Goal: Task Accomplishment & Management: Manage account settings

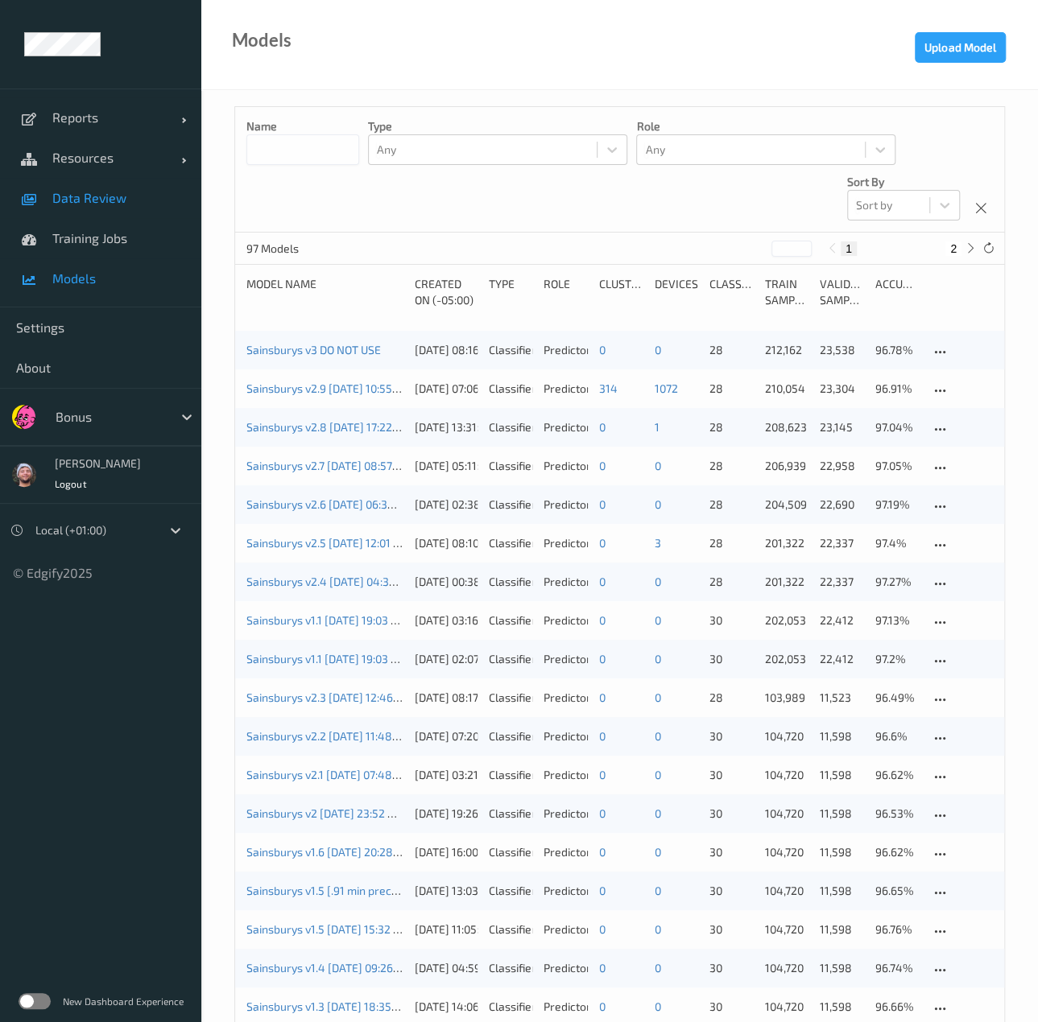
click at [133, 187] on link "Data Review" at bounding box center [100, 198] width 201 height 40
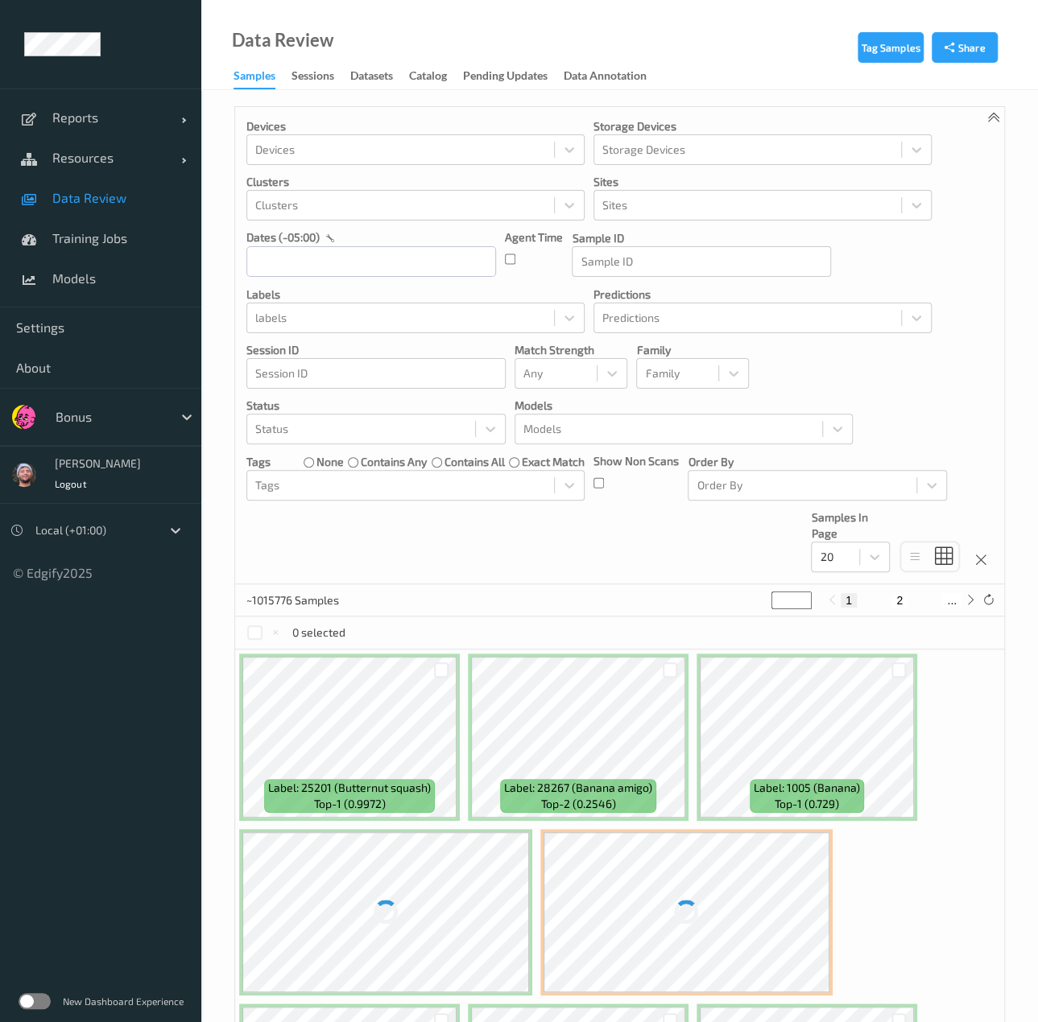
click at [440, 536] on div "Devices Devices Storage Devices Storage Devices Clusters Clusters Sites Sites d…" at bounding box center [619, 345] width 769 height 477
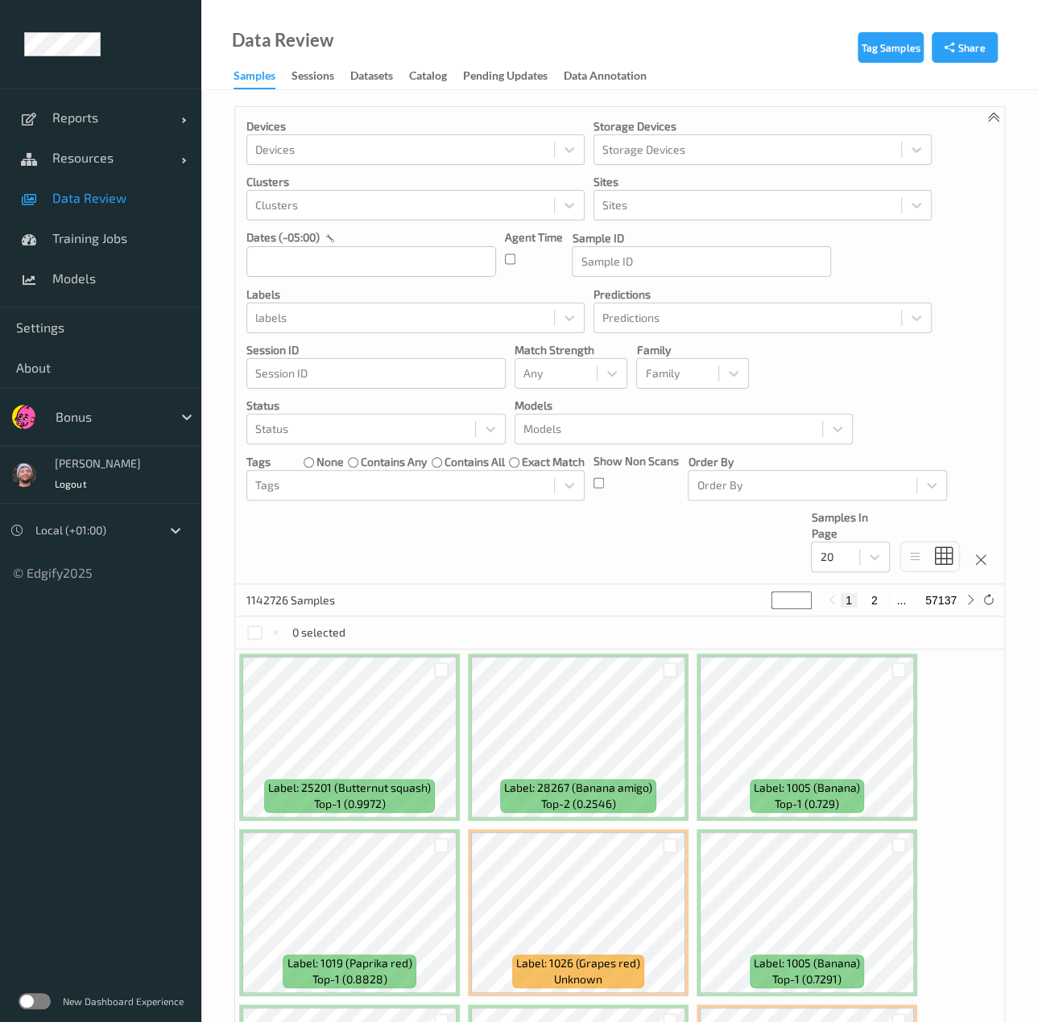
click at [518, 526] on div "Devices Devices Storage Devices Storage Devices Clusters Clusters Sites Sites d…" at bounding box center [619, 345] width 769 height 477
click at [654, 434] on div at bounding box center [668, 428] width 291 height 19
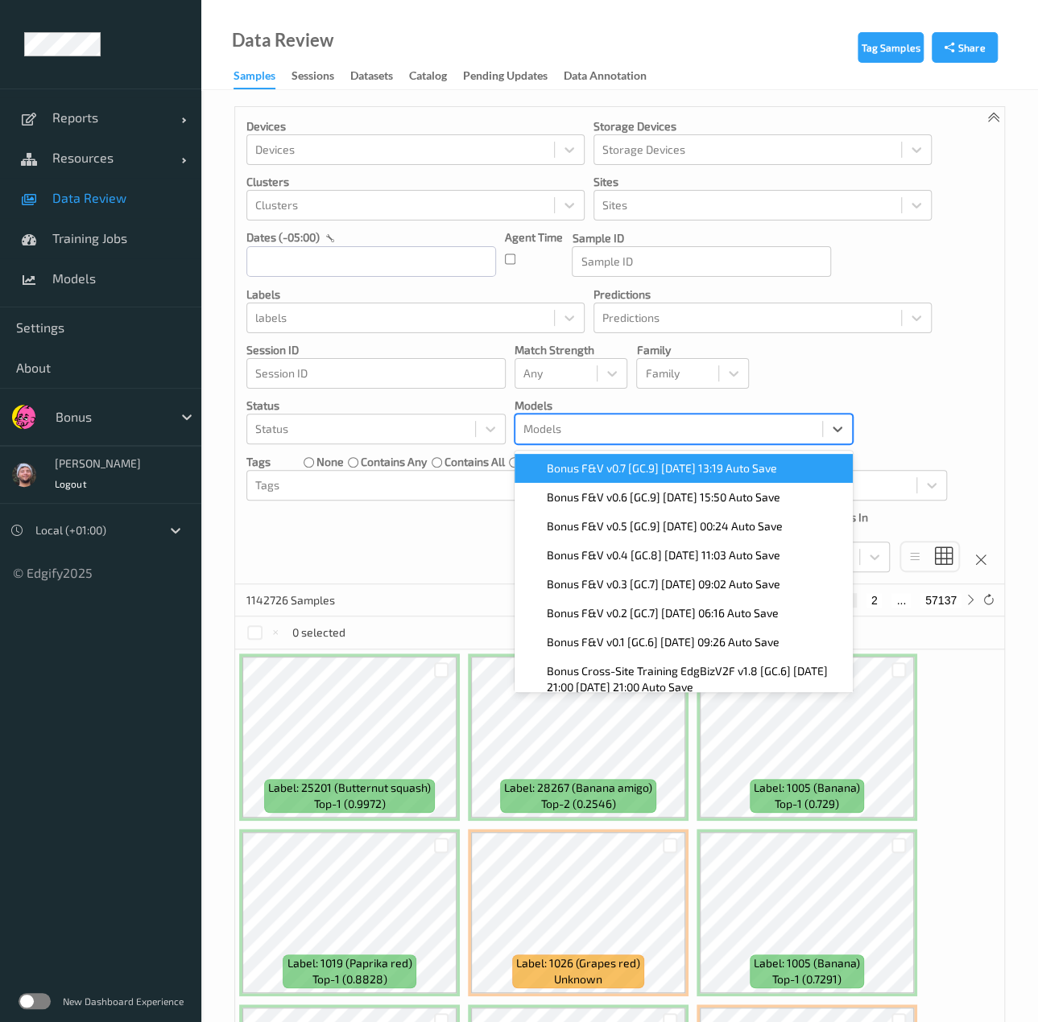
click at [630, 466] on span "Bonus F&V v0.7 [GC.9] 2025-08-27 13:19 Auto Save" at bounding box center [662, 468] width 230 height 16
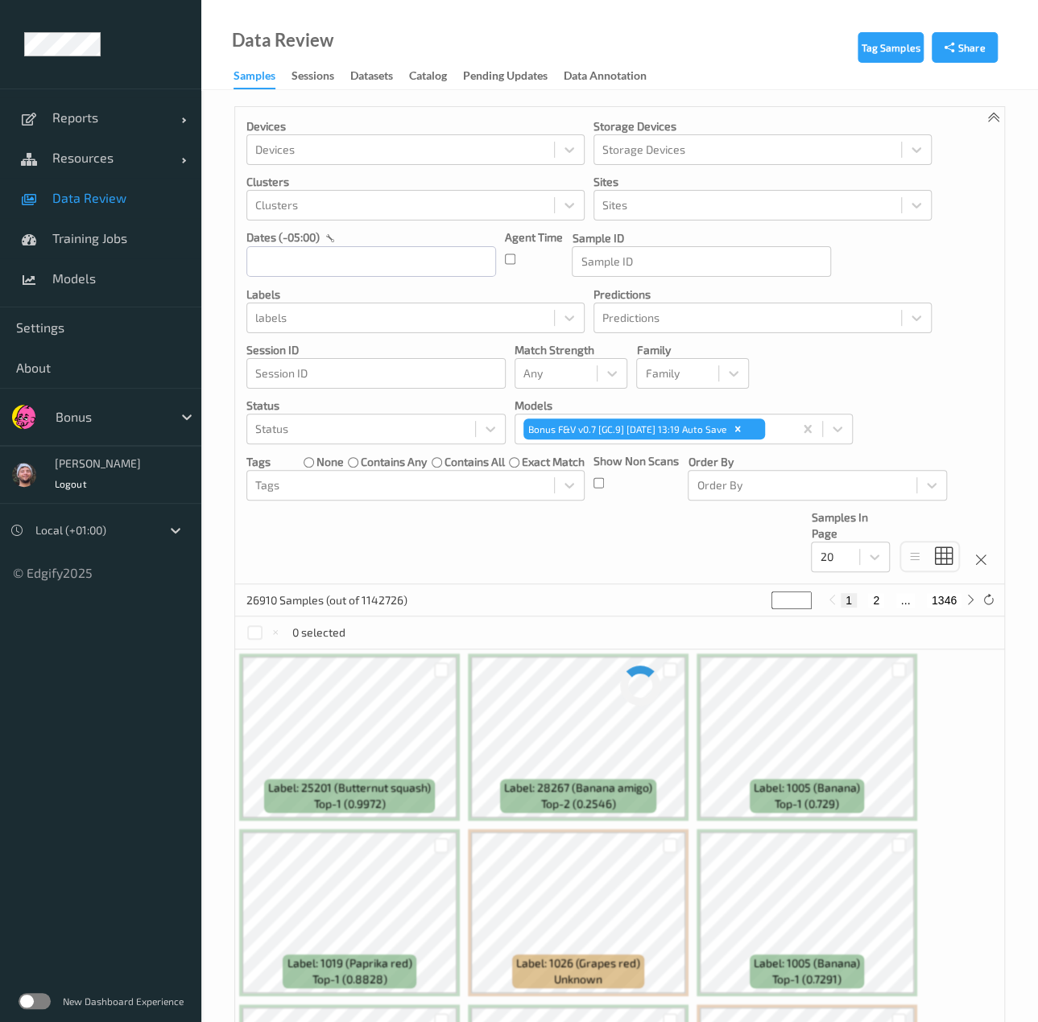
click at [691, 510] on div "Devices Devices Storage Devices Storage Devices Clusters Clusters Sites Sites d…" at bounding box center [619, 345] width 769 height 477
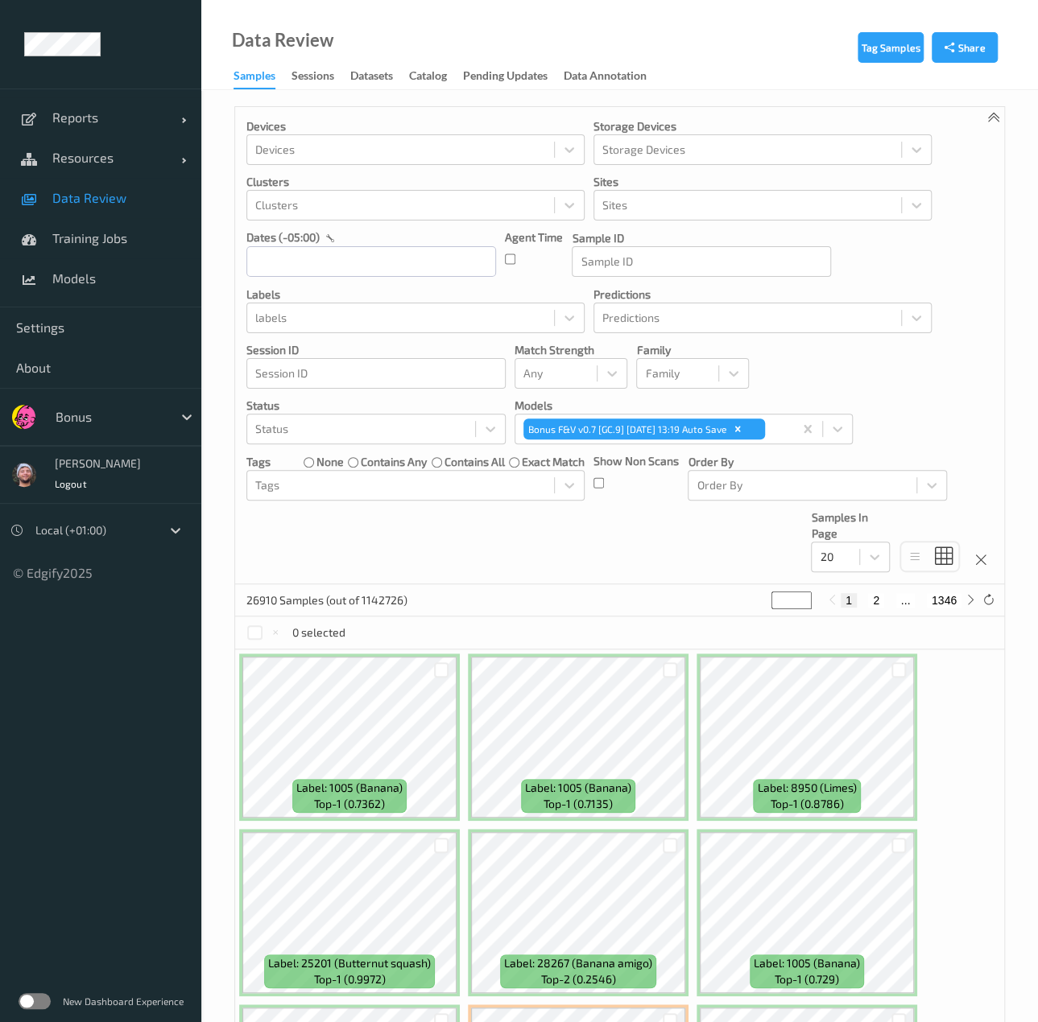
click at [803, 398] on p "Models" at bounding box center [683, 406] width 338 height 16
click at [364, 358] on div "Session ID" at bounding box center [375, 373] width 259 height 31
click at [378, 326] on div at bounding box center [400, 317] width 291 height 19
click at [728, 549] on div "Devices Devices Storage Devices Storage Devices Clusters Clusters Sites Sites d…" at bounding box center [619, 345] width 769 height 477
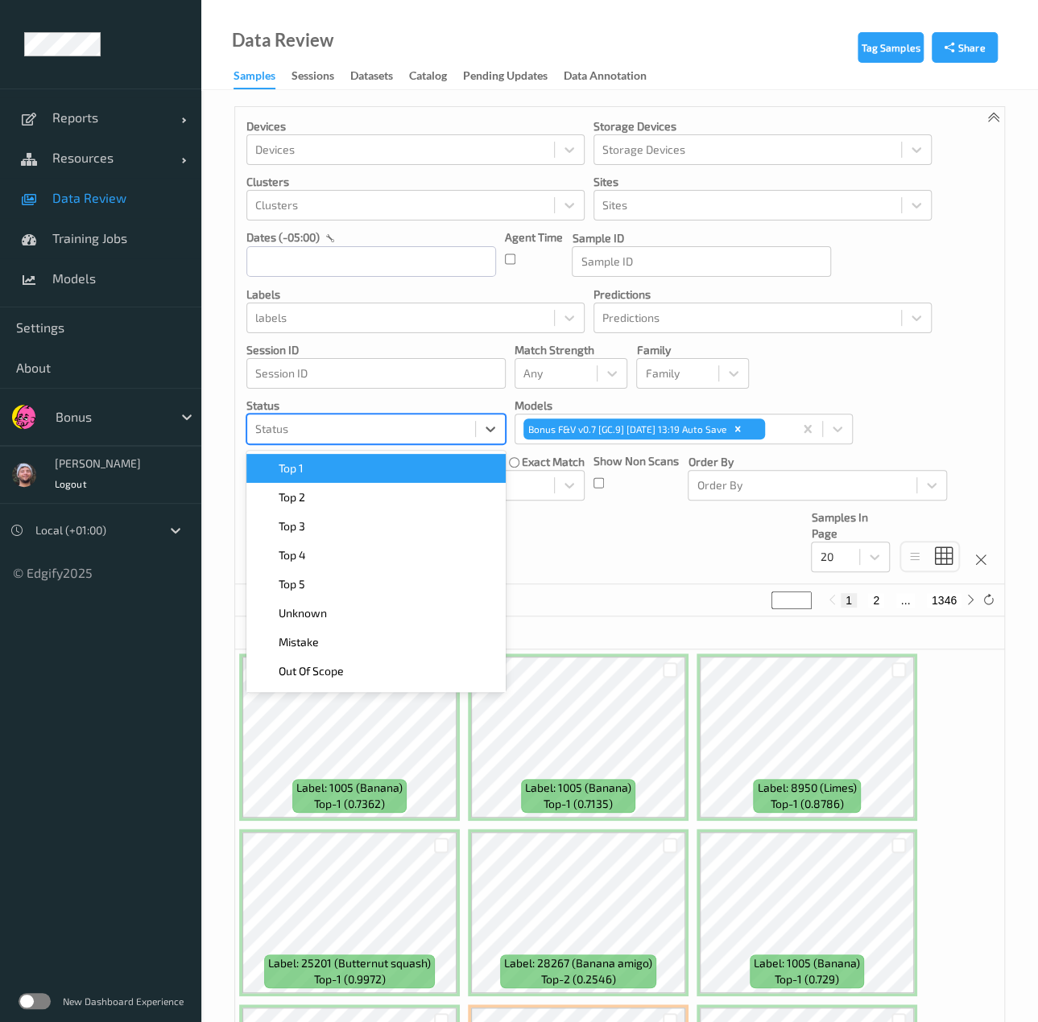
click at [367, 432] on div at bounding box center [361, 428] width 212 height 19
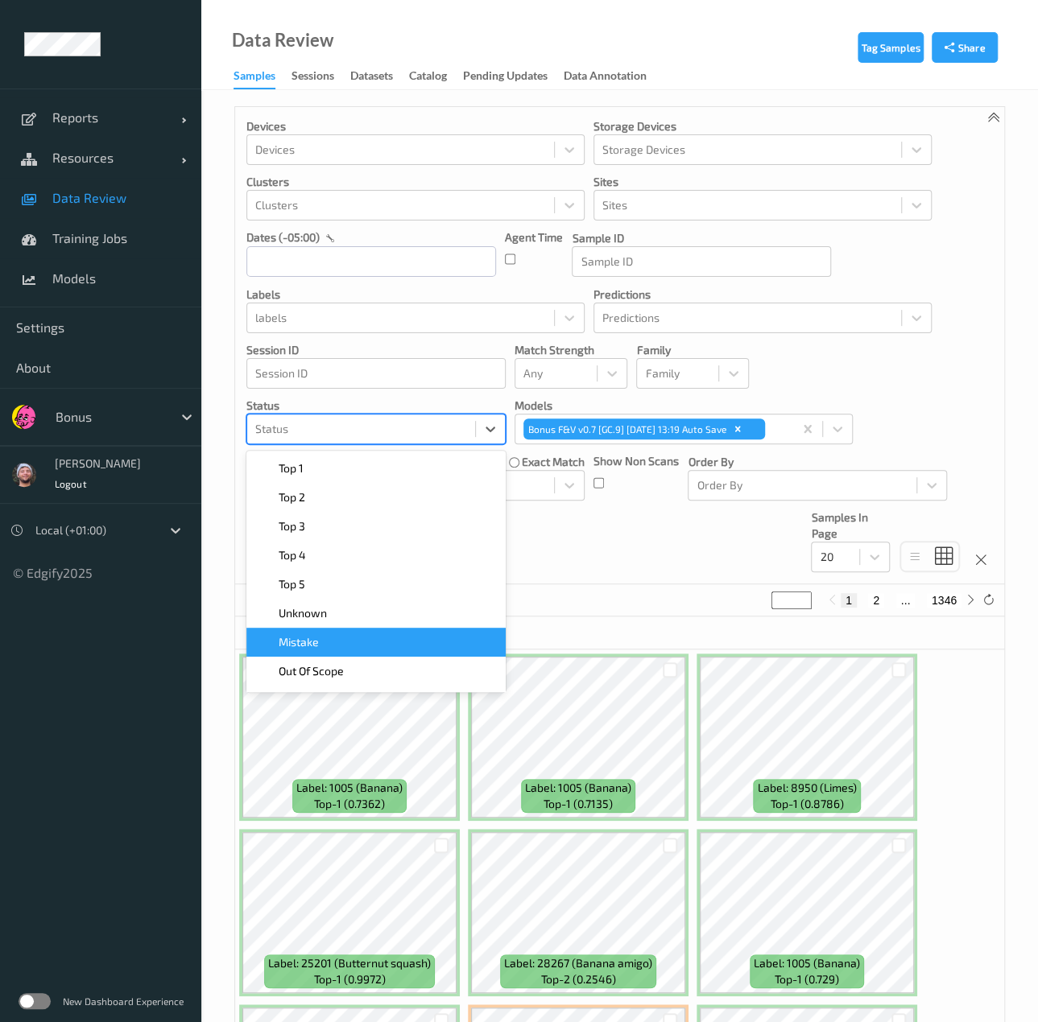
click at [336, 618] on div "Unknown" at bounding box center [376, 613] width 240 height 16
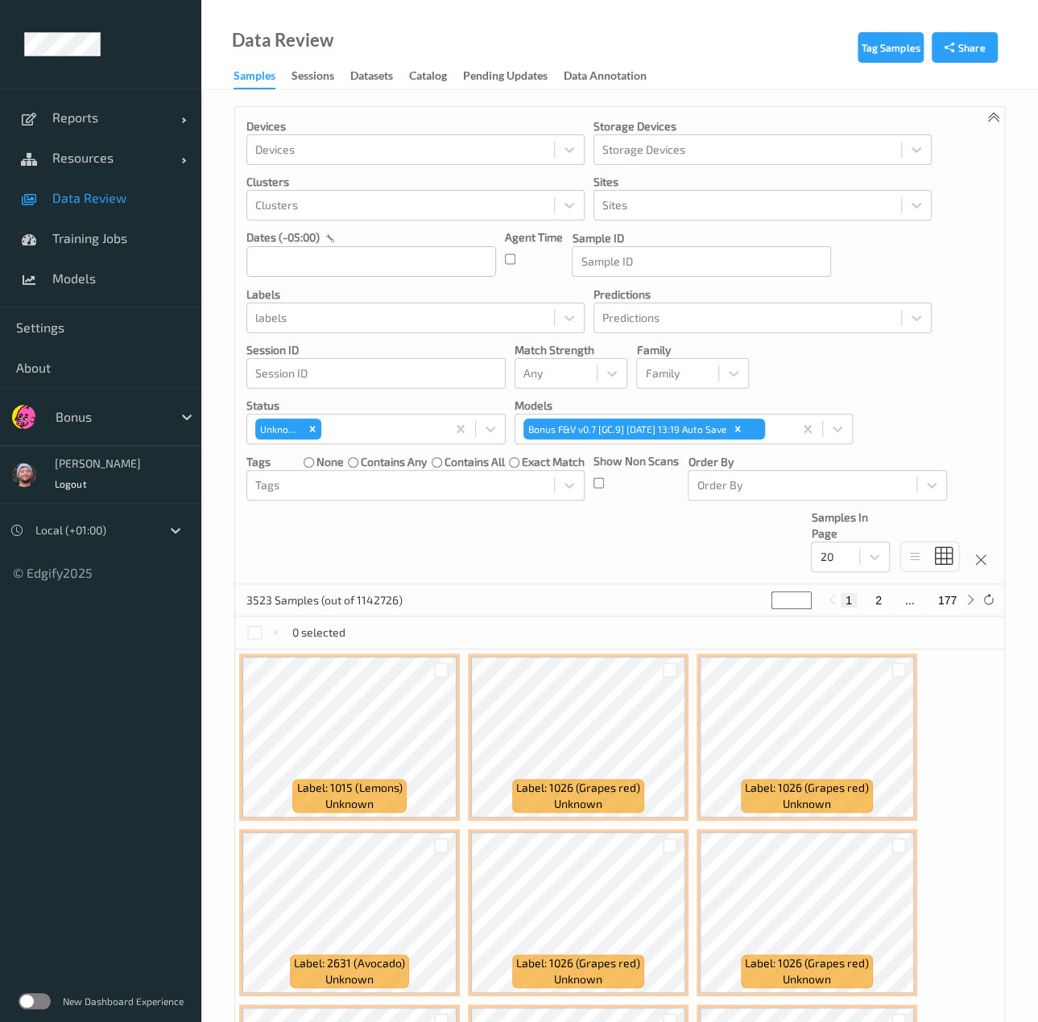
click at [539, 539] on div "Devices Devices Storage Devices Storage Devices Clusters Clusters Sites Sites d…" at bounding box center [619, 345] width 769 height 477
click at [328, 257] on input "text" at bounding box center [371, 261] width 250 height 31
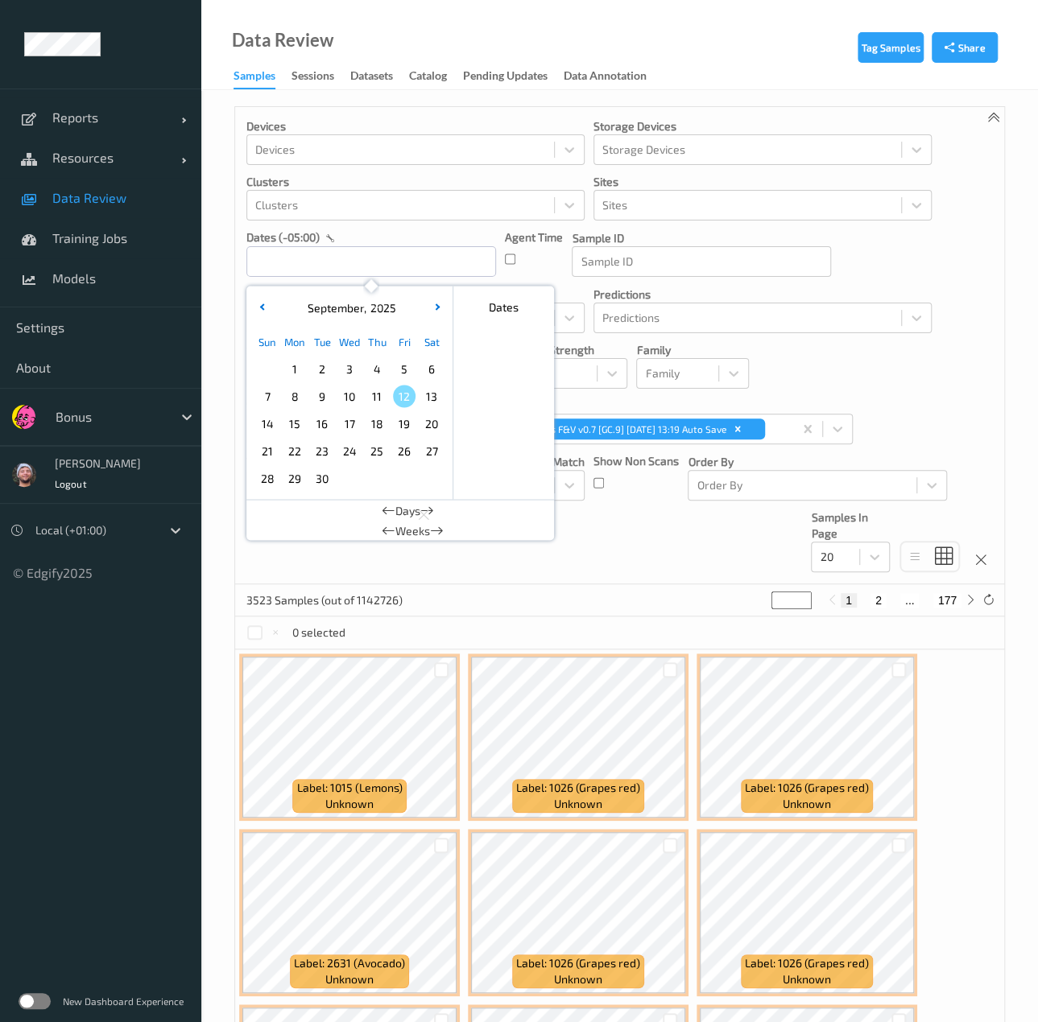
click at [583, 532] on div "Devices Devices Storage Devices Storage Devices Clusters Clusters Sites Sites d…" at bounding box center [619, 345] width 769 height 477
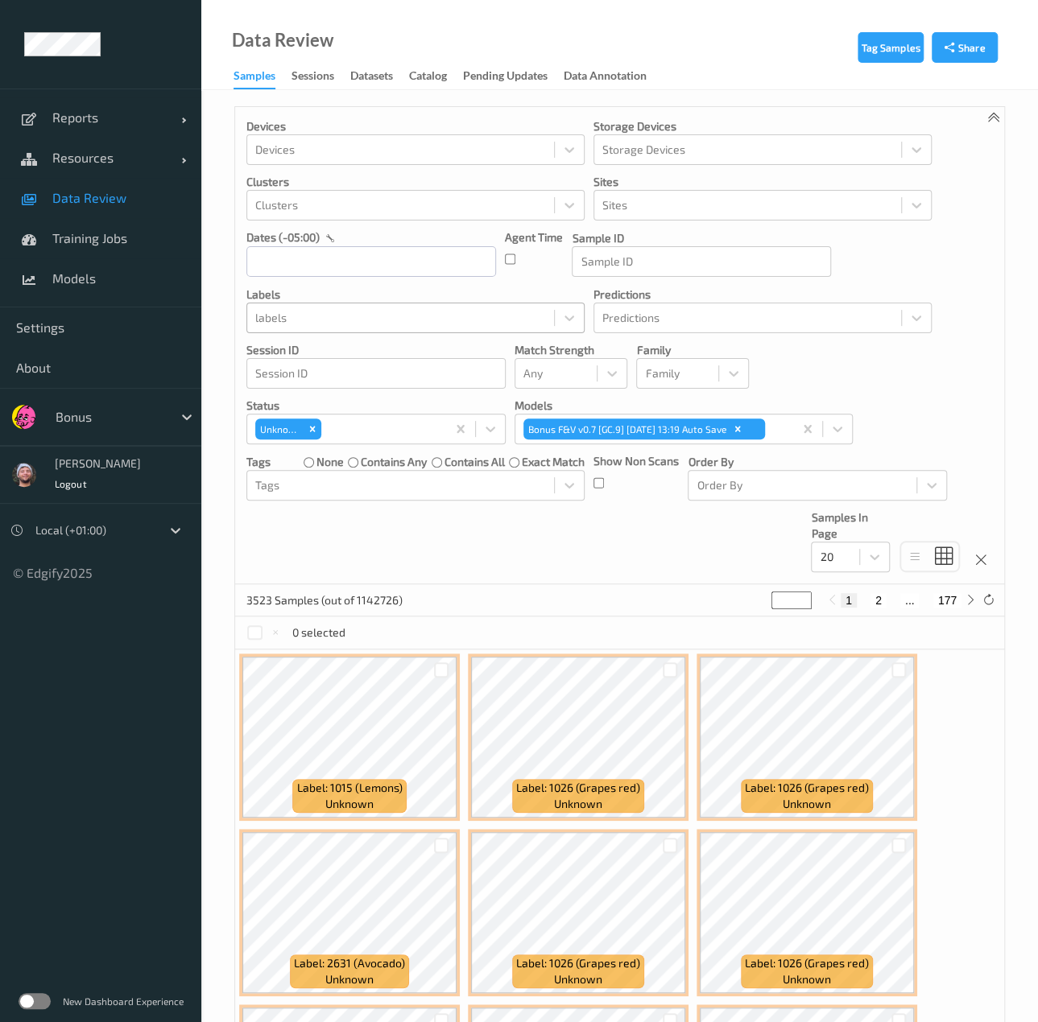
click at [374, 321] on div at bounding box center [400, 317] width 291 height 19
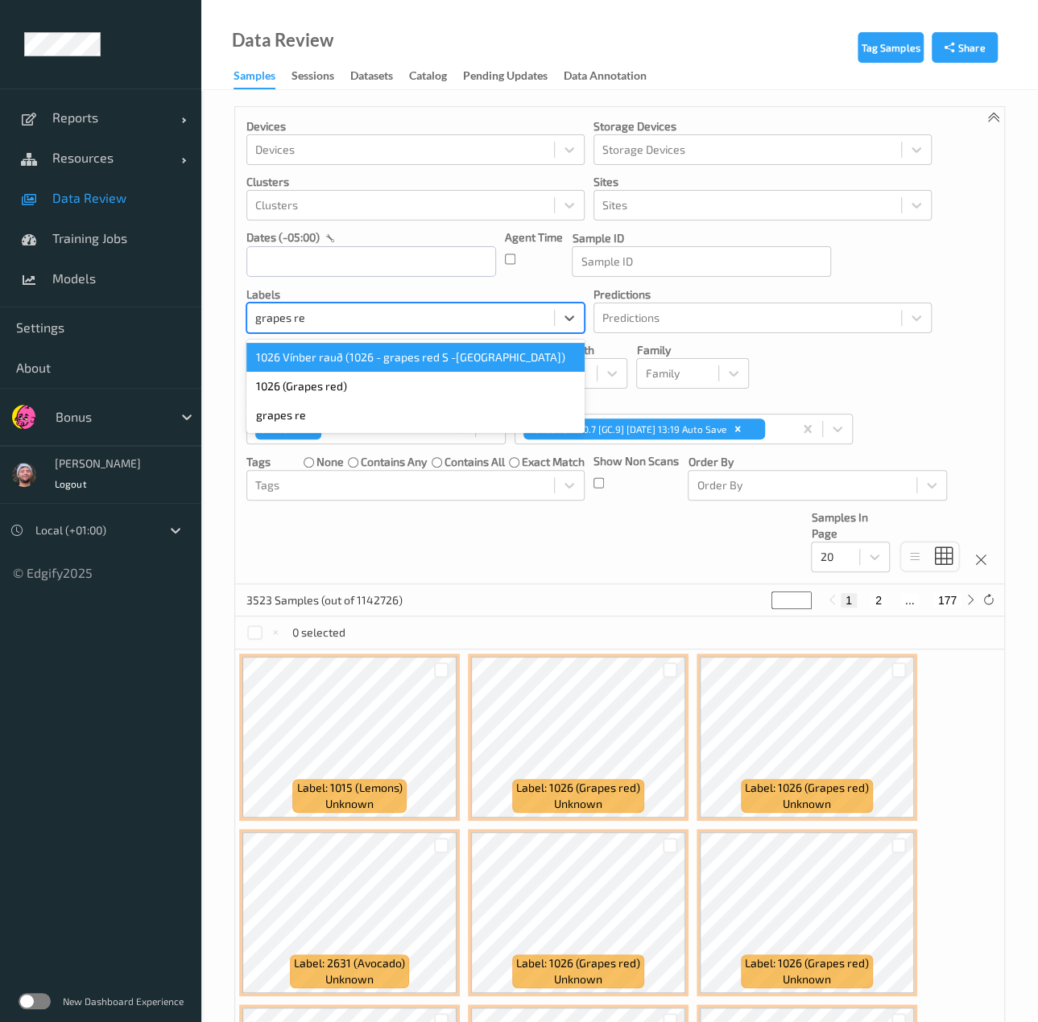
type input "grapes red"
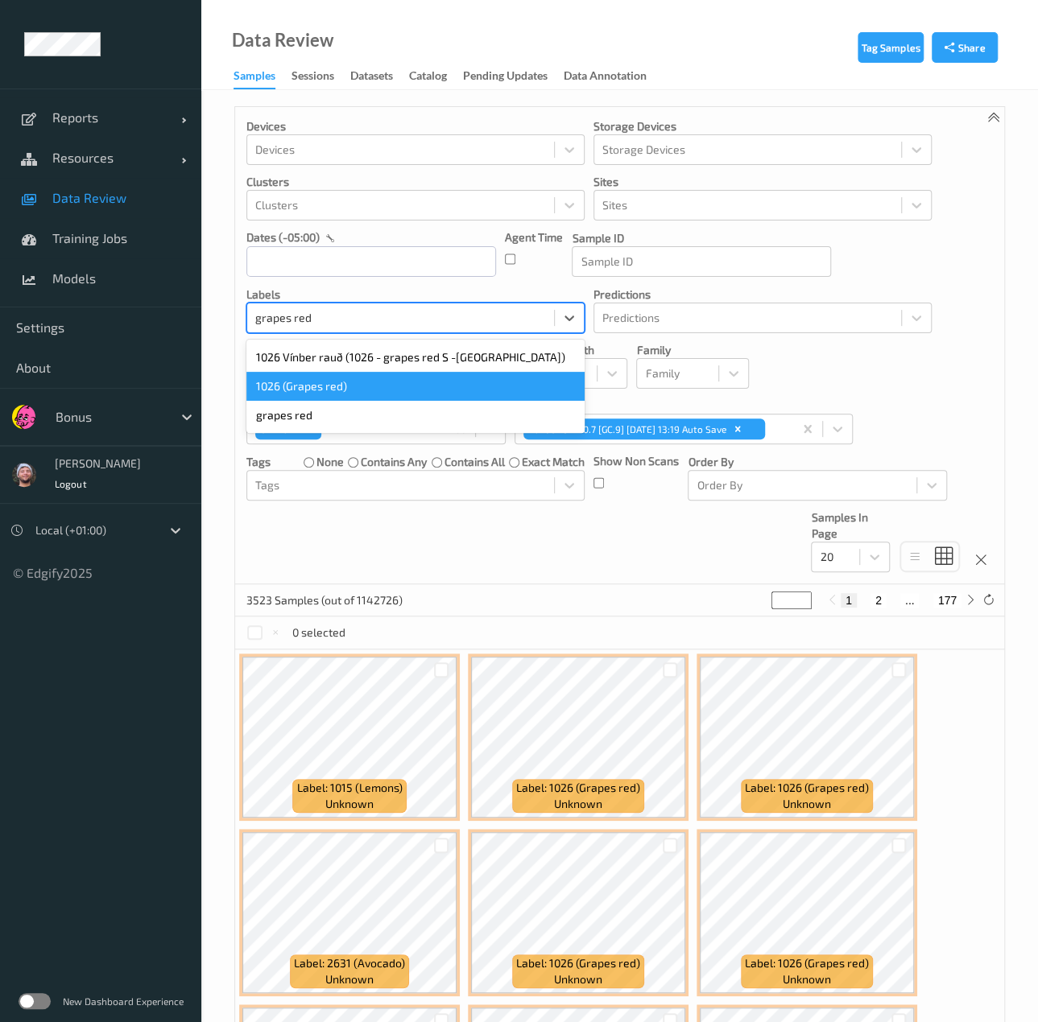
click at [349, 378] on div "1026 (Grapes red)" at bounding box center [415, 386] width 338 height 29
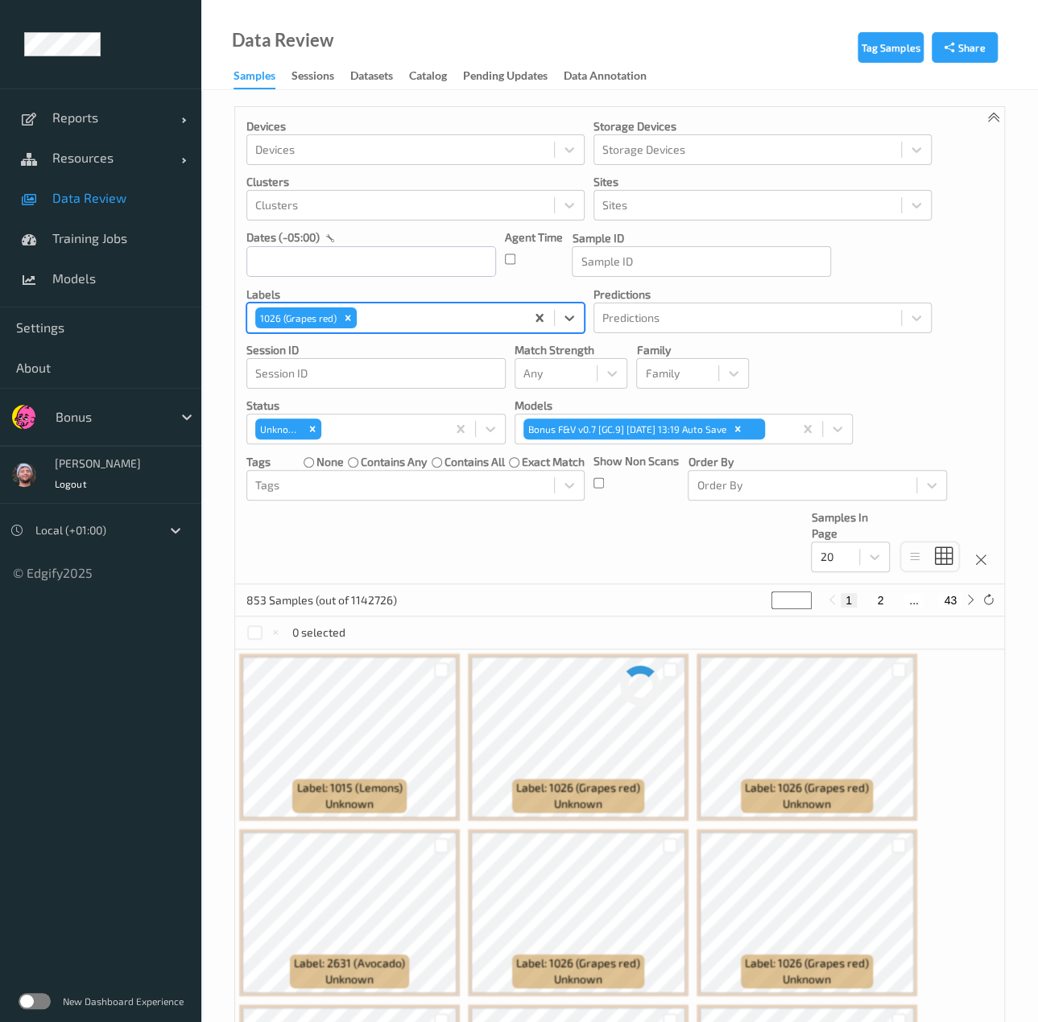
click at [570, 539] on div "Devices Devices Storage Devices Storage Devices Clusters Clusters Sites Sites d…" at bounding box center [619, 345] width 769 height 477
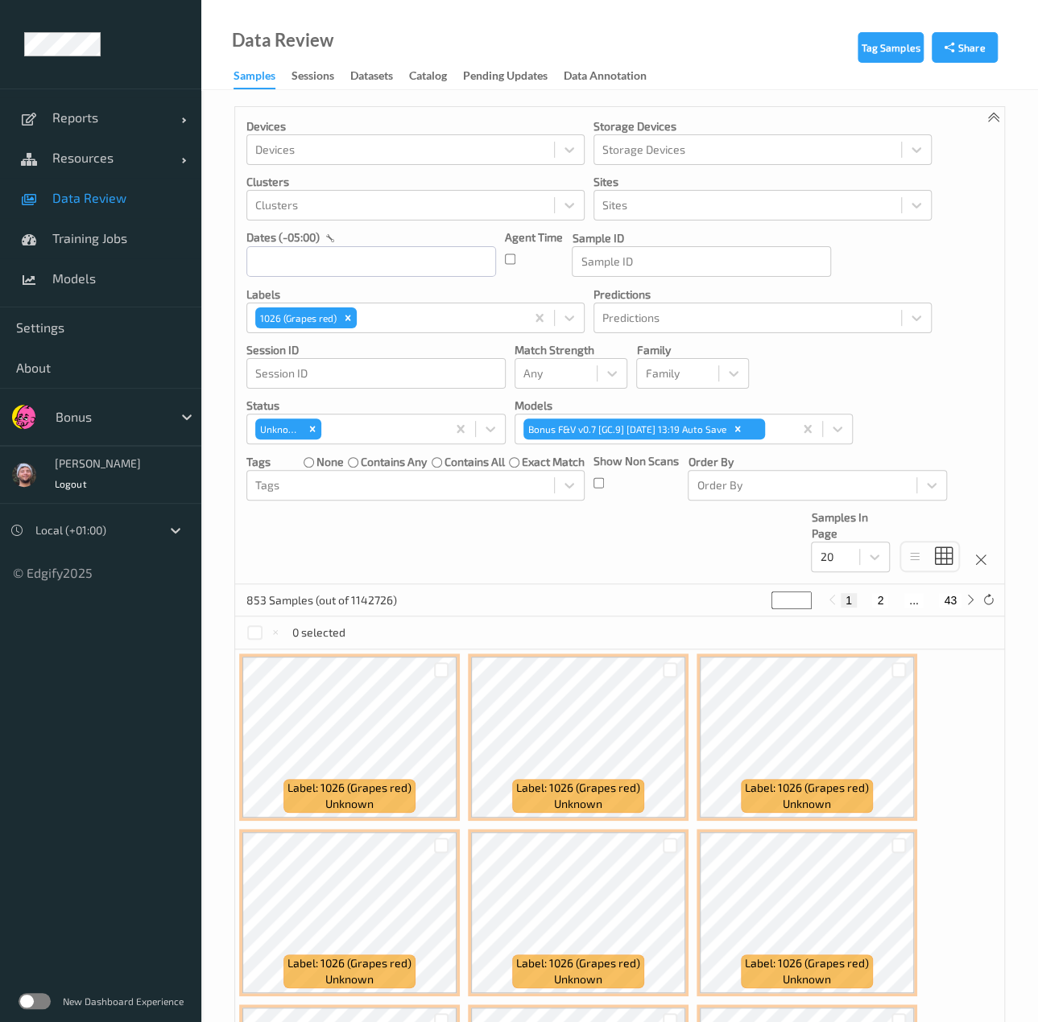
click at [758, 555] on div "Devices Devices Storage Devices Storage Devices Clusters Clusters Sites Sites d…" at bounding box center [619, 345] width 769 height 477
click at [850, 563] on div at bounding box center [834, 556] width 31 height 19
click at [852, 714] on span "200" at bounding box center [852, 712] width 19 height 16
click at [114, 204] on span "Data Review" at bounding box center [118, 198] width 133 height 16
click at [642, 559] on div "Devices Devices Storage Devices Storage Devices Clusters Clusters Sites Sites d…" at bounding box center [619, 345] width 769 height 477
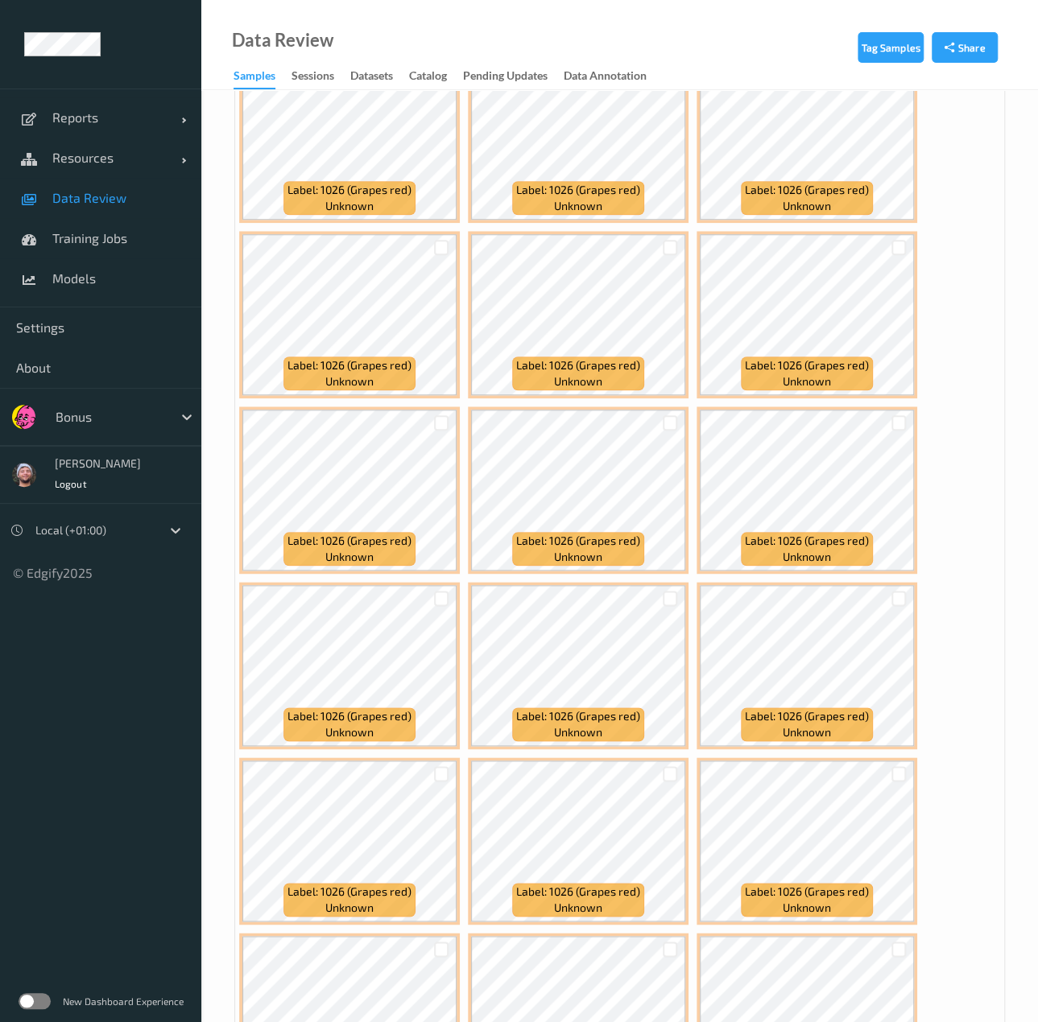
scroll to position [402, 0]
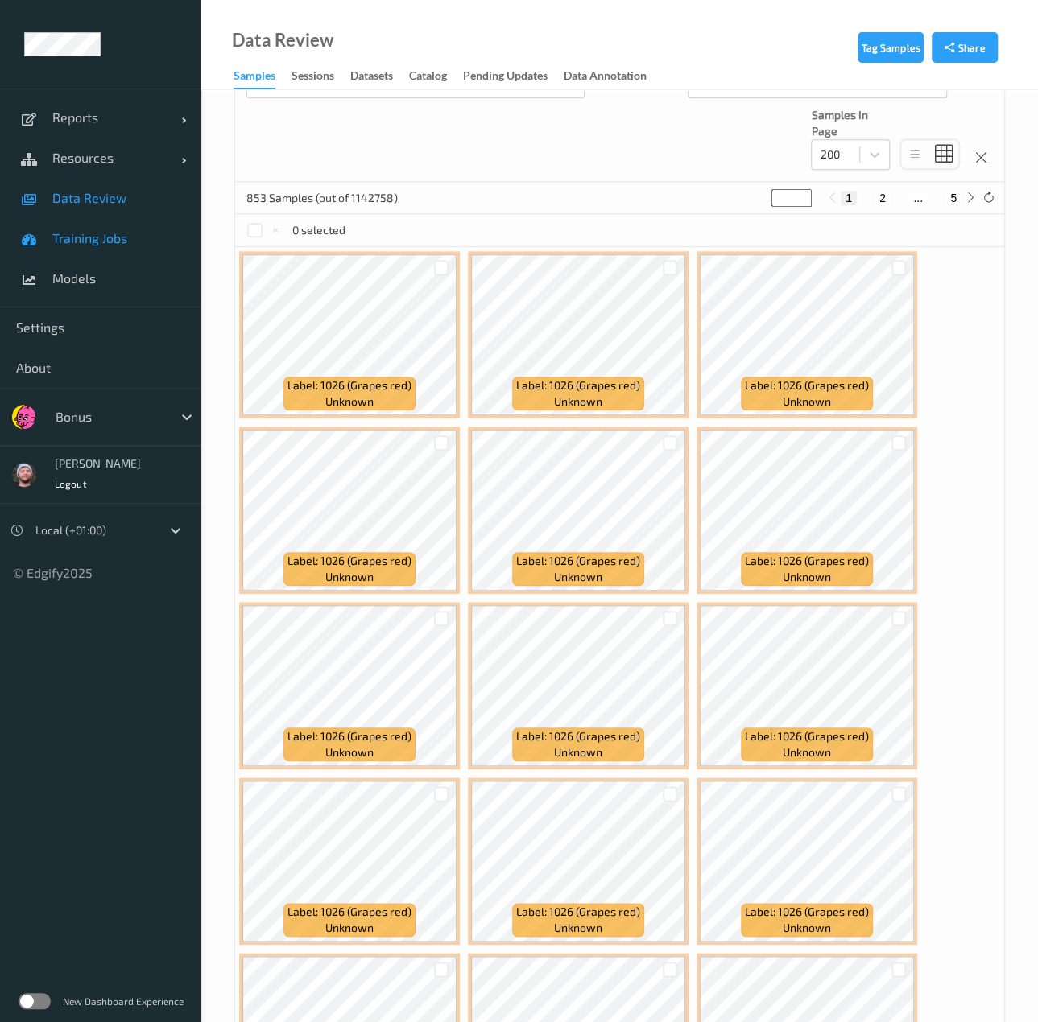
click at [106, 242] on span "Training Jobs" at bounding box center [118, 238] width 133 height 16
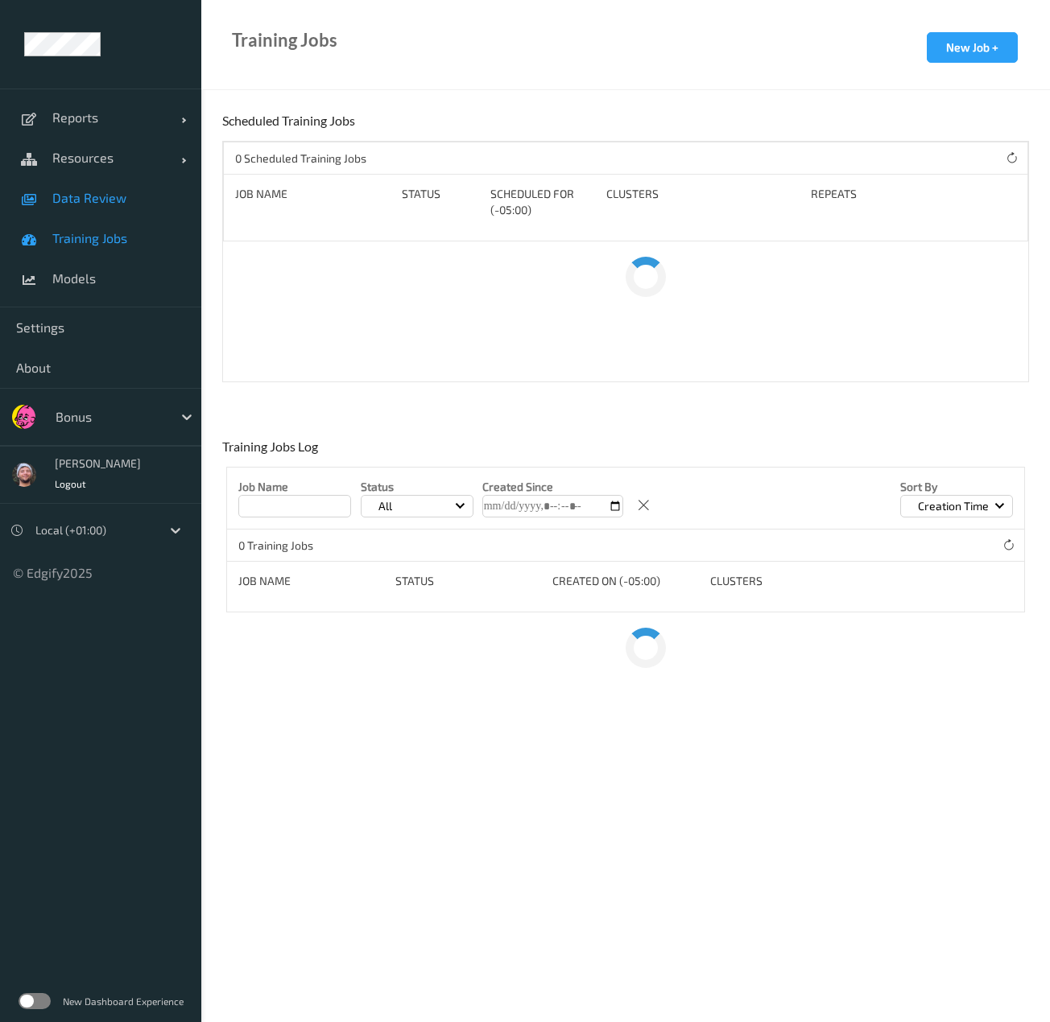
click at [111, 205] on link "Data Review" at bounding box center [100, 198] width 201 height 40
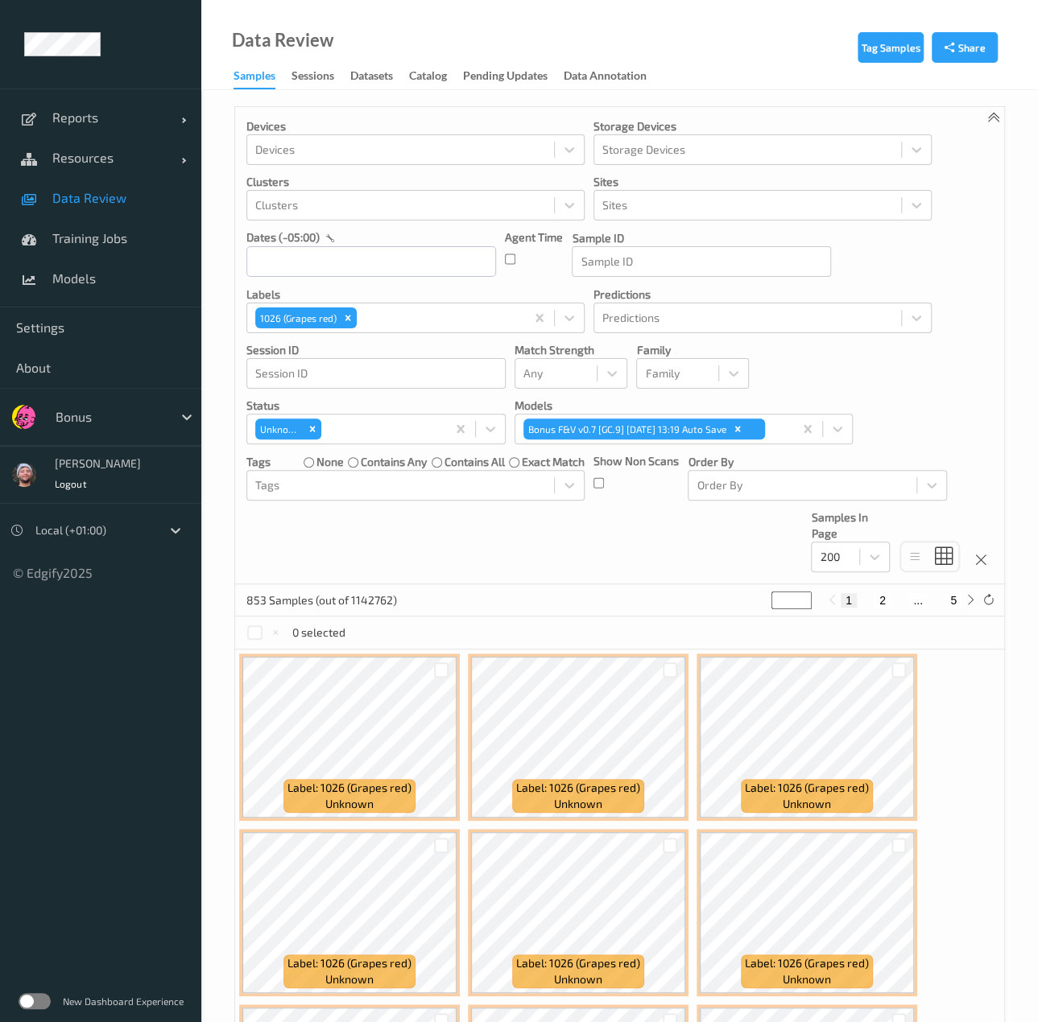
click at [879, 601] on button "2" at bounding box center [882, 600] width 16 height 14
type input "*"
click at [894, 597] on button "3" at bounding box center [899, 600] width 16 height 14
type input "*"
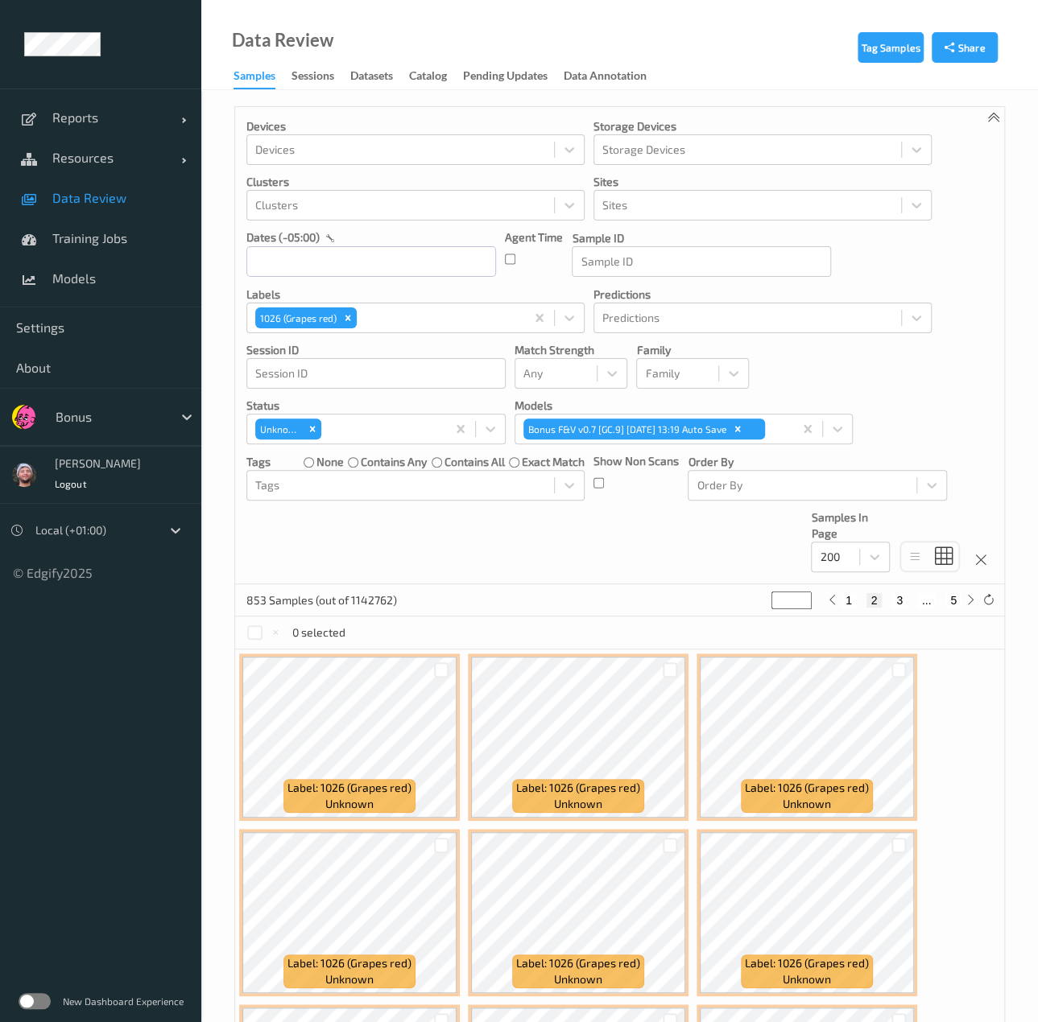
type input "*"
drag, startPoint x: 679, startPoint y: 572, endPoint x: 976, endPoint y: 598, distance: 298.2
click at [679, 572] on div "Devices Devices Storage Devices Storage Devices Clusters Clusters Sites Sites d…" at bounding box center [619, 345] width 769 height 477
click at [926, 598] on button "4" at bounding box center [927, 600] width 16 height 14
type input "*"
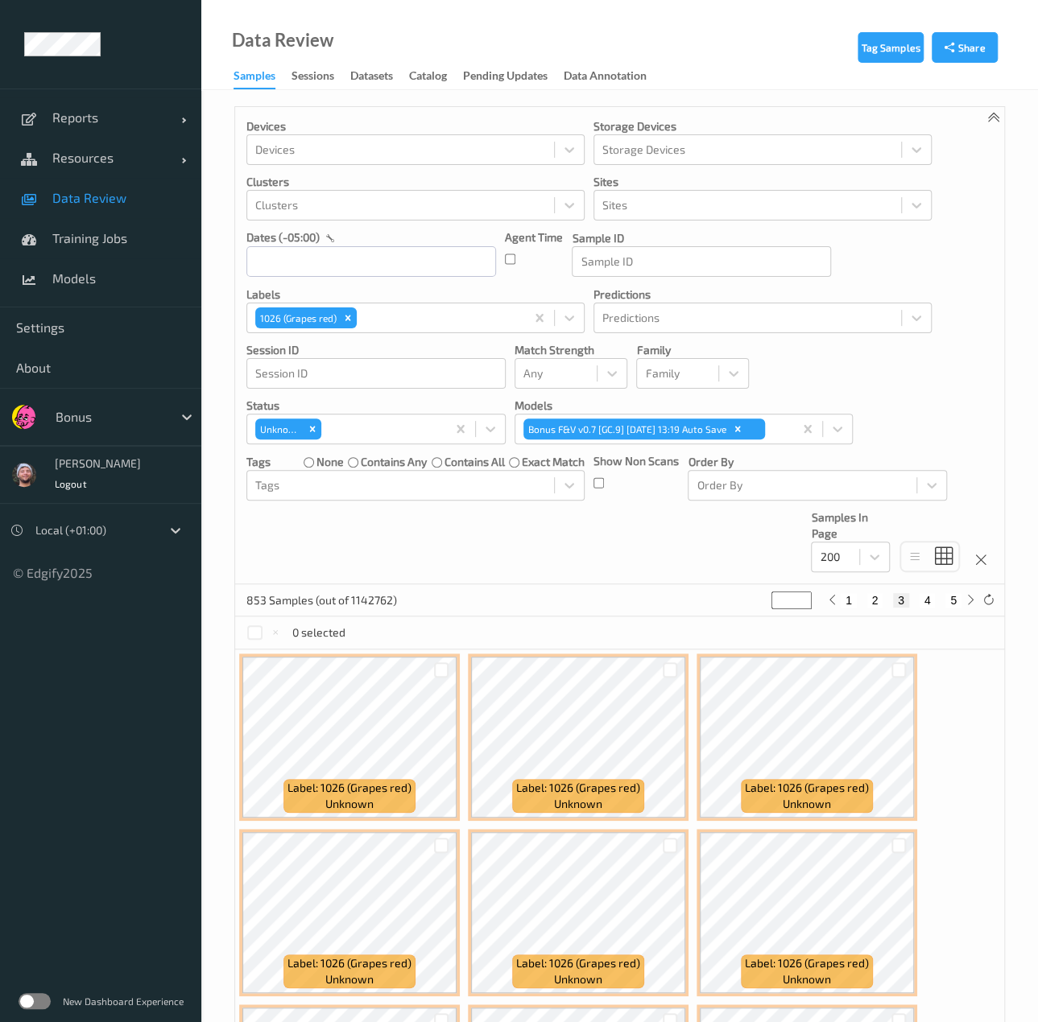
type input "*"
drag, startPoint x: 219, startPoint y: 729, endPoint x: 748, endPoint y: 408, distance: 618.8
drag, startPoint x: 759, startPoint y: 525, endPoint x: 903, endPoint y: 568, distance: 150.3
click at [759, 525] on div "Devices Devices Storage Devices Storage Devices Clusters Clusters Sites Sites d…" at bounding box center [619, 345] width 769 height 477
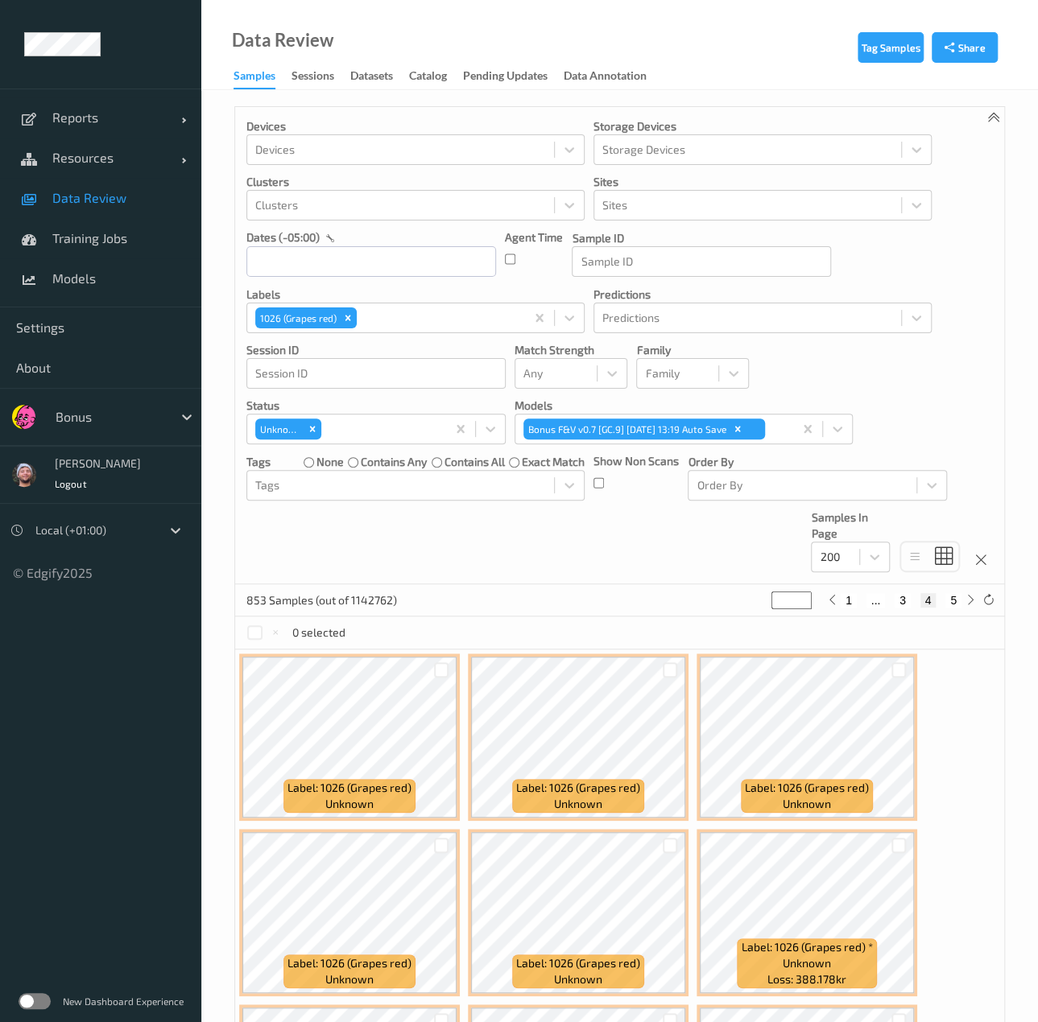
click at [950, 603] on button "5" at bounding box center [953, 600] width 16 height 14
type input "*"
click at [765, 528] on div "Devices Devices Storage Devices Storage Devices Clusters Clusters Sites Sites d…" at bounding box center [619, 345] width 769 height 477
click at [378, 322] on div at bounding box center [438, 317] width 157 height 19
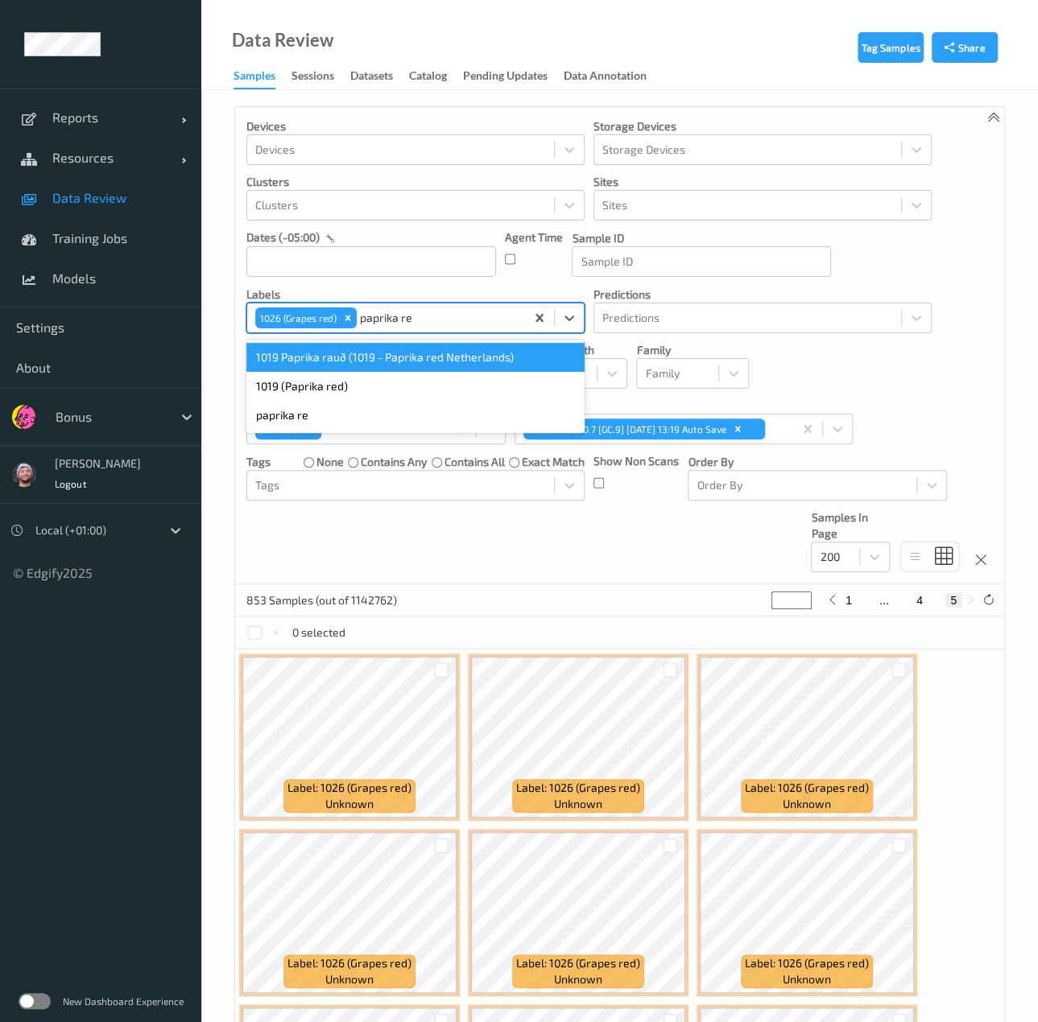
type input "paprika red"
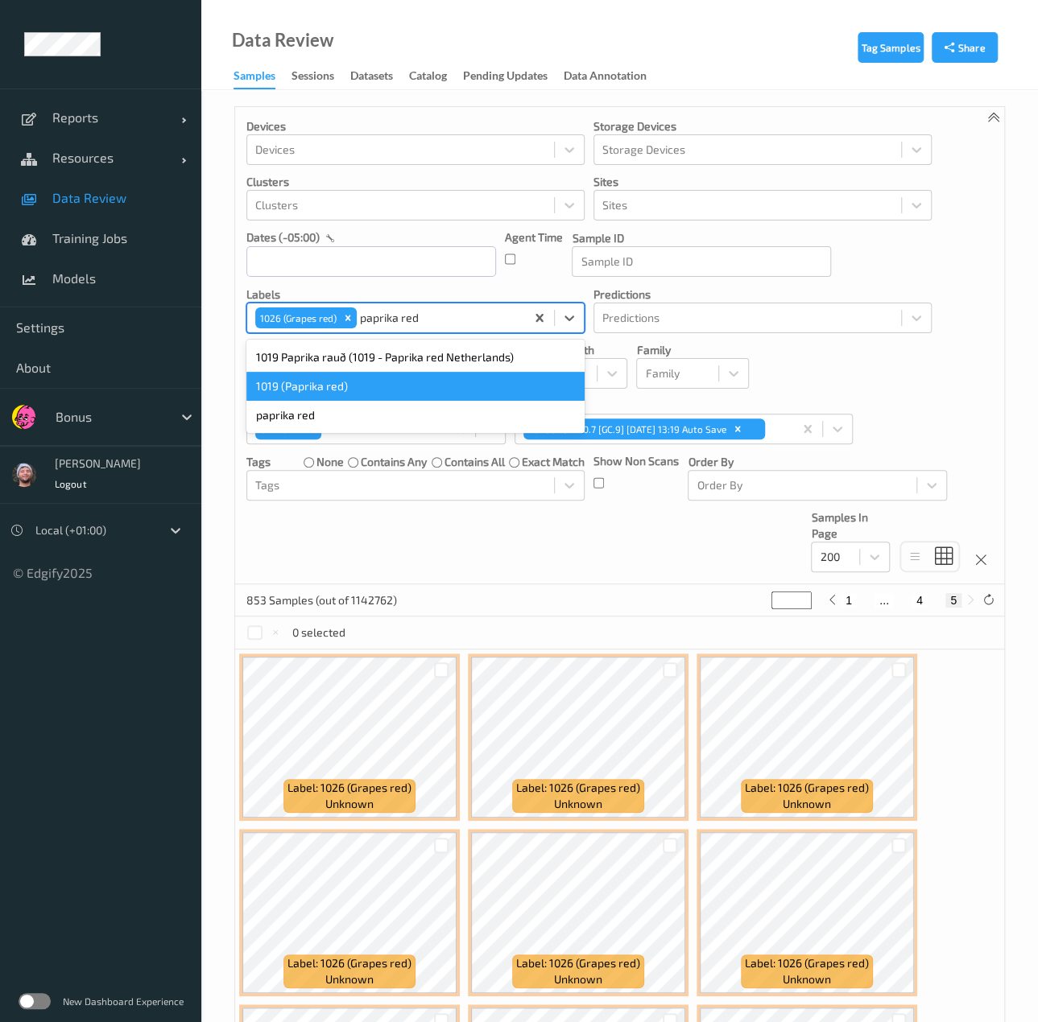
click at [335, 398] on div "1019 (Paprika red)" at bounding box center [415, 386] width 338 height 29
type input "*"
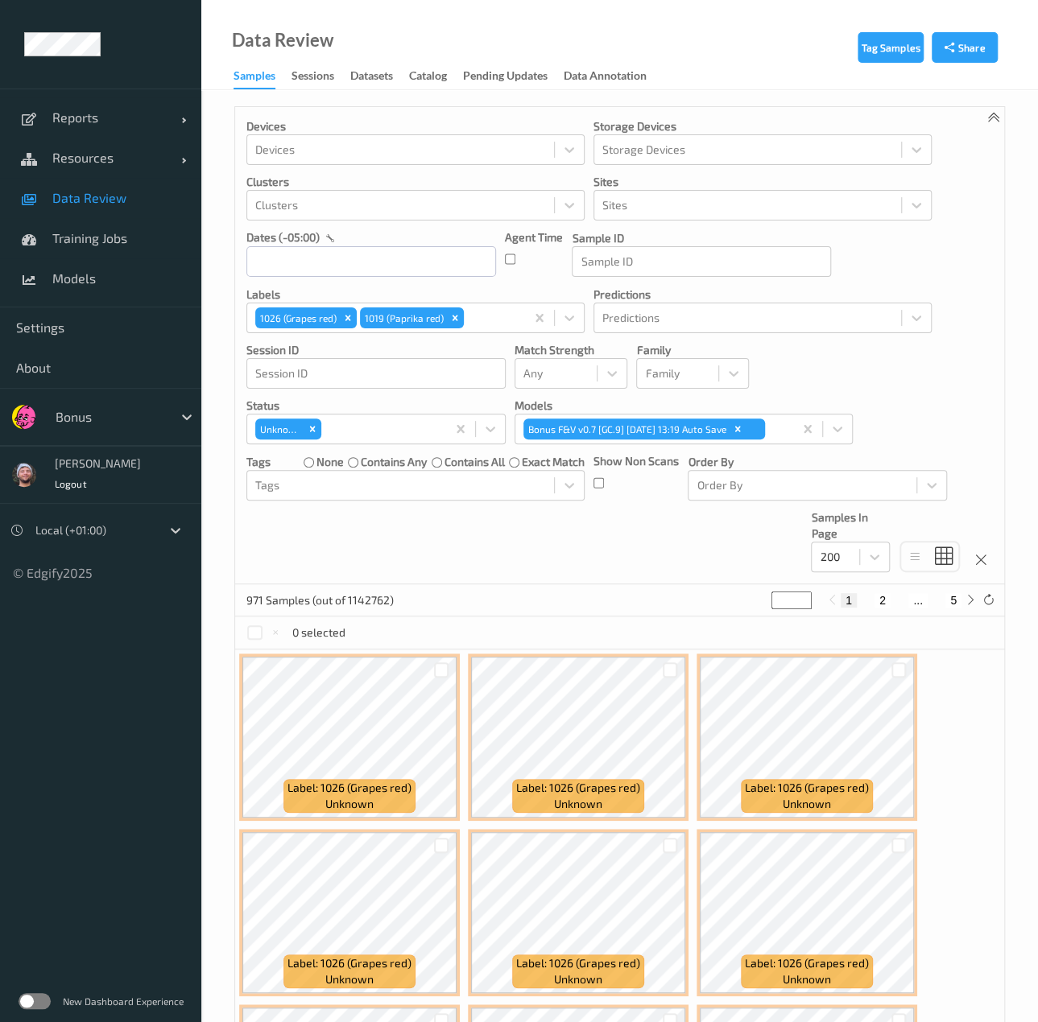
click at [346, 323] on div "Remove 1026 (Grapes red)" at bounding box center [348, 318] width 18 height 21
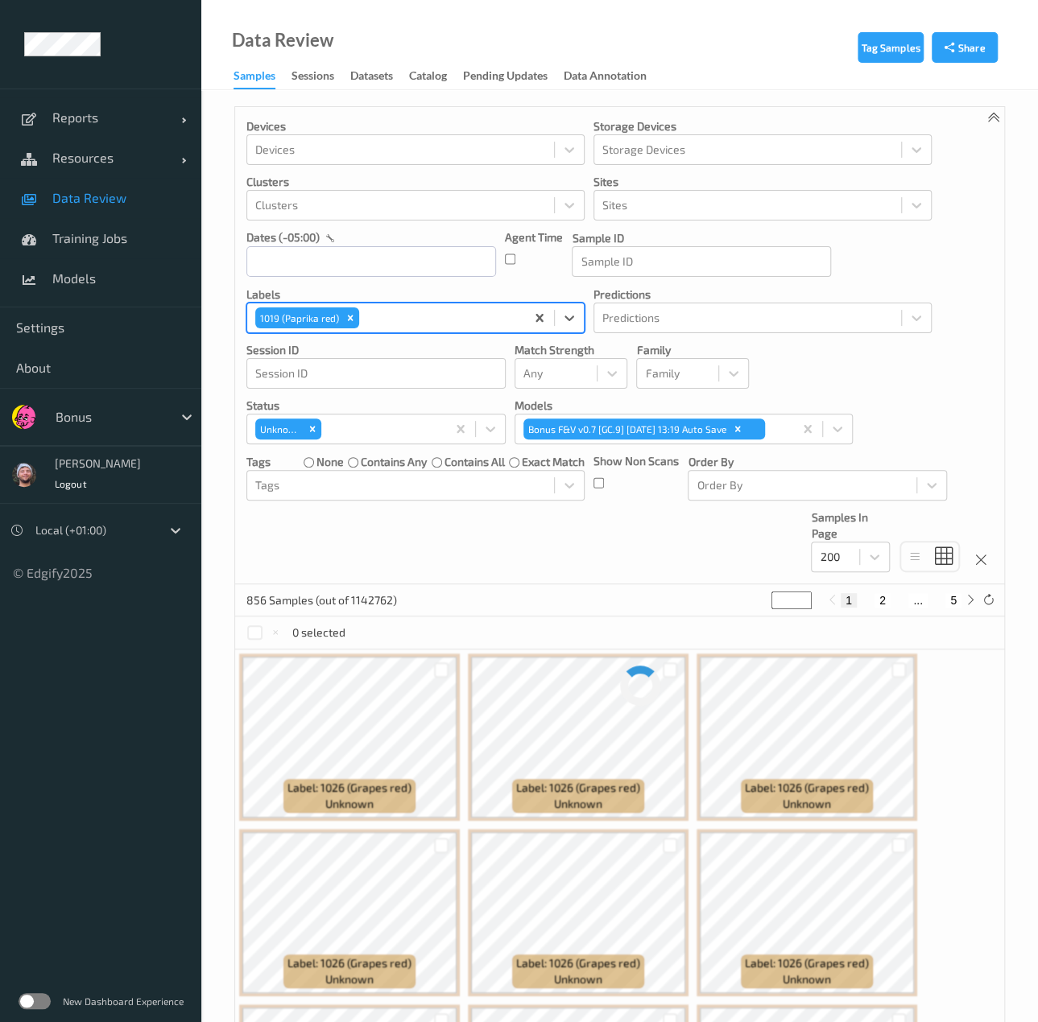
click at [551, 547] on div "Devices Devices Storage Devices Storage Devices Clusters Clusters Sites Sites d…" at bounding box center [619, 345] width 769 height 477
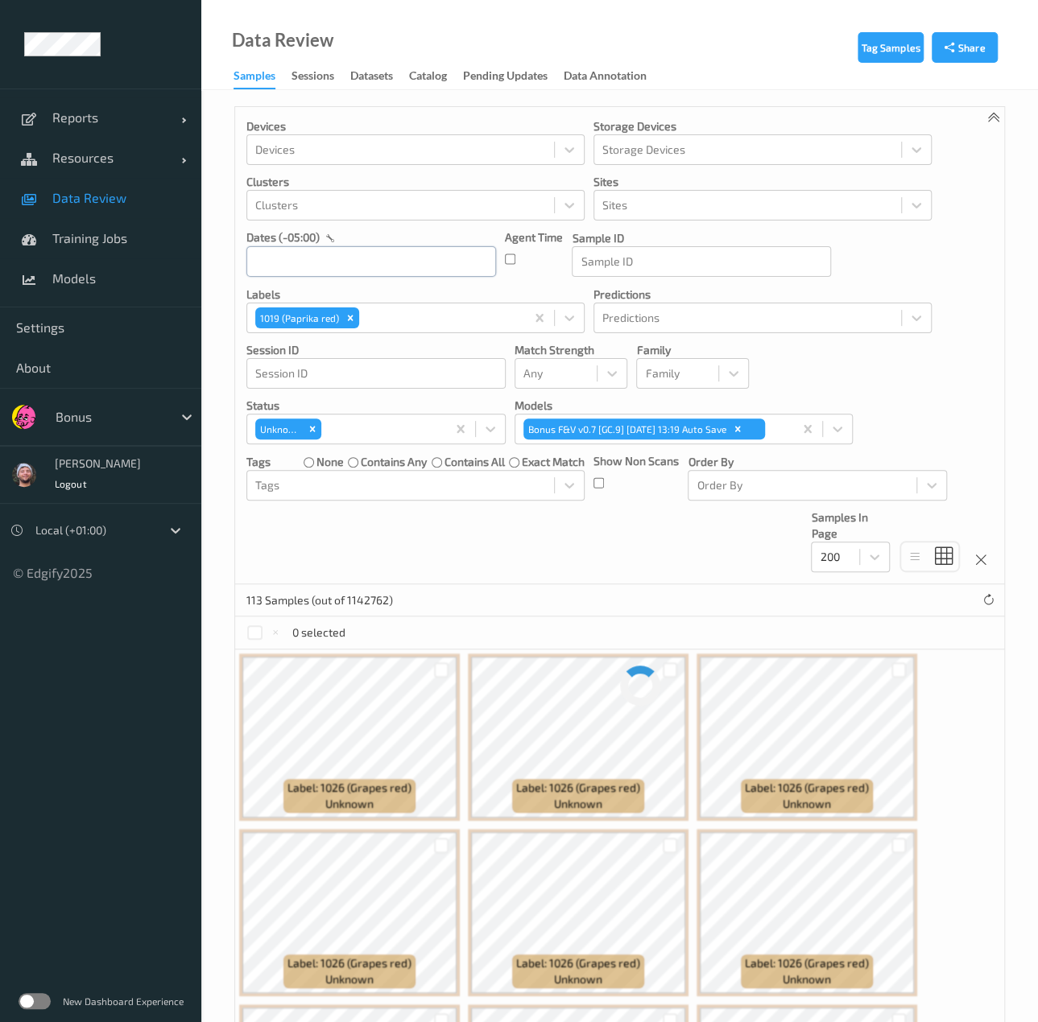
click at [335, 258] on input "text" at bounding box center [371, 261] width 250 height 31
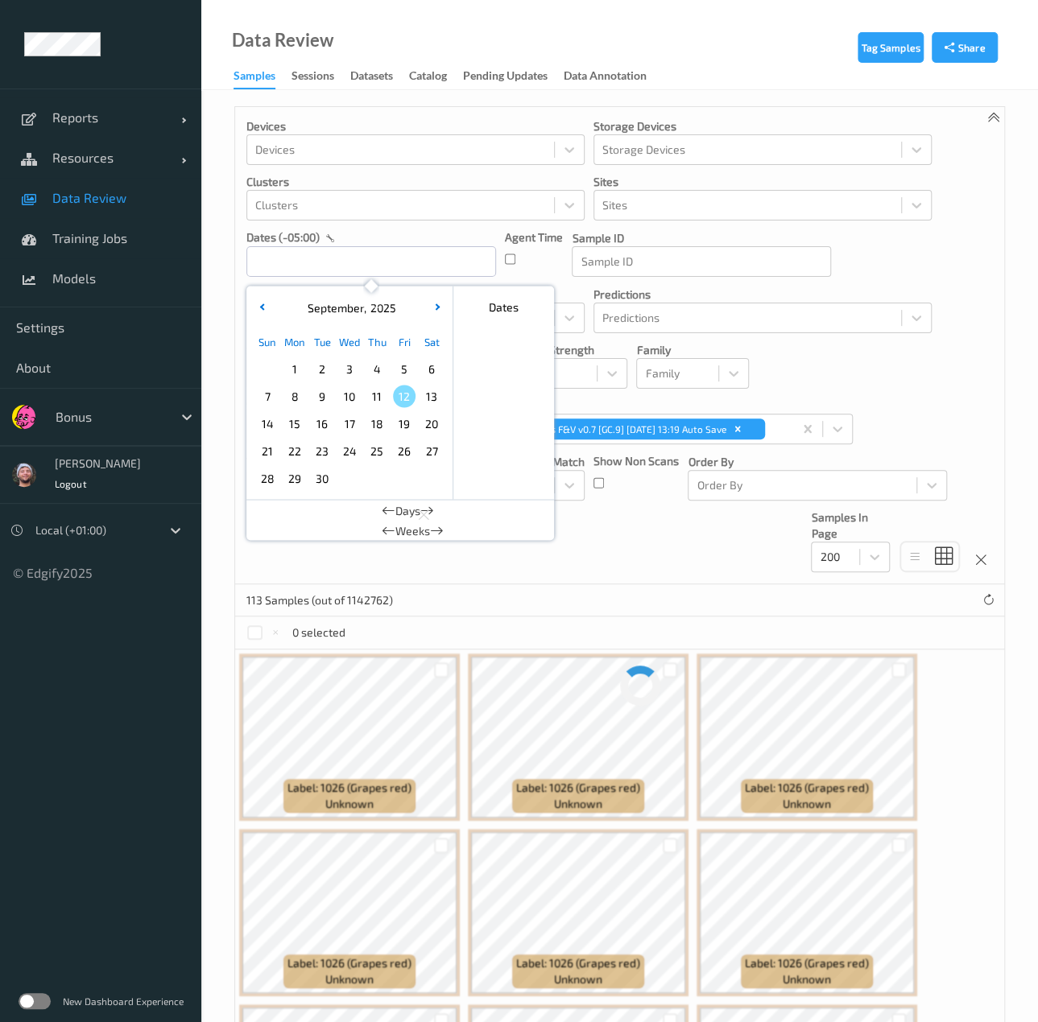
click at [367, 398] on span "11" at bounding box center [376, 396] width 23 height 23
click at [269, 311] on button "button" at bounding box center [262, 308] width 16 height 16
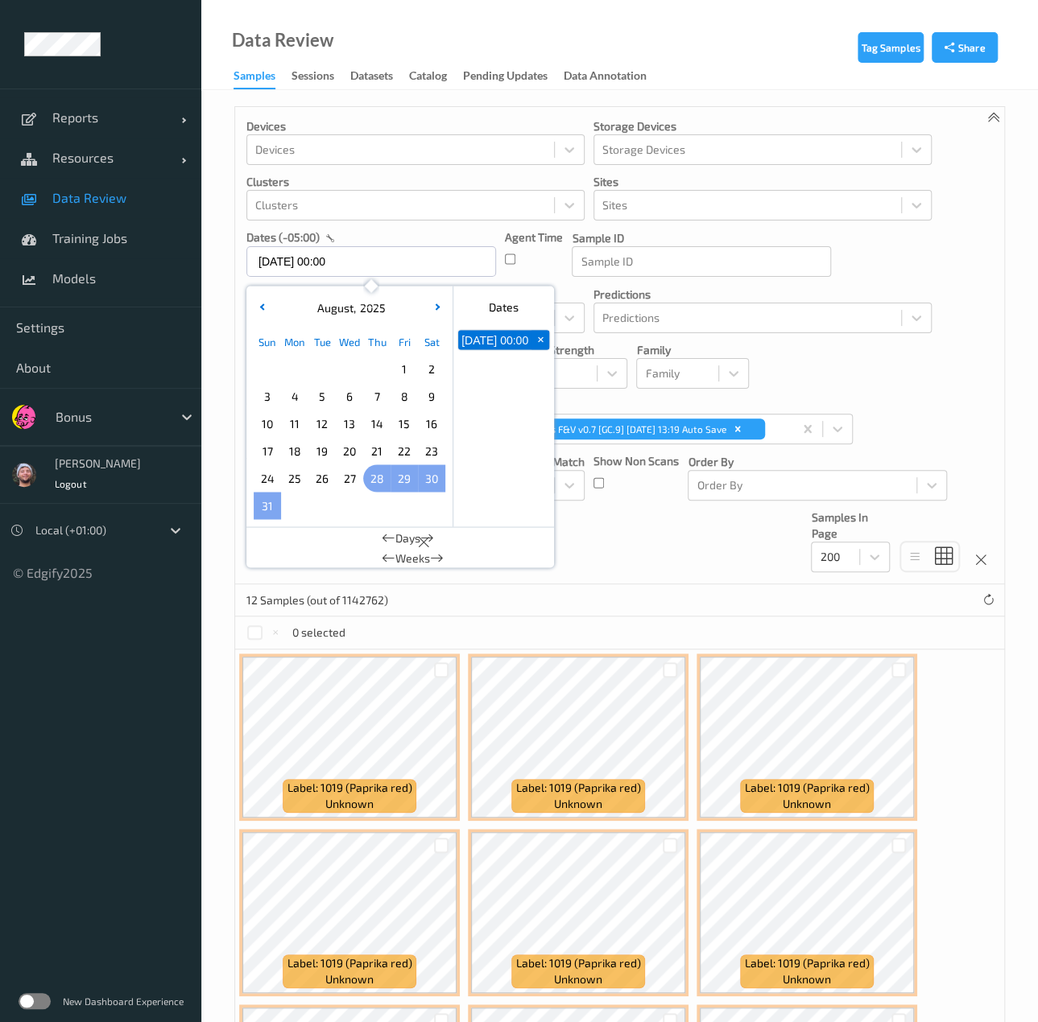
click at [380, 481] on span "28" at bounding box center [376, 478] width 23 height 23
type input "28/08/2025 00:00 -> 11/09/2025 23:59"
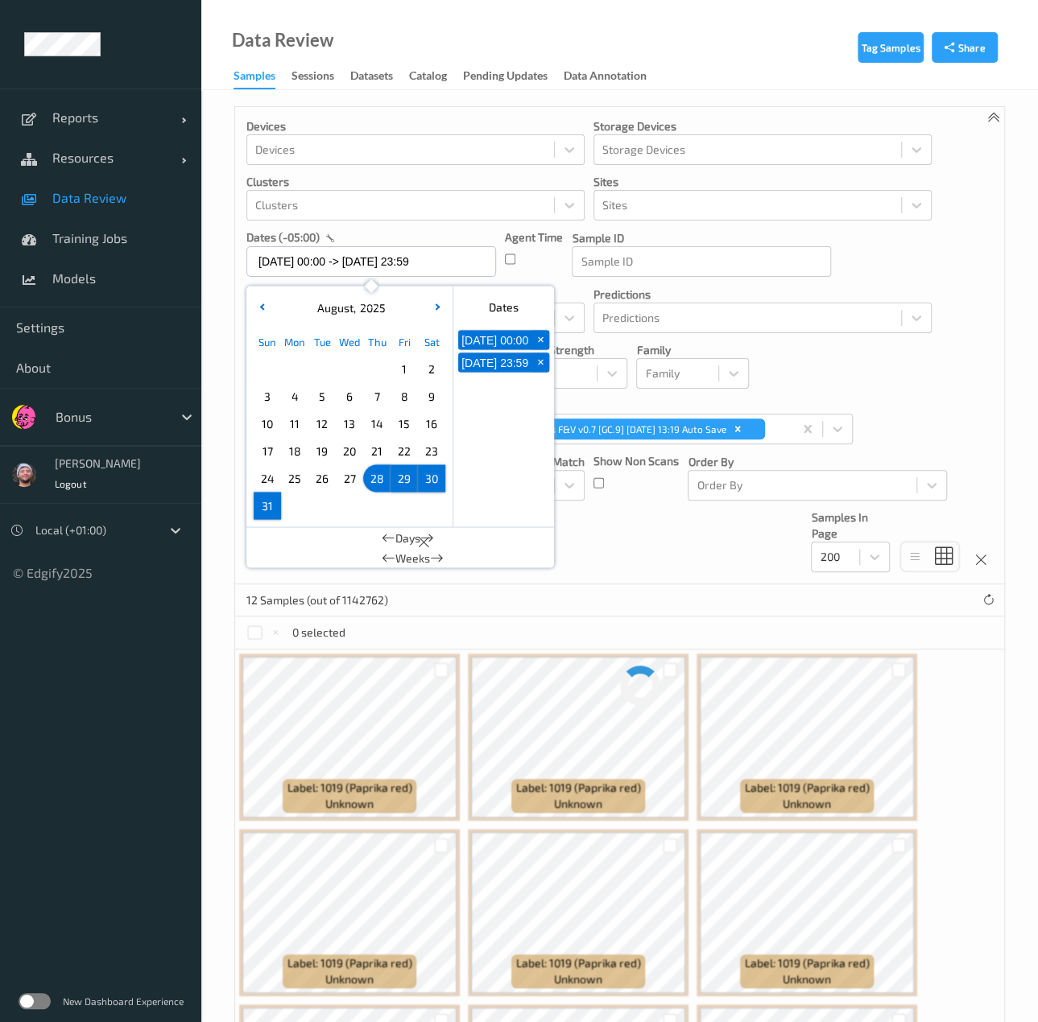
click at [679, 547] on div "Devices Devices Storage Devices Storage Devices Clusters Clusters Sites Sites d…" at bounding box center [619, 345] width 769 height 477
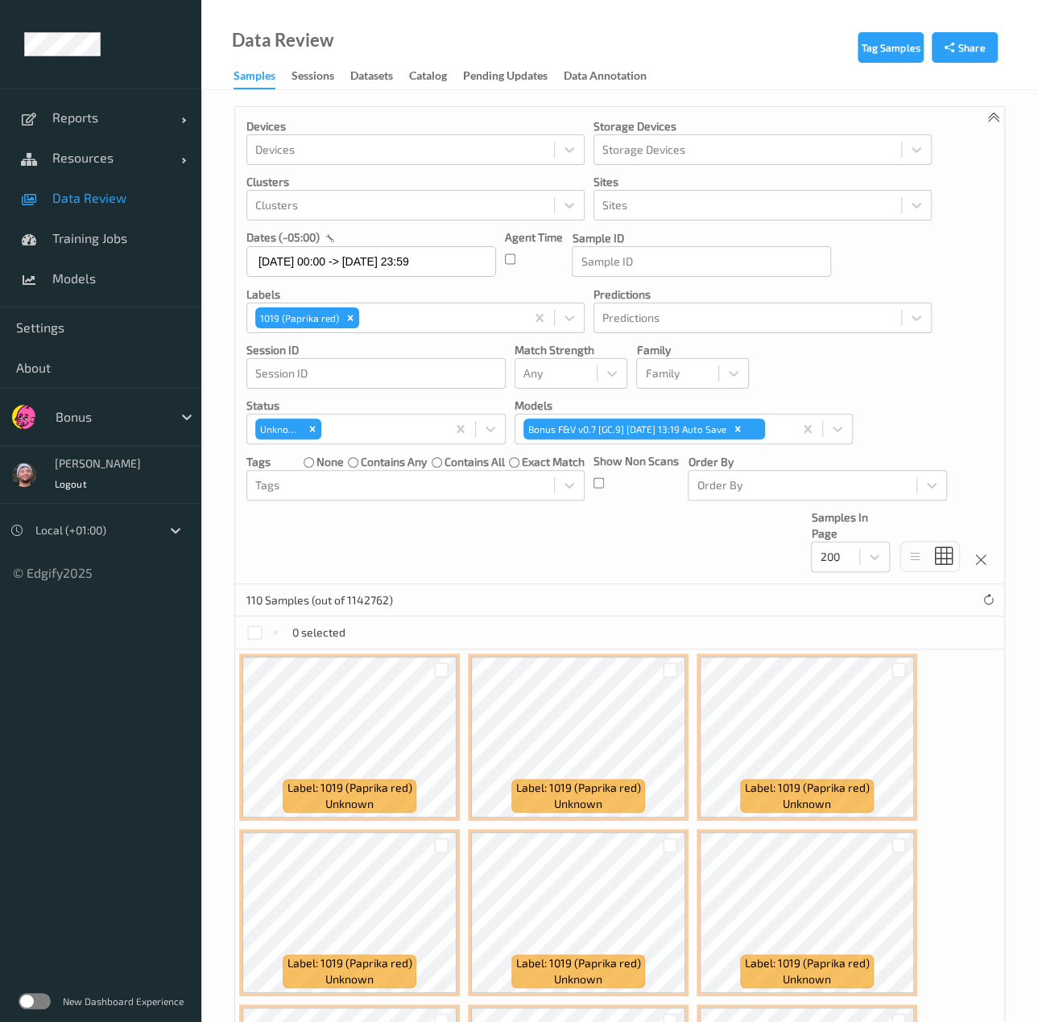
click at [604, 561] on div "Devices Devices Storage Devices Storage Devices Clusters Clusters Sites Sites d…" at bounding box center [619, 345] width 769 height 477
click at [950, 395] on div "Devices Devices Storage Devices Storage Devices Clusters Clusters Sites Sites d…" at bounding box center [619, 345] width 769 height 477
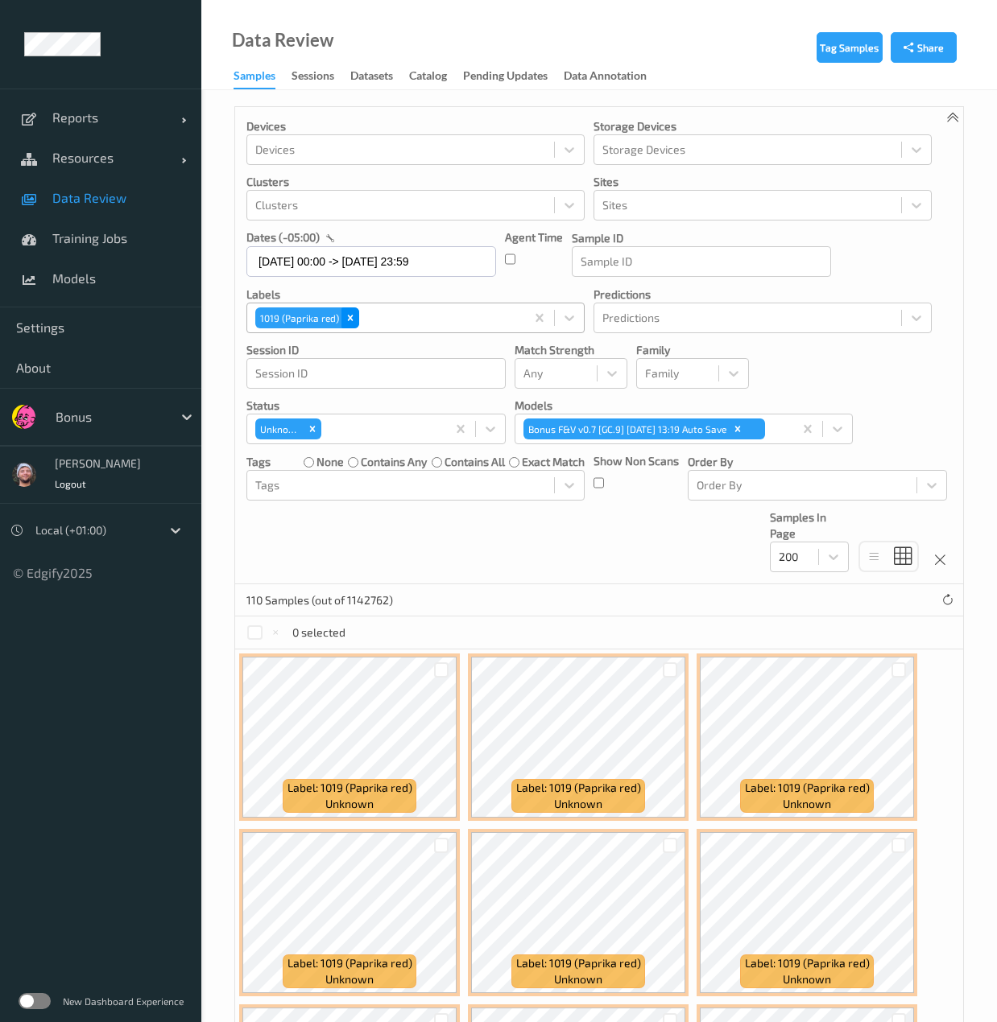
click at [349, 323] on icon "Remove 1019 (Paprika red)" at bounding box center [350, 317] width 11 height 11
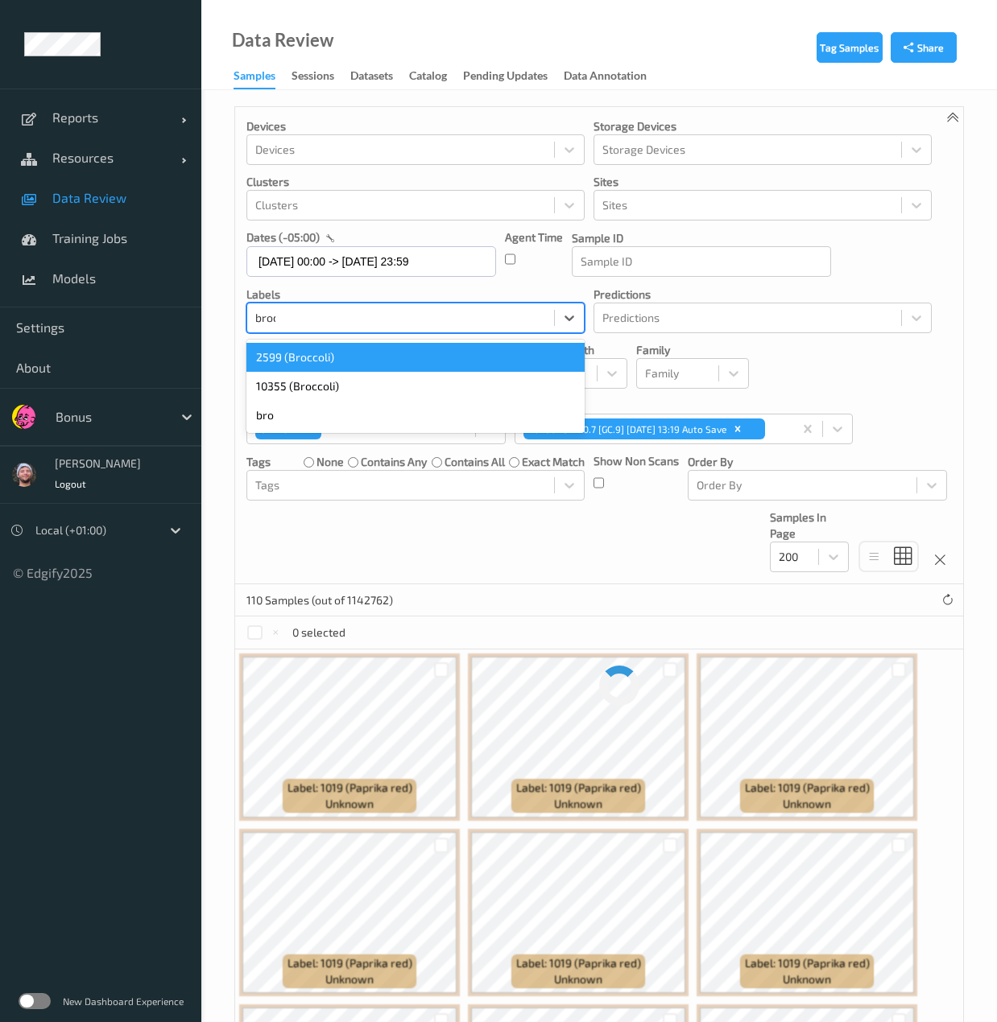
type input "brocc"
click at [296, 358] on div "2599 (Broccoli)" at bounding box center [415, 357] width 338 height 29
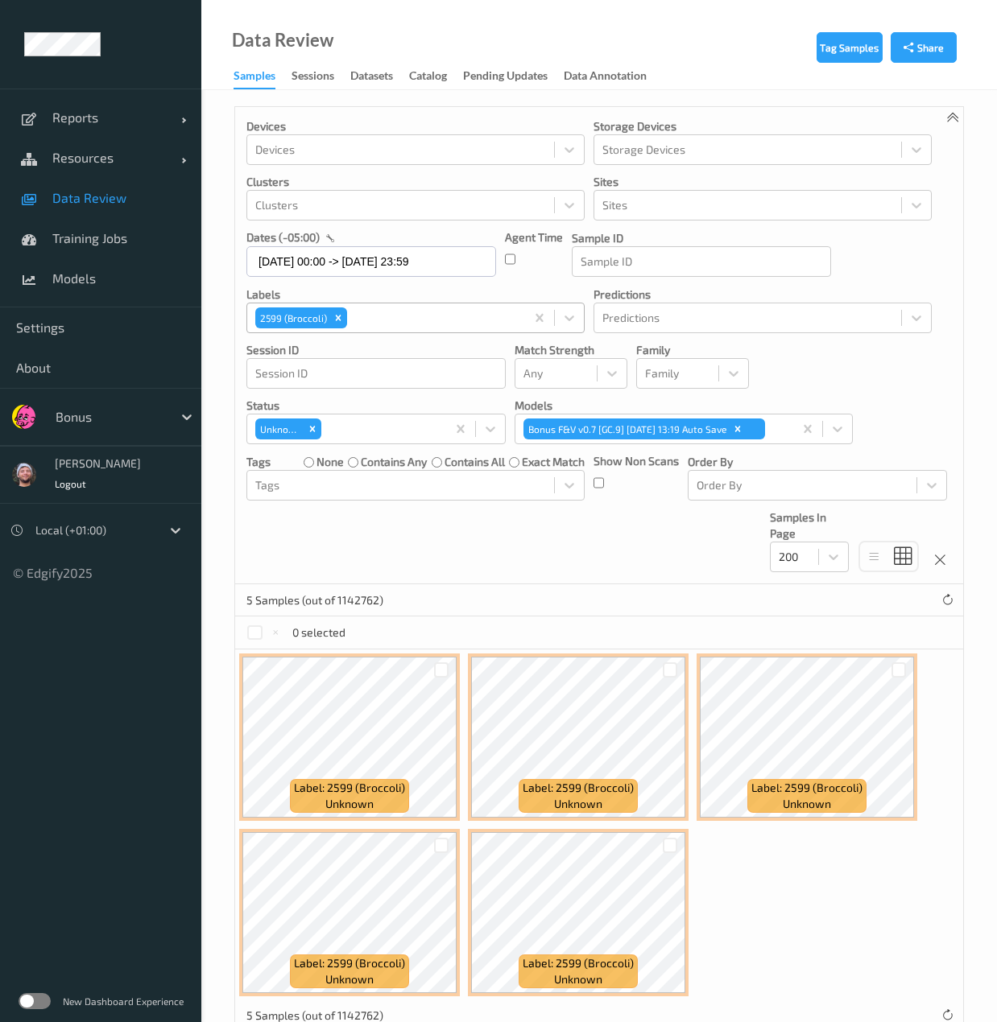
click at [636, 578] on div "Devices Devices Storage Devices Storage Devices Clusters Clusters Sites Sites d…" at bounding box center [599, 345] width 728 height 477
drag, startPoint x: 636, startPoint y: 578, endPoint x: 659, endPoint y: 674, distance: 98.6
click at [337, 320] on icon "Remove 2599 (Broccoli)" at bounding box center [337, 317] width 11 height 11
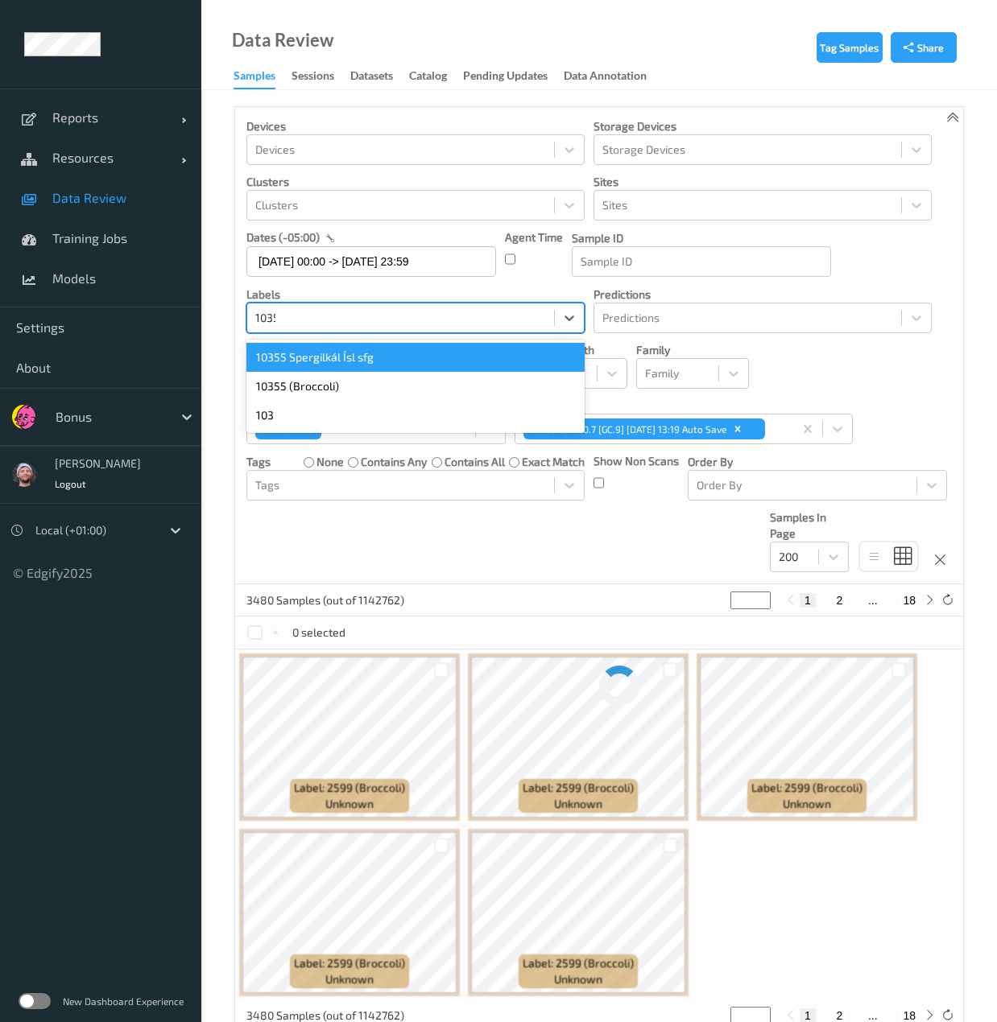
type input "10355"
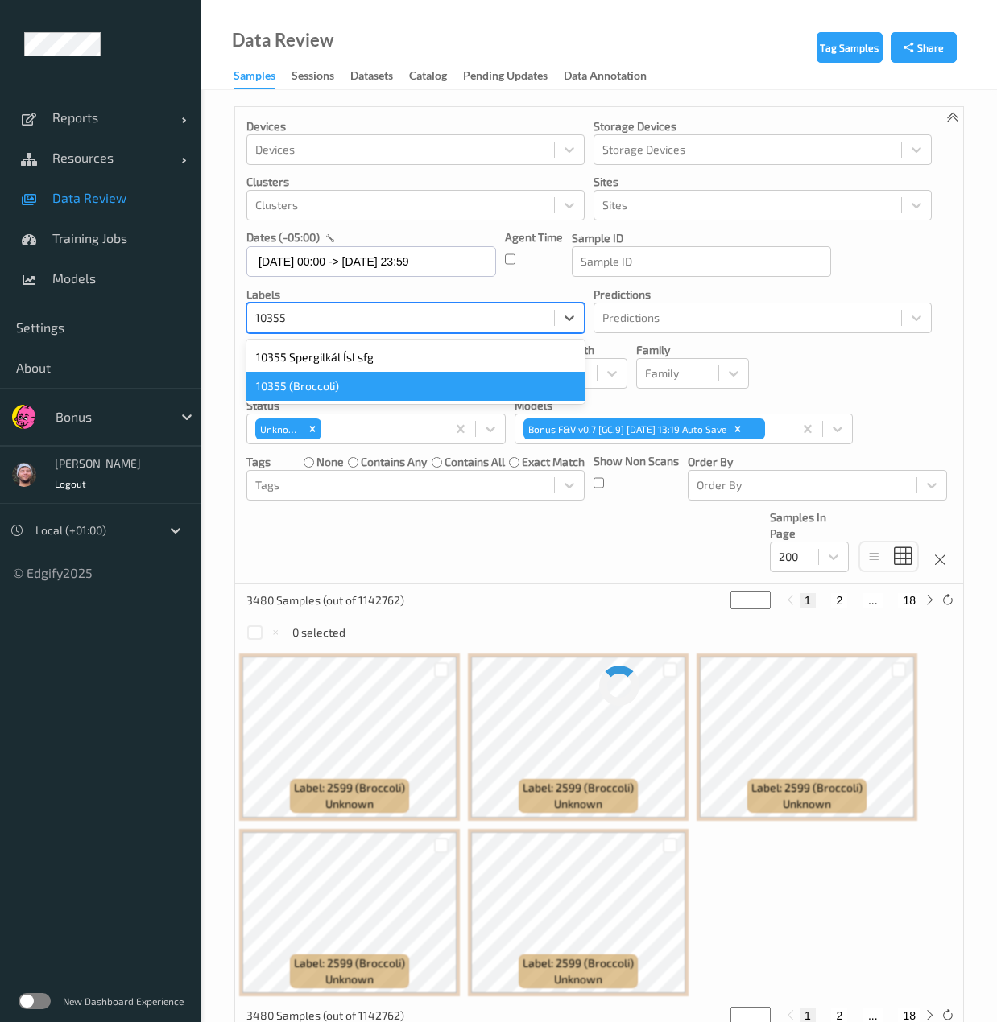
click at [339, 377] on div "10355 (Broccoli)" at bounding box center [415, 386] width 338 height 29
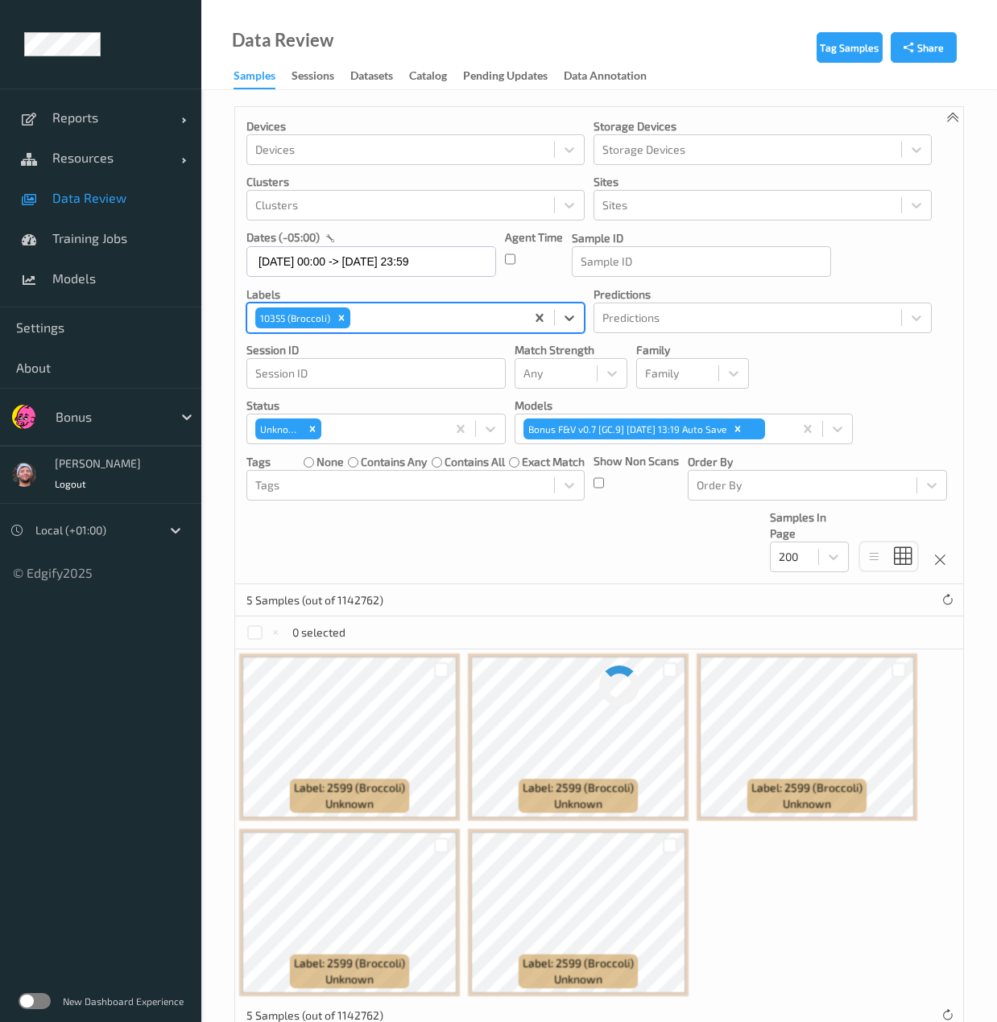
click at [530, 539] on div "Devices Devices Storage Devices Storage Devices Clusters Clusters Sites Sites d…" at bounding box center [599, 345] width 728 height 477
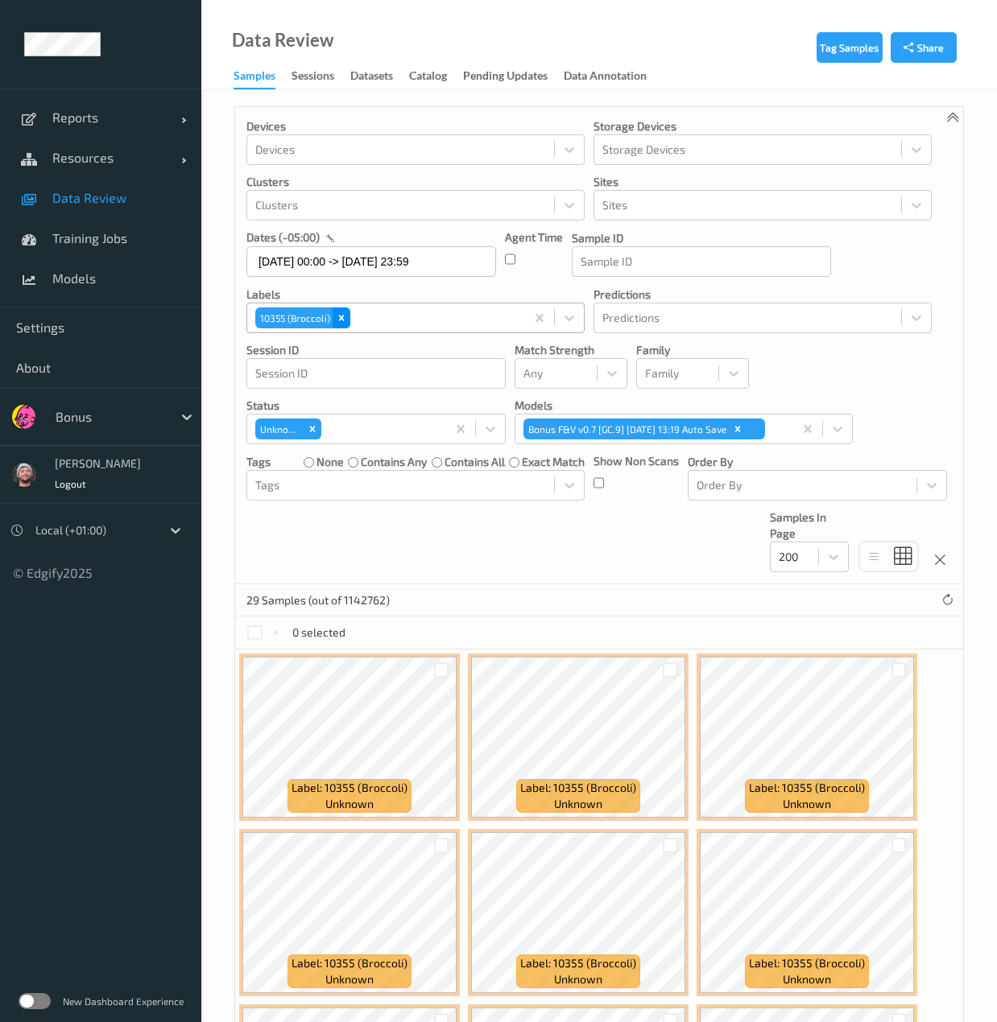
click at [343, 316] on icon "Remove 10355 (Broccoli)" at bounding box center [341, 317] width 11 height 11
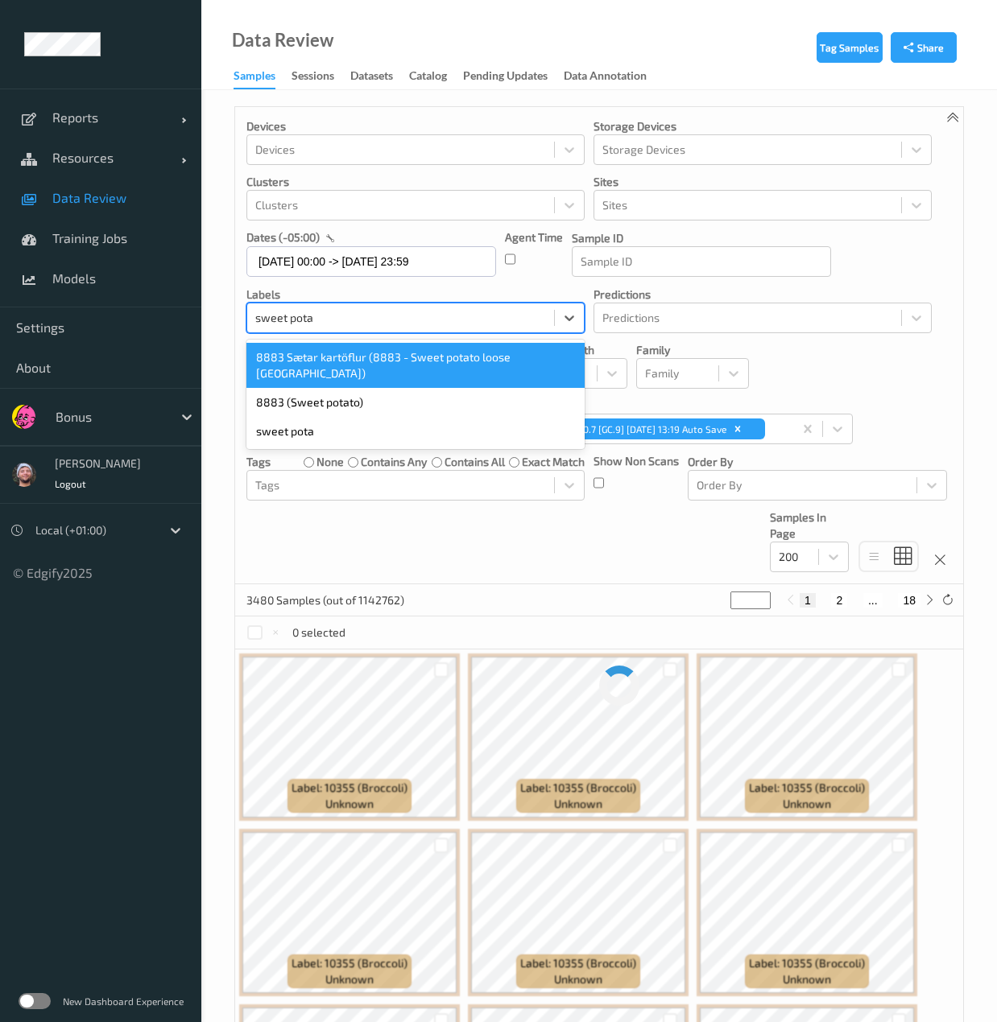
type input "sweet potat"
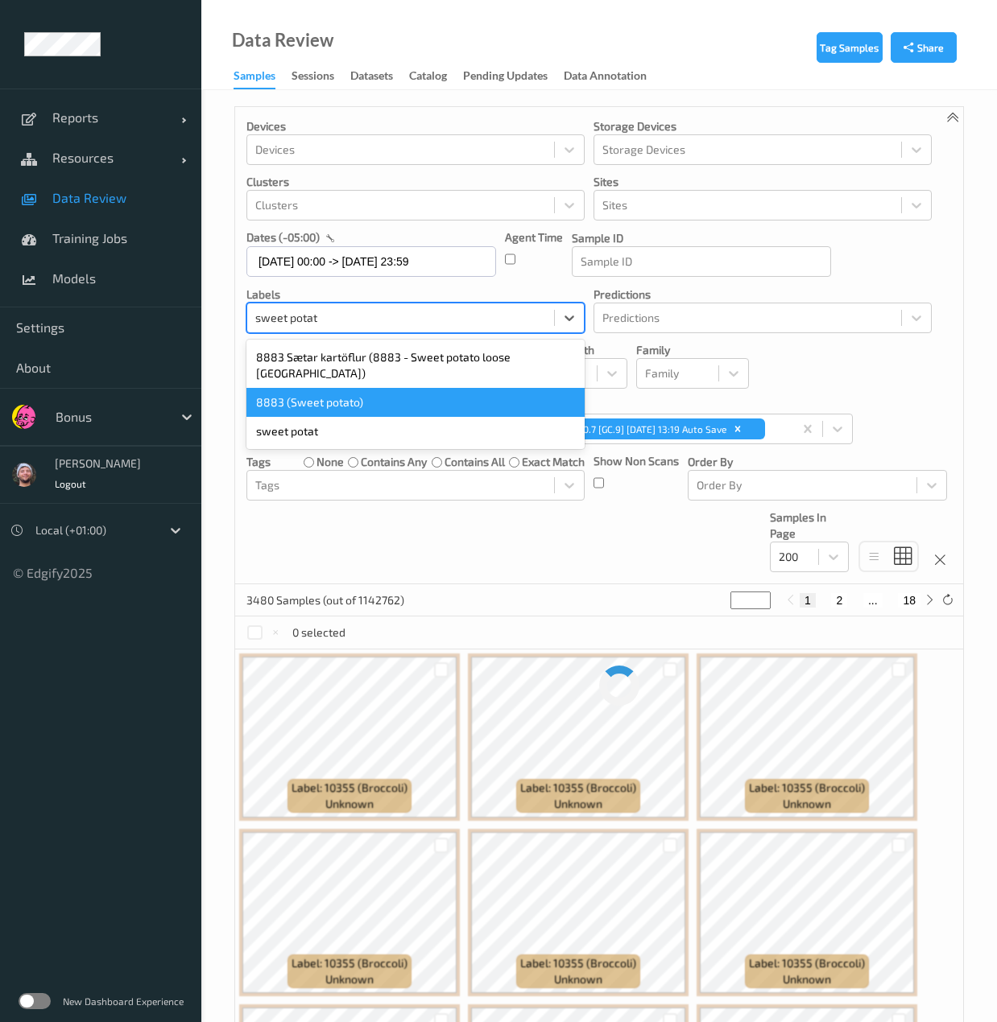
click at [341, 390] on div "8883 (Sweet potato)" at bounding box center [415, 402] width 338 height 29
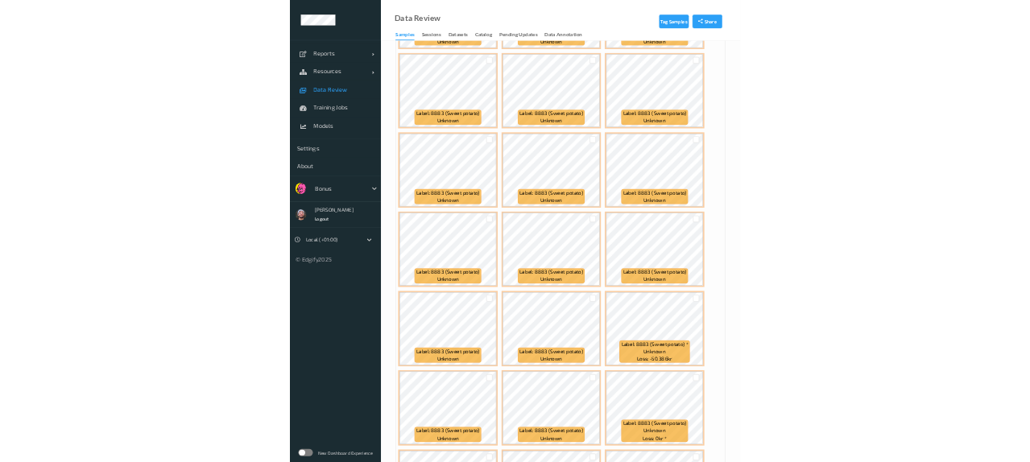
scroll to position [1130, 0]
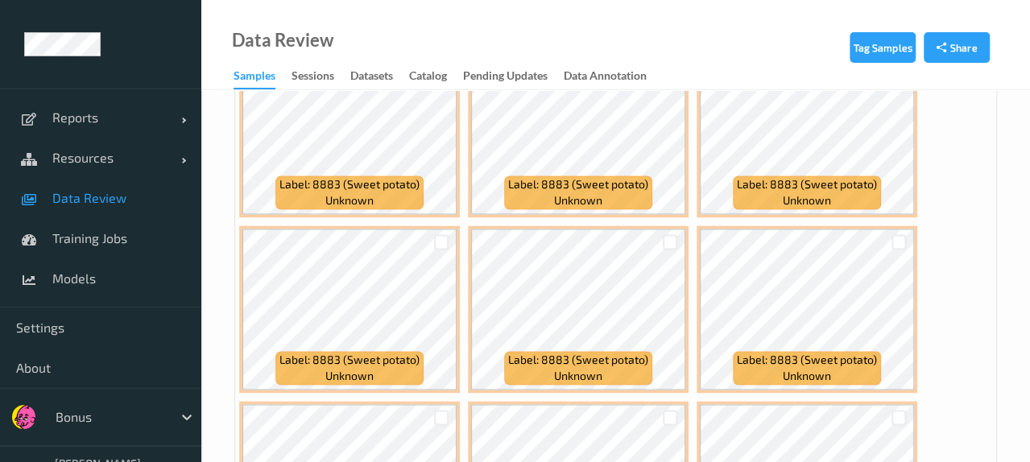
drag, startPoint x: 943, startPoint y: 153, endPoint x: 943, endPoint y: 173, distance: 20.1
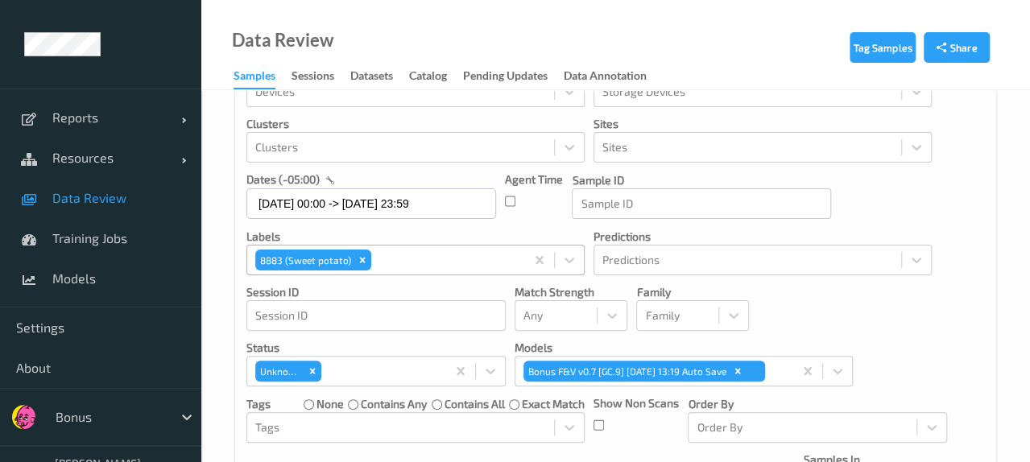
scroll to position [0, 0]
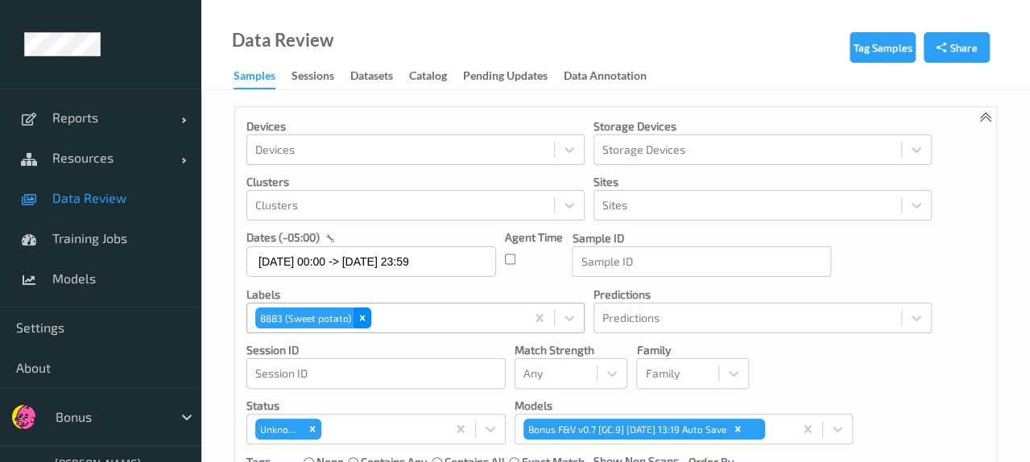
click at [357, 324] on div "Remove 8883 (Sweet potato)" at bounding box center [362, 318] width 18 height 21
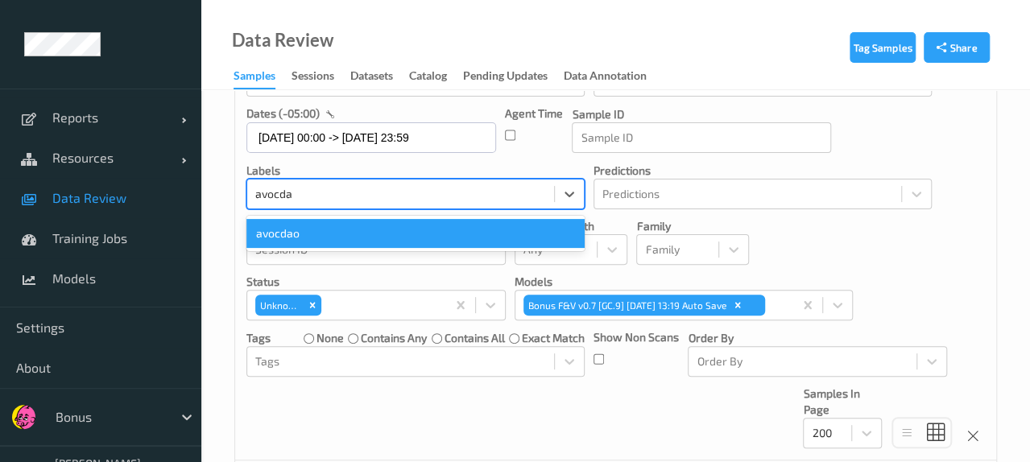
scroll to position [125, 0]
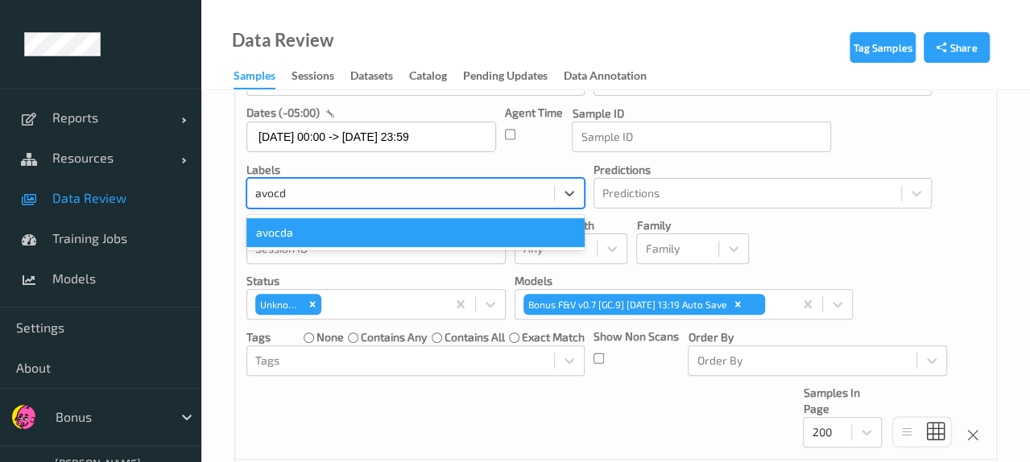
type input "avoc"
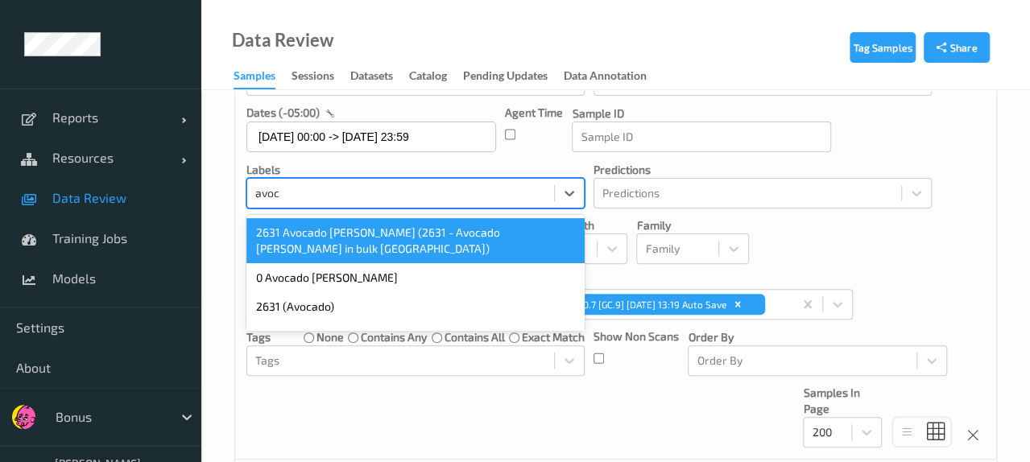
click at [312, 303] on div "2631 (Avocado)" at bounding box center [415, 306] width 338 height 29
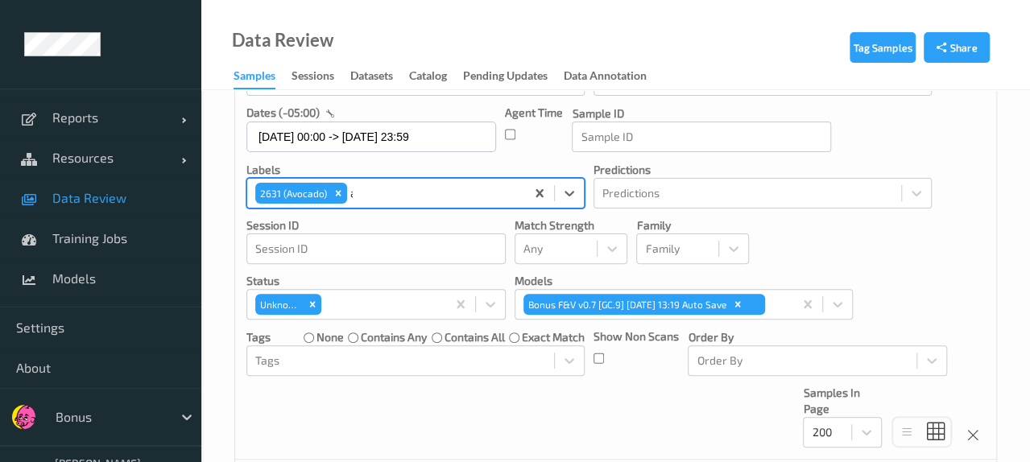
click at [314, 295] on div "Remove Unknown" at bounding box center [312, 304] width 18 height 21
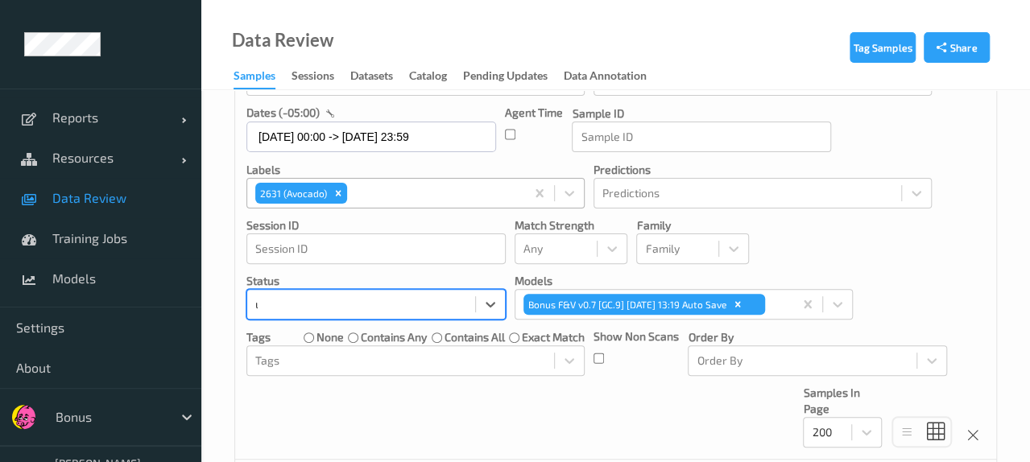
type input "unkn"
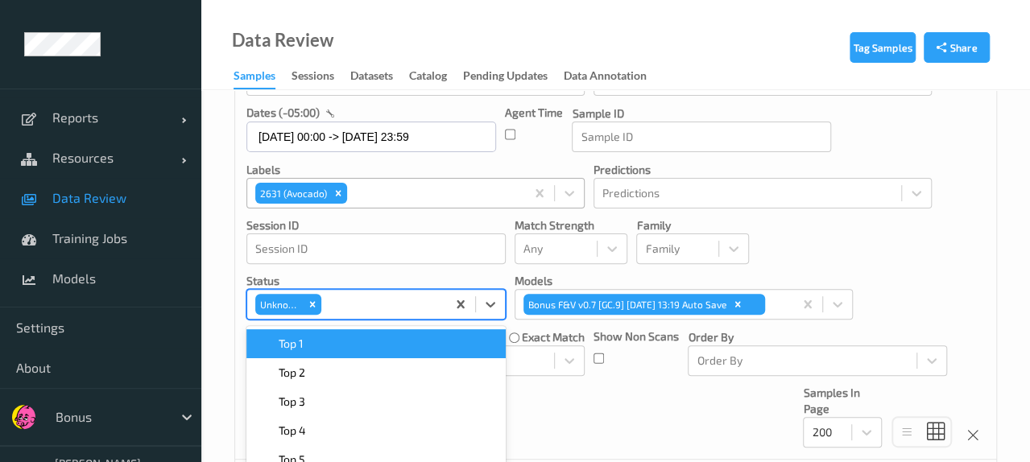
click at [603, 409] on div "Devices Devices Storage Devices Storage Devices Clusters Clusters Sites Sites d…" at bounding box center [615, 220] width 761 height 477
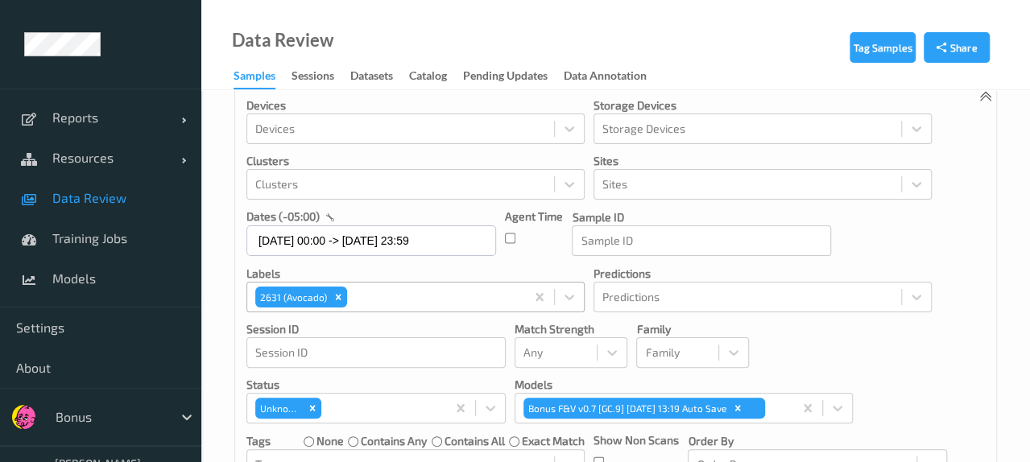
scroll to position [0, 0]
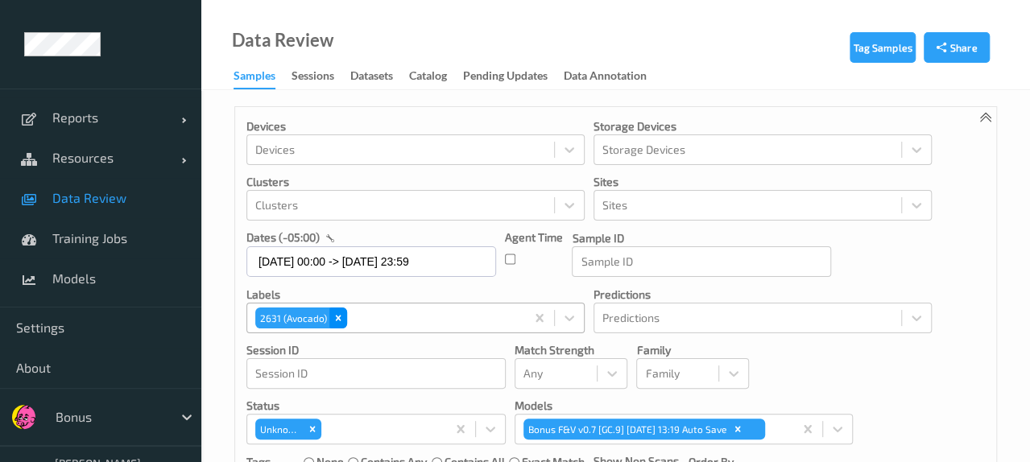
click at [340, 320] on icon "Remove 2631 (Avocado)" at bounding box center [337, 317] width 11 height 11
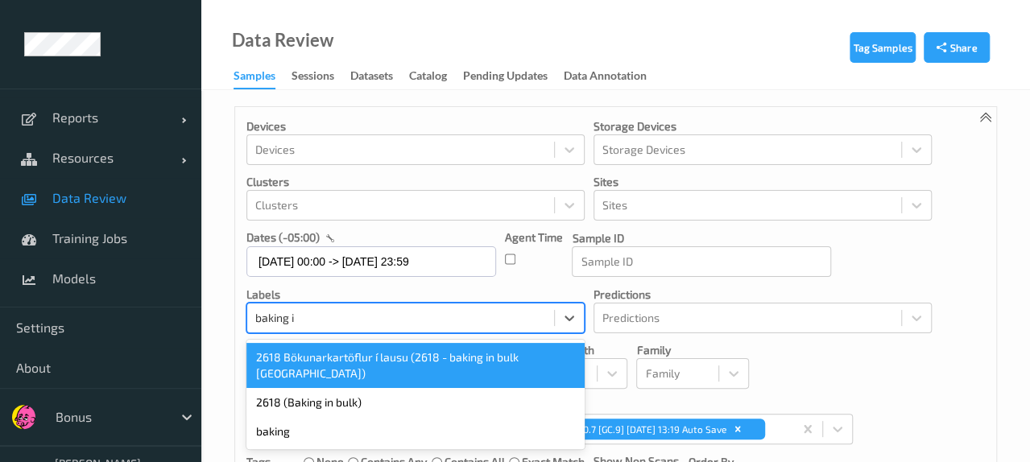
type input "baking in"
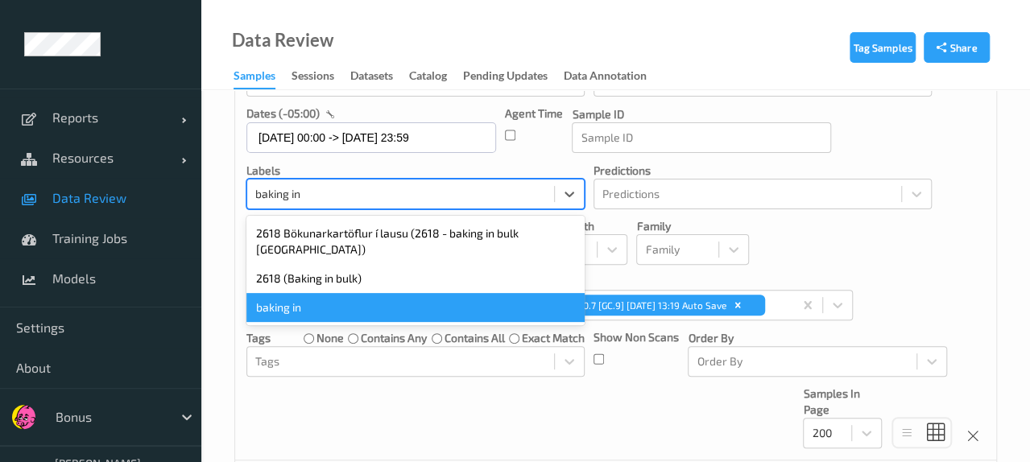
scroll to position [125, 0]
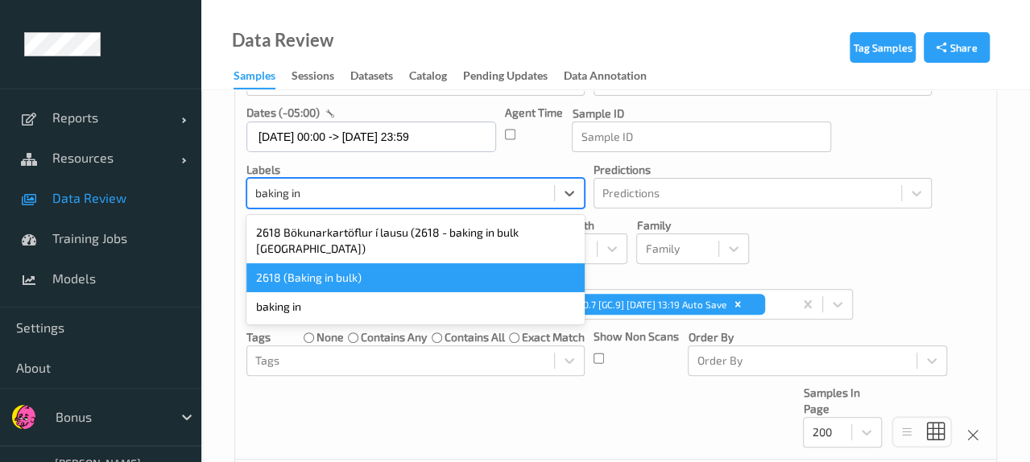
click at [328, 263] on div "2618 (Baking in bulk)" at bounding box center [415, 277] width 338 height 29
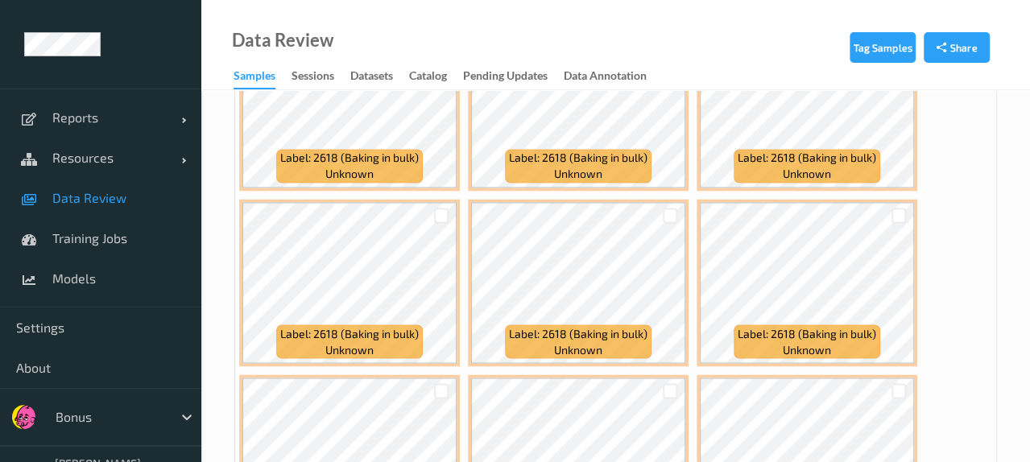
scroll to position [0, 0]
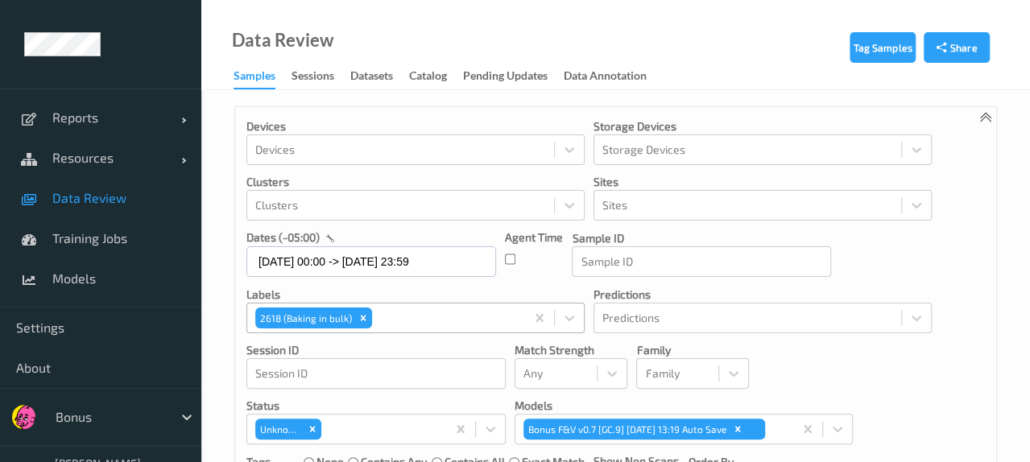
click at [932, 251] on div "Devices Devices Storage Devices Storage Devices Clusters Clusters Sites Sites d…" at bounding box center [615, 345] width 761 height 477
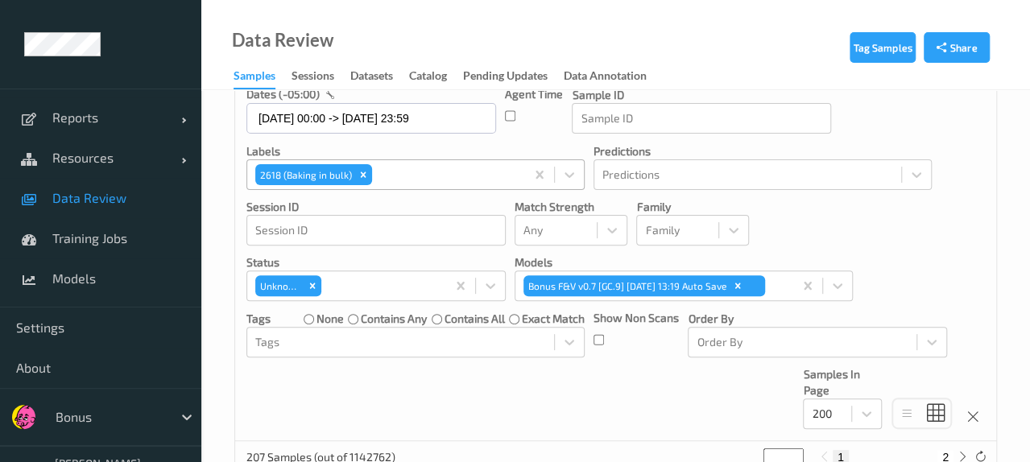
scroll to position [402, 0]
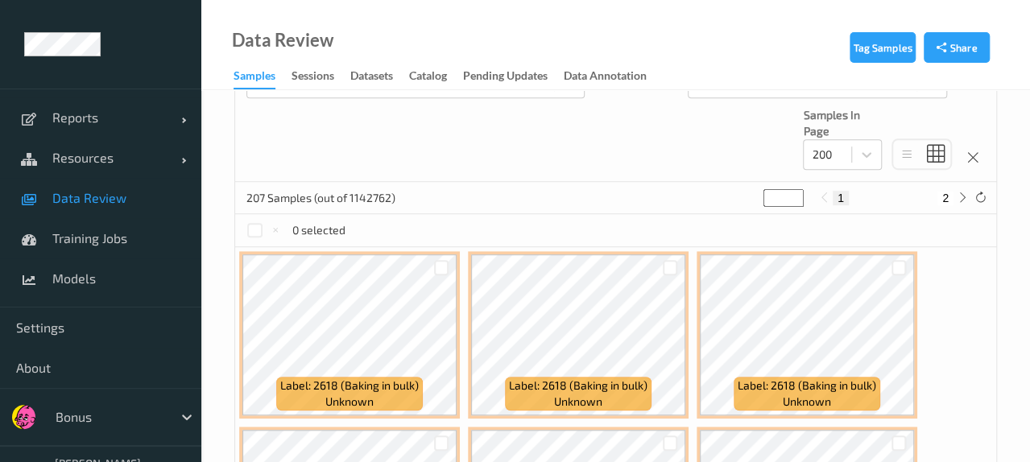
click at [939, 192] on button "2" at bounding box center [945, 198] width 16 height 14
type input "*"
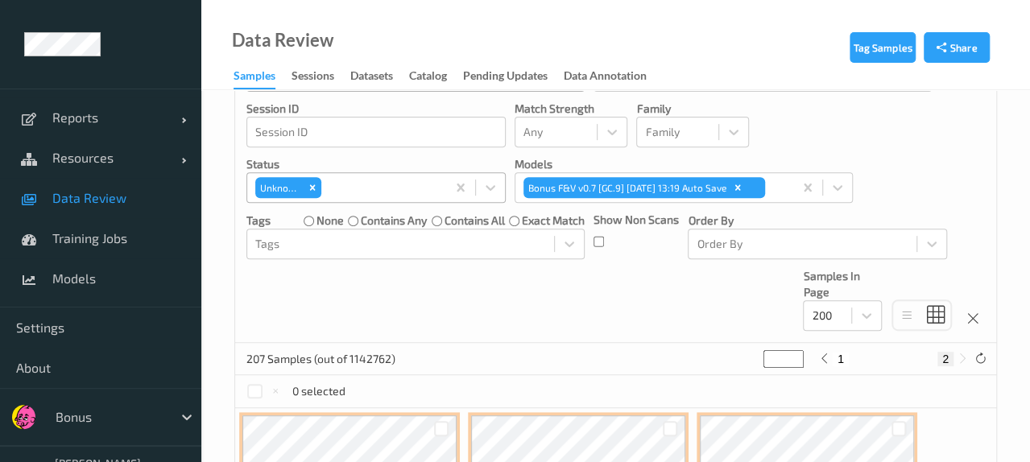
scroll to position [161, 0]
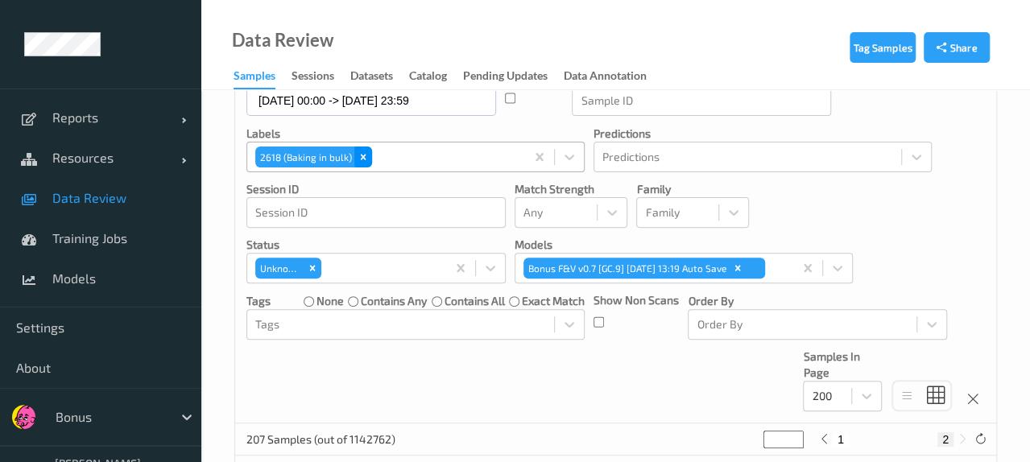
click at [360, 159] on icon "Remove 2618 (Baking in bulk)" at bounding box center [362, 156] width 11 height 11
type input "*"
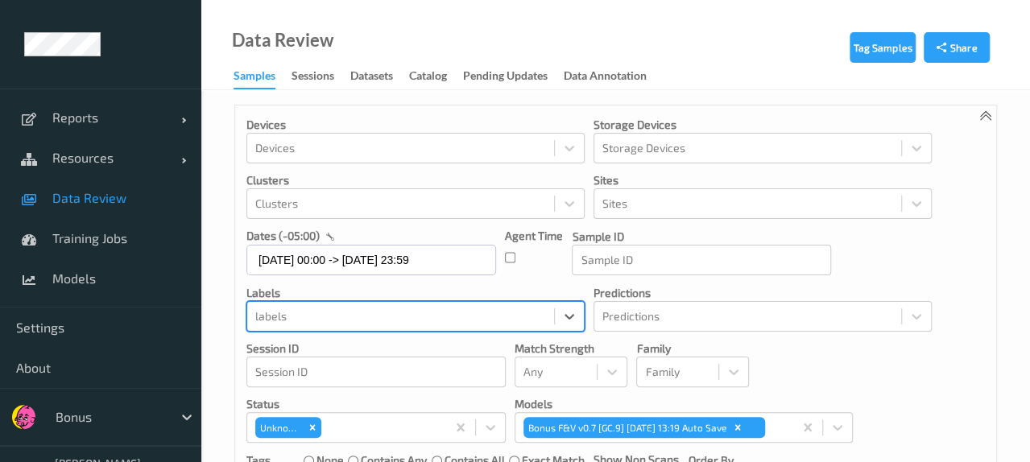
scroll to position [0, 0]
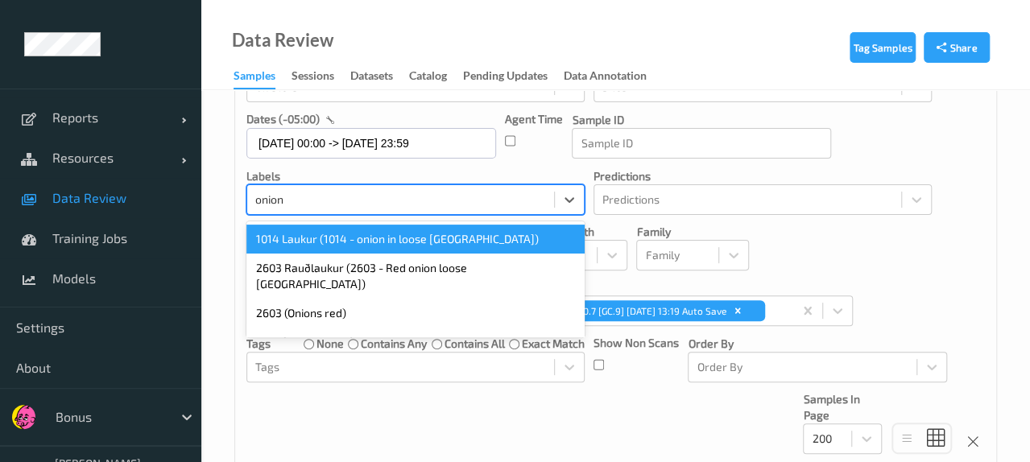
type input "onions"
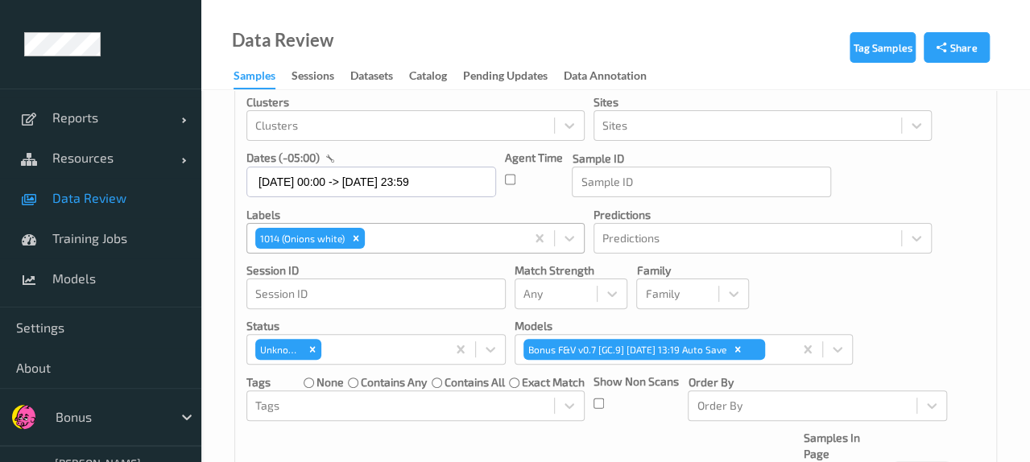
scroll to position [44, 0]
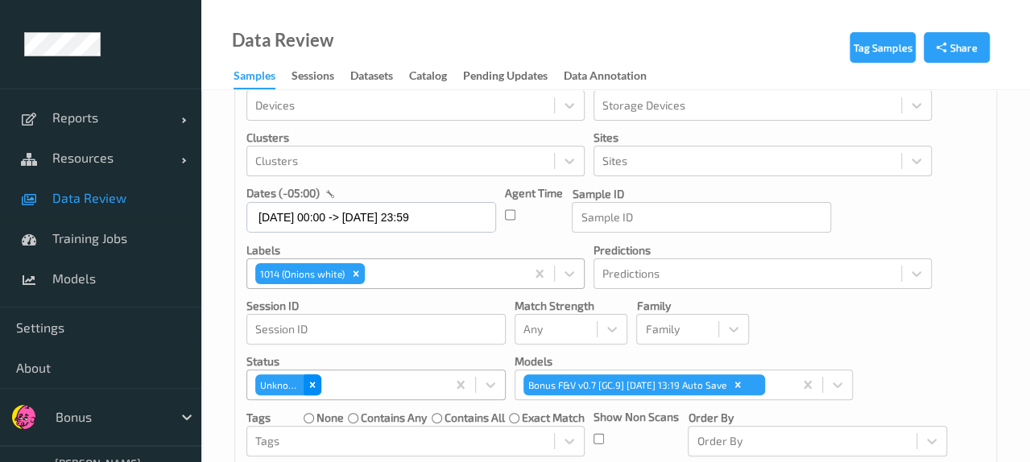
click at [311, 377] on div "Remove Unknown" at bounding box center [312, 384] width 18 height 21
click at [358, 273] on icon "Remove 1014 (Onions white)" at bounding box center [355, 273] width 11 height 11
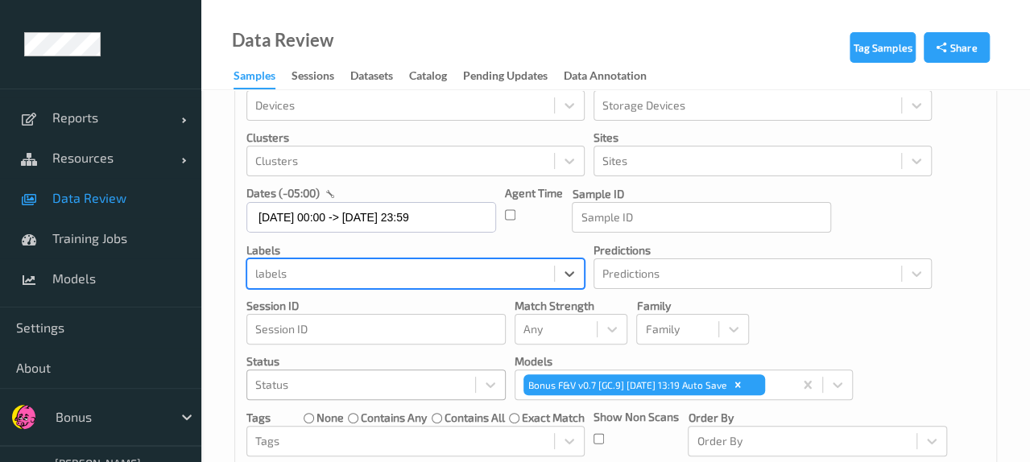
click at [393, 382] on div at bounding box center [361, 384] width 212 height 19
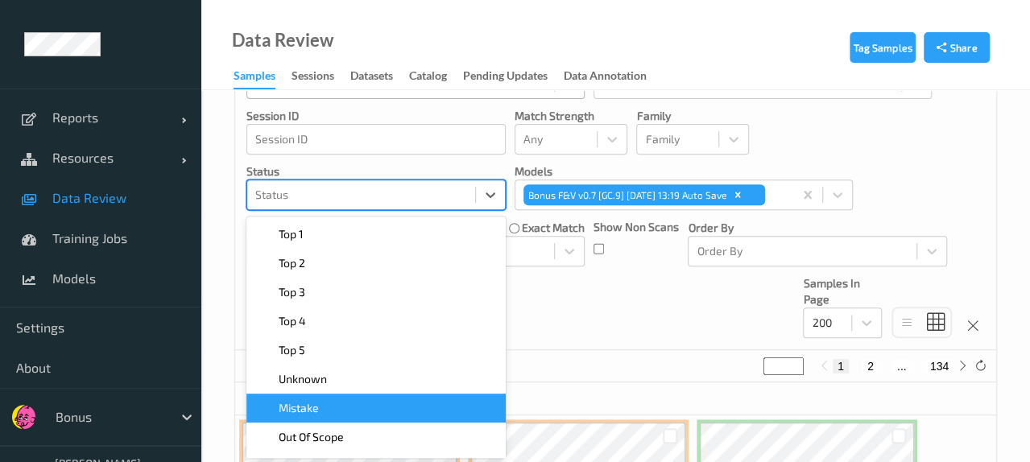
scroll to position [236, 0]
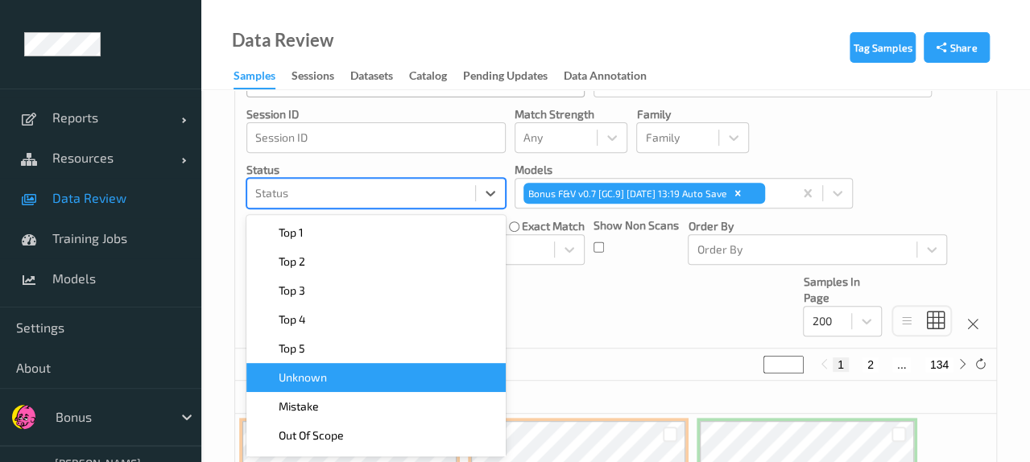
click at [372, 369] on div "Unknown" at bounding box center [376, 377] width 240 height 16
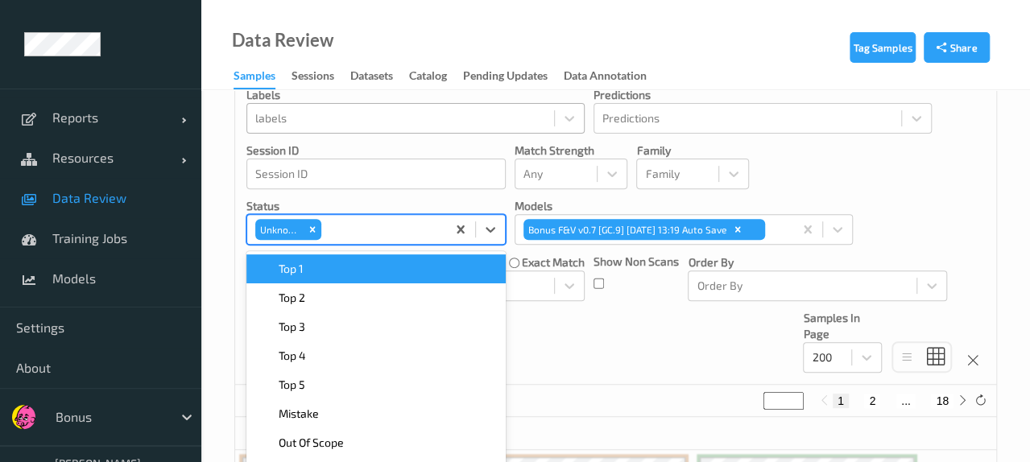
scroll to position [75, 0]
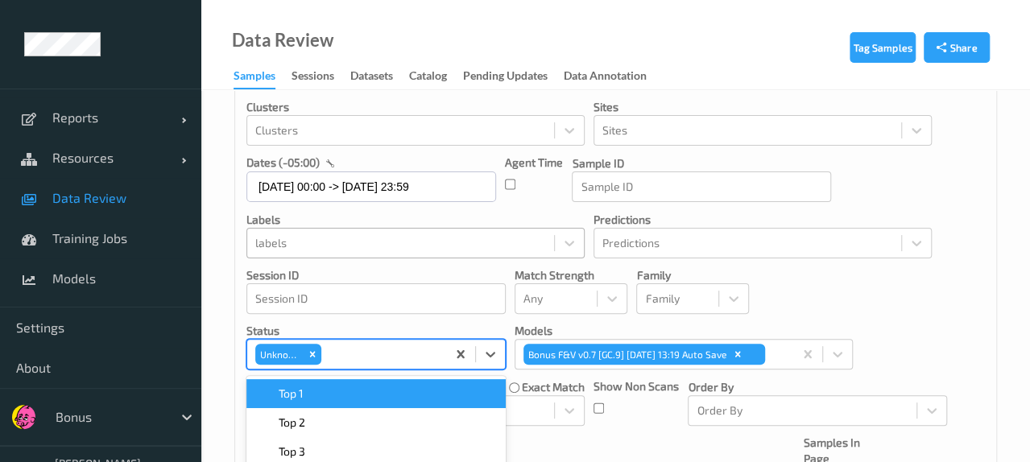
click at [374, 236] on div at bounding box center [400, 242] width 291 height 19
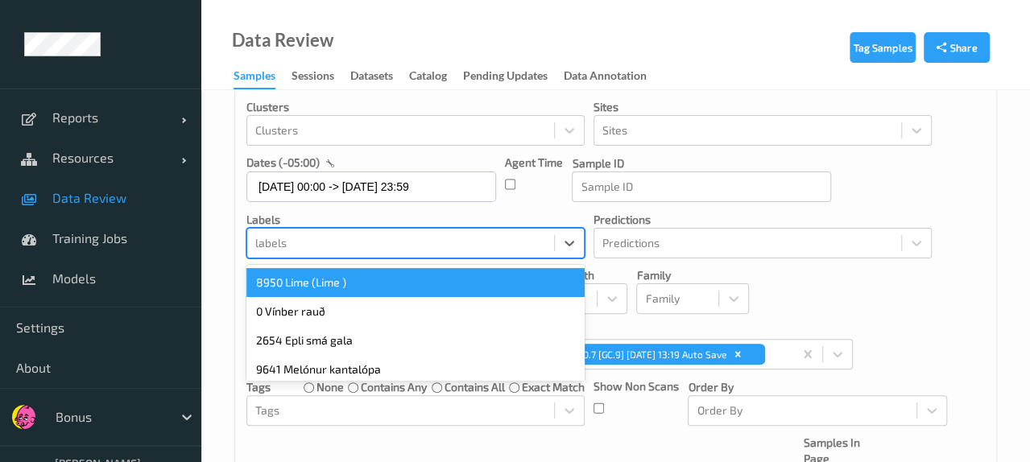
scroll to position [125, 0]
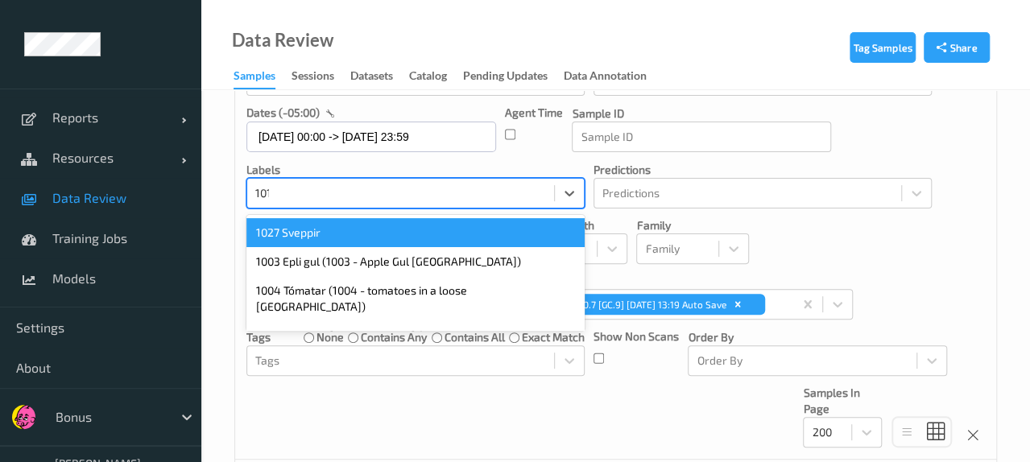
type input "1015"
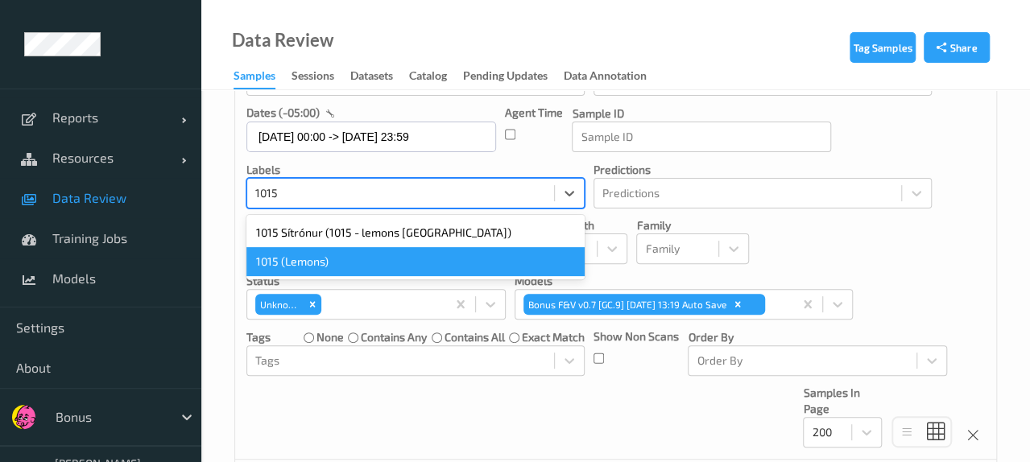
click at [353, 264] on div "1015 (Lemons)" at bounding box center [415, 261] width 338 height 29
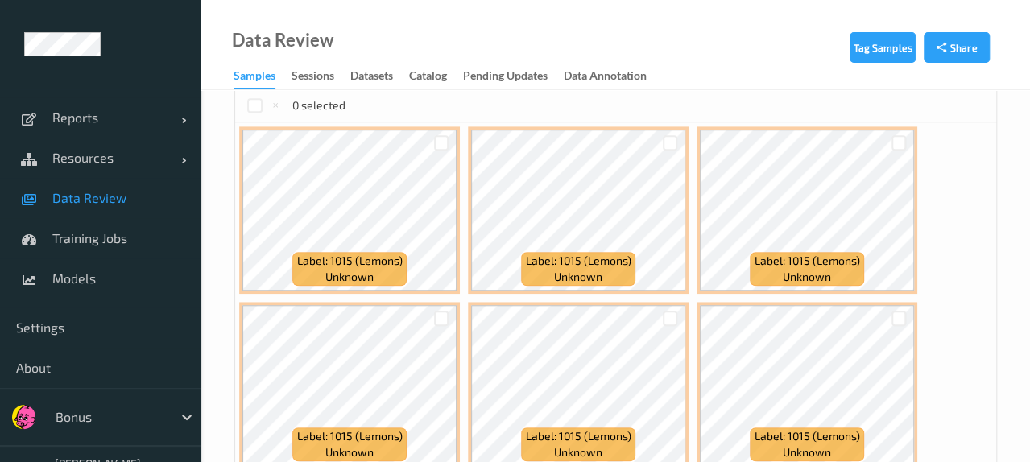
scroll to position [0, 0]
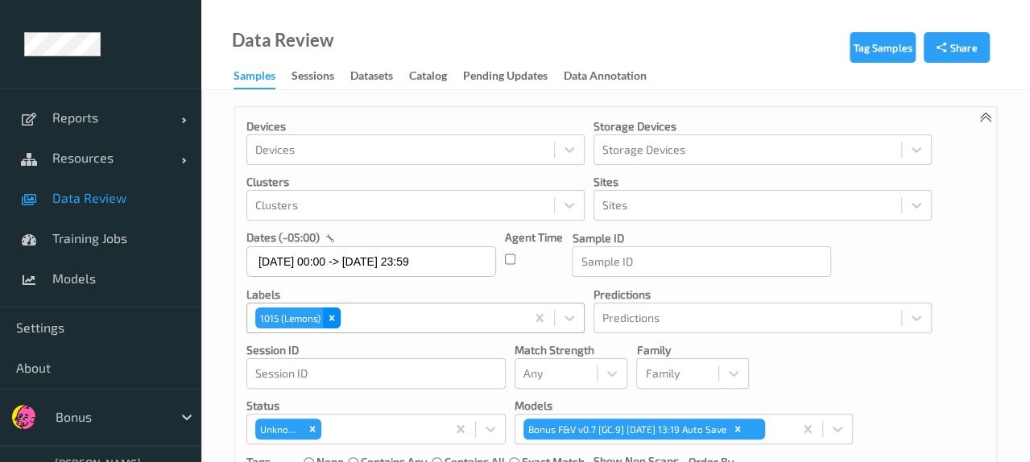
click at [331, 321] on icon "Remove 1015 (Lemons)" at bounding box center [331, 317] width 11 height 11
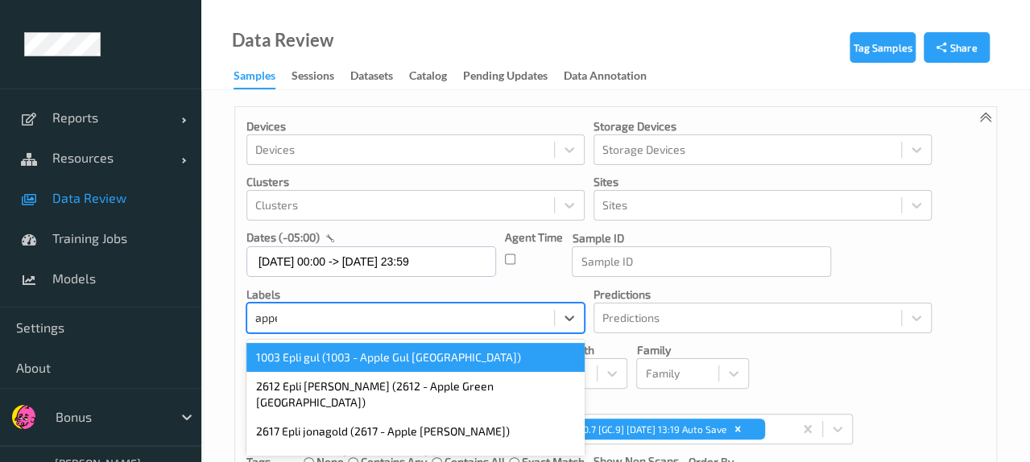
scroll to position [125, 0]
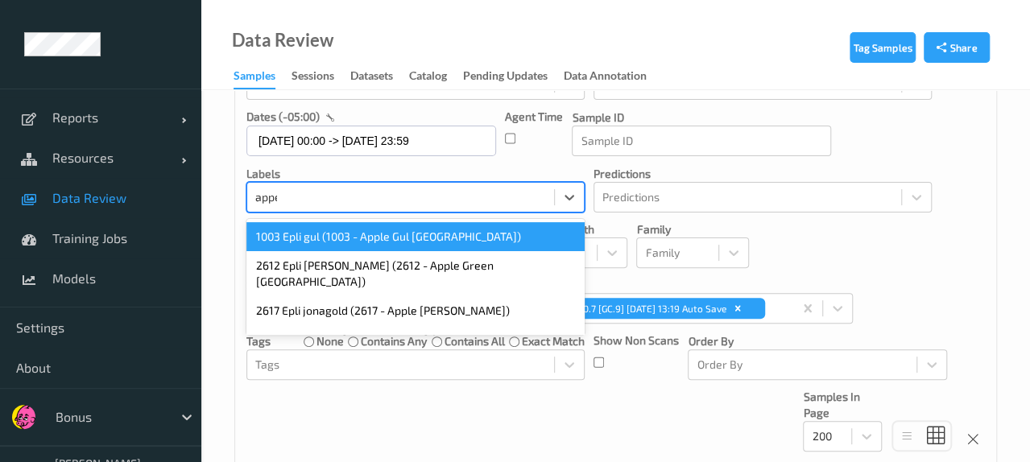
type input "appel"
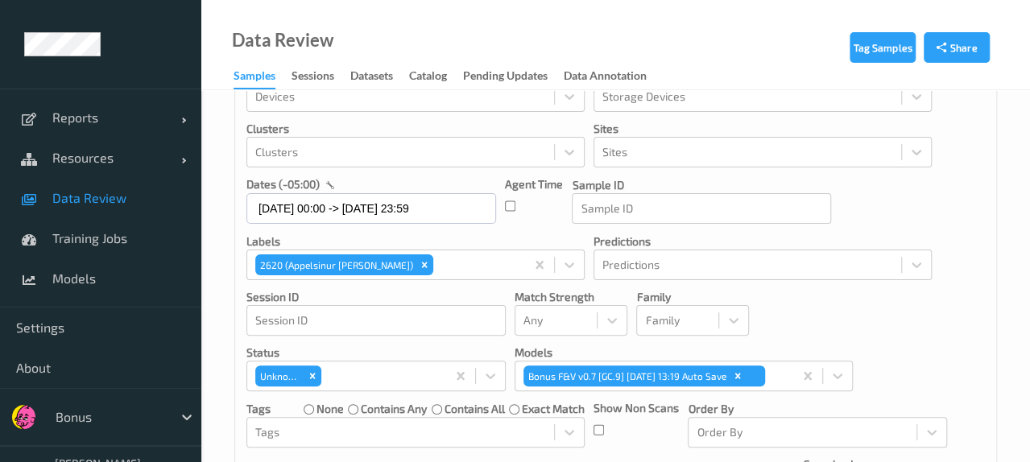
scroll to position [0, 0]
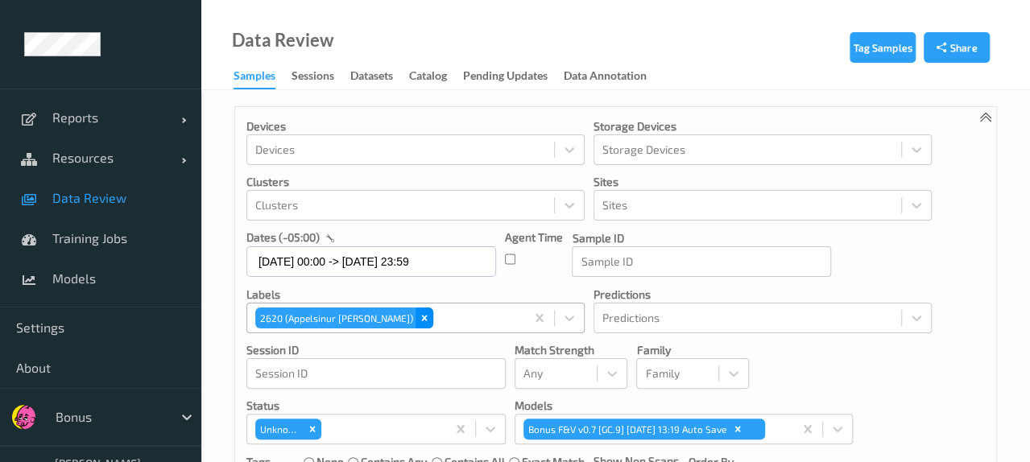
click at [419, 312] on icon "Remove 2620 (Appelsinur robin)" at bounding box center [424, 317] width 11 height 11
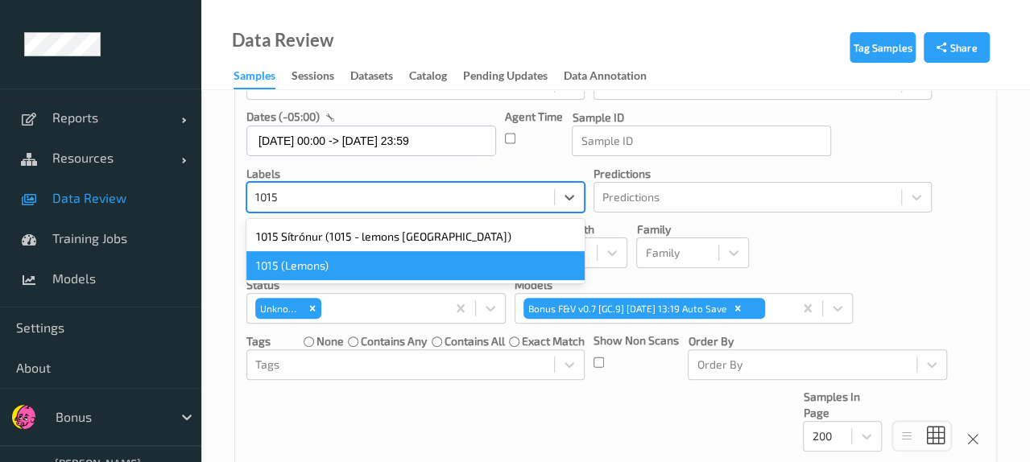
scroll to position [125, 0]
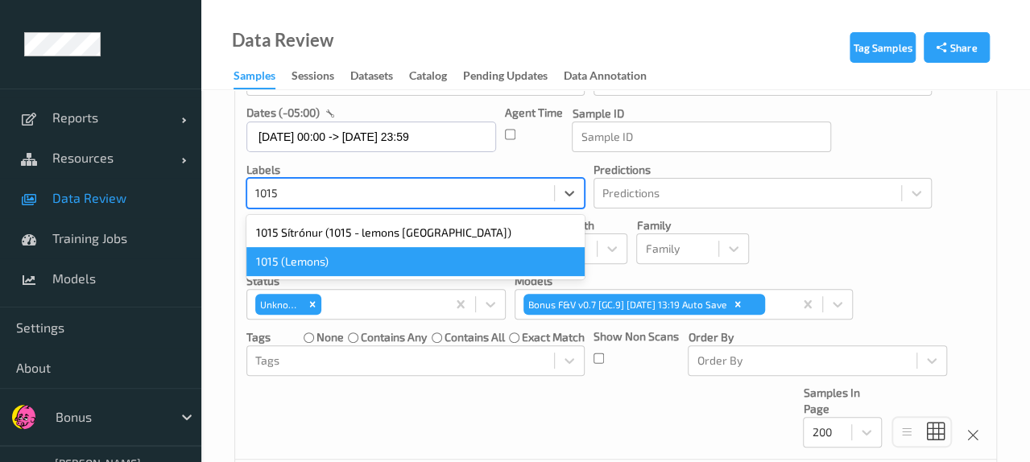
type input "1015"
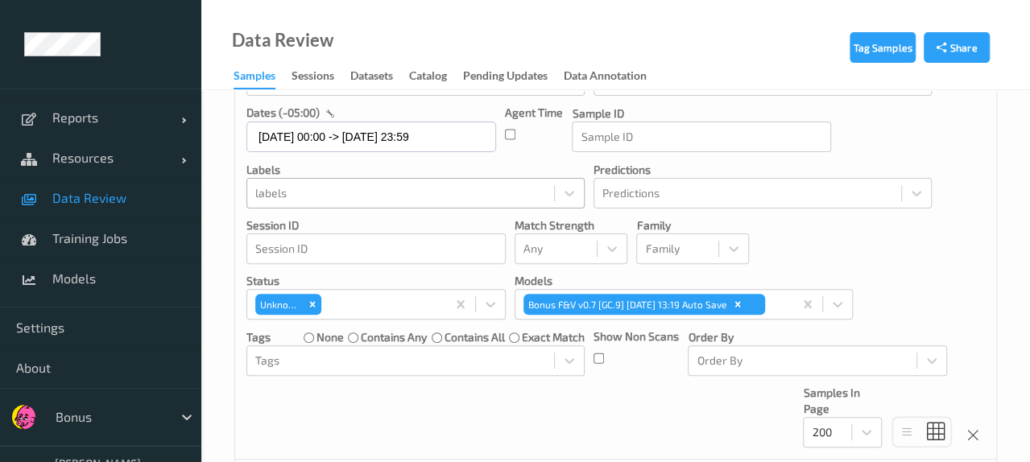
drag, startPoint x: 370, startPoint y: 278, endPoint x: 359, endPoint y: 200, distance: 78.1
click at [359, 200] on div at bounding box center [400, 193] width 291 height 19
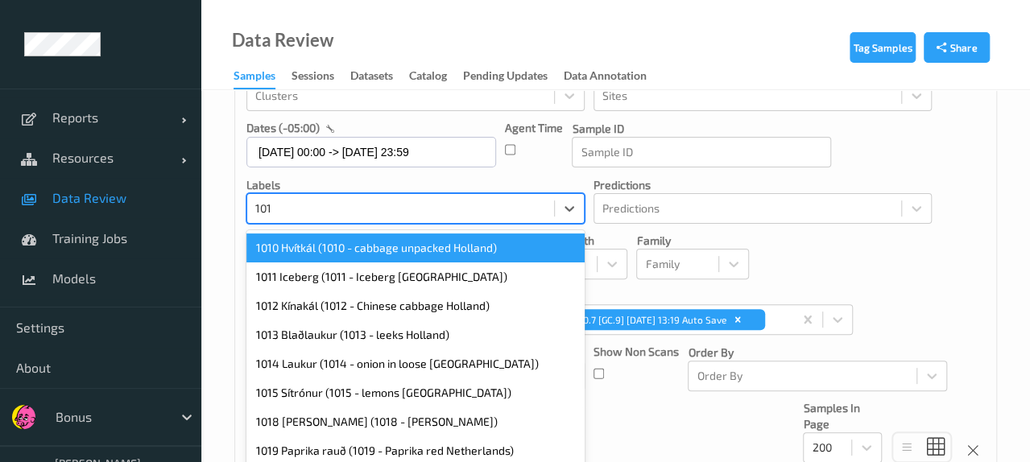
type input "1015"
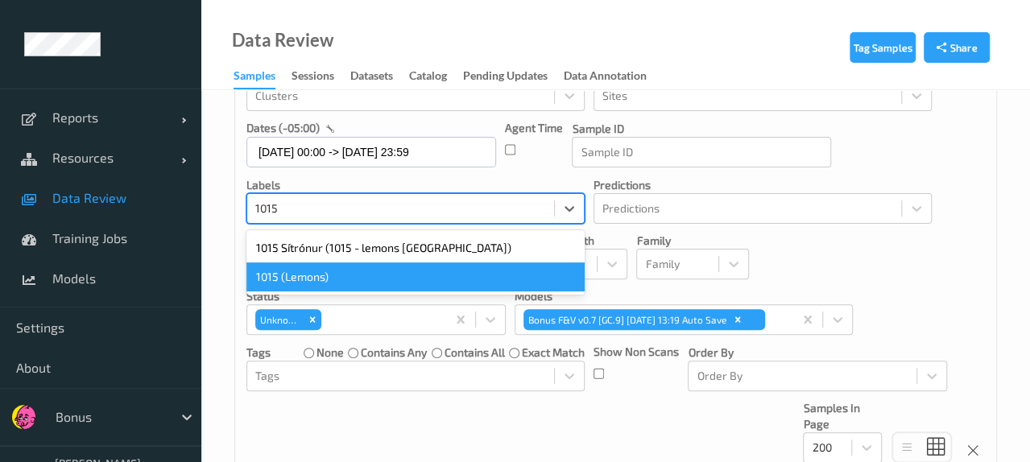
click at [348, 283] on div "1015 (Lemons)" at bounding box center [415, 276] width 338 height 29
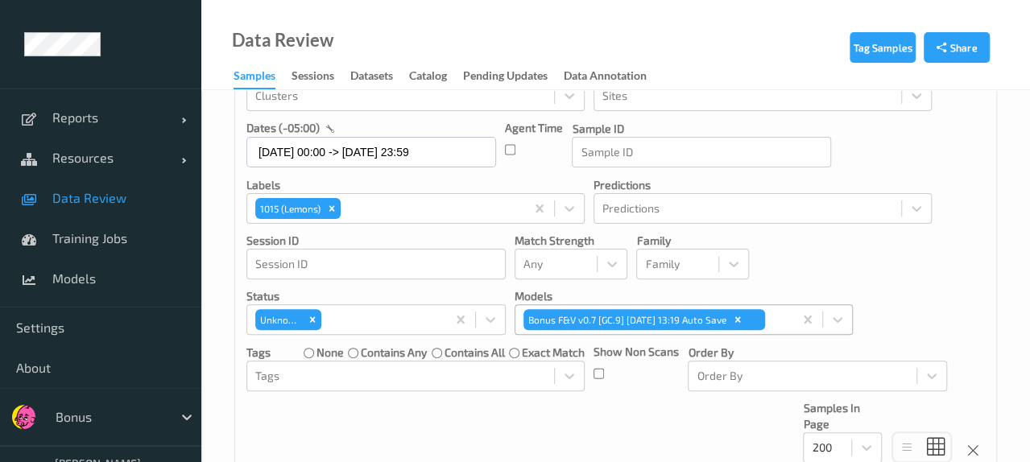
drag, startPoint x: 540, startPoint y: 331, endPoint x: 539, endPoint y: 317, distance: 13.7
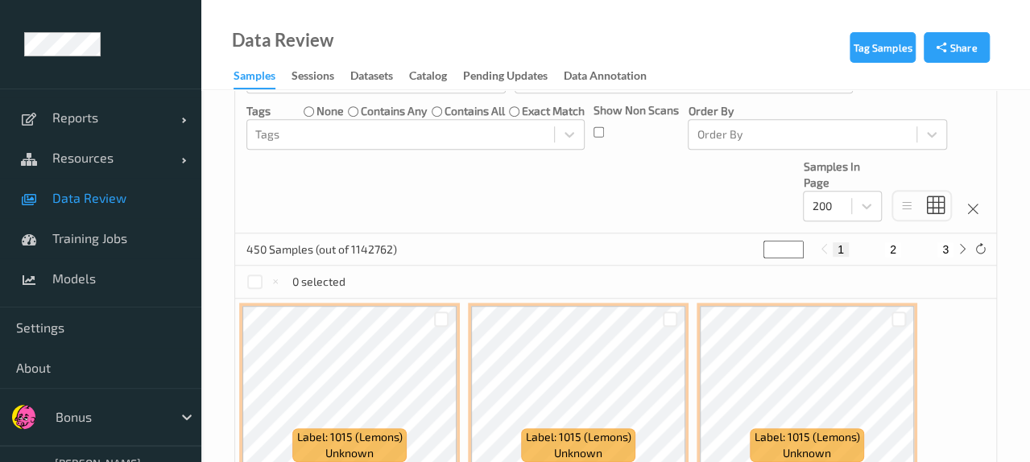
drag, startPoint x: 794, startPoint y: 396, endPoint x: 895, endPoint y: 261, distance: 169.0
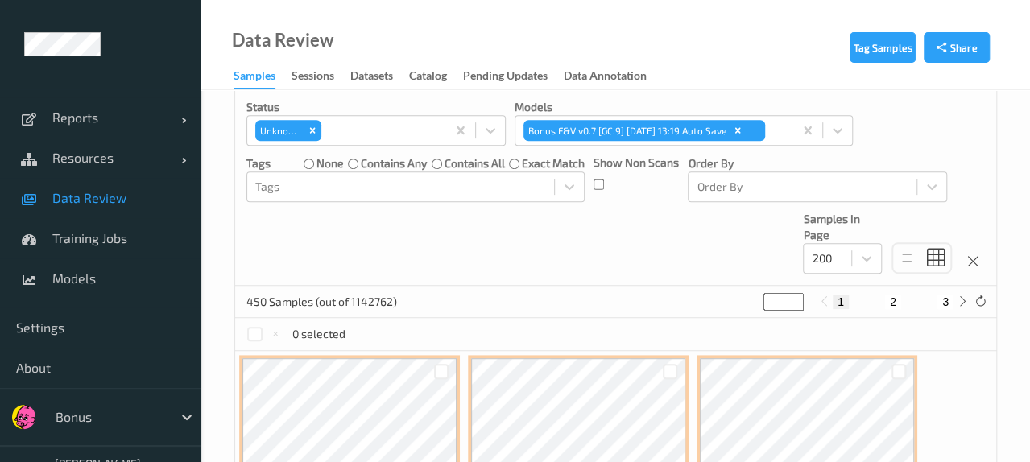
scroll to position [300, 0]
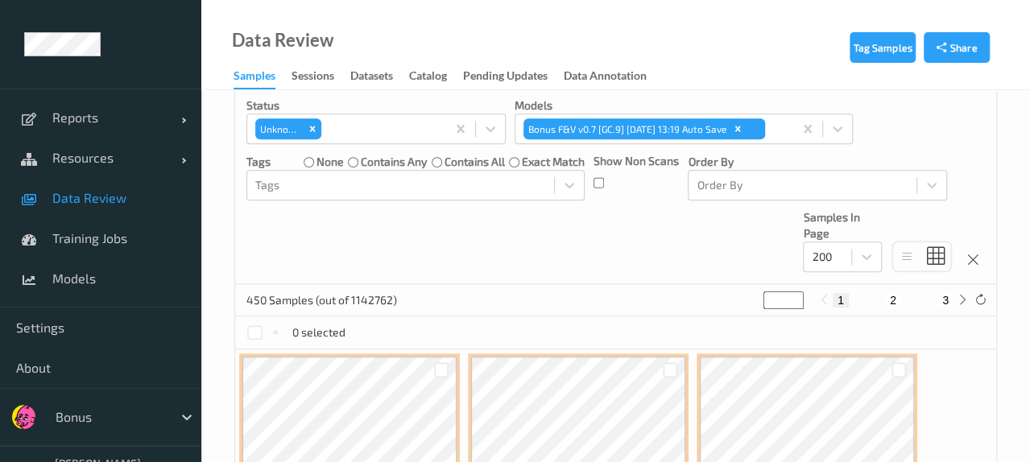
drag, startPoint x: 892, startPoint y: 266, endPoint x: 633, endPoint y: 273, distance: 259.3
click at [633, 273] on div "Devices Devices Storage Devices Storage Devices Clusters Clusters Sites Sites d…" at bounding box center [615, 45] width 761 height 477
click at [890, 298] on button "2" at bounding box center [893, 300] width 16 height 14
type input "*"
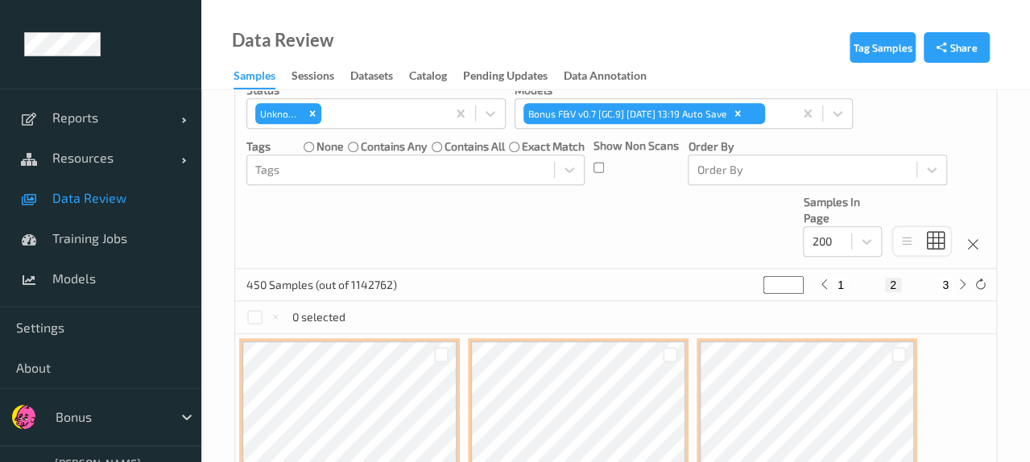
scroll to position [322, 0]
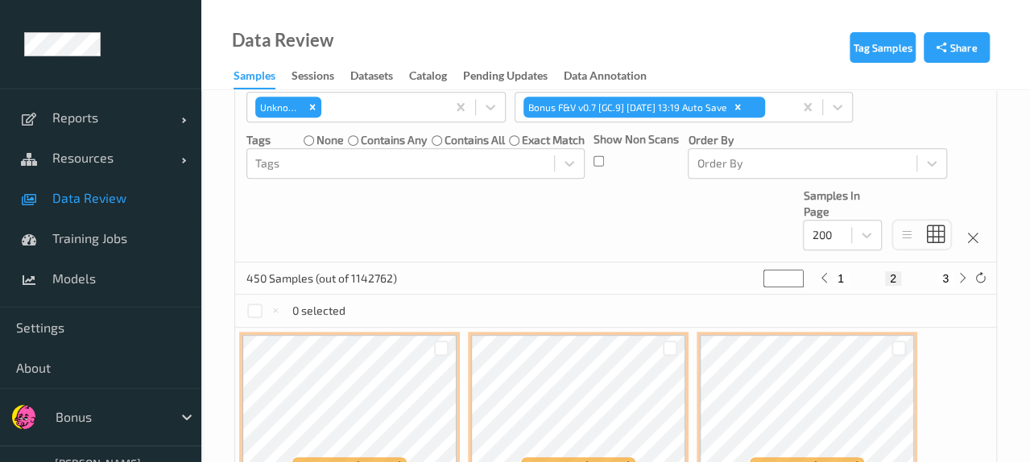
click at [951, 278] on button "3" at bounding box center [945, 278] width 16 height 14
type input "*"
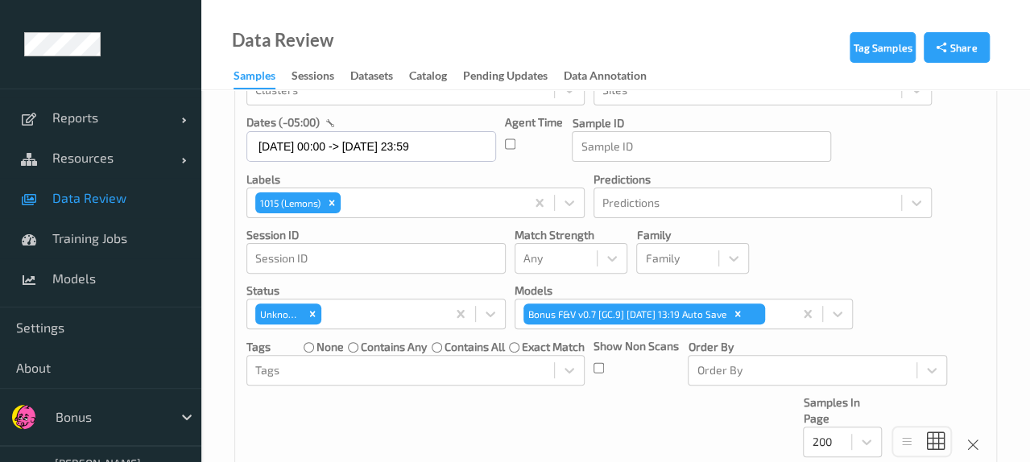
scroll to position [0, 0]
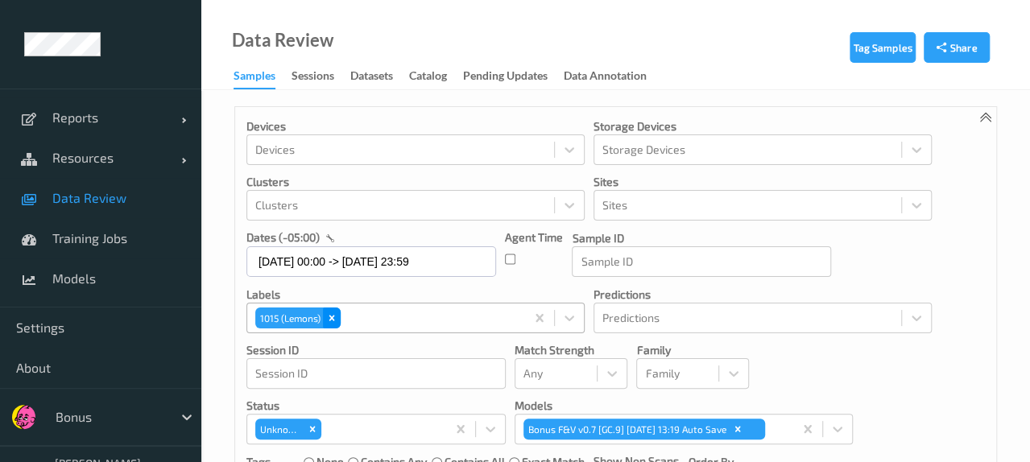
click at [339, 317] on div "Remove 1015 (Lemons)" at bounding box center [332, 318] width 18 height 21
type input "*"
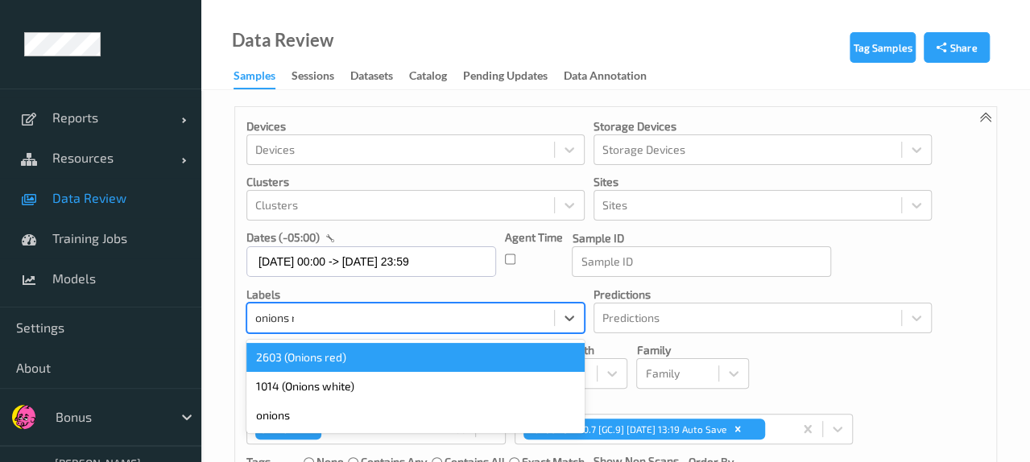
type input "onions re"
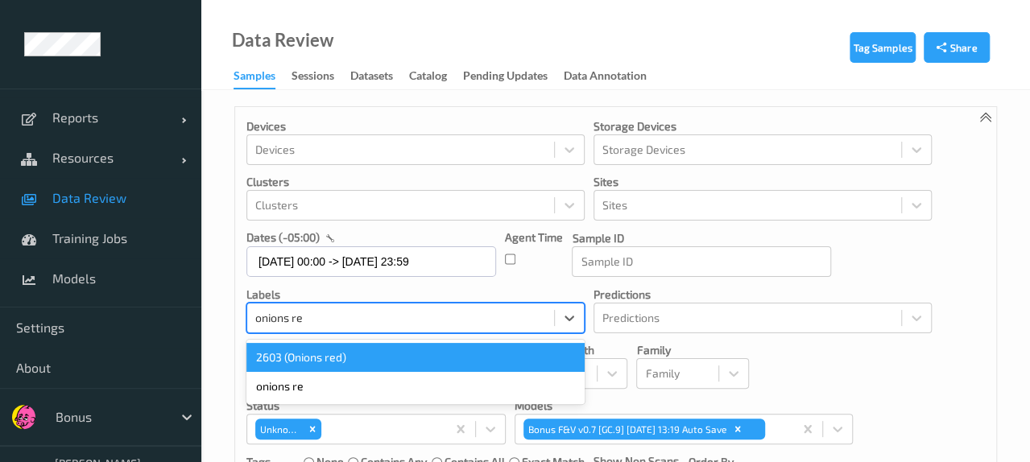
scroll to position [125, 0]
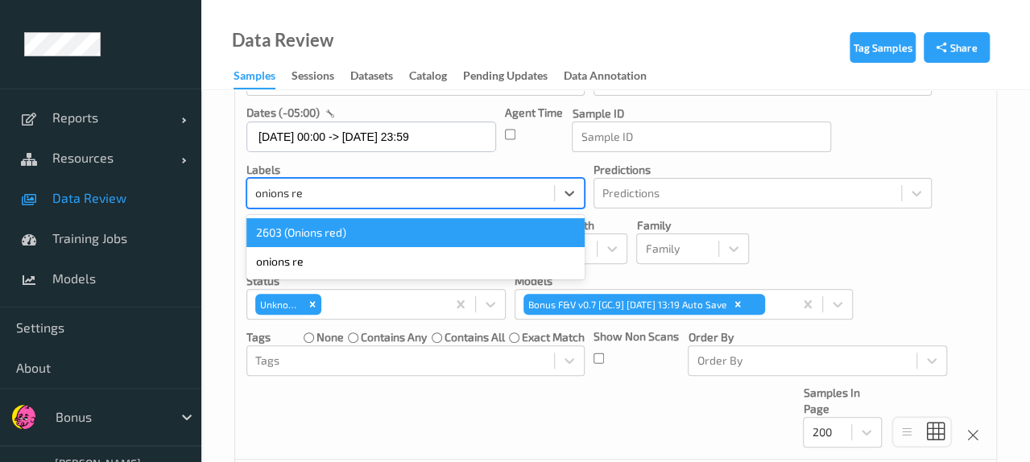
click at [380, 236] on div "2603 (Onions red)" at bounding box center [415, 232] width 338 height 29
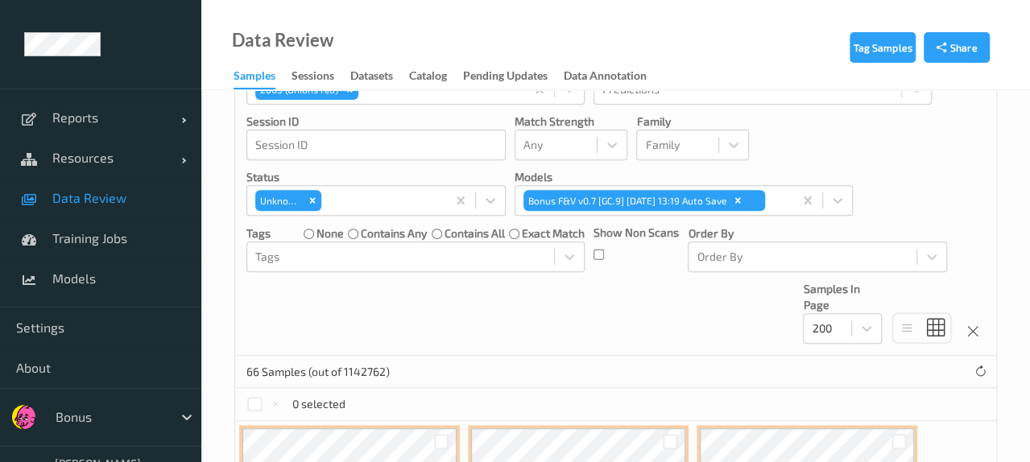
scroll to position [0, 0]
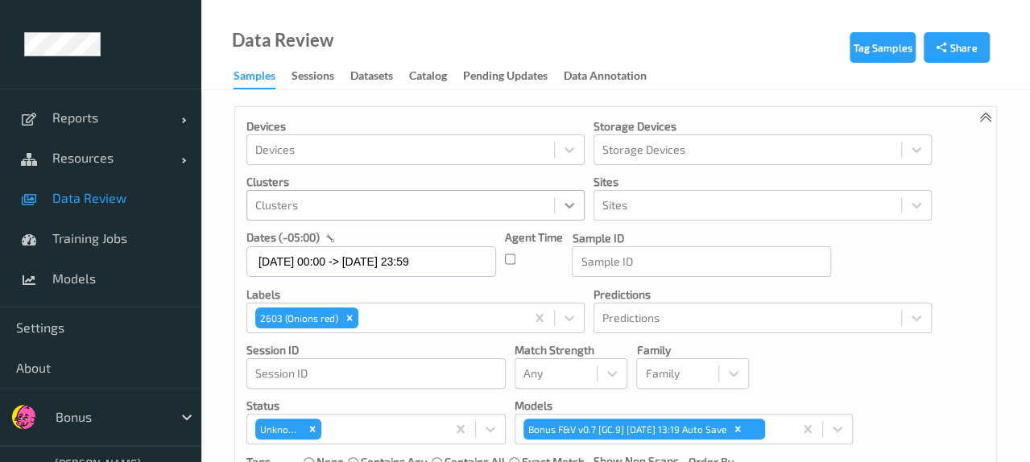
drag, startPoint x: 675, startPoint y: 105, endPoint x: 576, endPoint y: 212, distance: 145.8
click at [347, 316] on icon "Remove 2603 (Onions red)" at bounding box center [350, 318] width 6 height 6
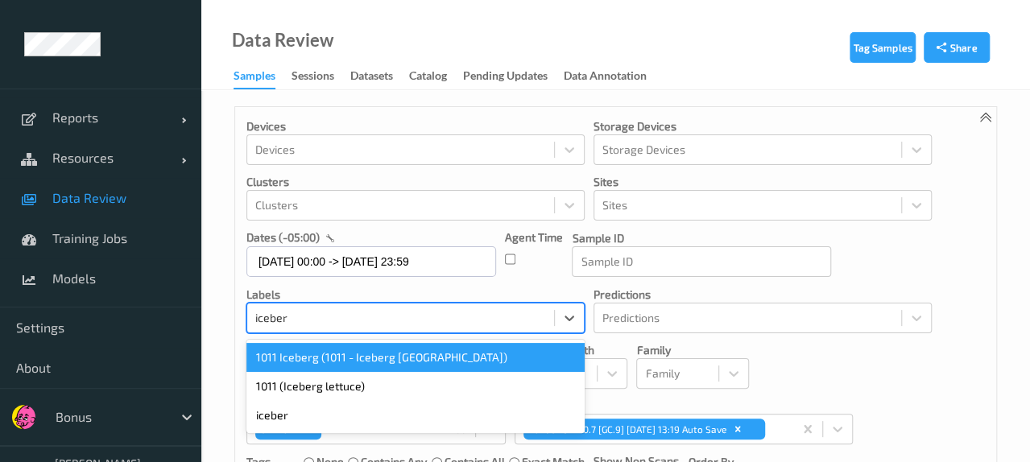
type input "iceberg"
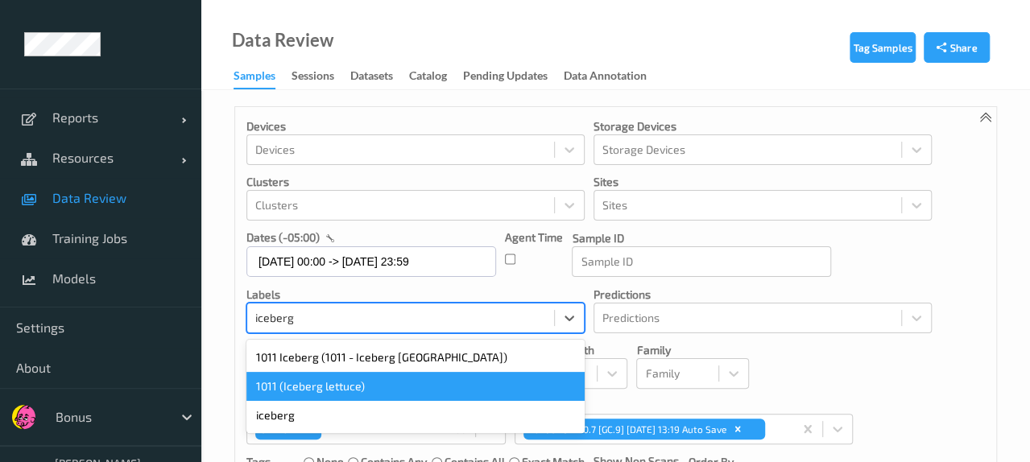
click at [322, 387] on div "1011 (Iceberg lettuce)" at bounding box center [415, 386] width 338 height 29
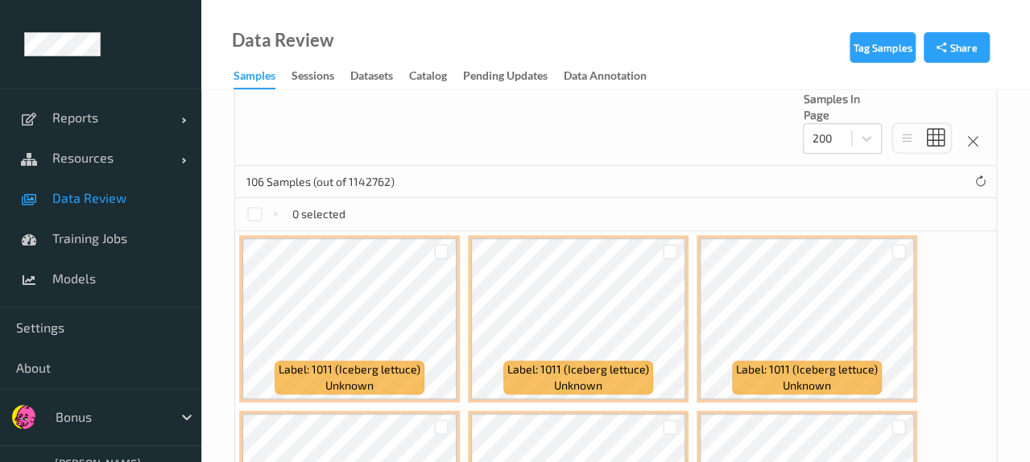
scroll to position [447, 0]
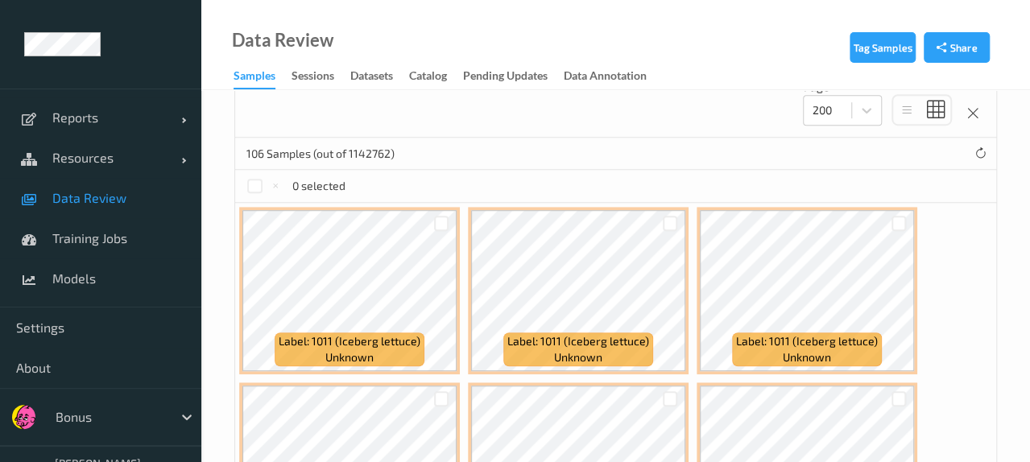
click at [739, 68] on div "Data Review Samples Sessions Datasets Catalog Pending Updates Data Annotation" at bounding box center [615, 45] width 828 height 90
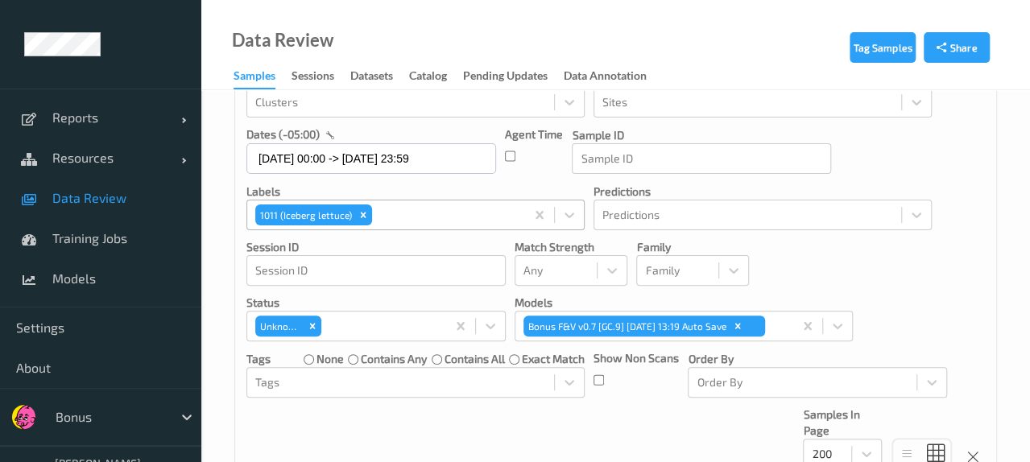
scroll to position [44, 0]
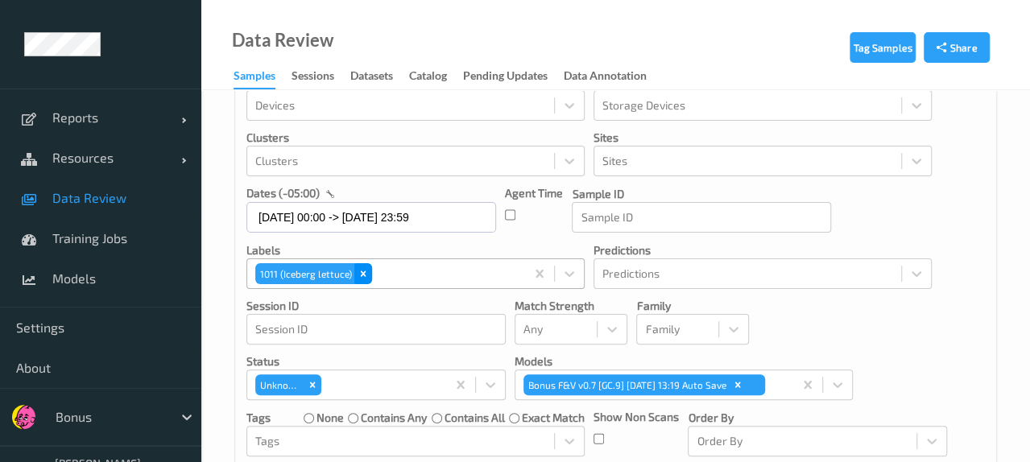
click at [365, 268] on icon "Remove 1011 (Iceberg lettuce)" at bounding box center [362, 273] width 11 height 11
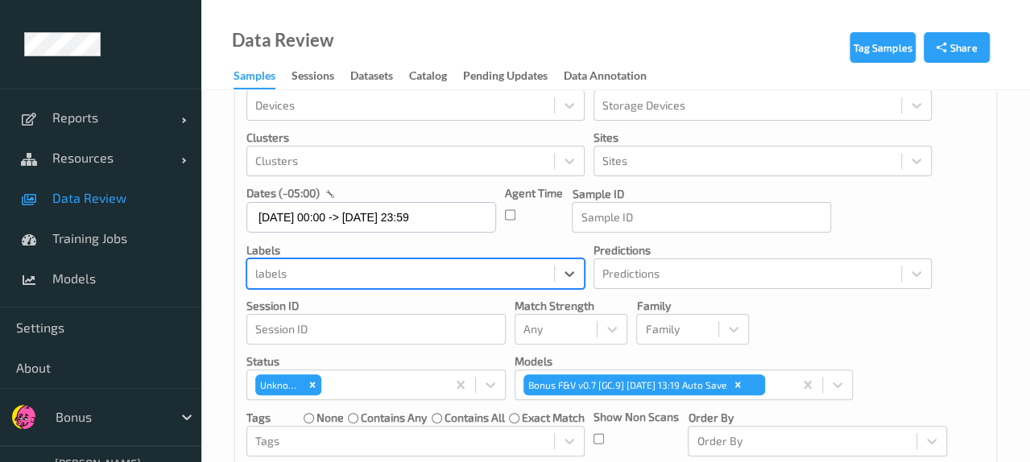
type input "p"
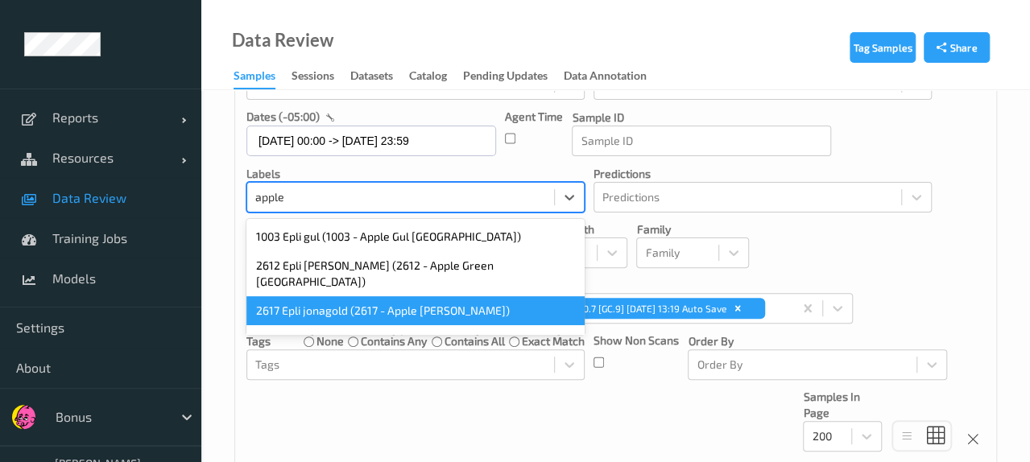
scroll to position [125, 0]
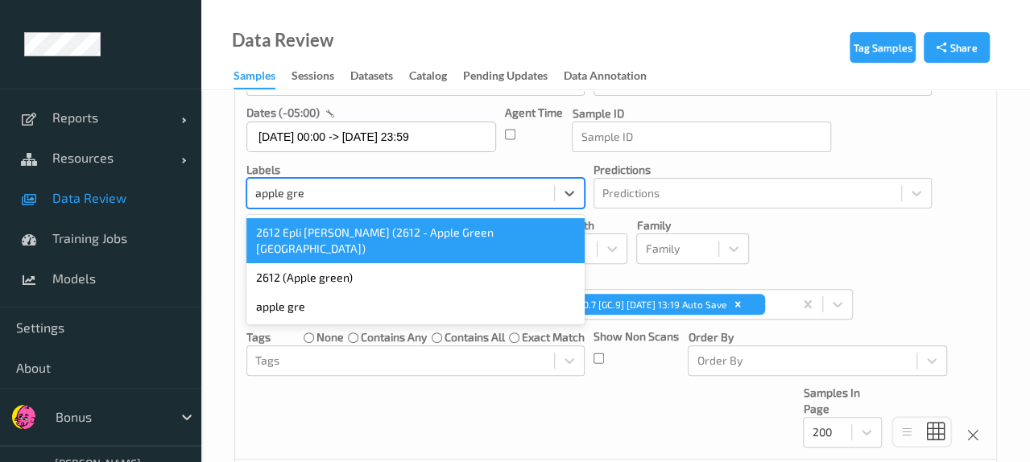
type input "apple gree"
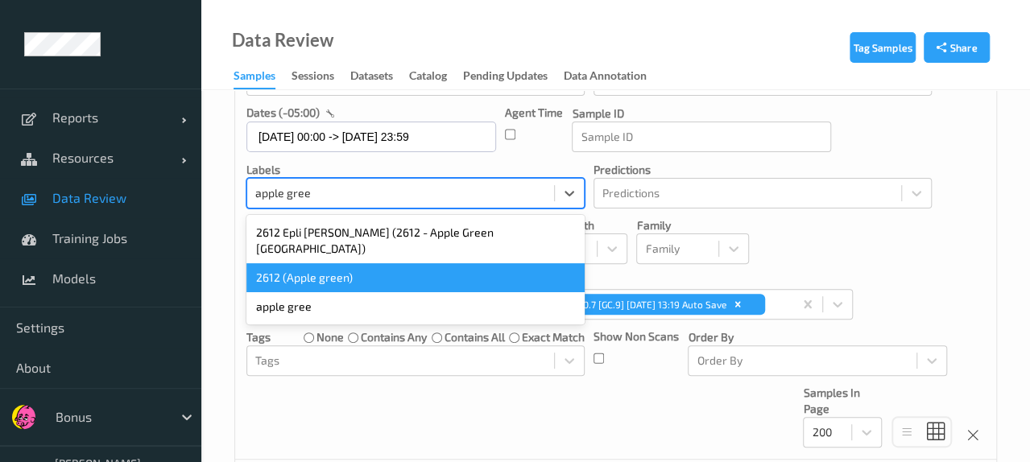
click at [341, 263] on div "2612 (Apple green)" at bounding box center [415, 277] width 338 height 29
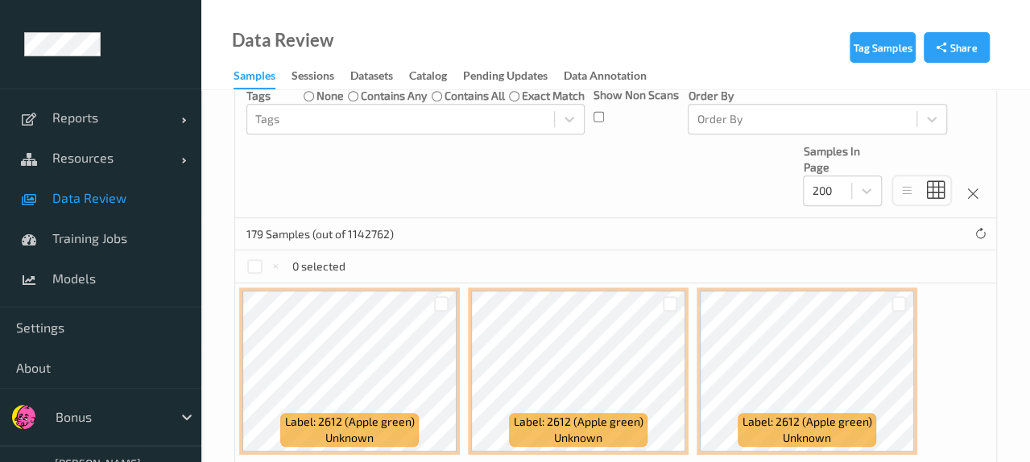
scroll to position [0, 0]
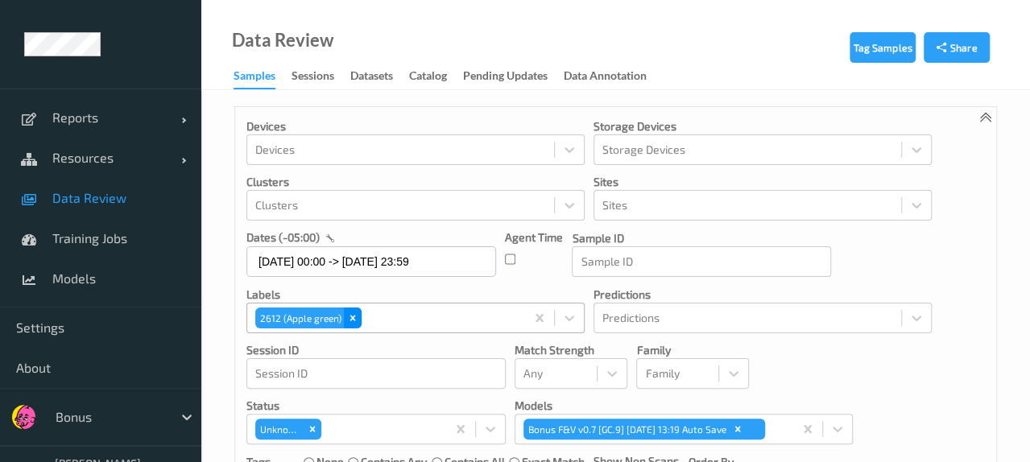
click at [344, 316] on div "Remove 2612 (Apple green)" at bounding box center [353, 318] width 18 height 21
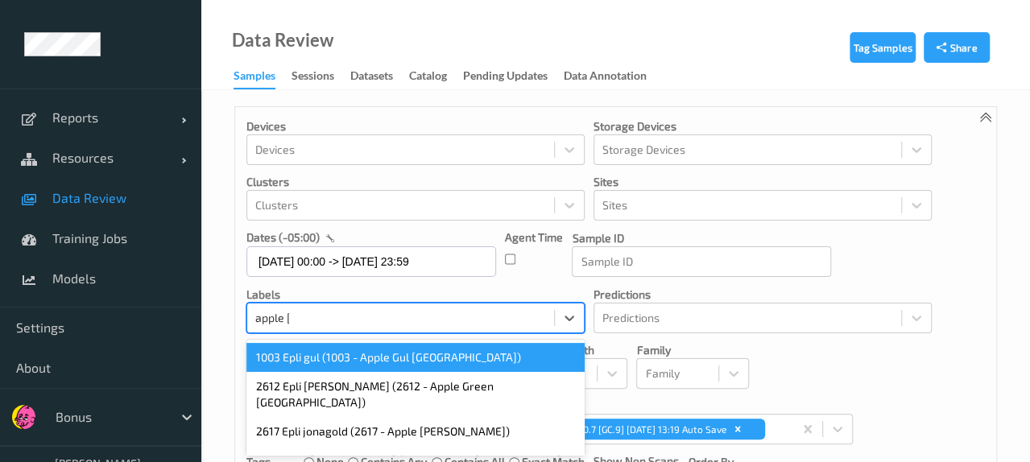
type input "apple jona"
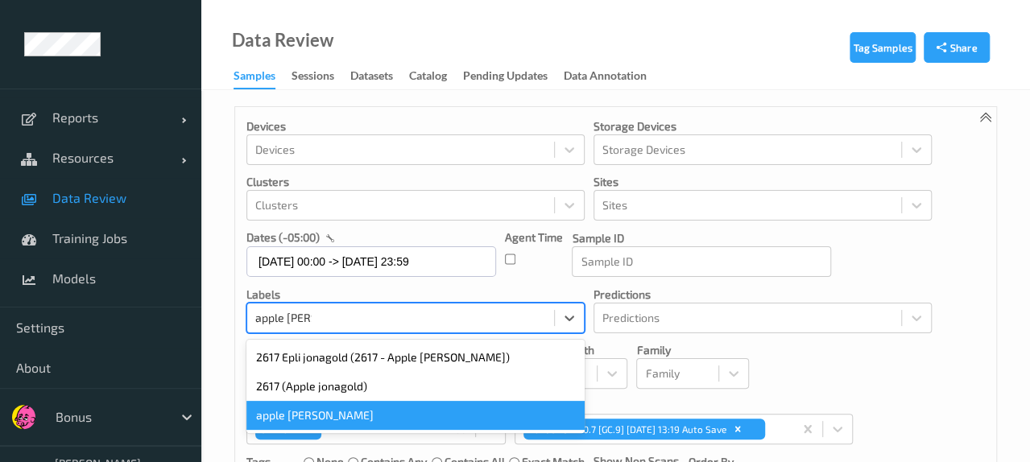
scroll to position [125, 0]
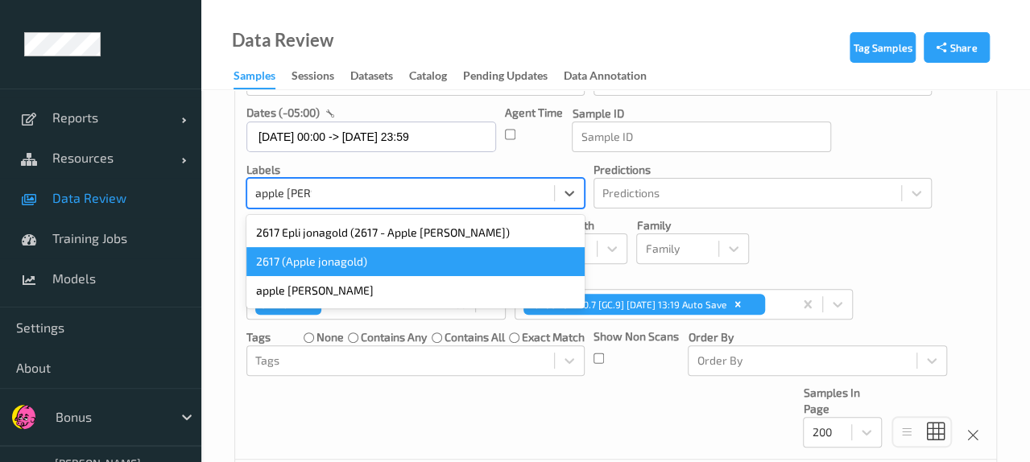
click at [341, 270] on div "2617 (Apple jonagold)" at bounding box center [415, 261] width 338 height 29
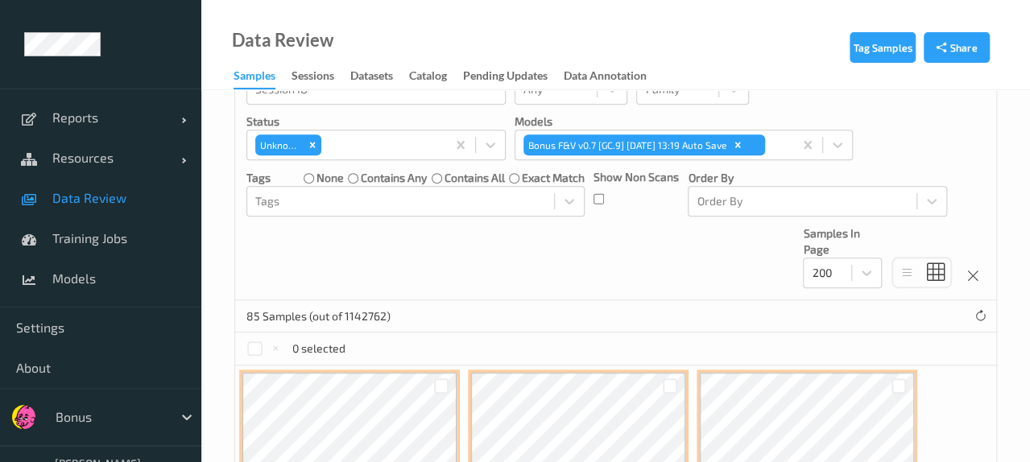
scroll to position [147, 0]
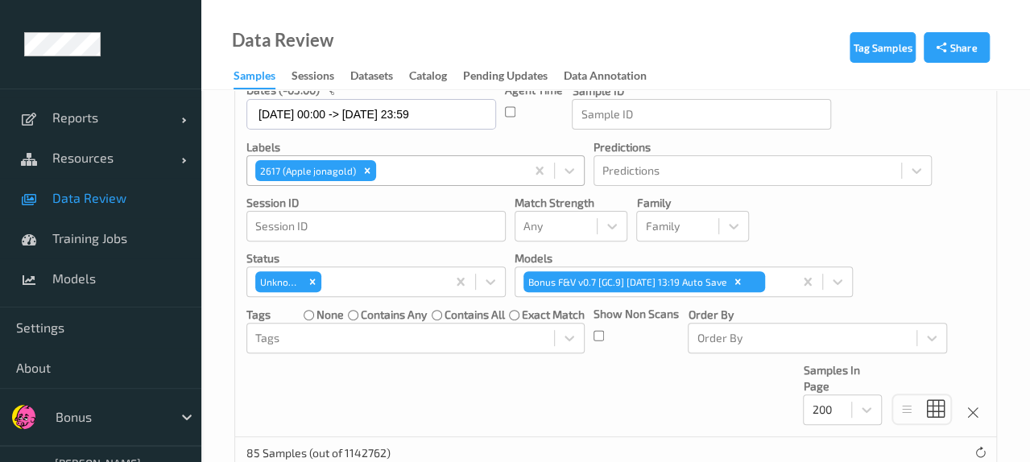
click at [354, 155] on p "labels" at bounding box center [415, 147] width 338 height 16
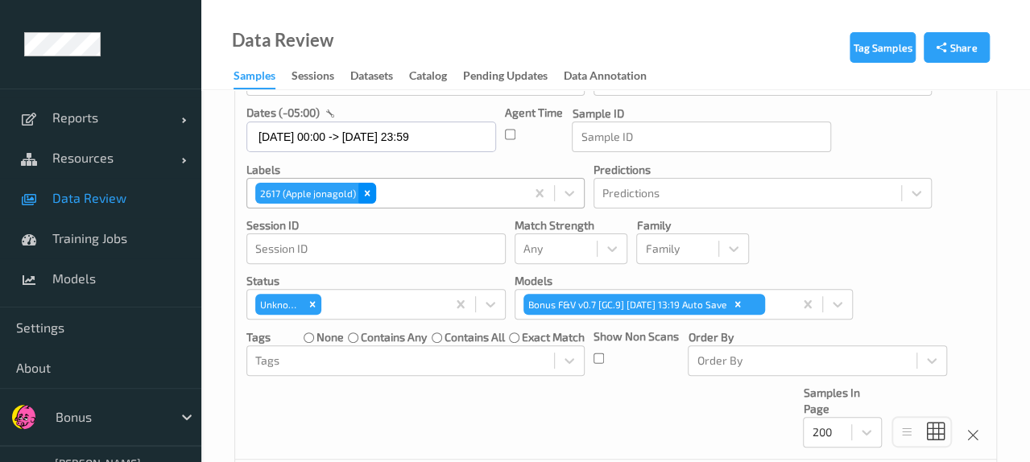
click at [368, 194] on icon "Remove 2617 (Apple jonagold)" at bounding box center [366, 193] width 11 height 11
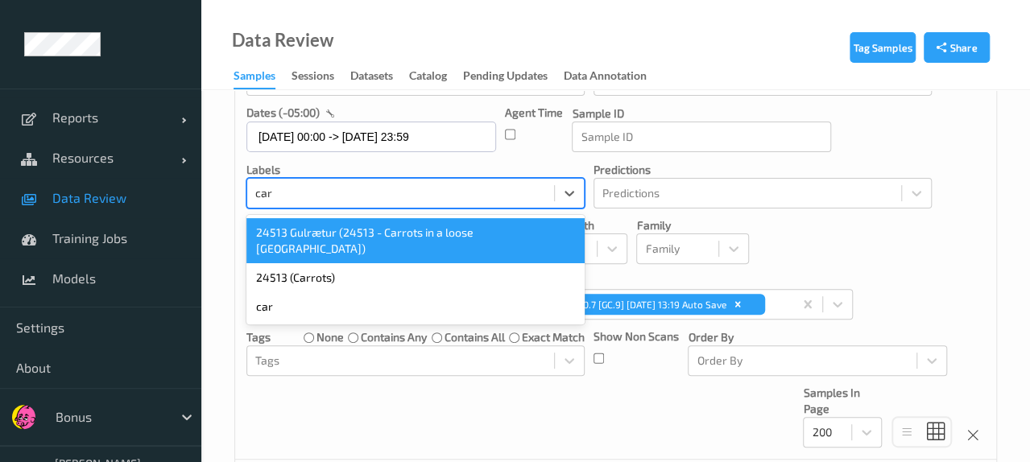
type input "carr"
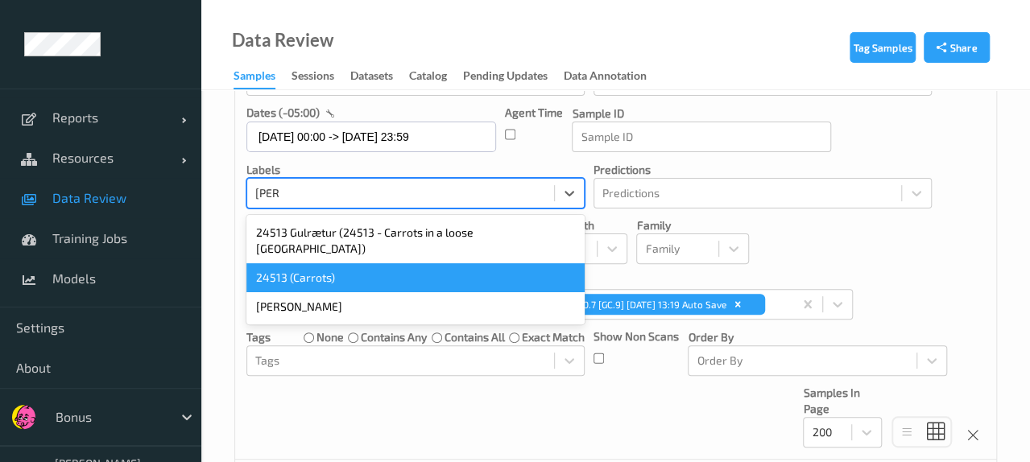
click at [349, 270] on div "24513 (Carrots)" at bounding box center [415, 277] width 338 height 29
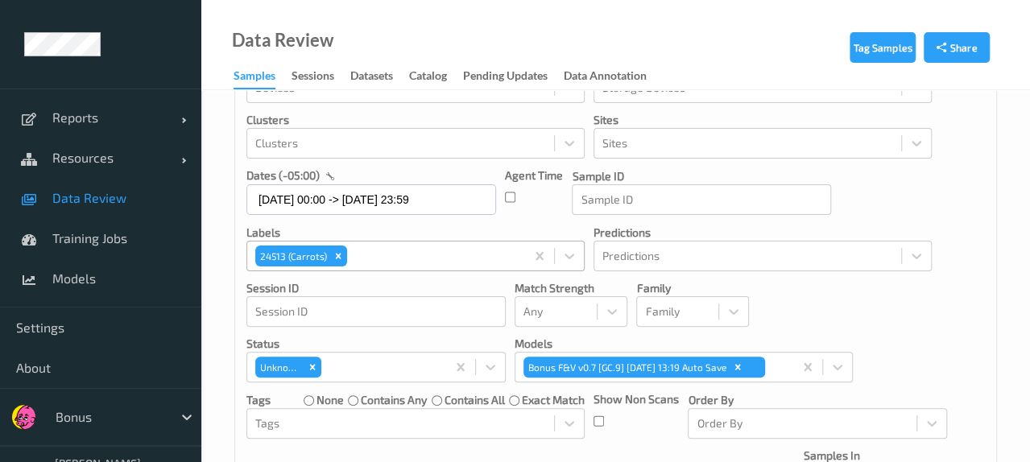
scroll to position [0, 0]
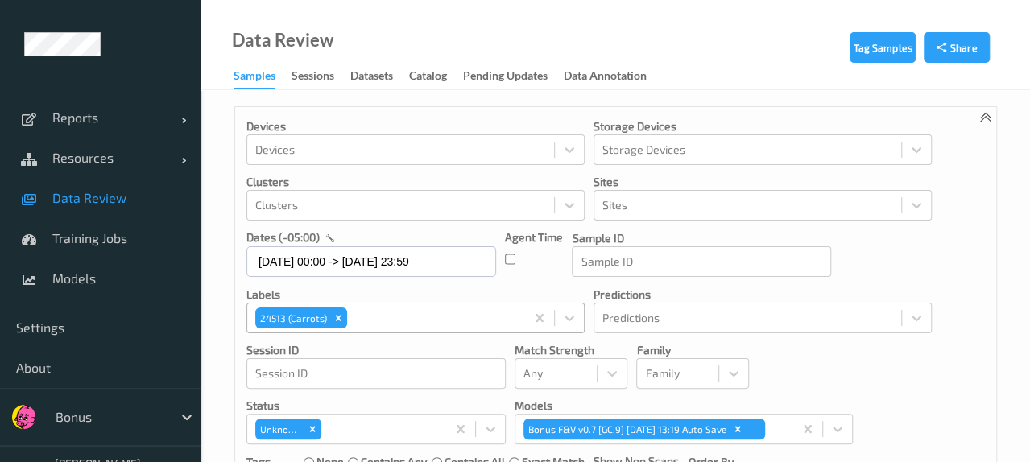
click at [365, 323] on div at bounding box center [433, 317] width 167 height 19
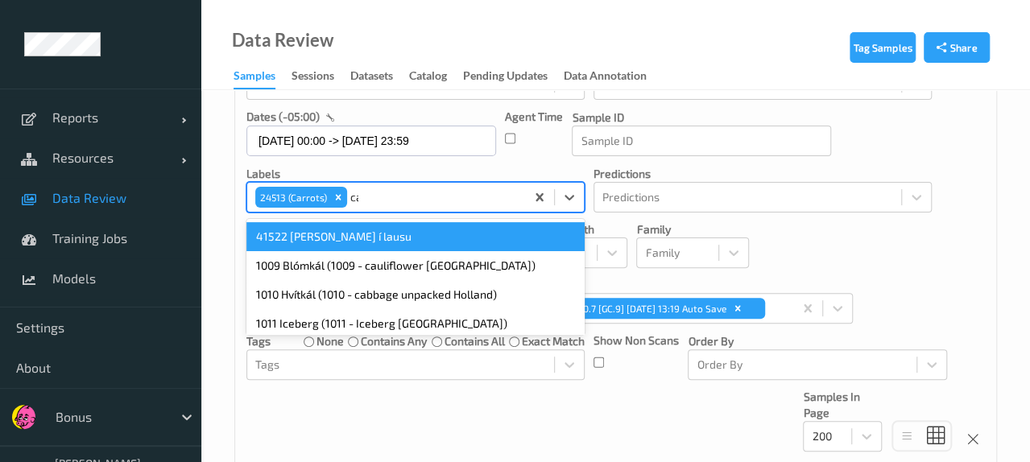
scroll to position [125, 0]
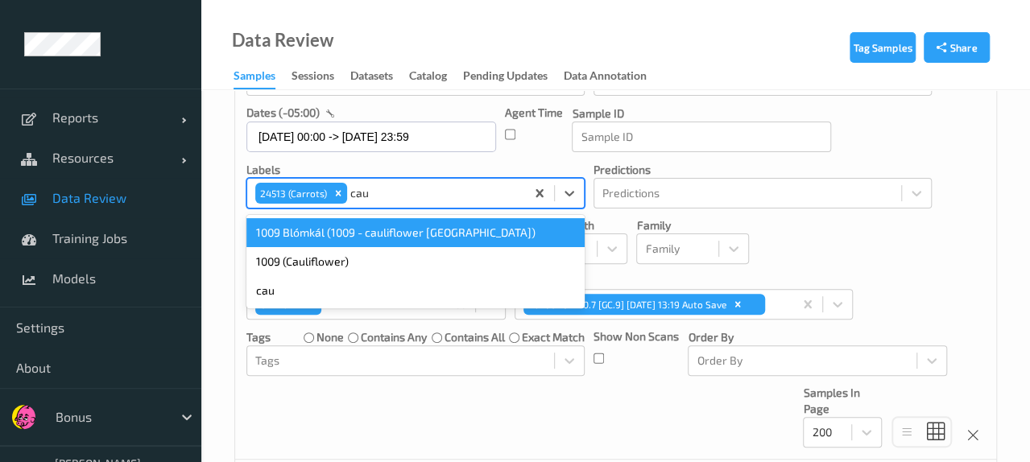
type input "caul"
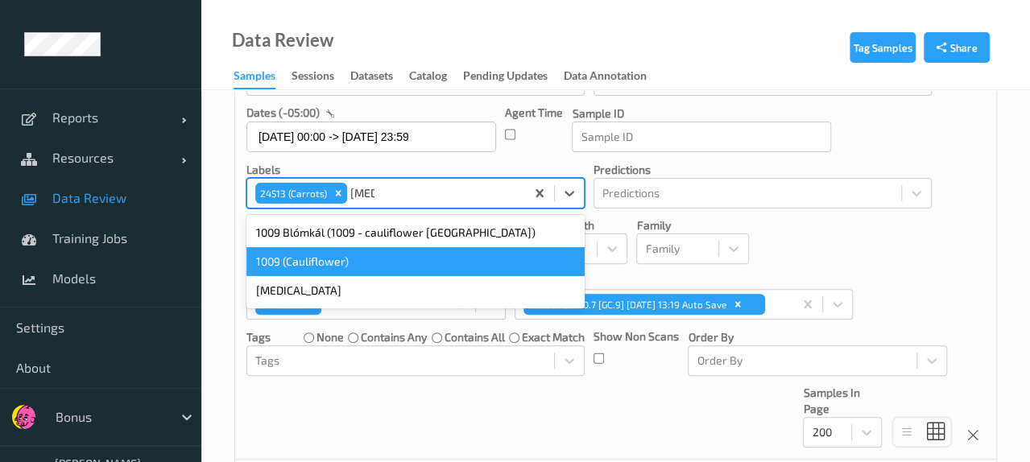
click at [365, 270] on div "1009 (Cauliflower)" at bounding box center [415, 261] width 338 height 29
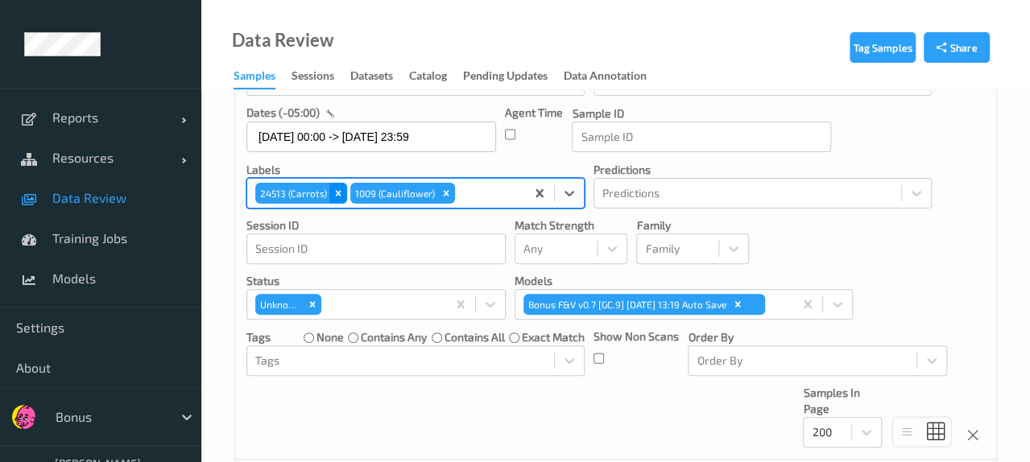
click at [333, 197] on icon "Remove 24513 (Carrots)" at bounding box center [337, 193] width 11 height 11
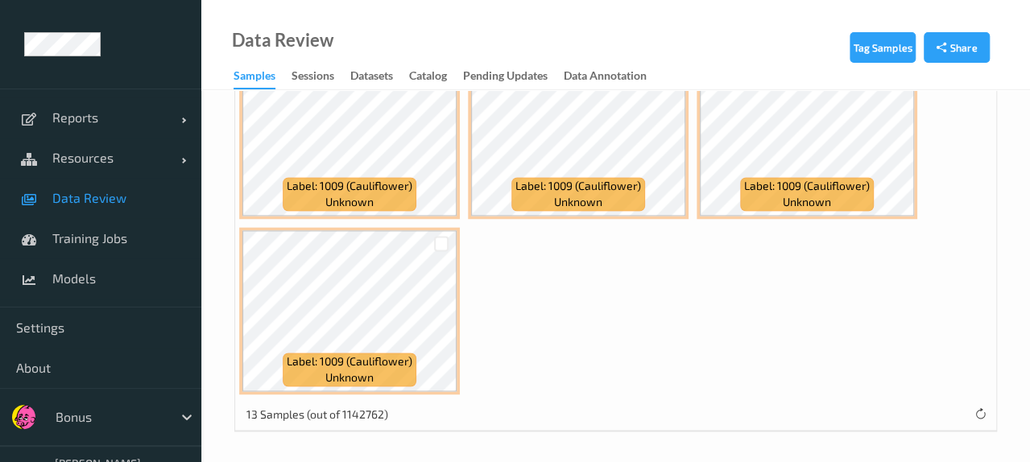
scroll to position [0, 0]
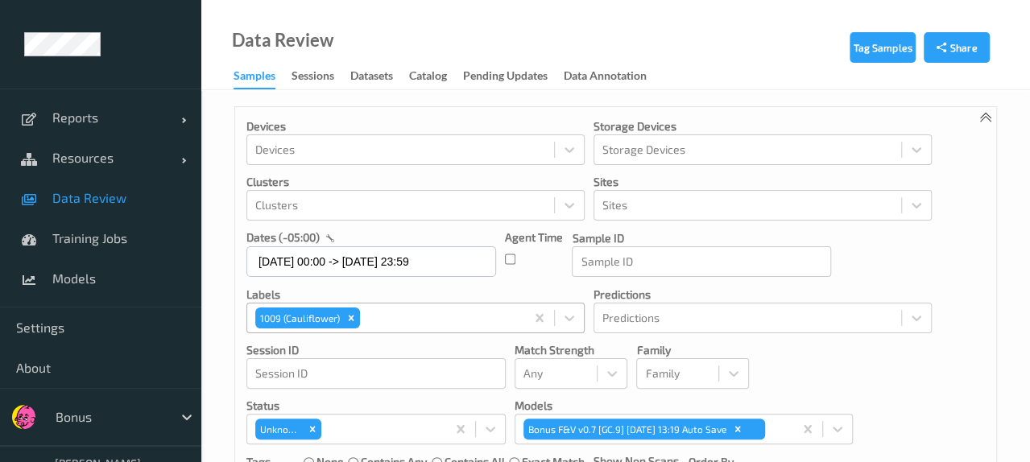
click at [347, 316] on icon "Remove 1009 (Cauliflower)" at bounding box center [350, 317] width 11 height 11
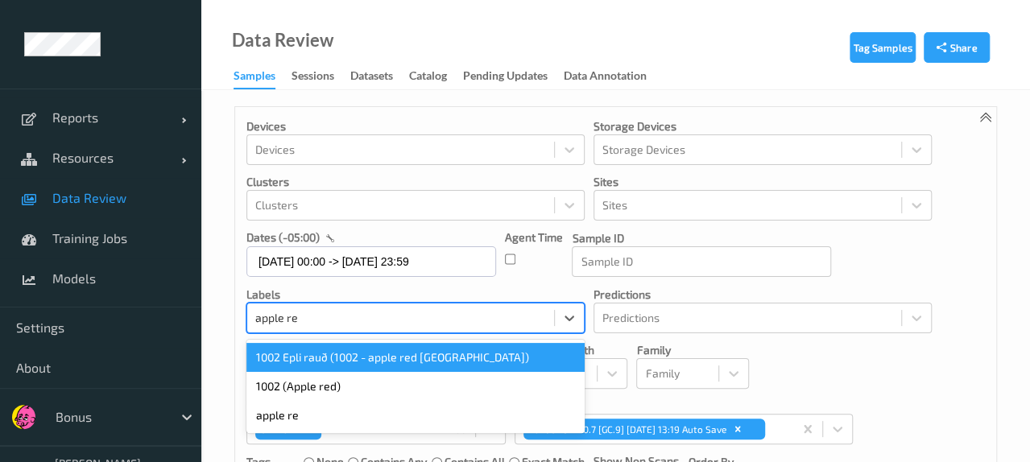
type input "apple red"
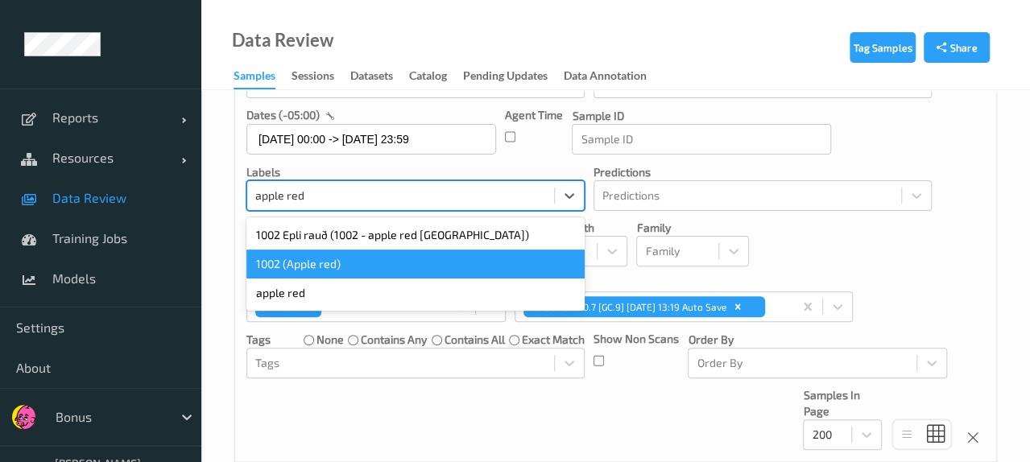
scroll to position [125, 0]
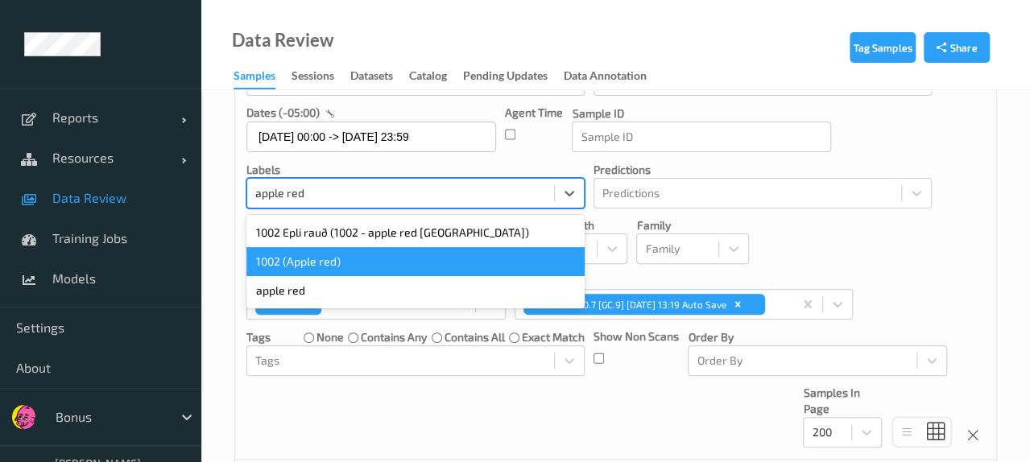
click at [311, 260] on div "1002 (Apple red)" at bounding box center [415, 261] width 338 height 29
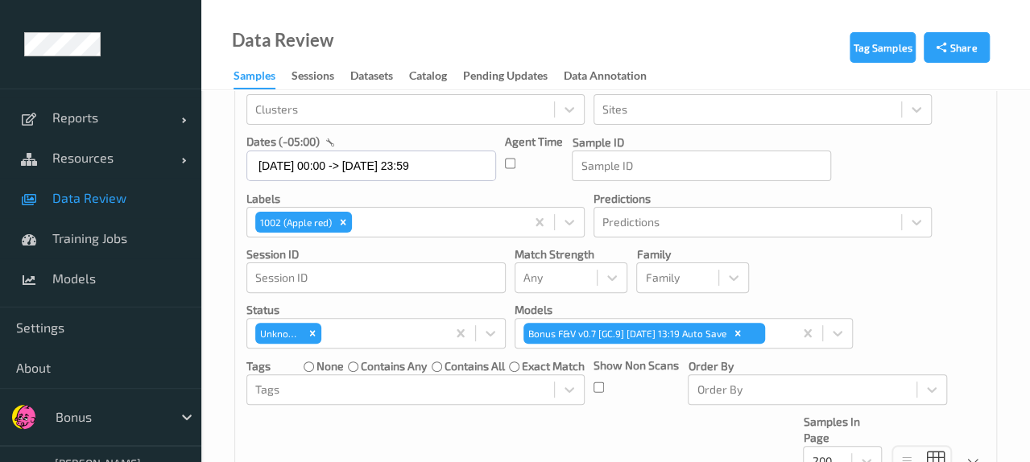
scroll to position [0, 0]
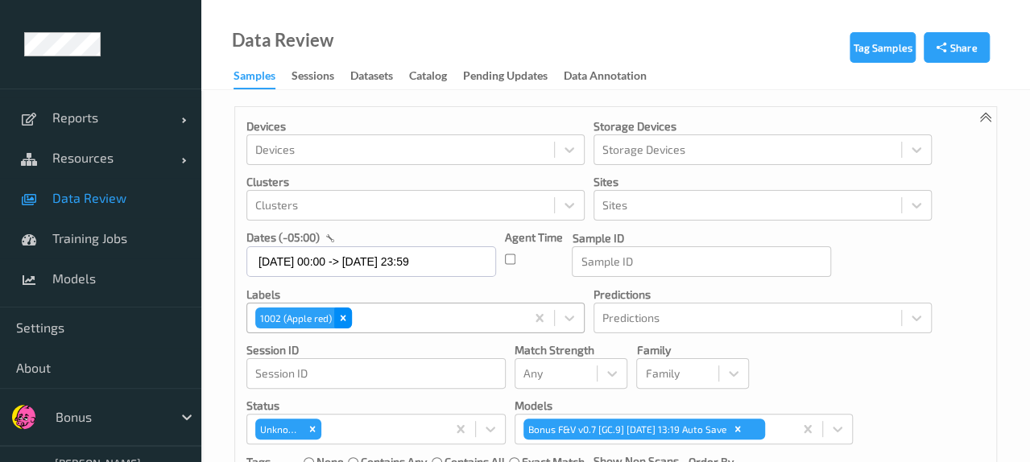
click at [343, 322] on icon "Remove 1002 (Apple red)" at bounding box center [342, 317] width 11 height 11
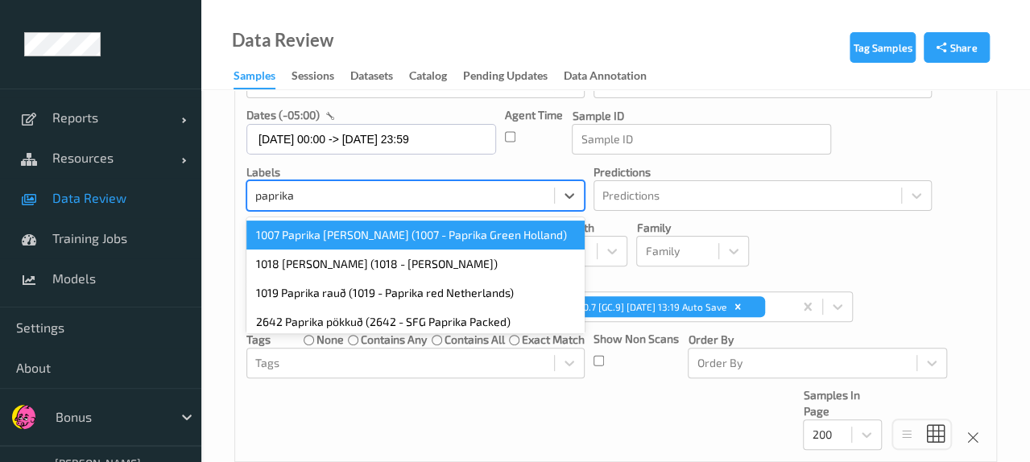
scroll to position [125, 0]
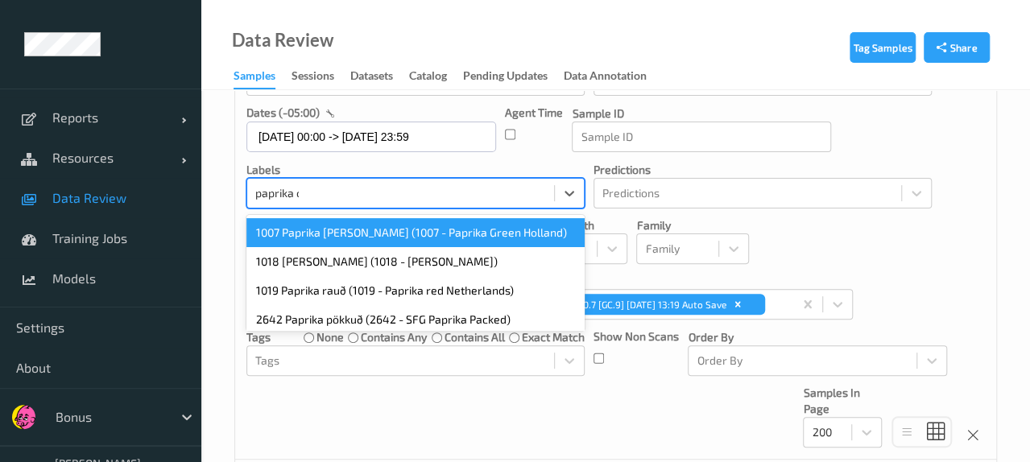
type input "paprika or"
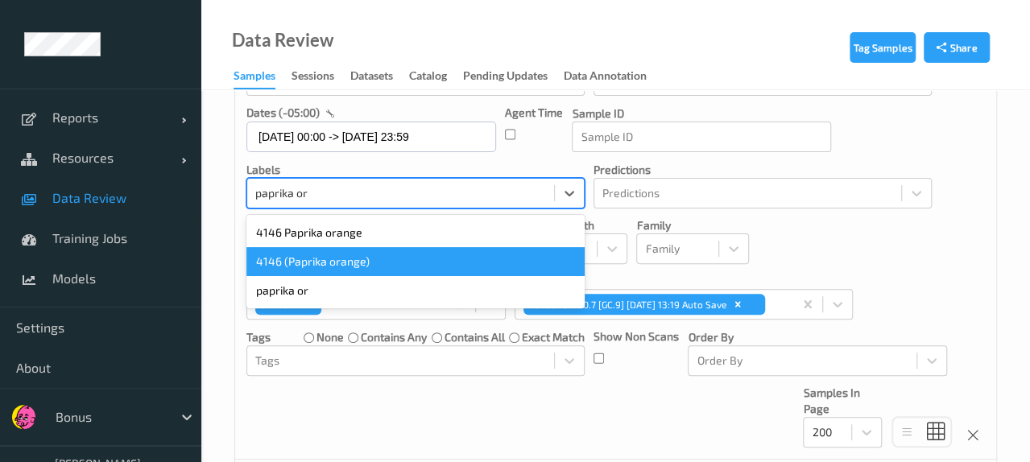
click at [341, 267] on div "4146 (Paprika orange)" at bounding box center [415, 261] width 338 height 29
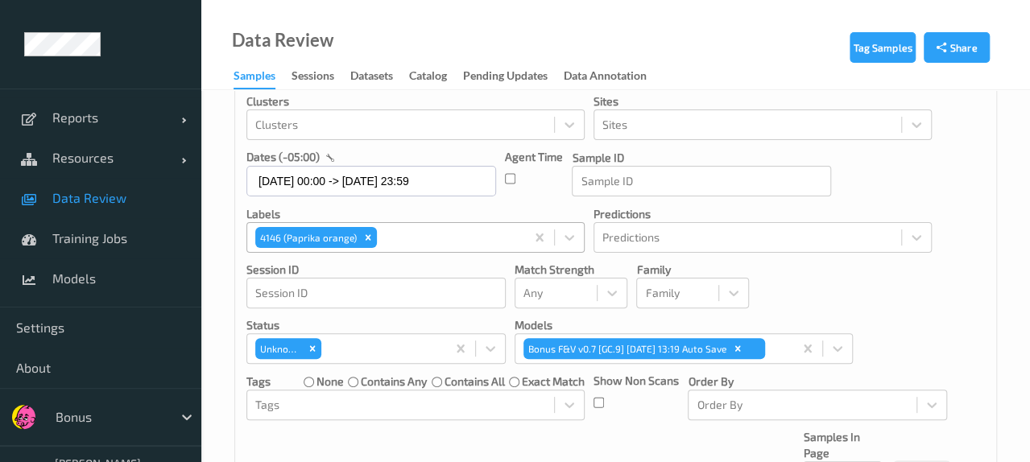
scroll to position [0, 0]
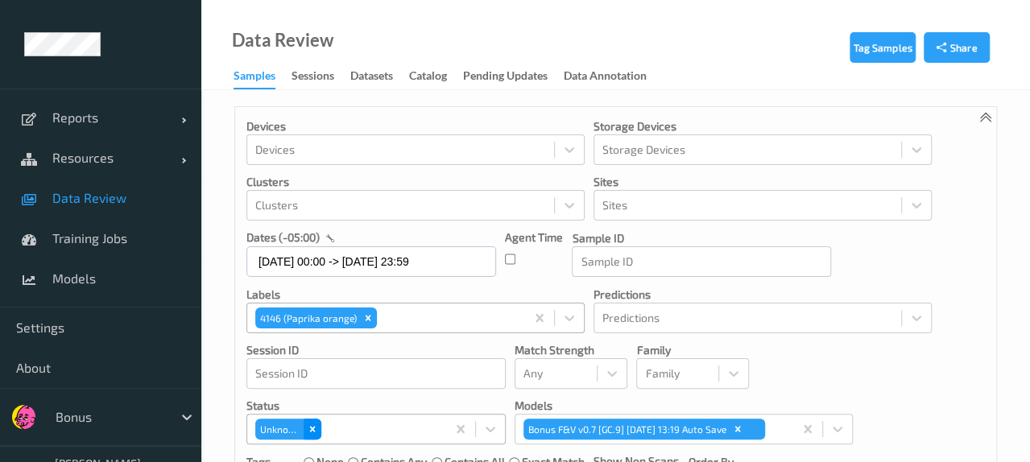
click at [309, 429] on icon "Remove Unknown" at bounding box center [312, 428] width 11 height 11
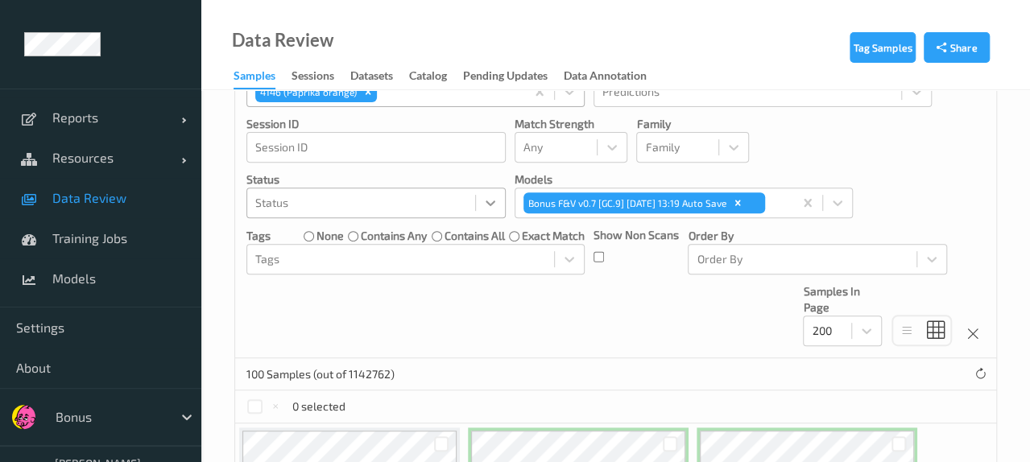
scroll to position [161, 0]
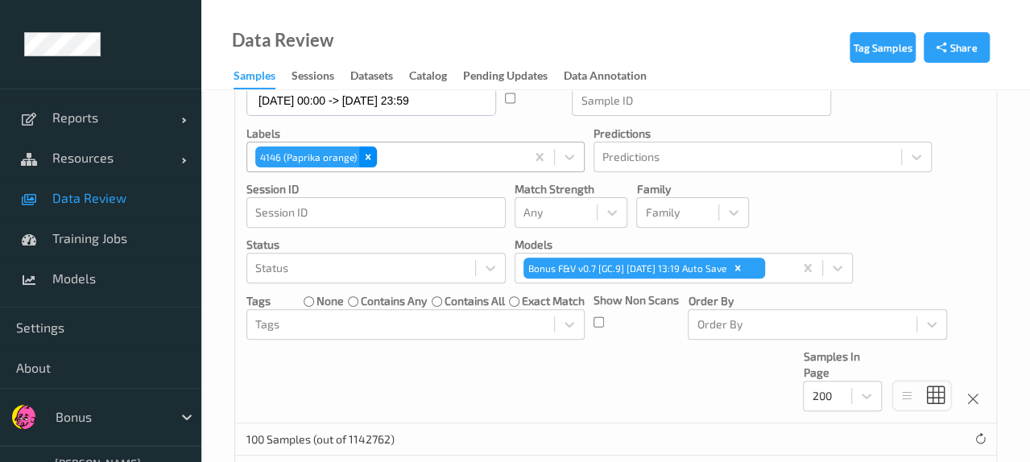
click at [359, 157] on div "Remove 4146 (Paprika orange)" at bounding box center [368, 157] width 18 height 21
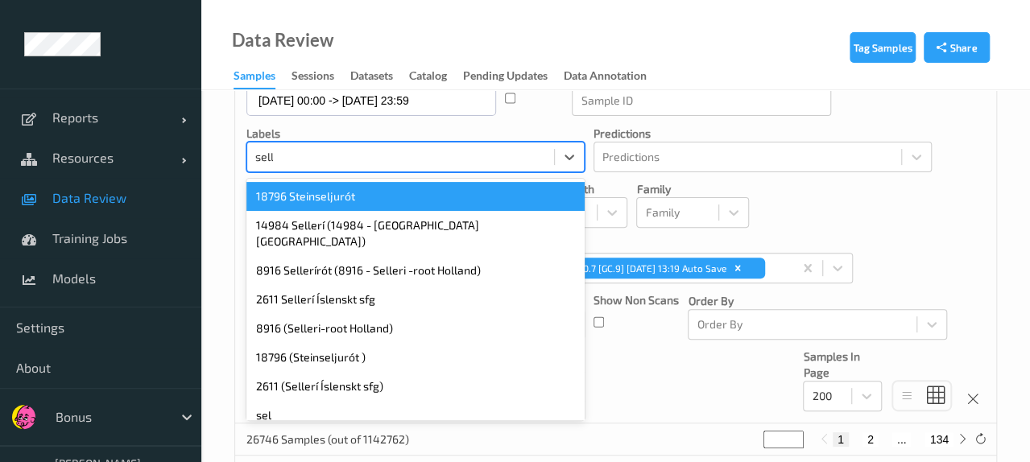
type input "seller"
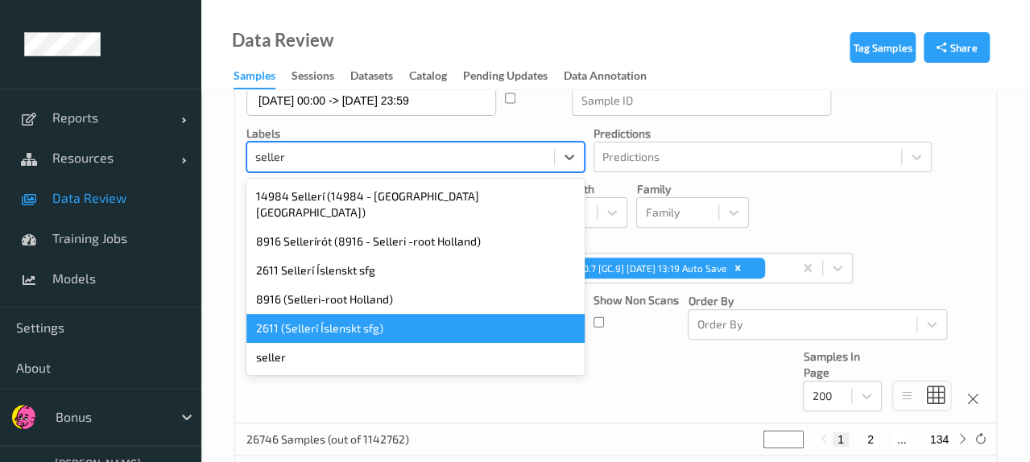
click at [322, 314] on div "2611 (Sellerí Íslenskt sfg)" at bounding box center [415, 328] width 338 height 29
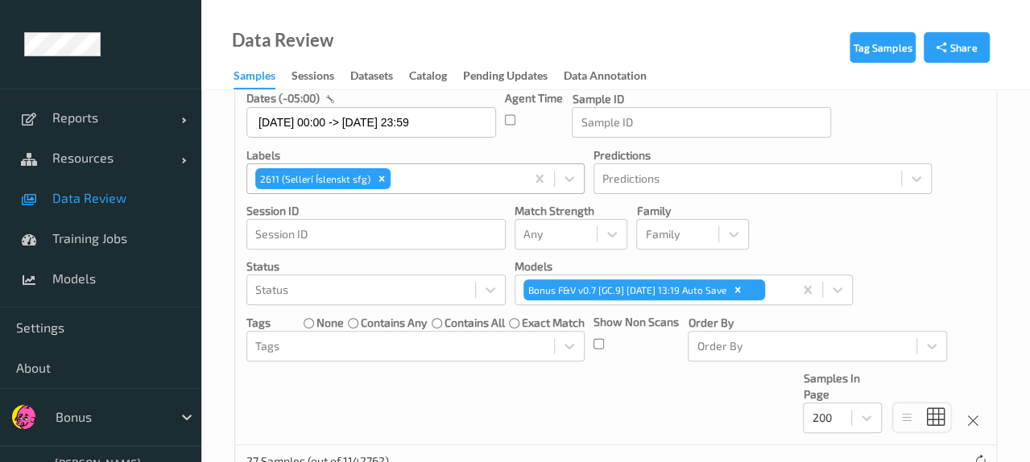
scroll to position [80, 0]
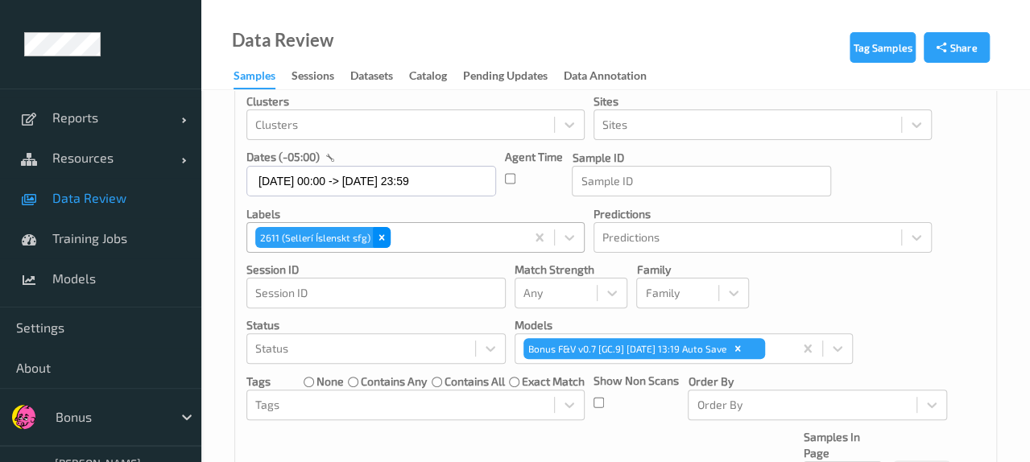
click at [380, 242] on icon "Remove 2611 (Sellerí Íslenskt sfg)" at bounding box center [381, 237] width 11 height 11
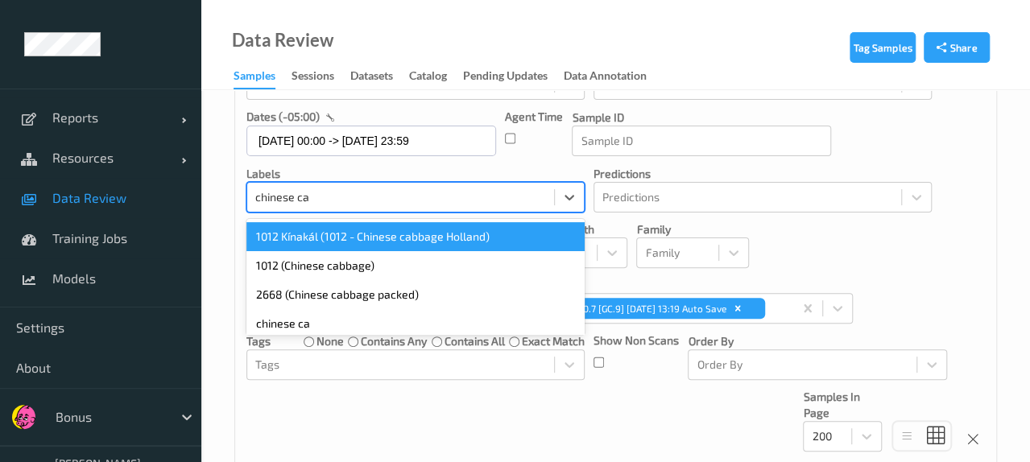
scroll to position [125, 0]
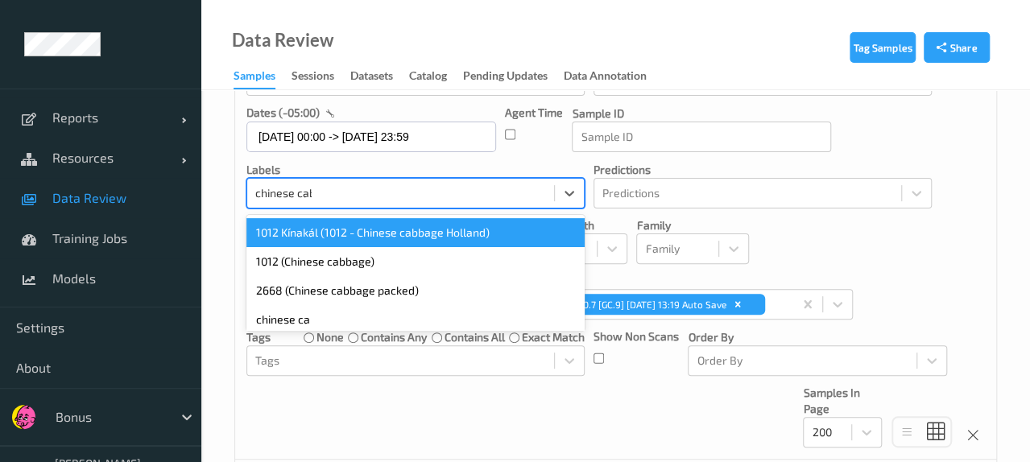
type input "chinese cabb"
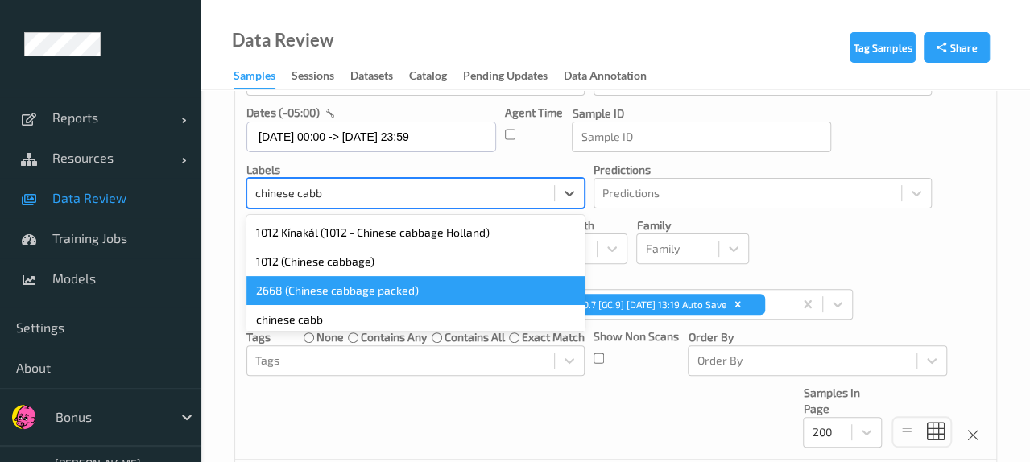
click at [328, 281] on div "2668 (Chinese cabbage packed)" at bounding box center [415, 290] width 338 height 29
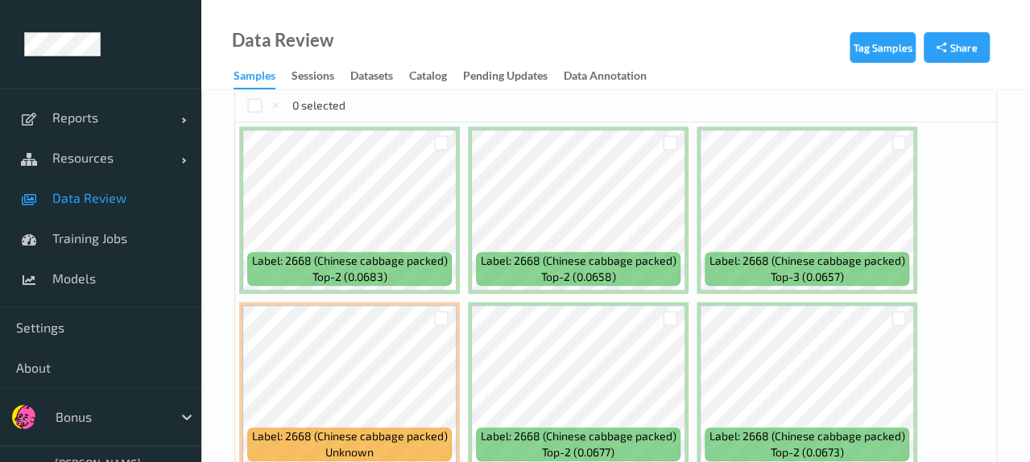
scroll to position [205, 0]
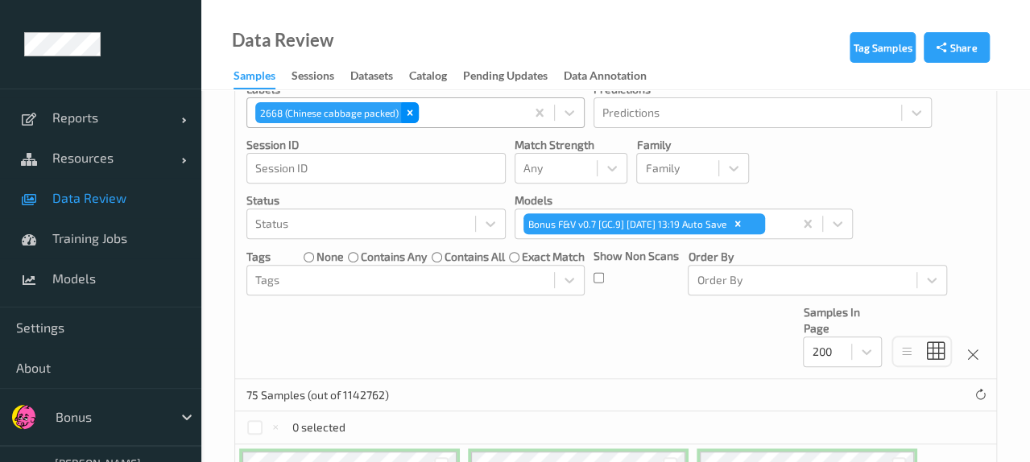
click at [407, 109] on icon "Remove 2668 (Chinese cabbage packed)" at bounding box center [409, 112] width 11 height 11
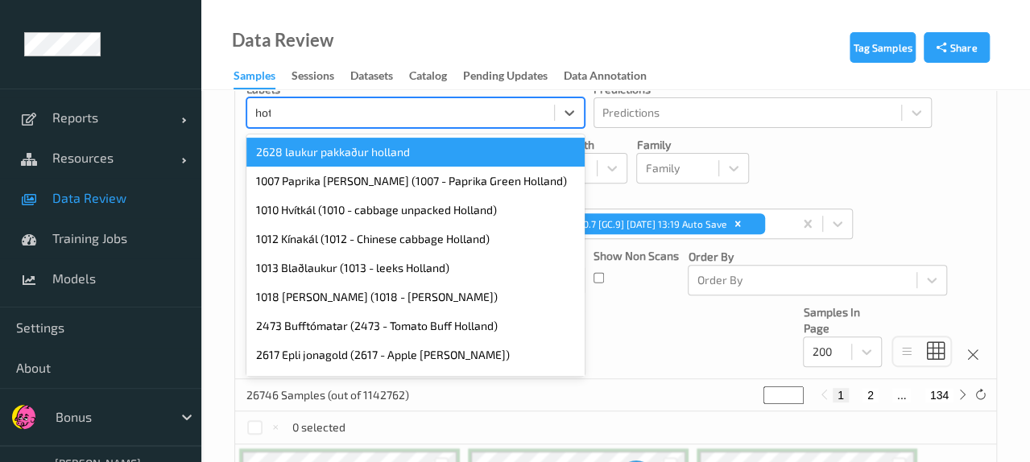
type input "hotel"
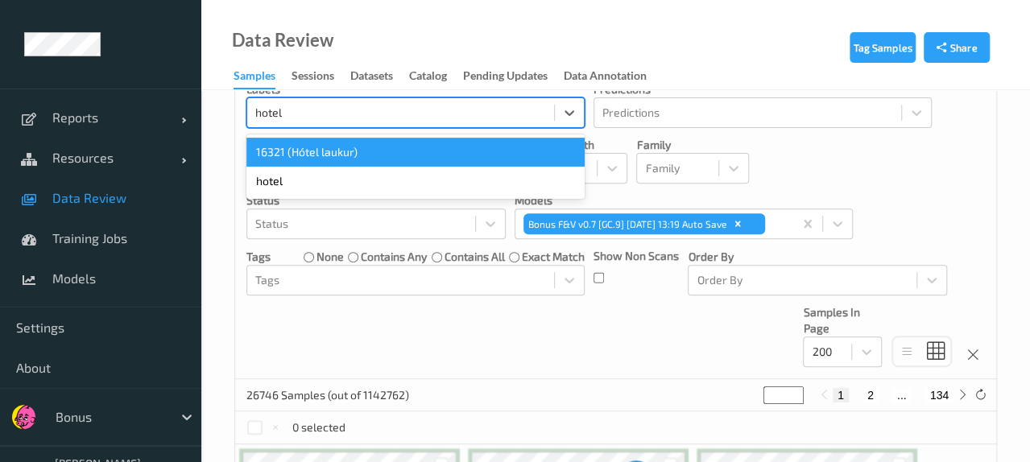
click at [308, 162] on div "16321 (Hótel laukur)" at bounding box center [415, 152] width 338 height 29
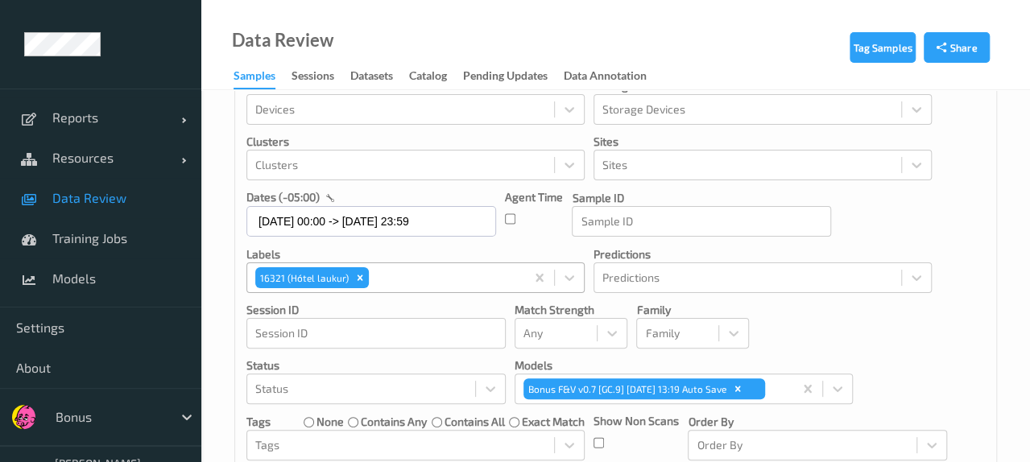
scroll to position [0, 0]
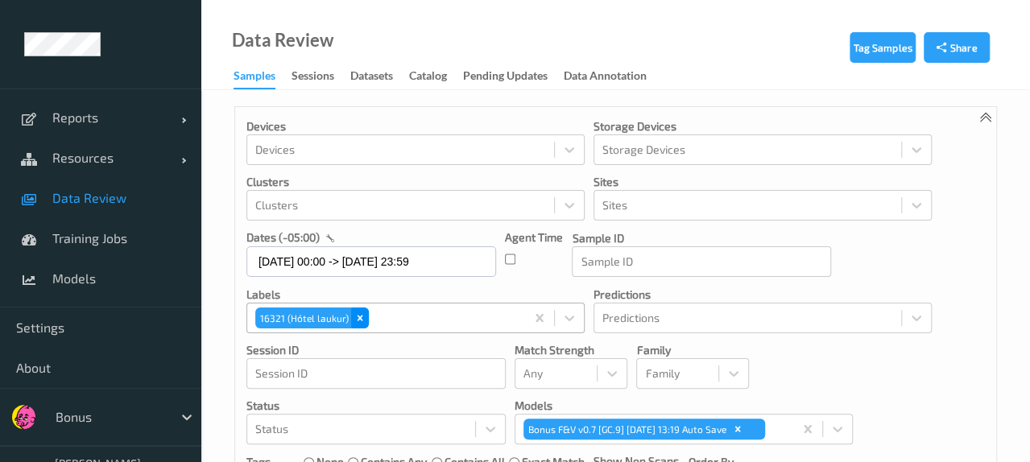
click at [351, 323] on div "Remove 16321 (Hótel laukur)" at bounding box center [360, 318] width 18 height 21
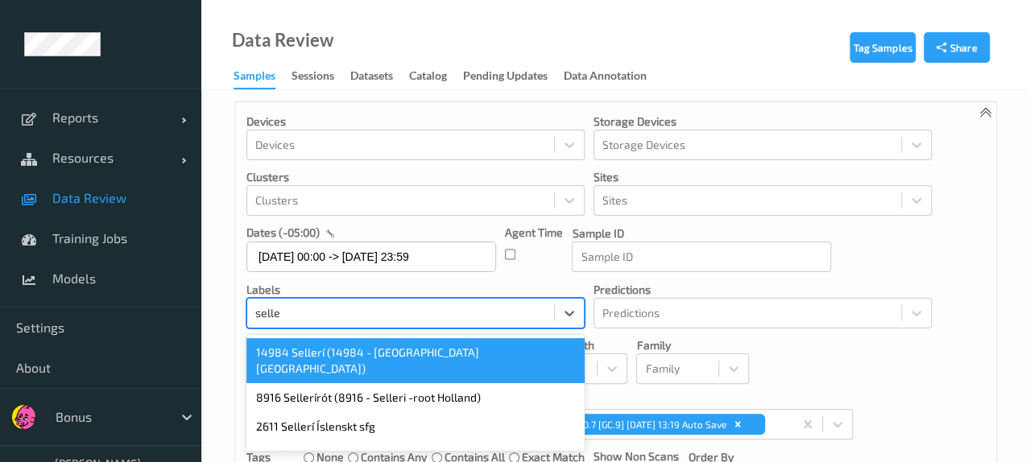
scroll to position [125, 0]
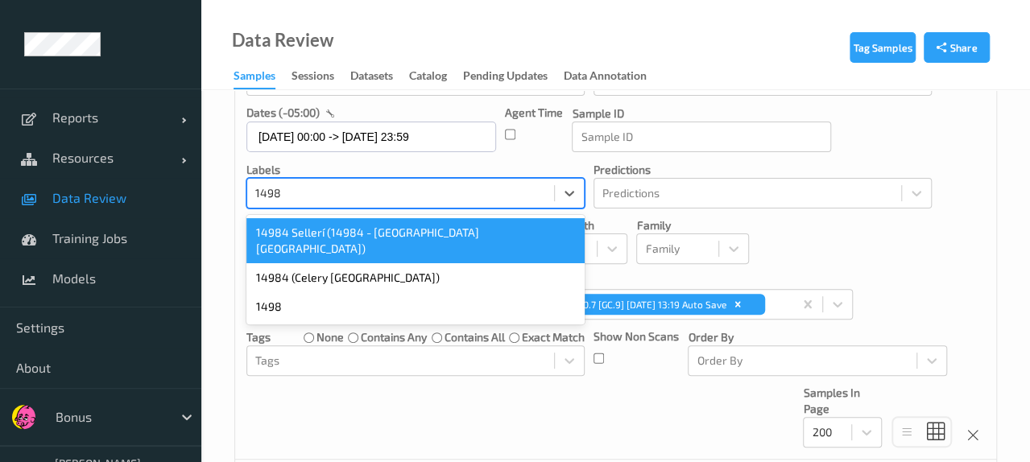
type input "14984"
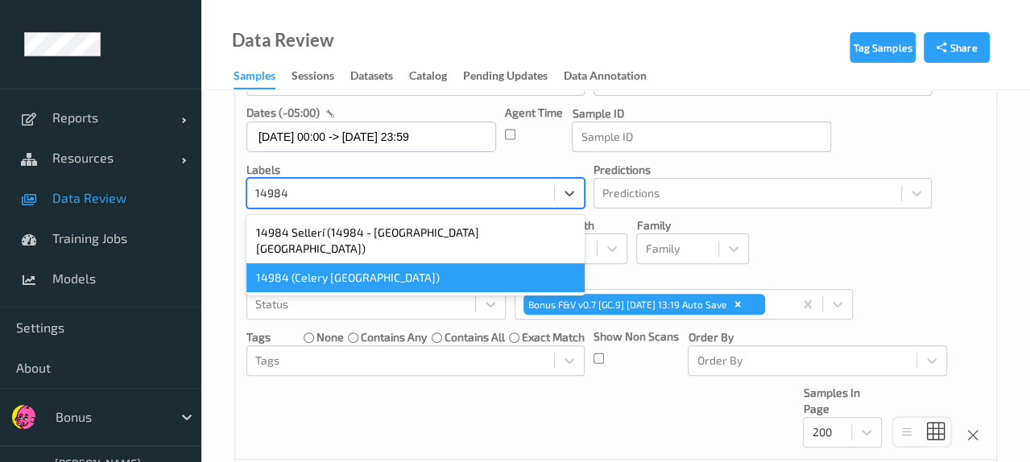
click at [307, 263] on div "14984 (Celery Spain)" at bounding box center [415, 277] width 338 height 29
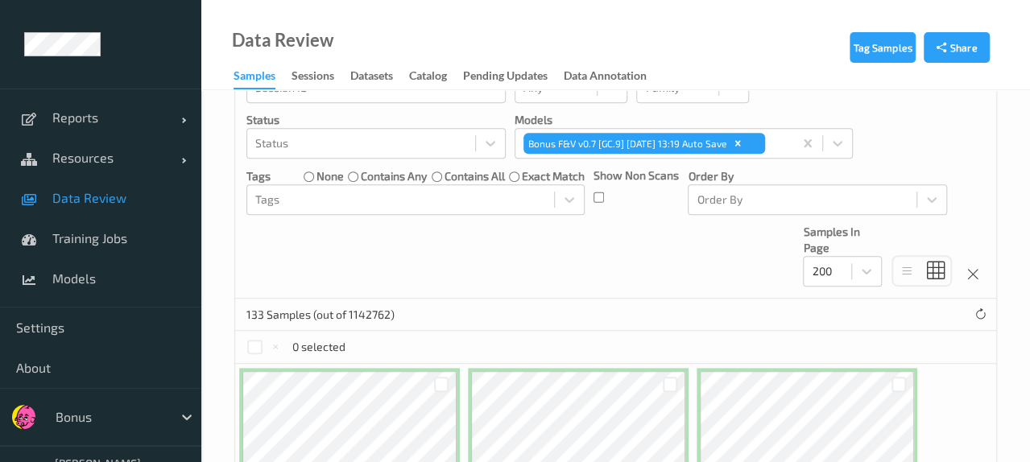
scroll to position [0, 0]
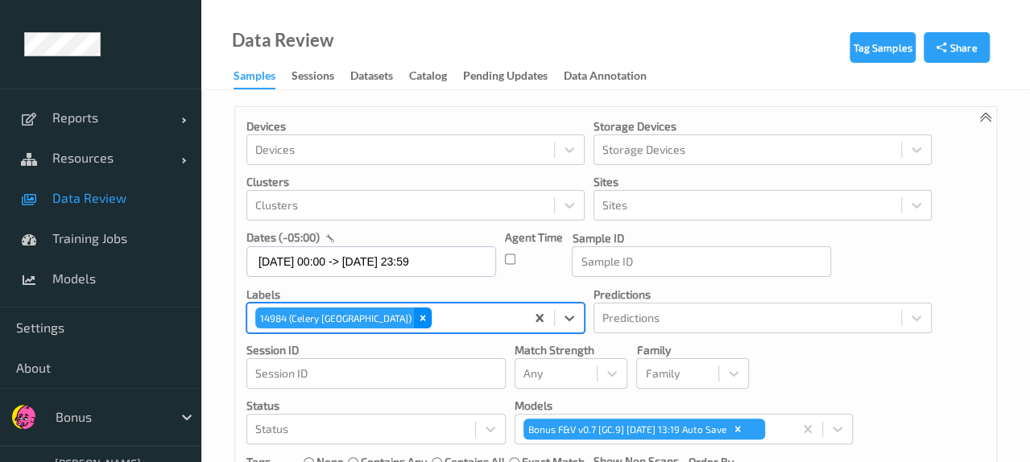
click at [417, 321] on icon "Remove 14984 (Celery Spain)" at bounding box center [422, 317] width 11 height 11
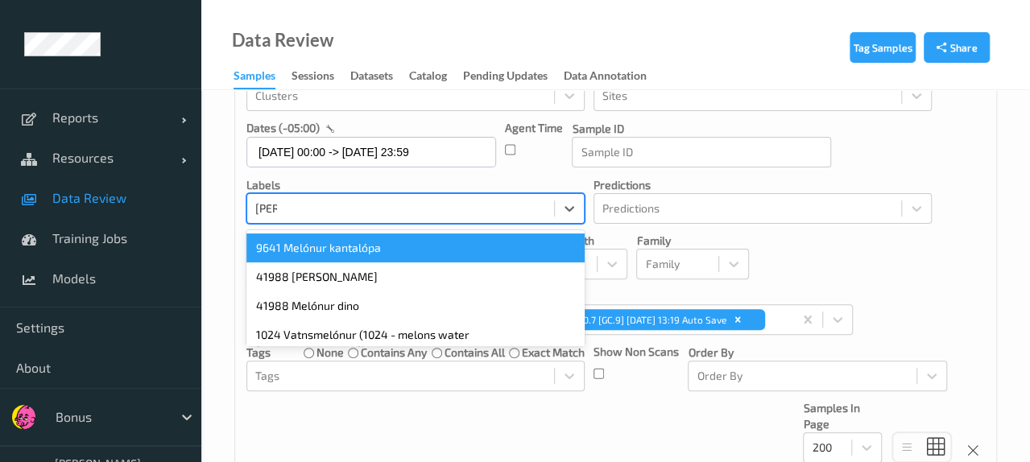
scroll to position [125, 0]
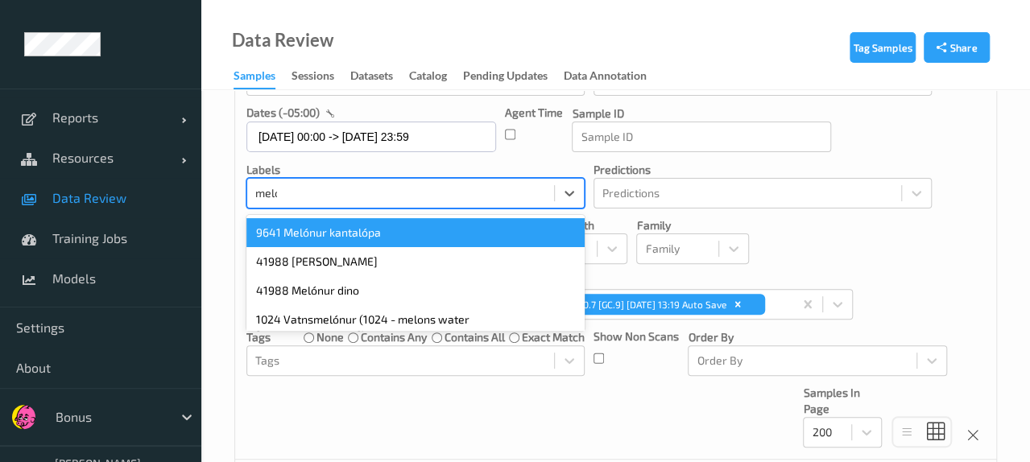
type input "melon"
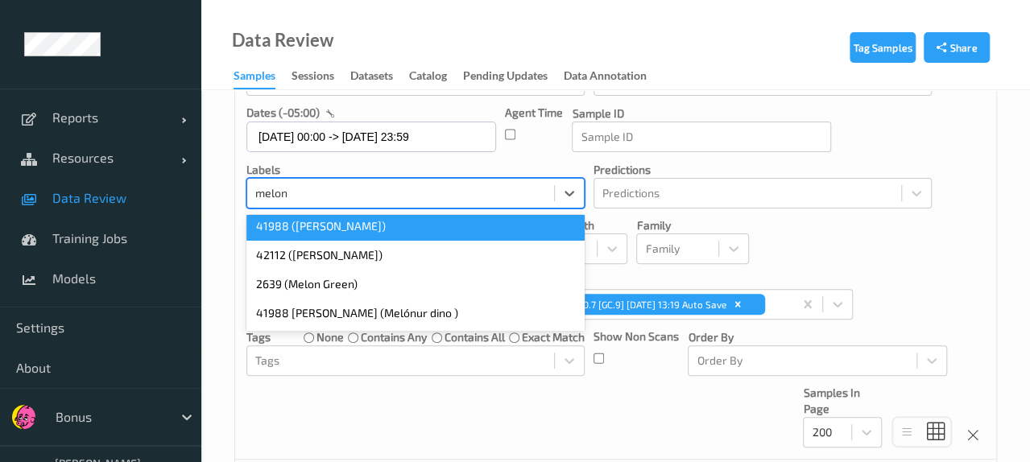
scroll to position [322, 0]
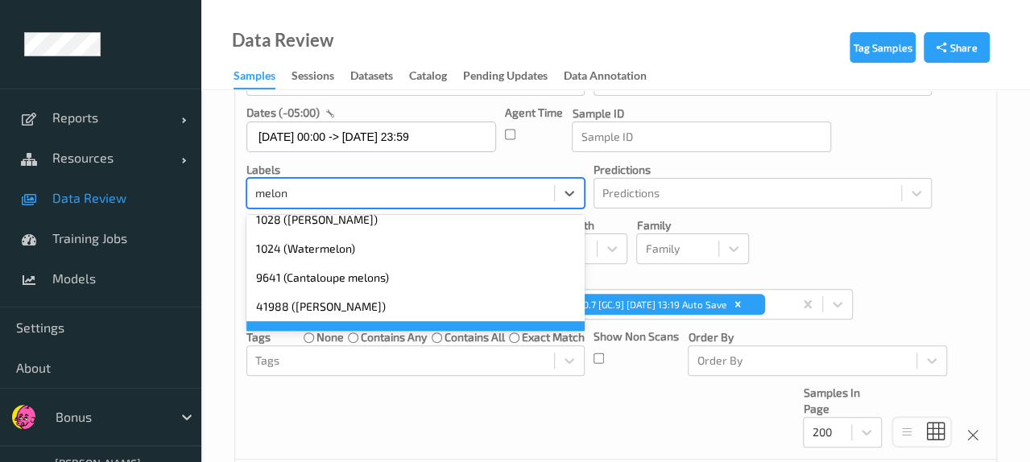
click at [335, 321] on div "42112 (Melon Lime)" at bounding box center [415, 335] width 338 height 29
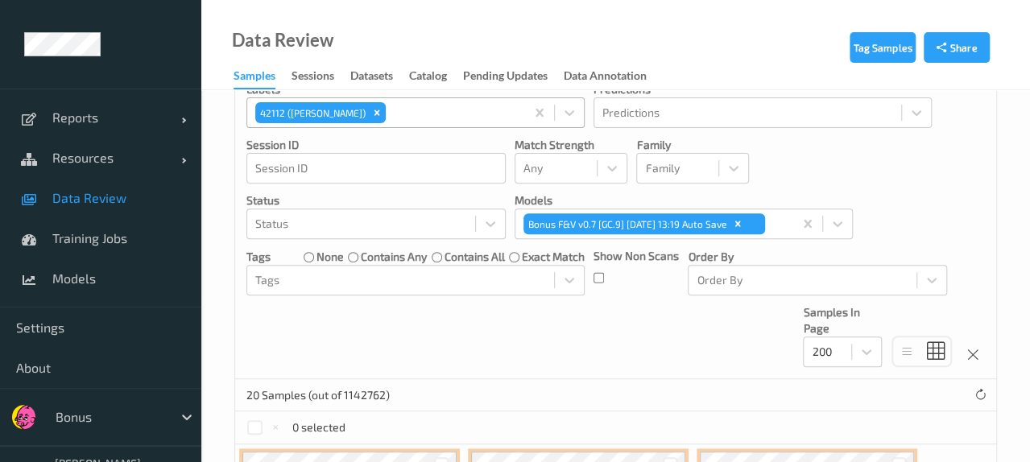
scroll to position [0, 0]
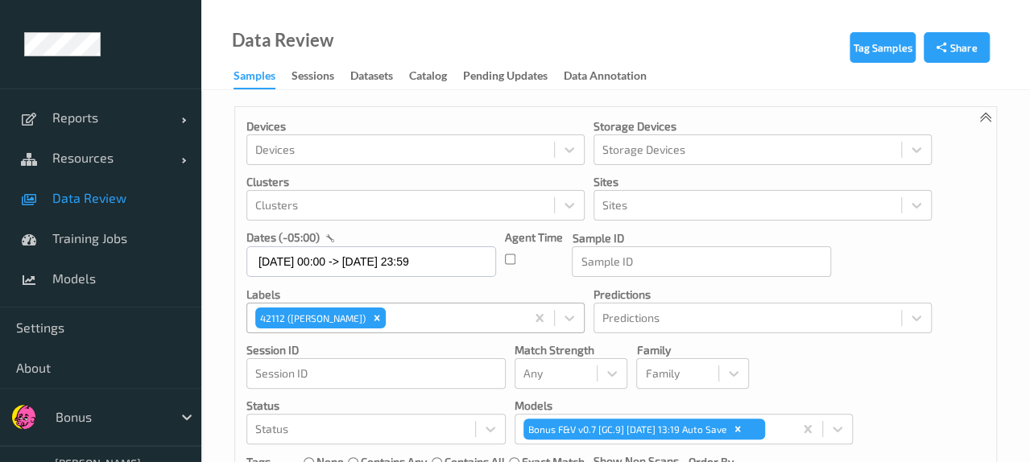
click at [355, 328] on div "42112 (Melon Lime)" at bounding box center [386, 317] width 278 height 27
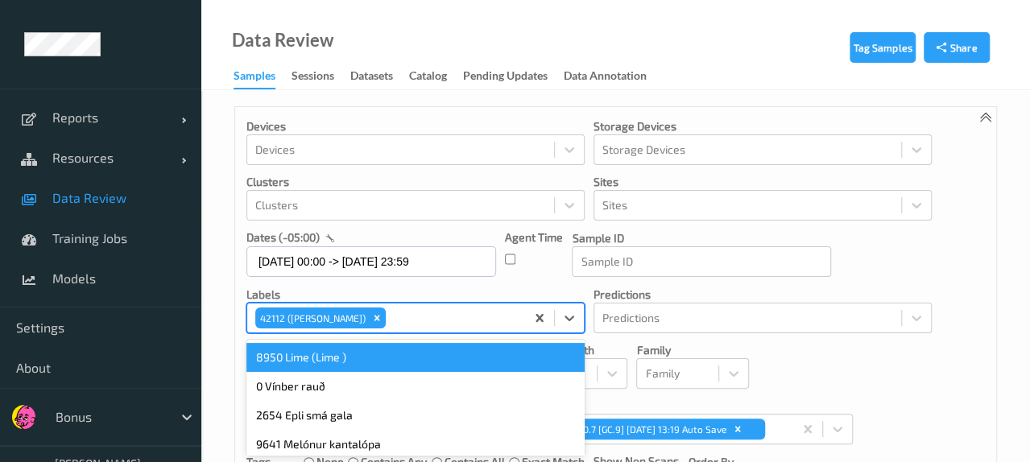
scroll to position [125, 0]
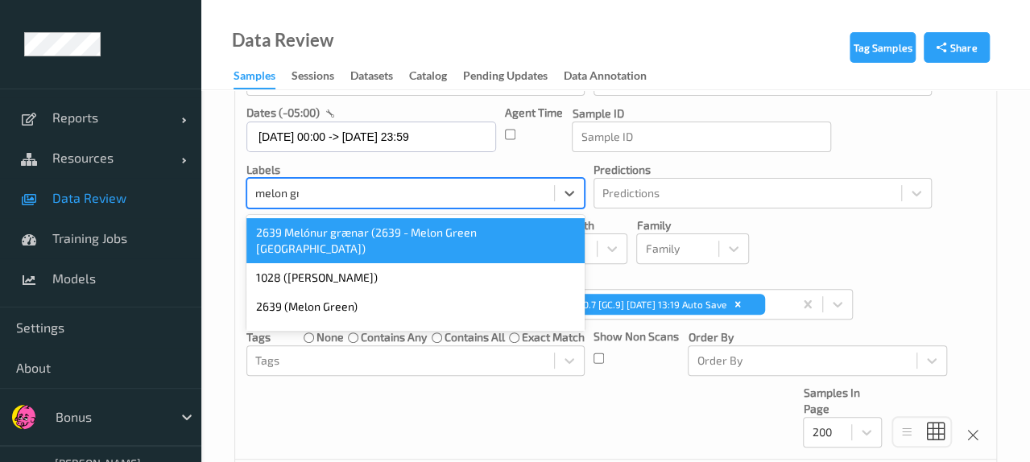
type input "melon gre"
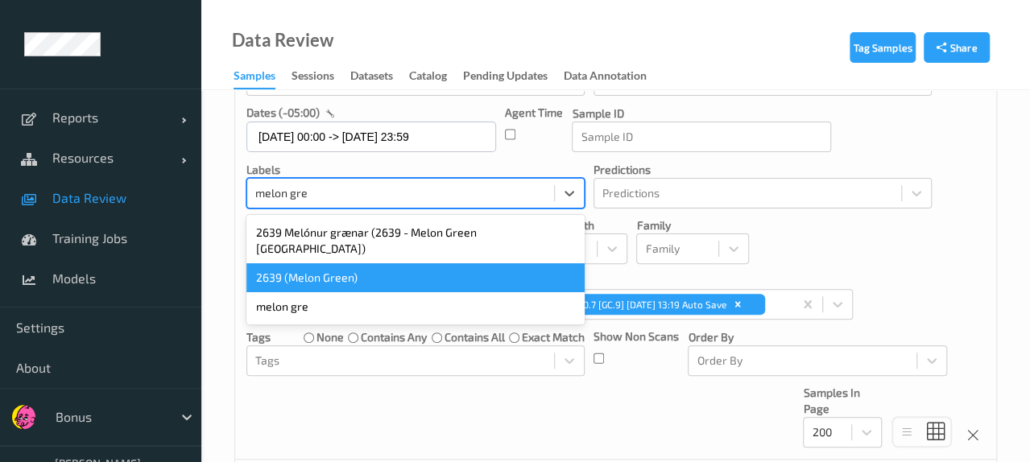
click at [405, 263] on div "2639 (Melon Green)" at bounding box center [415, 277] width 338 height 29
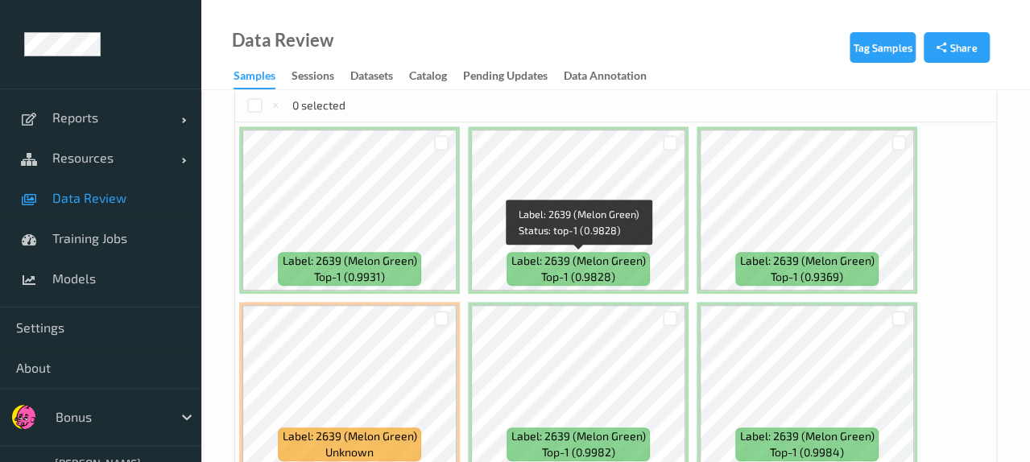
scroll to position [0, 0]
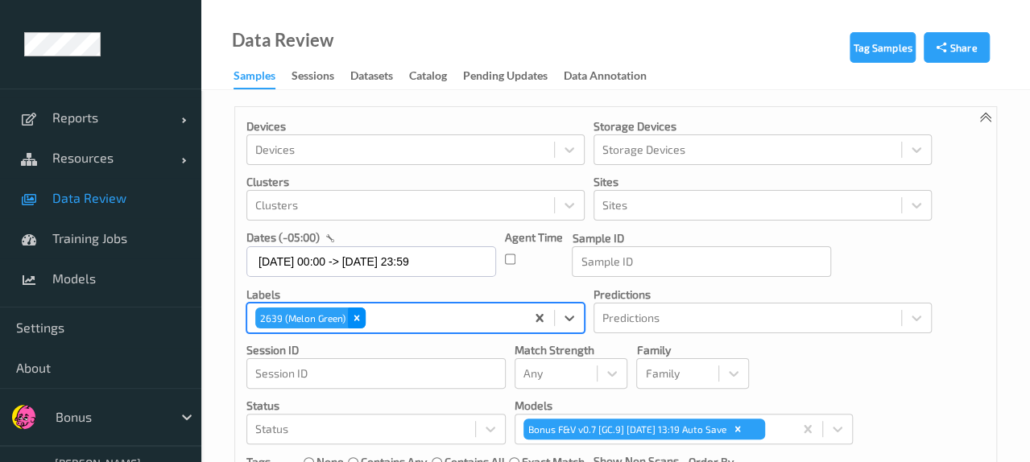
click at [356, 315] on icon "Remove 2639 (Melon Green)" at bounding box center [356, 317] width 11 height 11
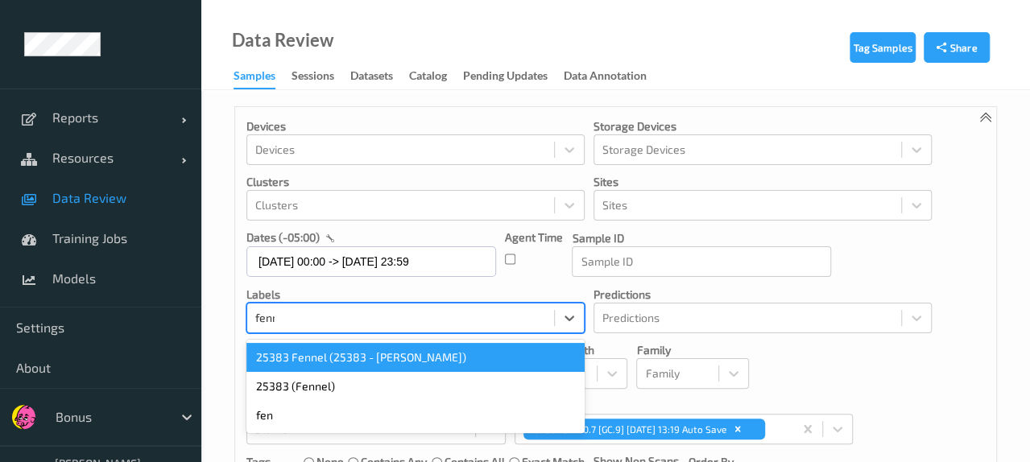
type input "fennel"
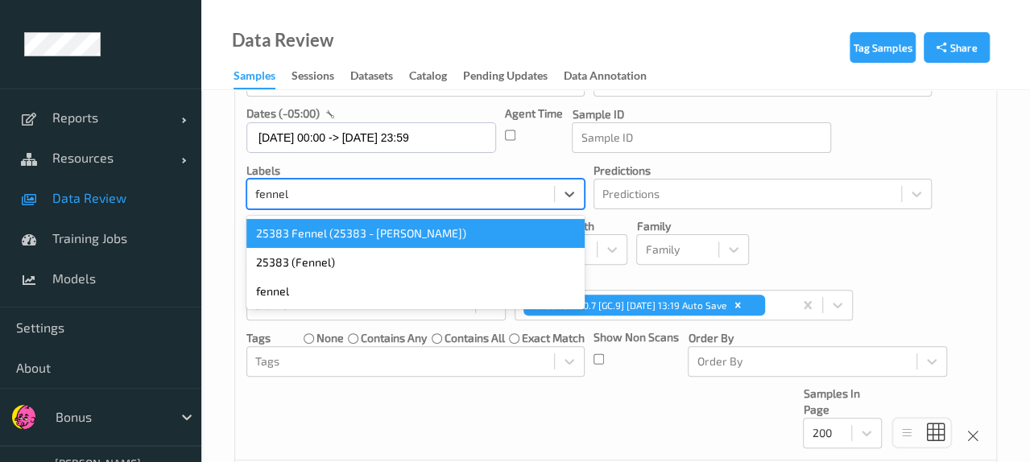
scroll to position [125, 0]
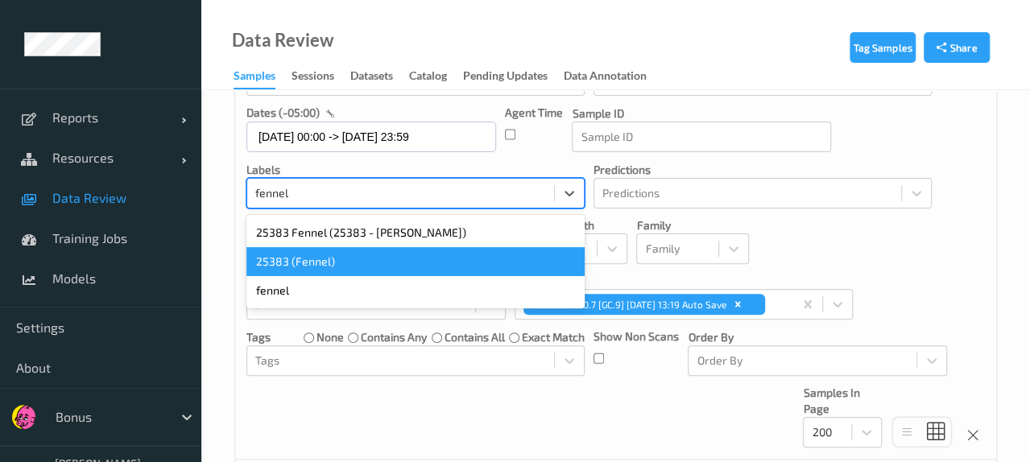
click at [374, 279] on div "fennel" at bounding box center [415, 290] width 338 height 29
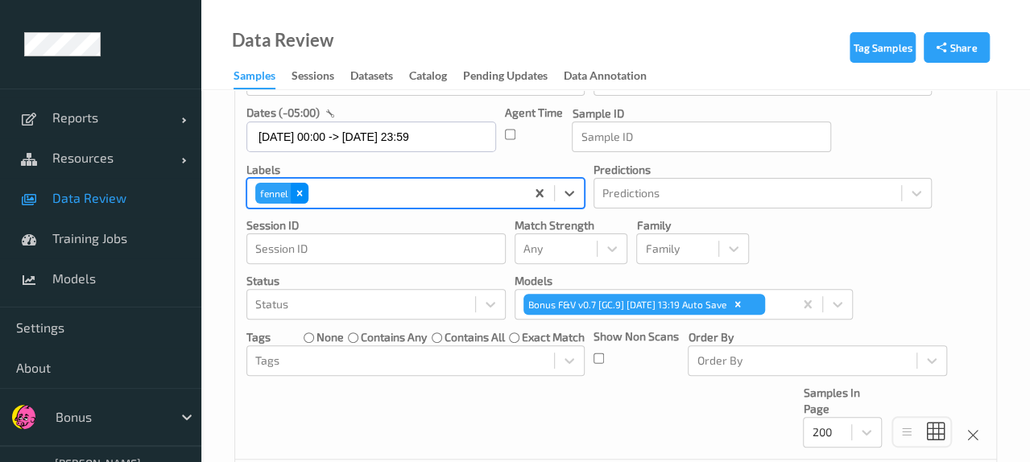
click at [303, 199] on div "Remove fennel" at bounding box center [300, 193] width 18 height 21
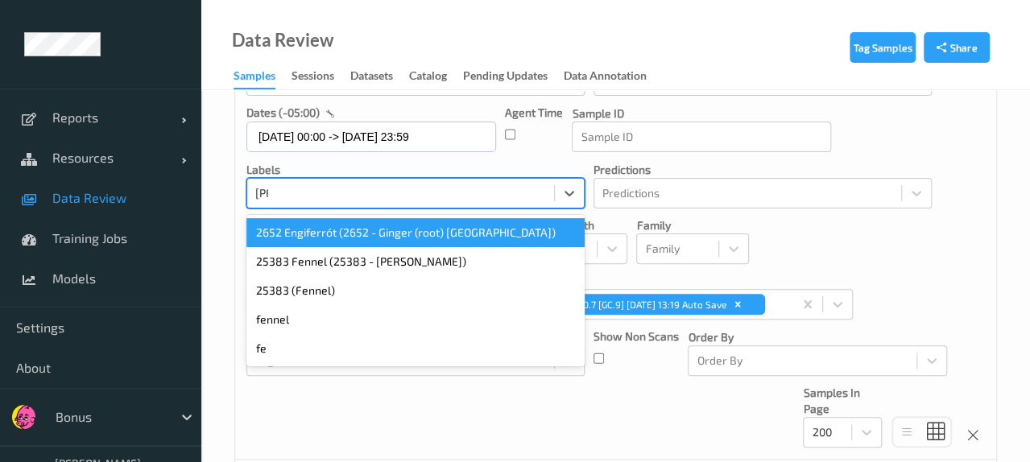
type input "fenne"
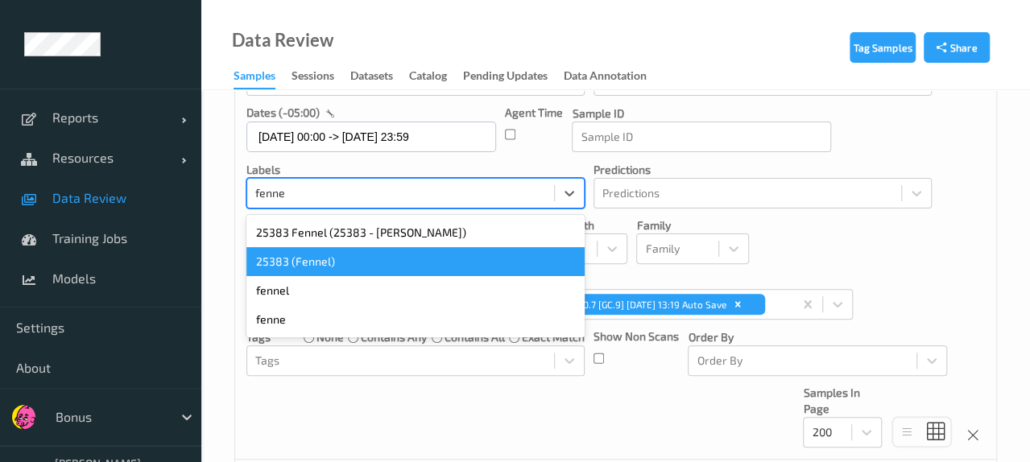
click at [345, 262] on div "25383 (Fennel)" at bounding box center [415, 261] width 338 height 29
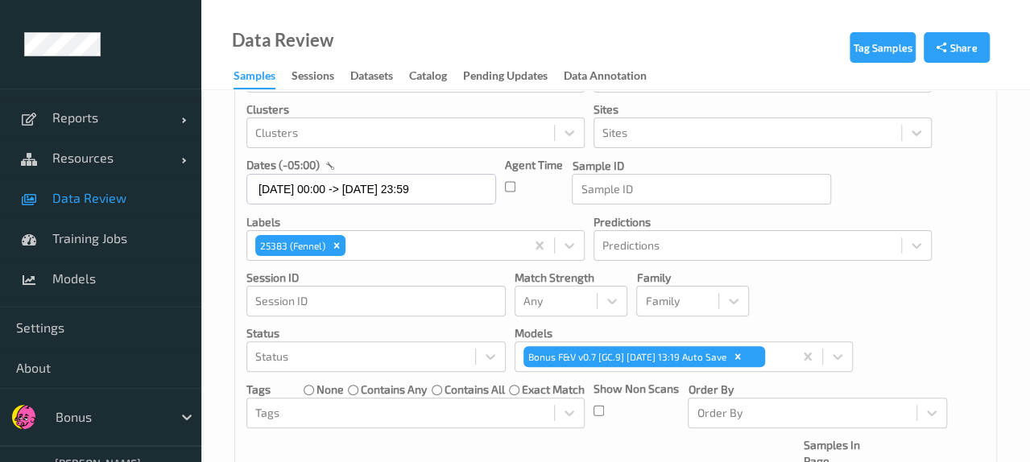
scroll to position [0, 0]
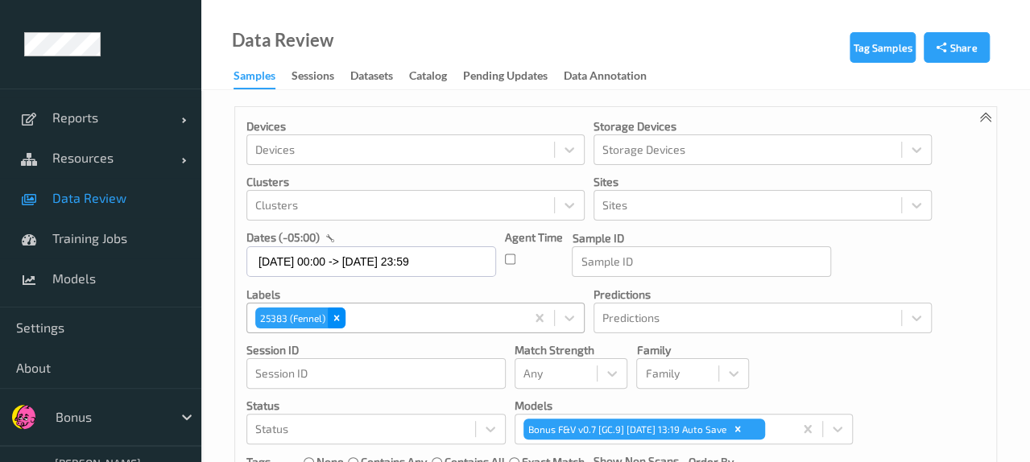
click at [338, 320] on icon "Remove 25383 (Fennel)" at bounding box center [336, 317] width 11 height 11
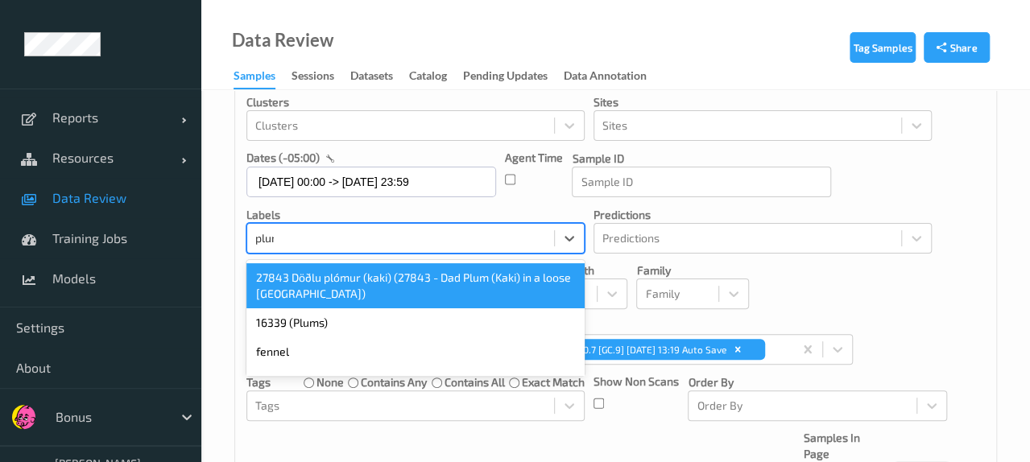
type input "plums"
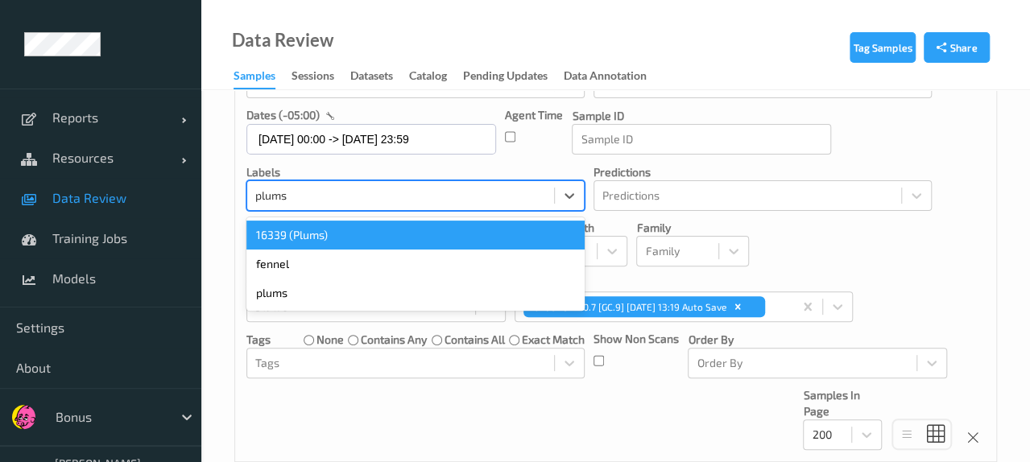
scroll to position [125, 0]
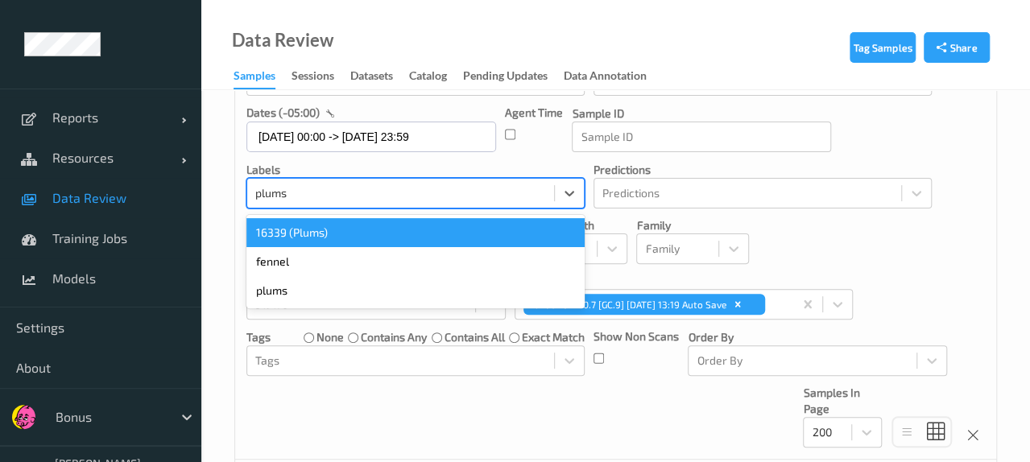
click at [313, 237] on div "16339 (Plums)" at bounding box center [415, 232] width 338 height 29
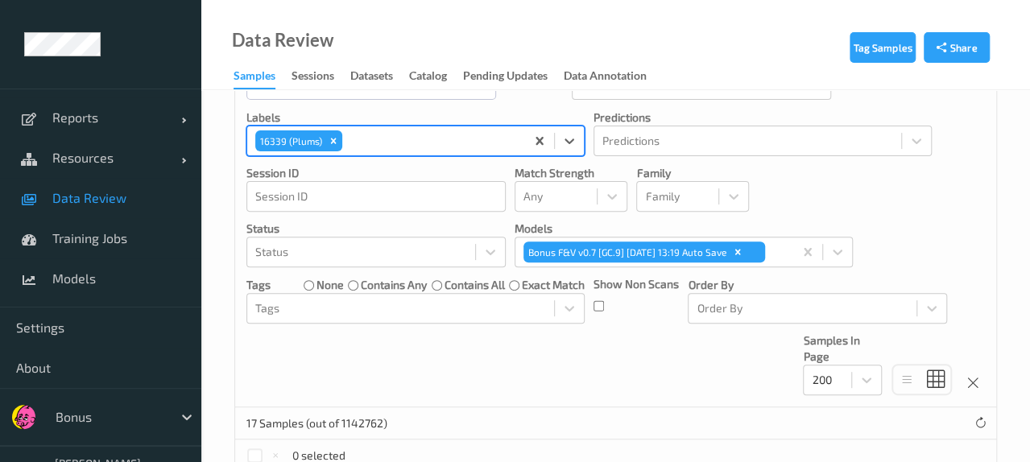
click at [328, 239] on div "Status" at bounding box center [361, 252] width 228 height 26
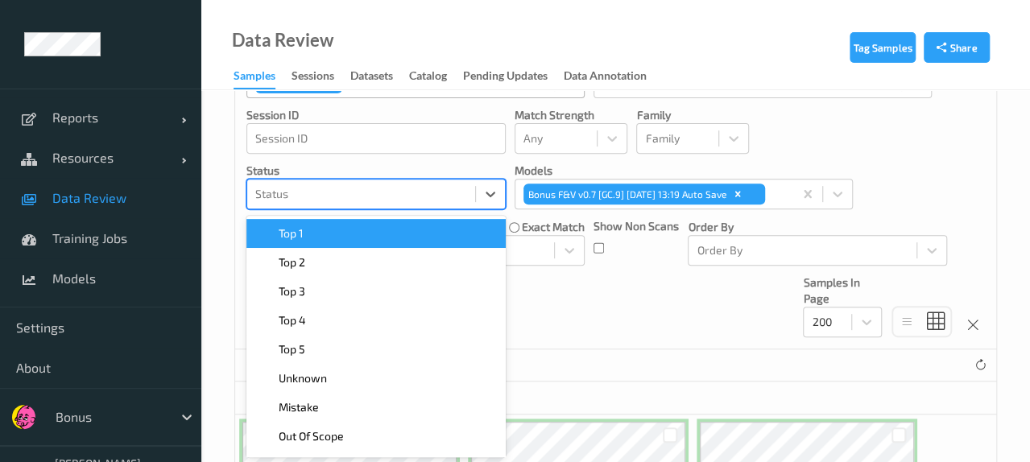
scroll to position [236, 0]
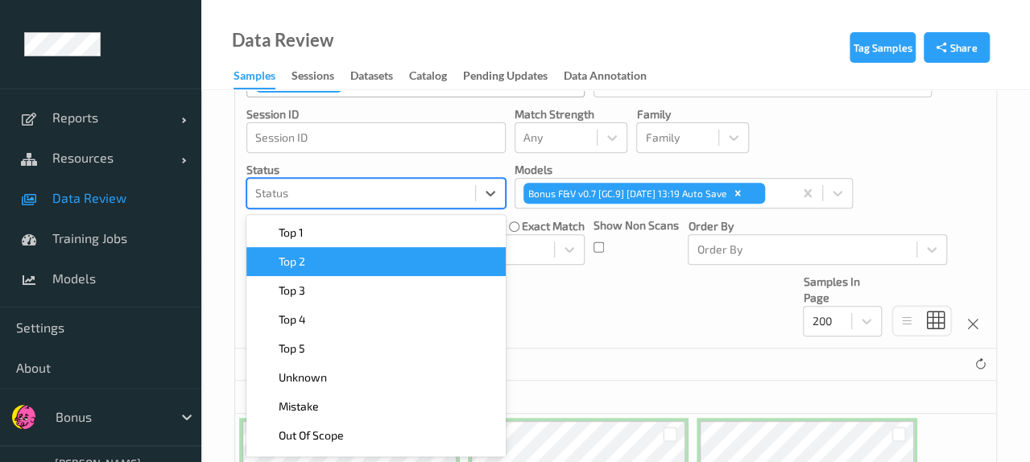
click at [369, 250] on div "Top 2" at bounding box center [375, 261] width 259 height 29
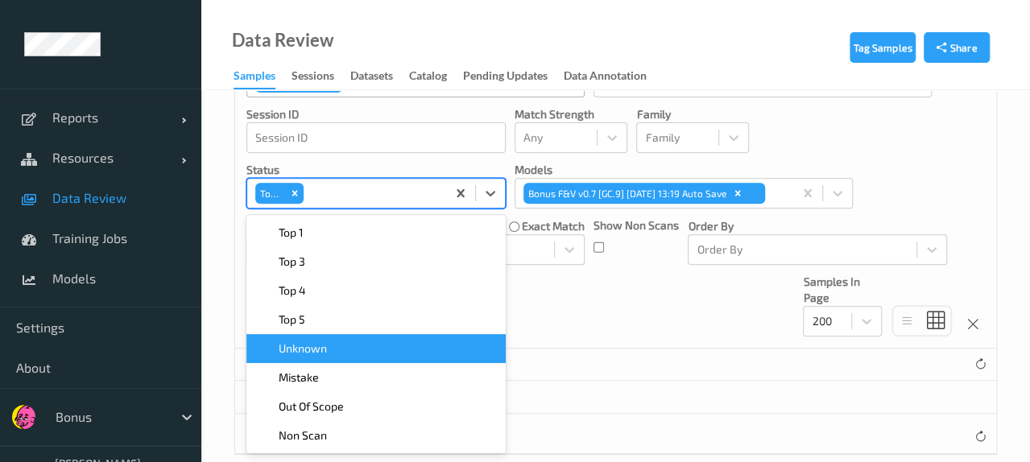
click at [351, 347] on div "Unknown" at bounding box center [376, 349] width 240 height 16
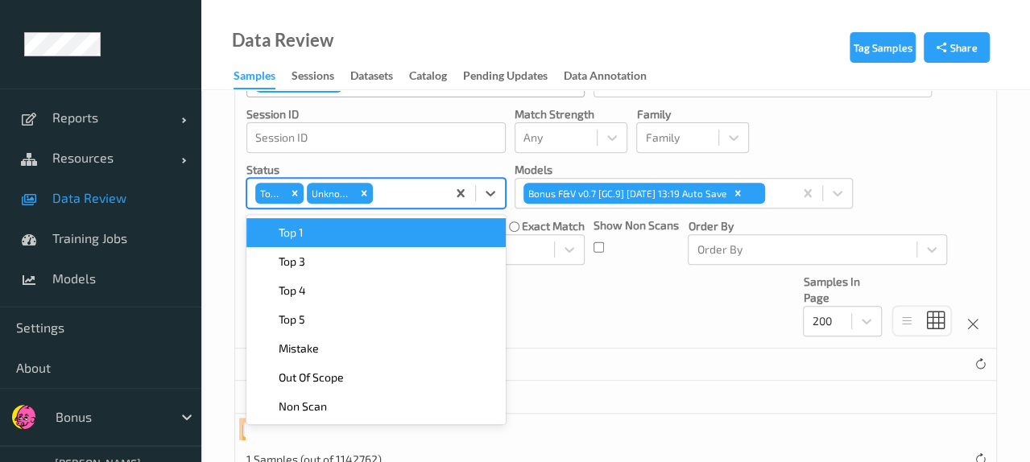
click at [293, 204] on div "Top 2" at bounding box center [280, 193] width 52 height 24
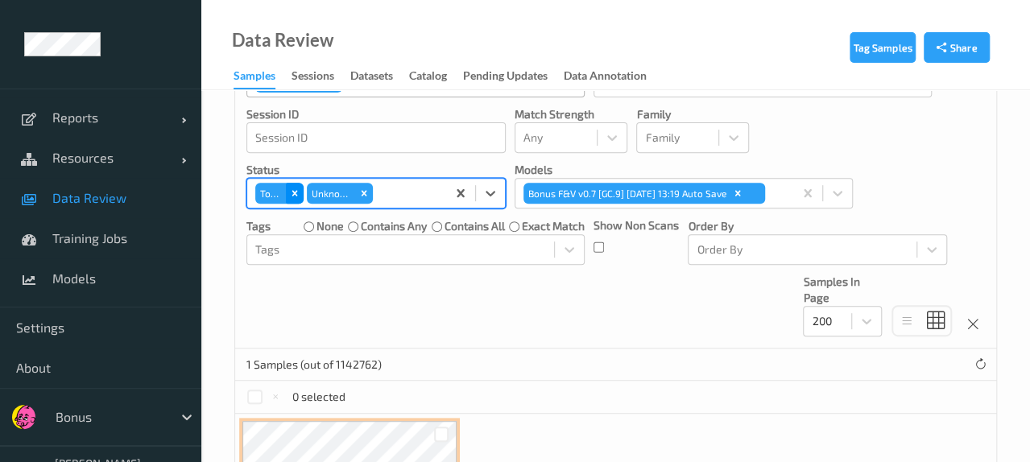
click at [295, 197] on icon "Remove Top 2" at bounding box center [294, 193] width 11 height 11
click at [619, 292] on div "Devices Devices Storage Devices Storage Devices Clusters Clusters Sites Sites d…" at bounding box center [615, 109] width 761 height 477
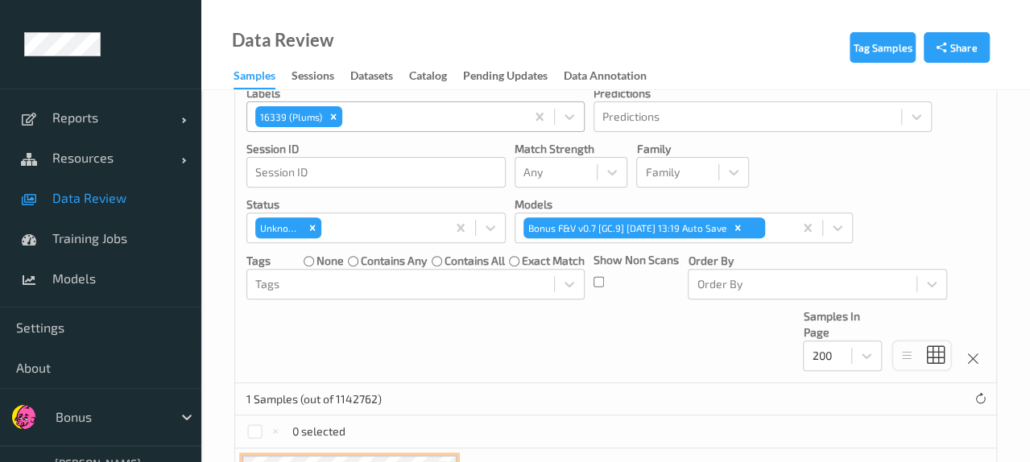
scroll to position [0, 0]
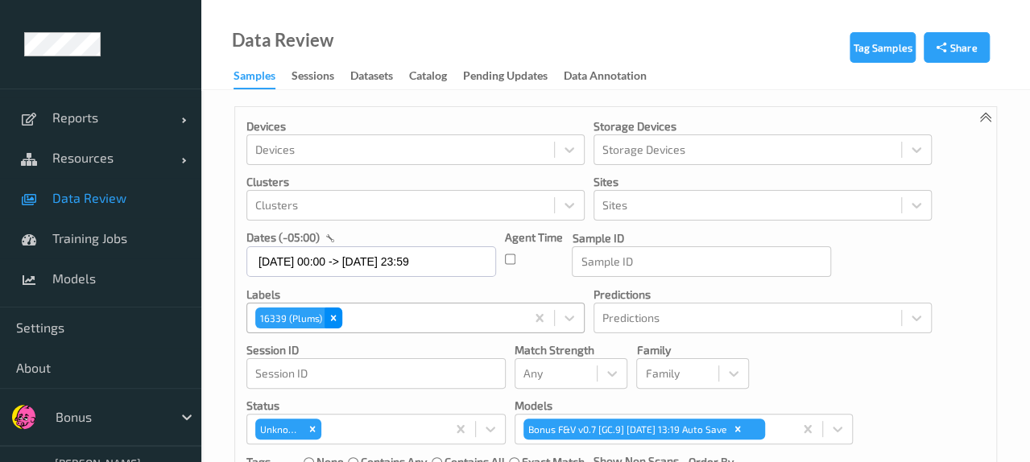
click at [329, 316] on icon "Remove 16339 (Plums)" at bounding box center [333, 317] width 11 height 11
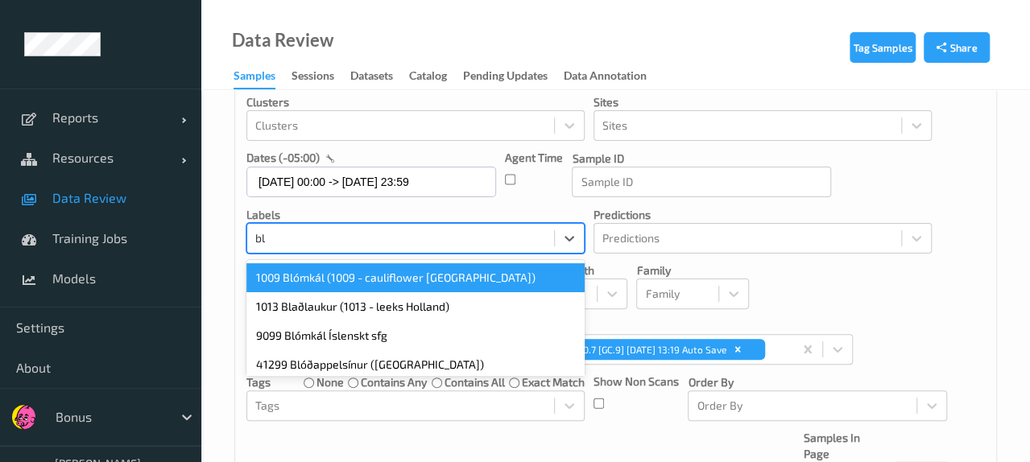
type input "blo"
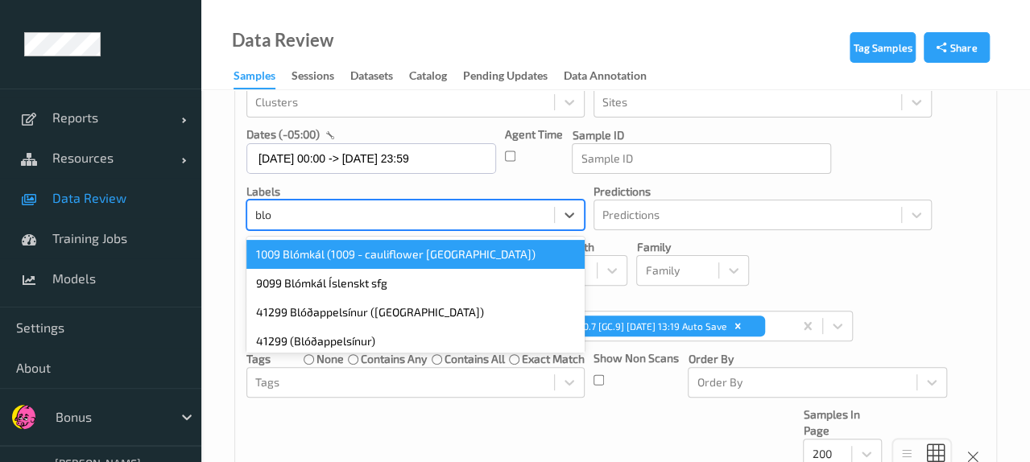
scroll to position [125, 0]
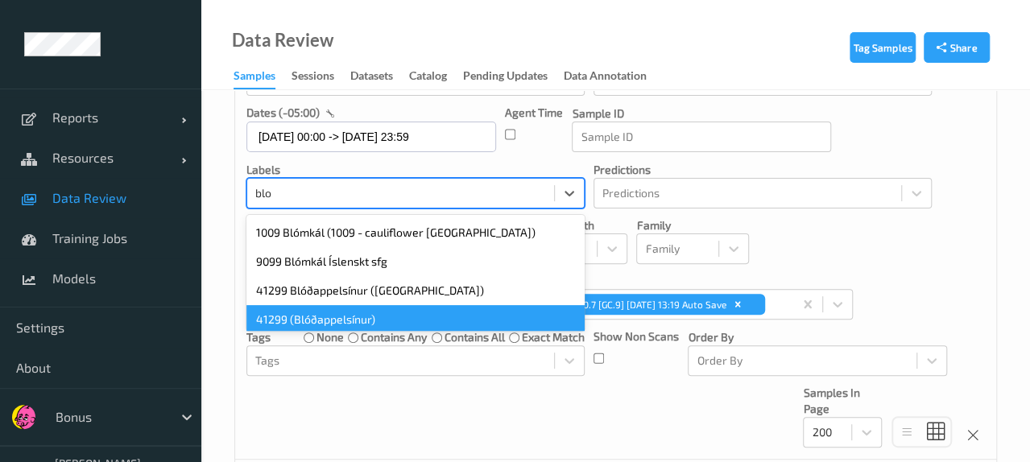
click at [337, 307] on div "41299 (Blóðappelsínur)" at bounding box center [415, 319] width 338 height 29
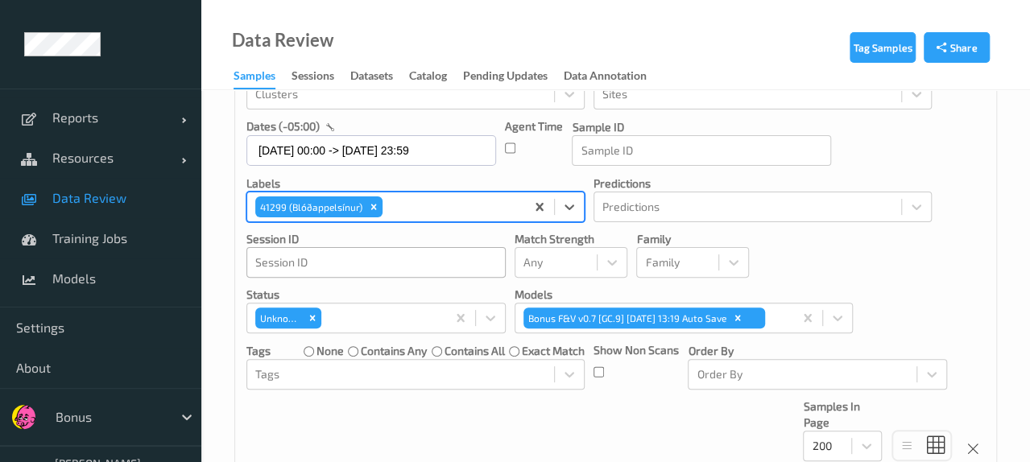
scroll to position [105, 0]
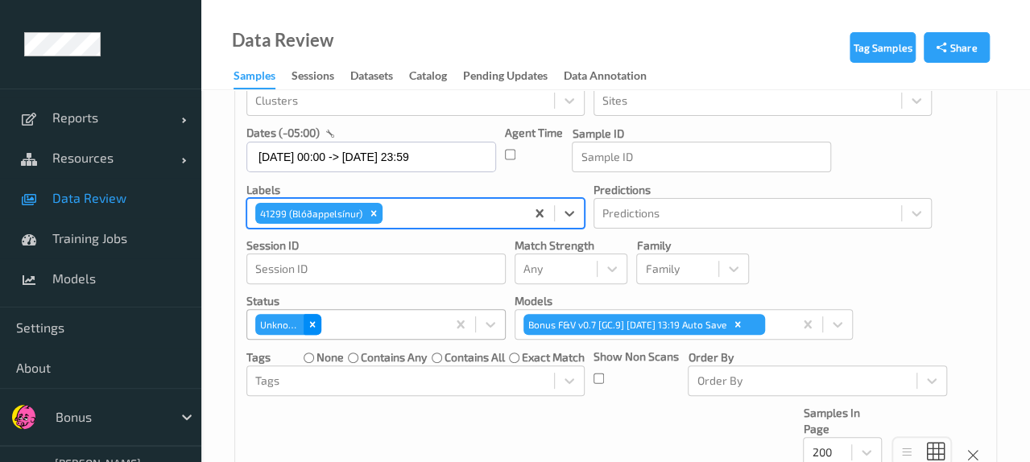
click at [308, 327] on icon "Remove Unknown" at bounding box center [312, 324] width 11 height 11
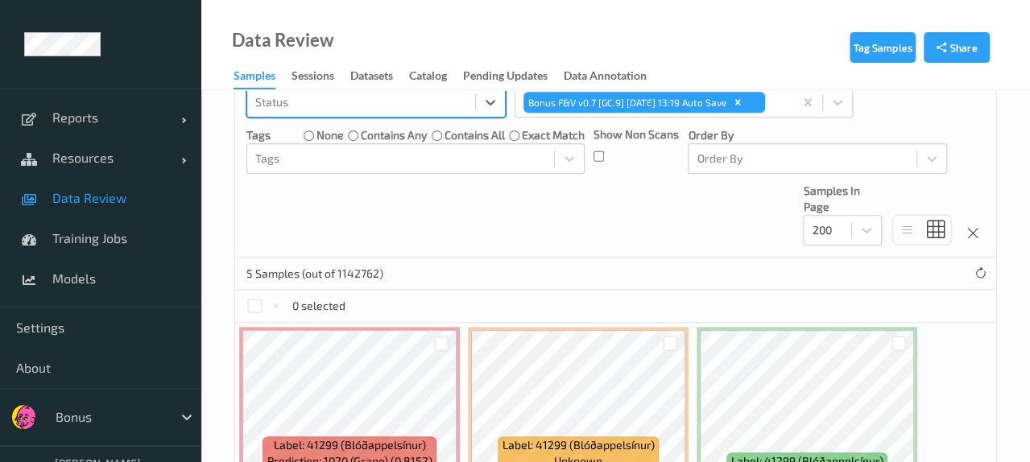
scroll to position [200, 0]
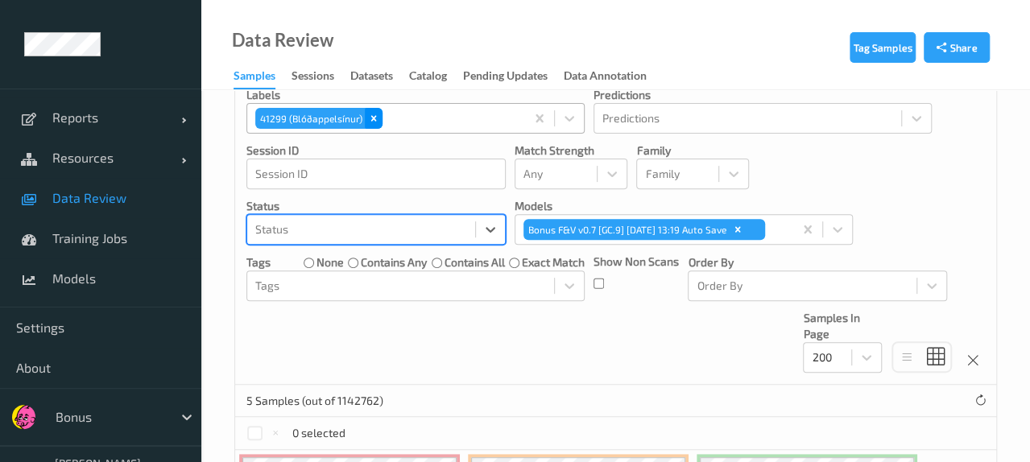
click at [372, 118] on icon "Remove 41299 (Blóðappelsínur)" at bounding box center [374, 118] width 6 height 6
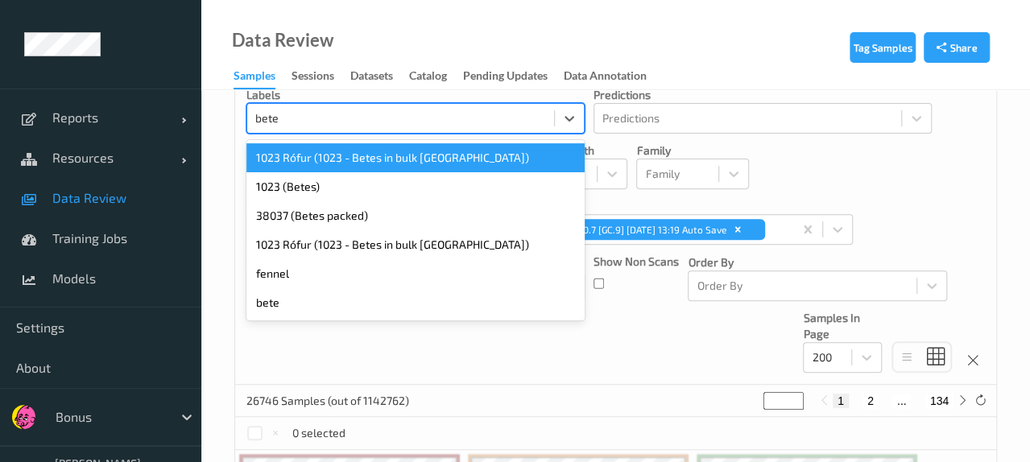
type input "betes"
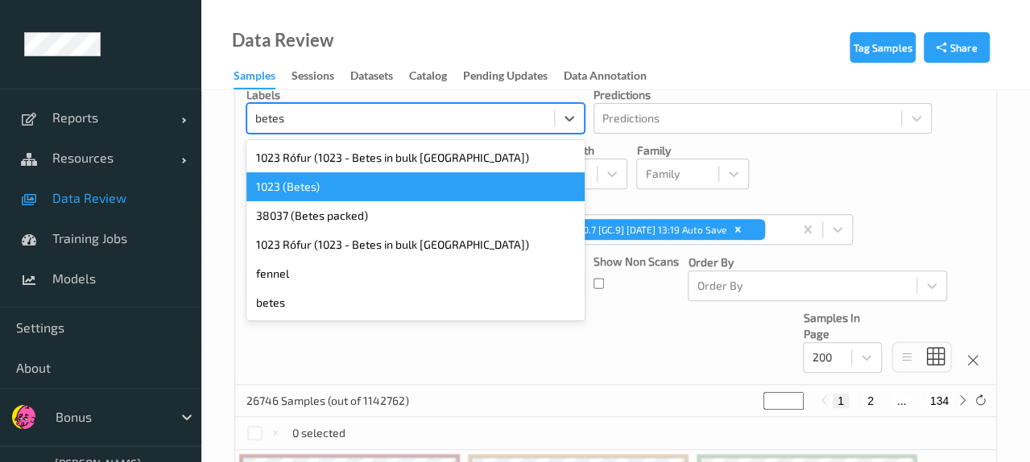
click at [359, 181] on div "1023 (Betes)" at bounding box center [415, 186] width 338 height 29
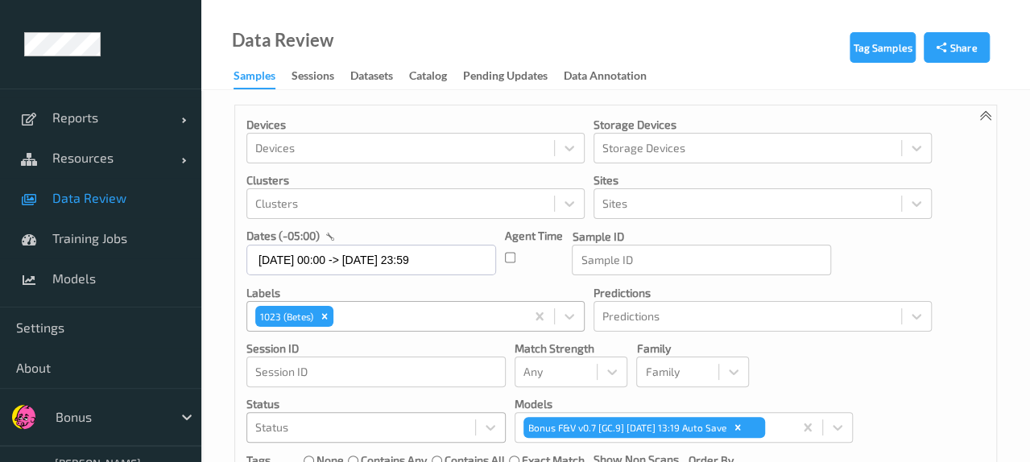
scroll to position [0, 0]
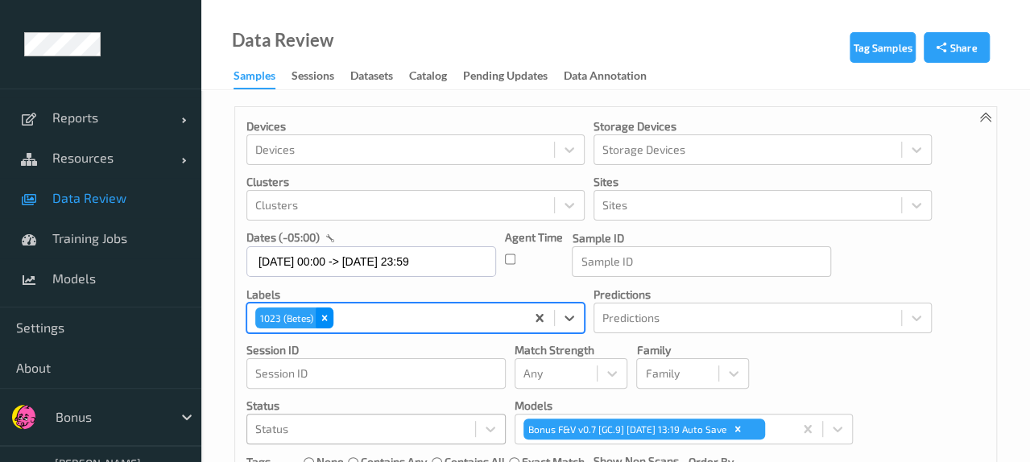
click at [329, 321] on icon "Remove 1023 (Betes)" at bounding box center [324, 317] width 11 height 11
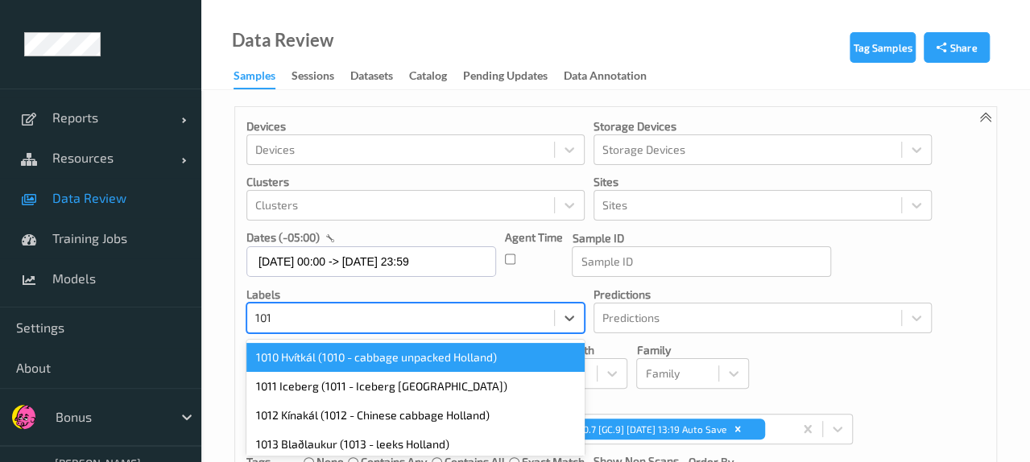
type input "1013"
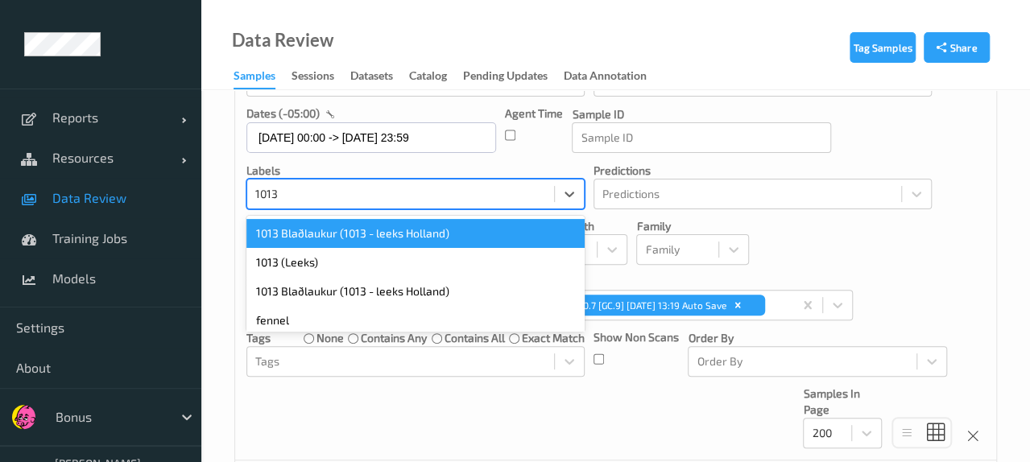
scroll to position [125, 0]
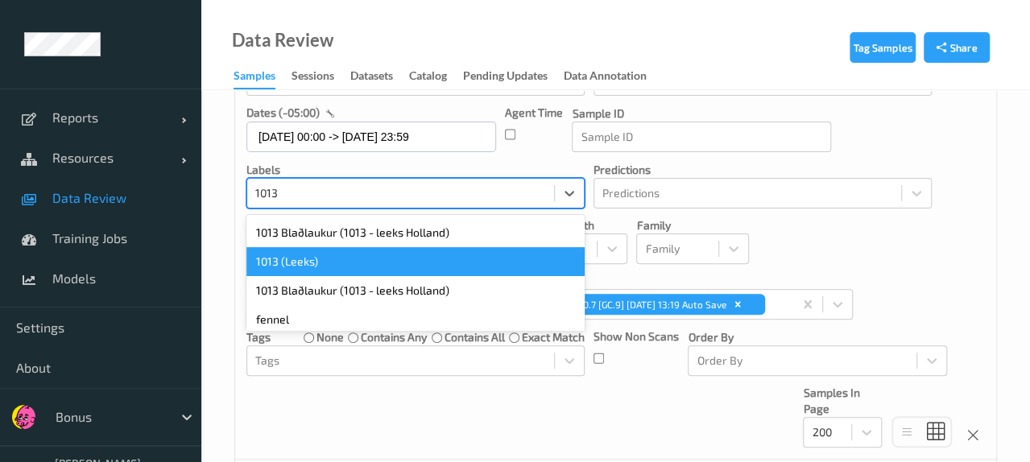
click at [357, 264] on div "1013 (Leeks)" at bounding box center [415, 261] width 338 height 29
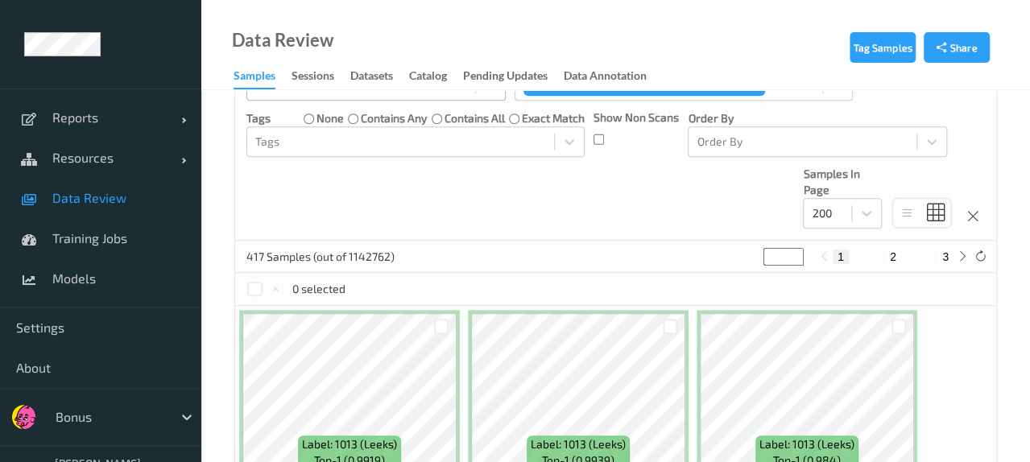
scroll to position [366, 0]
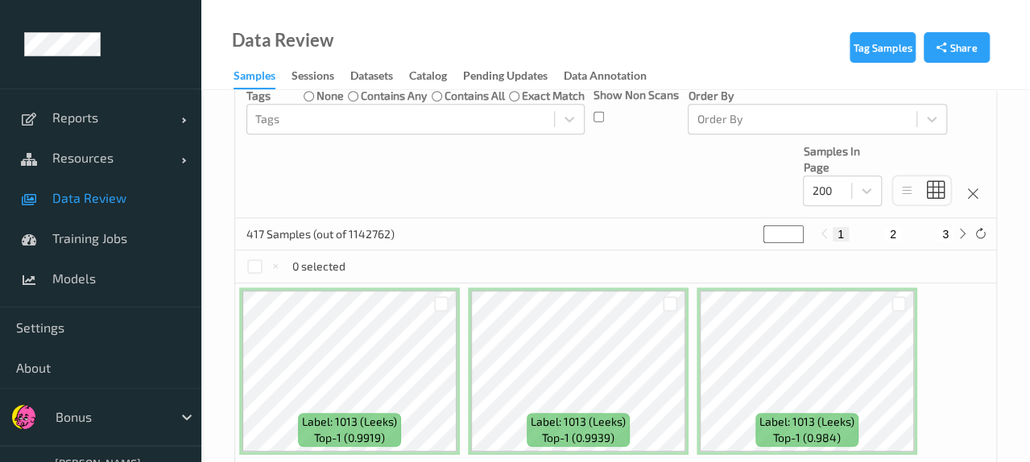
click at [896, 236] on button "2" at bounding box center [893, 234] width 16 height 14
type input "*"
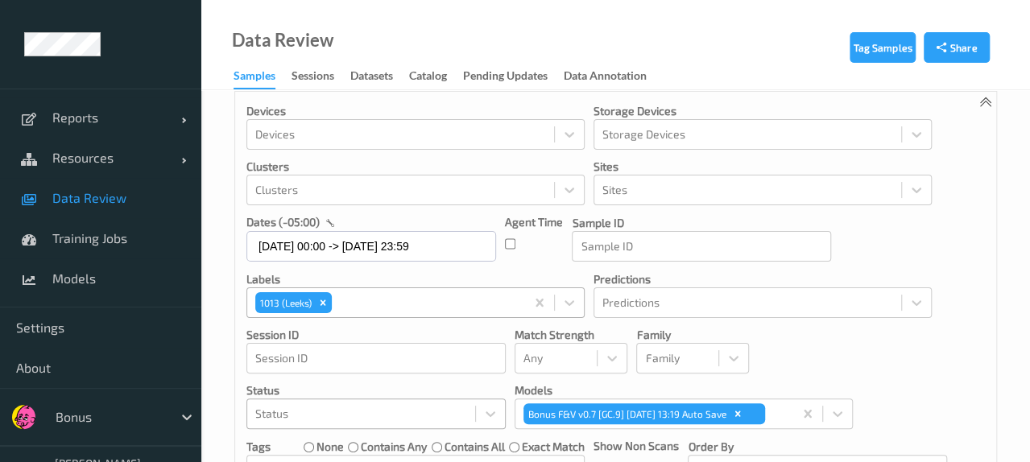
scroll to position [0, 0]
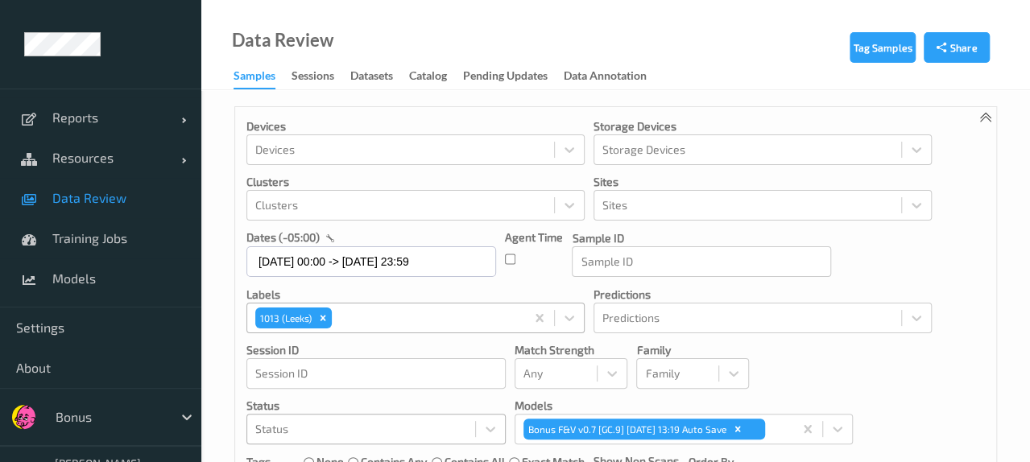
click at [869, 369] on div "Devices Devices Storage Devices Storage Devices Clusters Clusters Sites Sites d…" at bounding box center [615, 345] width 761 height 477
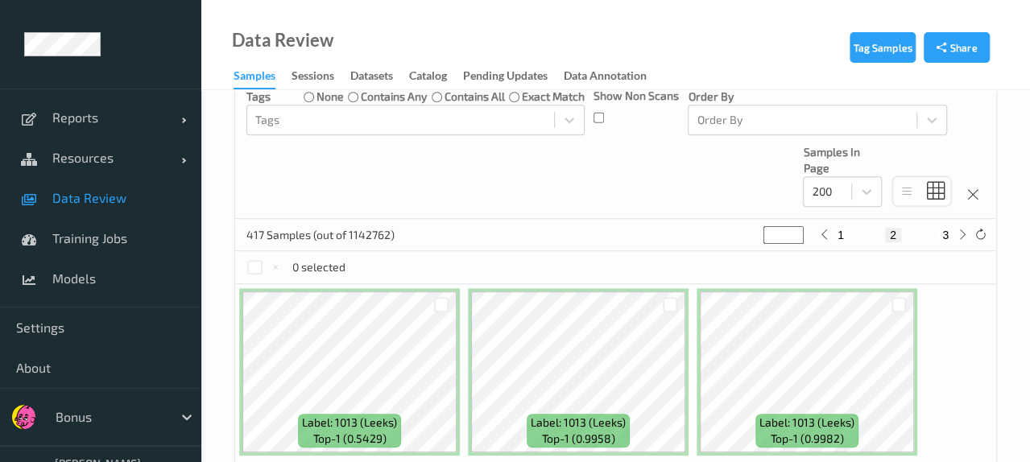
scroll to position [402, 0]
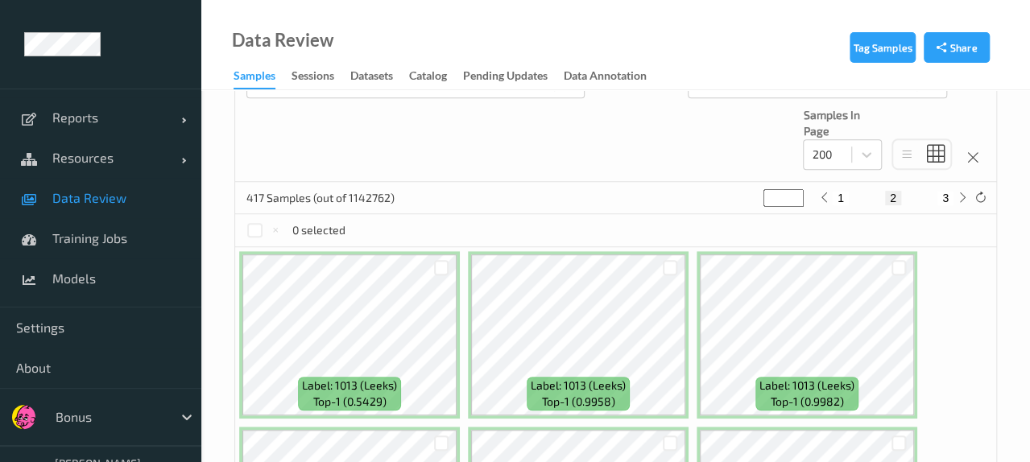
click at [943, 204] on div "1 2 3" at bounding box center [893, 198] width 157 height 18
click at [943, 197] on button "3" at bounding box center [945, 198] width 16 height 14
type input "*"
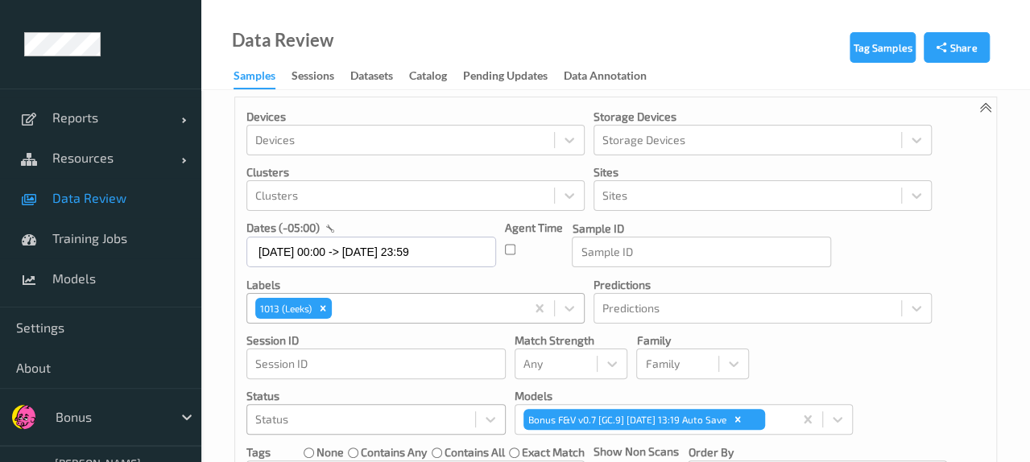
scroll to position [0, 0]
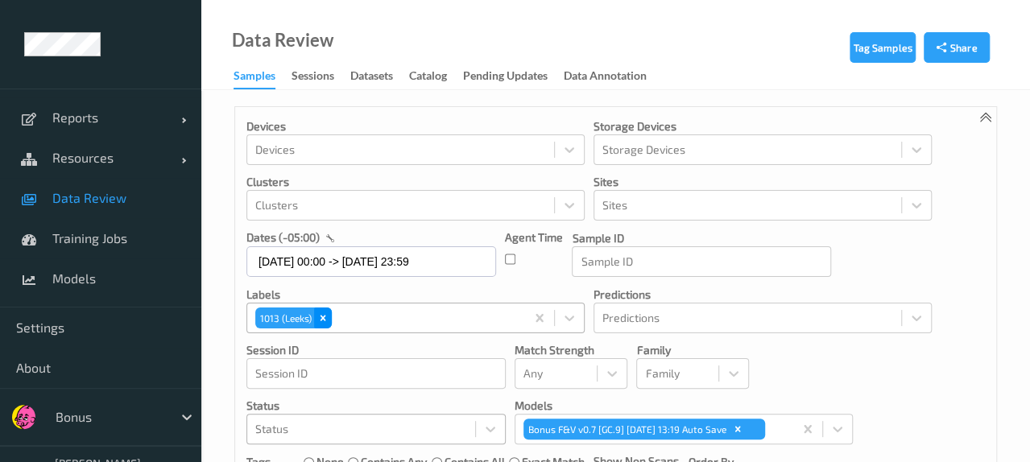
click at [328, 318] on div "Remove 1013 (Leeks)" at bounding box center [323, 318] width 18 height 21
type input "*"
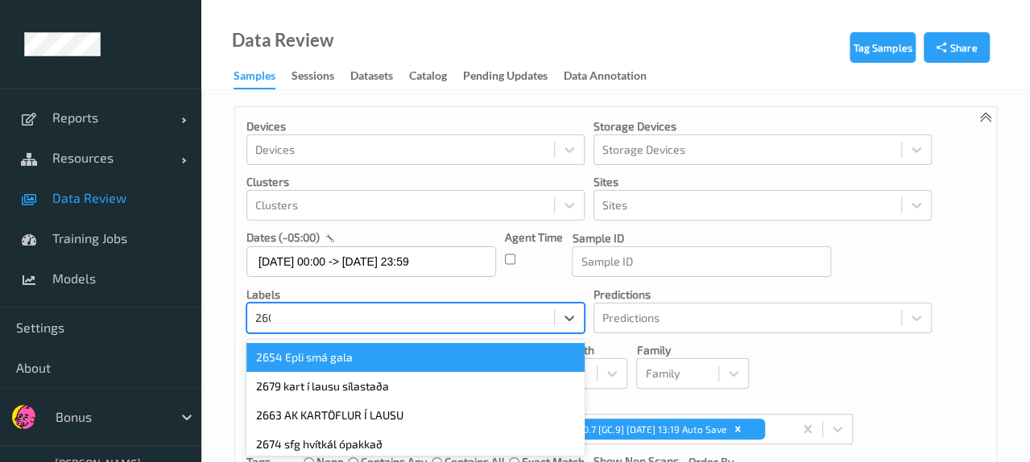
type input "2600"
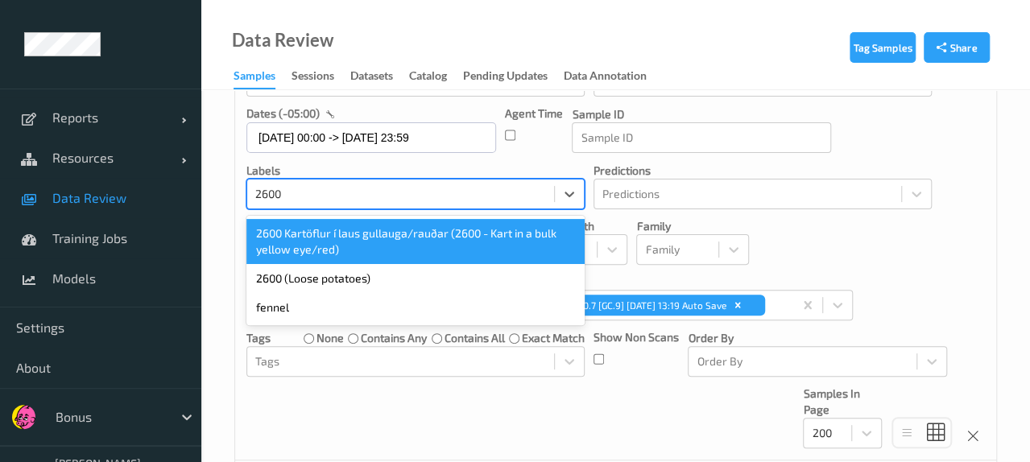
scroll to position [125, 0]
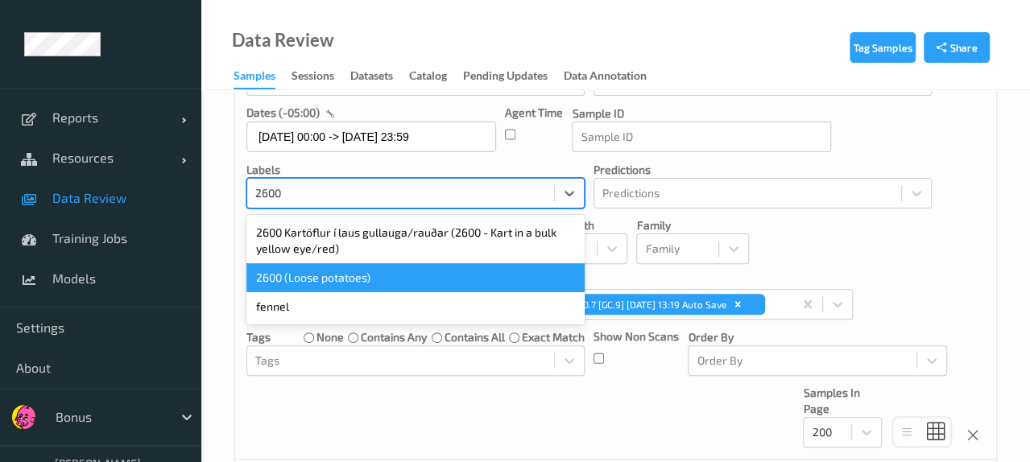
click at [344, 282] on div "2600 (Loose potatoes)" at bounding box center [415, 277] width 338 height 29
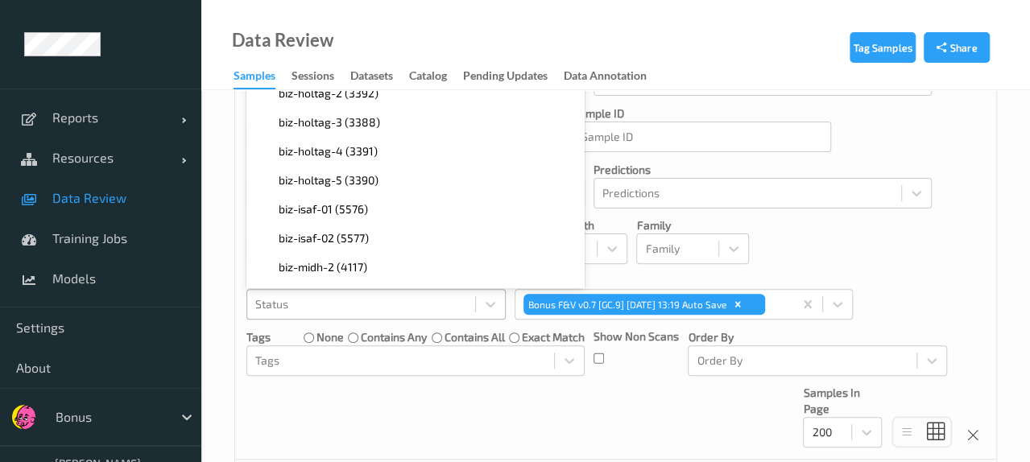
click at [365, 35] on div at bounding box center [400, 24] width 291 height 19
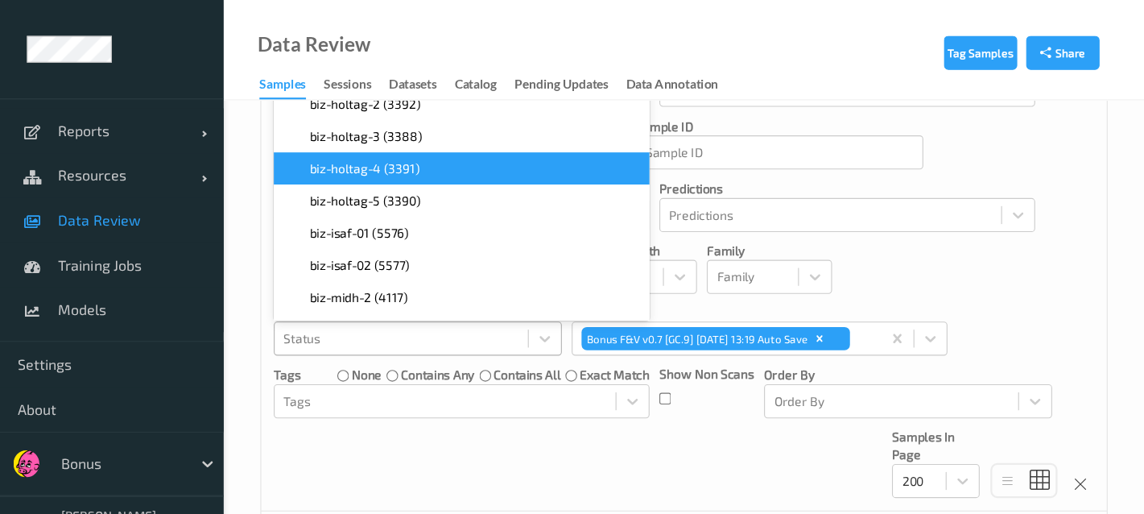
scroll to position [0, 0]
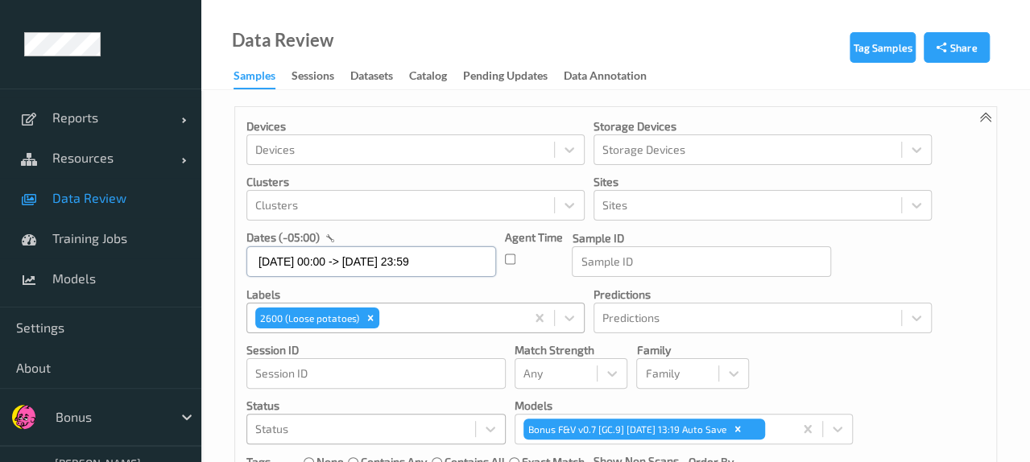
click at [336, 261] on input "28/08/2025 00:00 -> 11/09/2025 23:59" at bounding box center [371, 261] width 250 height 31
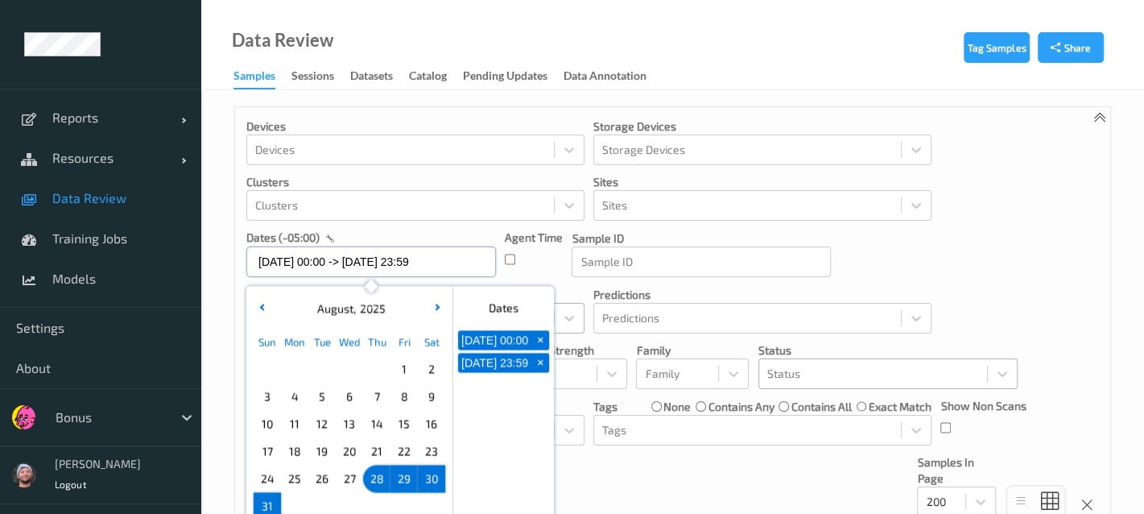
scroll to position [320, 0]
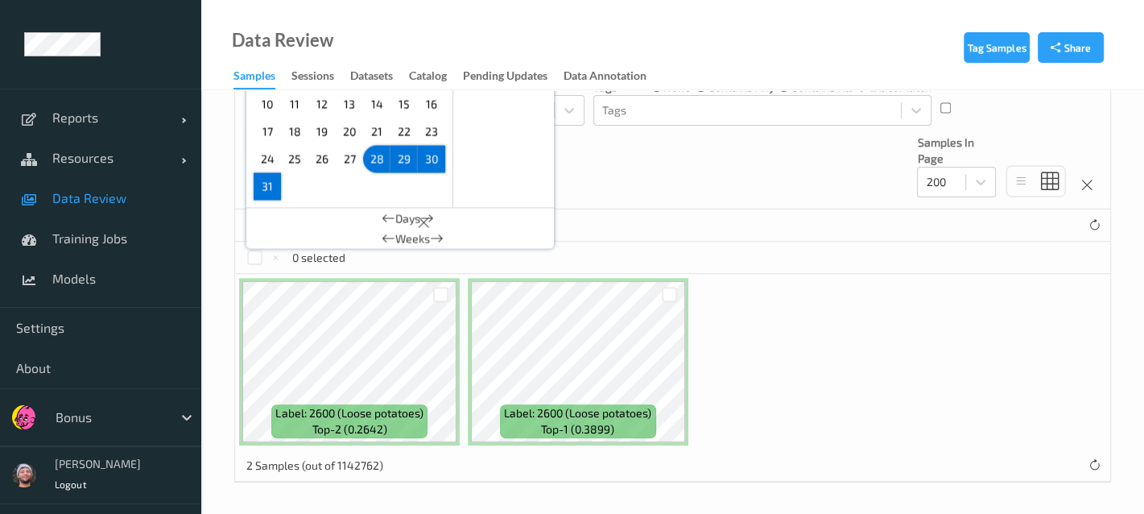
click at [693, 235] on div "2 Samples (out of 1142762)" at bounding box center [672, 225] width 875 height 32
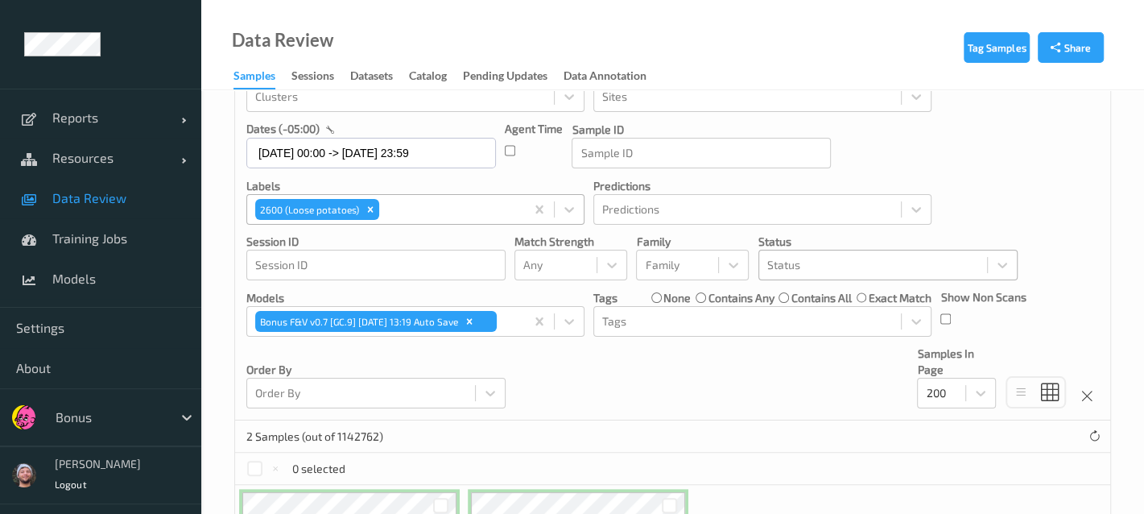
scroll to position [51, 0]
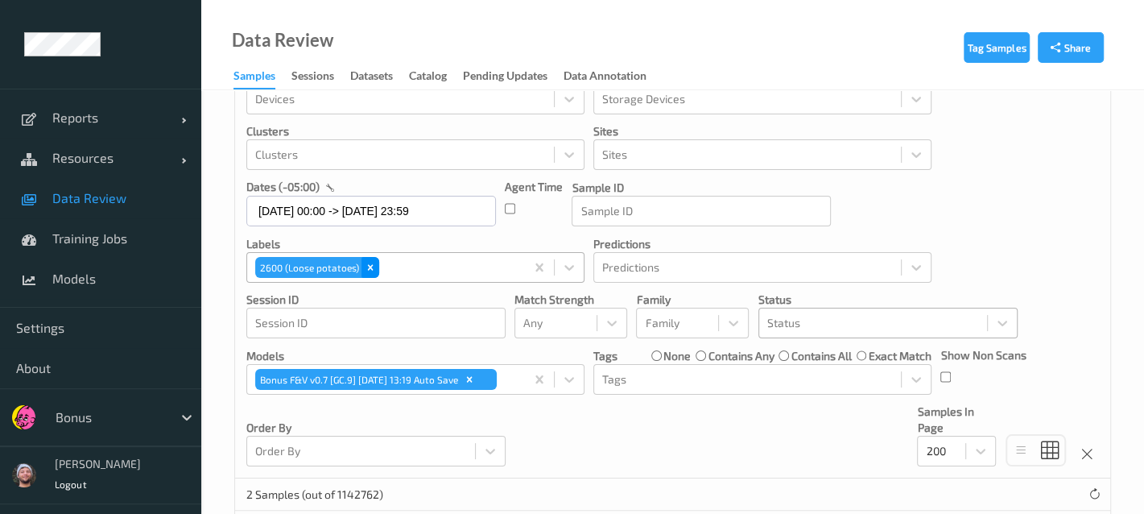
click at [361, 262] on div "Remove 2600 (Loose potatoes)" at bounding box center [370, 267] width 18 height 21
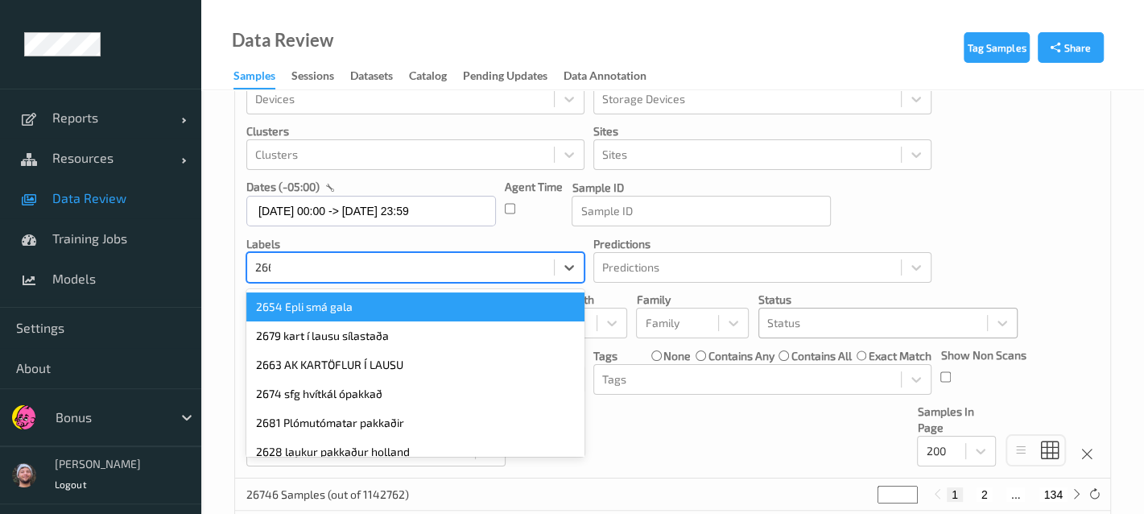
type input "2664"
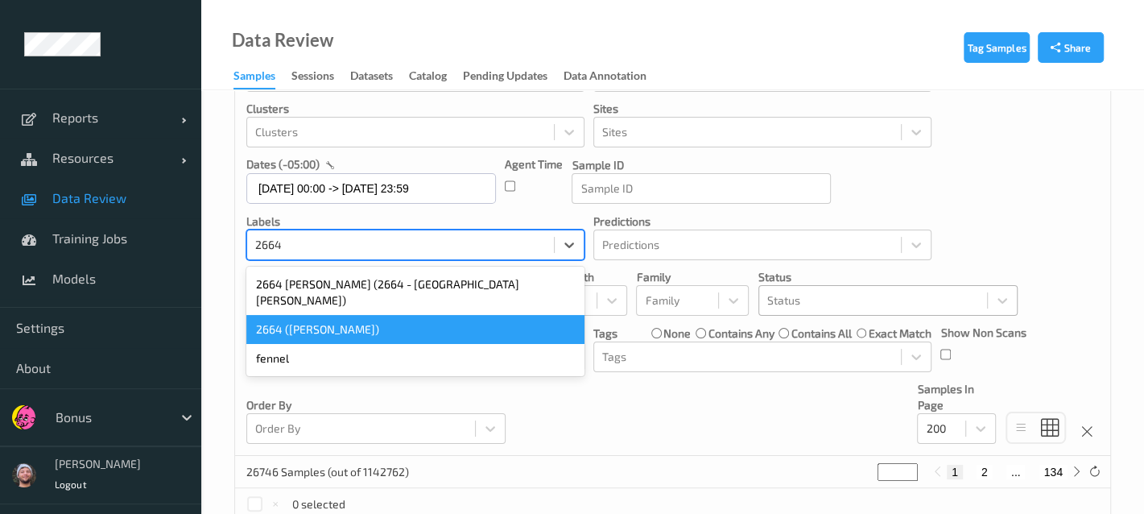
click at [349, 315] on div "2664 (Mango dole)" at bounding box center [415, 329] width 338 height 29
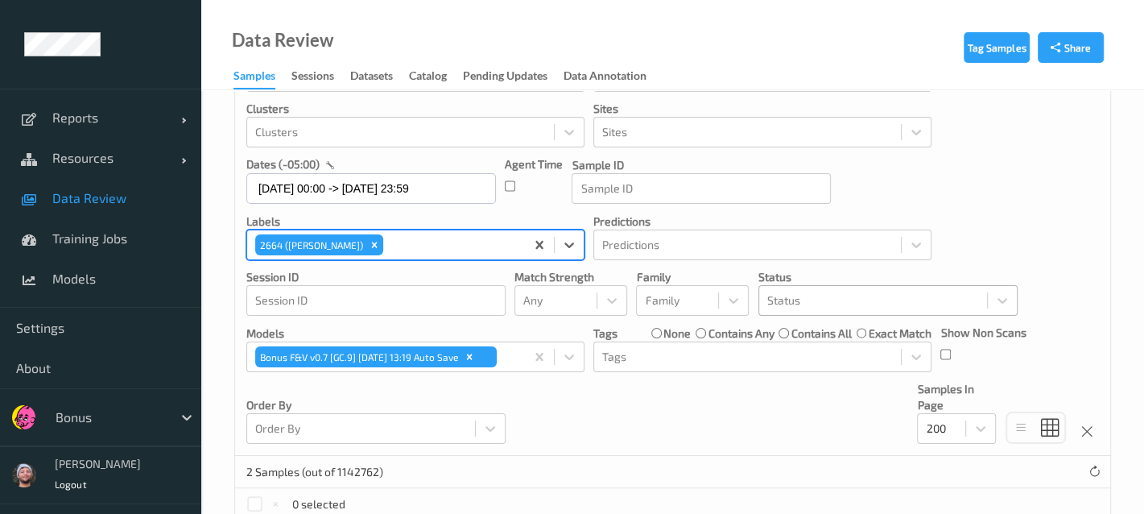
click at [622, 417] on div "Devices Devices Storage Devices Storage Devices Clusters Clusters Sites Sites d…" at bounding box center [672, 245] width 875 height 422
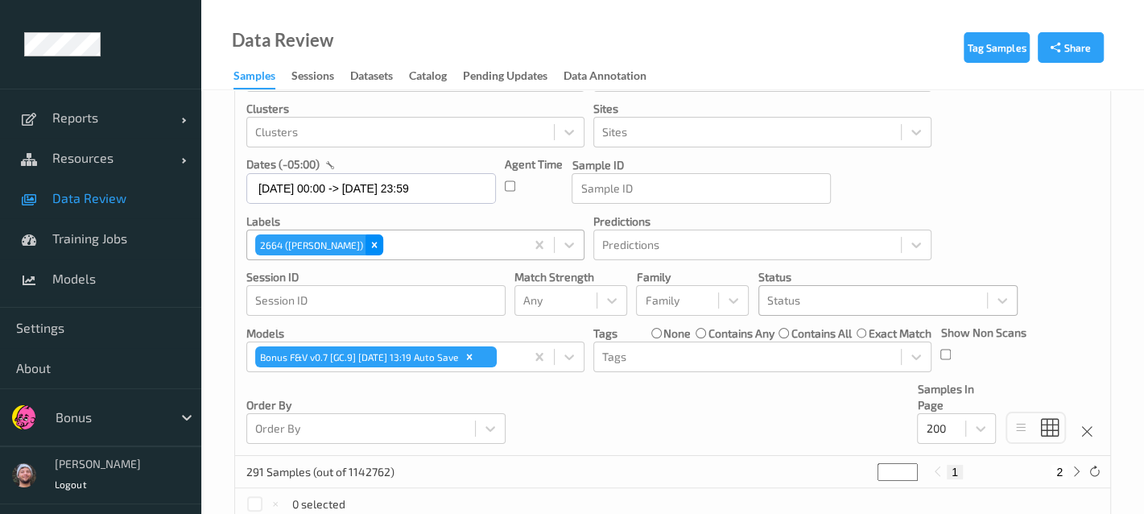
click at [365, 235] on div "Remove 2664 (Mango dole)" at bounding box center [374, 244] width 18 height 21
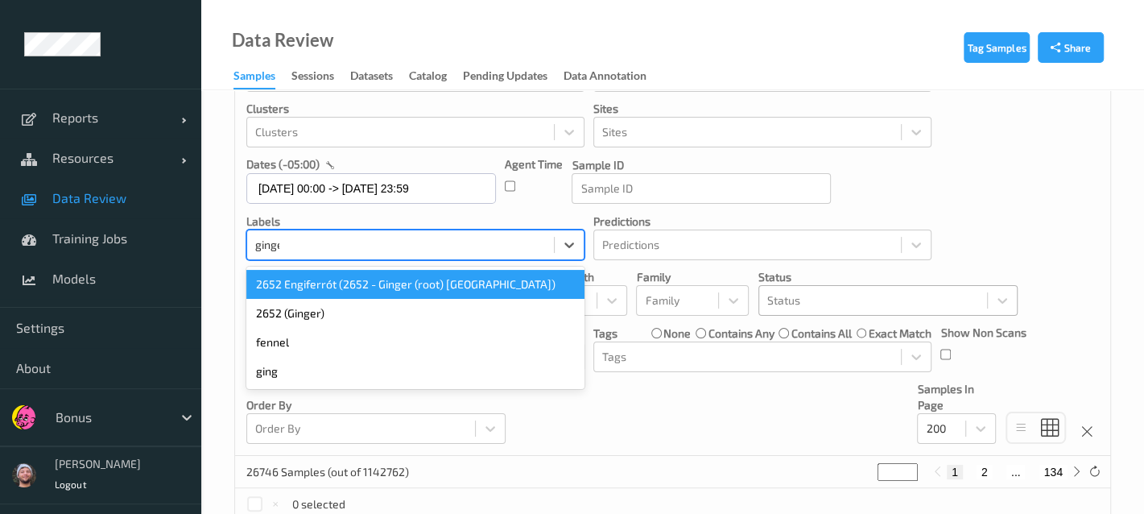
type input "ginger"
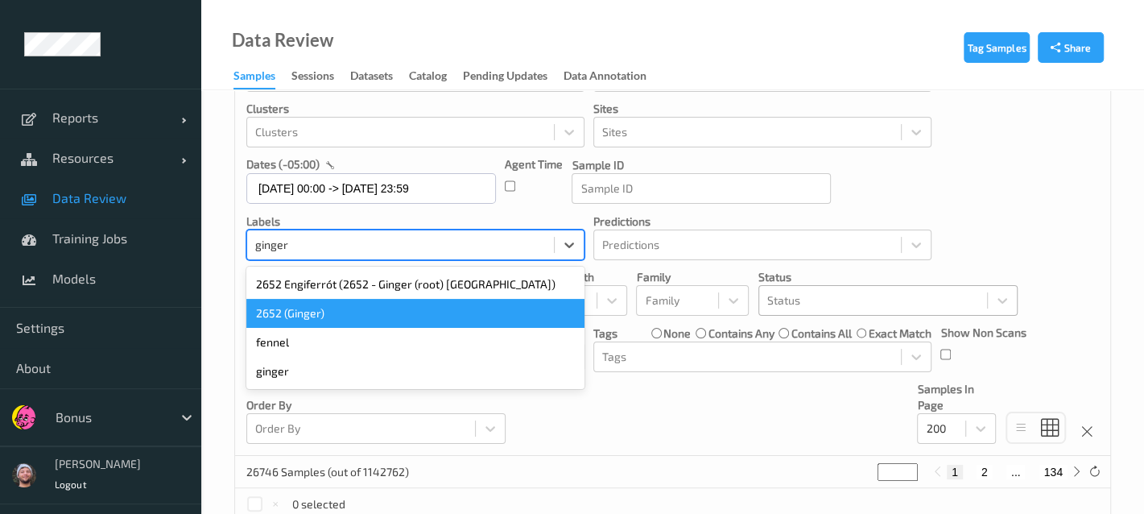
click at [316, 318] on div "2652 (Ginger)" at bounding box center [415, 313] width 338 height 29
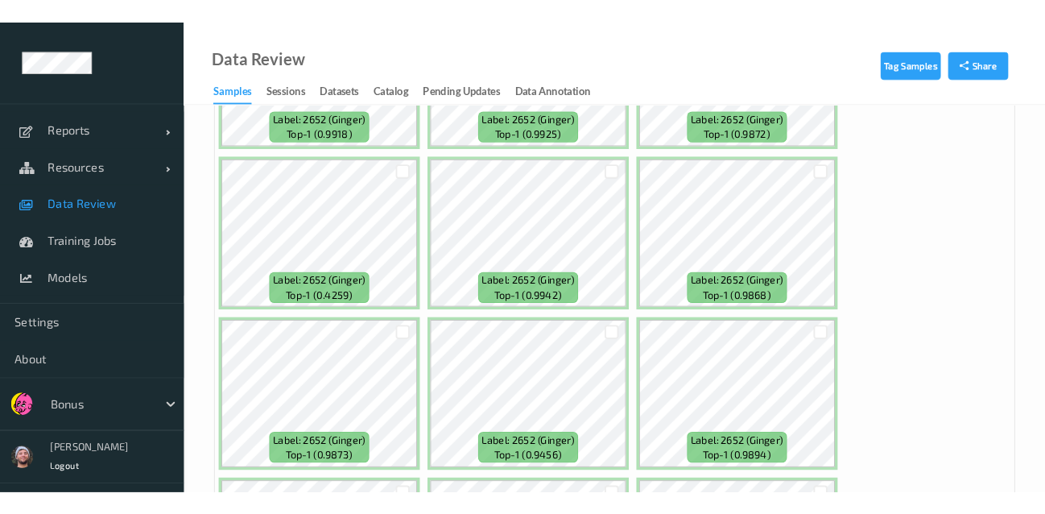
scroll to position [163, 0]
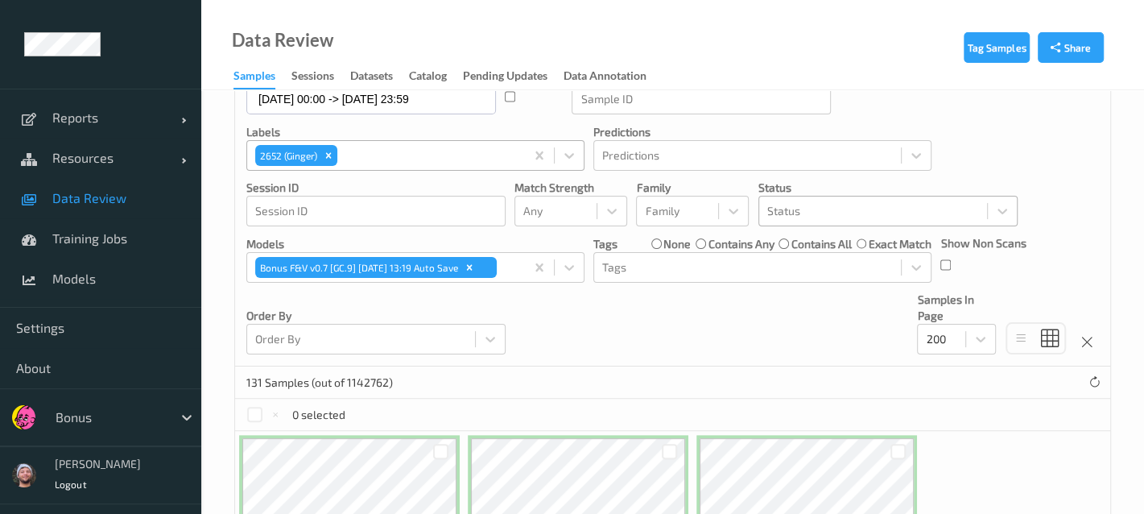
click at [337, 158] on div "2652 (Ginger)" at bounding box center [386, 155] width 278 height 27
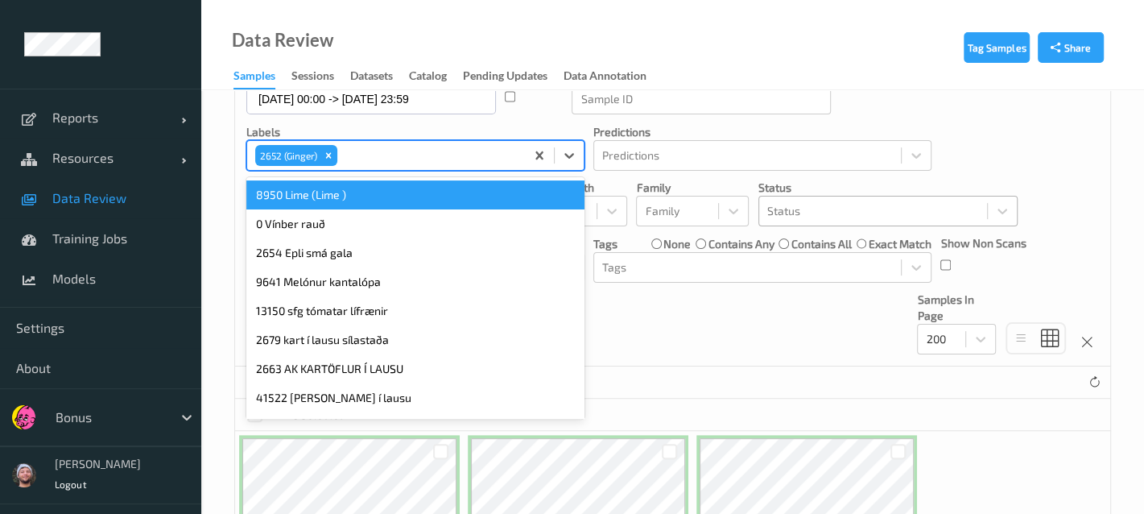
click at [649, 294] on div "Devices Devices Storage Devices Storage Devices Clusters Clusters Sites Sites d…" at bounding box center [672, 155] width 875 height 422
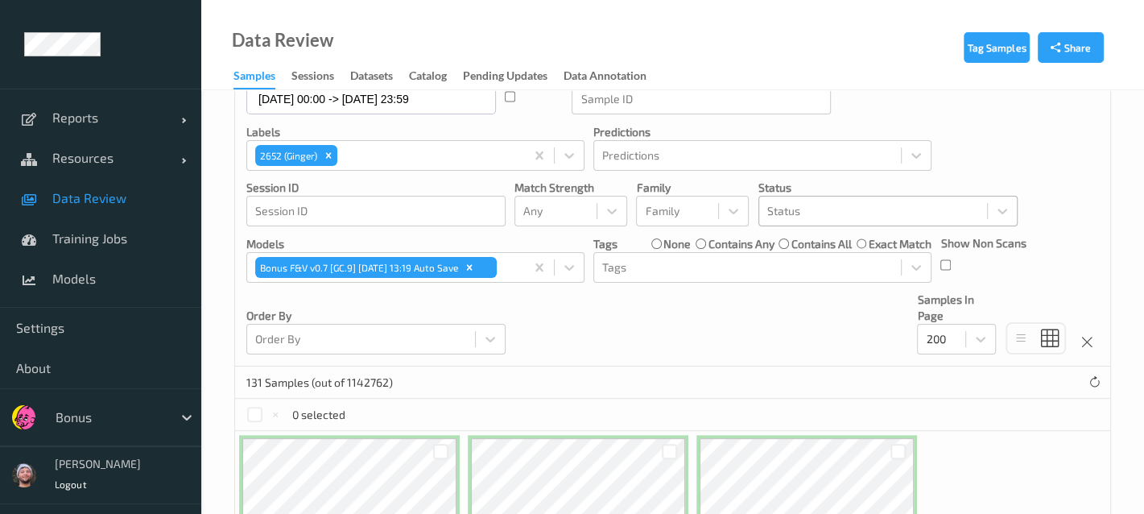
click at [786, 213] on div at bounding box center [873, 210] width 212 height 19
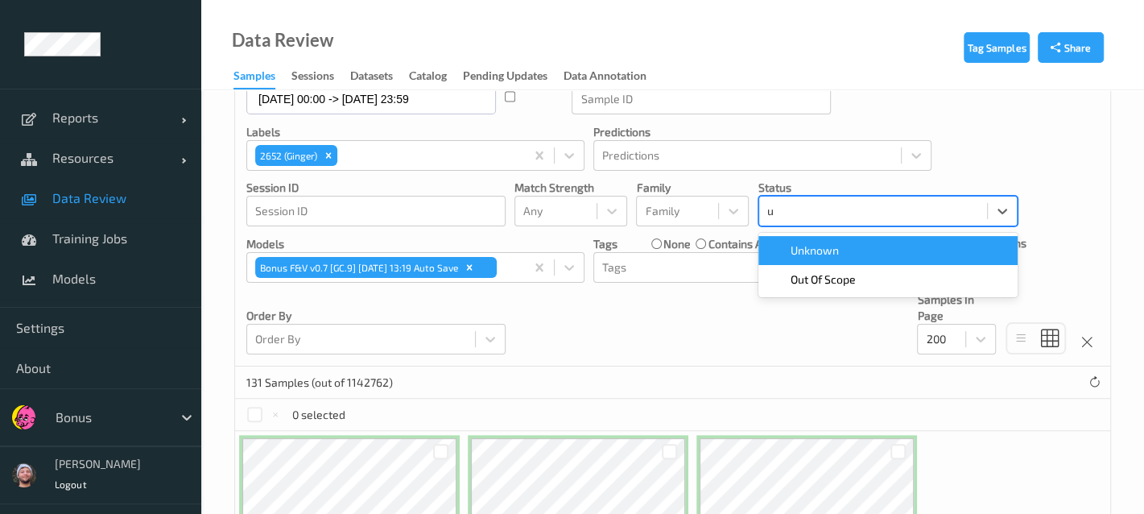
type input "un"
click at [835, 257] on span "Unknown" at bounding box center [815, 250] width 48 height 16
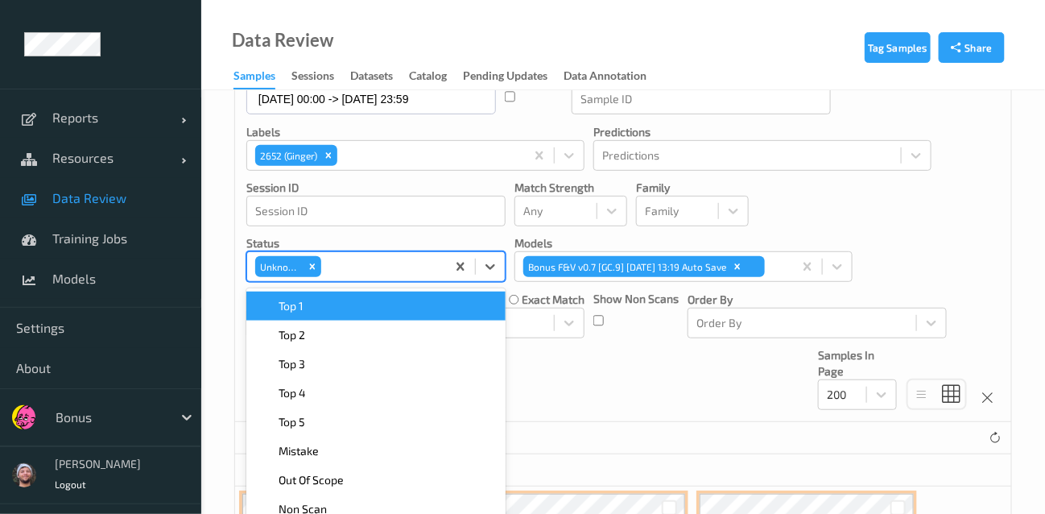
click at [913, 210] on div "Devices Devices Storage Devices Storage Devices Clusters Clusters Sites Sites d…" at bounding box center [623, 182] width 776 height 477
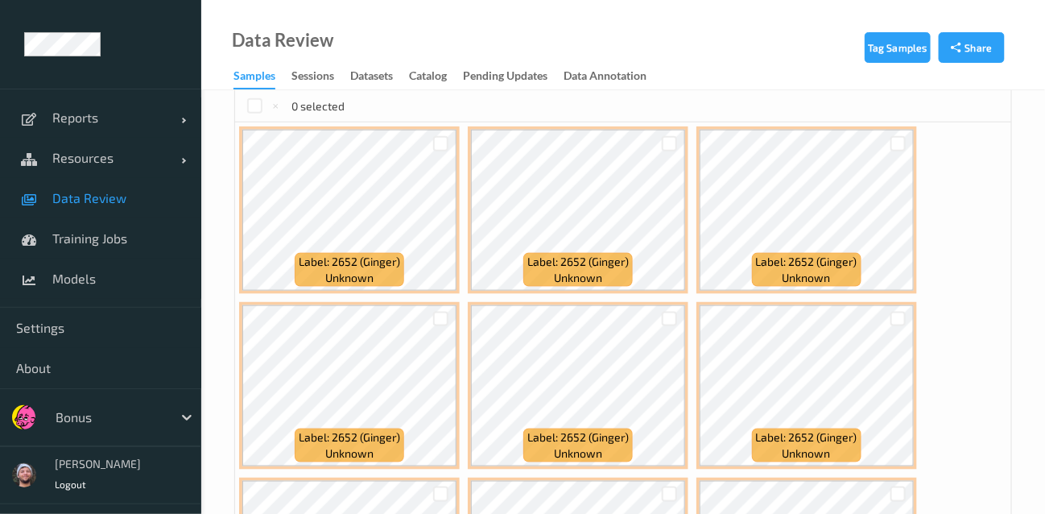
scroll to position [0, 0]
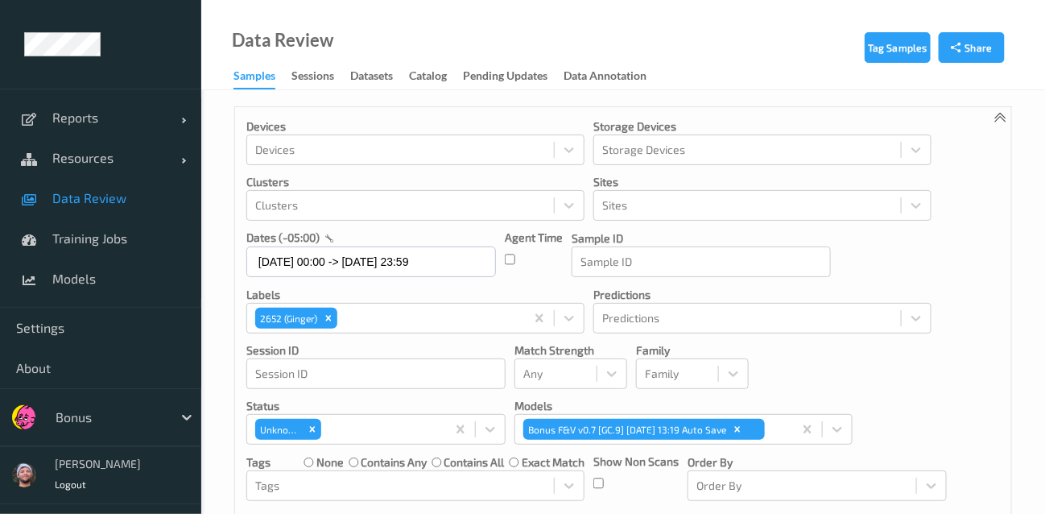
drag, startPoint x: 304, startPoint y: 433, endPoint x: 471, endPoint y: 510, distance: 183.3
click at [304, 433] on div "Remove Unknown" at bounding box center [312, 429] width 18 height 21
click at [328, 318] on icon "Remove 2652 (Ginger)" at bounding box center [329, 318] width 6 height 6
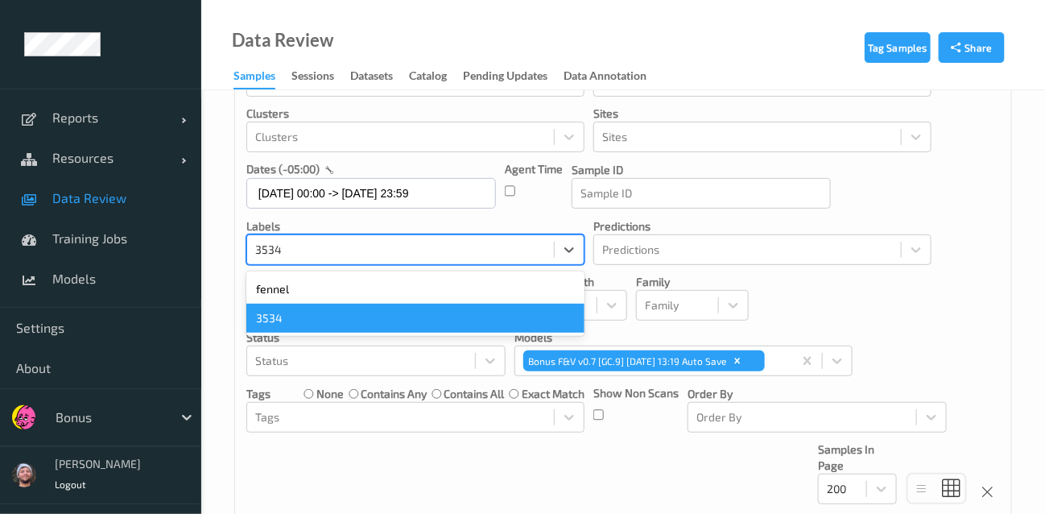
scroll to position [73, 0]
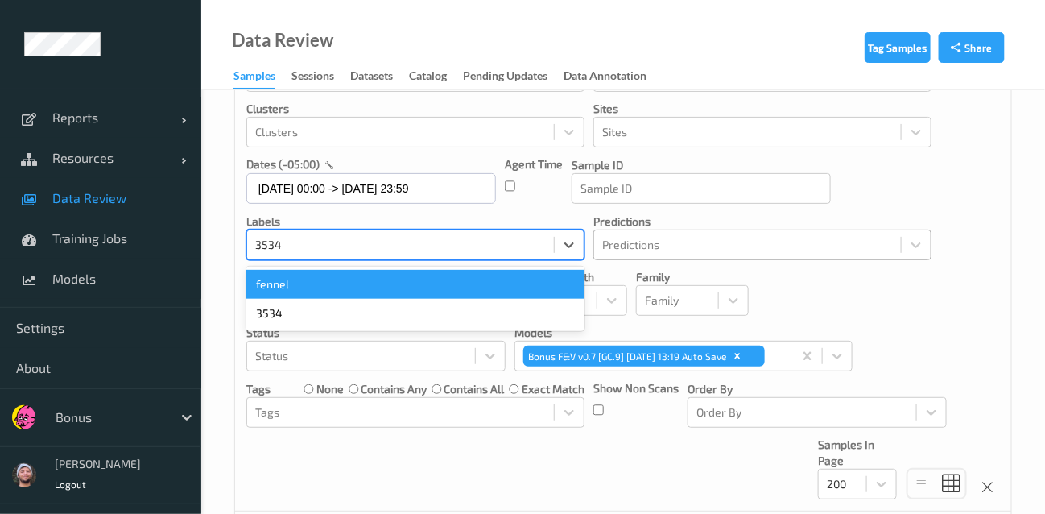
type input "3534"
click at [777, 256] on div "Predictions" at bounding box center [747, 245] width 307 height 26
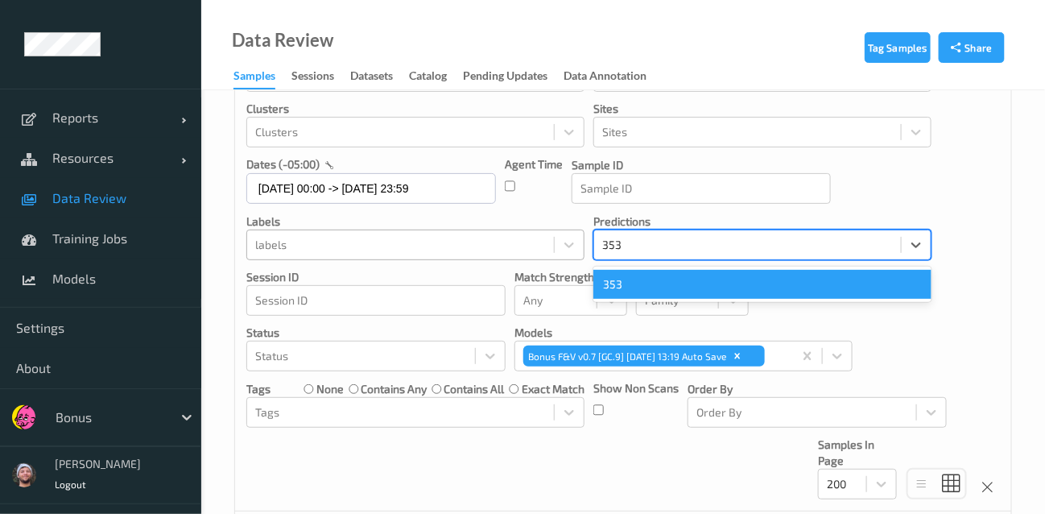
type input "3534"
click at [667, 280] on div "3534" at bounding box center [762, 284] width 338 height 29
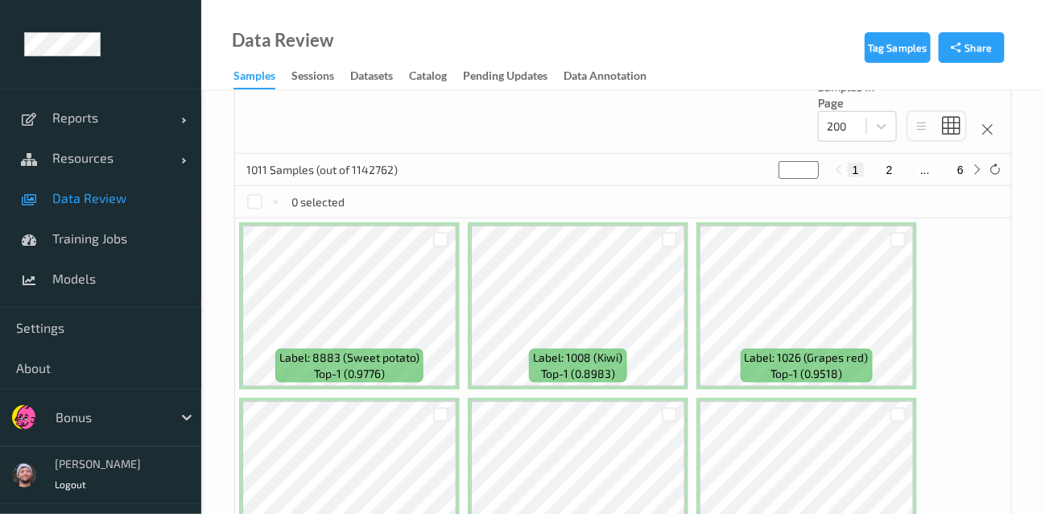
scroll to position [0, 0]
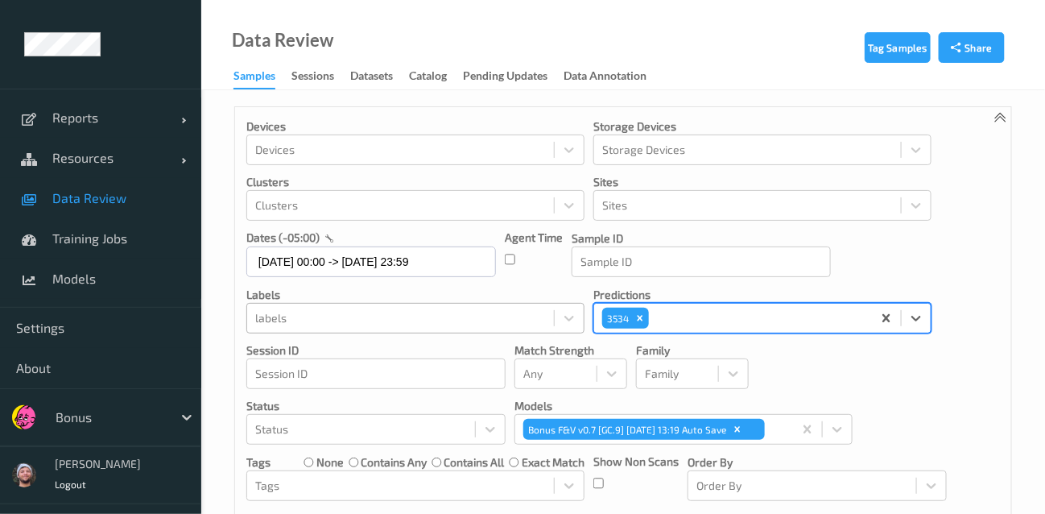
click at [355, 314] on div at bounding box center [400, 317] width 291 height 19
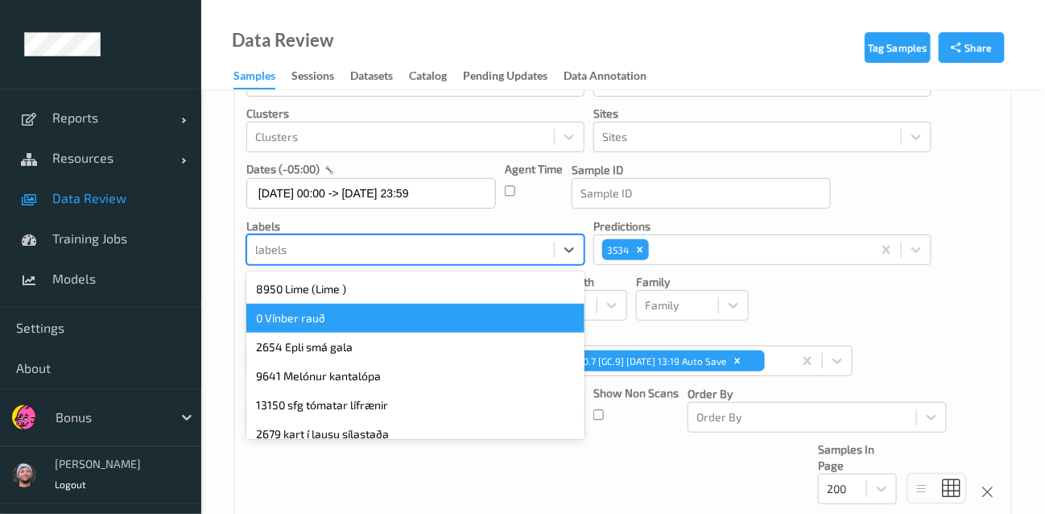
scroll to position [73, 0]
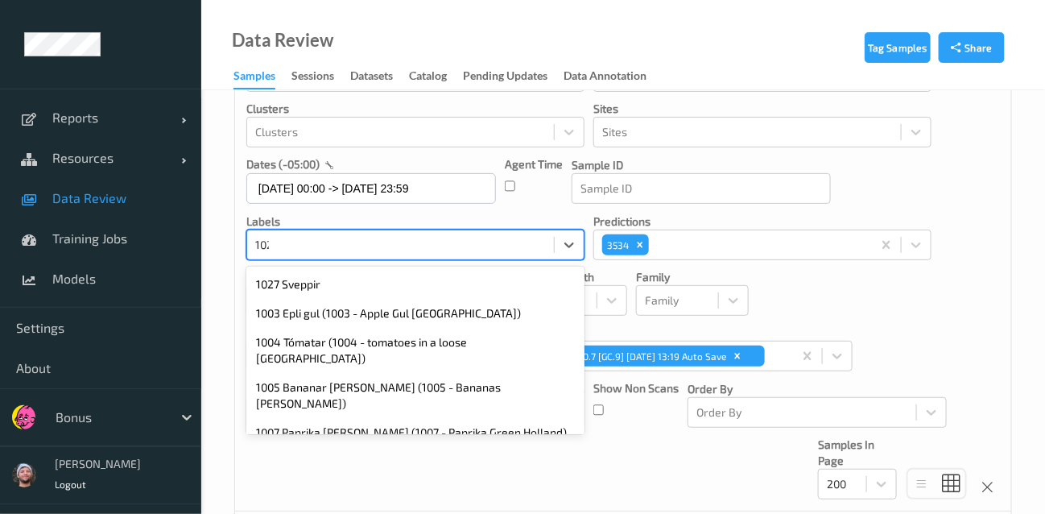
type input "1026"
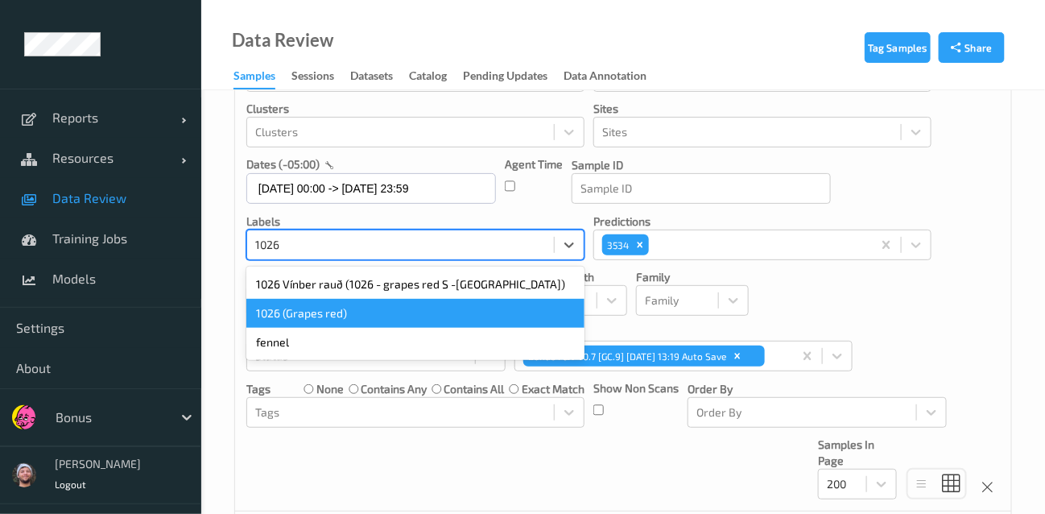
click at [357, 312] on div "1026 (Grapes red)" at bounding box center [415, 313] width 338 height 29
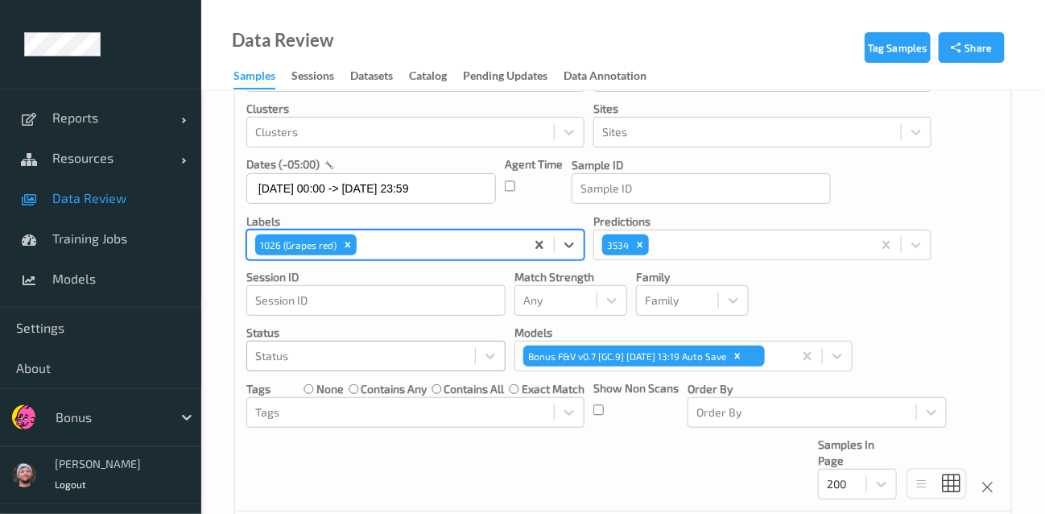
click at [310, 350] on div at bounding box center [361, 355] width 212 height 19
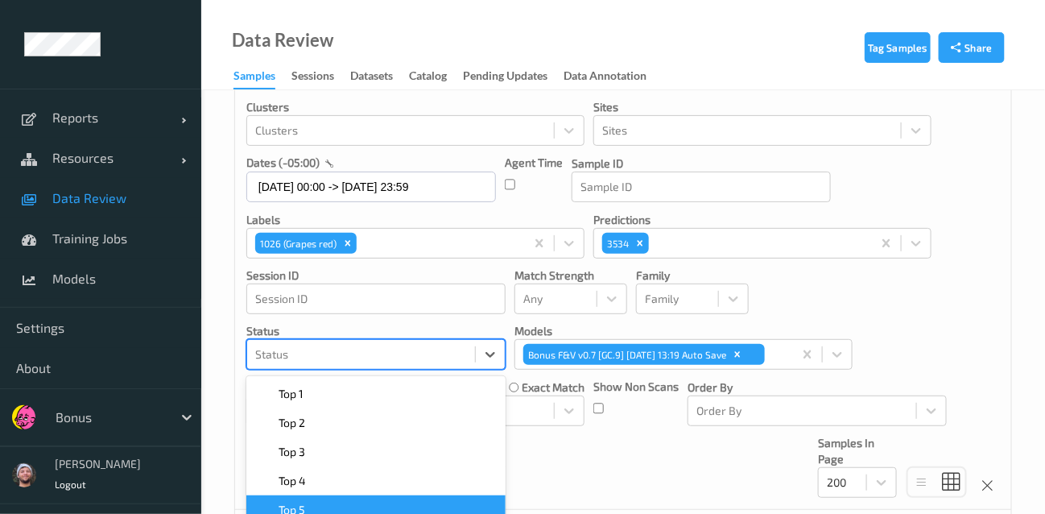
scroll to position [184, 0]
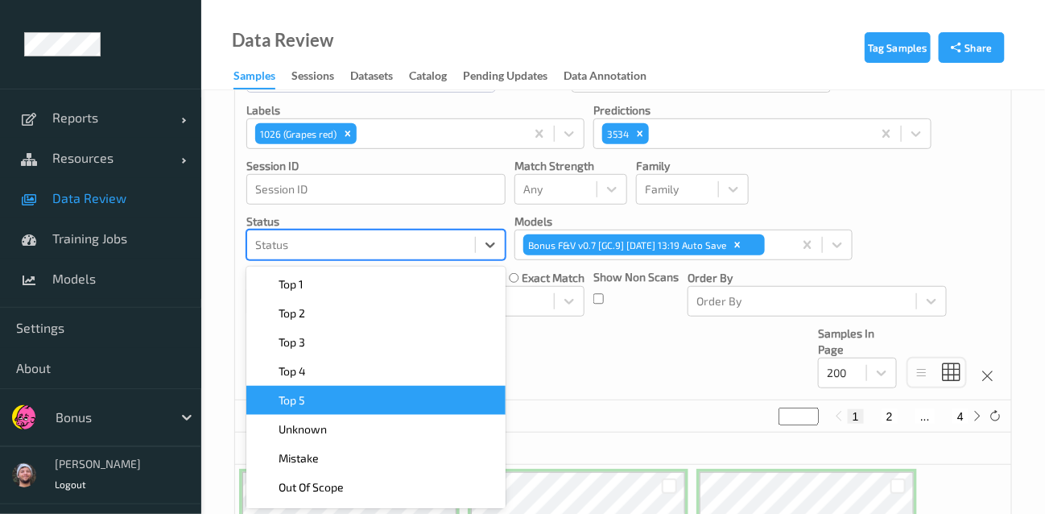
click at [290, 393] on span "Top 5" at bounding box center [292, 400] width 27 height 16
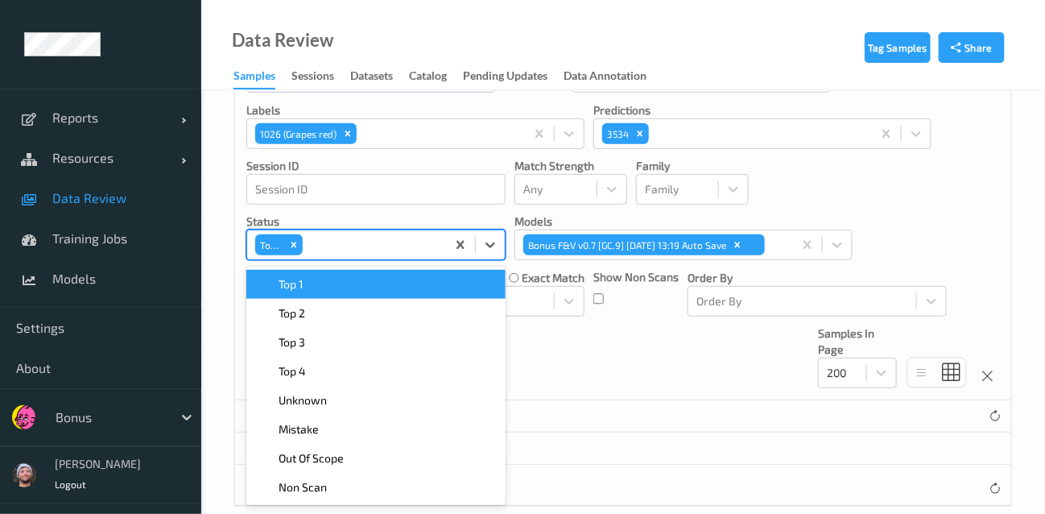
click at [310, 288] on div "Top 1" at bounding box center [376, 284] width 240 height 16
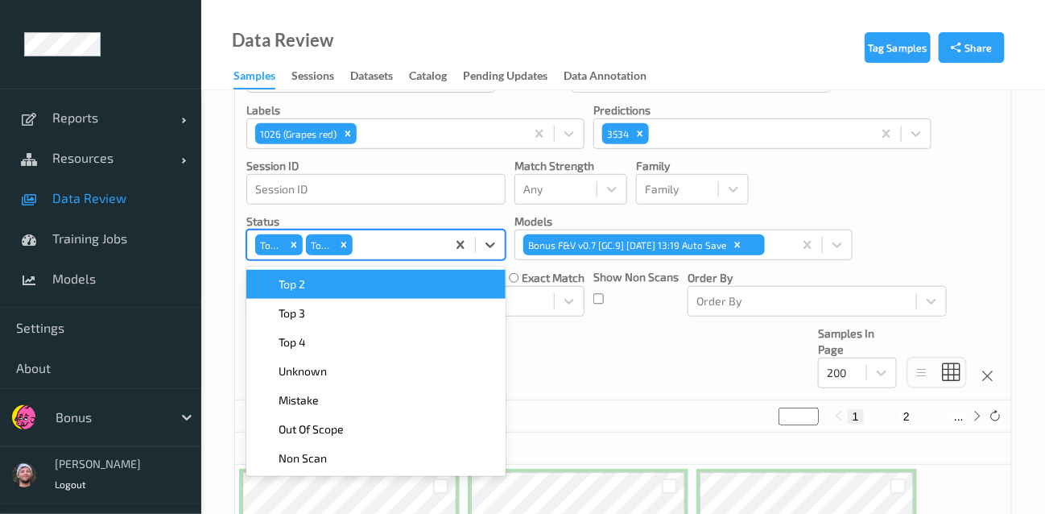
click at [310, 287] on div "Top 2" at bounding box center [376, 284] width 240 height 16
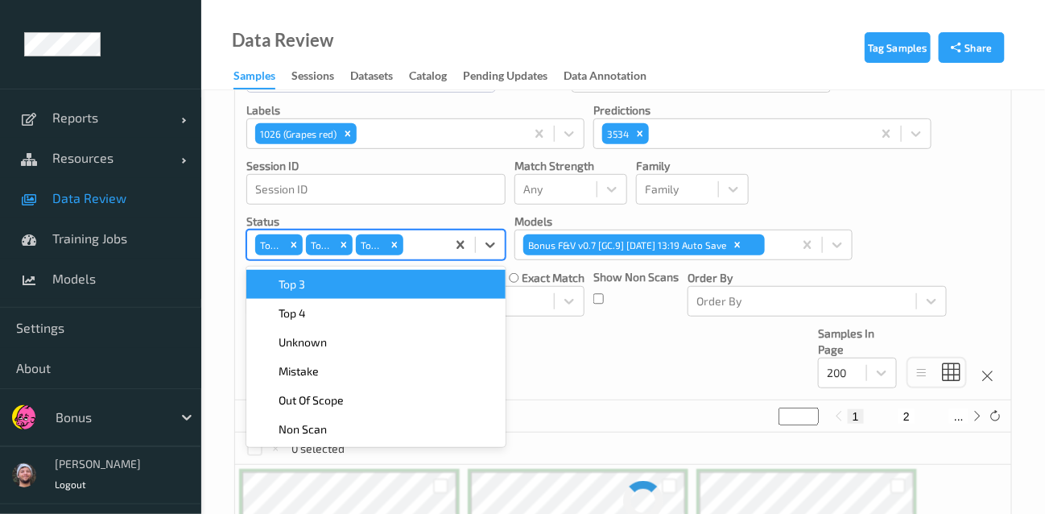
click at [310, 287] on div "Top 3" at bounding box center [376, 284] width 240 height 16
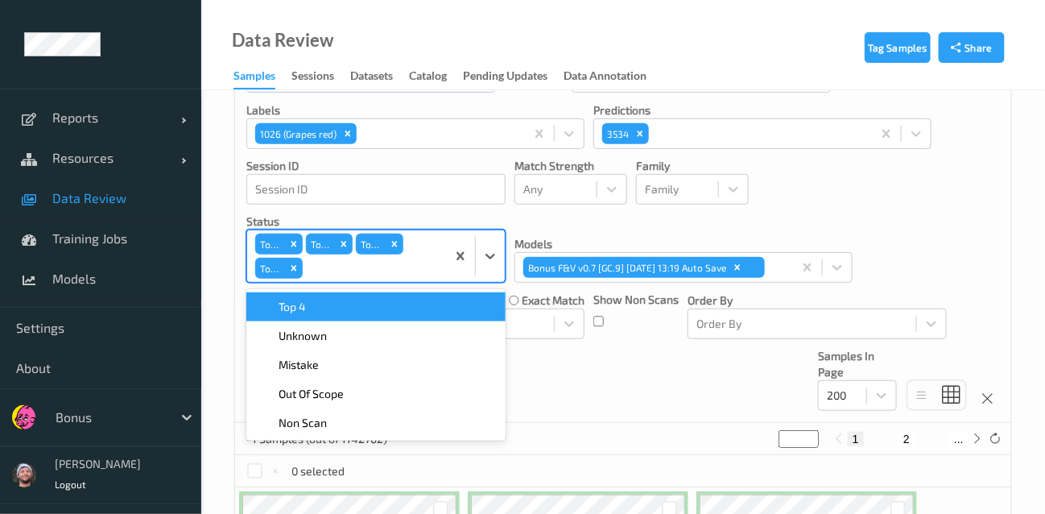
click at [292, 281] on div "Devices Devices Storage Devices Storage Devices Clusters Clusters Sites Sites d…" at bounding box center [623, 173] width 776 height 500
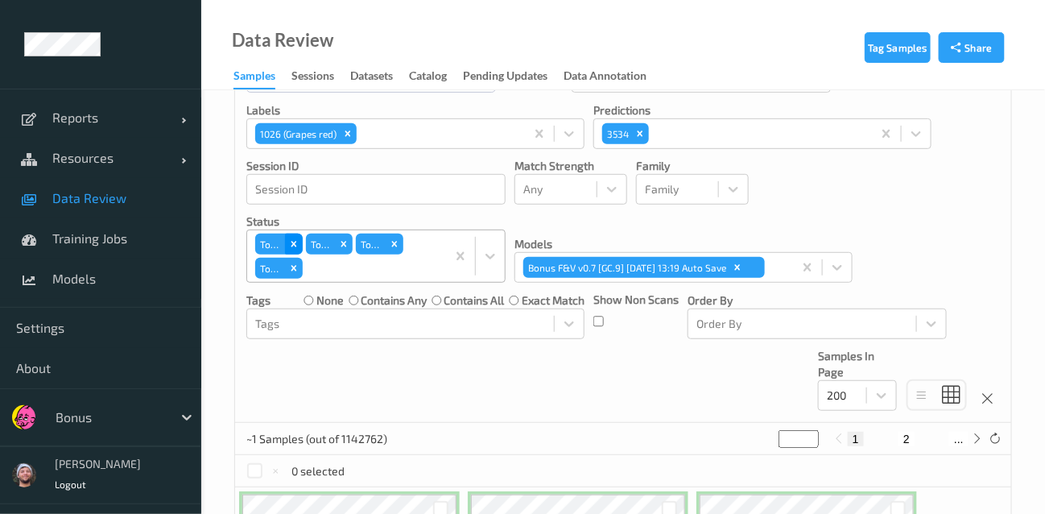
click at [294, 246] on icon "Remove Top 5" at bounding box center [293, 243] width 11 height 11
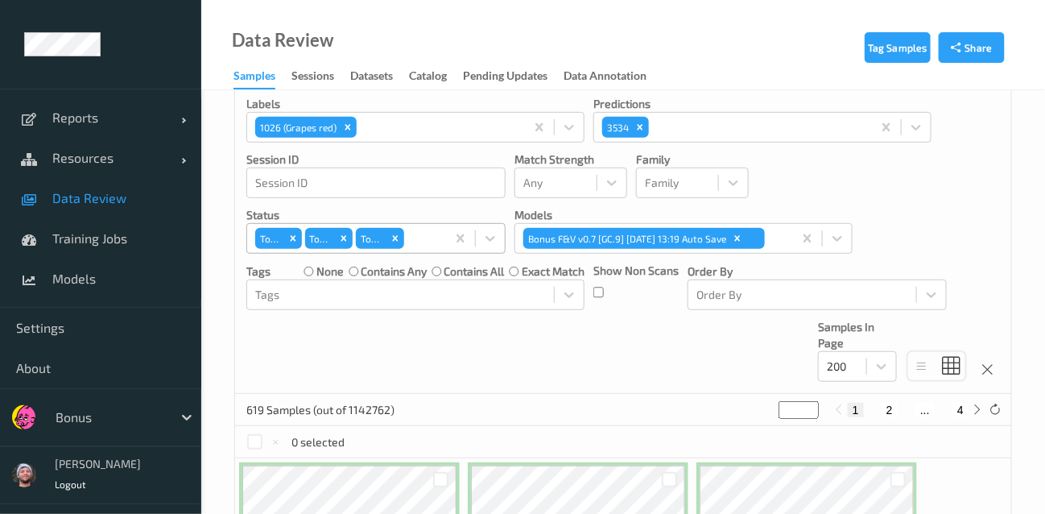
scroll to position [268, 0]
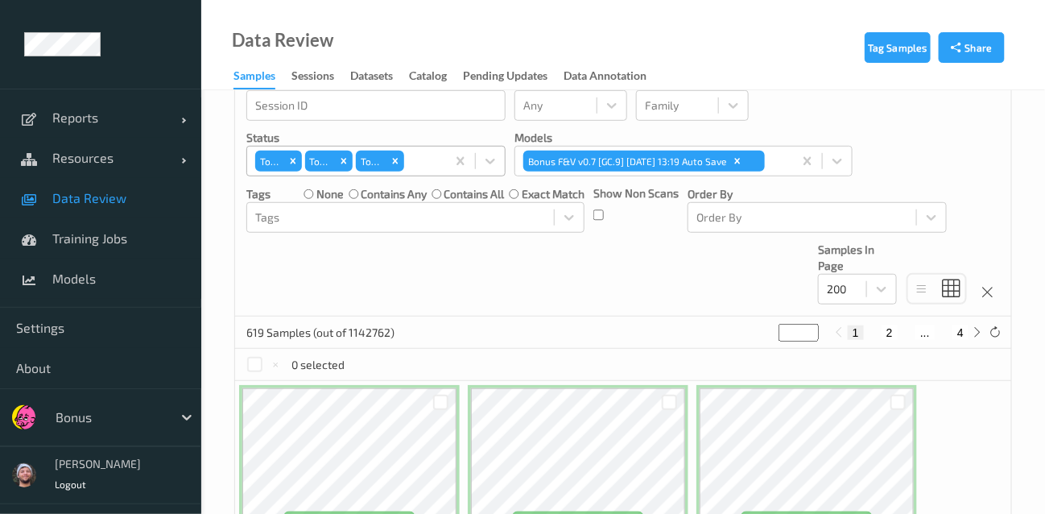
click at [889, 328] on button "2" at bounding box center [889, 332] width 16 height 14
type input "*"
click at [925, 325] on button "3" at bounding box center [926, 332] width 16 height 14
type input "*"
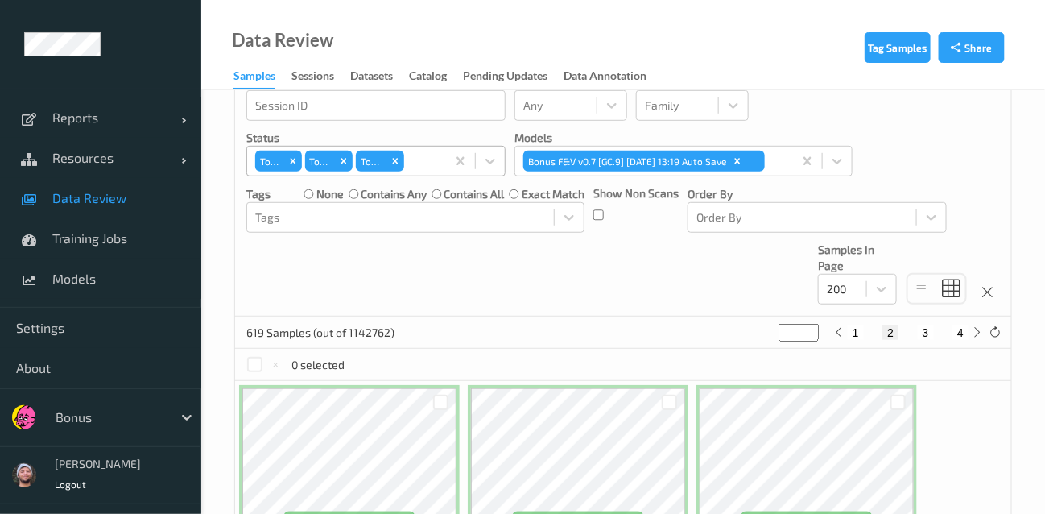
type input "*"
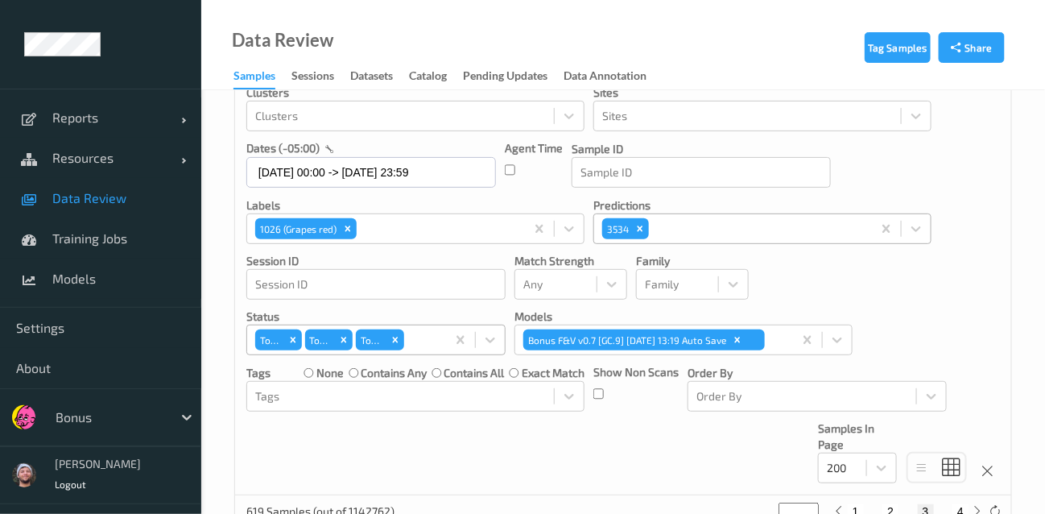
scroll to position [0, 0]
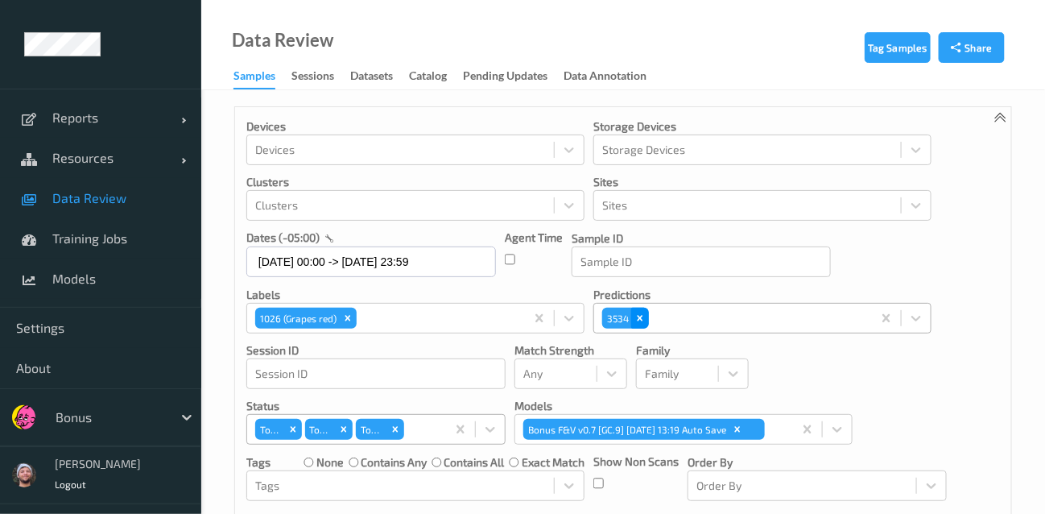
click at [641, 316] on icon "Remove 3534" at bounding box center [641, 318] width 6 height 6
type input "*"
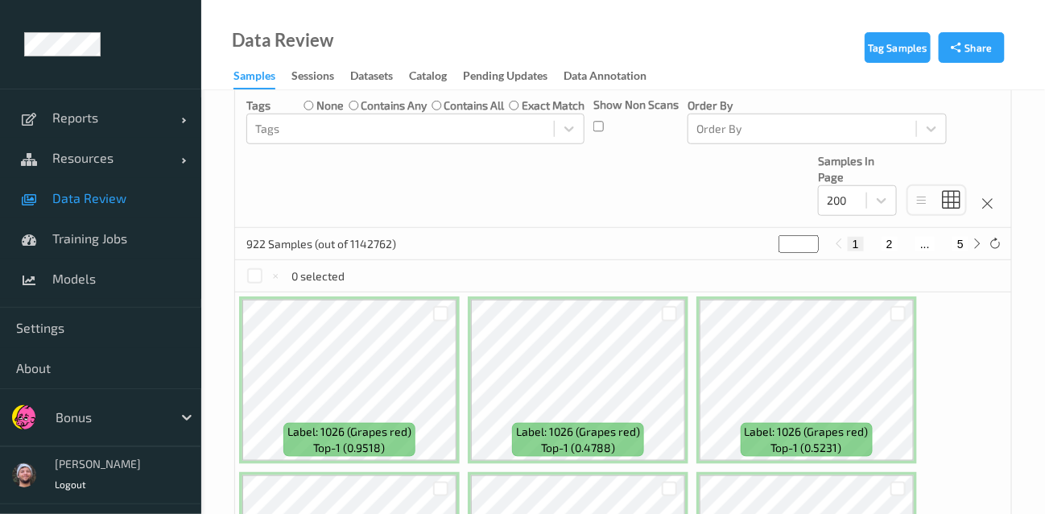
scroll to position [357, 0]
click at [886, 236] on button "2" at bounding box center [889, 243] width 16 height 14
type input "*"
click at [899, 241] on button "3" at bounding box center [906, 243] width 16 height 14
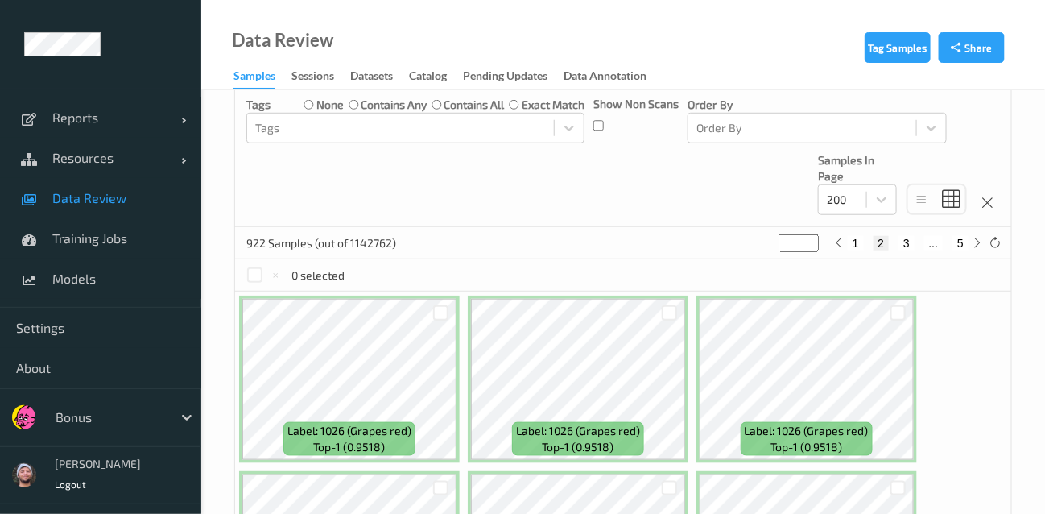
type input "*"
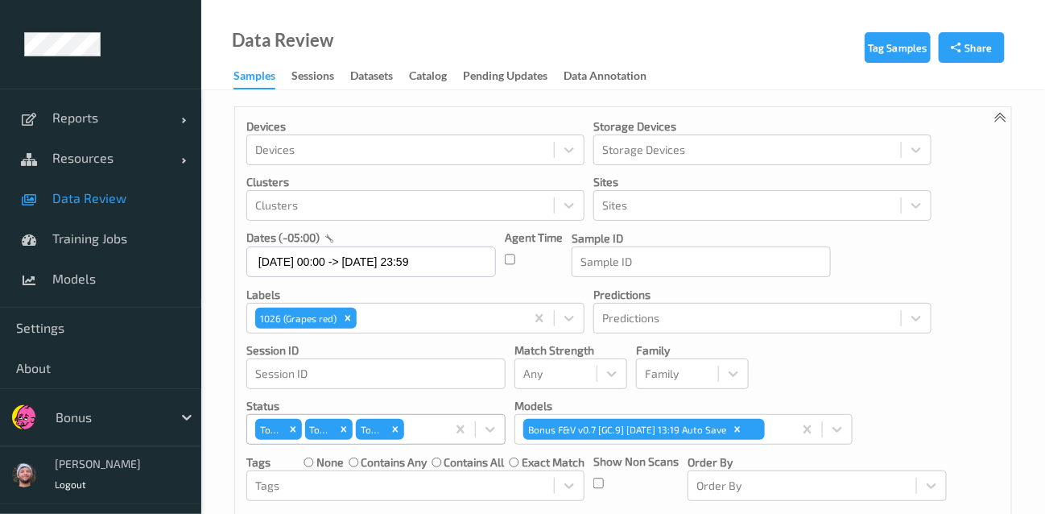
scroll to position [268, 0]
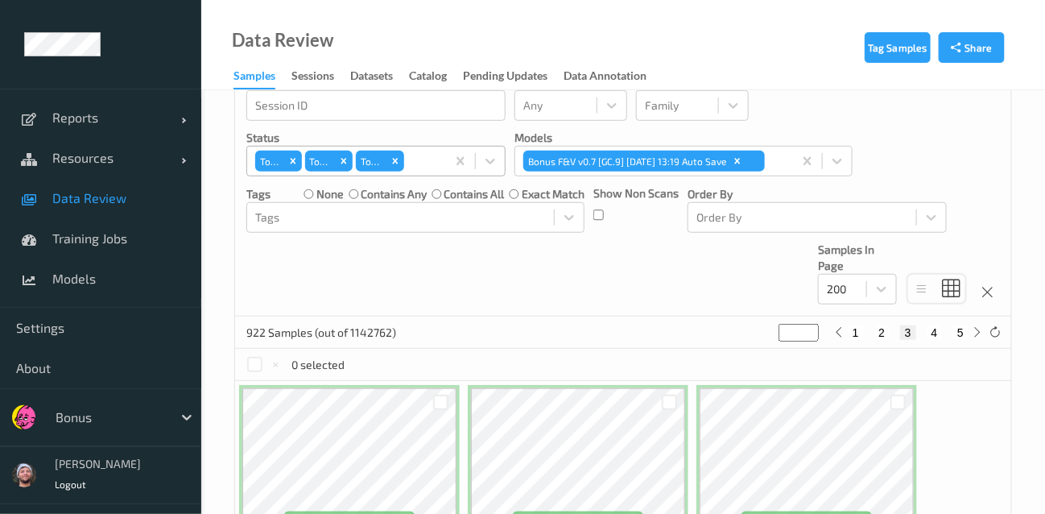
click at [932, 328] on button "4" at bounding box center [935, 332] width 16 height 14
type input "*"
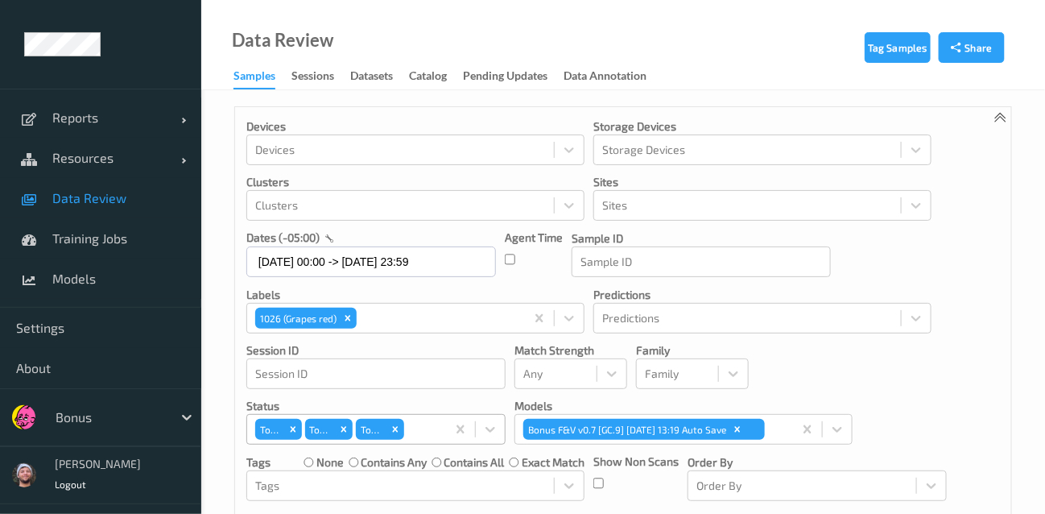
click at [975, 380] on div "Devices Devices Storage Devices Storage Devices Clusters Clusters Sites Sites d…" at bounding box center [623, 345] width 776 height 477
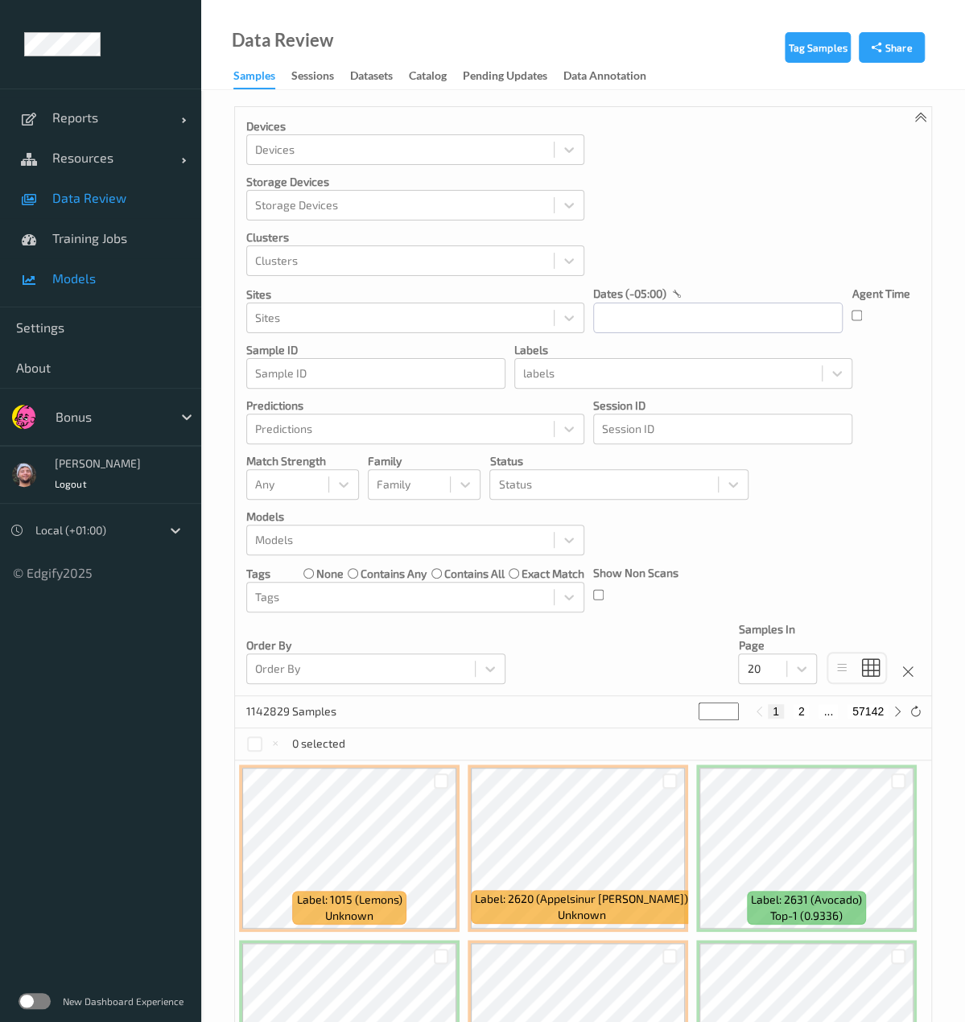
click at [95, 290] on link "Models" at bounding box center [100, 278] width 201 height 40
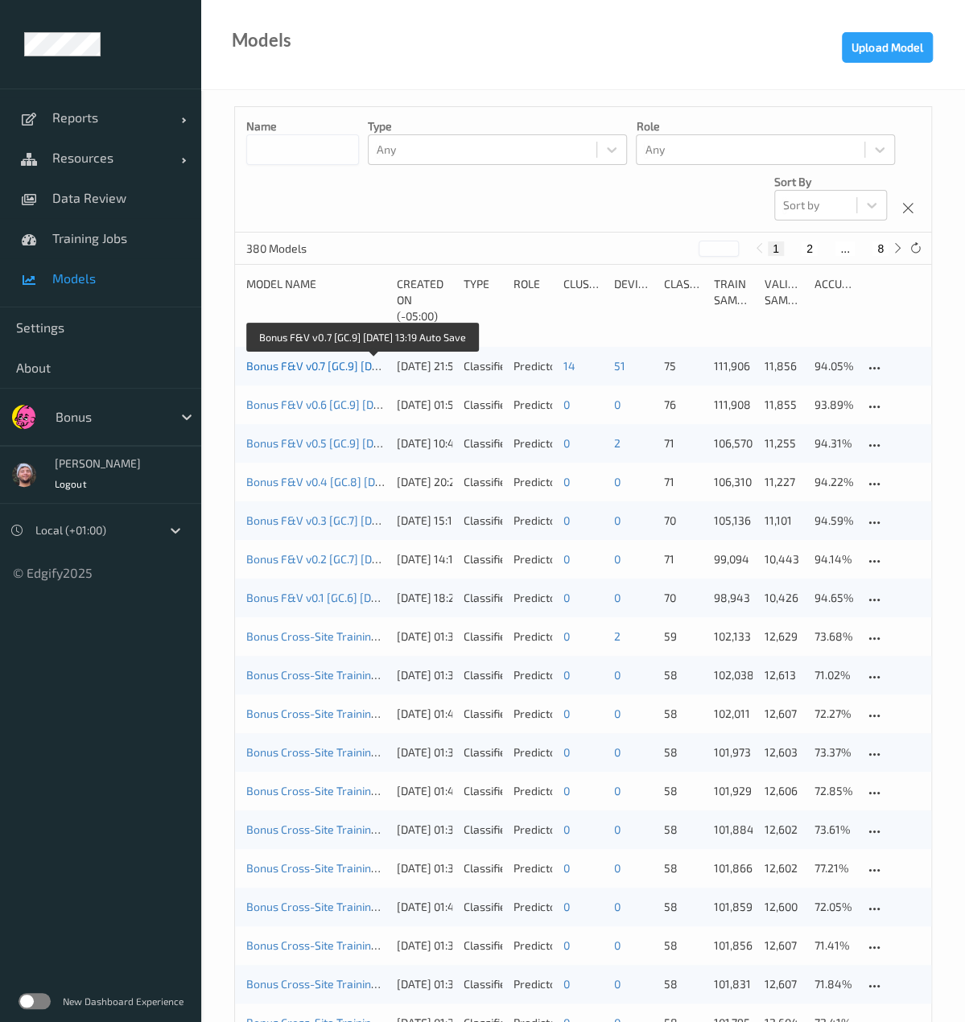
click at [324, 369] on link "Bonus F&V v0.7 [GC.9] [DATE] 13:19 Auto Save" at bounding box center [361, 366] width 230 height 14
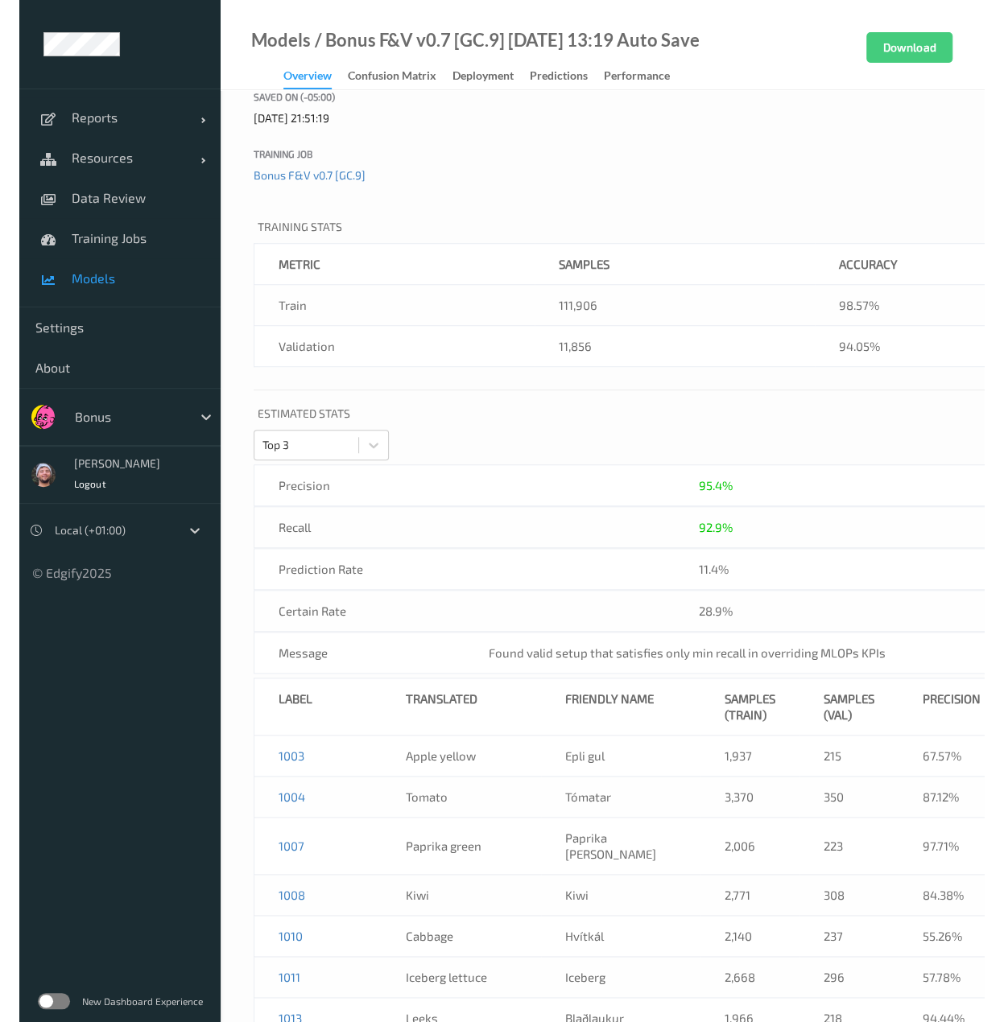
scroll to position [483, 0]
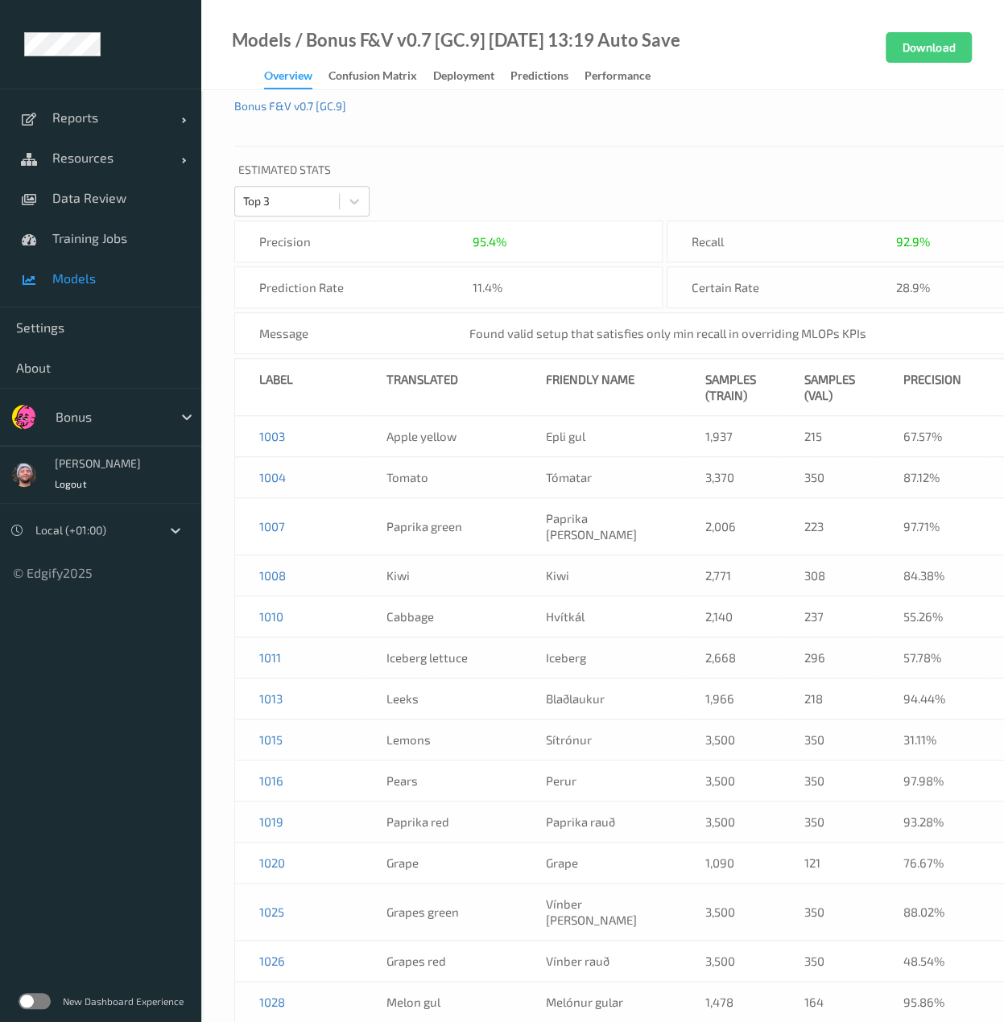
click at [522, 506] on td "Paprika [PERSON_NAME]" at bounding box center [601, 526] width 159 height 57
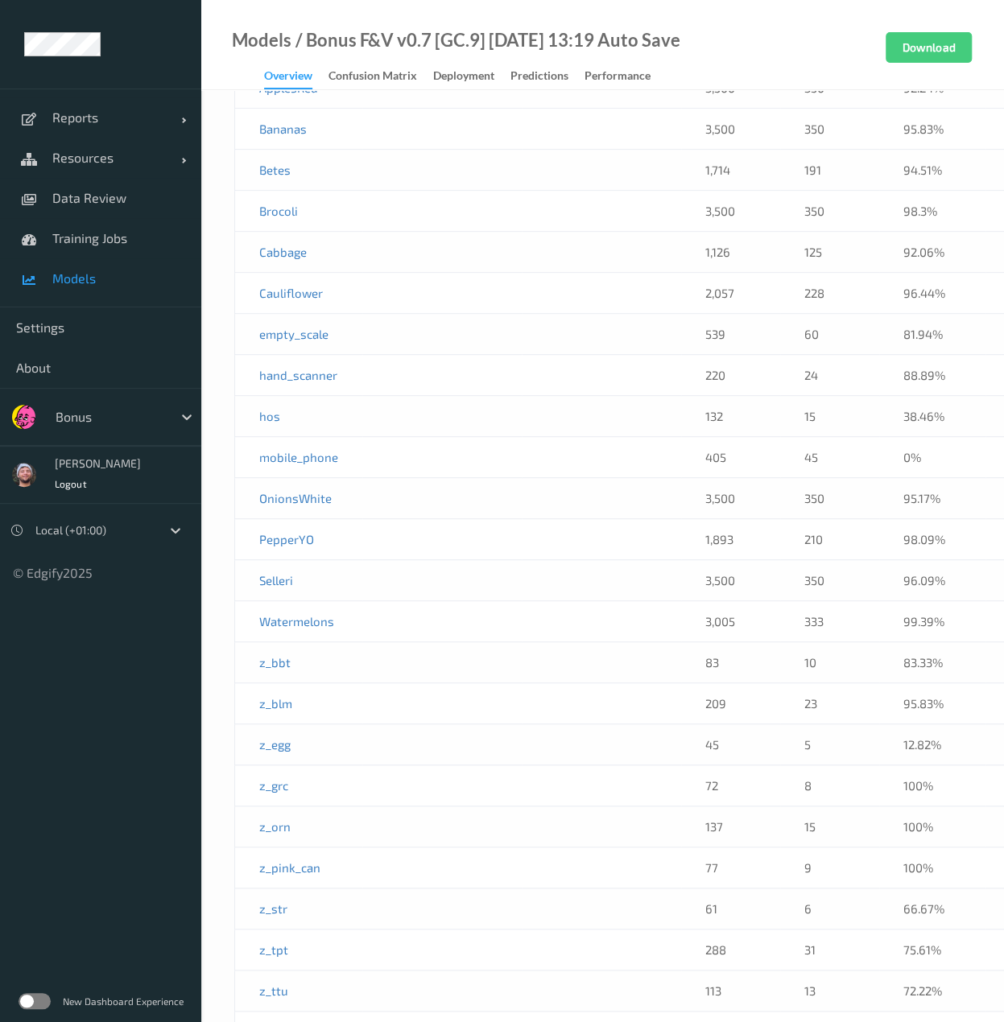
scroll to position [625, 0]
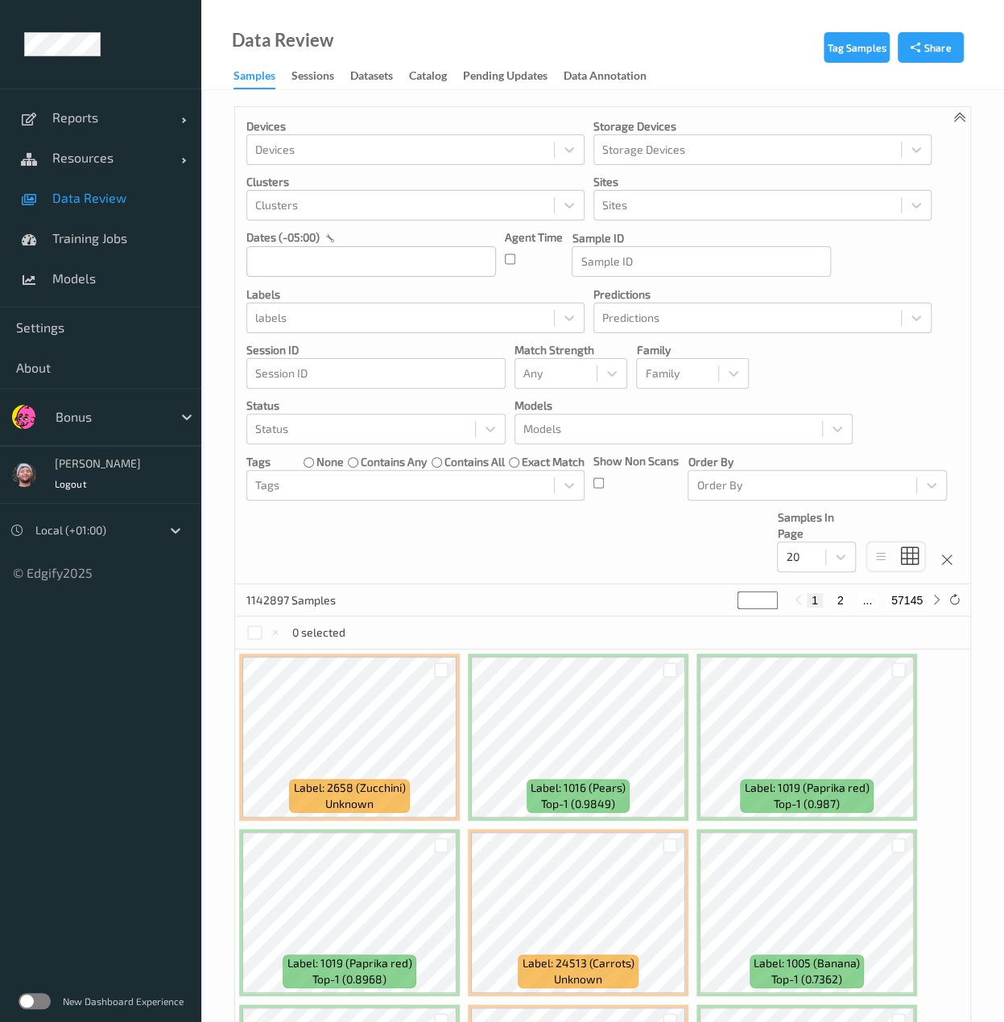
click at [135, 423] on div at bounding box center [110, 416] width 109 height 19
click at [415, 551] on div "Devices Devices Storage Devices Storage Devices Clusters Clusters Sites Sites d…" at bounding box center [602, 345] width 735 height 477
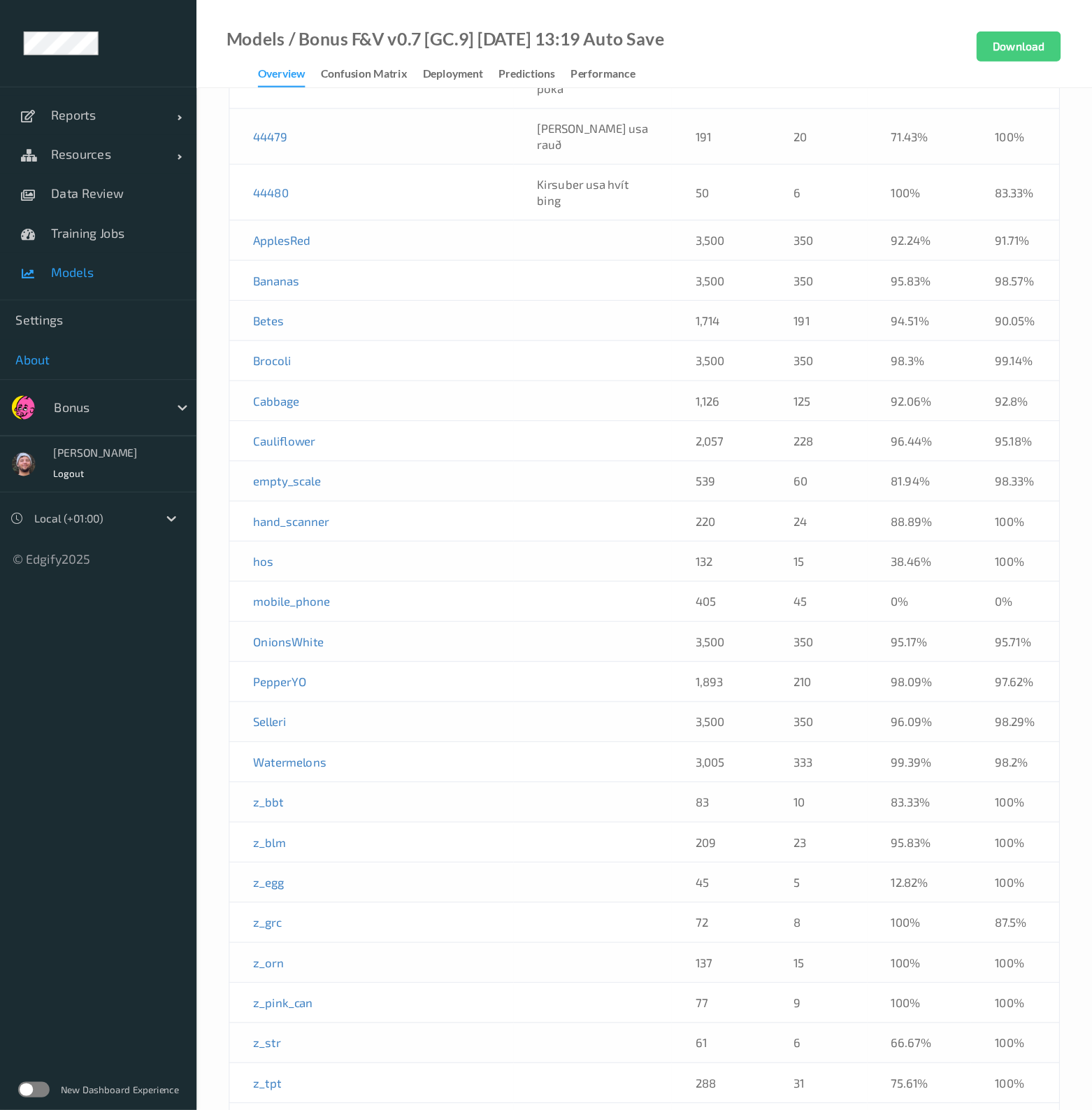
scroll to position [2441, 0]
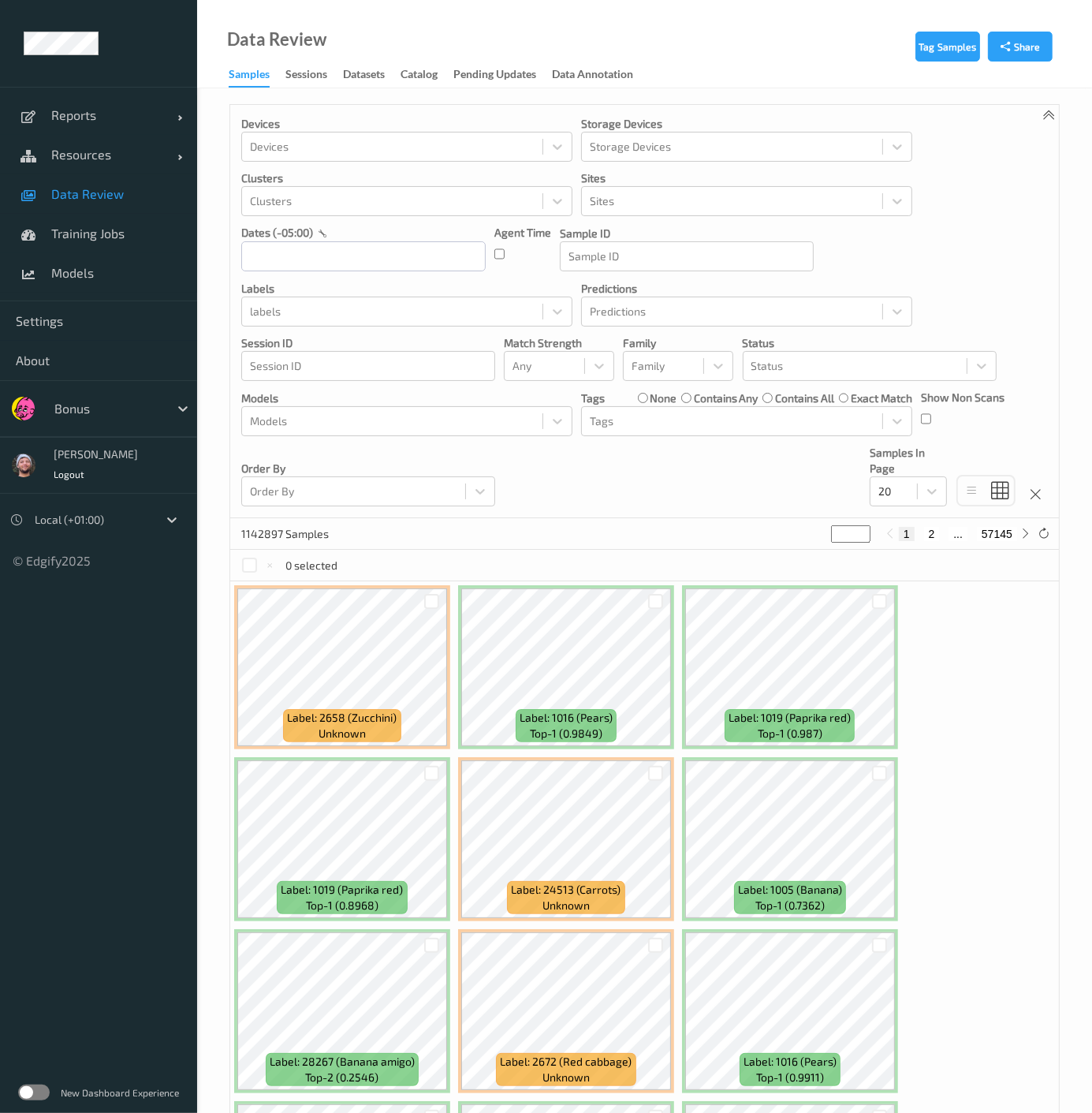
drag, startPoint x: 129, startPoint y: 159, endPoint x: 106, endPoint y: 188, distance: 37.0
click at [129, 159] on span "Resources" at bounding box center [114, 155] width 126 height 16
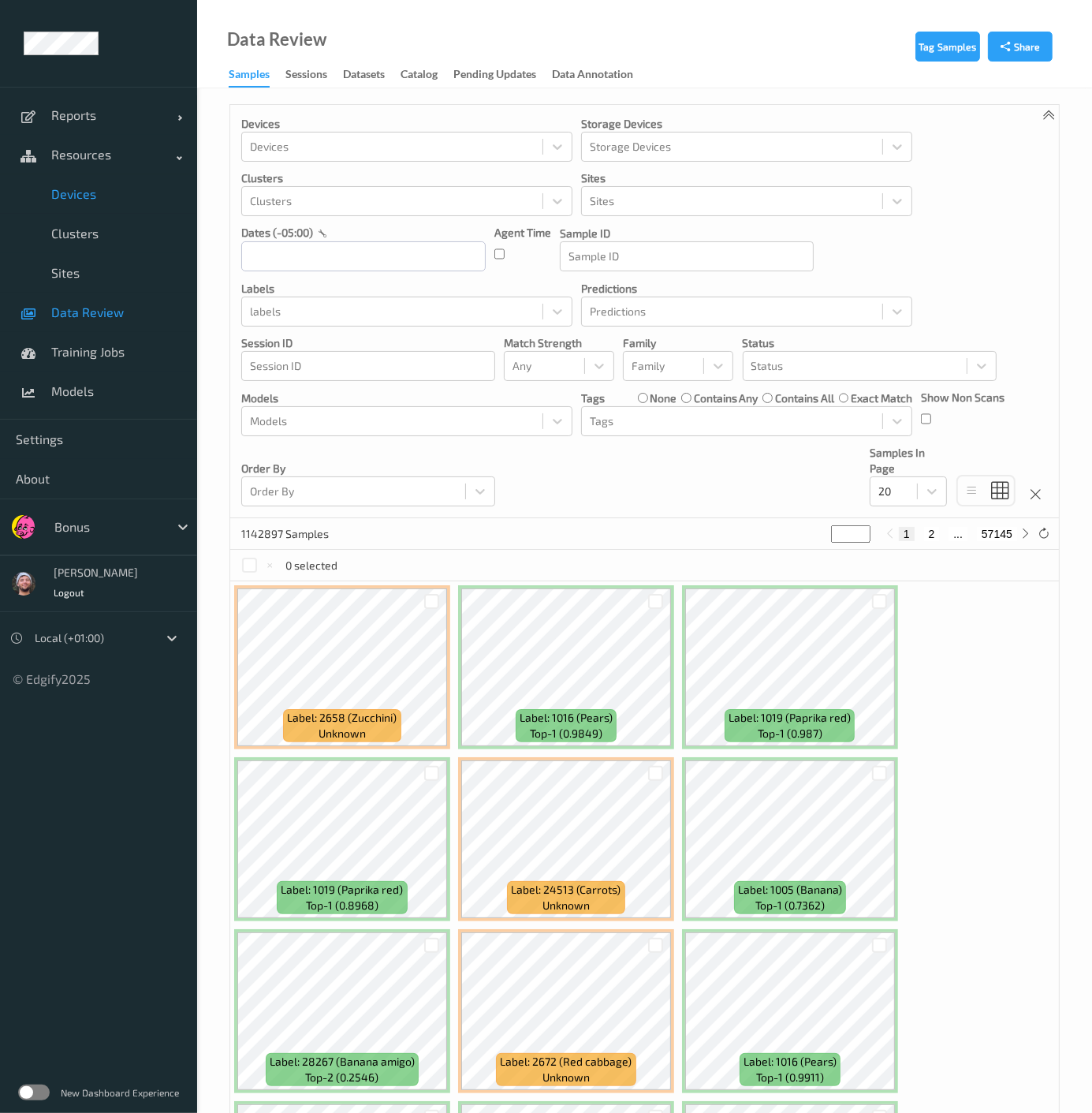
click at [103, 193] on span "Devices" at bounding box center [116, 194] width 130 height 16
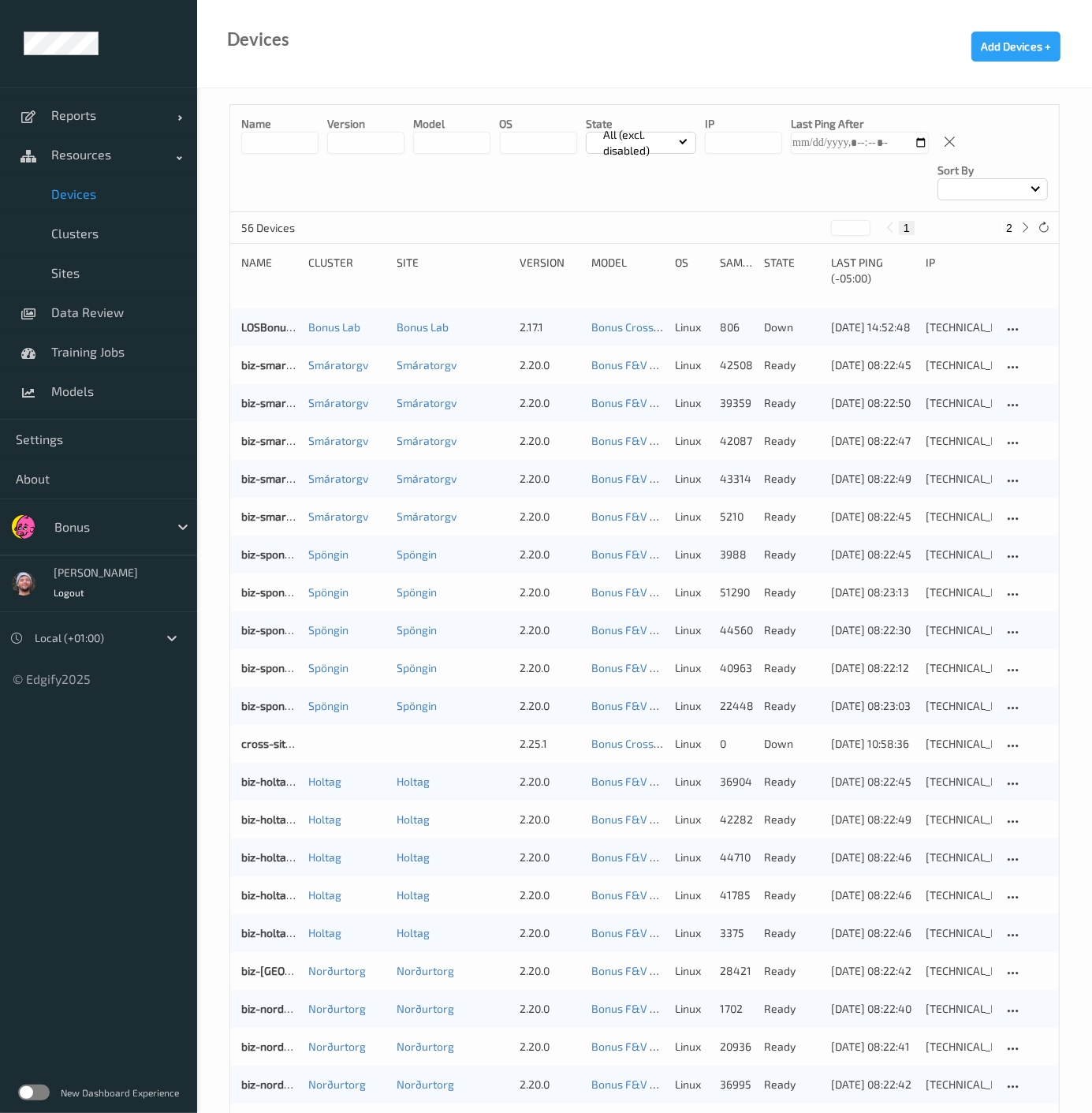
click at [111, 190] on span "Devices" at bounding box center [116, 194] width 130 height 16
click at [246, 134] on input at bounding box center [279, 142] width 77 height 23
click at [253, 136] on input at bounding box center [279, 142] width 77 height 23
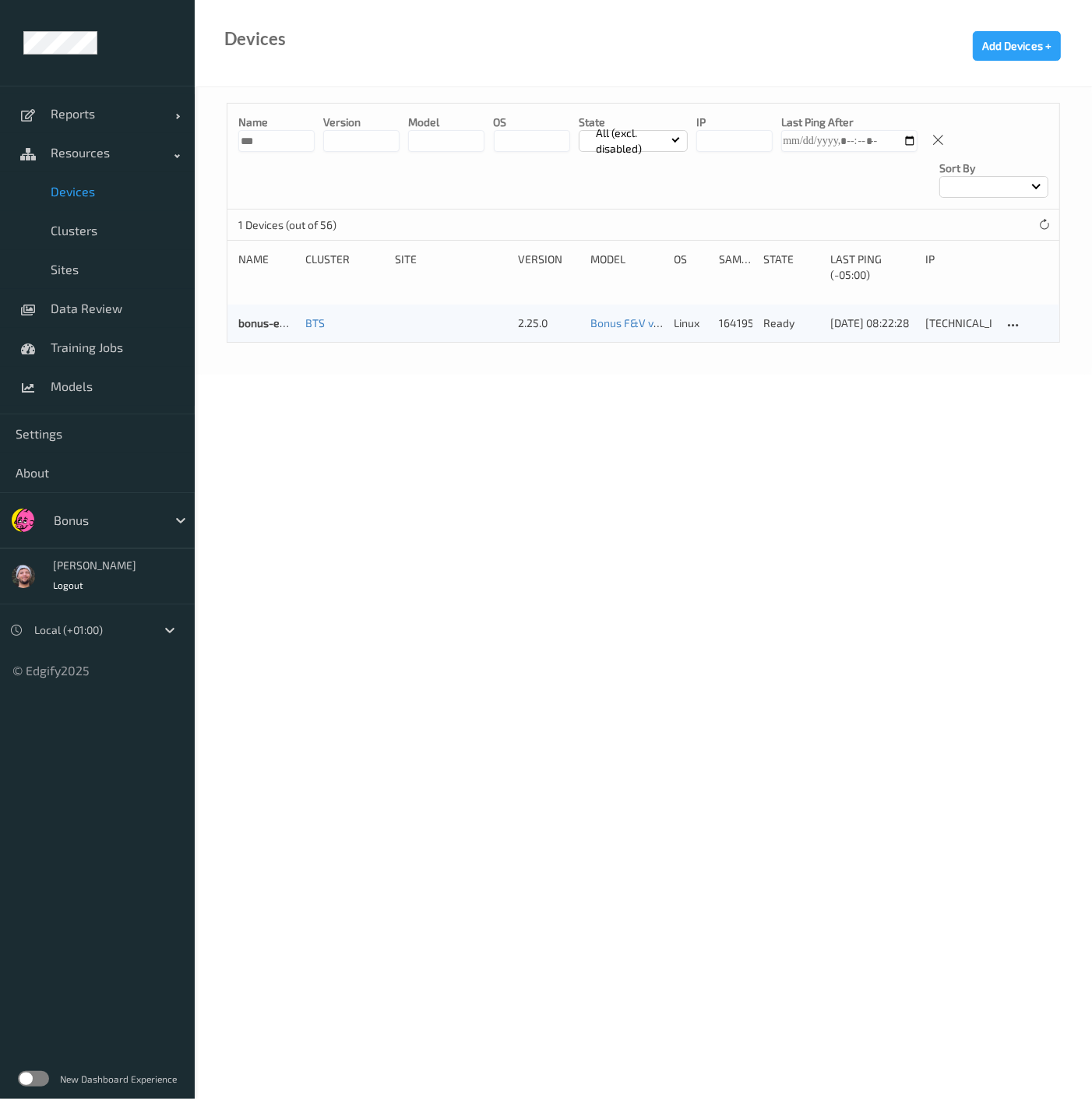
type input "***"
click at [537, 342] on body "Reports Default Report Customized Report Resources Devices Clusters Sites Data …" at bounding box center [546, 550] width 1092 height 1099
click at [289, 316] on link "bonus-edgibox3" at bounding box center [278, 323] width 80 height 14
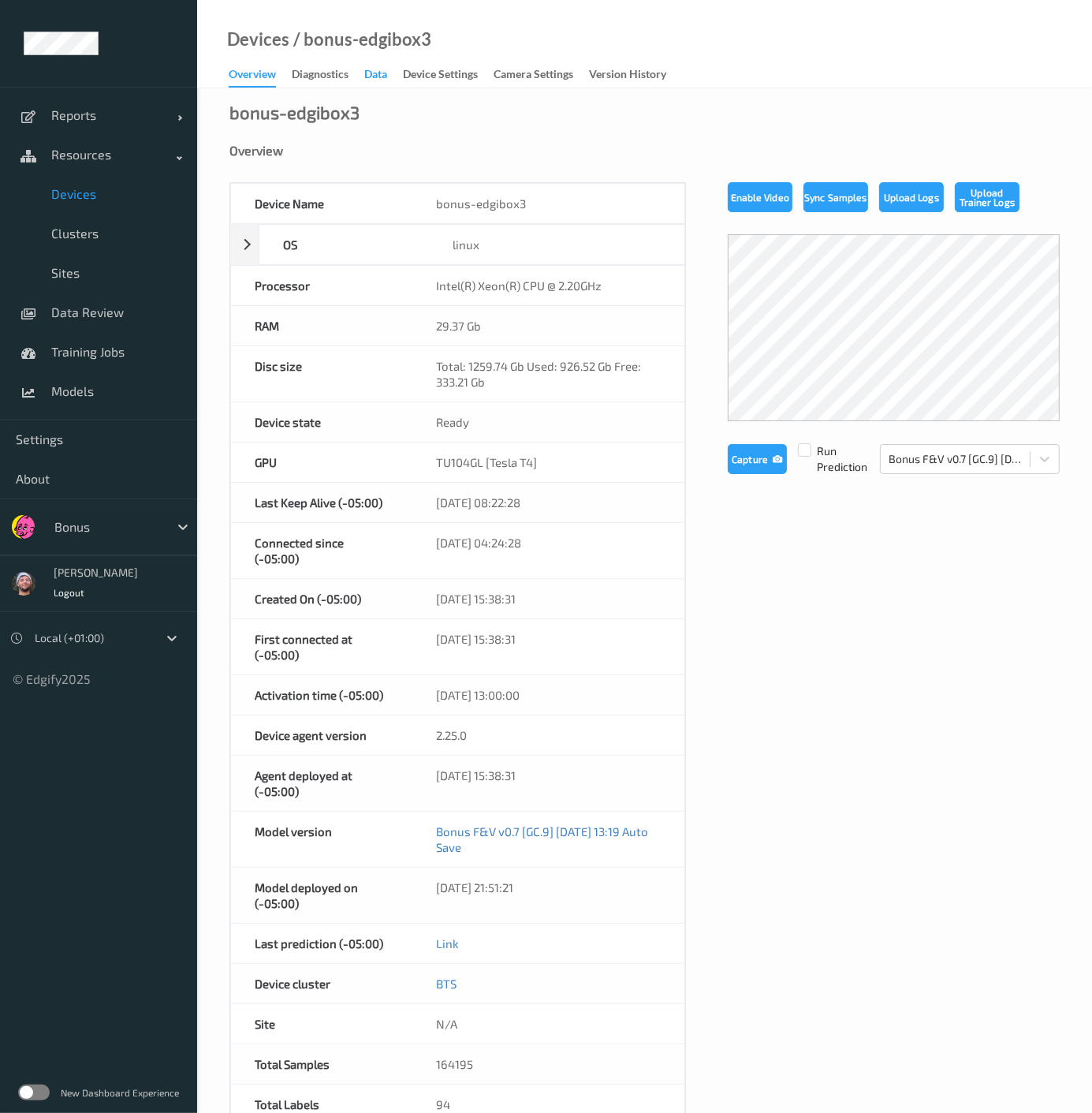
click at [373, 69] on div "Data" at bounding box center [375, 76] width 23 height 20
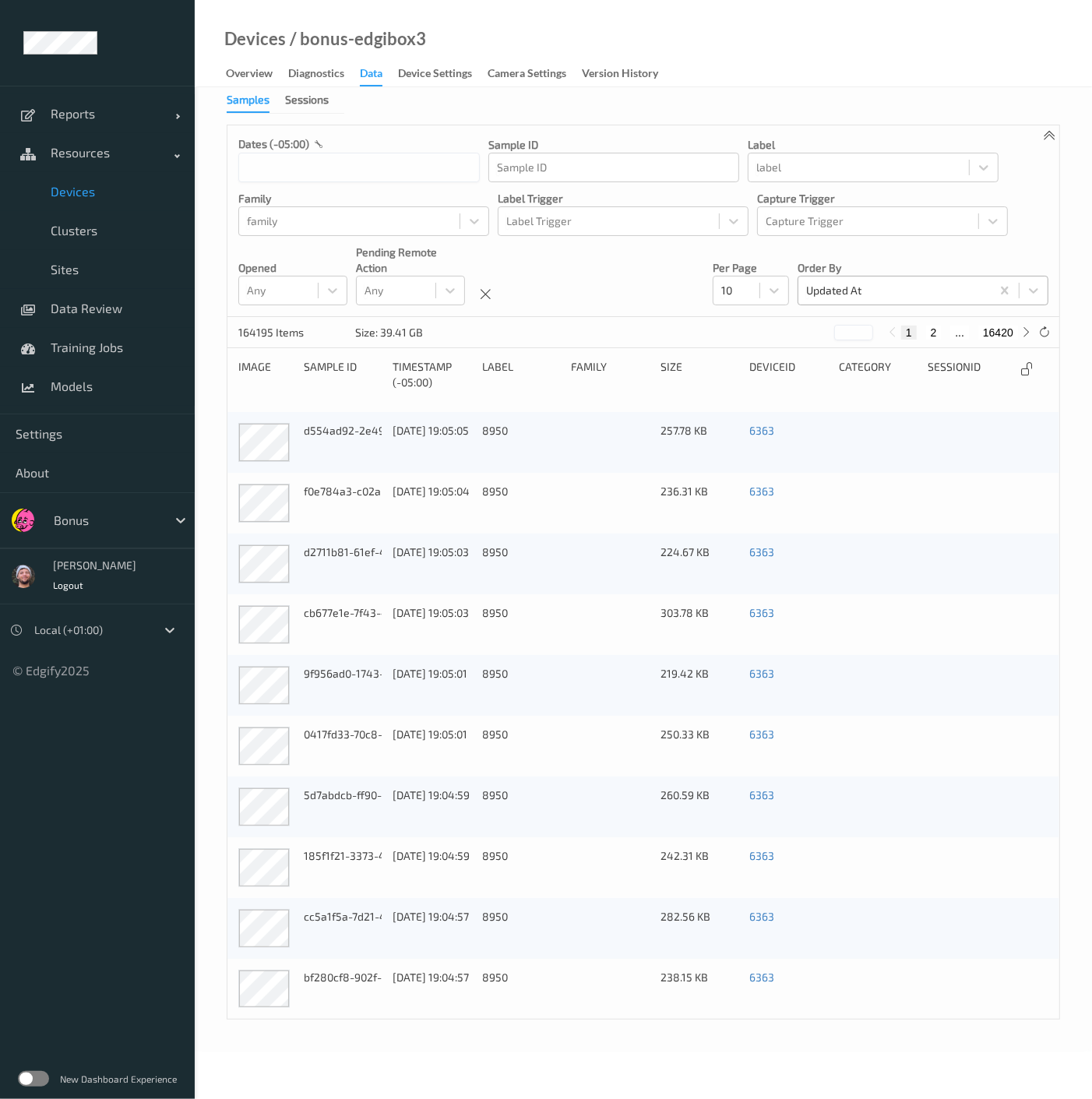
click at [812, 285] on div at bounding box center [894, 290] width 177 height 18
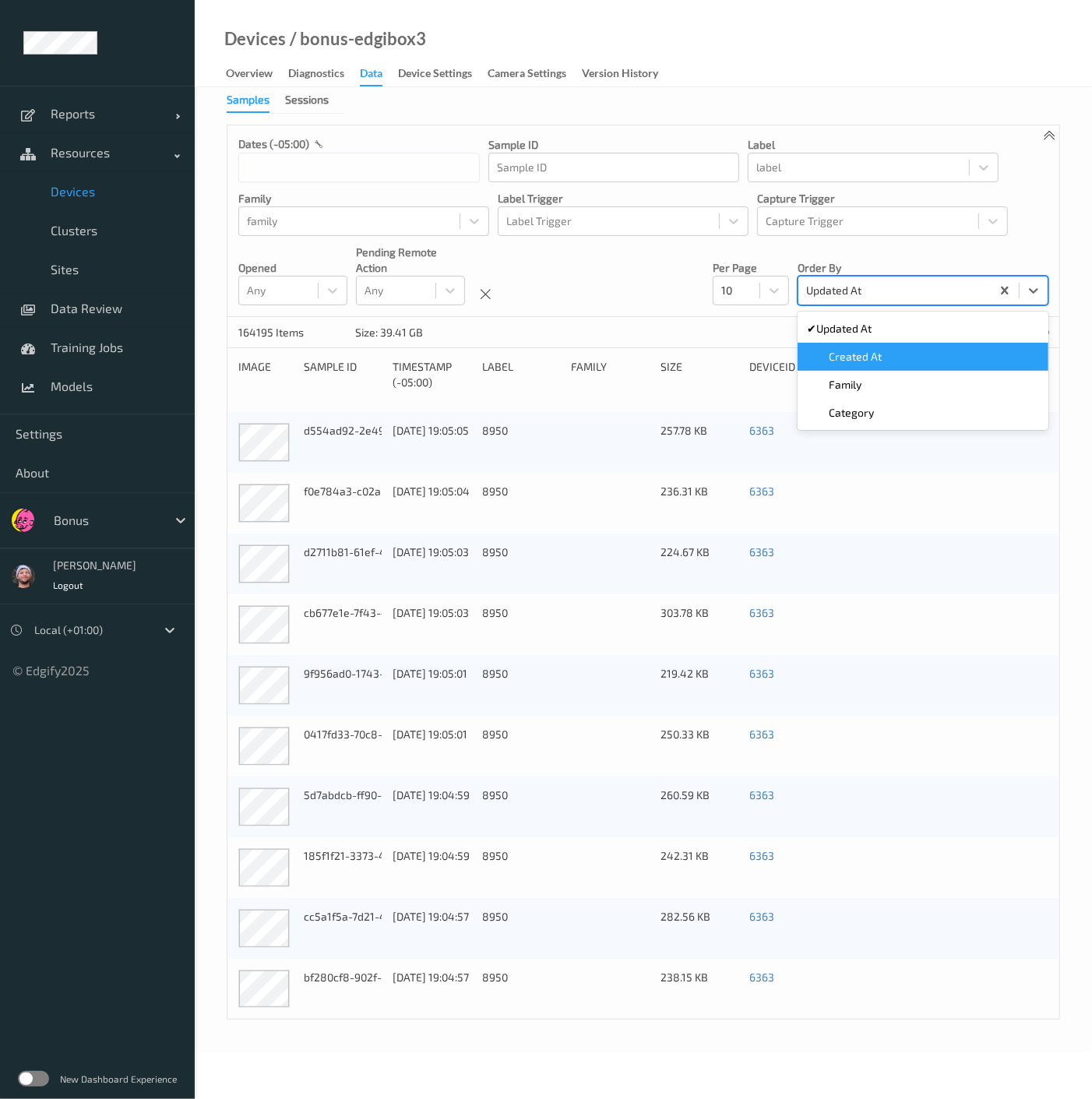
click at [849, 352] on span "Created At" at bounding box center [855, 357] width 53 height 15
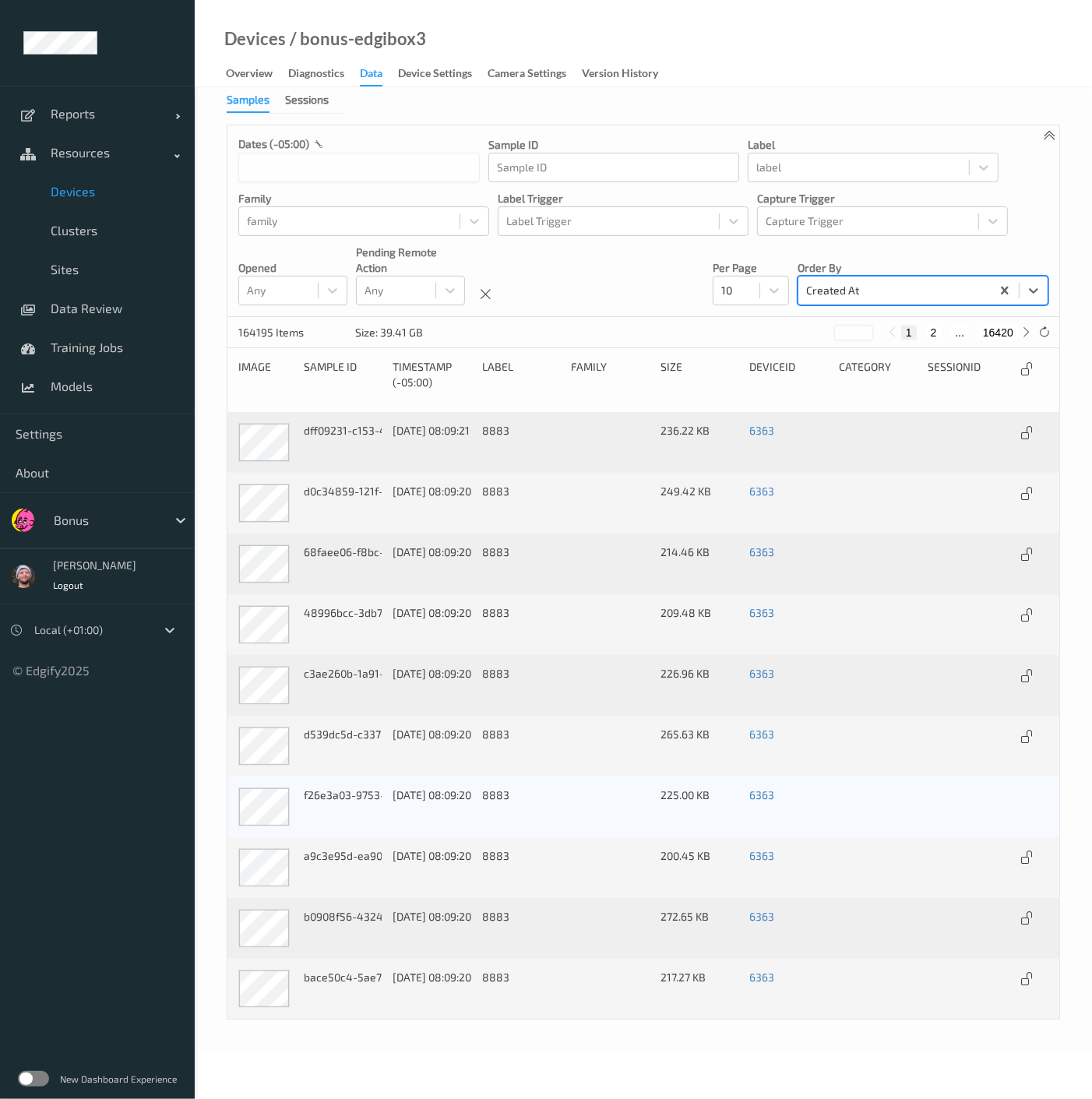
click at [218, 81] on div "Devices / bonus-edgibox3" at bounding box center [310, 58] width 231 height 55
drag, startPoint x: 228, startPoint y: 81, endPoint x: 211, endPoint y: 112, distance: 35.4
click at [229, 81] on div "Overview" at bounding box center [249, 75] width 46 height 19
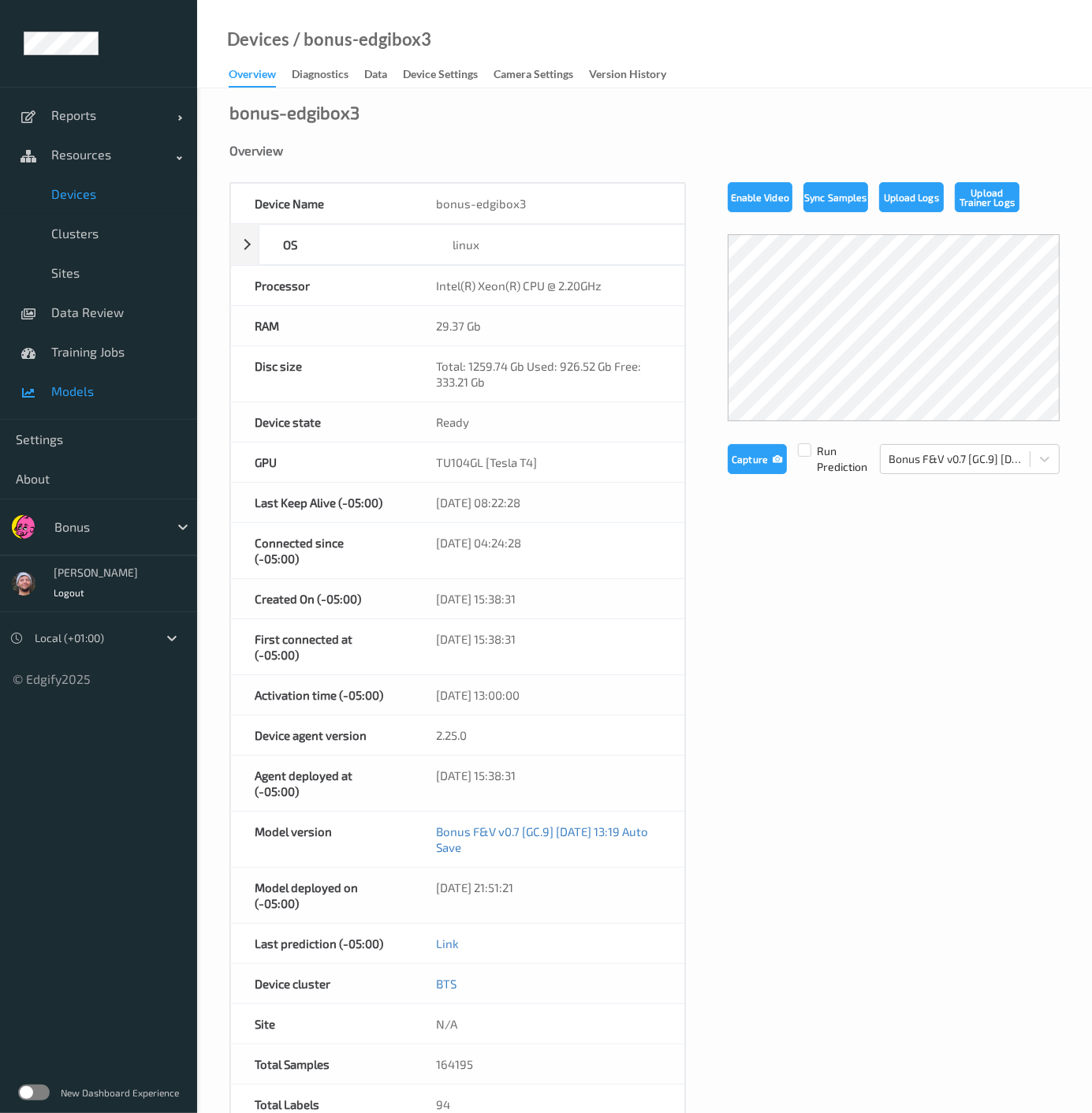
click at [119, 387] on span "Models" at bounding box center [116, 391] width 130 height 16
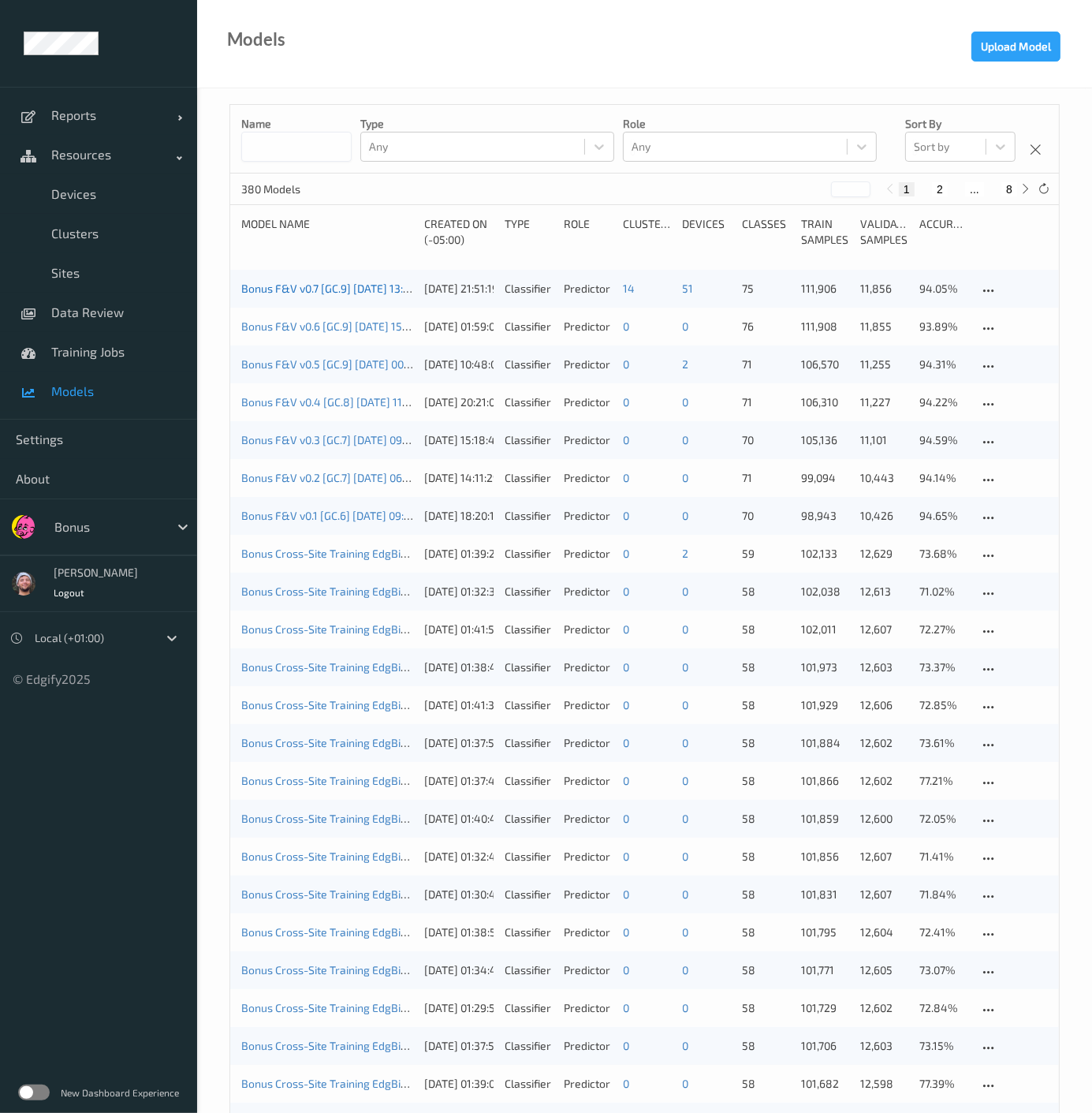
click at [362, 294] on link "Bonus F&V v0.7 [GC.9] 2025-08-27 13:19 Auto Save" at bounding box center [354, 288] width 225 height 14
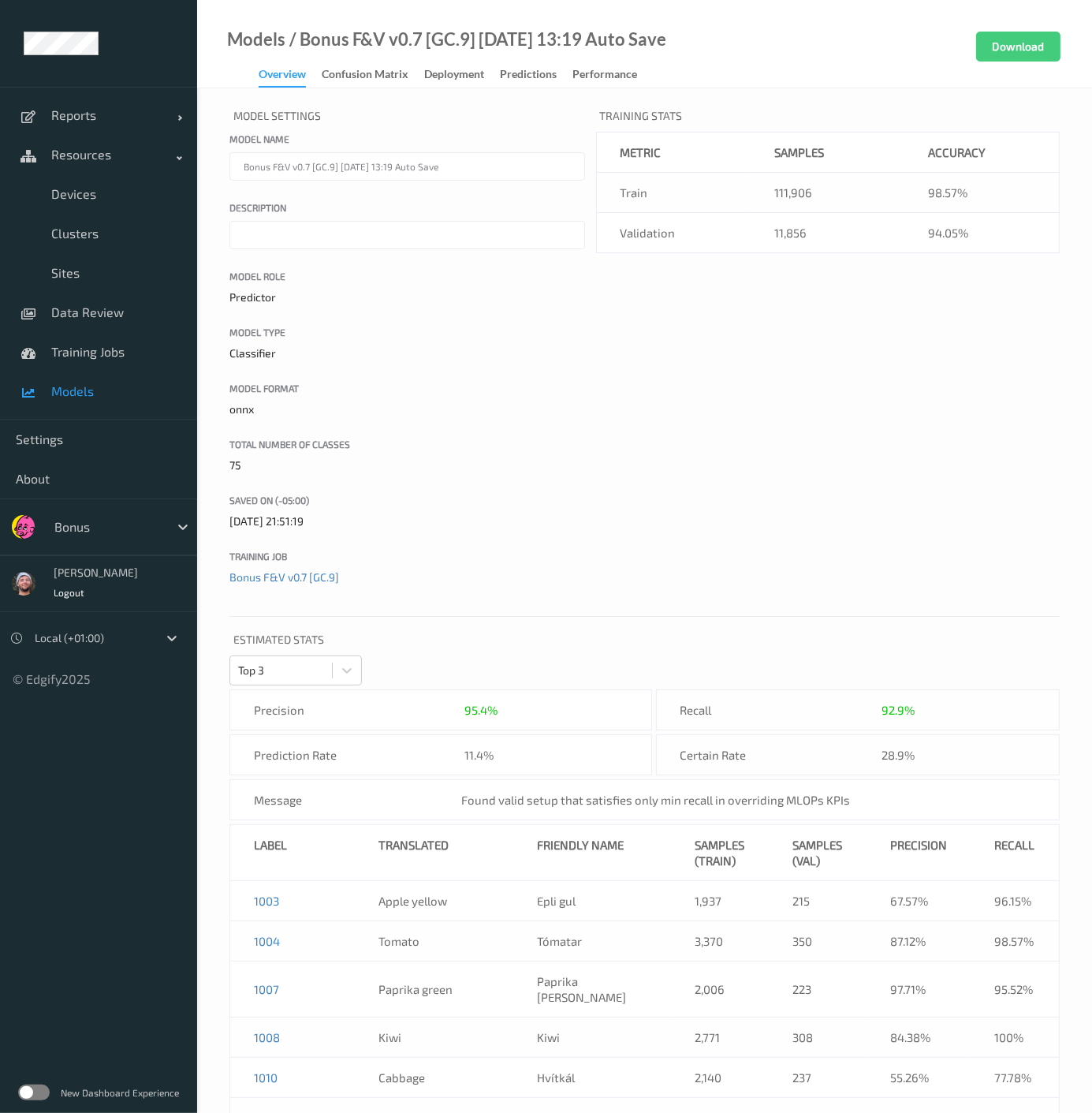
click at [697, 436] on div "Model Settings Model name Bonus F&V v0.7 [GC.9] 2025-08-27 13:19 Auto Save Desc…" at bounding box center [644, 354] width 831 height 501
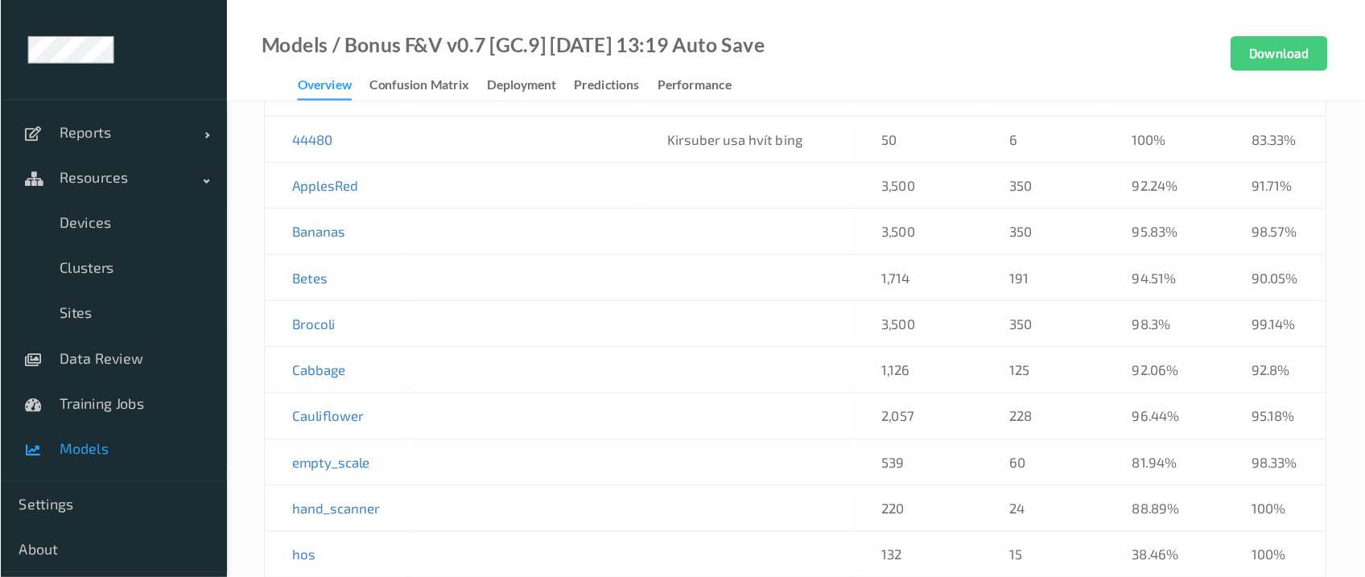
scroll to position [2945, 0]
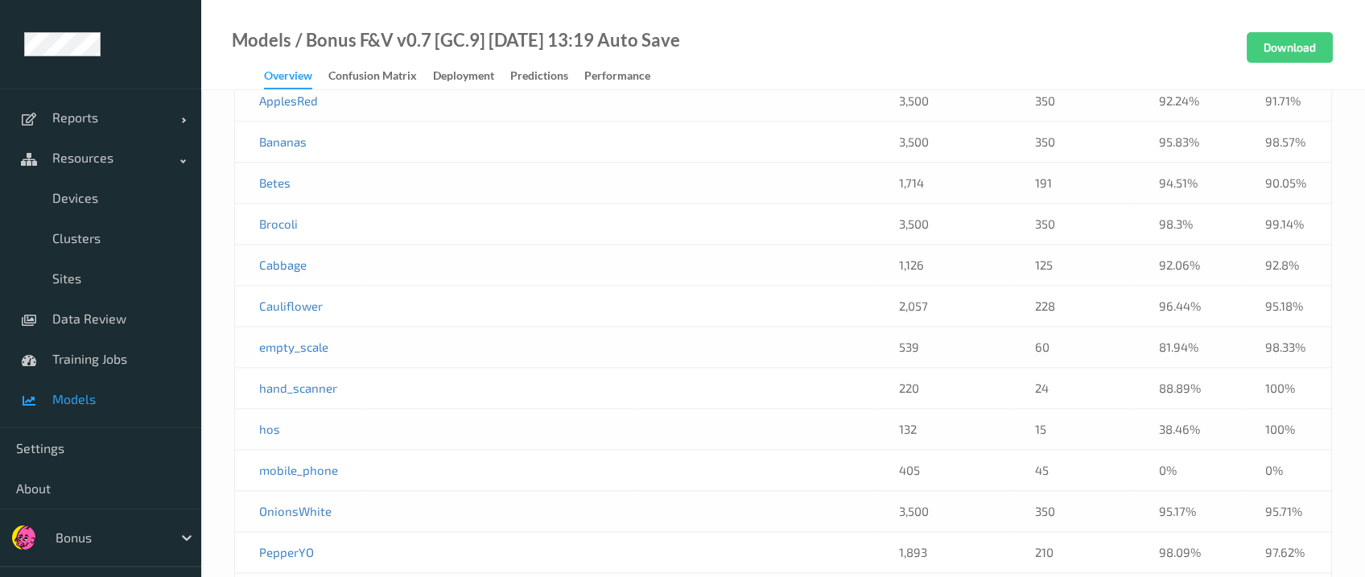
click at [445, 491] on td at bounding box center [500, 511] width 276 height 41
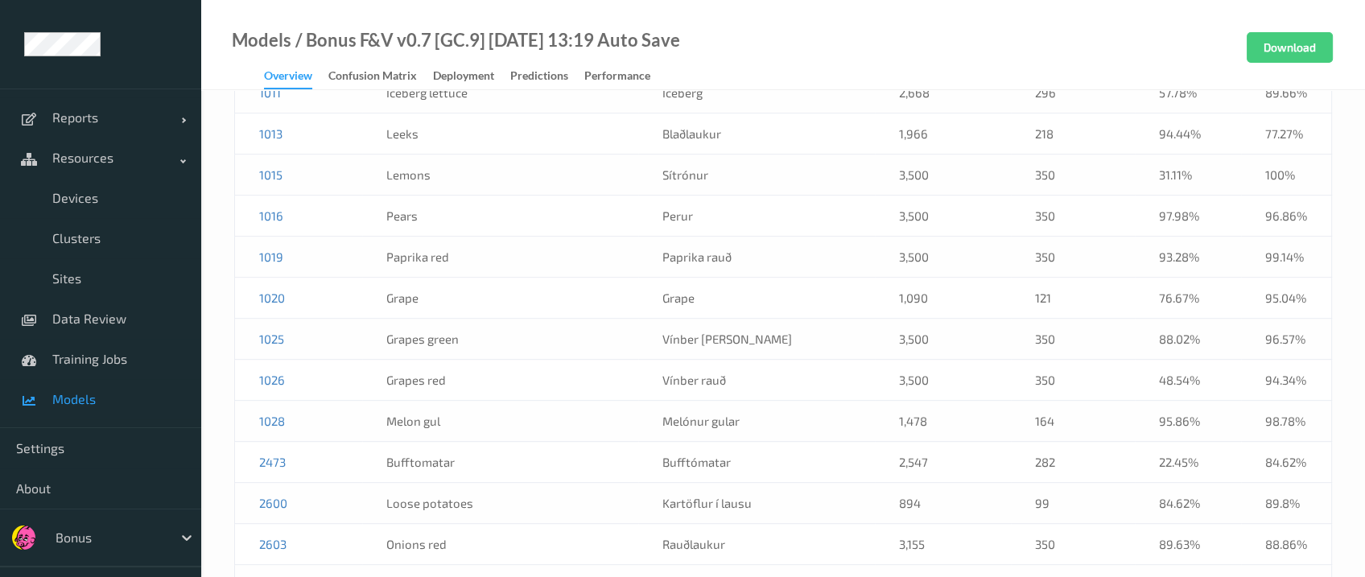
drag, startPoint x: 728, startPoint y: 362, endPoint x: 771, endPoint y: 326, distance: 56.6
click at [771, 326] on td "Vínber græn" at bounding box center [756, 339] width 237 height 41
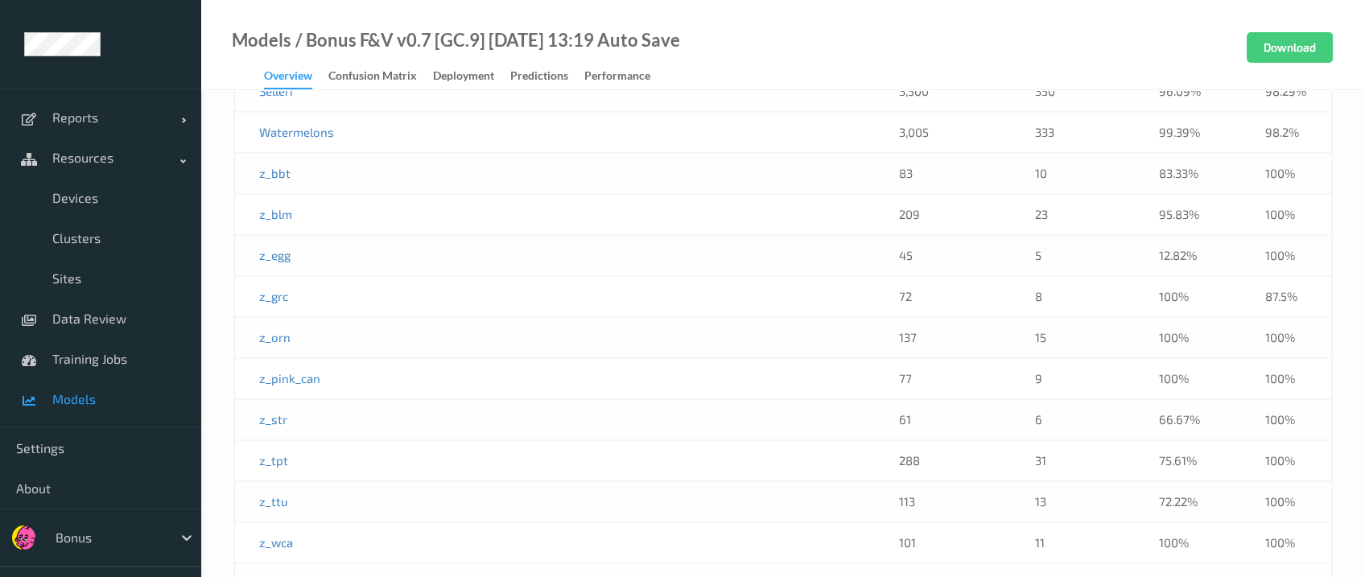
drag, startPoint x: 431, startPoint y: 275, endPoint x: 428, endPoint y: 326, distance: 50.8
click at [431, 317] on td at bounding box center [500, 337] width 276 height 41
click at [427, 358] on td at bounding box center [500, 378] width 276 height 41
drag, startPoint x: 330, startPoint y: 20, endPoint x: 338, endPoint y: 14, distance: 9.8
click at [330, 20] on div "Models / Bonus F&V v0.7 [GC.9] 2025-08-27 13:19 Auto Save Overview Confusion ma…" at bounding box center [783, 45] width 1164 height 90
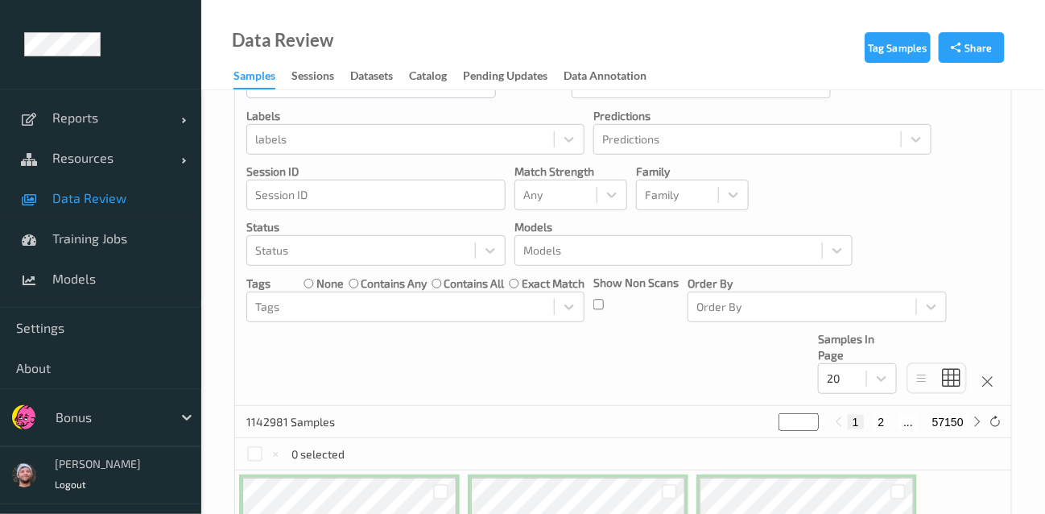
scroll to position [89, 0]
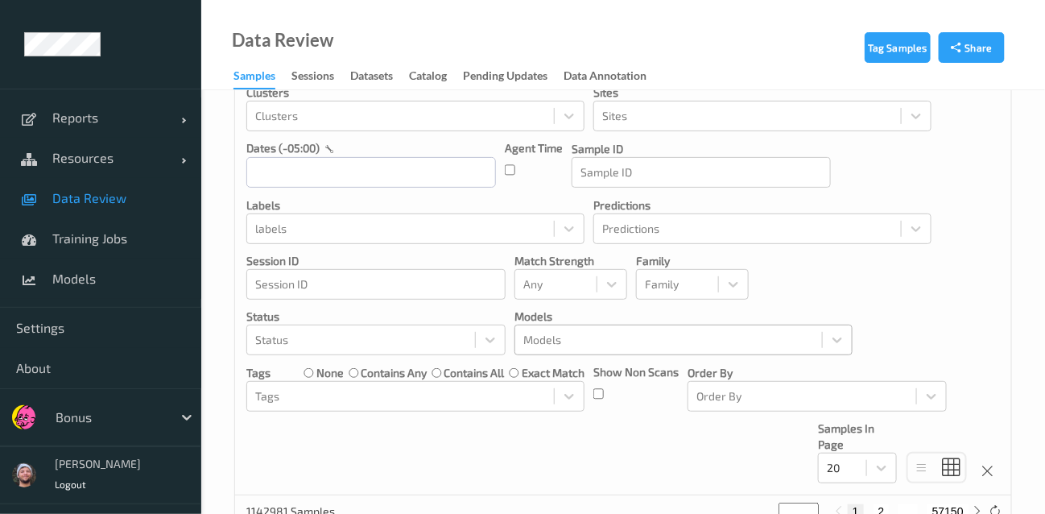
click at [579, 334] on div at bounding box center [668, 339] width 291 height 19
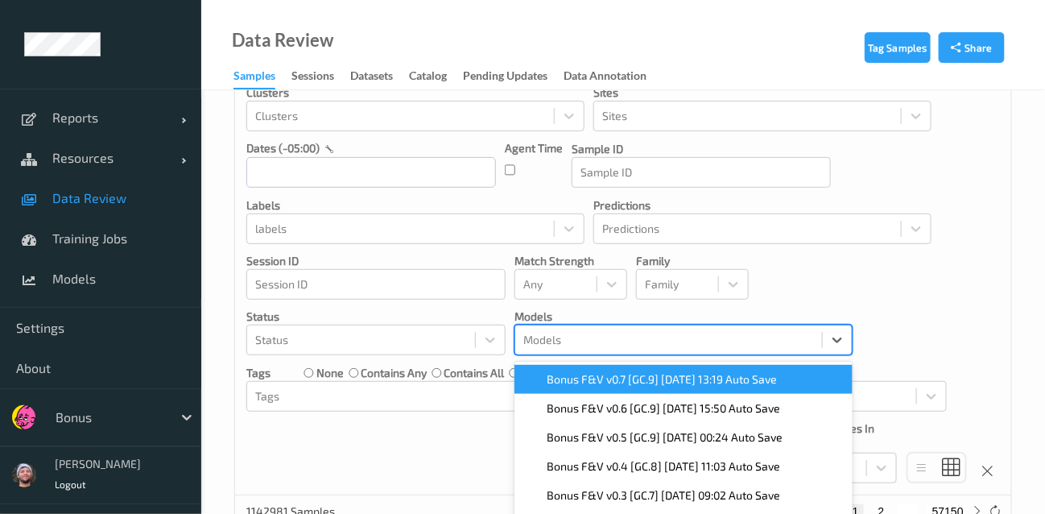
scroll to position [184, 0]
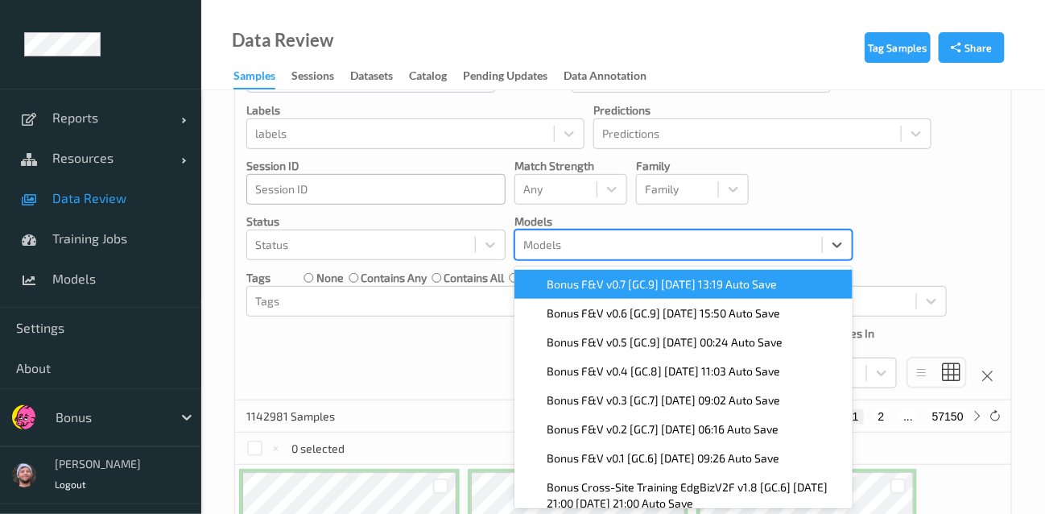
drag, startPoint x: 625, startPoint y: 279, endPoint x: 452, endPoint y: 173, distance: 203.1
click at [625, 279] on span "Bonus F&V v0.7 [GC.9] 2025-08-27 13:19 Auto Save" at bounding box center [662, 284] width 230 height 16
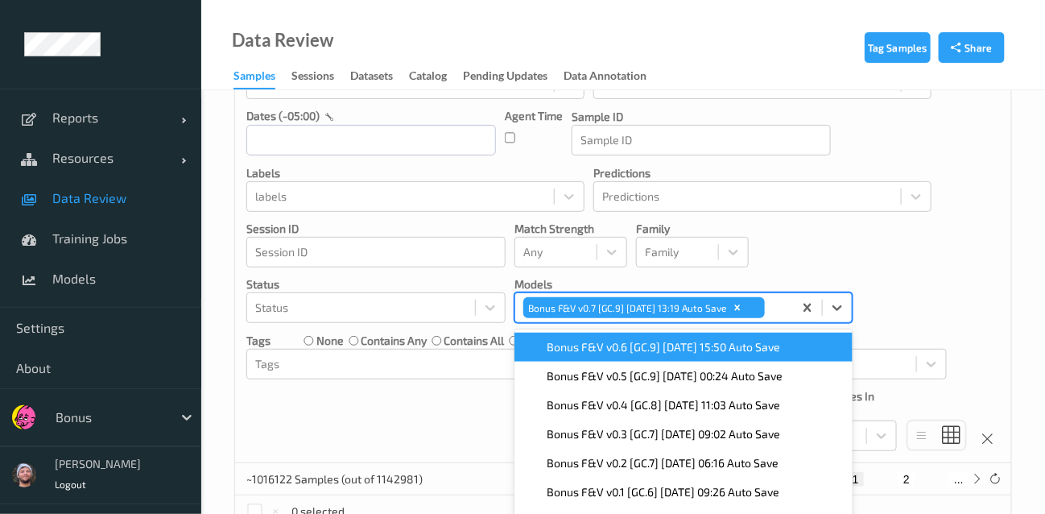
scroll to position [95, 0]
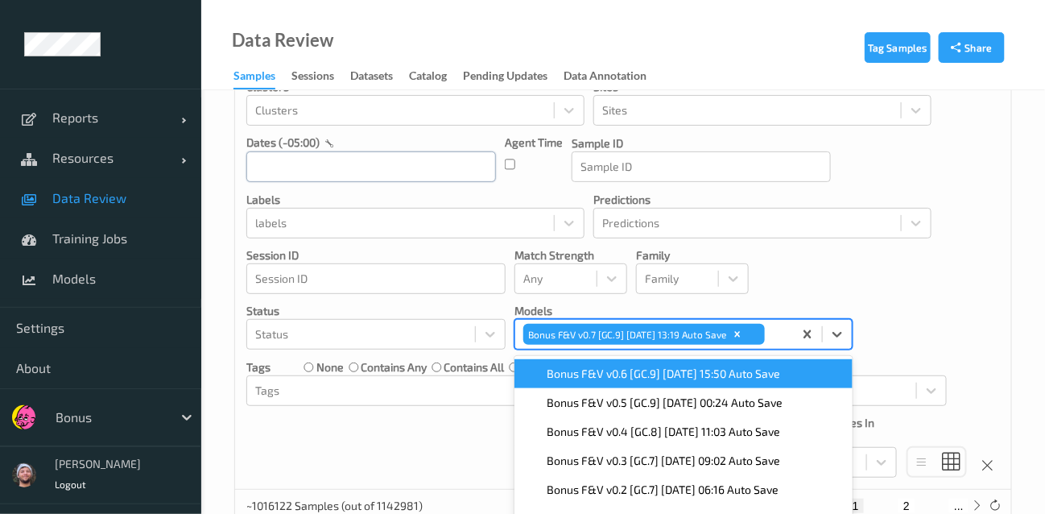
click at [349, 173] on input "text" at bounding box center [371, 166] width 250 height 31
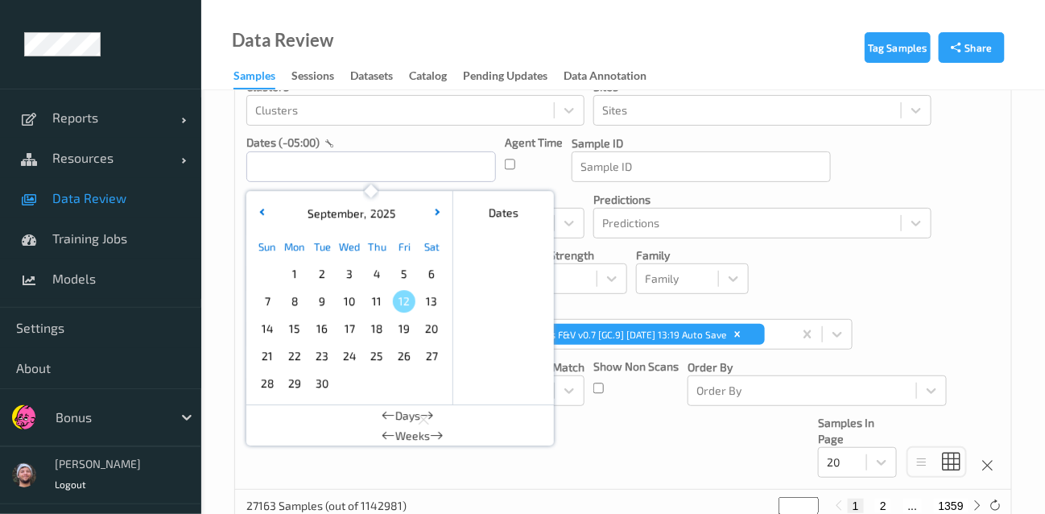
click at [377, 290] on span "11" at bounding box center [376, 301] width 23 height 23
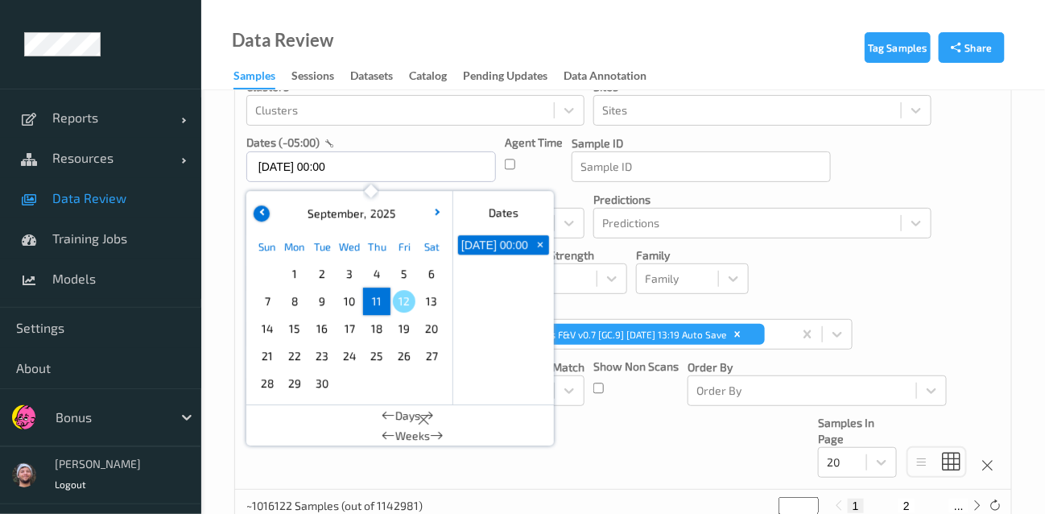
click at [258, 213] on button "button" at bounding box center [262, 213] width 16 height 16
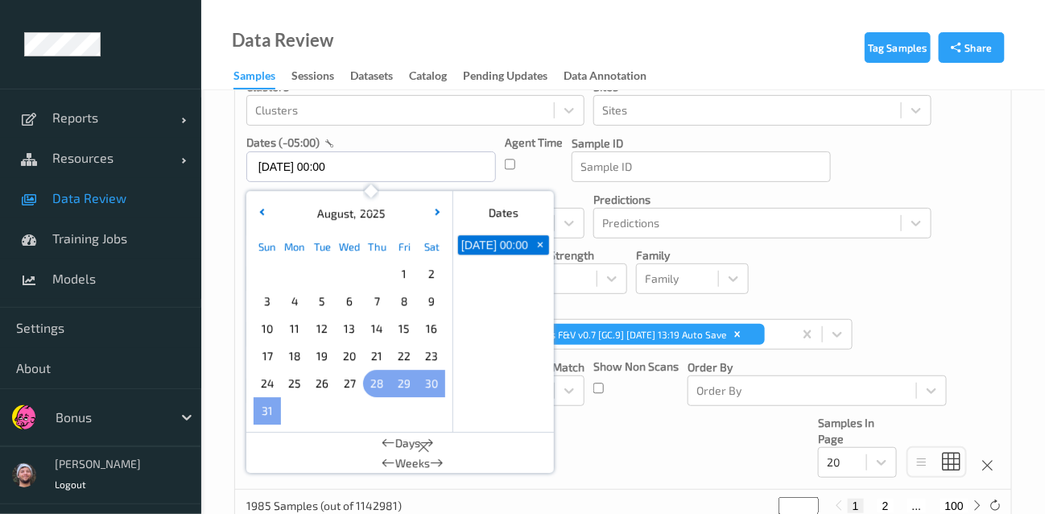
click at [382, 386] on span "28" at bounding box center [376, 383] width 23 height 23
type input "28/08/2025 00:00 -> 11/09/2025 23:59"
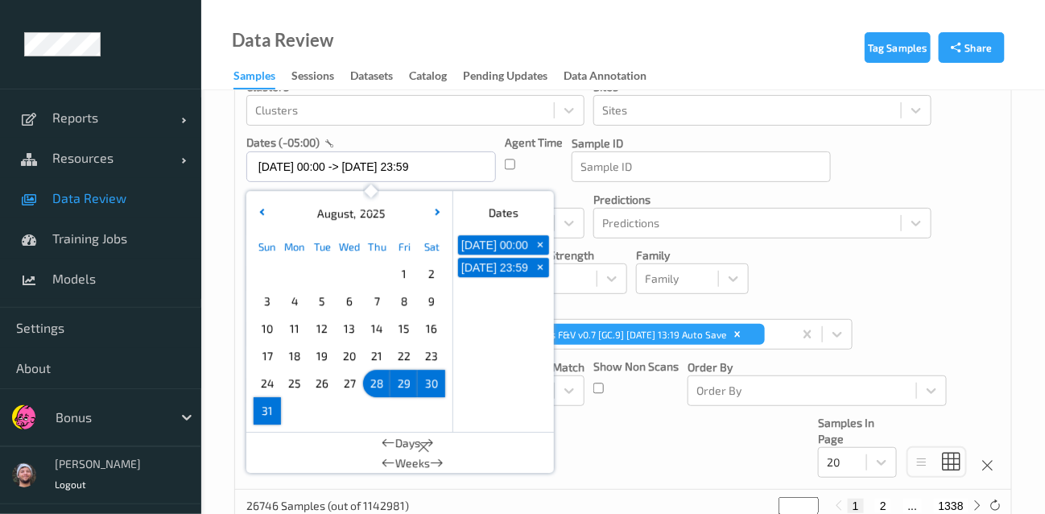
click at [881, 279] on div "Devices Devices Storage Devices Storage Devices Clusters Clusters Sites Sites d…" at bounding box center [623, 250] width 776 height 477
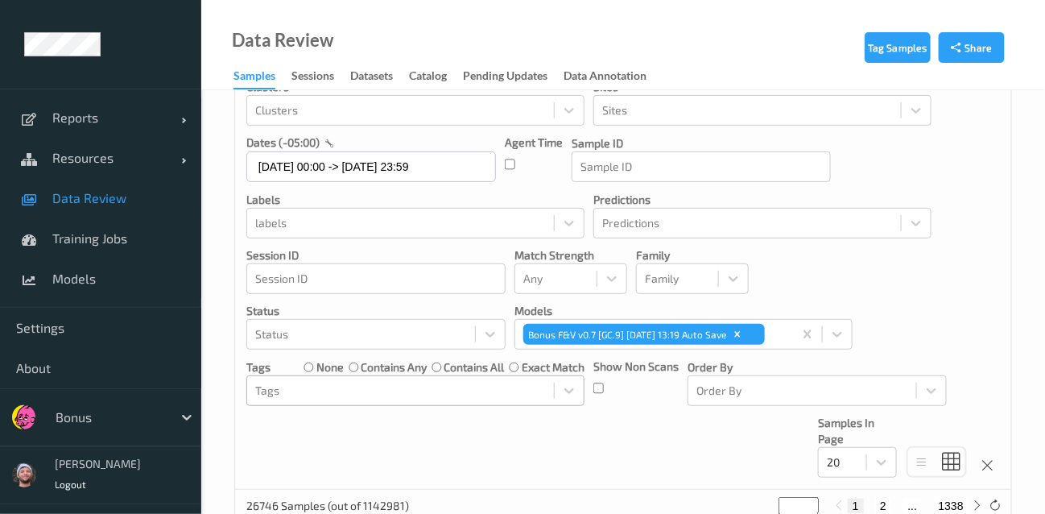
click at [345, 398] on div "Tags" at bounding box center [400, 391] width 307 height 26
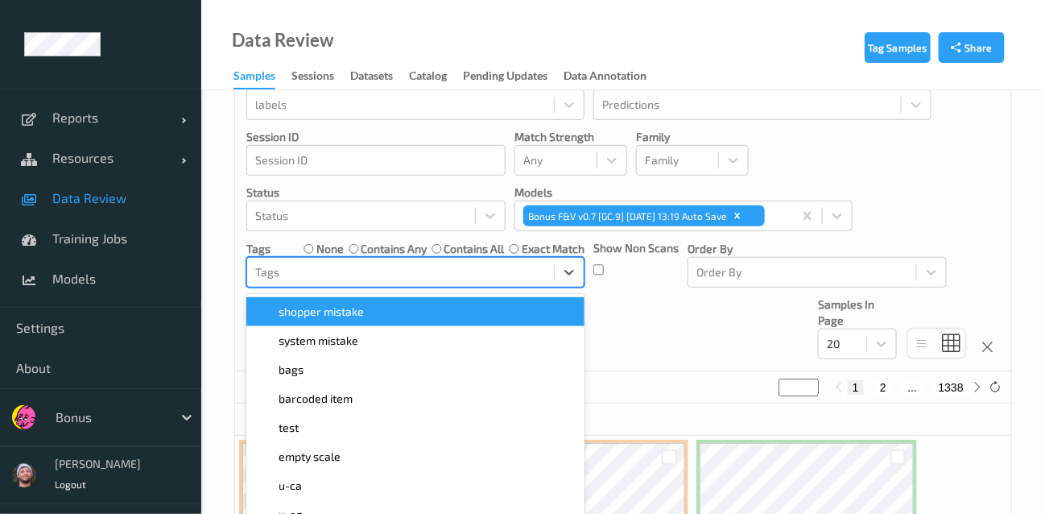
scroll to position [241, 0]
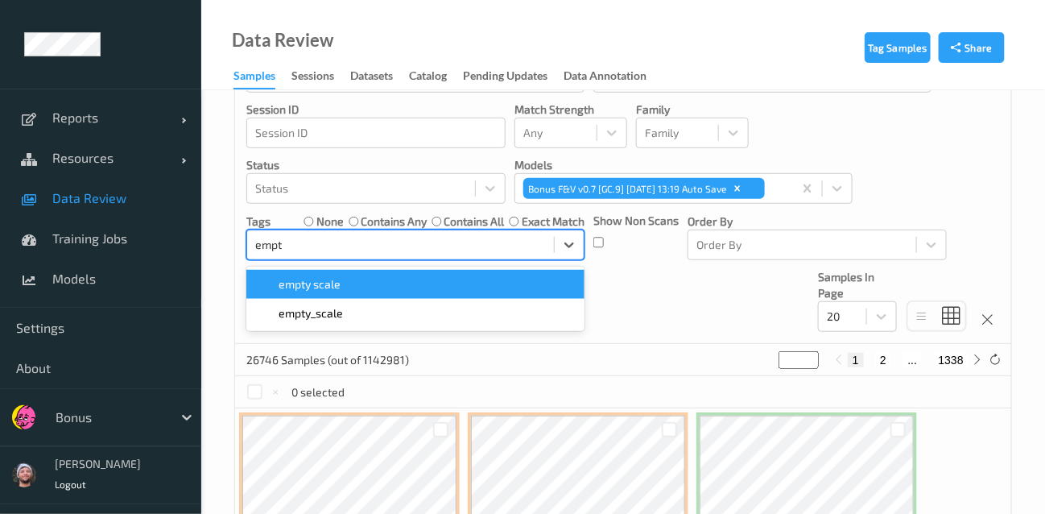
type input "empty"
click at [393, 283] on div "empty scale" at bounding box center [415, 284] width 319 height 16
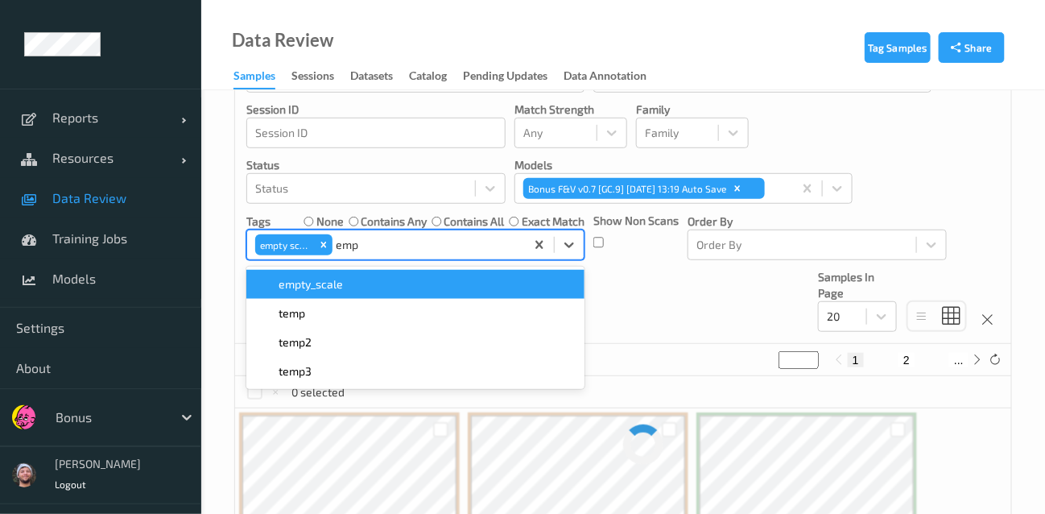
type input "empt"
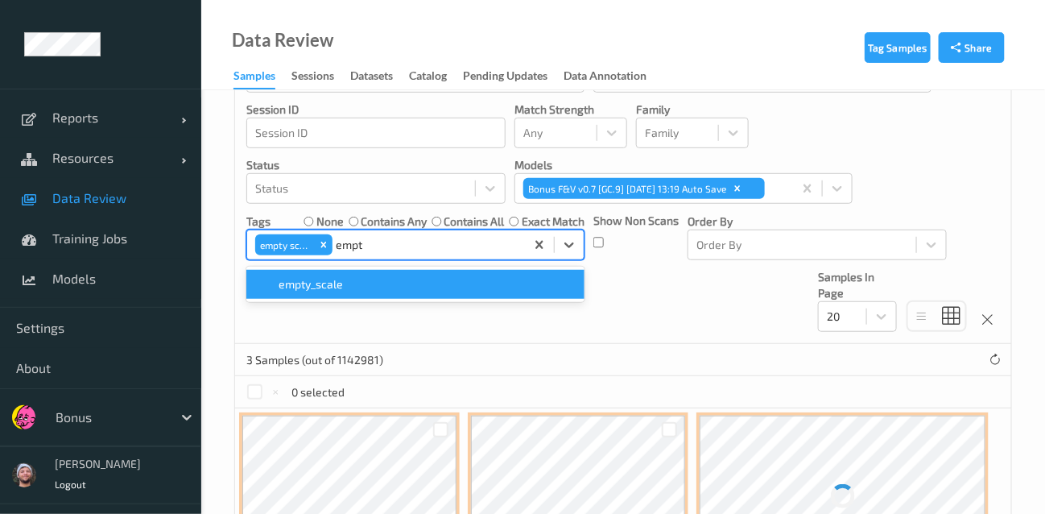
click at [393, 283] on div "empty_scale" at bounding box center [415, 284] width 319 height 16
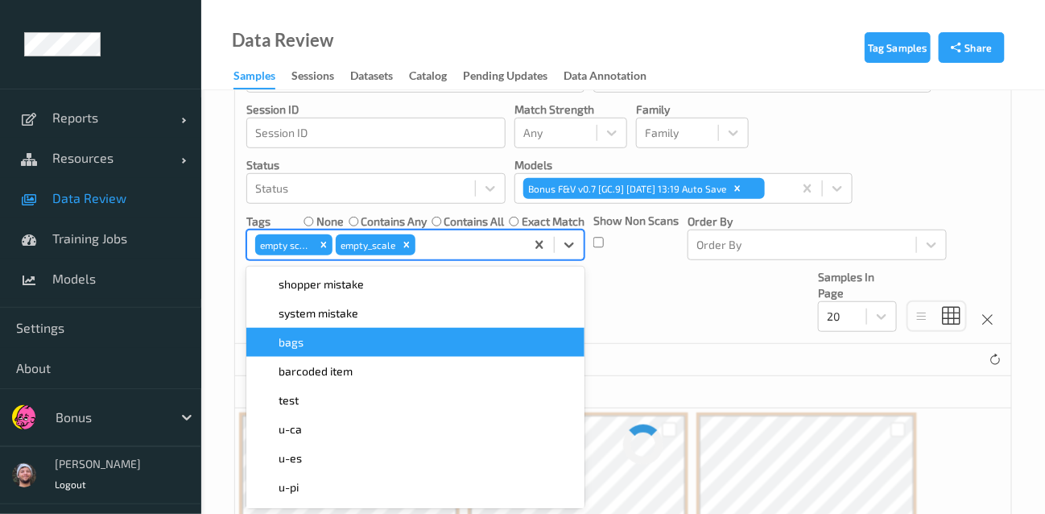
click at [660, 318] on div "Devices Devices Storage Devices Storage Devices Clusters Clusters Sites Sites d…" at bounding box center [623, 104] width 776 height 477
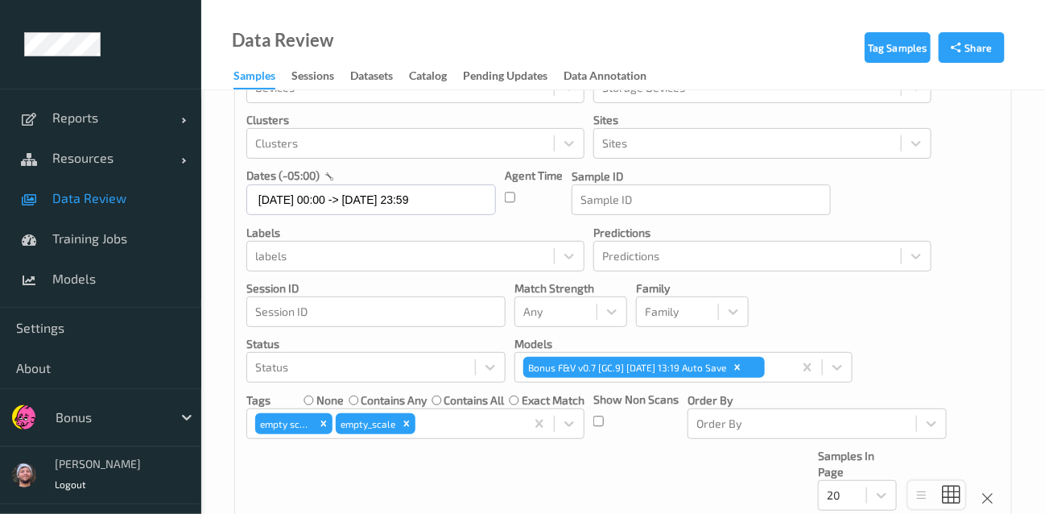
scroll to position [0, 0]
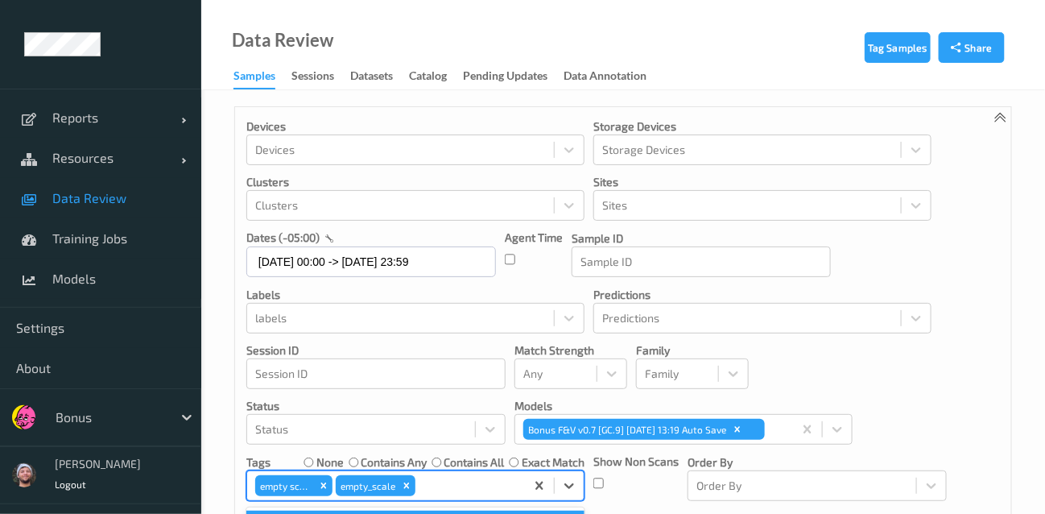
click at [471, 493] on div "empty scale empty_scale" at bounding box center [386, 485] width 278 height 27
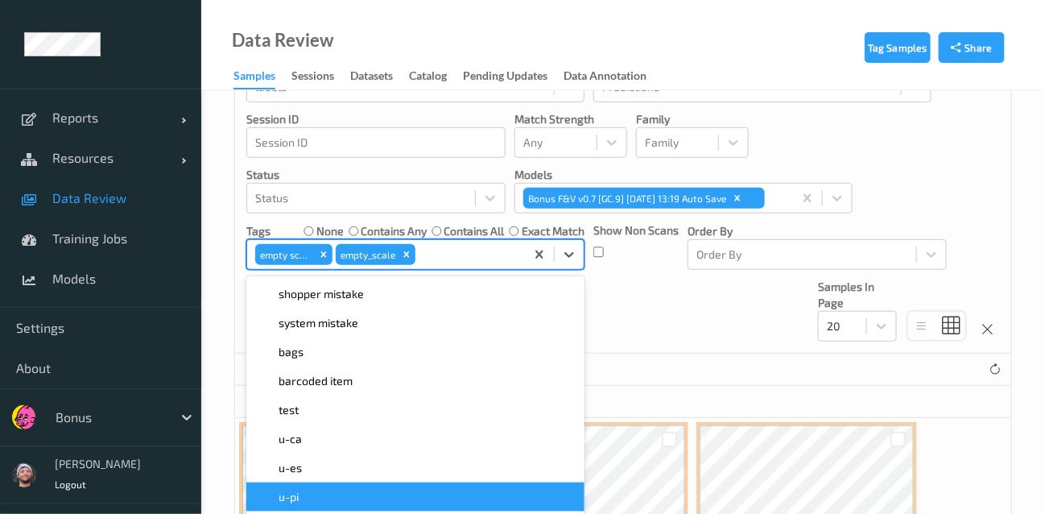
scroll to position [241, 0]
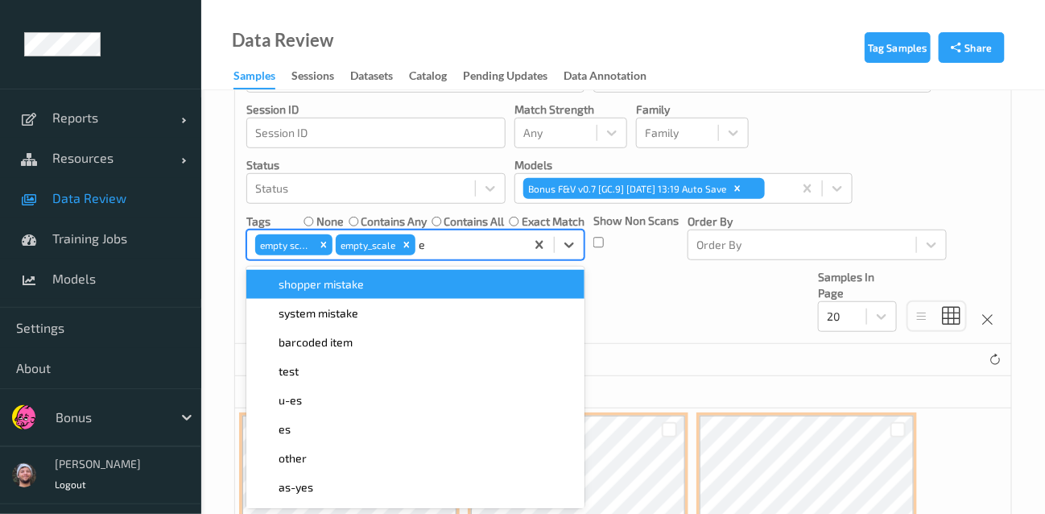
type input "es"
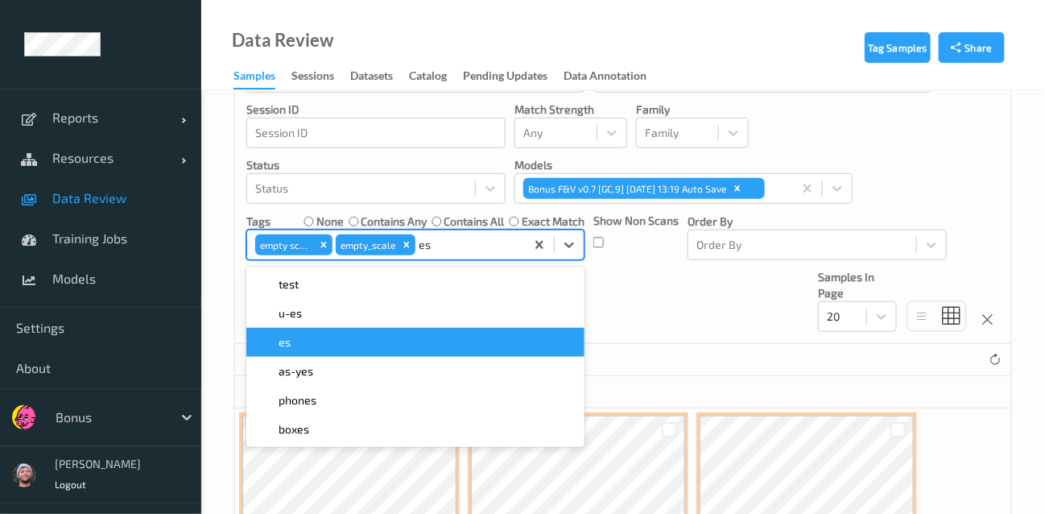
click at [342, 341] on div "es" at bounding box center [415, 342] width 319 height 16
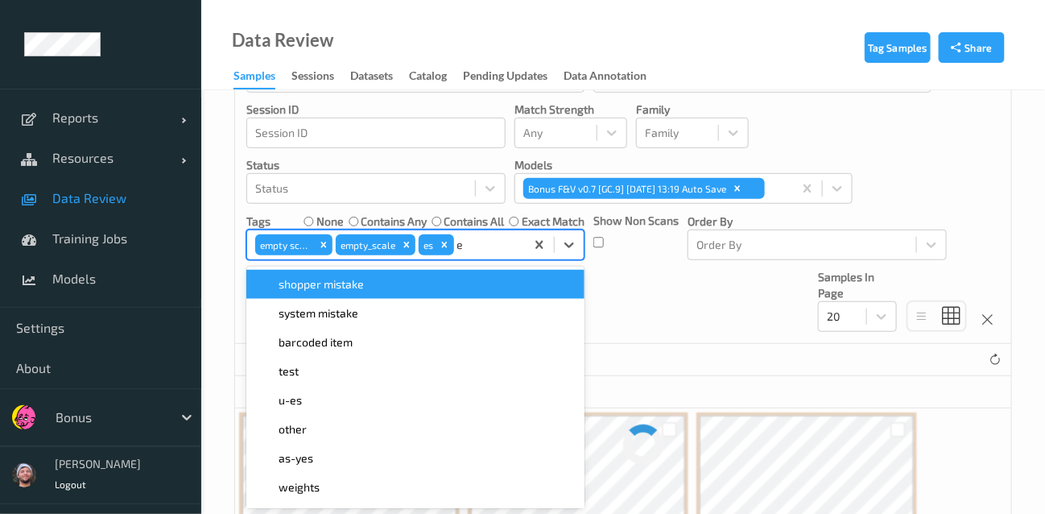
type input "es"
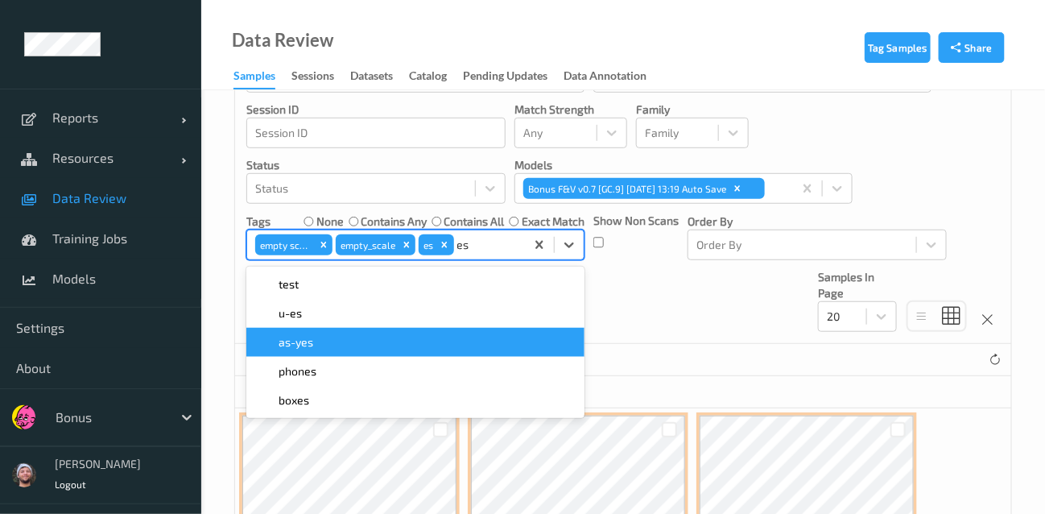
click at [323, 316] on div "u-es" at bounding box center [415, 313] width 319 height 16
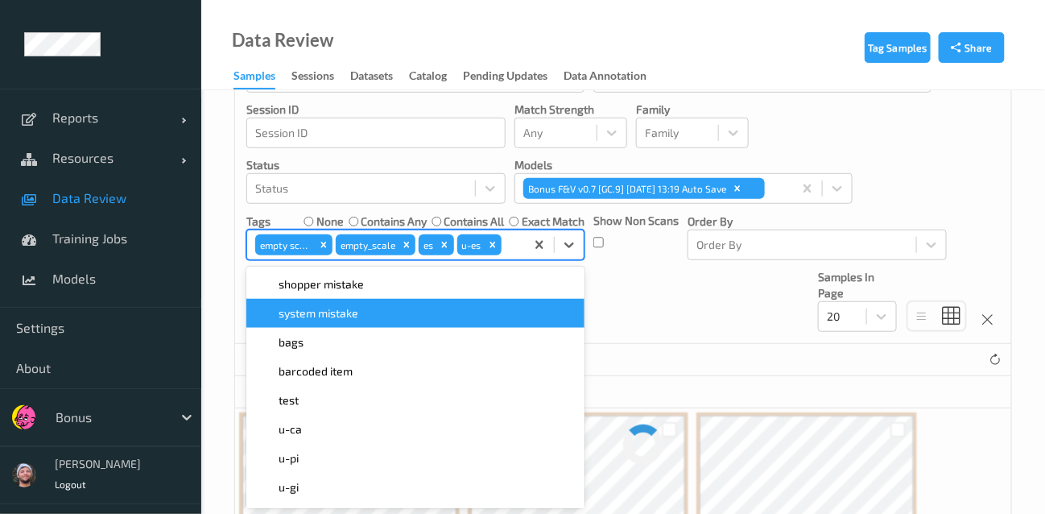
click at [671, 270] on div "Devices Devices Storage Devices Storage Devices Clusters Clusters Sites Sites d…" at bounding box center [623, 104] width 776 height 477
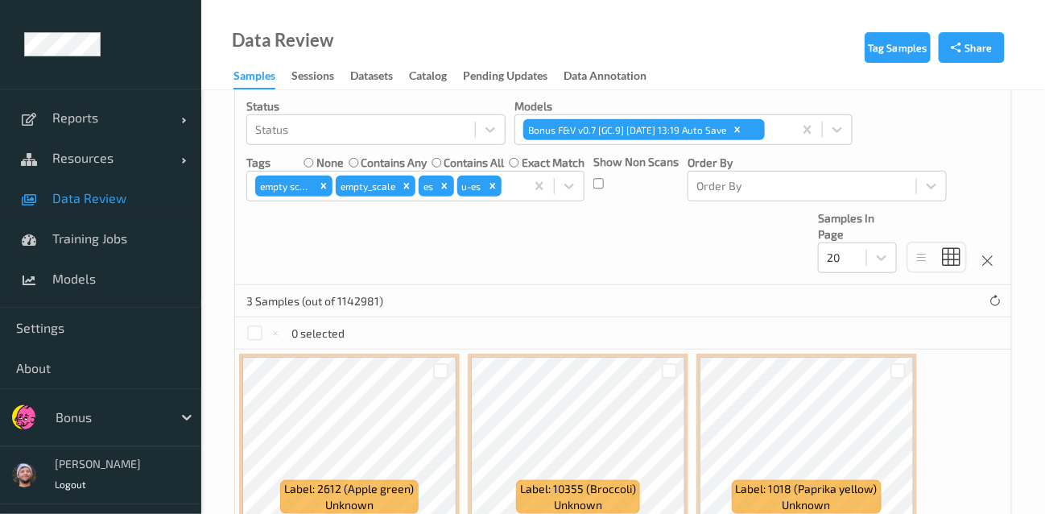
scroll to position [375, 0]
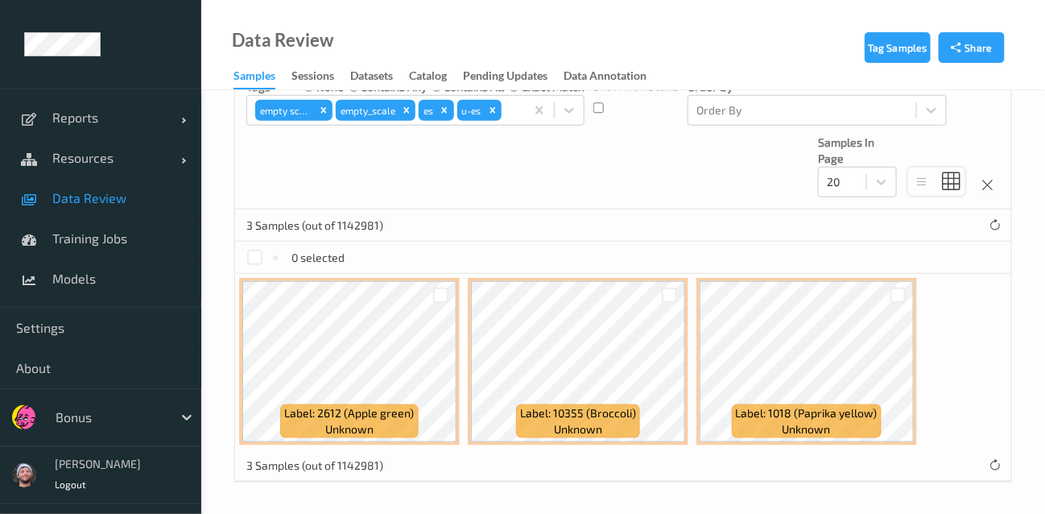
drag, startPoint x: 683, startPoint y: 168, endPoint x: 543, endPoint y: 151, distance: 141.1
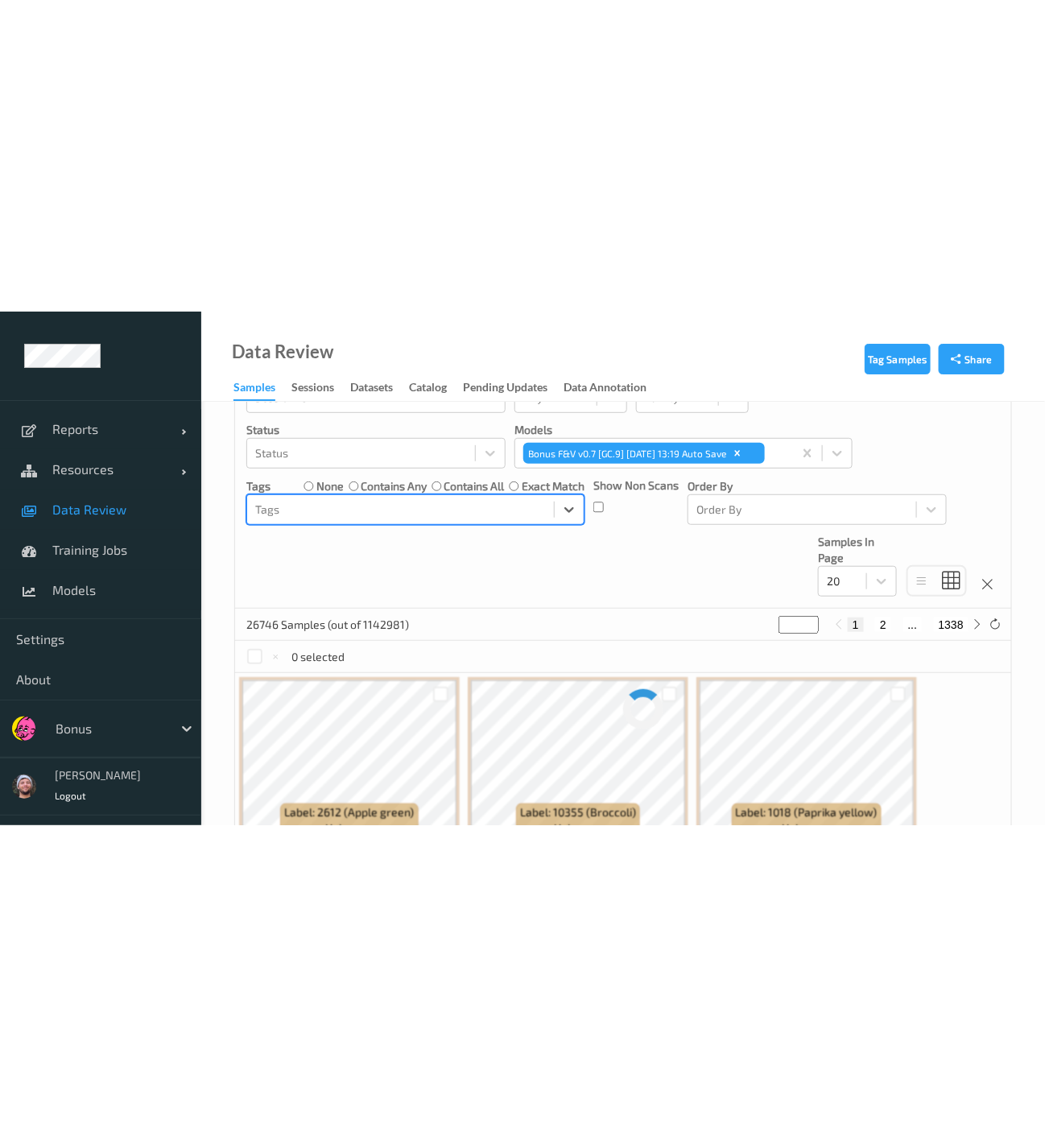
scroll to position [196, 0]
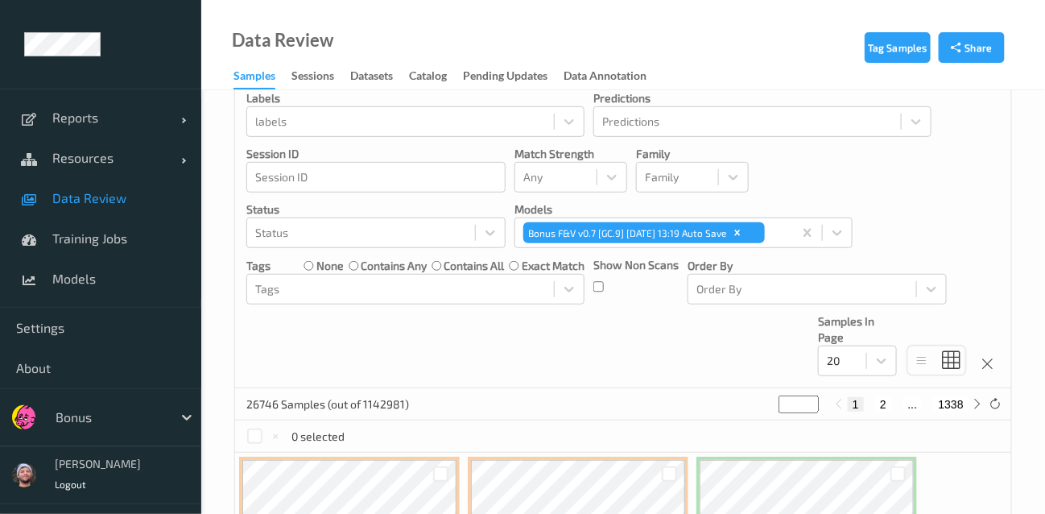
drag, startPoint x: 857, startPoint y: 211, endPoint x: 866, endPoint y: 449, distance: 238.5
click at [857, 211] on div "Devices Devices Storage Devices Storage Devices Clusters Clusters Sites Sites d…" at bounding box center [623, 149] width 776 height 477
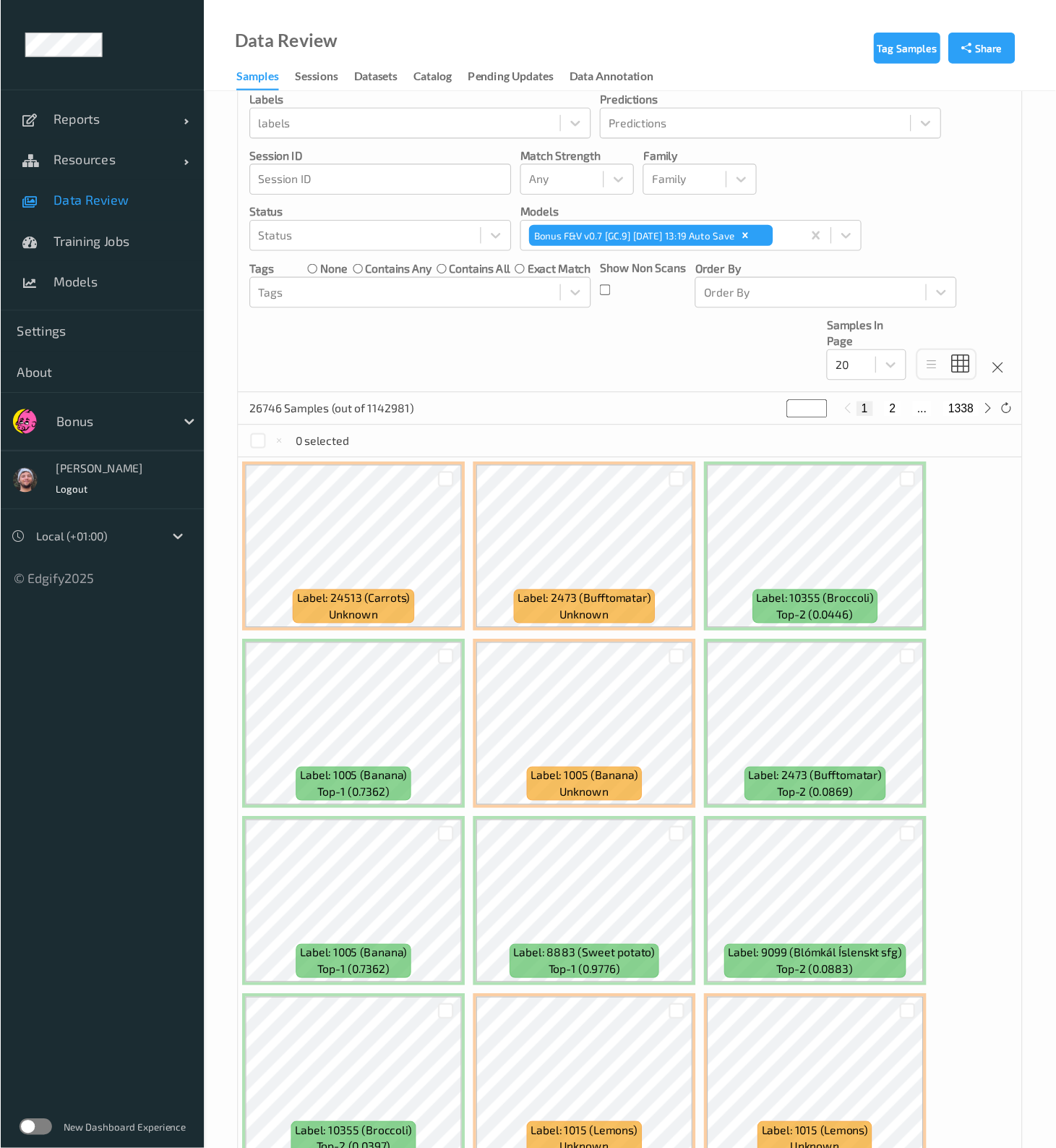
scroll to position [0, 0]
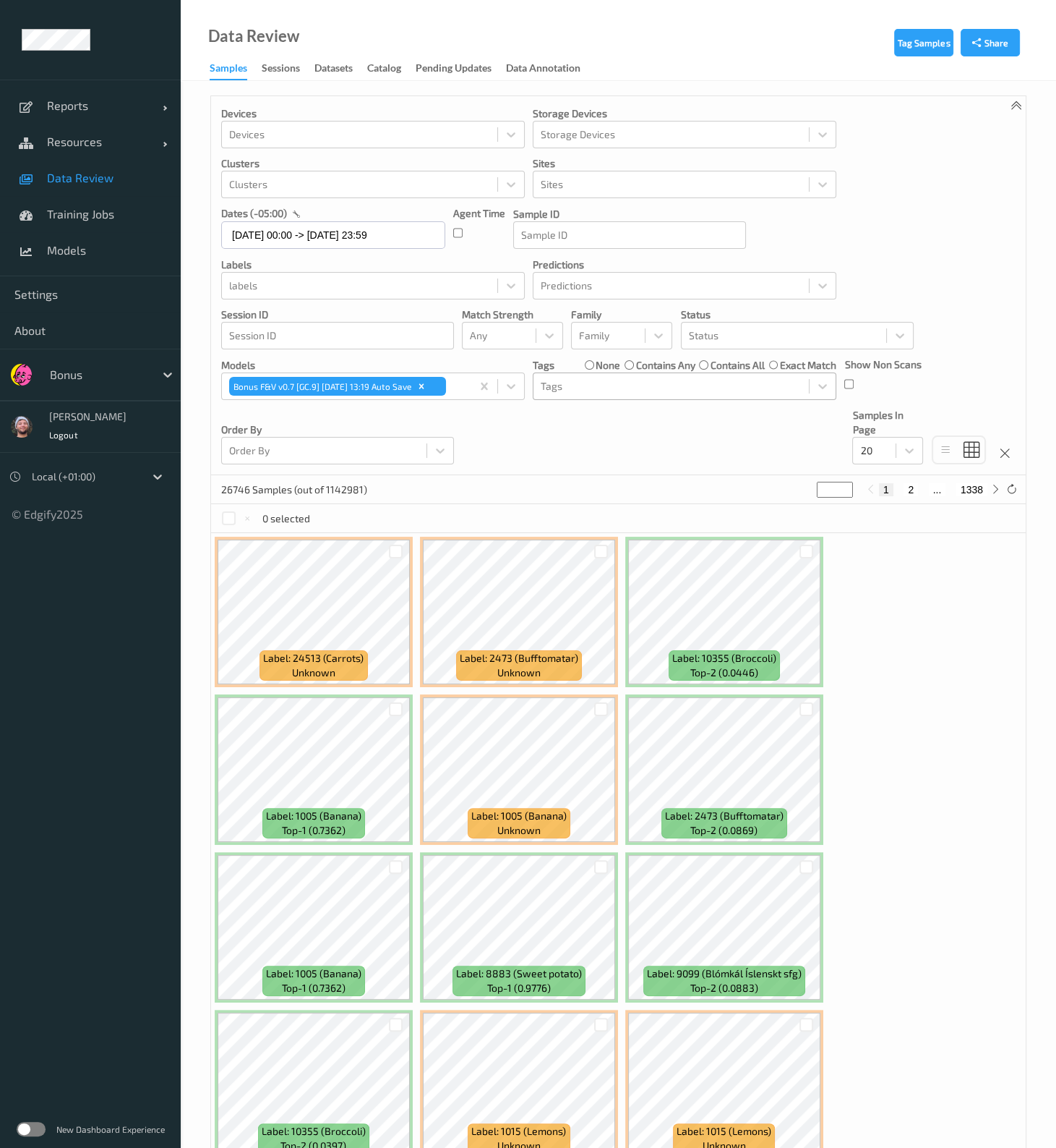
click at [647, 387] on div at bounding box center [671, 385] width 261 height 17
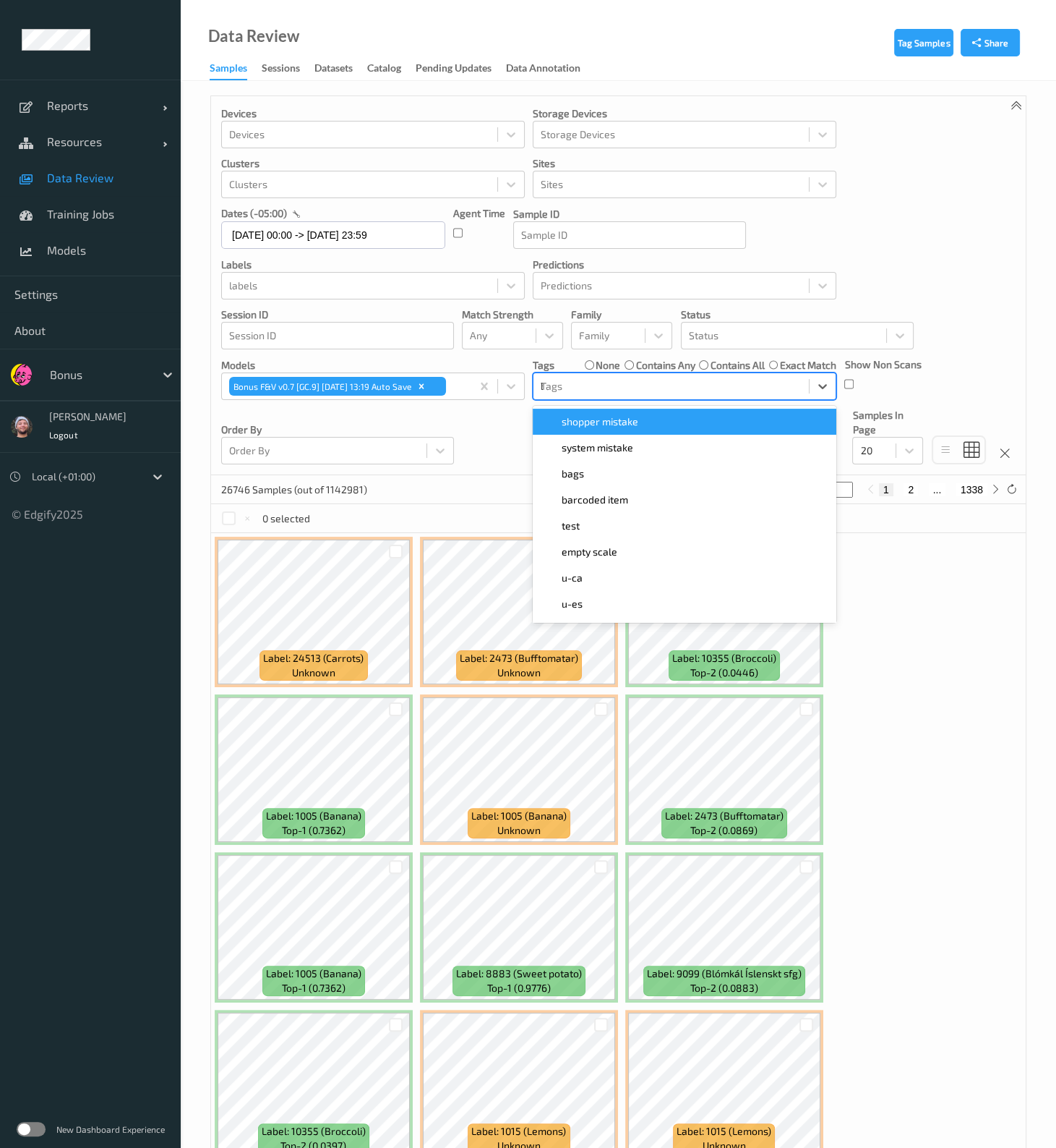
type input "bar"
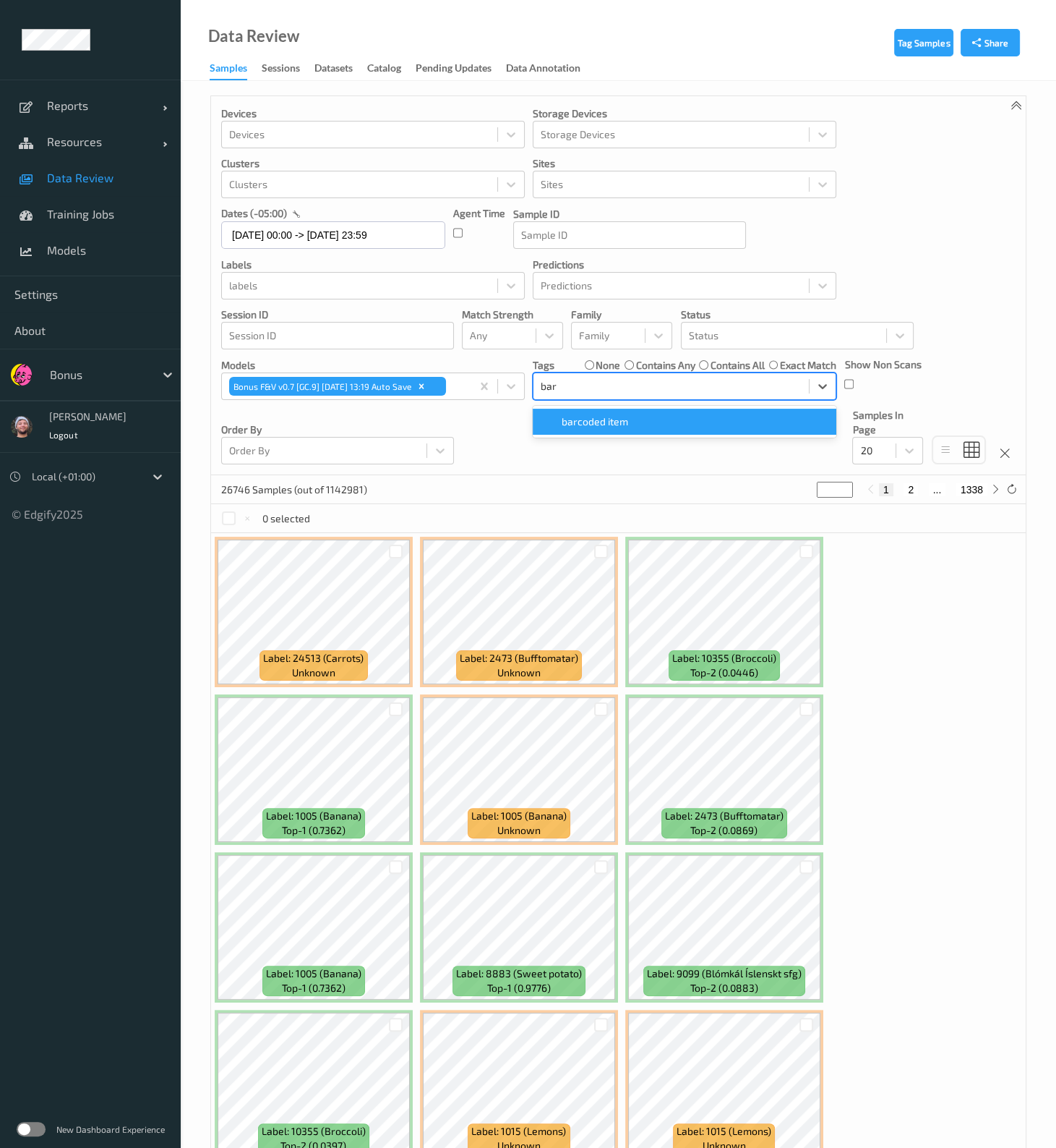
click at [618, 424] on span "barcoded item" at bounding box center [594, 421] width 66 height 14
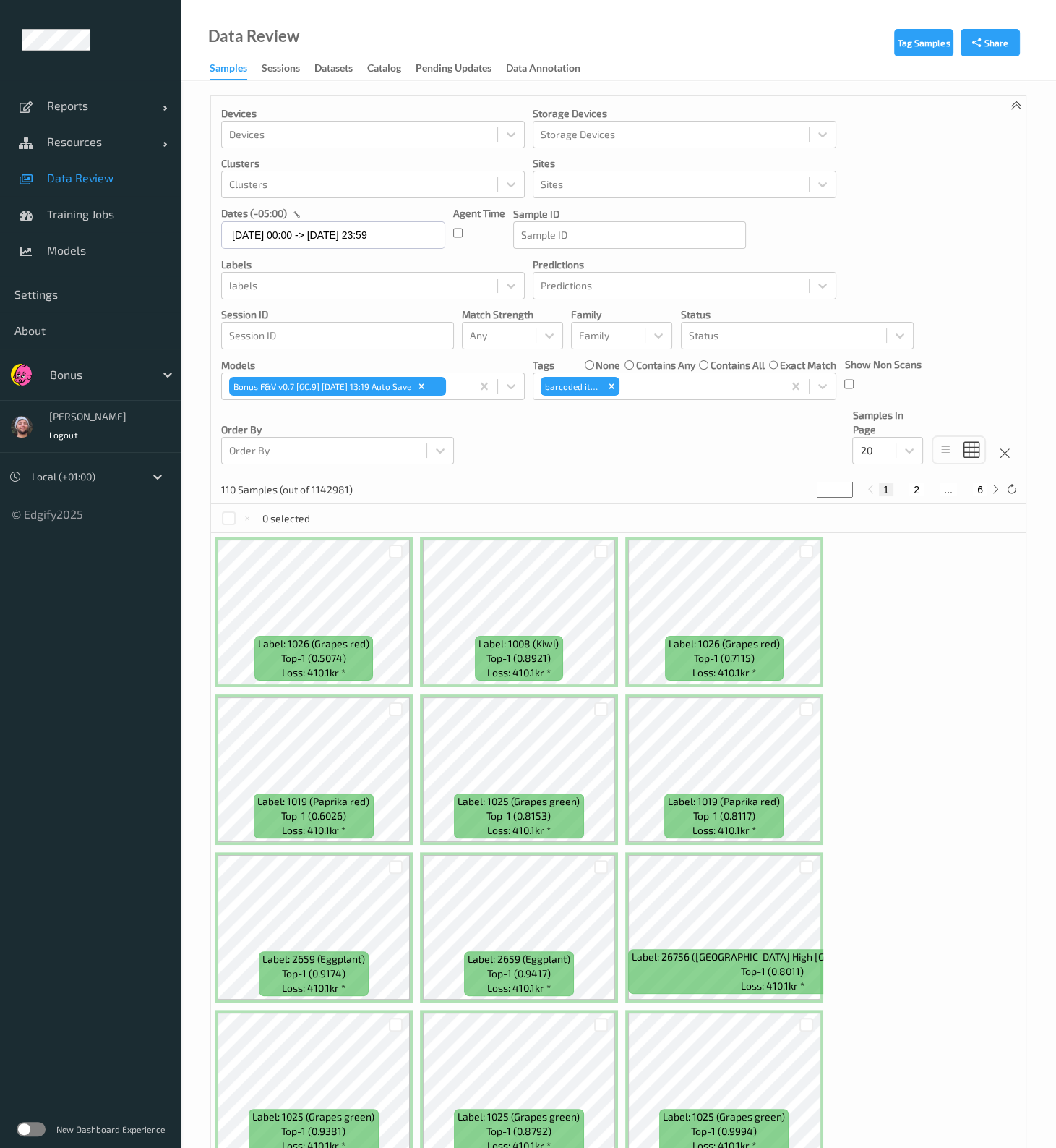
click at [840, 461] on div "Label: 1026 (Grapes red) top-1 (0.5074) Loss: 410.1kr * Label: 1008 (Kiwi) top-…" at bounding box center [618, 1084] width 814 height 1103
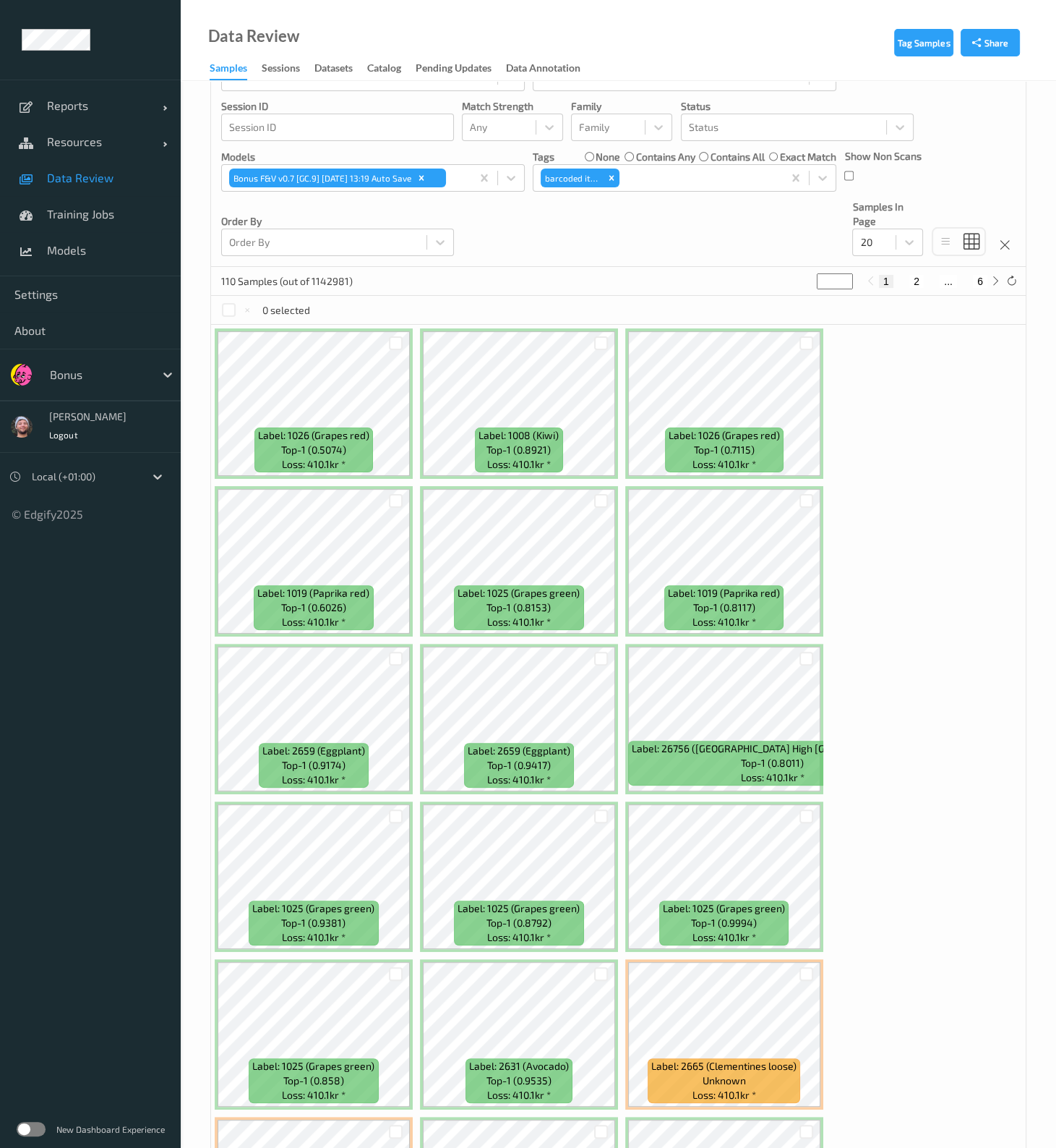
scroll to position [452, 0]
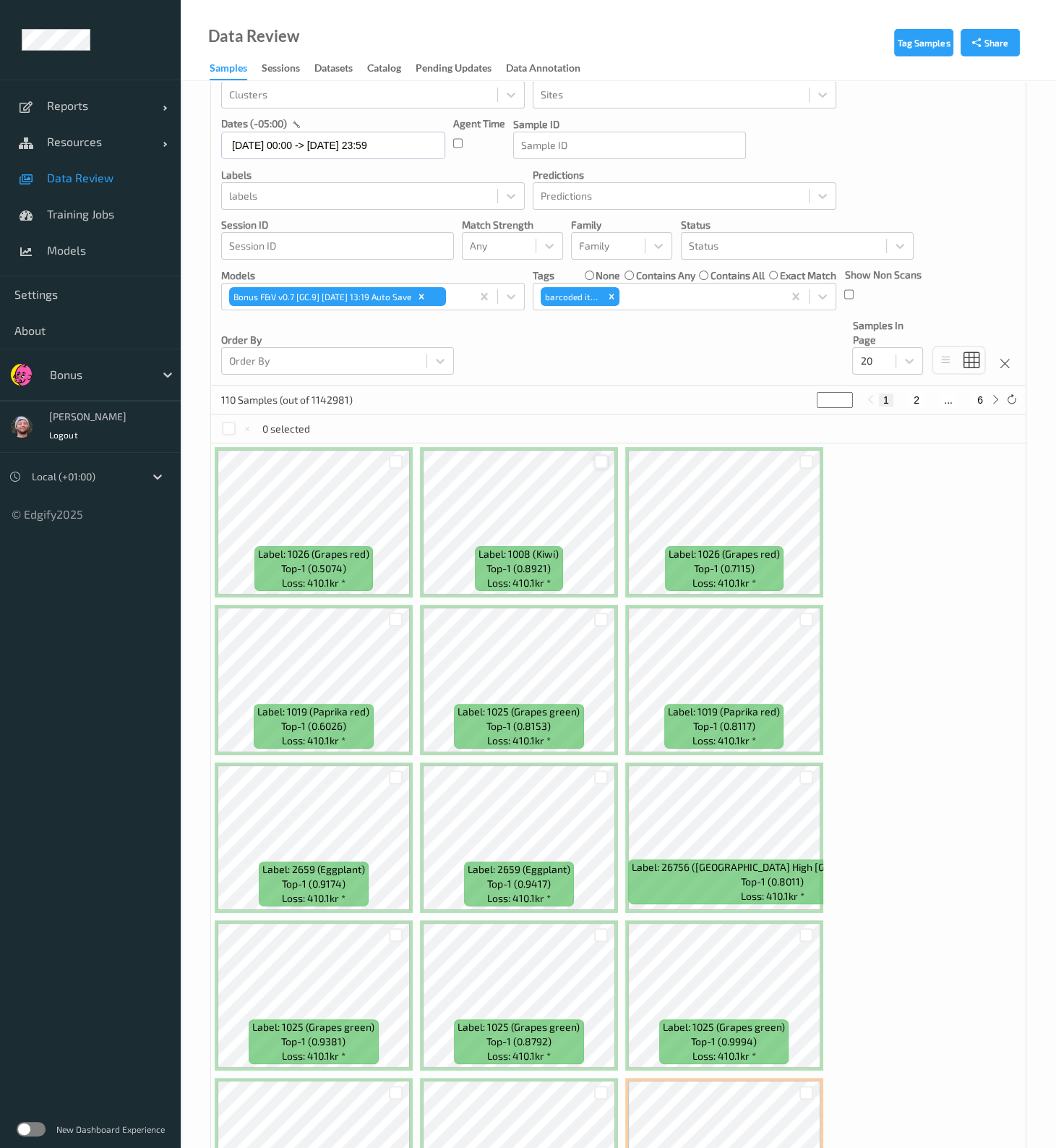
click at [605, 458] on div at bounding box center [601, 461] width 13 height 13
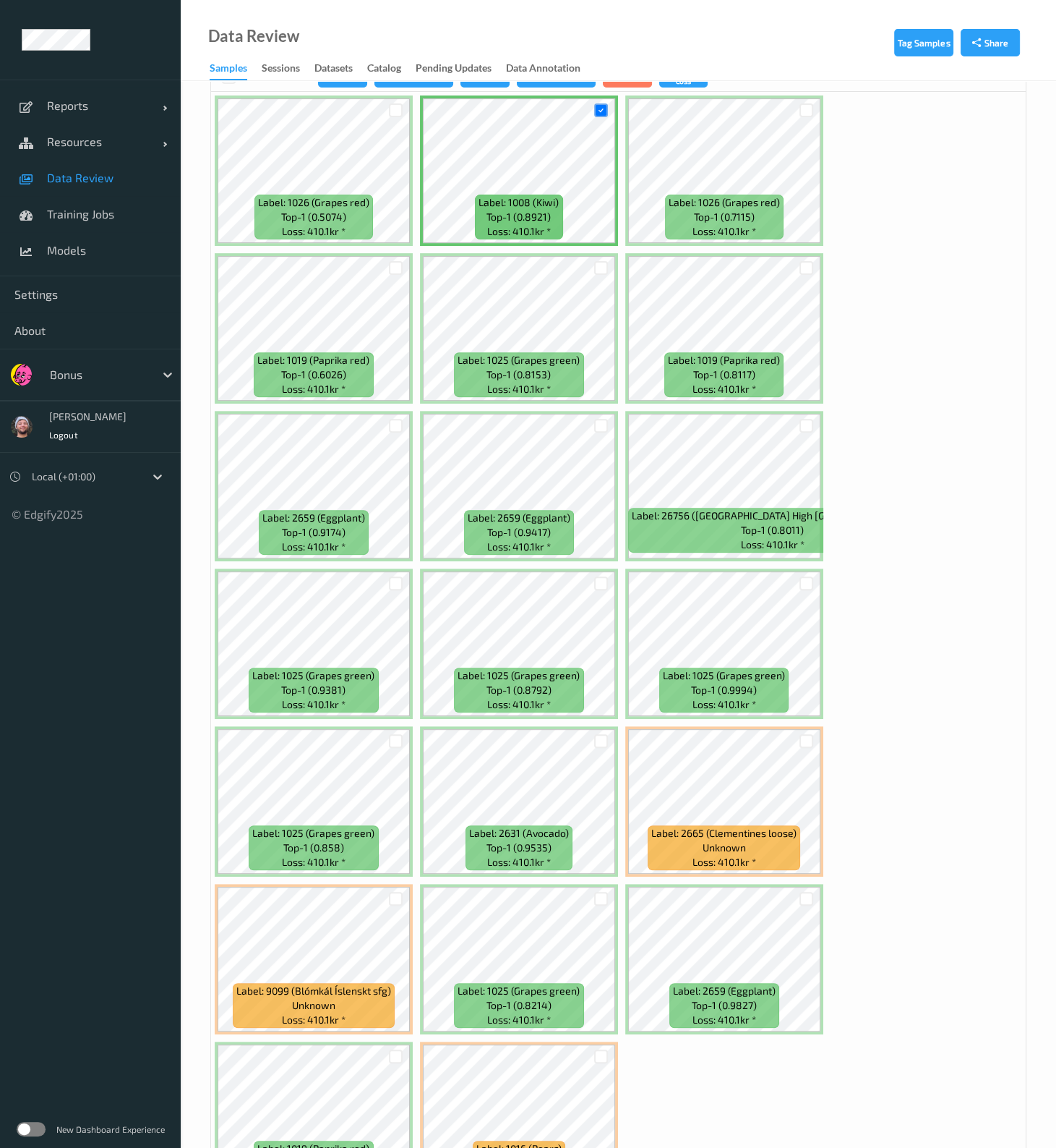
scroll to position [0, 0]
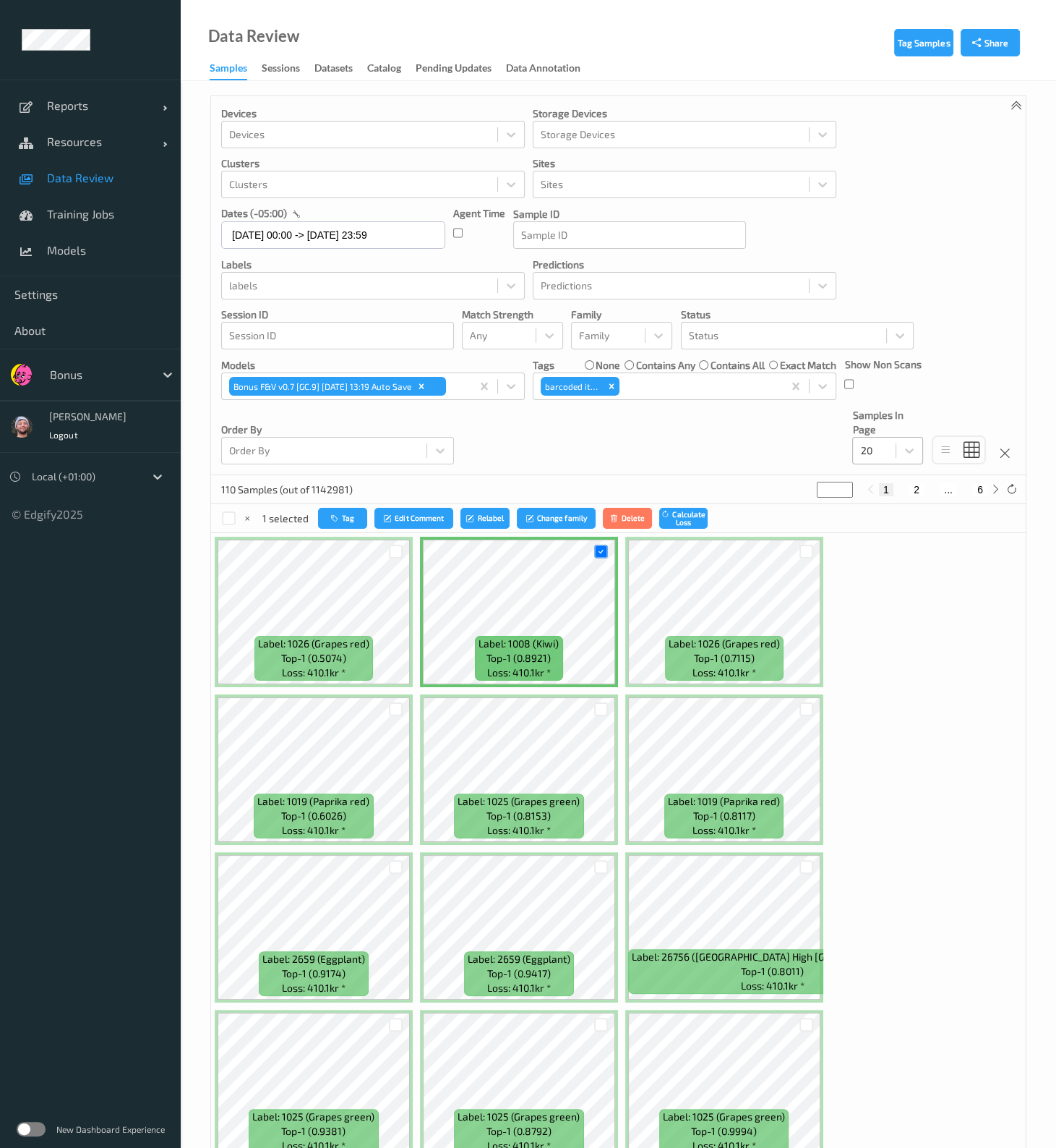
click at [875, 455] on div at bounding box center [874, 450] width 28 height 17
click at [902, 461] on div "200" at bounding box center [888, 590] width 54 height 14
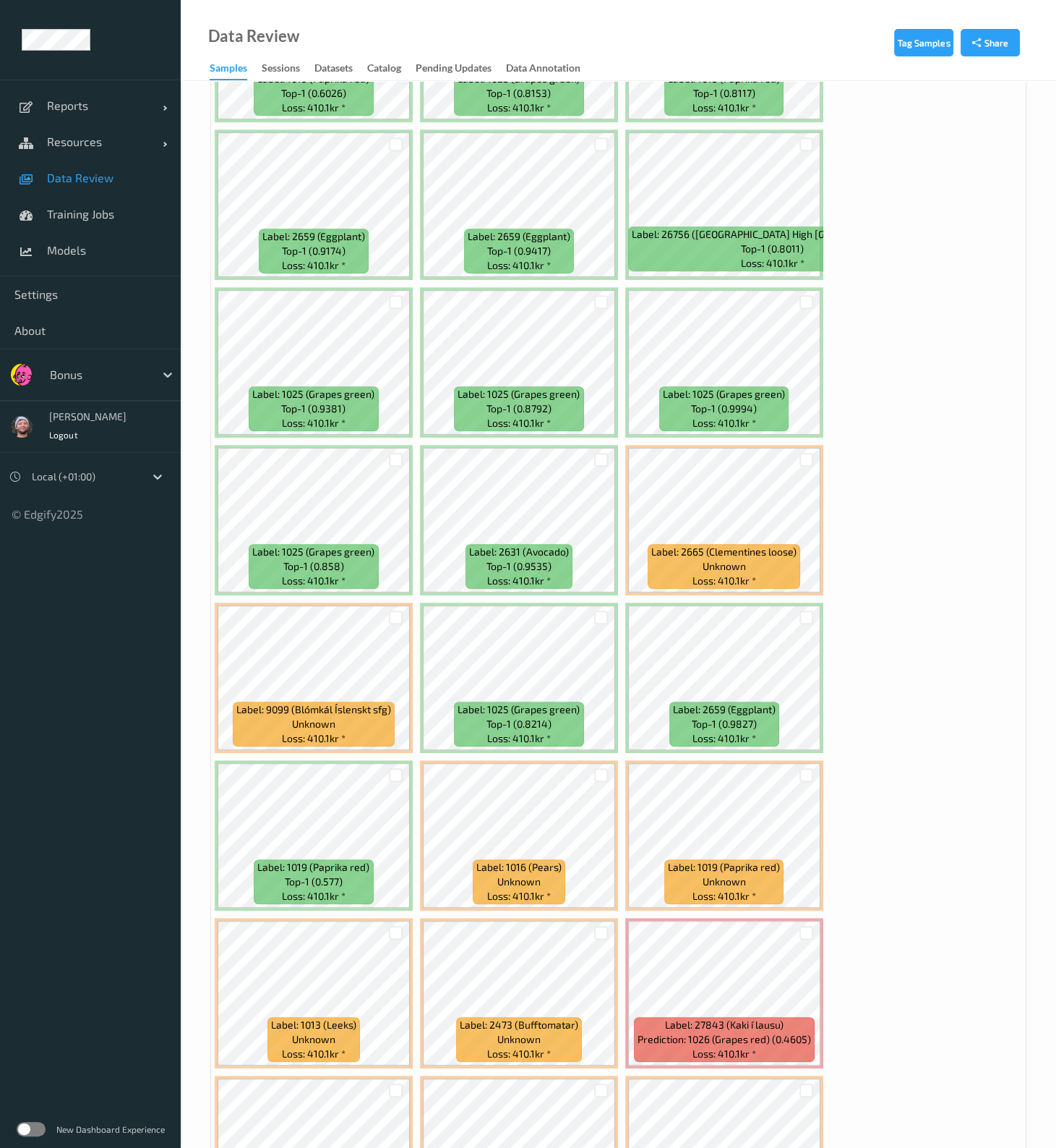
scroll to position [271, 0]
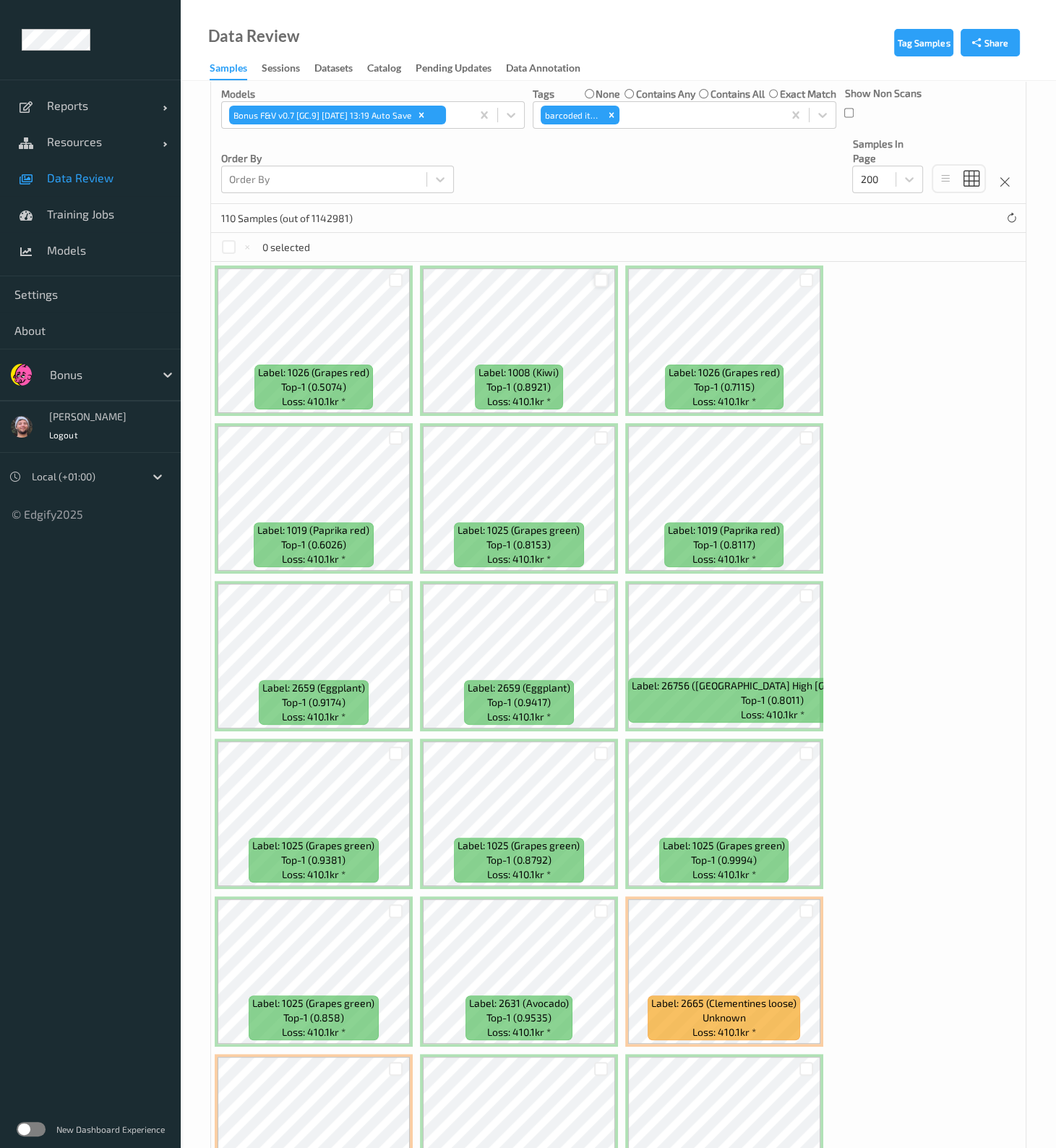
click at [597, 285] on div at bounding box center [601, 279] width 13 height 13
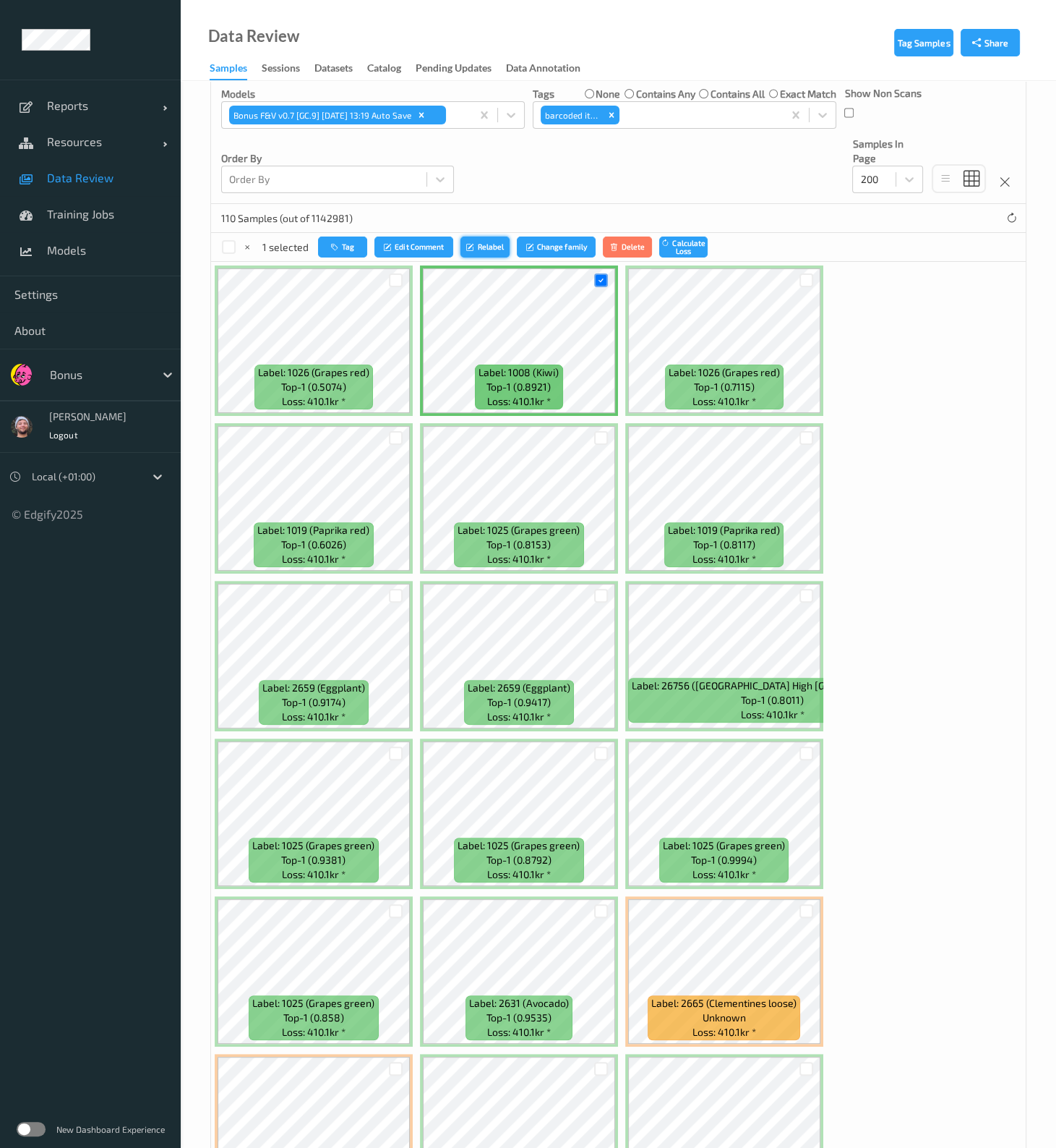
click at [483, 251] on button "Relabel" at bounding box center [485, 246] width 49 height 21
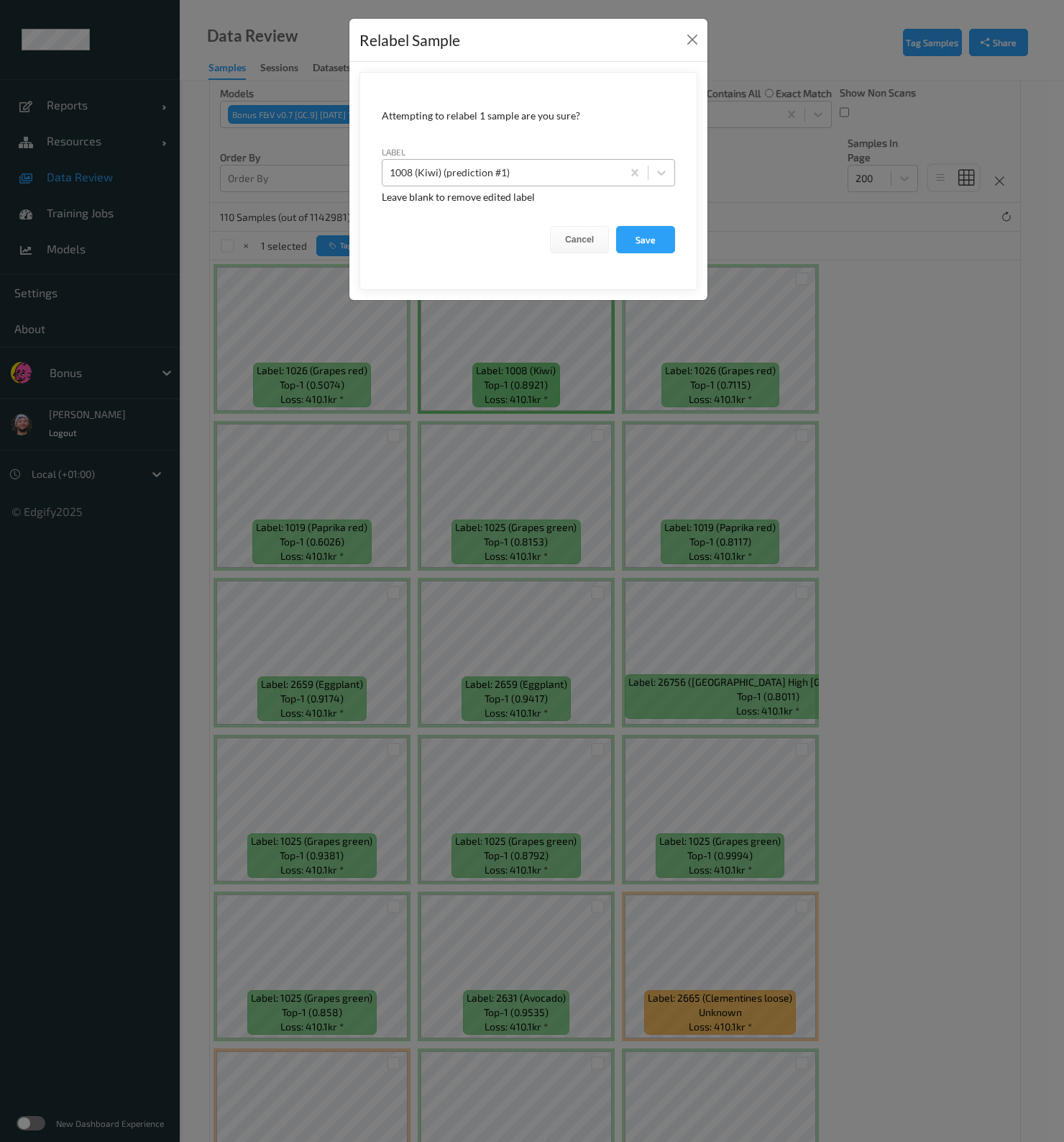
click at [439, 168] on div at bounding box center [502, 172] width 225 height 17
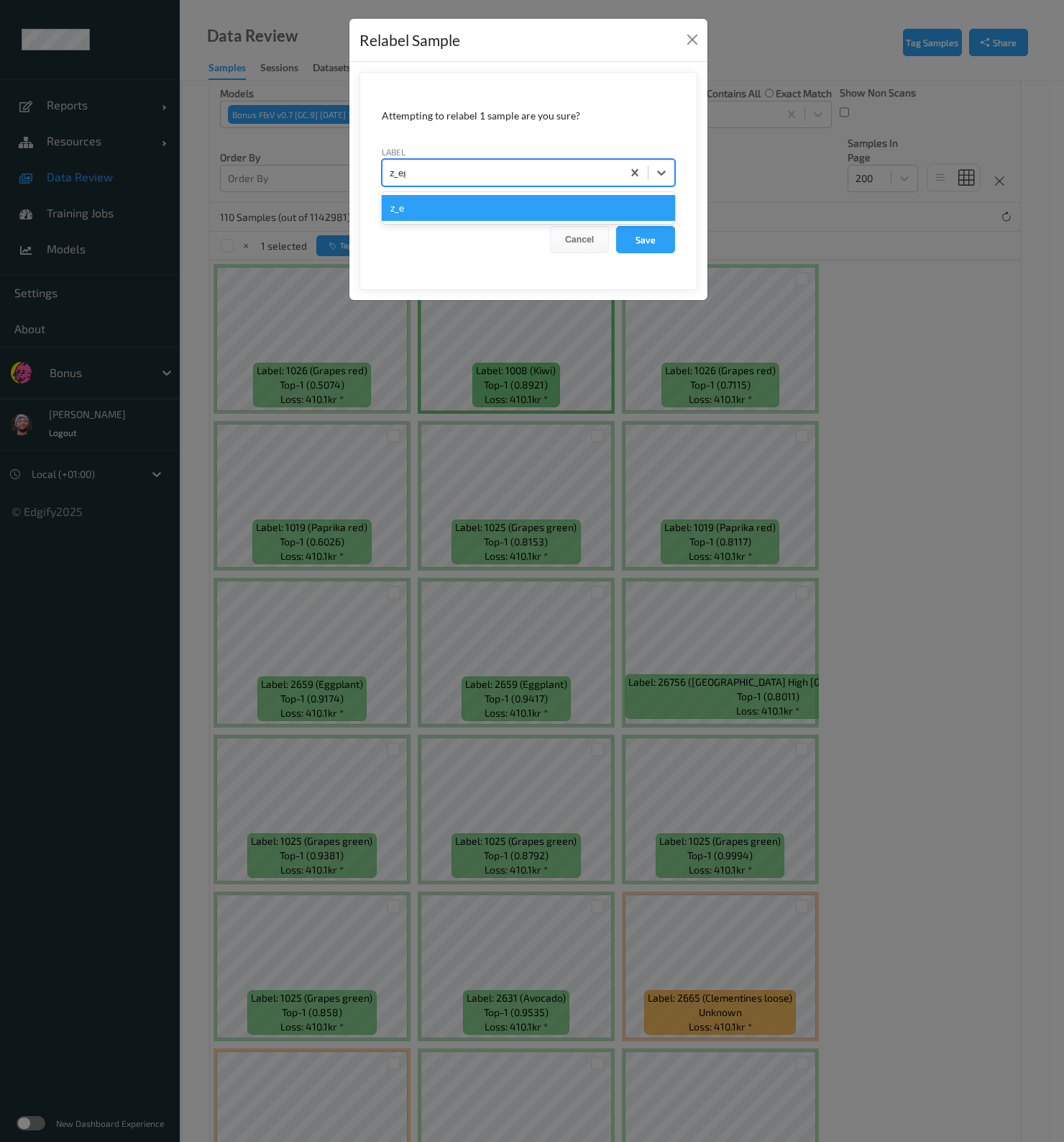
type input "z_egg"
click at [616, 226] on button "Save" at bounding box center [646, 239] width 59 height 28
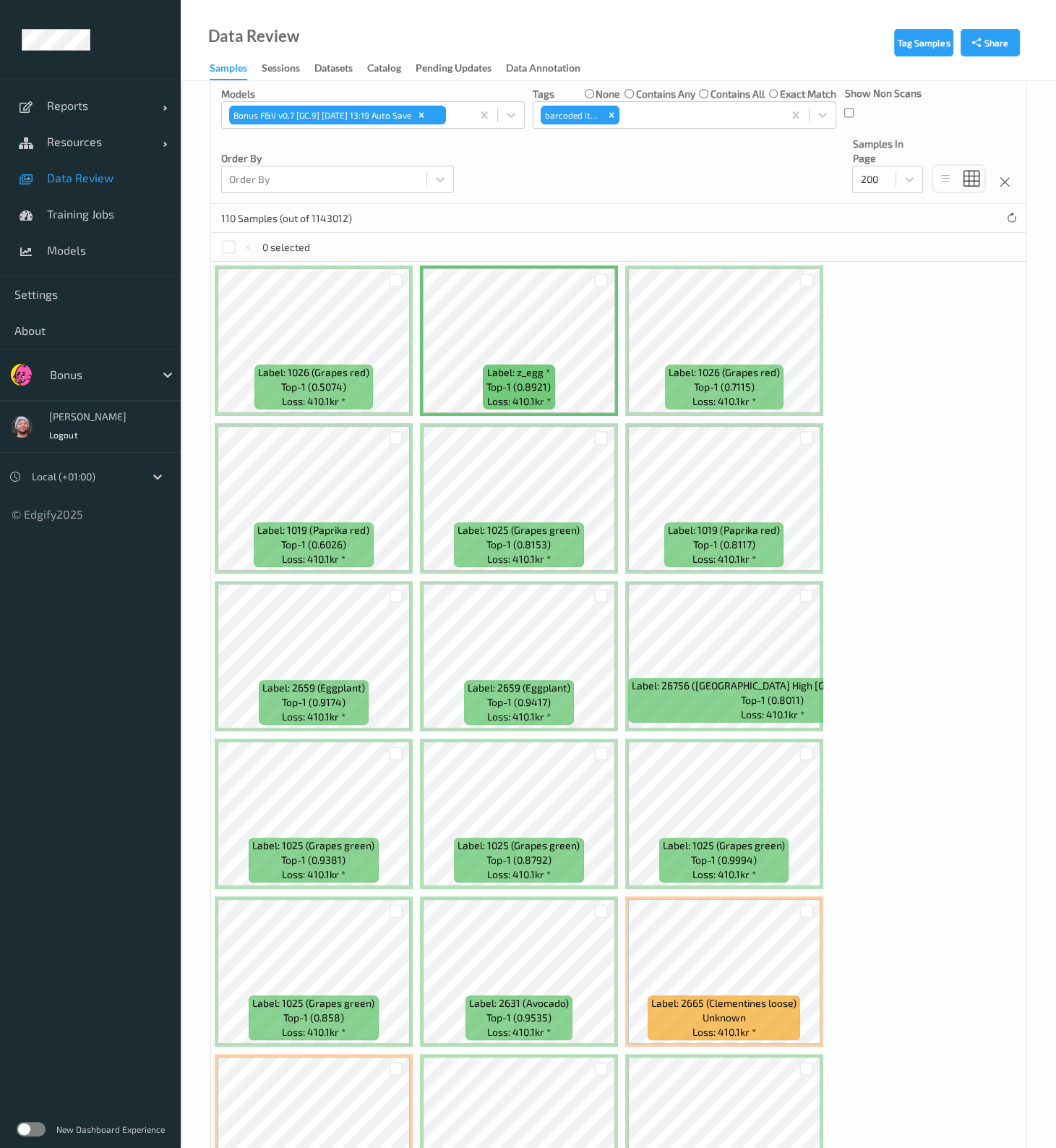
click at [107, 163] on link "Data Review" at bounding box center [90, 178] width 180 height 36
click at [106, 166] on link "Data Review" at bounding box center [90, 178] width 180 height 36
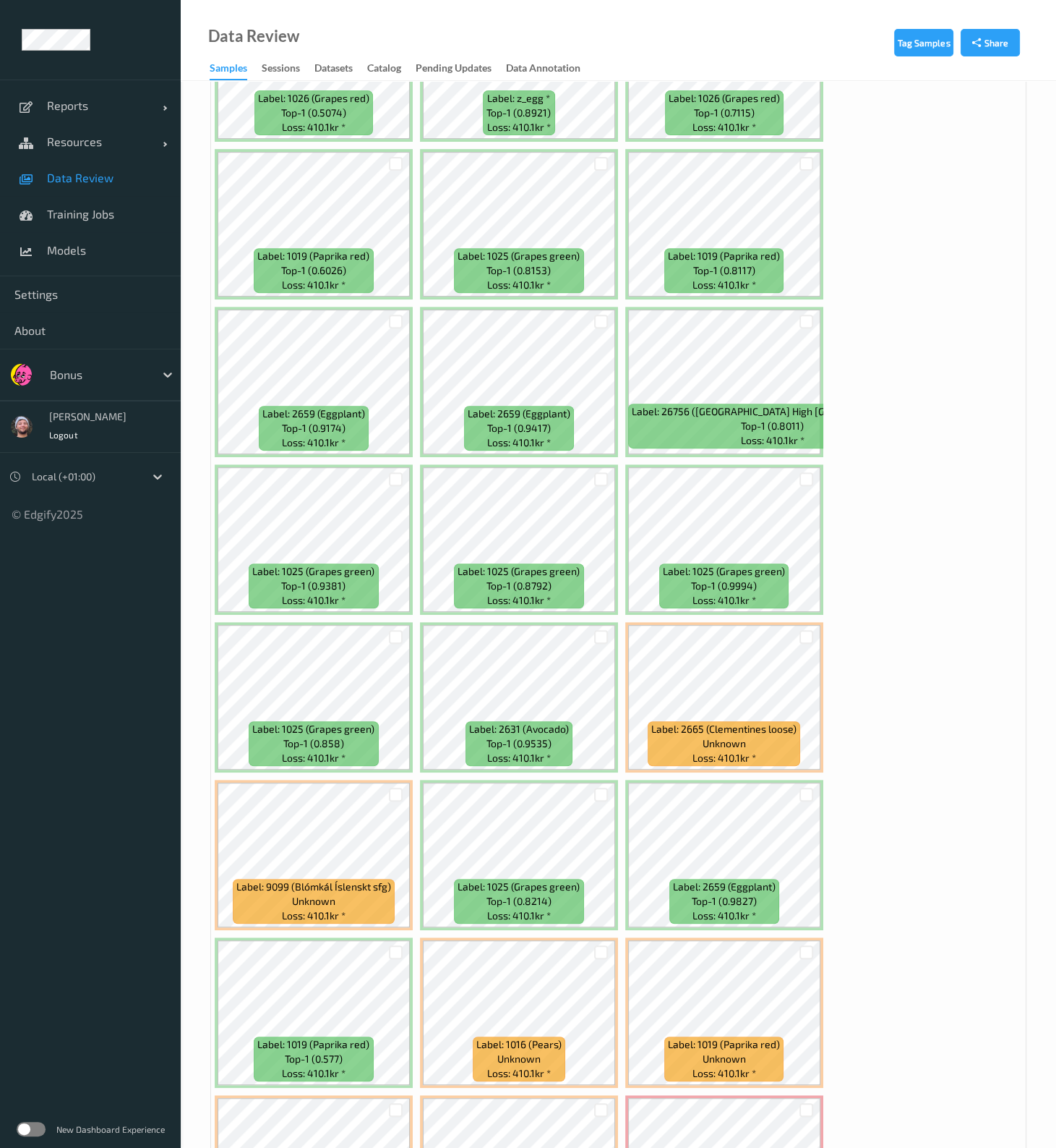
scroll to position [632, 0]
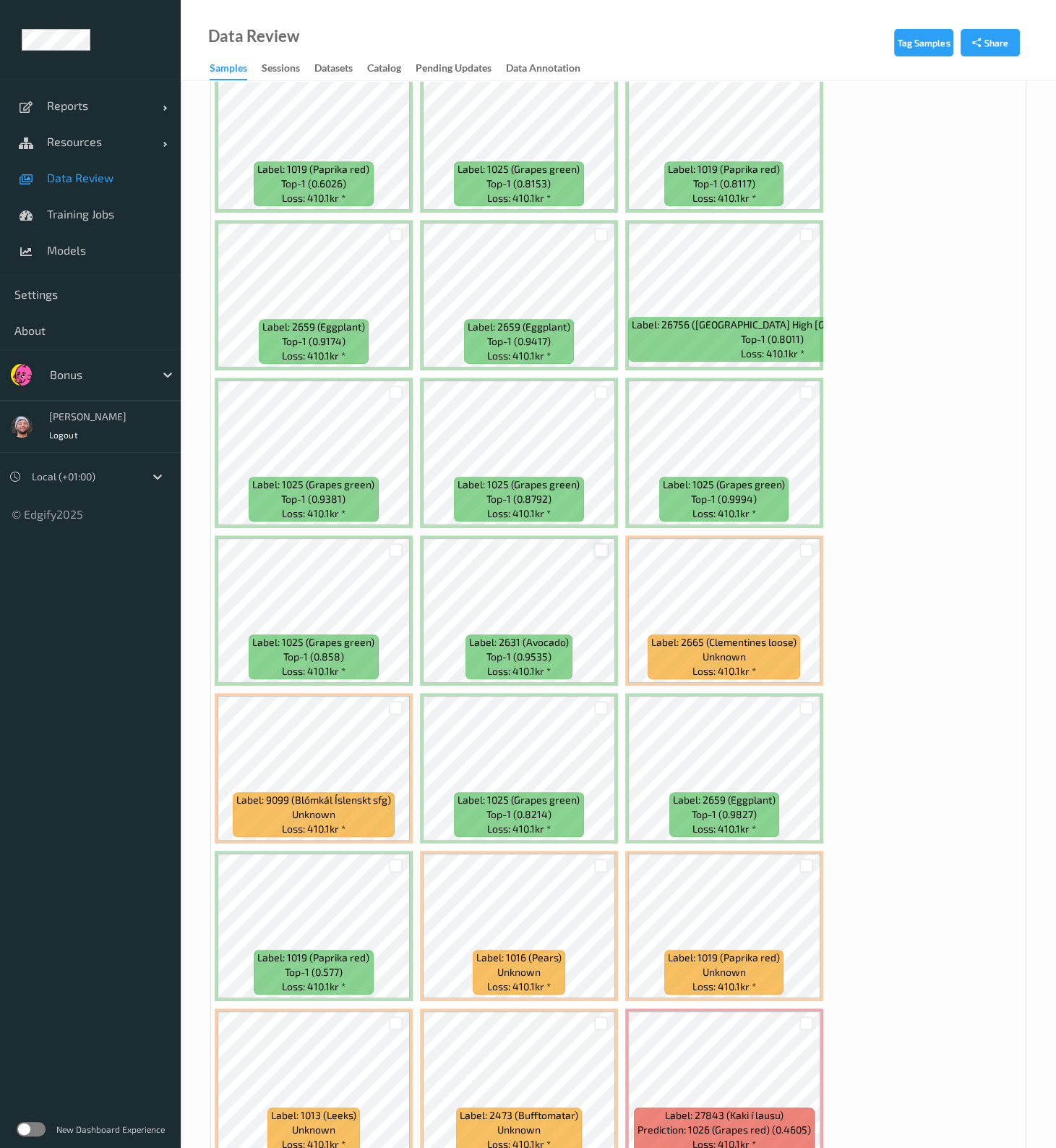
click at [598, 461] on div at bounding box center [601, 550] width 13 height 13
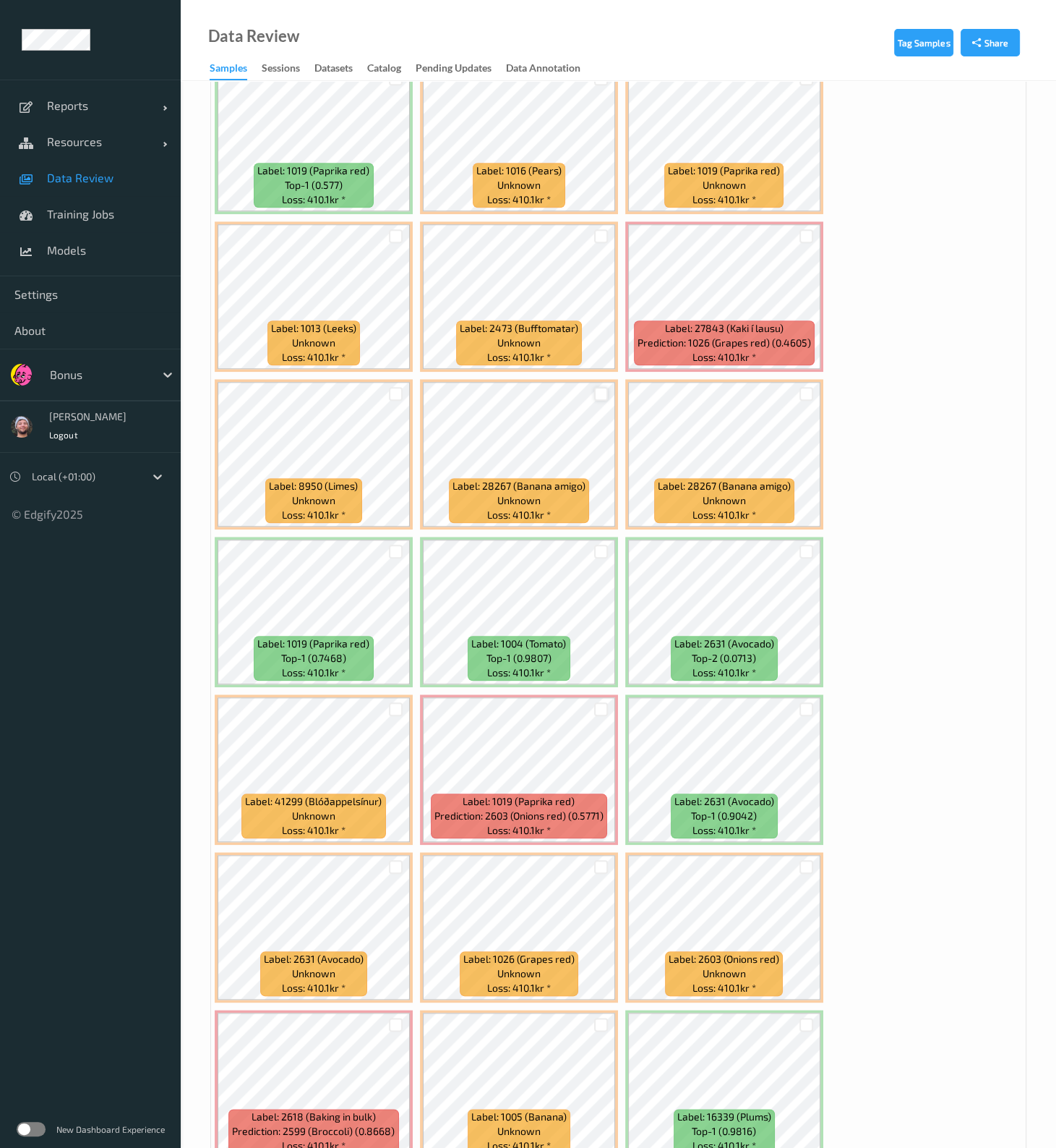
scroll to position [1537, 0]
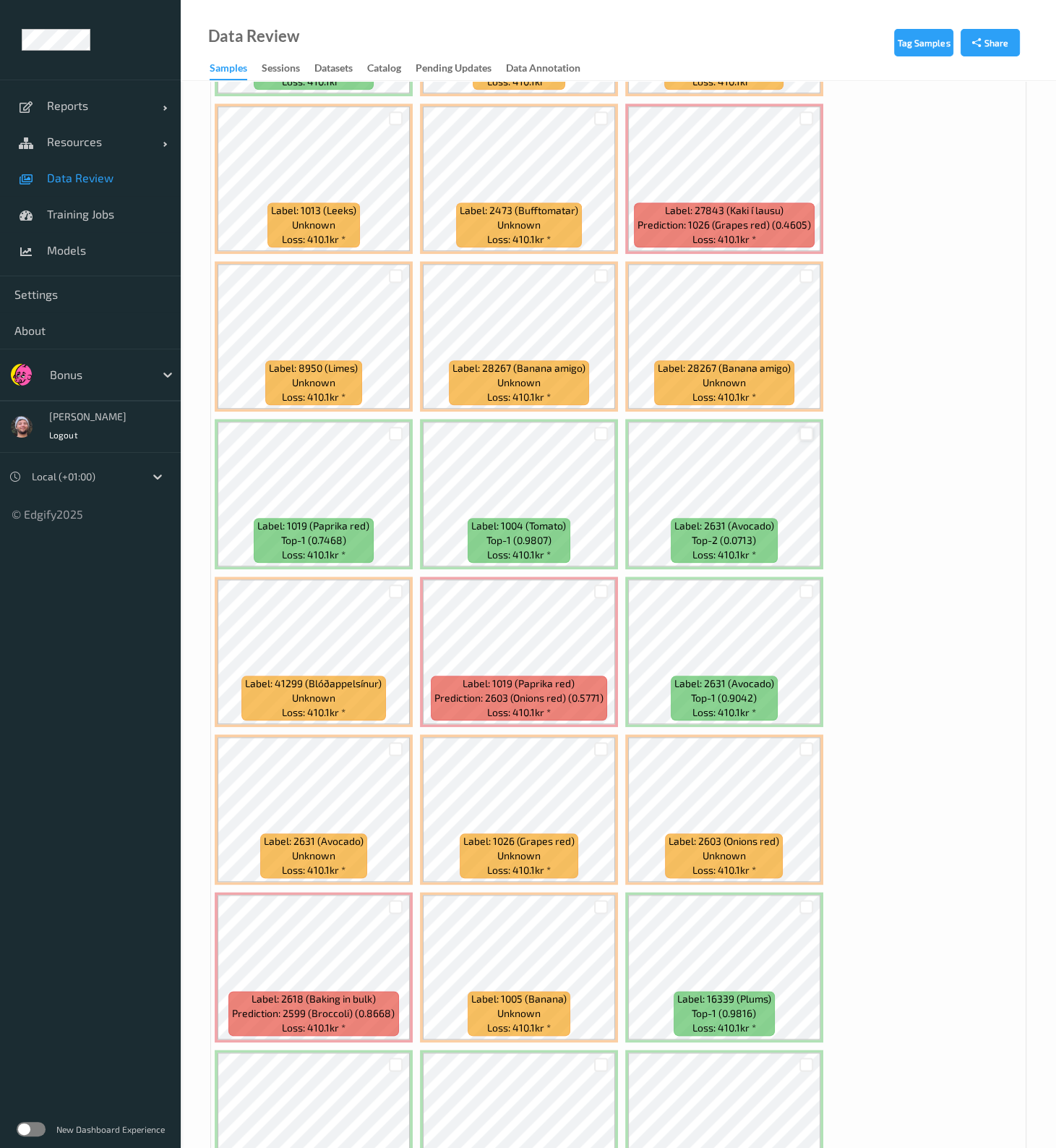
click at [800, 425] on div at bounding box center [806, 433] width 28 height 24
click at [800, 427] on div at bounding box center [805, 433] width 13 height 13
click at [805, 461] on div at bounding box center [805, 590] width 13 height 13
click at [399, 461] on div at bounding box center [395, 748] width 13 height 13
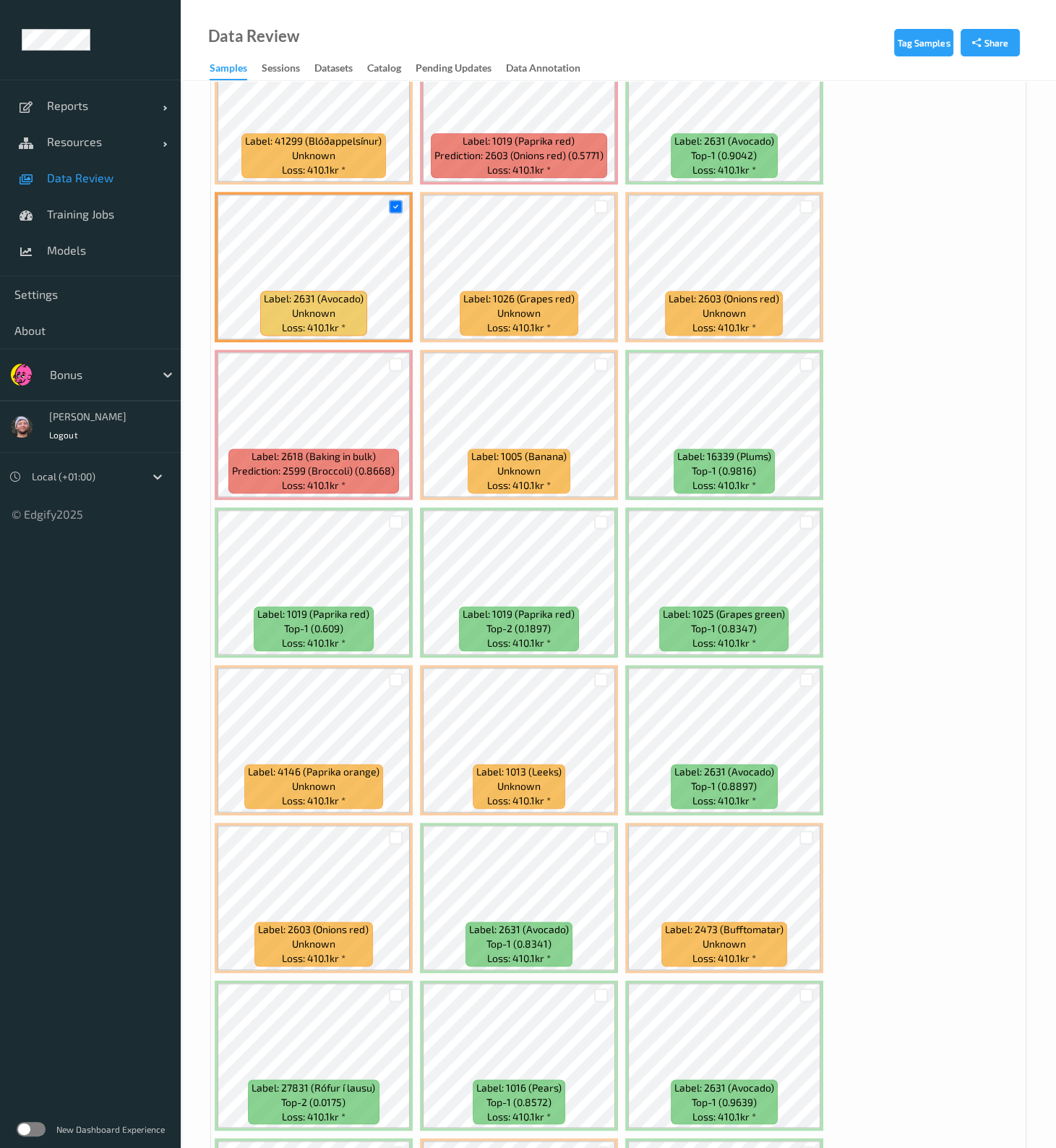
scroll to position [2349, 0]
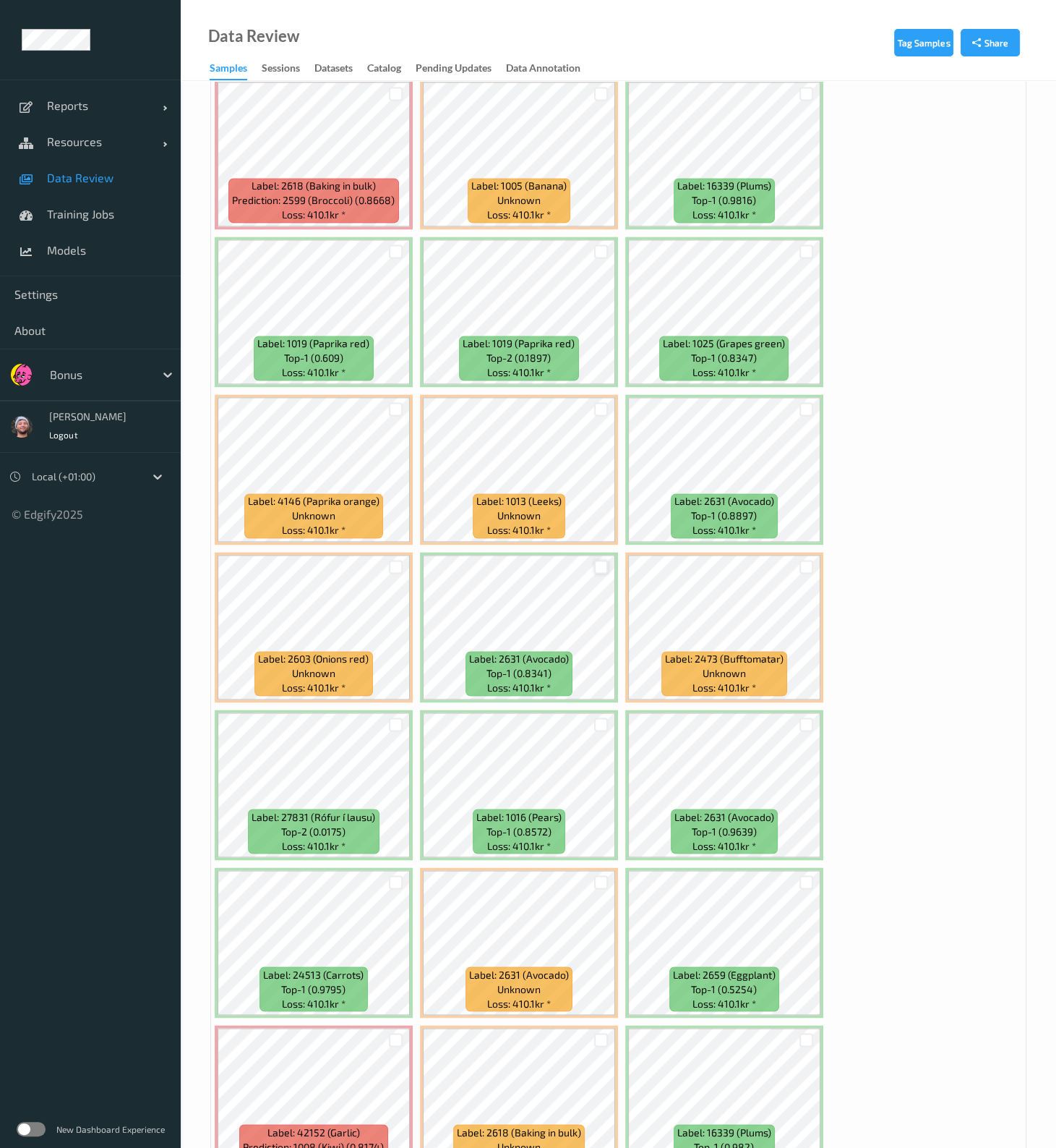
click at [603, 461] on div at bounding box center [601, 566] width 13 height 13
click at [793, 461] on div at bounding box center [806, 724] width 28 height 24
click at [803, 461] on div at bounding box center [805, 724] width 13 height 13
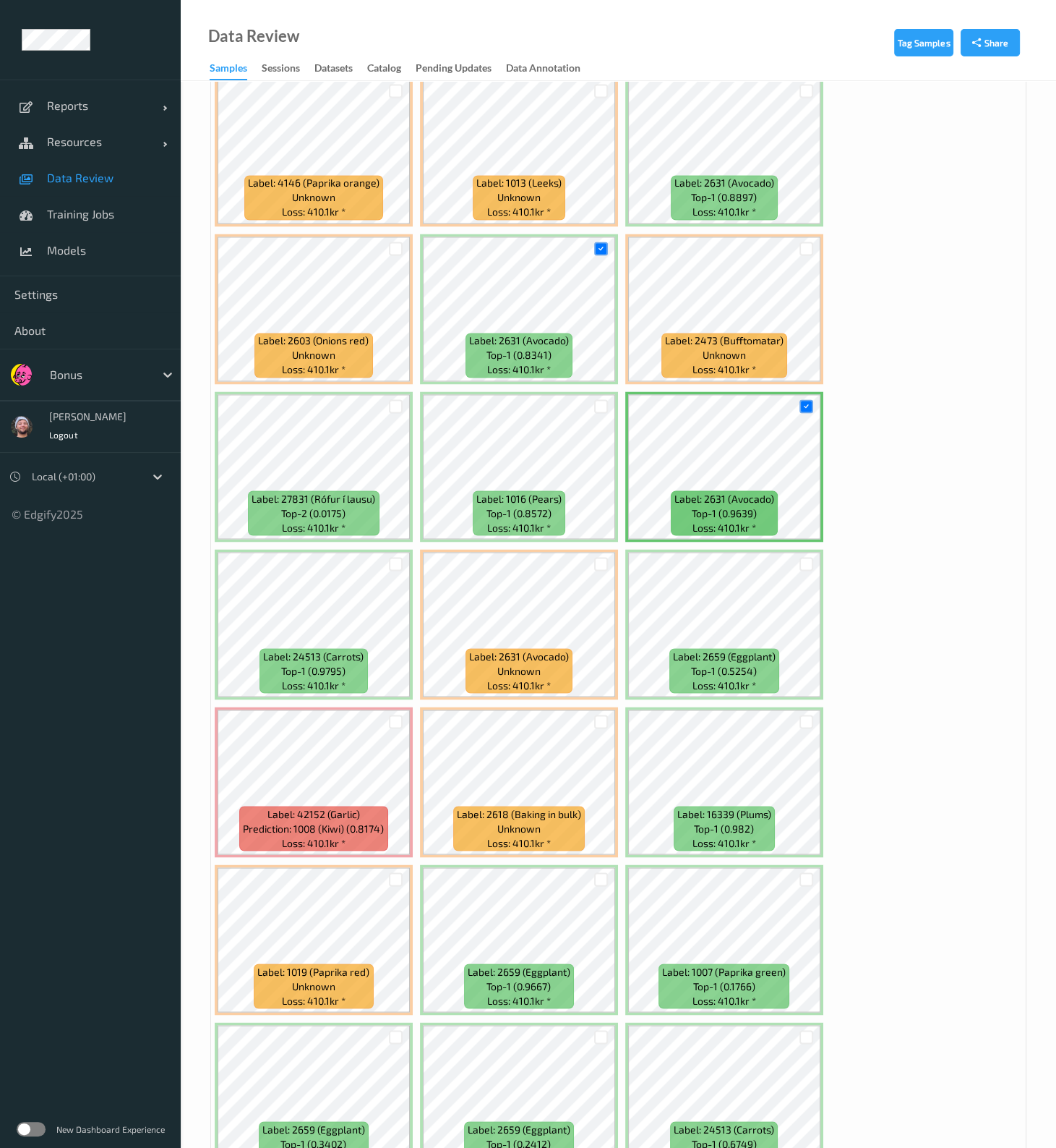
scroll to position [2711, 0]
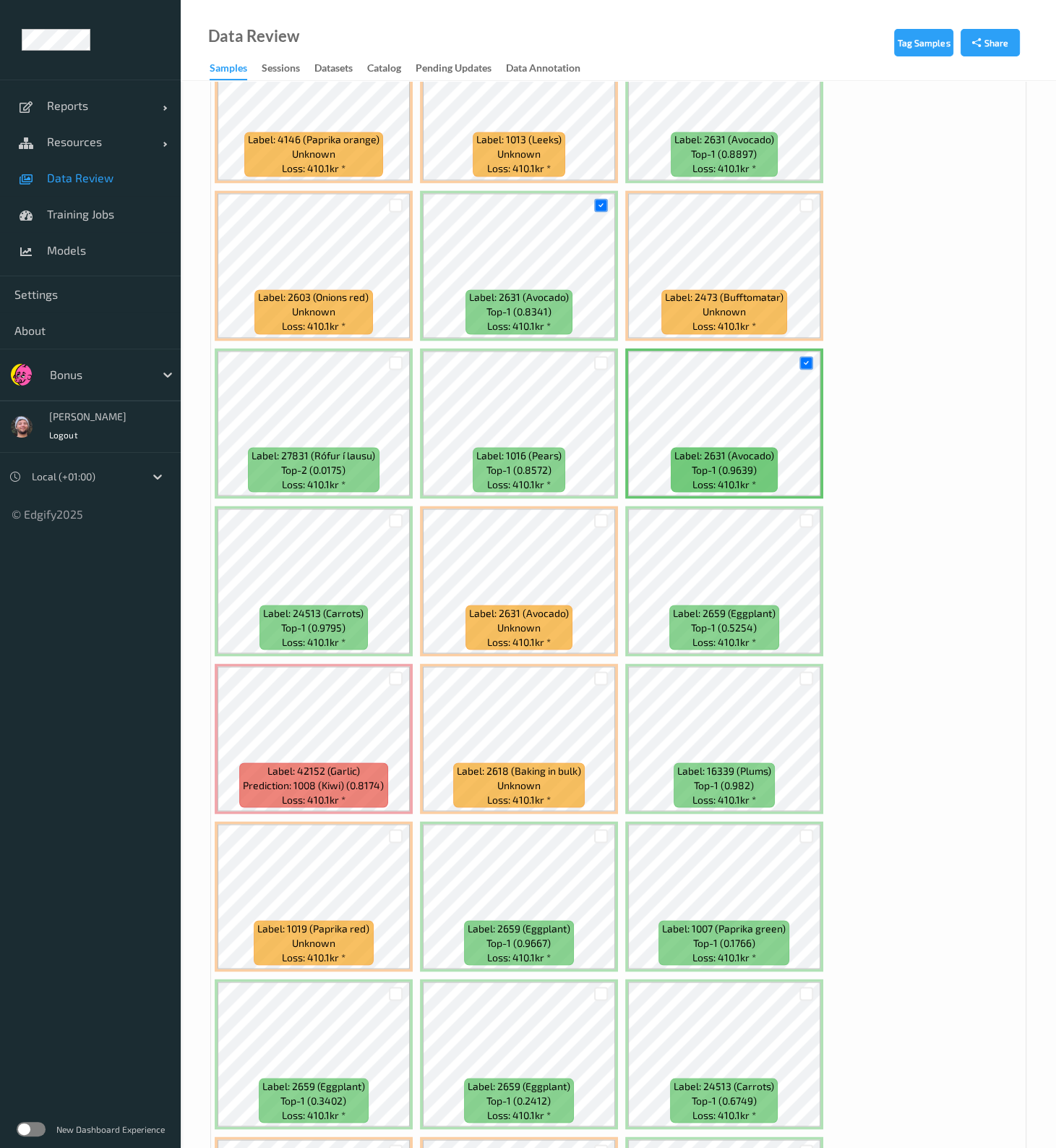
click at [591, 461] on div at bounding box center [601, 520] width 28 height 24
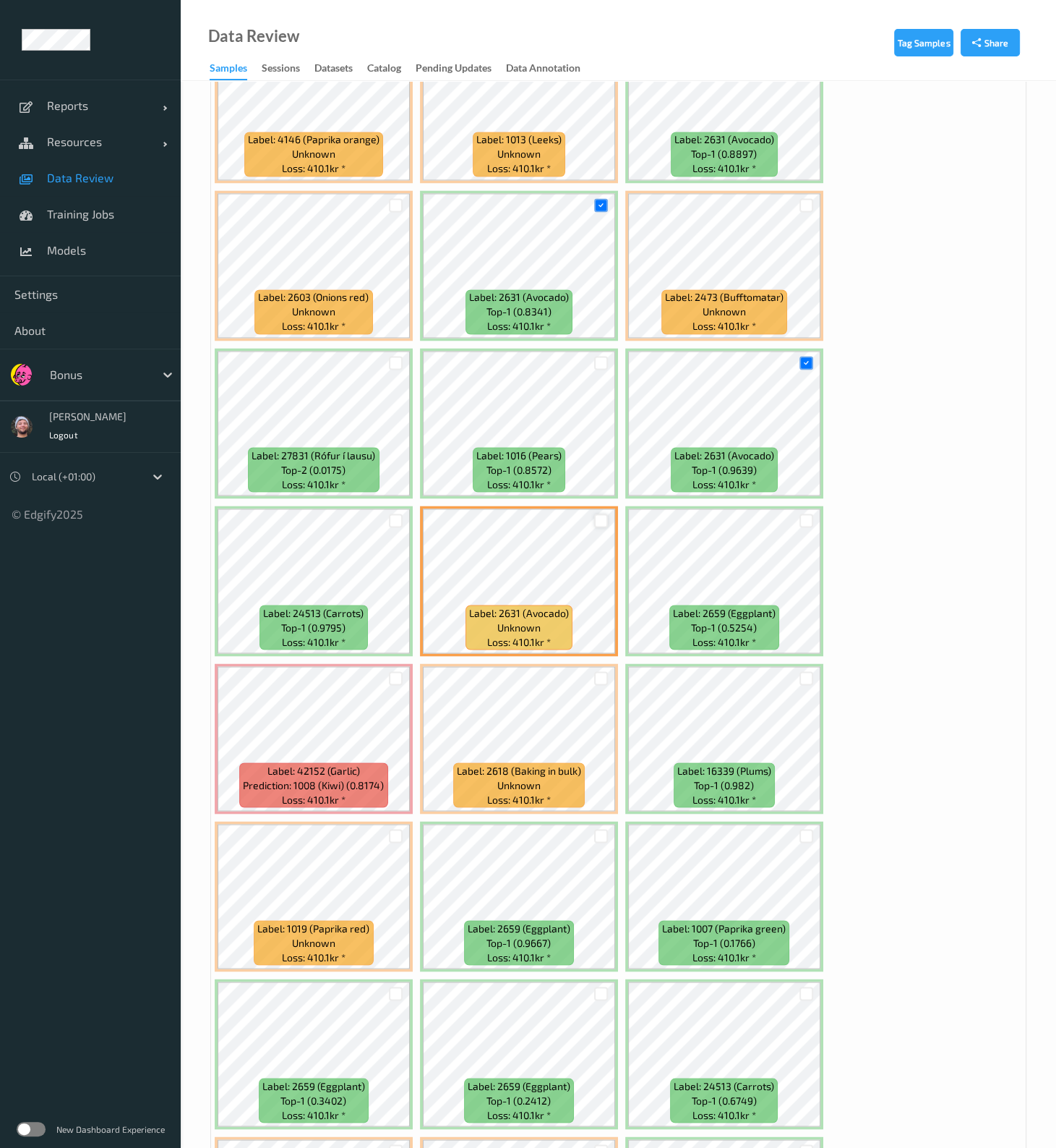
click at [599, 461] on div at bounding box center [601, 520] width 13 height 13
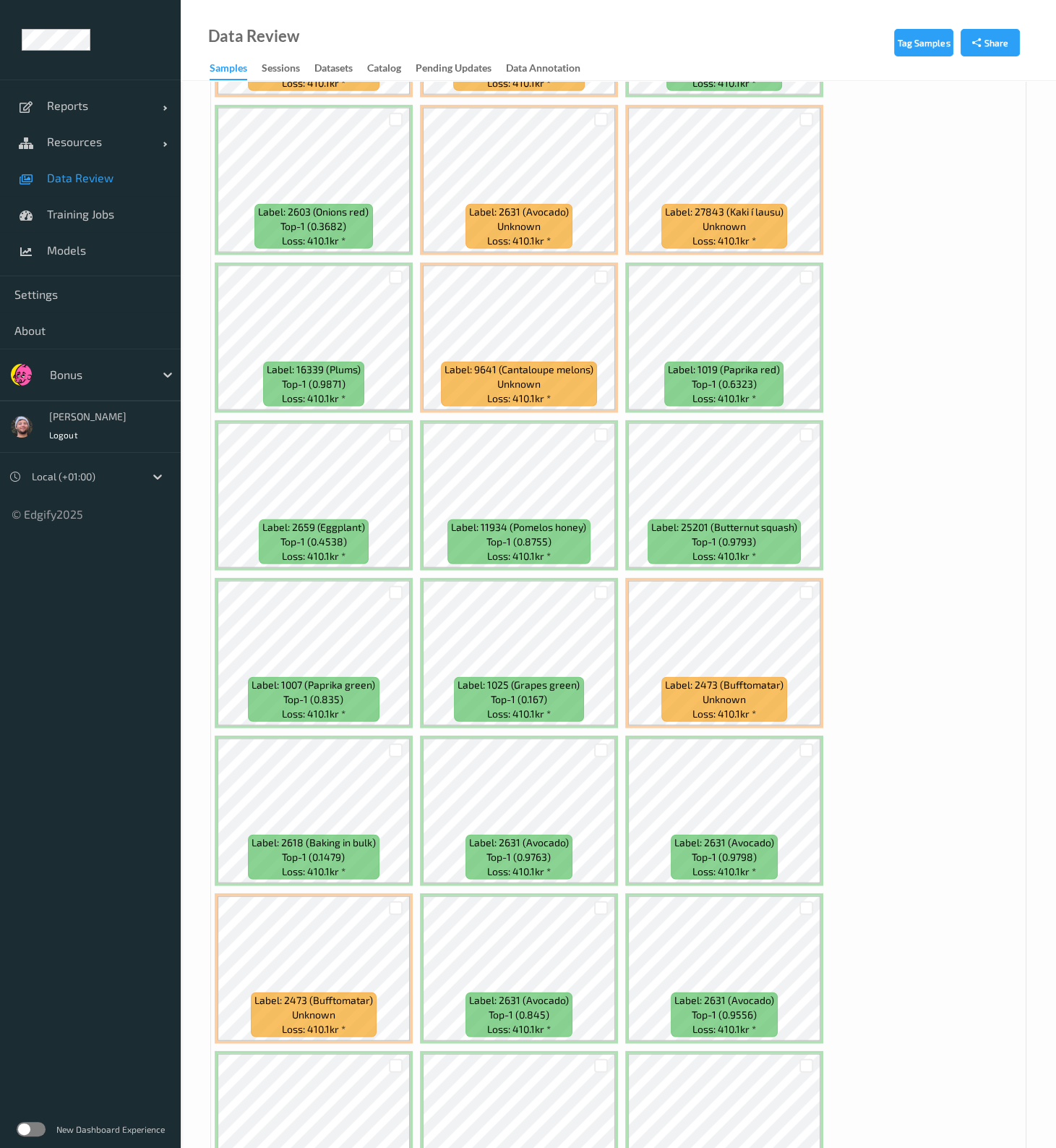
scroll to position [3978, 0]
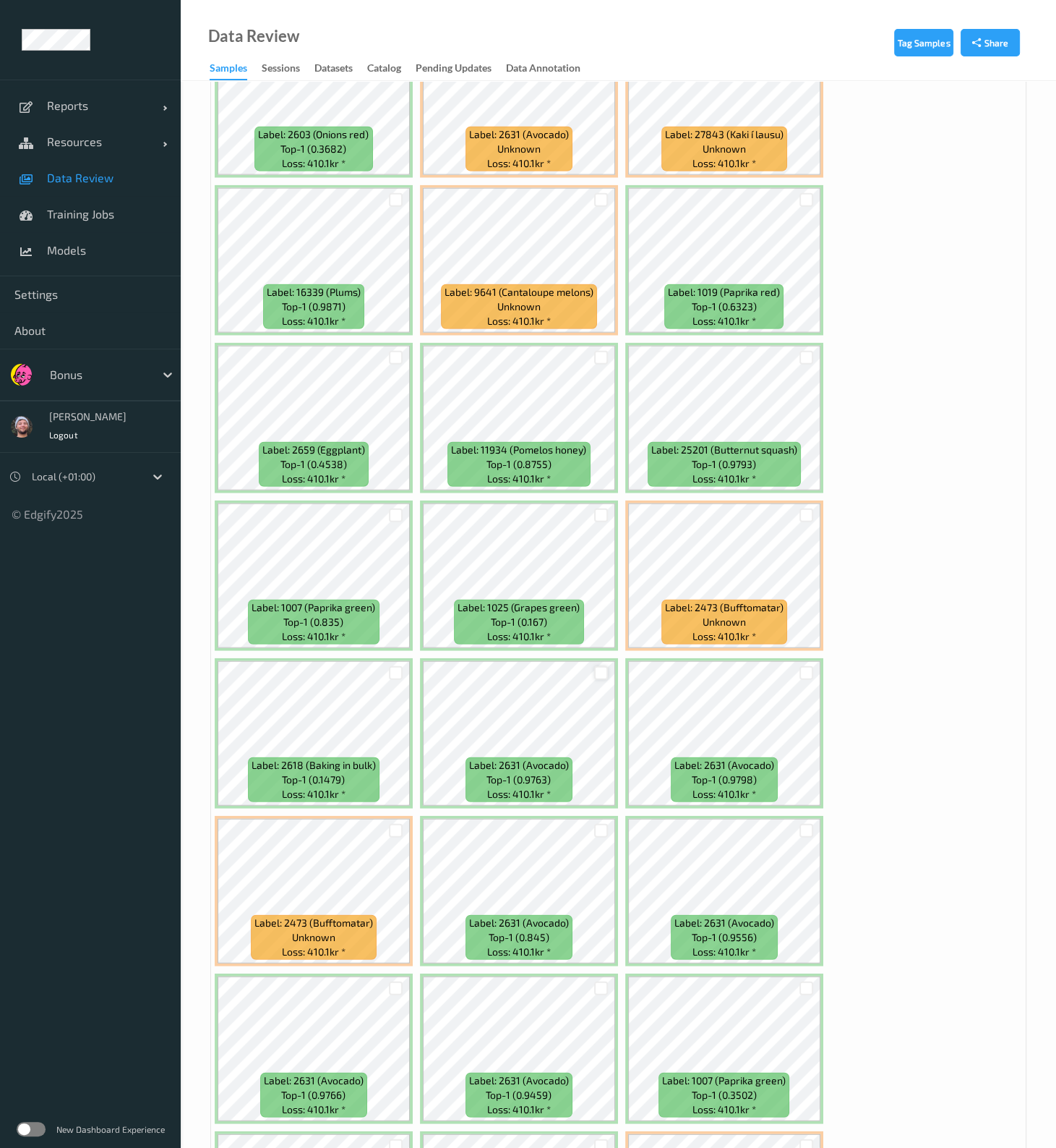
click at [600, 461] on div at bounding box center [601, 672] width 13 height 13
click at [804, 461] on div at bounding box center [805, 672] width 13 height 13
click at [803, 461] on div at bounding box center [805, 830] width 13 height 13
click at [604, 461] on div at bounding box center [601, 830] width 13 height 13
click at [599, 461] on div at bounding box center [601, 987] width 13 height 13
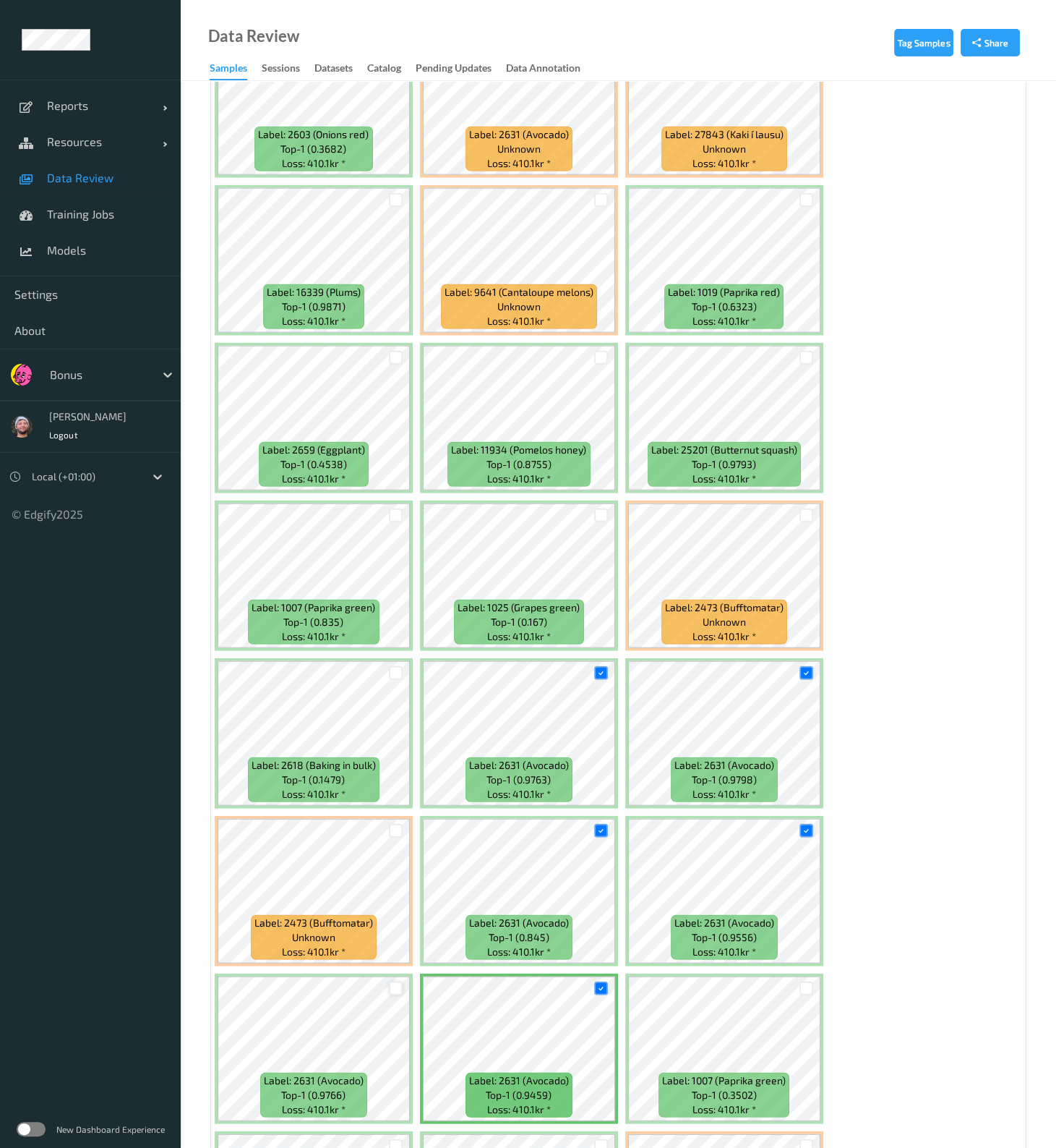
click at [396, 461] on div at bounding box center [395, 987] width 13 height 13
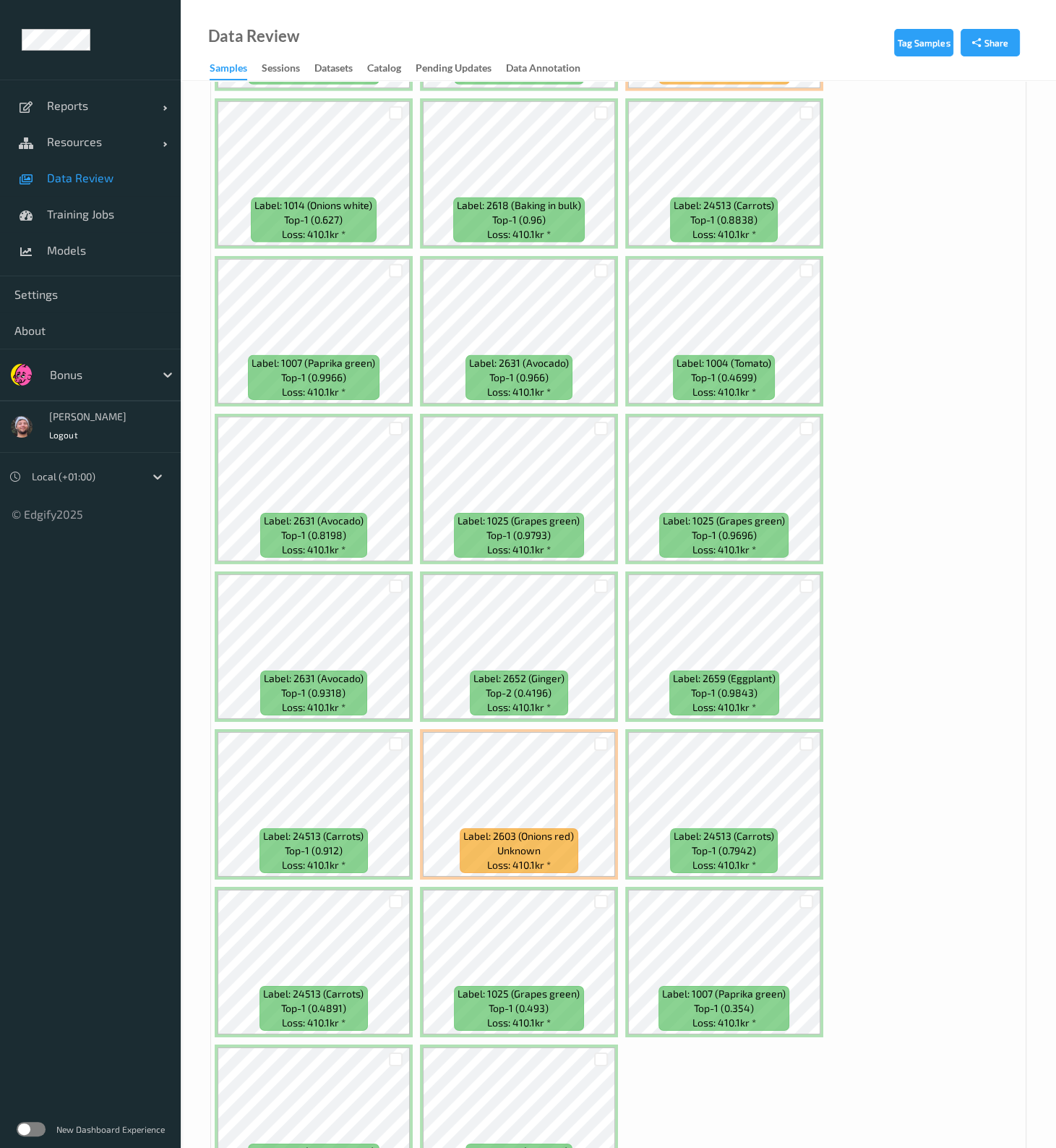
scroll to position [5240, 0]
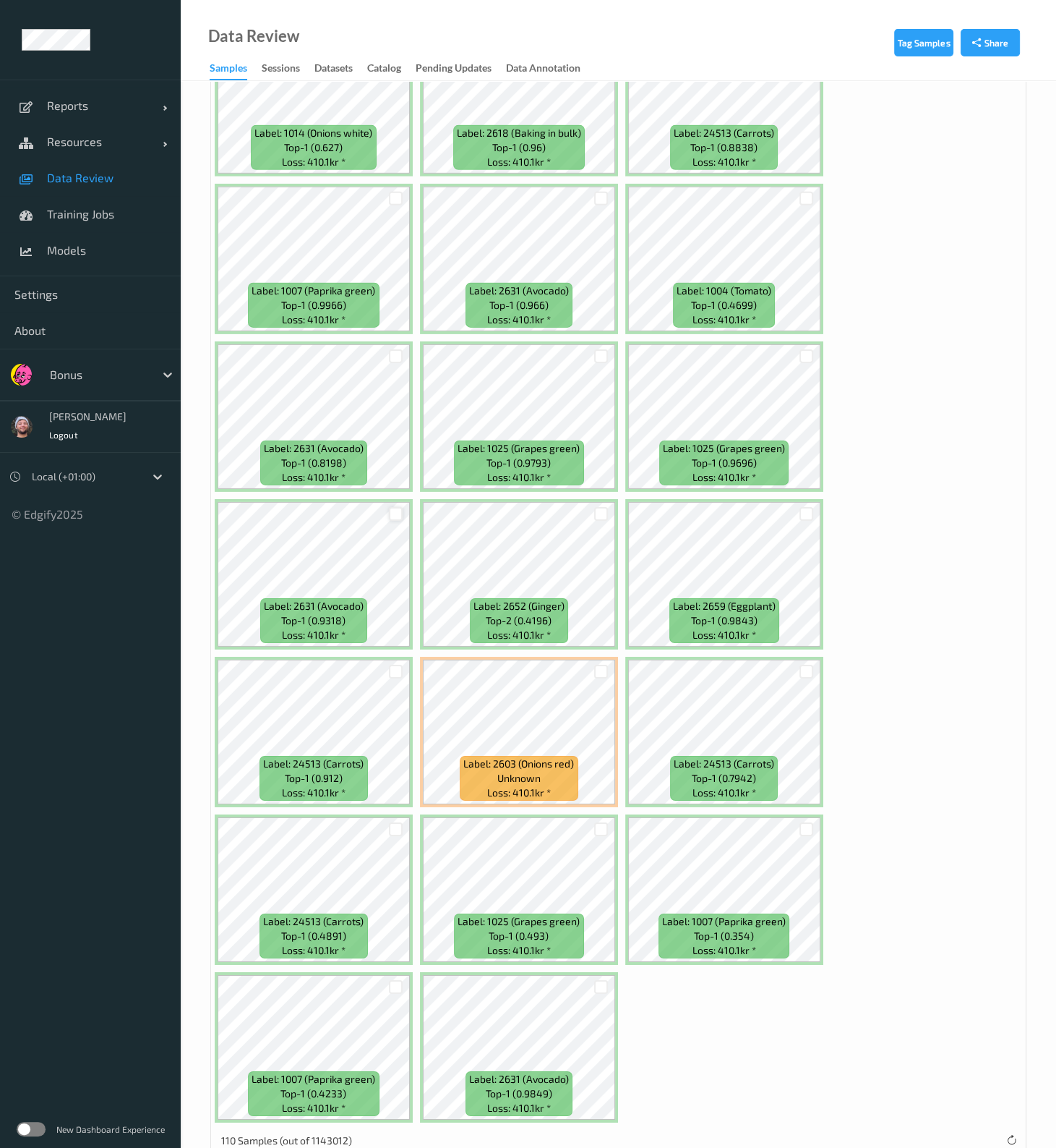
click at [396, 461] on div at bounding box center [395, 513] width 13 height 13
click at [392, 349] on div at bounding box center [395, 356] width 13 height 13
click at [597, 461] on div at bounding box center [601, 986] width 13 height 13
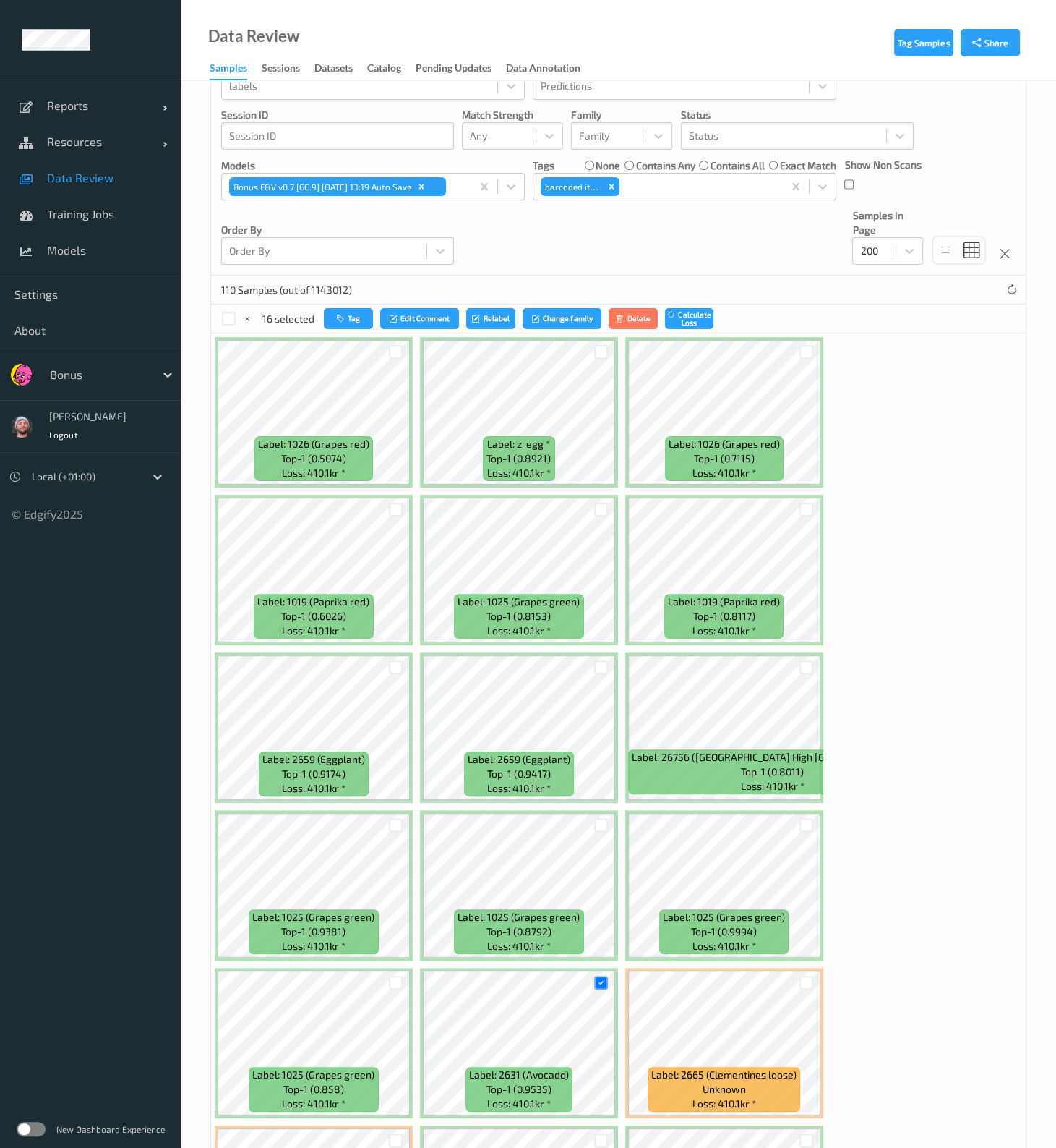
scroll to position [0, 0]
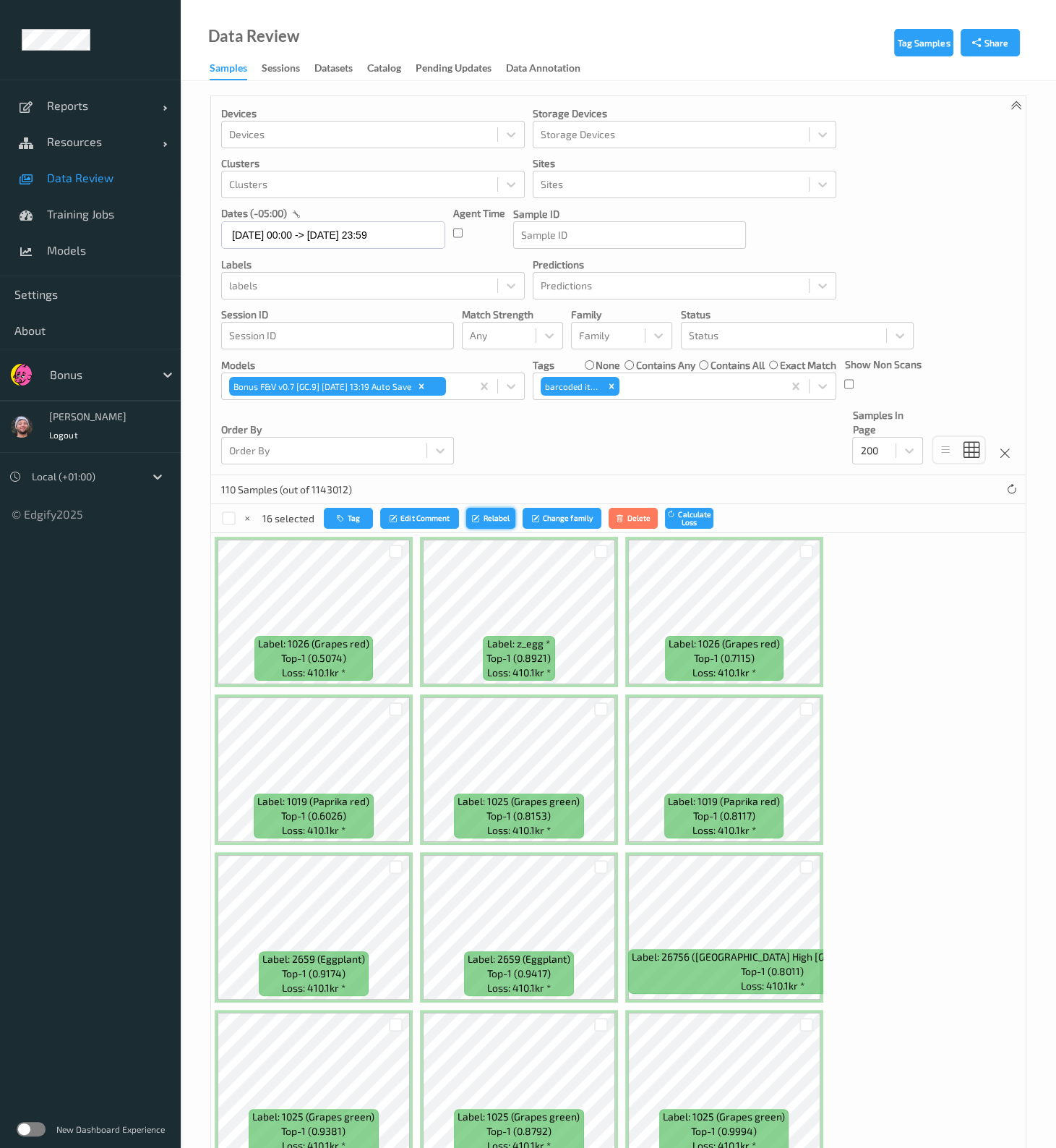
click at [480, 461] on icon "submit" at bounding box center [478, 518] width 11 height 9
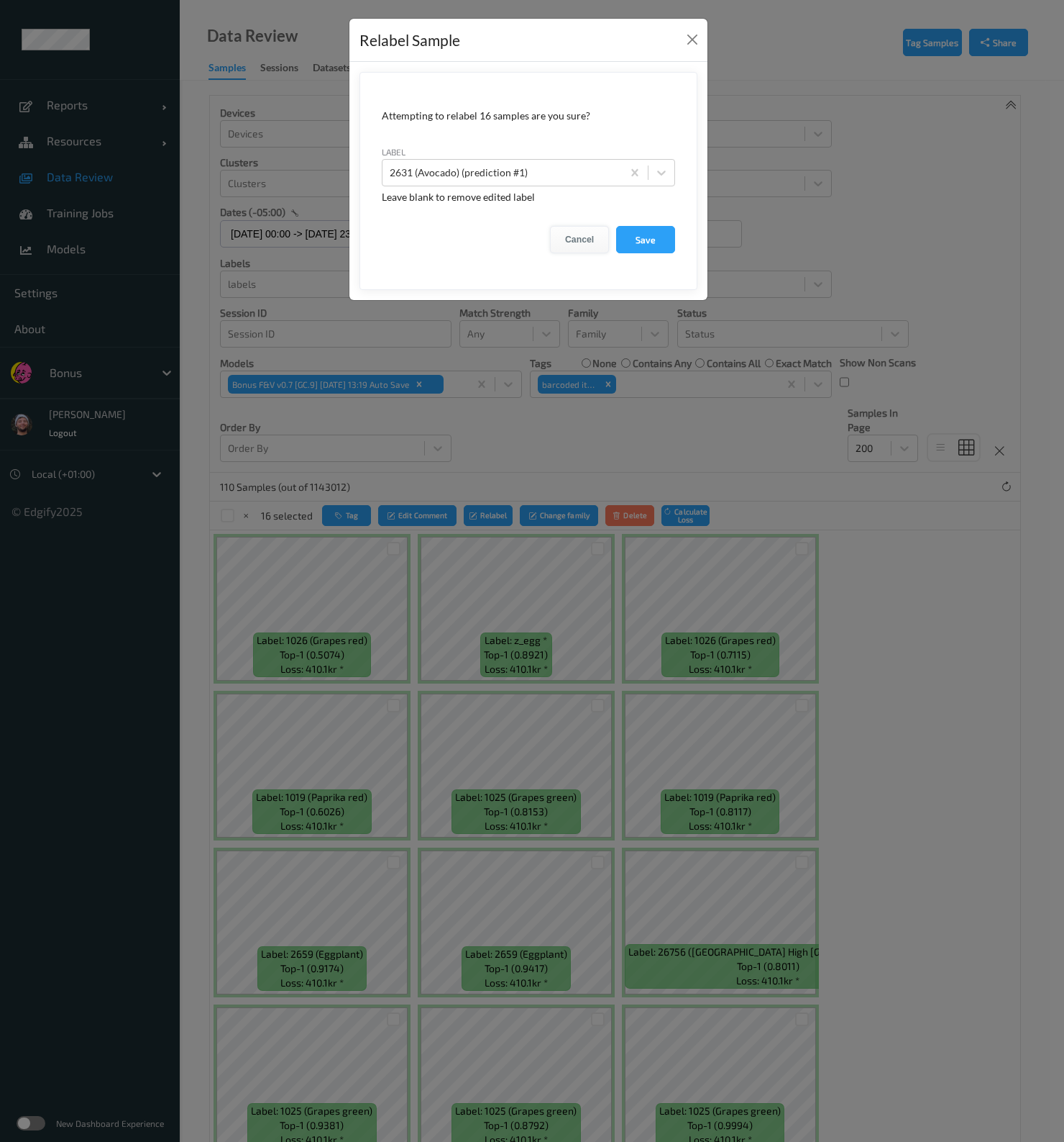
click at [591, 231] on button "Cancel" at bounding box center [580, 239] width 59 height 28
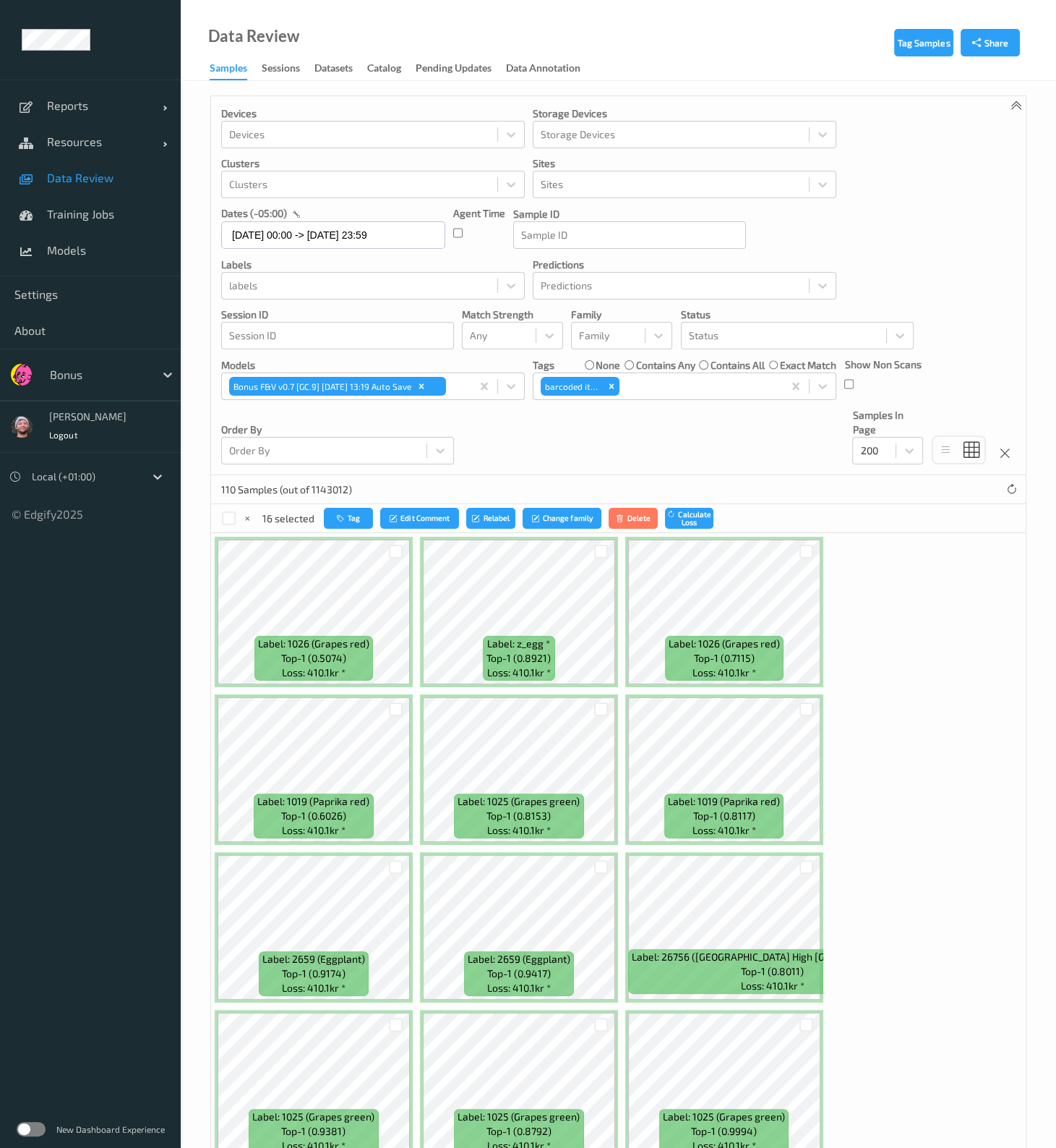
click at [324, 461] on div "16 selected Tag Edit Comment Relabel Change family Delete Calculate Loss" at bounding box center [618, 518] width 814 height 29
click at [324, 461] on button "Tag" at bounding box center [348, 517] width 49 height 21
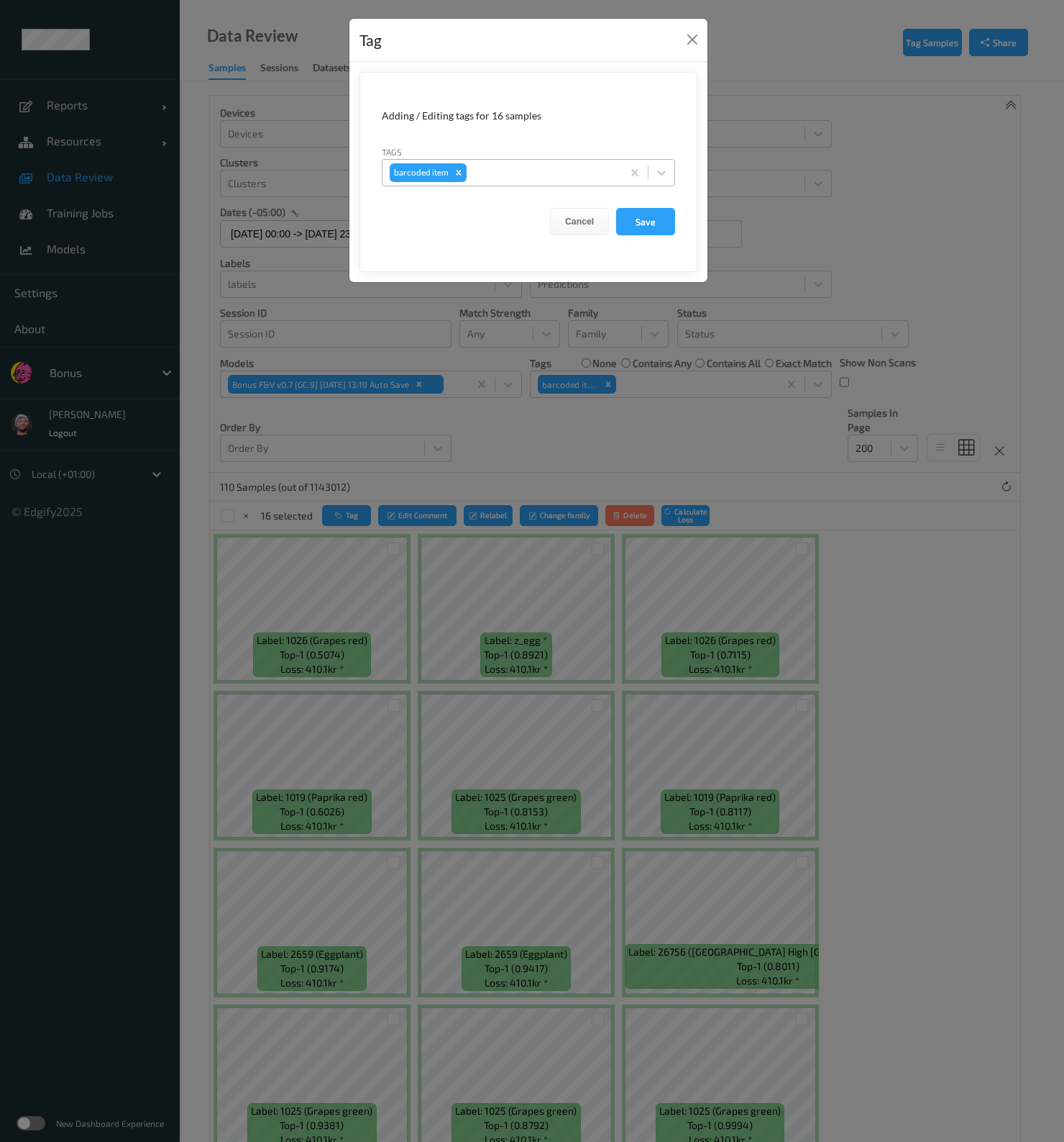
click at [516, 172] on div at bounding box center [542, 172] width 146 height 17
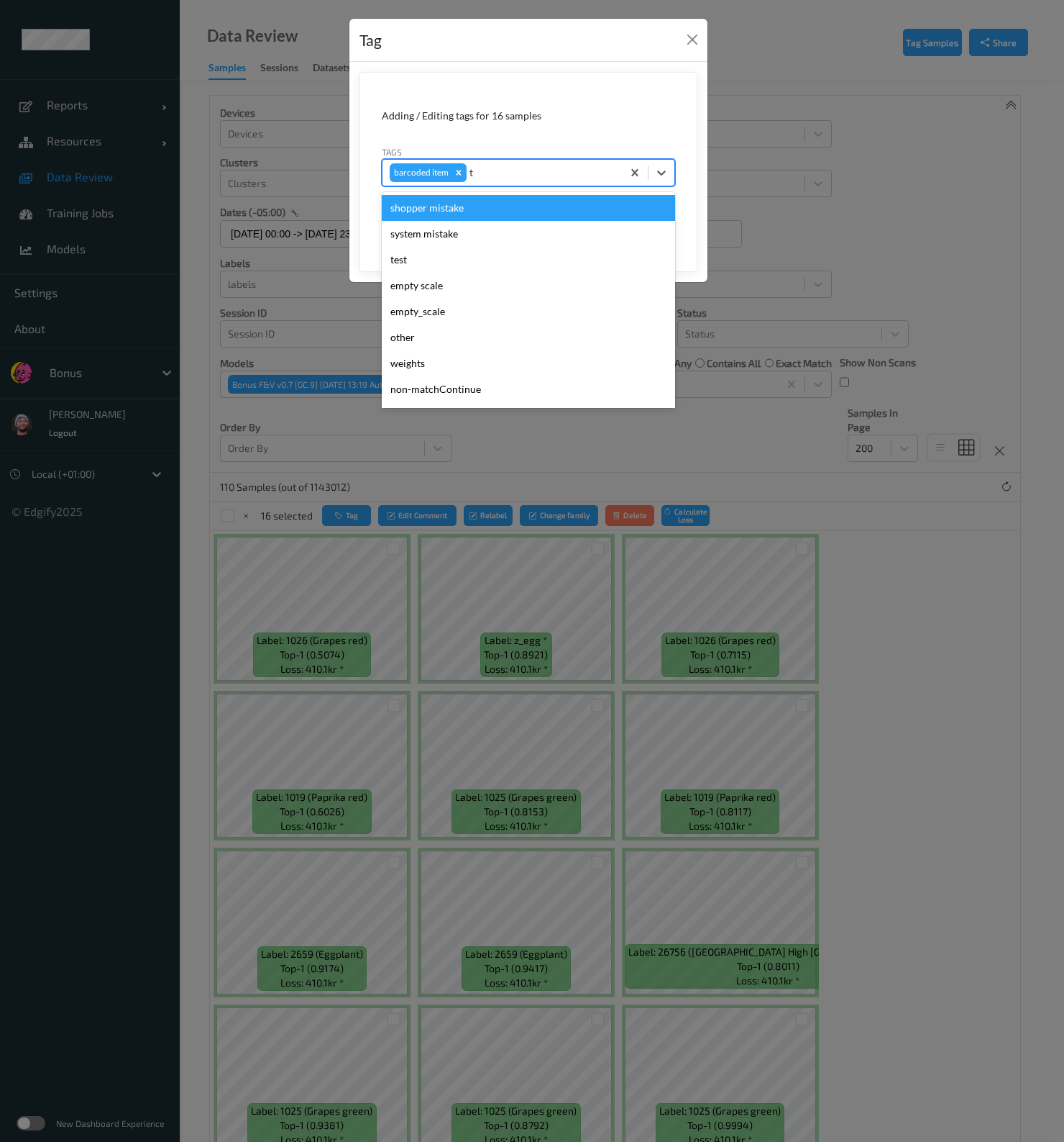
type input "te"
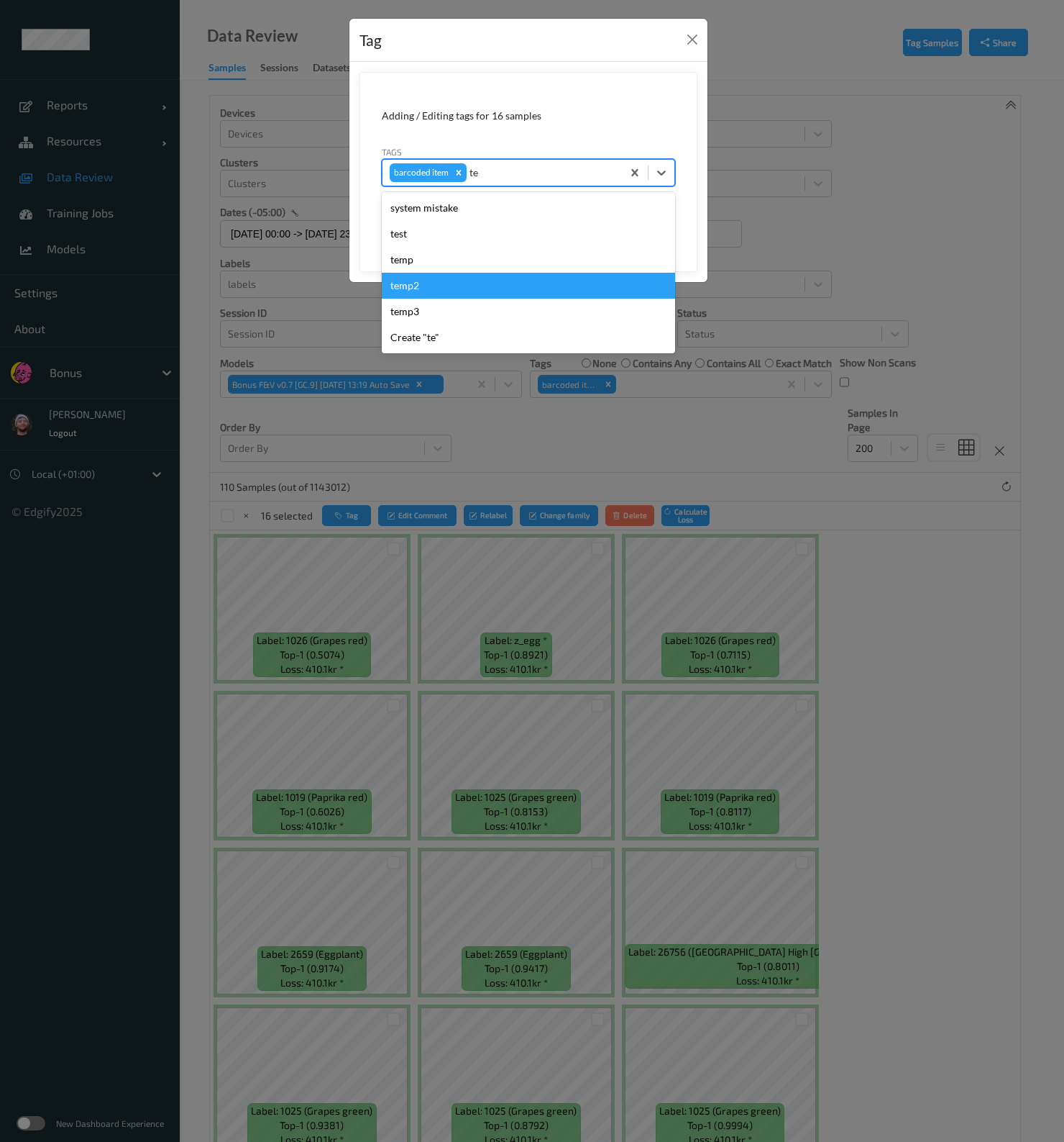
click at [453, 286] on div "temp2" at bounding box center [528, 285] width 293 height 26
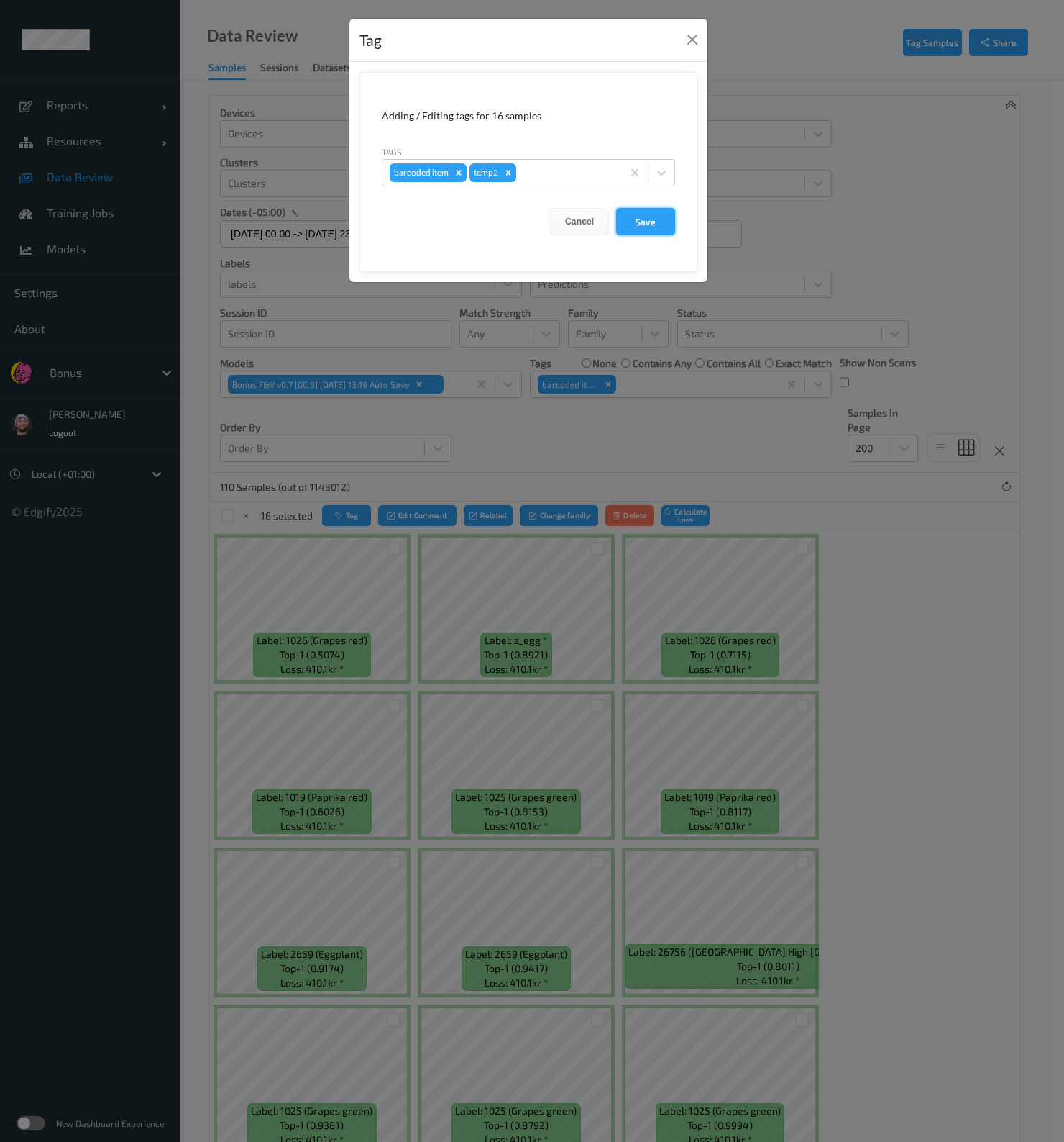
click at [649, 230] on button "Save" at bounding box center [646, 222] width 59 height 28
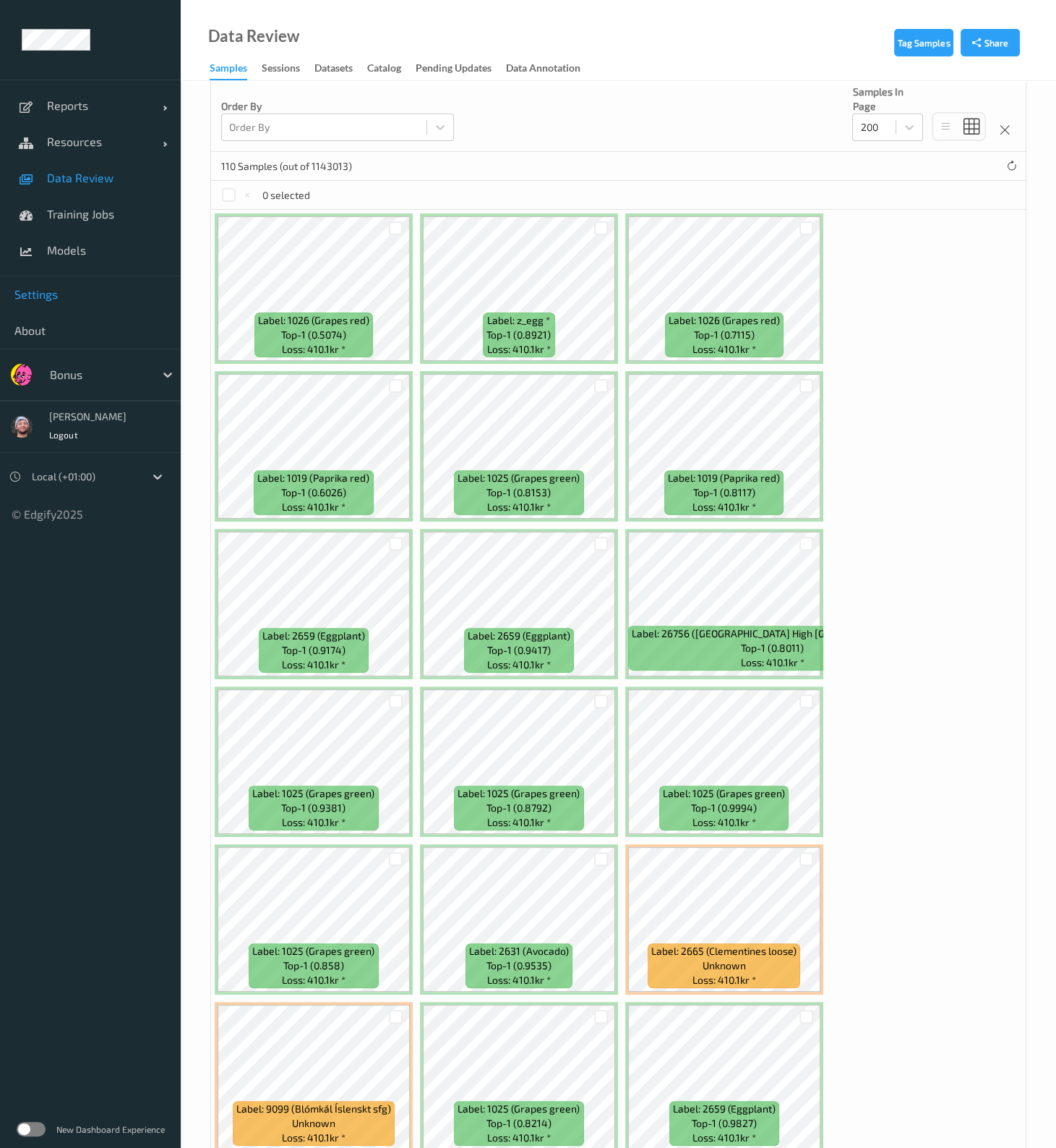
scroll to position [452, 0]
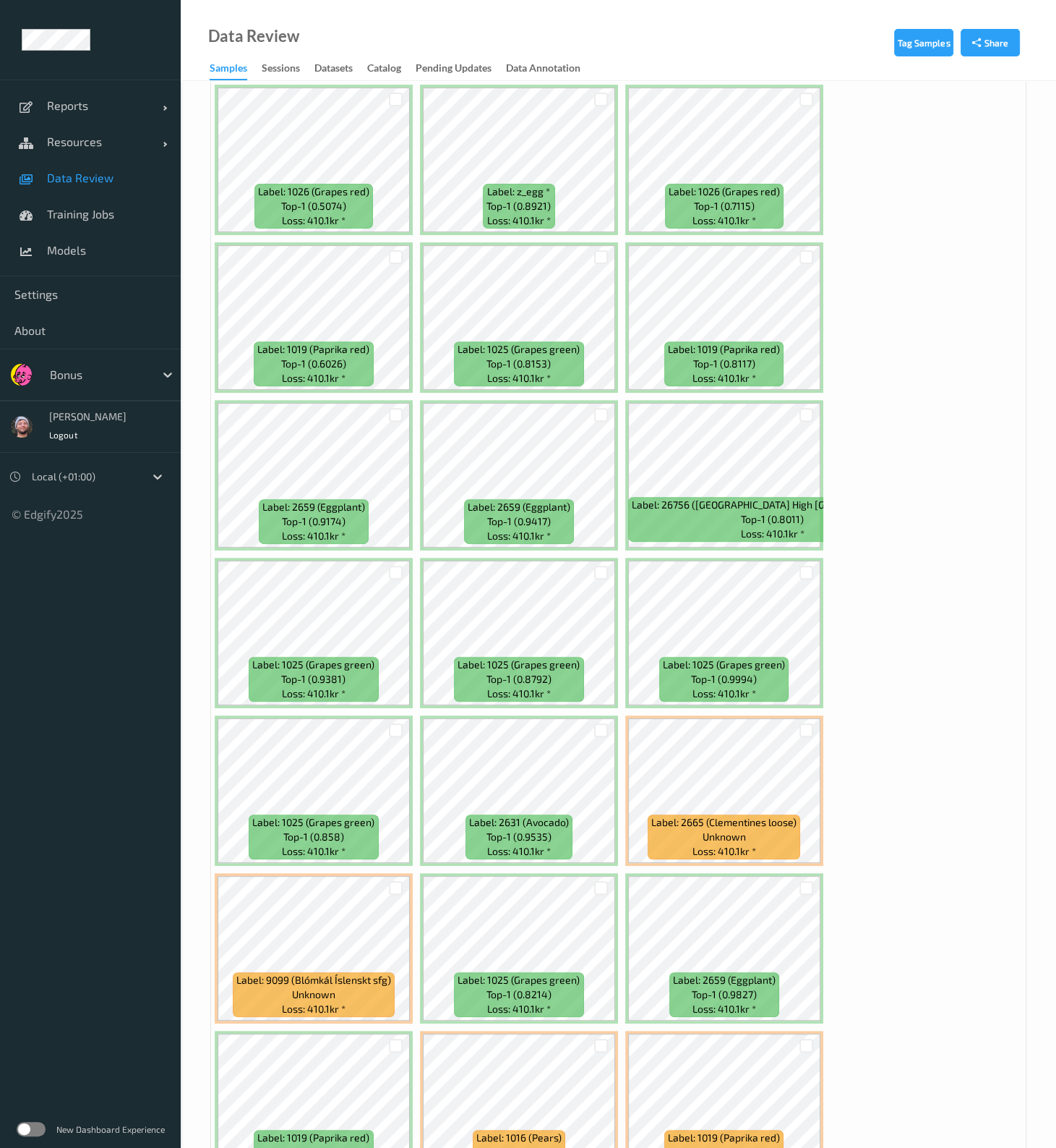
click at [137, 180] on span "Data Review" at bounding box center [106, 178] width 119 height 14
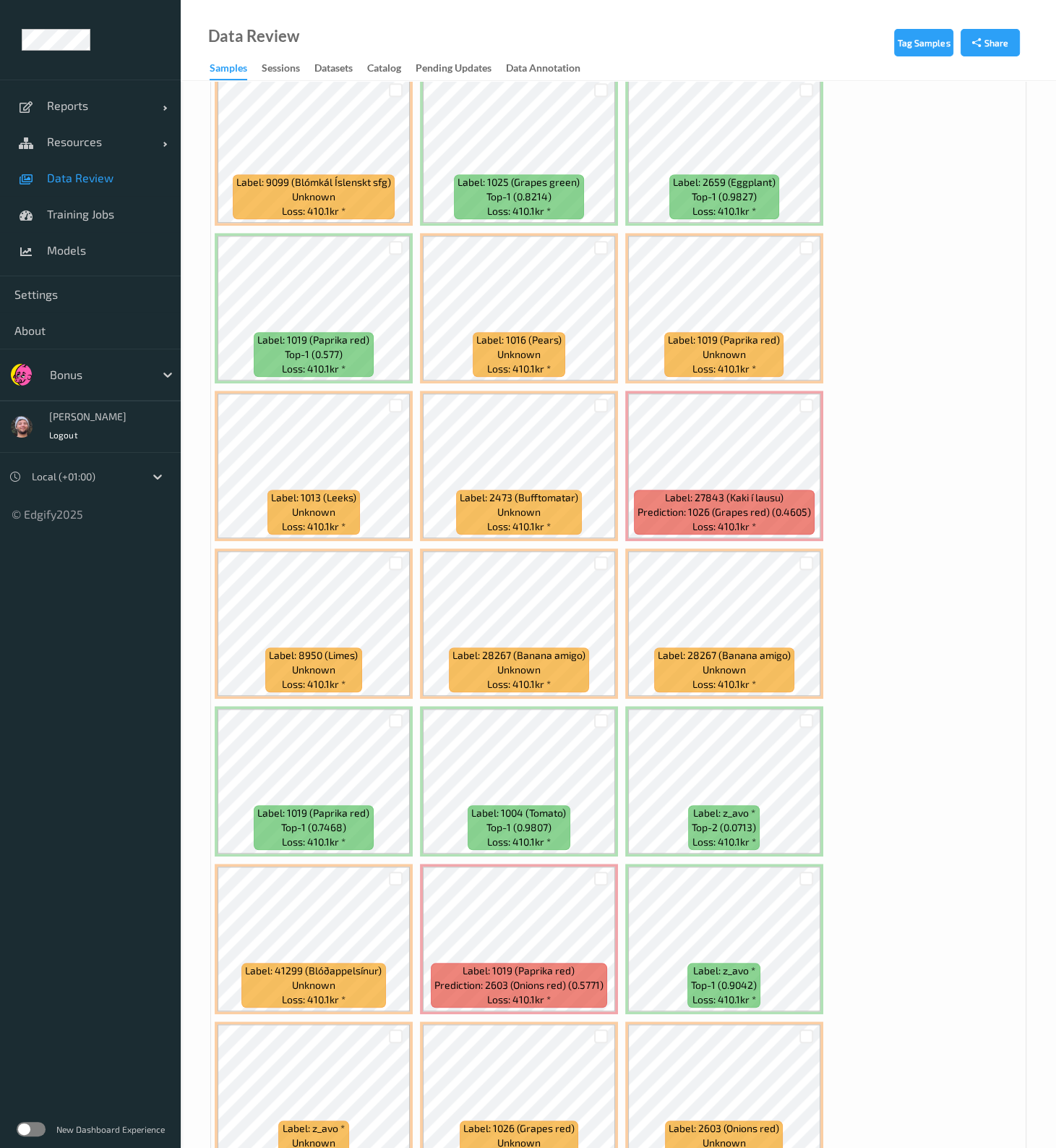
scroll to position [1265, 0]
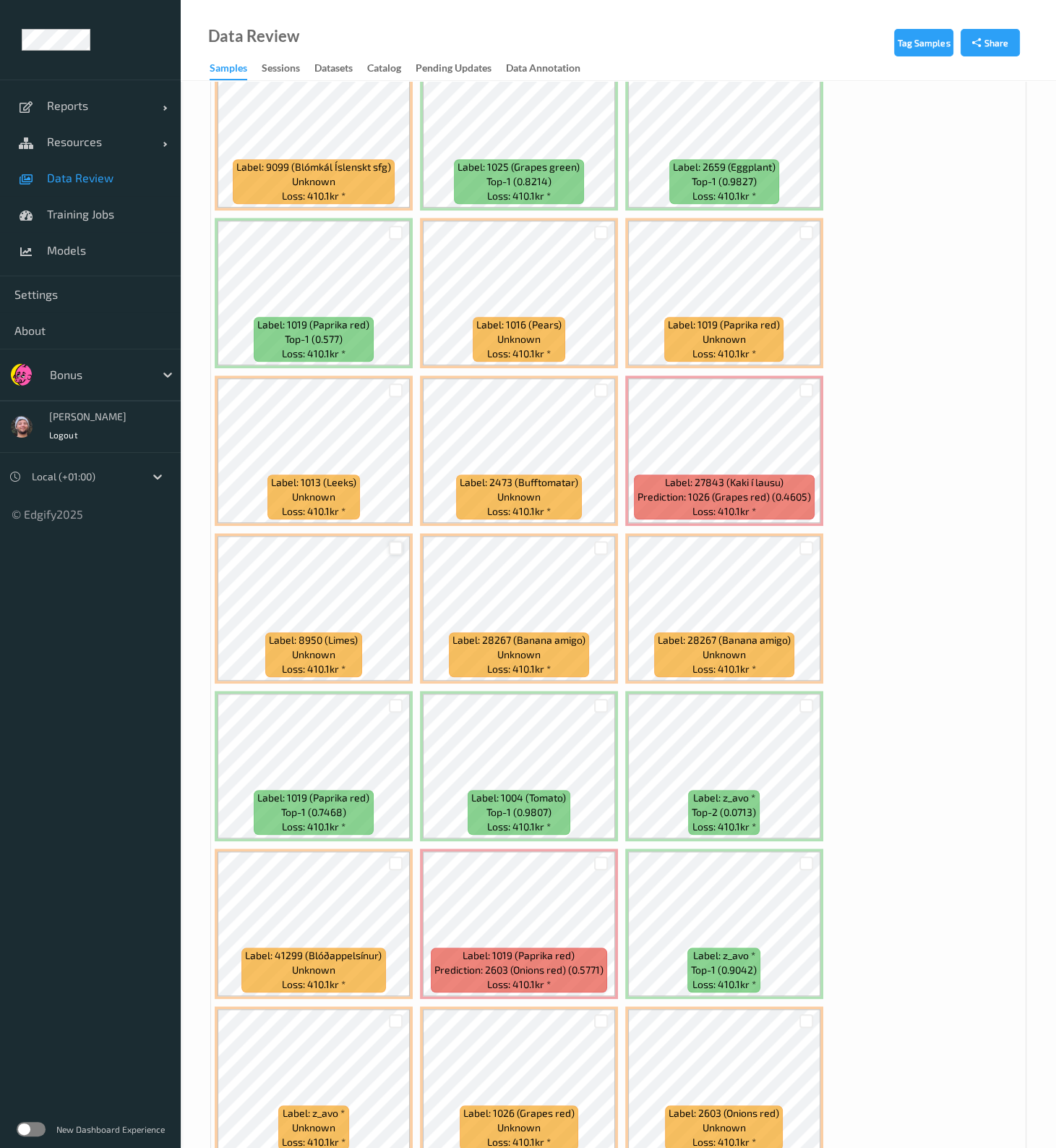
click at [400, 461] on div at bounding box center [395, 547] width 13 height 13
click at [603, 461] on div at bounding box center [601, 547] width 13 height 13
click at [605, 384] on div at bounding box center [601, 390] width 13 height 13
click at [801, 461] on div at bounding box center [805, 547] width 13 height 13
click at [395, 461] on div at bounding box center [395, 862] width 13 height 13
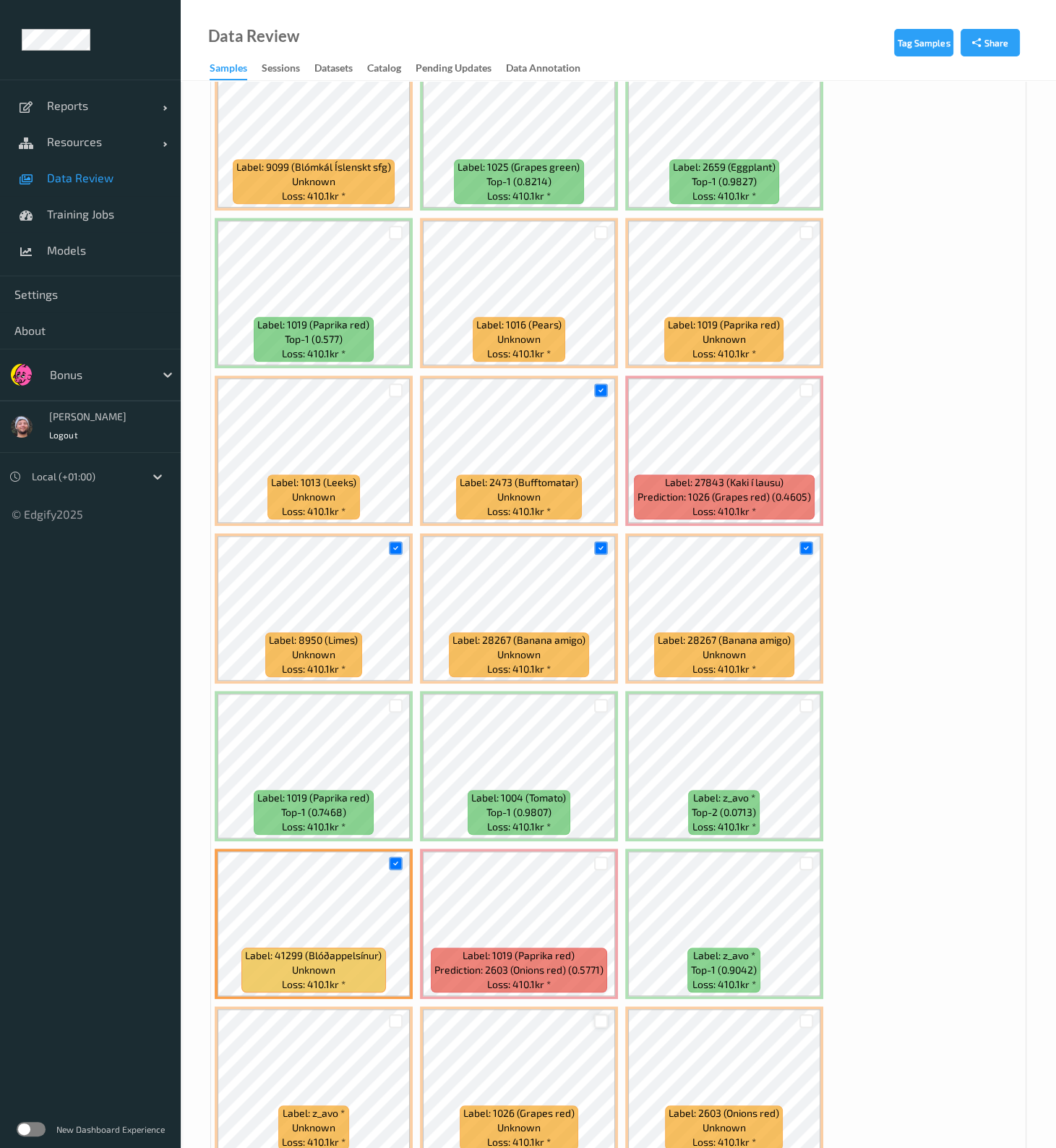
click at [598, 461] on div at bounding box center [601, 1020] width 13 height 13
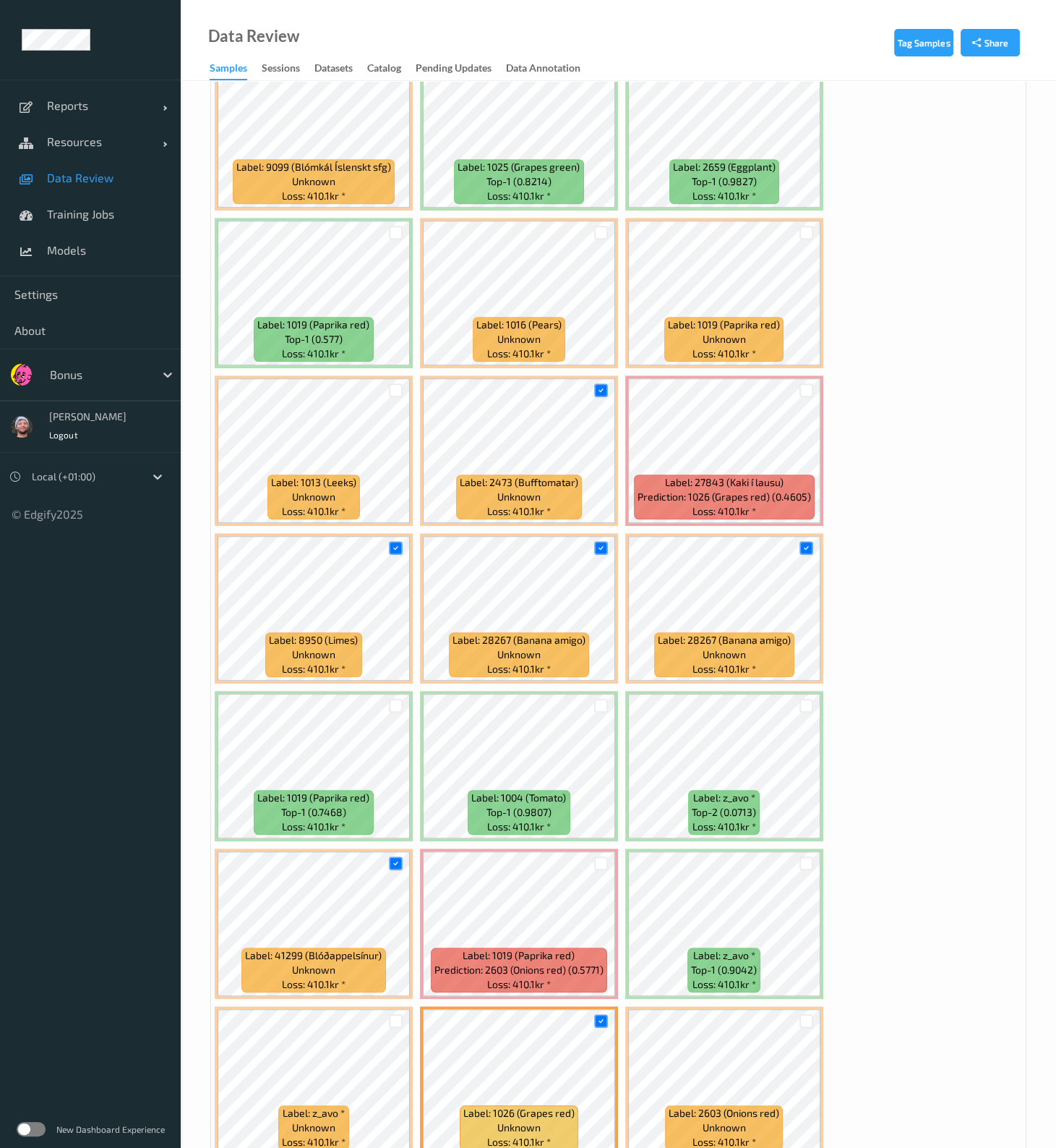
click at [799, 461] on div at bounding box center [805, 1020] width 13 height 13
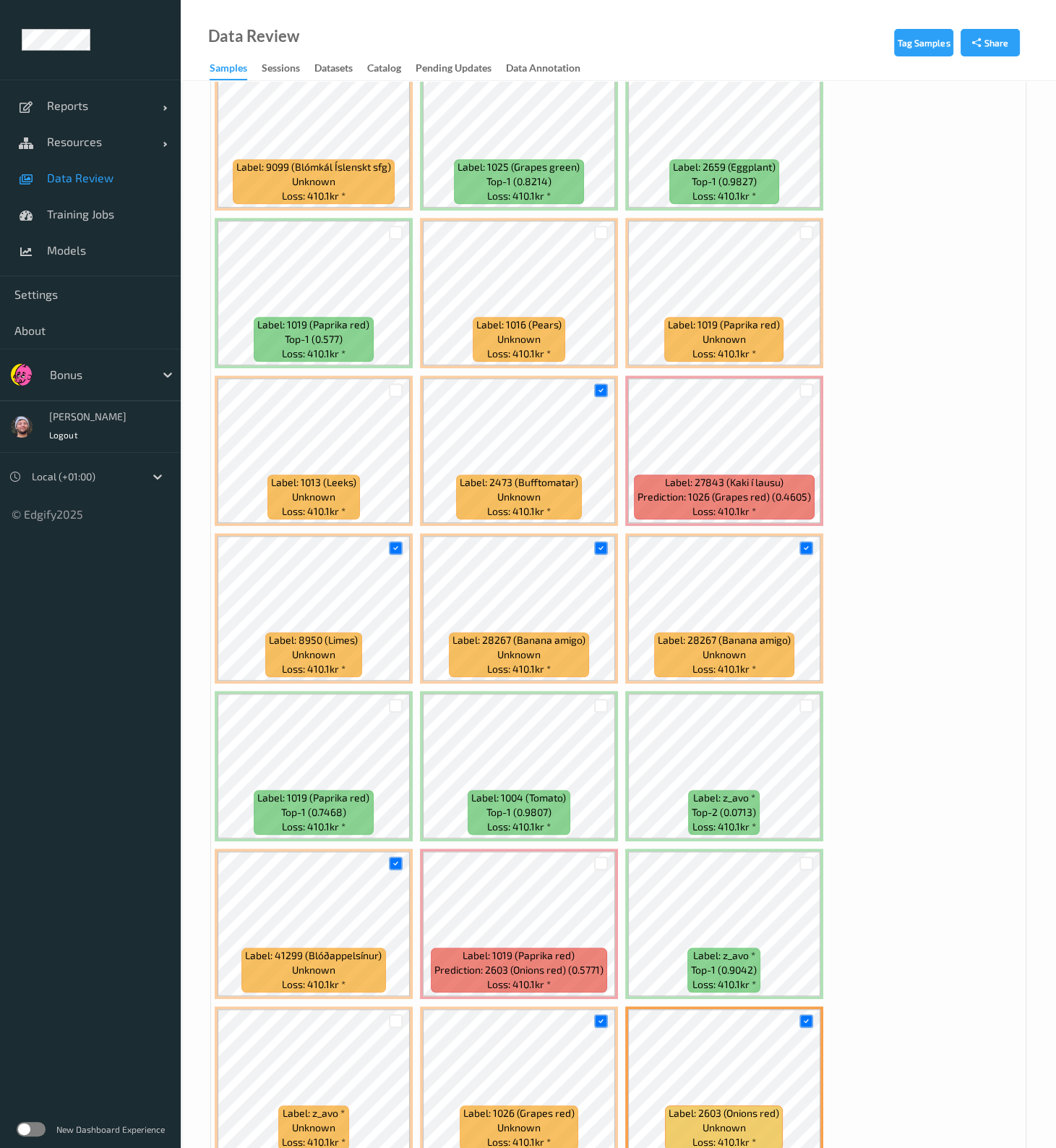
click at [803, 461] on icon at bounding box center [806, 1020] width 9 height 9
click at [803, 461] on div at bounding box center [805, 1020] width 13 height 13
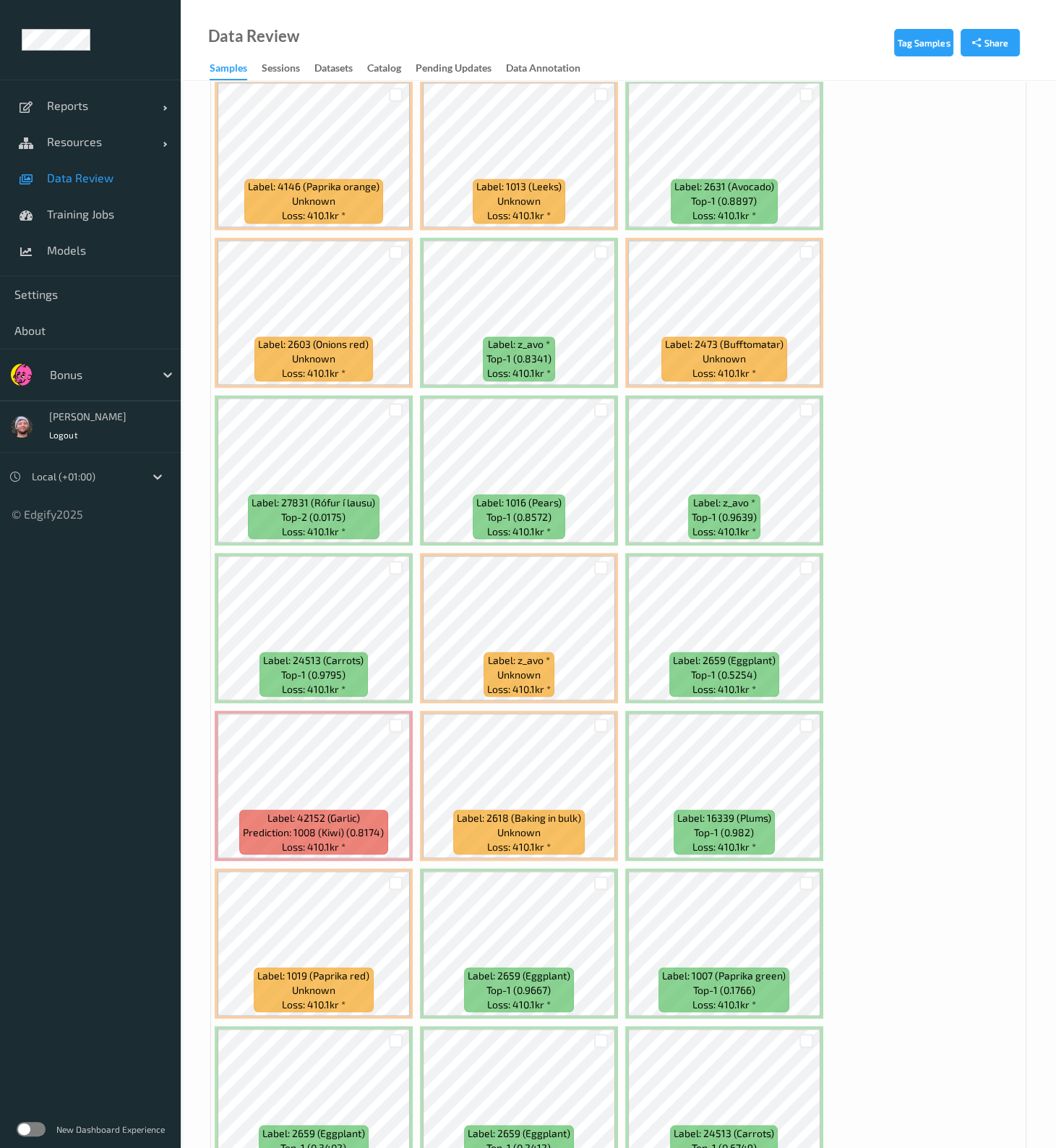
scroll to position [2711, 0]
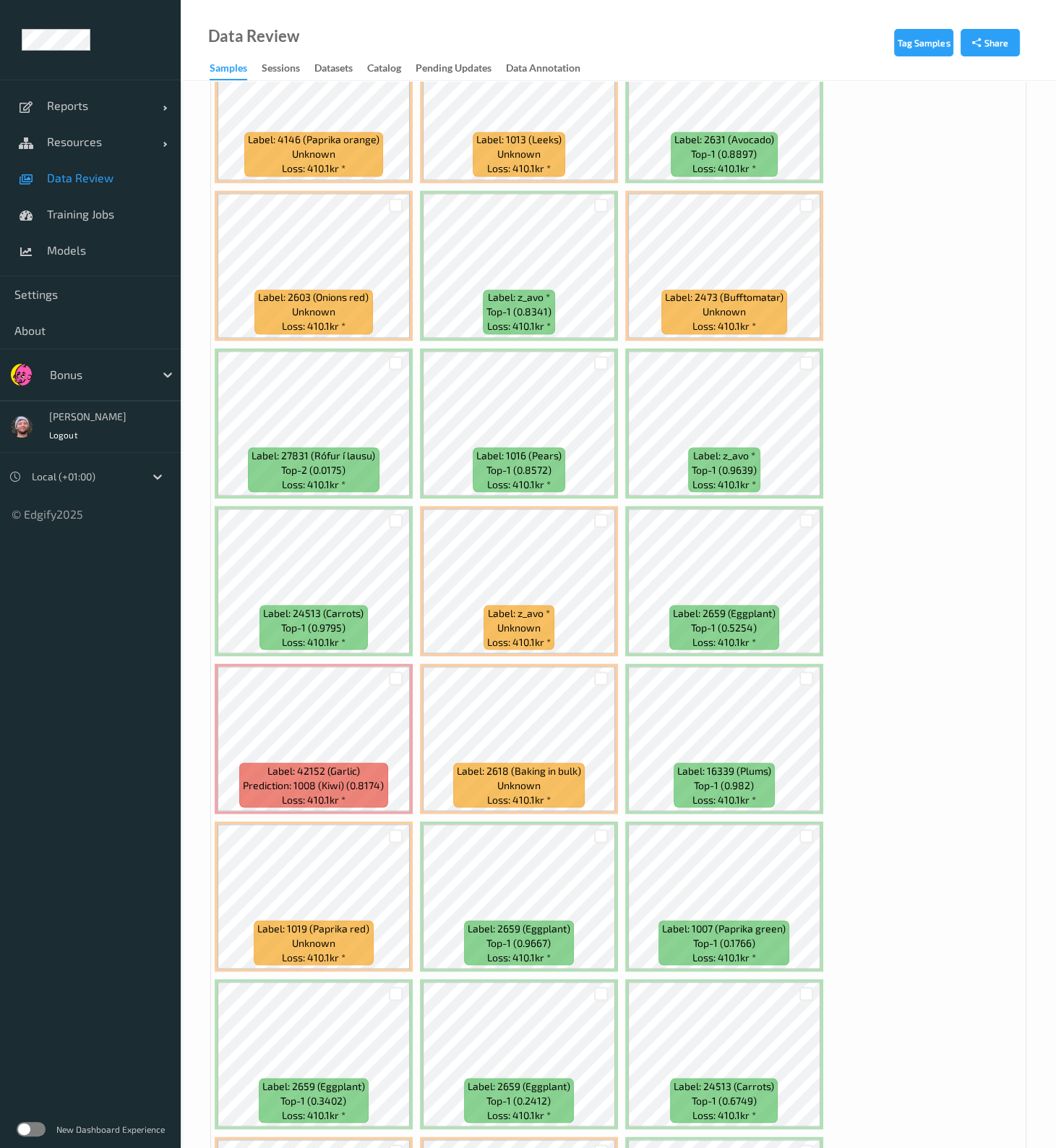
click at [402, 195] on div at bounding box center [396, 205] width 28 height 24
click at [399, 199] on div at bounding box center [395, 205] width 13 height 13
click at [805, 199] on div at bounding box center [805, 205] width 13 height 13
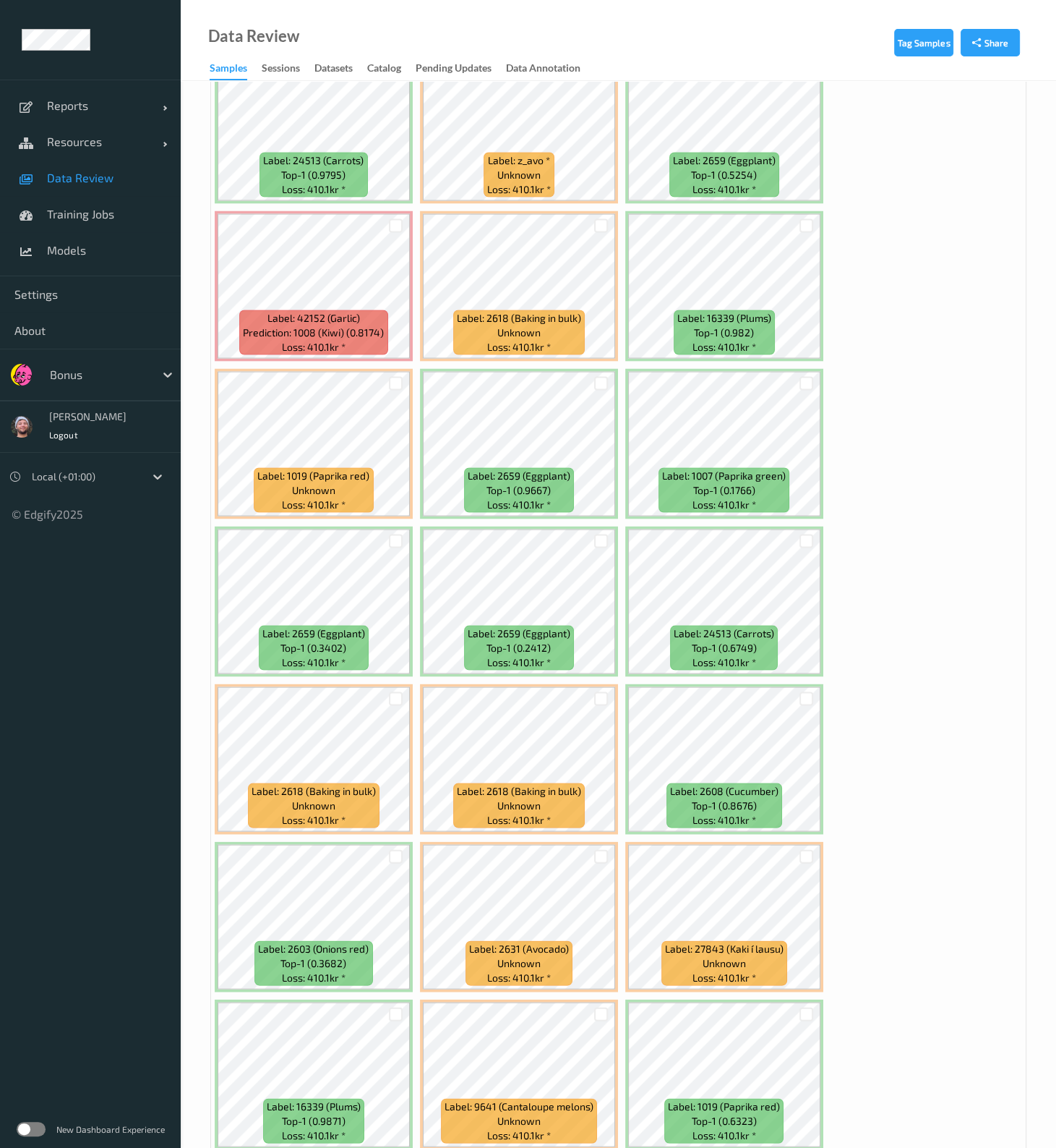
scroll to position [3525, 0]
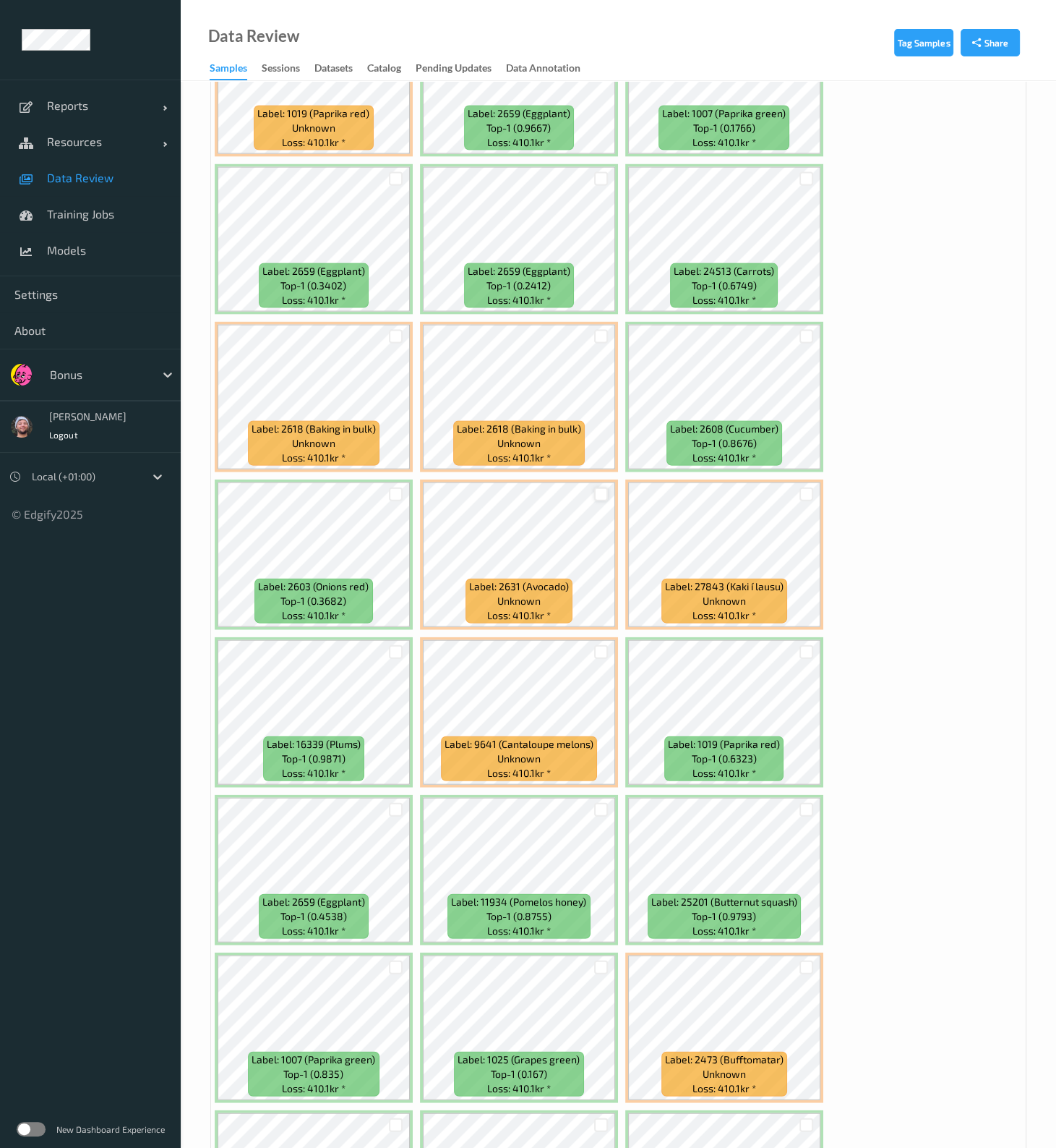
click at [600, 461] on div at bounding box center [601, 494] width 13 height 13
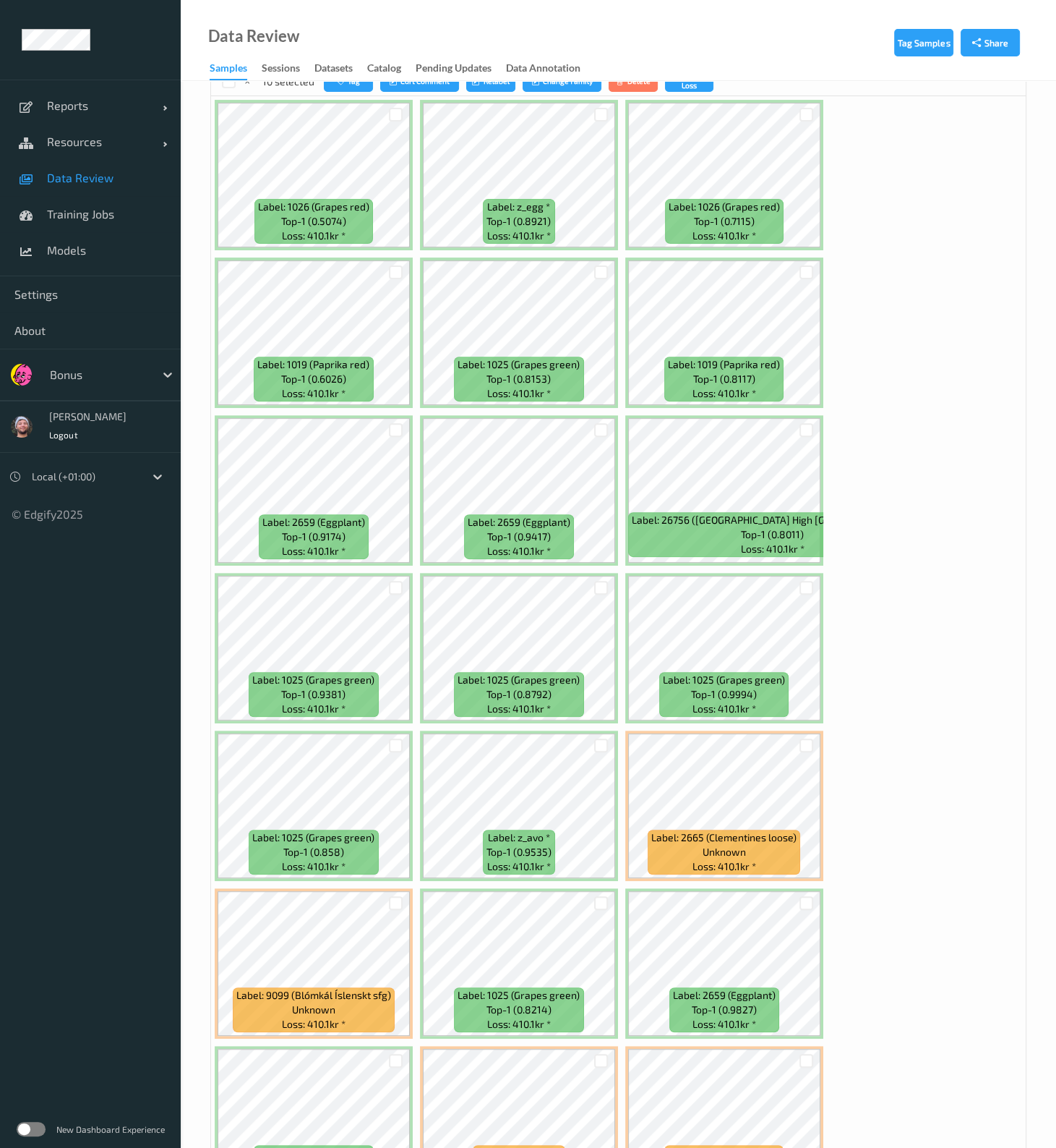
scroll to position [154, 0]
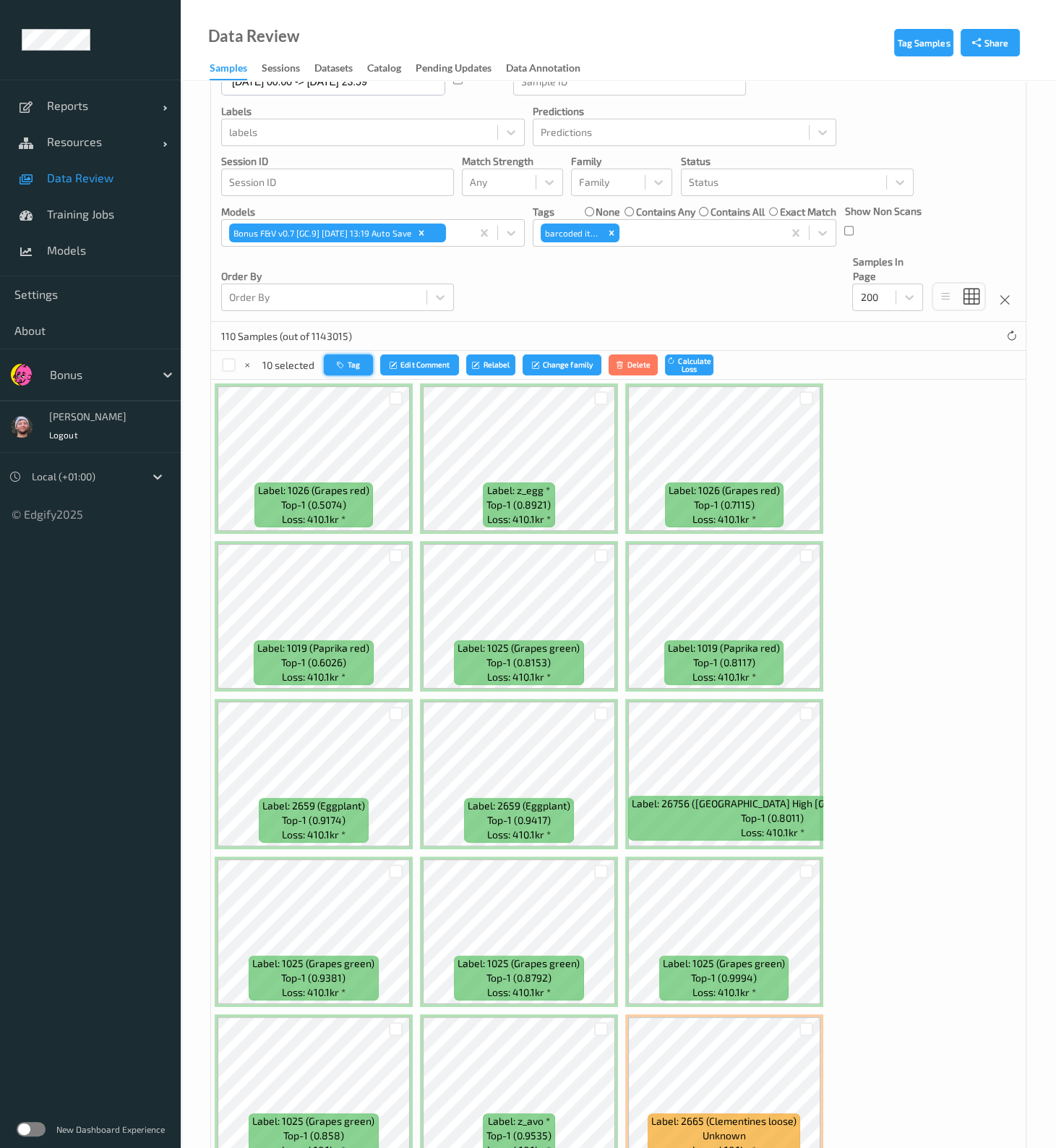
click at [365, 367] on button "Tag" at bounding box center [348, 364] width 49 height 21
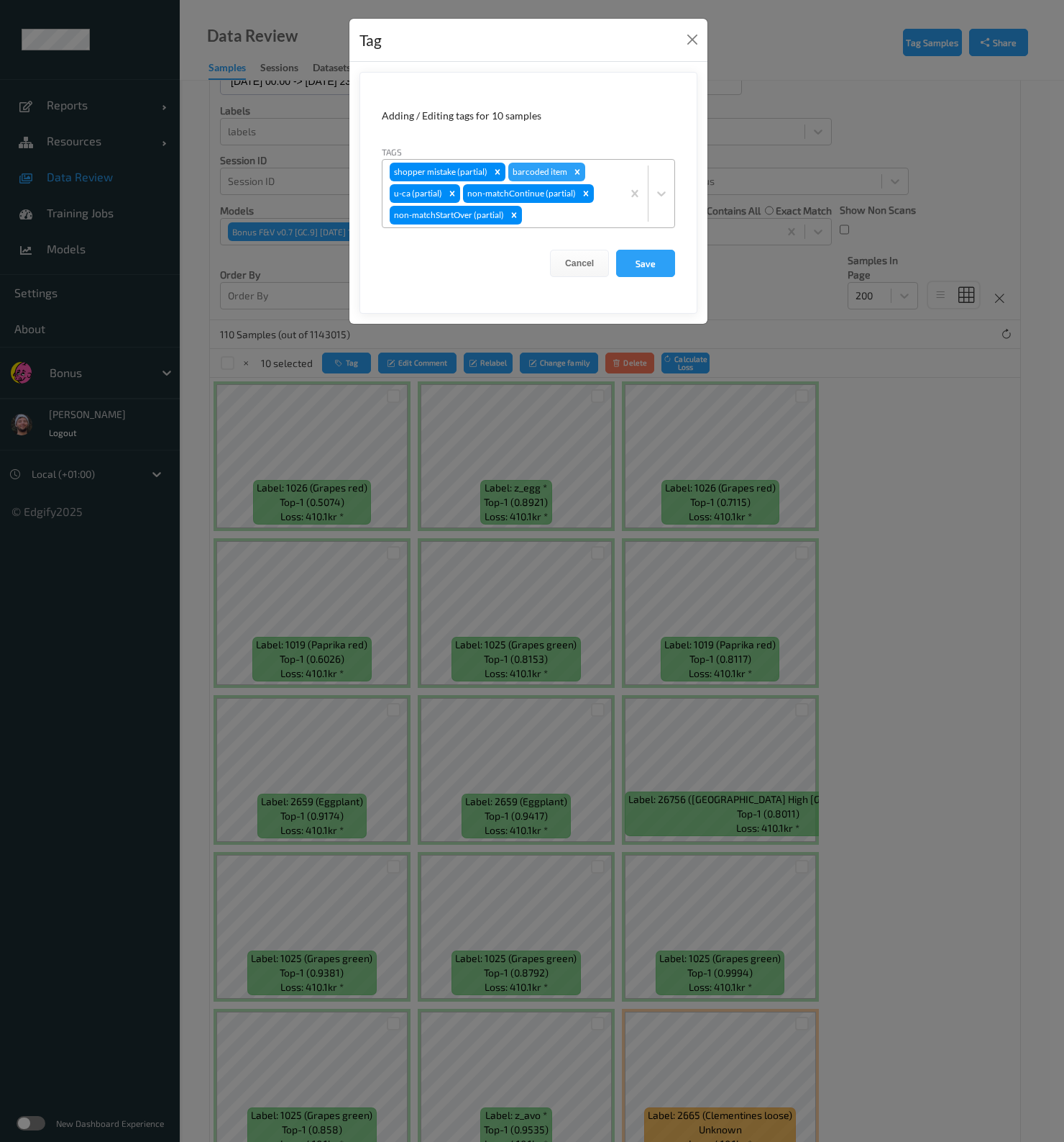
click at [558, 214] on div at bounding box center [570, 214] width 90 height 17
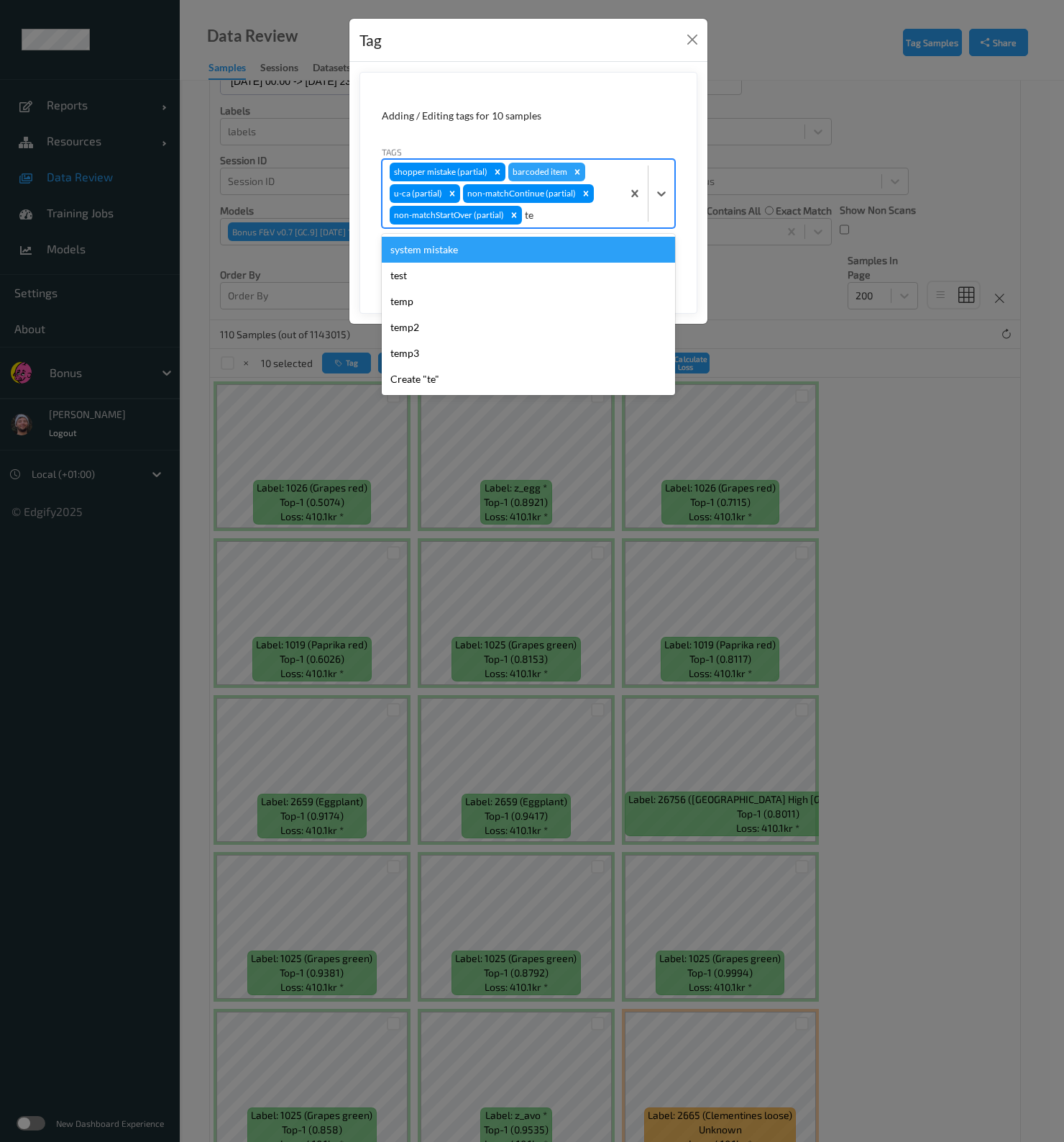
type input "tem"
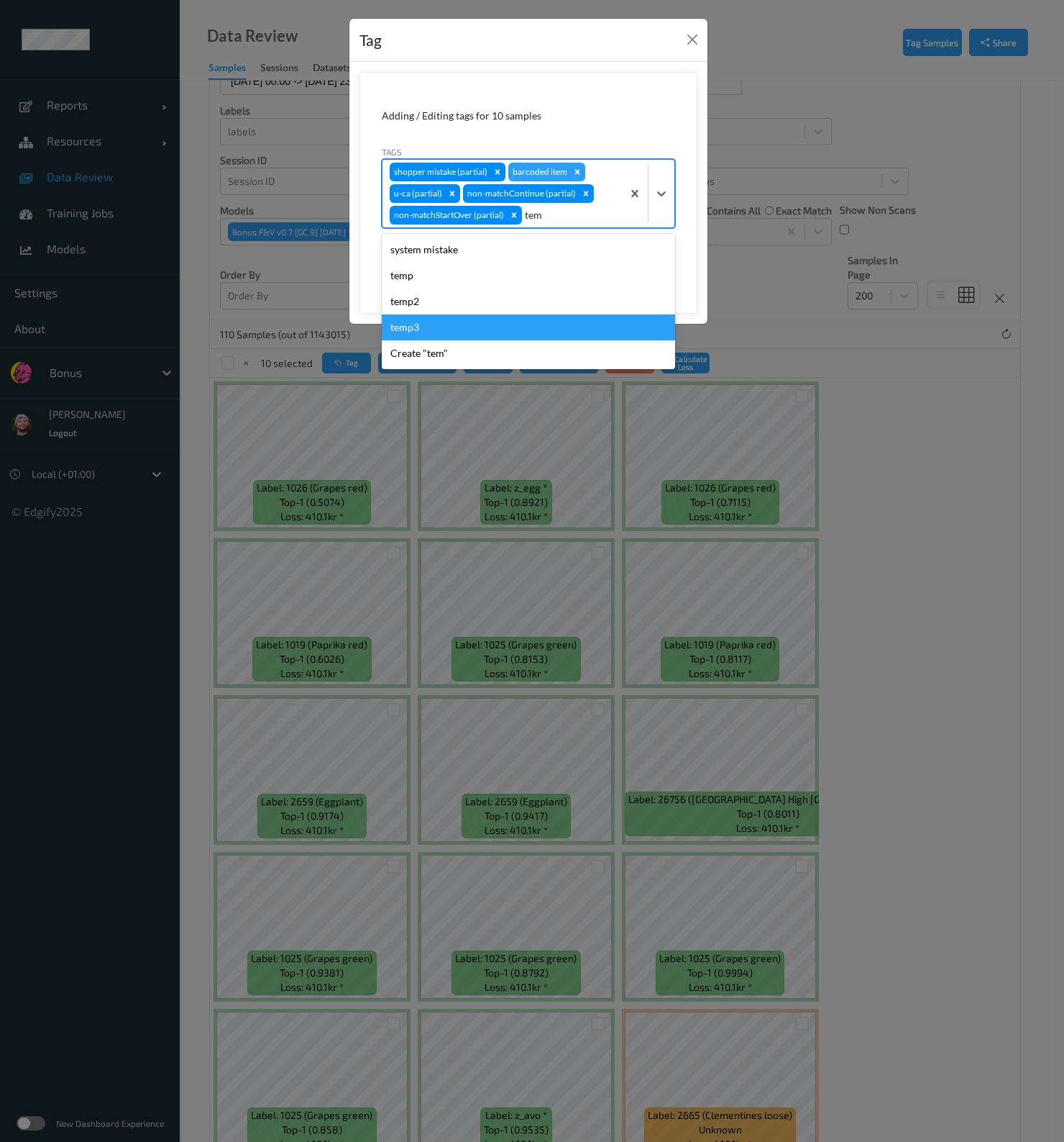
click at [446, 317] on div "temp3" at bounding box center [528, 327] width 293 height 26
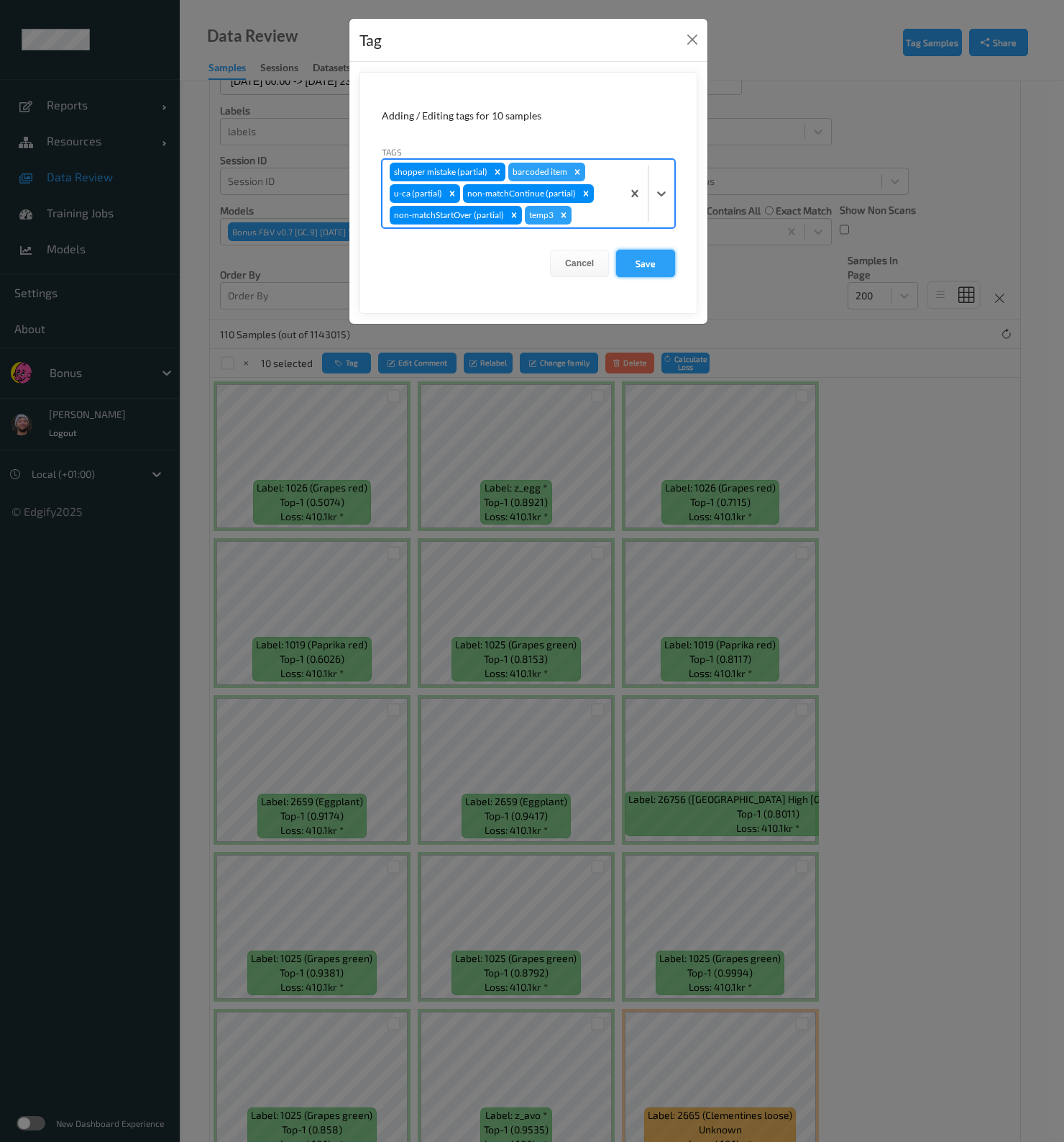
click at [659, 268] on button "Save" at bounding box center [646, 263] width 59 height 28
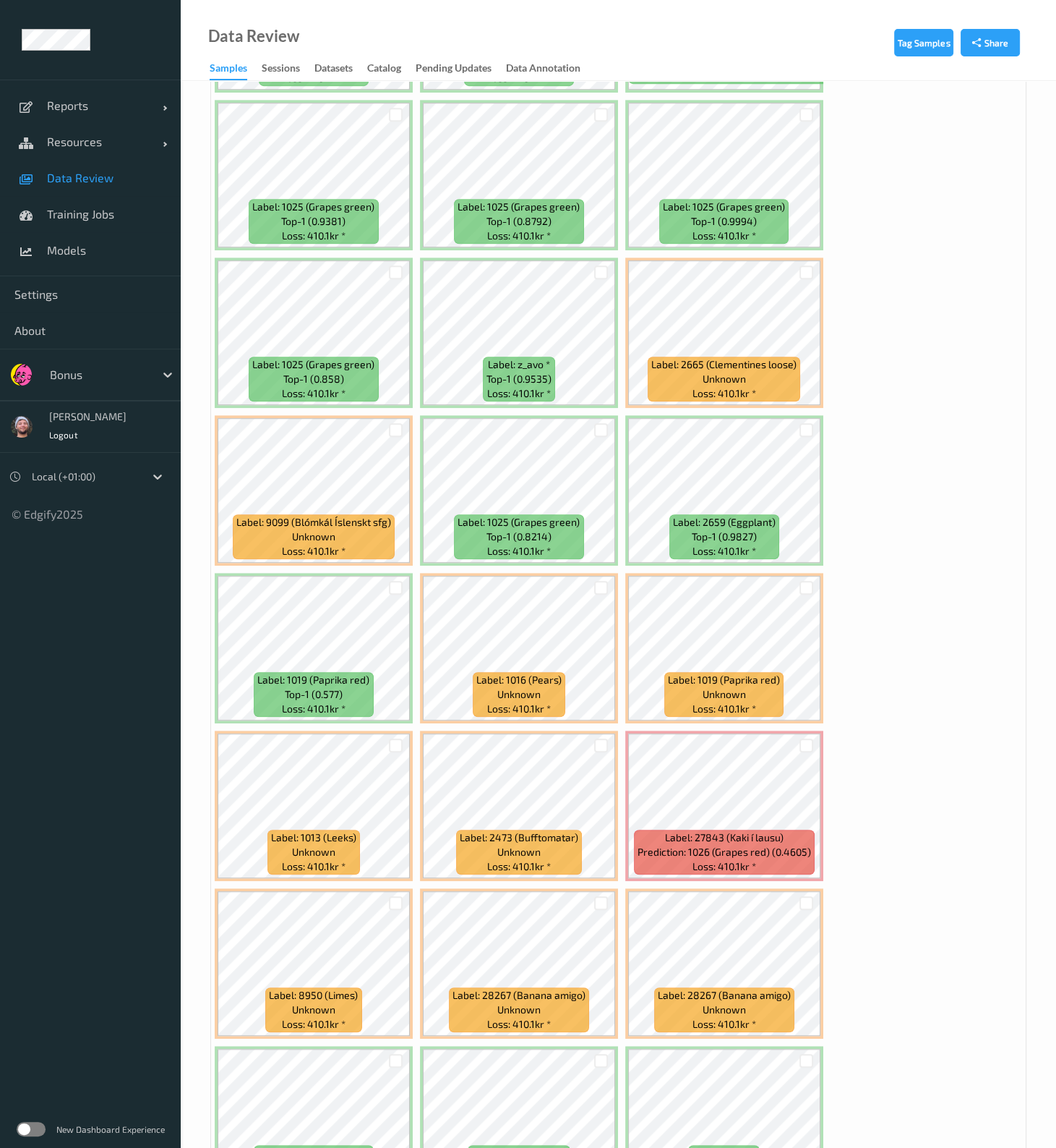
scroll to position [1238, 0]
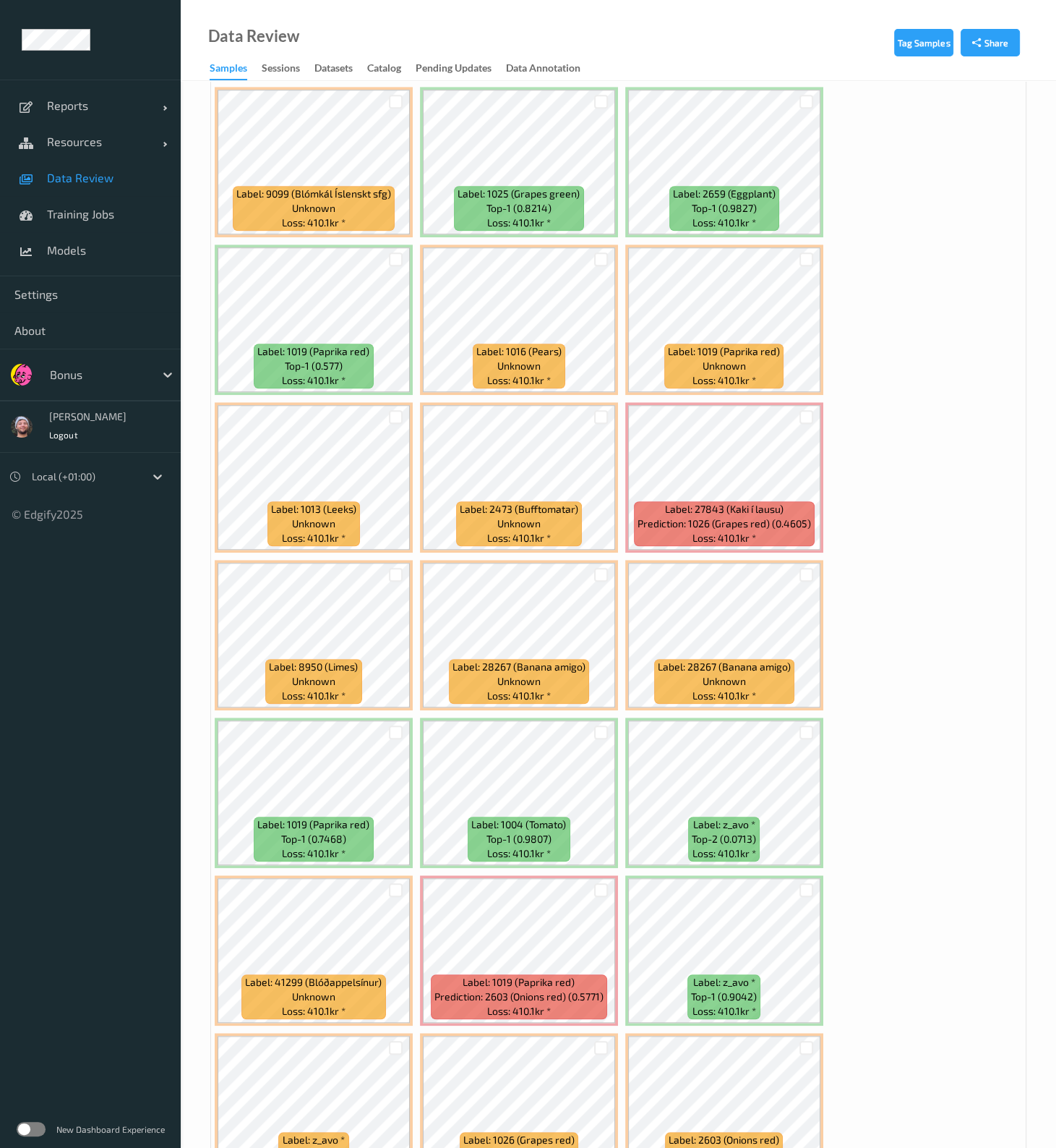
click at [84, 175] on span "Data Review" at bounding box center [106, 178] width 119 height 14
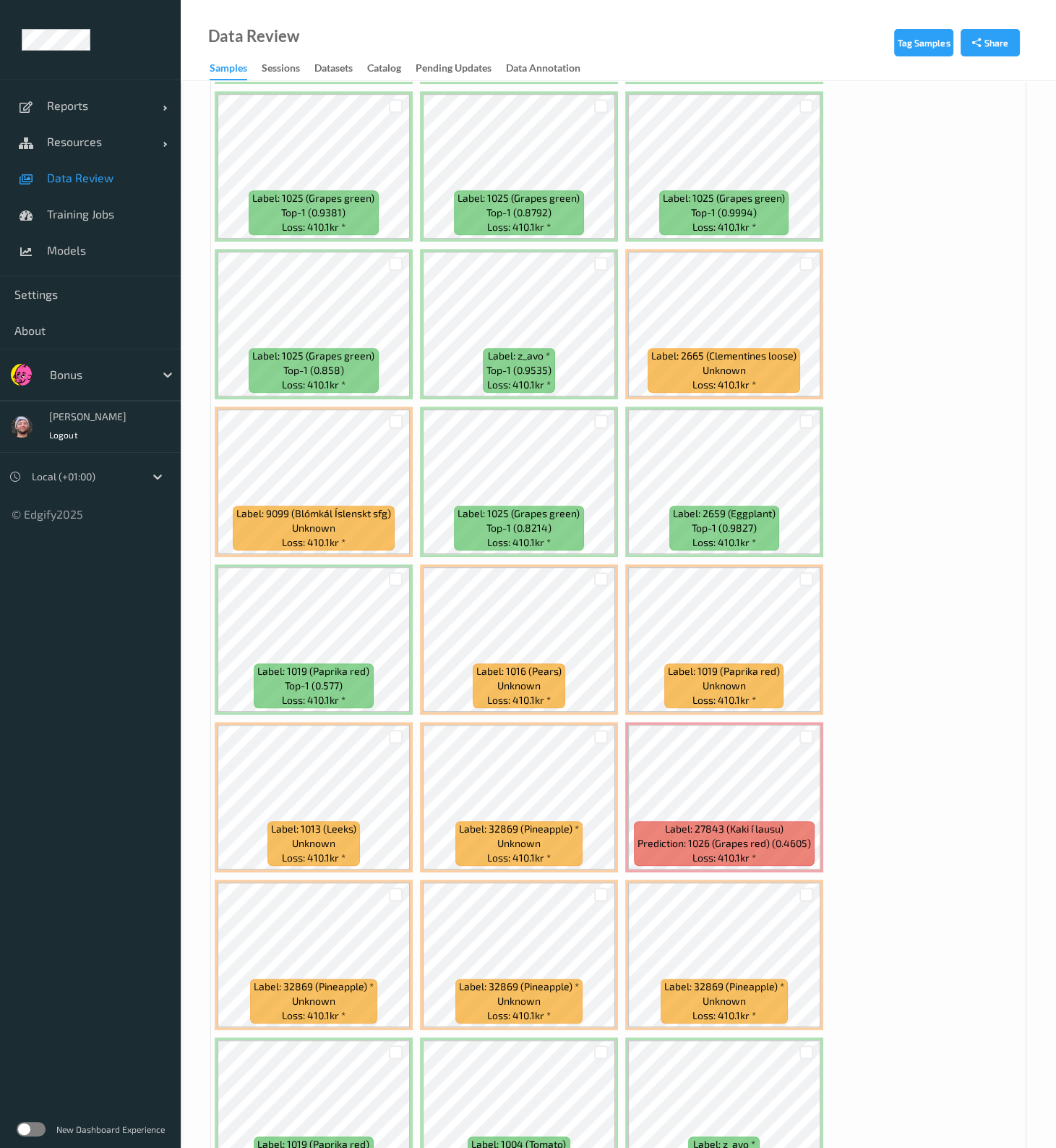
scroll to position [994, 0]
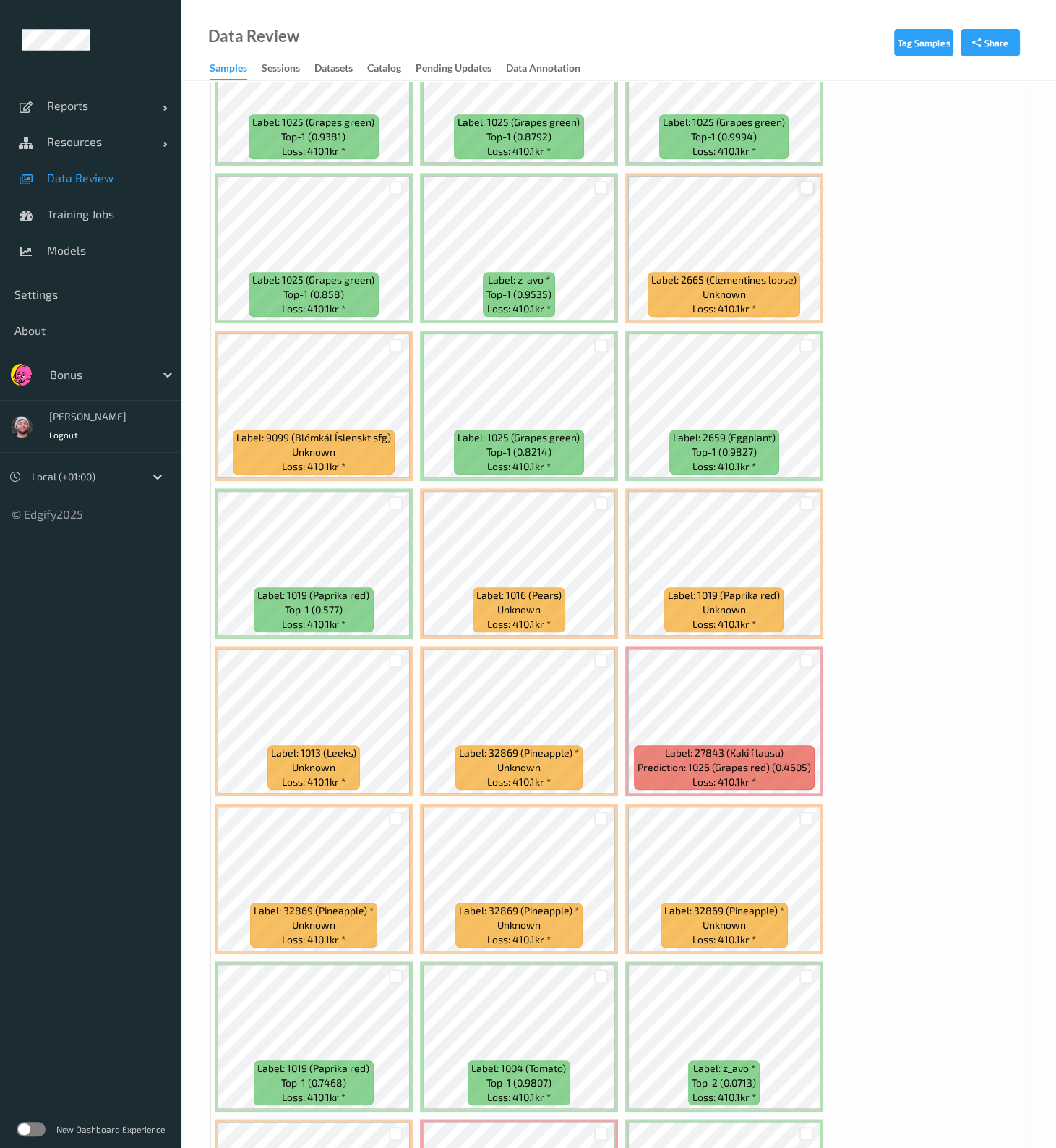
click at [803, 181] on div at bounding box center [805, 187] width 13 height 13
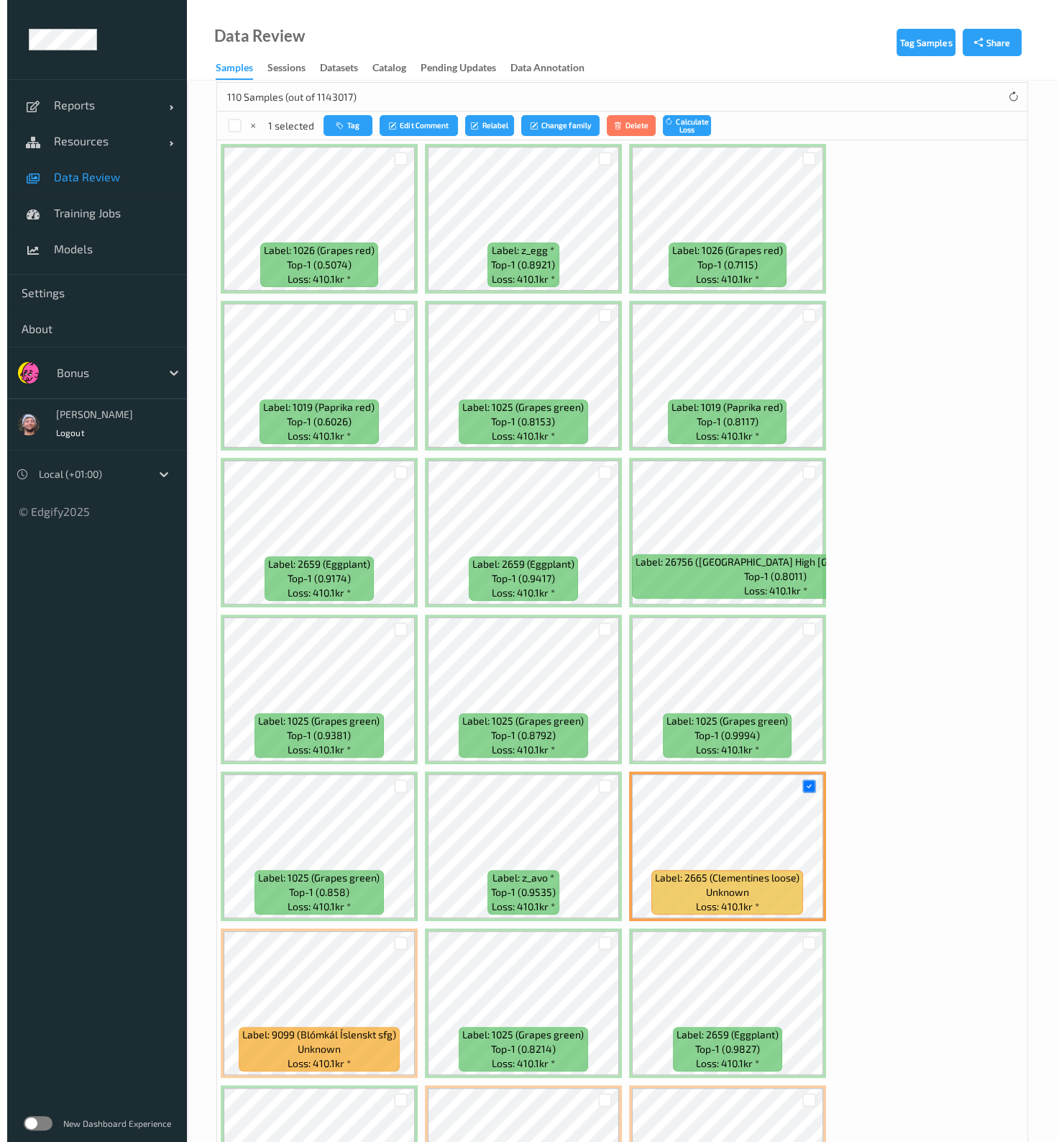
scroll to position [270, 0]
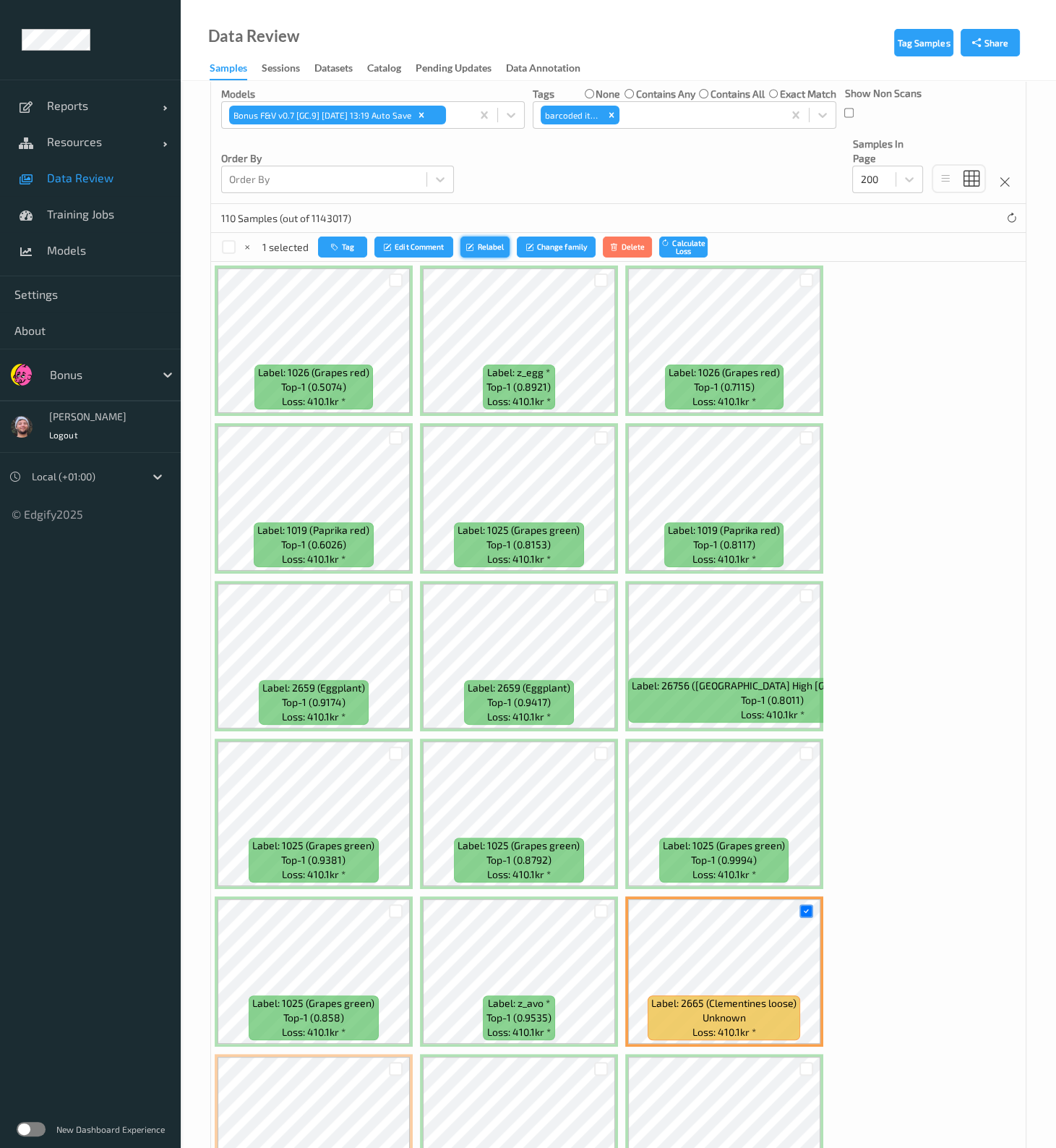
click at [461, 251] on button "Relabel" at bounding box center [485, 246] width 49 height 21
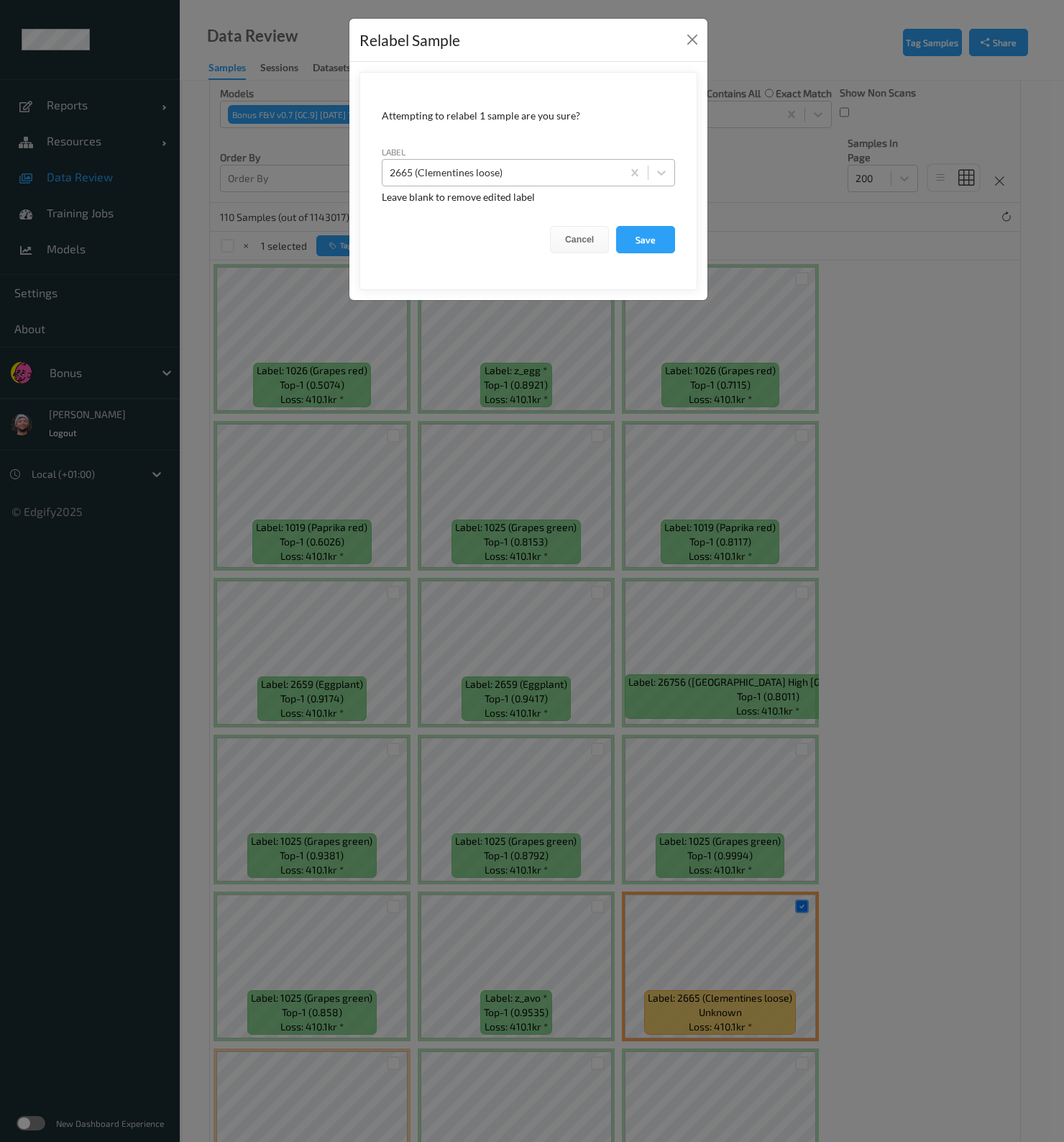
click at [586, 165] on div at bounding box center [502, 172] width 225 height 17
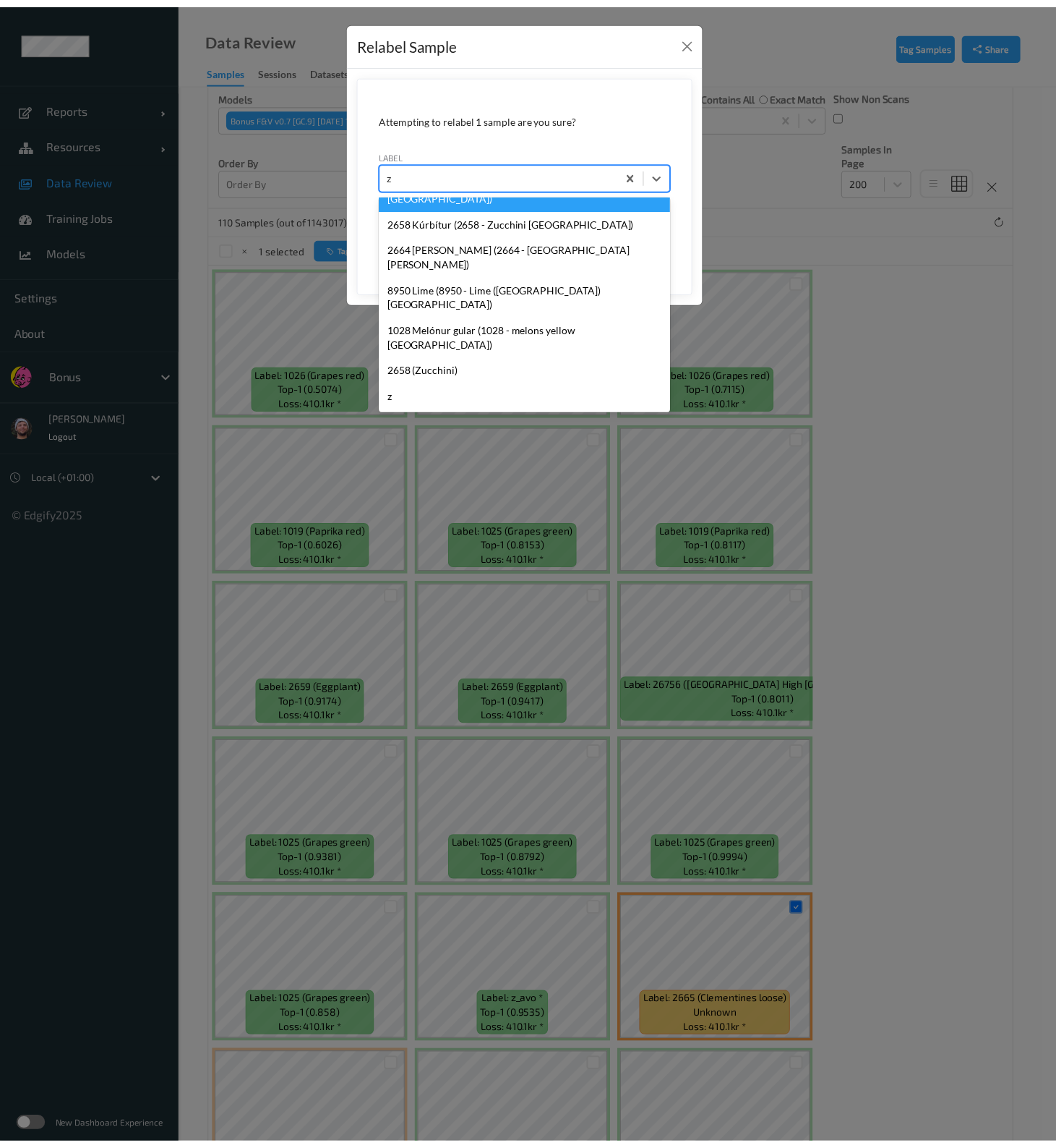
scroll to position [0, 0]
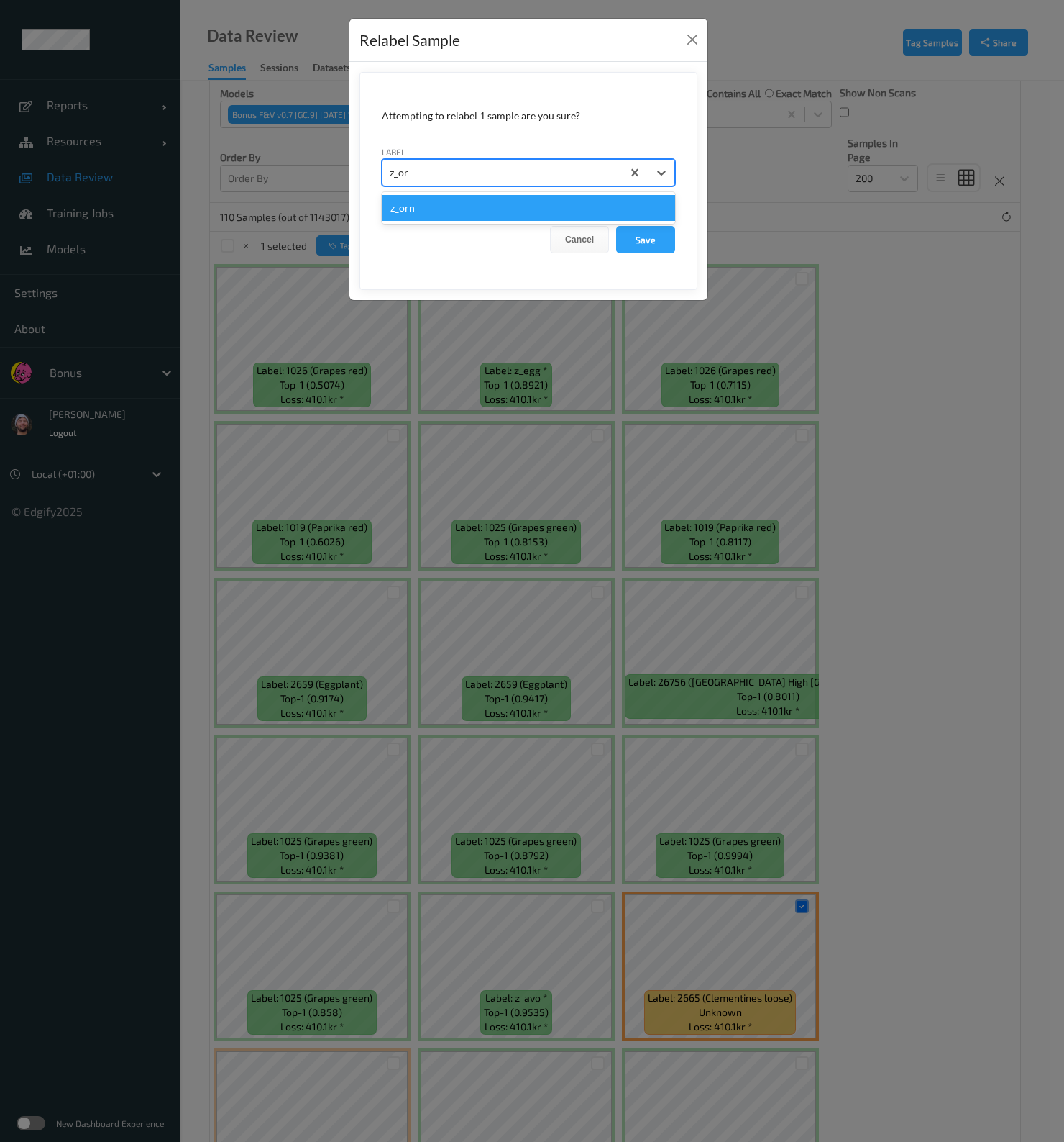
type input "z_orn"
click at [616, 226] on button "Save" at bounding box center [646, 239] width 59 height 28
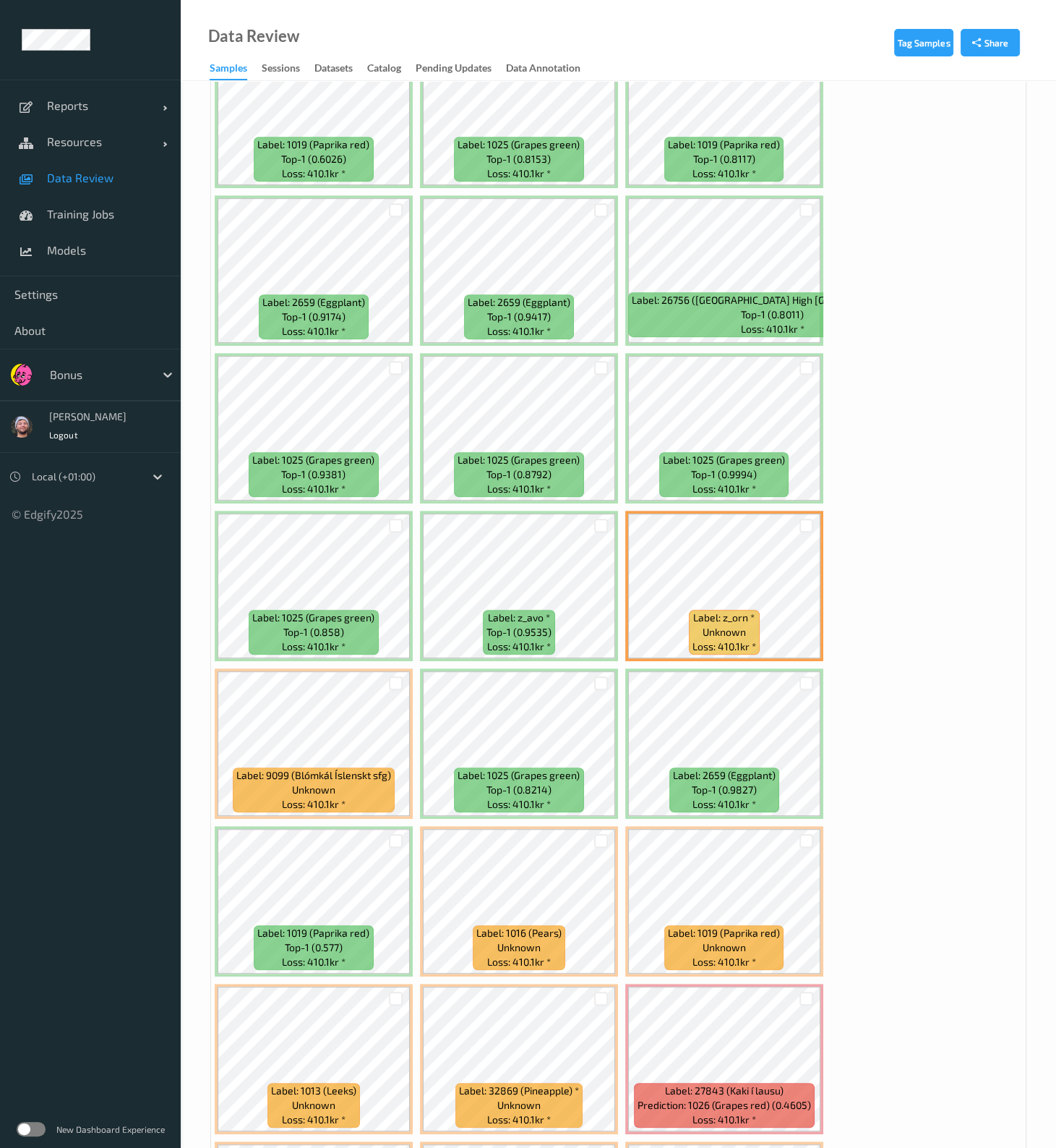
scroll to position [722, 0]
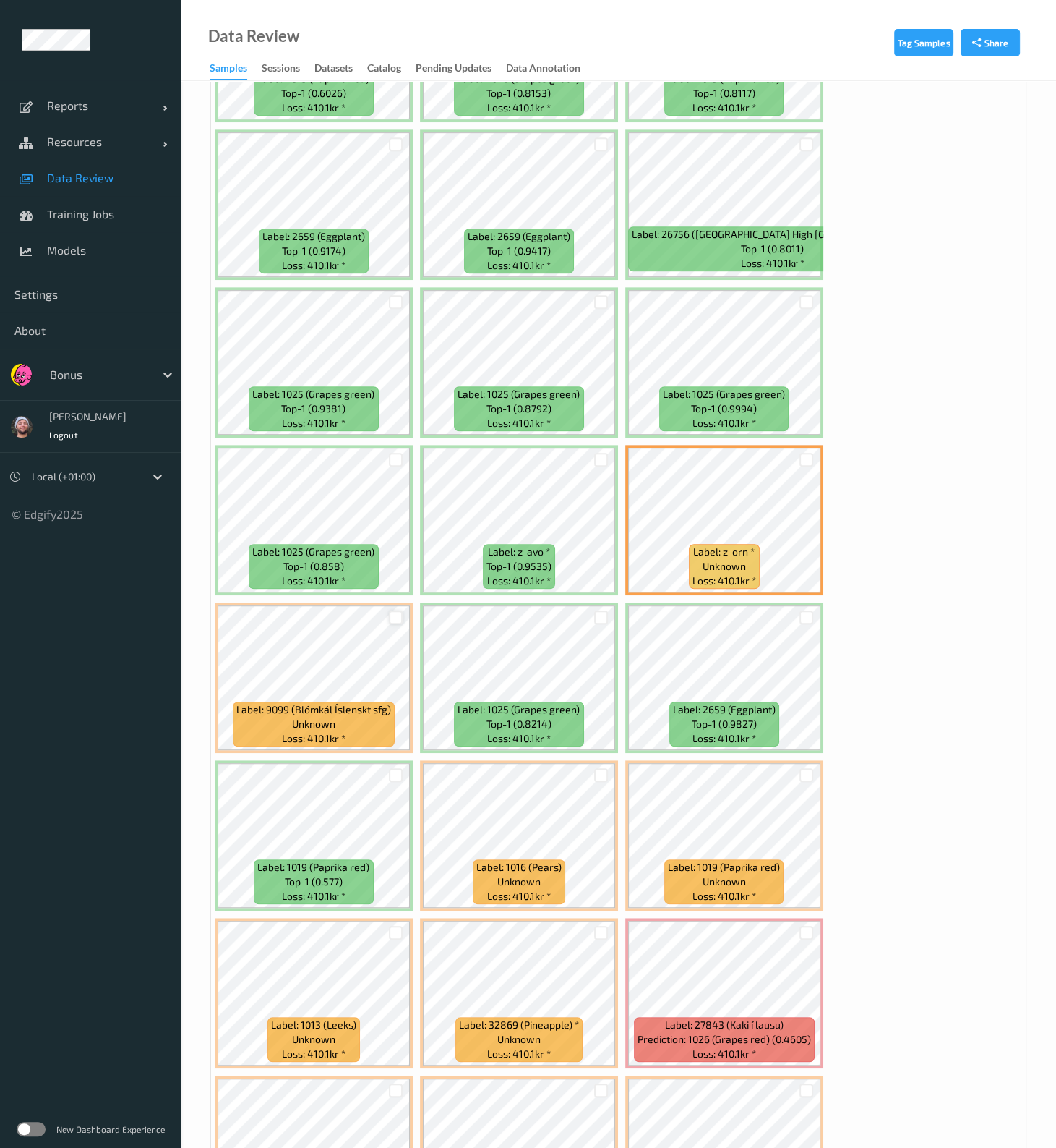
click at [393, 461] on div at bounding box center [395, 616] width 13 height 13
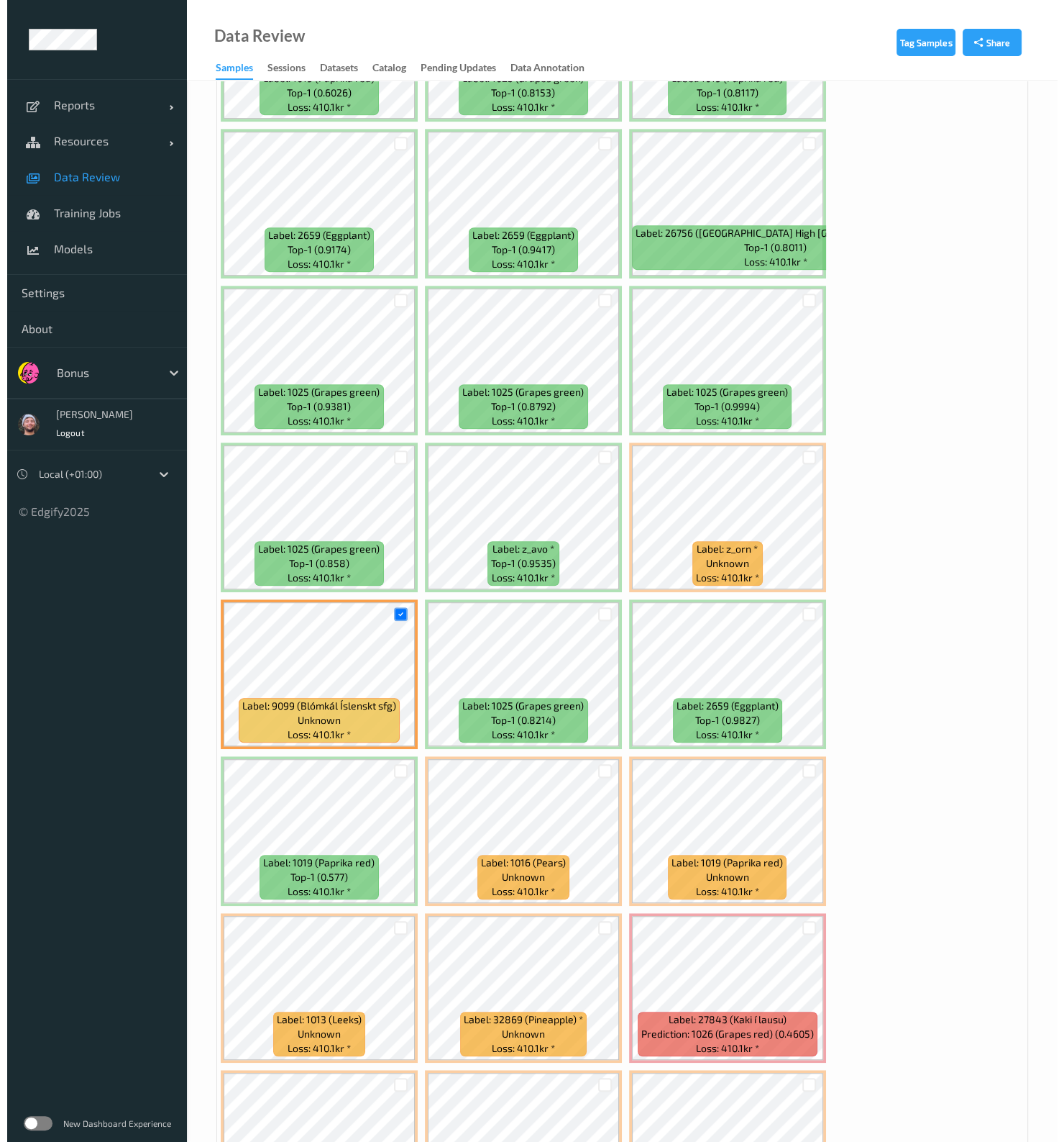
scroll to position [359, 0]
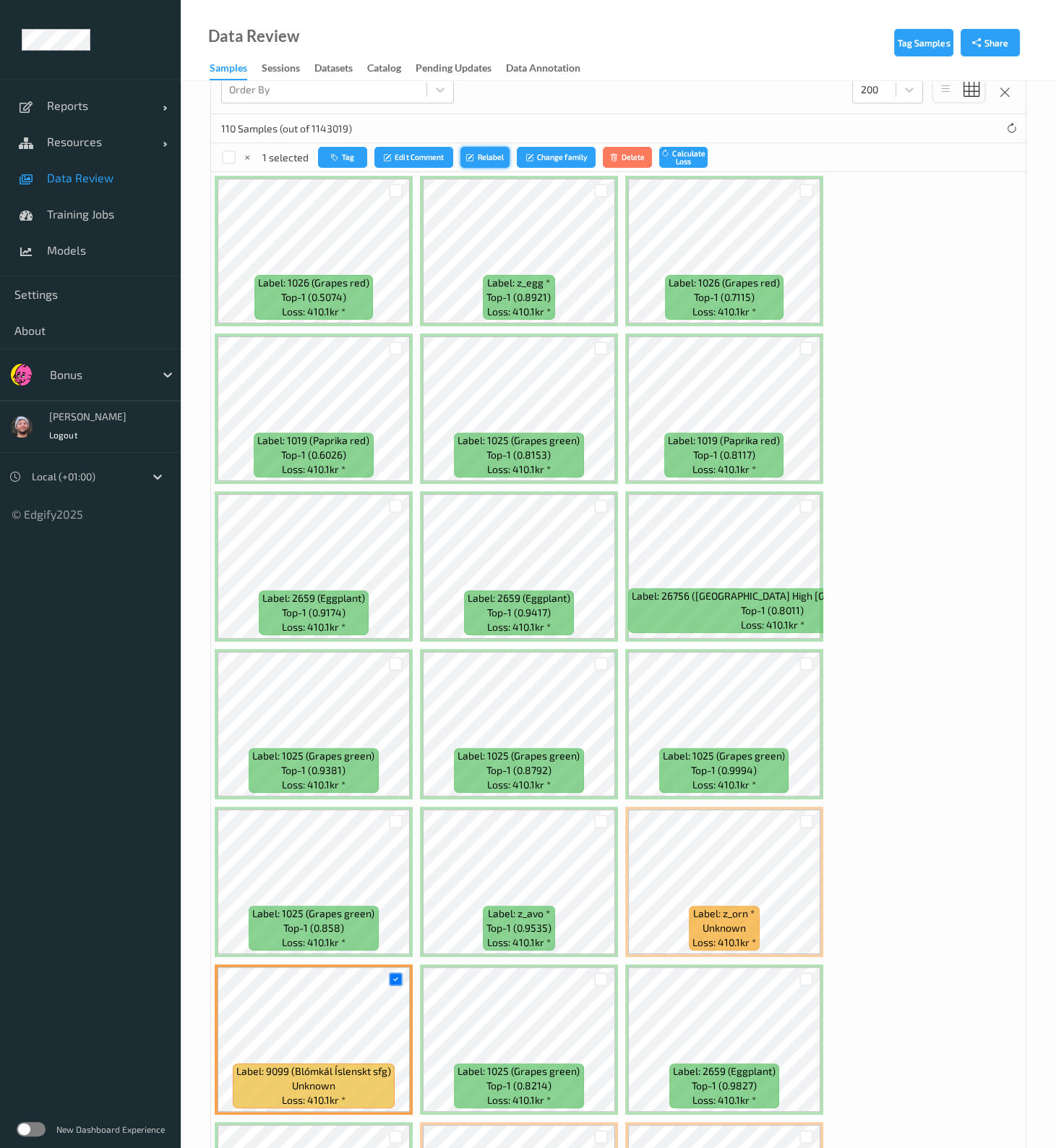
click at [480, 157] on button "Relabel" at bounding box center [485, 156] width 49 height 21
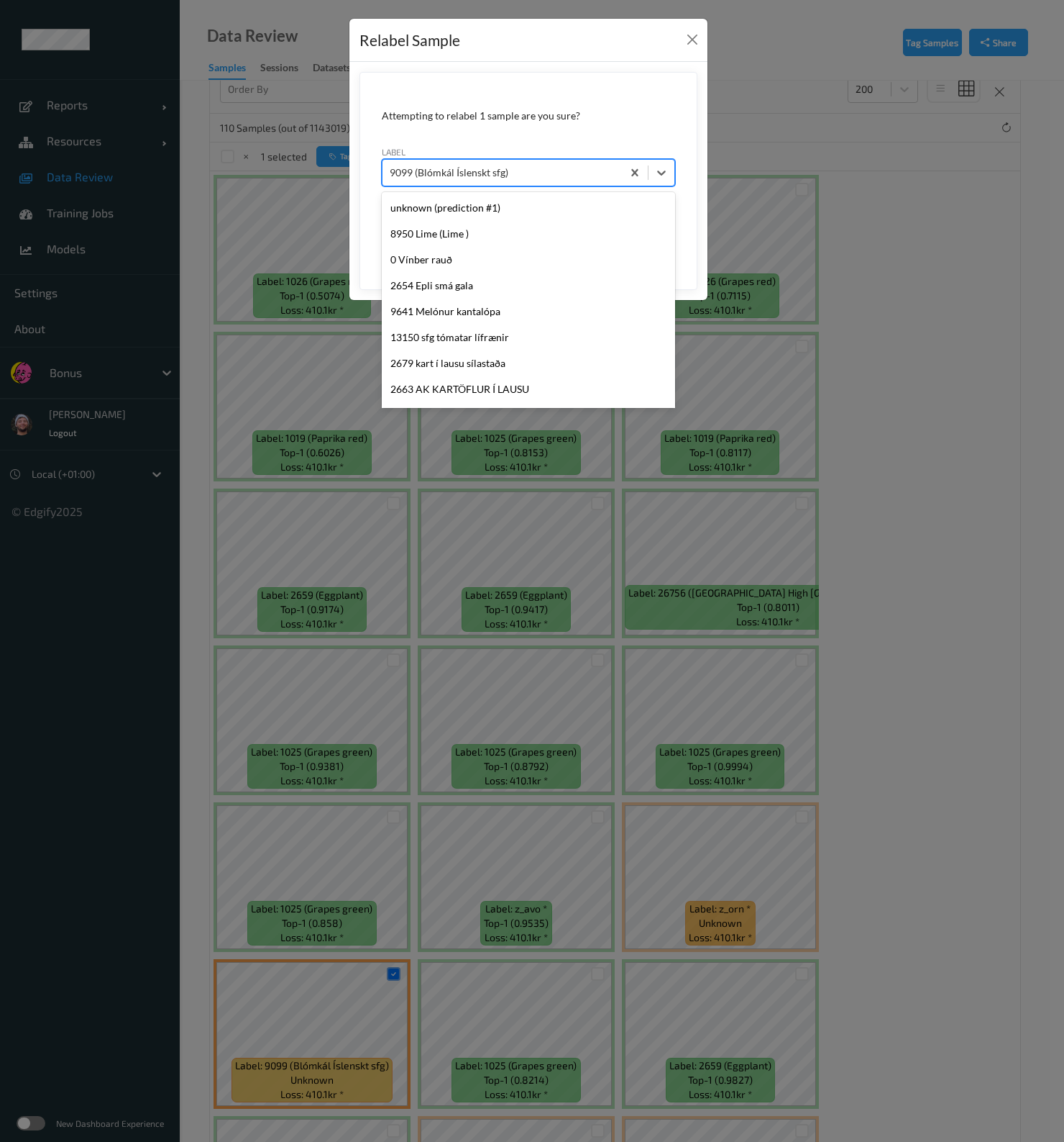
click at [570, 163] on div "9099 (Blómkál Íslenskt sfg)" at bounding box center [502, 172] width 239 height 23
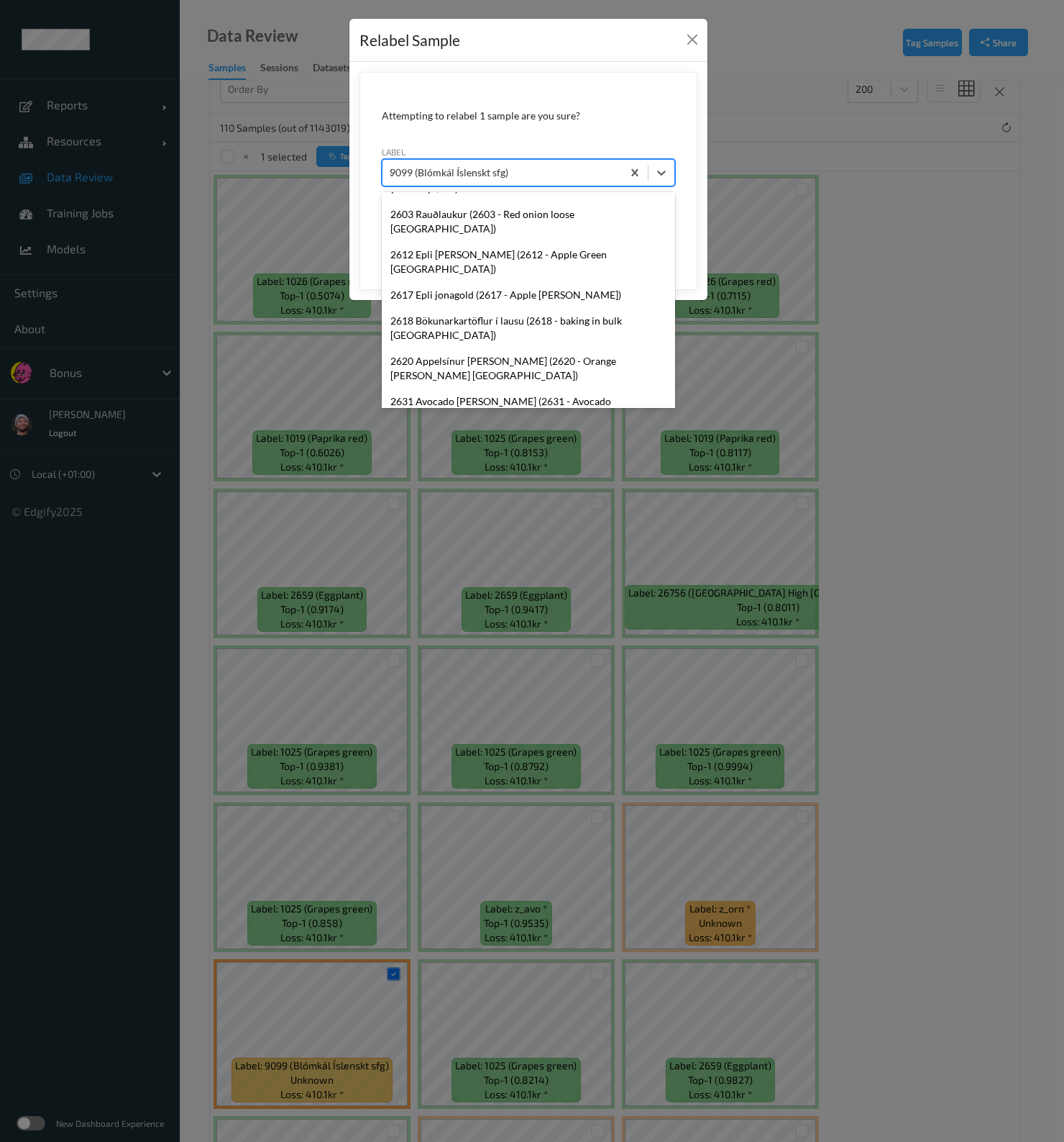
type input "32"
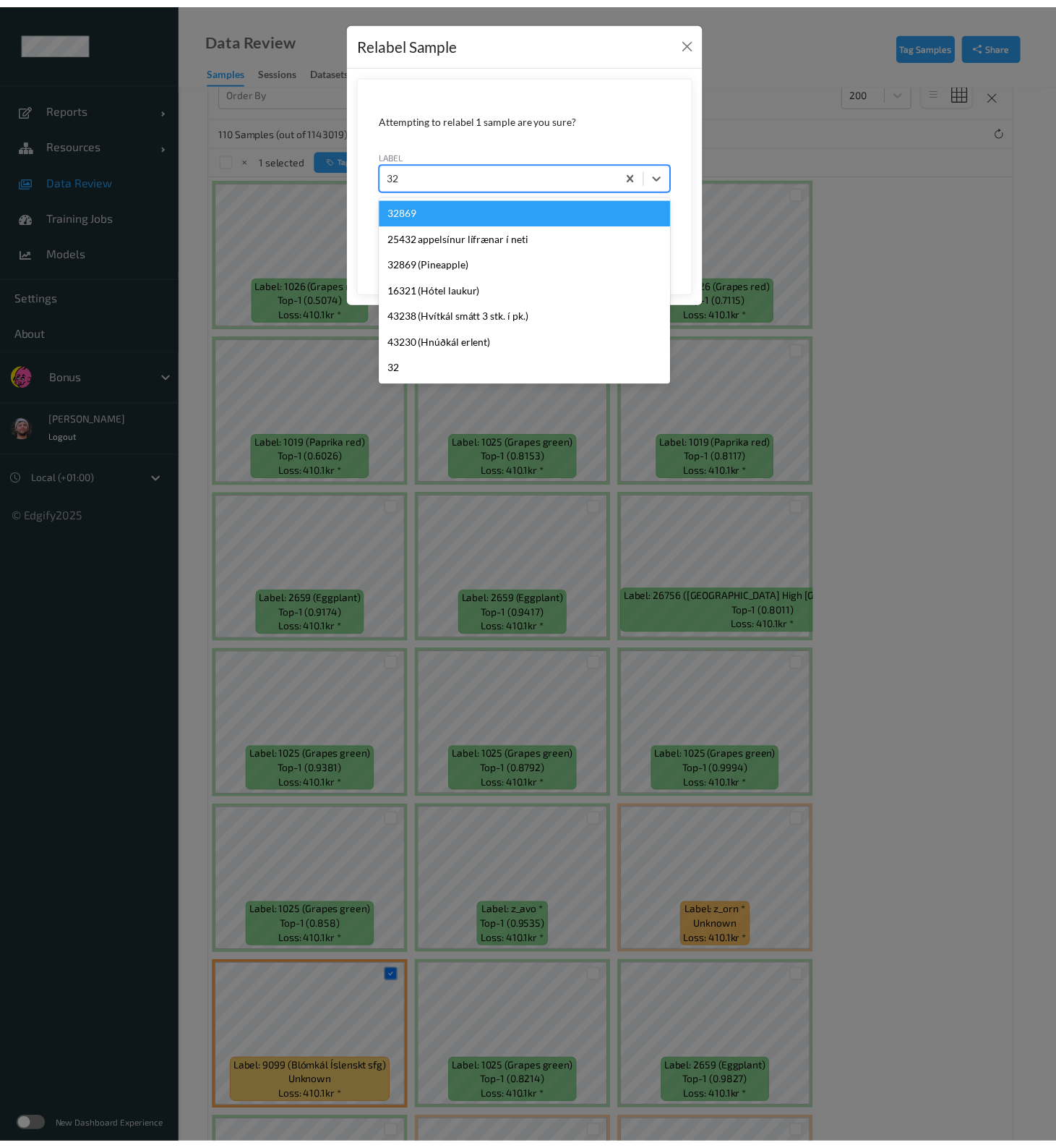
scroll to position [0, 0]
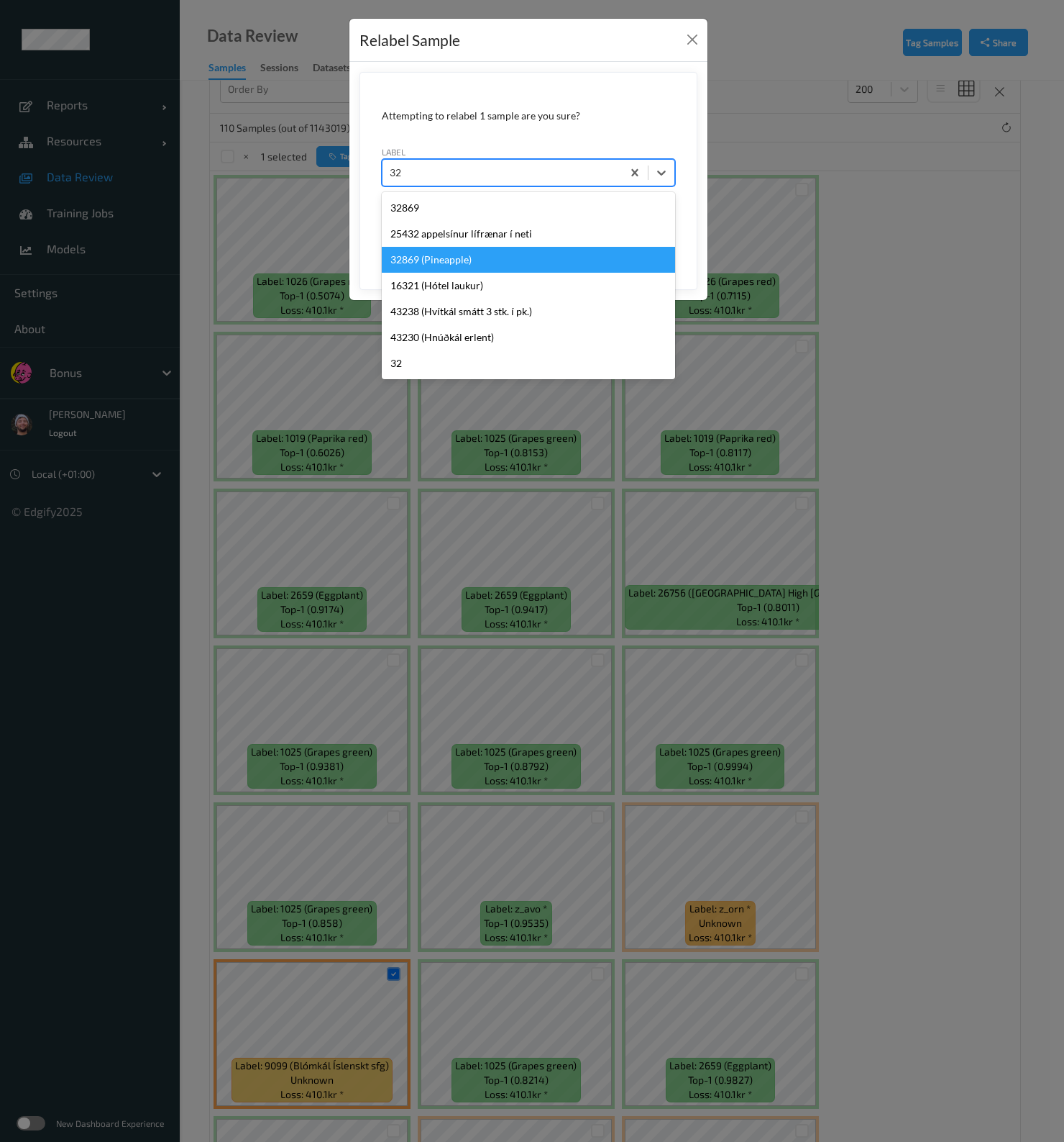
click at [459, 262] on div "32869 (Pineapple)" at bounding box center [528, 259] width 293 height 26
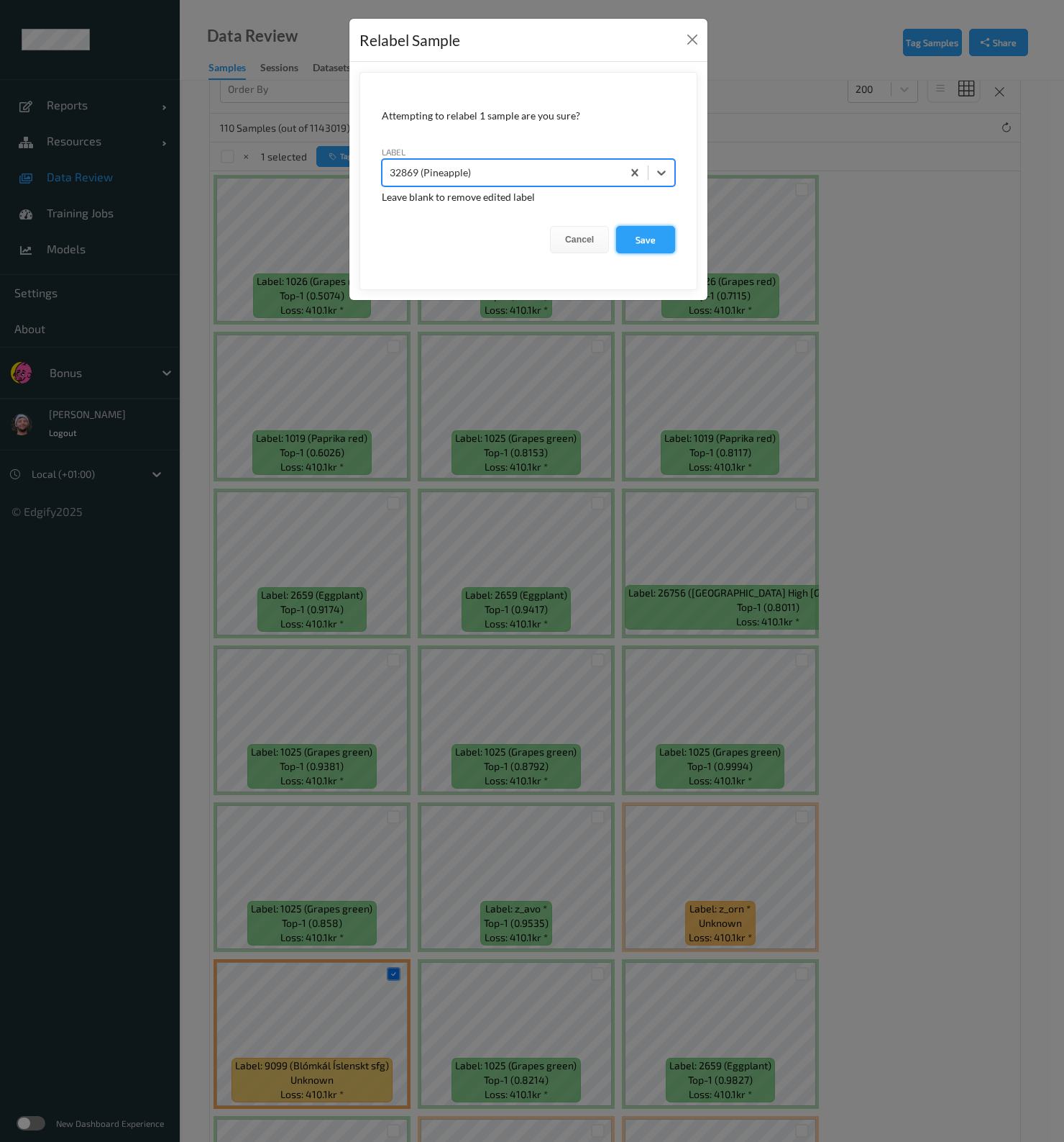
click at [652, 243] on button "Save" at bounding box center [646, 239] width 59 height 28
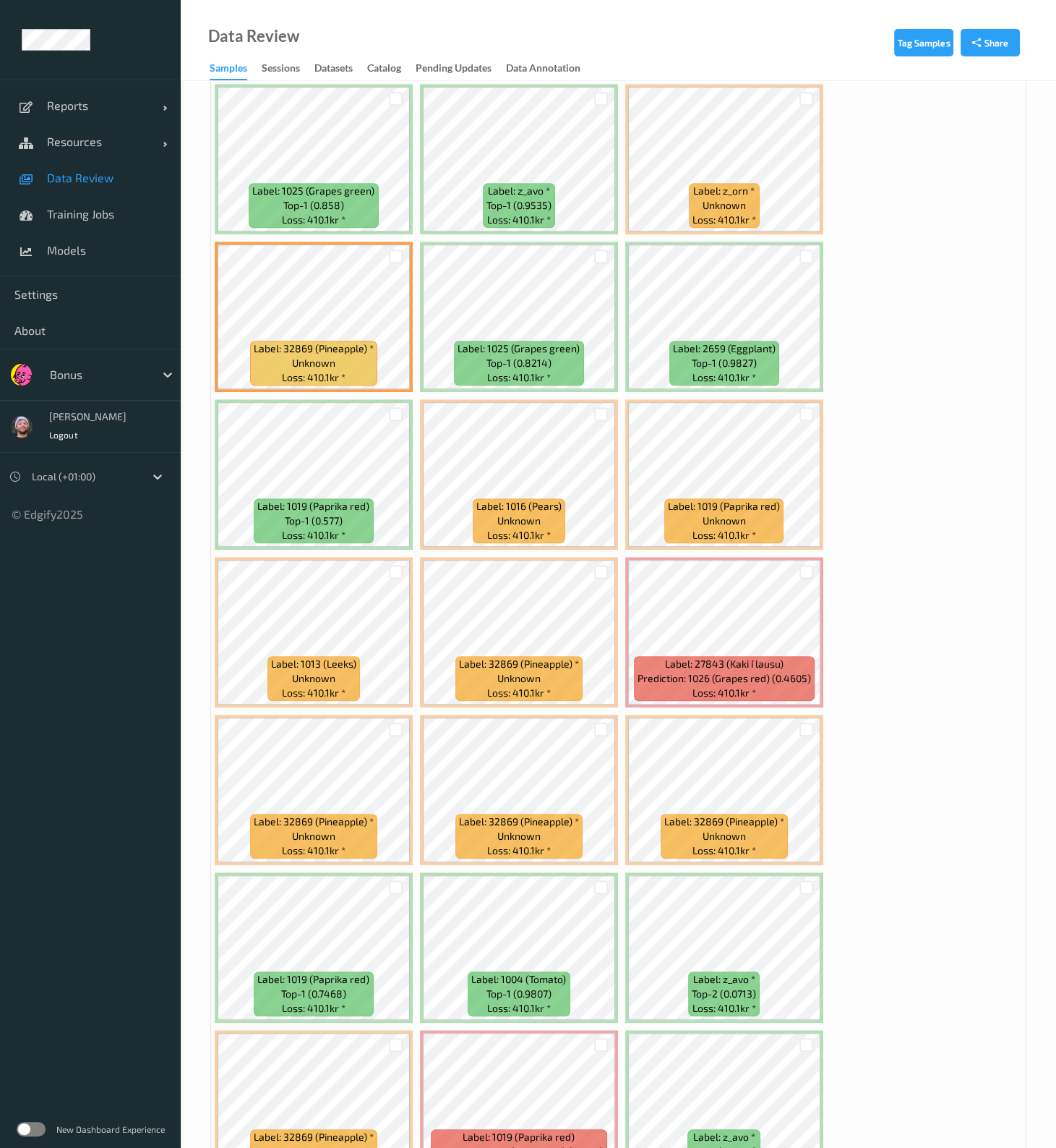
scroll to position [1085, 0]
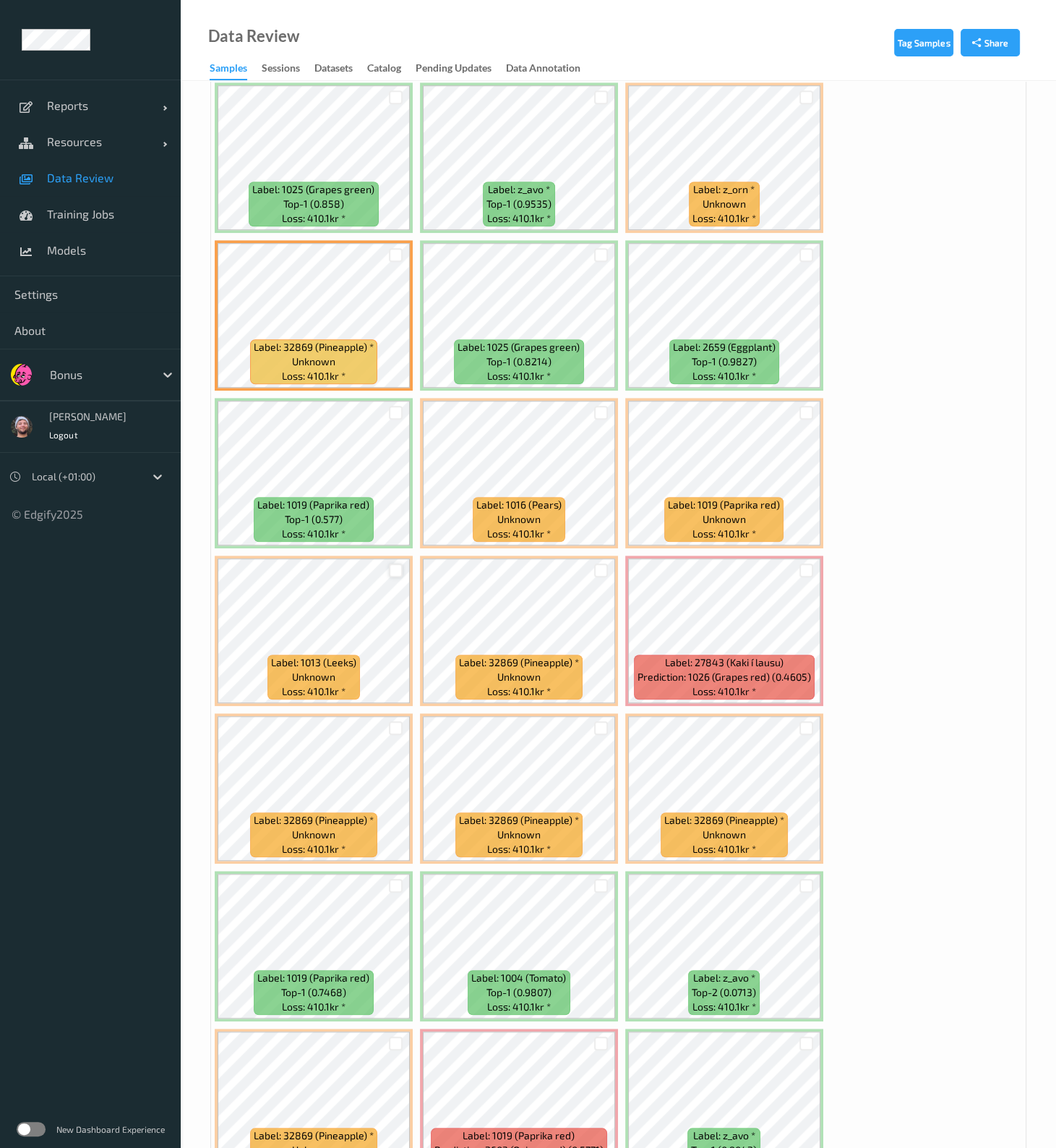
click at [394, 461] on div at bounding box center [395, 570] width 13 height 13
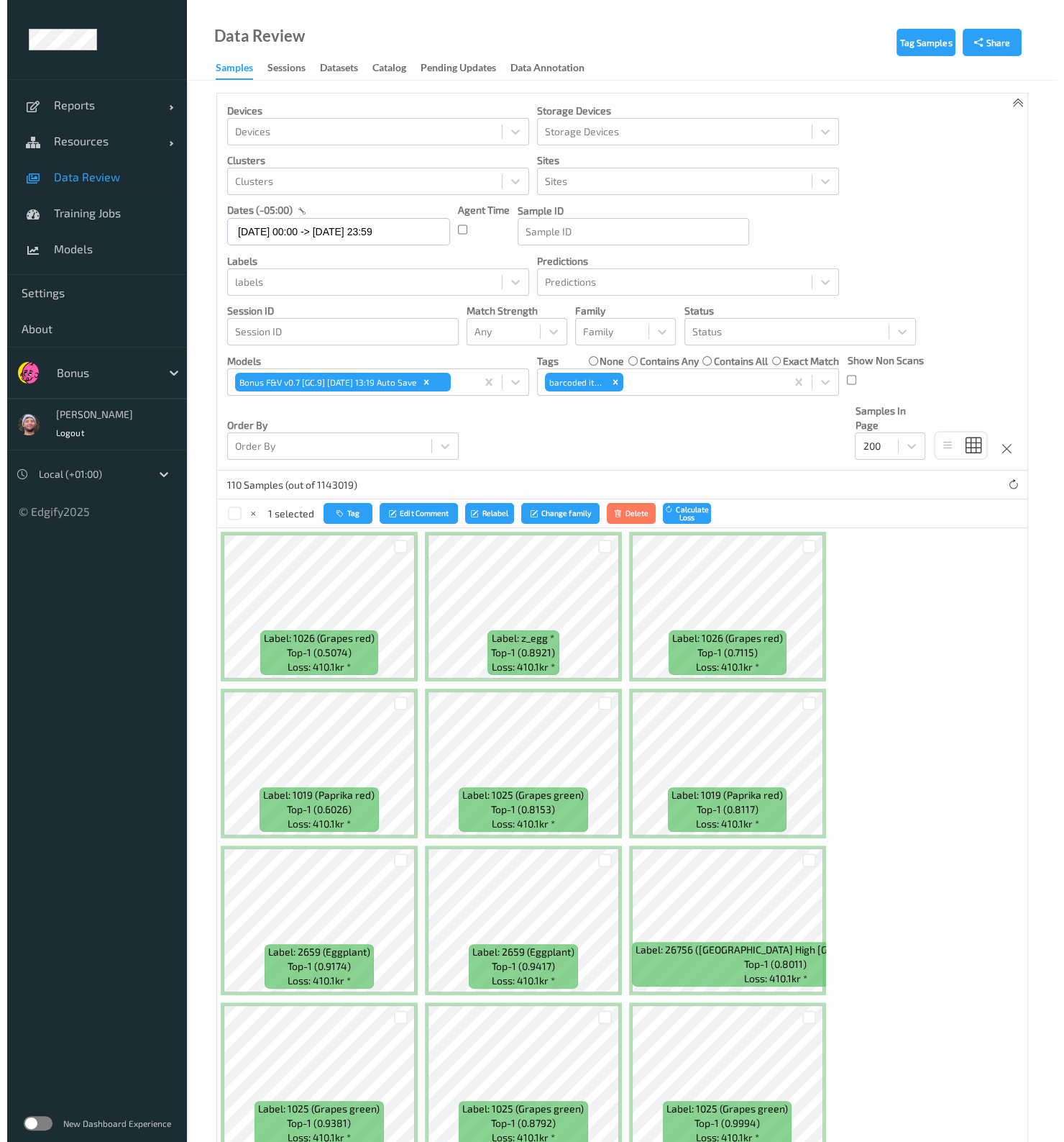
scroll to position [0, 0]
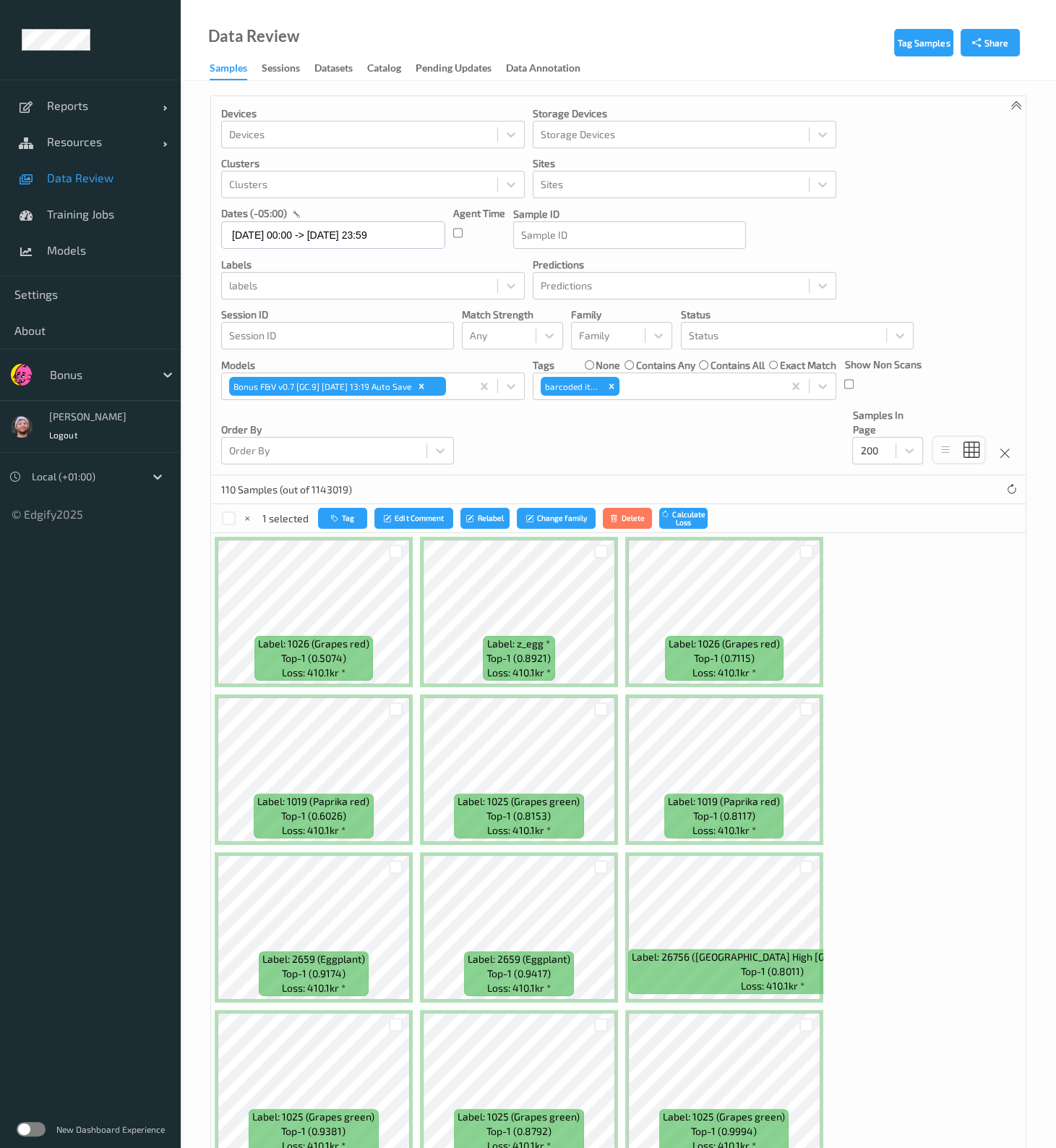
click at [491, 461] on button "Relabel" at bounding box center [485, 517] width 49 height 21
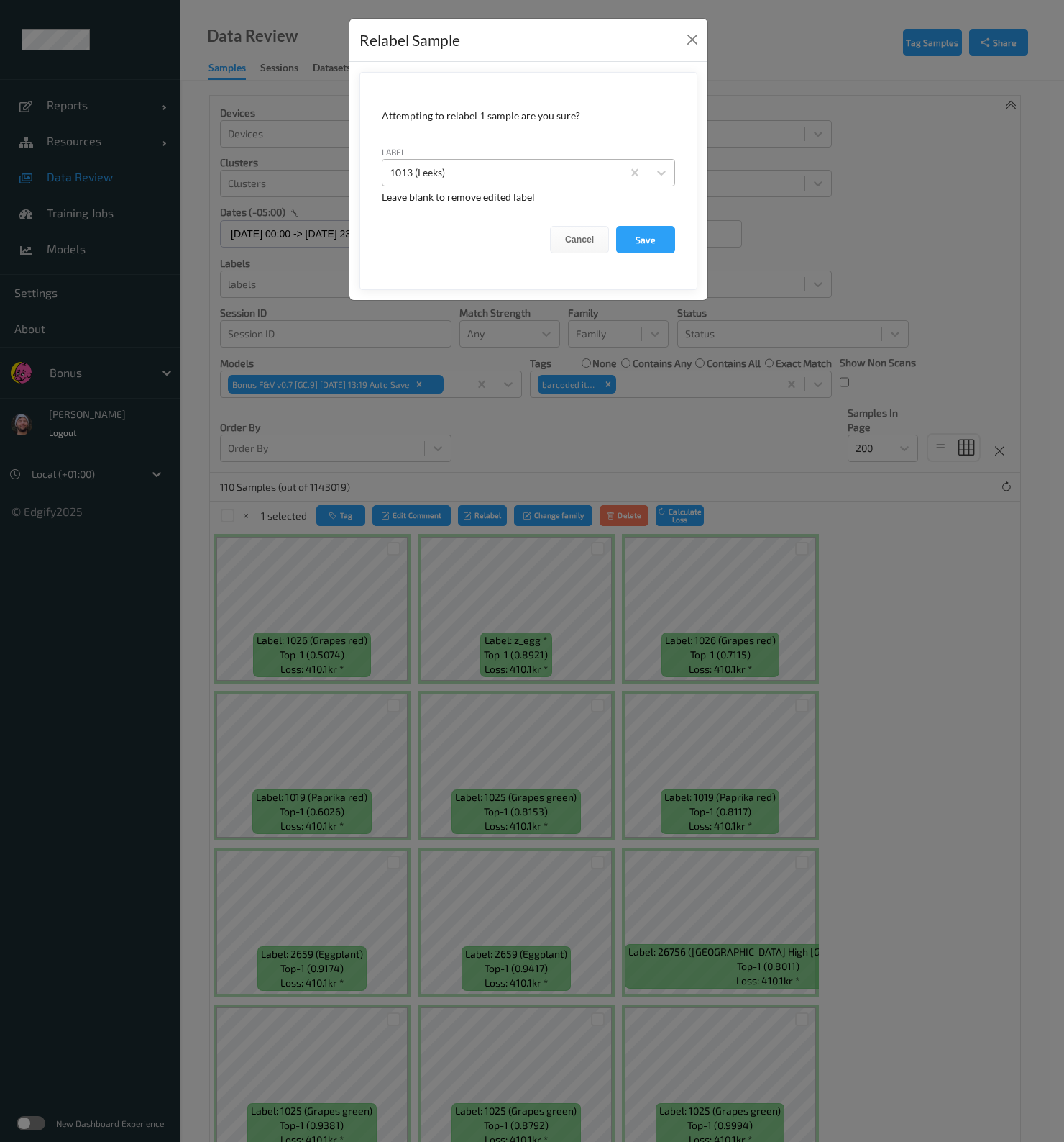
click at [527, 167] on div at bounding box center [502, 172] width 225 height 17
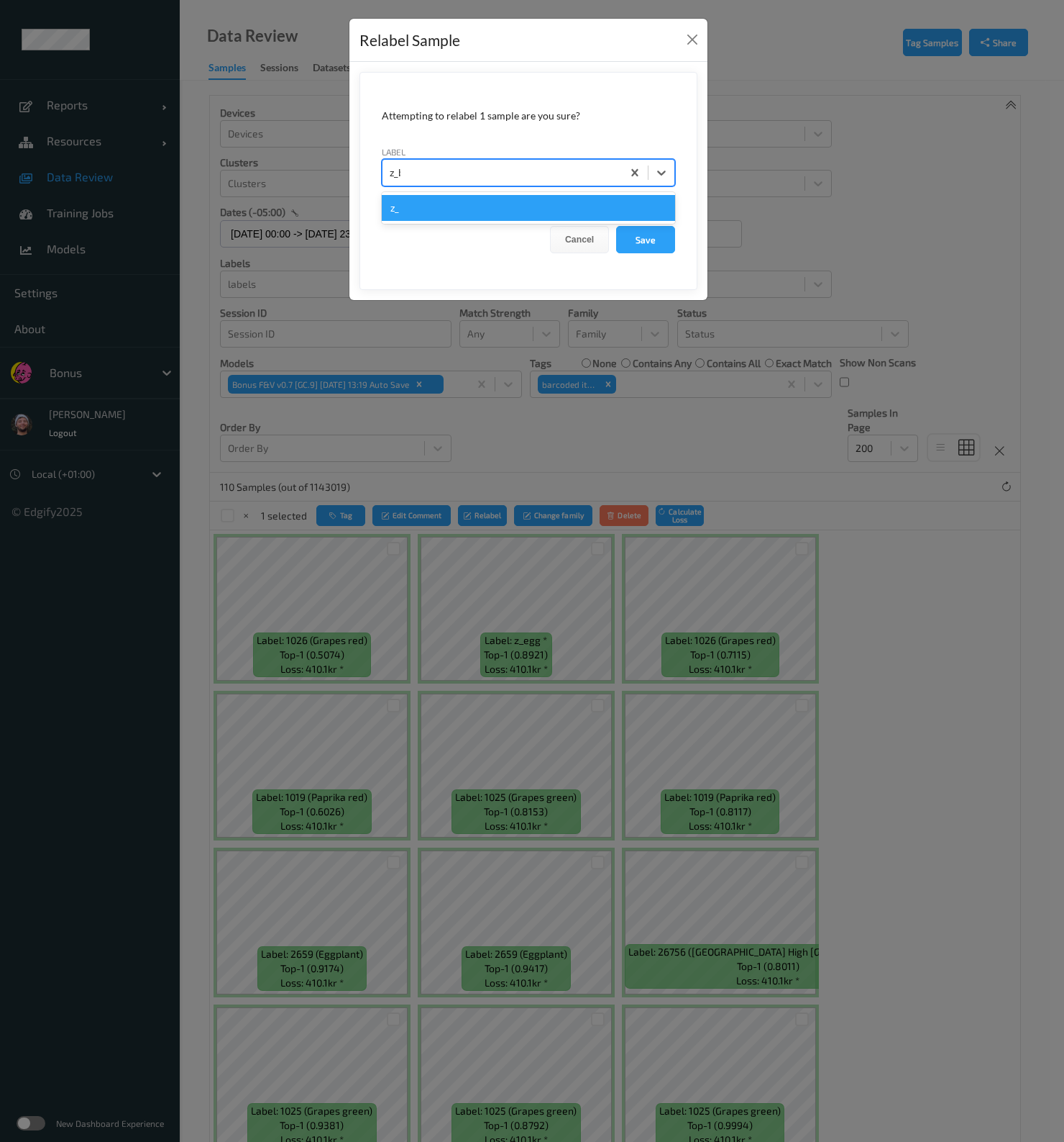
type input "z_blm"
click at [616, 226] on button "Save" at bounding box center [646, 239] width 59 height 28
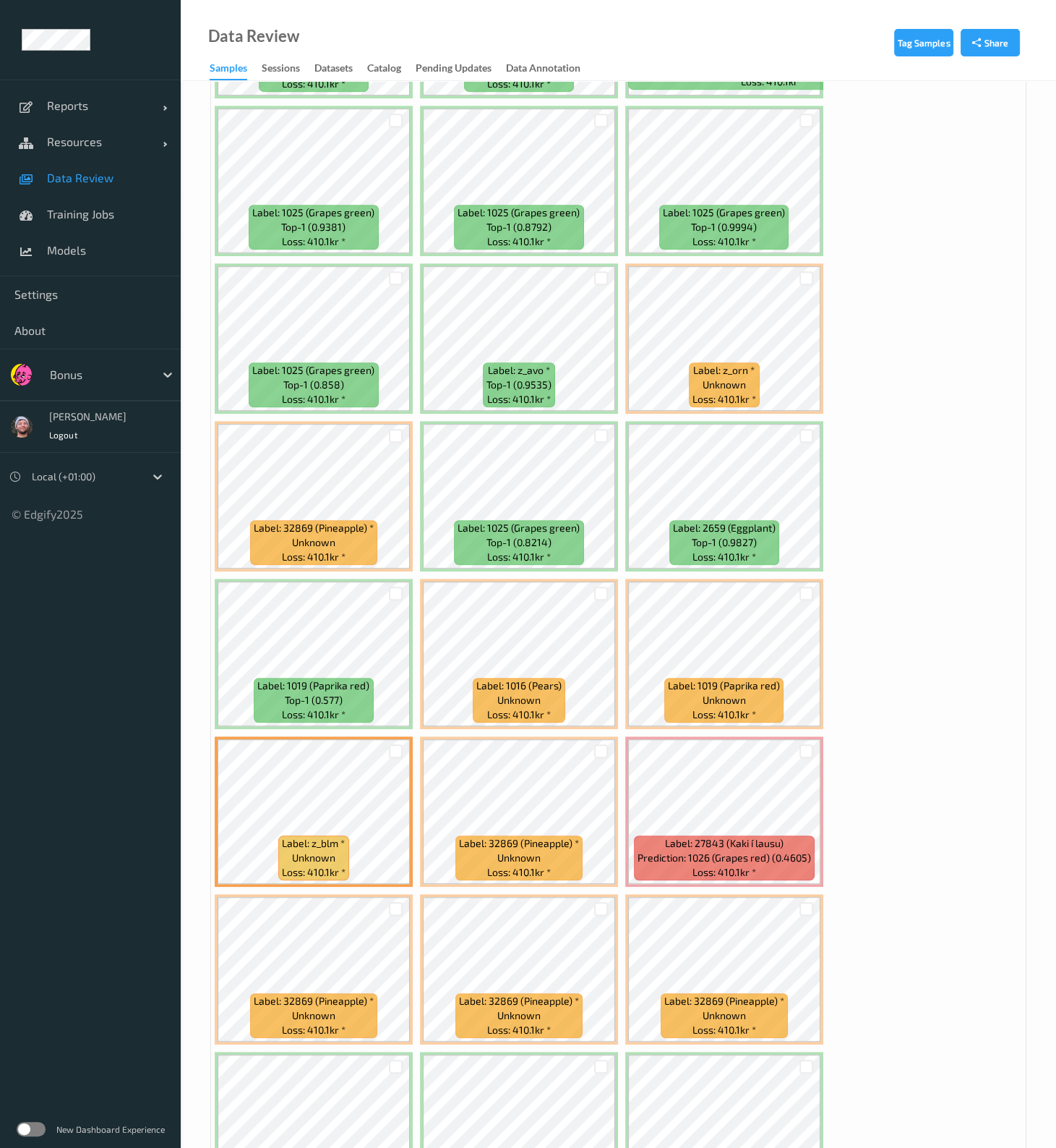
scroll to position [1265, 0]
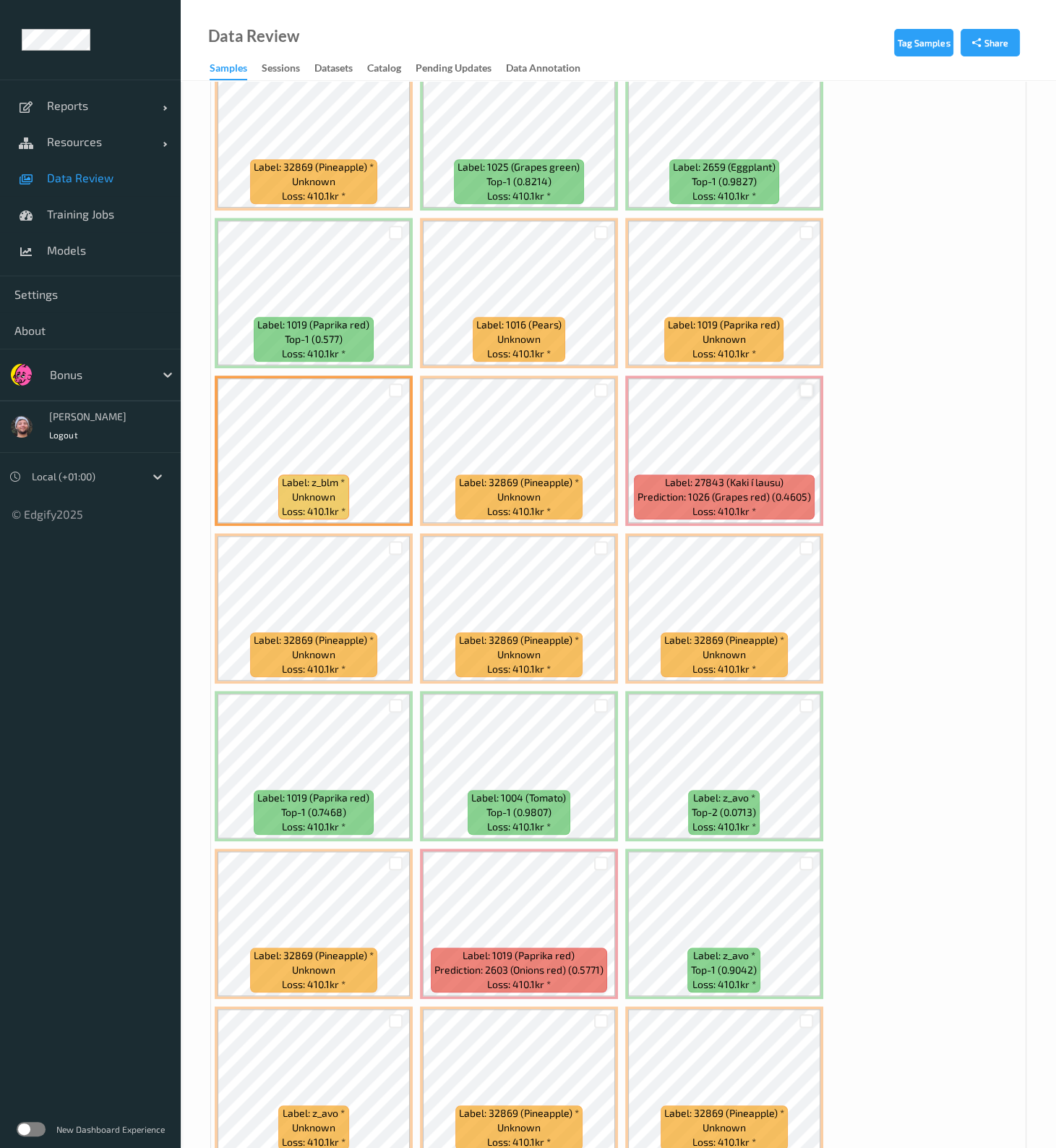
click at [804, 384] on div at bounding box center [805, 390] width 13 height 13
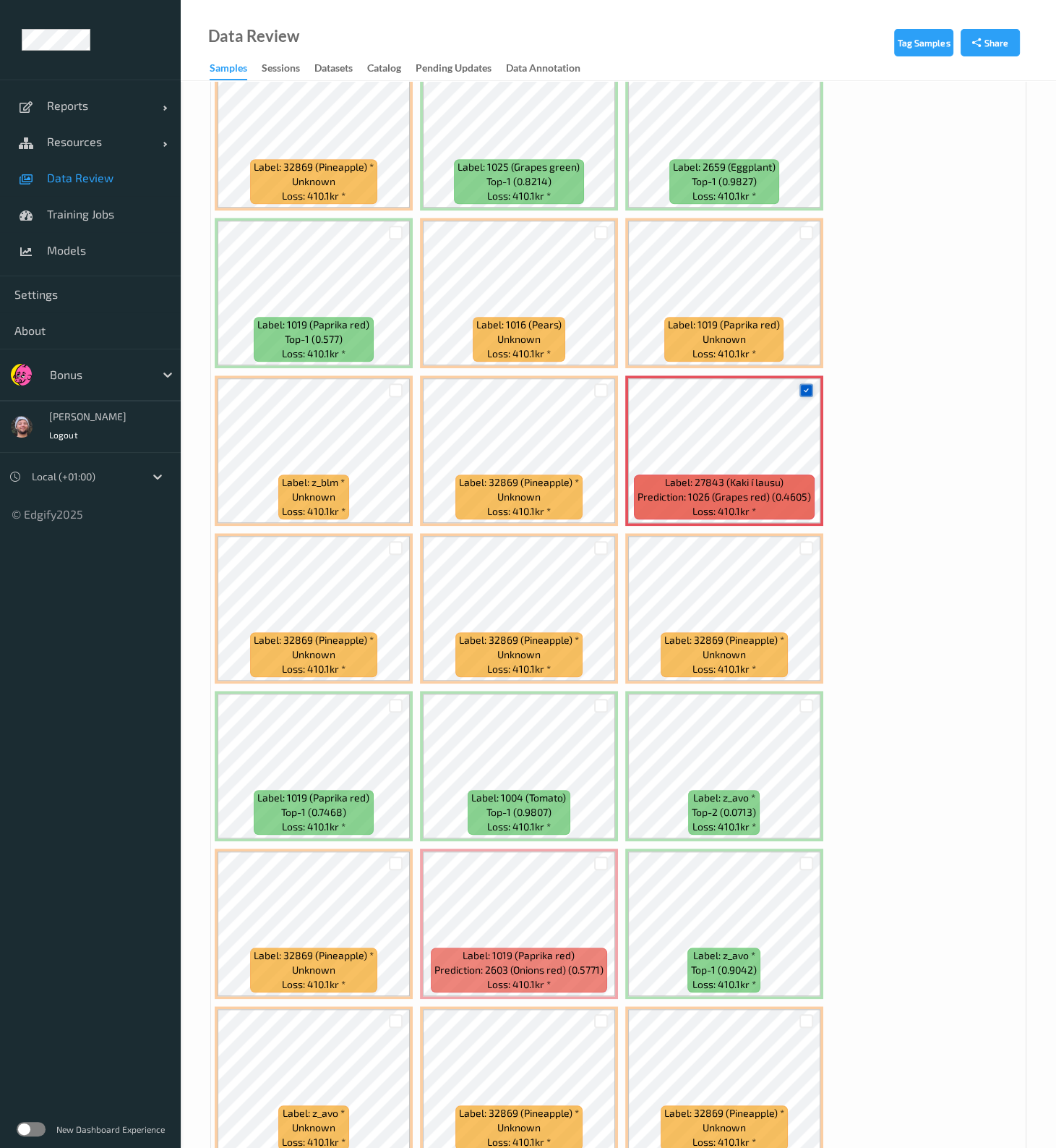
click at [804, 385] on icon at bounding box center [806, 390] width 9 height 9
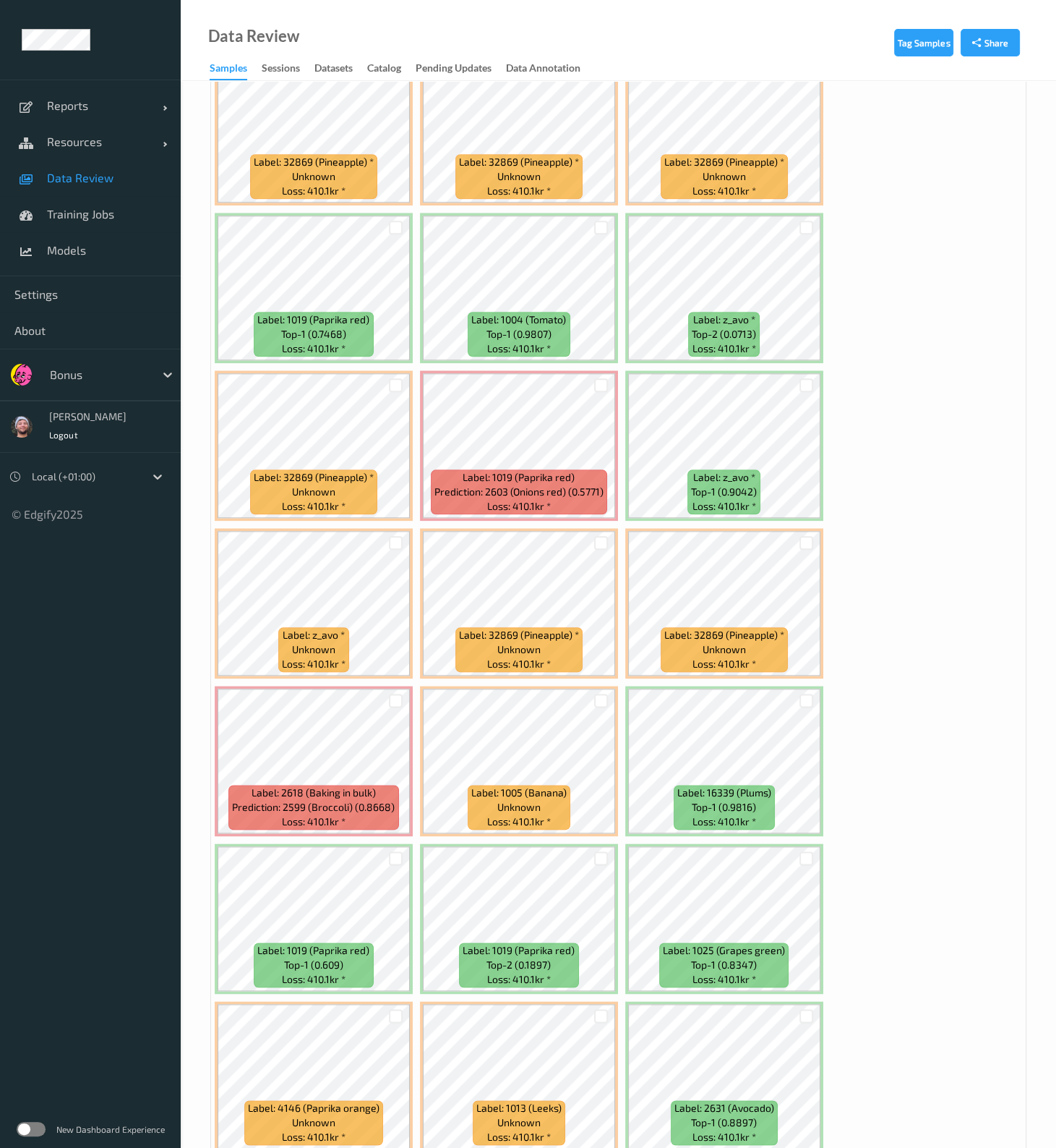
scroll to position [1808, 0]
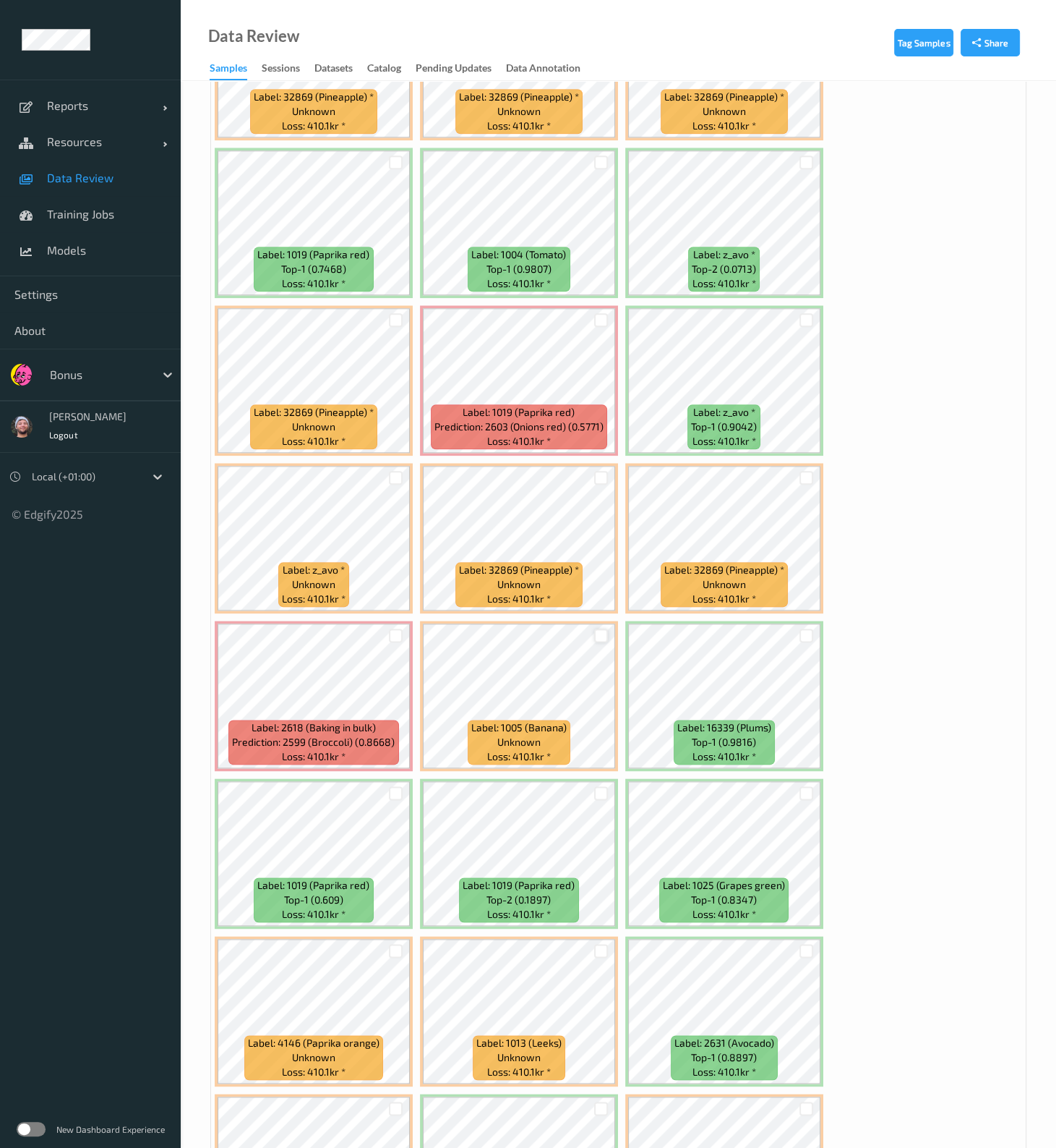
click at [603, 461] on div at bounding box center [601, 635] width 13 height 13
click at [387, 461] on div at bounding box center [396, 792] width 28 height 24
click at [597, 461] on div at bounding box center [601, 792] width 13 height 13
click at [390, 461] on div at bounding box center [395, 792] width 13 height 13
click at [796, 461] on div at bounding box center [806, 635] width 28 height 24
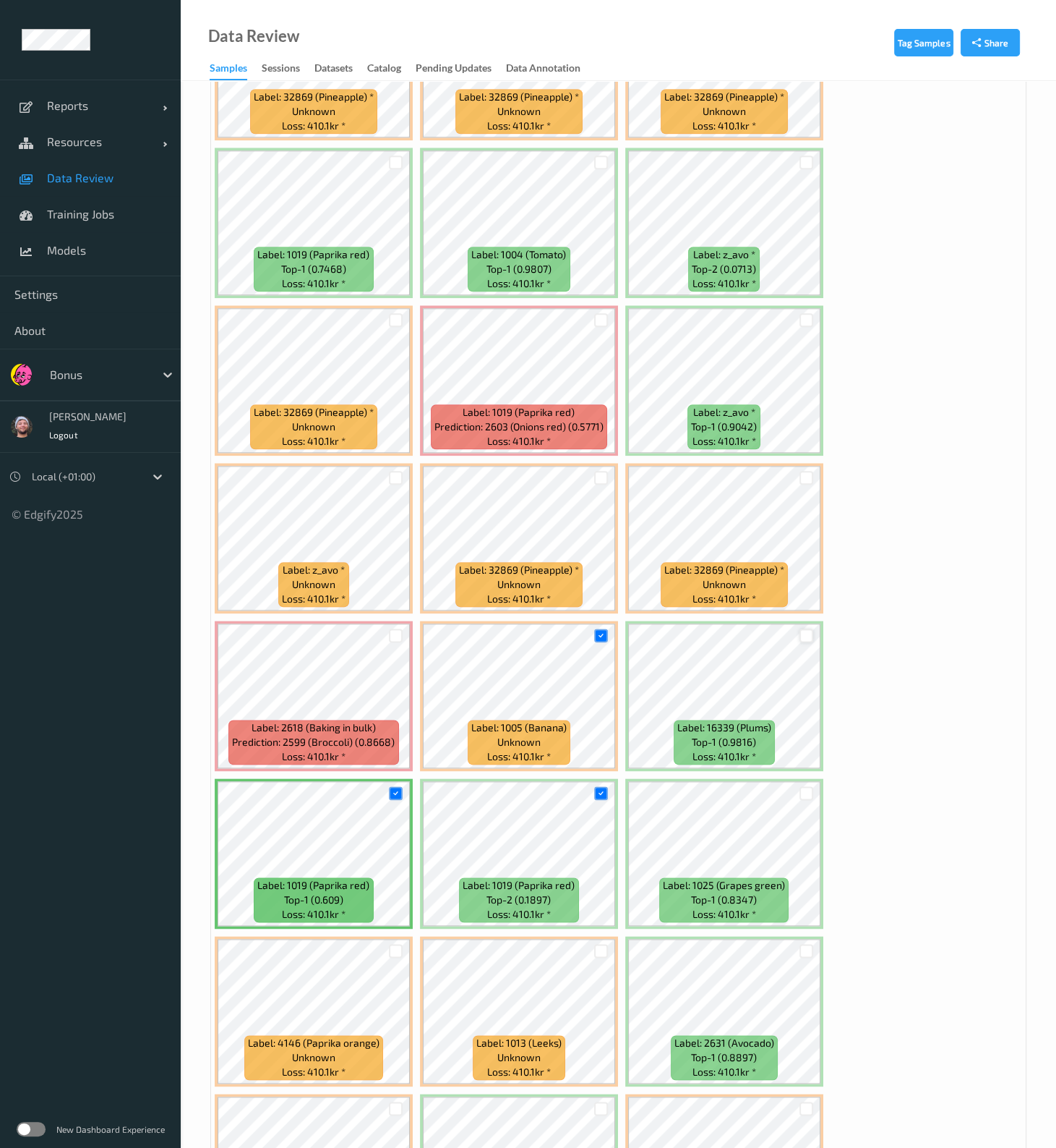
click at [800, 461] on div at bounding box center [805, 635] width 13 height 13
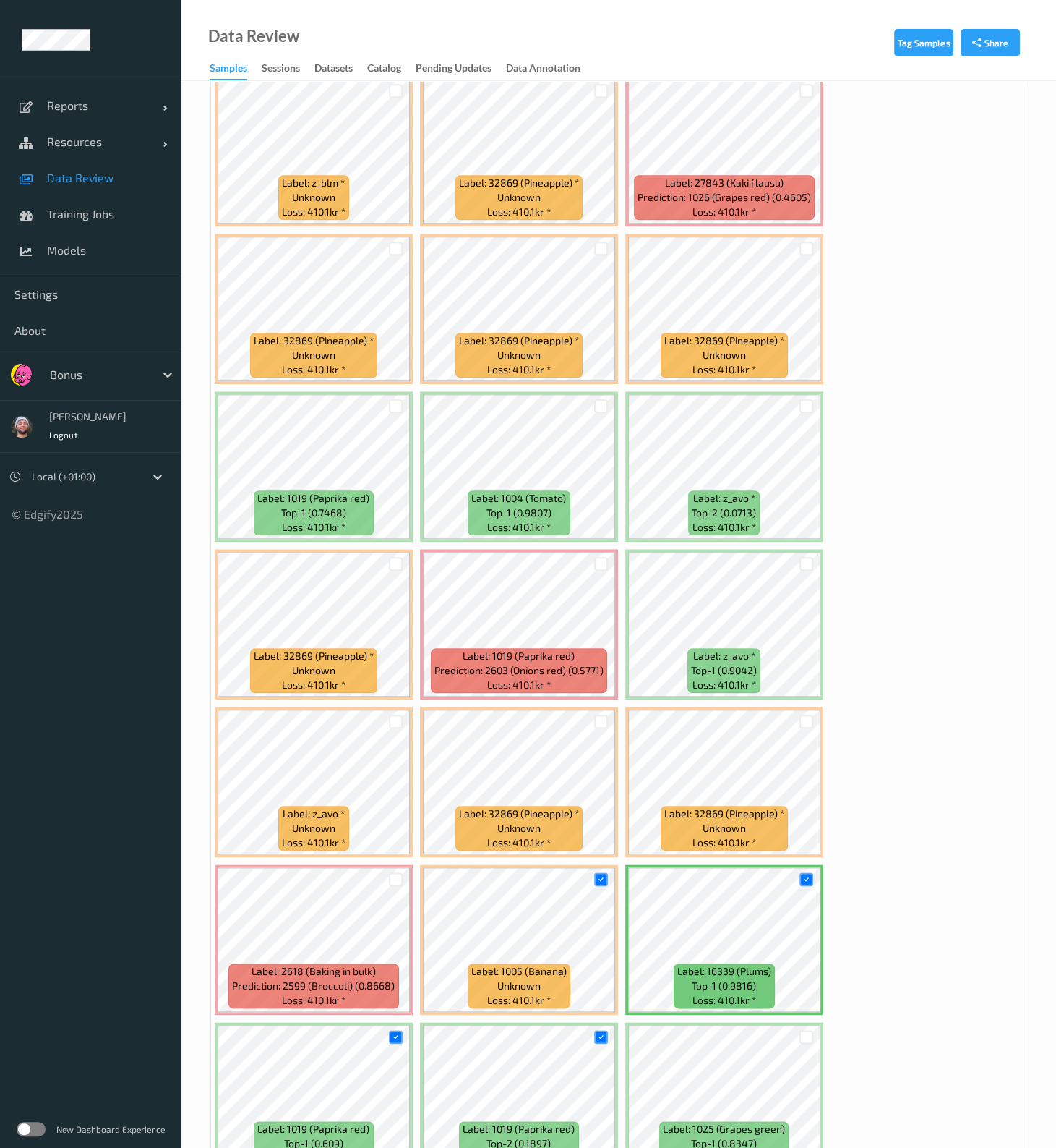
scroll to position [1537, 0]
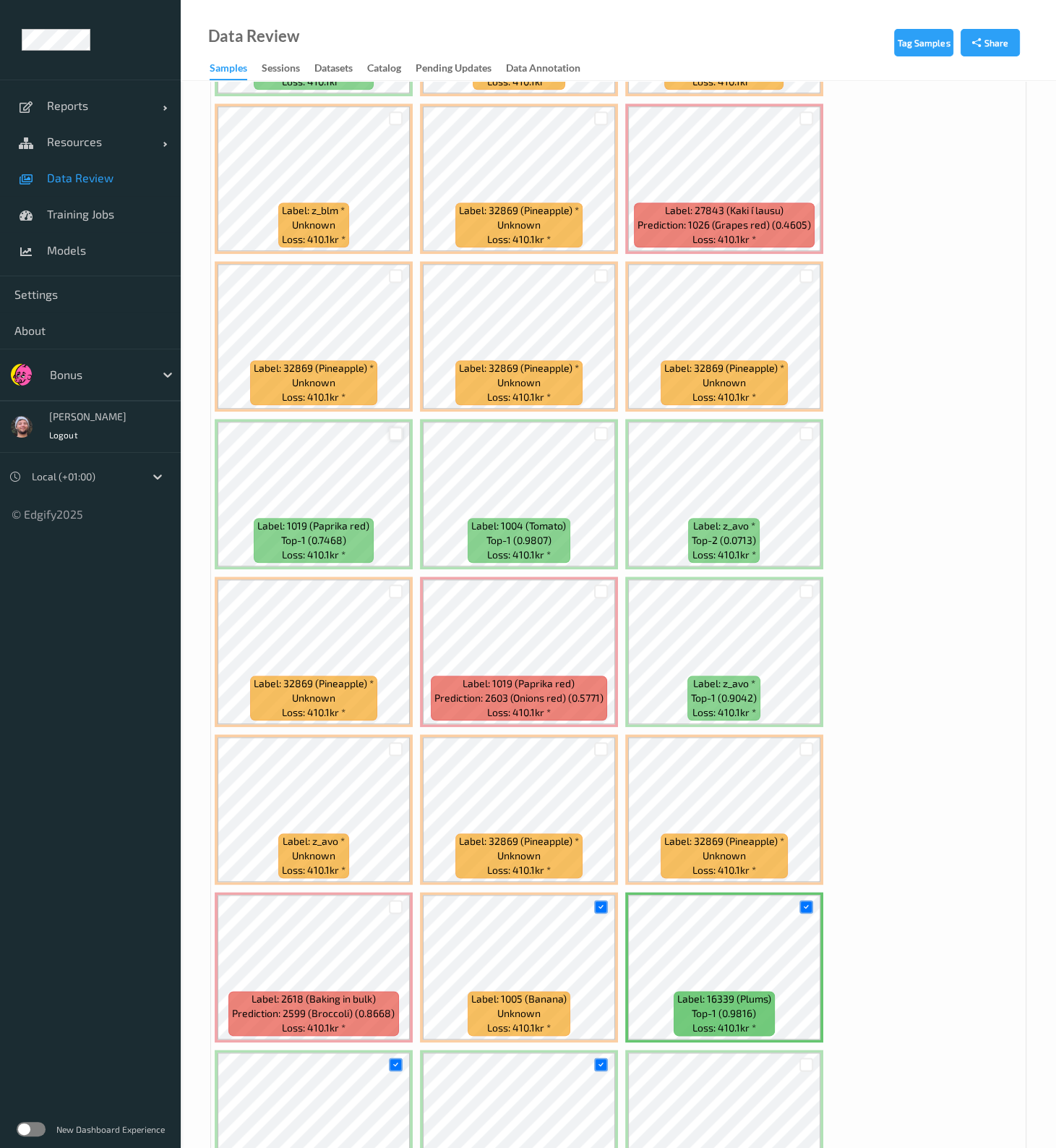
click at [391, 427] on div at bounding box center [395, 433] width 13 height 13
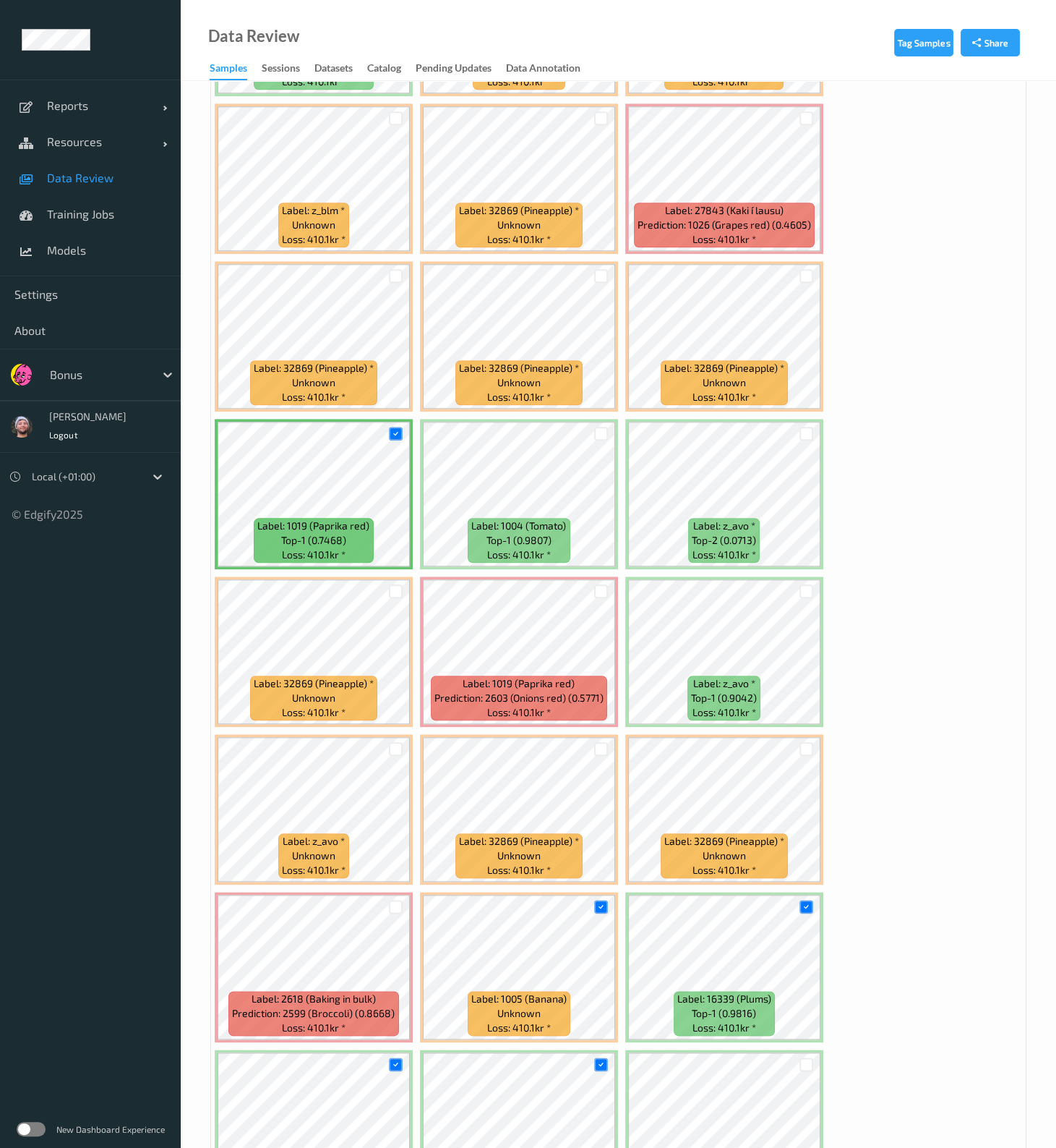
scroll to position [1085, 0]
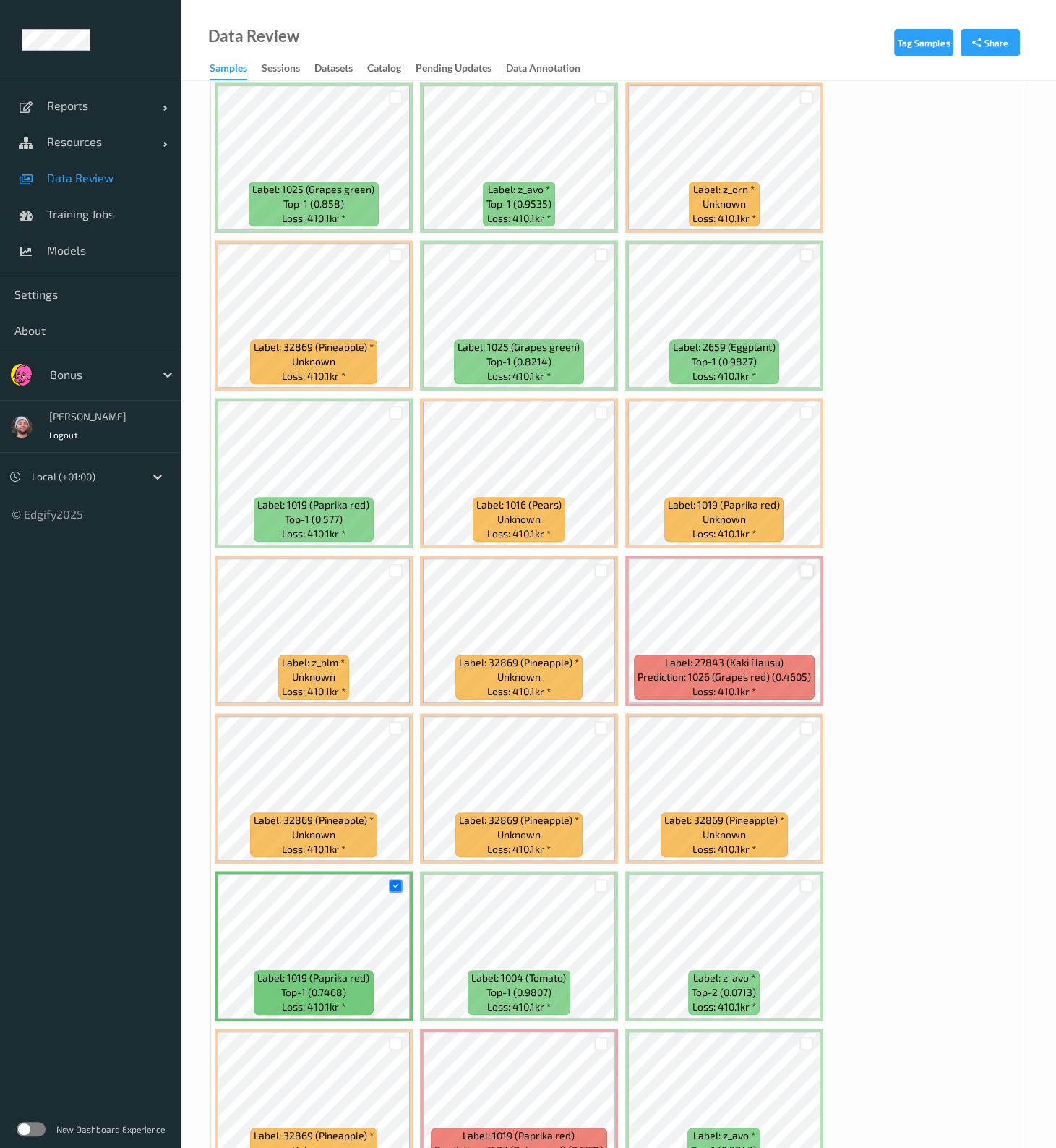
click at [799, 461] on div at bounding box center [805, 570] width 13 height 13
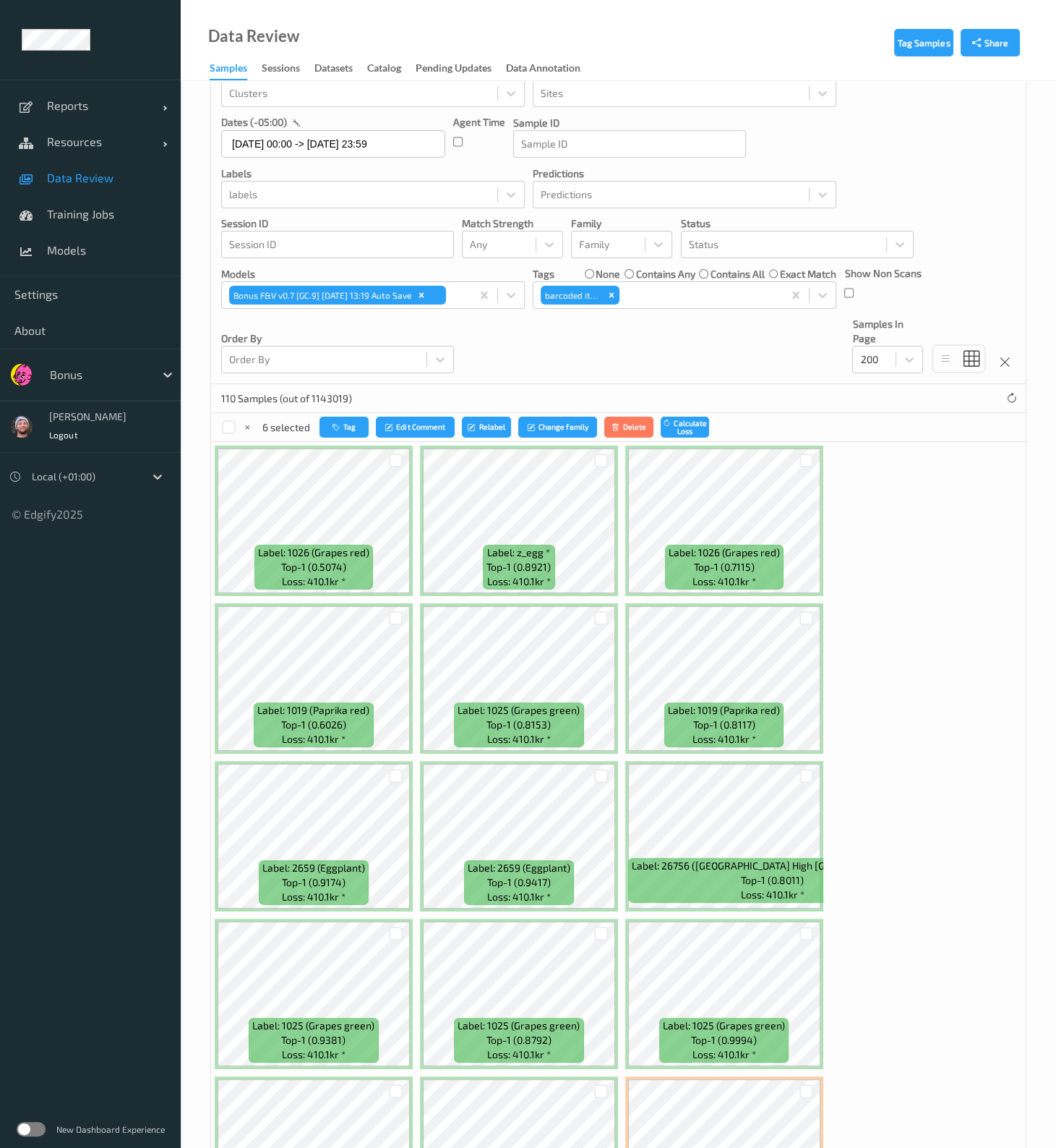
scroll to position [0, 0]
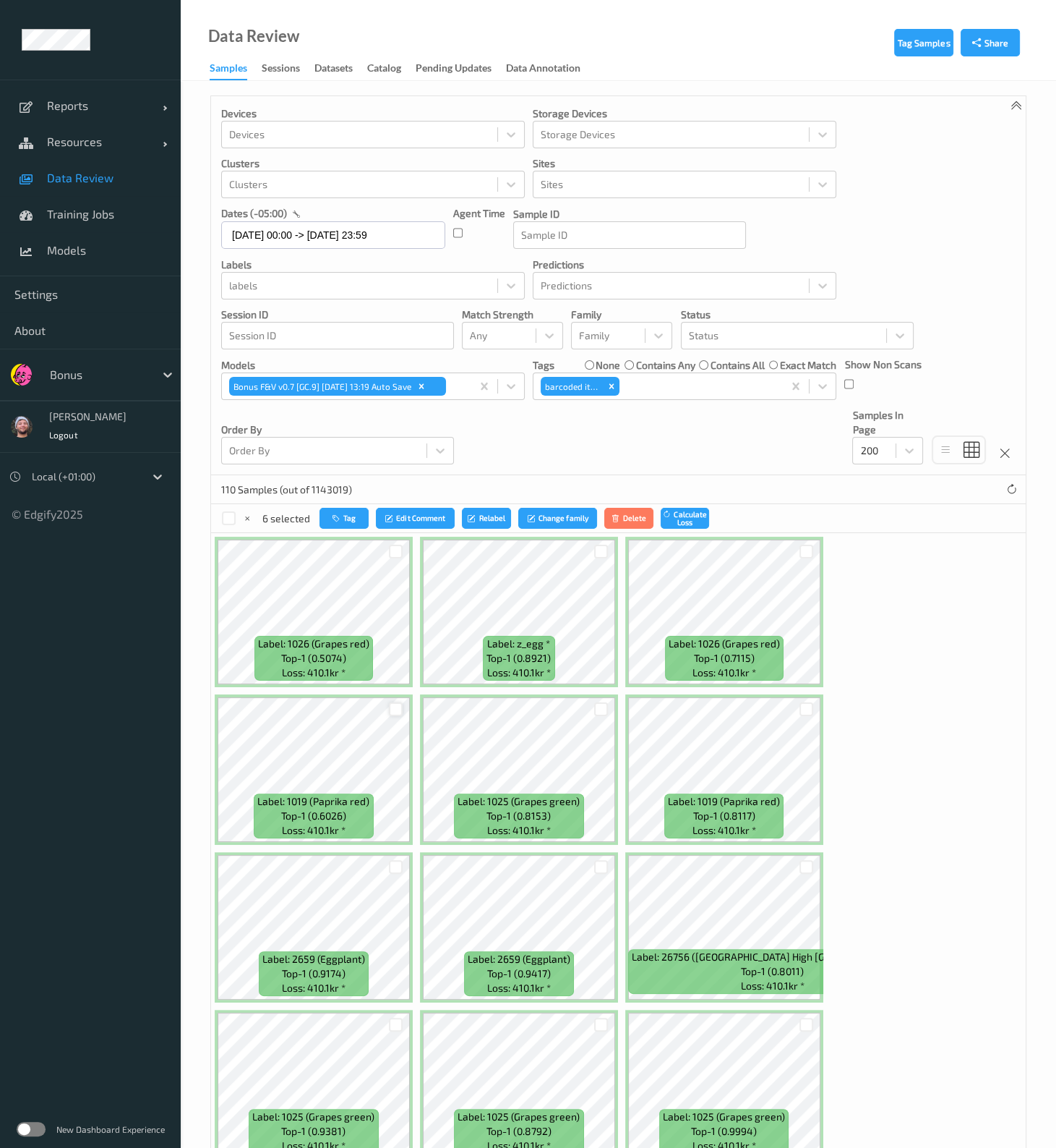
click at [395, 461] on div at bounding box center [395, 709] width 13 height 13
click at [400, 461] on div at bounding box center [395, 551] width 13 height 13
click at [799, 461] on div at bounding box center [805, 551] width 13 height 13
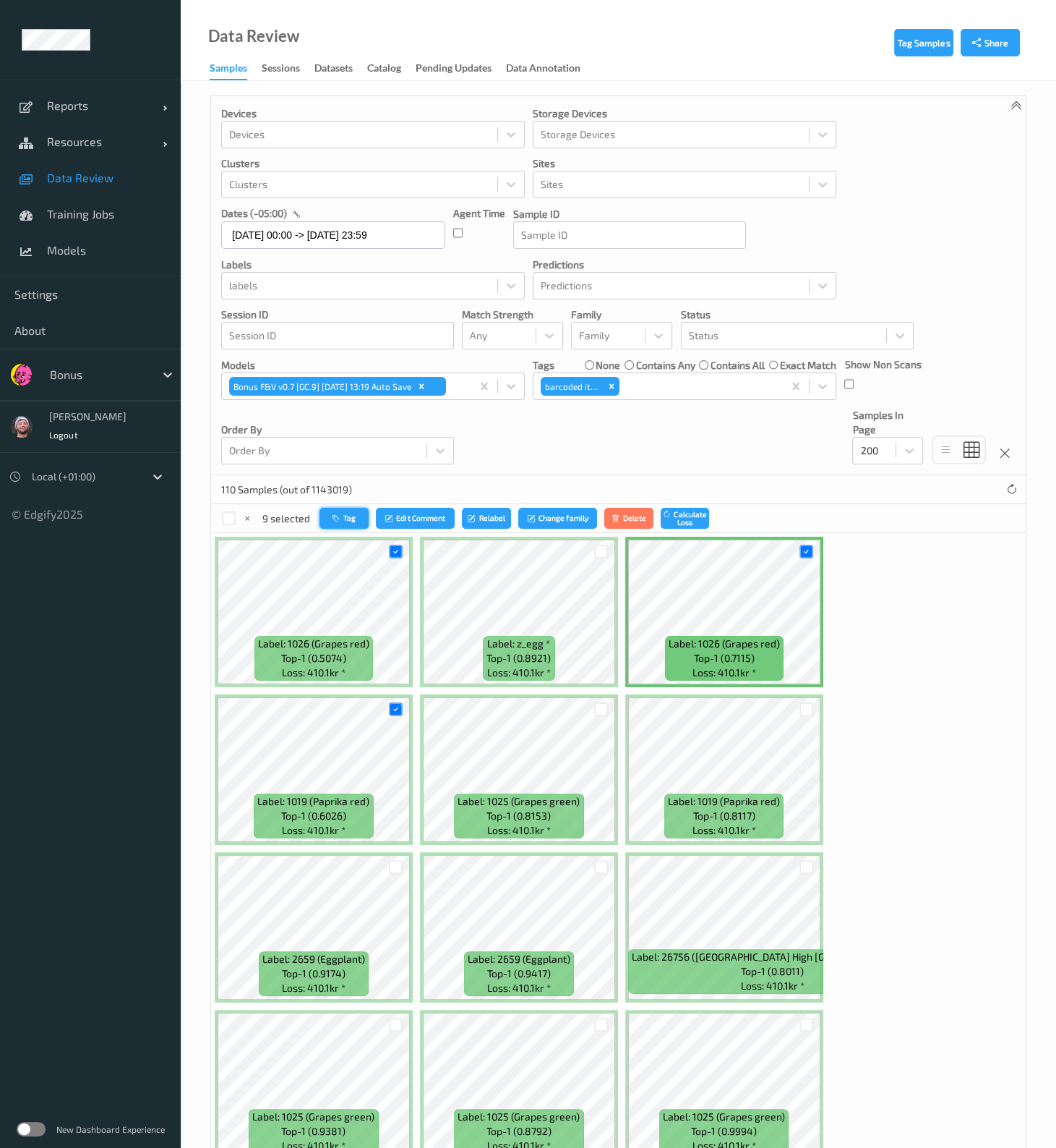
click at [348, 461] on button "Tag" at bounding box center [344, 517] width 49 height 21
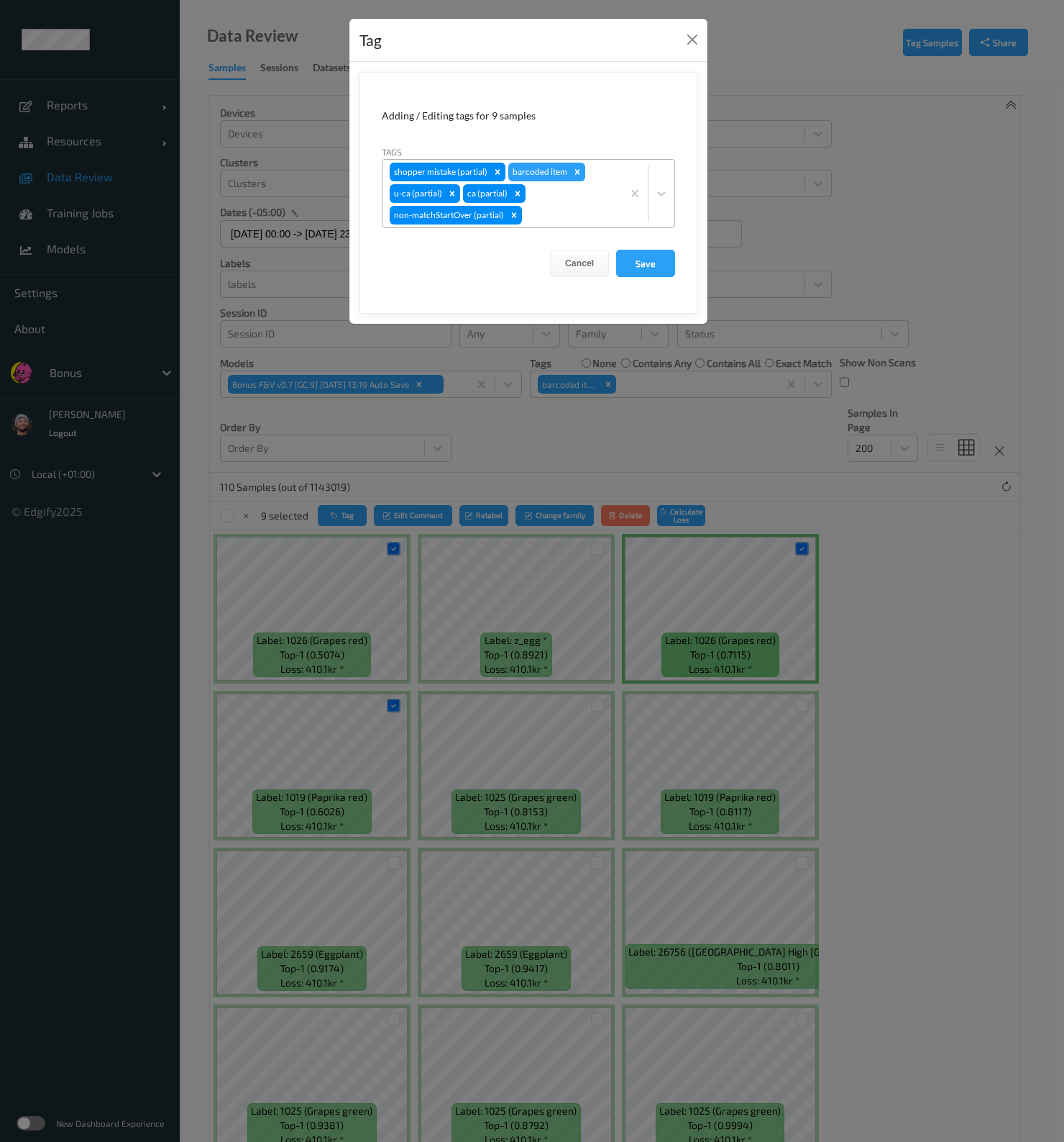
click at [560, 201] on div "shopper mistake (partial) barcoded item u-ca (partial) ca (partial) non-matchSt…" at bounding box center [502, 194] width 239 height 68
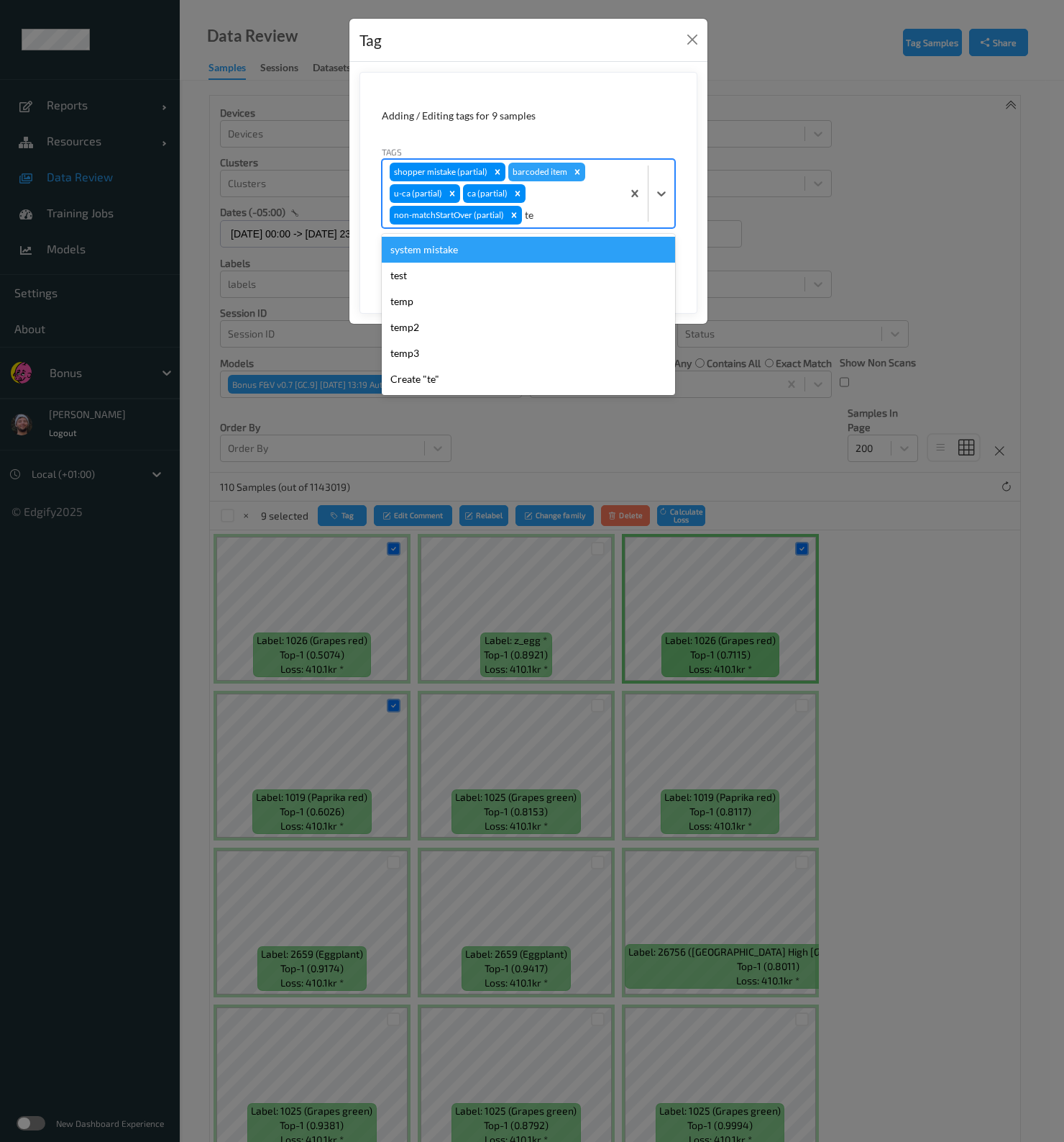
type input "tem"
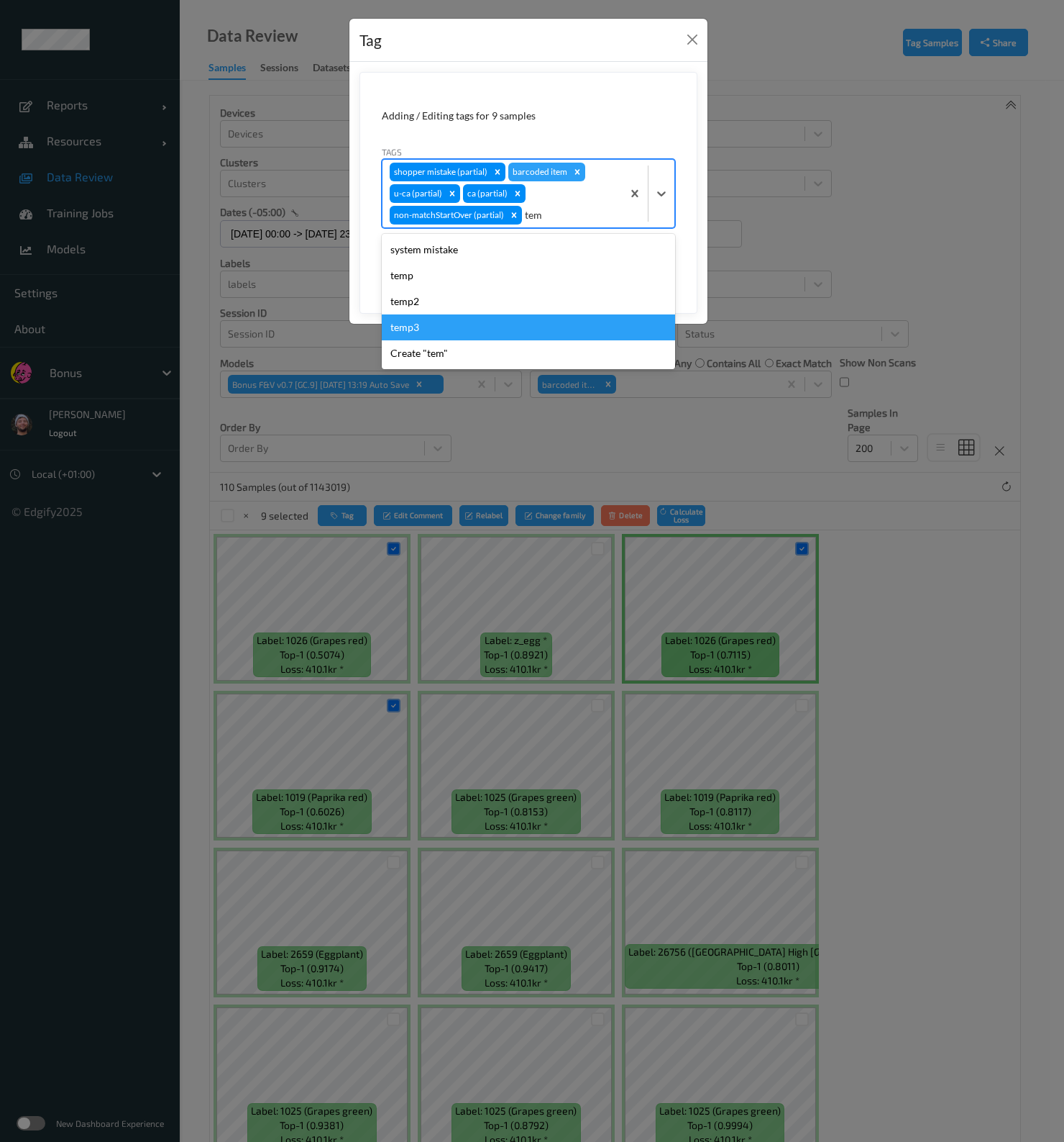
click at [489, 323] on div "temp3" at bounding box center [528, 327] width 293 height 26
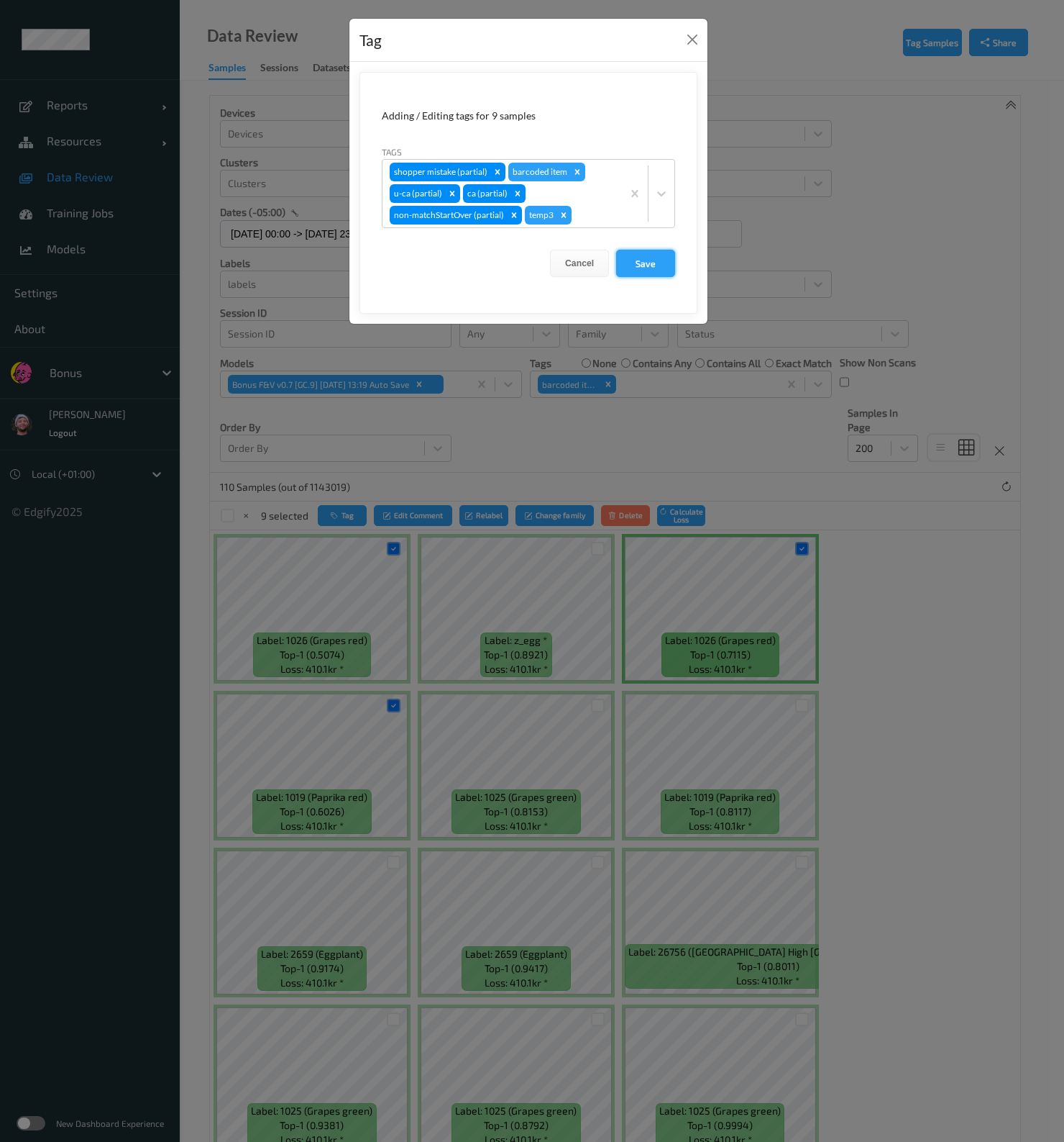
click at [638, 258] on button "Save" at bounding box center [646, 263] width 59 height 28
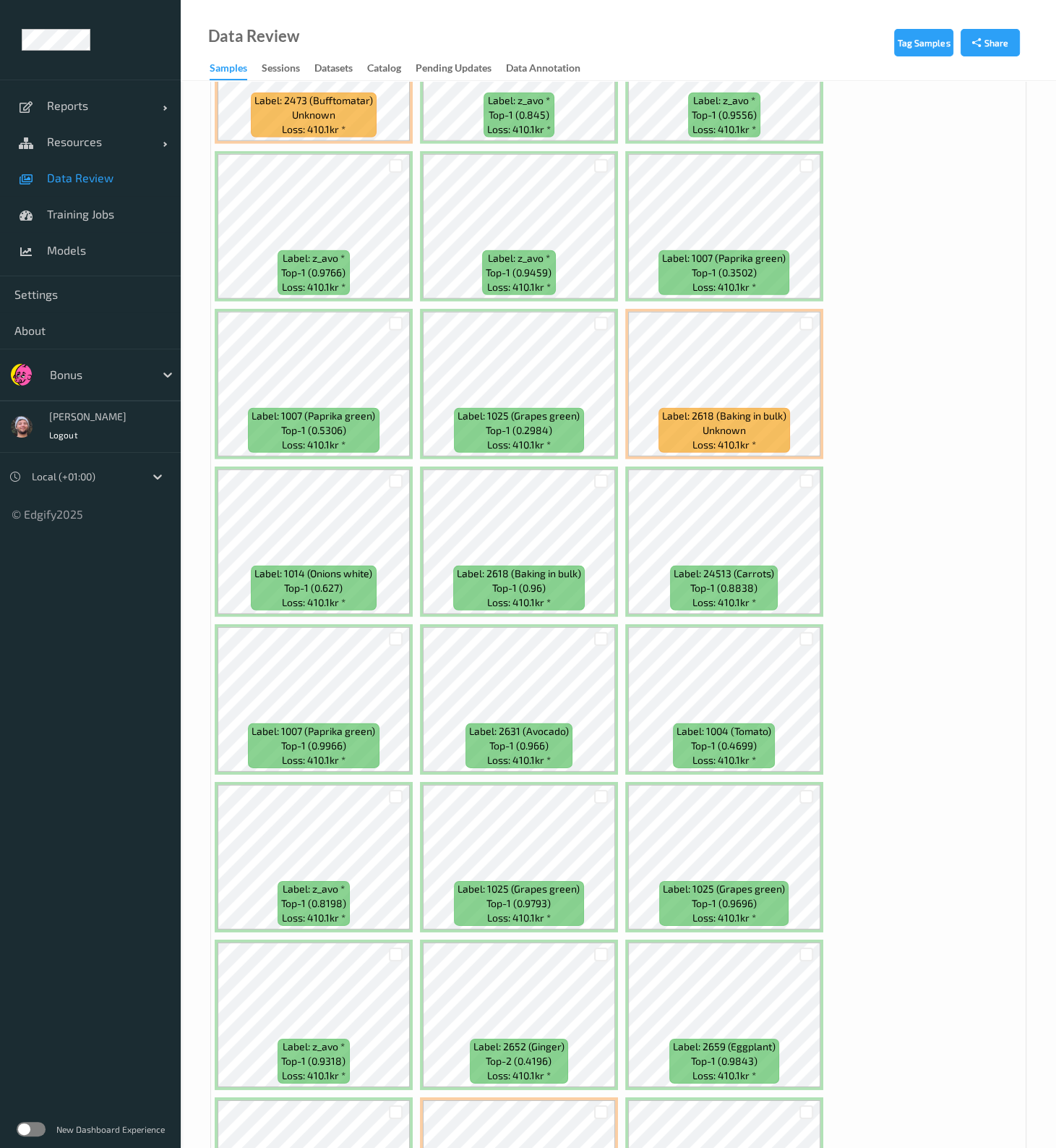
scroll to position [4880, 0]
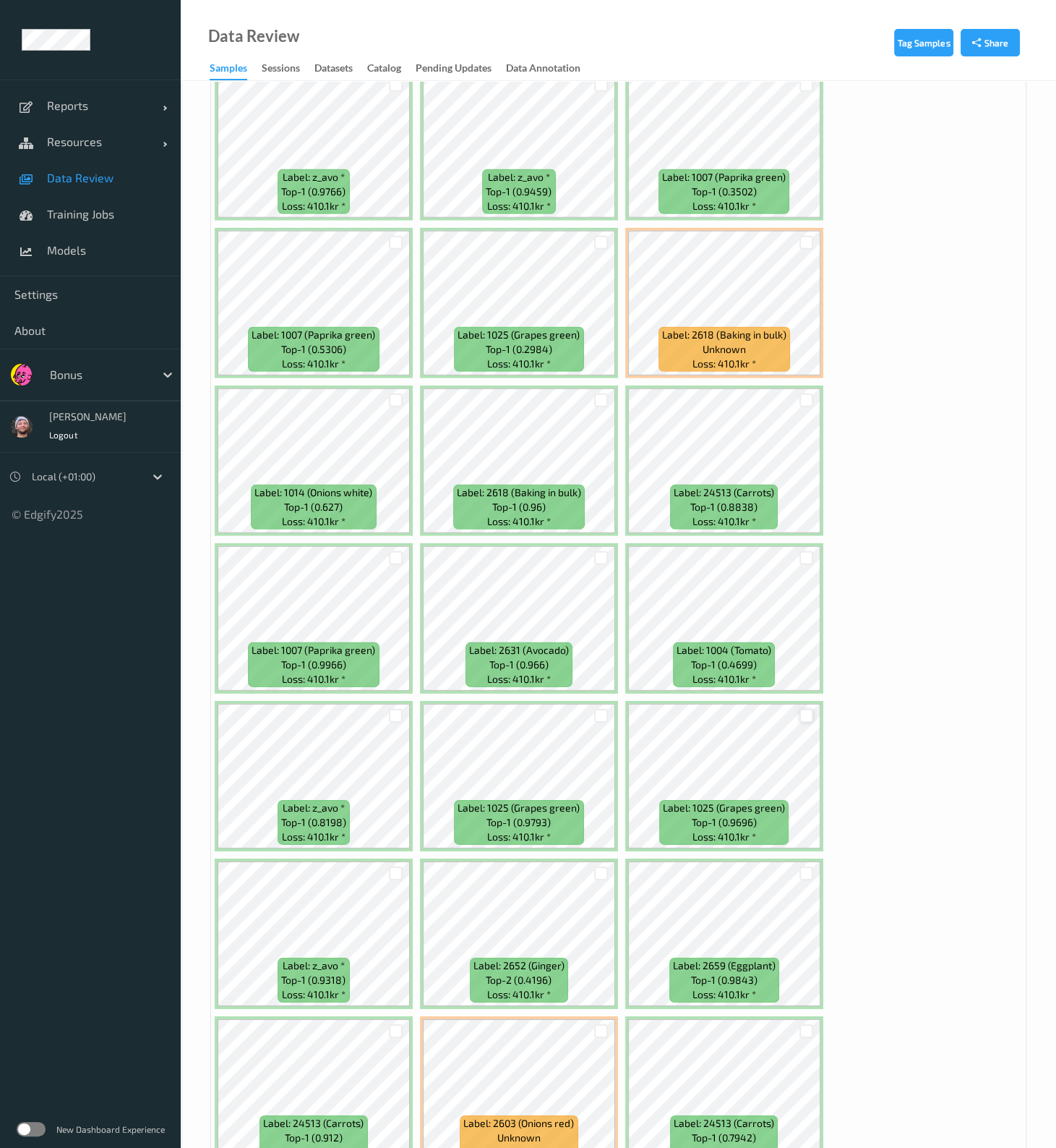
click at [806, 461] on div at bounding box center [805, 715] width 13 height 13
click at [599, 461] on div at bounding box center [601, 715] width 13 height 13
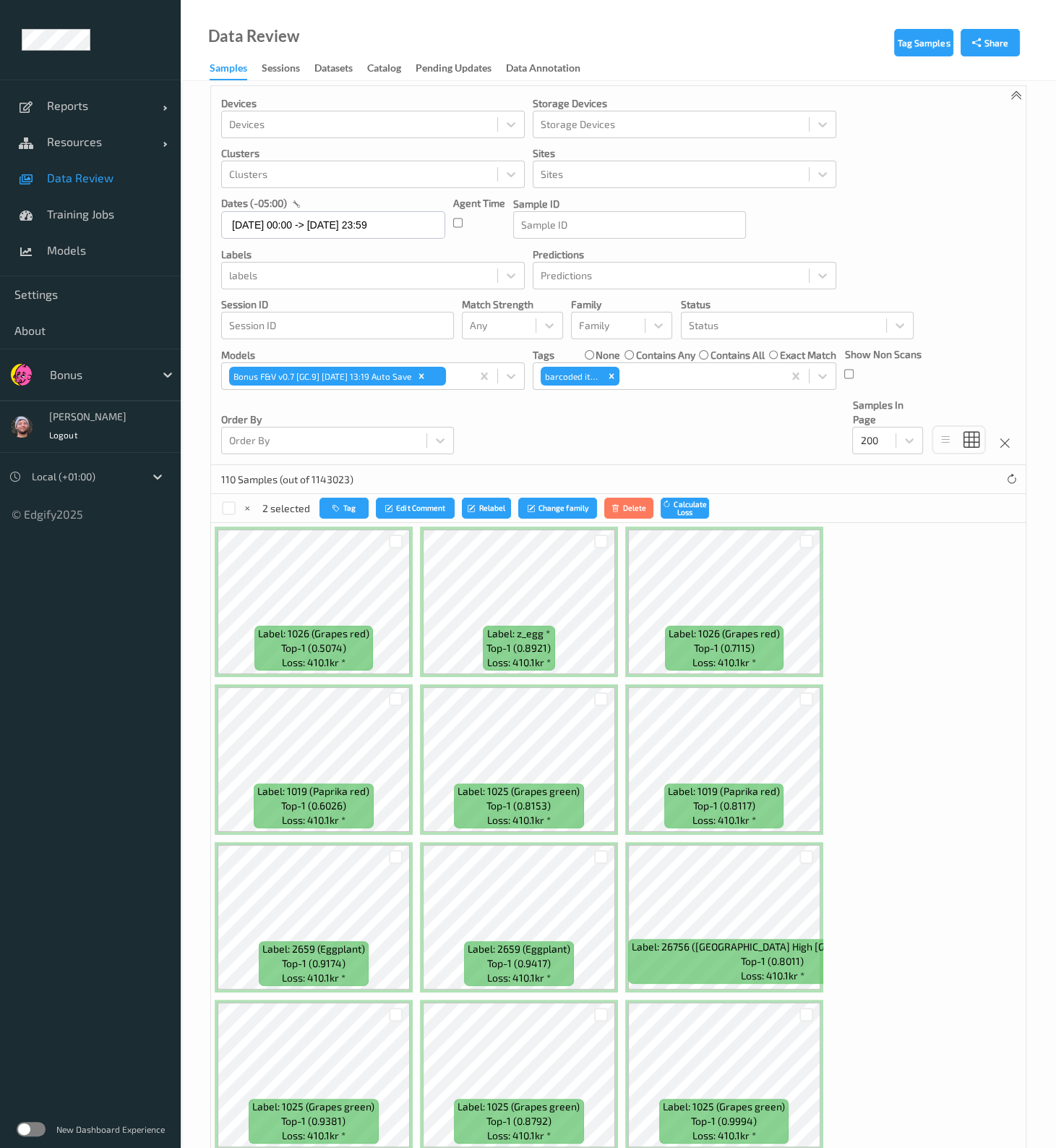
scroll to position [0, 0]
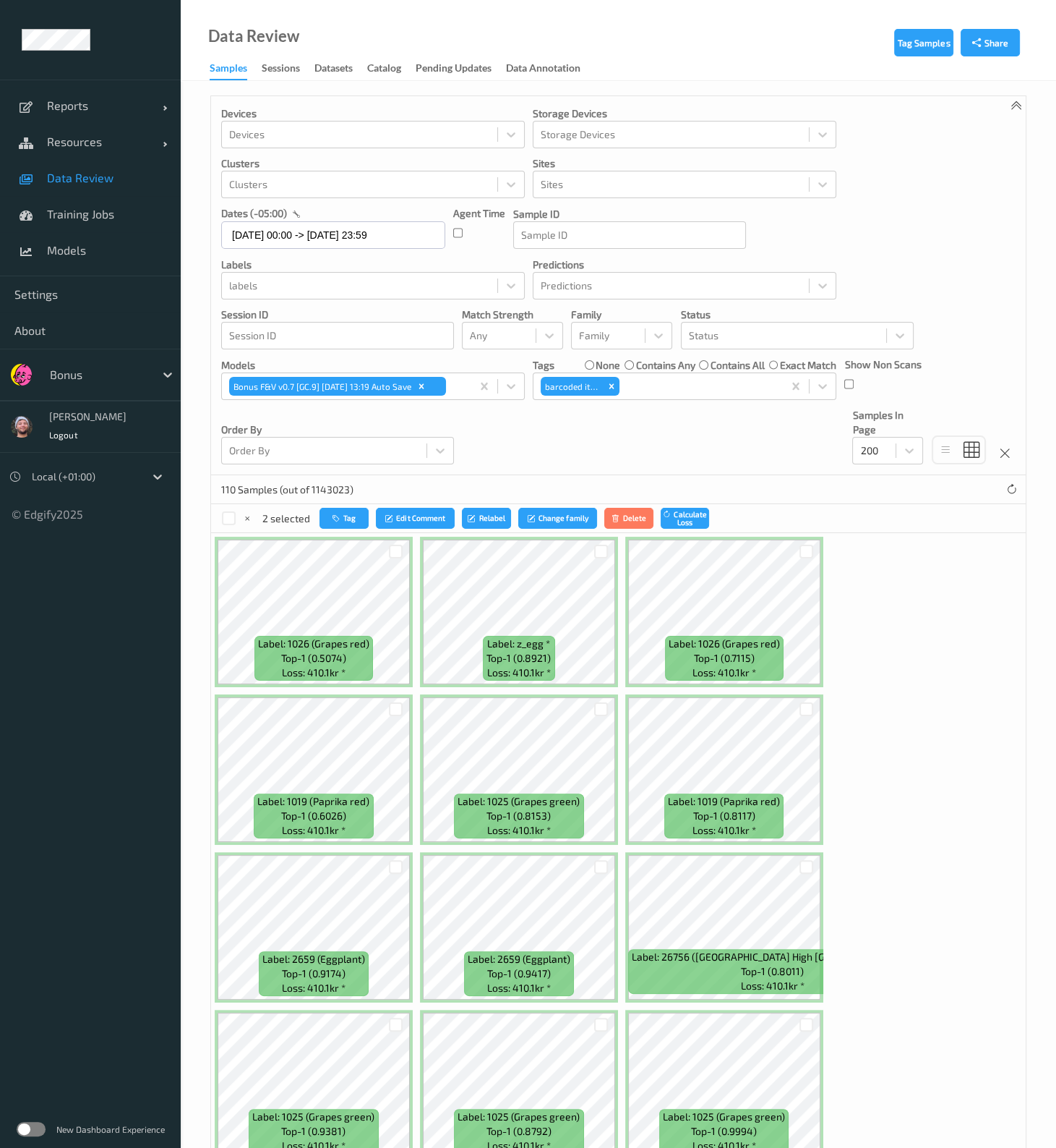
click at [119, 179] on span "Data Review" at bounding box center [106, 178] width 119 height 14
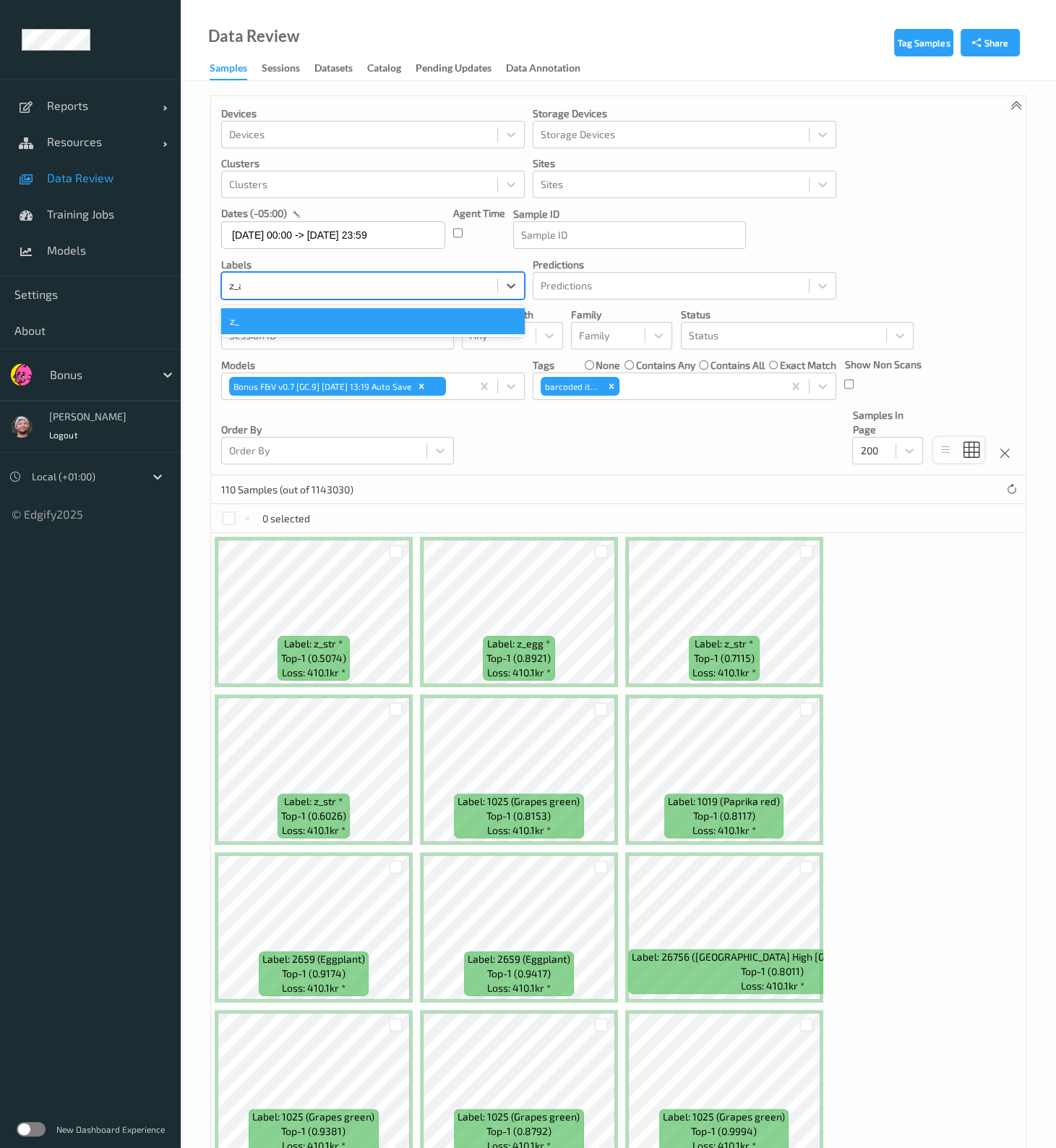
type input "z_avo"
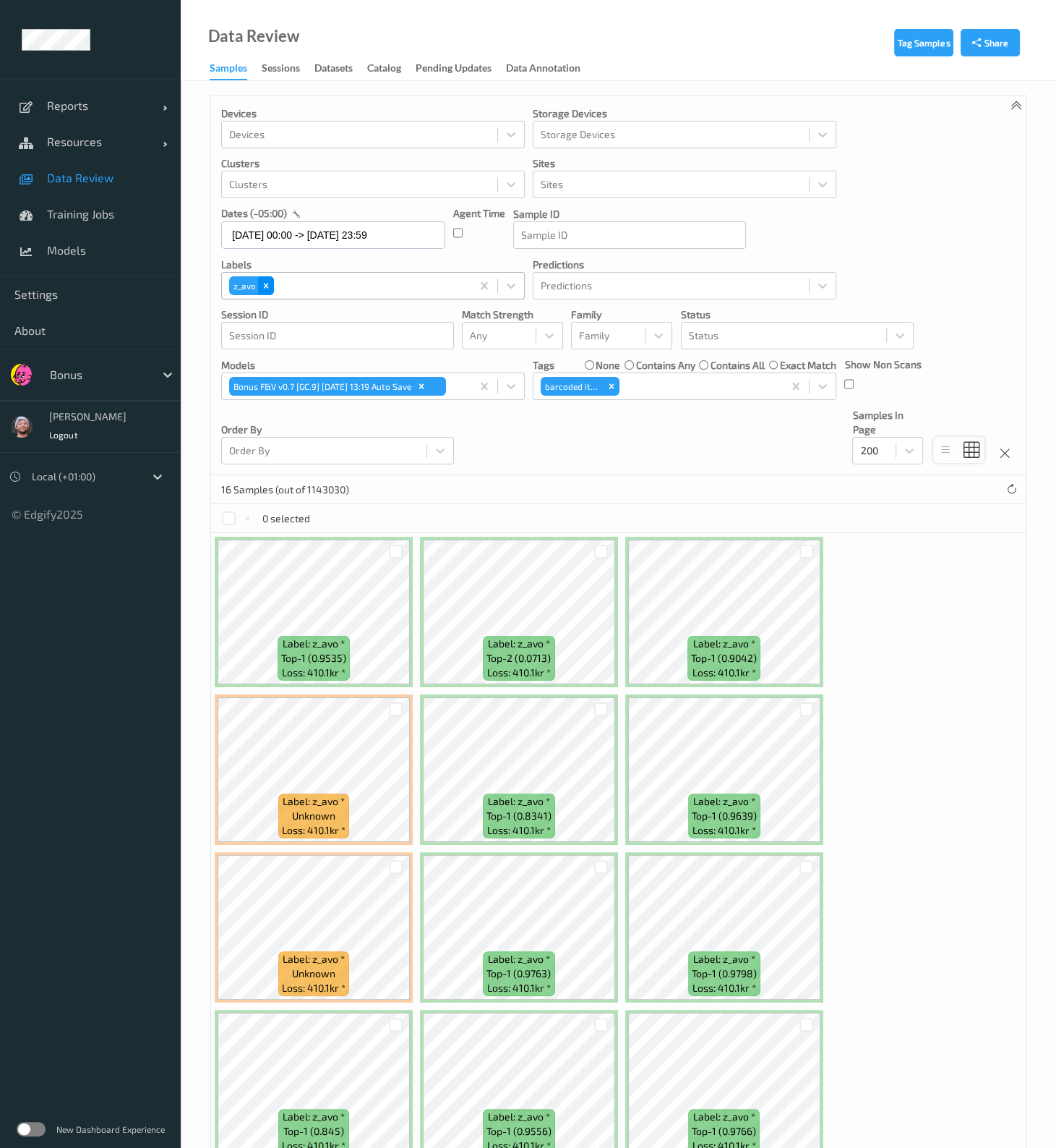
click at [268, 280] on icon "Remove z_avo" at bounding box center [266, 285] width 10 height 10
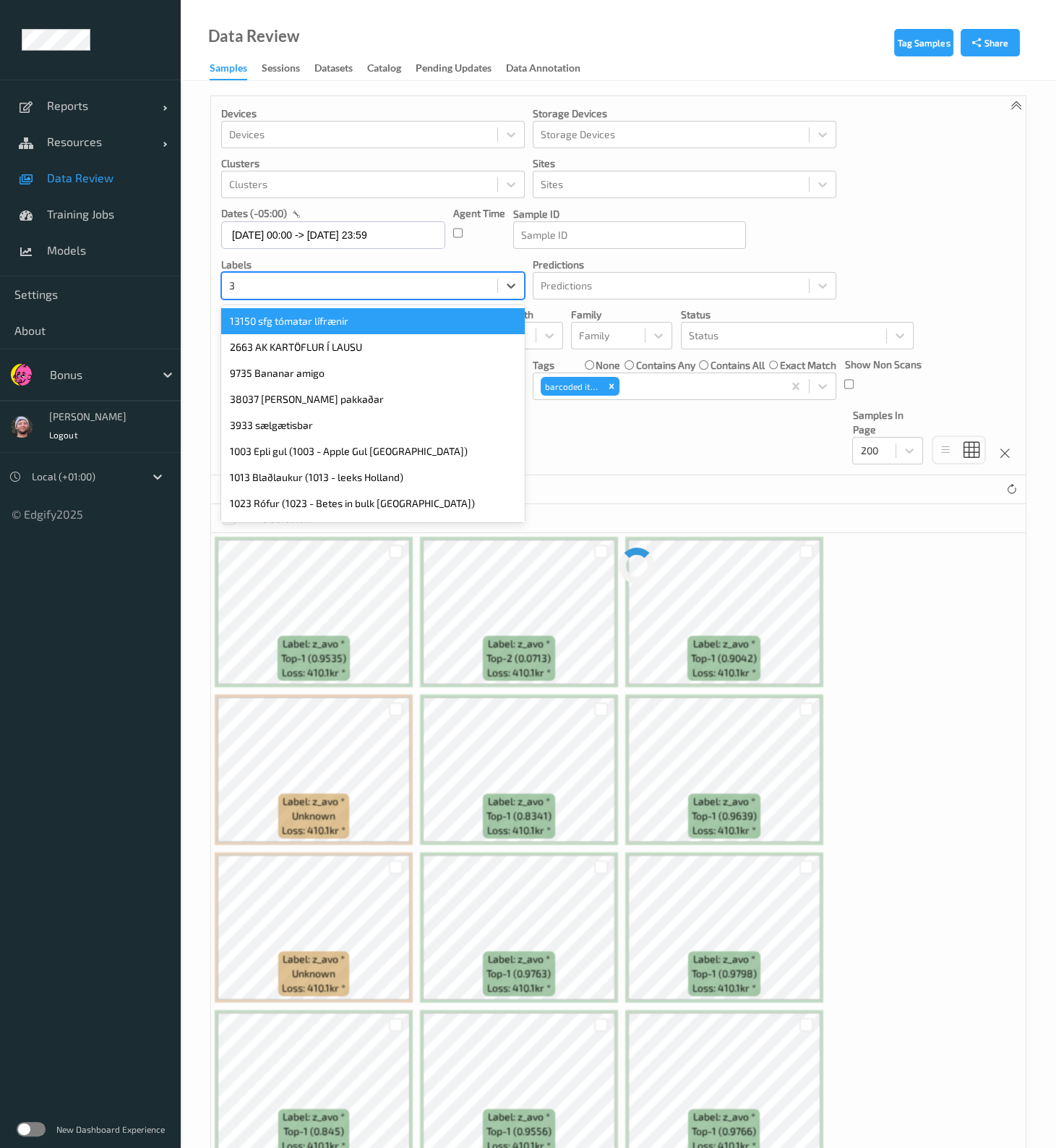
type input "32"
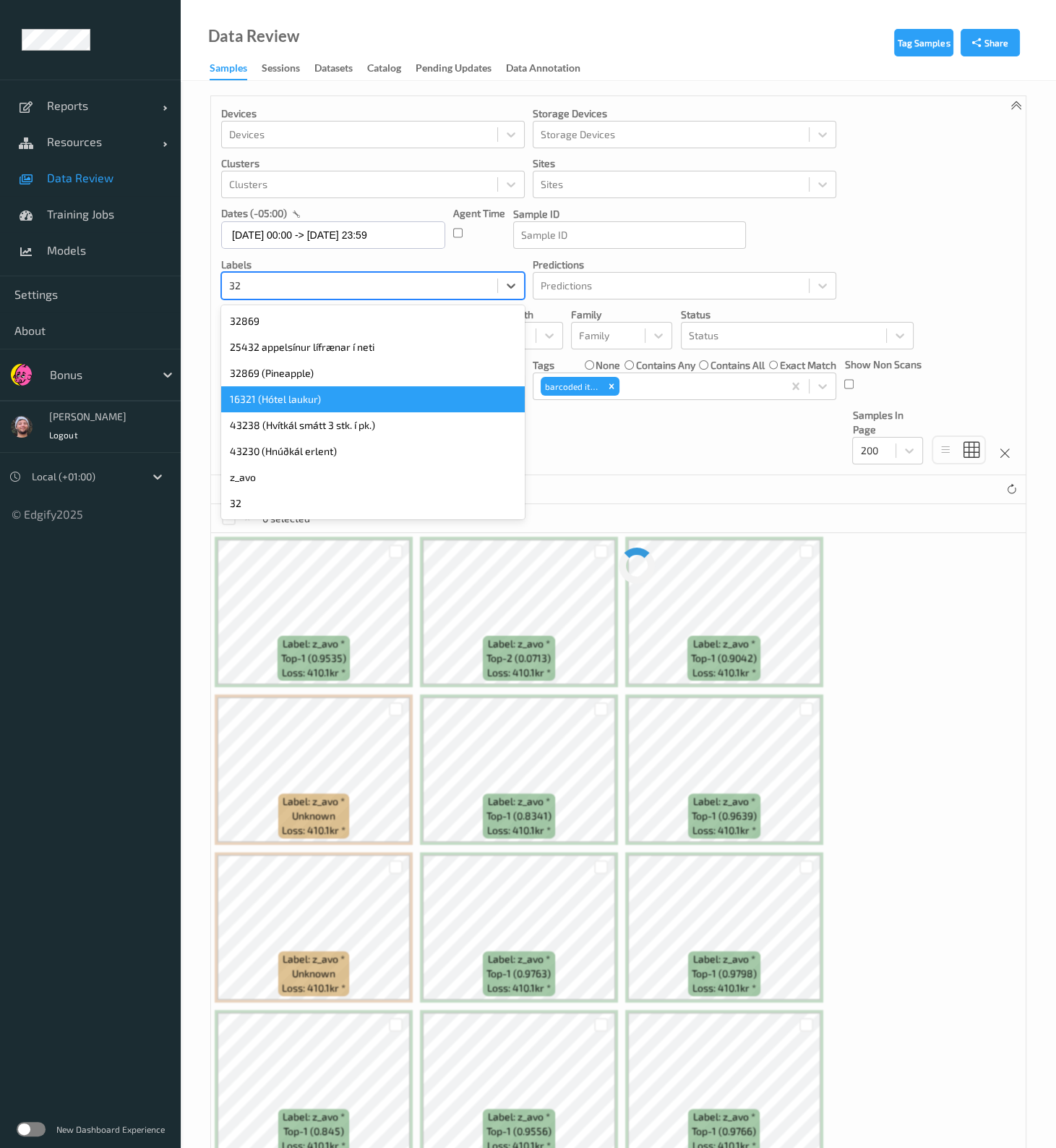
click at [301, 369] on div "32869 (Pineapple)" at bounding box center [373, 373] width 304 height 26
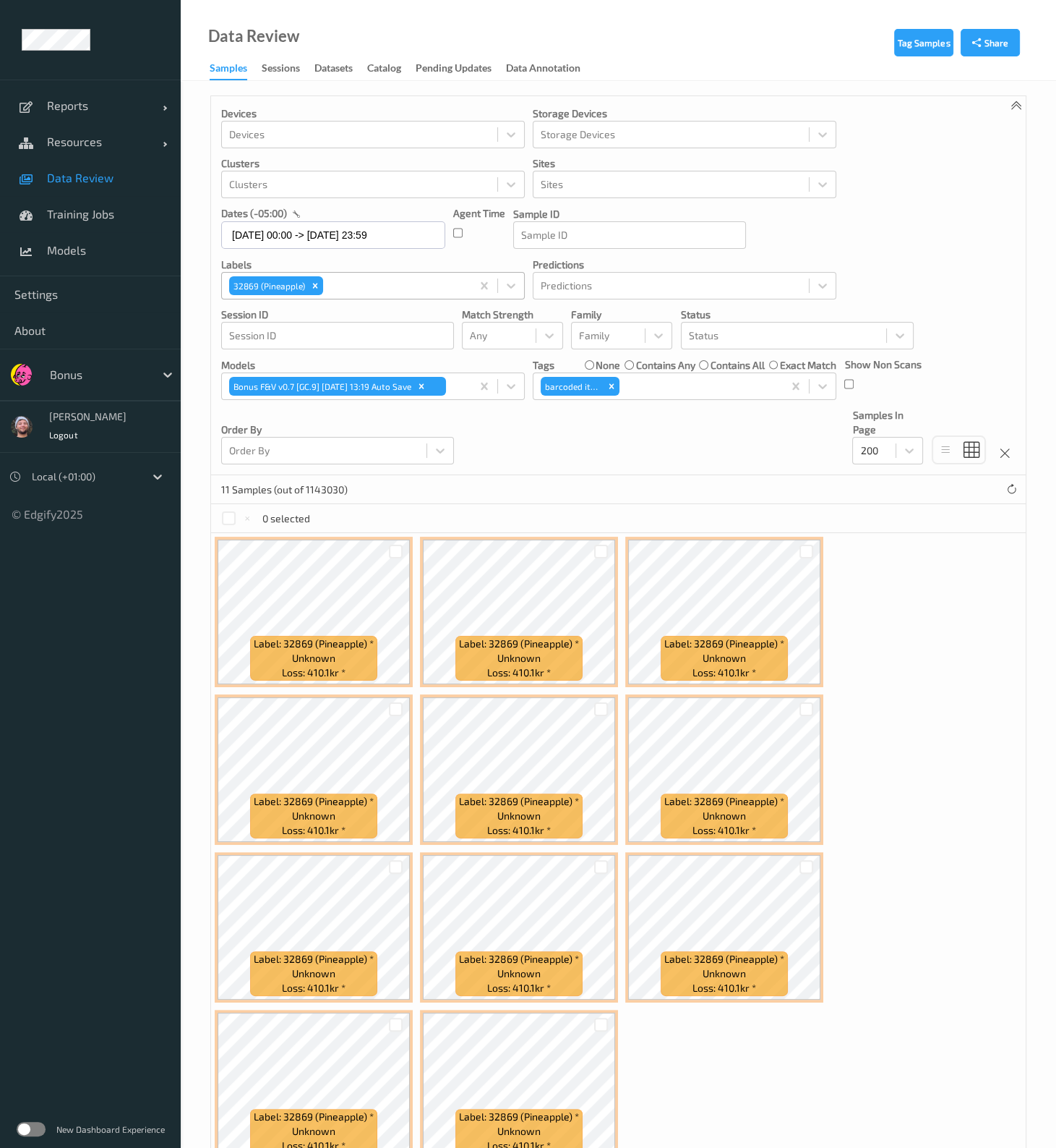
click at [304, 285] on div "32869 (Pineapple)" at bounding box center [268, 286] width 78 height 19
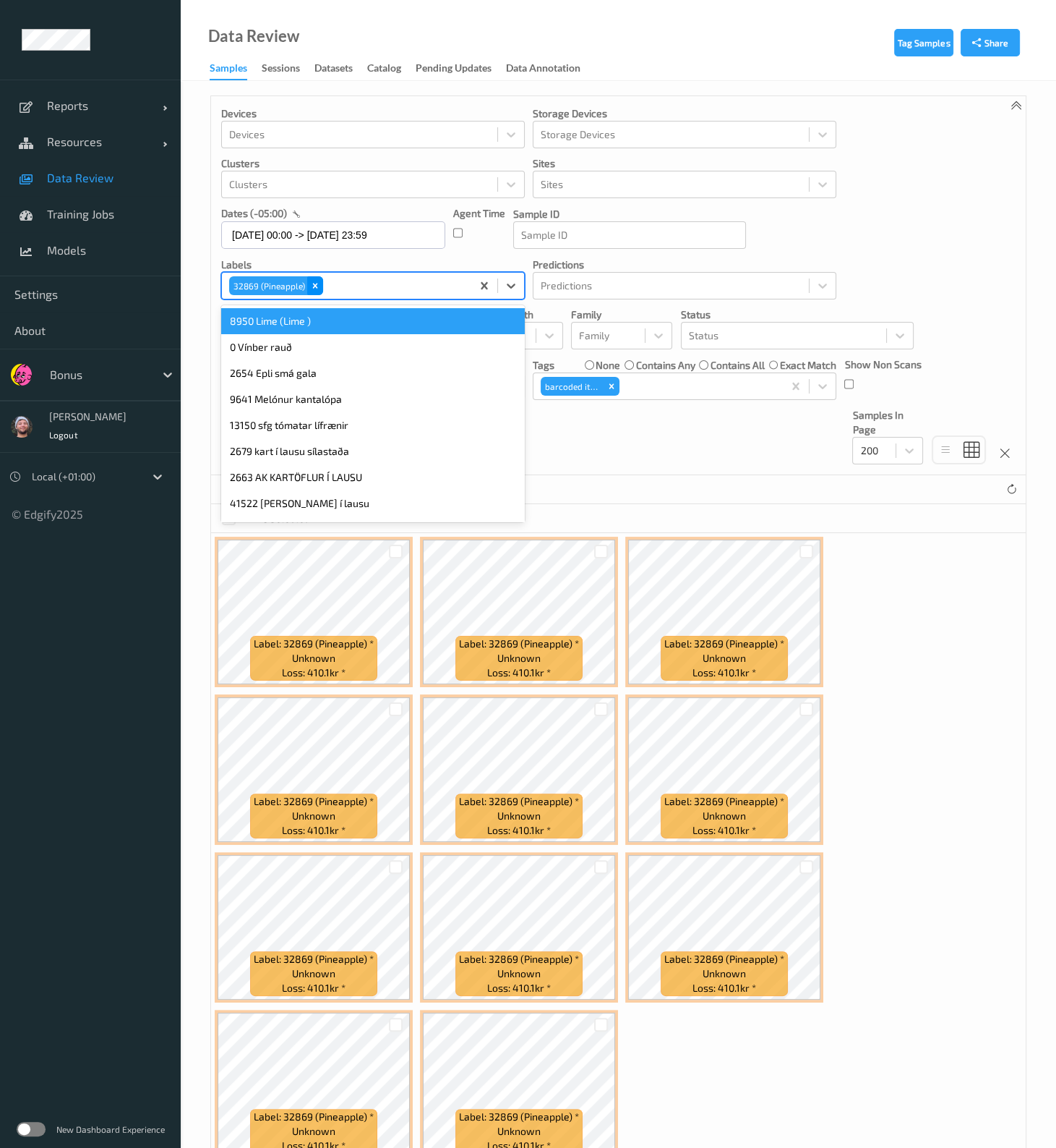
click at [307, 282] on div "Remove 32869 (Pineapple)" at bounding box center [315, 286] width 16 height 19
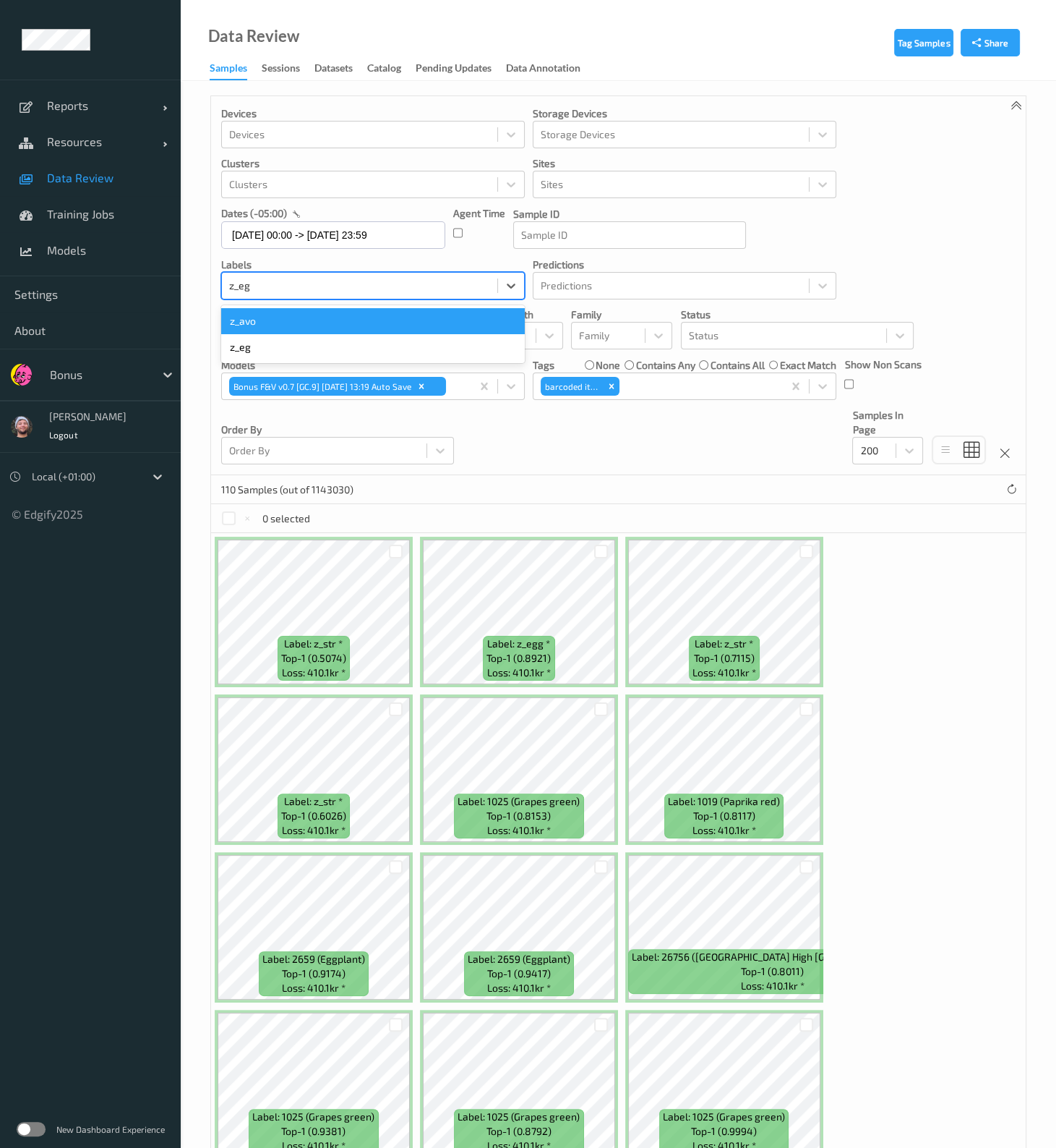
type input "z_egg"
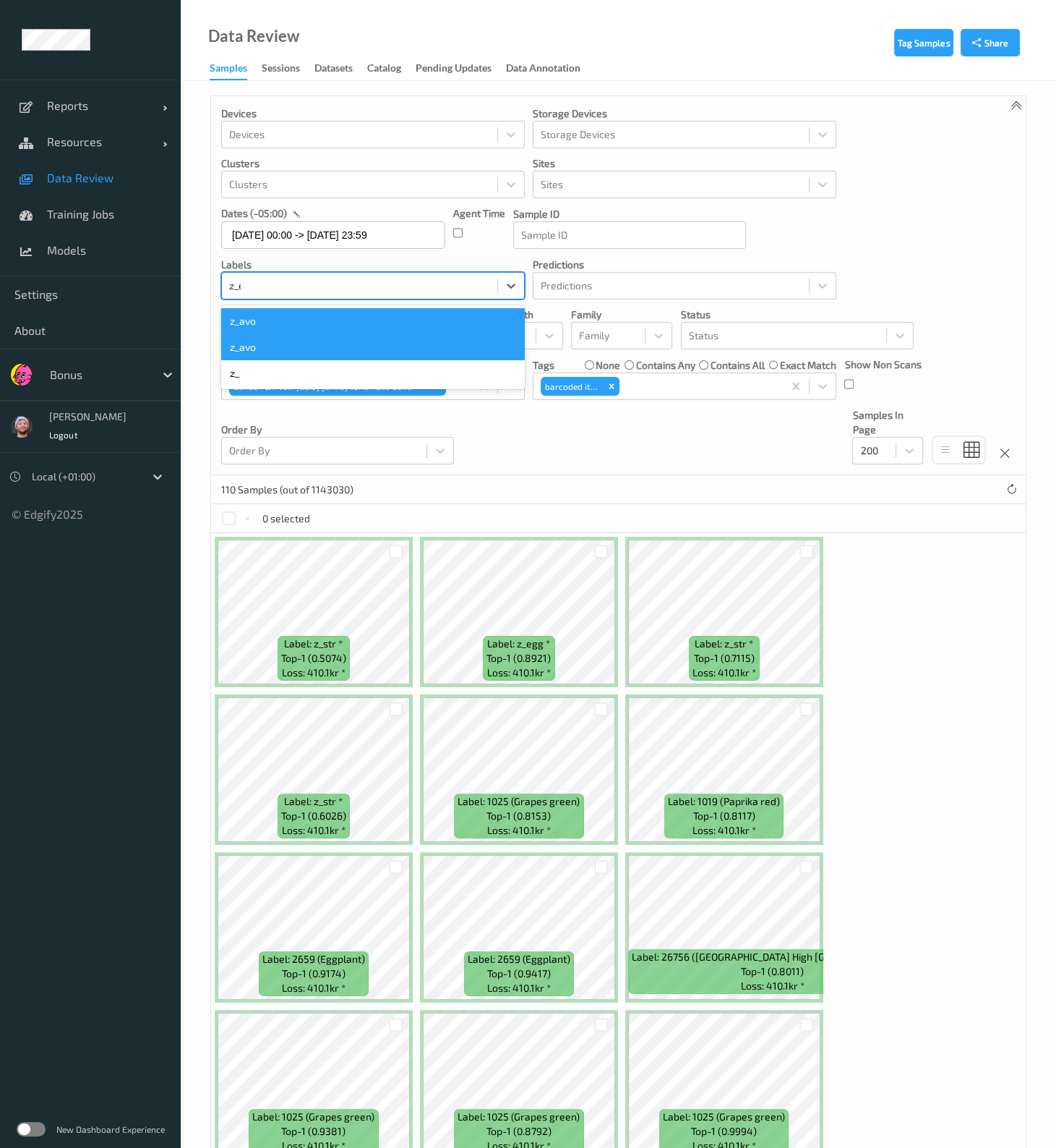
type input "z_egg"
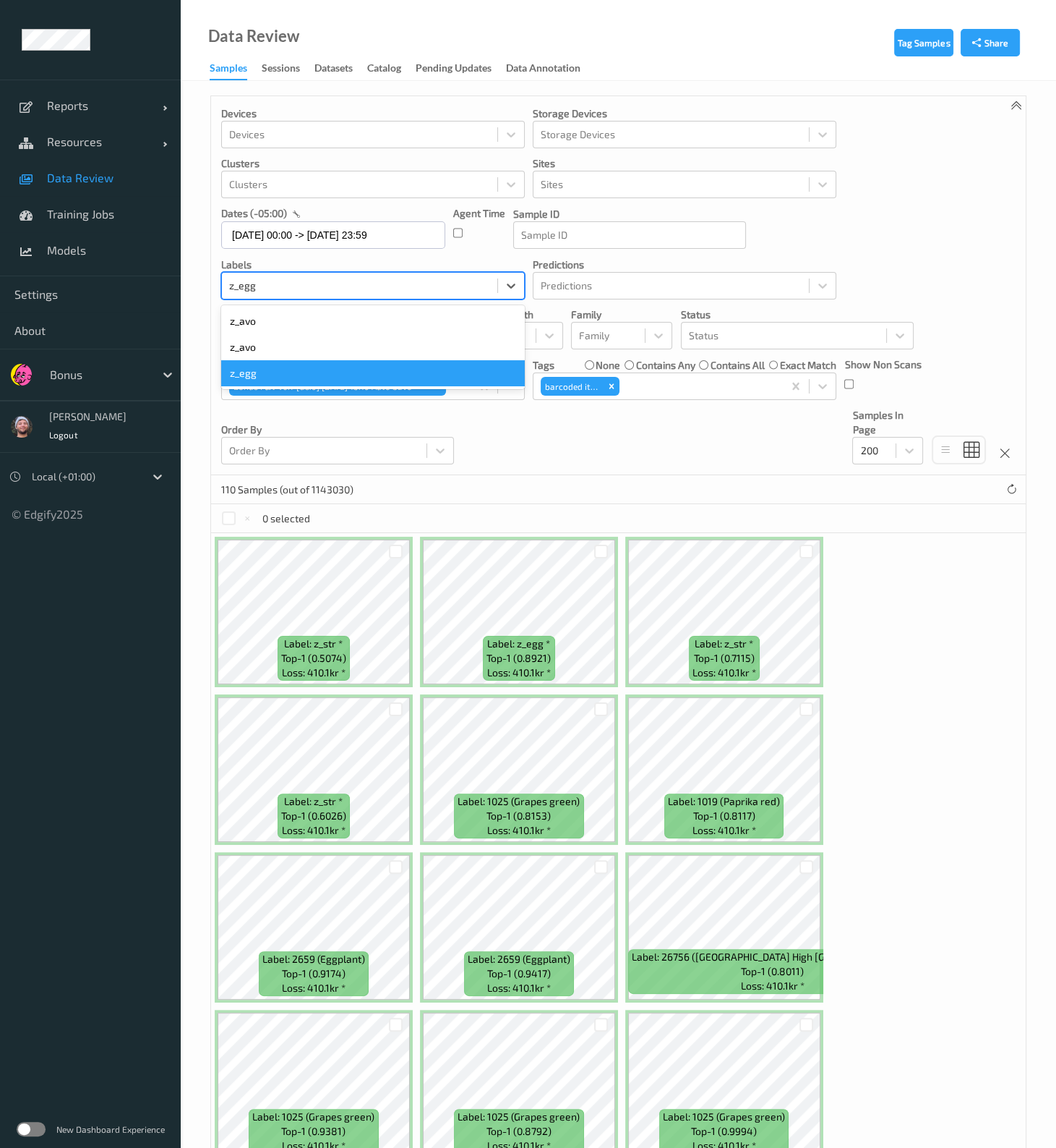
click at [325, 372] on div "z_egg" at bounding box center [373, 373] width 304 height 26
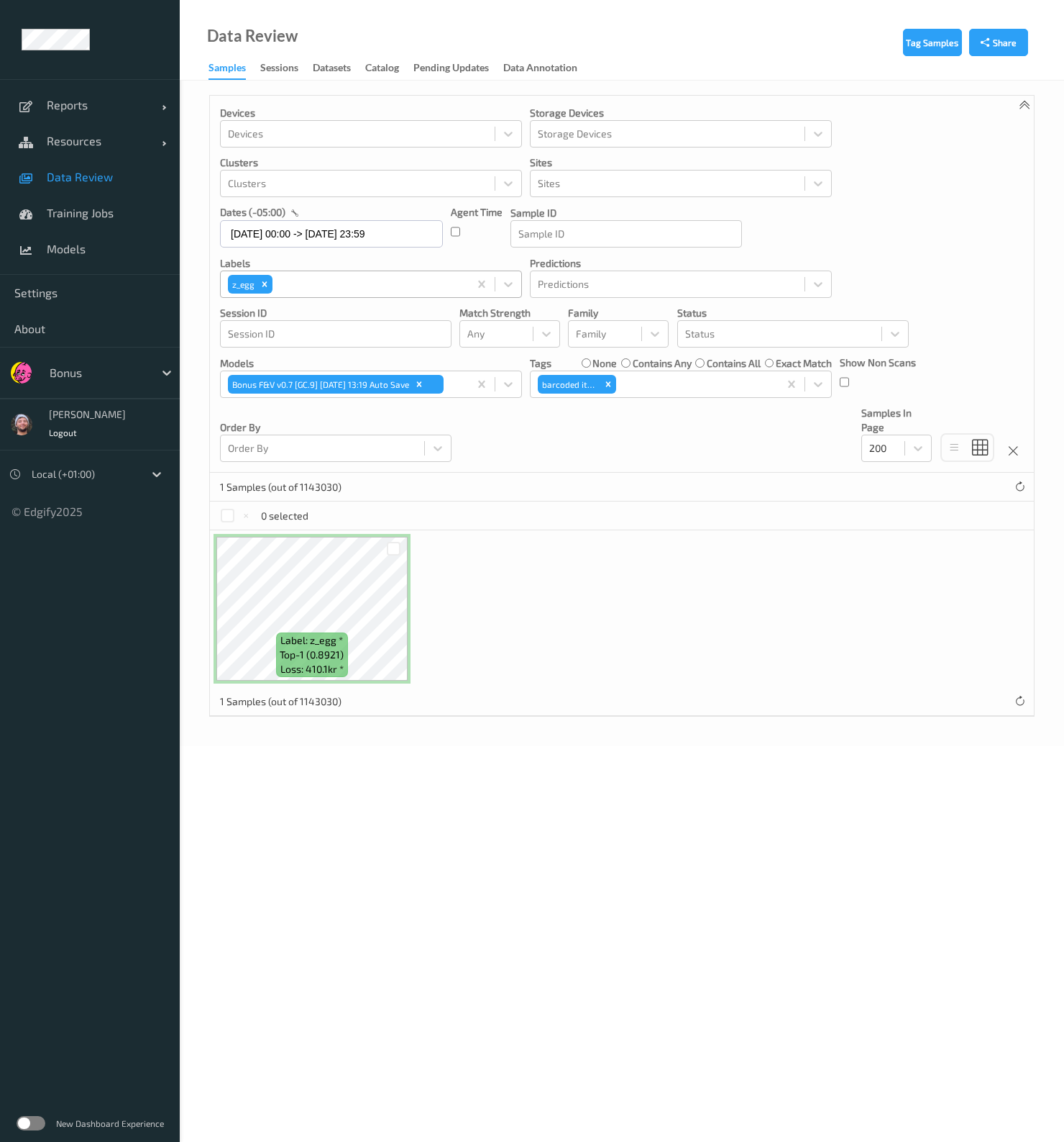
drag, startPoint x: 430, startPoint y: 588, endPoint x: 741, endPoint y: 641, distance: 315.5
click at [741, 458] on div "Label: z_egg * top-1 (0.8921) Loss: 410.1kr *" at bounding box center [622, 608] width 825 height 156
click at [256, 283] on div "z_egg" at bounding box center [242, 284] width 29 height 19
click at [643, 458] on div "0 selected" at bounding box center [622, 516] width 825 height 29
click at [270, 287] on div "Remove z_egg" at bounding box center [264, 284] width 16 height 19
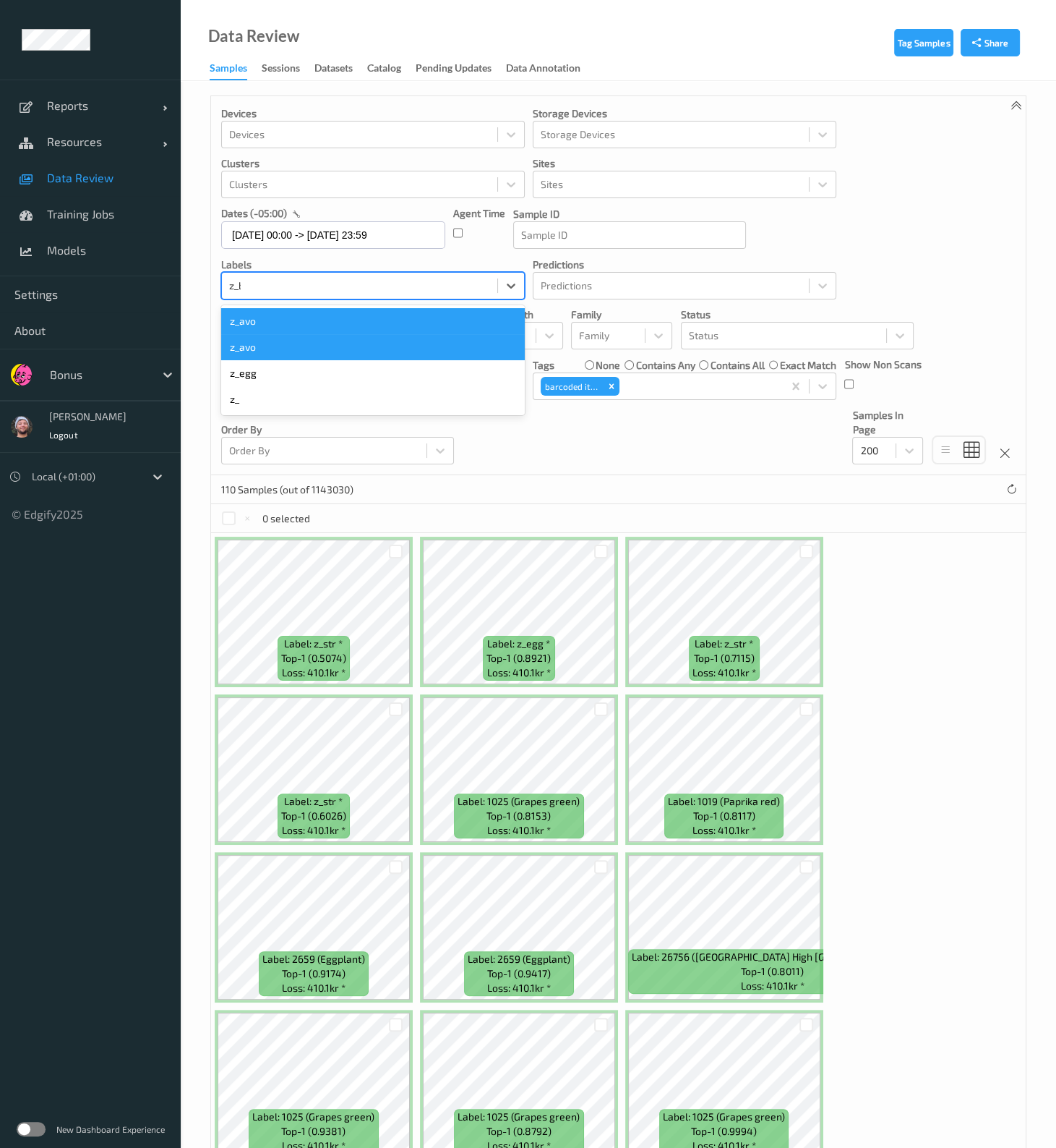
type input "z_blm"
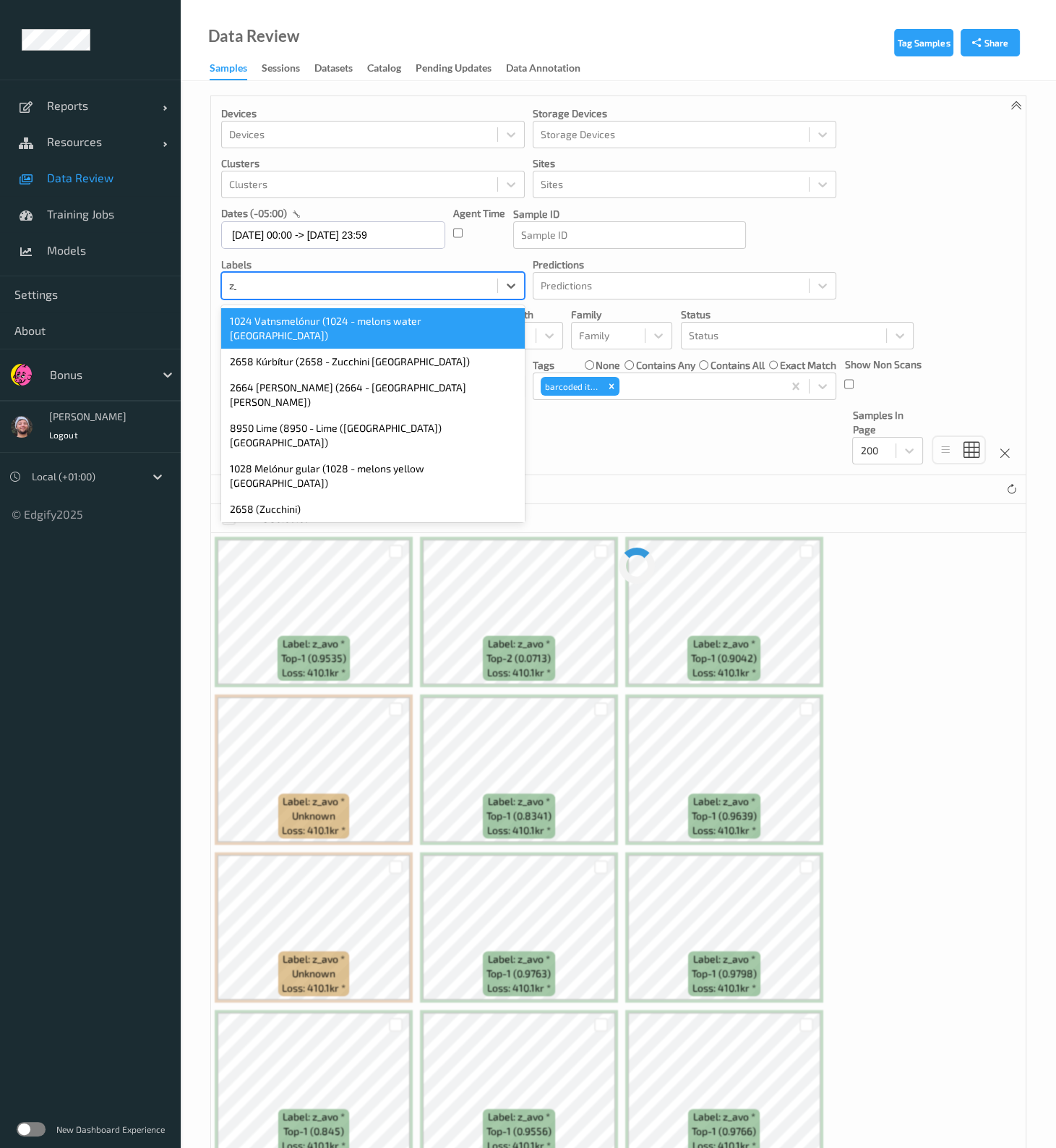
type input "z_blm"
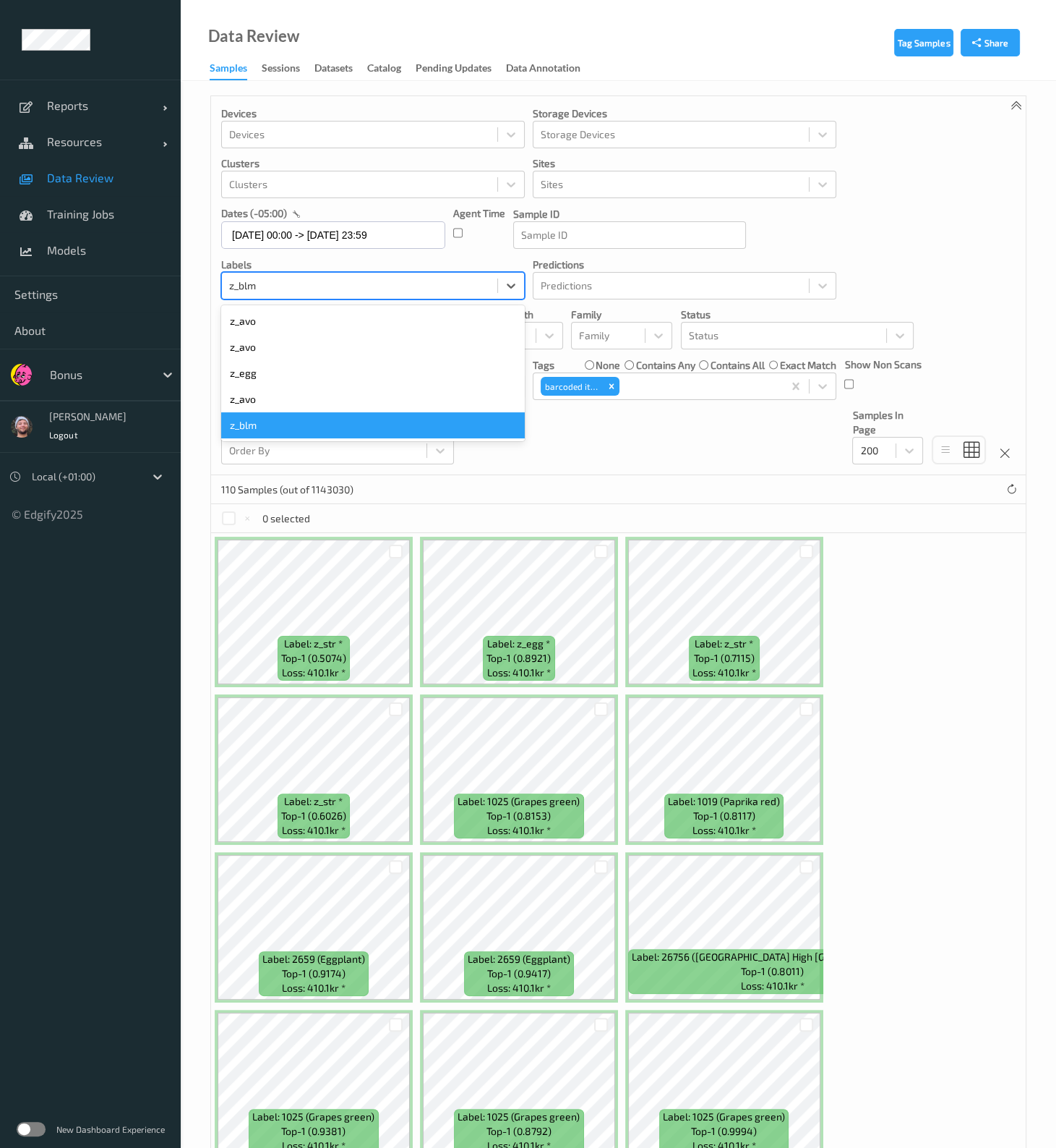
click at [261, 415] on div "z_blm" at bounding box center [373, 425] width 304 height 26
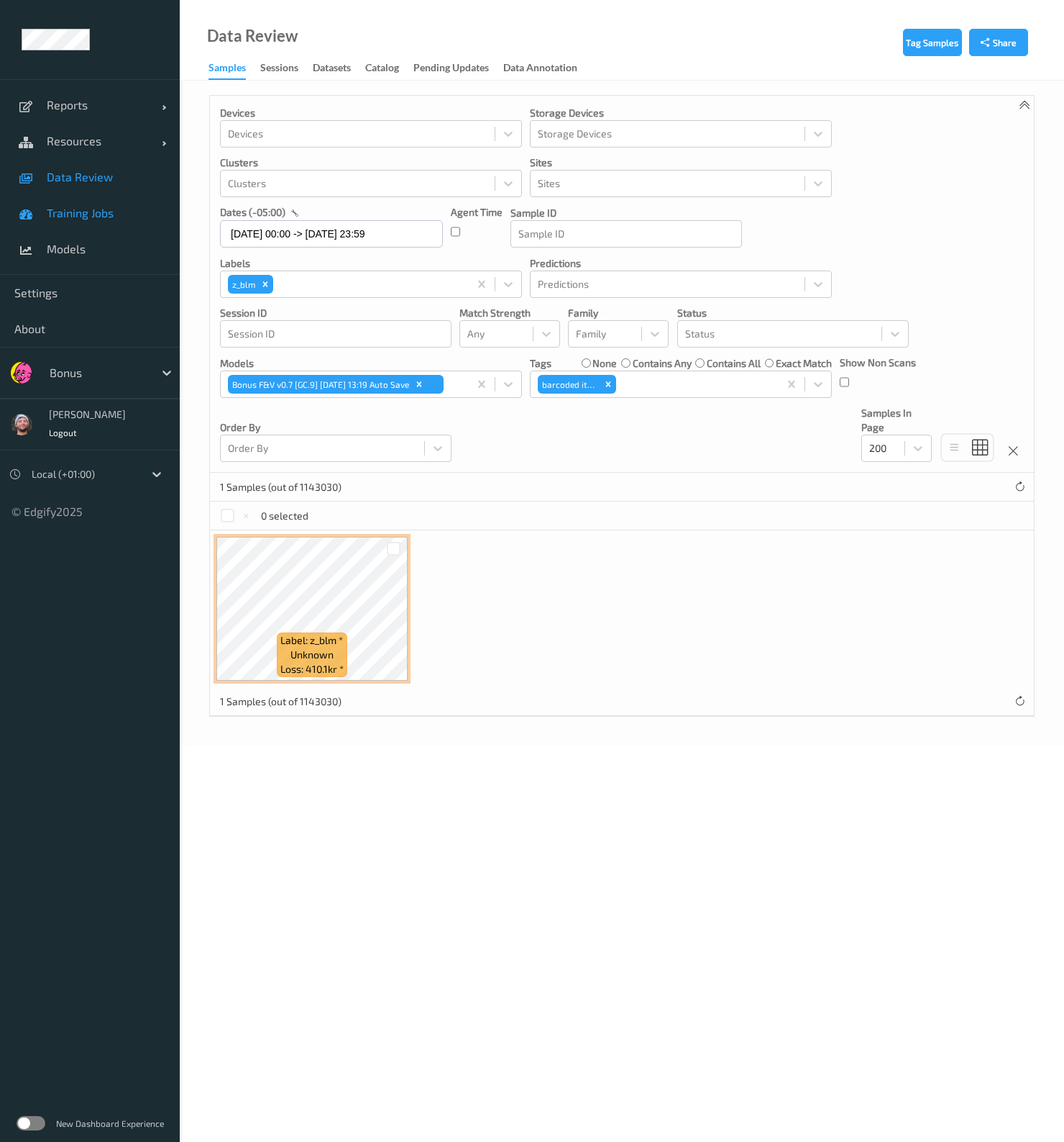
drag, startPoint x: 111, startPoint y: 181, endPoint x: 151, endPoint y: 216, distance: 53.2
click at [111, 181] on span "Data Review" at bounding box center [105, 177] width 119 height 14
click at [131, 177] on span "Data Review" at bounding box center [105, 177] width 119 height 14
click at [313, 282] on div at bounding box center [357, 283] width 260 height 17
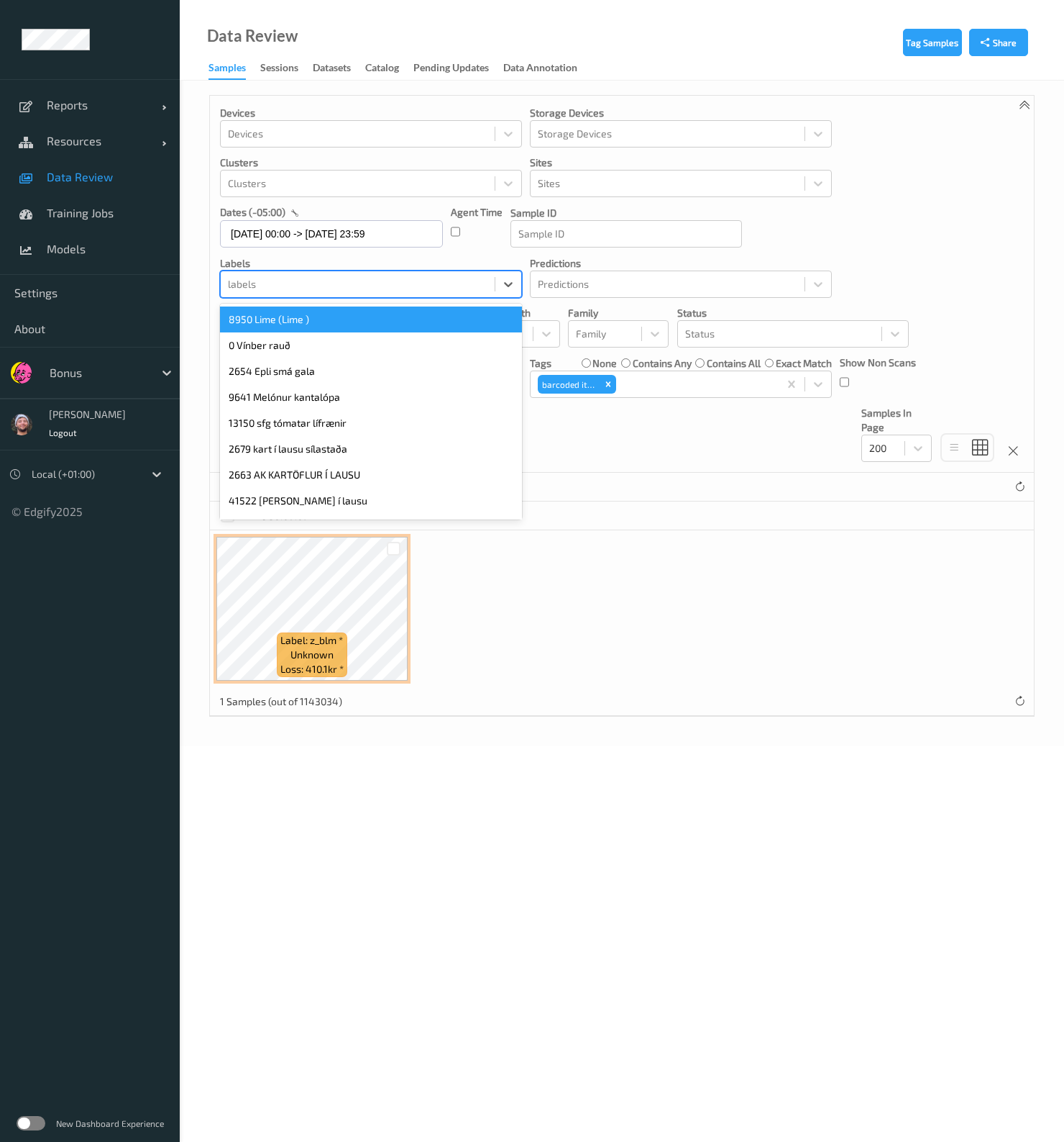
click at [297, 318] on div "8950 Lime (Lime )" at bounding box center [371, 319] width 302 height 26
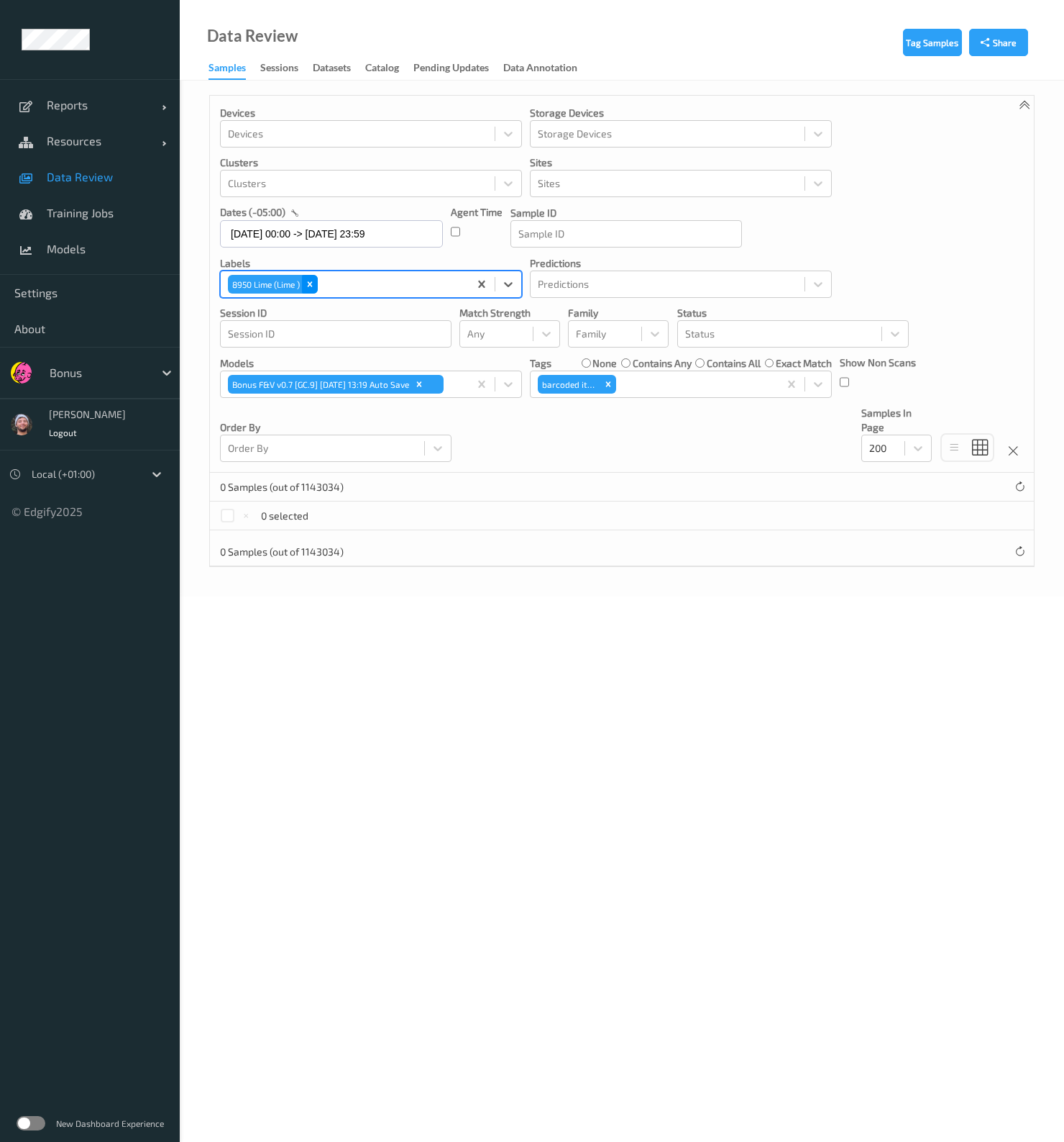
click at [312, 290] on div "Remove 8950 Lime (Lime )" at bounding box center [310, 284] width 16 height 19
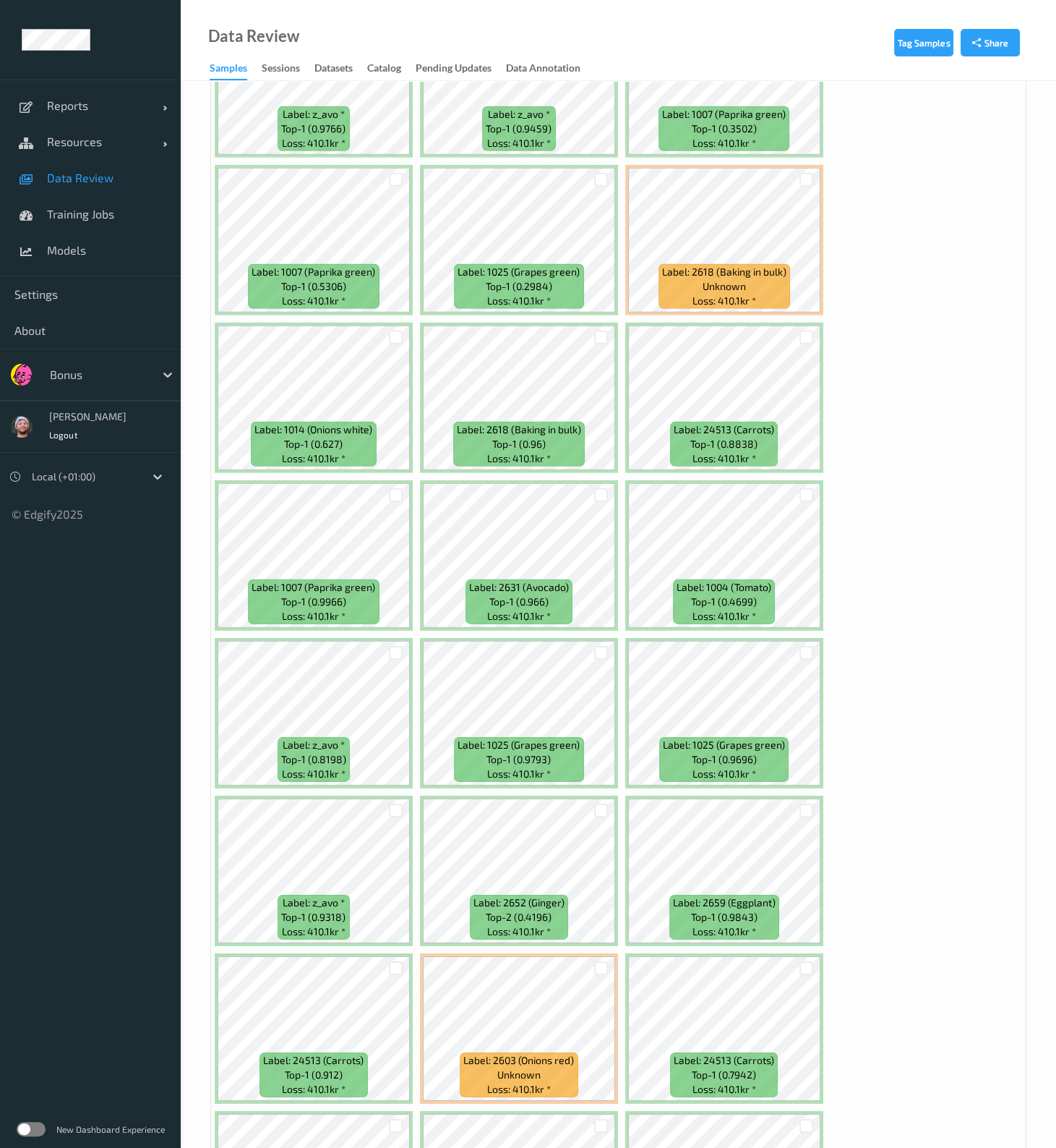
scroll to position [4971, 0]
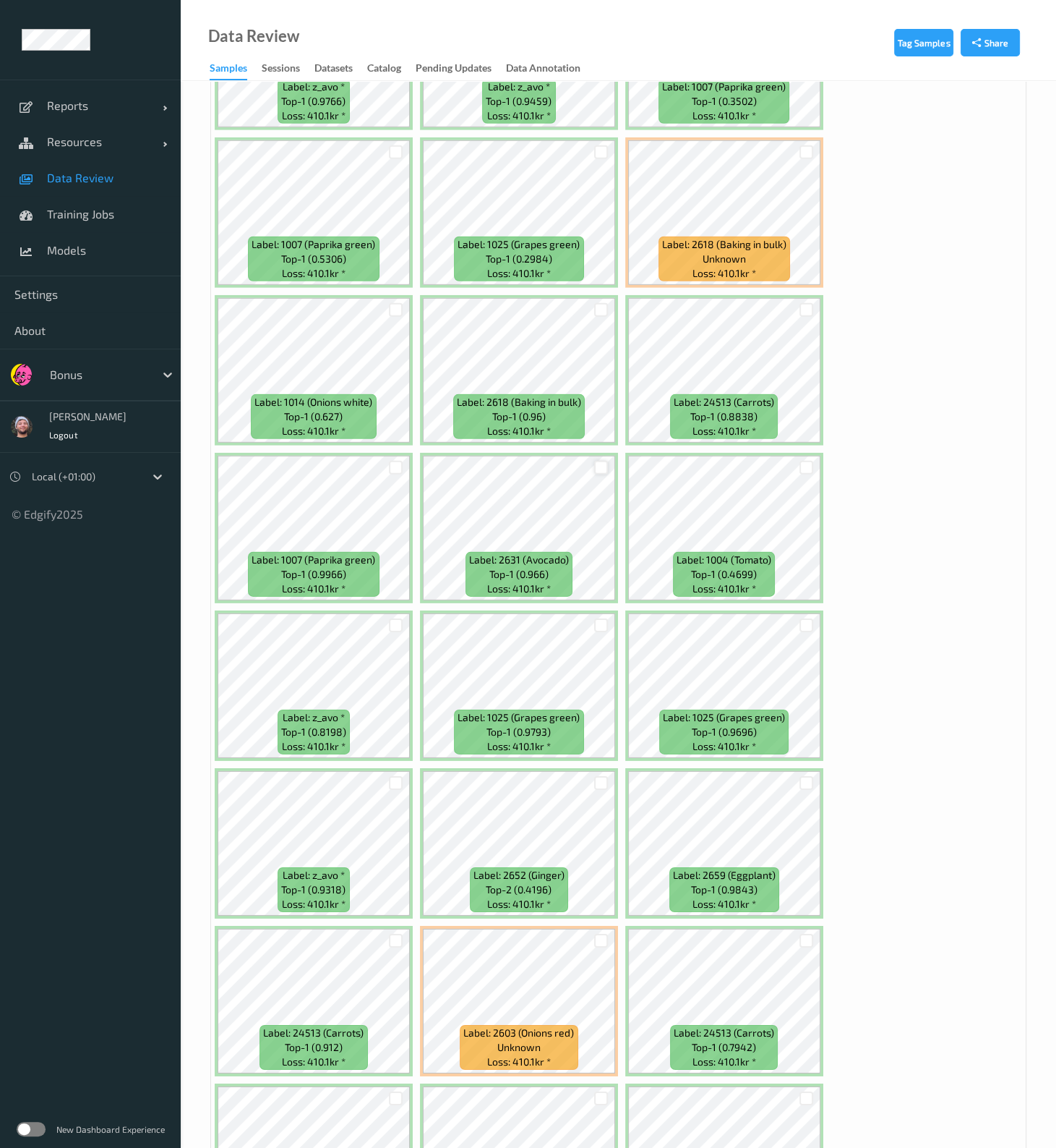
click at [596, 461] on div at bounding box center [601, 467] width 13 height 13
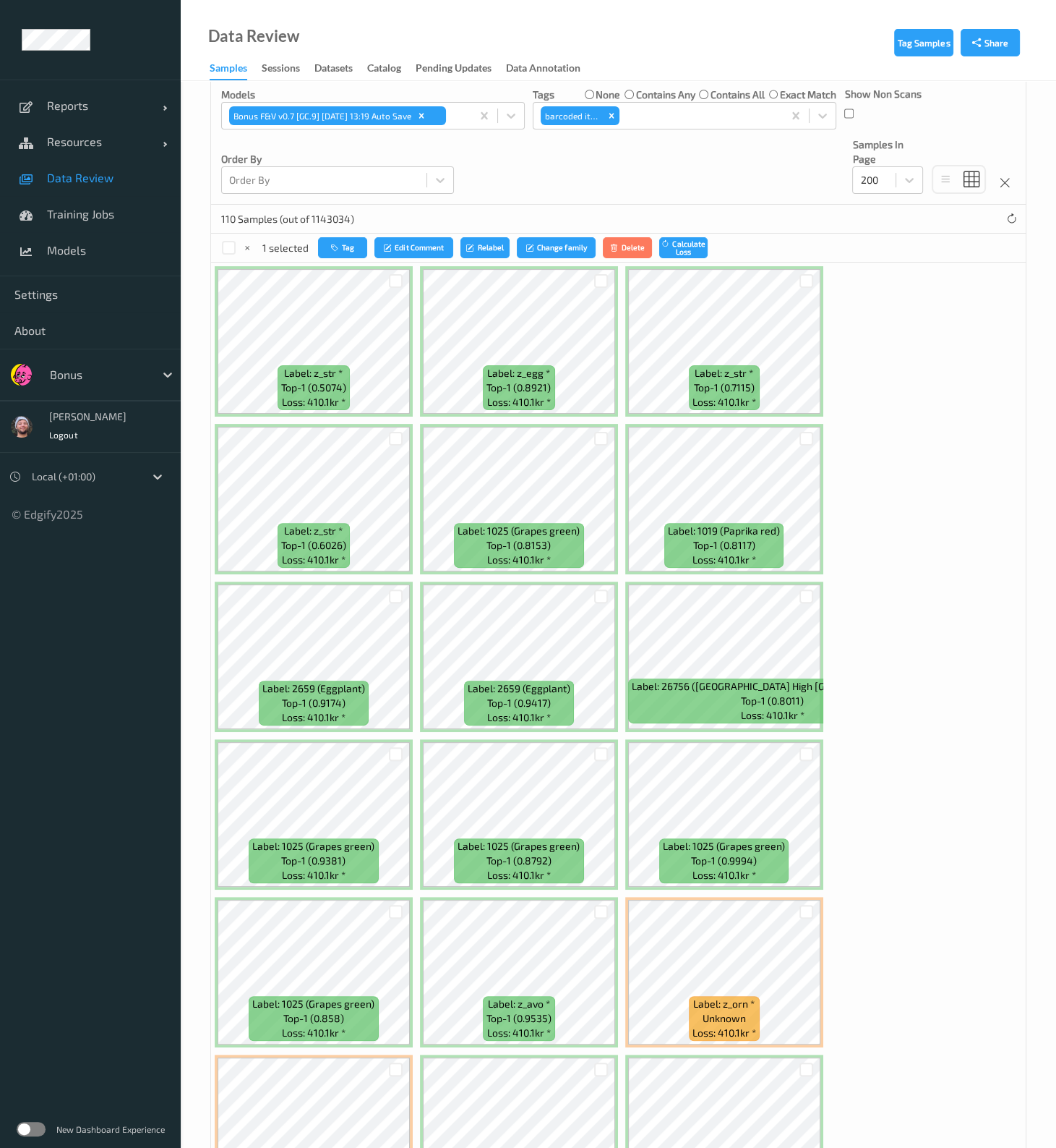
scroll to position [0, 0]
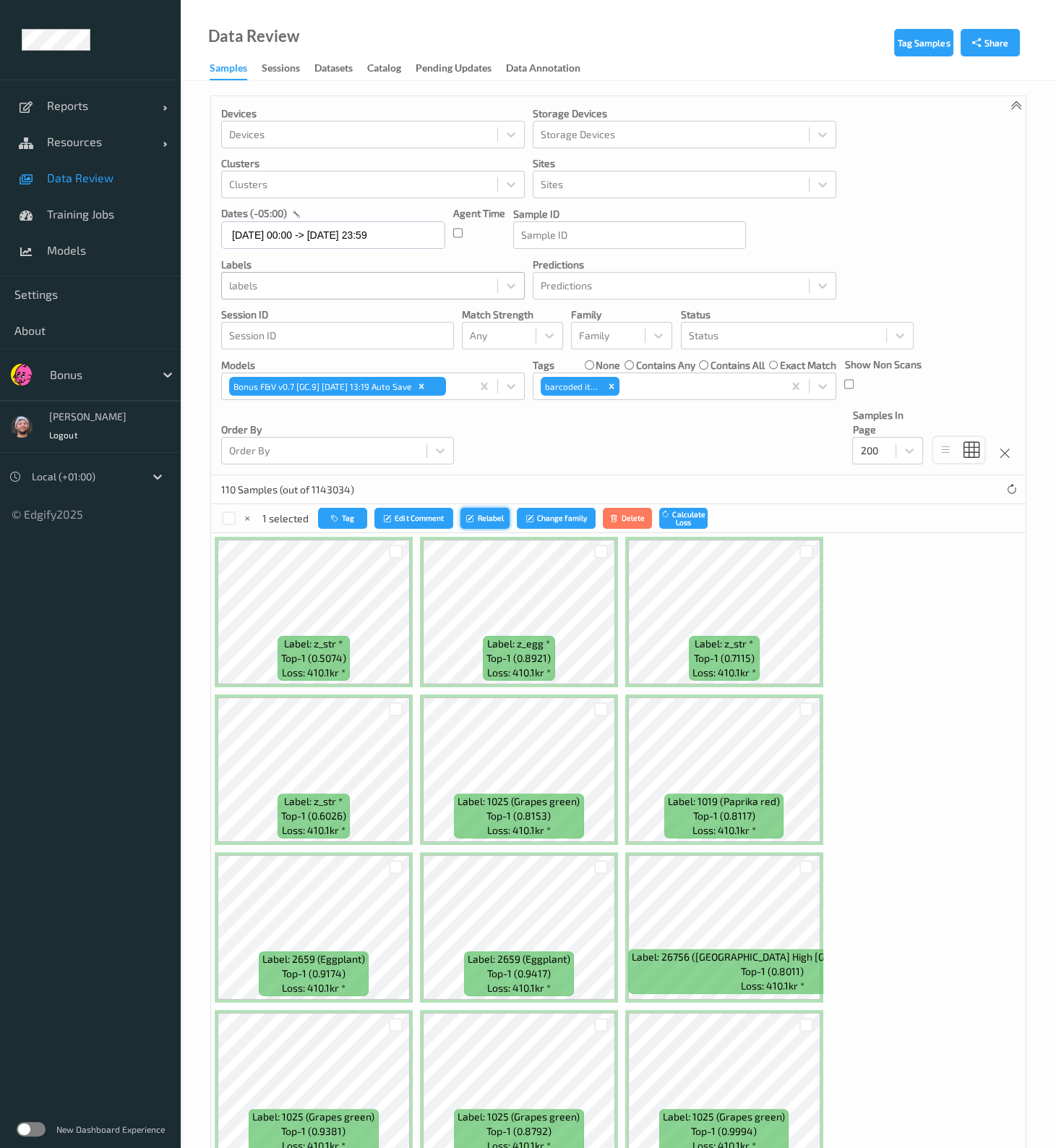
click at [477, 461] on button "Relabel" at bounding box center [485, 517] width 49 height 21
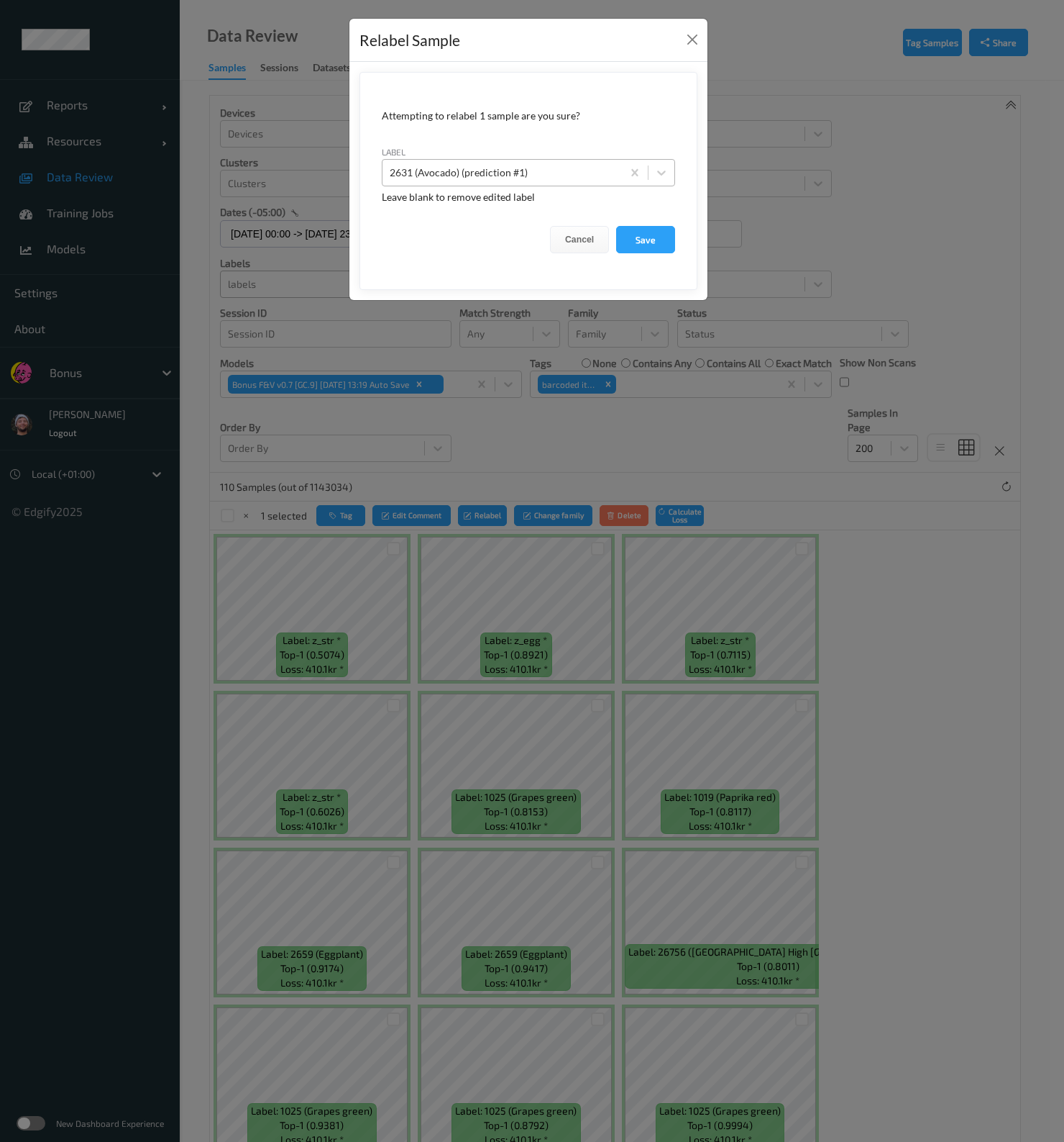
click at [544, 181] on div "2631 (Avocado) (prediction #1)" at bounding box center [502, 172] width 239 height 23
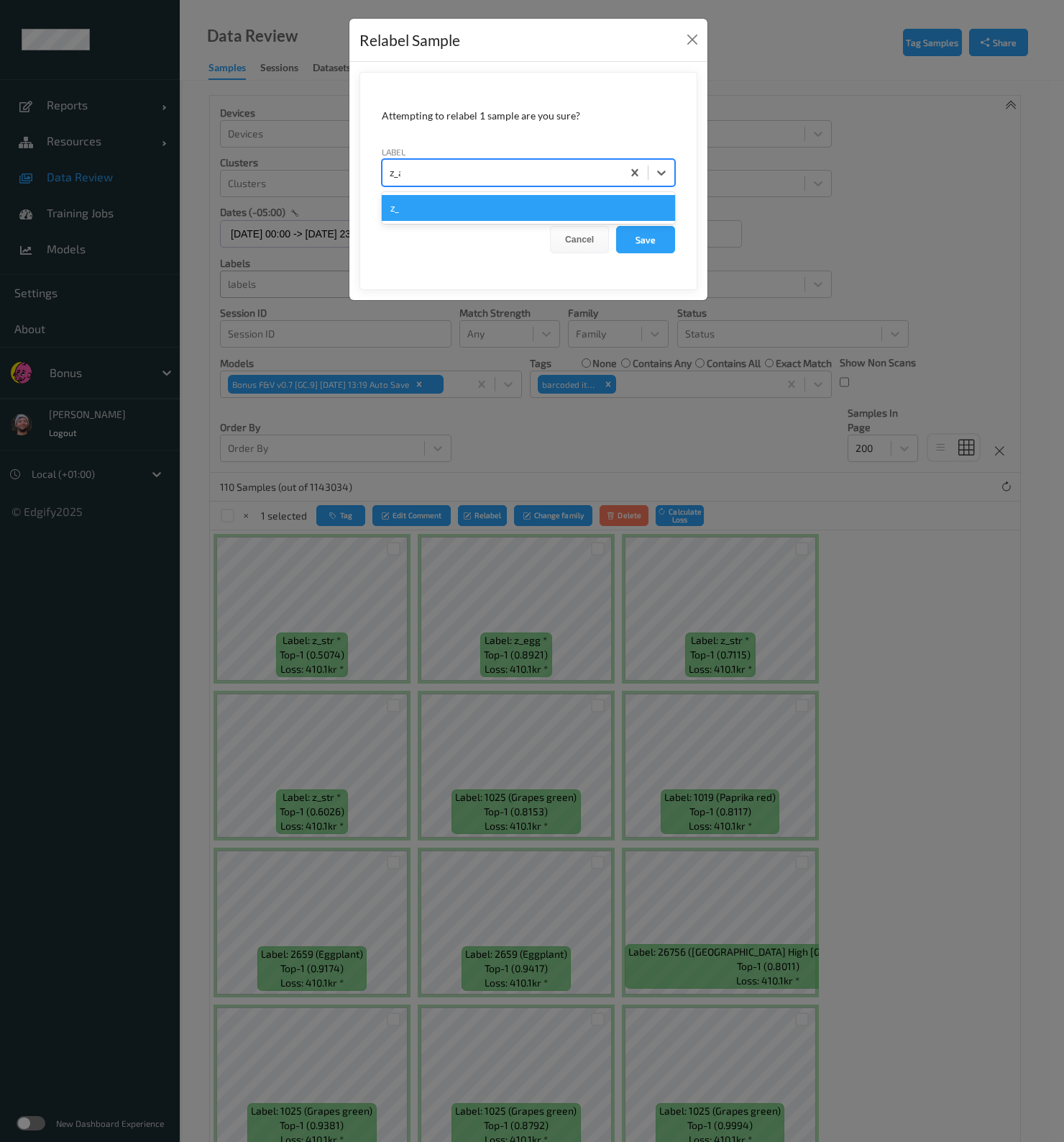
type input "z_avo"
click at [616, 226] on button "Save" at bounding box center [646, 239] width 59 height 28
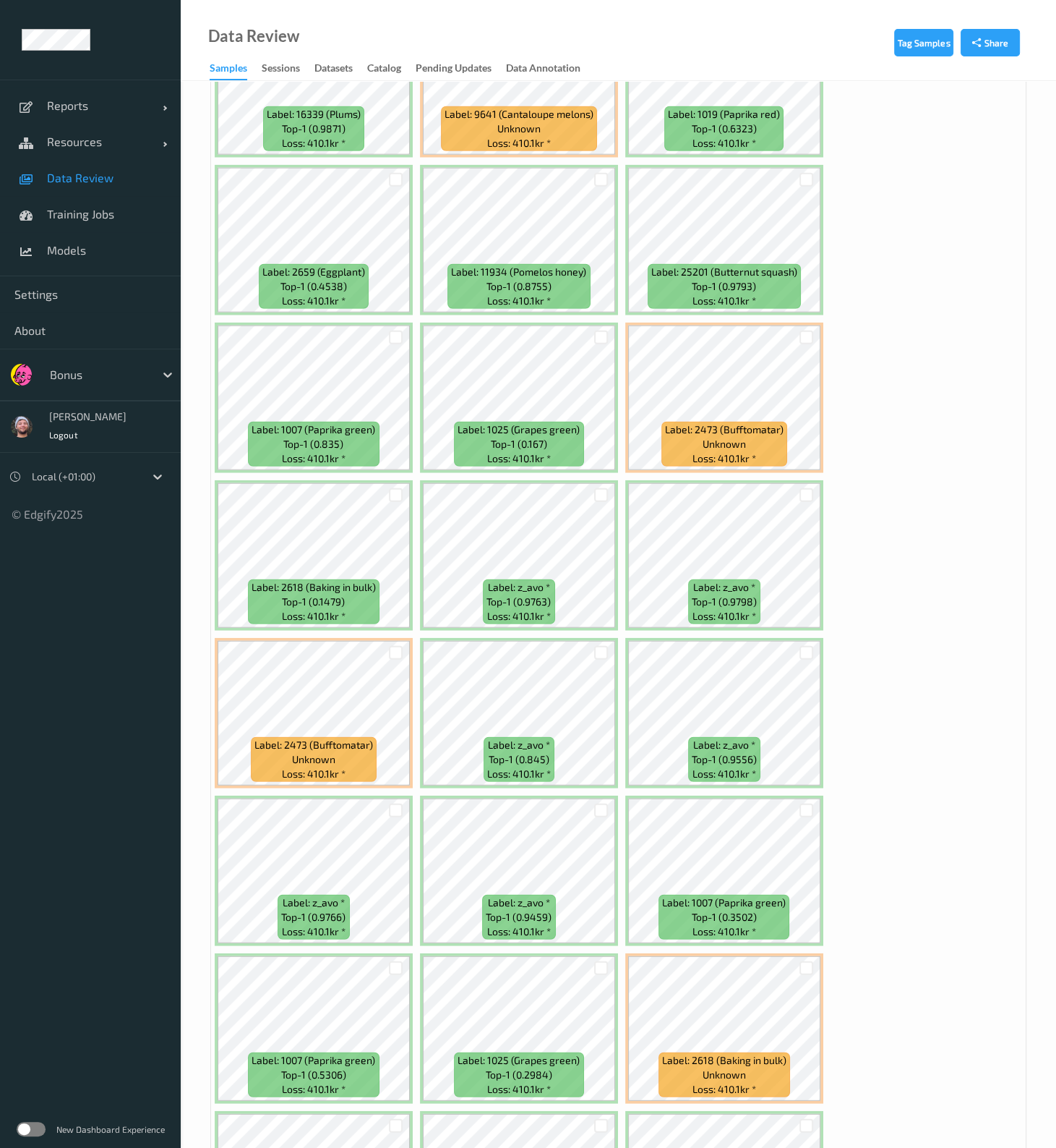
scroll to position [4788, 0]
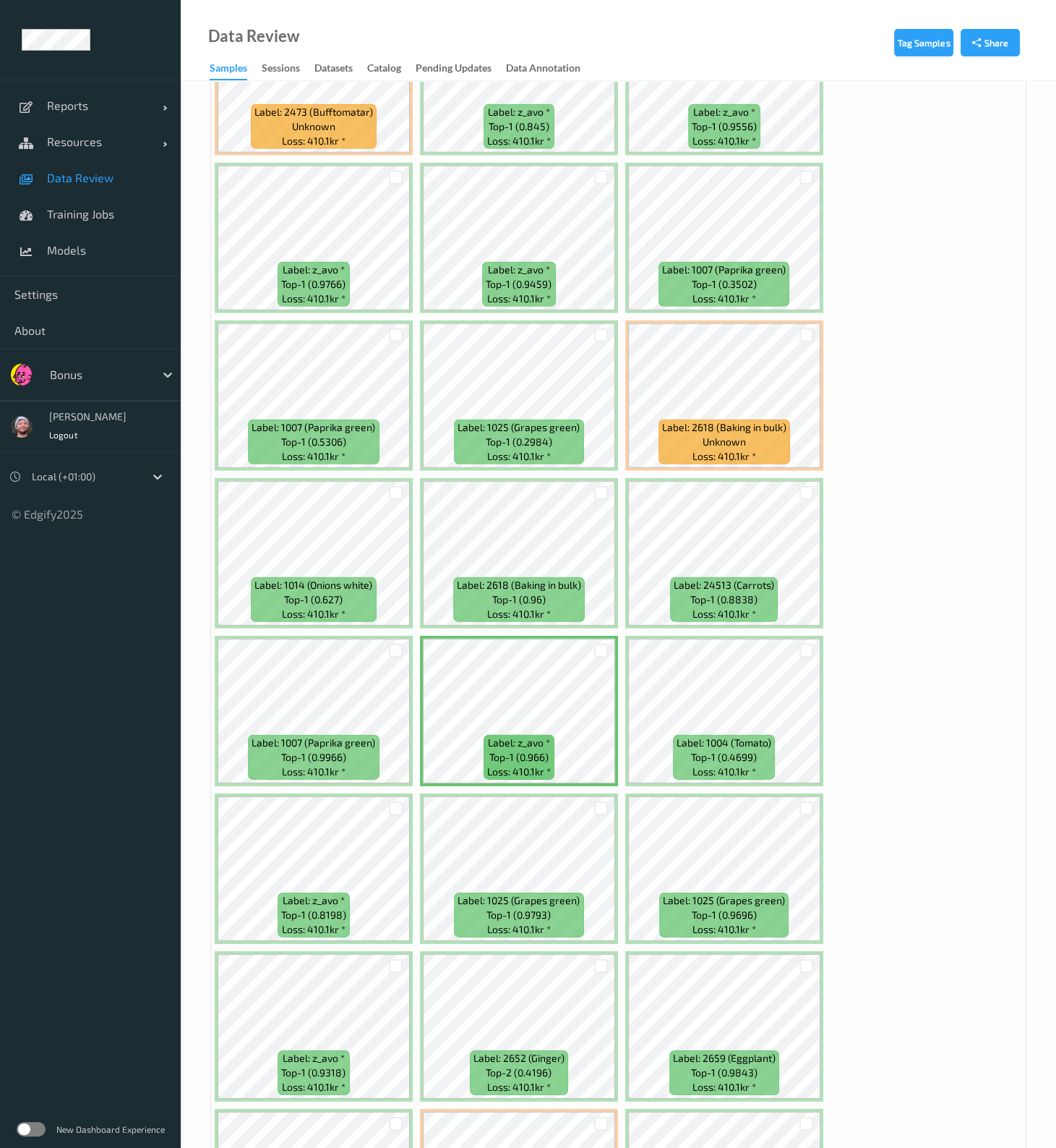
click at [806, 461] on div at bounding box center [806, 650] width 28 height 24
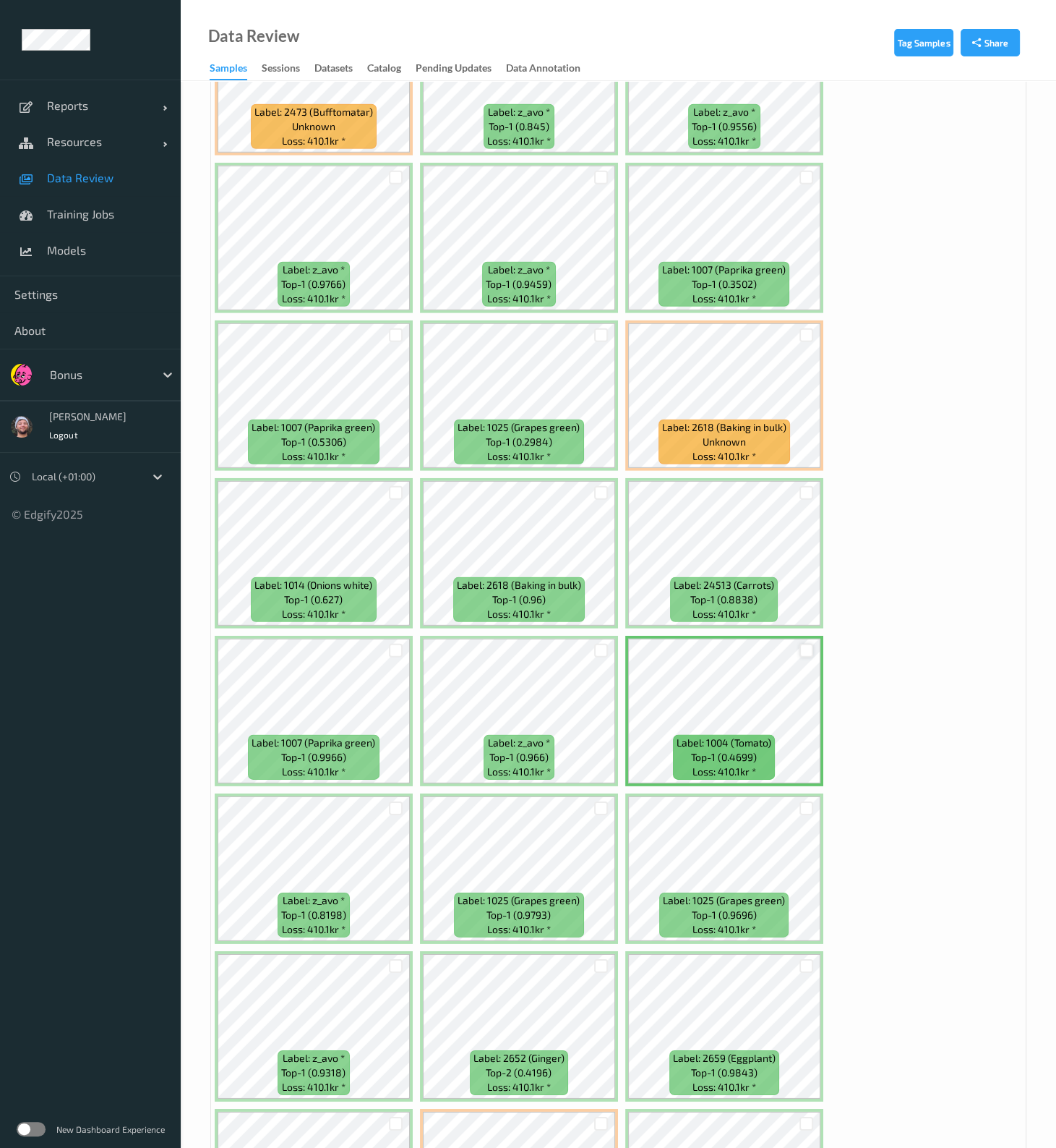
click at [799, 461] on div at bounding box center [805, 649] width 13 height 13
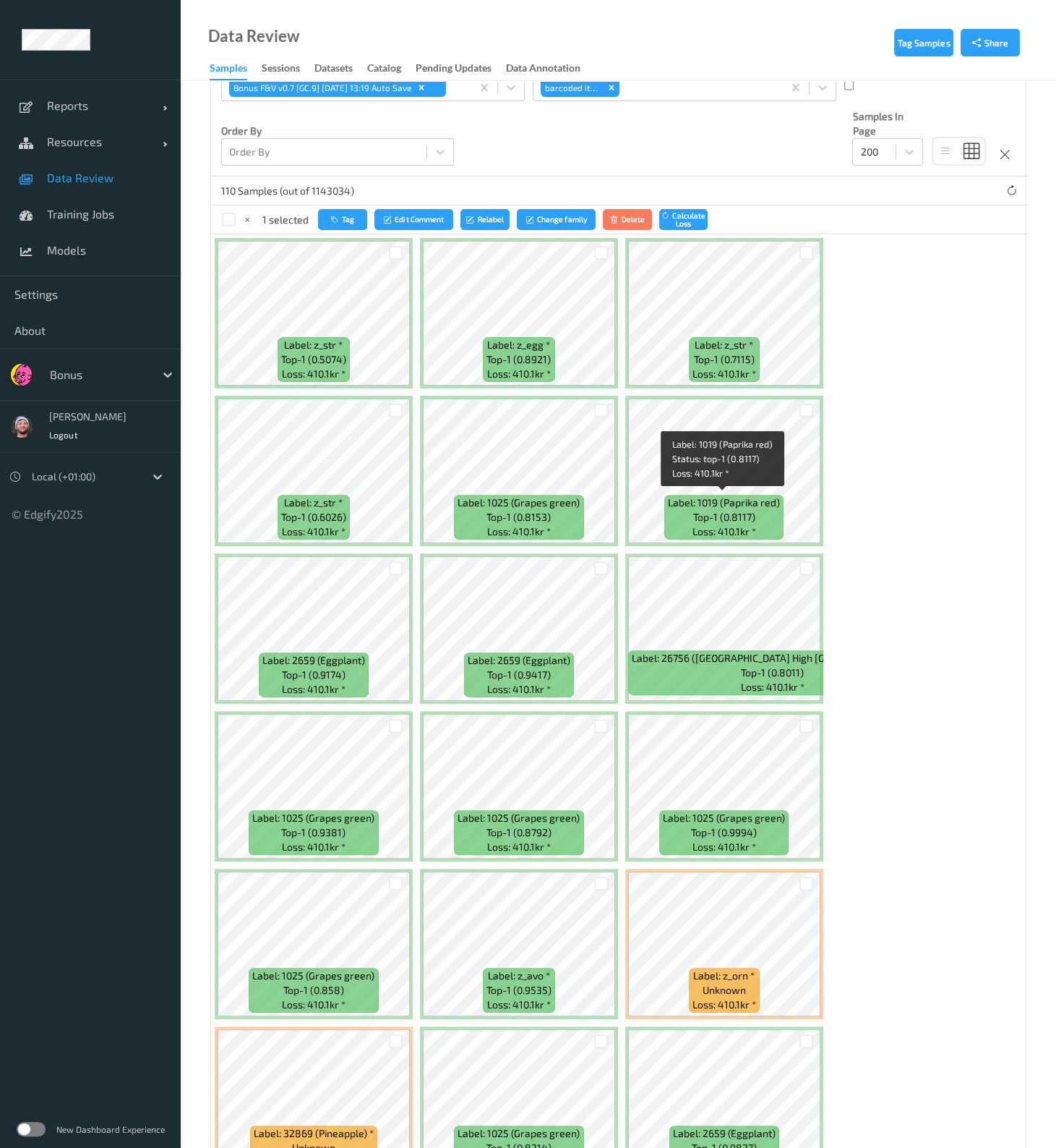
scroll to position [0, 0]
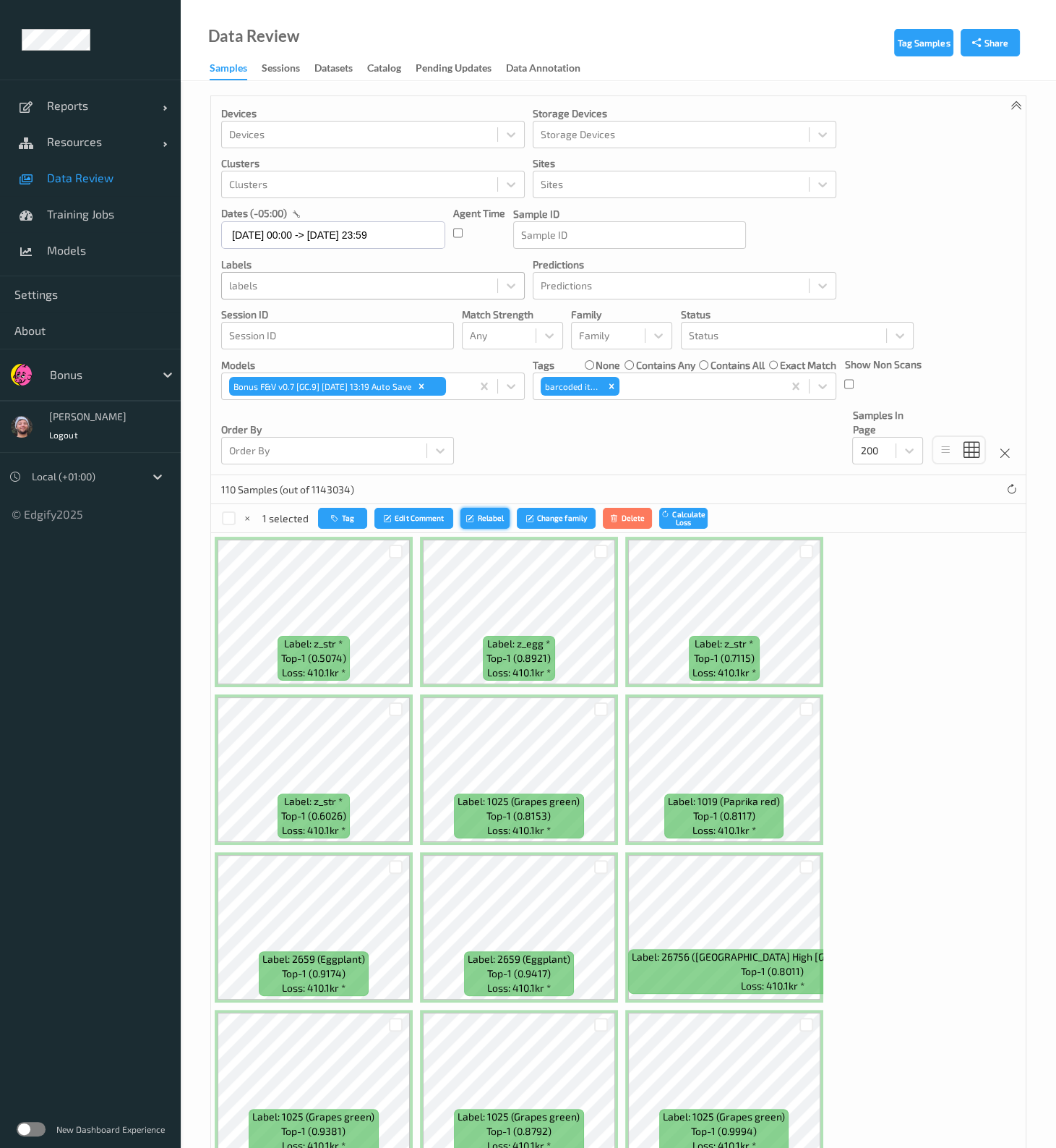
click at [479, 461] on button "Relabel" at bounding box center [485, 517] width 49 height 21
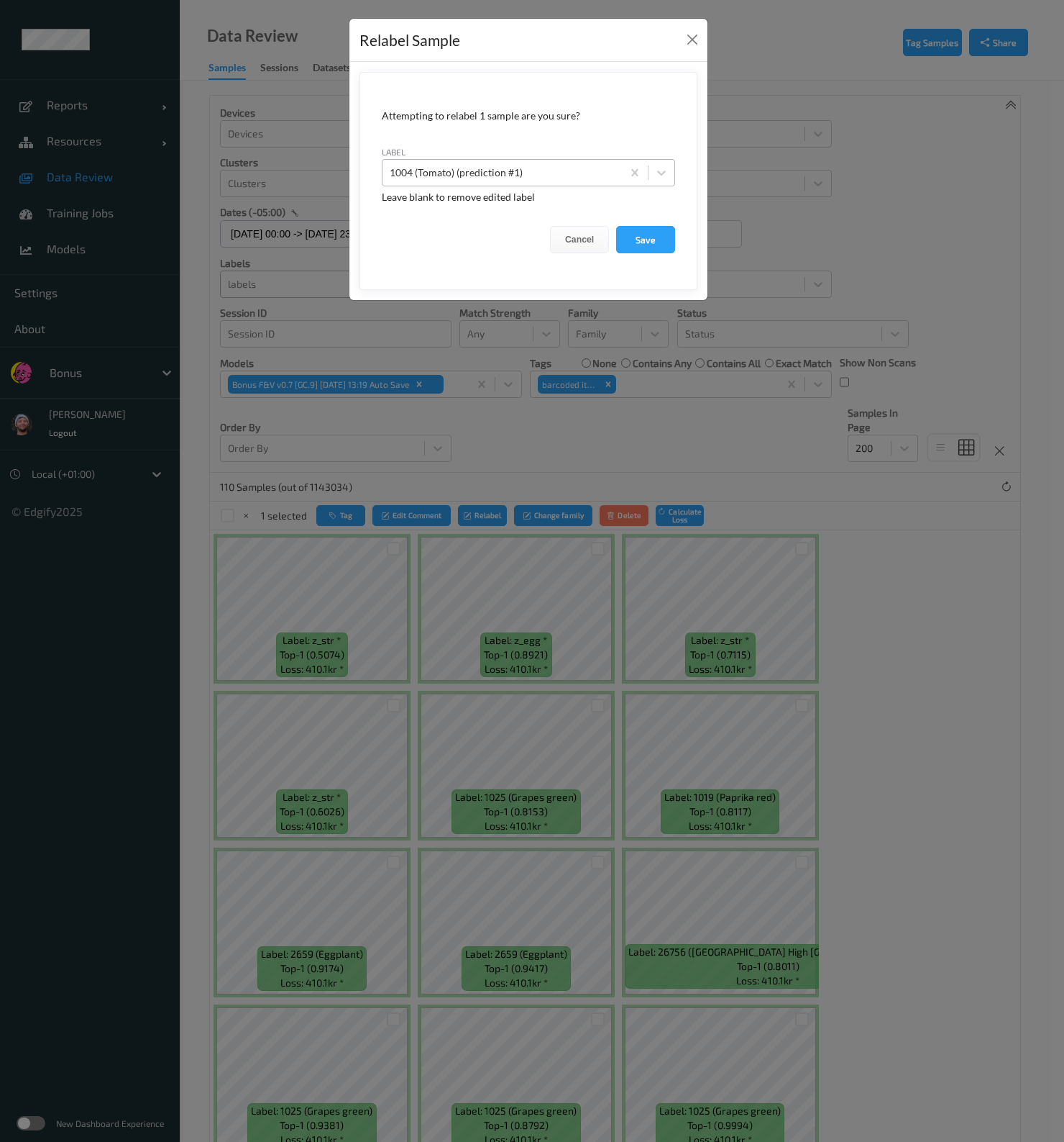
click at [576, 177] on div at bounding box center [502, 172] width 225 height 17
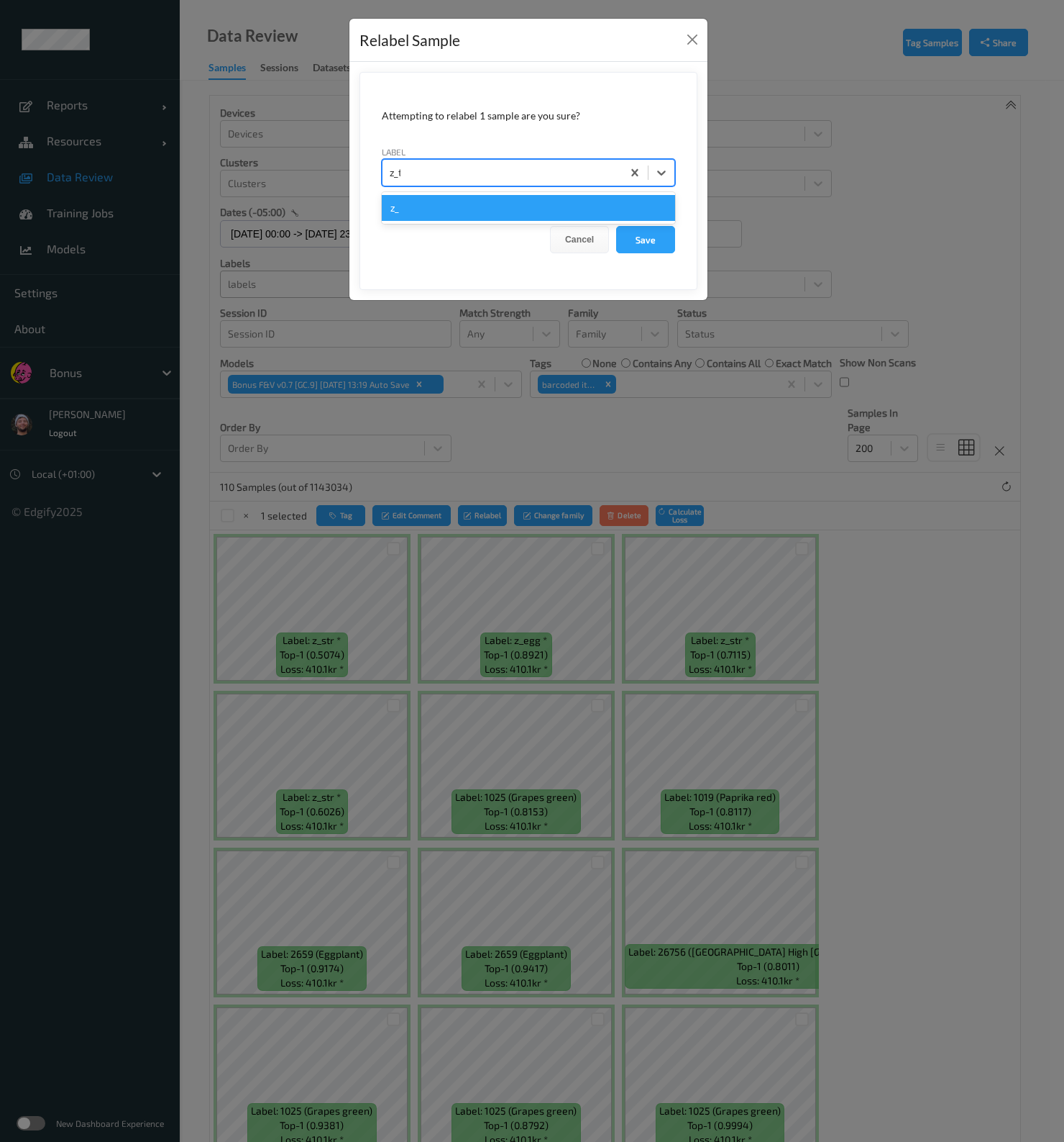
type input "z_tpt"
click at [616, 226] on button "Save" at bounding box center [646, 239] width 59 height 28
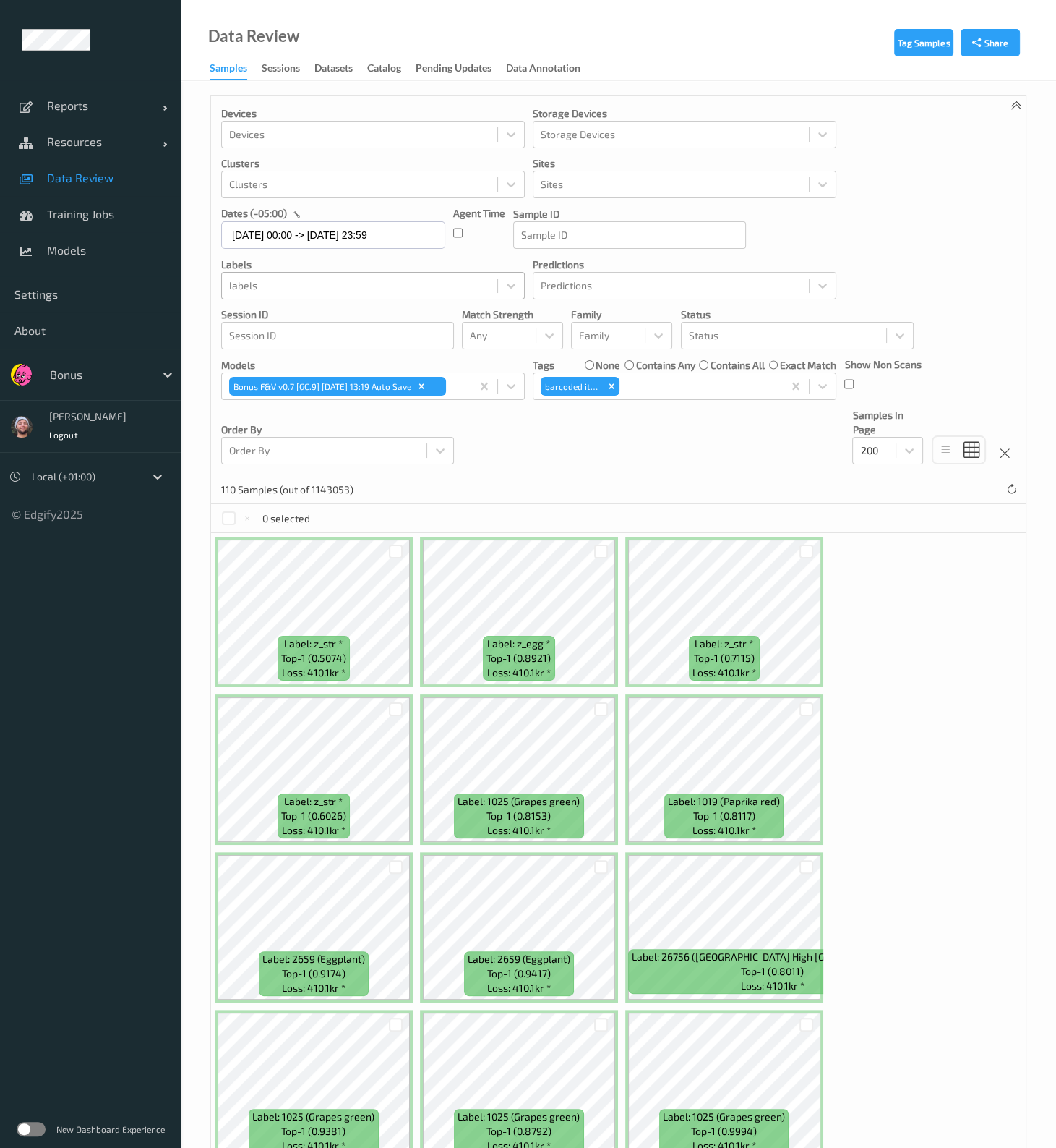
click at [318, 289] on div at bounding box center [359, 285] width 261 height 17
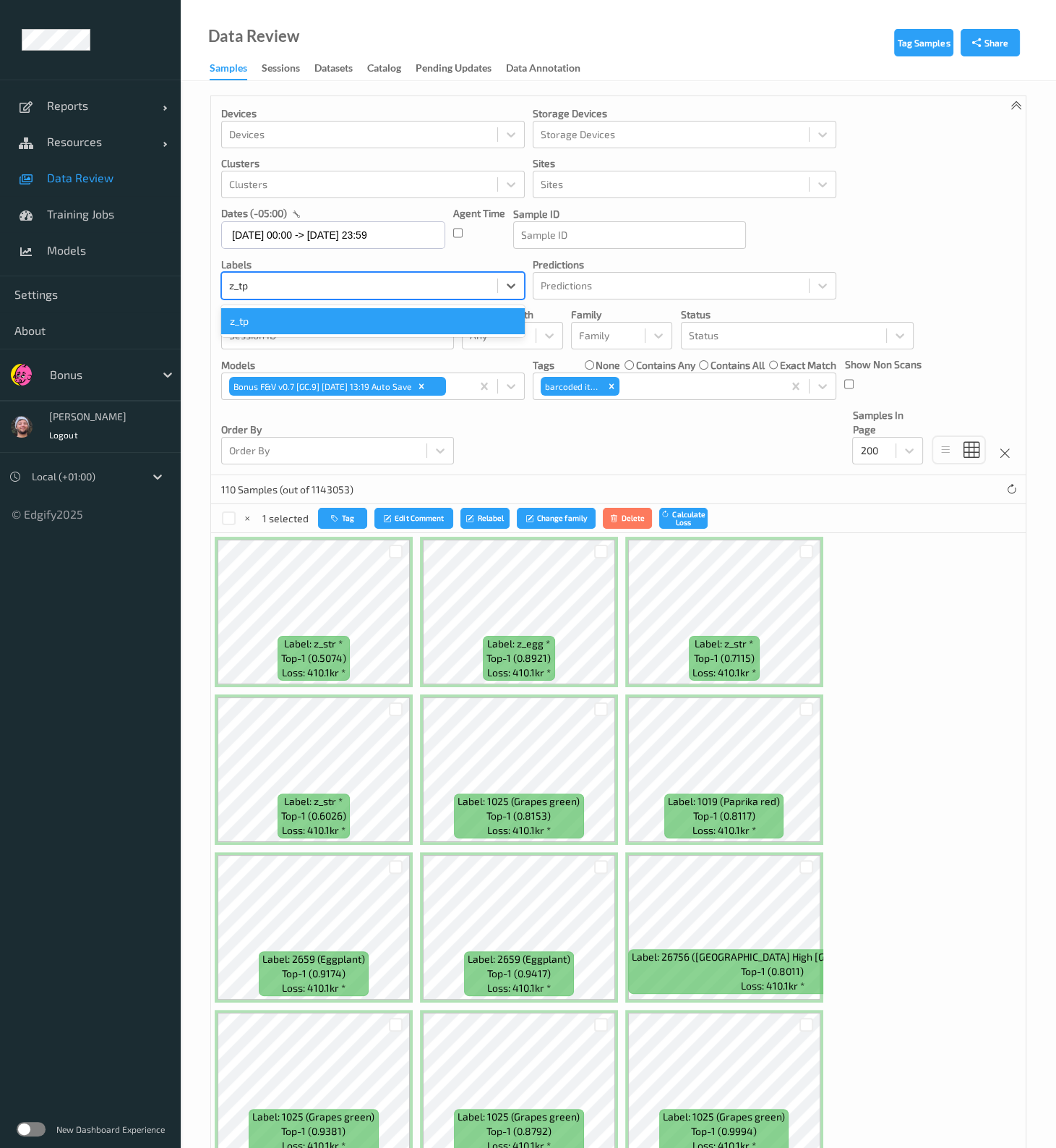
type input "z_tpt"
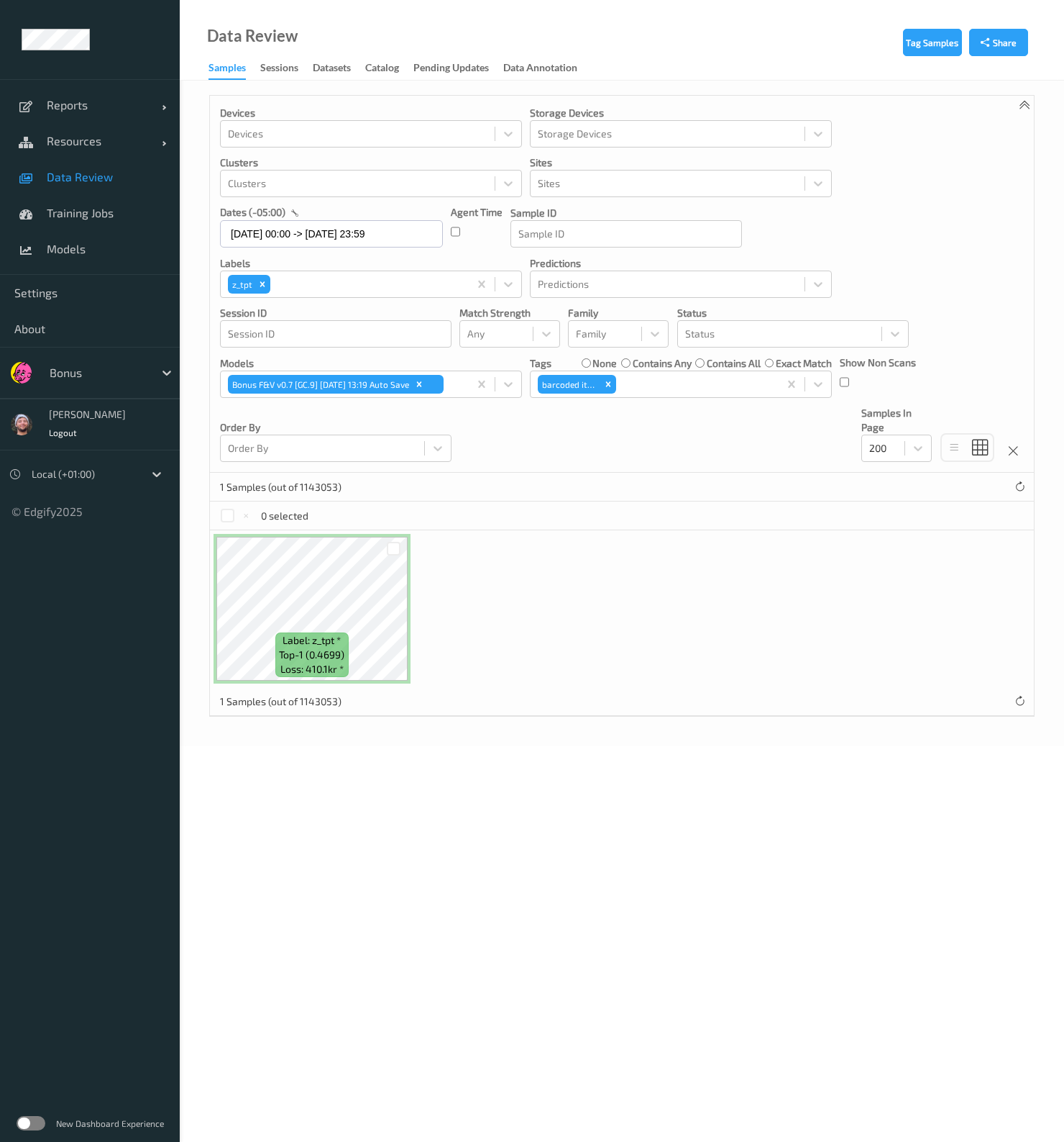
click at [92, 178] on span "Data Review" at bounding box center [105, 177] width 119 height 14
click at [608, 386] on icon "Remove barcoded item" at bounding box center [607, 383] width 10 height 10
click at [636, 395] on div "Tags" at bounding box center [681, 384] width 302 height 28
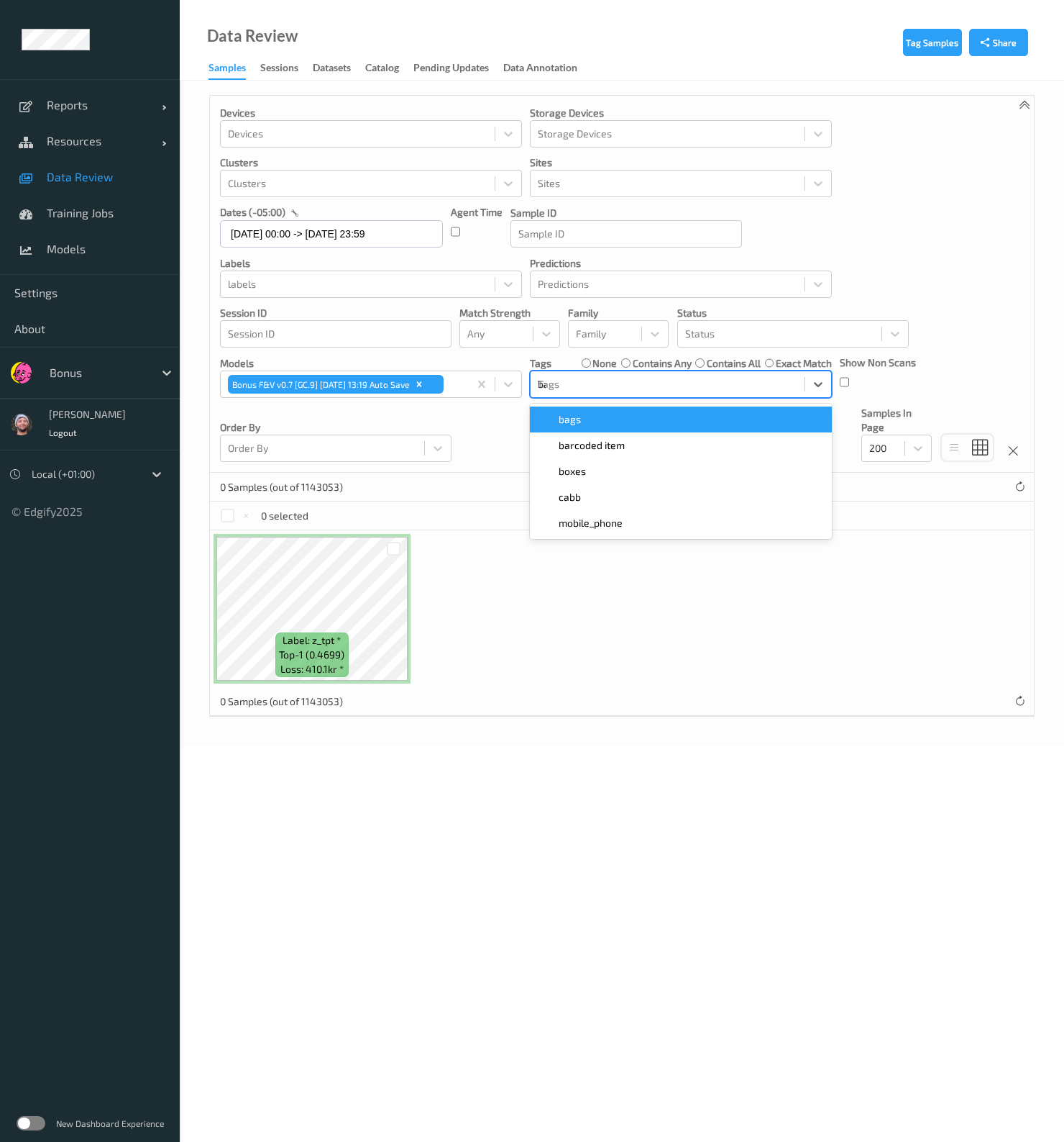
type input "bar"
click at [108, 164] on link "Data Review" at bounding box center [89, 177] width 180 height 36
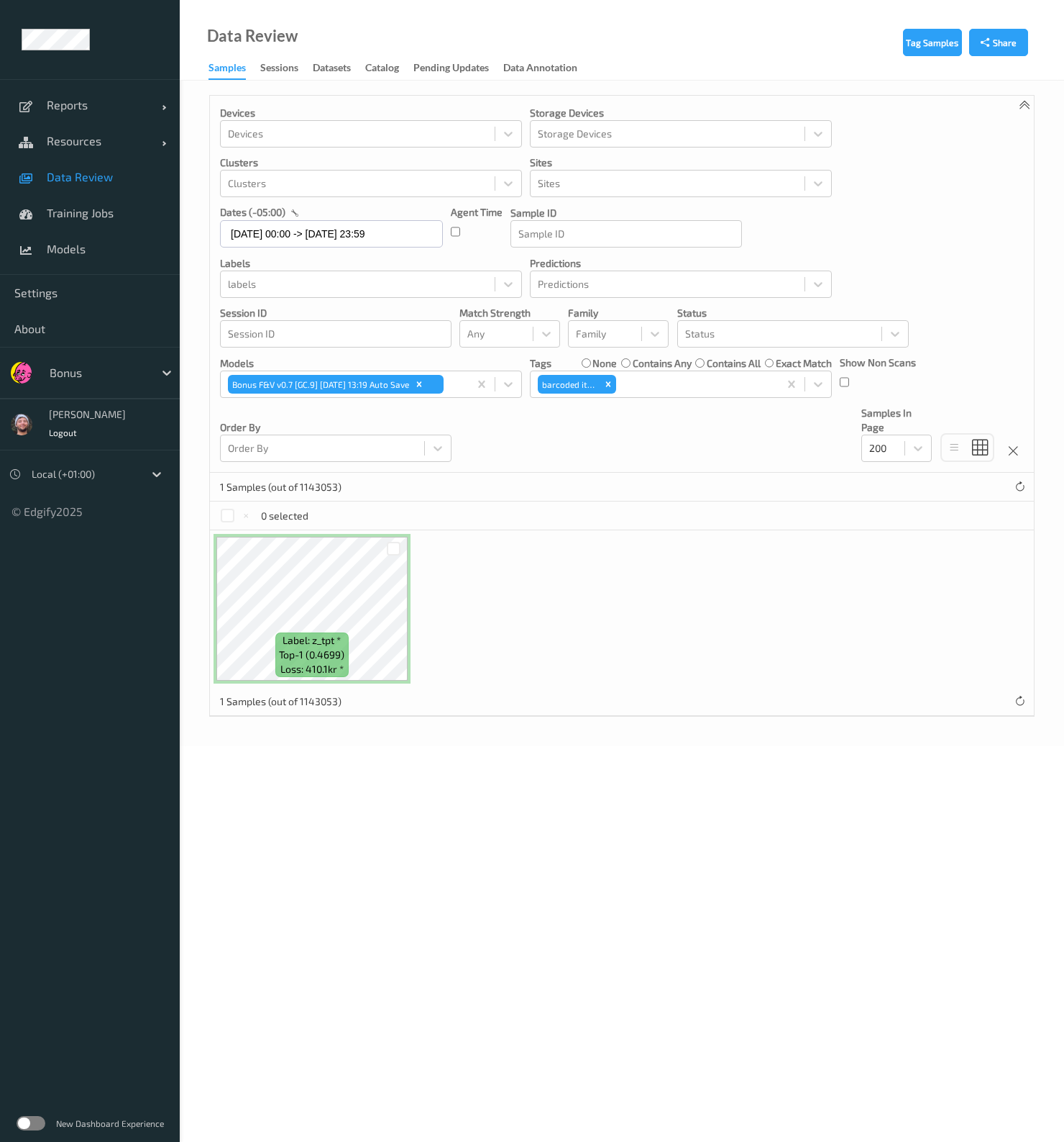
click at [108, 176] on span "Data Review" at bounding box center [105, 177] width 119 height 14
click at [397, 286] on div at bounding box center [357, 283] width 260 height 17
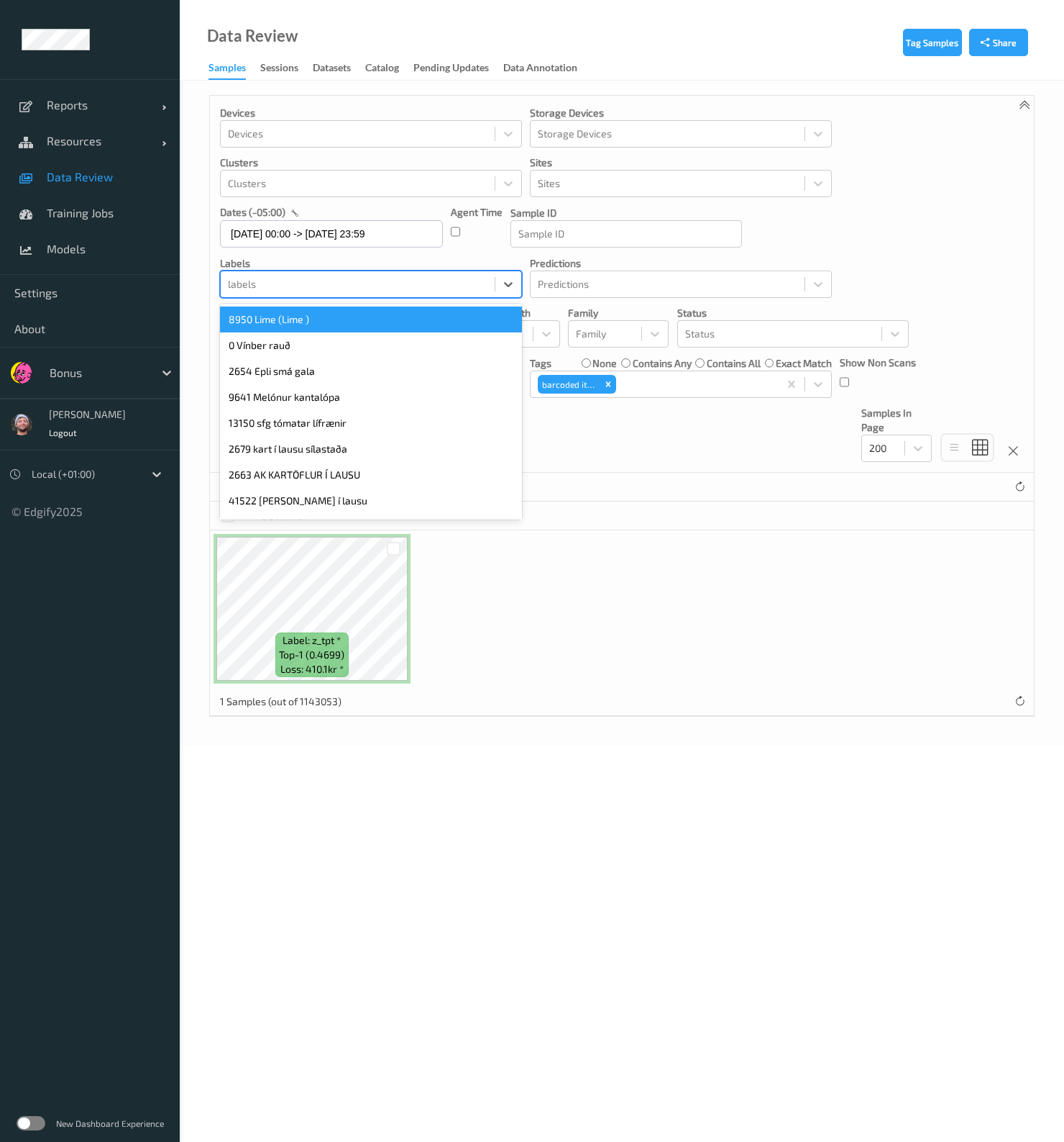
click at [334, 330] on div "8950 Lime (Lime )" at bounding box center [371, 319] width 302 height 26
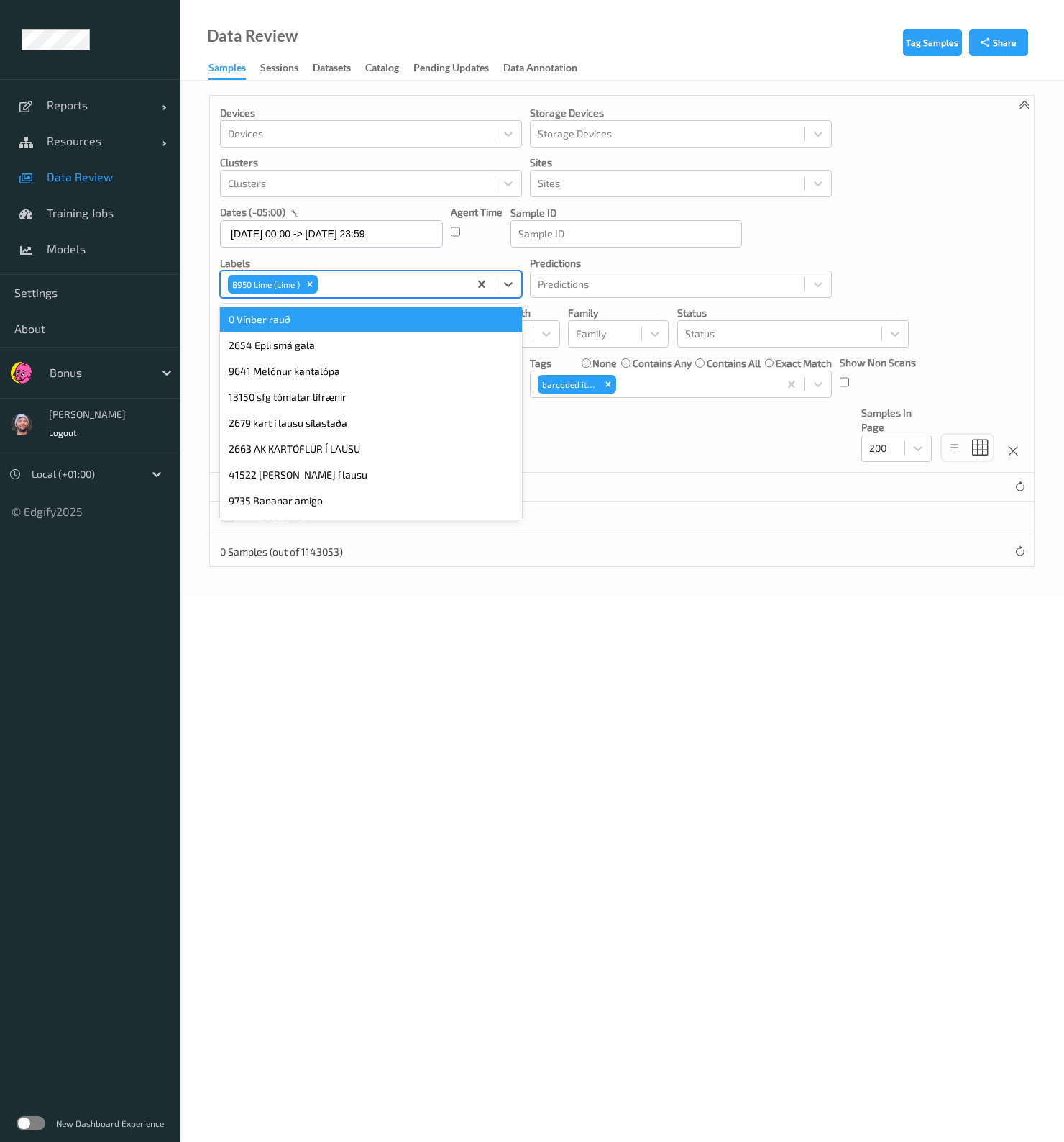
click at [299, 285] on div "8950 Lime (Lime )" at bounding box center [264, 284] width 74 height 19
click at [302, 285] on div "8950 Lime (Lime )" at bounding box center [264, 284] width 74 height 19
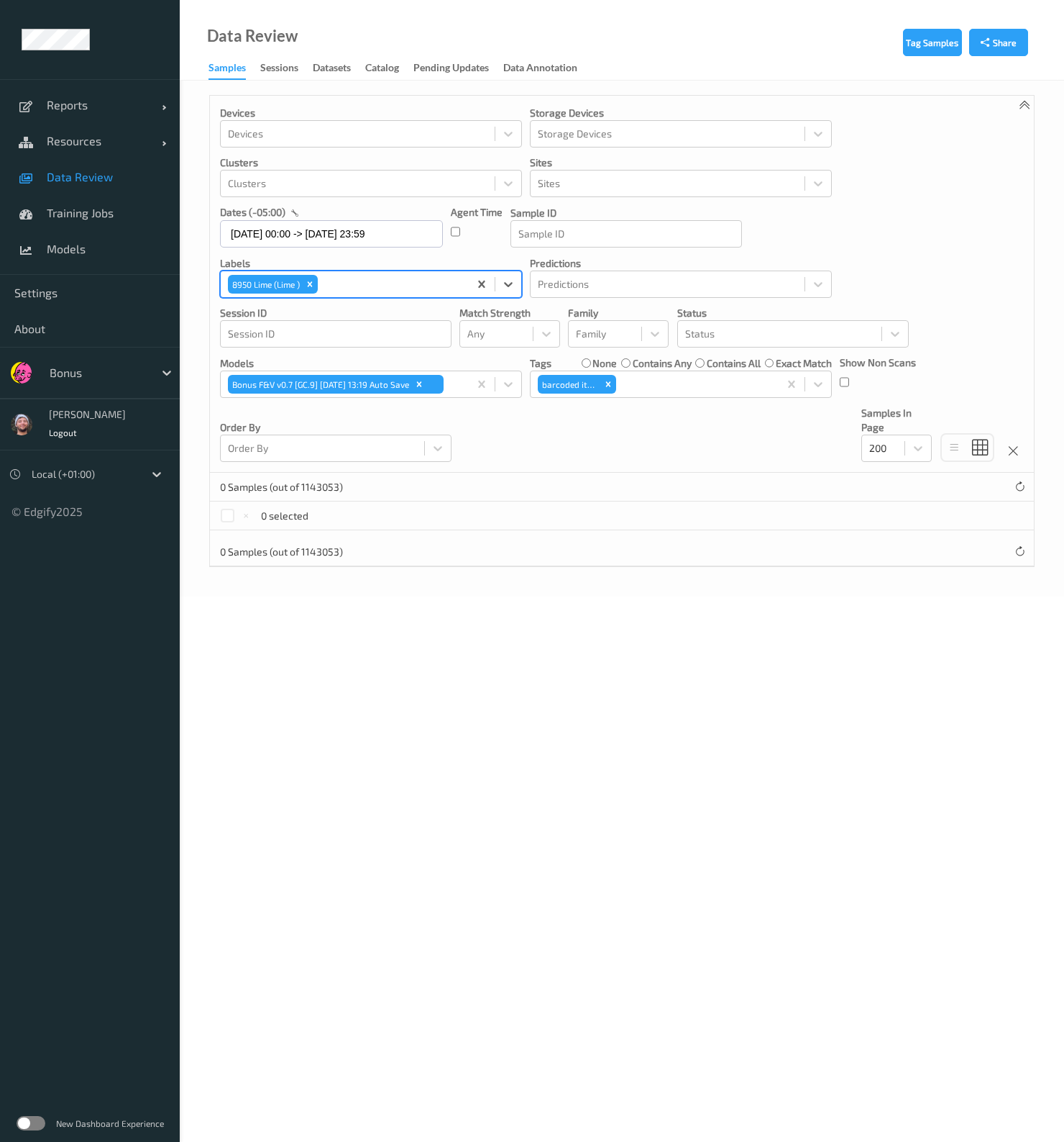
click at [320, 272] on div "8950 Lime (Lime )" at bounding box center [345, 283] width 248 height 24
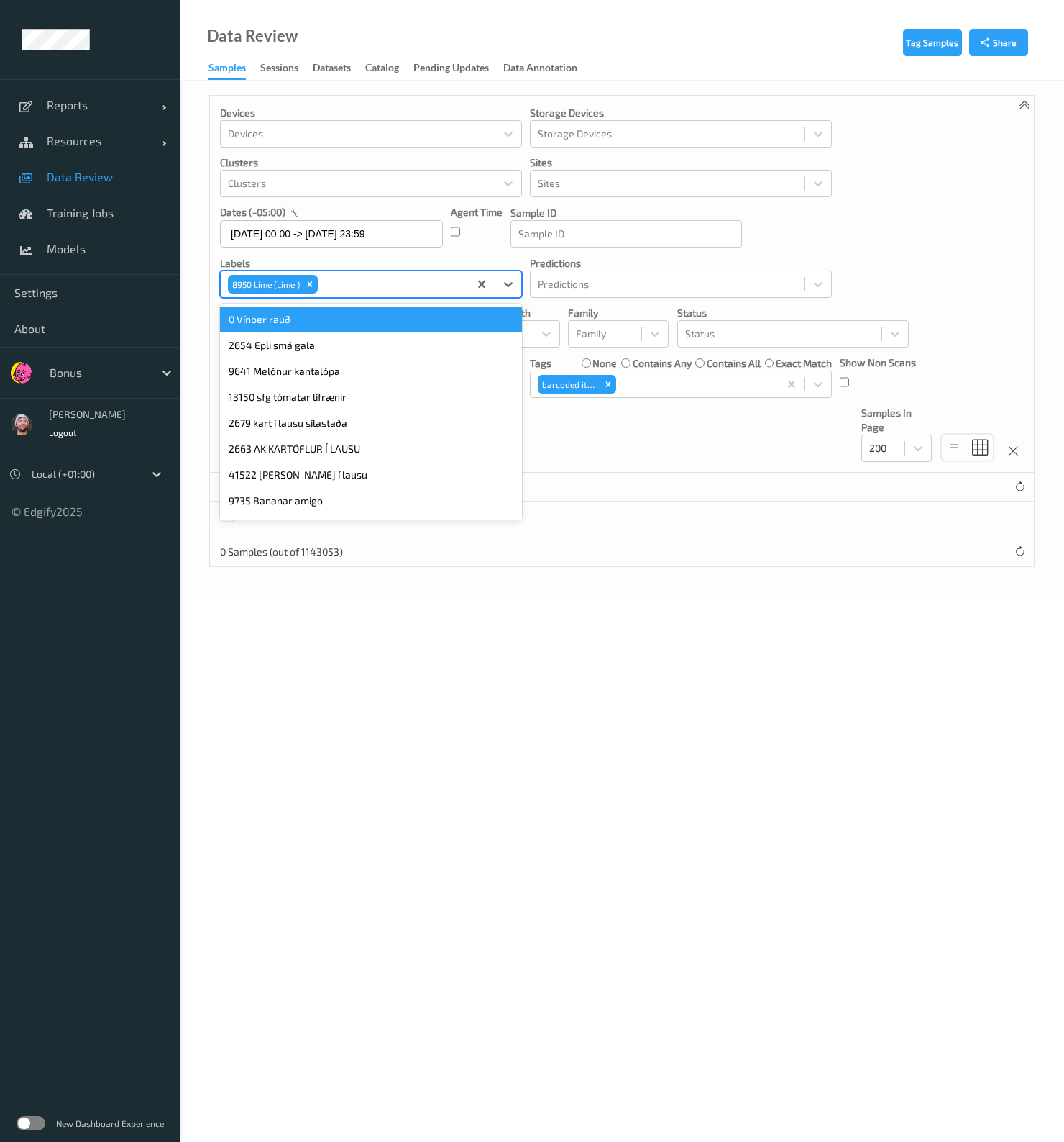
drag, startPoint x: 308, startPoint y: 292, endPoint x: 310, endPoint y: 285, distance: 7.3
click at [308, 291] on div "Remove 8950 Lime (Lime )" at bounding box center [310, 284] width 16 height 19
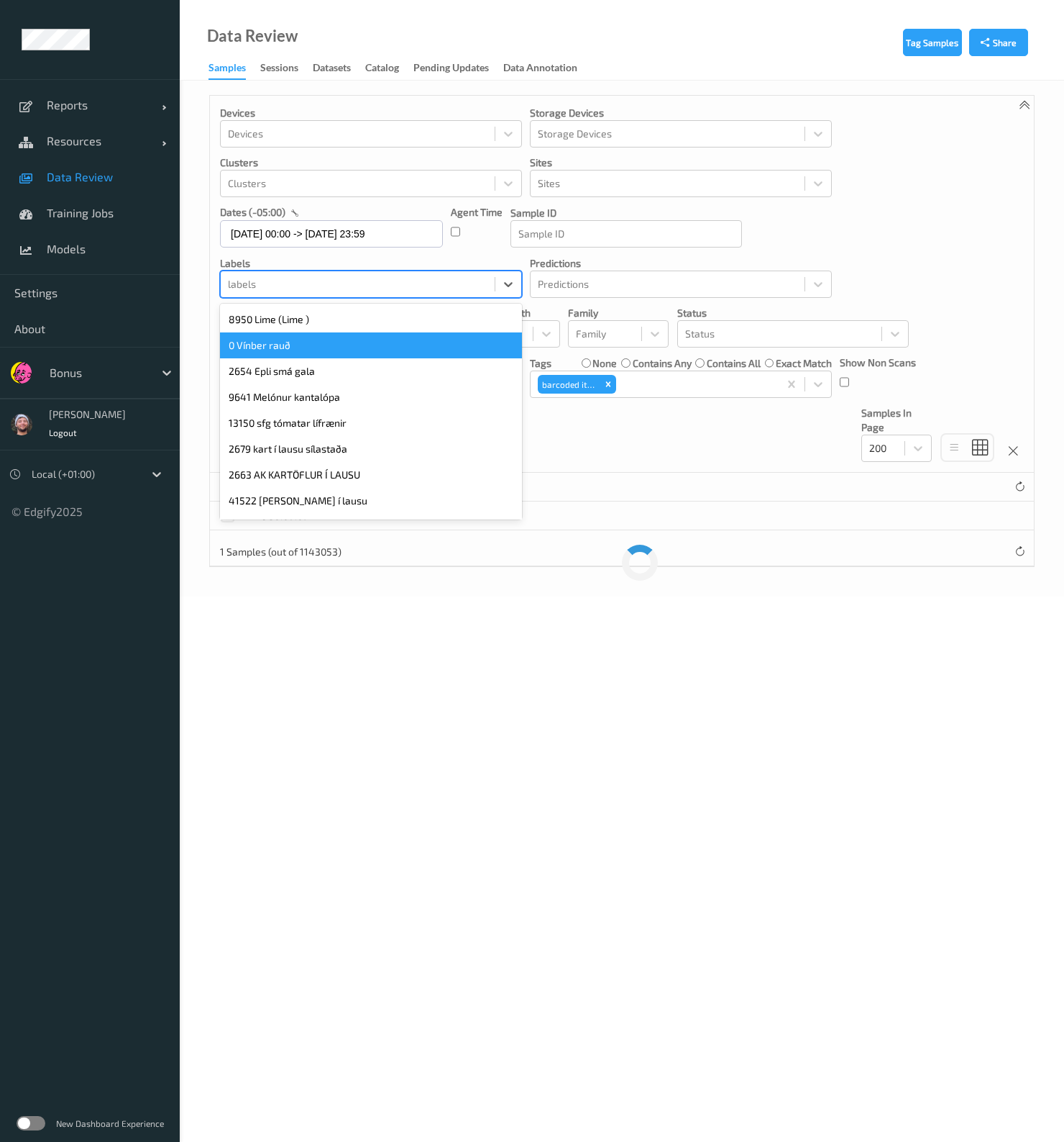
click at [854, 246] on div "Devices Devices Storage Devices Storage Devices Clusters Clusters Sites Sites d…" at bounding box center [622, 284] width 825 height 377
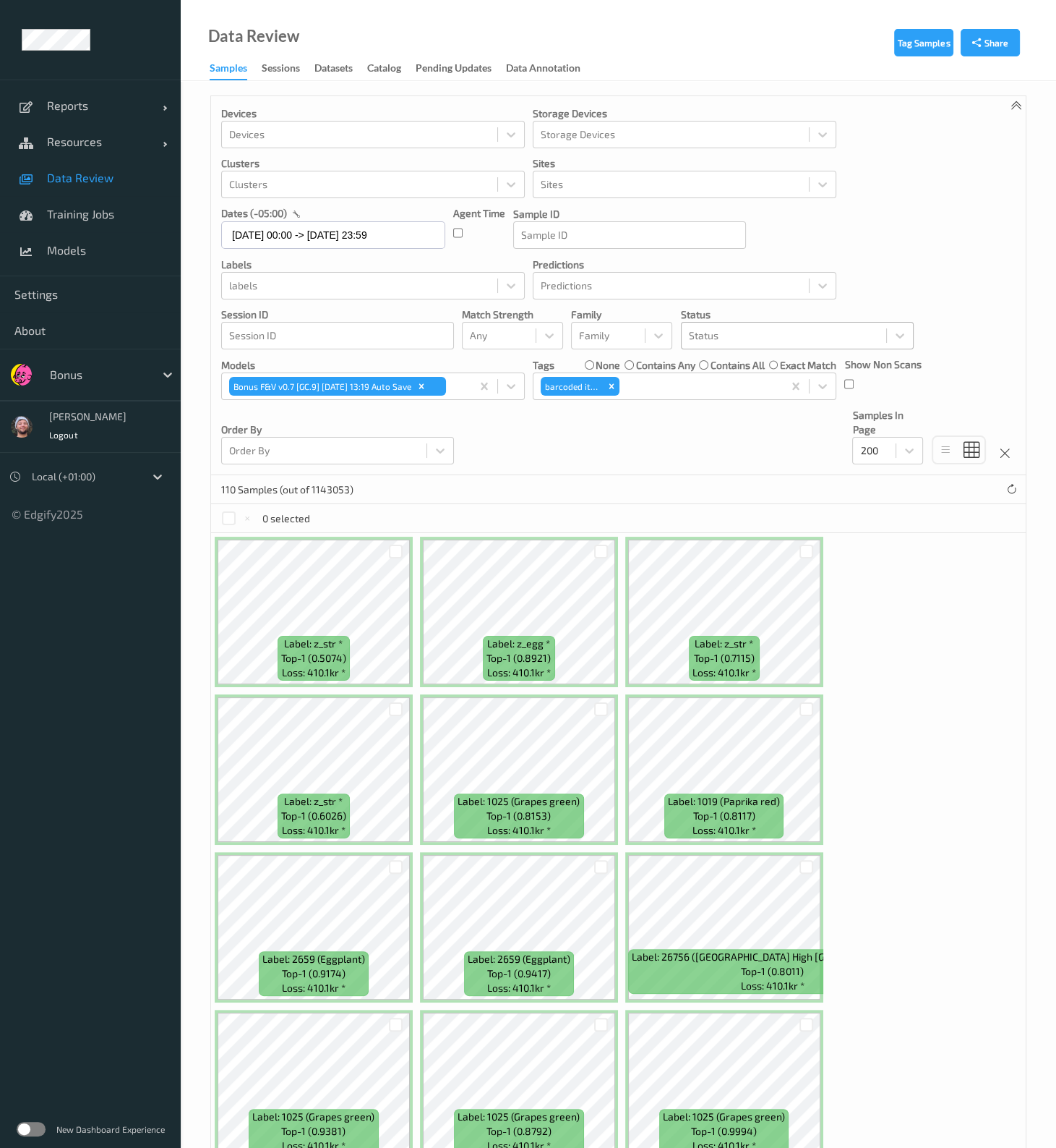
click at [738, 336] on div at bounding box center [784, 335] width 190 height 17
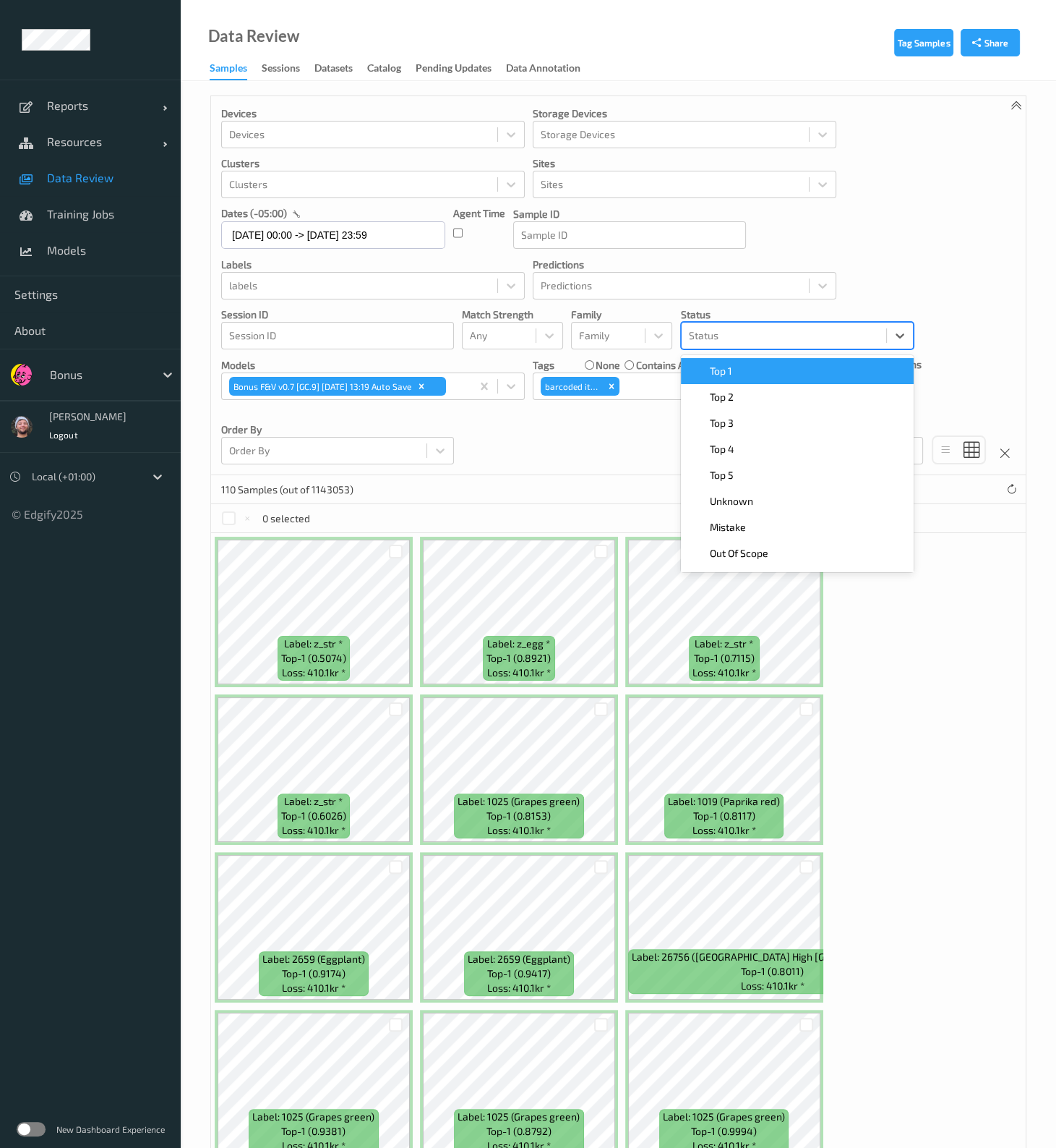
click at [726, 370] on span "Top 1" at bounding box center [721, 371] width 22 height 14
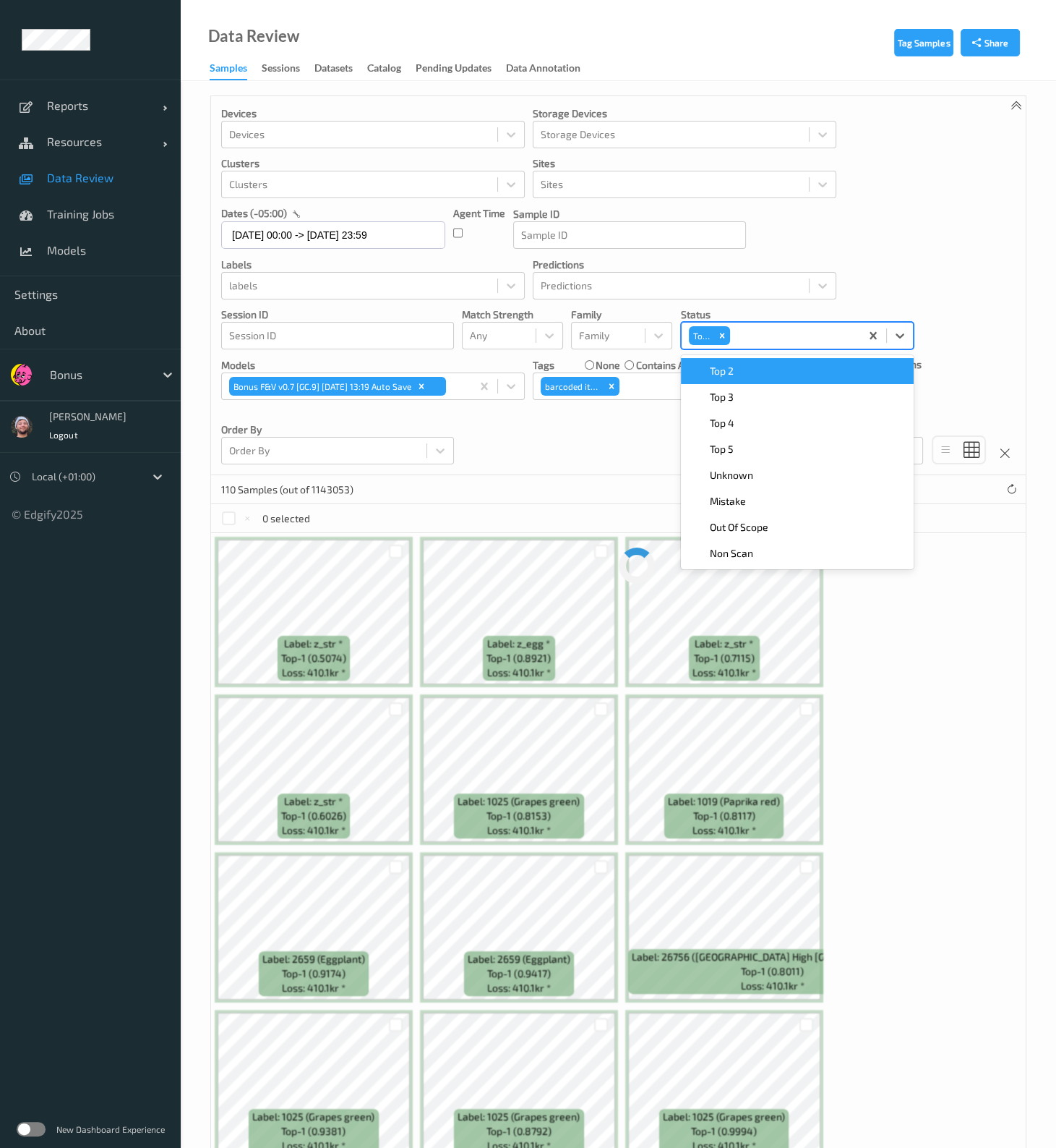
click at [726, 370] on span "Top 2" at bounding box center [722, 371] width 24 height 14
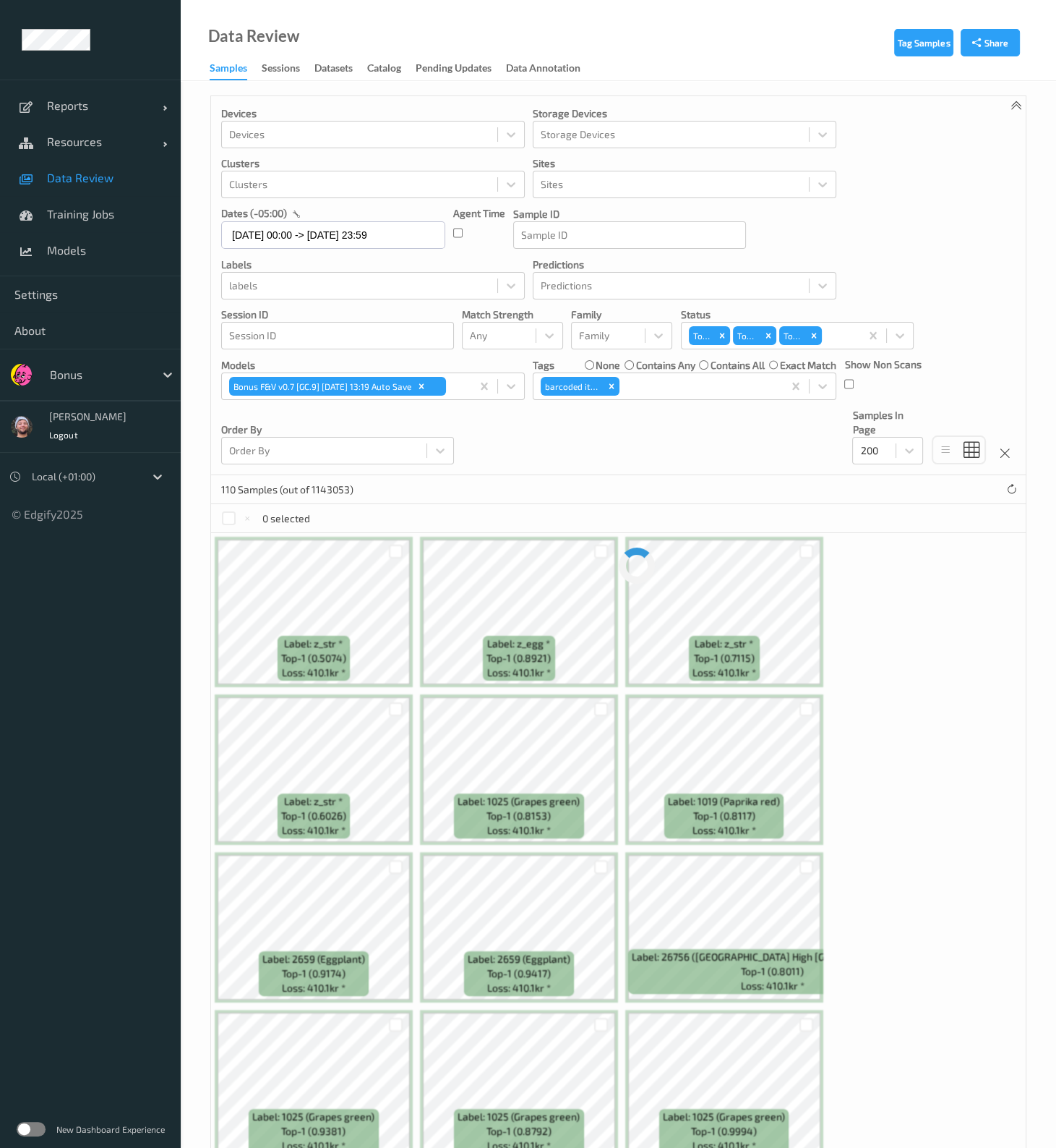
click at [937, 284] on div "Devices Devices Storage Devices Storage Devices Clusters Clusters Sites Sites d…" at bounding box center [618, 286] width 814 height 379
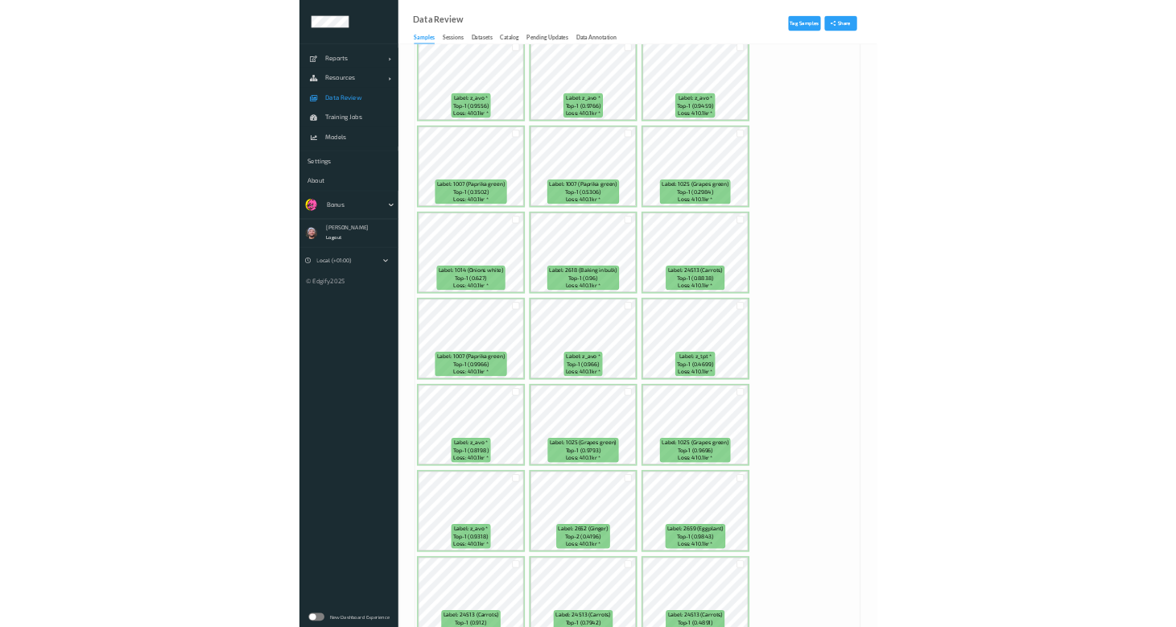
scroll to position [3824, 0]
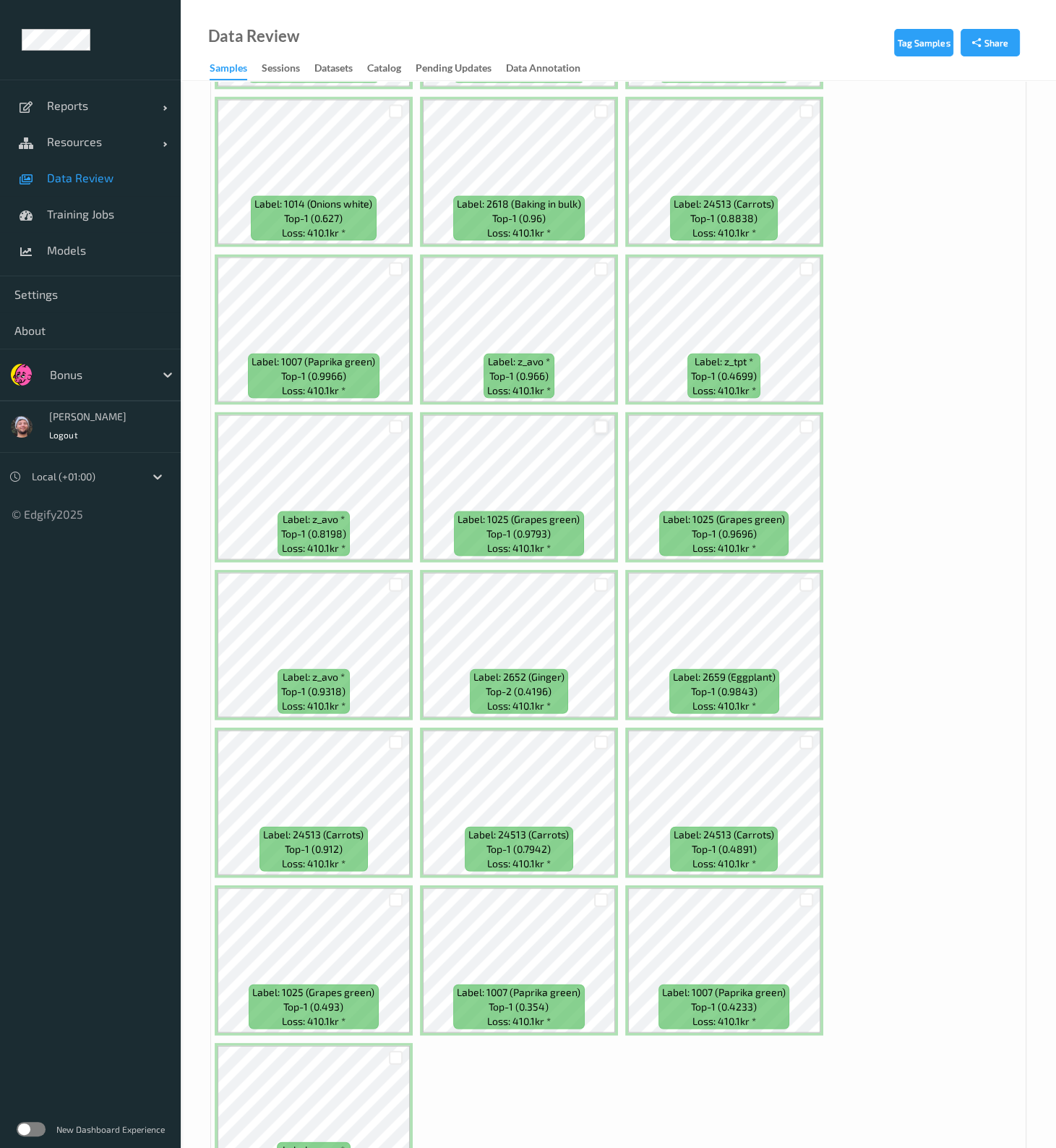
click at [596, 420] on div at bounding box center [601, 427] width 13 height 13
click at [814, 415] on div at bounding box center [806, 427] width 28 height 24
click at [812, 415] on div at bounding box center [806, 427] width 28 height 24
click at [807, 420] on div at bounding box center [805, 427] width 13 height 13
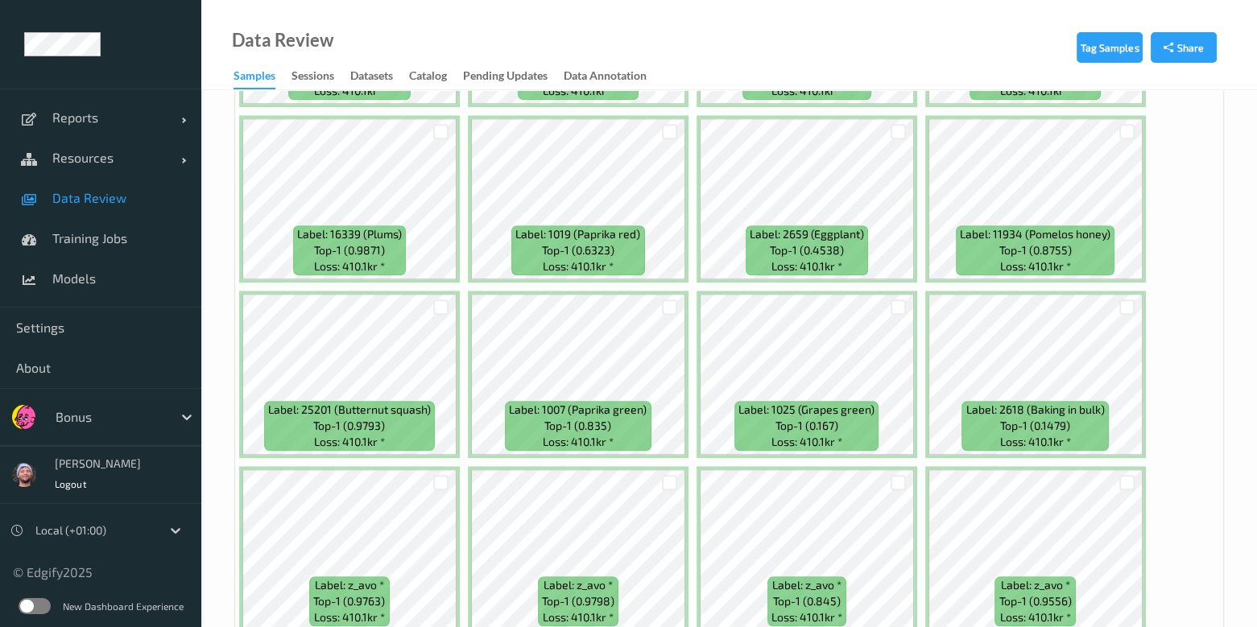
scroll to position [1477, 0]
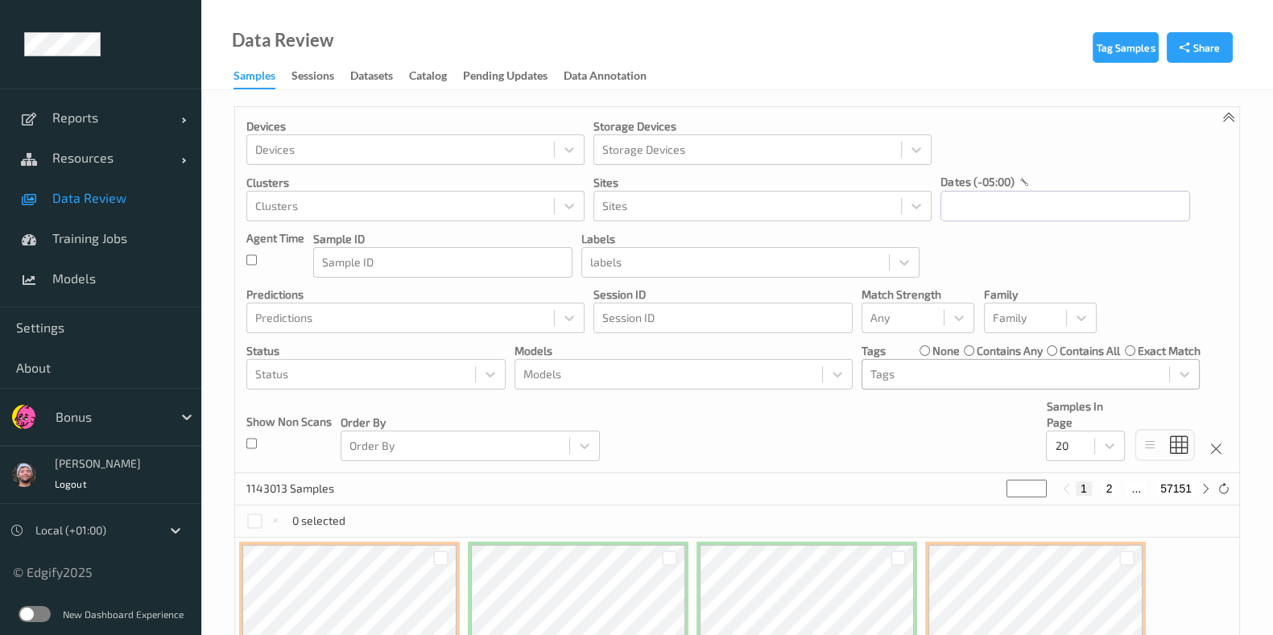
click at [954, 365] on div at bounding box center [1015, 374] width 291 height 19
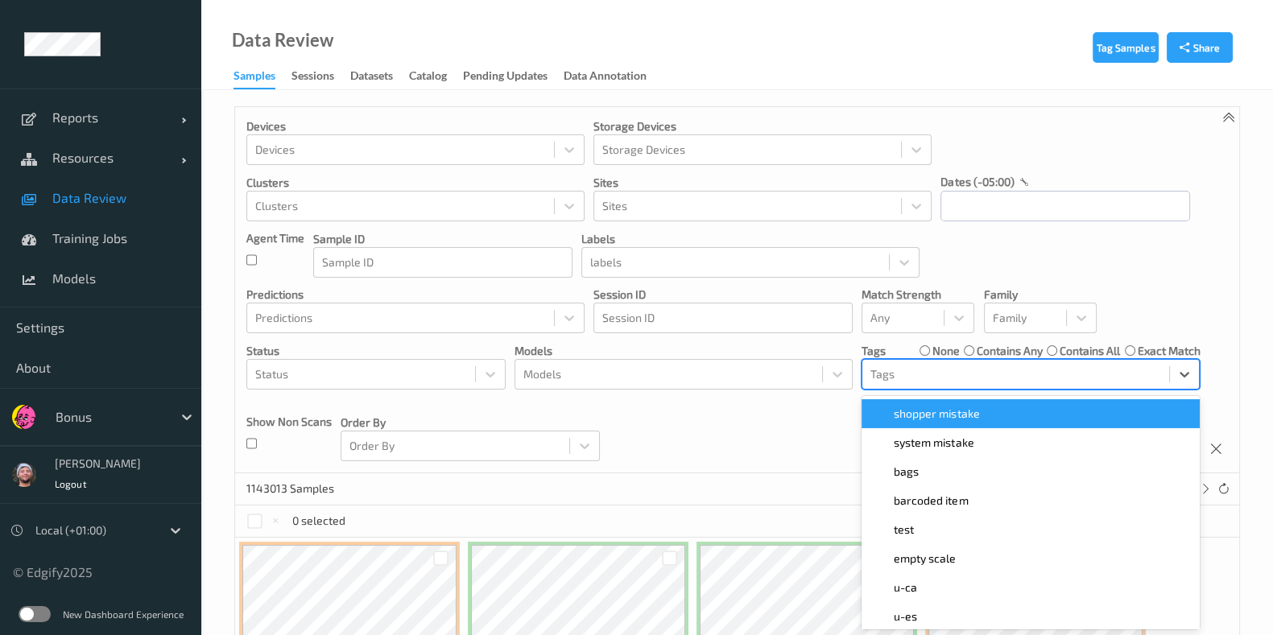
scroll to position [8, 0]
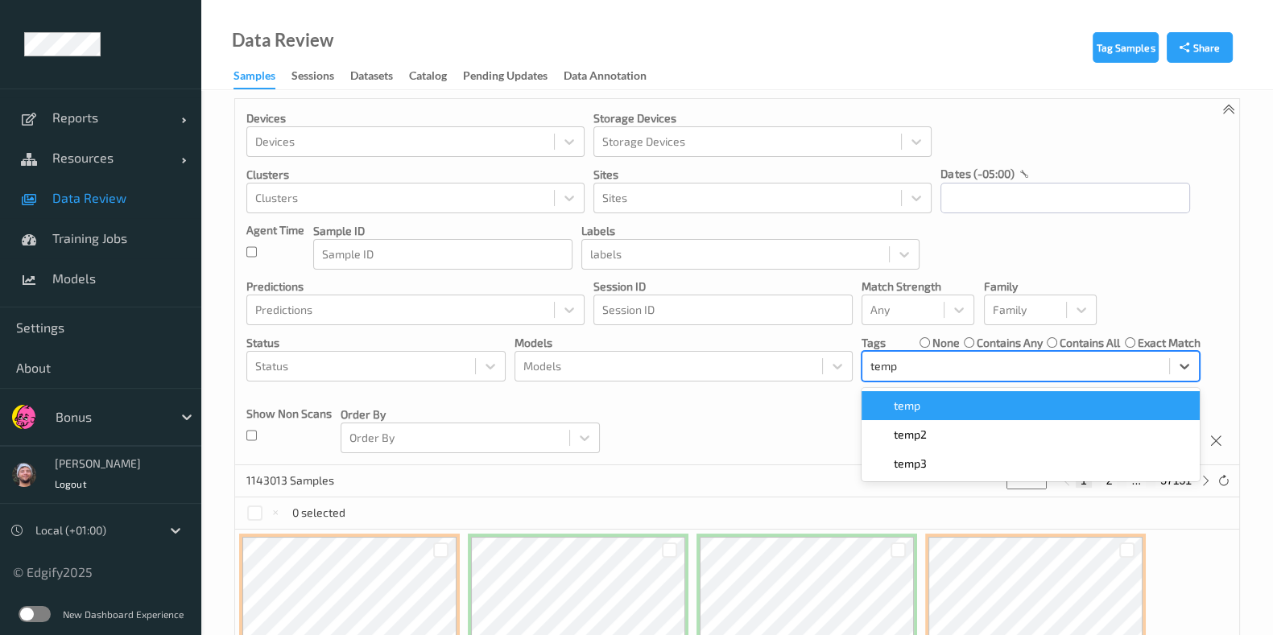
type input "temp2"
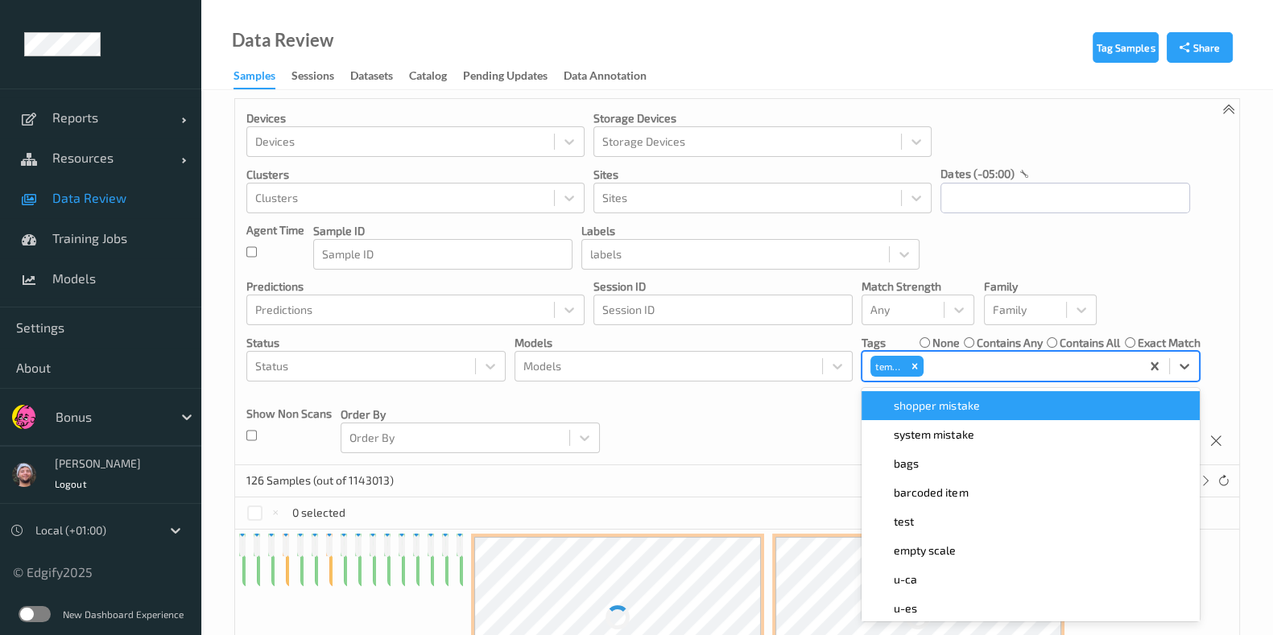
click at [681, 434] on div "Devices Devices Storage Devices Storage Devices Clusters Clusters Sites Sites d…" at bounding box center [737, 282] width 1004 height 366
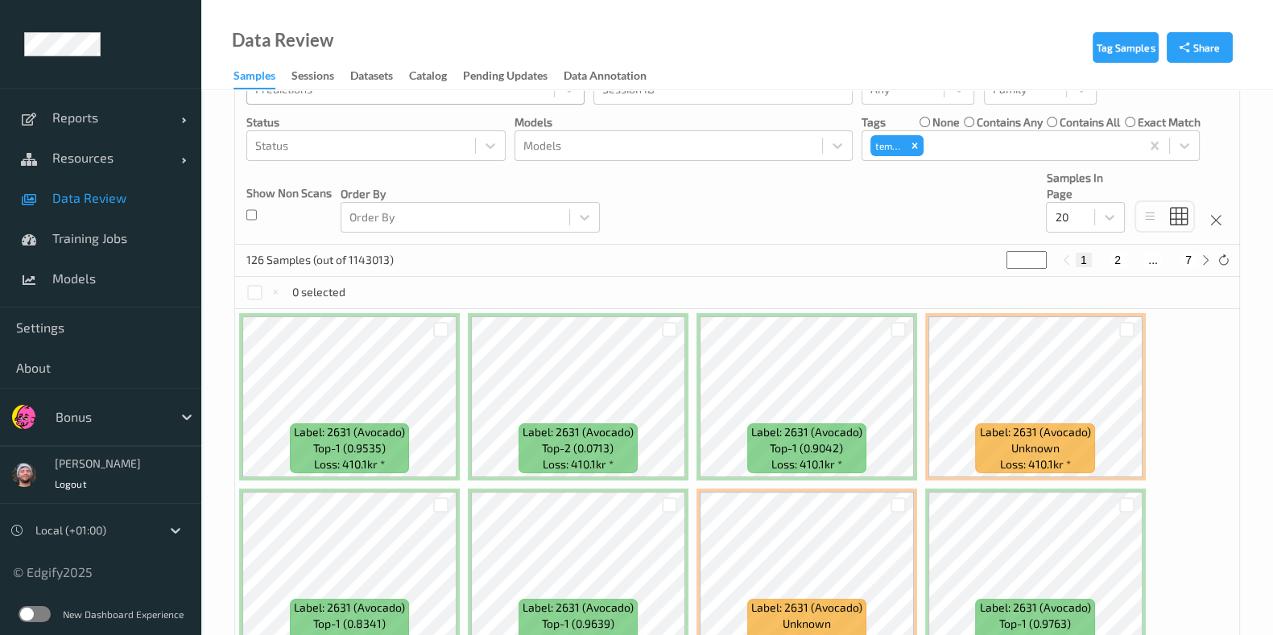
scroll to position [34, 0]
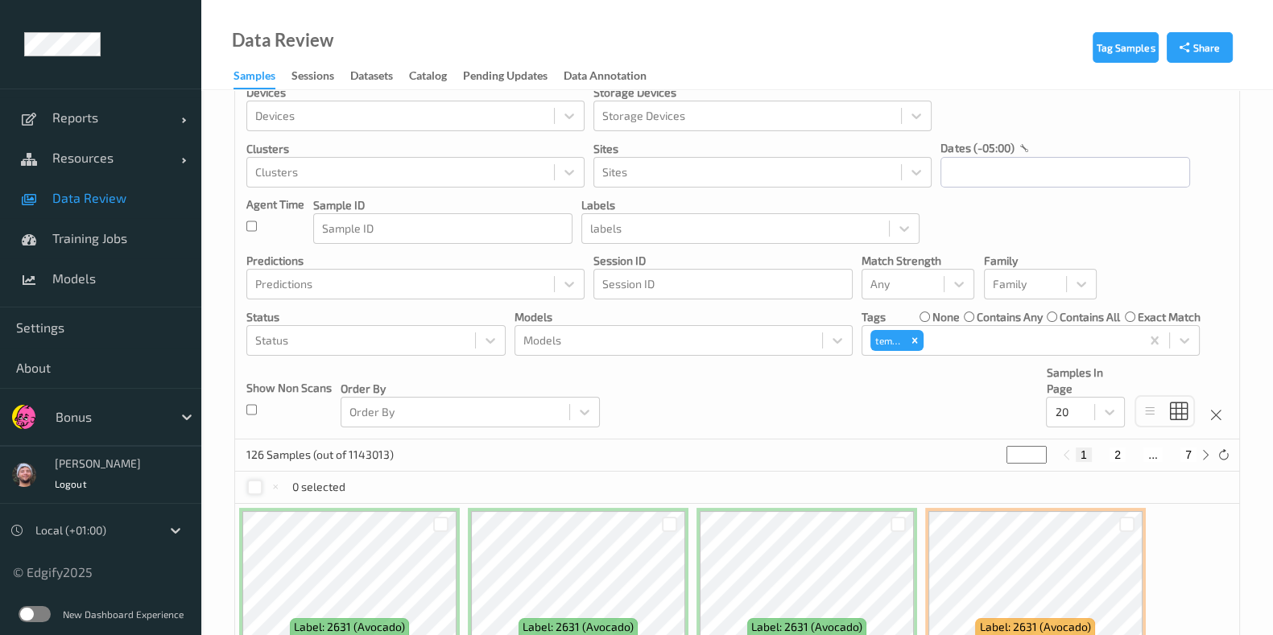
click at [258, 480] on div at bounding box center [254, 487] width 15 height 15
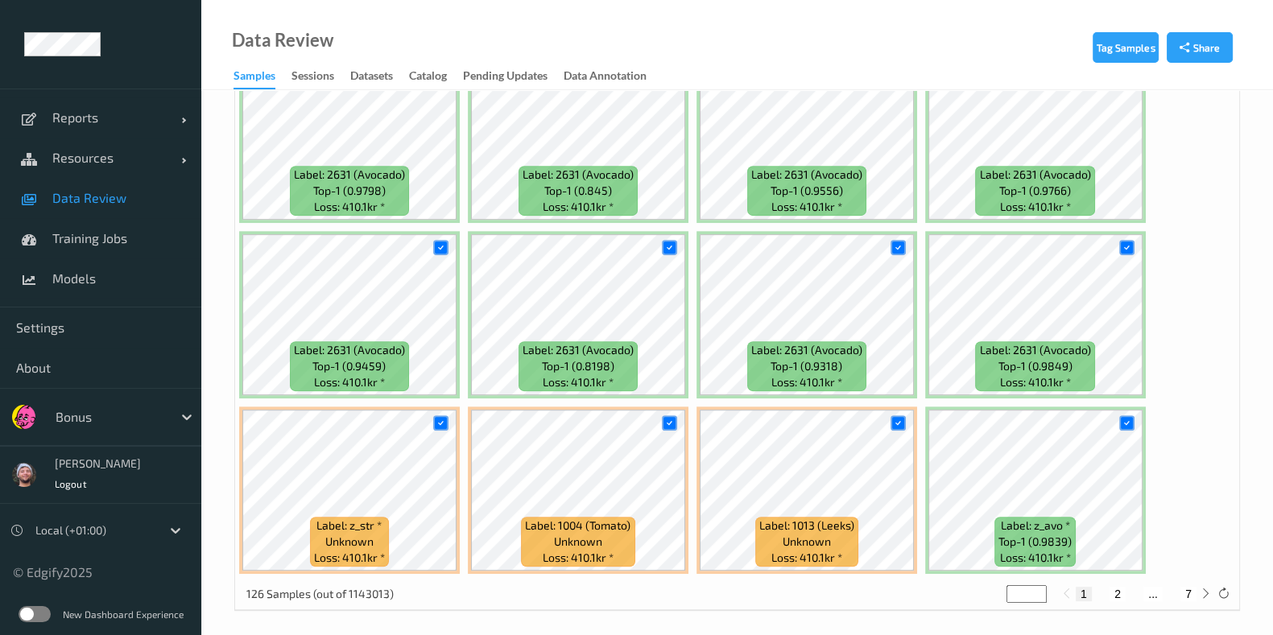
scroll to position [839, 0]
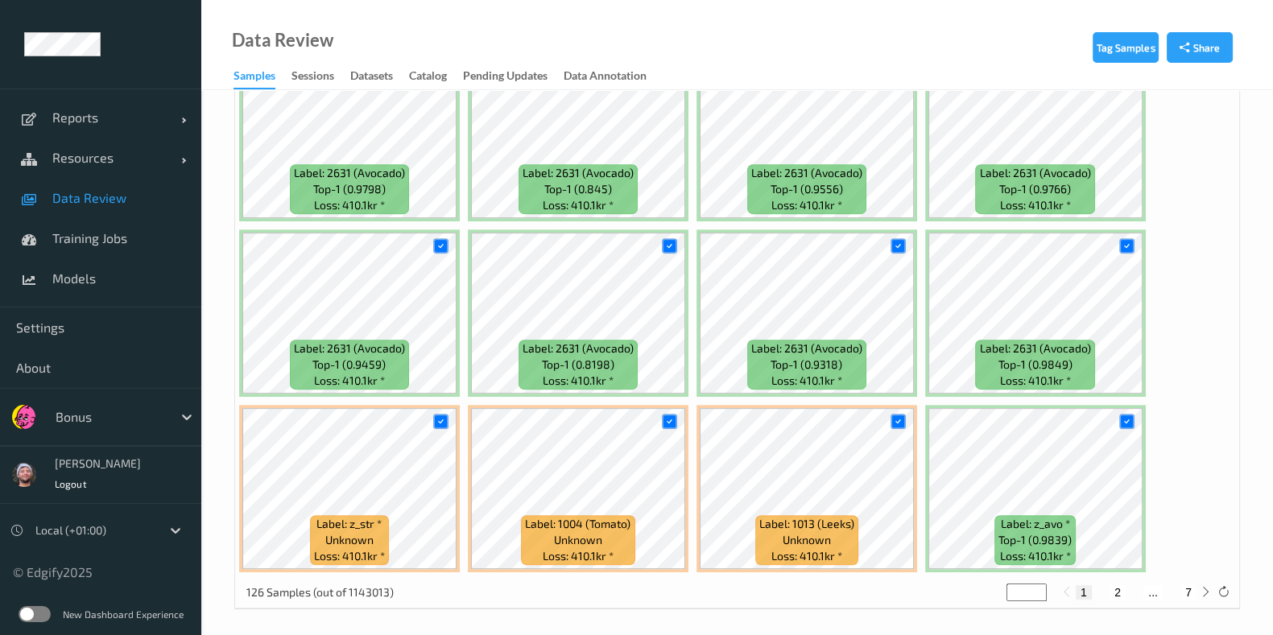
click at [441, 408] on div at bounding box center [441, 421] width 31 height 27
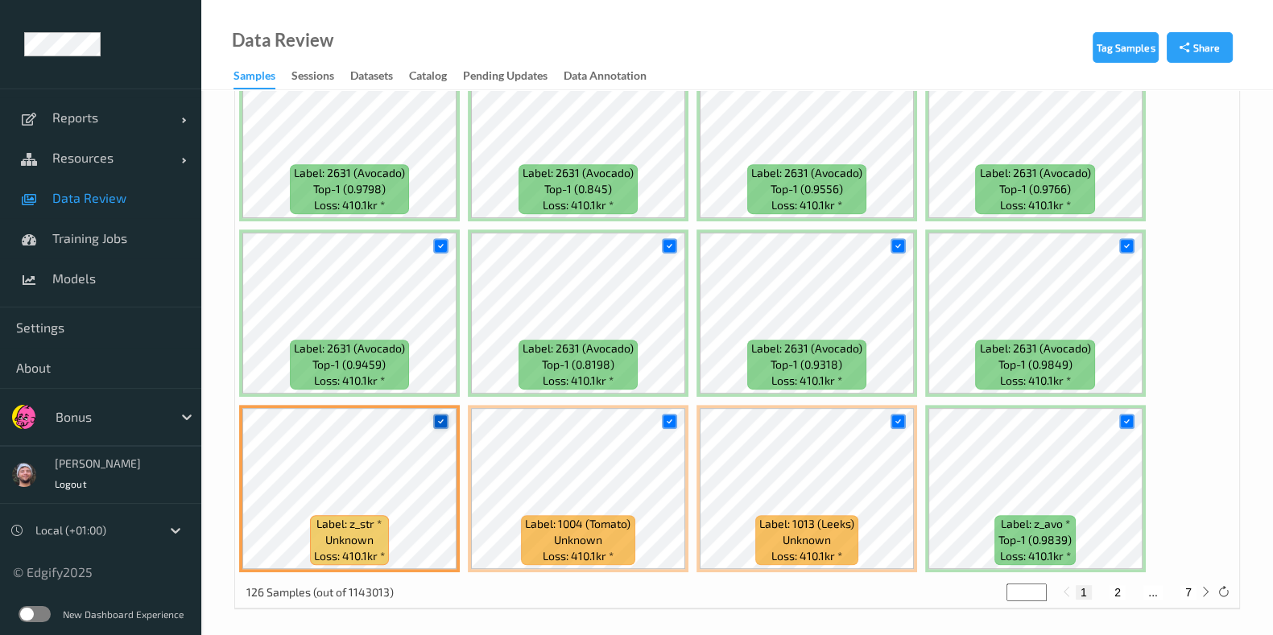
click at [440, 416] on icon at bounding box center [441, 421] width 10 height 10
click at [662, 416] on div at bounding box center [669, 421] width 15 height 15
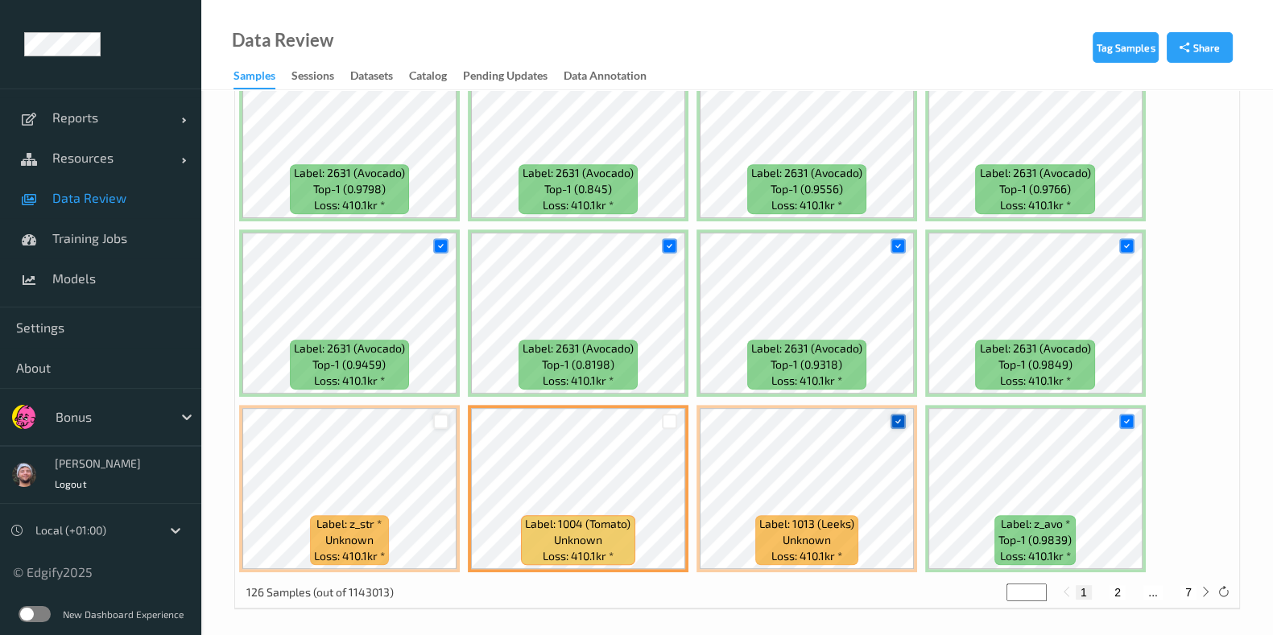
click at [900, 416] on icon at bounding box center [898, 421] width 10 height 10
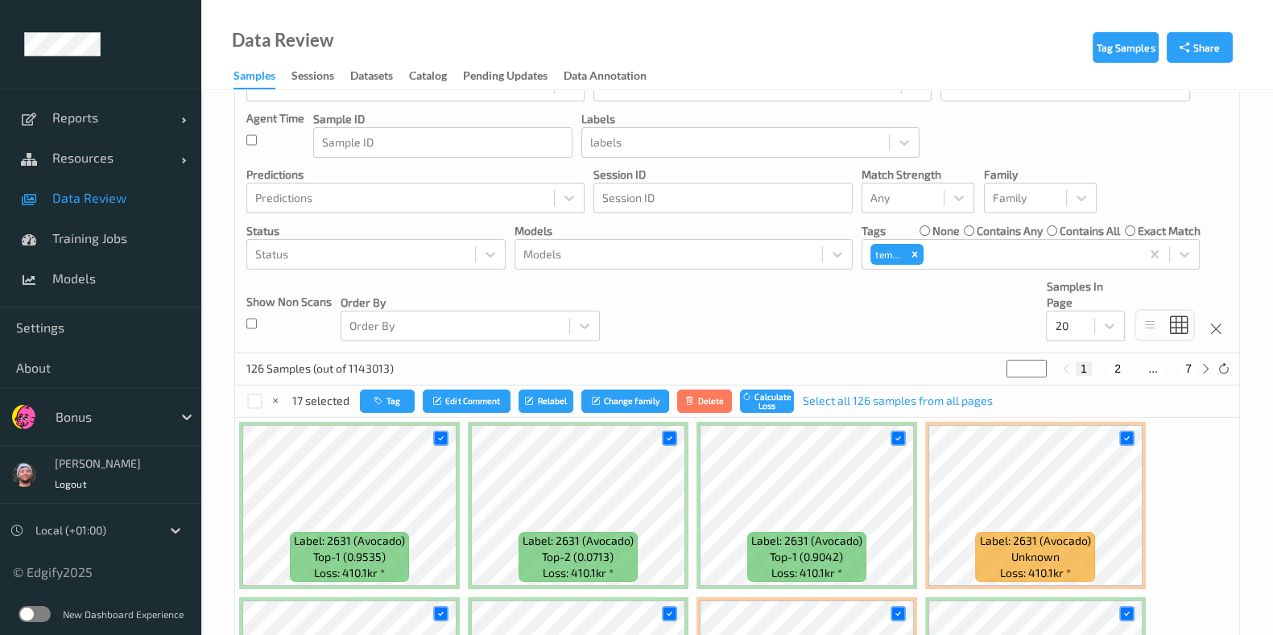
scroll to position [34, 0]
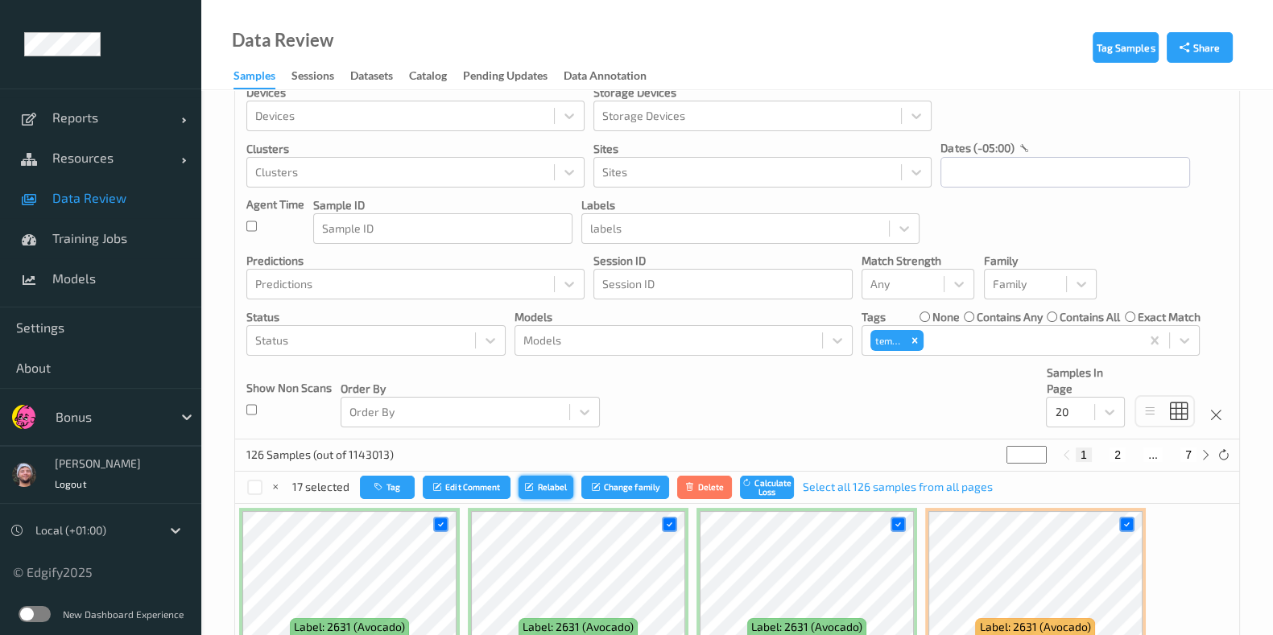
click at [557, 481] on button "Relabel" at bounding box center [545, 487] width 55 height 23
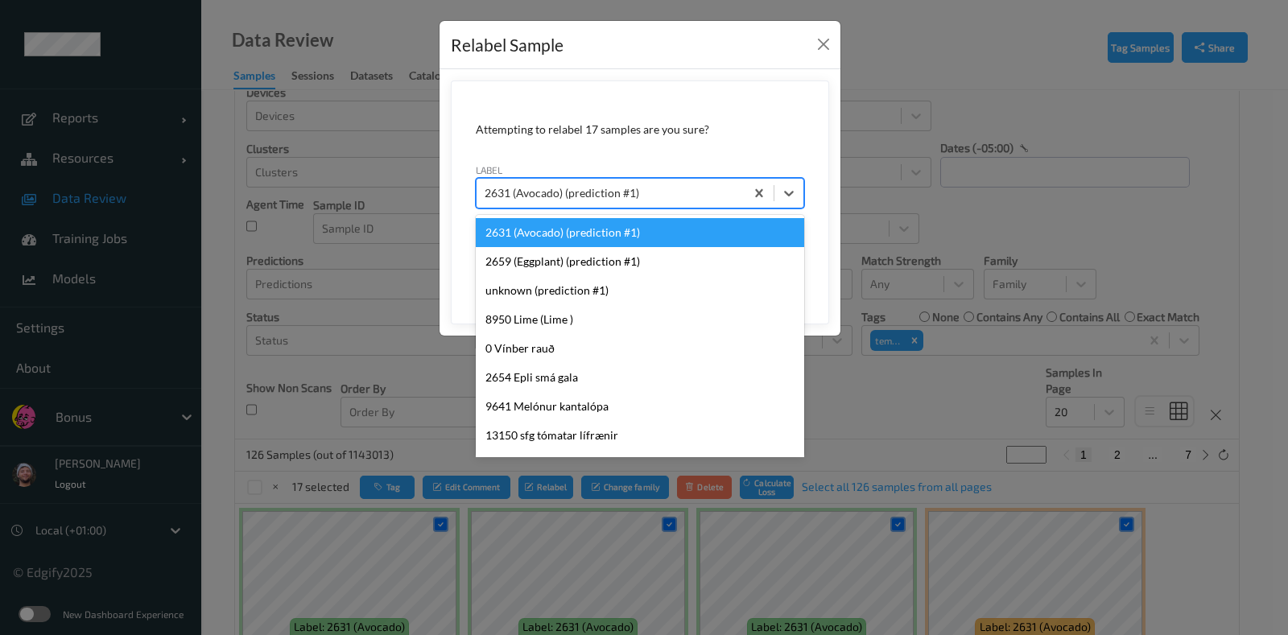
click at [667, 190] on div at bounding box center [611, 193] width 252 height 19
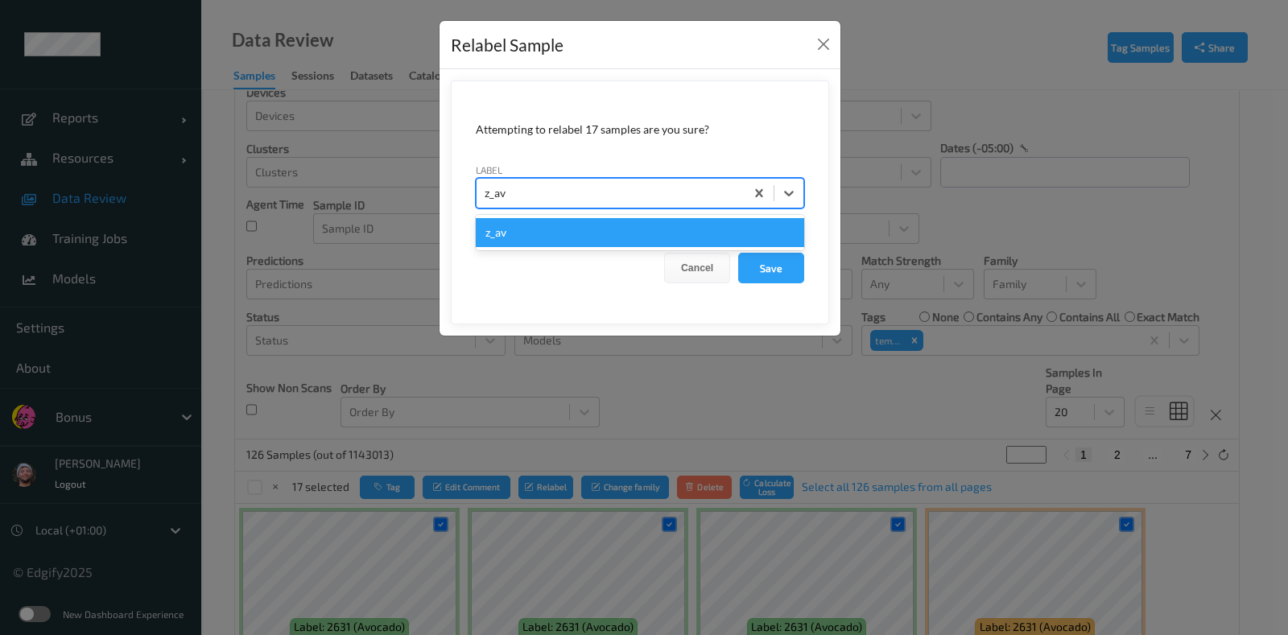
type input "z_avo"
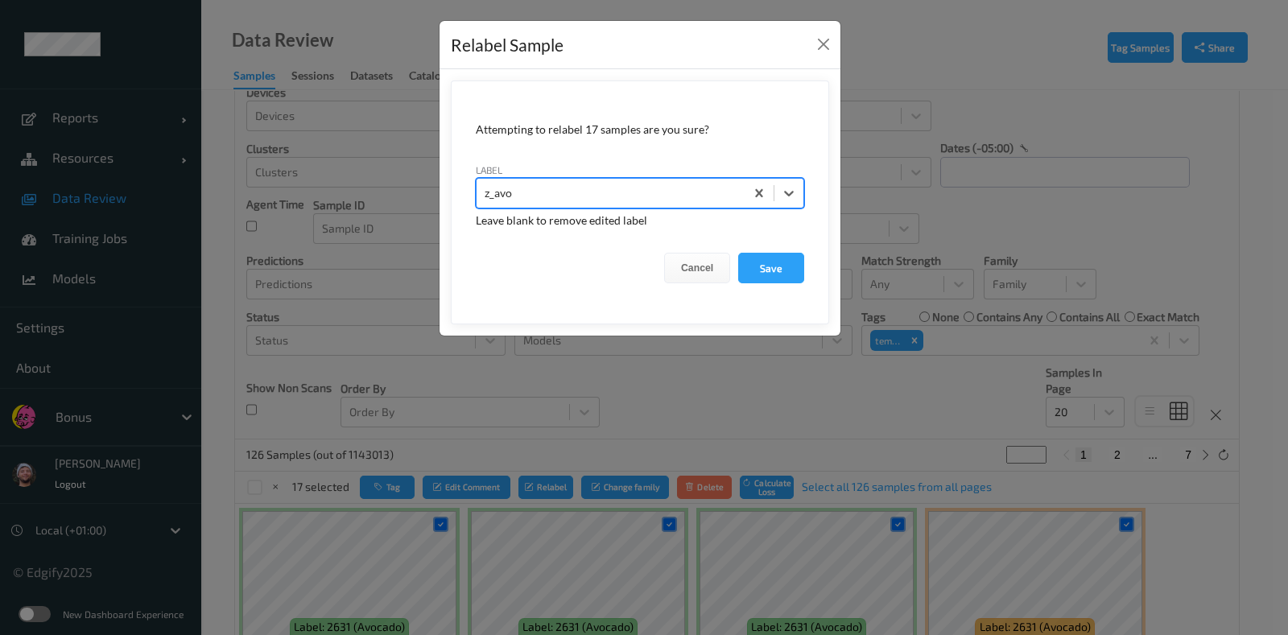
click at [738, 253] on button "Save" at bounding box center [771, 268] width 66 height 31
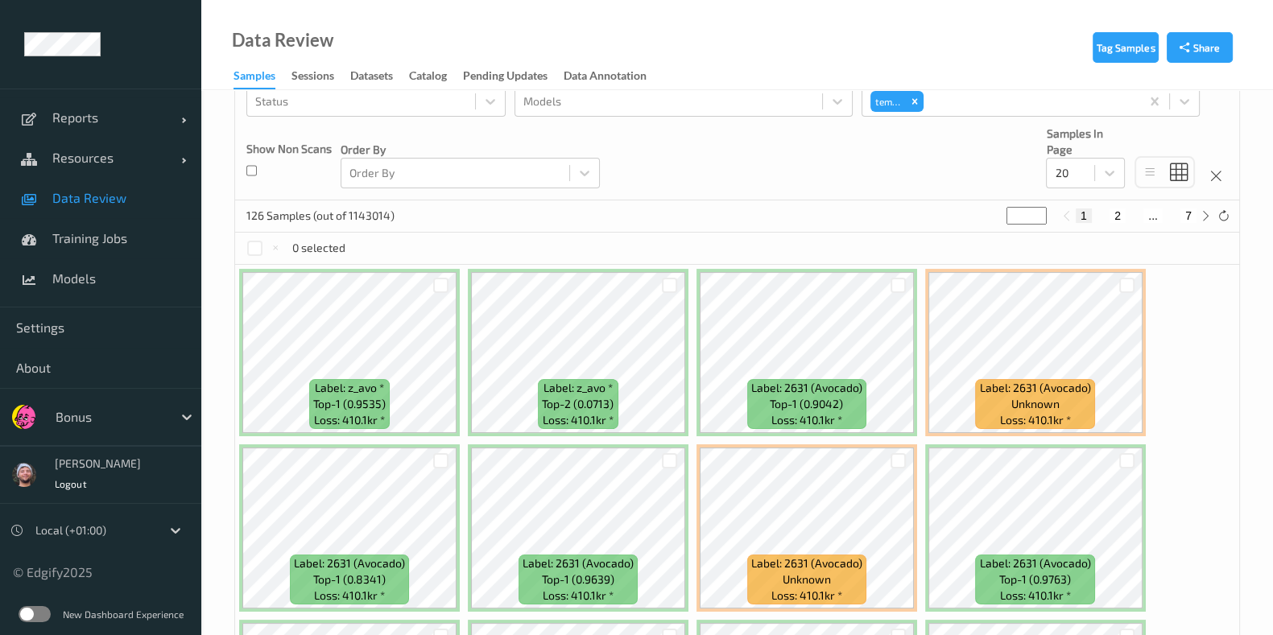
scroll to position [134, 0]
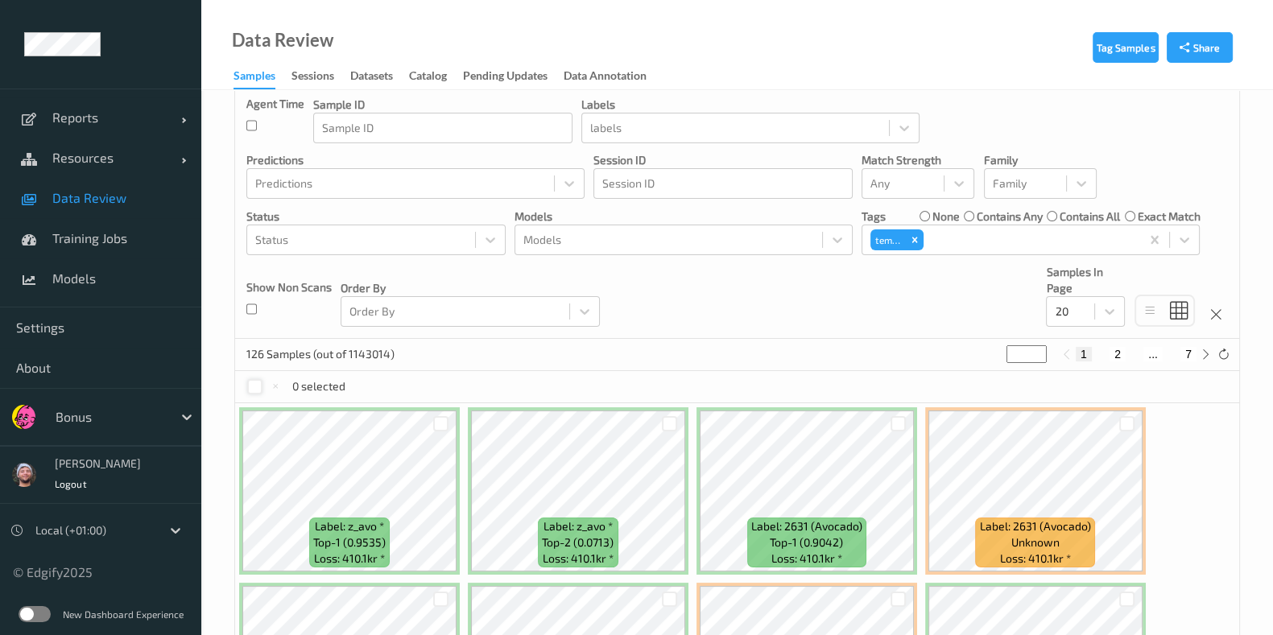
click at [249, 386] on div at bounding box center [254, 386] width 15 height 15
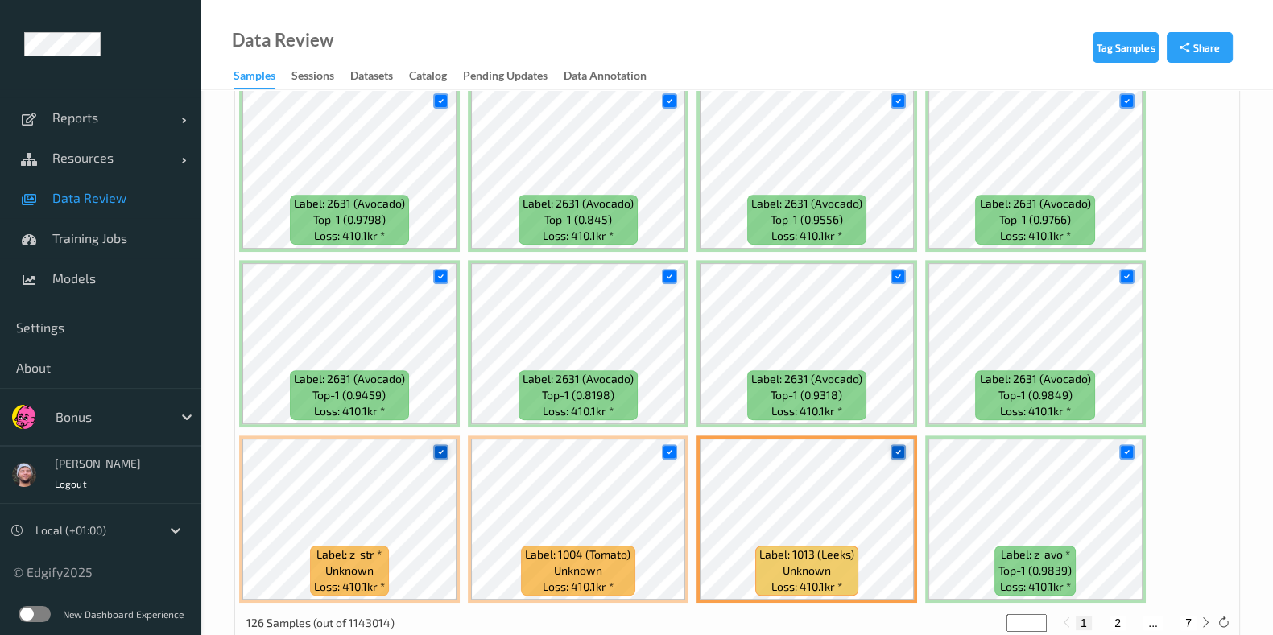
scroll to position [839, 0]
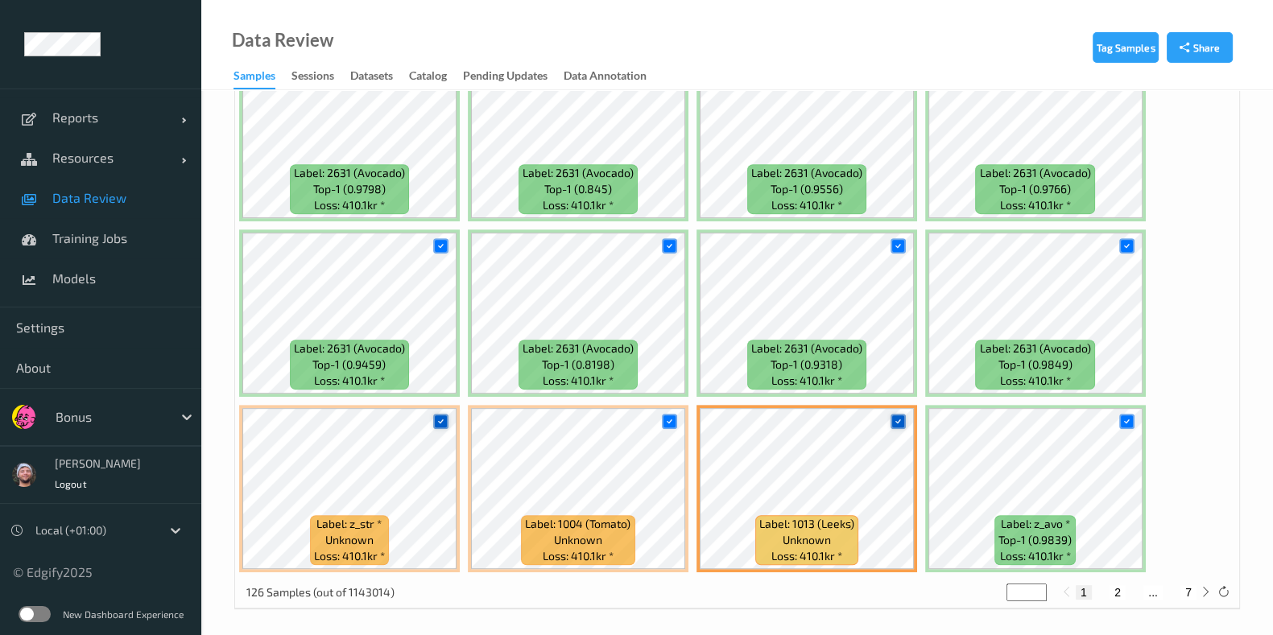
click at [448, 417] on div at bounding box center [441, 421] width 31 height 27
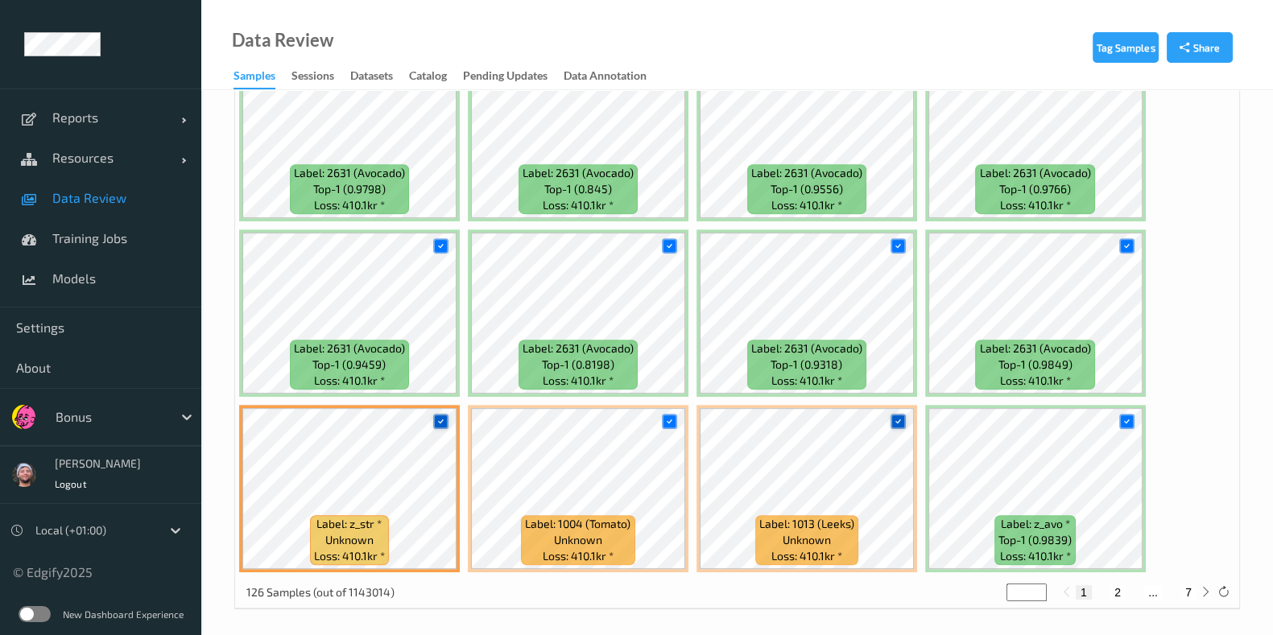
click at [678, 421] on div at bounding box center [669, 421] width 31 height 27
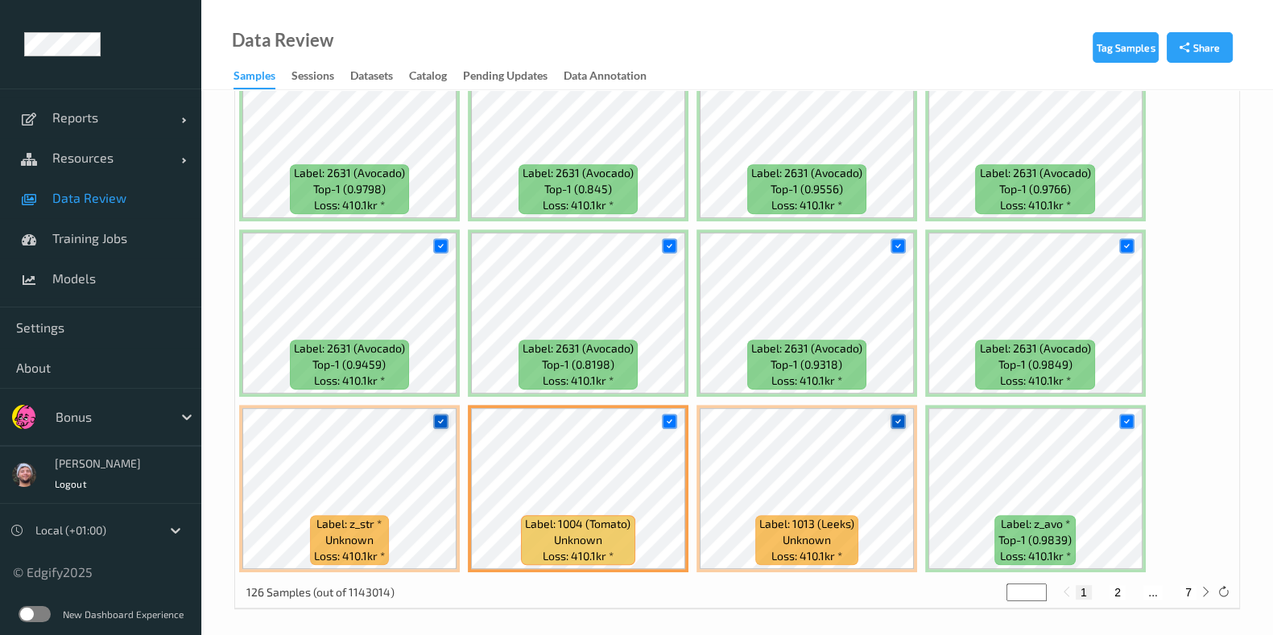
click at [674, 421] on div at bounding box center [669, 421] width 15 height 15
click at [439, 416] on icon at bounding box center [441, 421] width 10 height 10
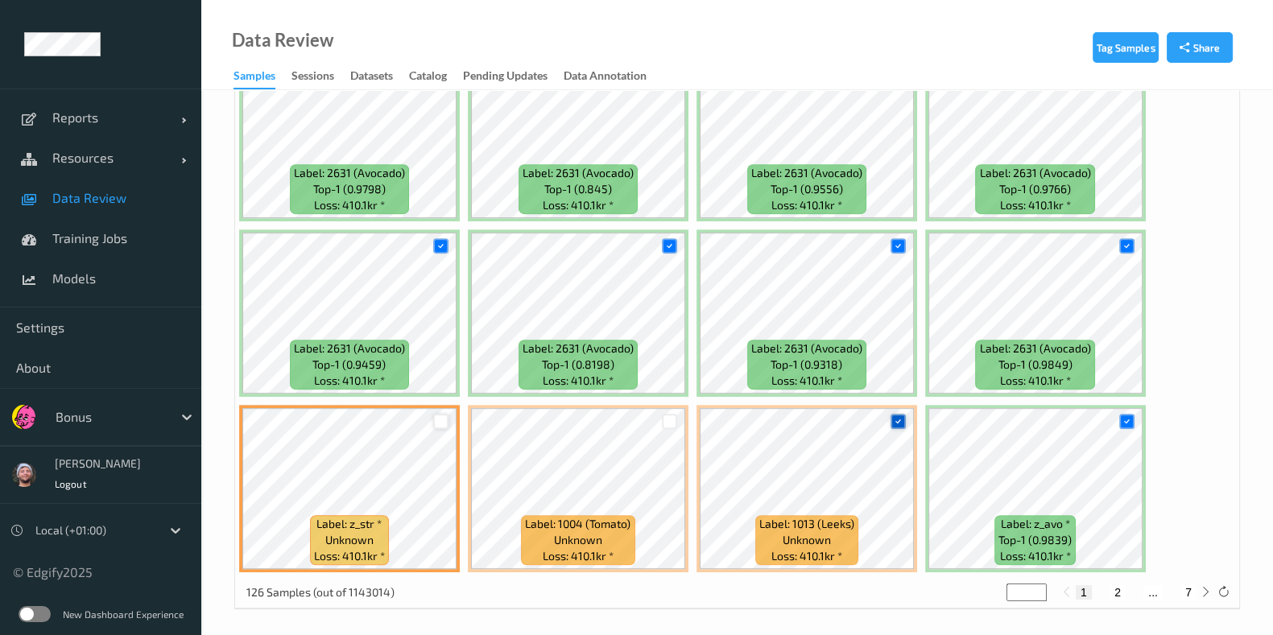
click at [901, 415] on div at bounding box center [897, 421] width 15 height 15
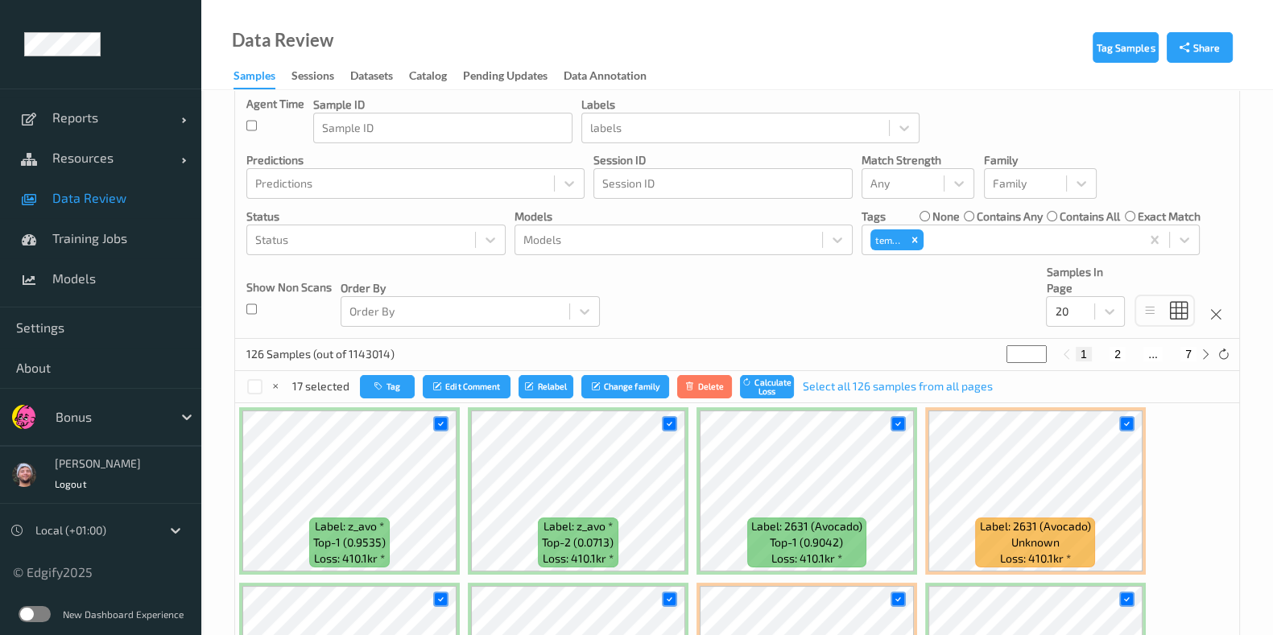
scroll to position [0, 0]
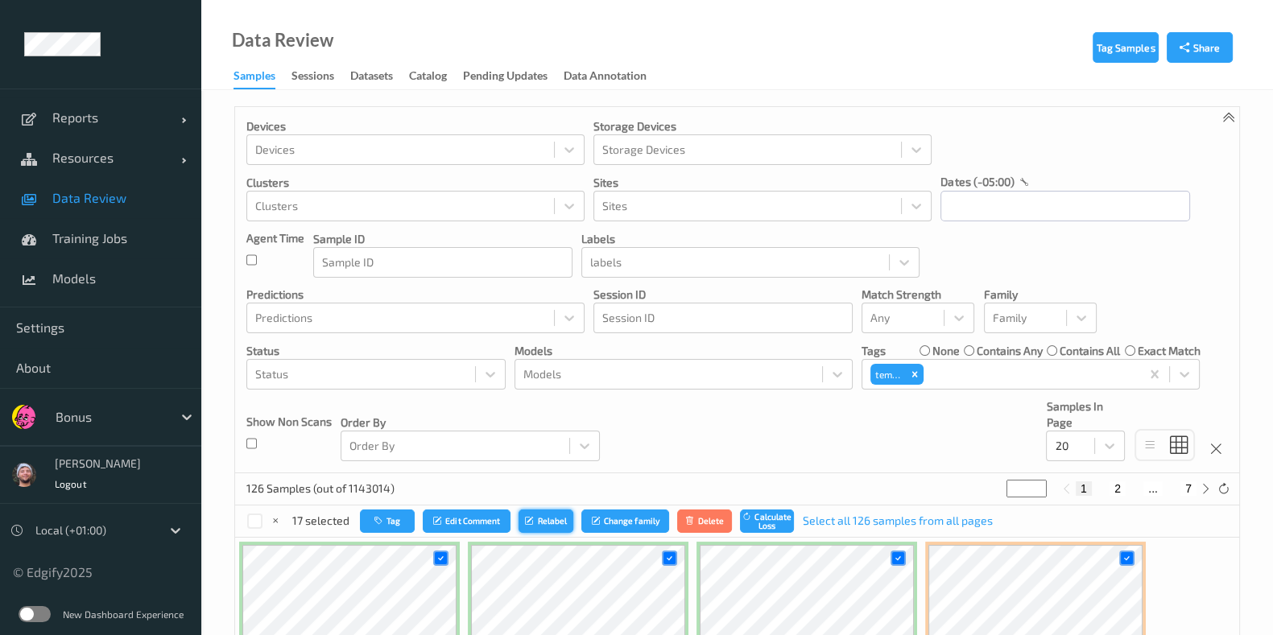
click at [551, 510] on button "Relabel" at bounding box center [545, 521] width 55 height 23
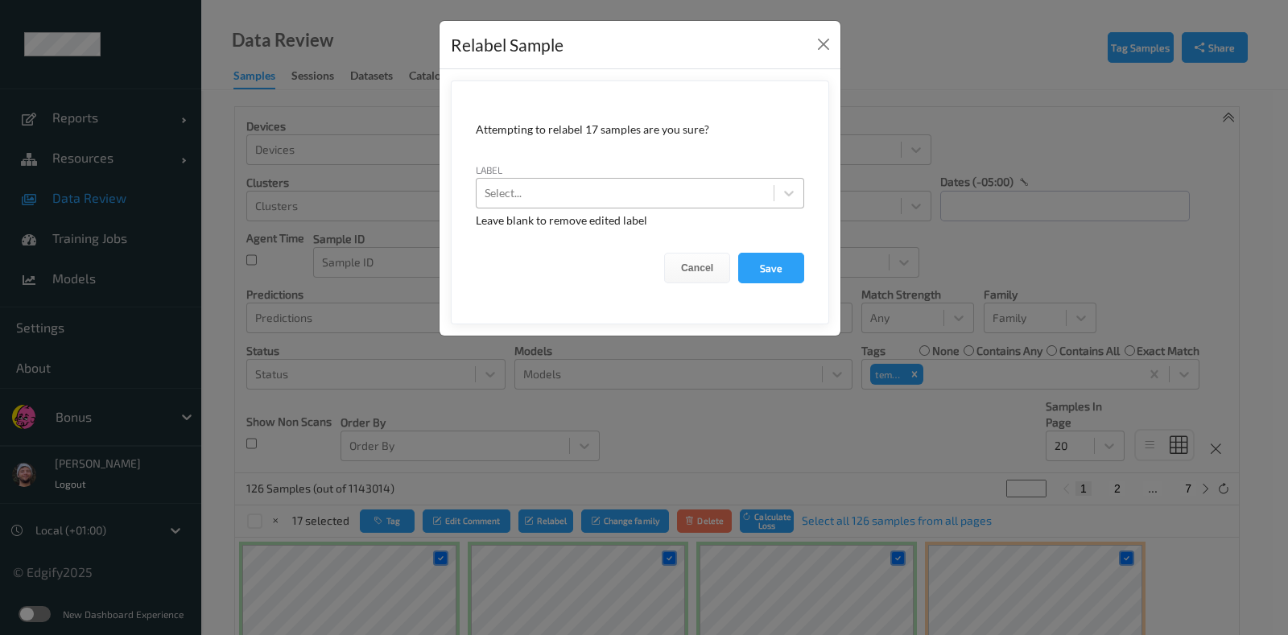
click at [675, 194] on div at bounding box center [625, 193] width 281 height 19
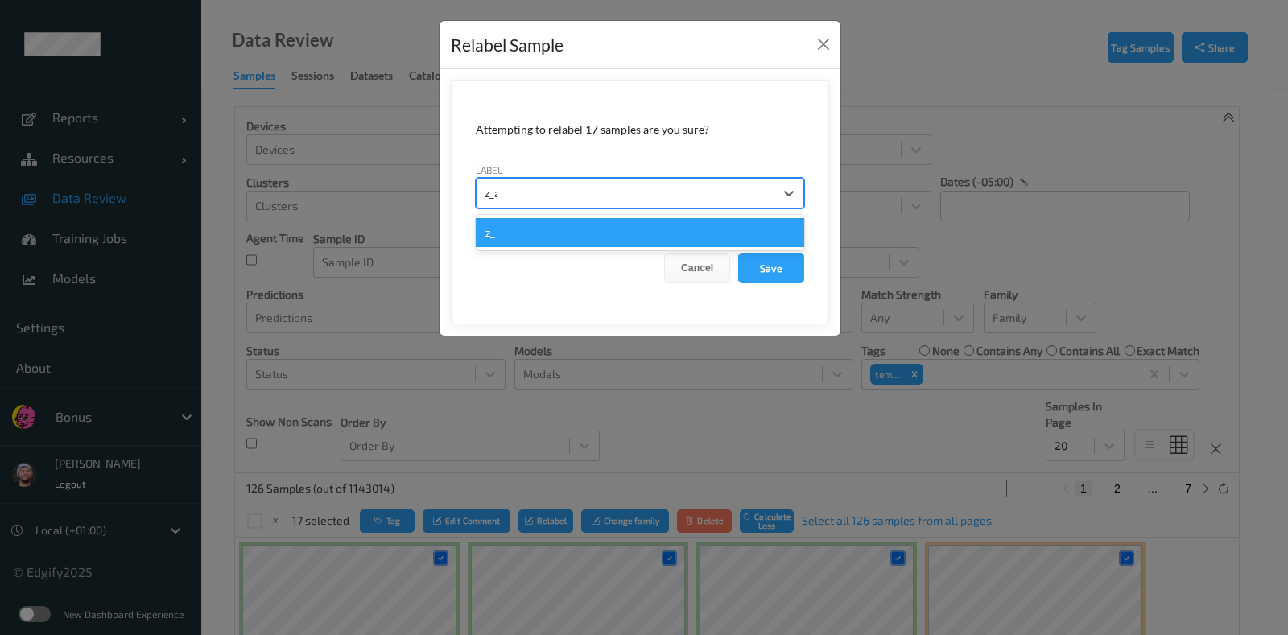
type input "z_avo"
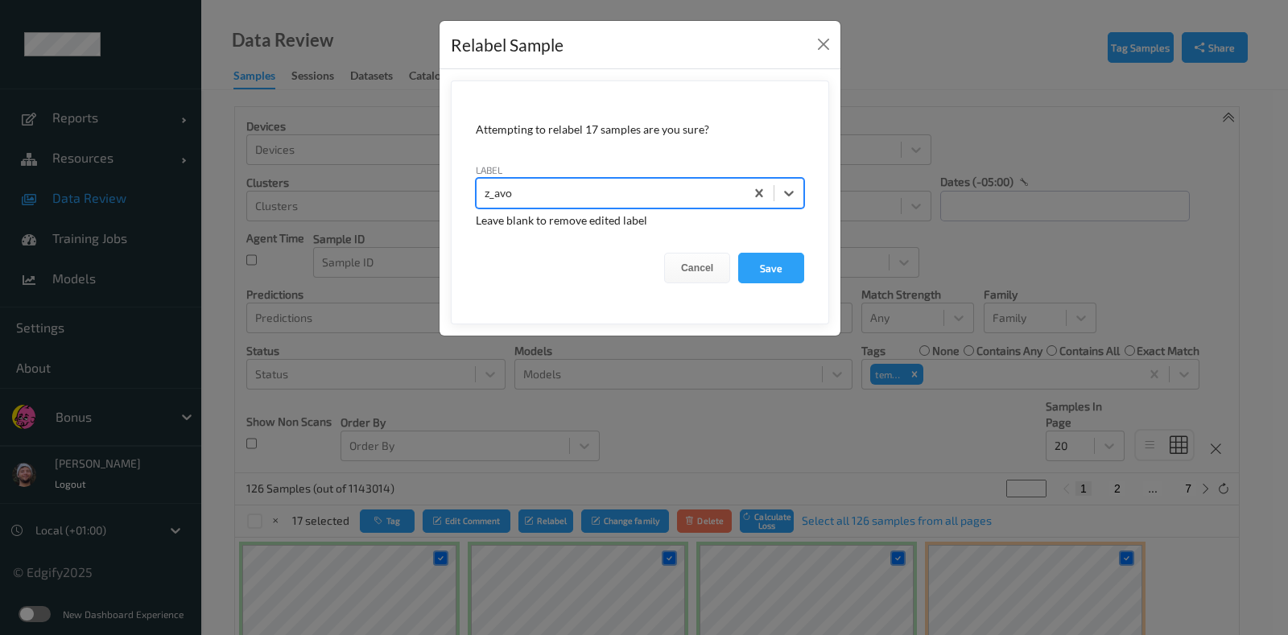
click at [738, 253] on button "Save" at bounding box center [771, 268] width 66 height 31
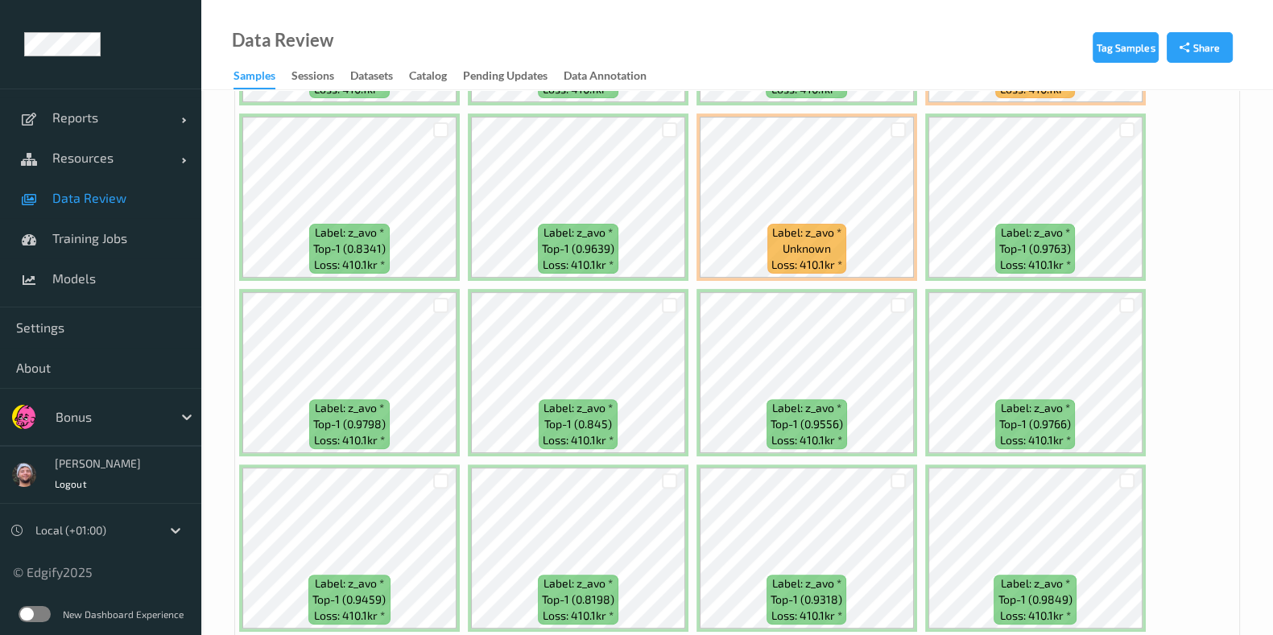
scroll to position [302, 0]
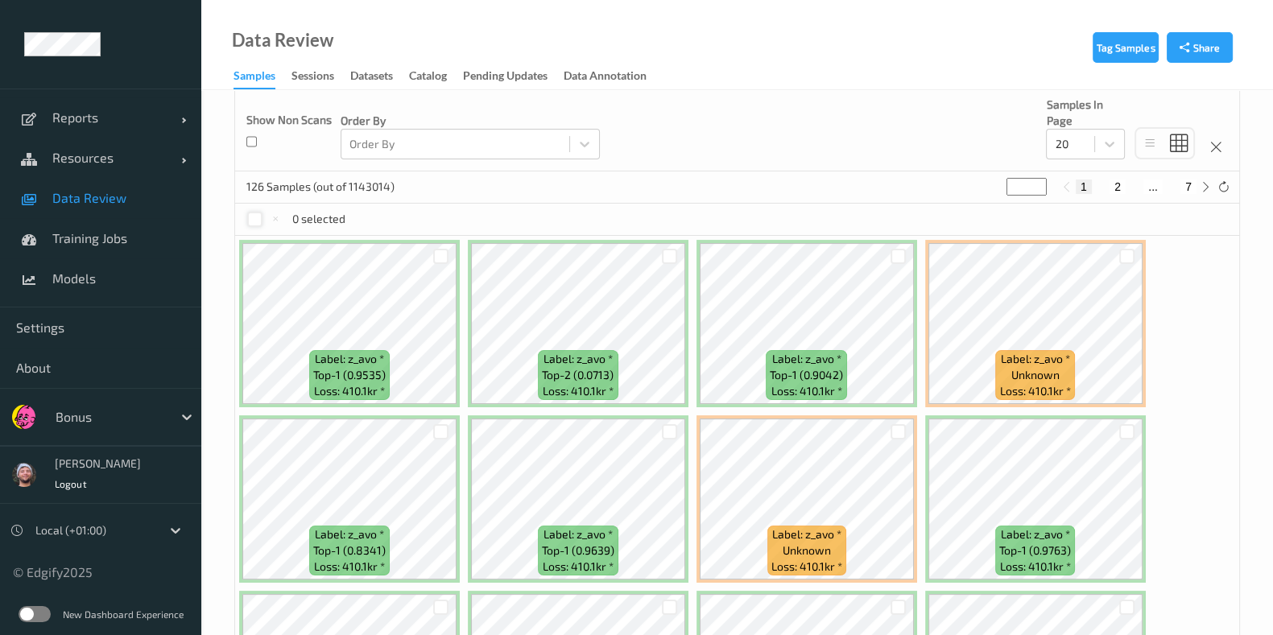
click at [254, 216] on div at bounding box center [254, 219] width 15 height 15
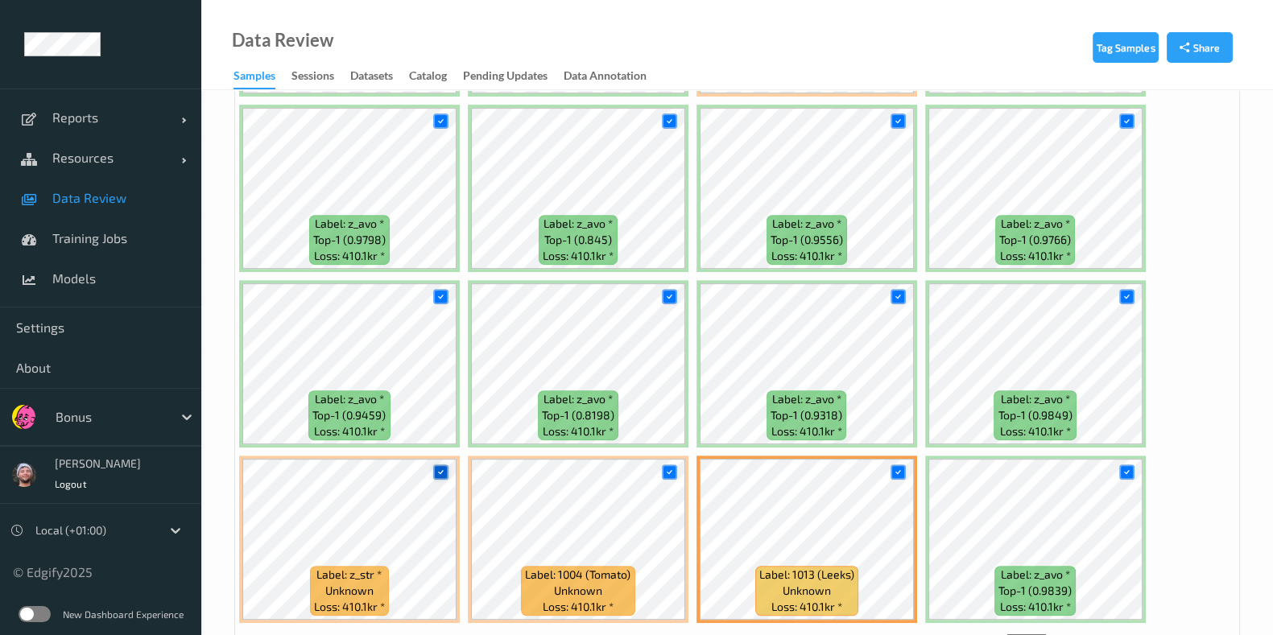
scroll to position [839, 0]
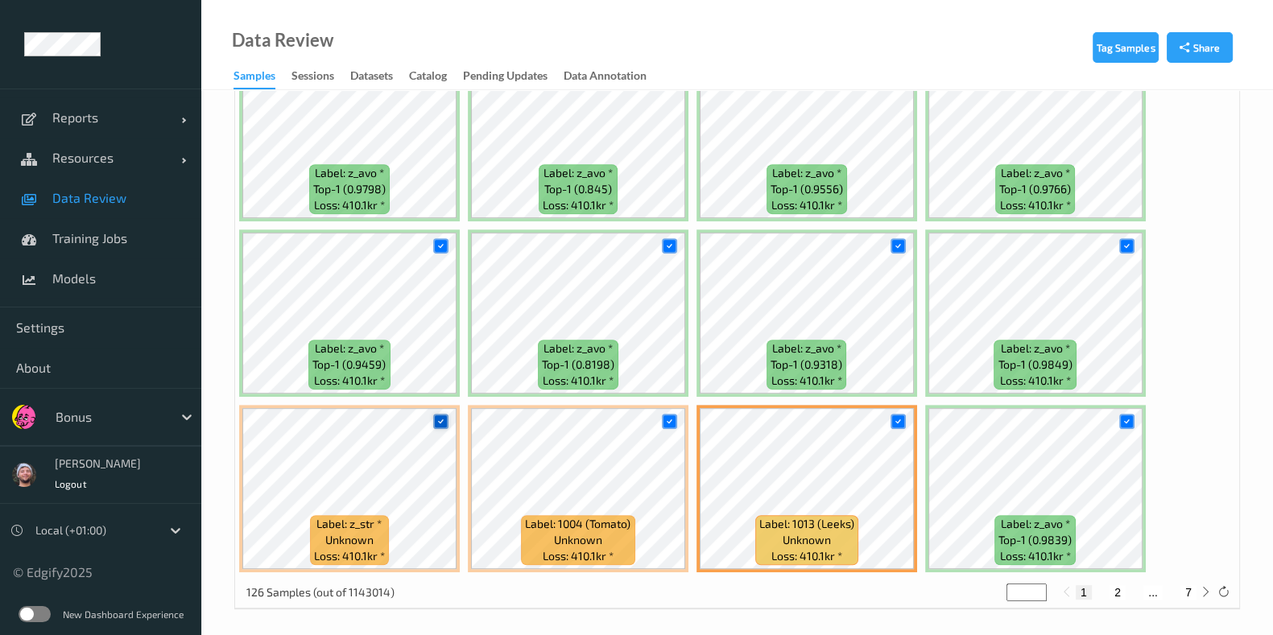
click at [439, 418] on icon at bounding box center [441, 421] width 10 height 10
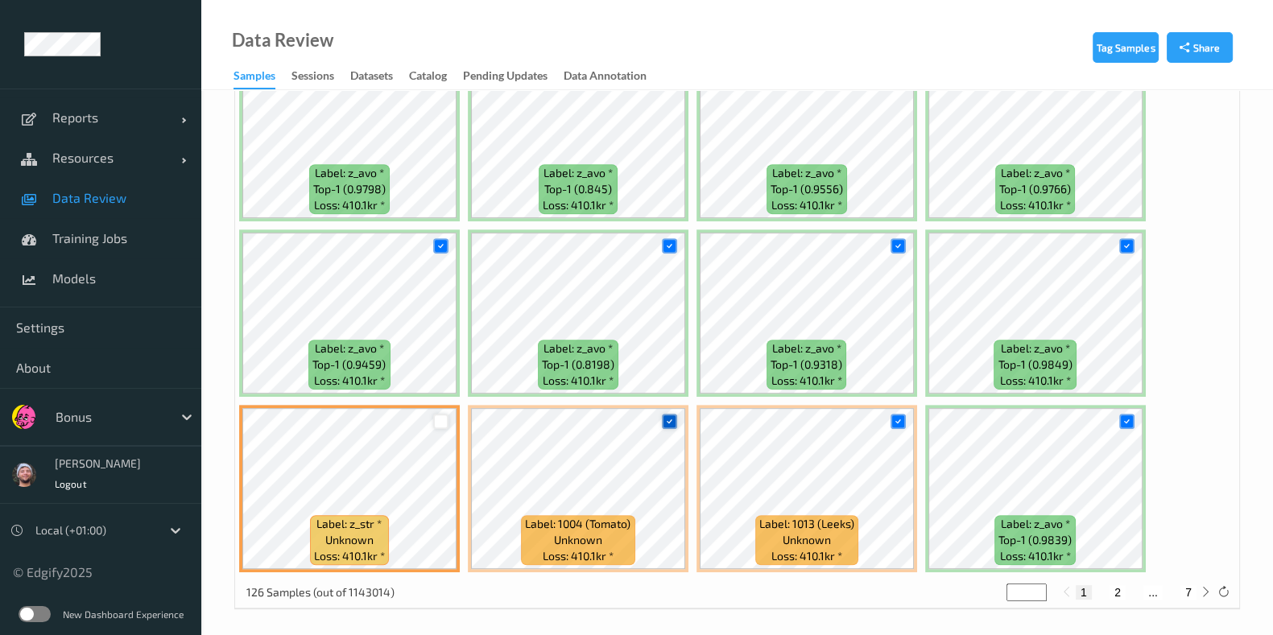
click at [664, 416] on icon at bounding box center [669, 421] width 10 height 10
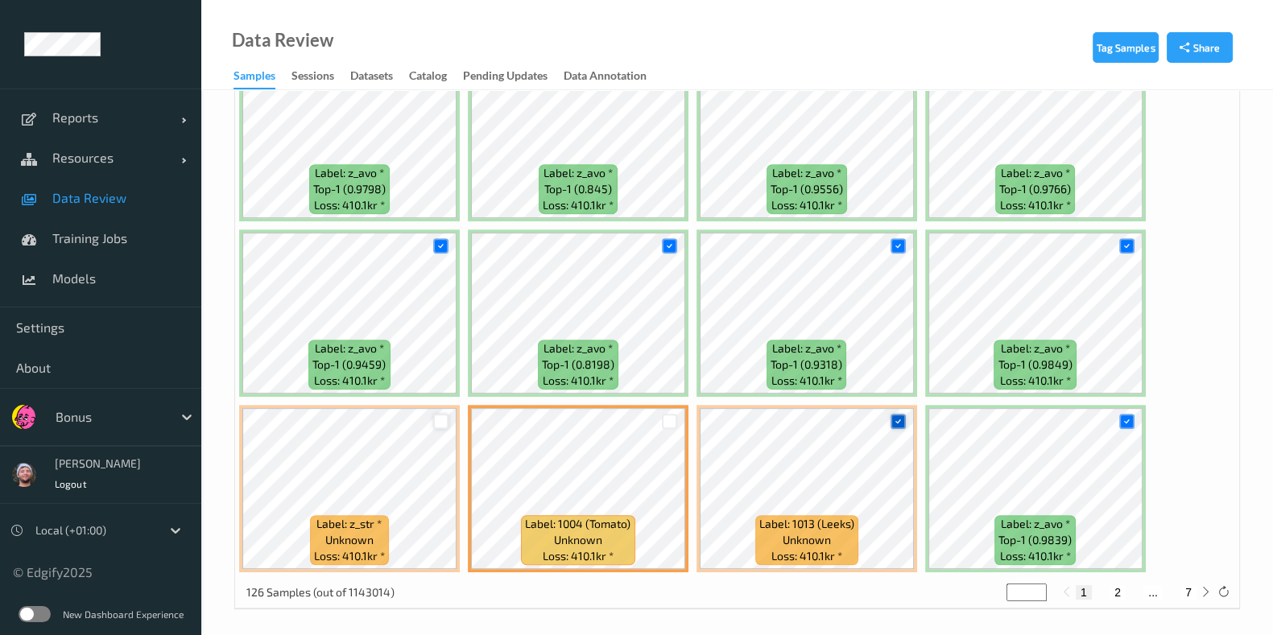
click at [895, 416] on icon at bounding box center [898, 421] width 10 height 10
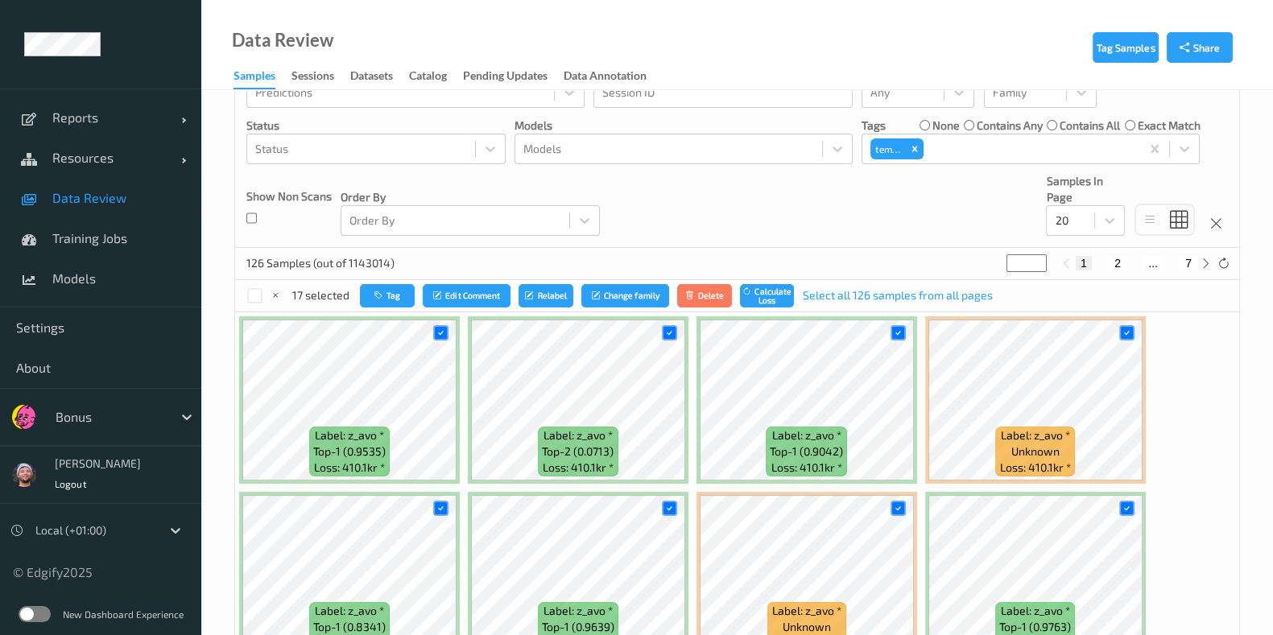
scroll to position [0, 0]
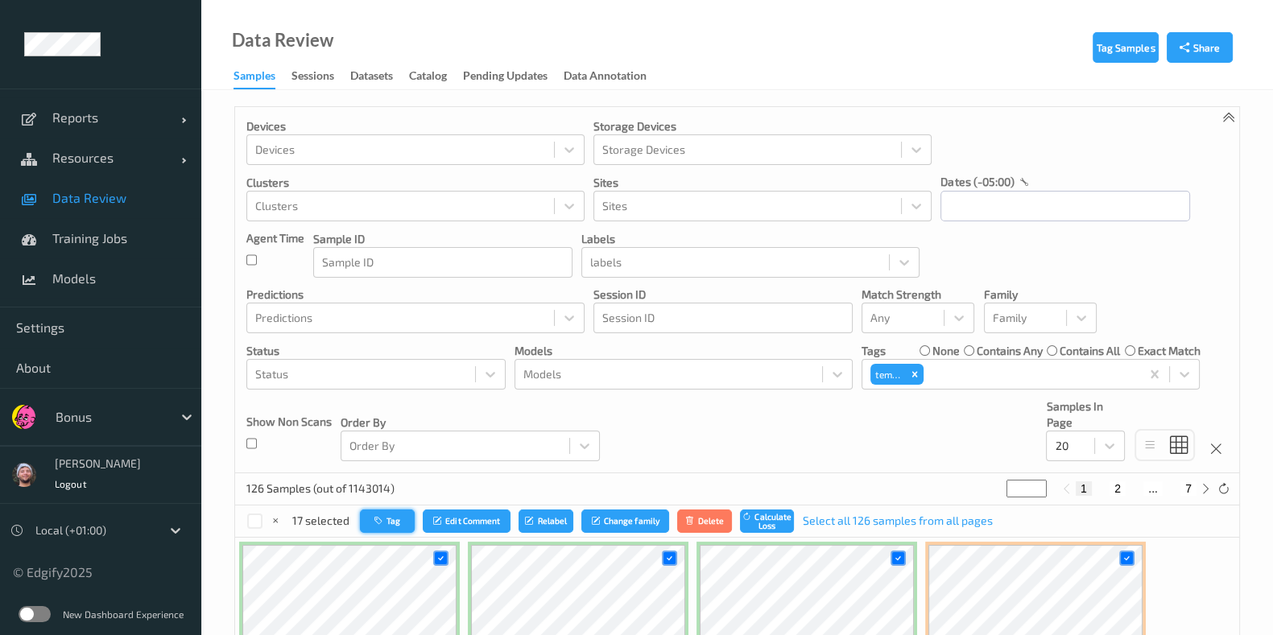
click at [389, 525] on button "Tag" at bounding box center [387, 521] width 55 height 23
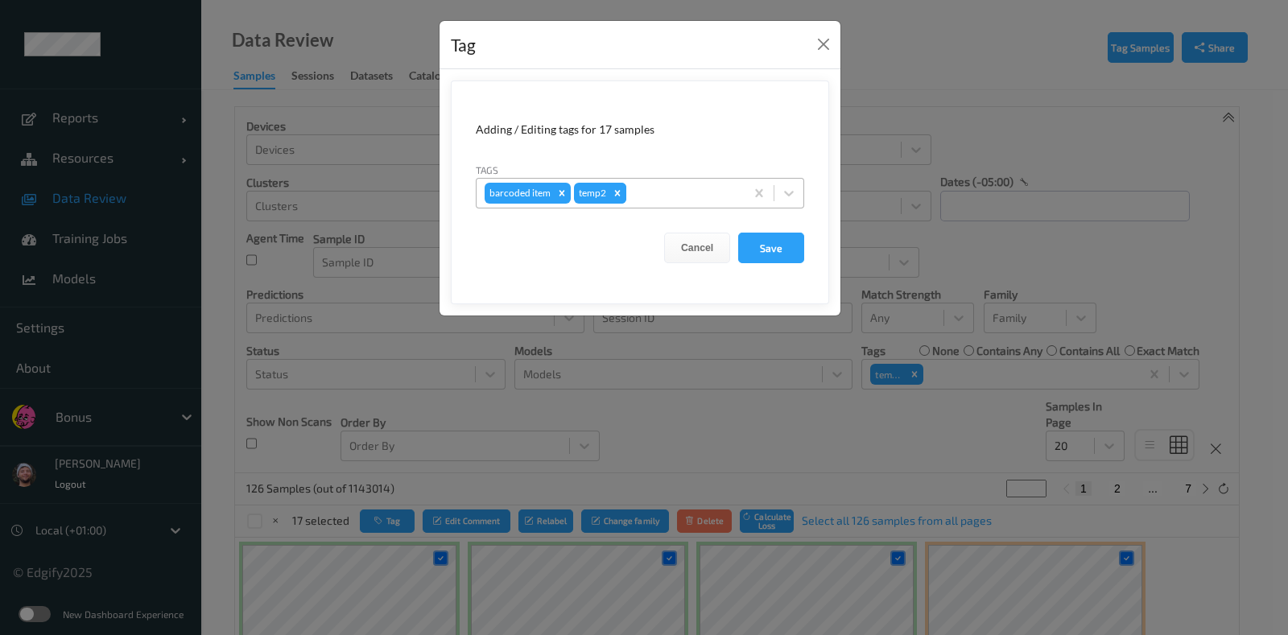
click at [621, 194] on icon "Remove temp2" at bounding box center [617, 193] width 11 height 11
click at [767, 250] on button "Save" at bounding box center [771, 248] width 66 height 31
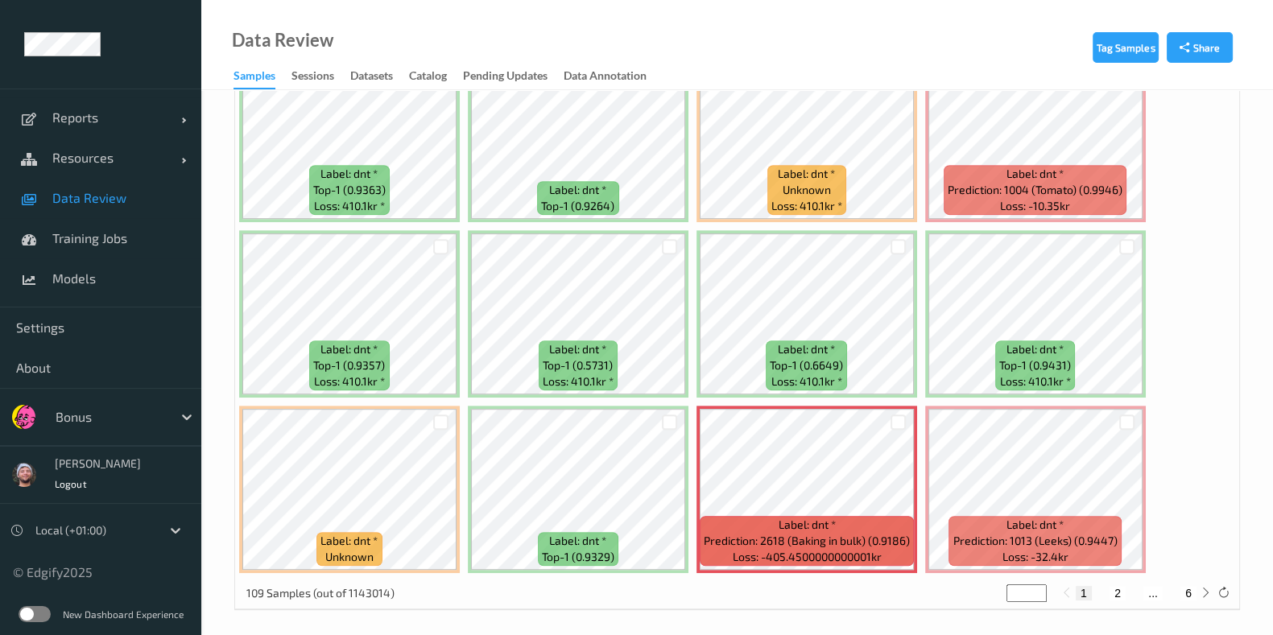
scroll to position [839, 0]
click at [1119, 585] on button "2" at bounding box center [1117, 592] width 16 height 14
type input "*"
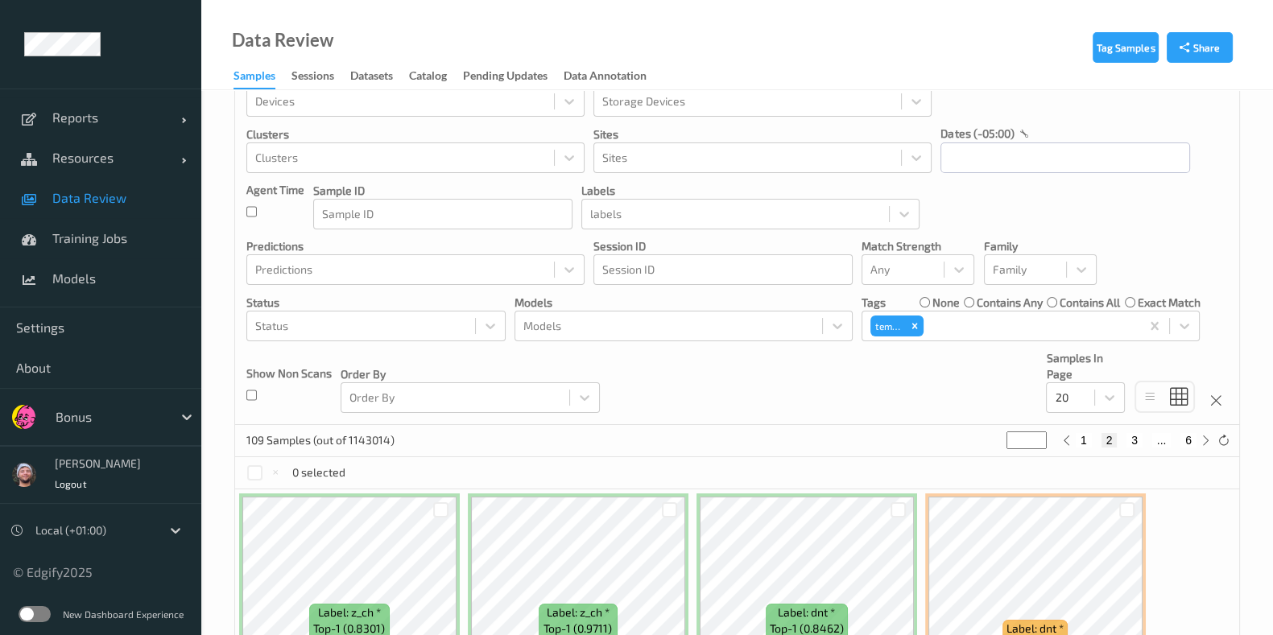
scroll to position [0, 0]
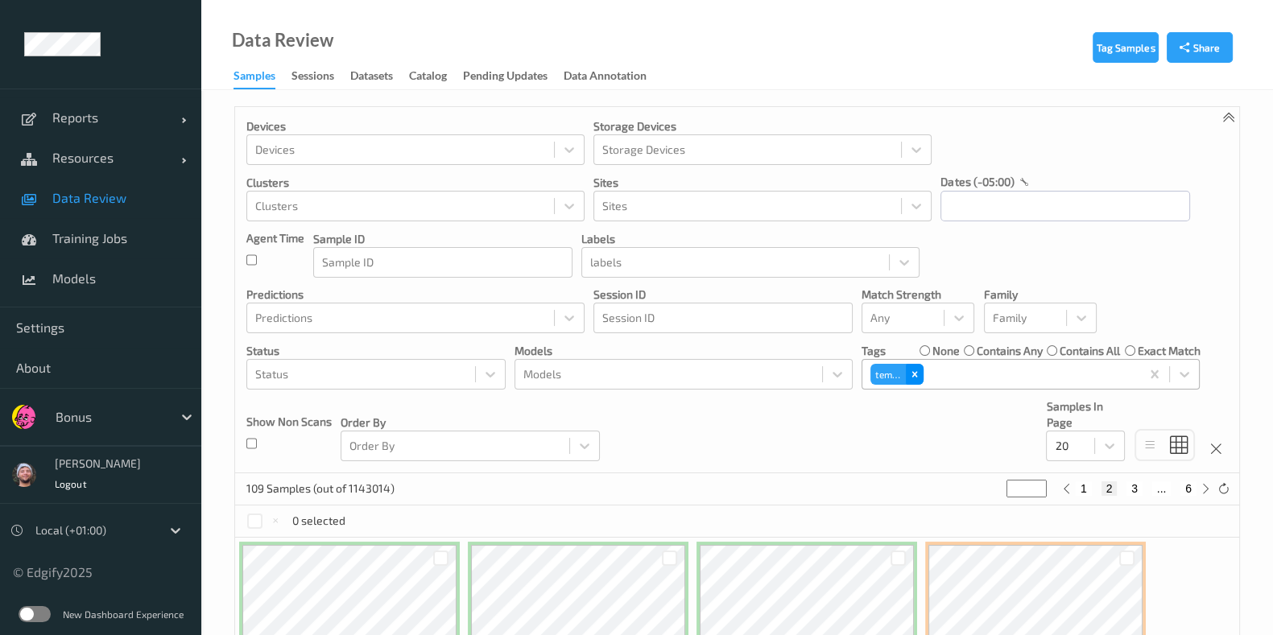
click at [920, 374] on div "Remove temp2" at bounding box center [915, 374] width 18 height 21
type input "*"
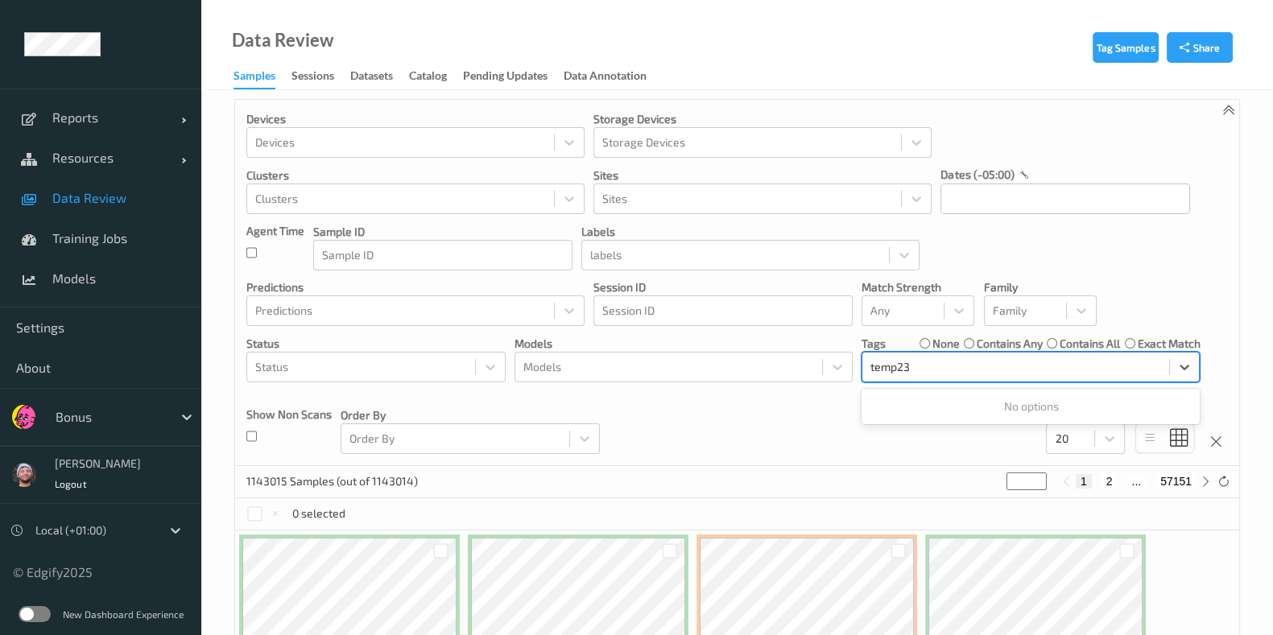
scroll to position [8, 0]
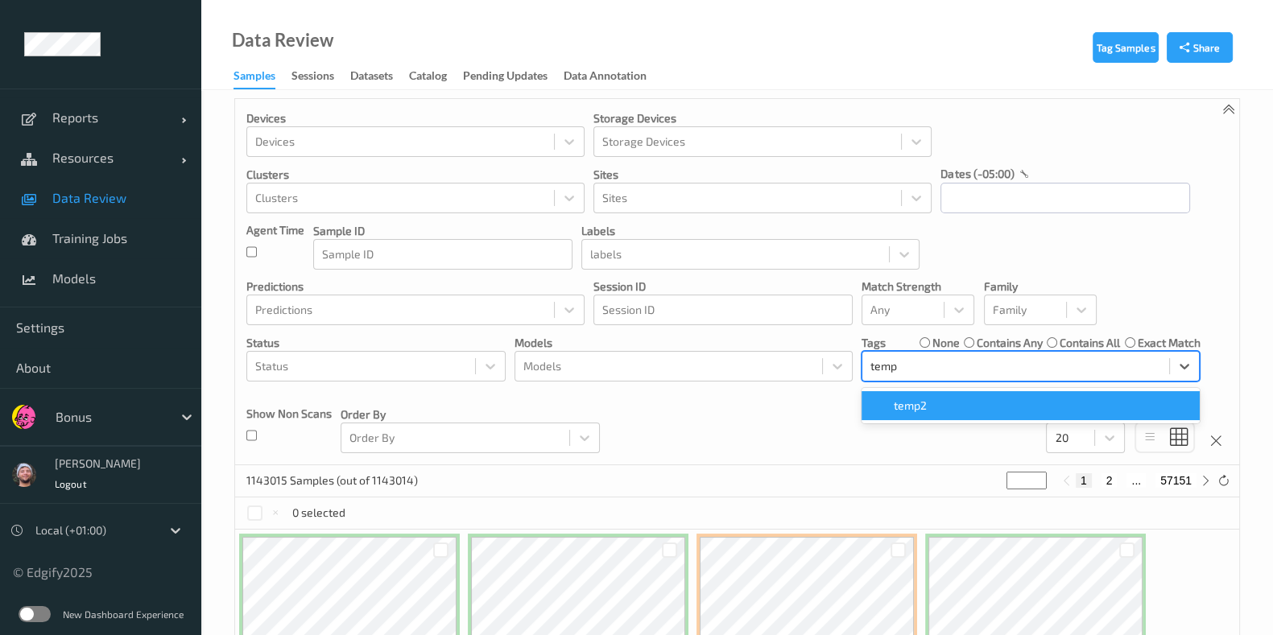
type input "temp3"
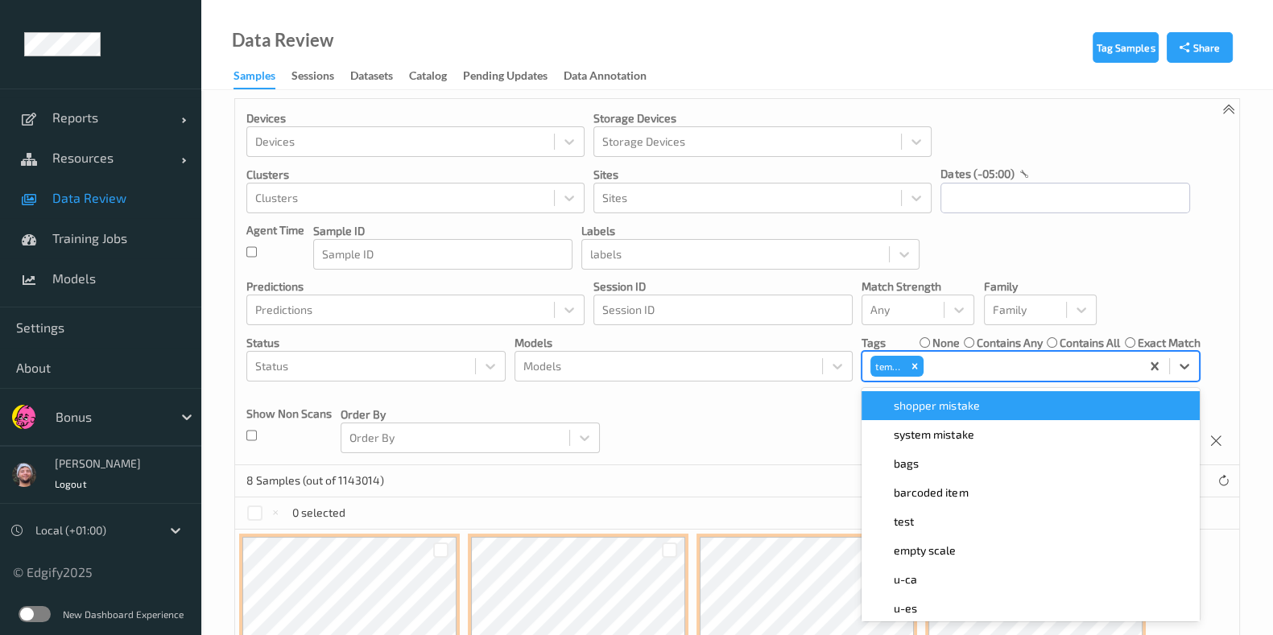
click at [712, 440] on div "Devices Devices Storage Devices Storage Devices Clusters Clusters Sites Sites d…" at bounding box center [737, 282] width 1004 height 366
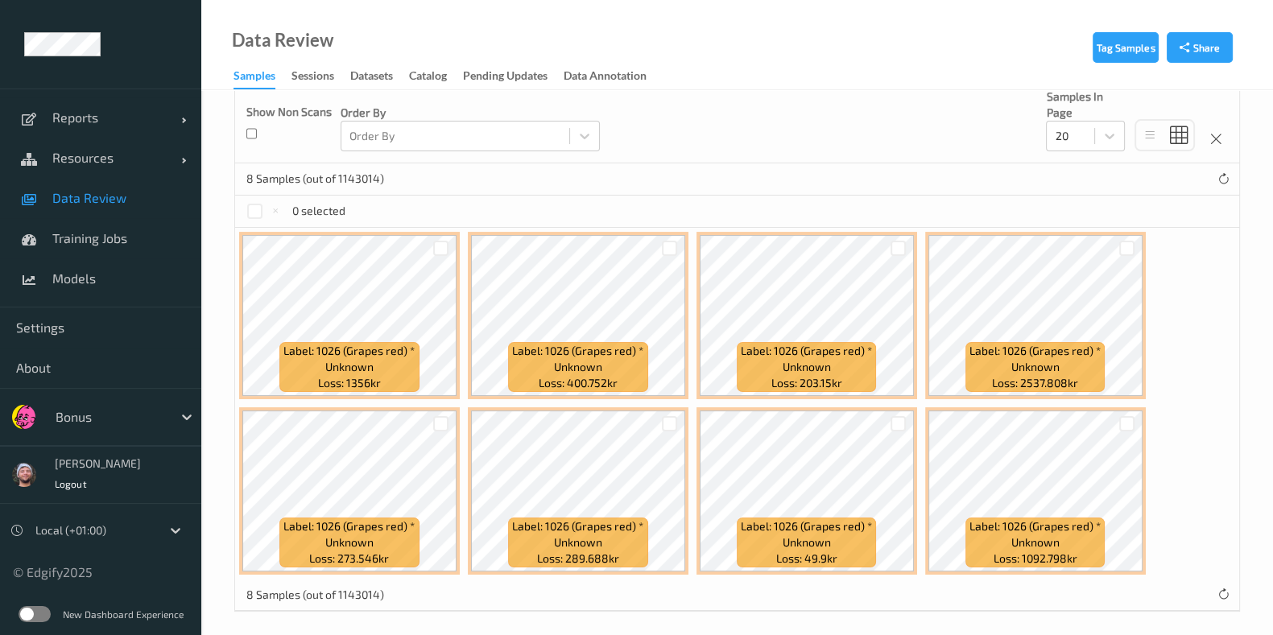
scroll to position [316, 0]
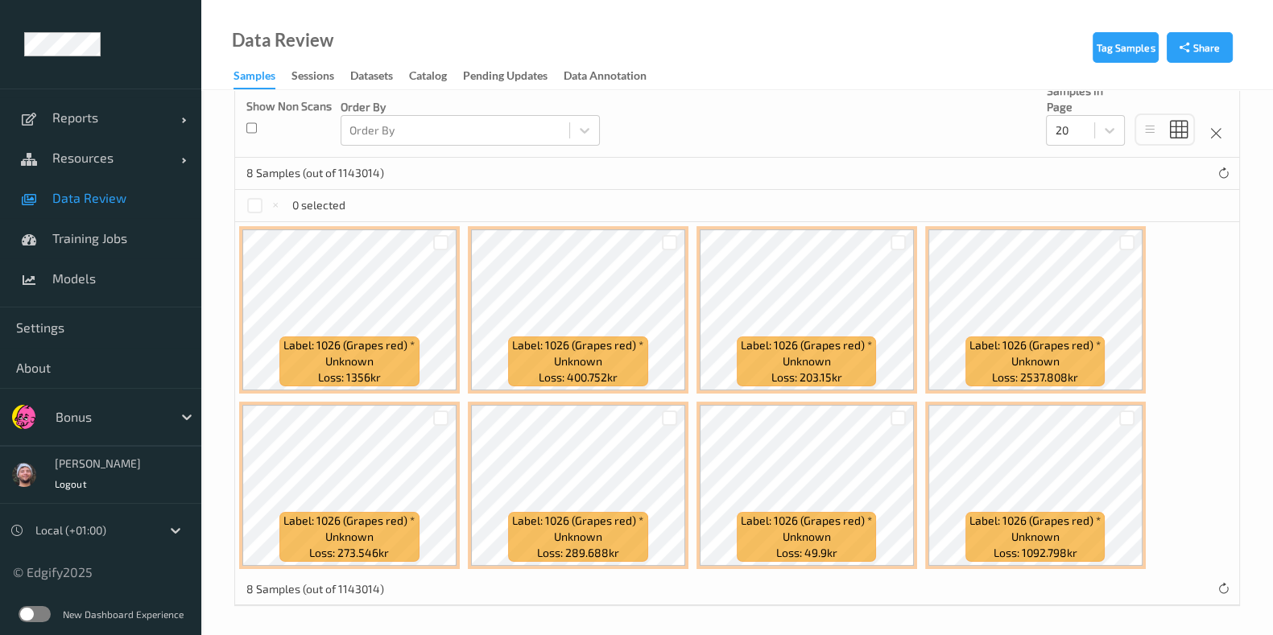
drag, startPoint x: 250, startPoint y: 207, endPoint x: 282, endPoint y: 216, distance: 33.4
click at [250, 207] on div at bounding box center [254, 205] width 15 height 15
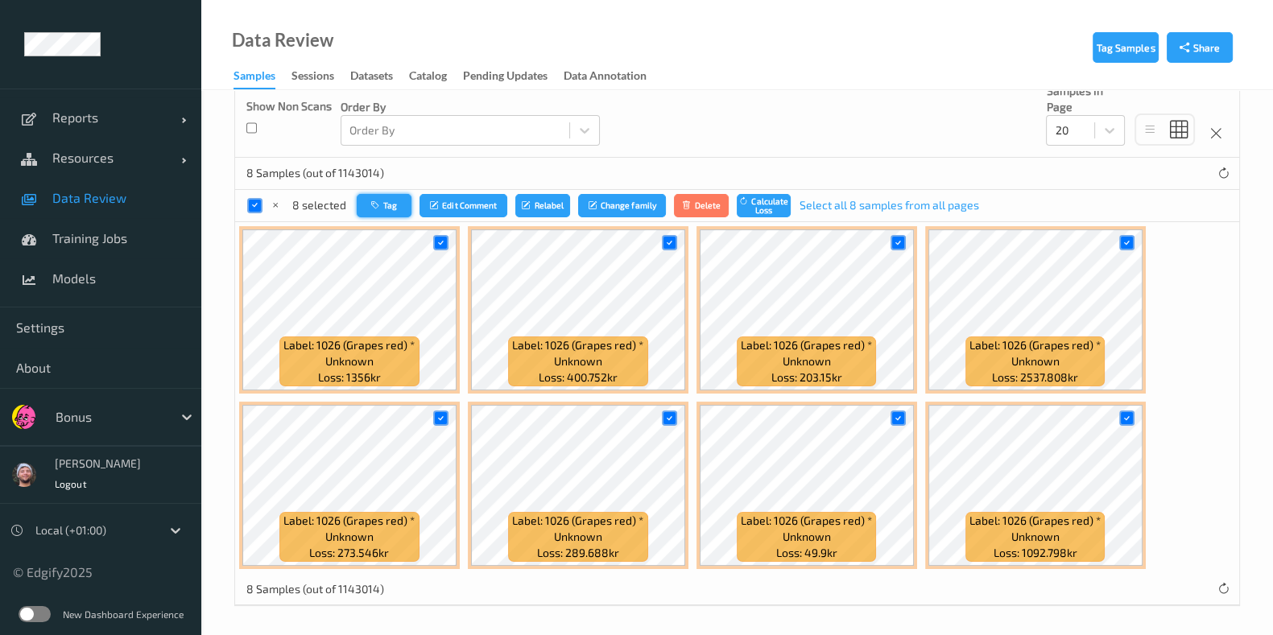
click at [398, 210] on button "Tag" at bounding box center [384, 205] width 55 height 23
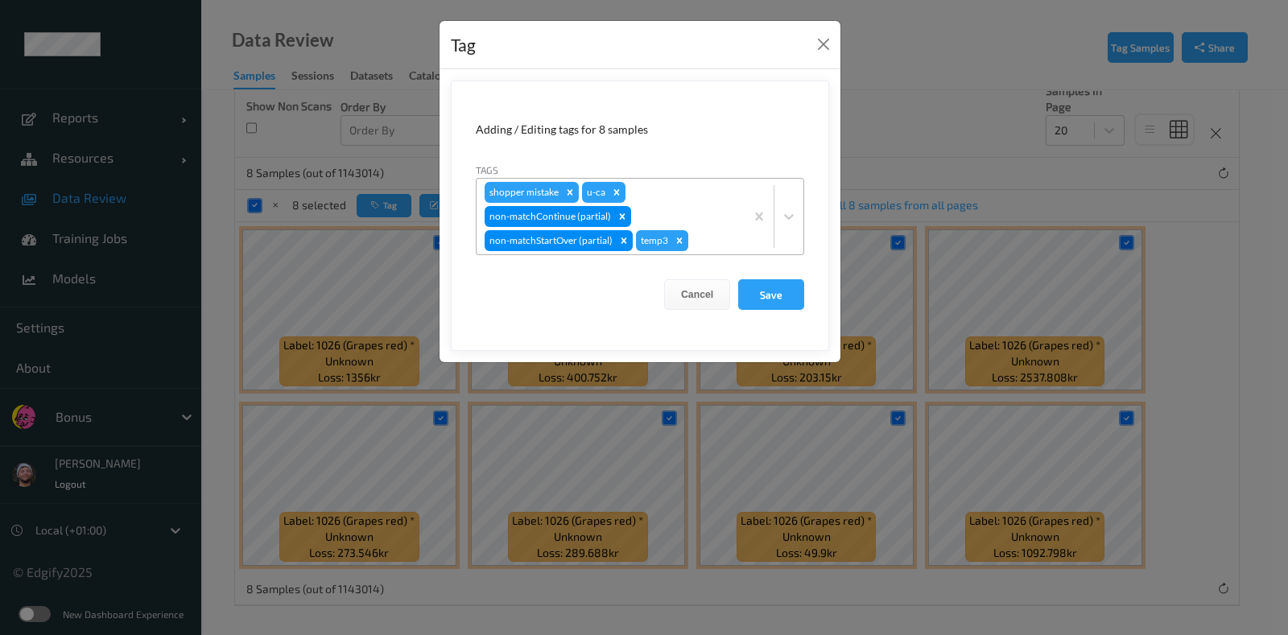
click at [684, 239] on div "Remove temp3" at bounding box center [680, 240] width 18 height 21
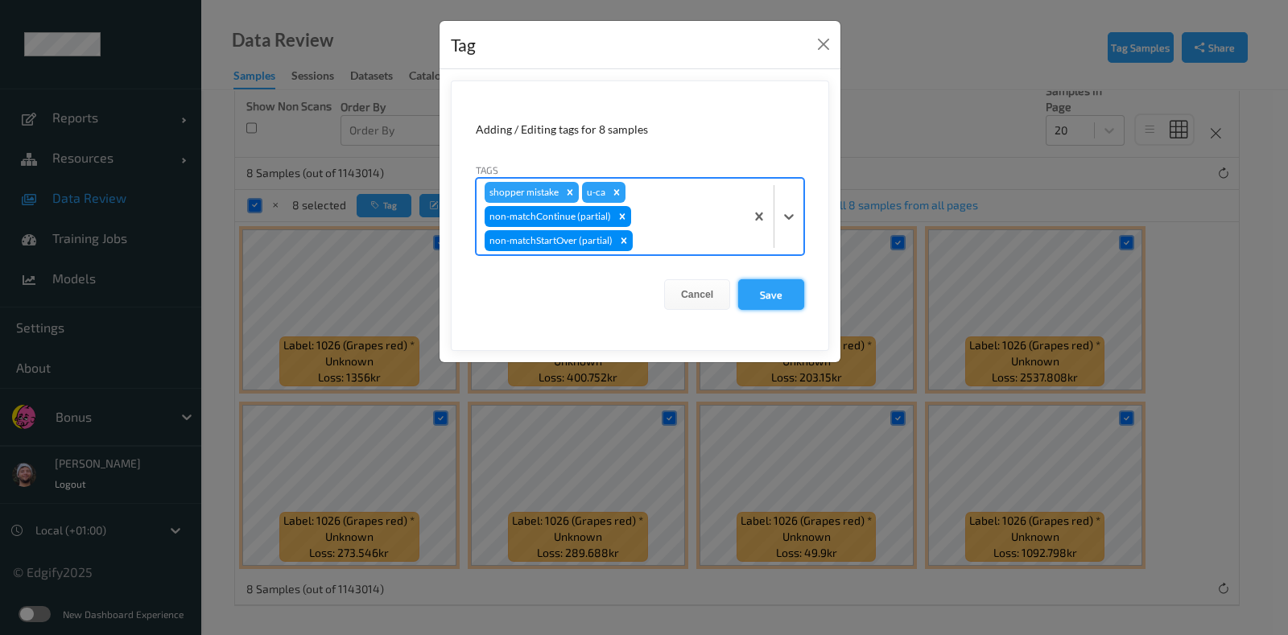
click at [769, 289] on button "Save" at bounding box center [771, 294] width 66 height 31
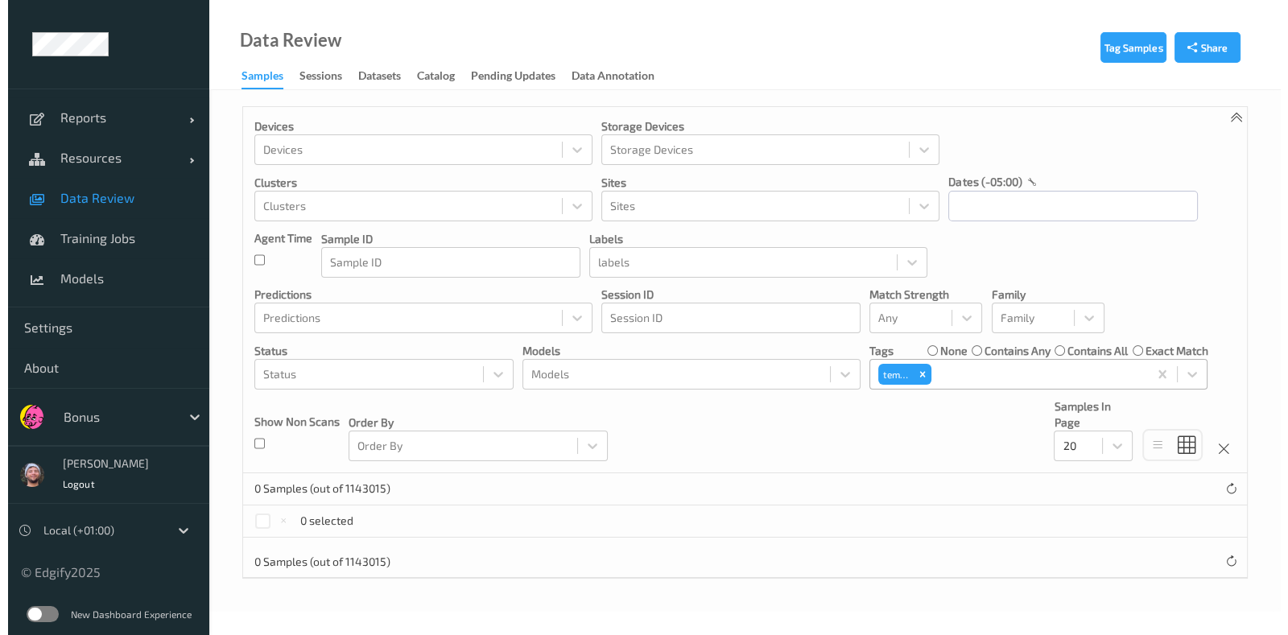
scroll to position [0, 0]
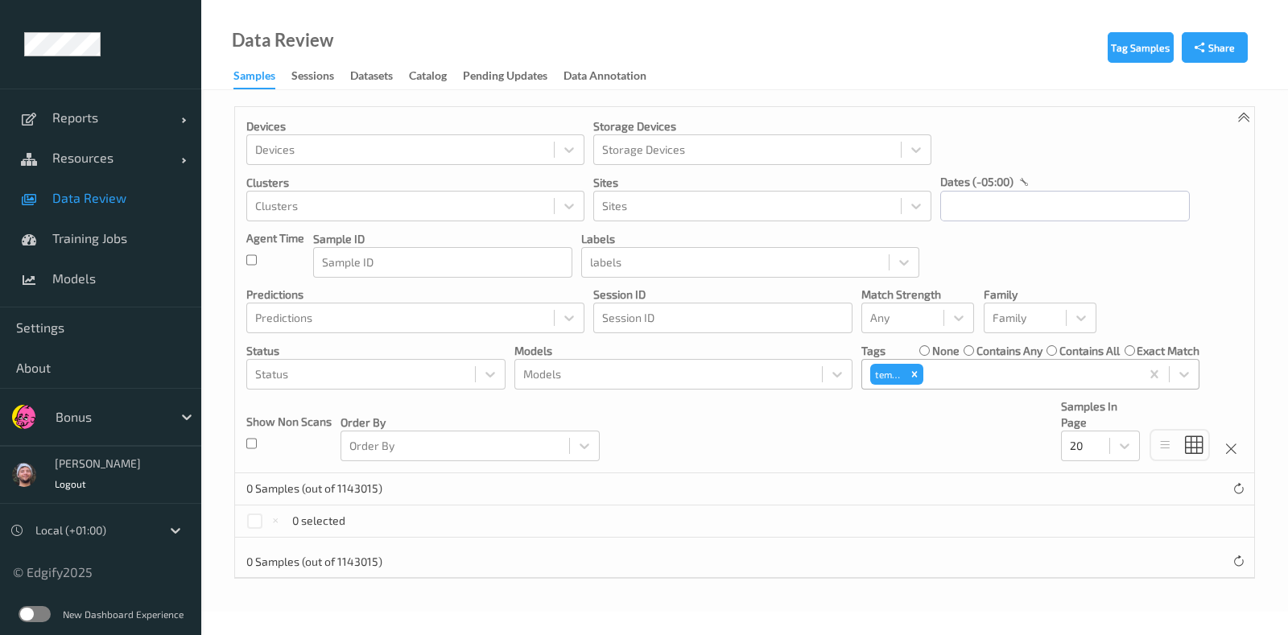
click at [89, 188] on link "Data Review" at bounding box center [100, 198] width 201 height 40
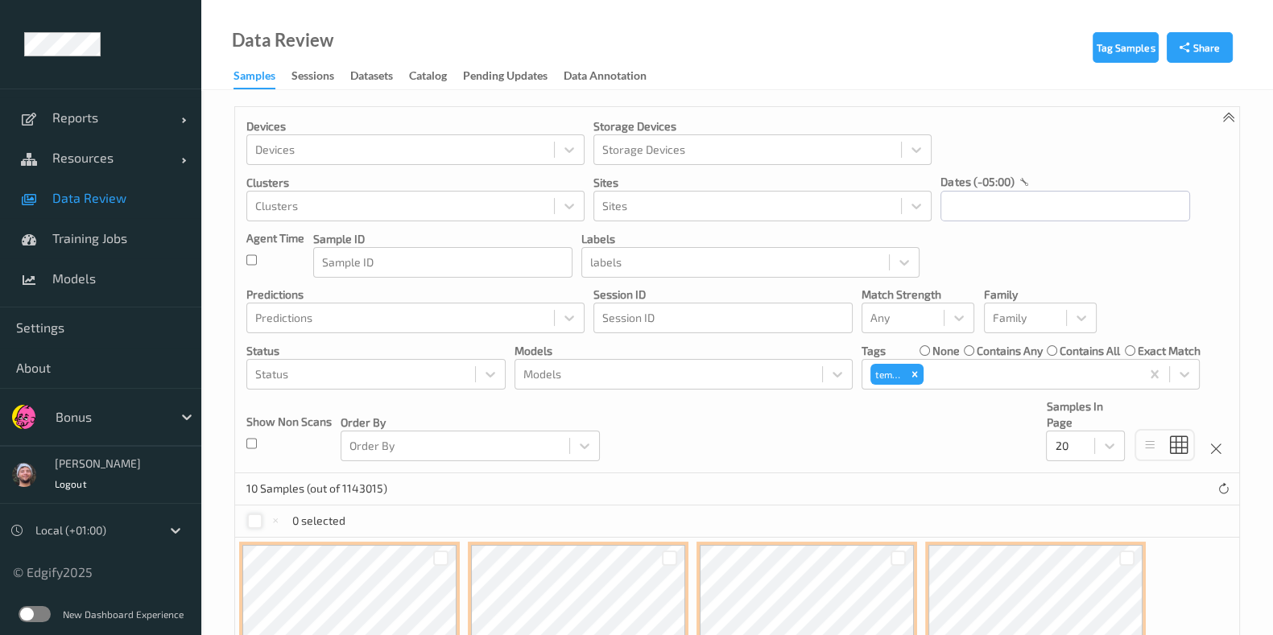
click at [254, 515] on div at bounding box center [254, 521] width 15 height 15
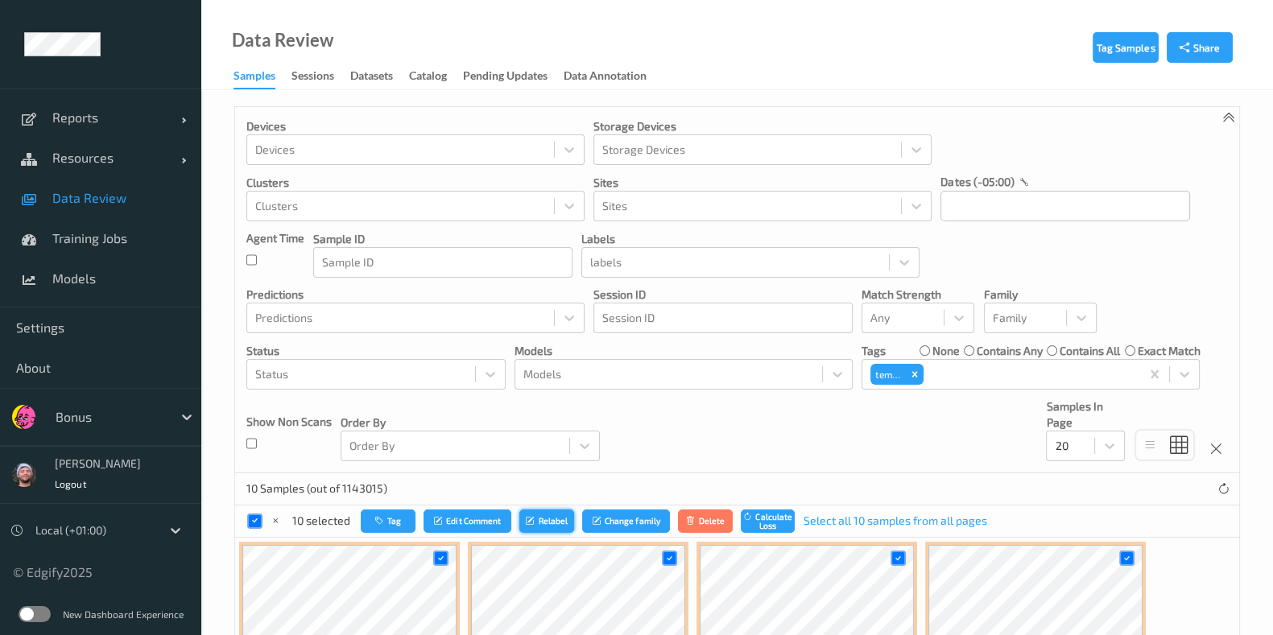
click at [531, 510] on button "Relabel" at bounding box center [546, 521] width 55 height 23
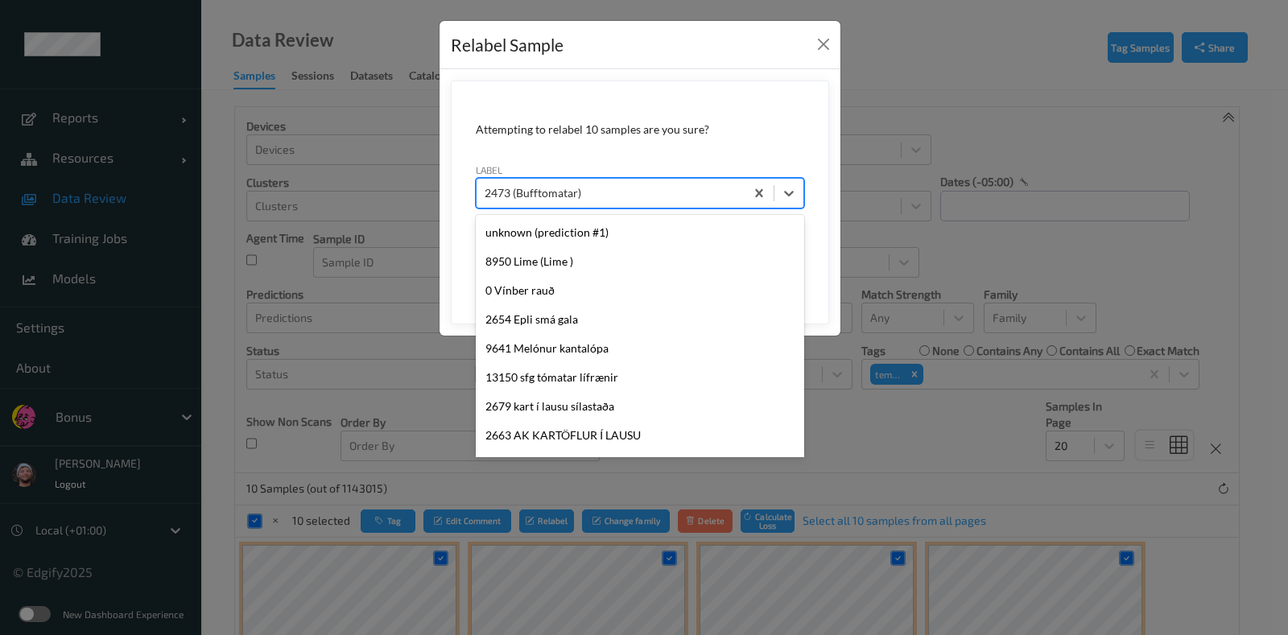
click at [596, 207] on div "2473 (Bufftomatar)" at bounding box center [640, 193] width 328 height 31
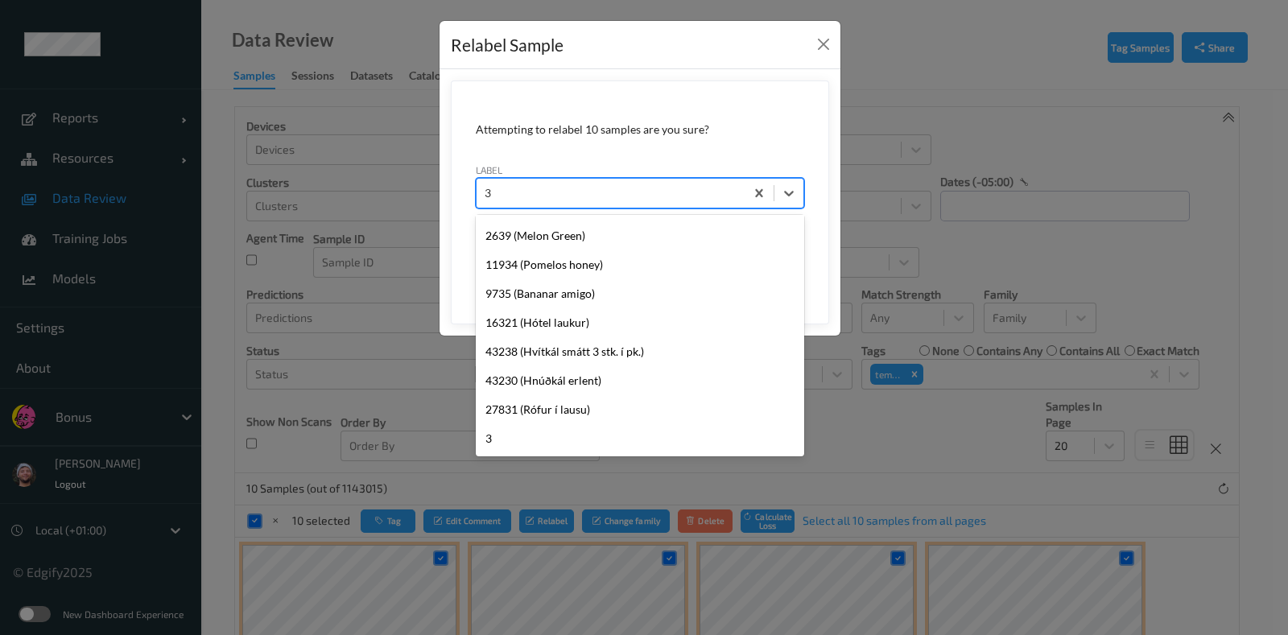
type input "32"
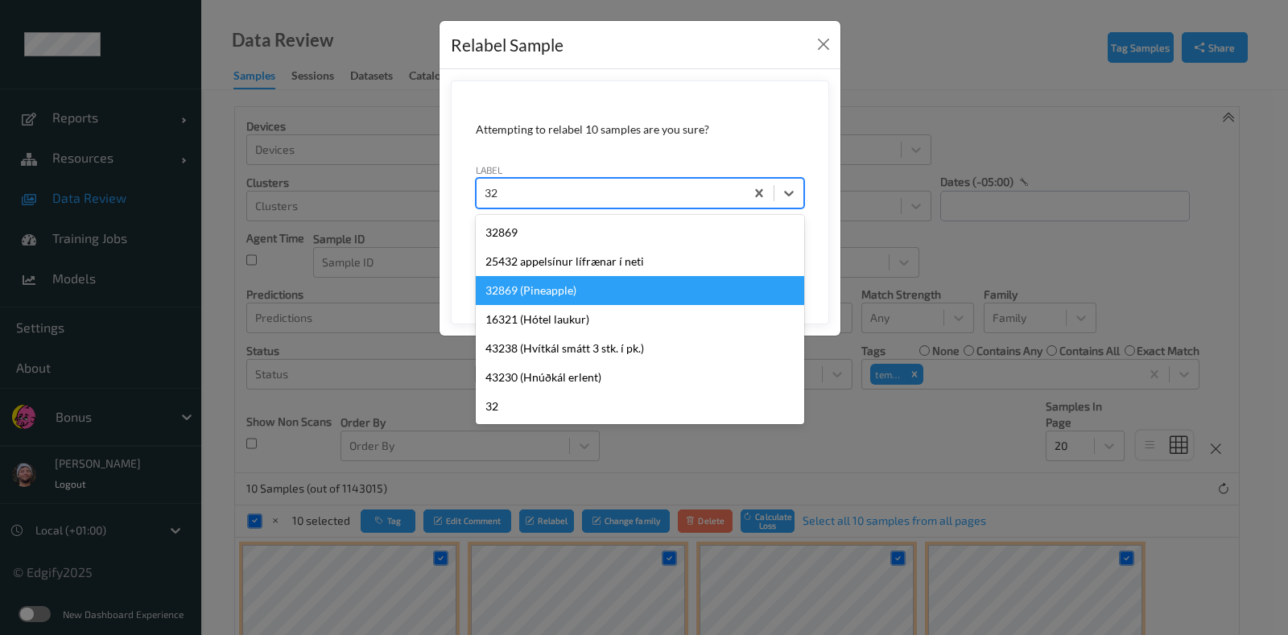
click at [551, 285] on div "32869 (Pineapple)" at bounding box center [640, 290] width 328 height 29
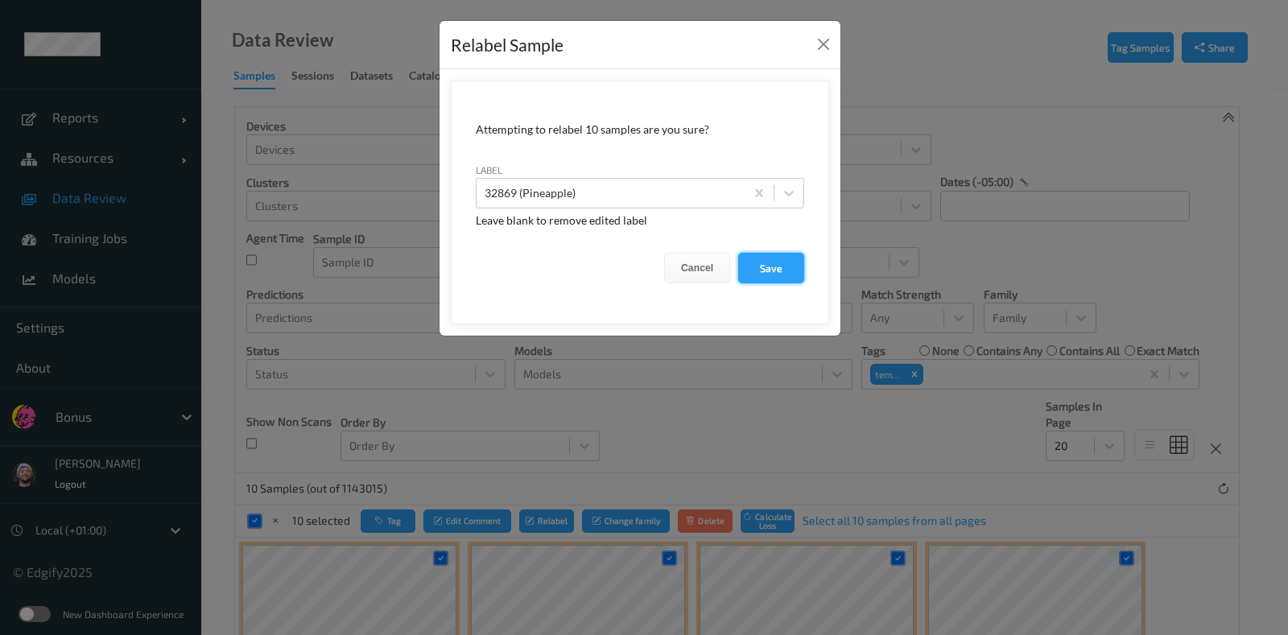
click at [777, 266] on button "Save" at bounding box center [771, 268] width 66 height 31
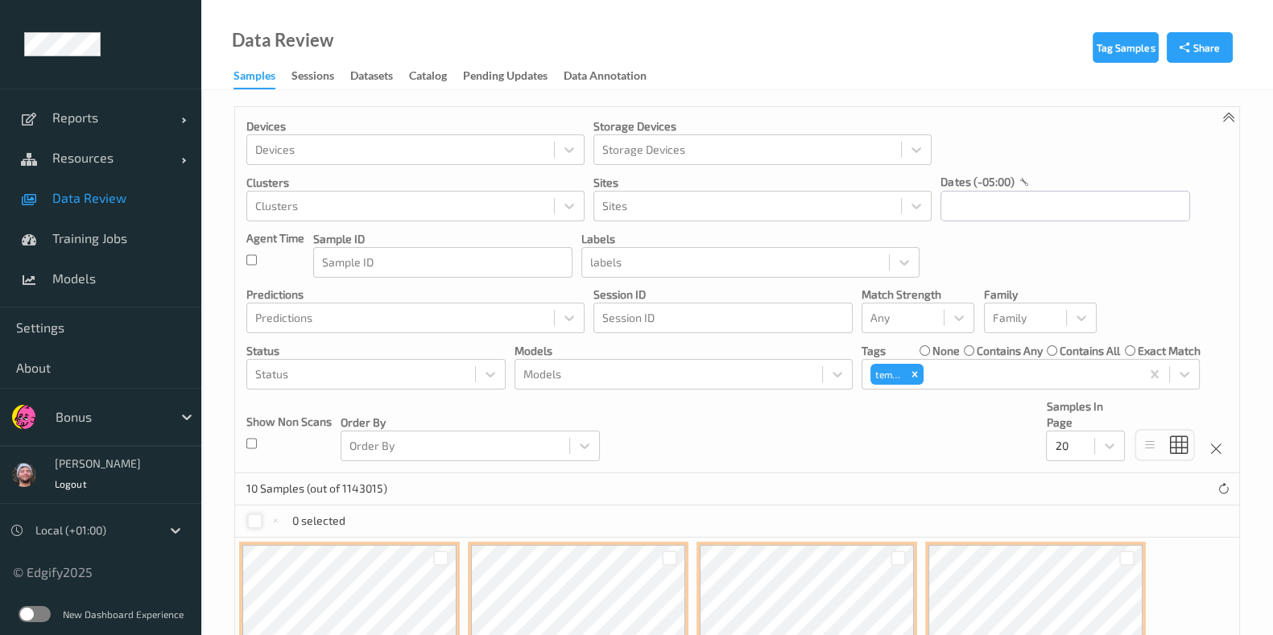
click at [247, 517] on div at bounding box center [254, 521] width 15 height 15
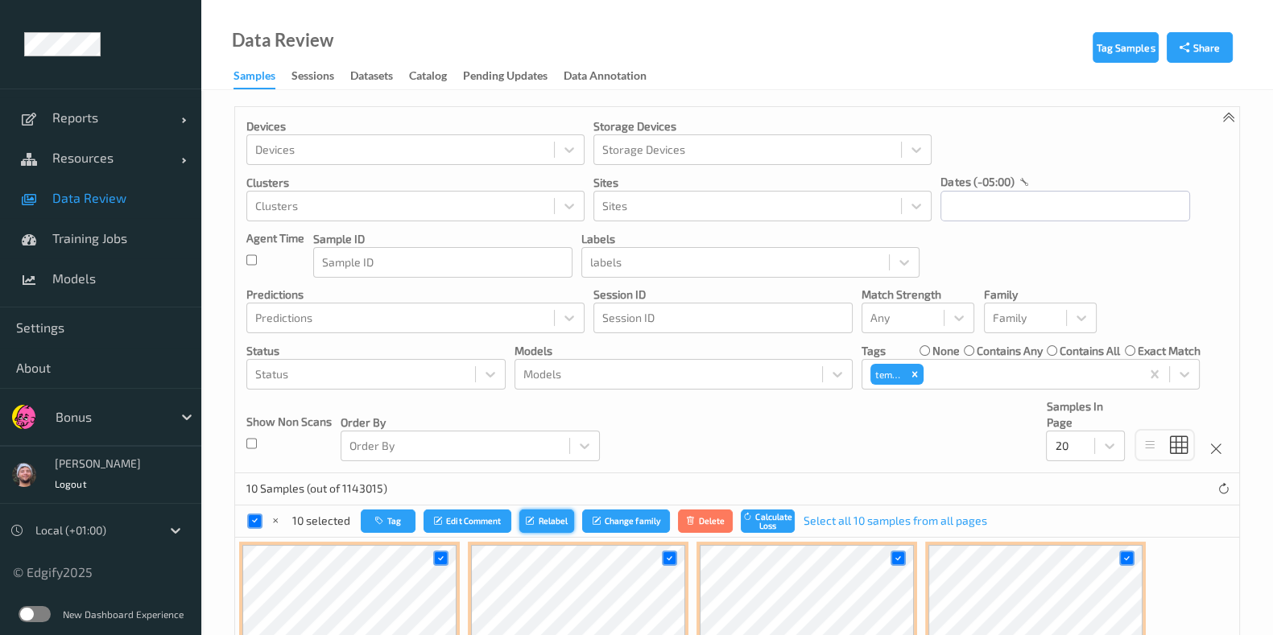
click at [538, 522] on button "Relabel" at bounding box center [546, 521] width 55 height 23
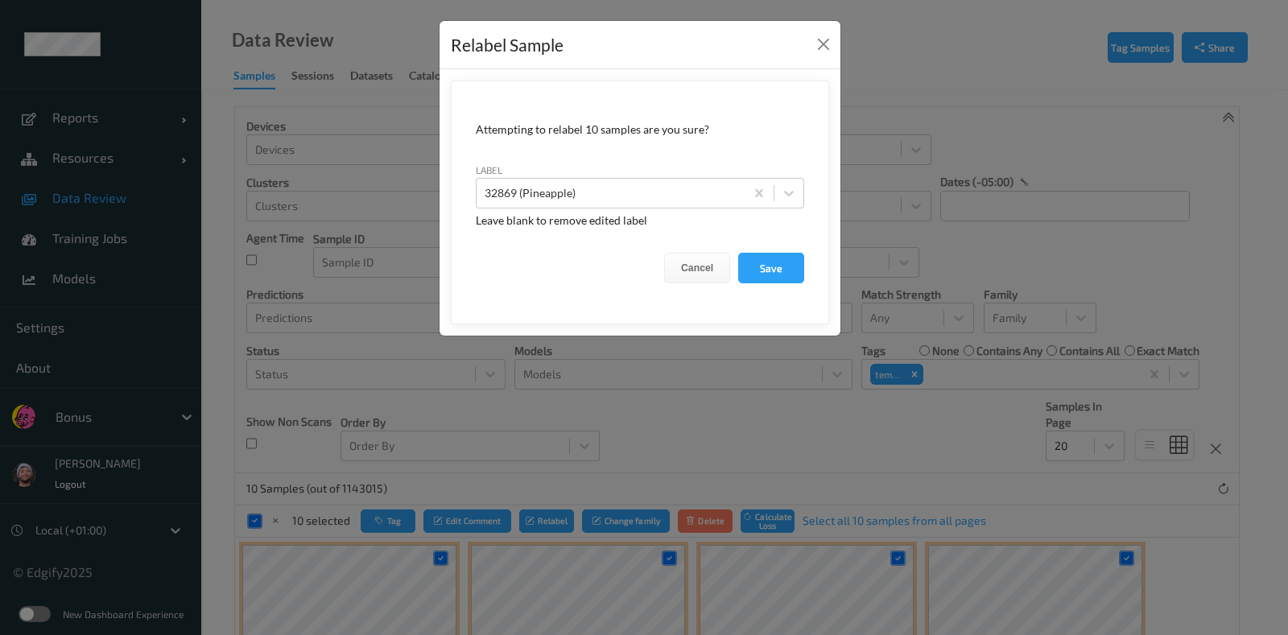
click at [647, 173] on div "label 32869 (Pineapple)" at bounding box center [640, 185] width 328 height 47
click at [633, 188] on div at bounding box center [611, 193] width 252 height 19
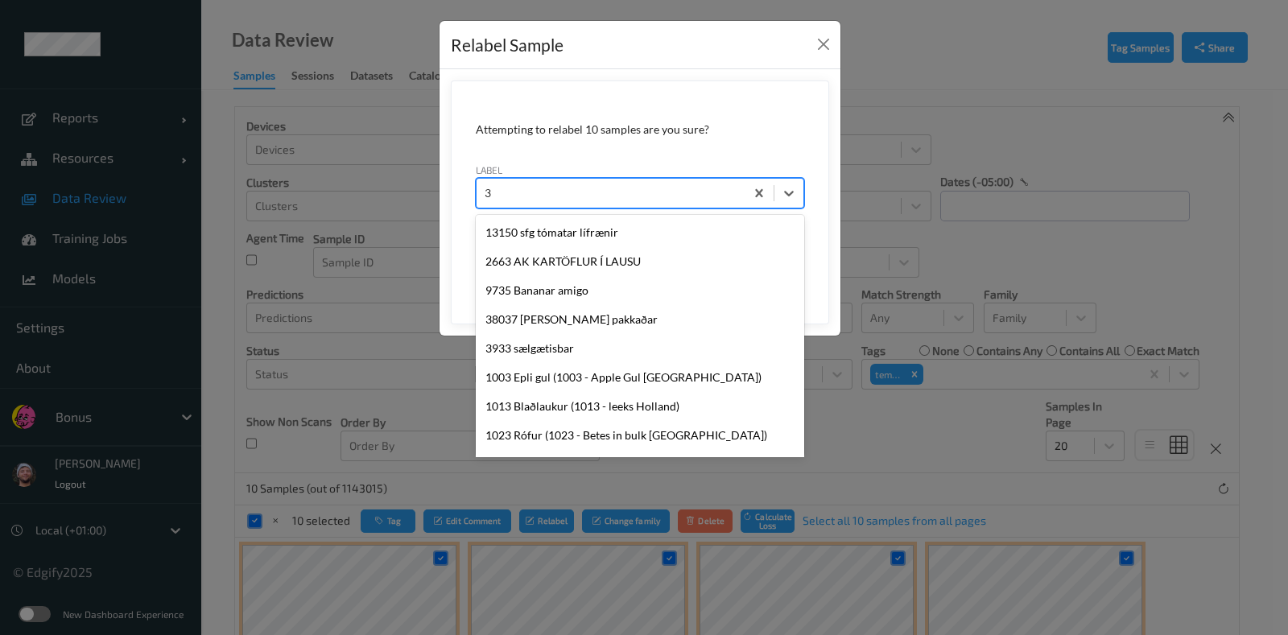
type input "32"
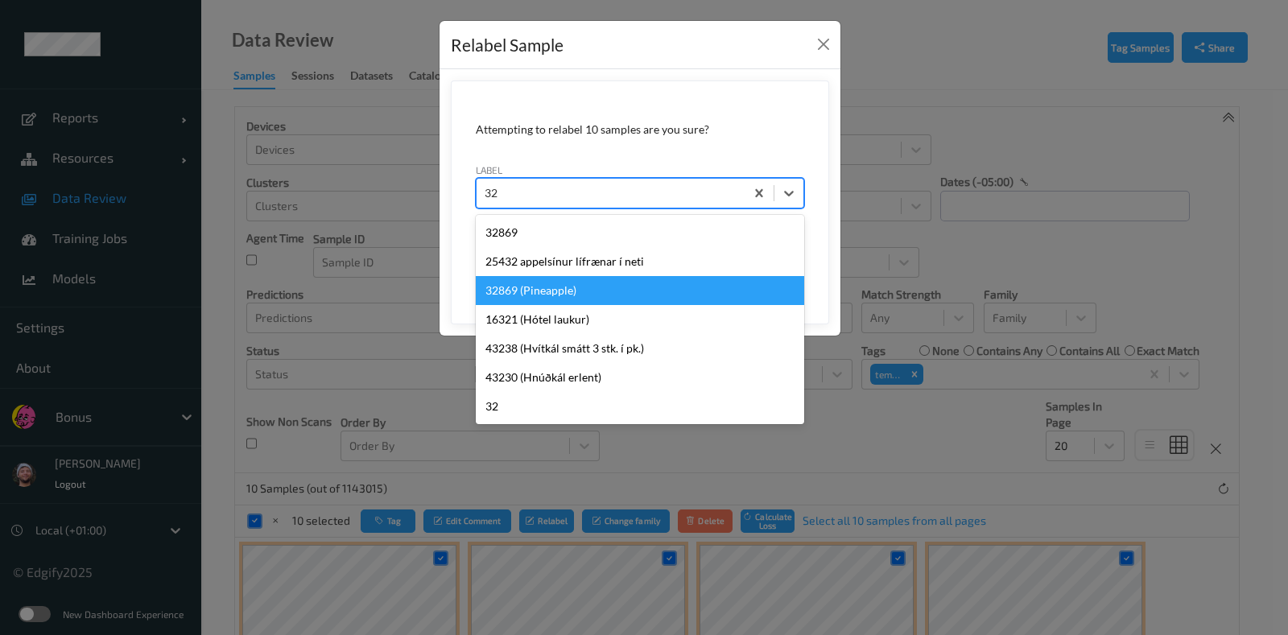
click at [515, 288] on div "32869 (Pineapple)" at bounding box center [640, 290] width 328 height 29
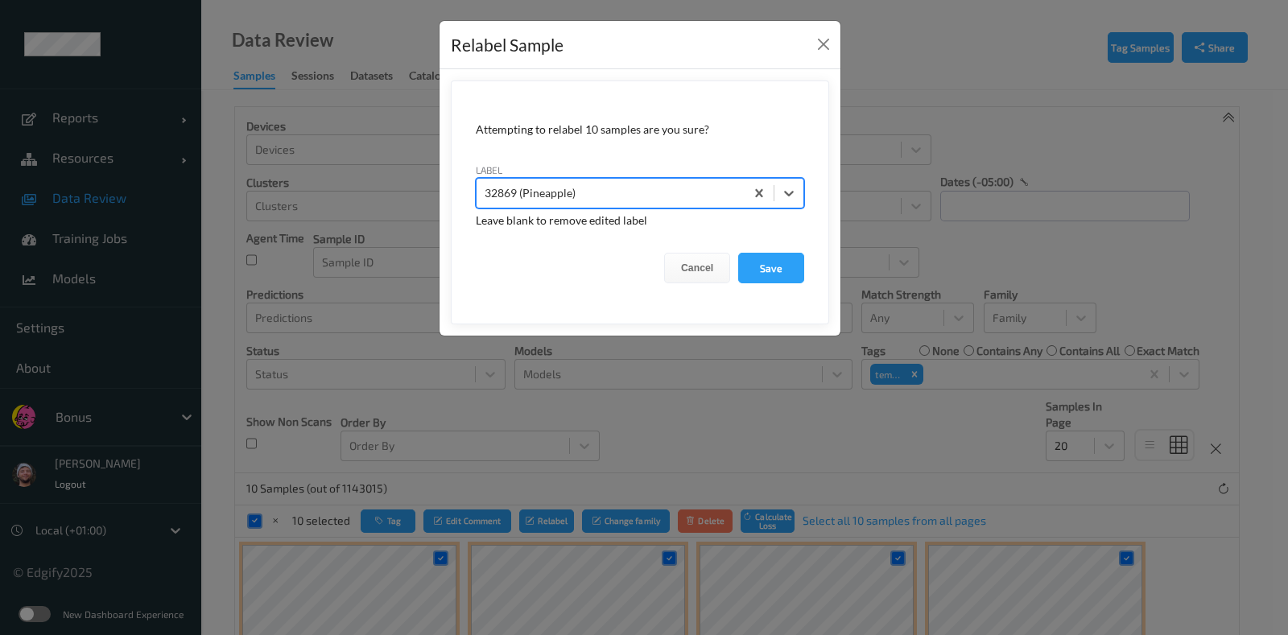
click at [733, 266] on div at bounding box center [734, 268] width 8 height 4
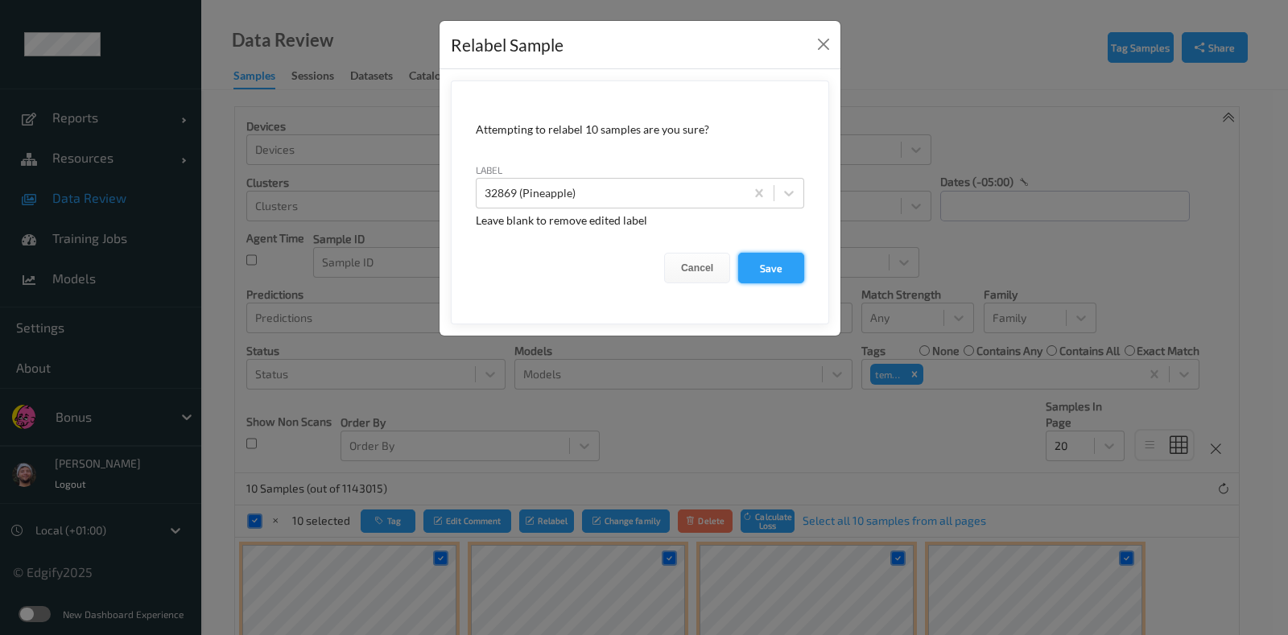
click at [756, 259] on button "Save" at bounding box center [771, 268] width 66 height 31
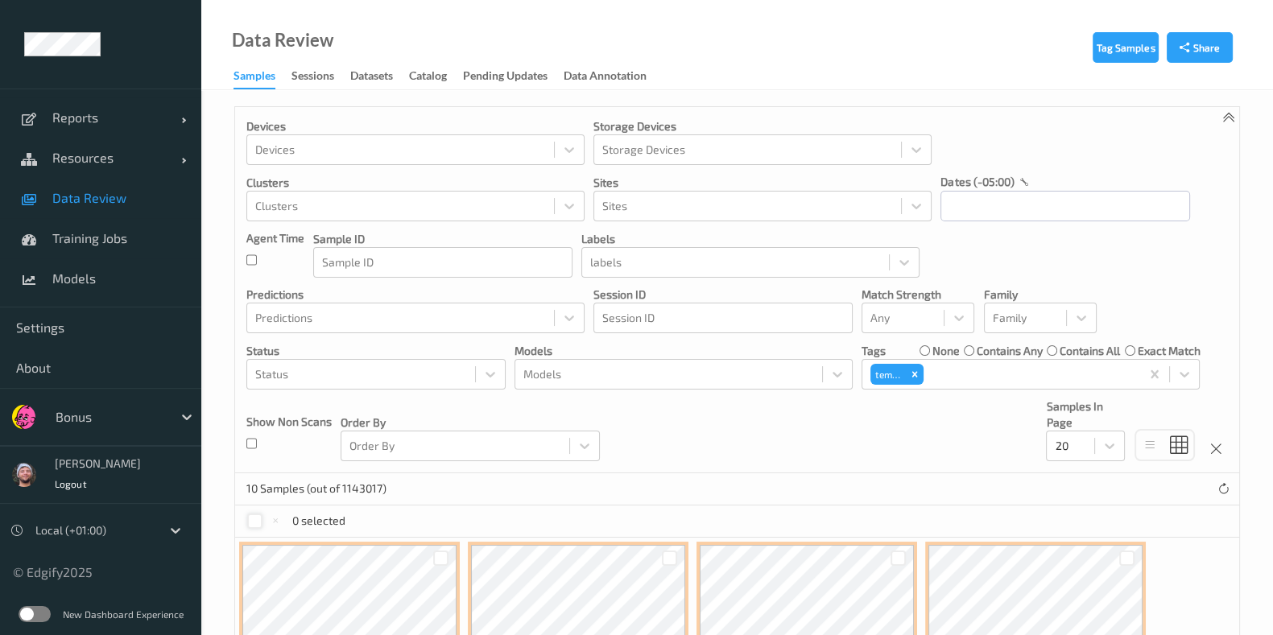
click at [254, 515] on div at bounding box center [254, 521] width 15 height 15
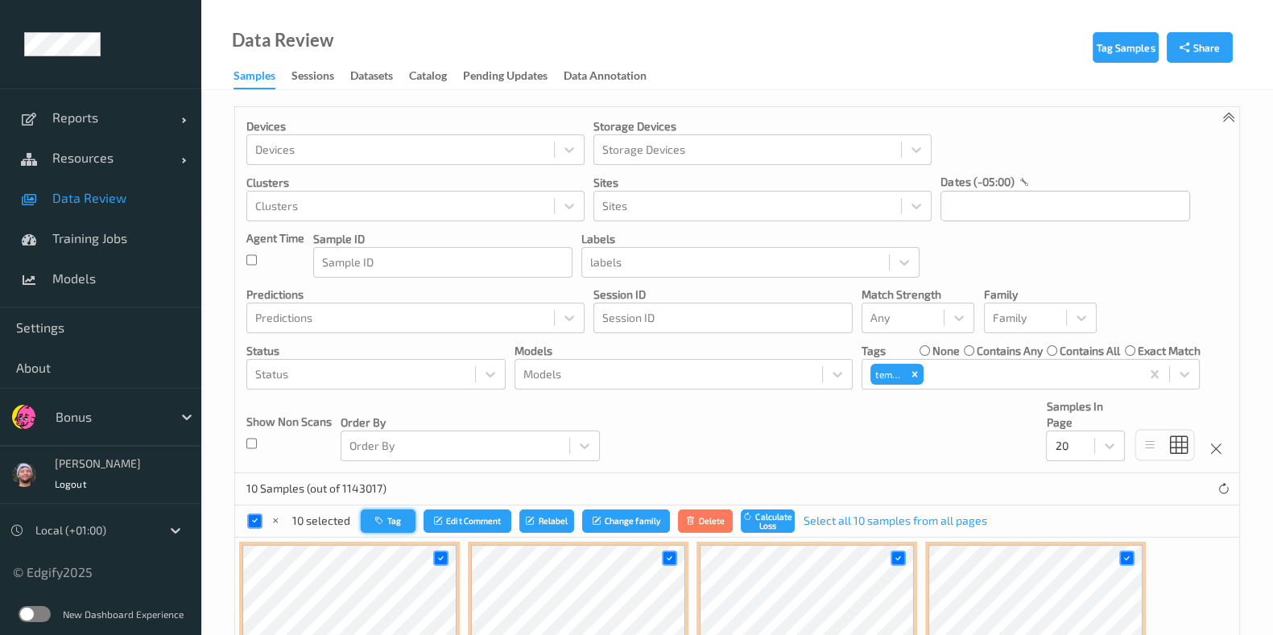
click at [390, 519] on button "Tag" at bounding box center [388, 521] width 55 height 23
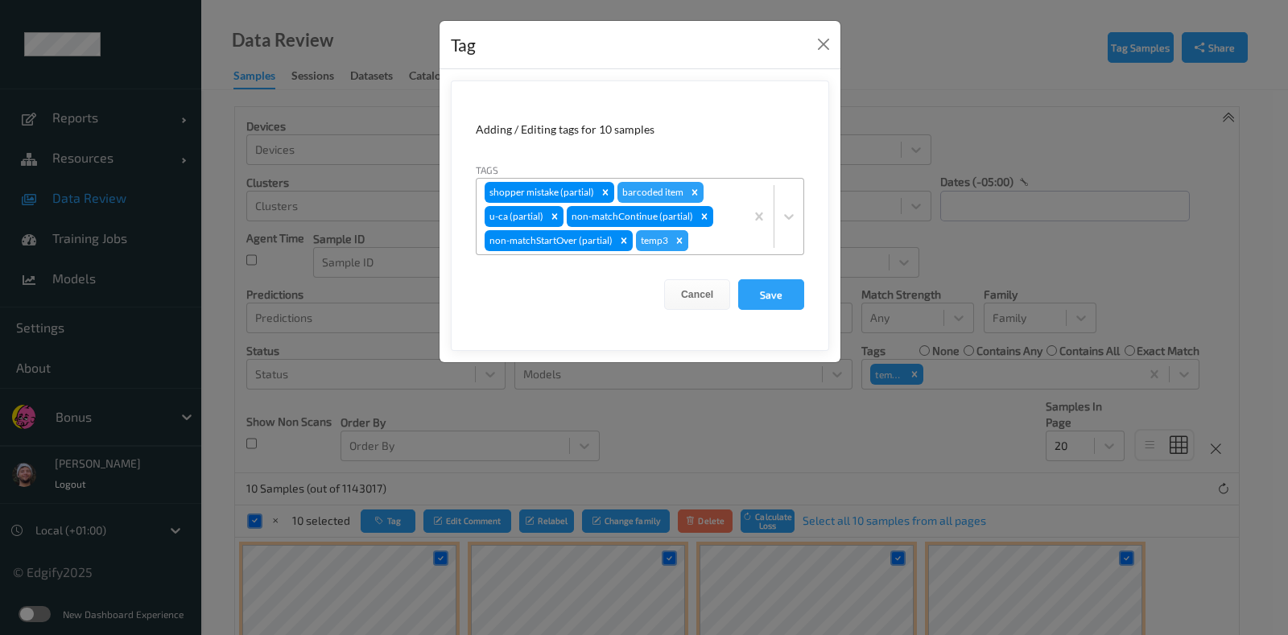
click at [680, 230] on div "Remove temp3" at bounding box center [680, 240] width 18 height 21
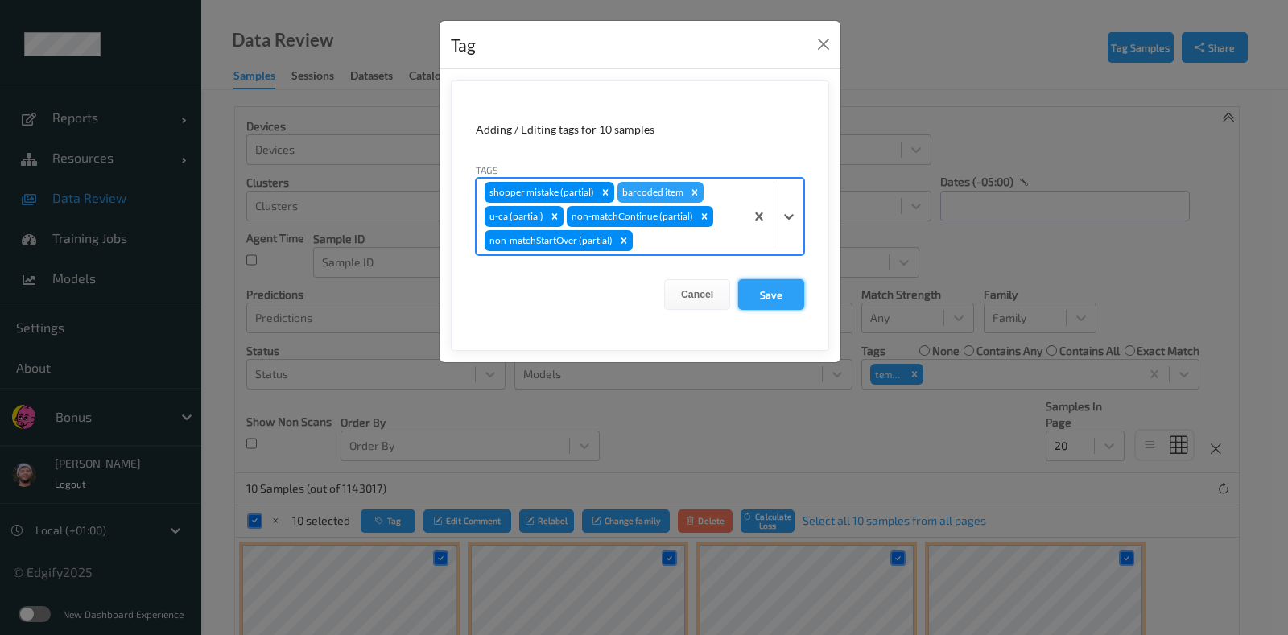
click at [769, 306] on button "Save" at bounding box center [771, 294] width 66 height 31
click at [774, 291] on button "Save" at bounding box center [771, 294] width 66 height 31
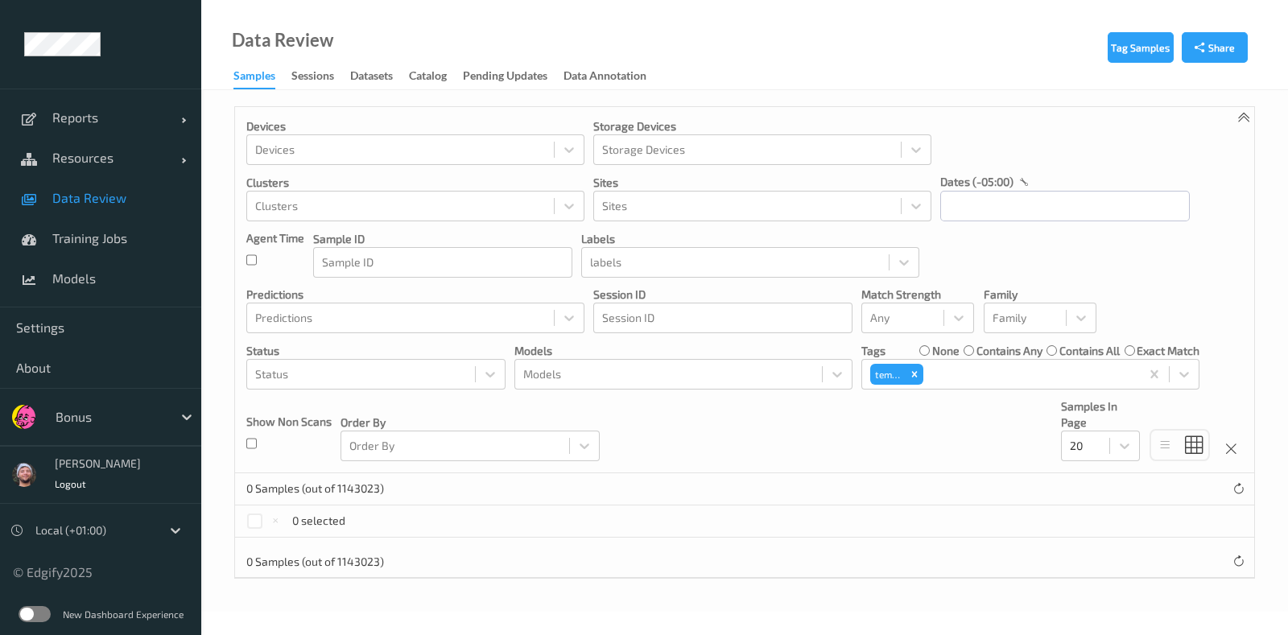
click at [104, 196] on span "Data Review" at bounding box center [118, 198] width 133 height 16
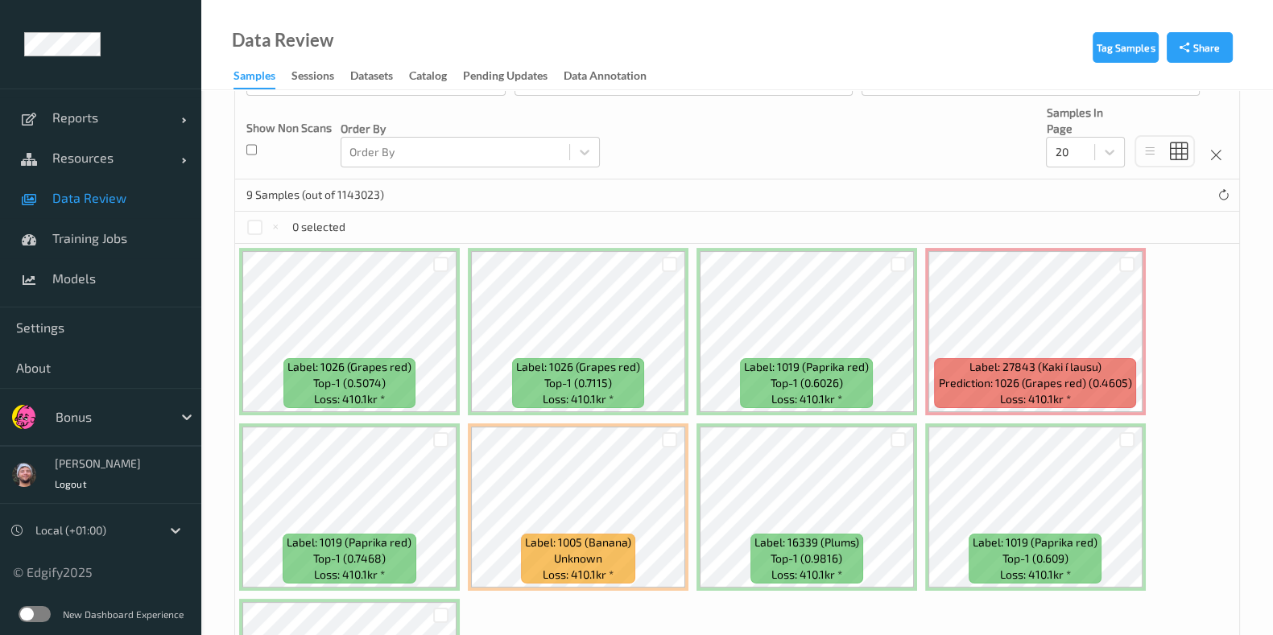
scroll to position [289, 0]
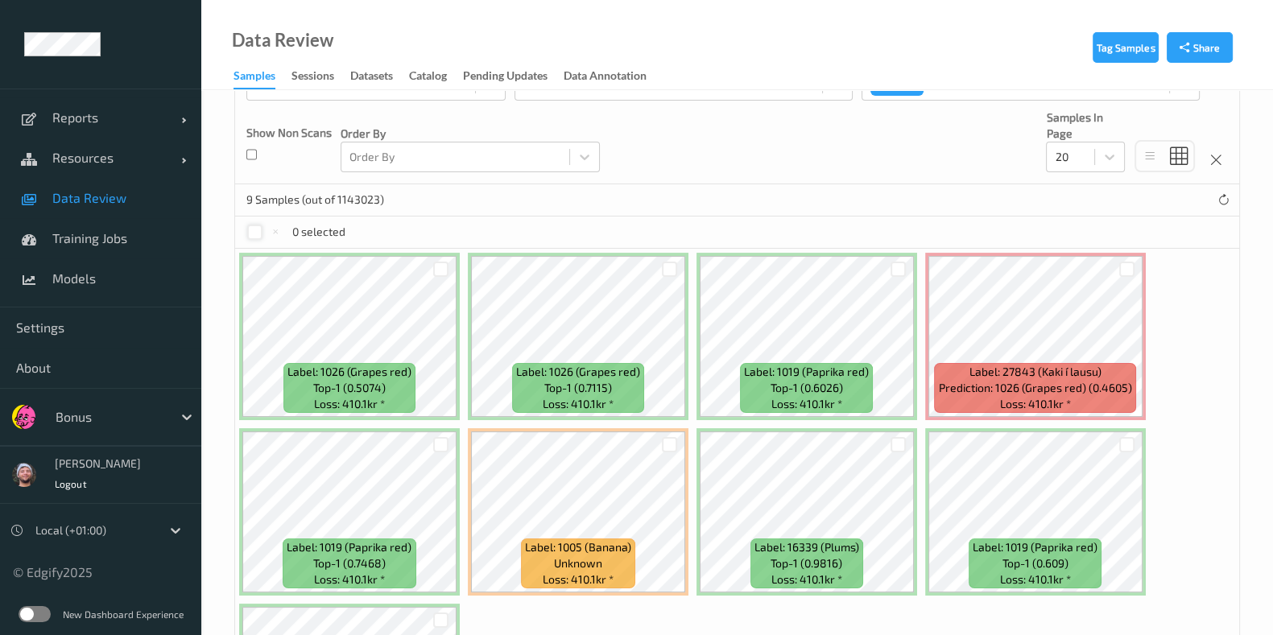
click at [252, 231] on div at bounding box center [254, 232] width 15 height 15
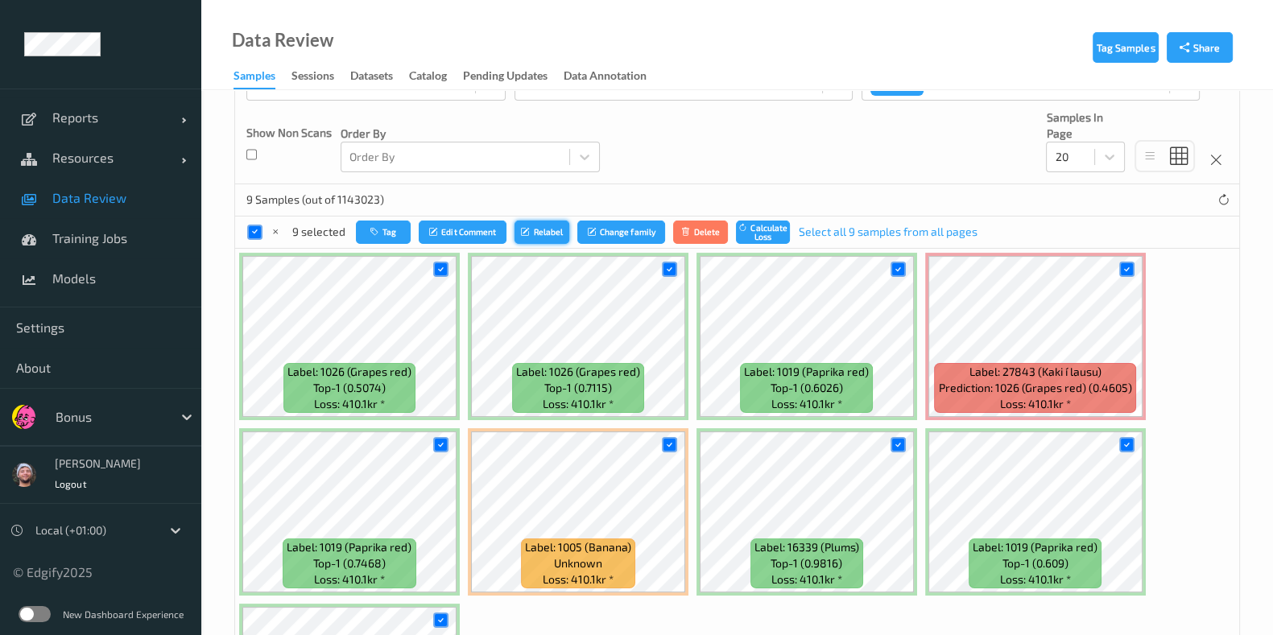
click at [542, 231] on button "Relabel" at bounding box center [541, 232] width 55 height 23
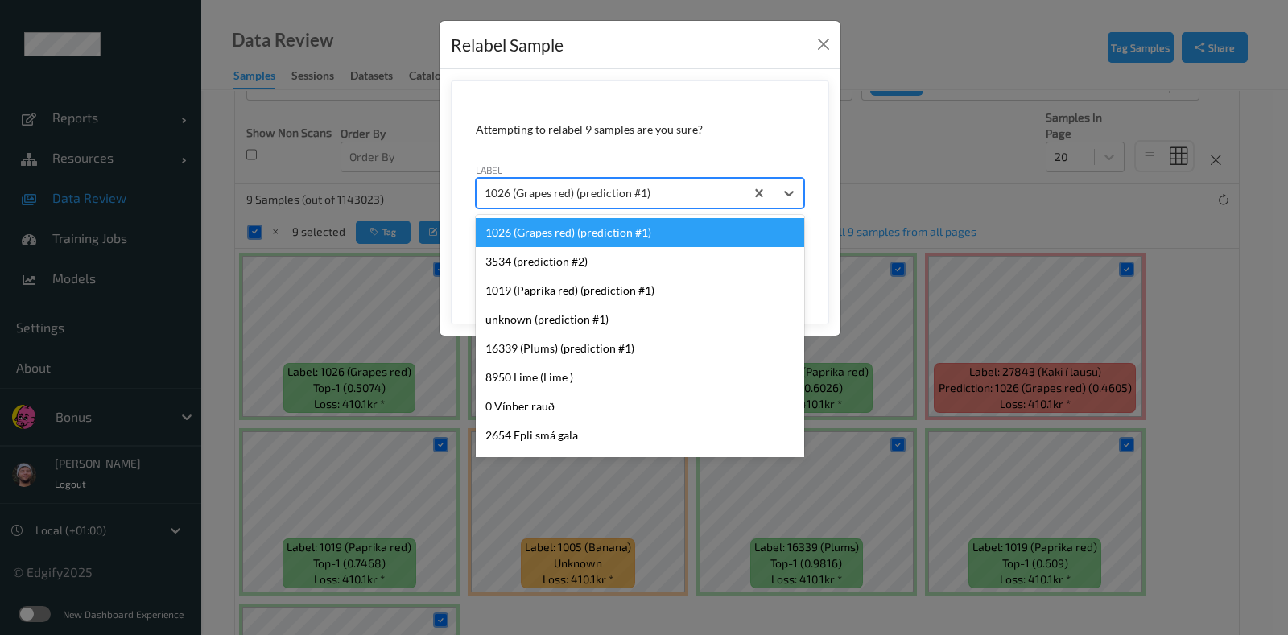
click at [625, 204] on div "1026 (Grapes red) (prediction #1)" at bounding box center [611, 193] width 268 height 26
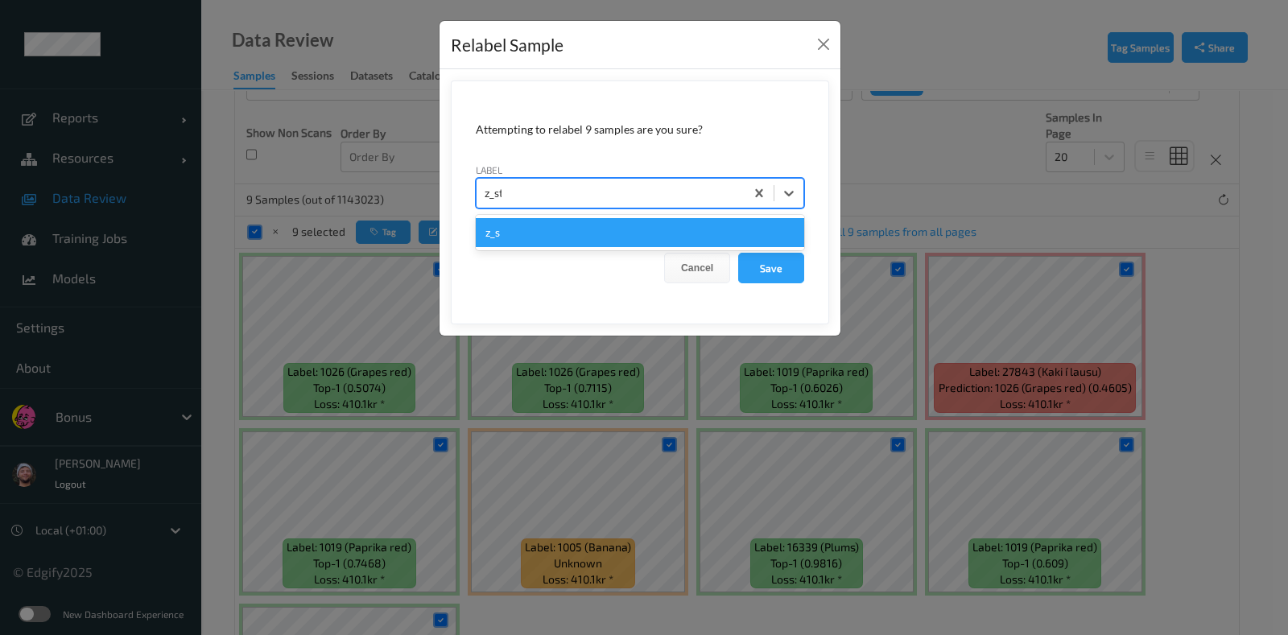
type input "z_str"
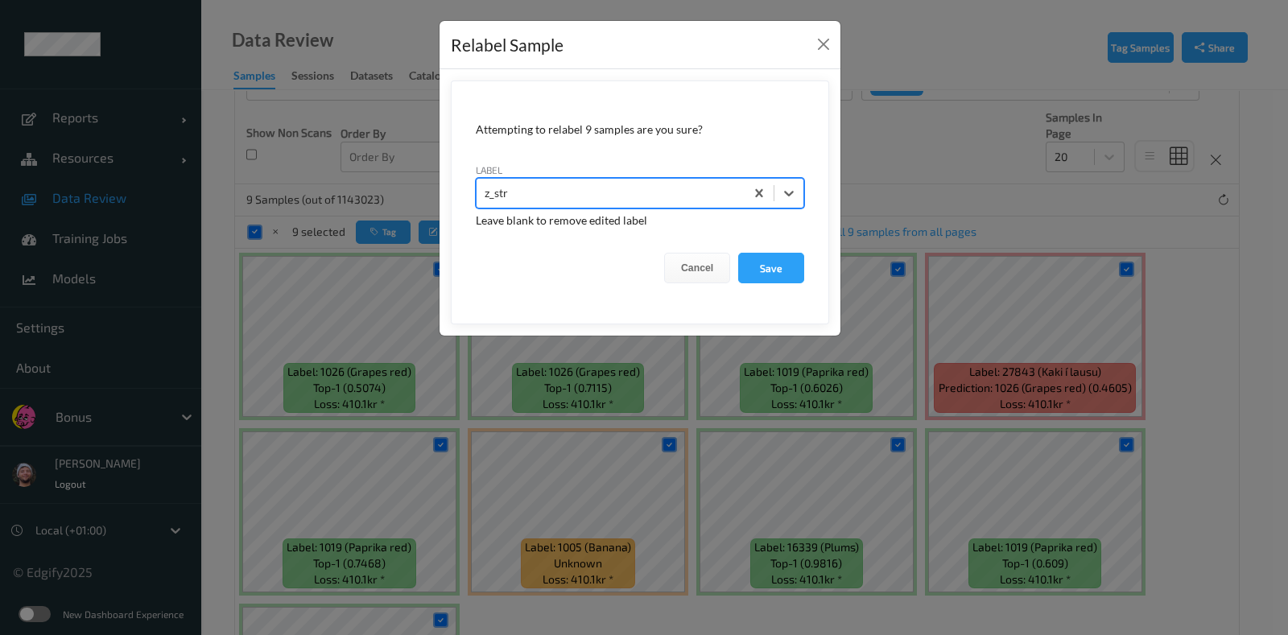
click at [738, 253] on button "Save" at bounding box center [771, 268] width 66 height 31
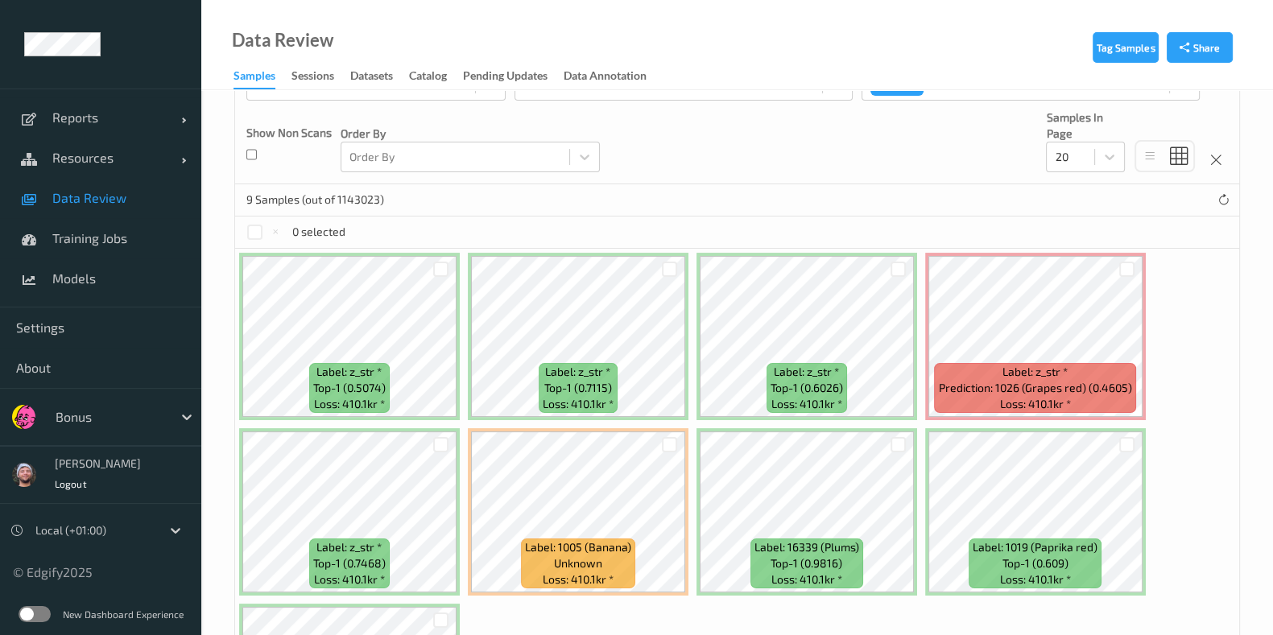
click at [94, 192] on span "Data Review" at bounding box center [118, 198] width 133 height 16
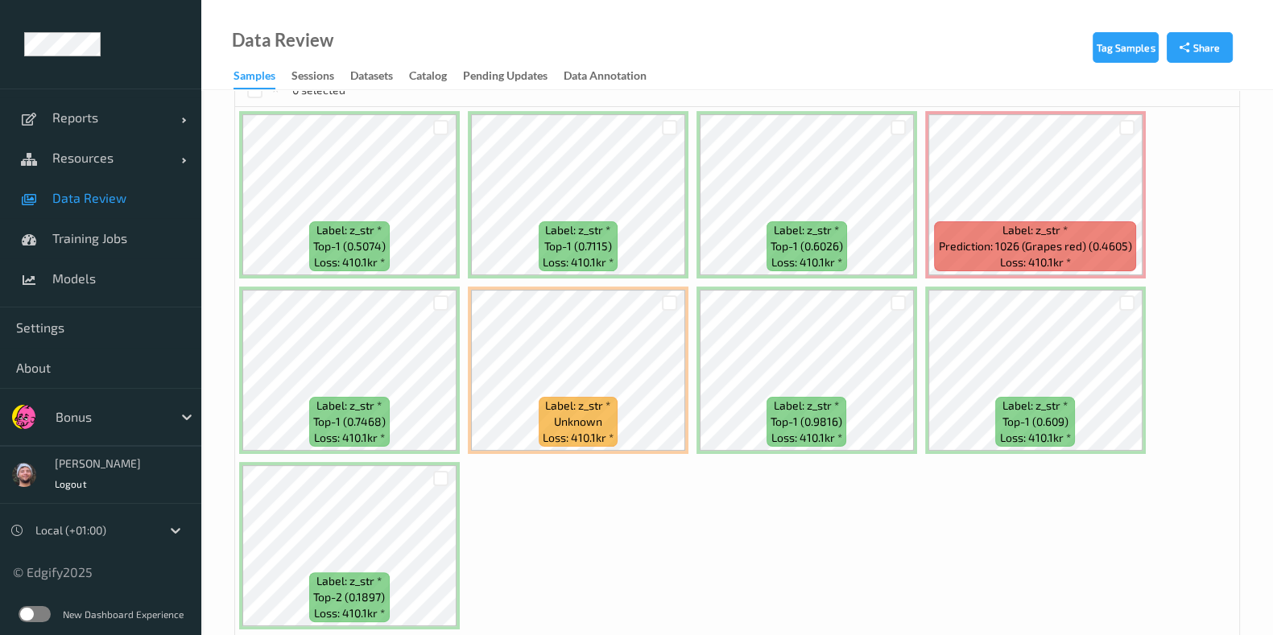
scroll to position [490, 0]
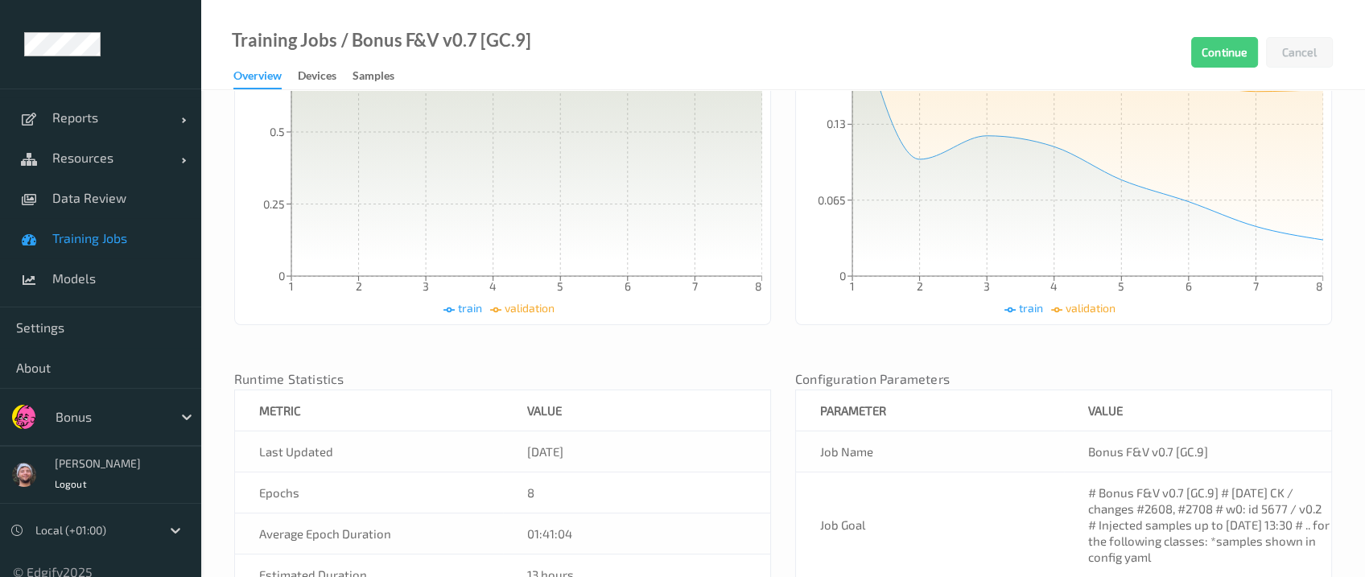
scroll to position [570, 0]
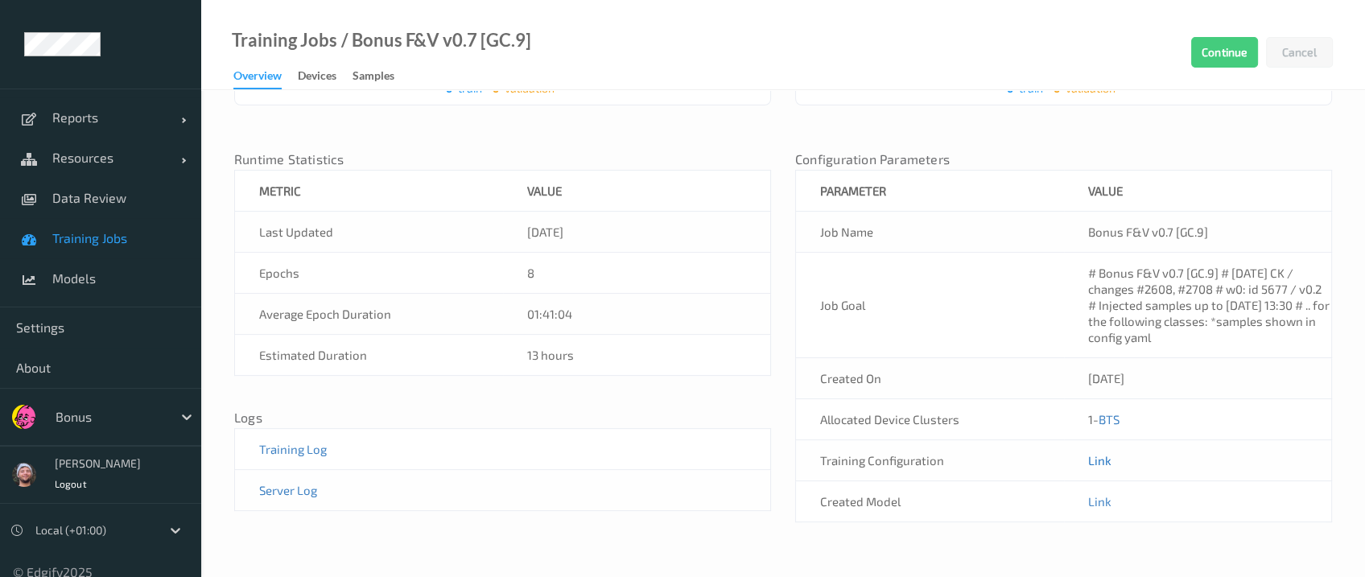
click at [1096, 456] on link "Link" at bounding box center [1099, 460] width 23 height 14
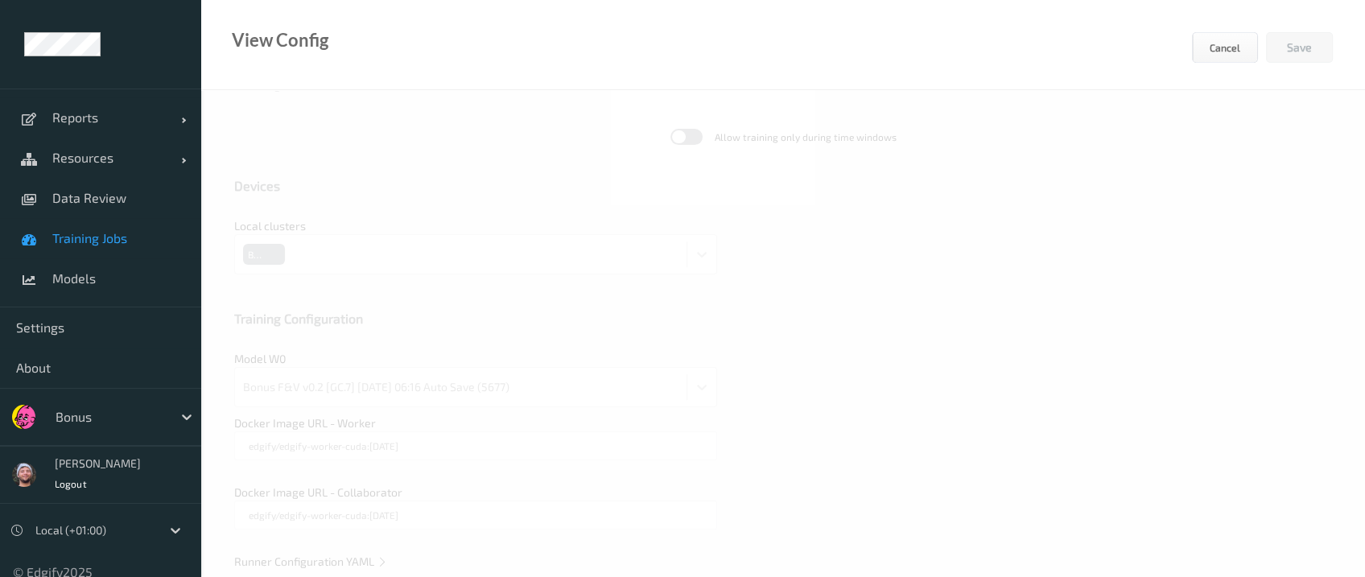
scroll to position [529, 0]
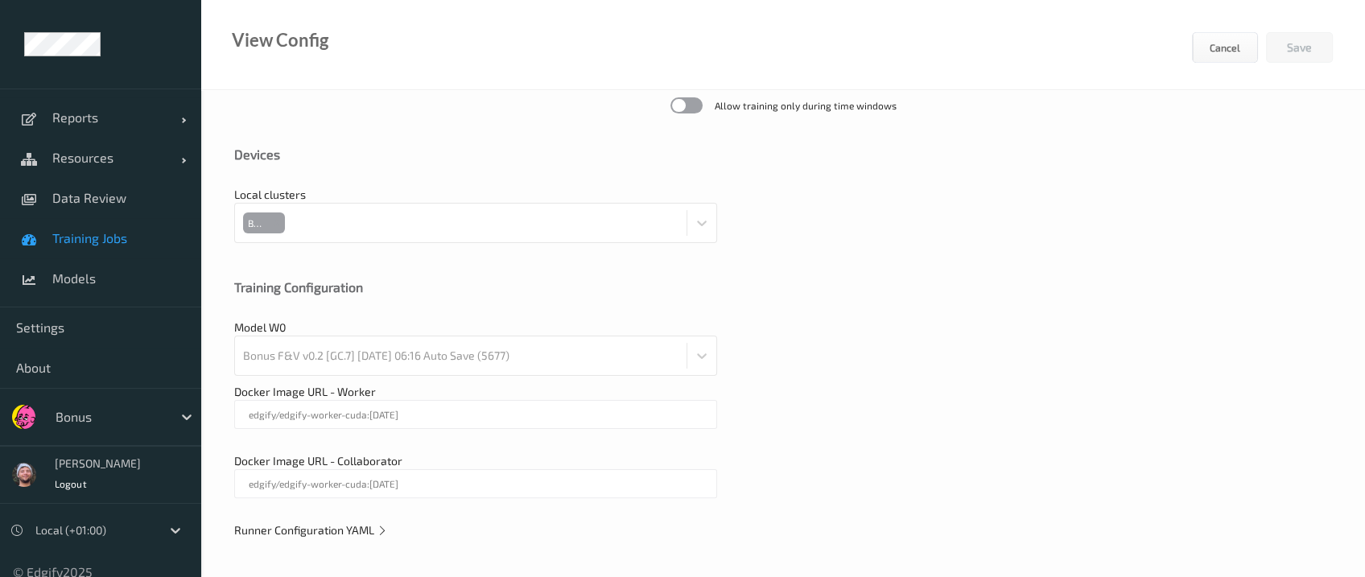
click at [361, 523] on span "Runner Configuration YAML" at bounding box center [311, 530] width 154 height 14
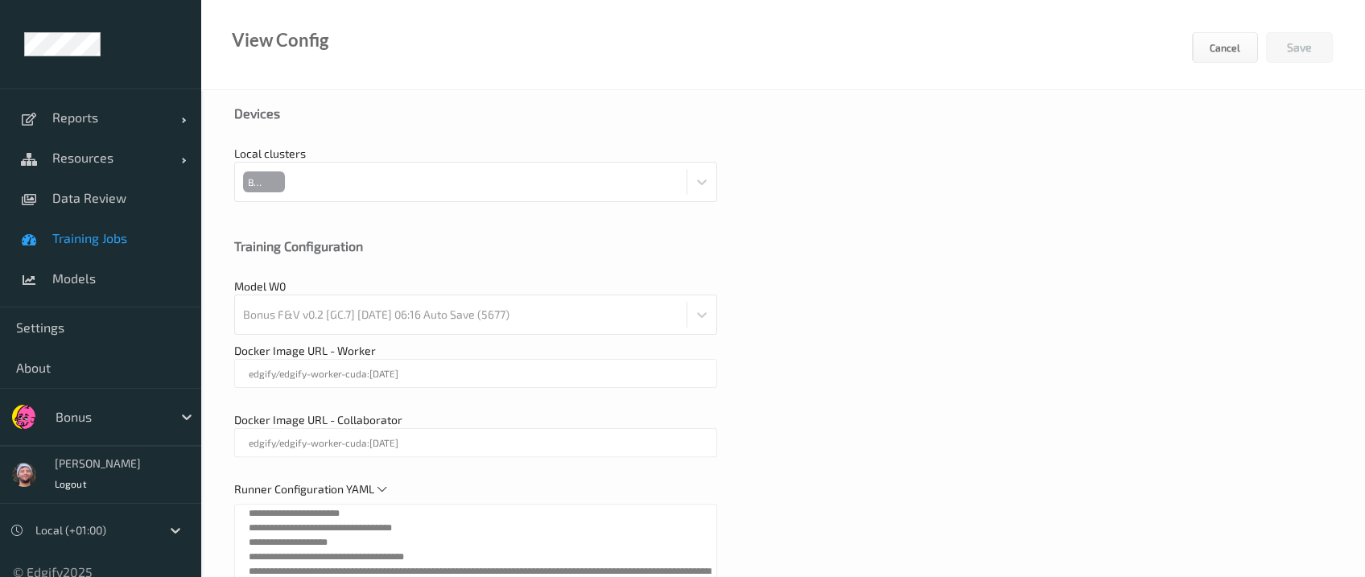
scroll to position [302, 0]
click at [850, 213] on div "Local clusters BTS" at bounding box center [783, 182] width 1098 height 72
click at [518, 119] on div "Devices" at bounding box center [783, 113] width 1098 height 16
click at [89, 410] on div at bounding box center [110, 416] width 109 height 19
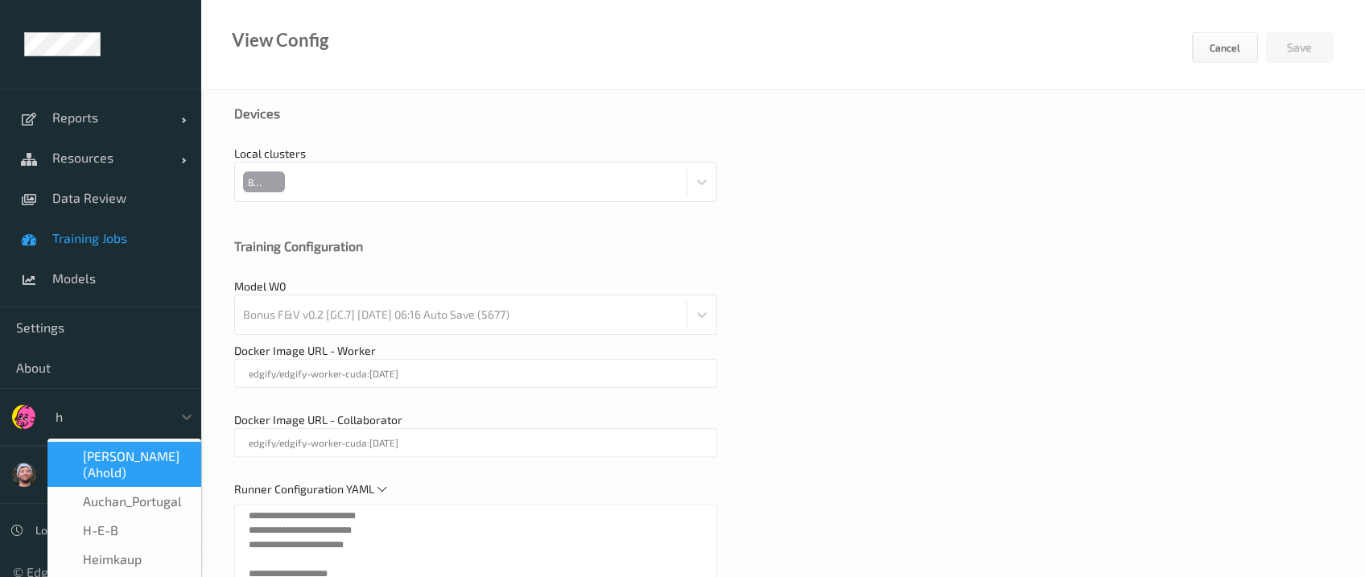
type input "h-"
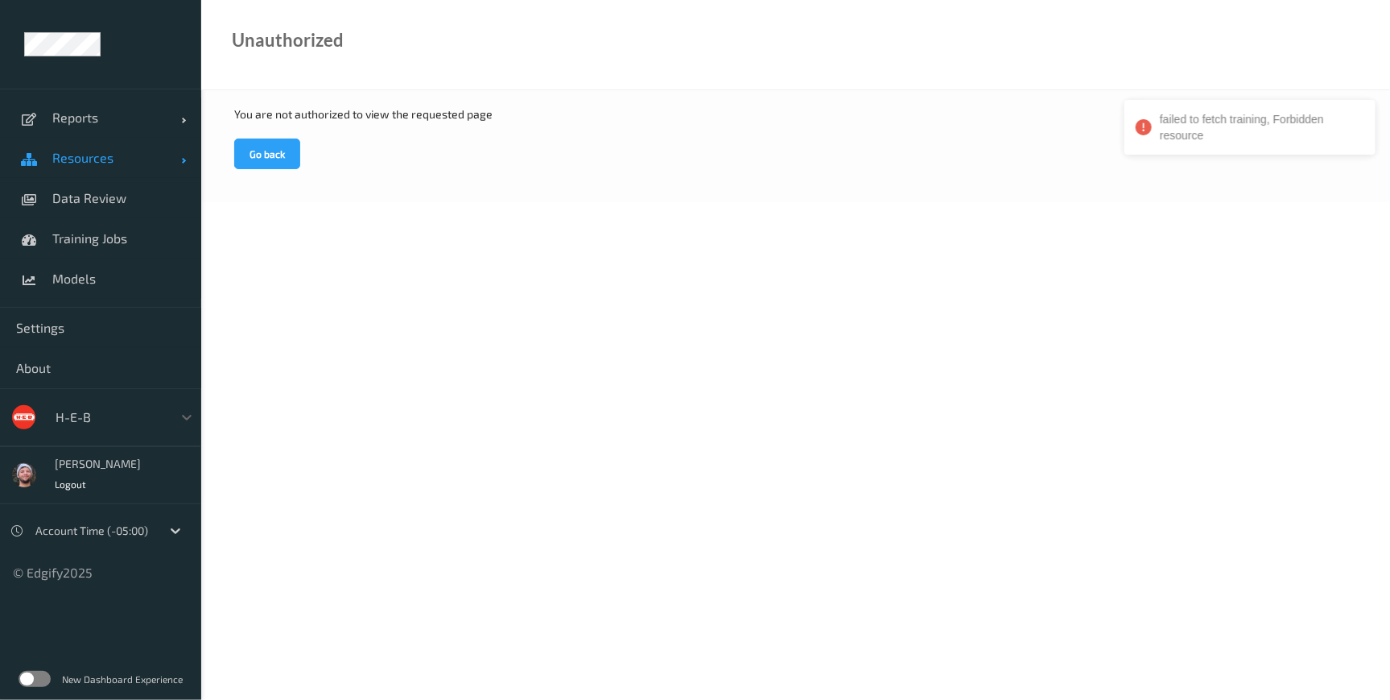
click at [119, 162] on span "Resources" at bounding box center [116, 158] width 129 height 16
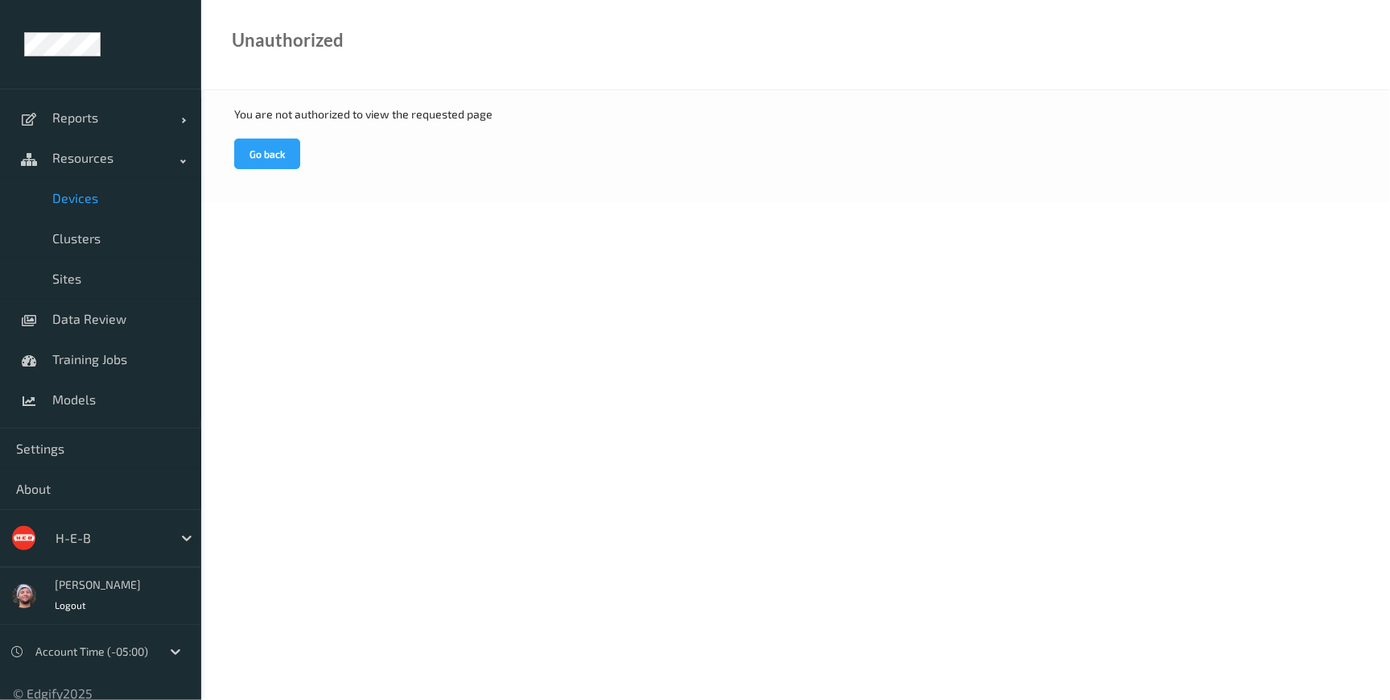
click at [102, 192] on span "Devices" at bounding box center [118, 198] width 133 height 16
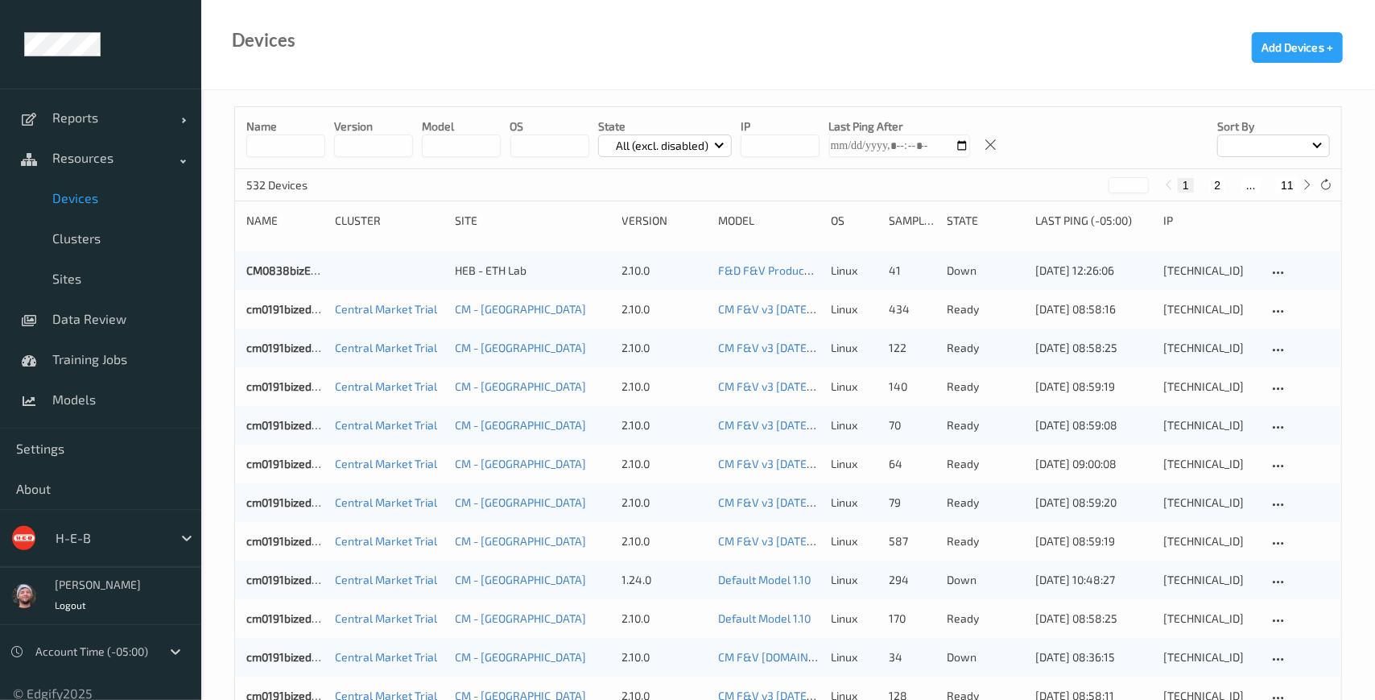
click at [1294, 181] on button "11" at bounding box center [1287, 185] width 23 height 14
type input "**"
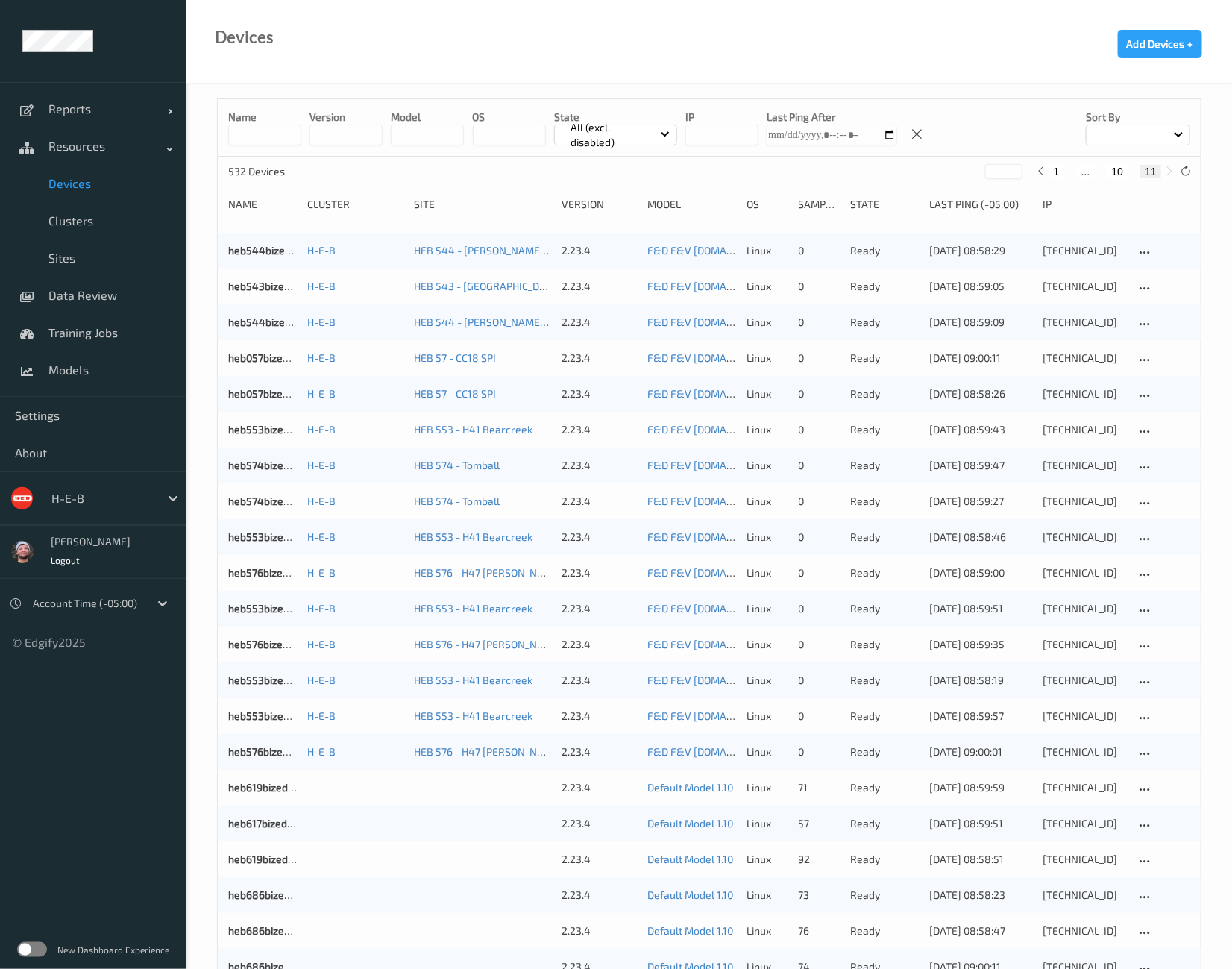
drag, startPoint x: 1188, startPoint y: 169, endPoint x: 953, endPoint y: 378, distance: 314.5
click at [1188, 169] on icon at bounding box center [1186, 171] width 11 height 11
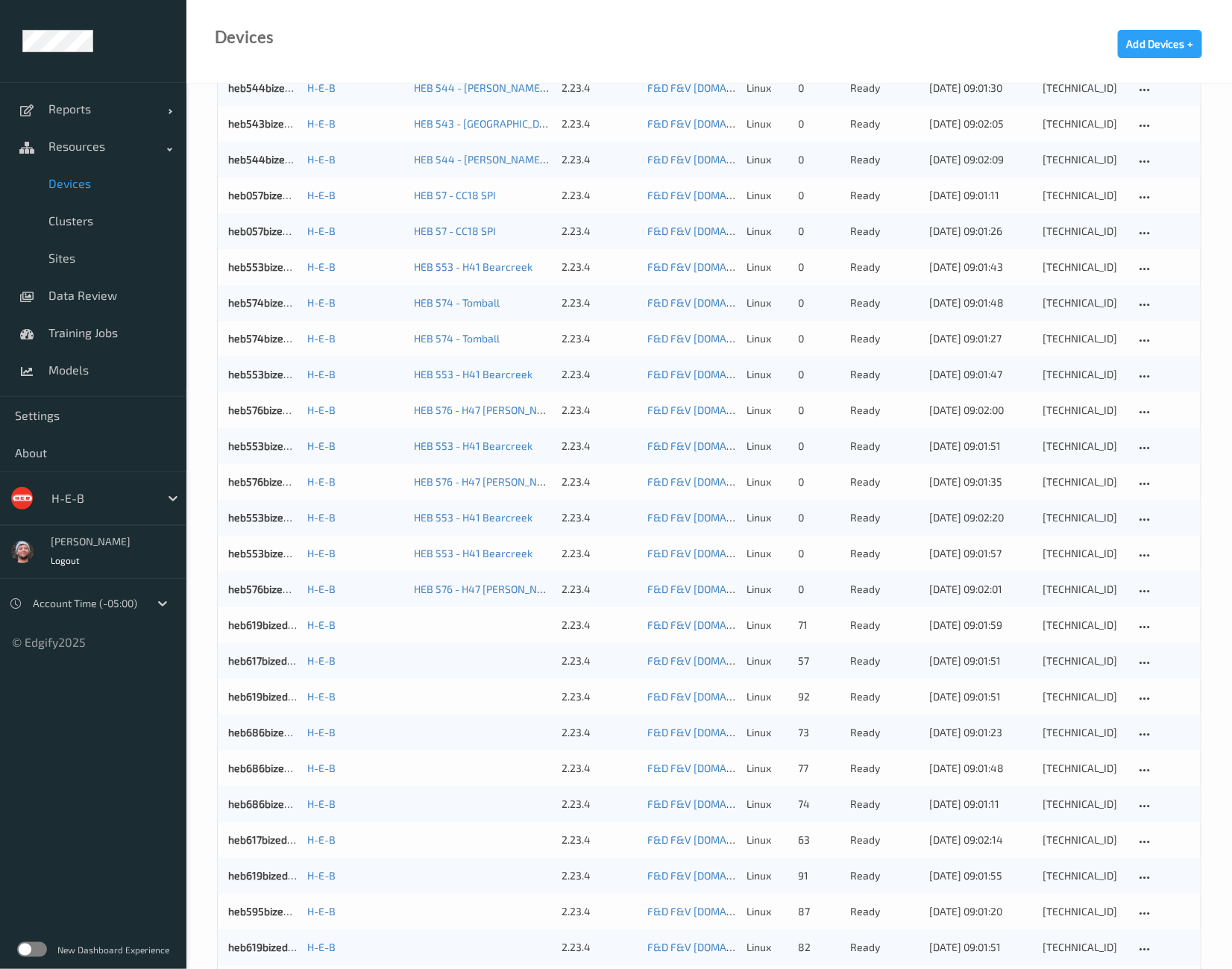
scroll to position [440, 0]
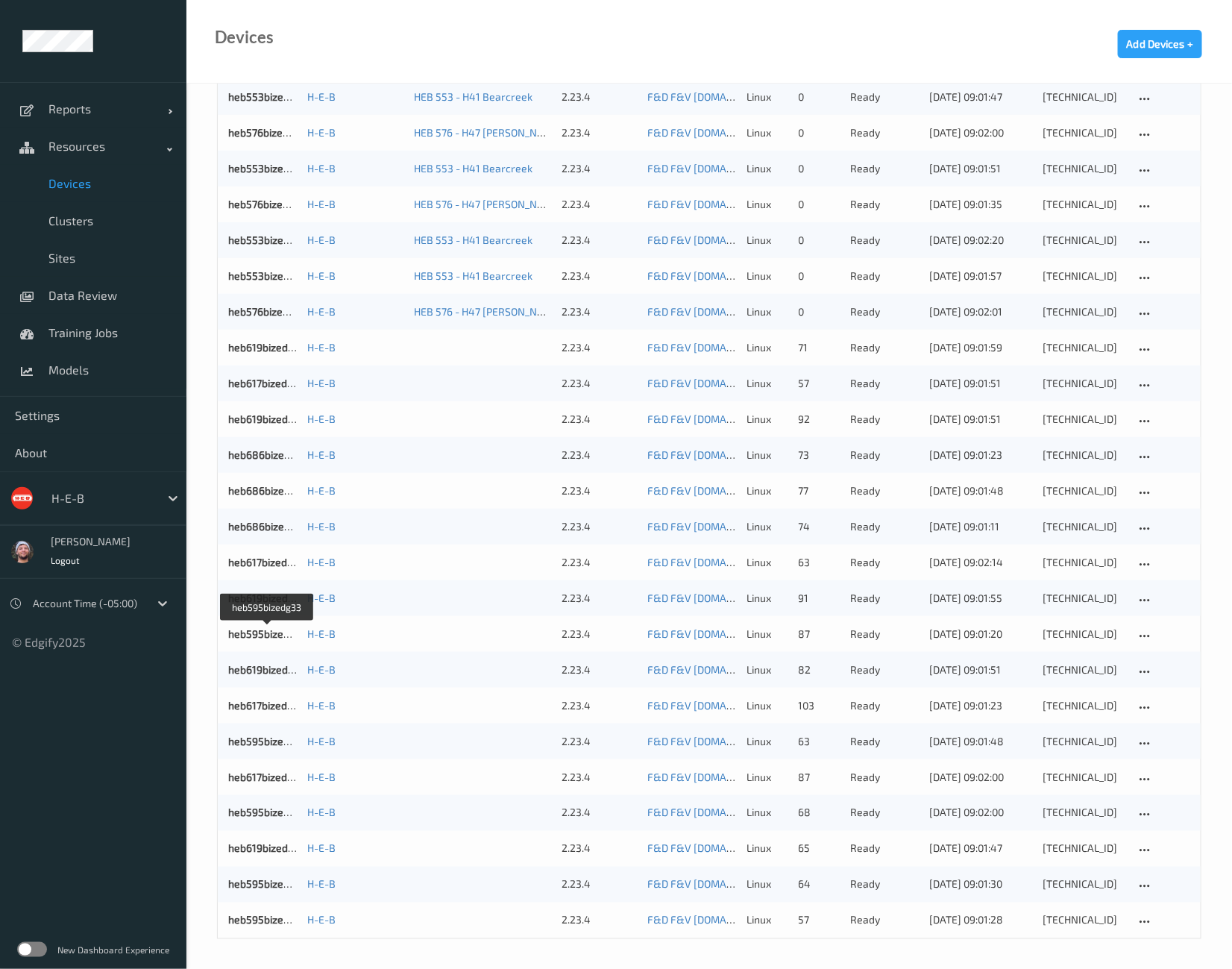
click at [90, 192] on link "Devices" at bounding box center [93, 183] width 186 height 37
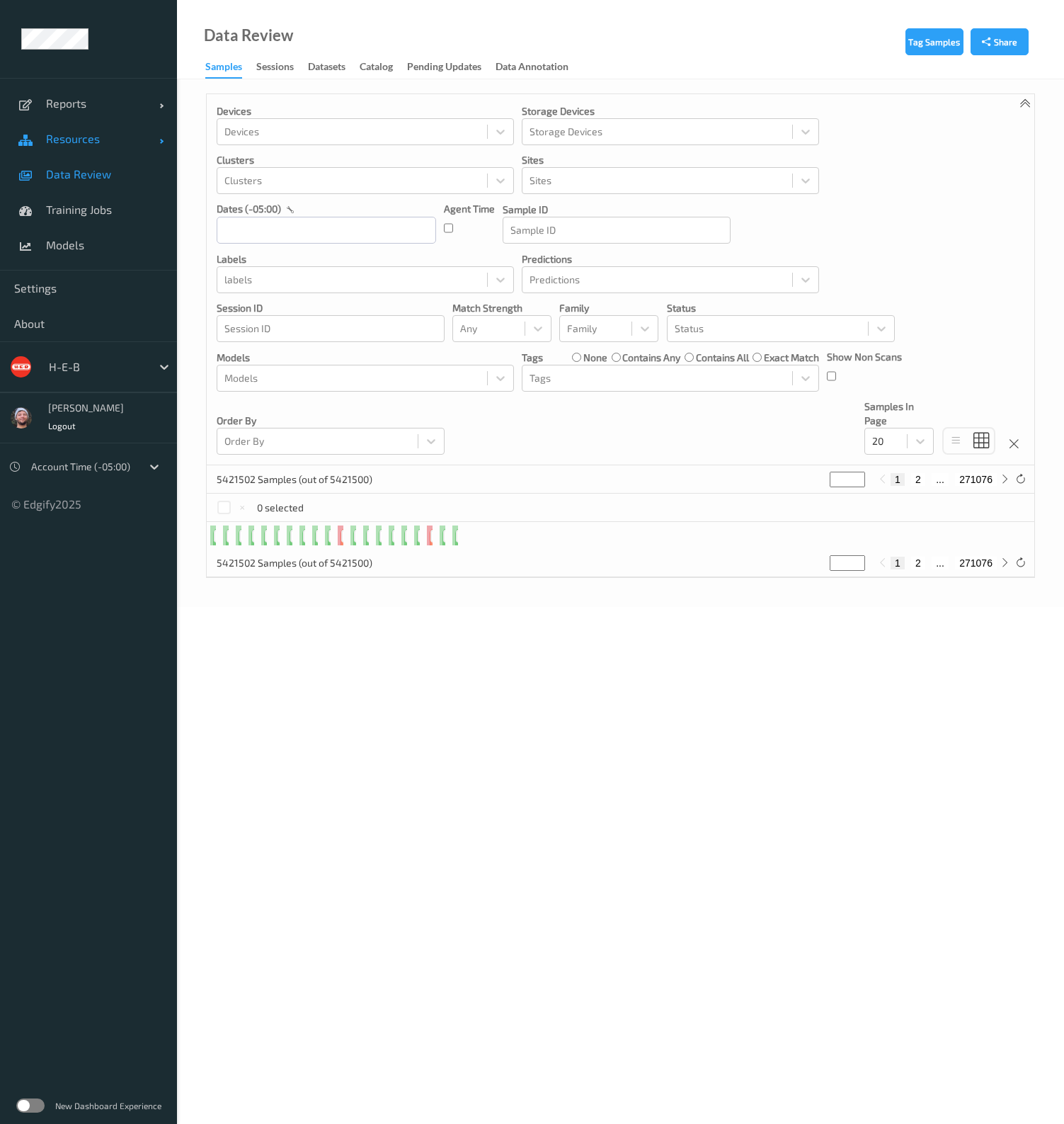
click at [101, 139] on span "Resources" at bounding box center [102, 139] width 113 height 14
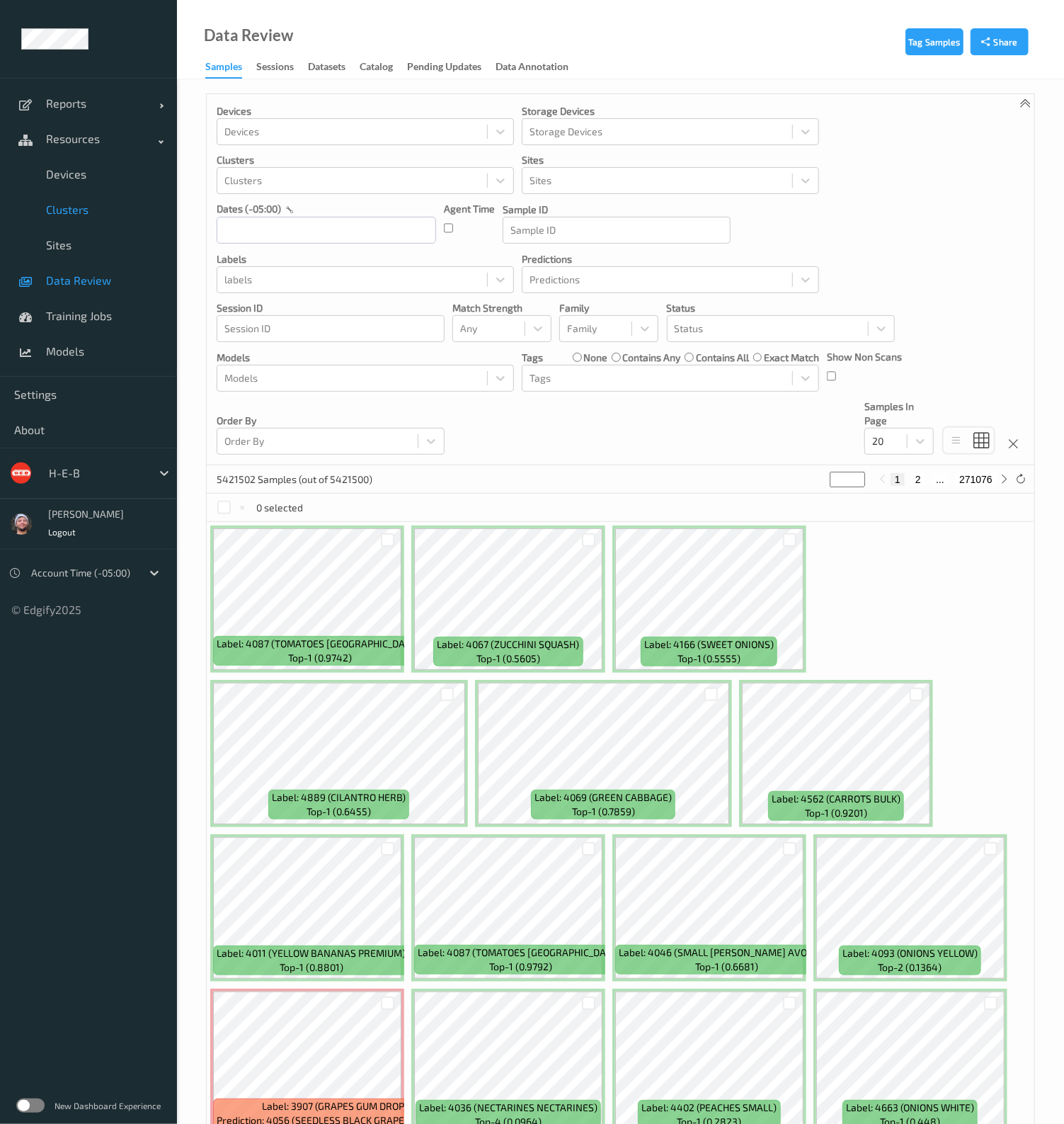
click at [79, 200] on link "Clusters" at bounding box center [88, 209] width 177 height 35
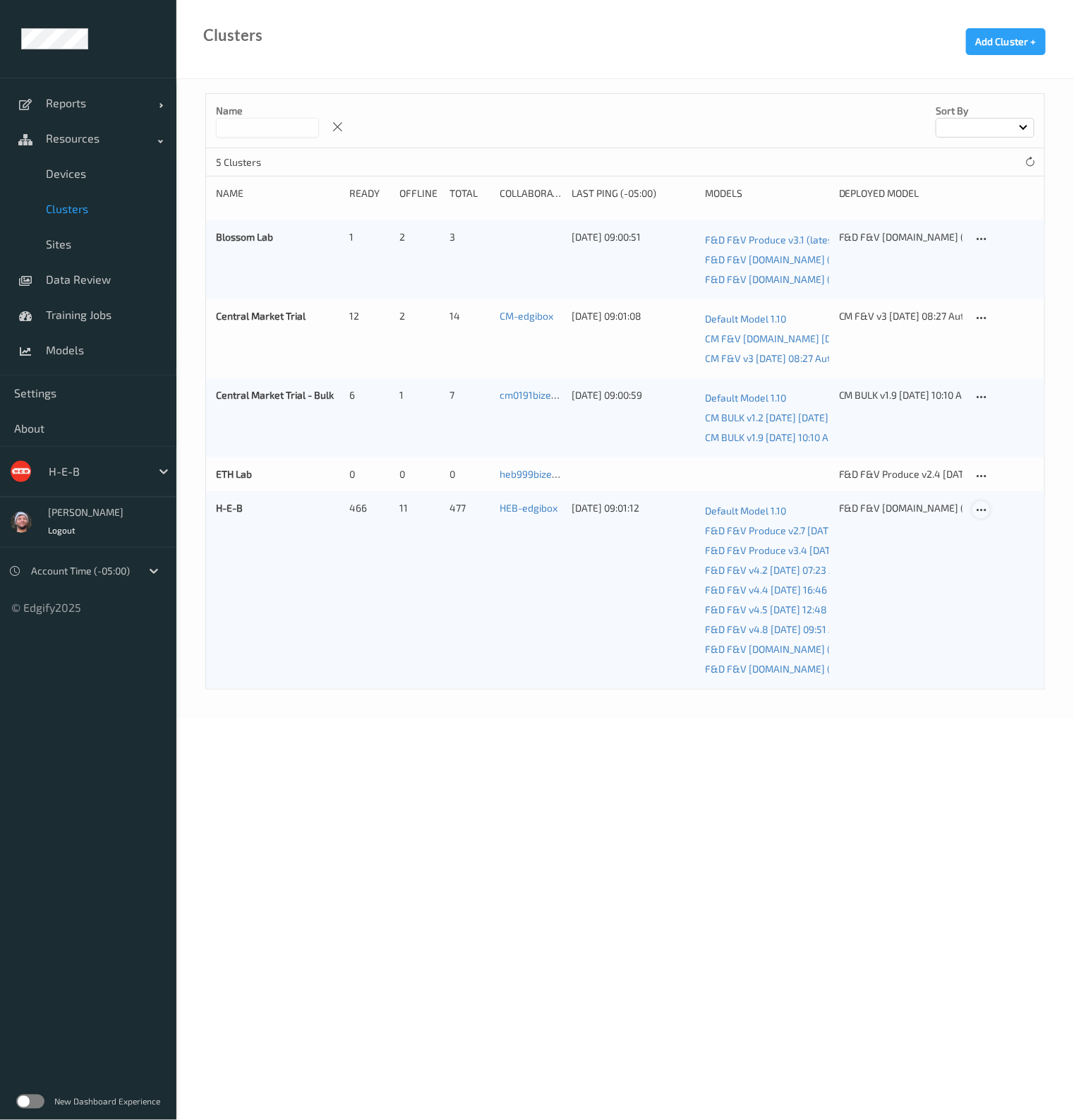
click at [984, 507] on icon at bounding box center [982, 510] width 12 height 12
click at [997, 522] on link "Edit Cluster" at bounding box center [1016, 535] width 87 height 26
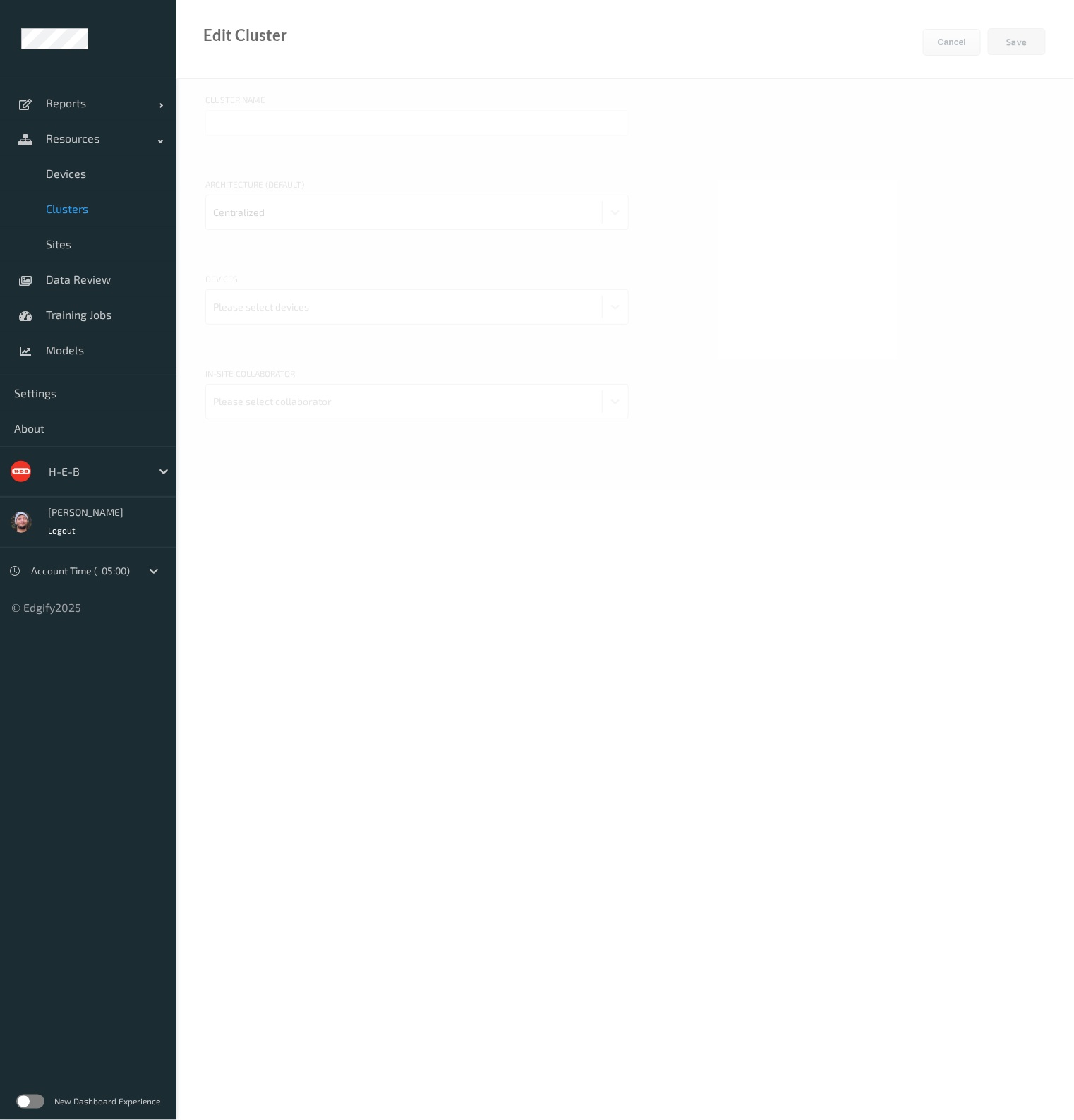
type input "H-E-B"
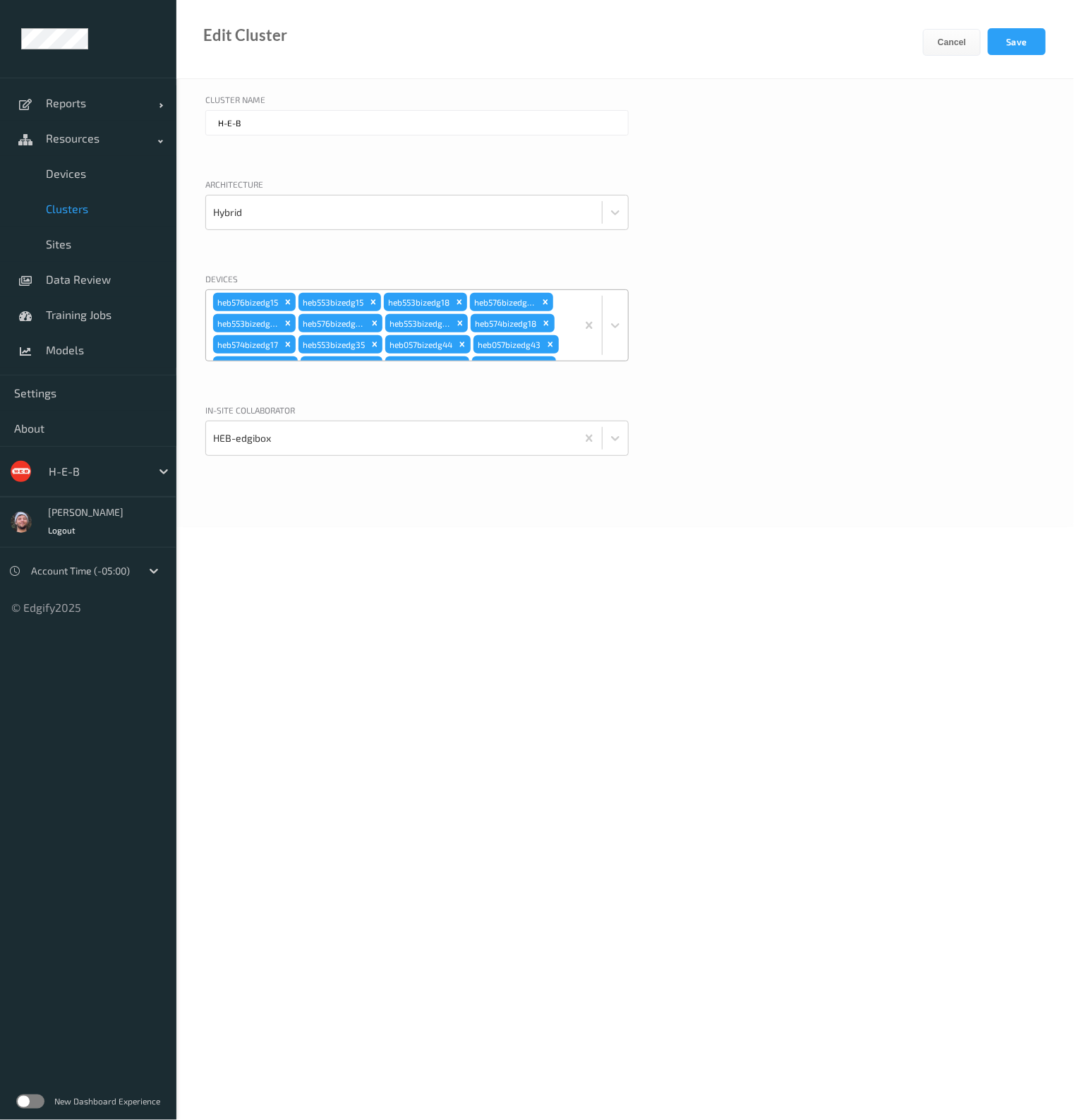
click at [566, 315] on div "heb576bizedg15 heb553bizedg15 heb553bizedg18 heb576bizedg16 heb553bizedg17 heb5…" at bounding box center [391, 325] width 371 height 70
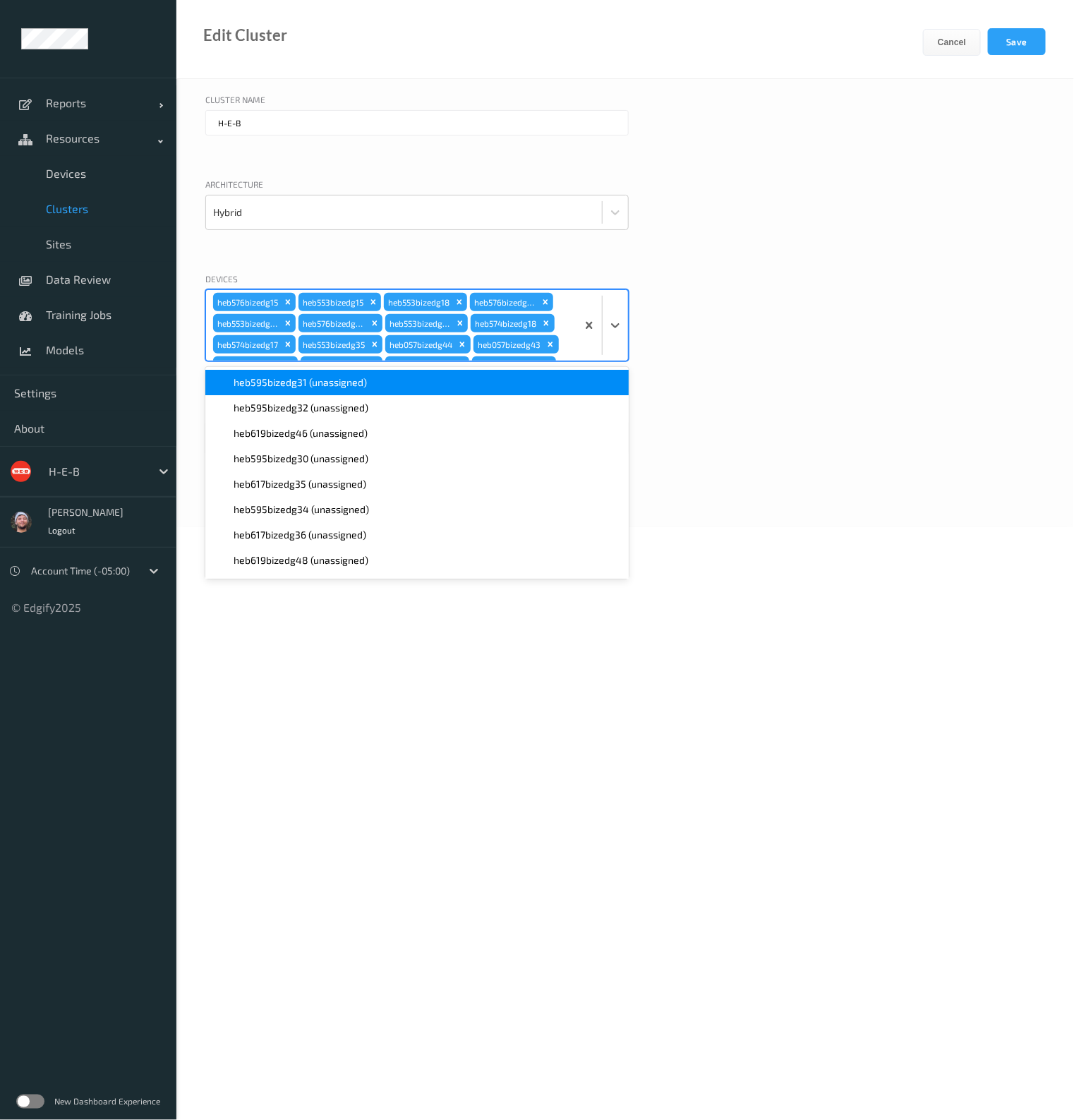
scroll to position [2521, 0]
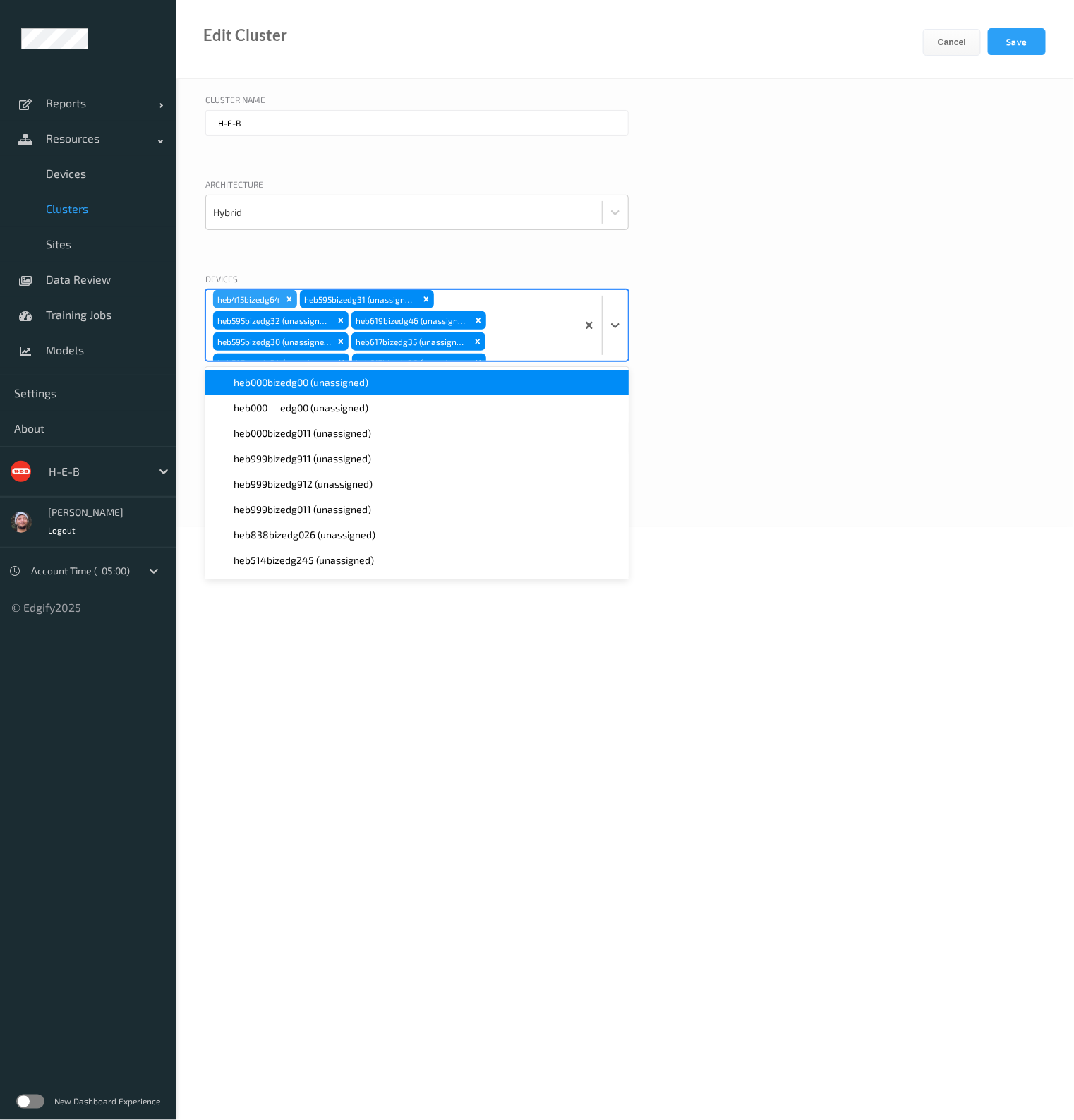
click at [1029, 237] on div "Architecture Hybrid" at bounding box center [625, 218] width 840 height 81
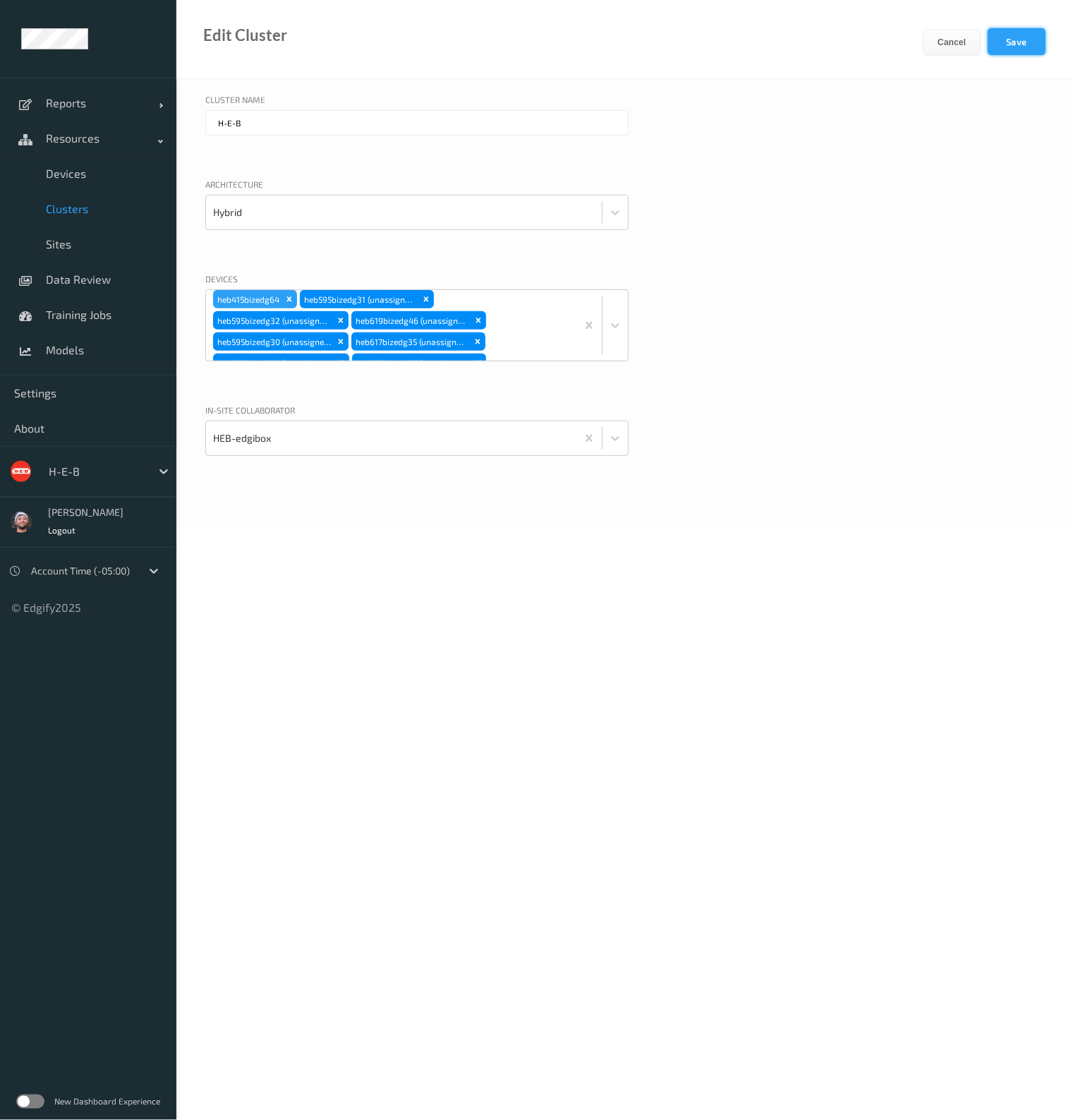
click at [1036, 40] on button "Save" at bounding box center [1017, 41] width 58 height 27
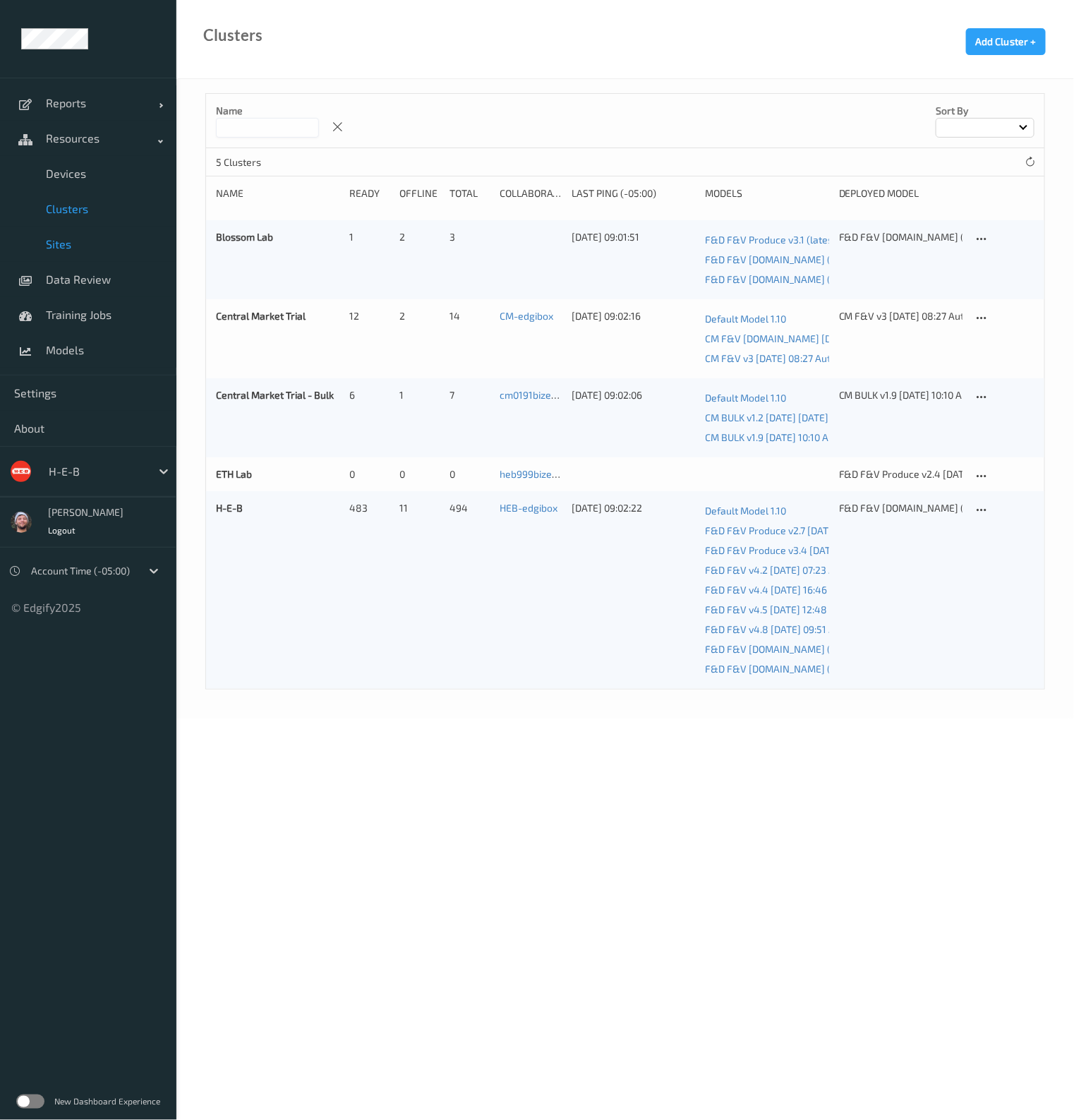
click at [92, 237] on span "Sites" at bounding box center [103, 244] width 117 height 14
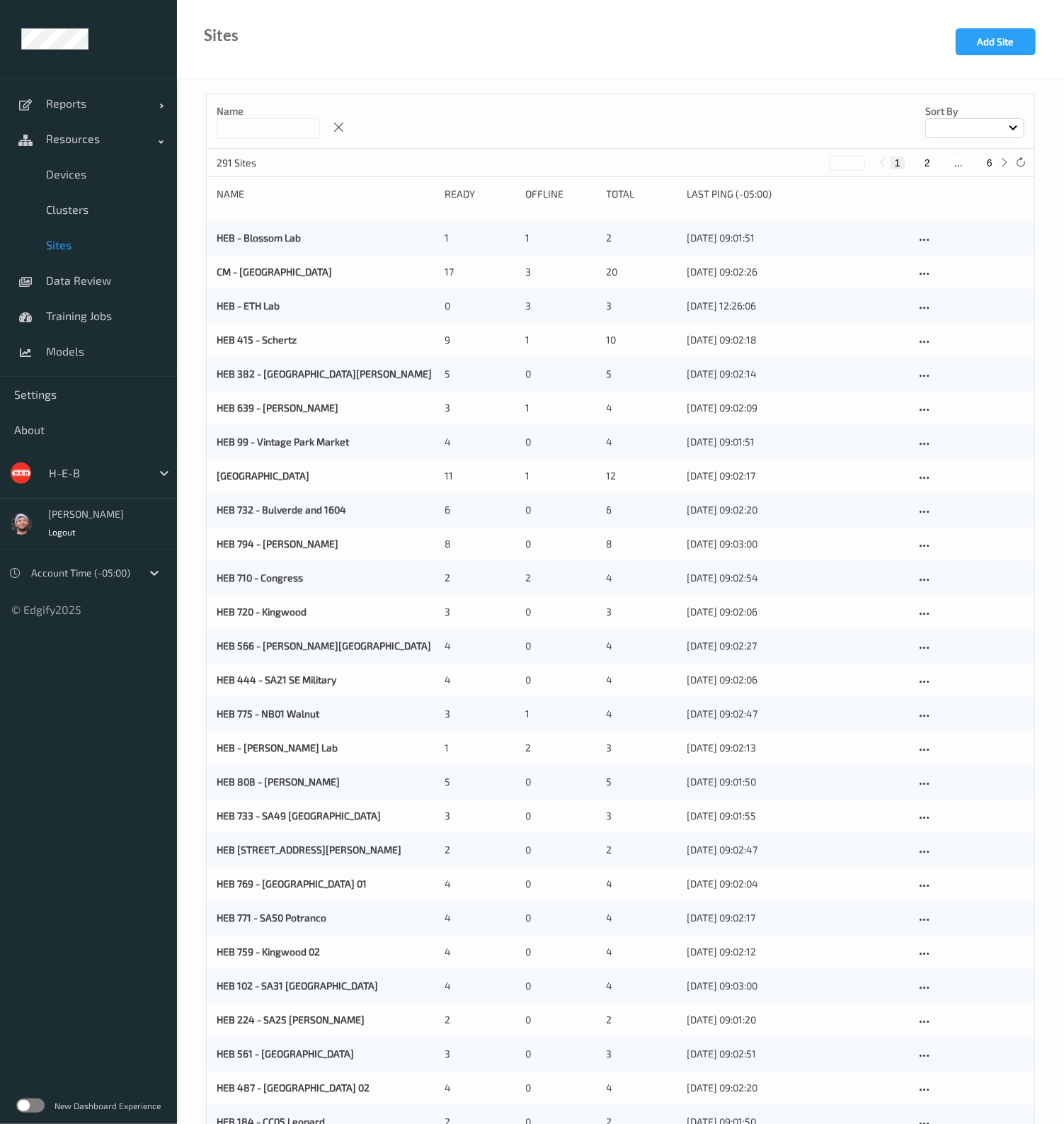
click at [250, 125] on input at bounding box center [268, 128] width 104 height 20
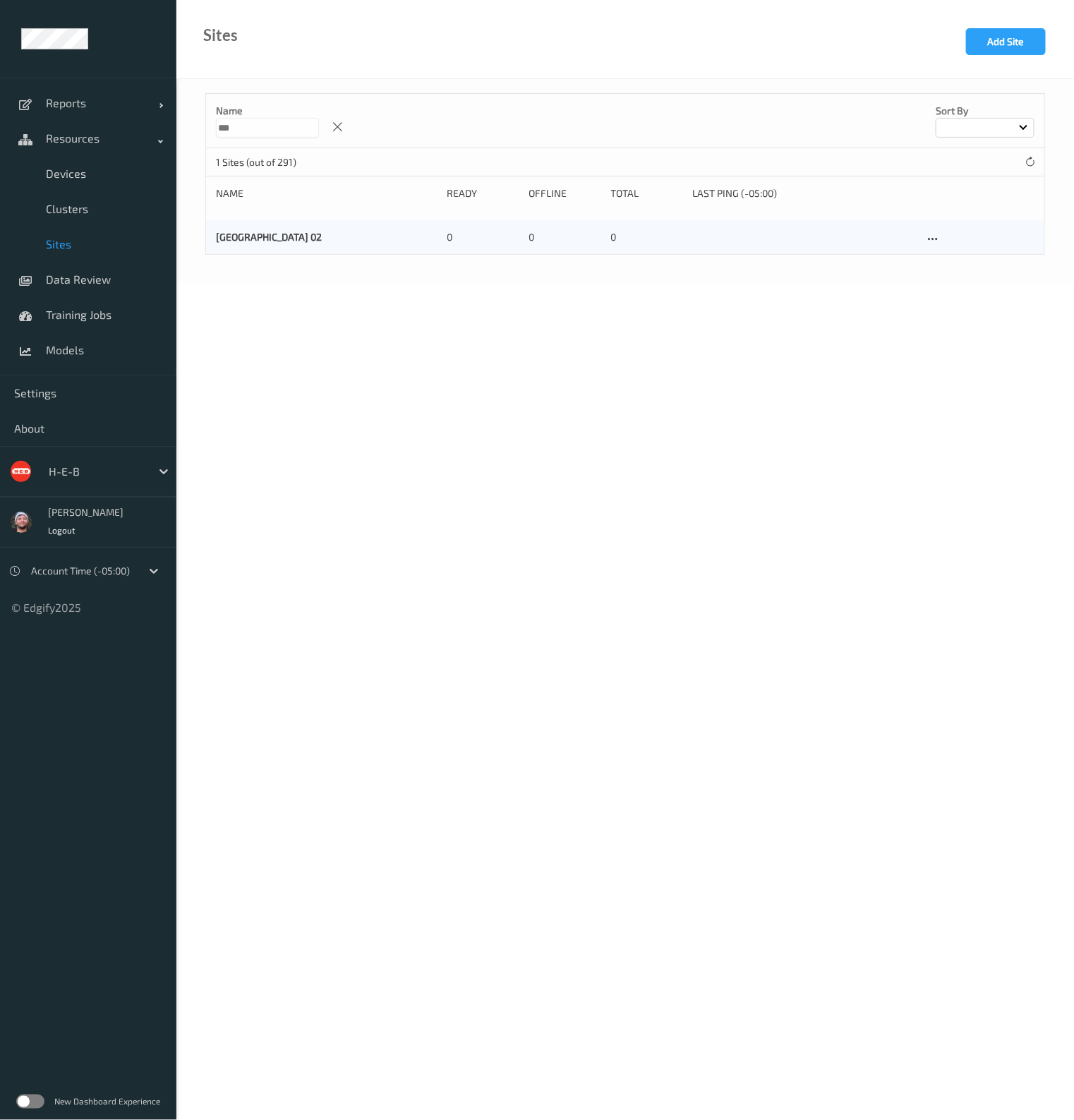
type input "***"
click at [490, 114] on div "Name *** Sort by" at bounding box center [625, 121] width 838 height 54
click at [932, 236] on icon at bounding box center [933, 239] width 12 height 12
click at [947, 265] on link "Edit Site" at bounding box center [962, 264] width 75 height 26
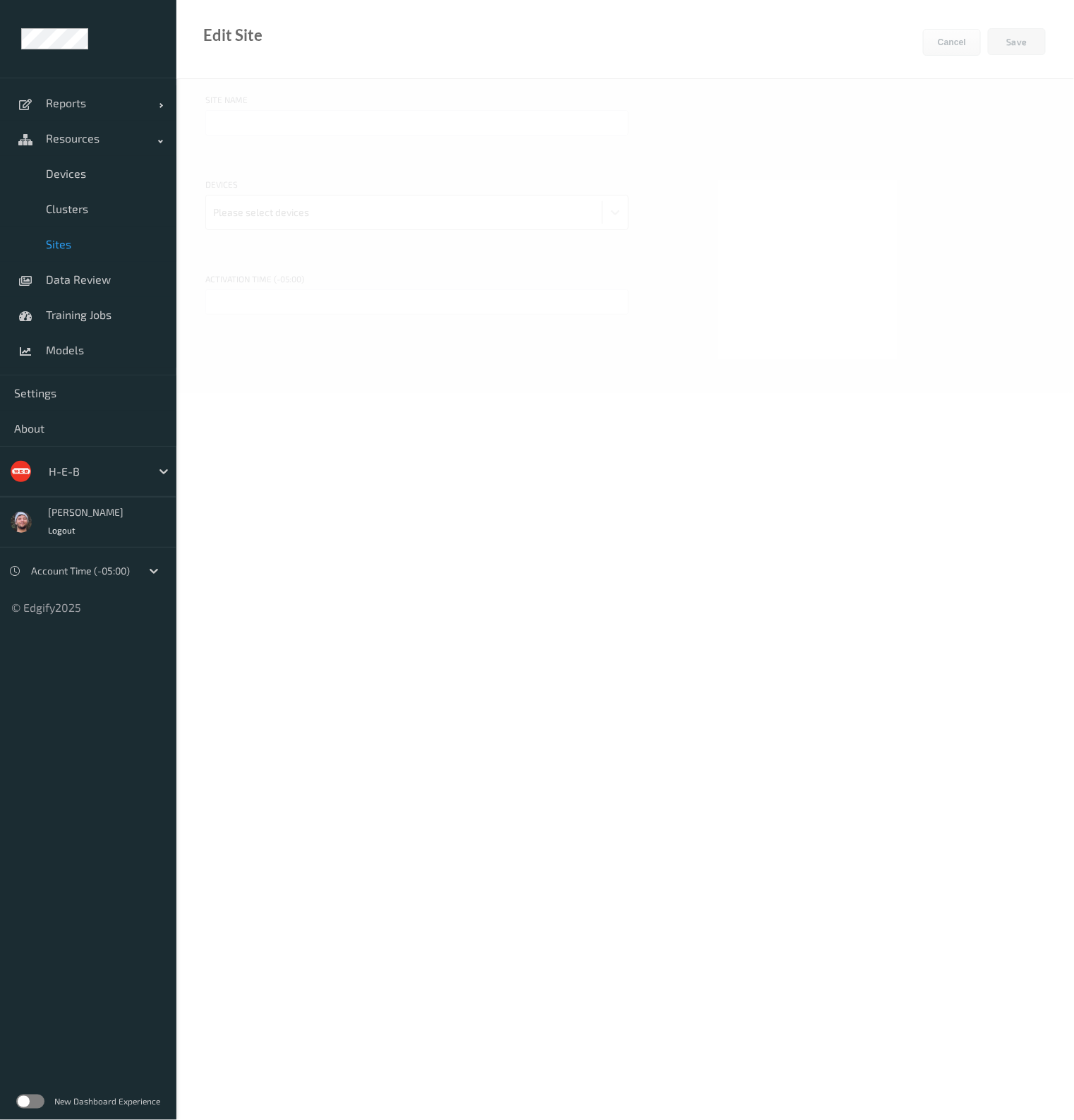
type input "[GEOGRAPHIC_DATA] 02"
click at [328, 311] on input "text" at bounding box center [416, 301] width 423 height 25
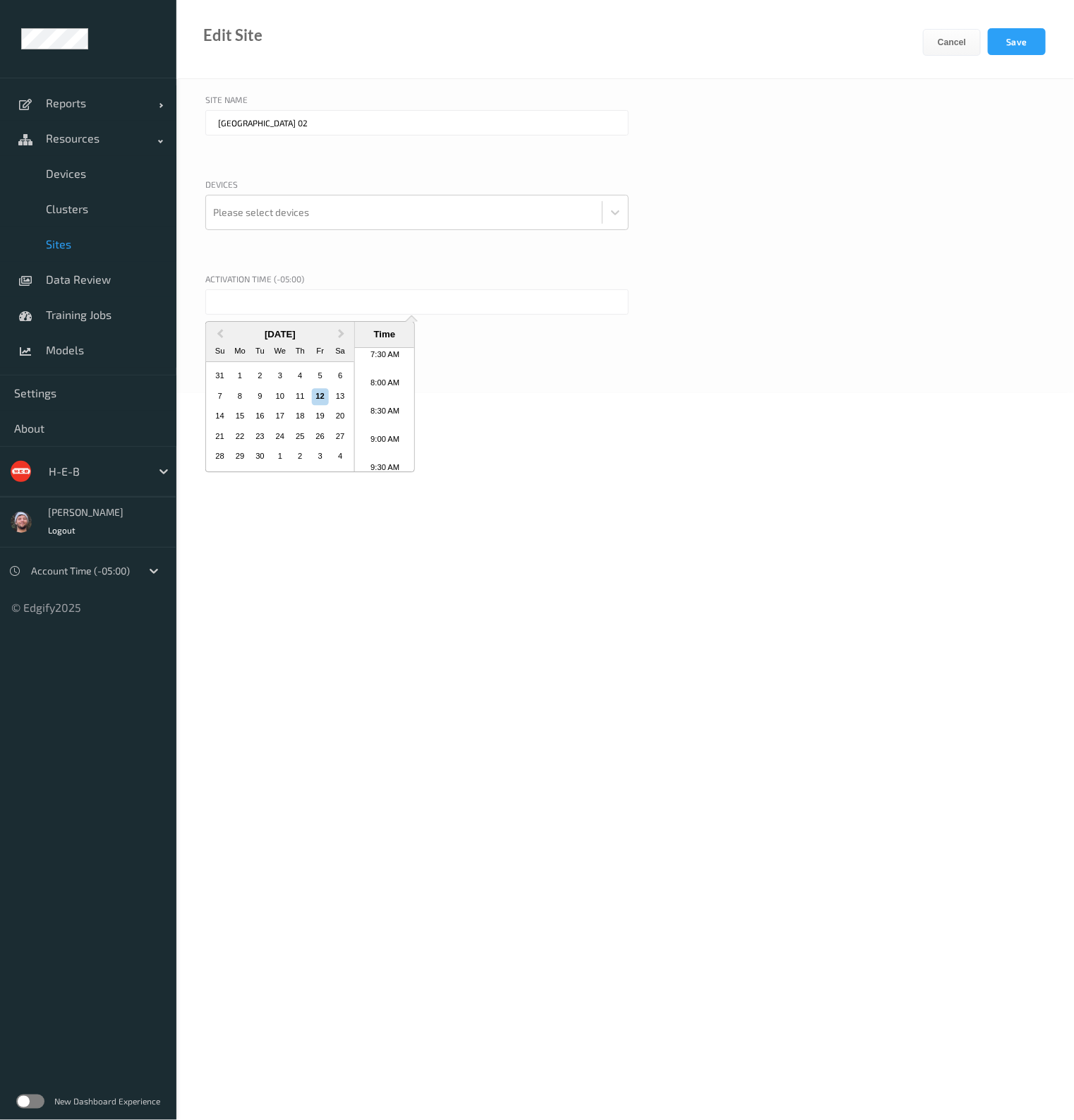
scroll to position [374, 0]
click at [398, 401] on li "7:30 AM" at bounding box center [385, 410] width 60 height 28
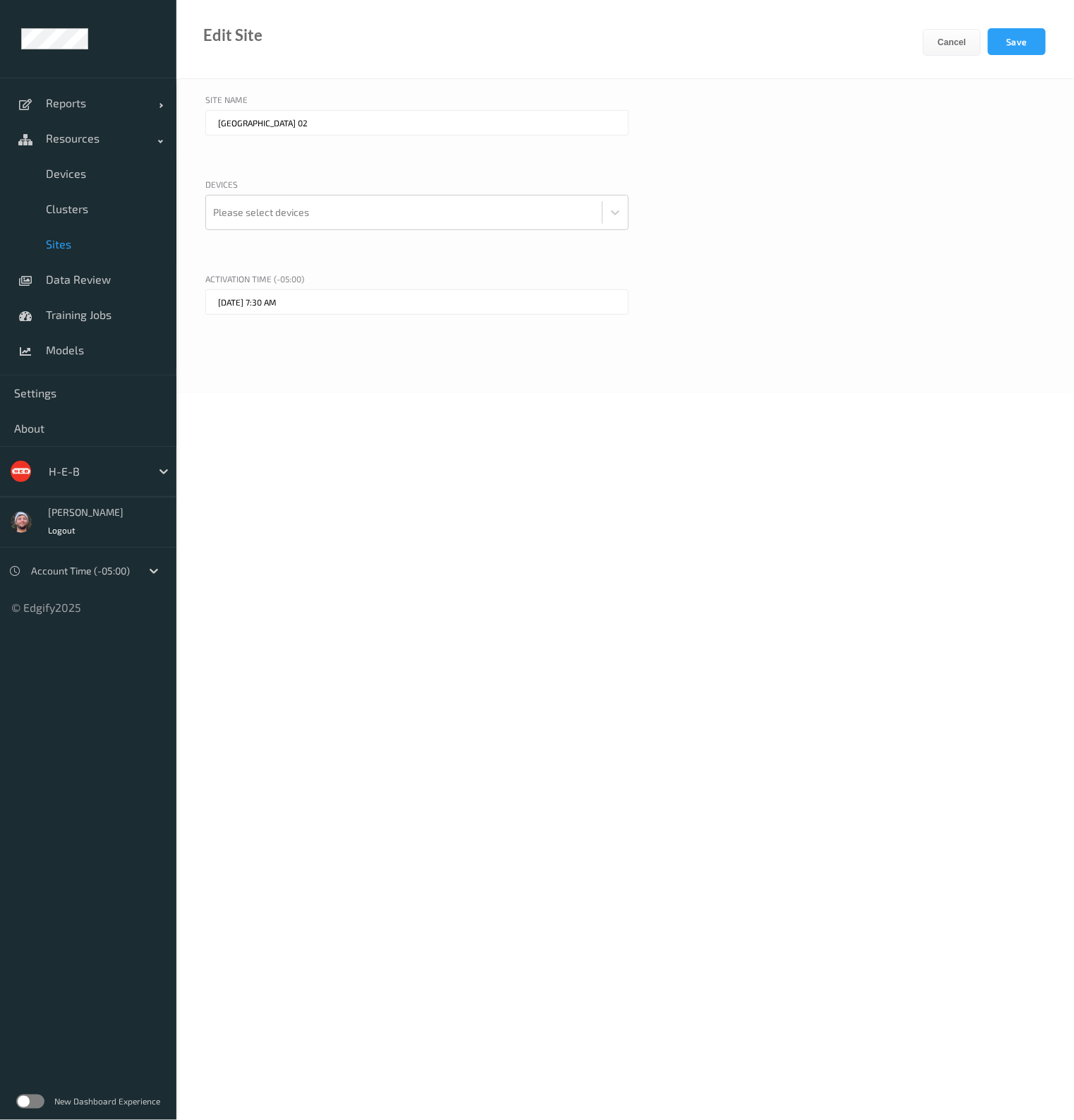
click at [286, 309] on input "[DATE] 7:30 AM" at bounding box center [416, 301] width 423 height 25
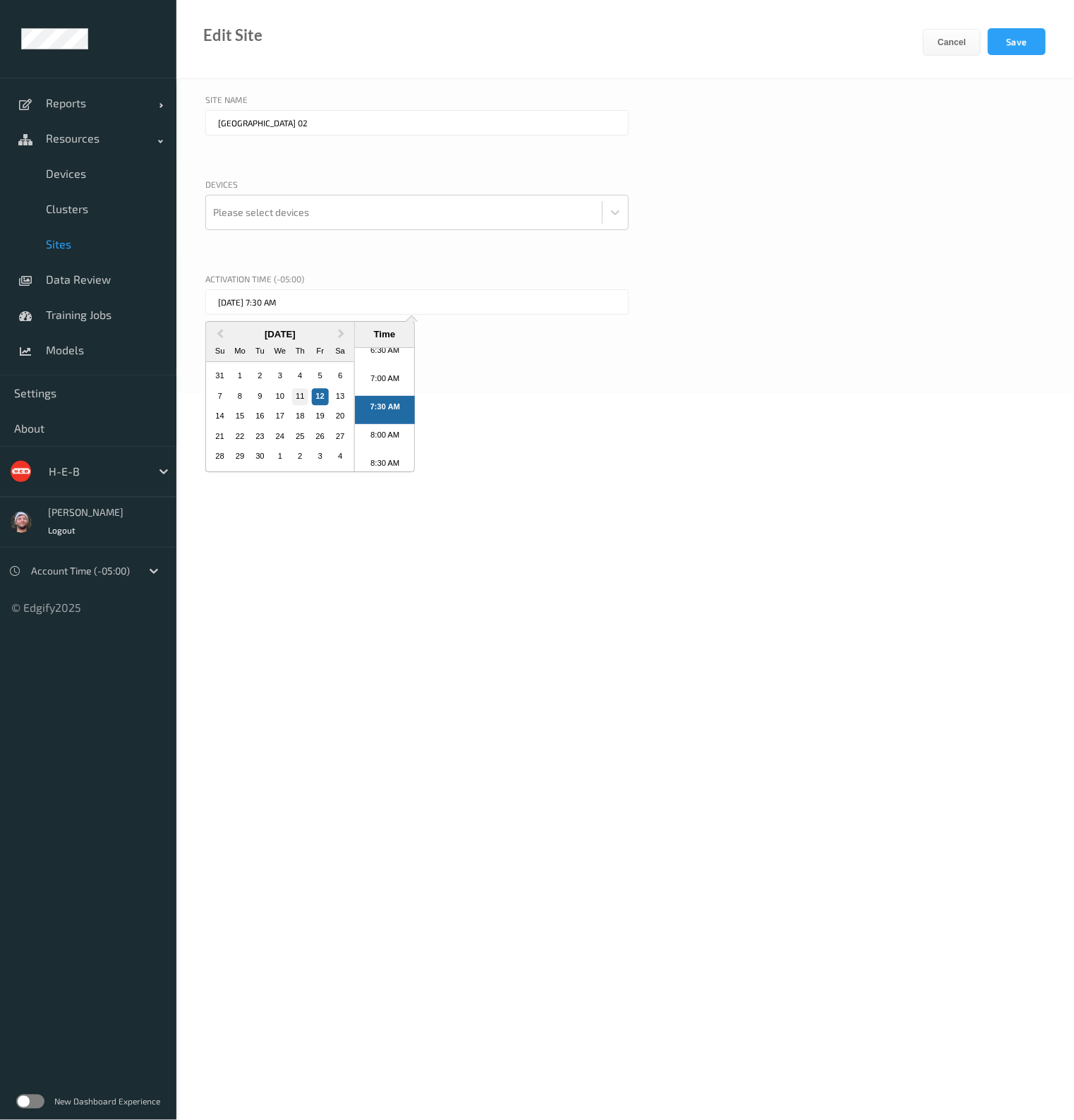
click at [302, 389] on div "11" at bounding box center [299, 396] width 17 height 17
type input "[DATE] 7:30 AM"
click at [308, 266] on div "Site Name HEB 619 - College Station 02 Devices Please select devices Activation…" at bounding box center [625, 236] width 898 height 314
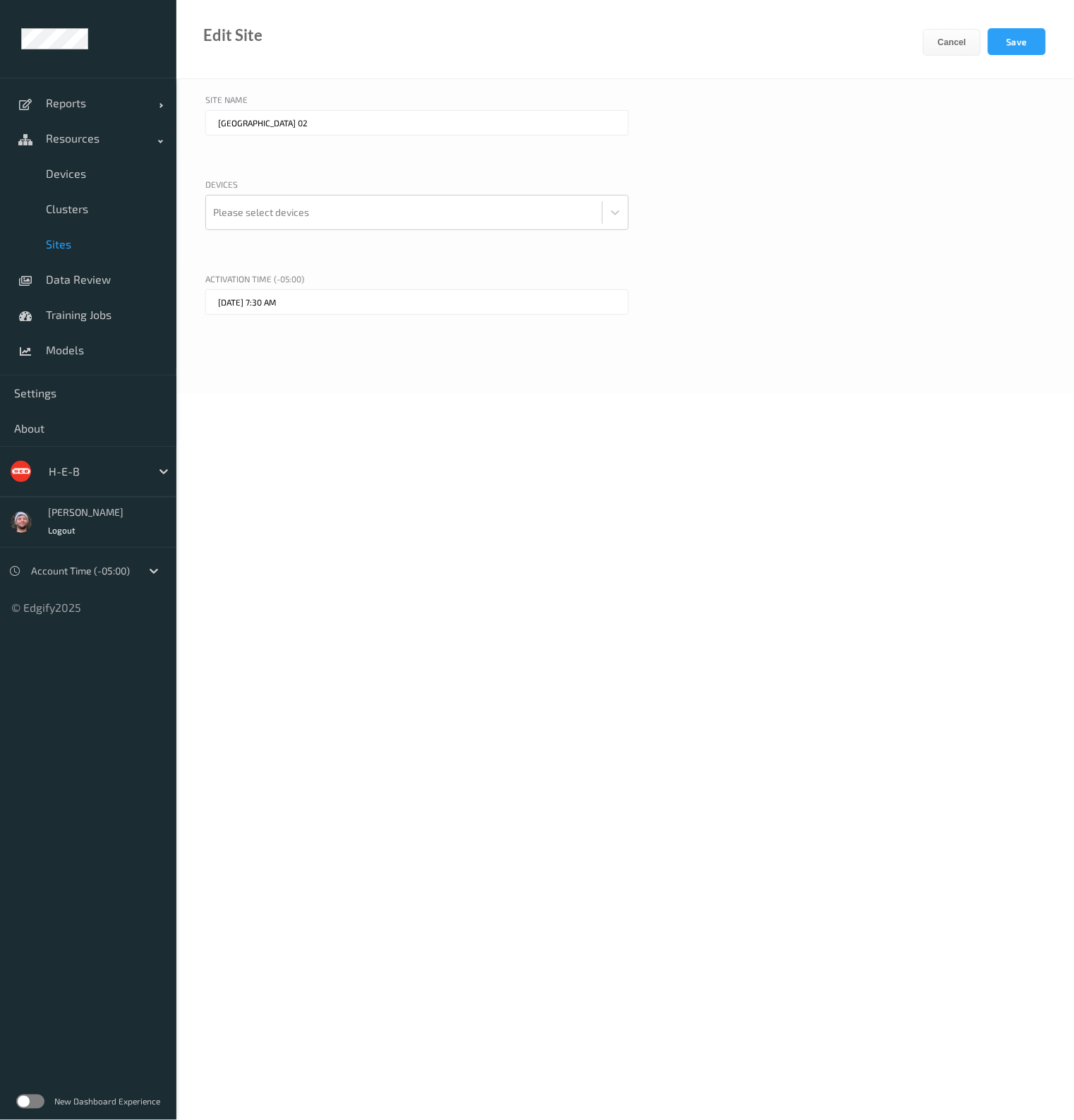
click at [313, 231] on div "Devices Please select devices" at bounding box center [416, 222] width 423 height 88
click at [314, 223] on div at bounding box center [404, 212] width 382 height 28
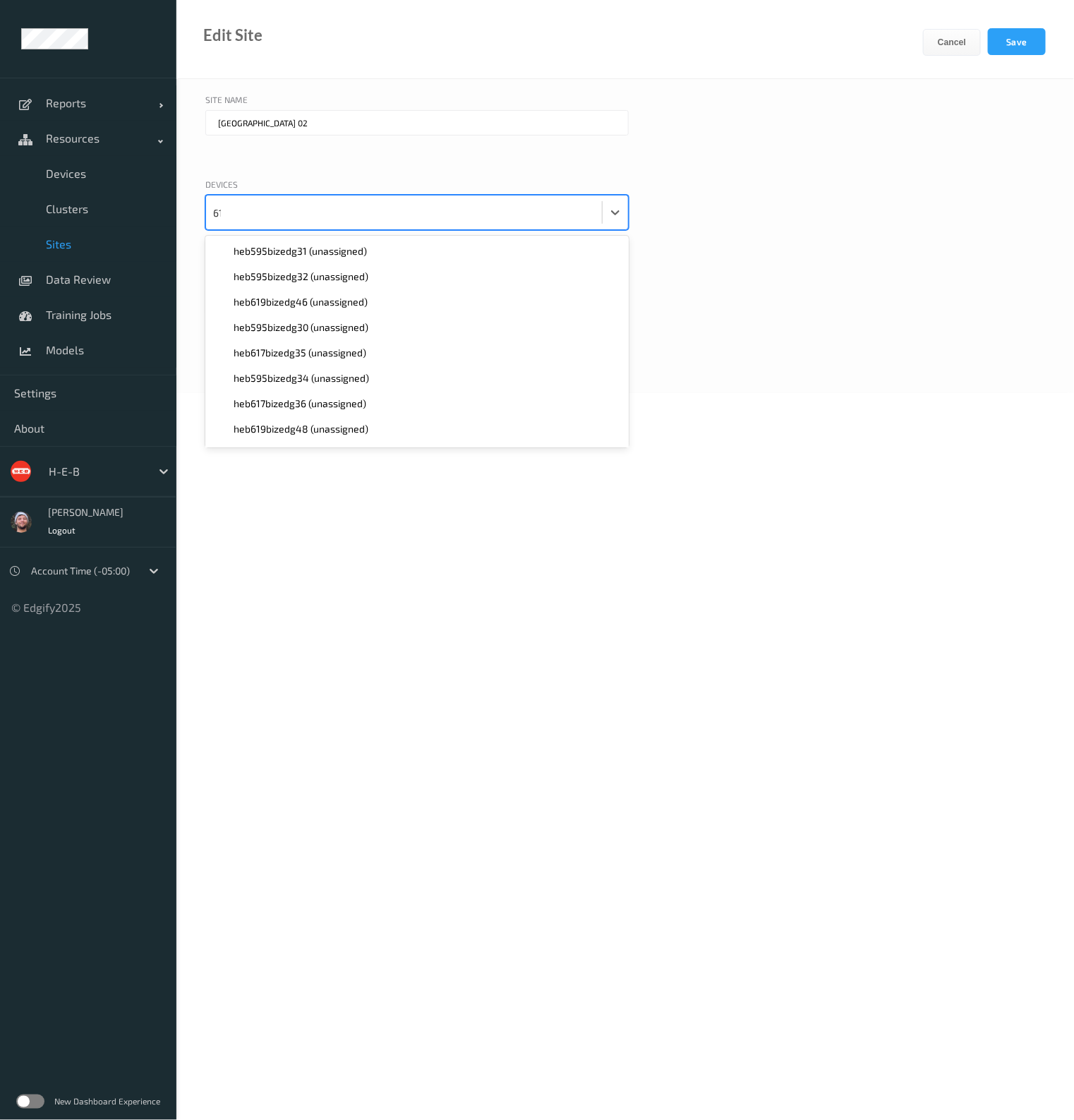
type input "619"
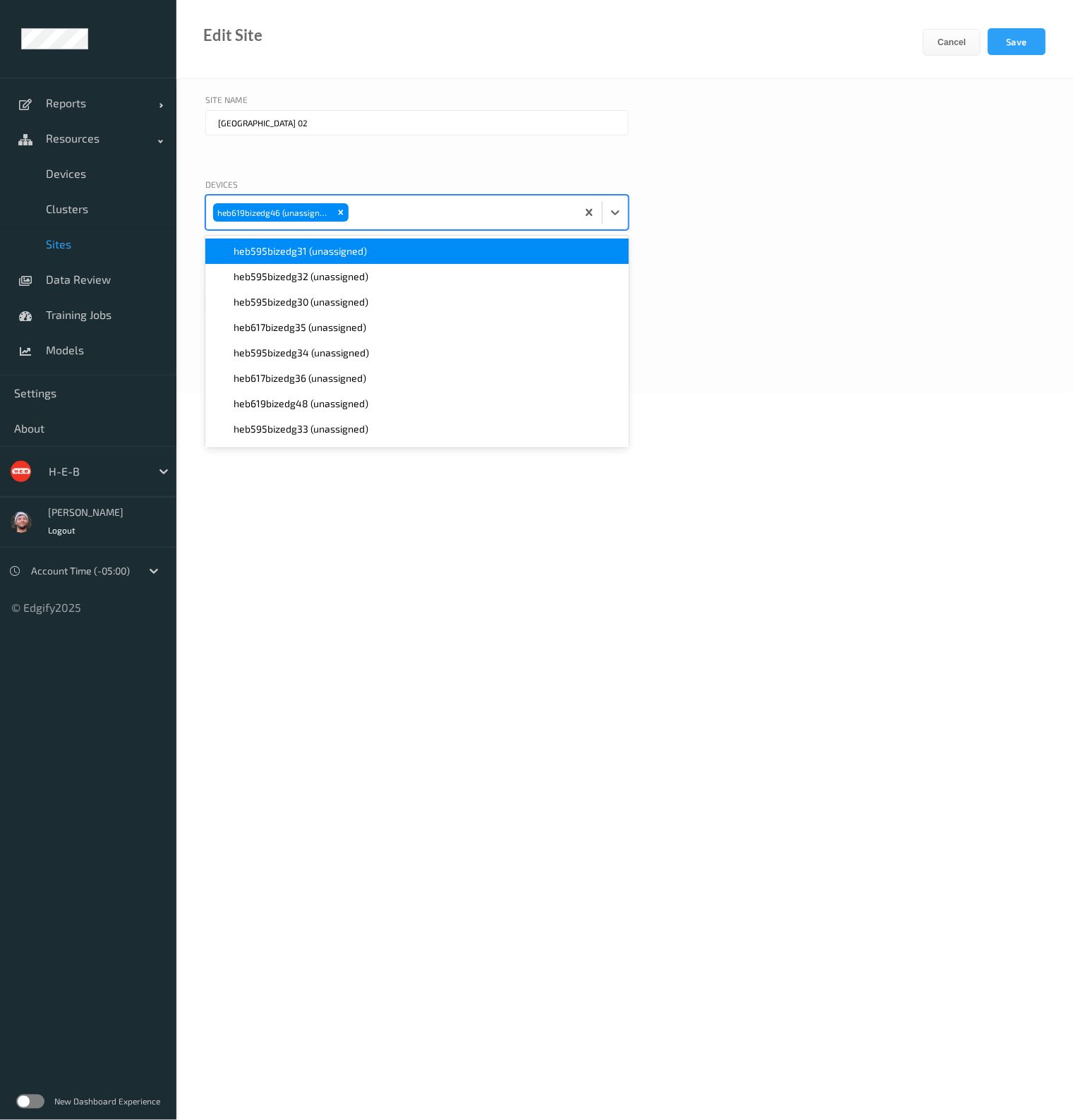
paste input "619"
type input "619"
paste input "619"
type input "619"
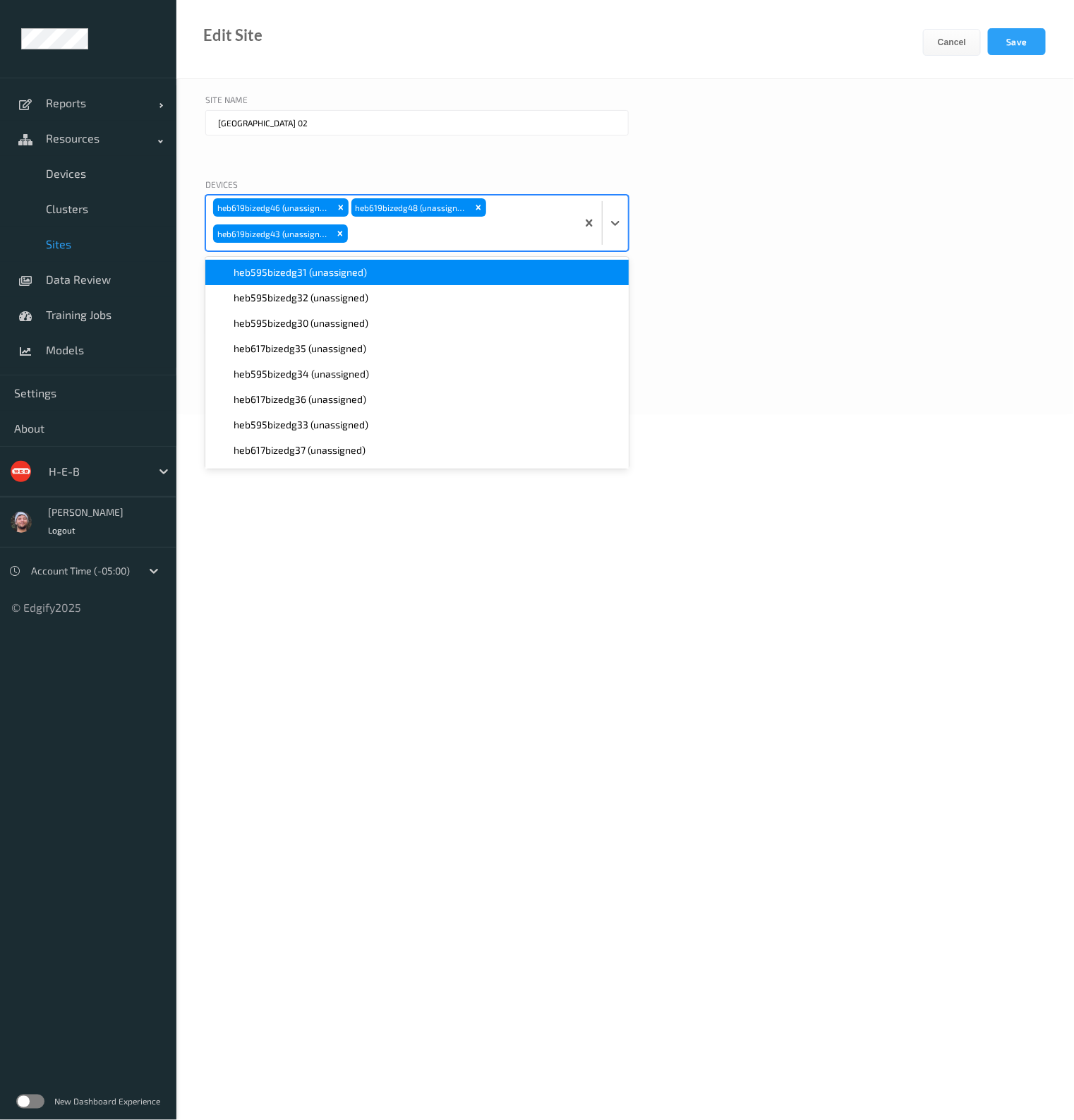
paste input "619"
type input "619"
paste input "619"
type input "619"
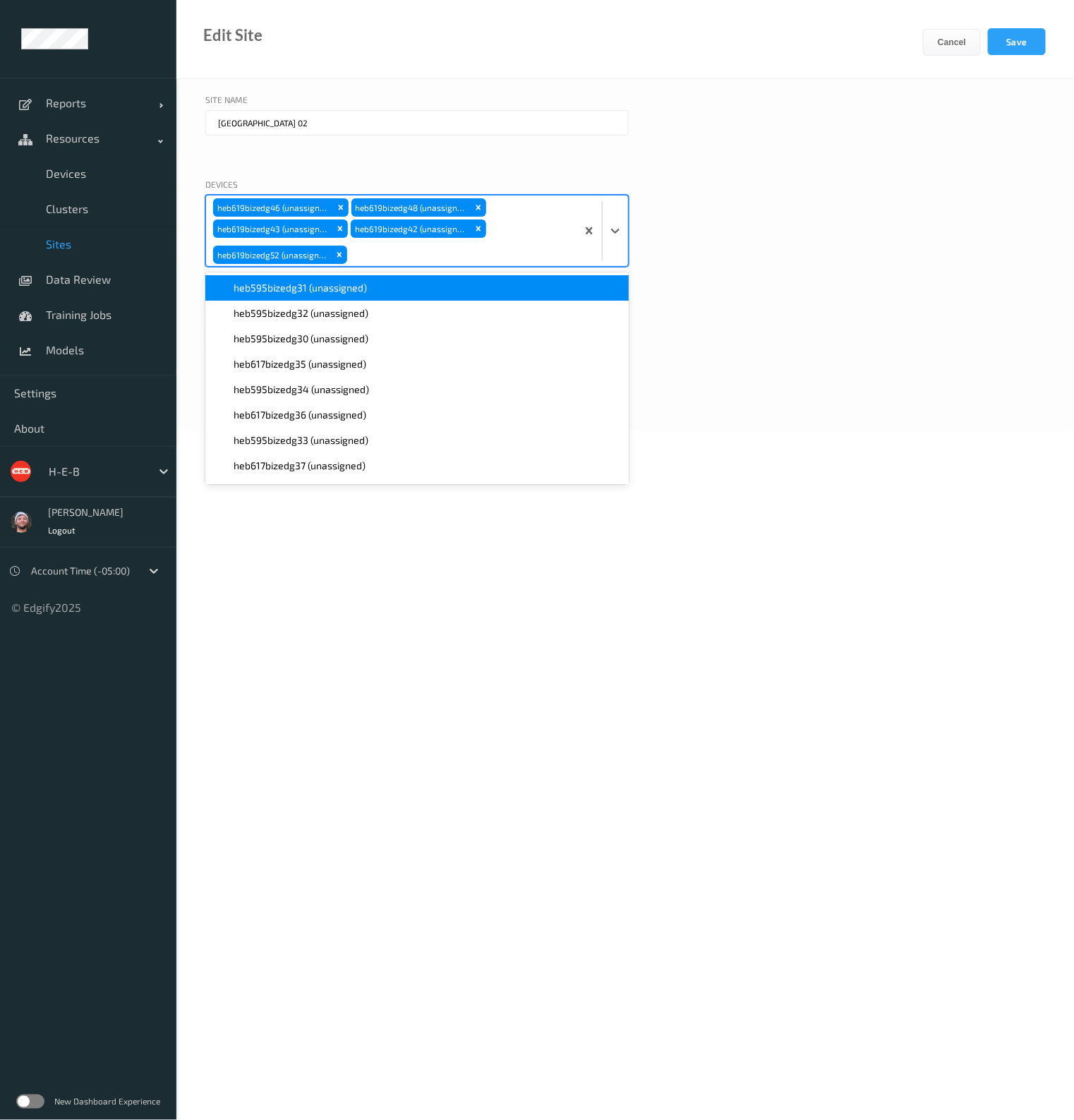
click at [723, 200] on div "Devices option heb619bizedg52 (unassigned), selected. option heb595bizedg31 (un…" at bounding box center [625, 240] width 840 height 124
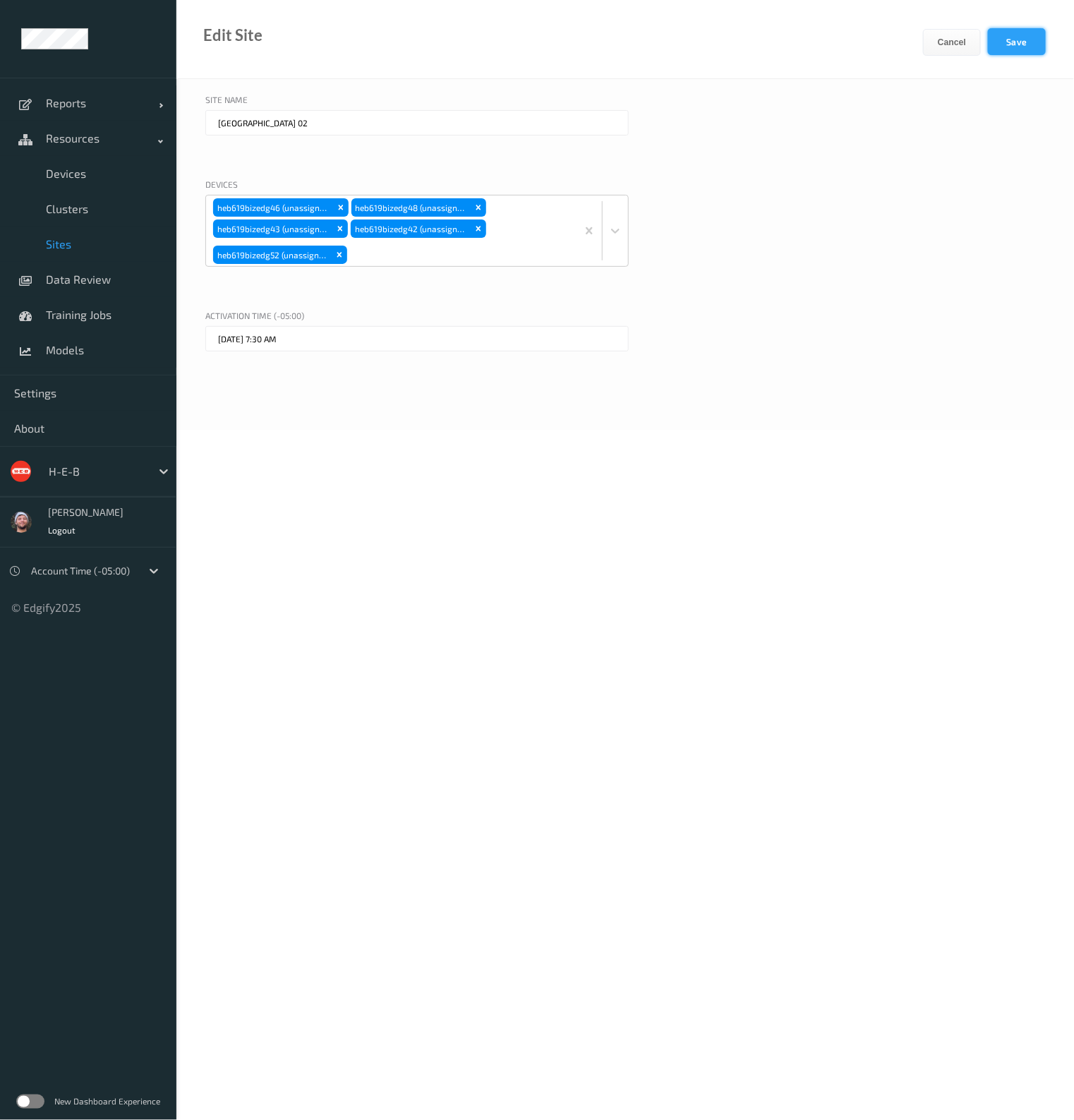
click at [1002, 38] on button "Save" at bounding box center [1017, 41] width 58 height 27
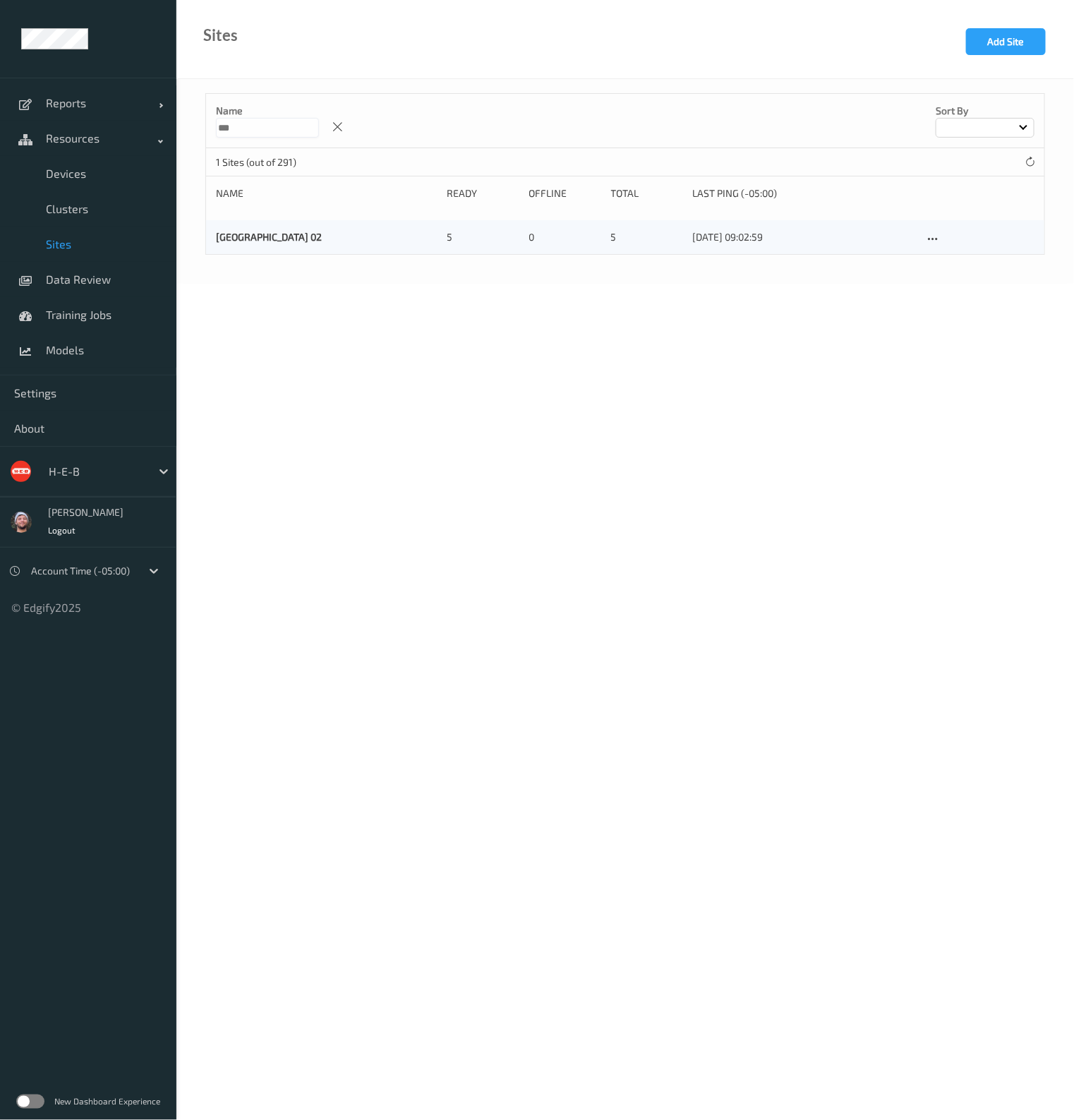
click at [244, 123] on input "***" at bounding box center [267, 127] width 103 height 20
type input "***"
click at [934, 237] on icon at bounding box center [933, 239] width 12 height 12
click at [947, 255] on link "Edit Site" at bounding box center [962, 264] width 75 height 26
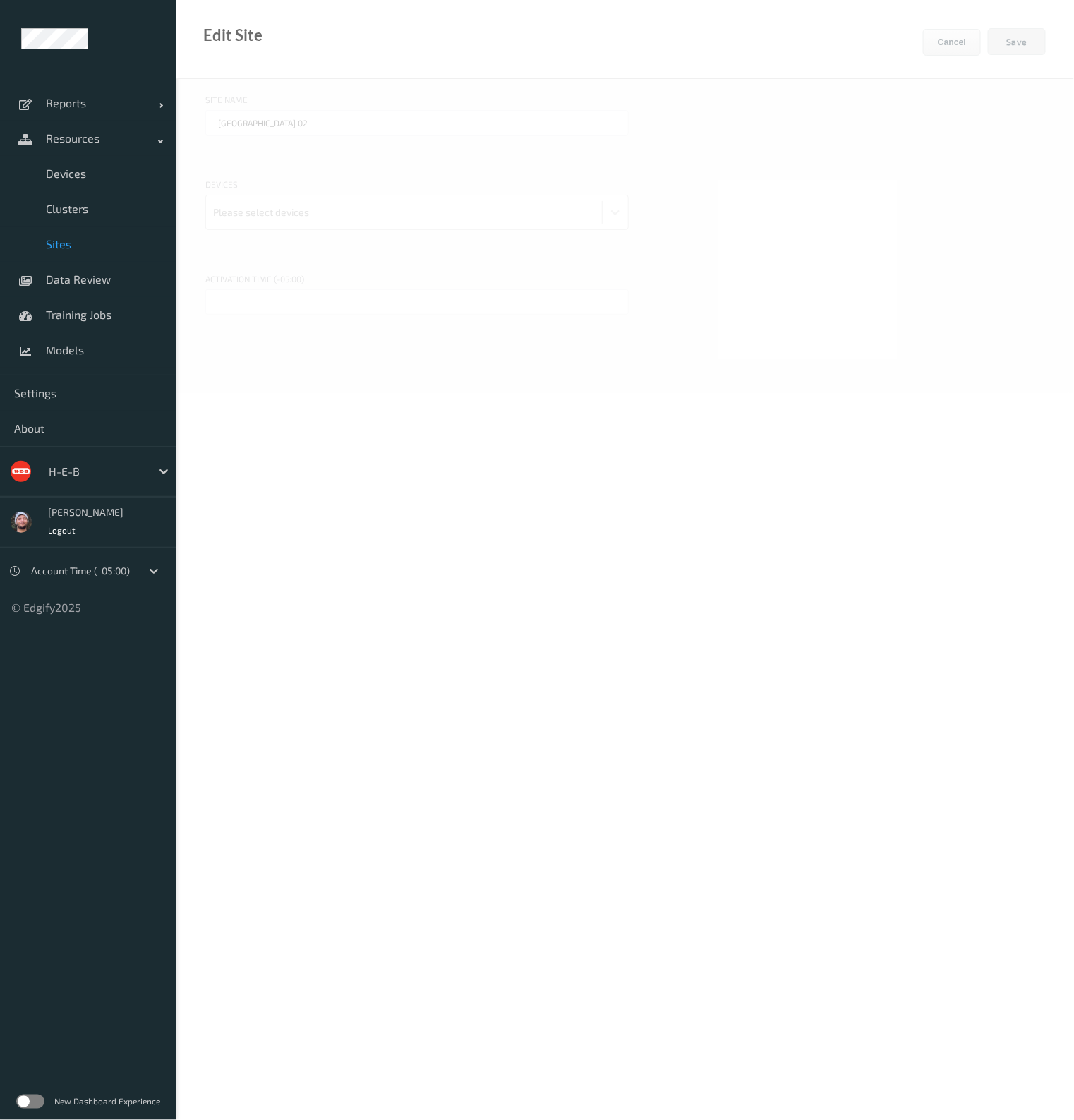
type input "HEB 617 - Lufkin"
click at [262, 305] on input "text" at bounding box center [416, 301] width 423 height 25
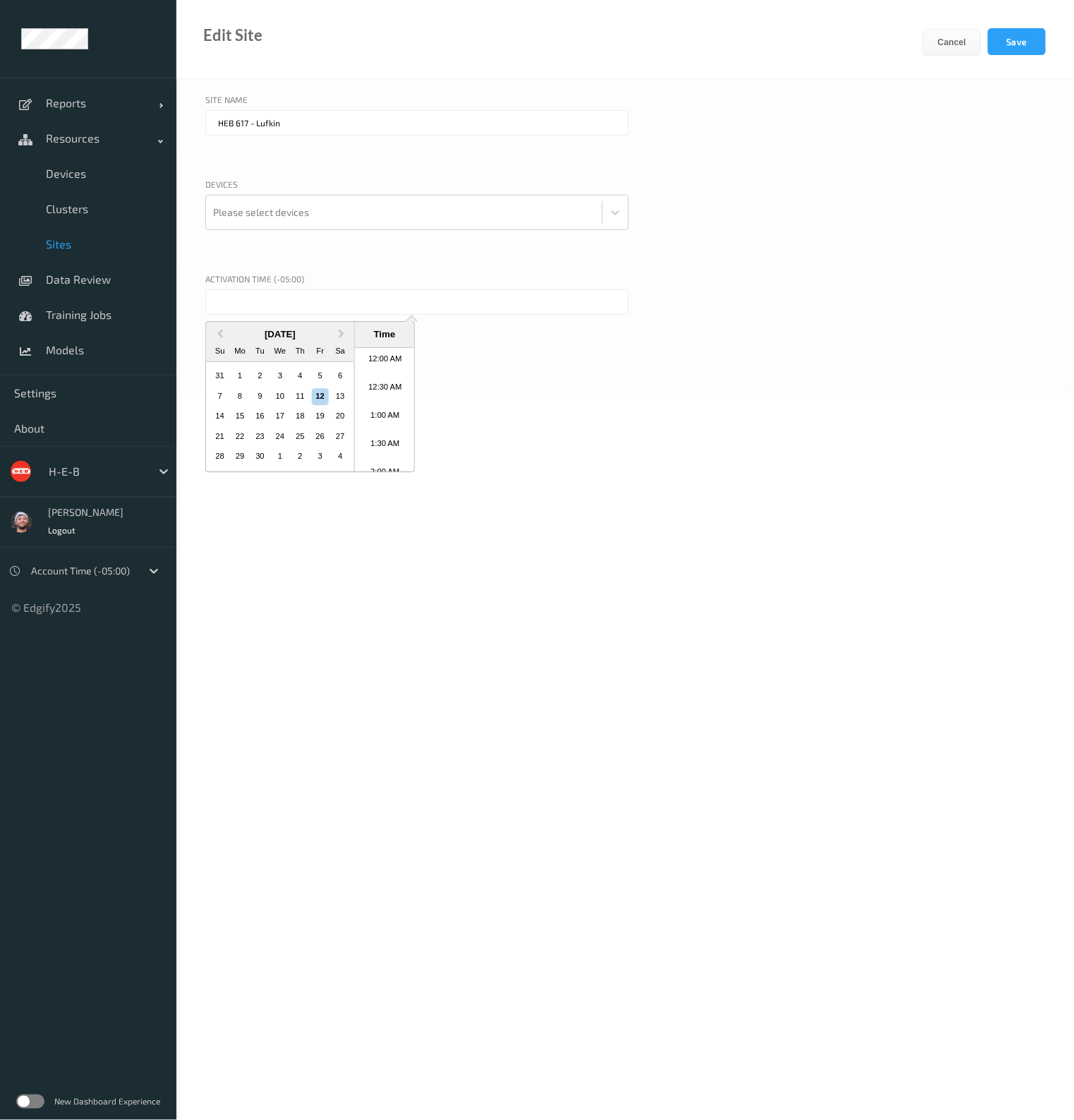
scroll to position [798, 0]
click at [381, 188] on div "Devices" at bounding box center [416, 186] width 423 height 17
click at [367, 209] on div at bounding box center [404, 212] width 382 height 28
type input "617"
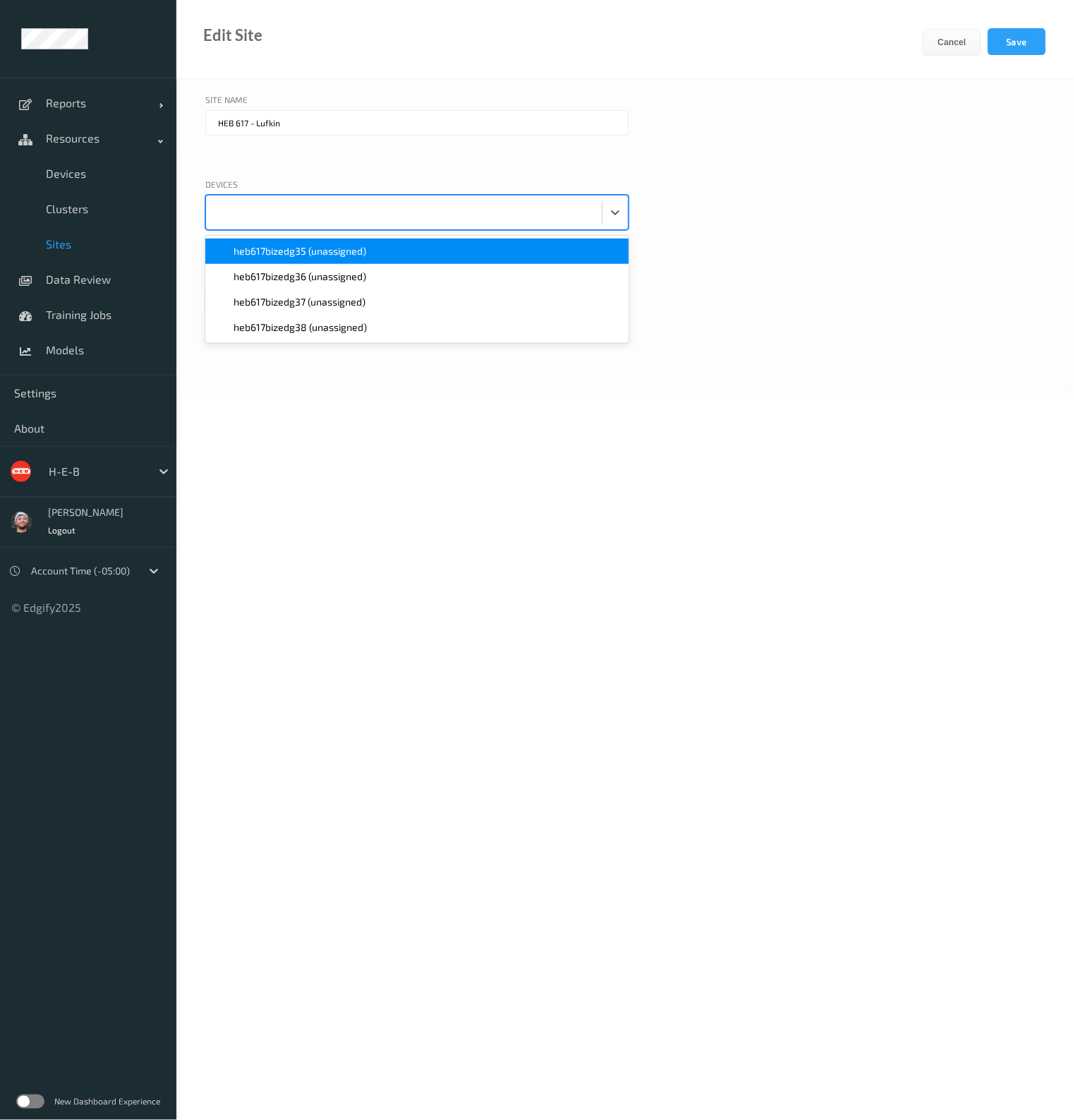
paste input "617"
type input "617"
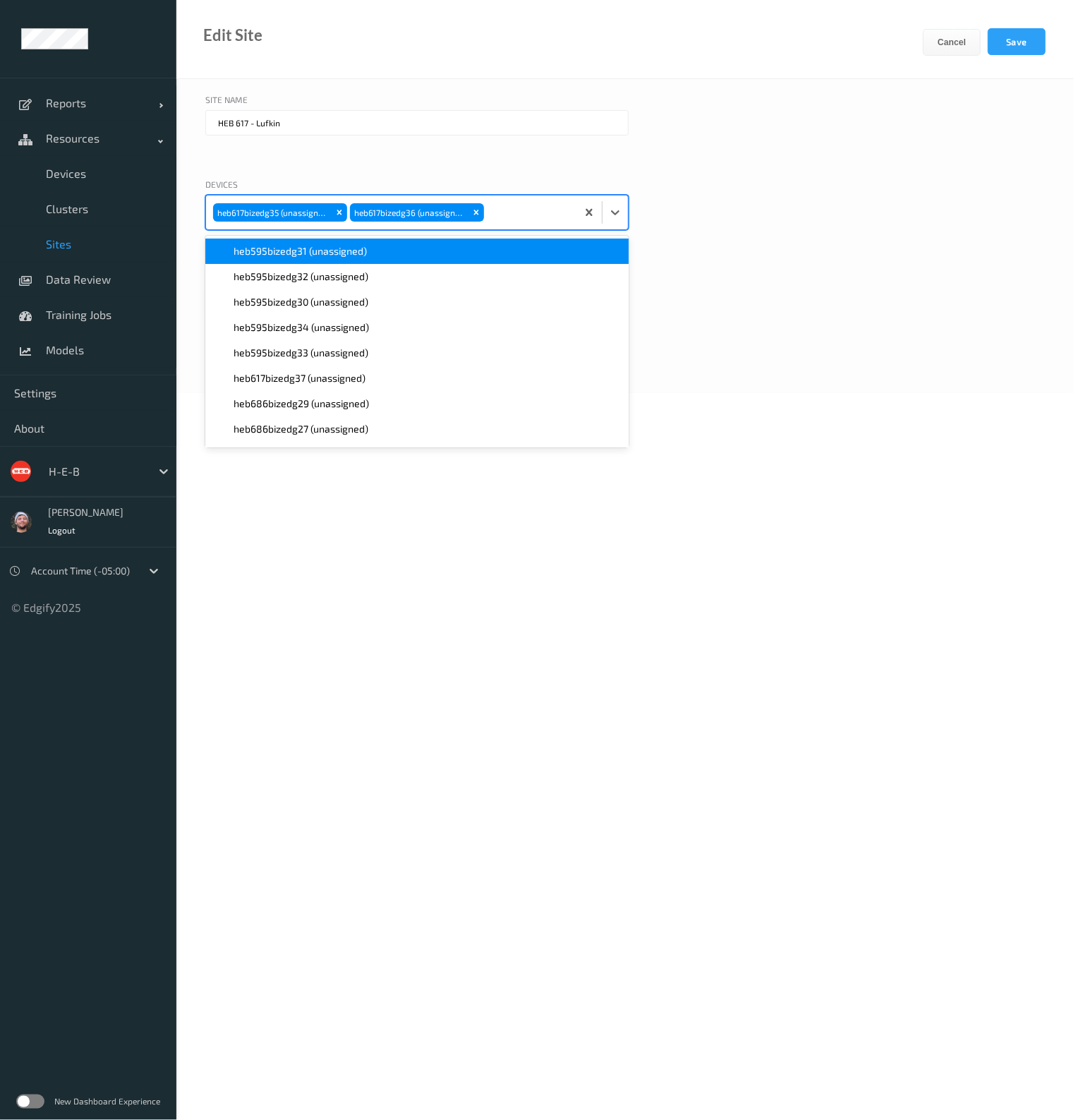
paste input "617"
type input "617"
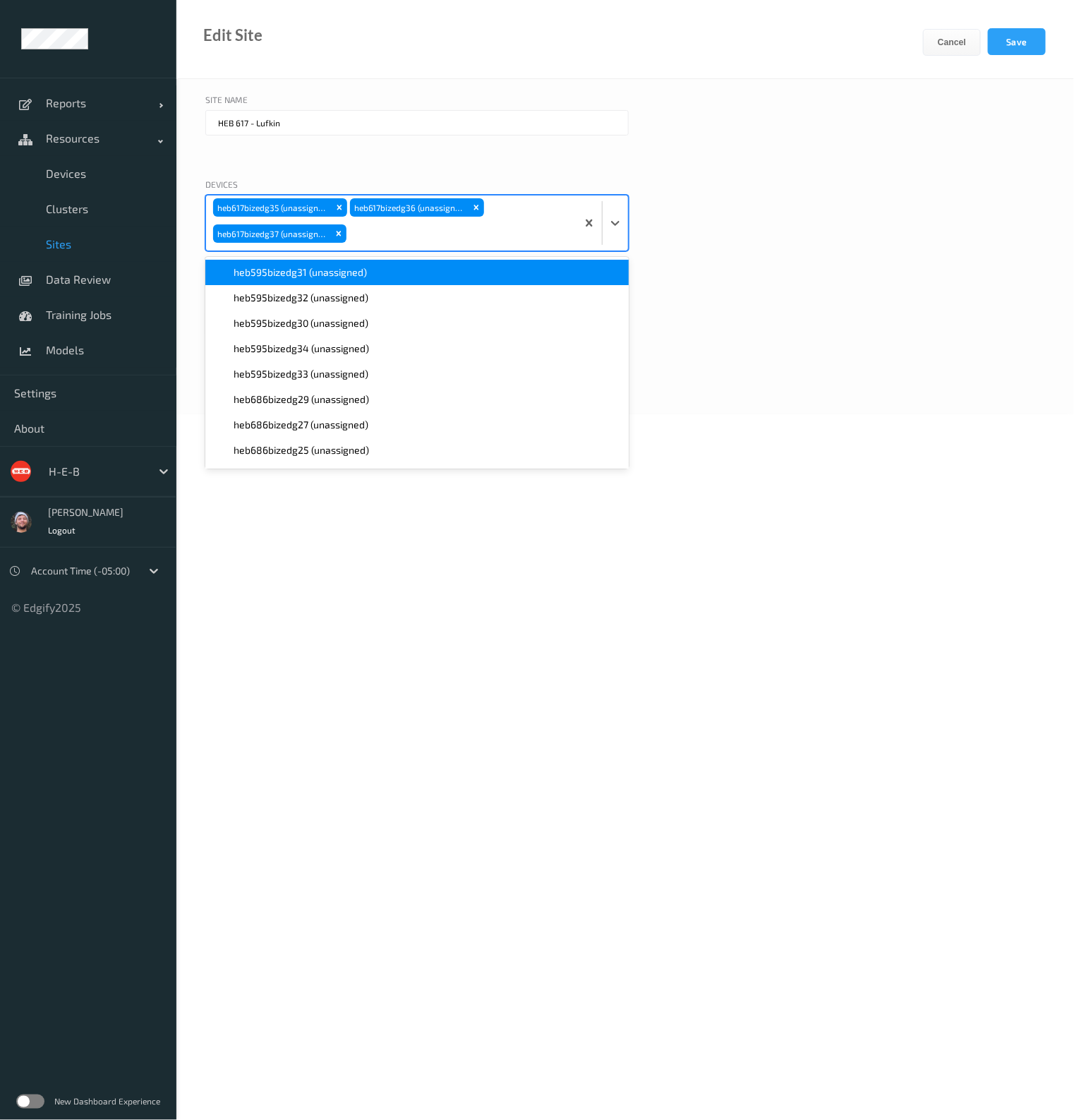
paste input "617"
type input "617"
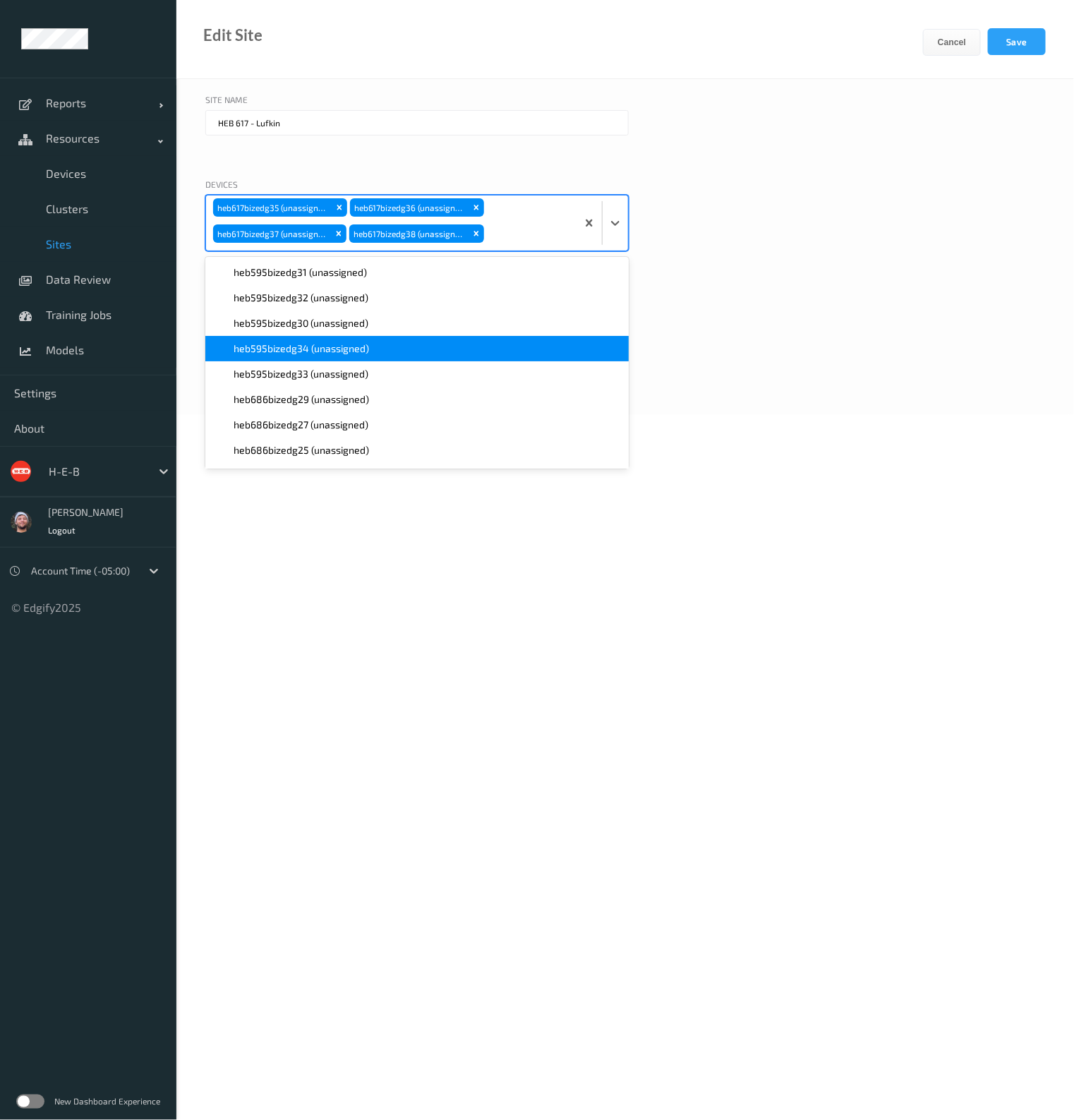
click at [411, 627] on body "Reports Default Report Customized Report Resources Devices Clusters Sites Data …" at bounding box center [537, 560] width 1074 height 1120
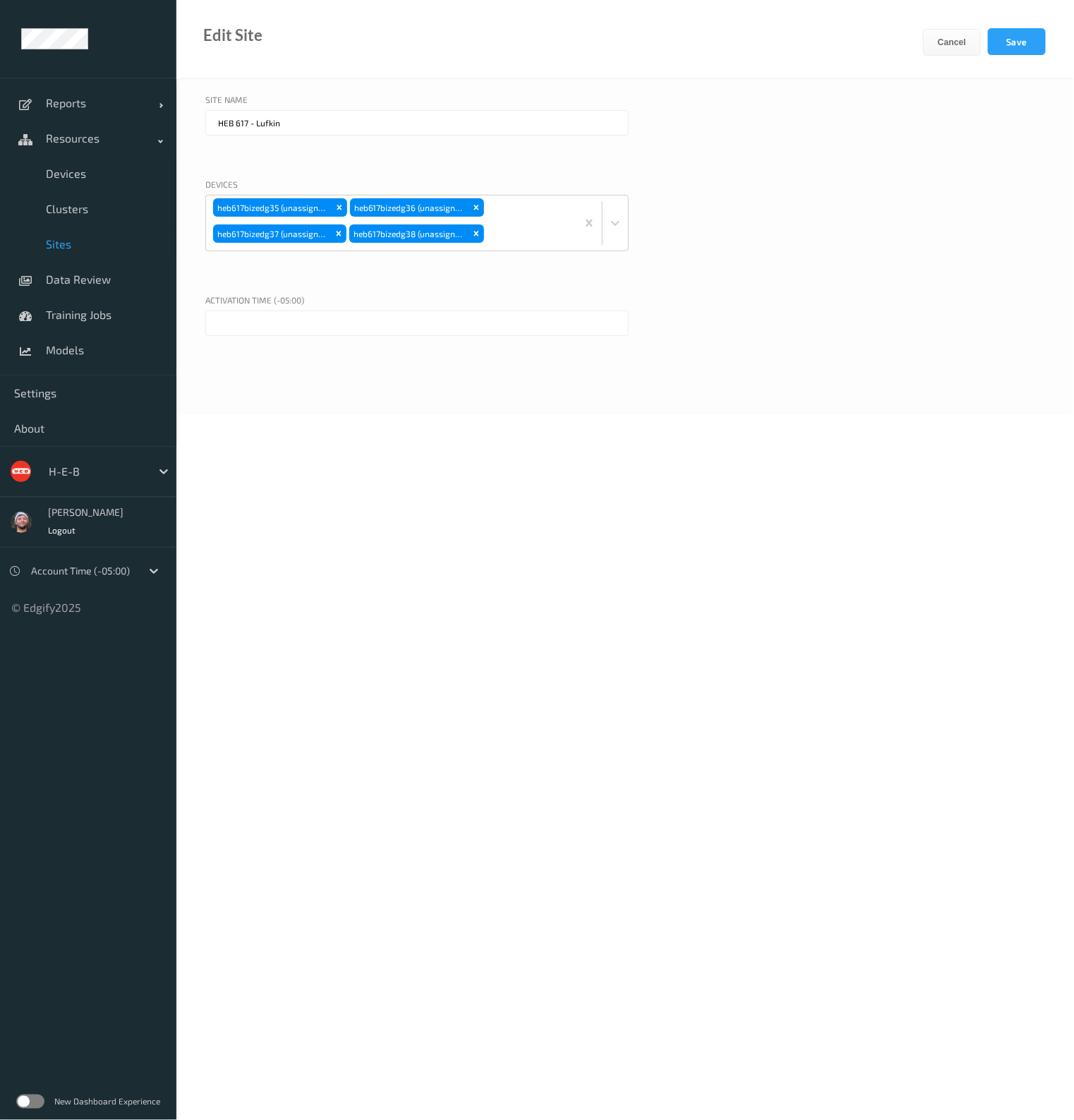
click at [319, 314] on input "text" at bounding box center [416, 323] width 423 height 25
click at [383, 418] on li "8:30 AM" at bounding box center [385, 417] width 60 height 28
click at [262, 315] on input "12/09/2025 8:30 AM" at bounding box center [416, 323] width 423 height 25
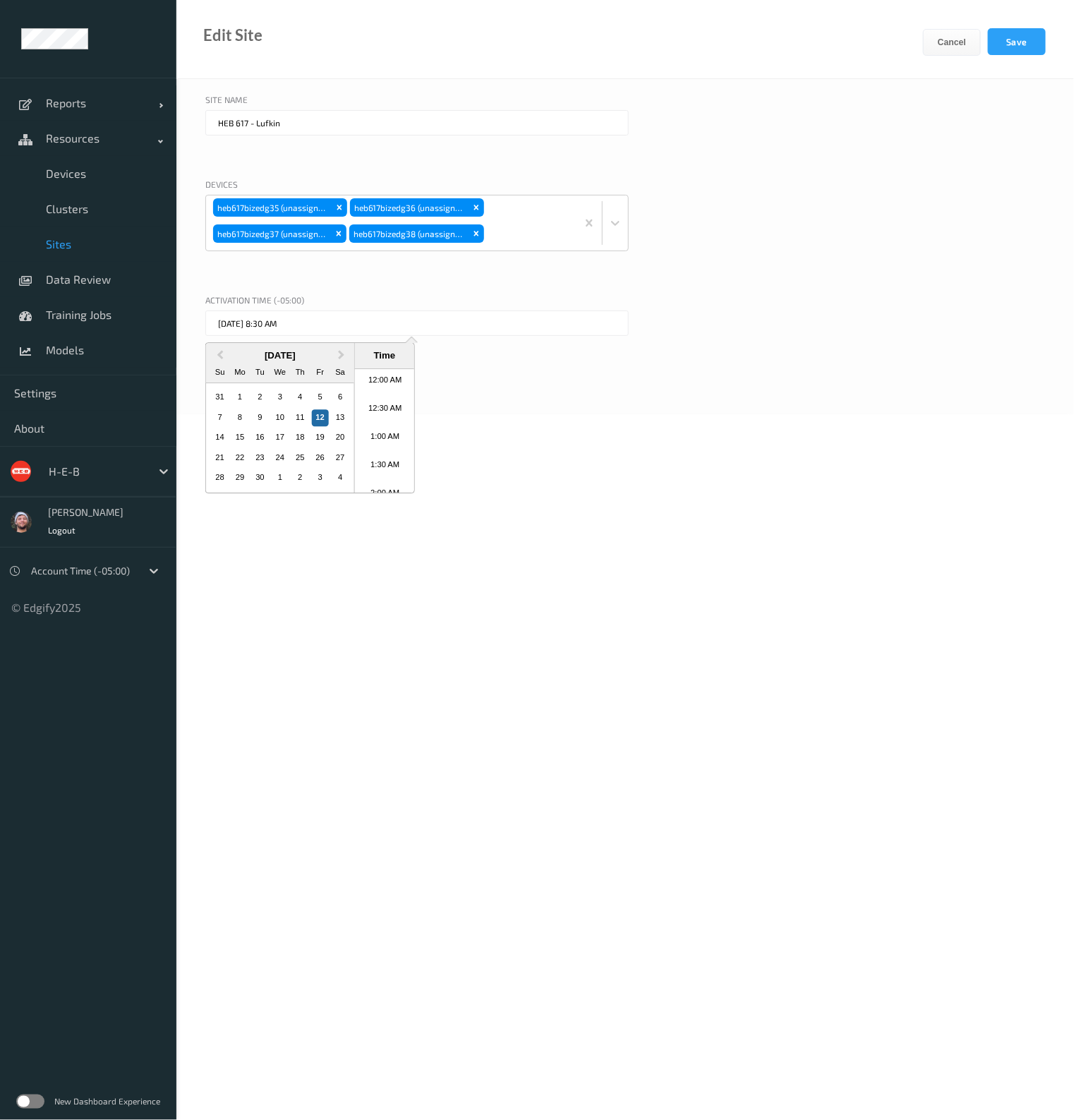
scroll to position [432, 0]
click at [303, 415] on div "11" at bounding box center [299, 417] width 17 height 17
type input "11/09/2025 8:30 AM"
click at [523, 440] on body "Reports Default Report Customized Report Resources Devices Clusters Sites Data …" at bounding box center [537, 560] width 1074 height 1120
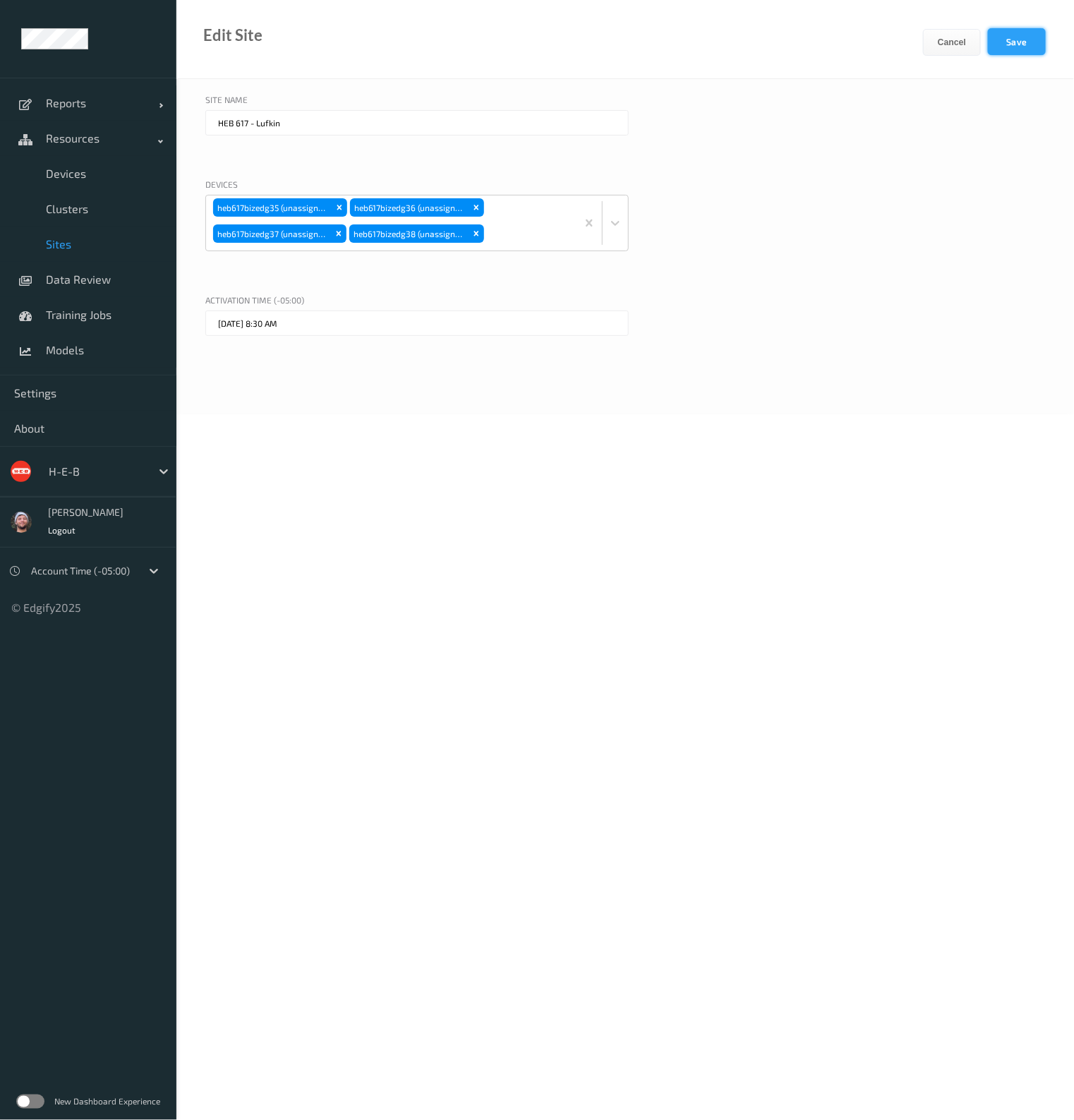
click at [1024, 50] on button "Save" at bounding box center [1017, 41] width 58 height 27
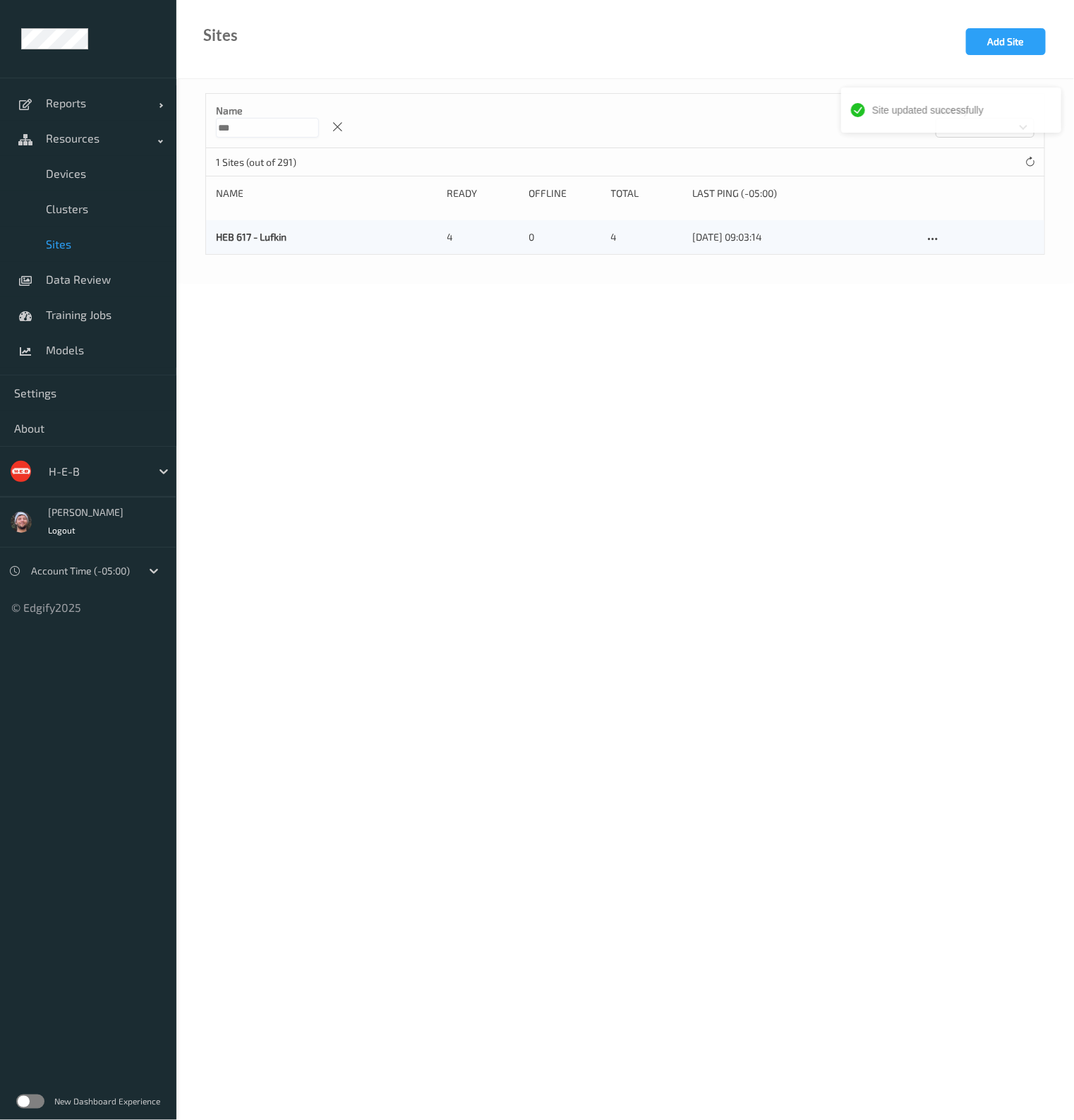
click at [277, 125] on input "***" at bounding box center [267, 127] width 103 height 20
type input "***"
click at [935, 233] on icon at bounding box center [933, 239] width 12 height 12
click at [948, 266] on link "Edit Site" at bounding box center [962, 264] width 75 height 26
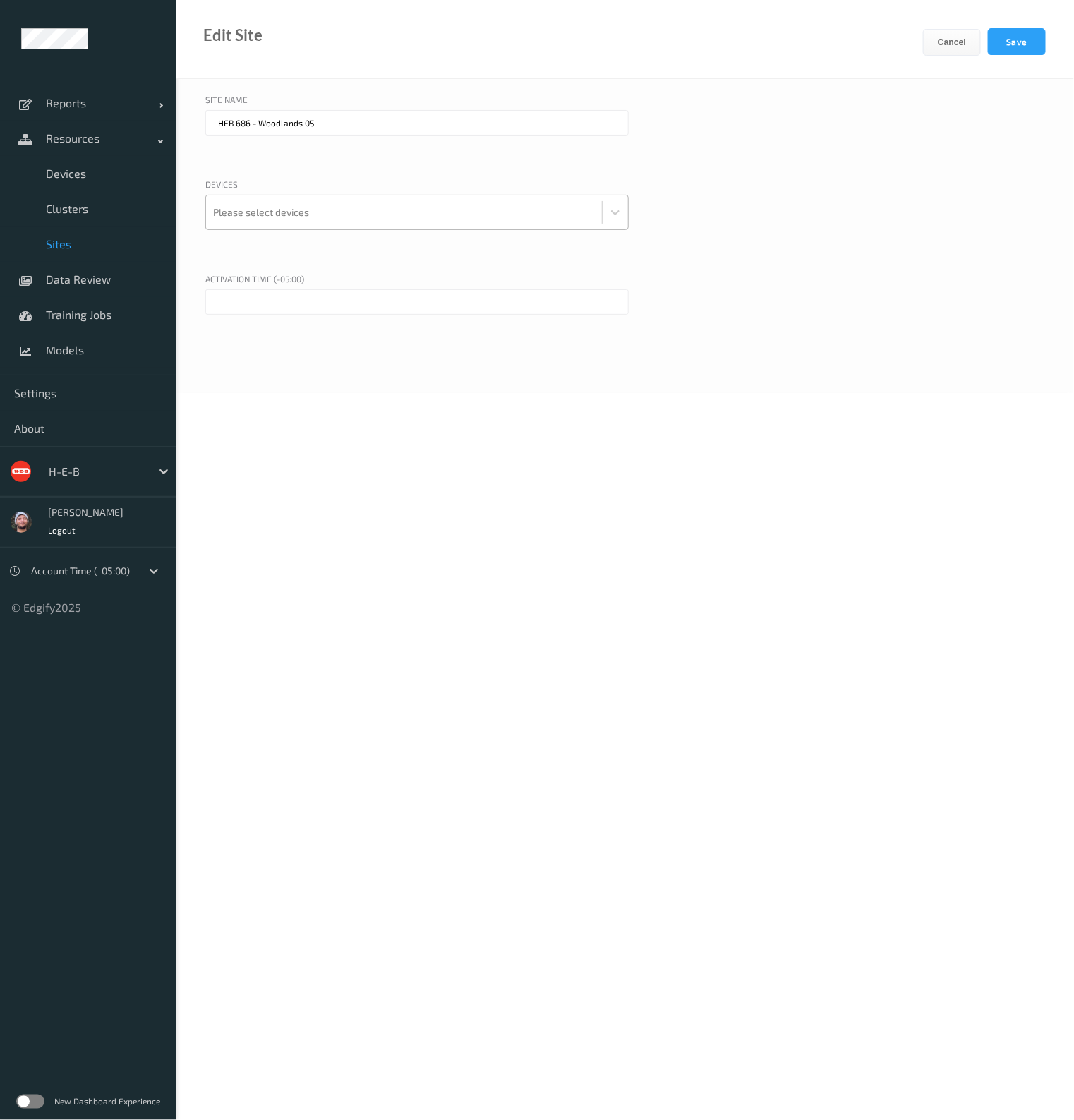
click at [253, 197] on div "Please select devices" at bounding box center [404, 212] width 396 height 34
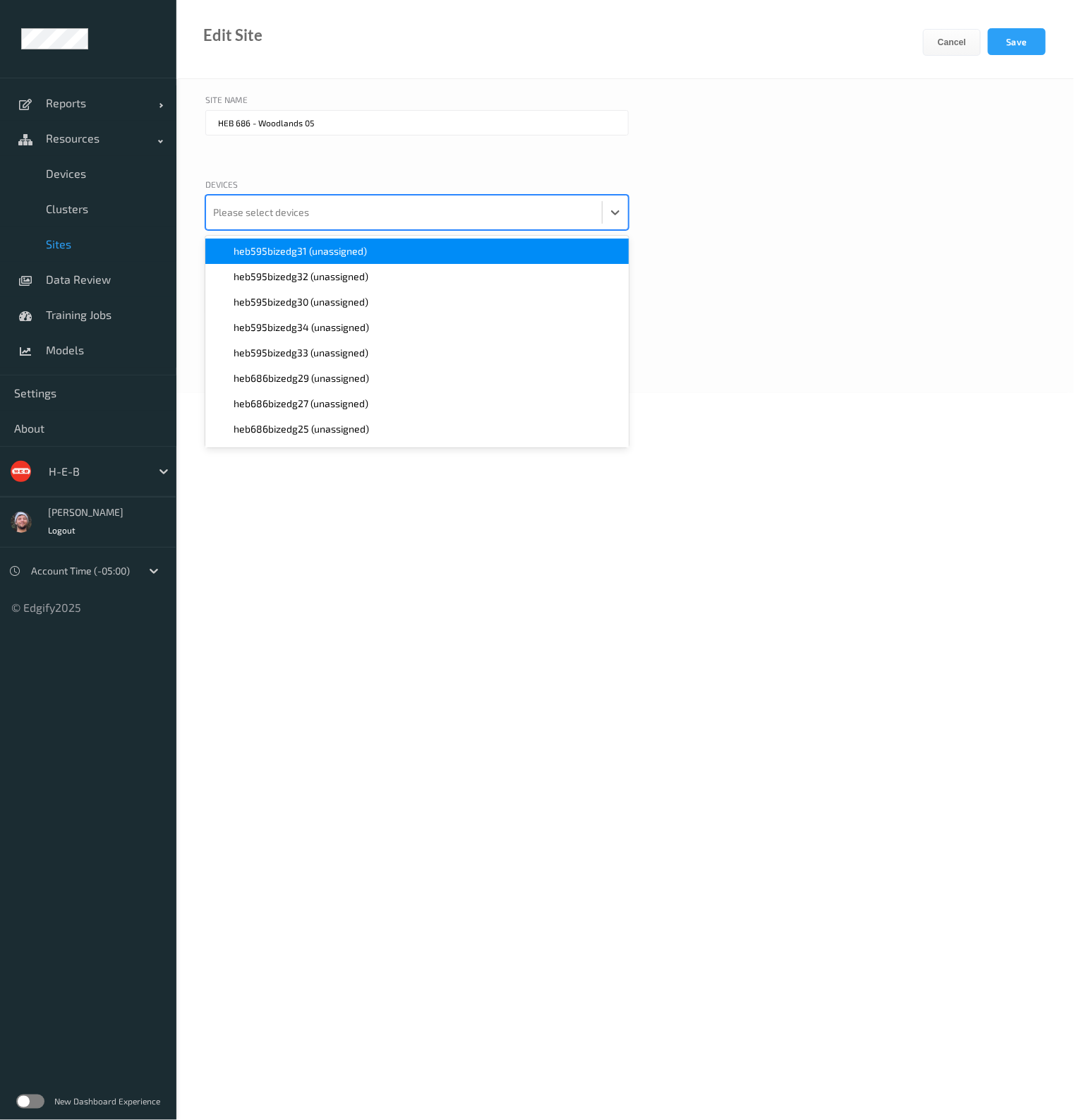
click at [261, 203] on div at bounding box center [404, 212] width 382 height 28
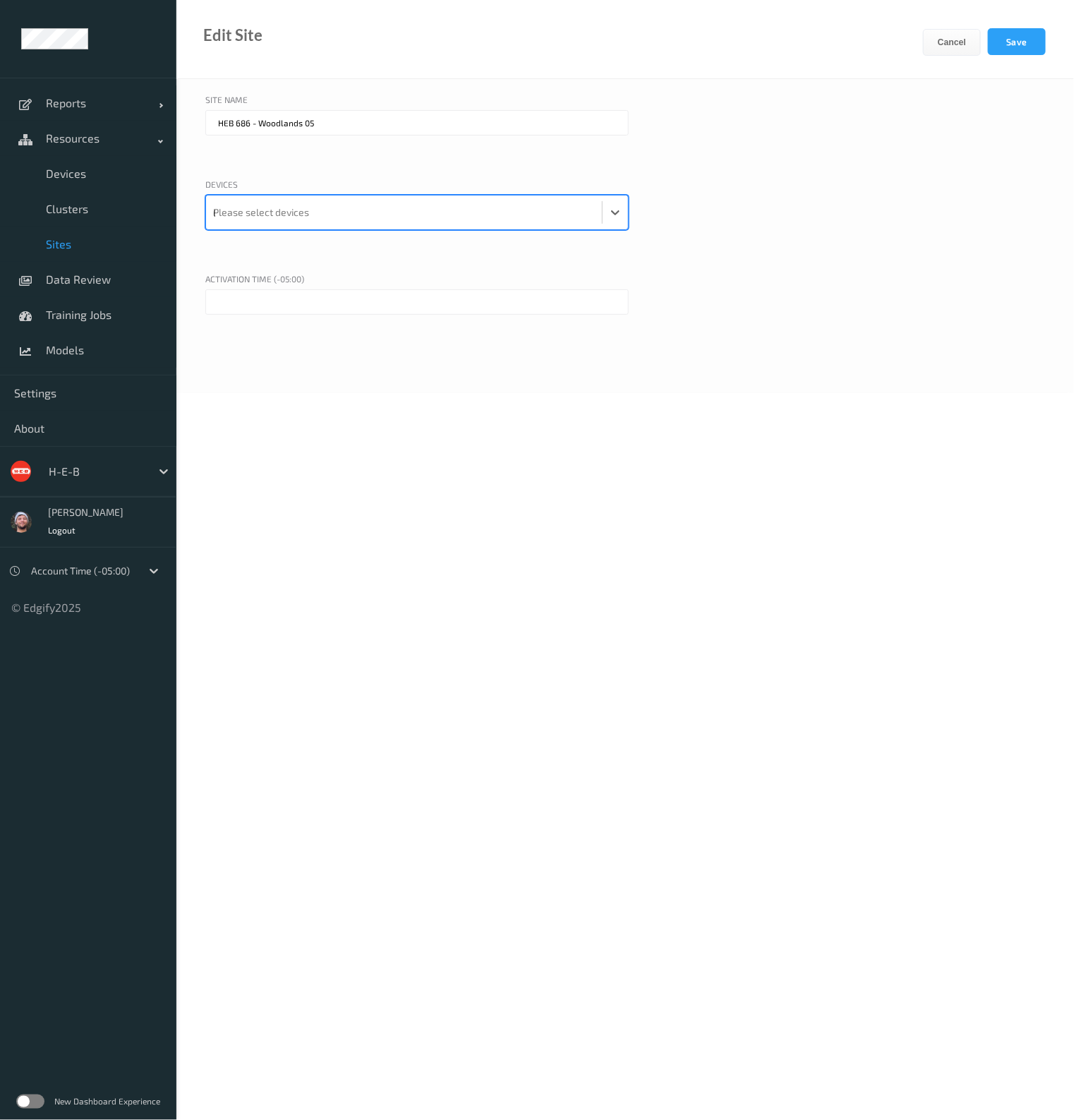
type input "686"
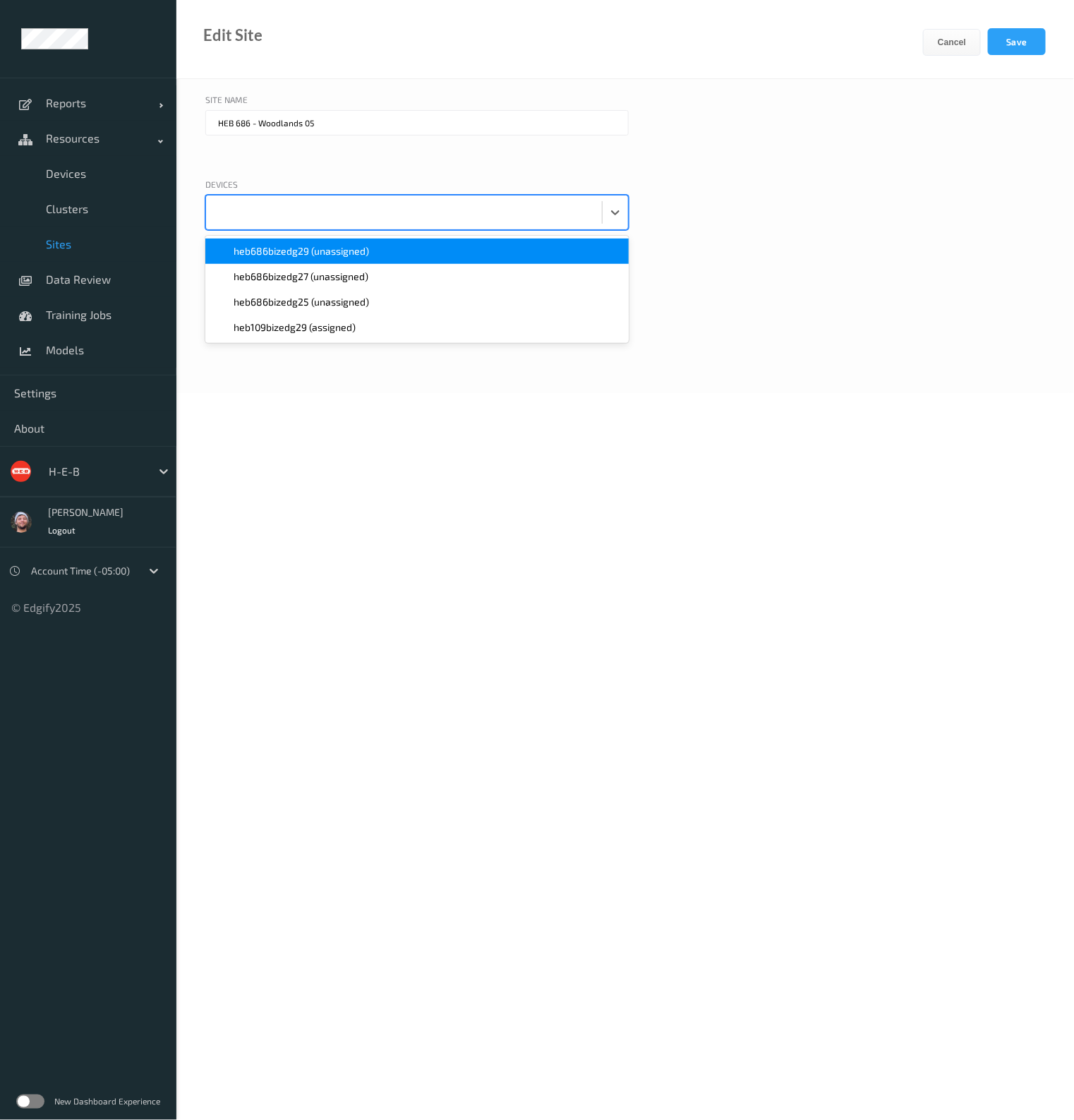
paste input "686"
type input "686"
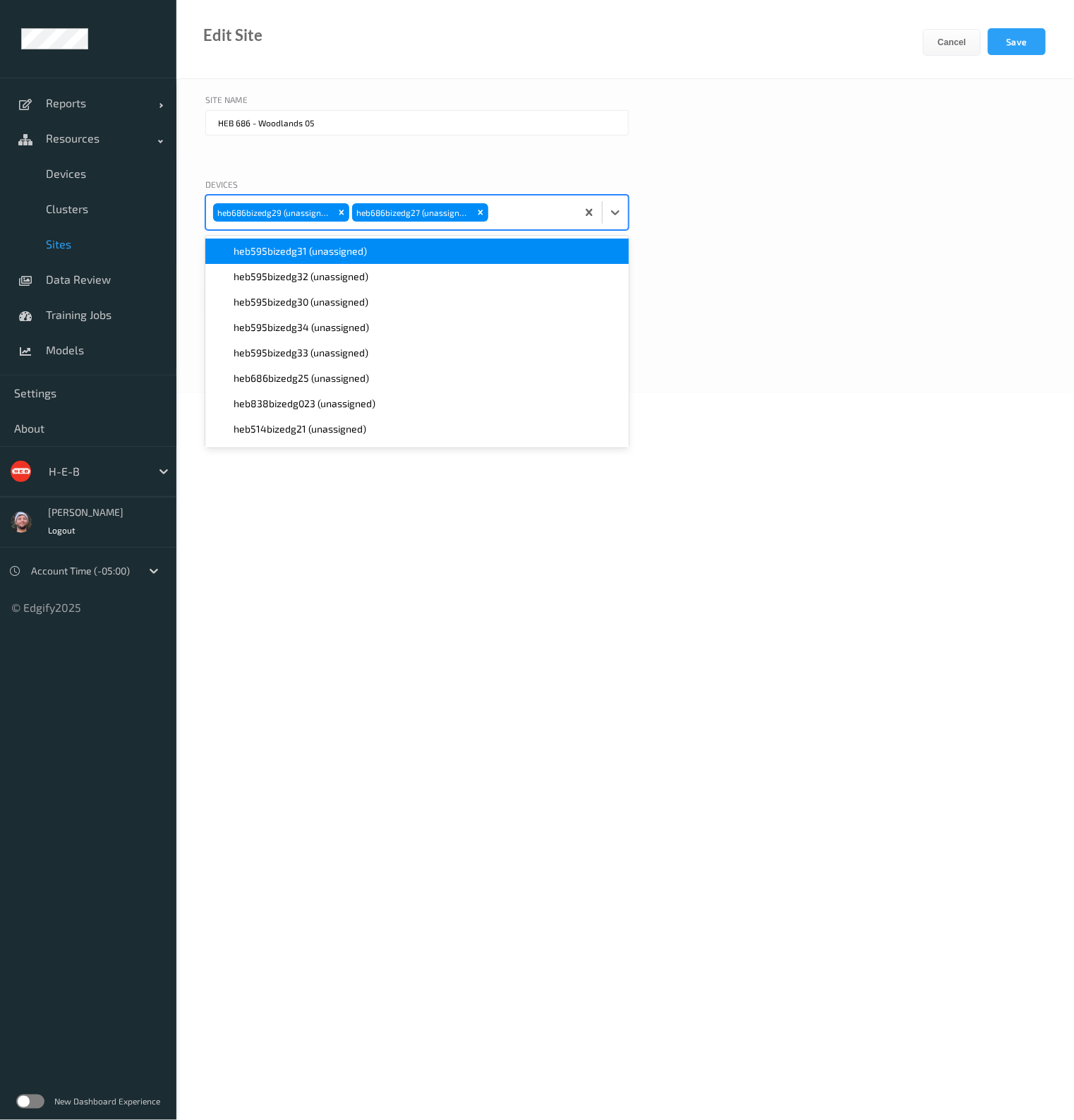
paste input "686"
type input "686"
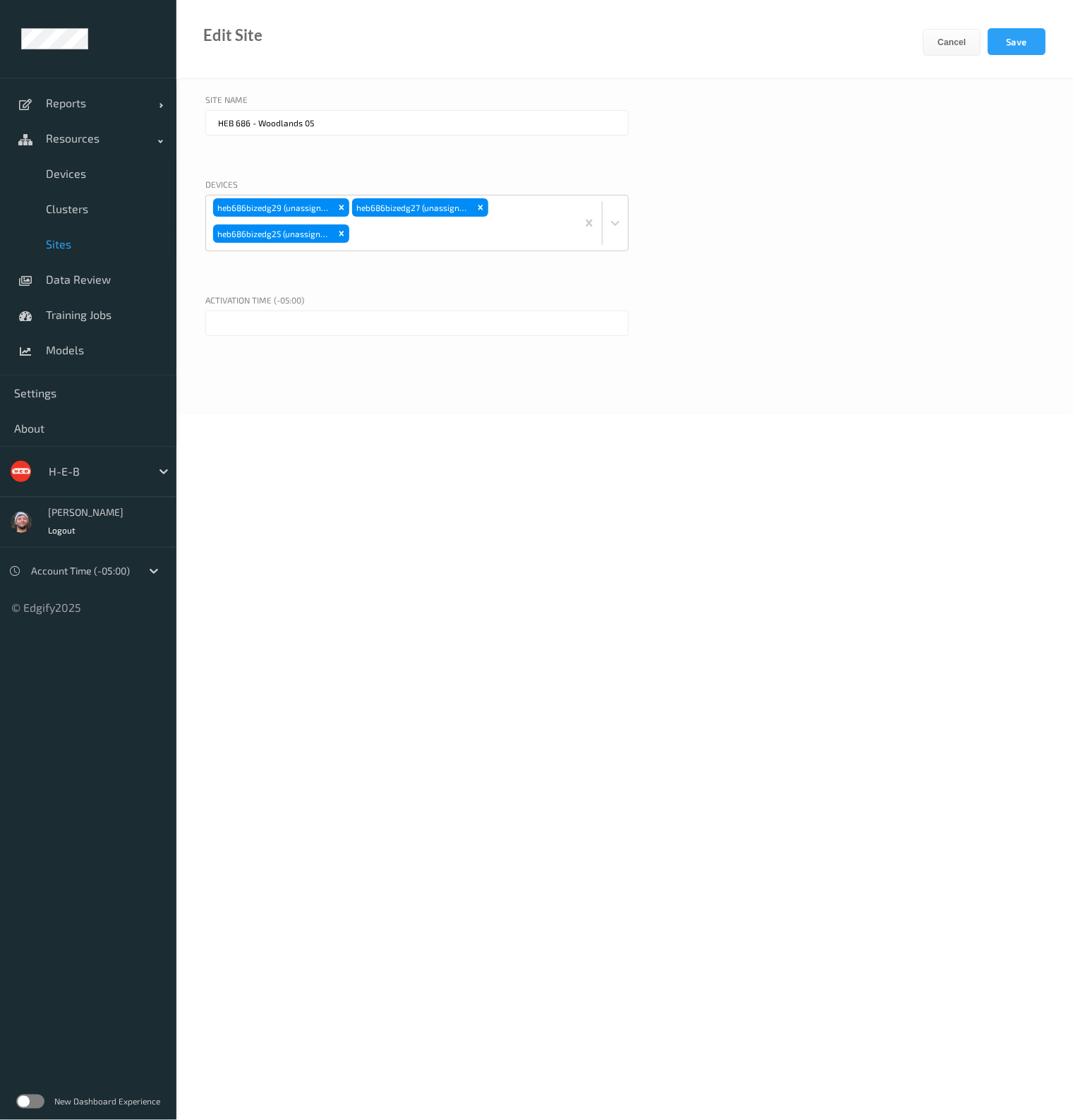
click at [858, 407] on div "Site Name HEB 686 - Woodlands 05 Devices heb686bizedg29 (unassigned) heb686bize…" at bounding box center [625, 246] width 898 height 335
drag, startPoint x: 448, startPoint y: 306, endPoint x: 445, endPoint y: 312, distance: 6.7
click at [445, 312] on div "Activation time (-05:00)" at bounding box center [625, 336] width 840 height 85
click at [445, 312] on input "text" at bounding box center [416, 323] width 423 height 25
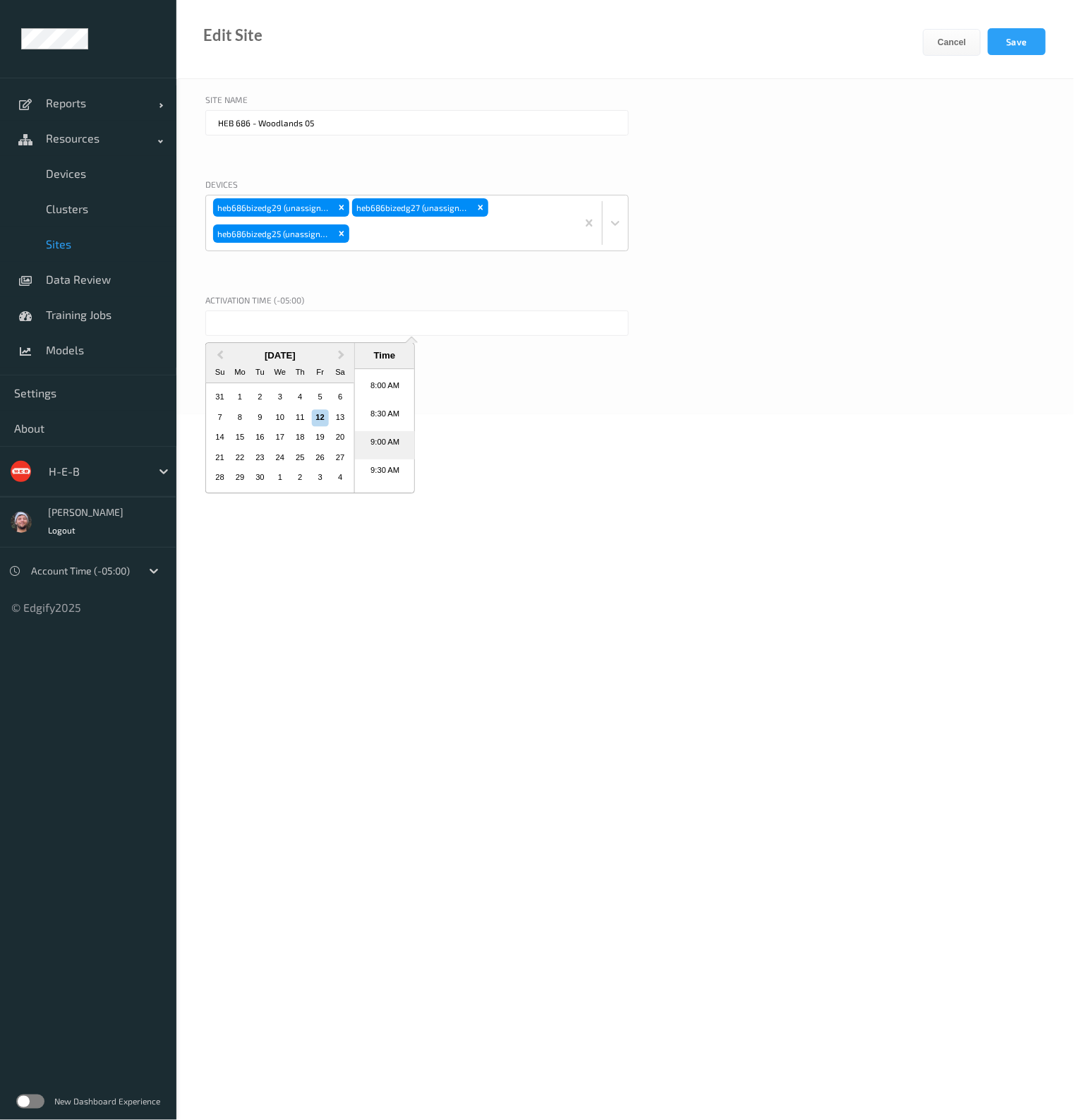
click at [375, 443] on li "9:00 AM" at bounding box center [385, 445] width 60 height 28
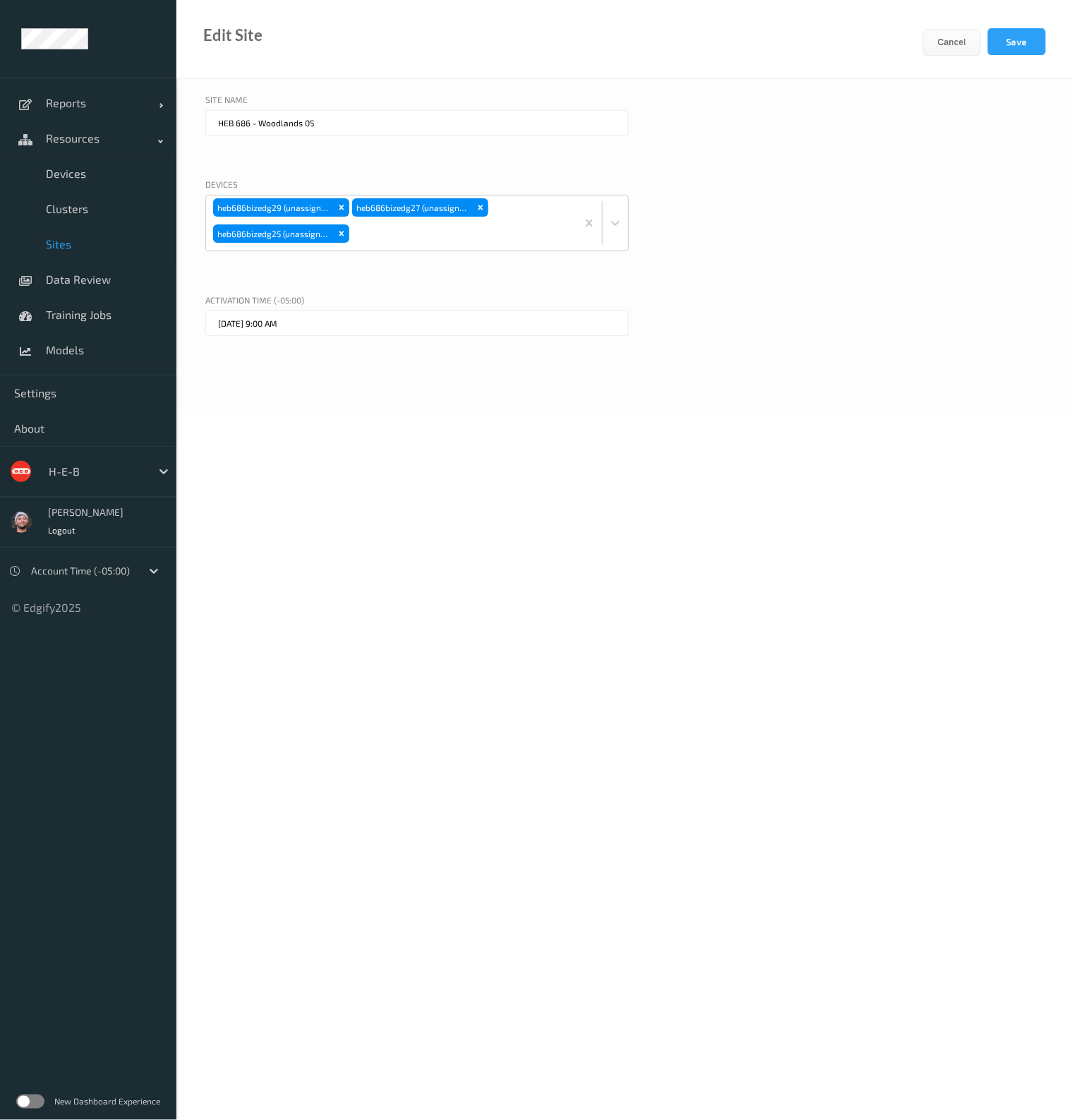
click at [313, 328] on input "12/09/2025 9:00 AM" at bounding box center [416, 323] width 423 height 25
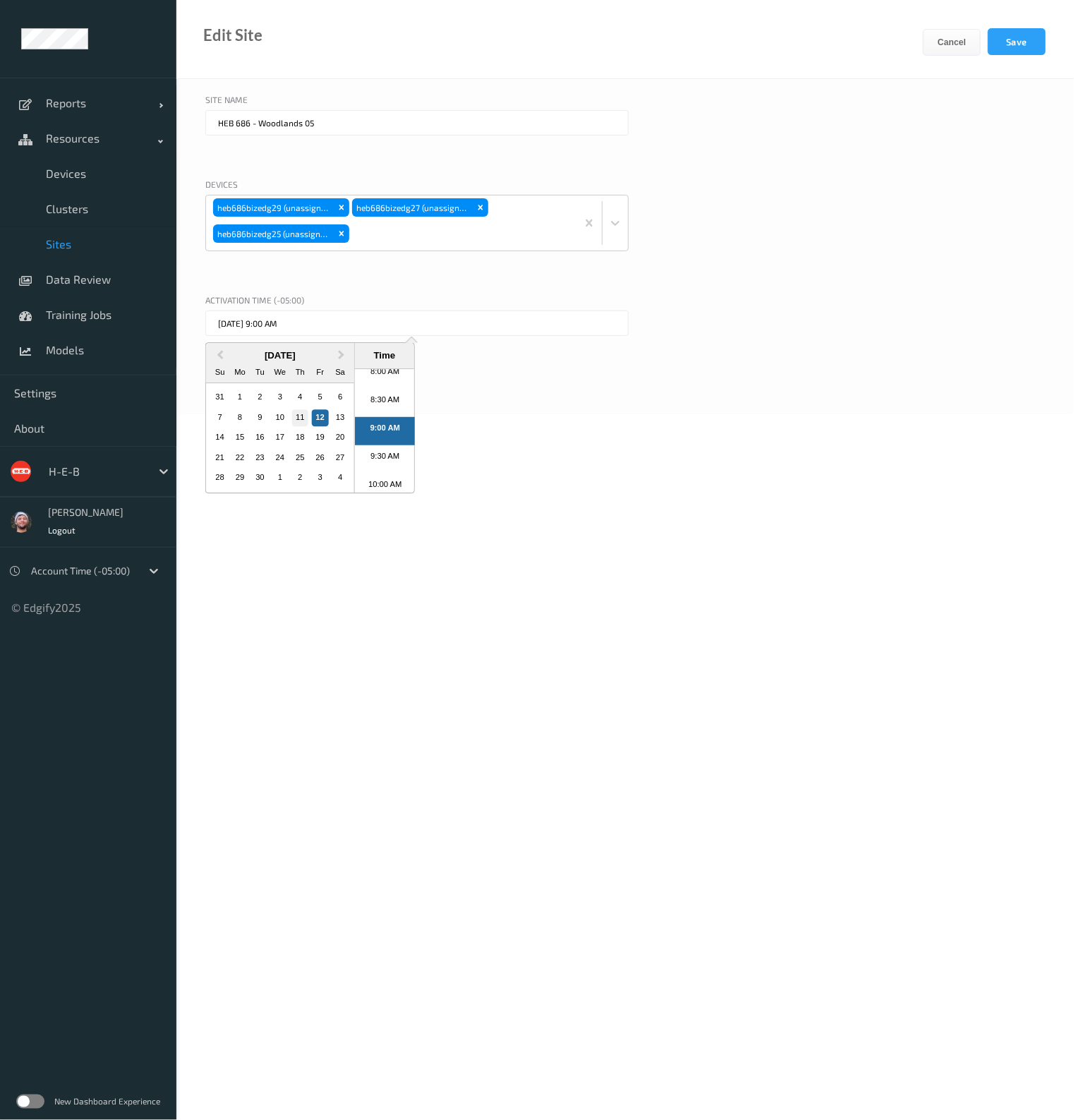
click at [295, 421] on div "11" at bounding box center [299, 417] width 17 height 17
type input "11/09/2025 9:00 AM"
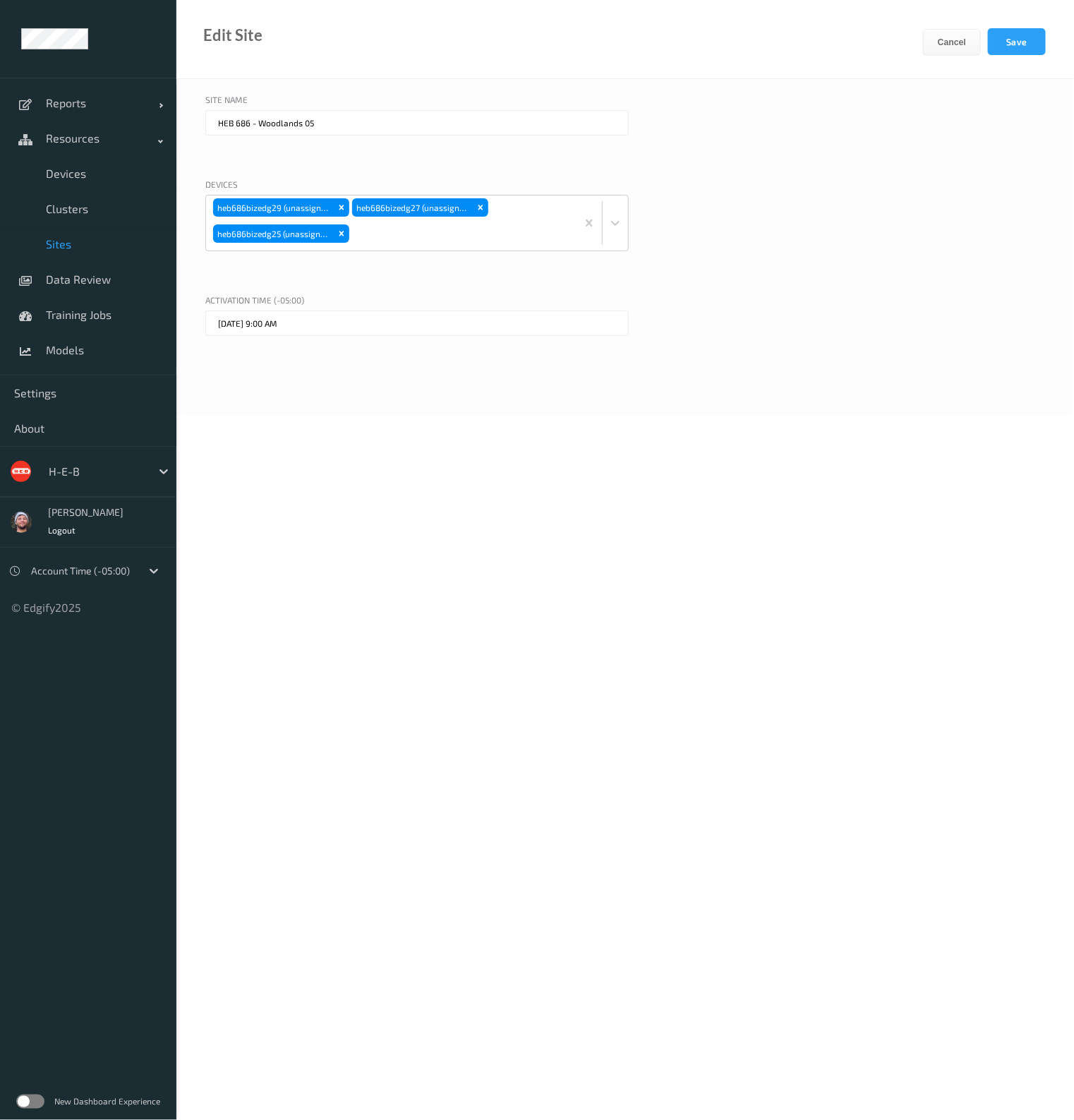
click at [780, 396] on div "Site Name HEB 686 - Woodlands 05 Devices heb686bizedg29 (unassigned) heb686bize…" at bounding box center [625, 246] width 898 height 335
click at [1019, 44] on button "Save" at bounding box center [1017, 41] width 58 height 27
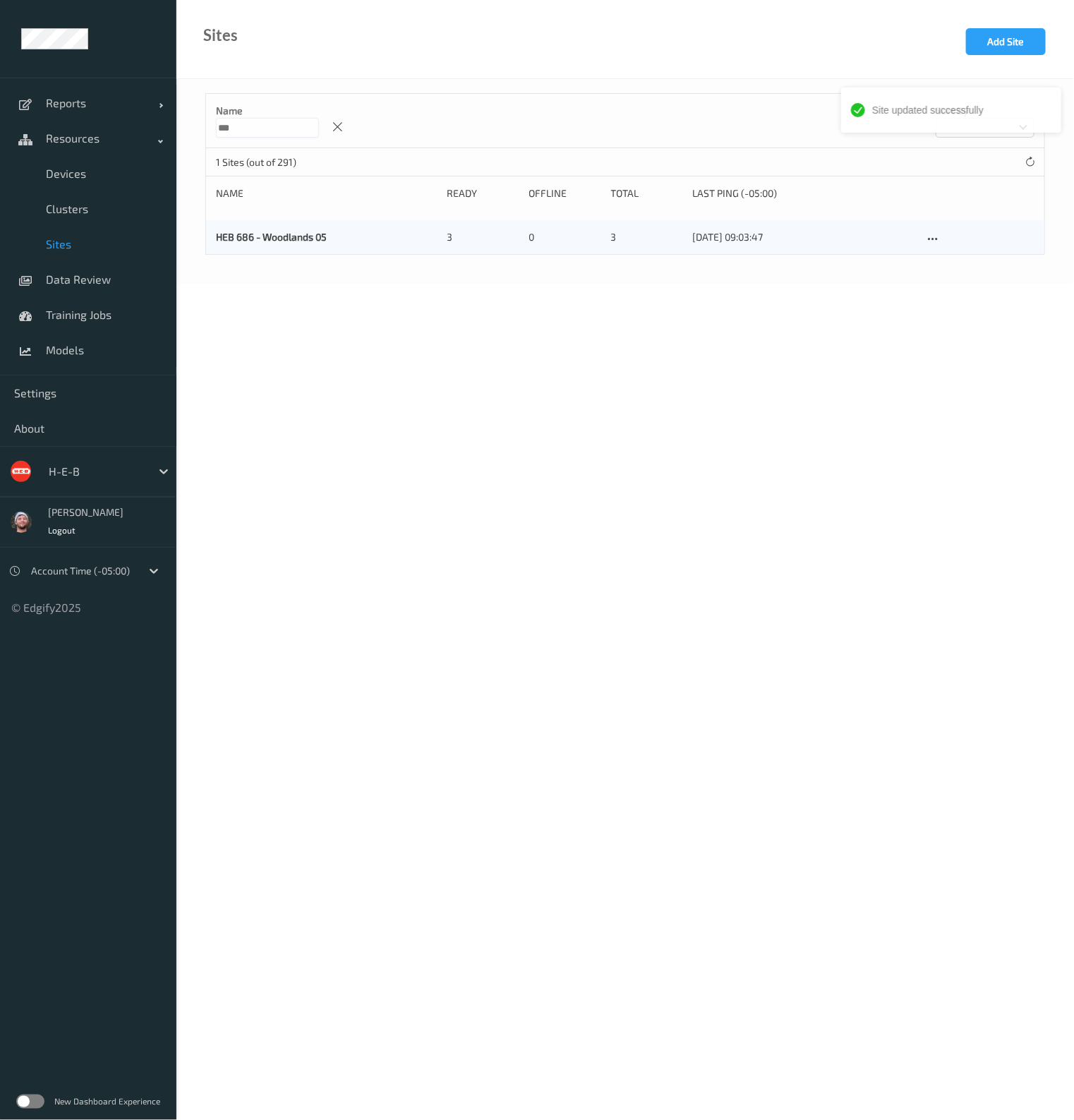
click at [256, 129] on input "***" at bounding box center [267, 127] width 103 height 20
click at [256, 137] on input "***" at bounding box center [267, 127] width 103 height 20
click at [261, 132] on input "***" at bounding box center [267, 127] width 103 height 20
click at [265, 129] on input "***" at bounding box center [267, 127] width 103 height 20
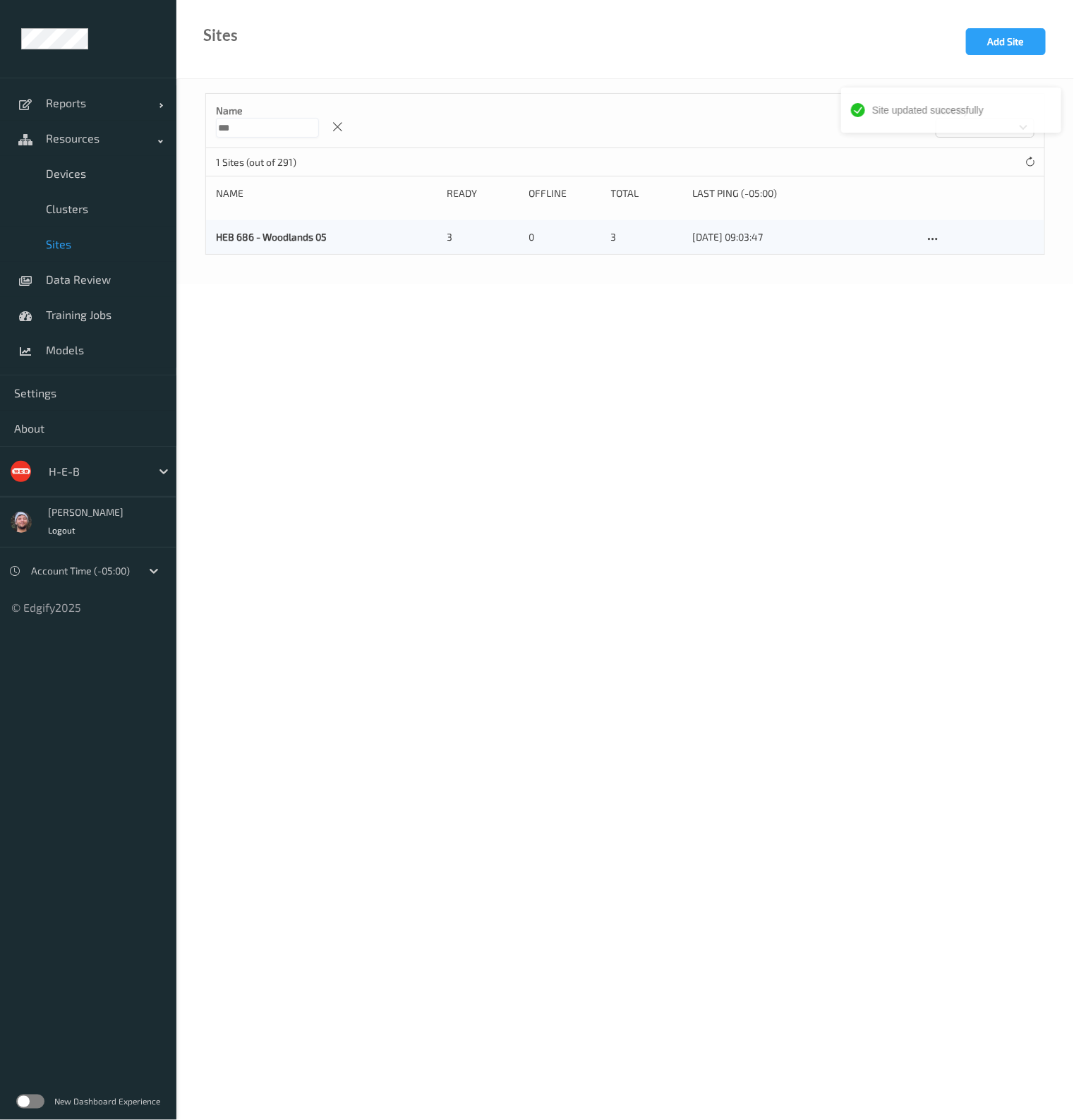
click at [265, 129] on input "***" at bounding box center [267, 127] width 103 height 20
type input "***"
click at [445, 342] on body "Site updated successfully Reports Default Report Customized Report Resources De…" at bounding box center [537, 560] width 1074 height 1120
click at [936, 235] on icon at bounding box center [933, 239] width 12 height 12
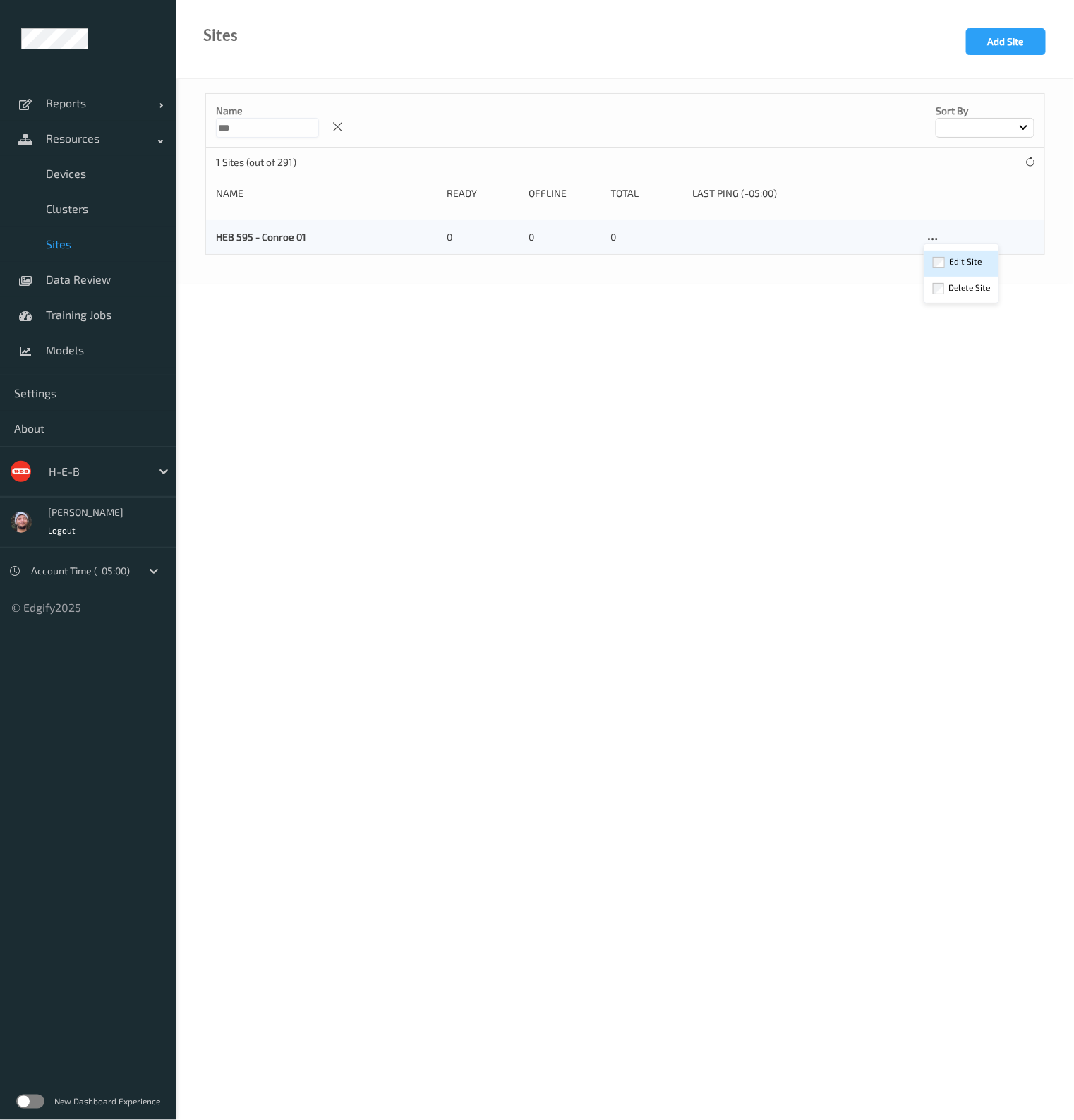
click at [950, 262] on div "Edit Site" at bounding box center [965, 261] width 32 height 13
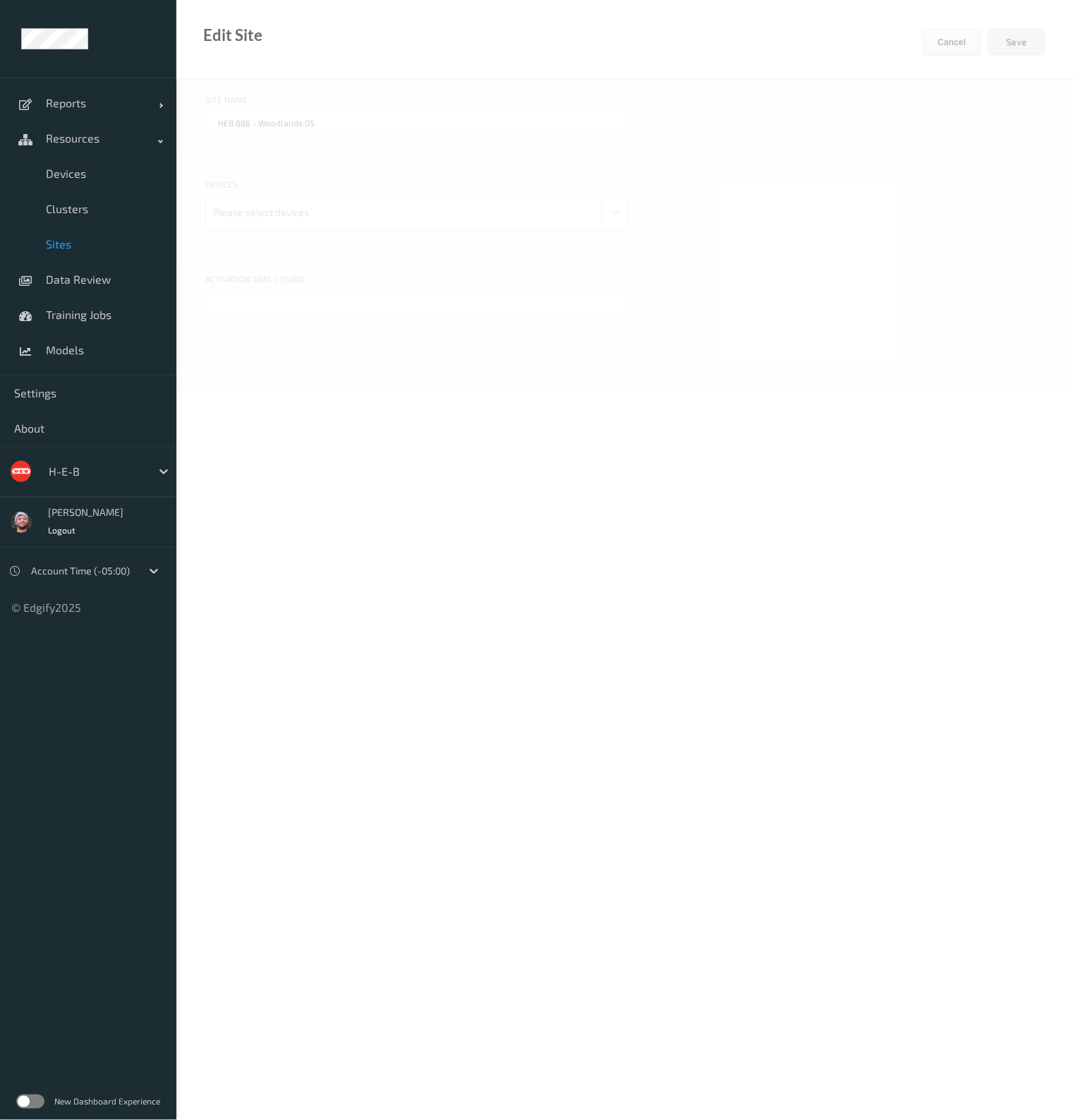
type input "HEB 595 - Conroe 01"
click at [325, 209] on div at bounding box center [404, 212] width 382 height 28
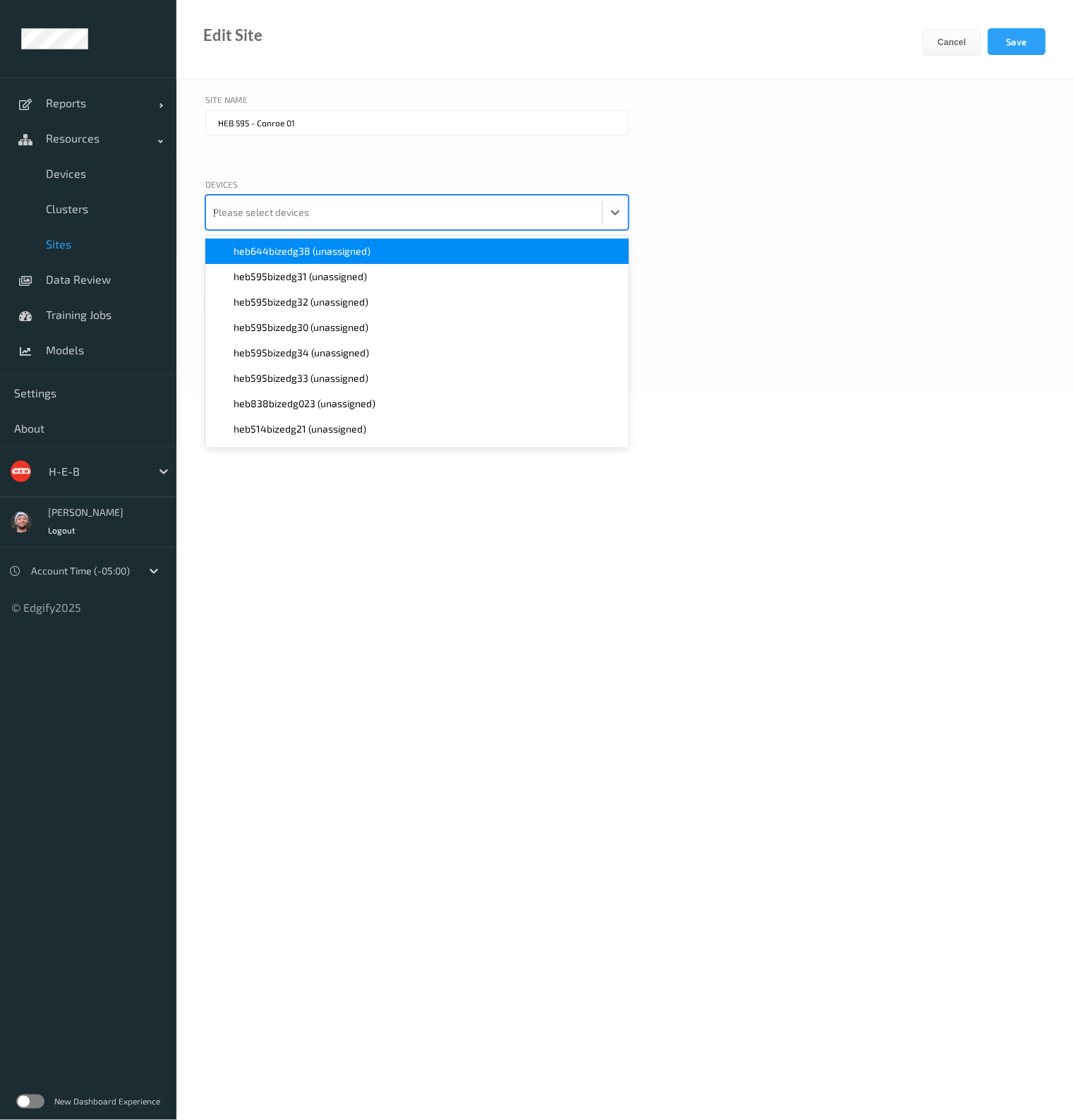
type input "595"
paste input "595"
type input "595"
paste input "595"
type input "595"
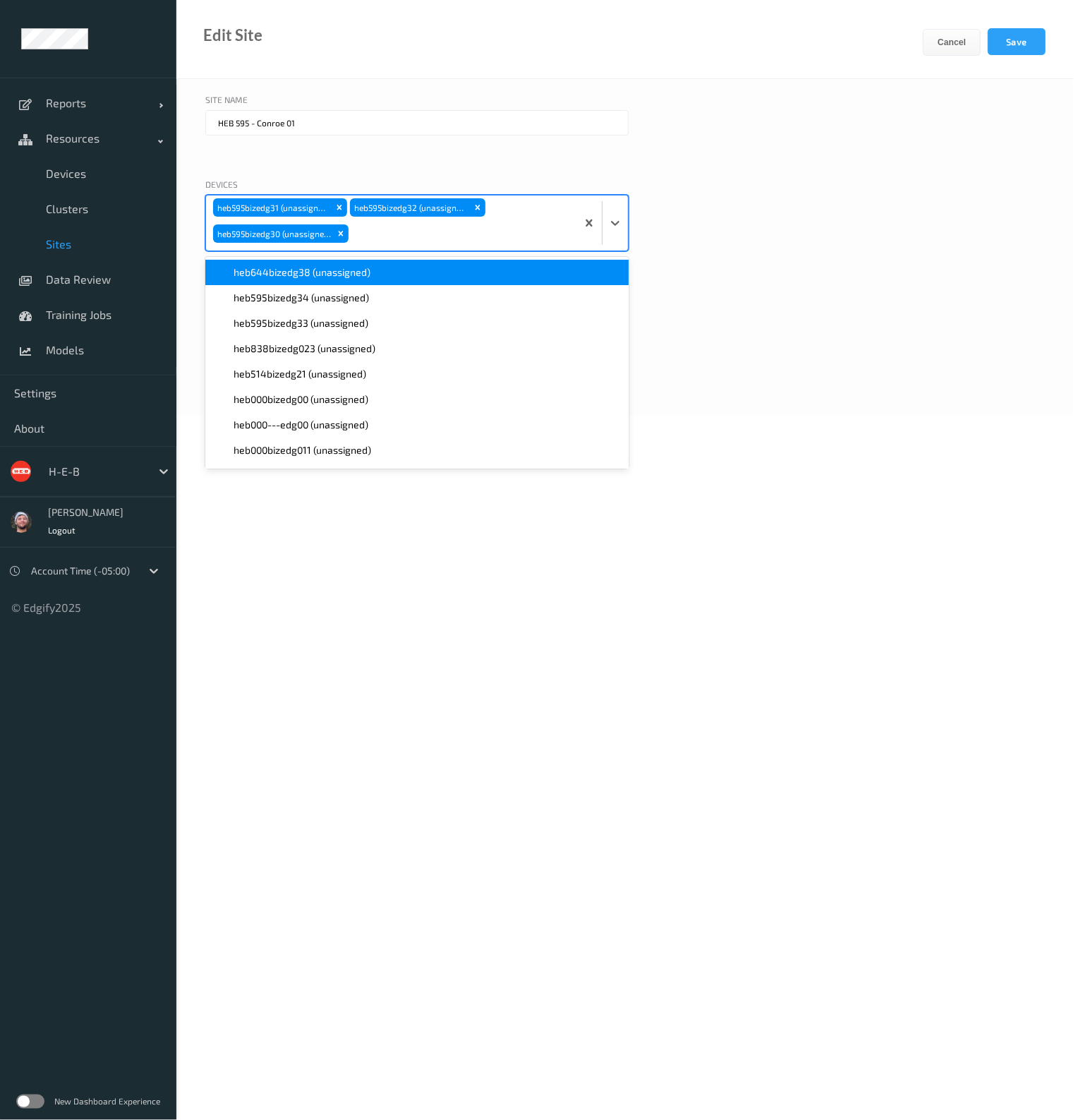
paste input "595"
type input "595"
paste input "595"
type input "595"
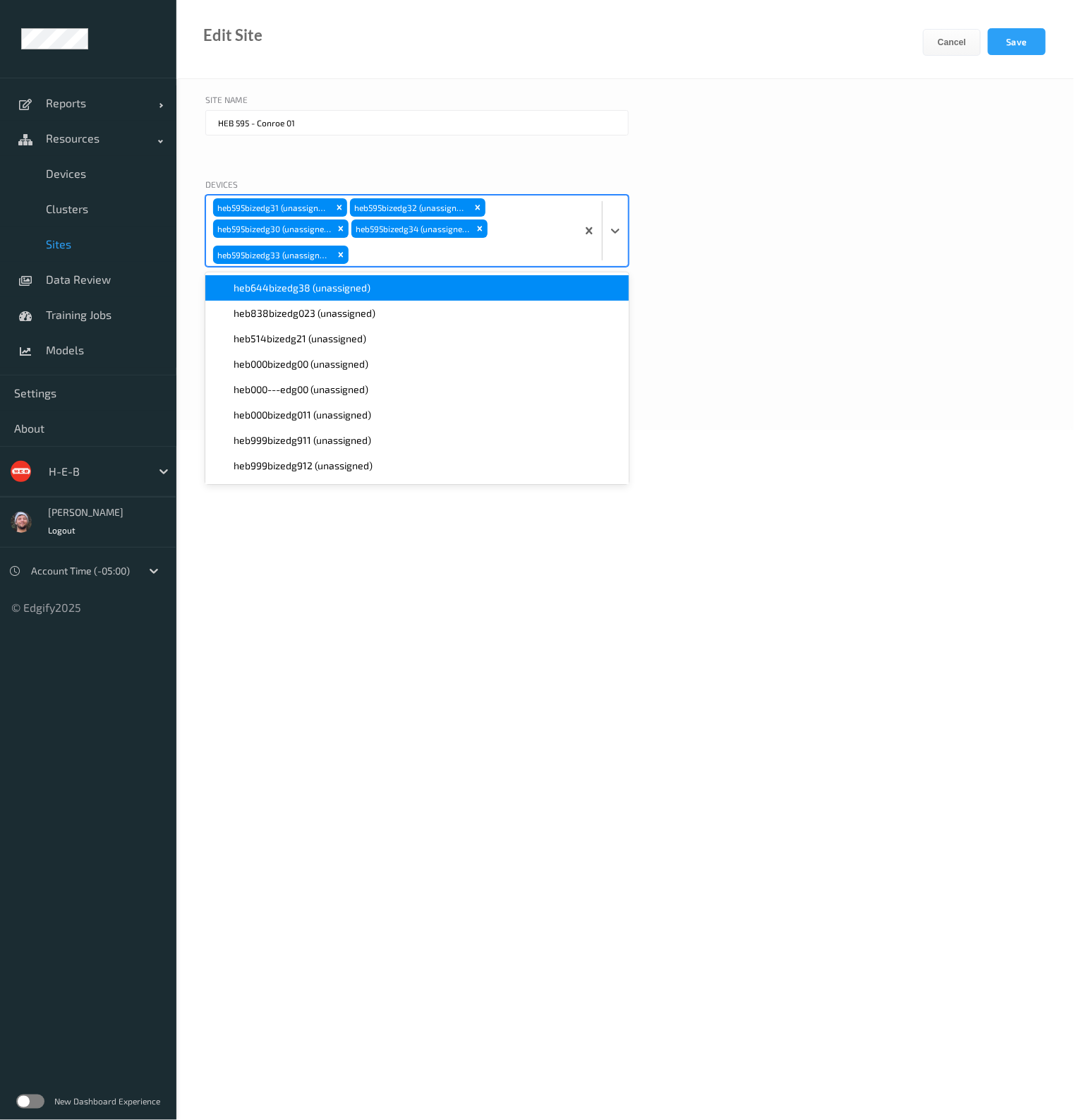
click at [603, 161] on div "HEB 595 - Conroe 01" at bounding box center [416, 140] width 423 height 60
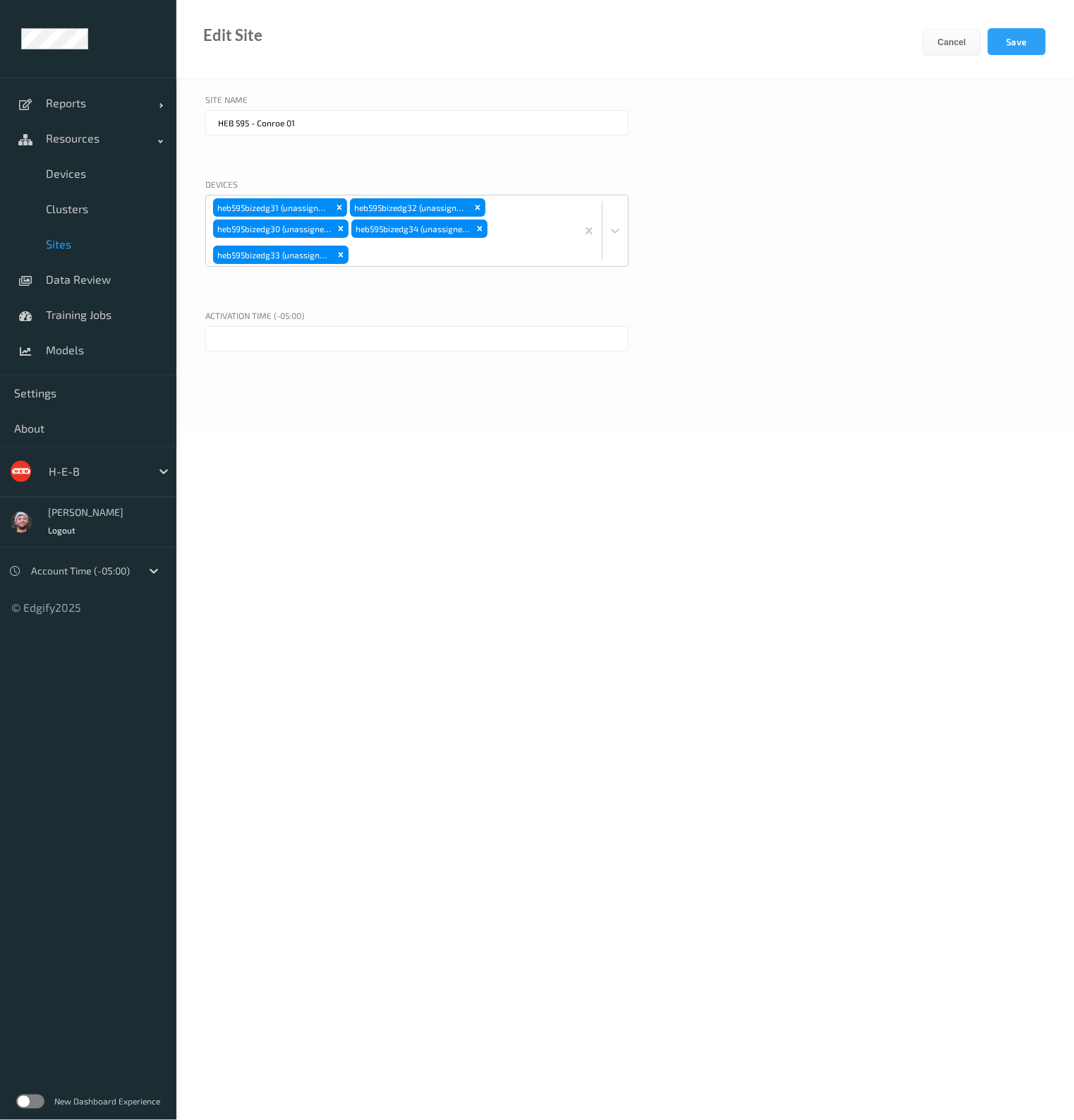
click at [265, 339] on input "text" at bounding box center [416, 338] width 423 height 25
click at [300, 435] on div "11" at bounding box center [299, 433] width 17 height 17
click at [381, 403] on li "11:00 AM" at bounding box center [385, 398] width 60 height 28
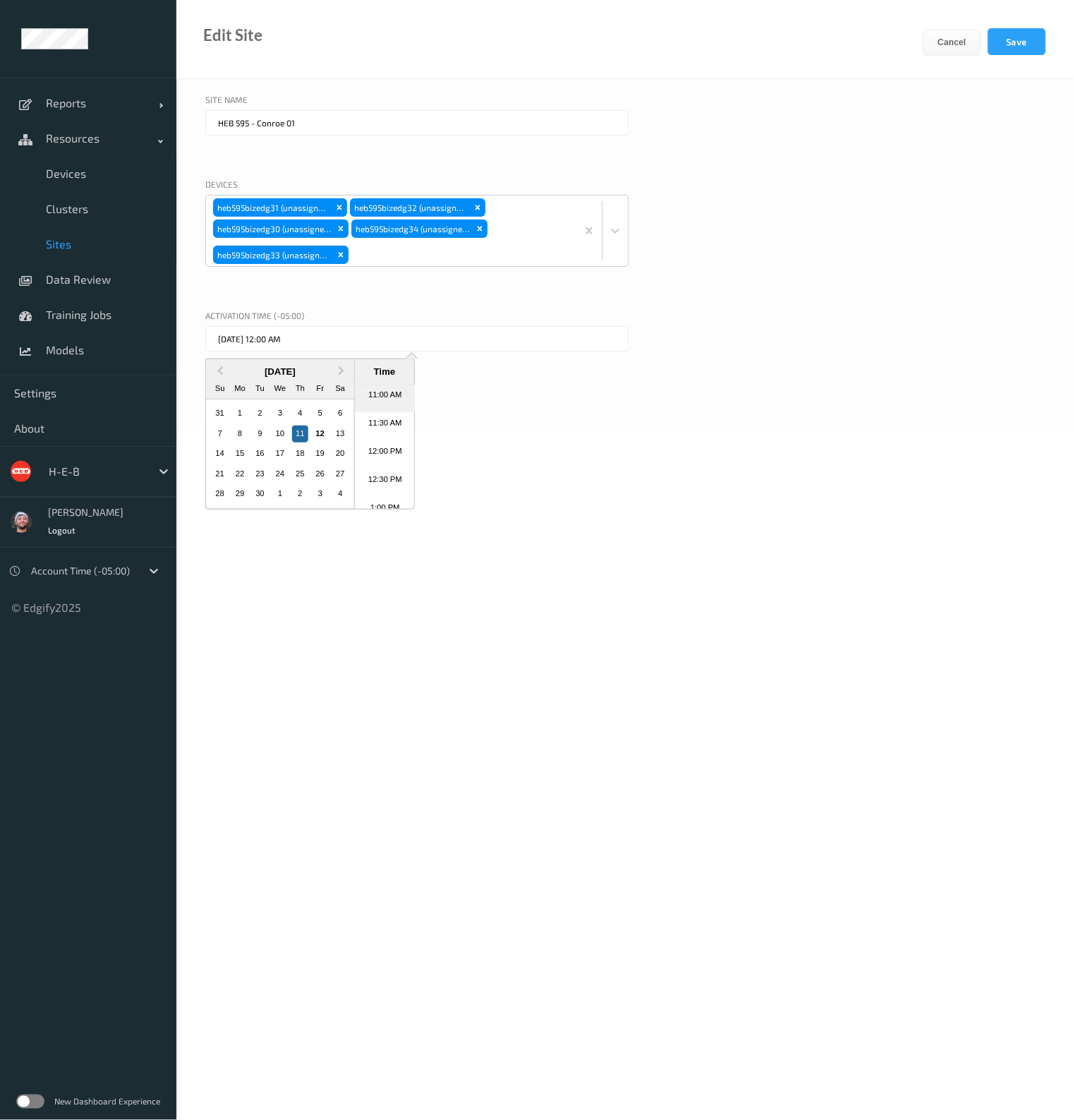
type input "11/09/2025 11:00 AM"
click at [653, 429] on body "Reports Default Report Customized Report Resources Devices Clusters Sites Data …" at bounding box center [537, 560] width 1074 height 1120
click at [1019, 40] on button "Save" at bounding box center [1017, 41] width 58 height 27
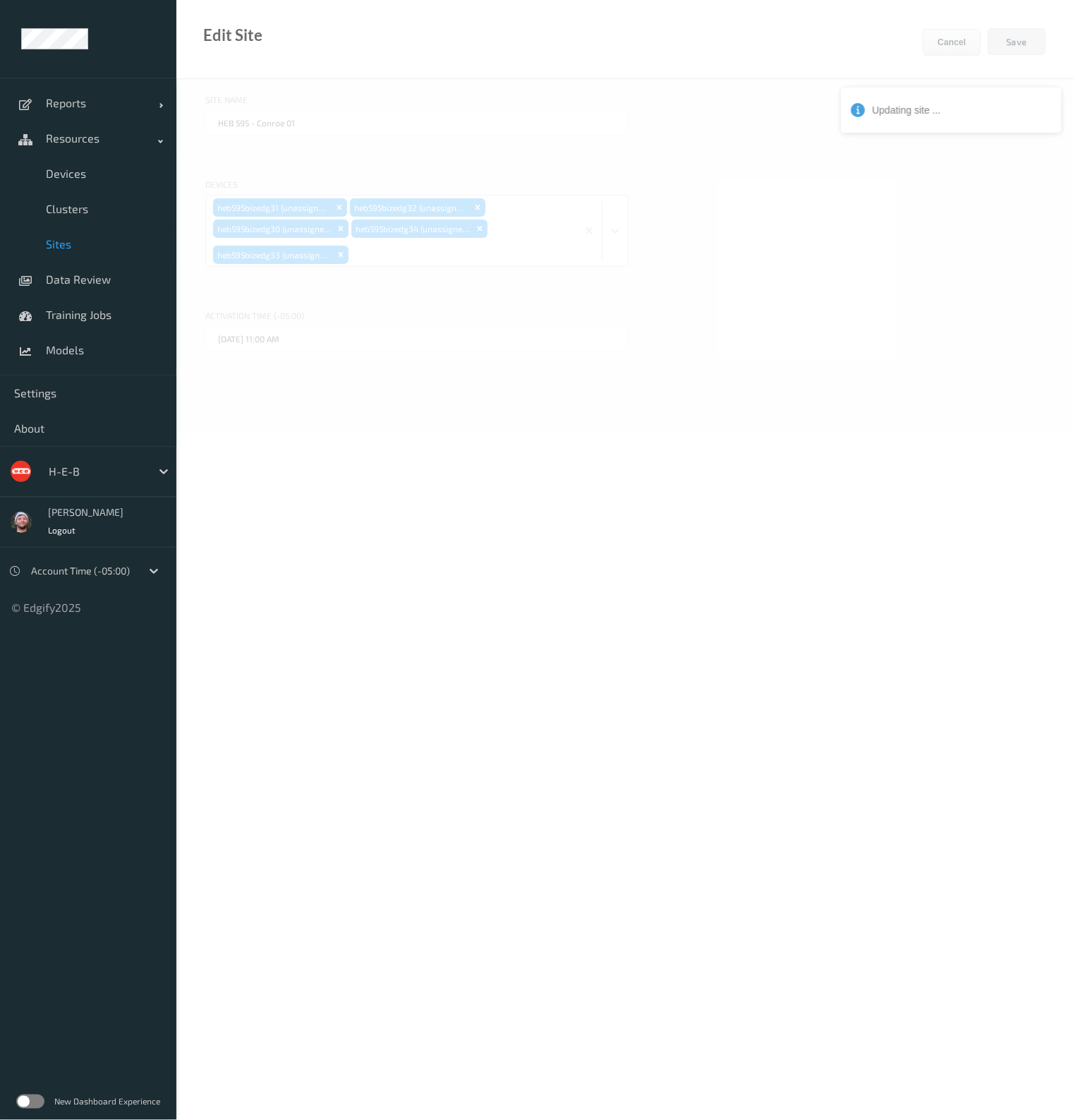
click at [765, 222] on div at bounding box center [625, 840] width 898 height 1680
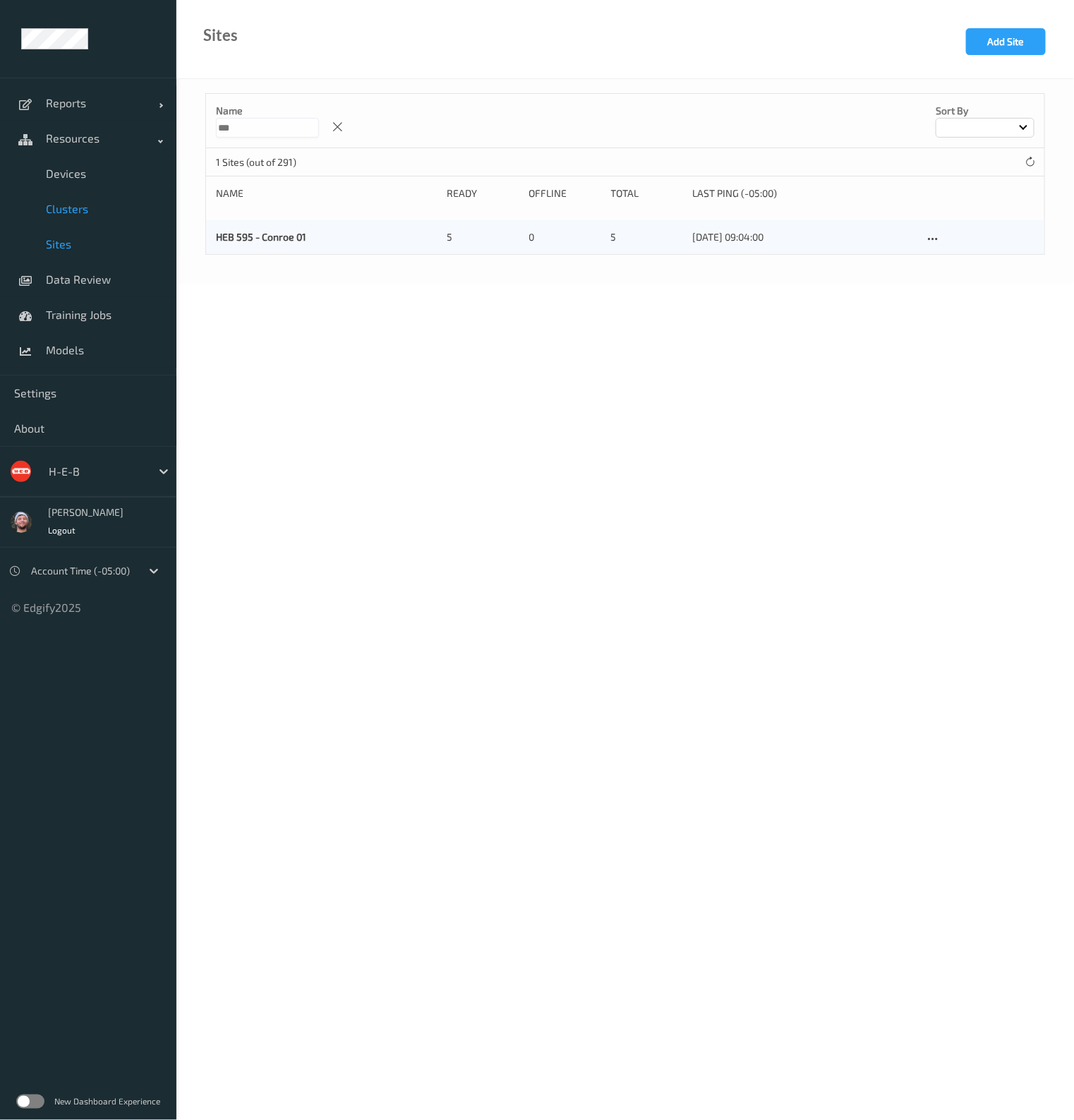
click at [64, 201] on link "Clusters" at bounding box center [88, 209] width 176 height 35
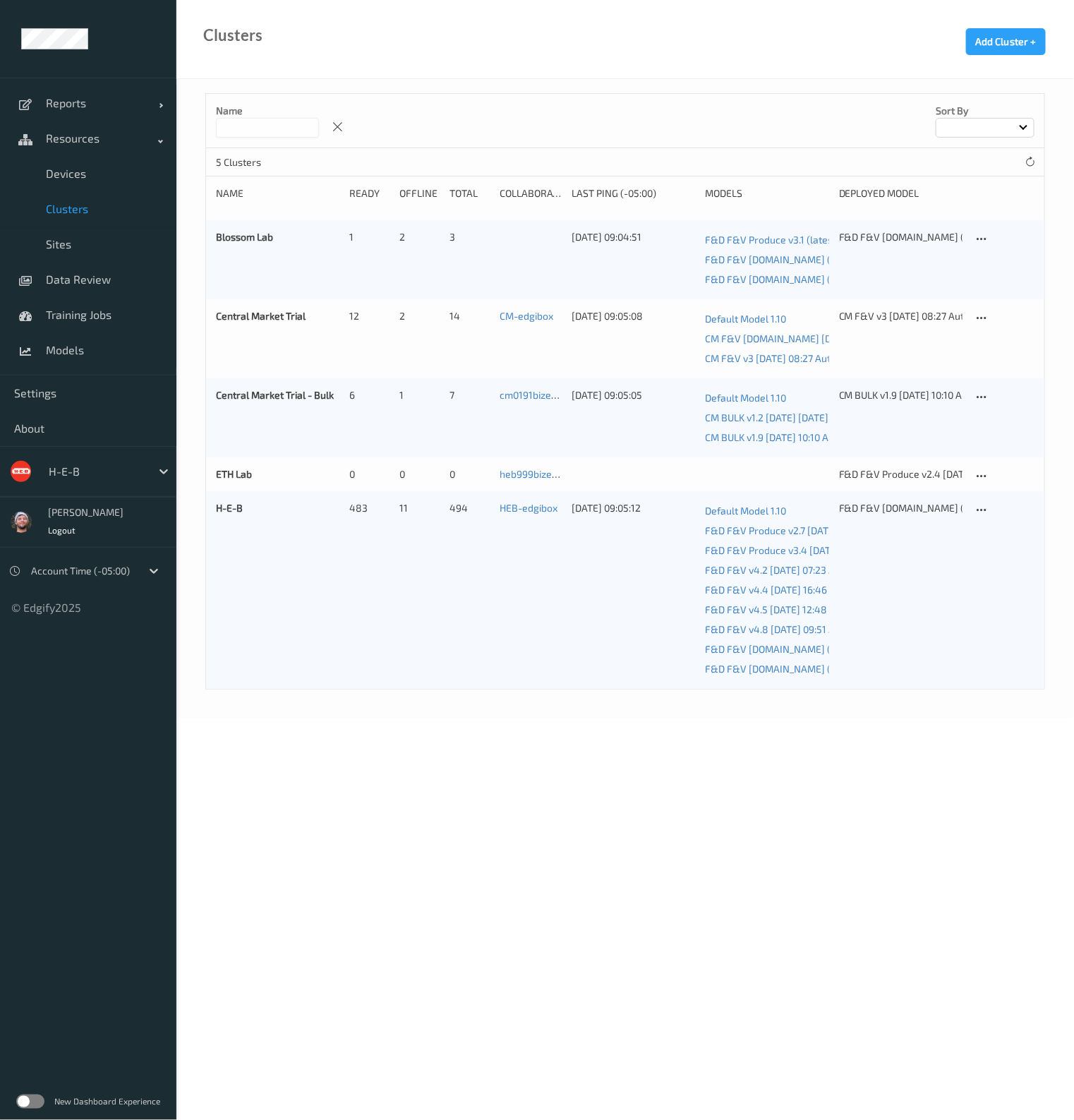
click at [252, 124] on input at bounding box center [267, 127] width 103 height 20
click at [981, 504] on icon at bounding box center [982, 510] width 12 height 12
click at [998, 532] on div "Edit Cluster" at bounding box center [1021, 532] width 46 height 13
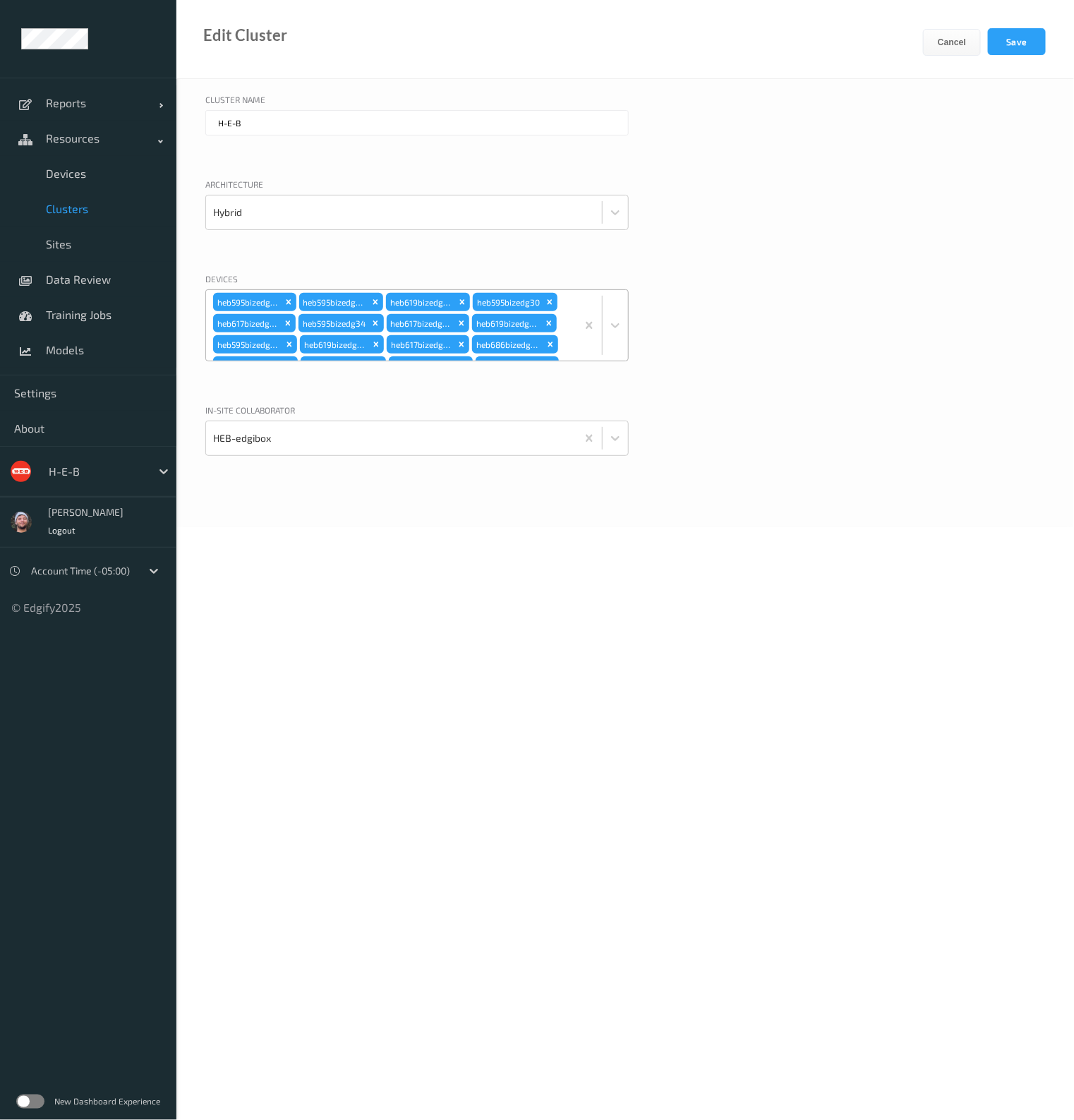
click at [563, 315] on div "heb595bizedg31 heb595bizedg32 heb619bizedg46 heb595bizedg30 heb617bizedg35 heb5…" at bounding box center [391, 325] width 371 height 70
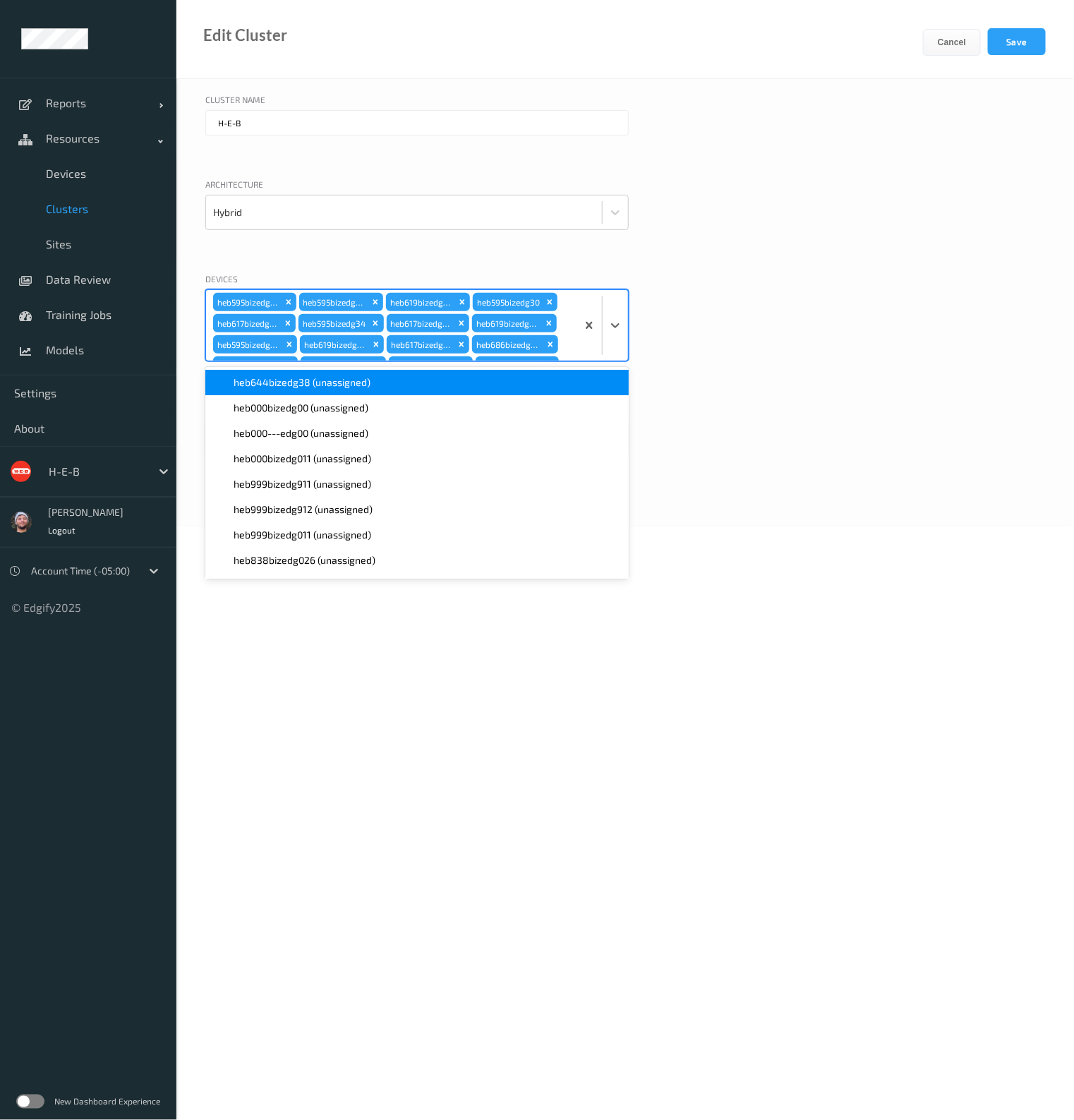
scroll to position [2606, 0]
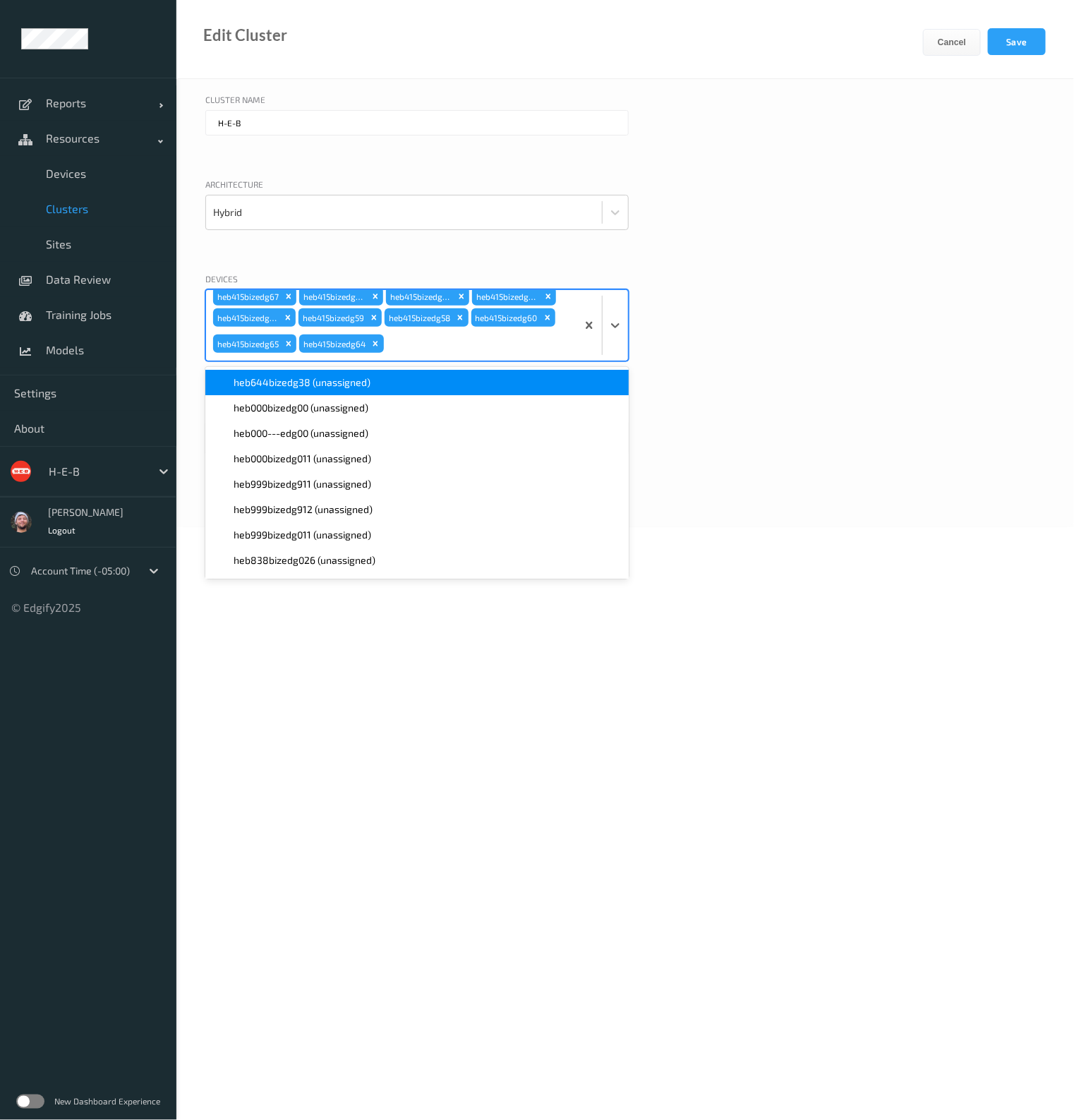
type input "6"
click at [344, 375] on span "heb644bizedg38 (unassigned)" at bounding box center [302, 382] width 137 height 14
click at [792, 223] on div "Architecture Hybrid" at bounding box center [625, 218] width 840 height 81
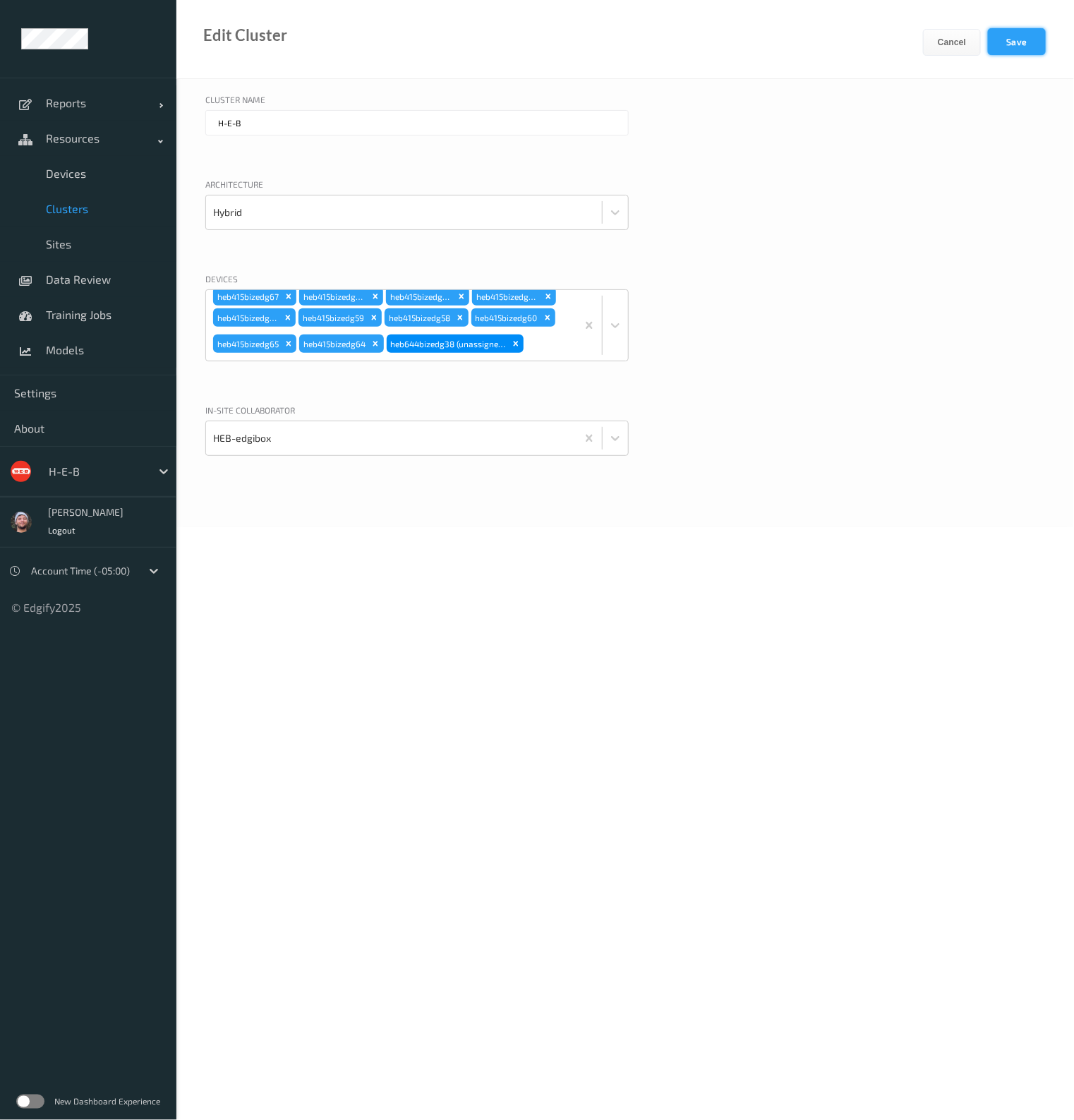
click at [1000, 37] on button "Save" at bounding box center [1017, 41] width 58 height 27
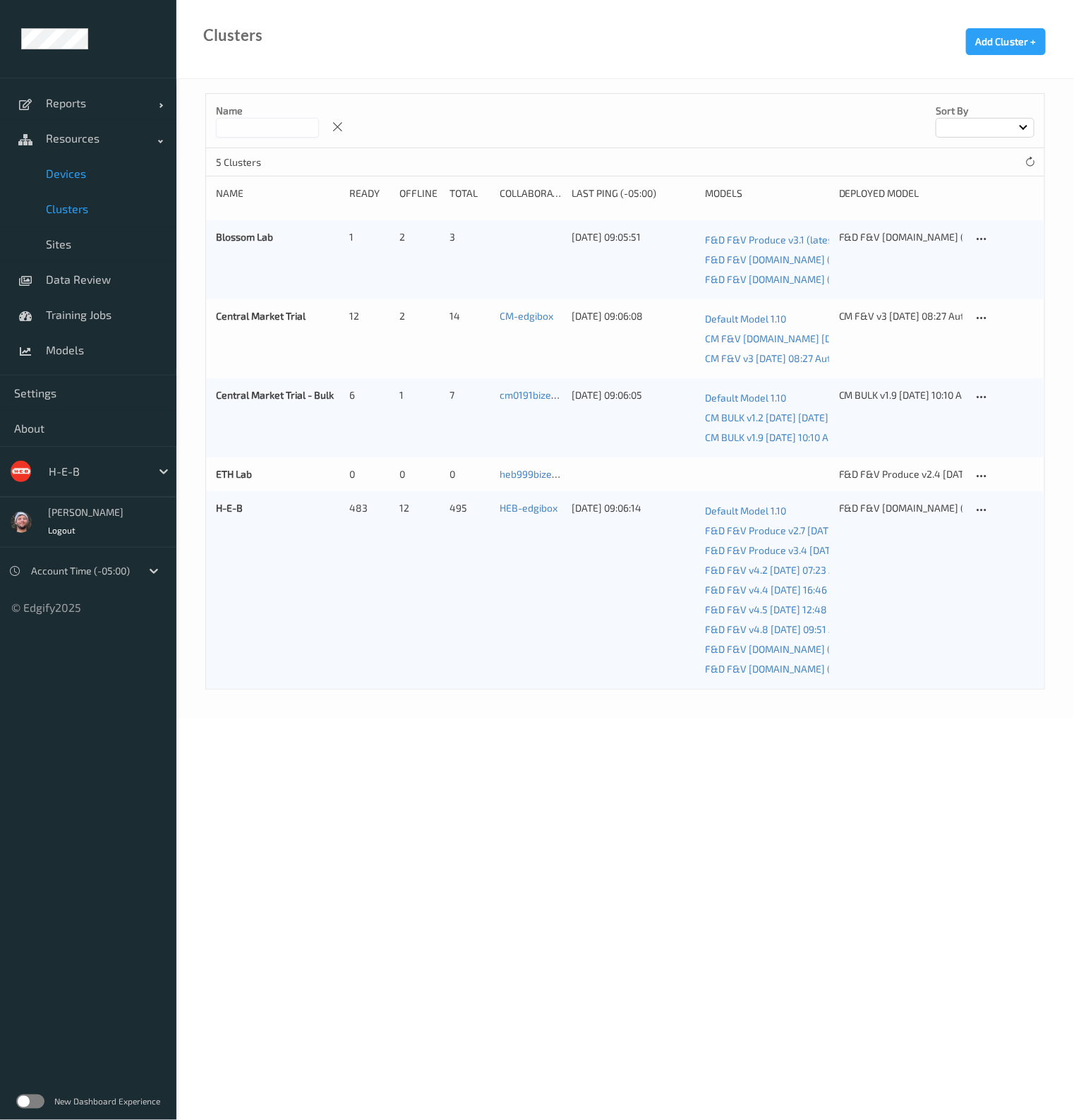
click at [110, 175] on span "Devices" at bounding box center [103, 174] width 117 height 14
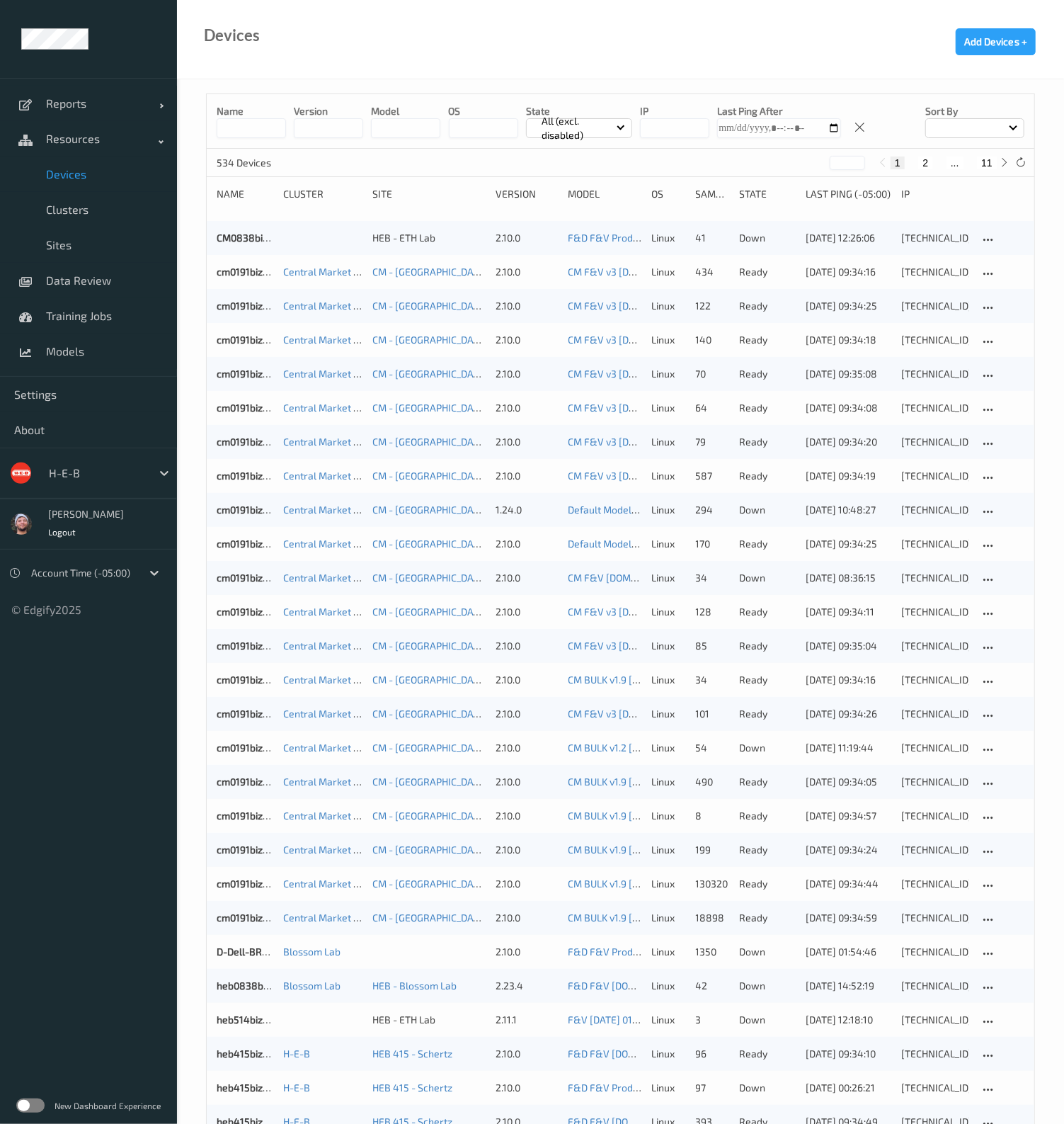
click at [276, 132] on input at bounding box center [251, 128] width 69 height 20
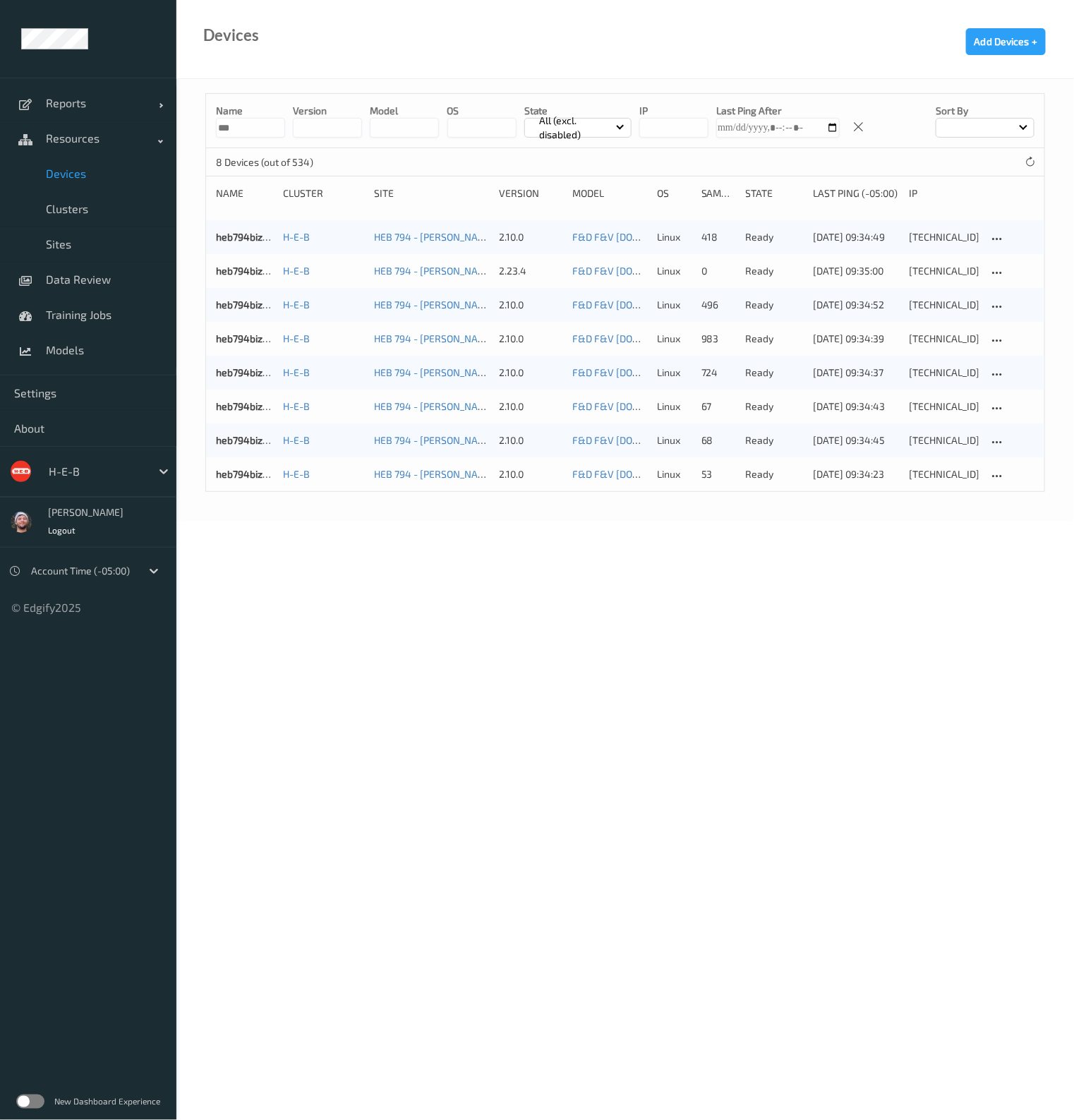
type input "***"
click at [473, 587] on body "Reports Default Report Customized Report Resources Devices Clusters Sites Data …" at bounding box center [537, 560] width 1074 height 1120
click at [261, 470] on link "heb794bizedg63" at bounding box center [252, 474] width 75 height 12
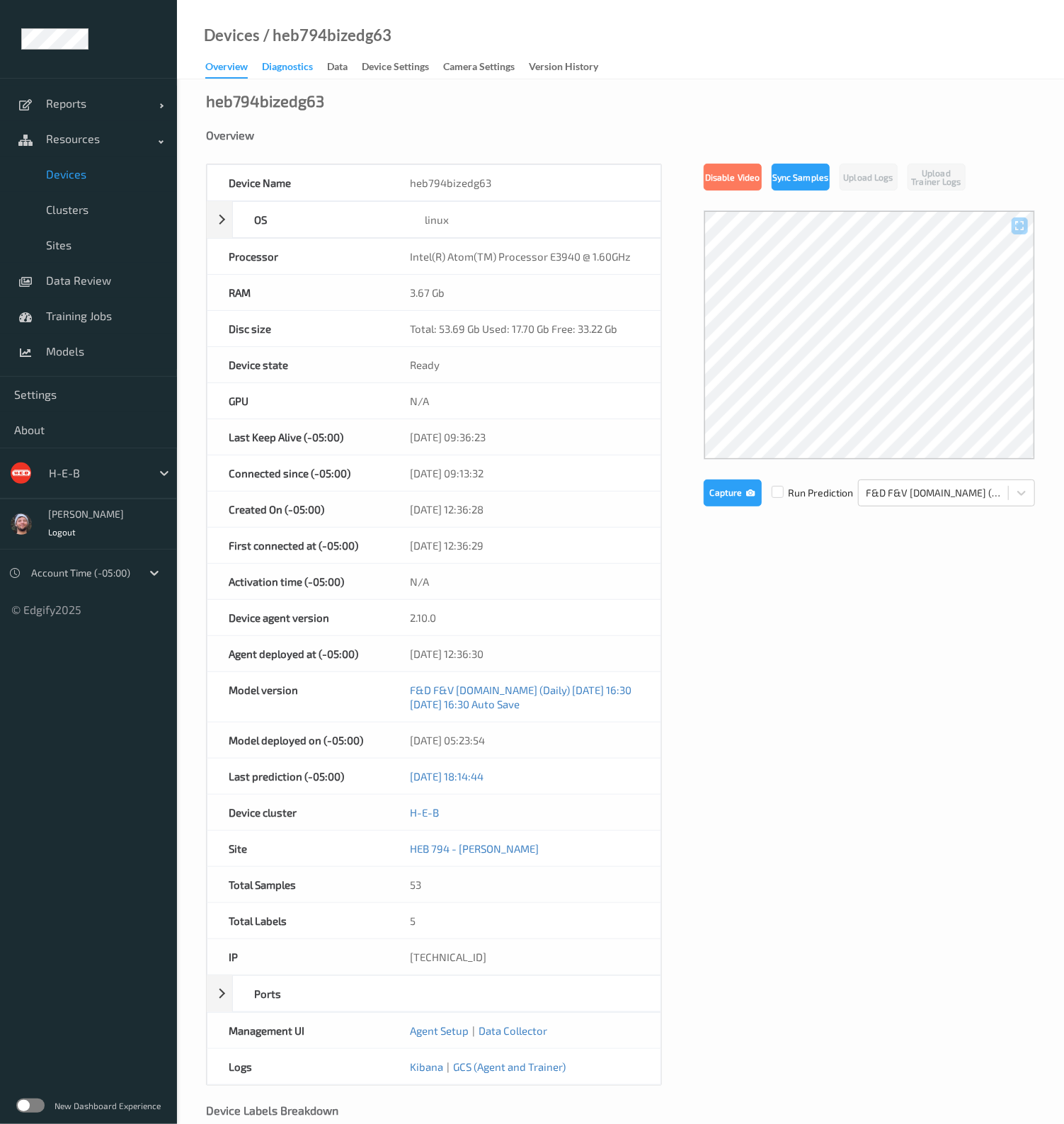
click at [280, 68] on div "Diagnostics" at bounding box center [288, 69] width 51 height 18
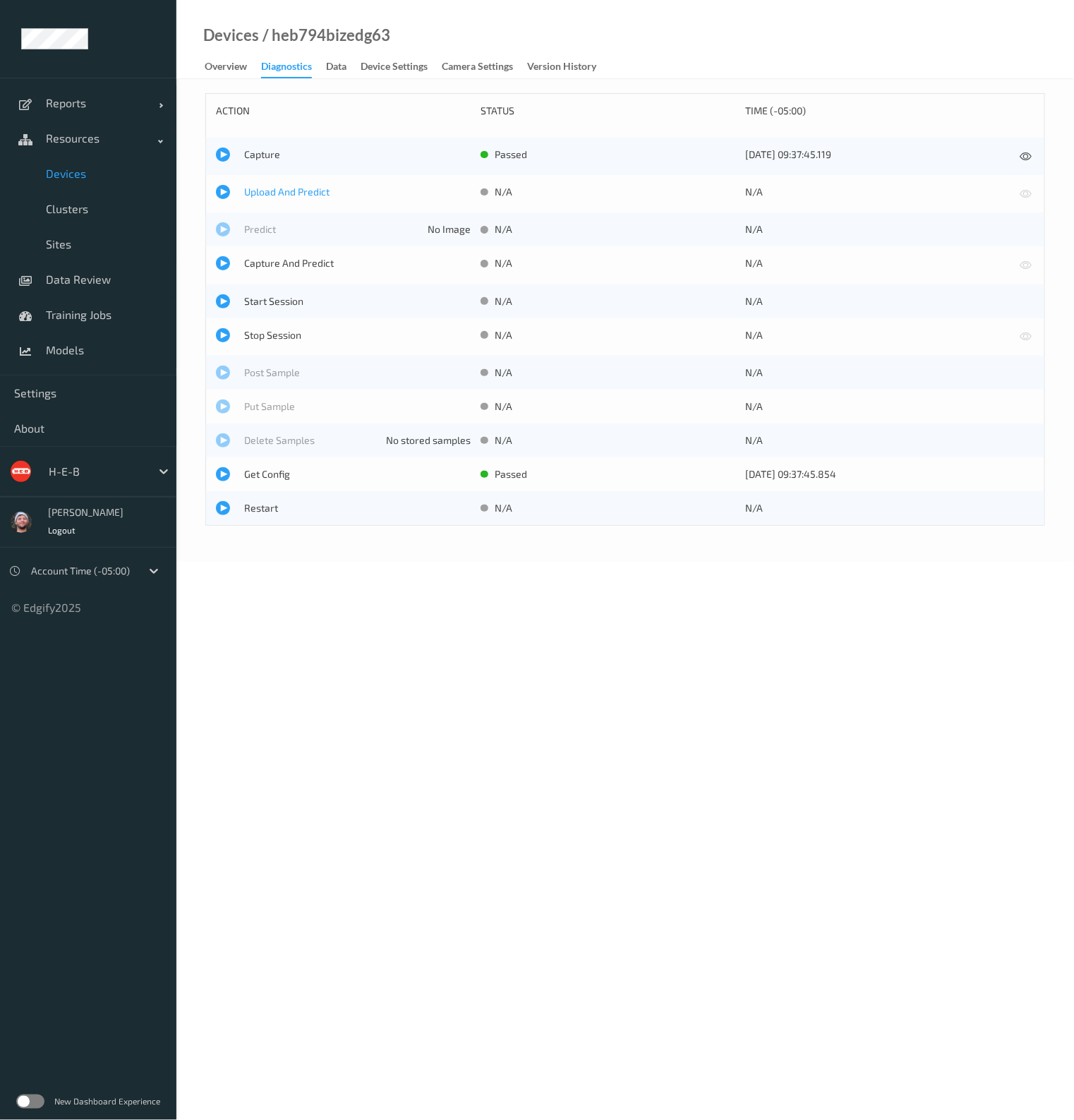
click at [287, 189] on span "Upload And Predict" at bounding box center [358, 192] width 226 height 14
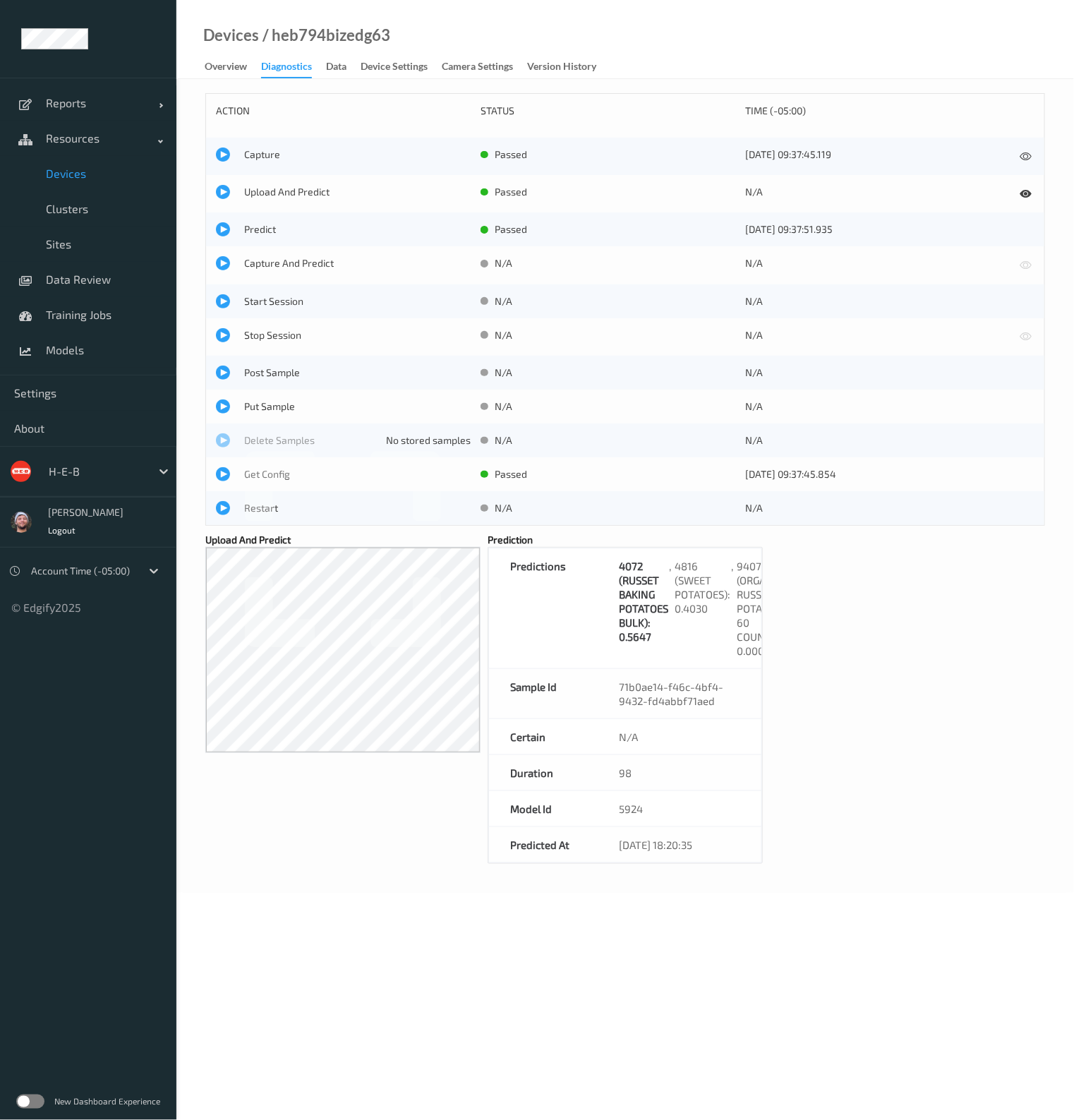
click at [900, 633] on div "action status time (-05:00) Capture passed 12/09/2025 09:37:45.119 Upload And P…" at bounding box center [625, 478] width 840 height 770
click at [289, 188] on span "Upload And Predict" at bounding box center [358, 192] width 226 height 14
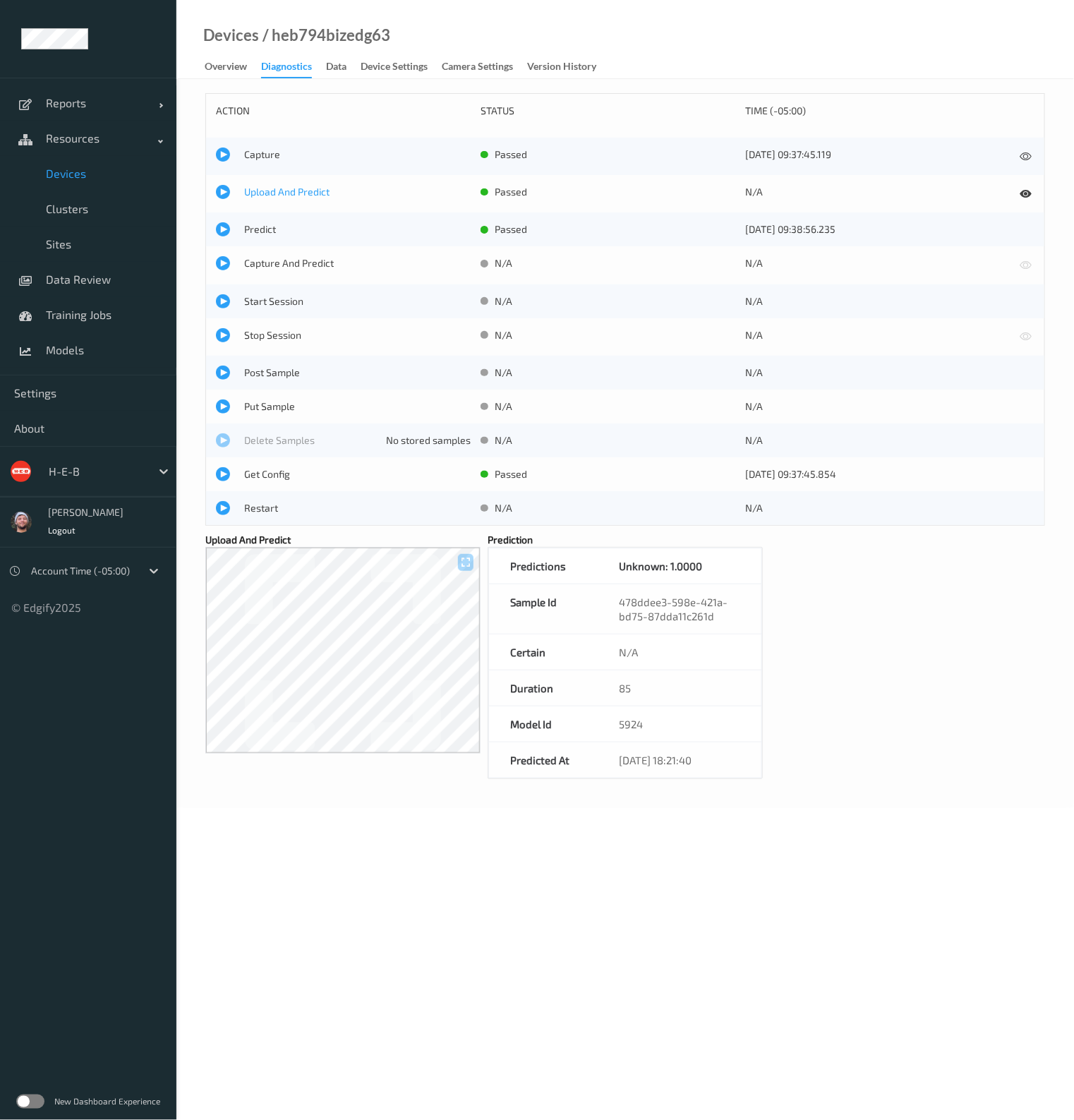
click at [283, 191] on span "Upload And Predict" at bounding box center [358, 192] width 226 height 14
click at [274, 185] on span "Upload And Predict" at bounding box center [358, 192] width 226 height 14
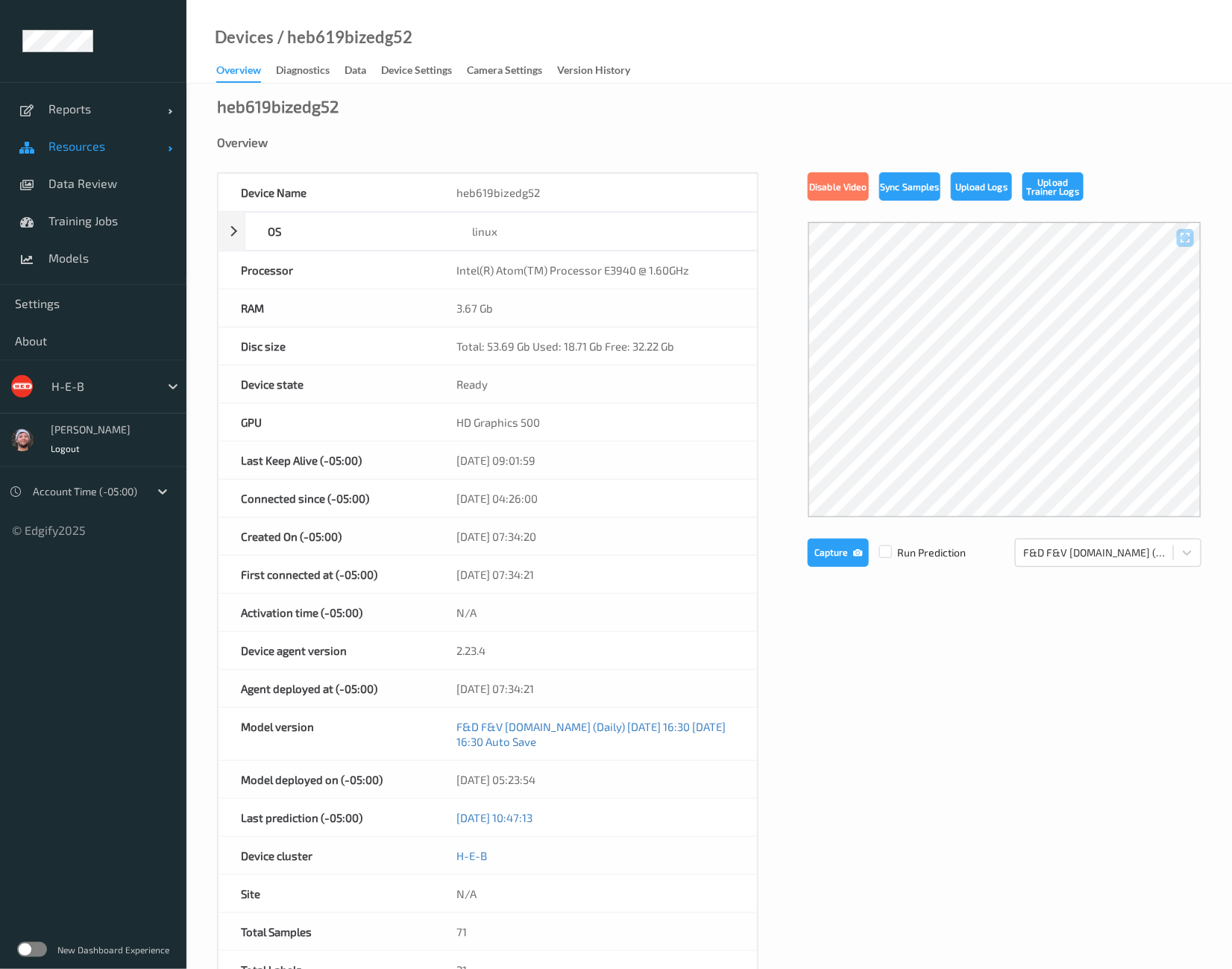
click at [128, 149] on span "Resources" at bounding box center [107, 146] width 119 height 15
click at [346, 42] on div "/ heb617bizedg38" at bounding box center [343, 37] width 139 height 15
copy div "heb617bizedg38"
click at [56, 486] on div at bounding box center [87, 491] width 109 height 18
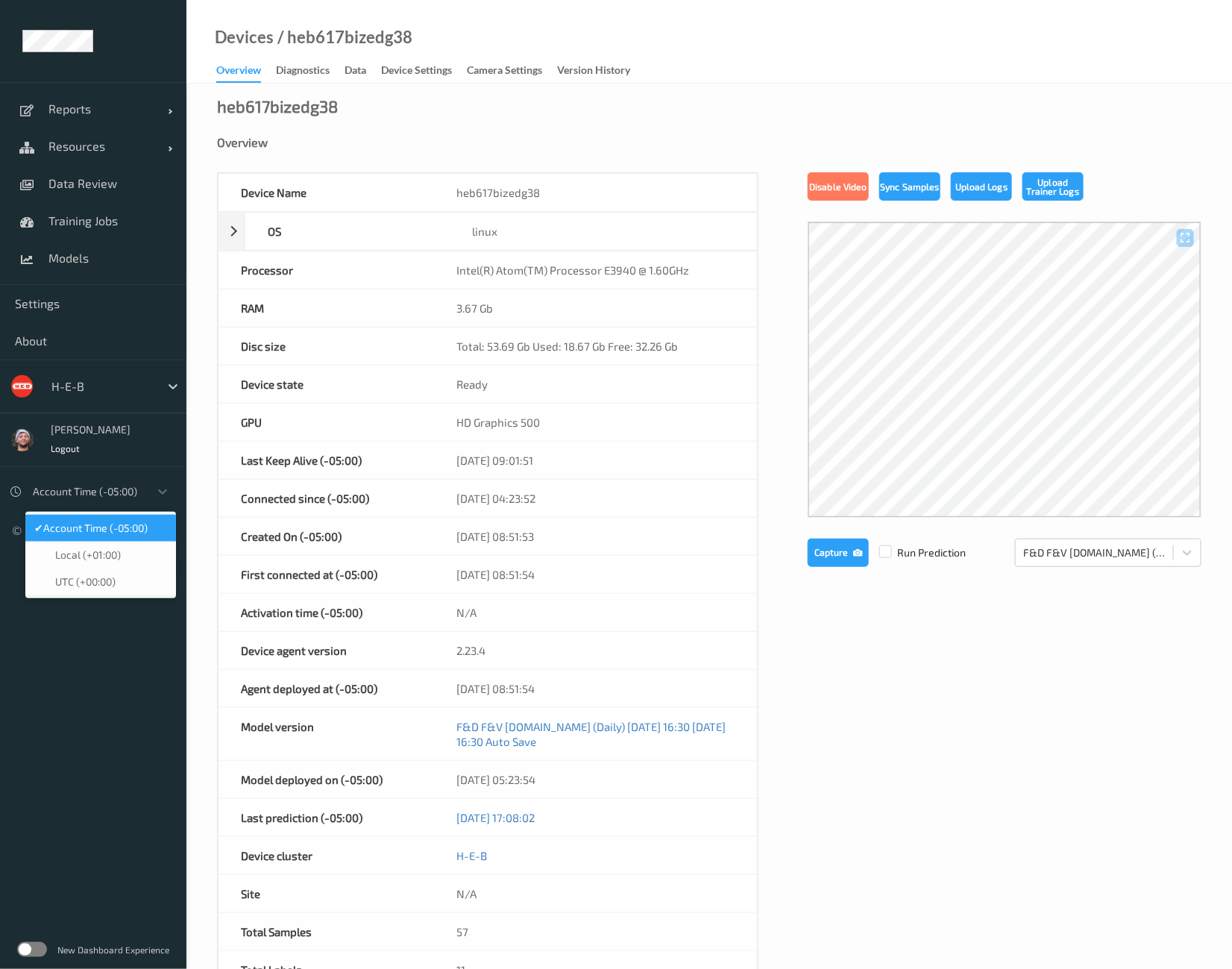
click at [97, 534] on span "Account Time (-05:00)" at bounding box center [95, 528] width 105 height 15
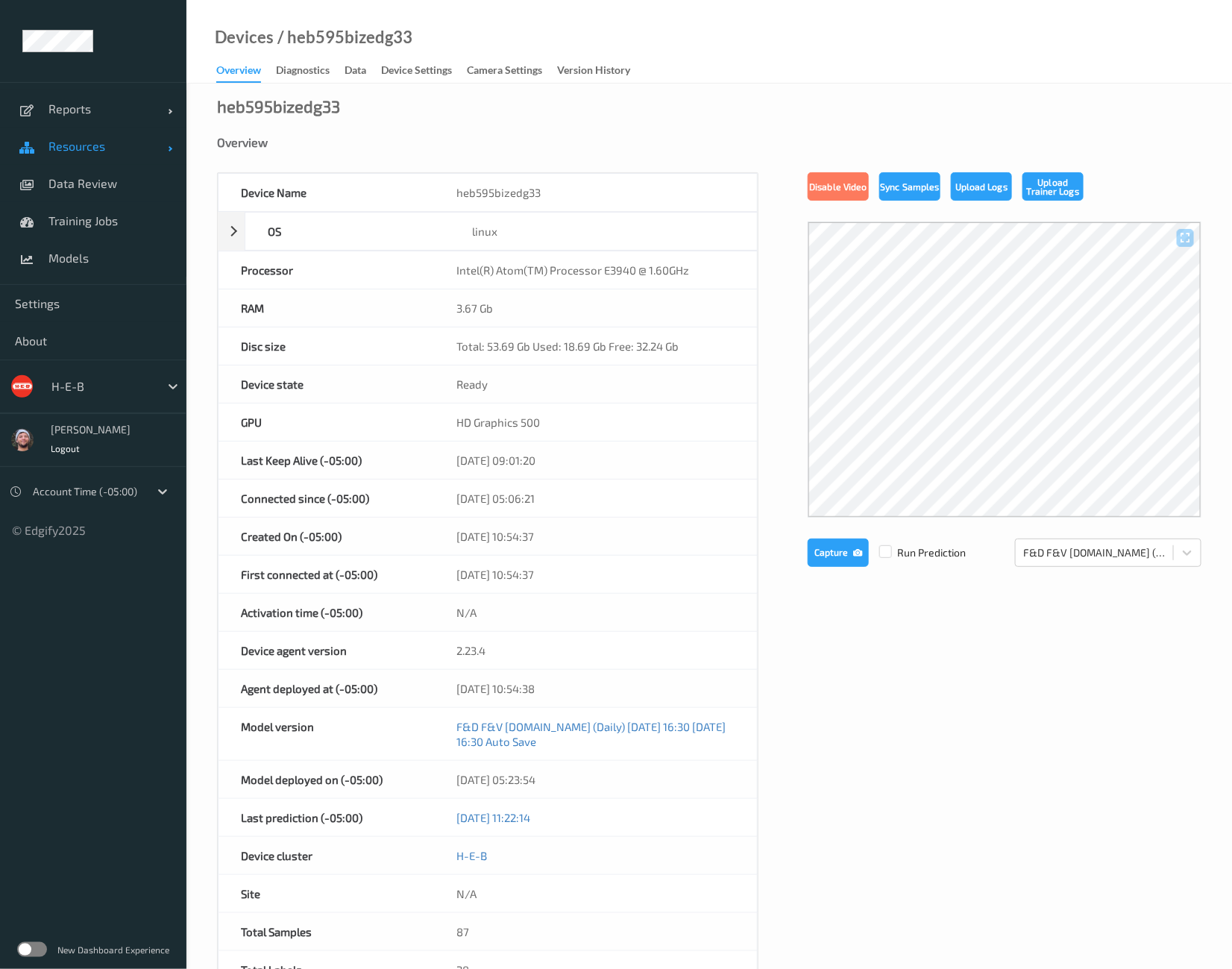
click at [131, 159] on link "Resources" at bounding box center [93, 146] width 186 height 37
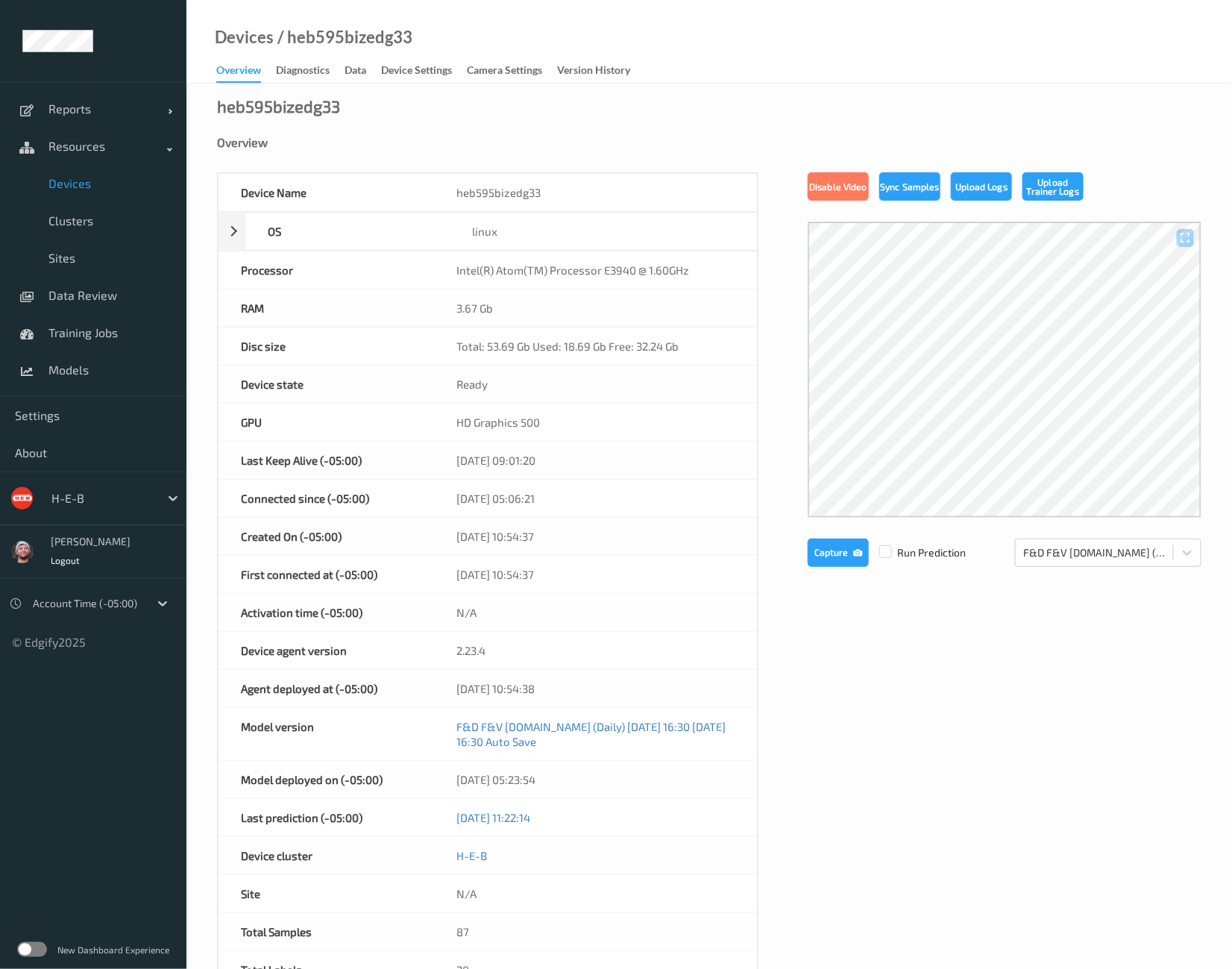
click at [115, 181] on span "Devices" at bounding box center [109, 183] width 123 height 15
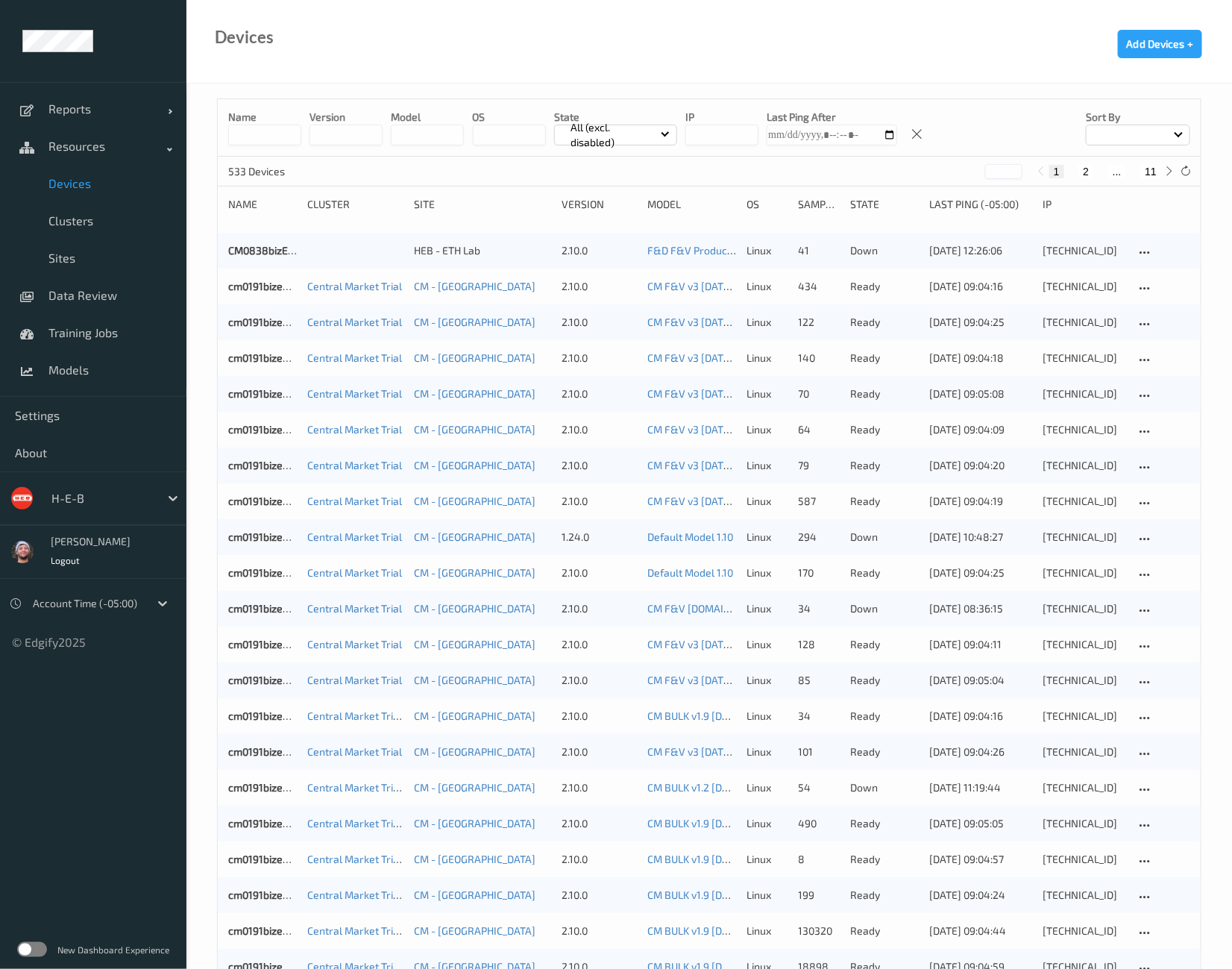
click at [1149, 176] on button "11" at bounding box center [1150, 171] width 21 height 13
type input "**"
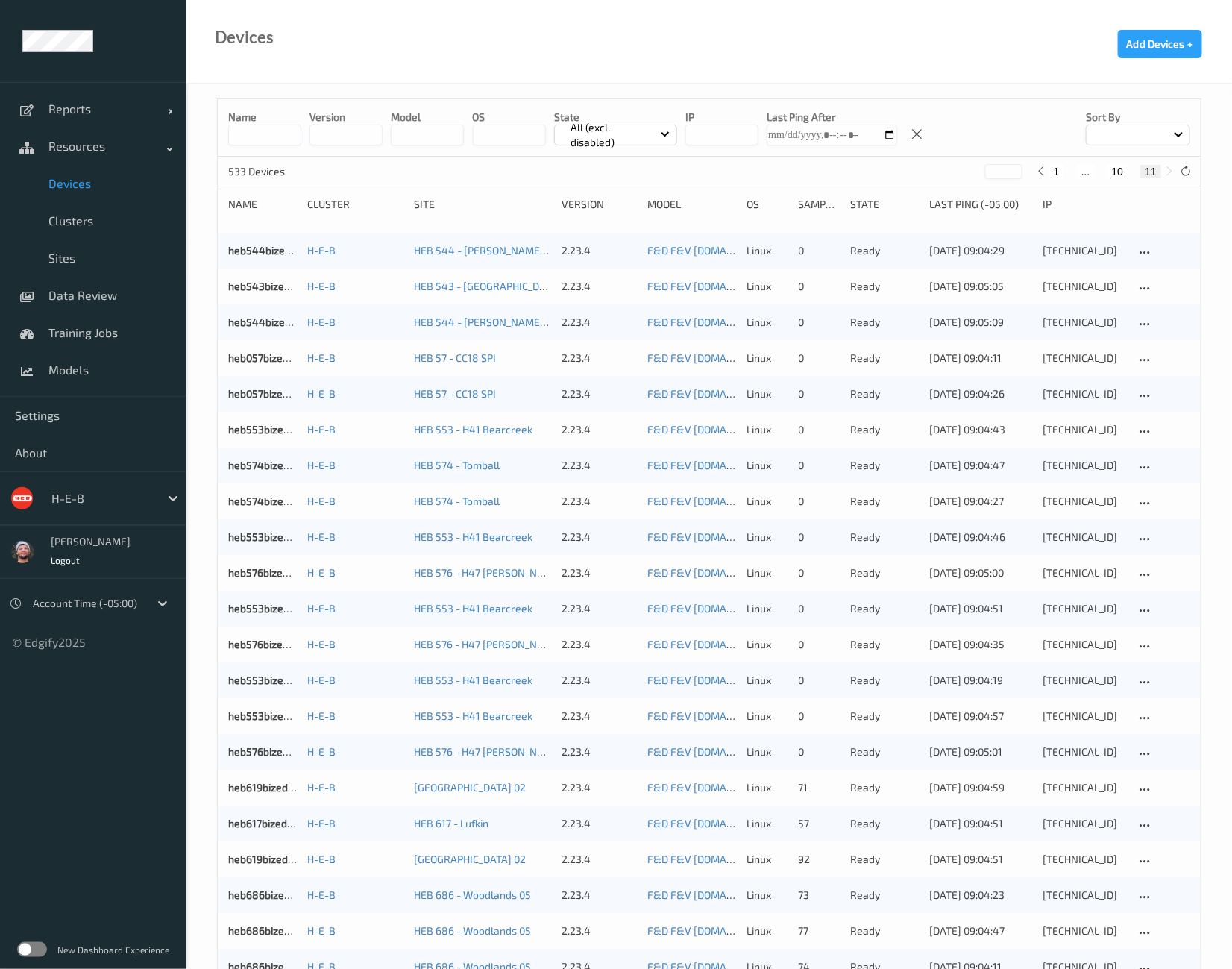
click at [1147, 173] on button "11" at bounding box center [1150, 171] width 21 height 13
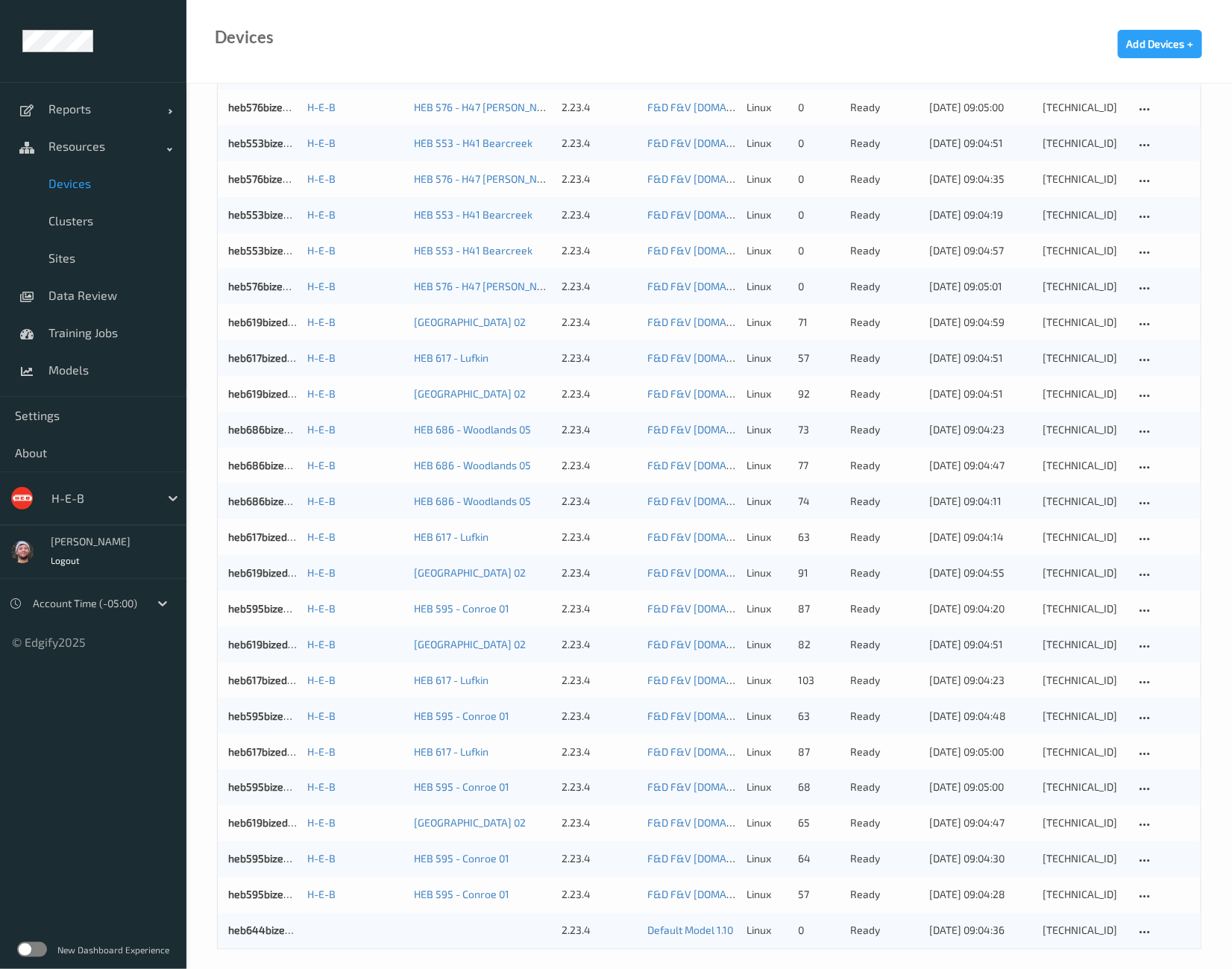
scroll to position [476, 0]
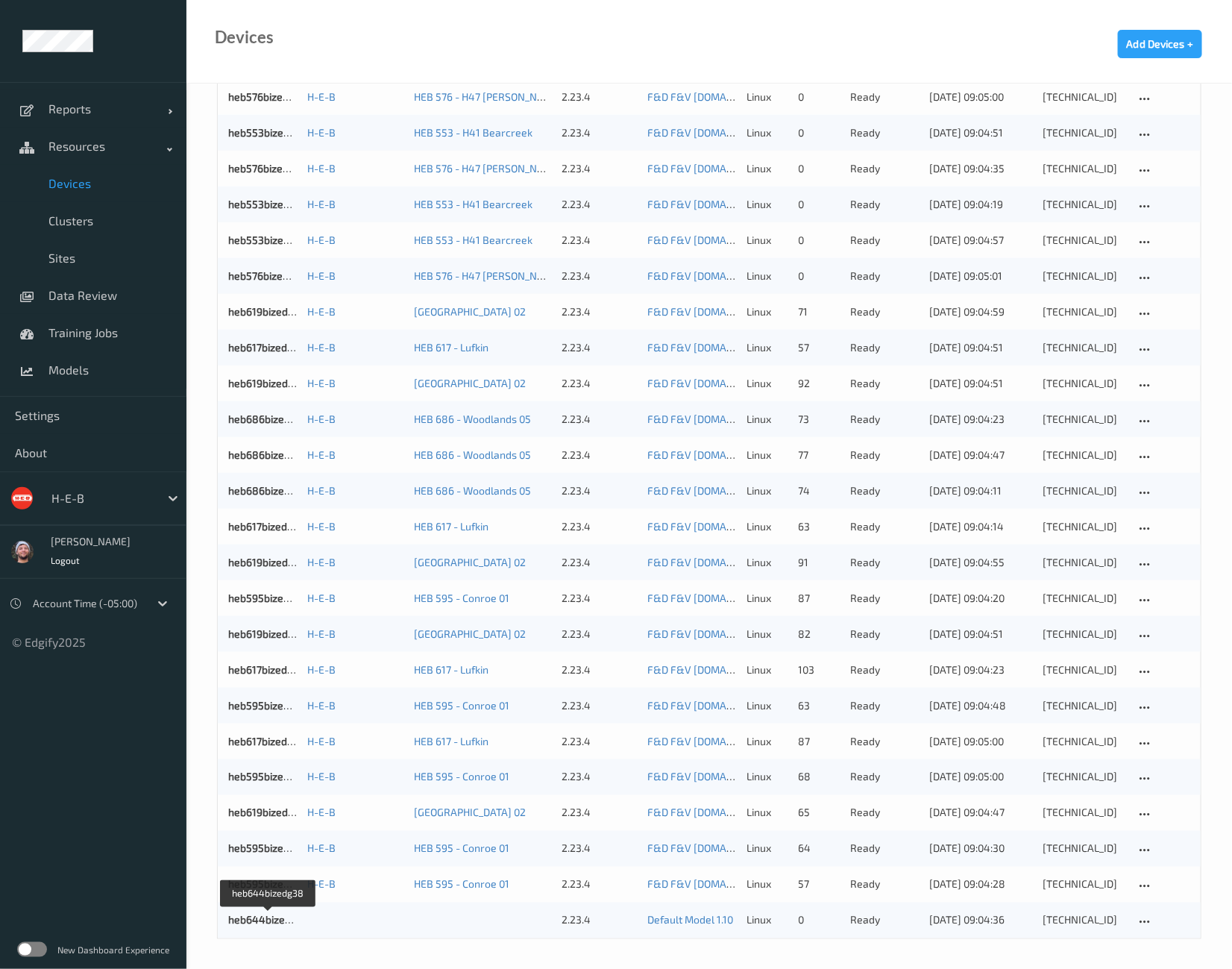
drag, startPoint x: 270, startPoint y: 924, endPoint x: 270, endPoint y: 912, distance: 12.0
click at [270, 924] on link "heb644bizedg38" at bounding box center [269, 920] width 82 height 13
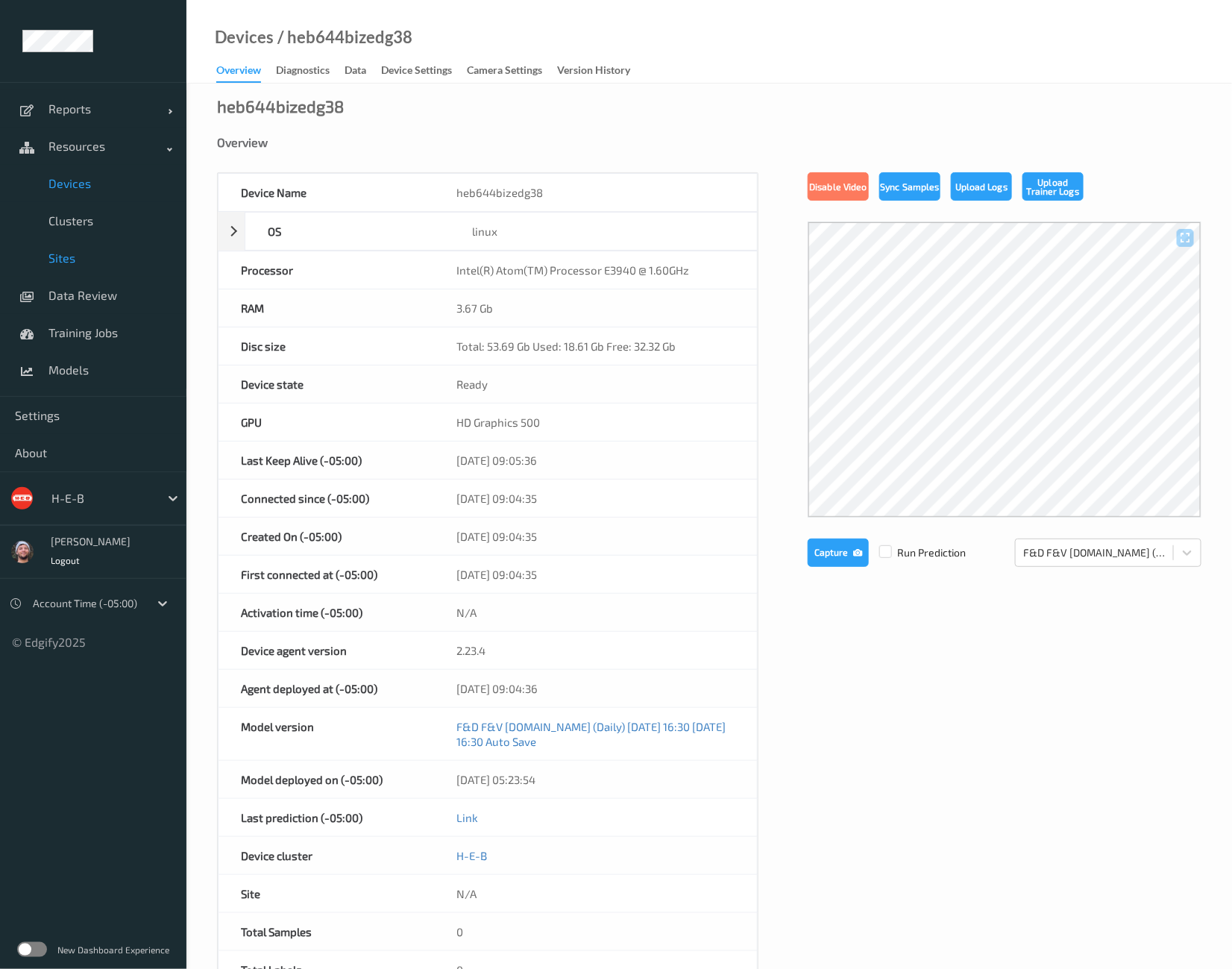
click at [90, 263] on span "Sites" at bounding box center [109, 258] width 123 height 15
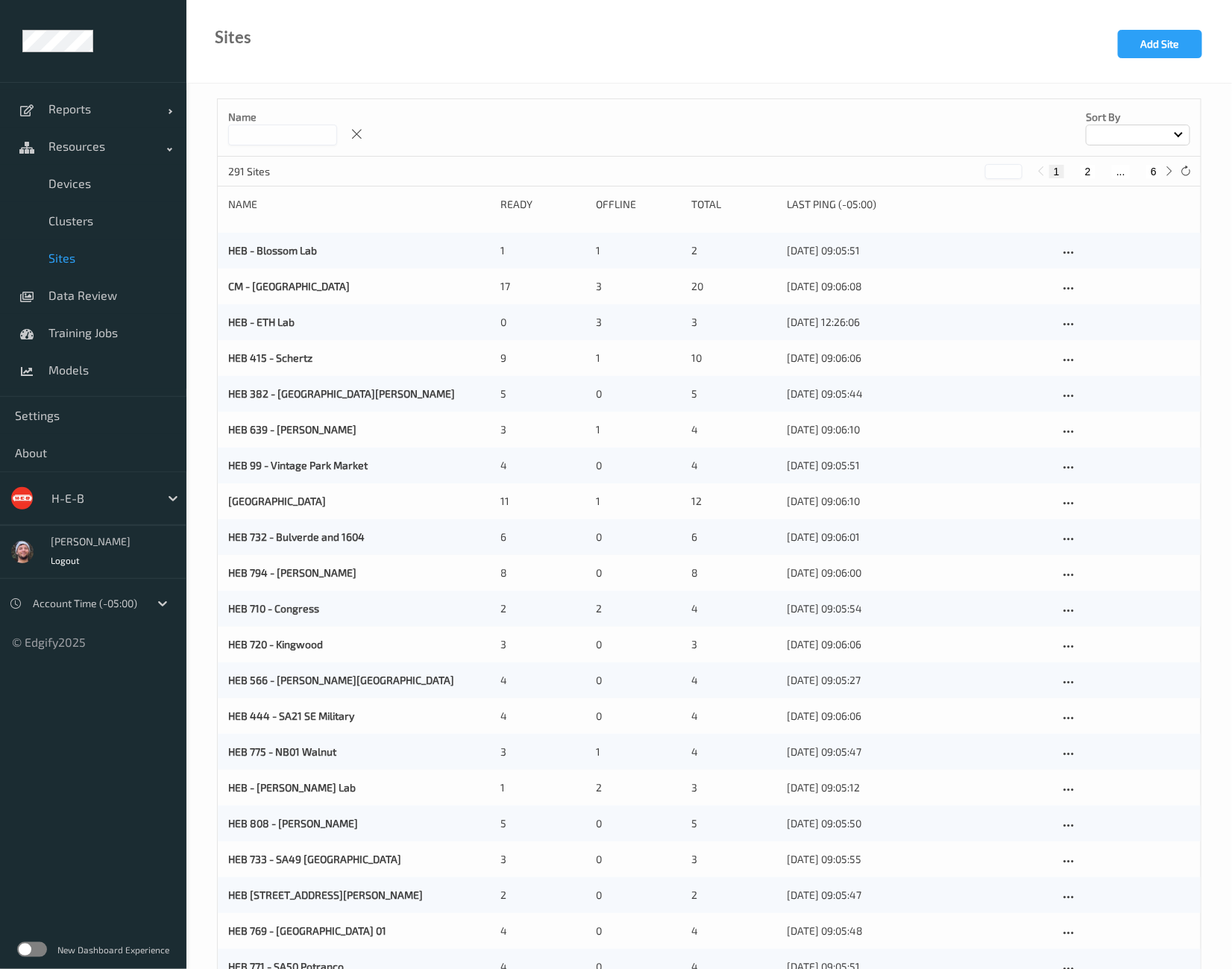
click at [280, 138] on input at bounding box center [283, 134] width 109 height 21
click at [280, 136] on input at bounding box center [283, 134] width 109 height 21
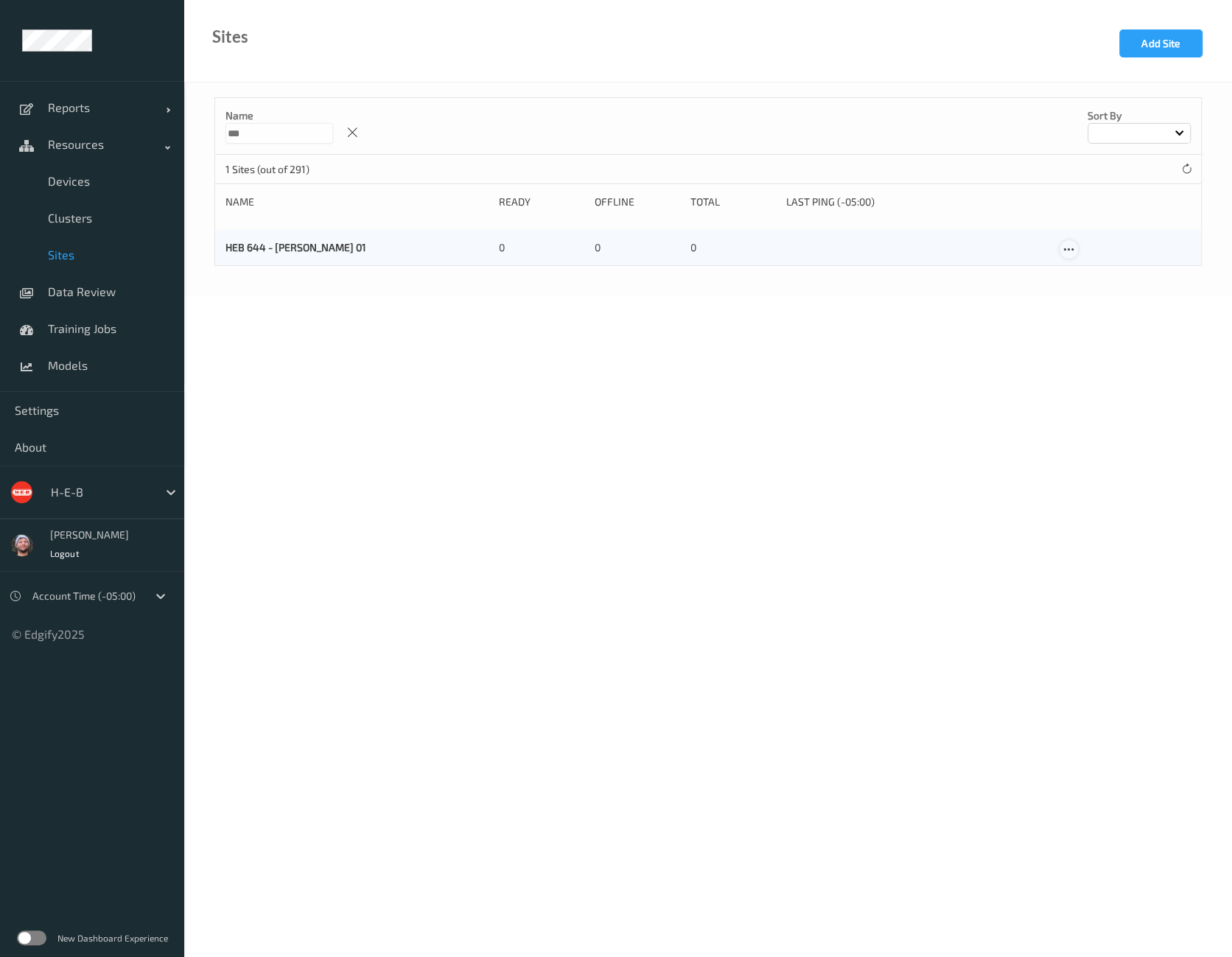
type input "***"
click at [1064, 252] on div at bounding box center [1069, 249] width 18 height 18
click at [1067, 274] on link "Edit Site" at bounding box center [1098, 275] width 78 height 27
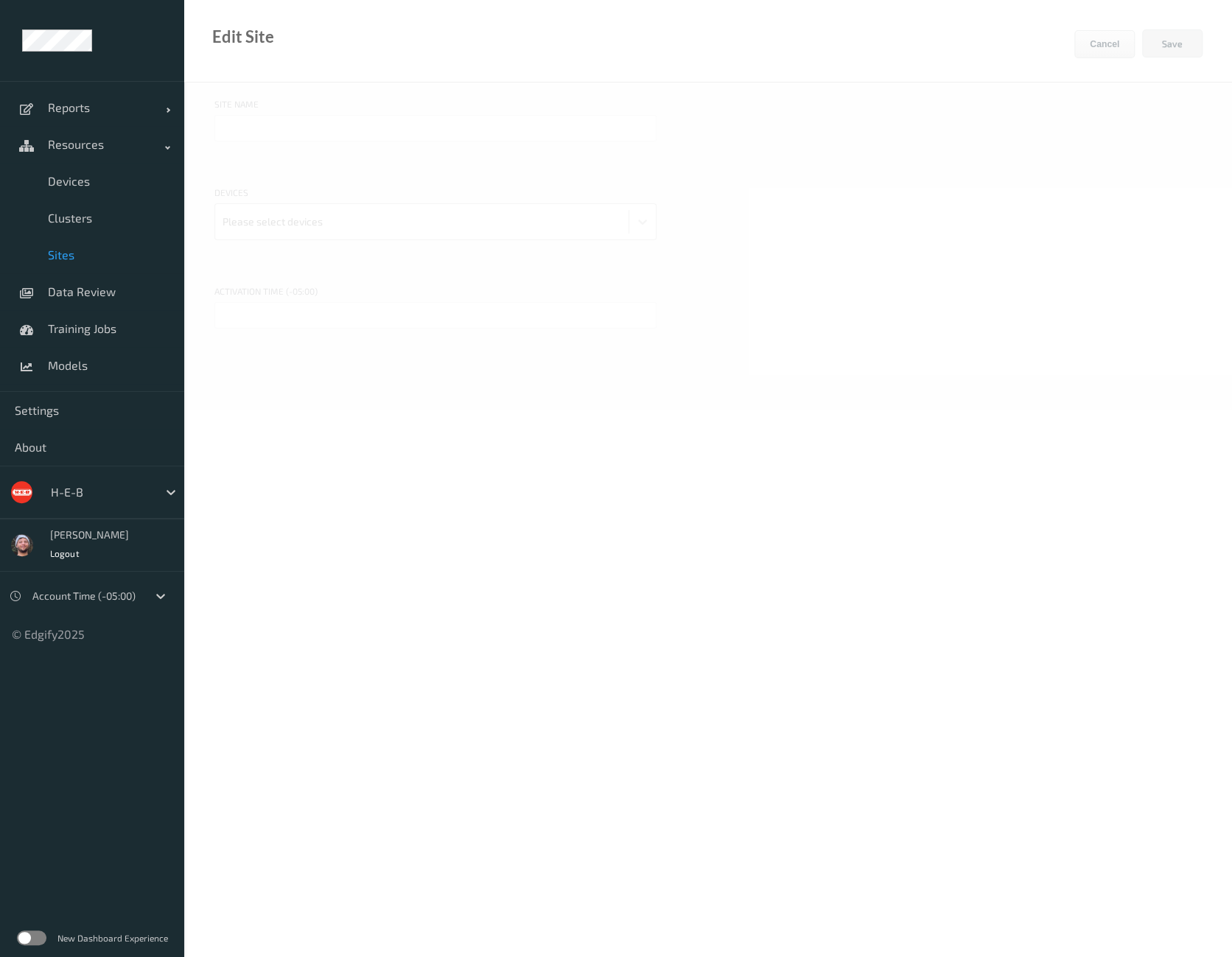
type input "HEB 644 - [PERSON_NAME] 01"
click at [287, 309] on input "text" at bounding box center [435, 315] width 442 height 27
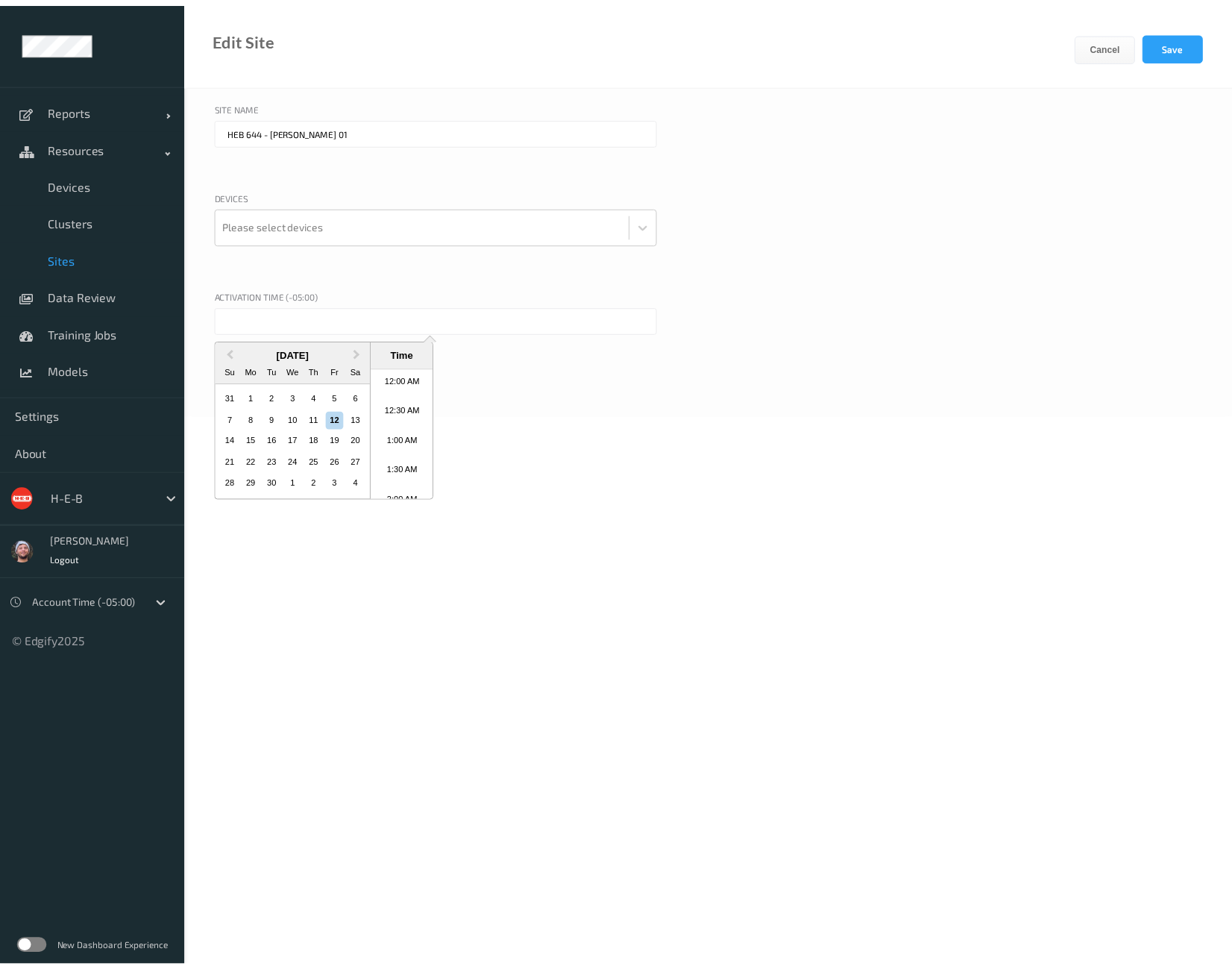
scroll to position [844, 0]
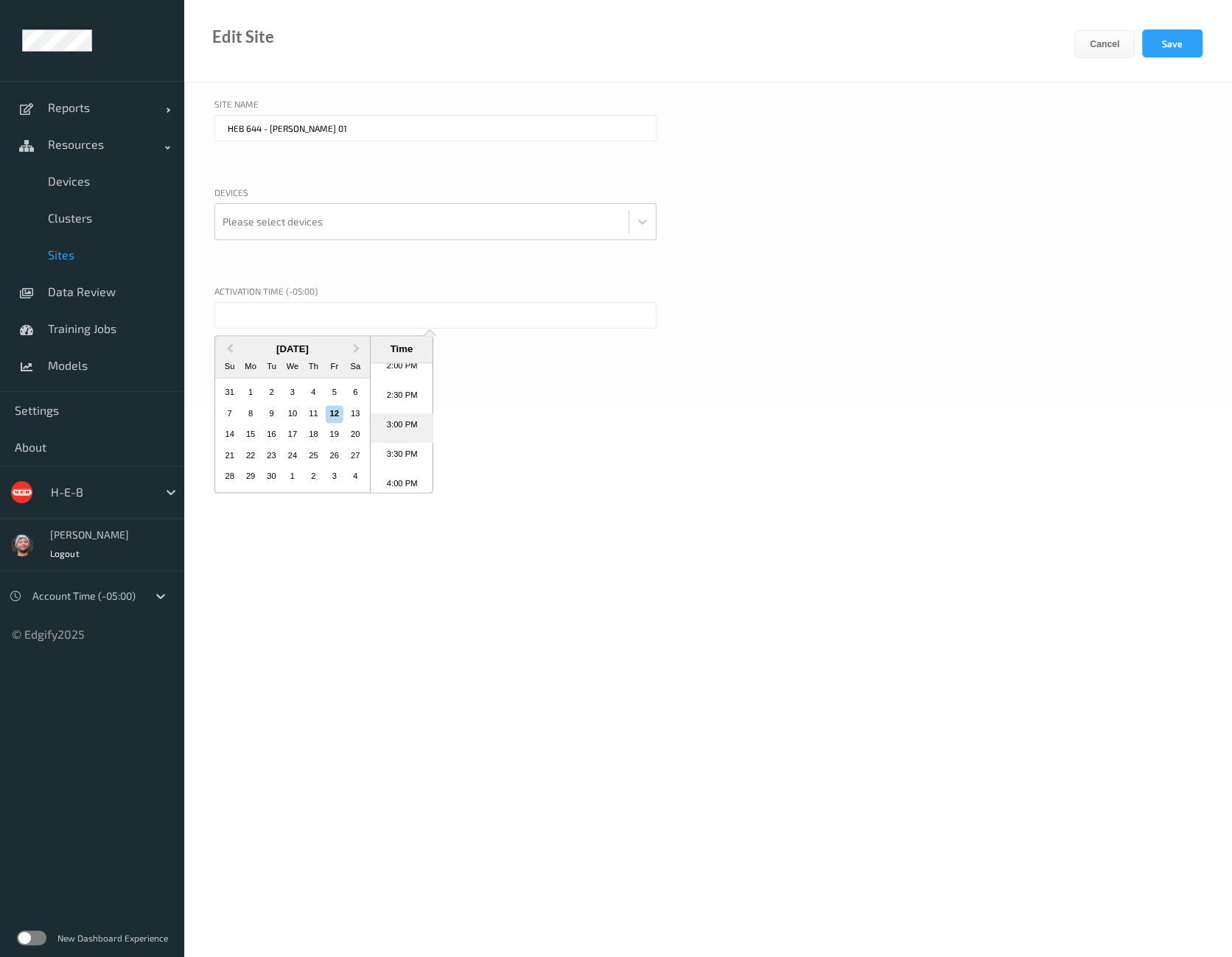
click at [395, 428] on li "3:00 PM" at bounding box center [402, 428] width 62 height 29
type input "12/09/2025 3:00 PM"
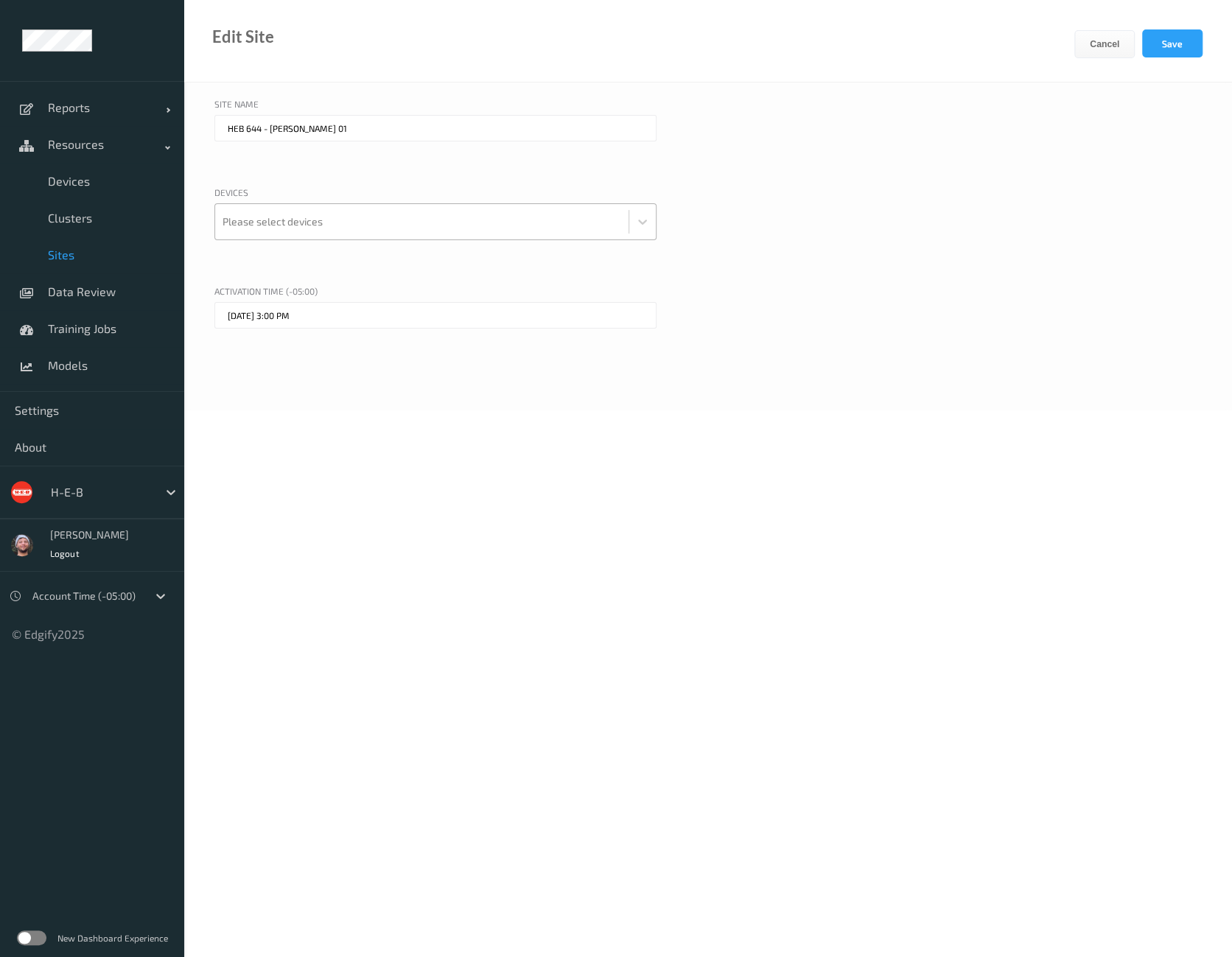
click at [312, 229] on div at bounding box center [422, 221] width 399 height 29
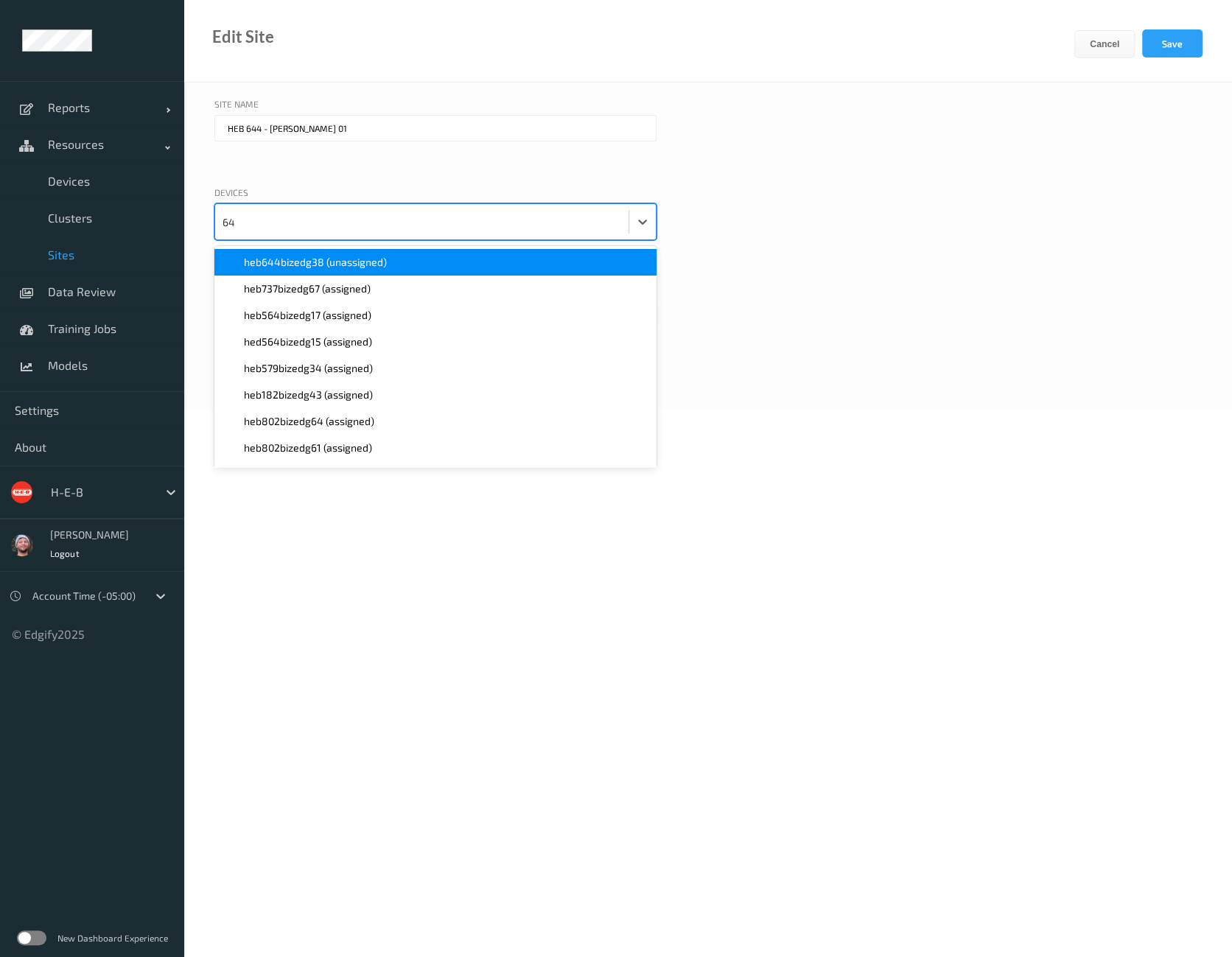
type input "644"
click at [313, 263] on span "heb644bizedg38 (unassigned)" at bounding box center [315, 263] width 143 height 15
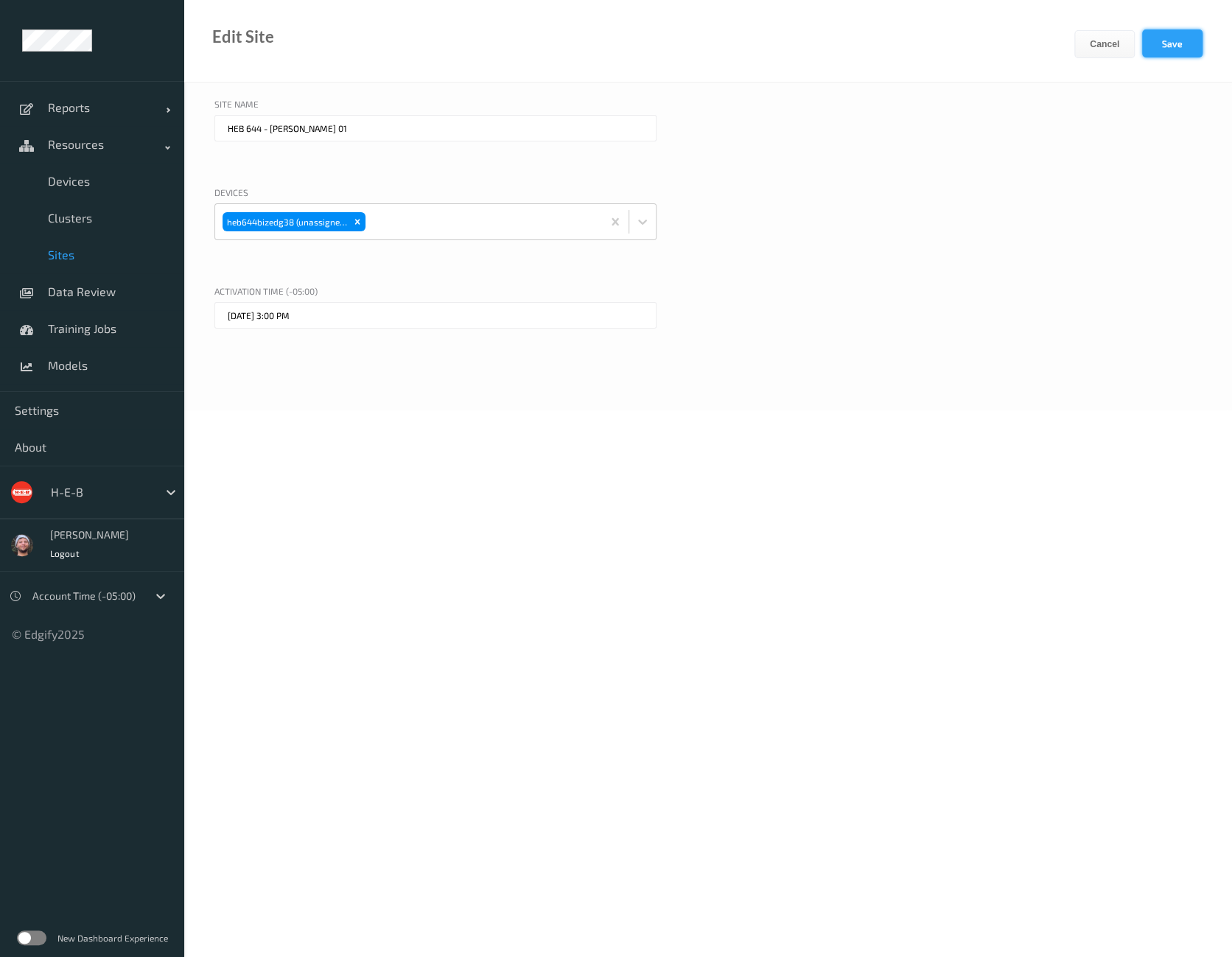
click at [1163, 41] on button "Save" at bounding box center [1173, 43] width 60 height 28
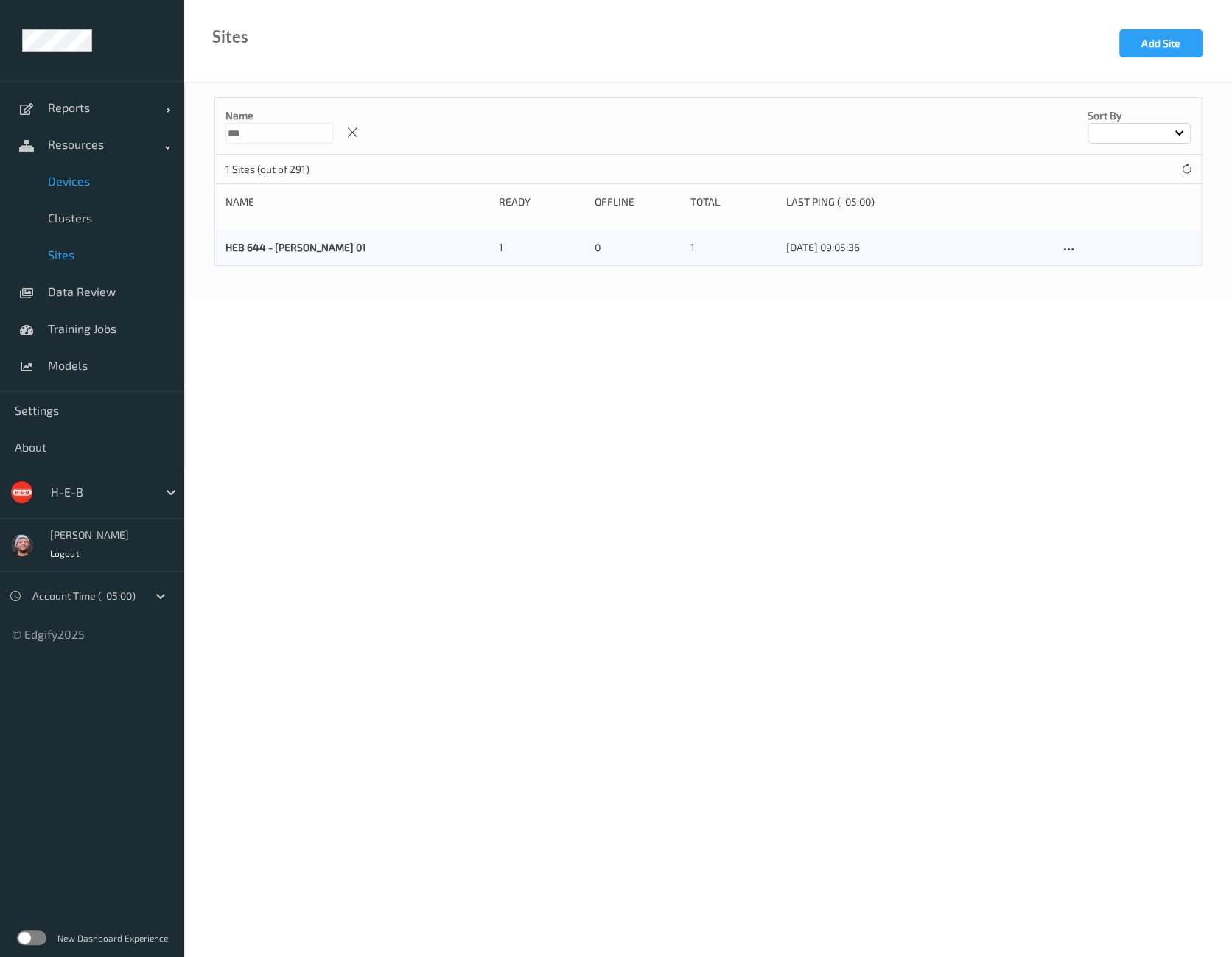
click at [119, 174] on span "Devices" at bounding box center [108, 181] width 122 height 15
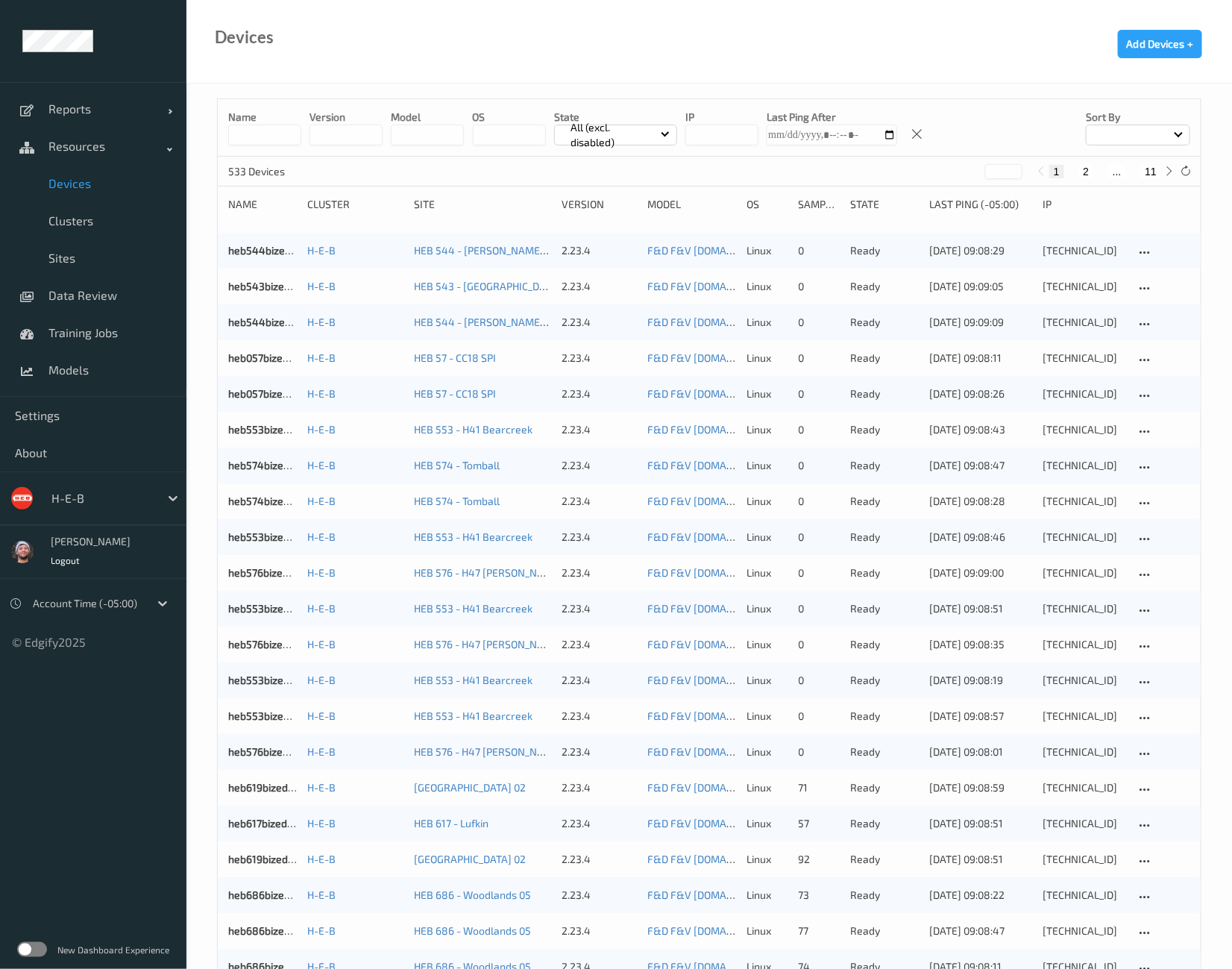
click at [1151, 165] on button "11" at bounding box center [1150, 171] width 21 height 13
type input "**"
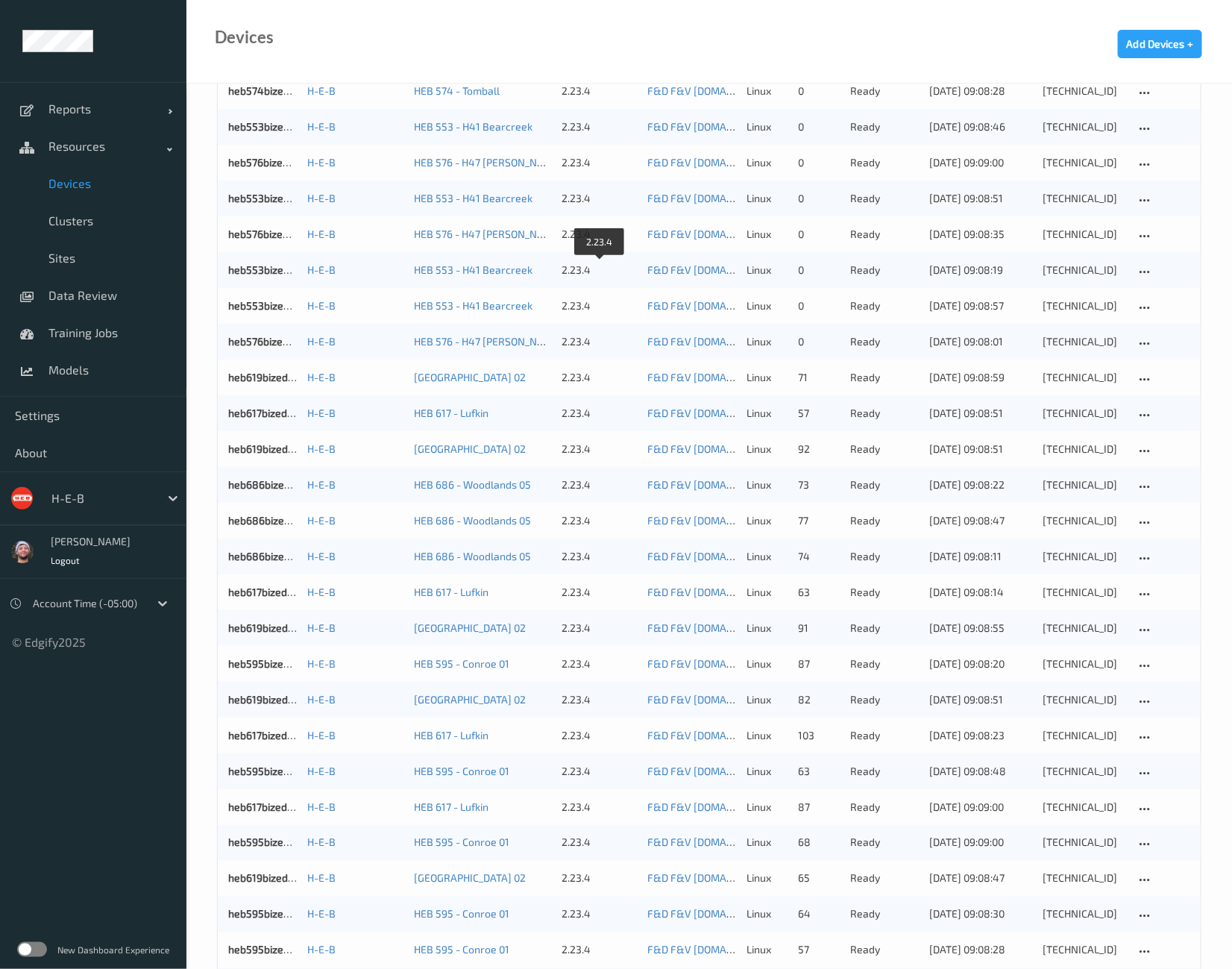
scroll to position [476, 0]
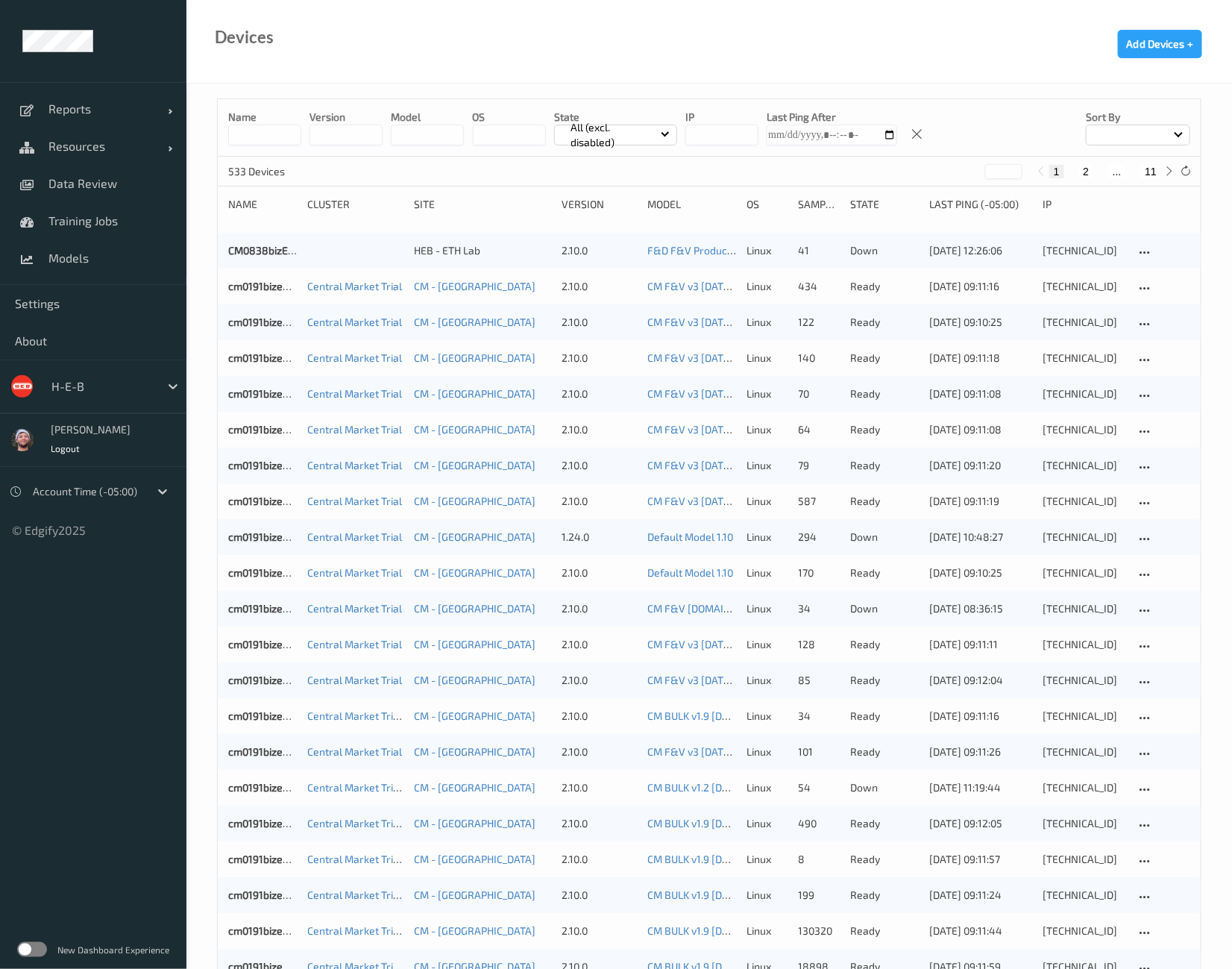
click at [1153, 173] on button "11" at bounding box center [1150, 171] width 21 height 13
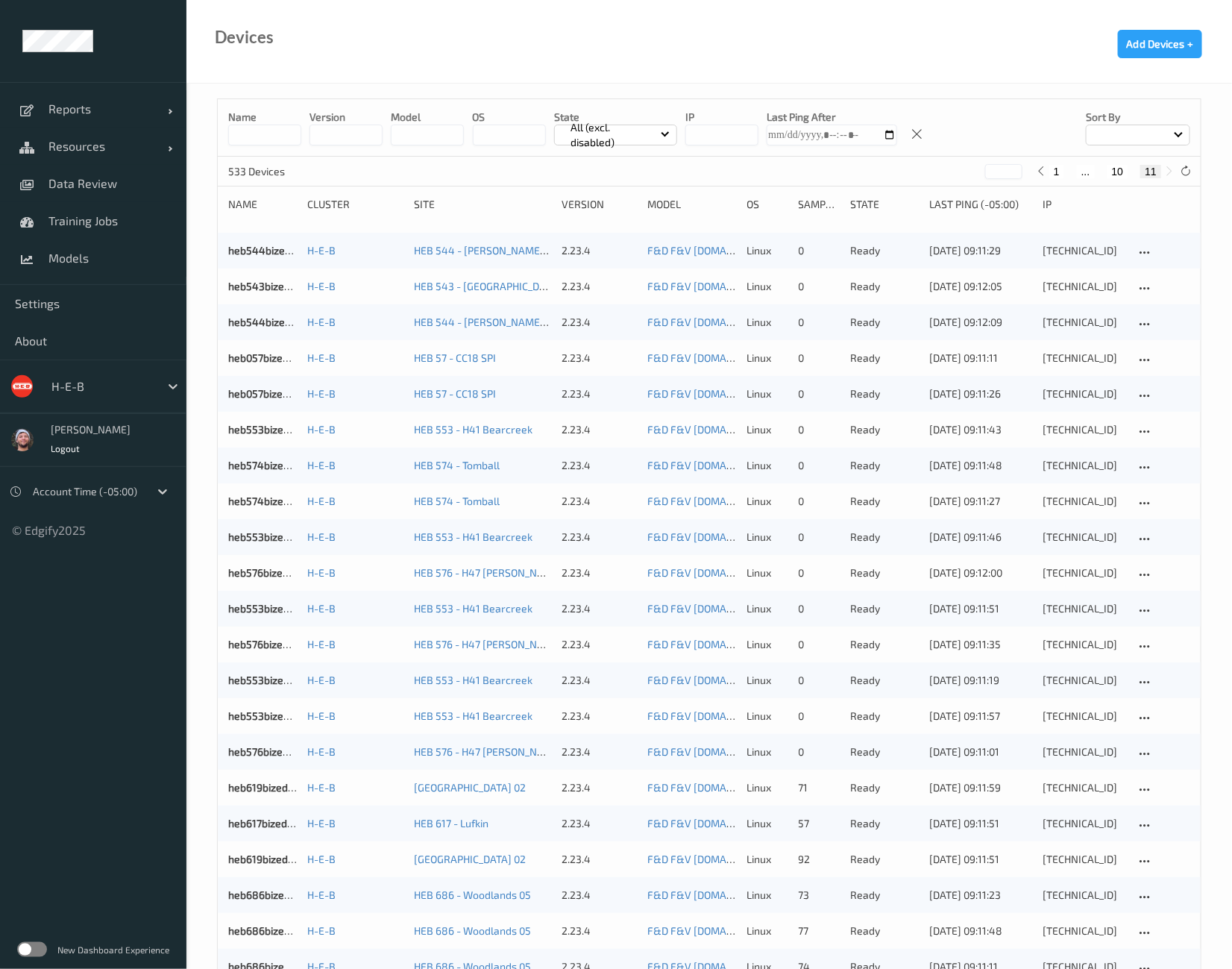
click at [1119, 168] on button "10" at bounding box center [1117, 171] width 21 height 13
click at [1107, 172] on button "9" at bounding box center [1100, 171] width 15 height 13
click at [1150, 167] on button "11" at bounding box center [1150, 171] width 21 height 13
type input "**"
drag, startPoint x: 308, startPoint y: 76, endPoint x: 1199, endPoint y: 140, distance: 893.3
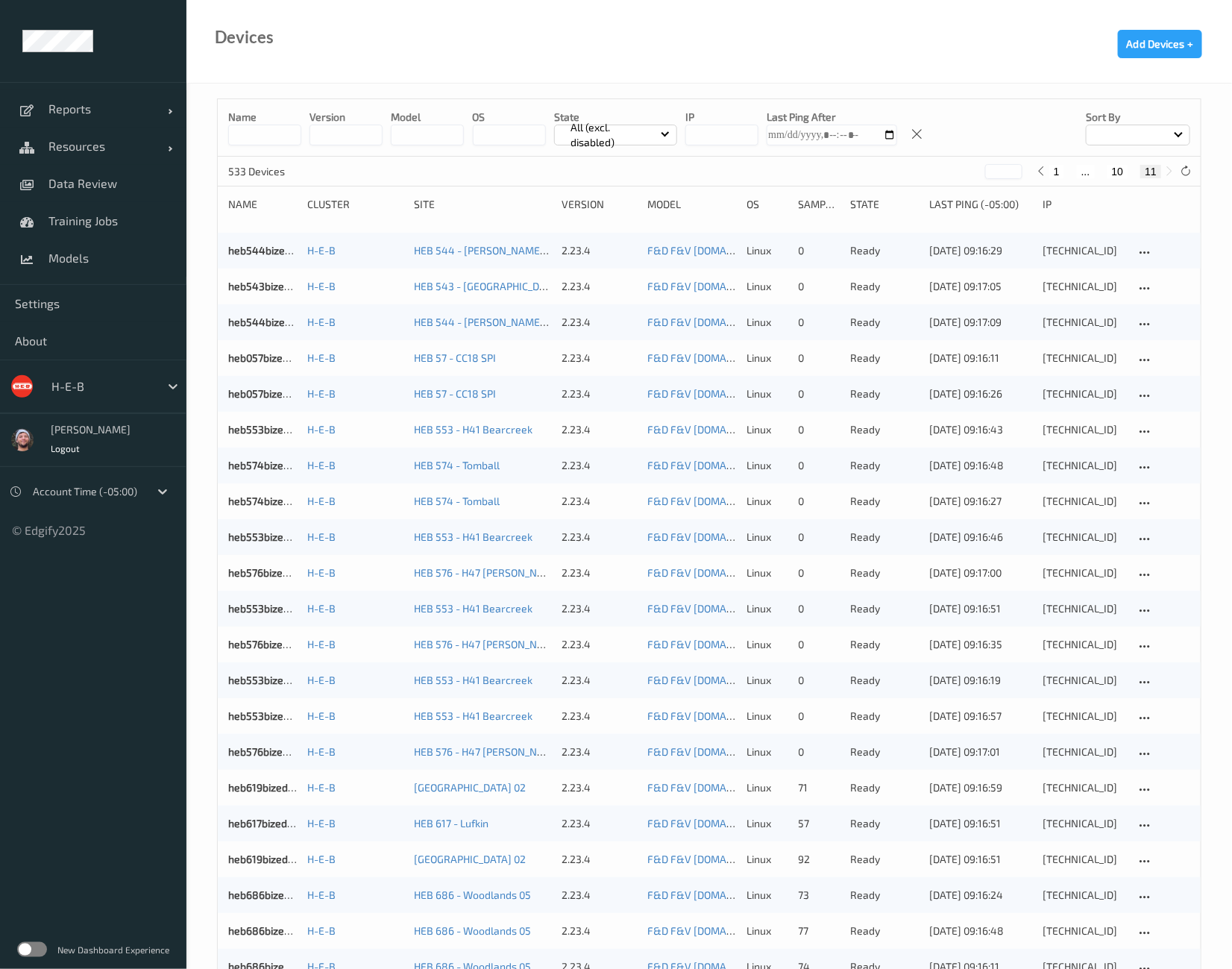
click at [308, 76] on div "Devices Add Devices +" at bounding box center [709, 42] width 1046 height 83
click at [273, 144] on input at bounding box center [264, 134] width 73 height 21
paste input "**********"
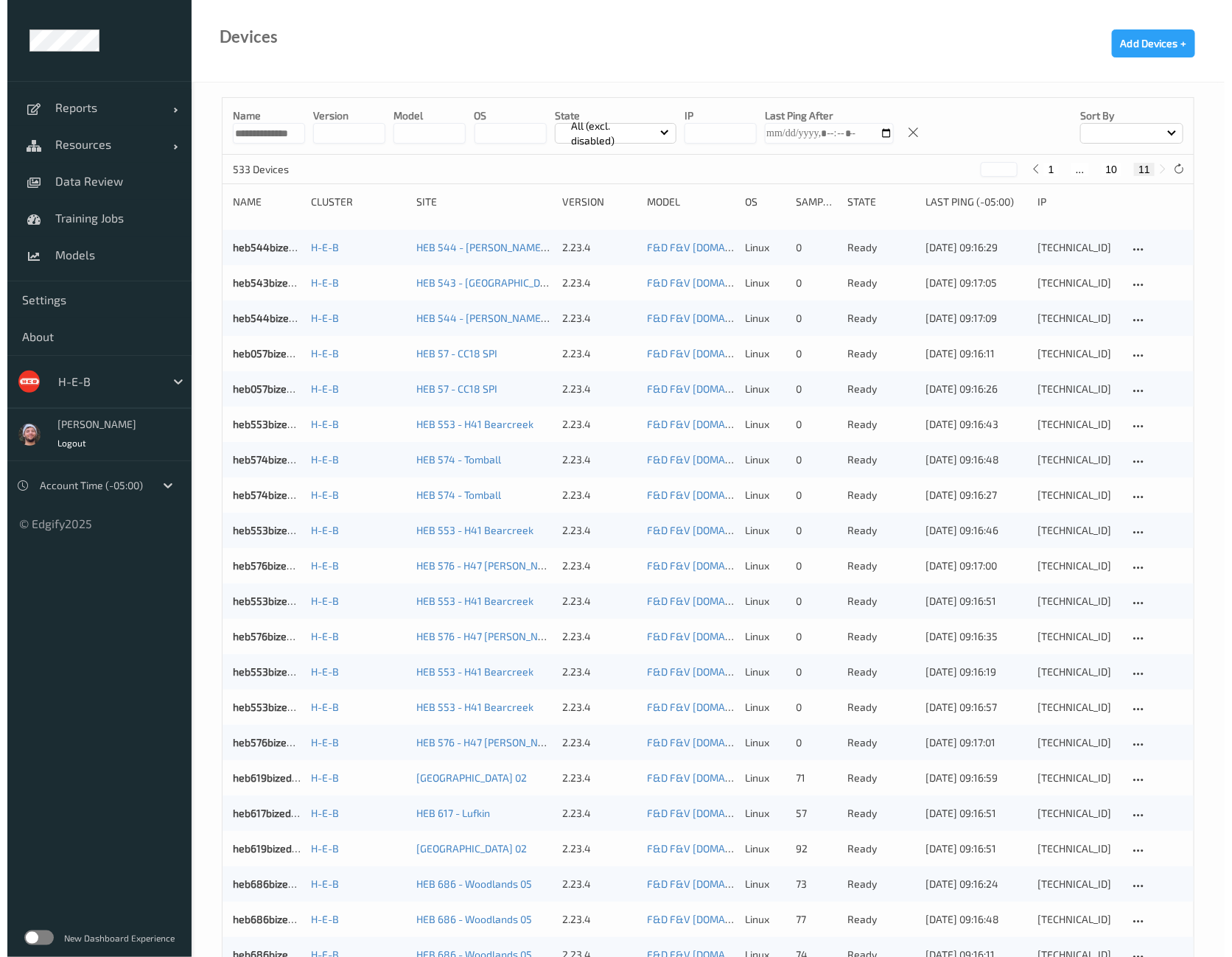
scroll to position [0, 7]
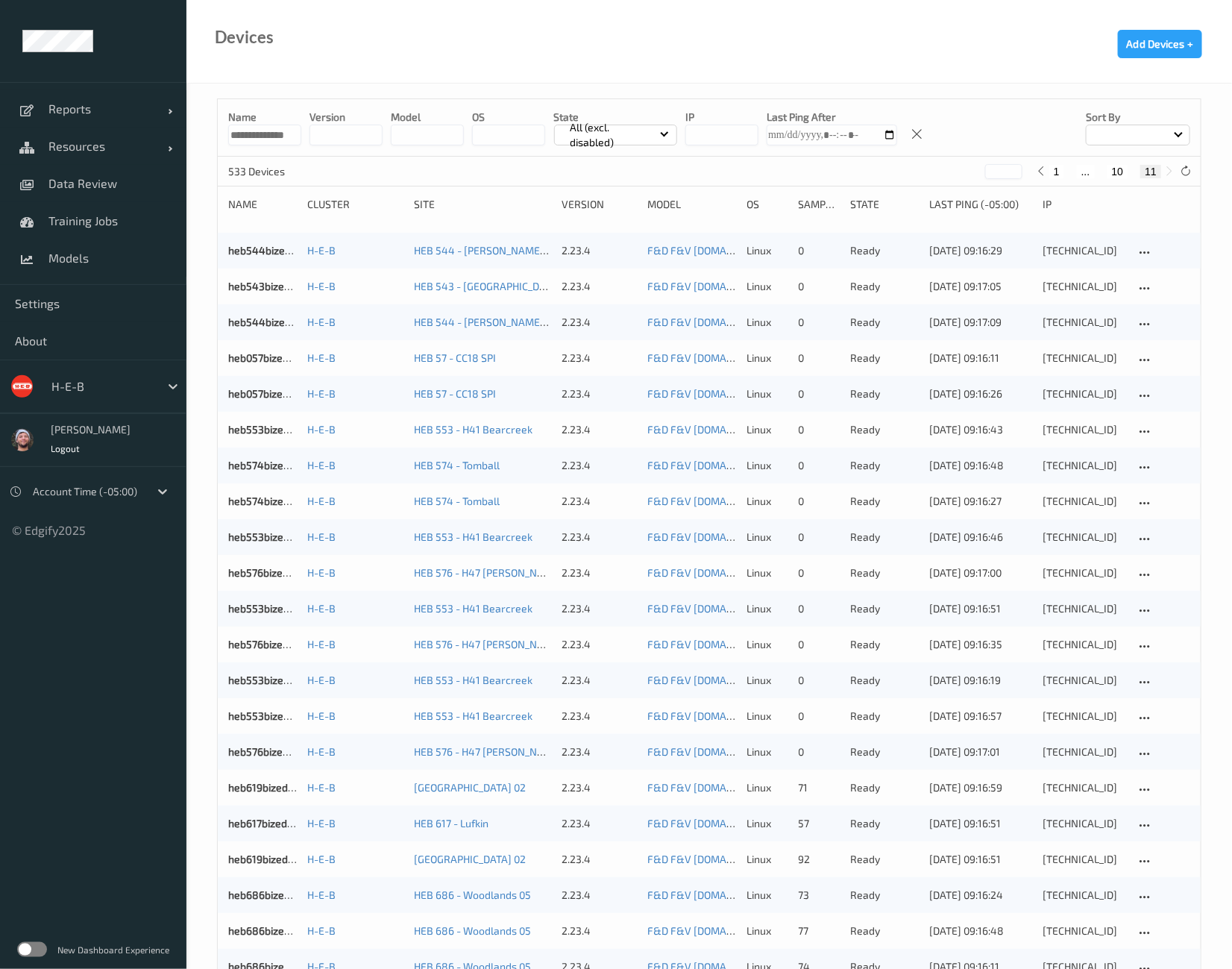
type input "**********"
click at [350, 59] on div "Devices Add Devices +" at bounding box center [709, 42] width 1046 height 83
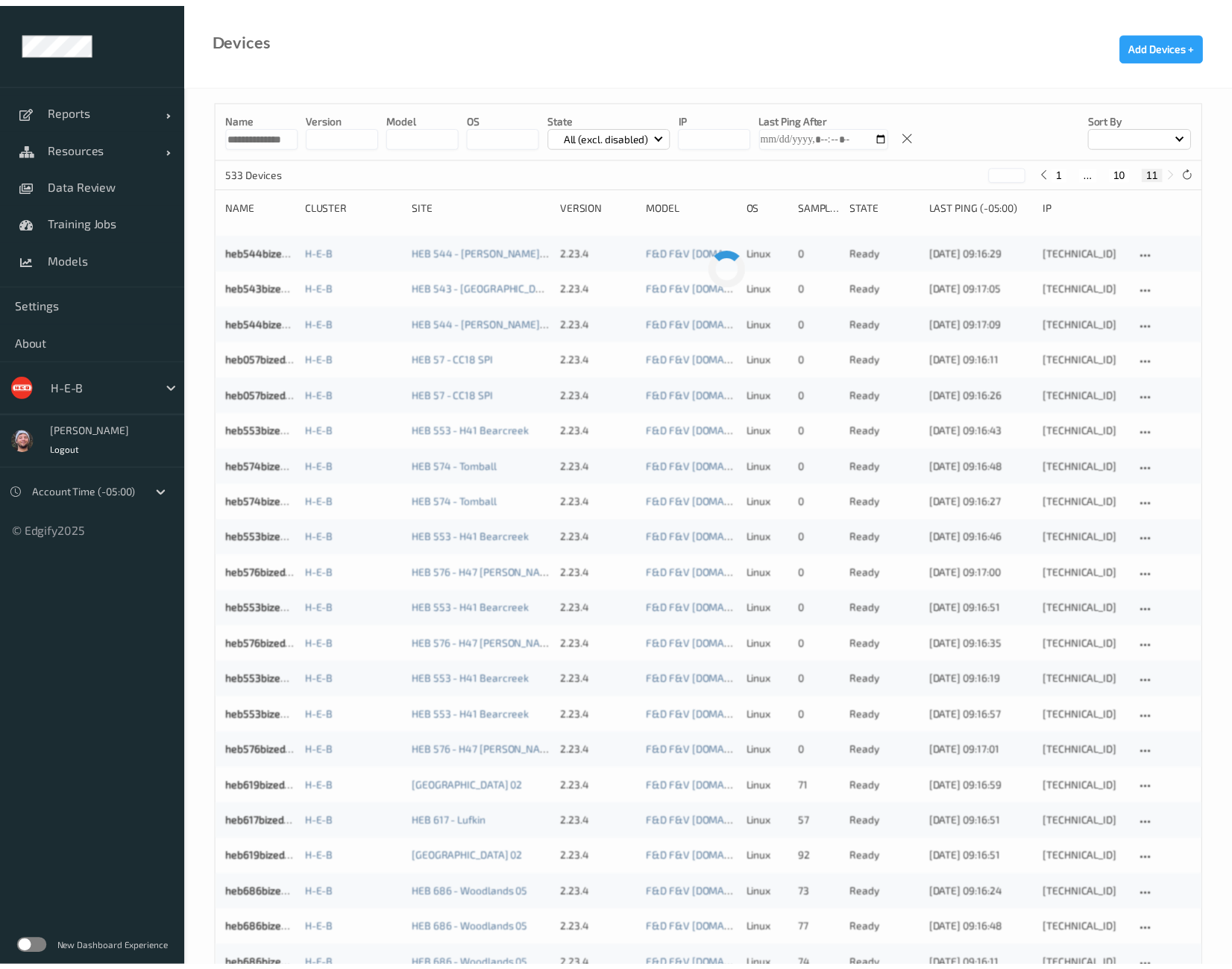
scroll to position [0, 0]
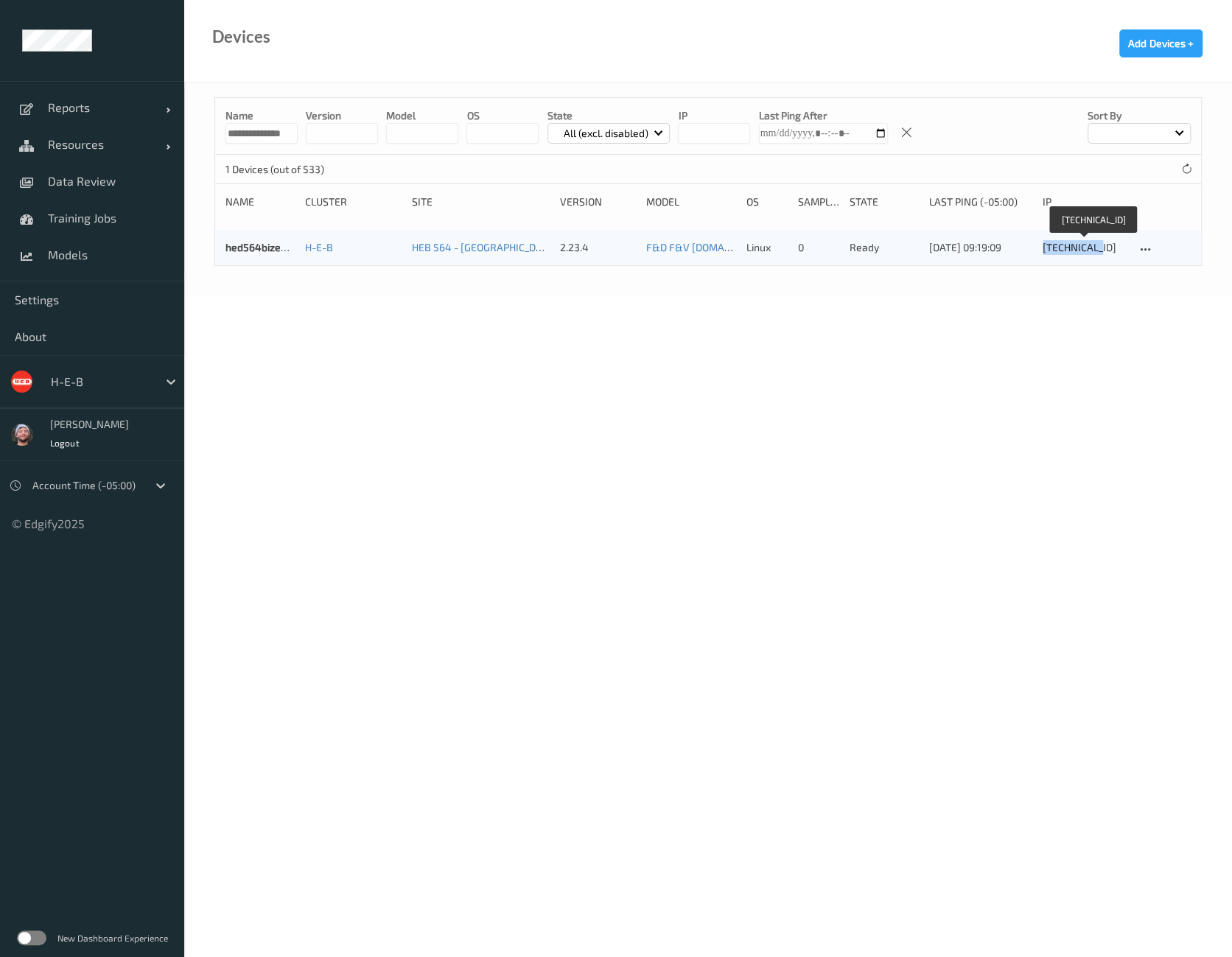
copy div "[TECHNICAL_ID]"
drag, startPoint x: 1102, startPoint y: 248, endPoint x: 589, endPoint y: 584, distance: 613.2
click at [592, 585] on body "**********" at bounding box center [616, 478] width 1232 height 957
click at [595, 576] on body "**********" at bounding box center [616, 478] width 1232 height 957
click at [414, 473] on body "**********" at bounding box center [616, 478] width 1232 height 957
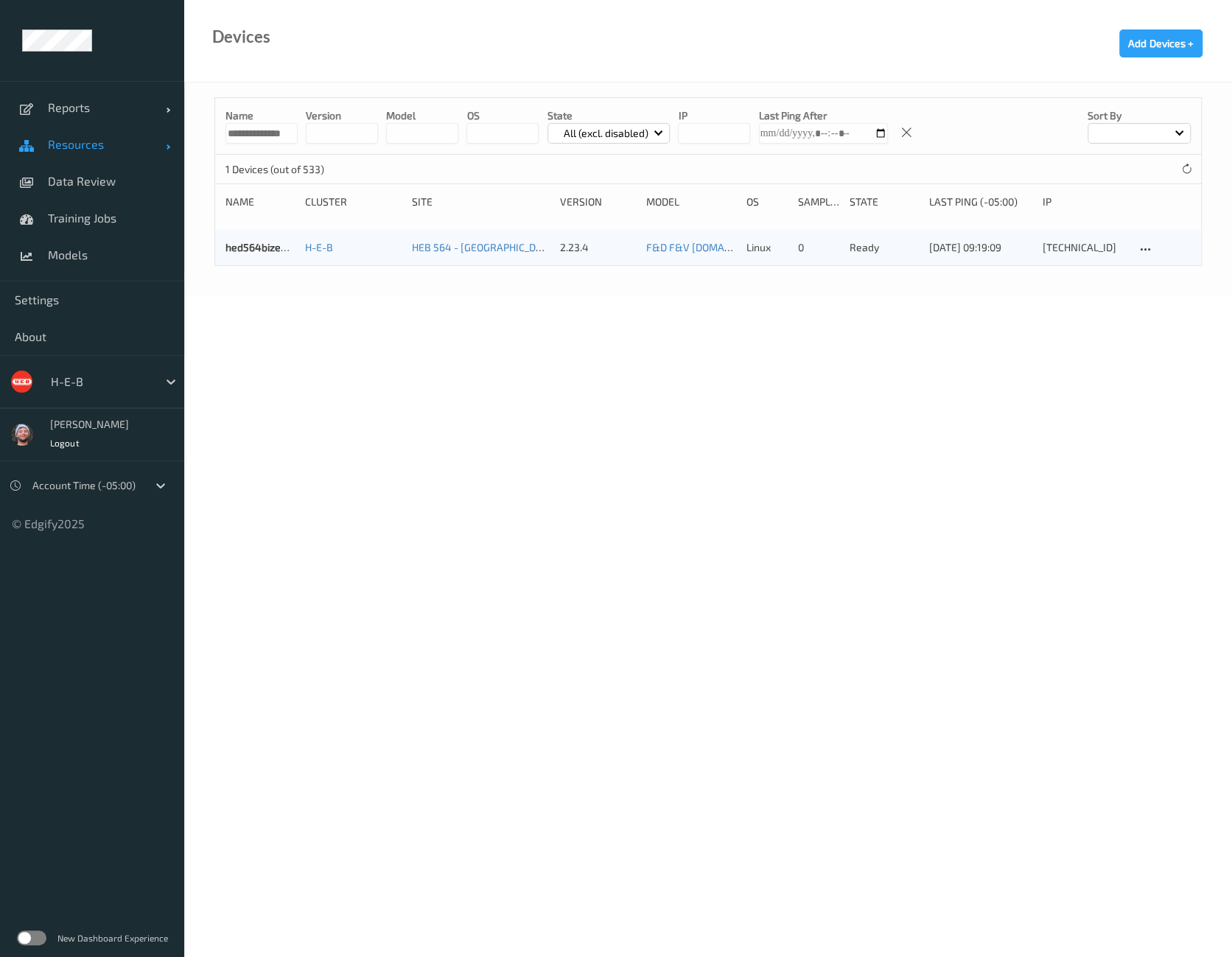
click at [127, 186] on span "Data Review" at bounding box center [108, 181] width 122 height 15
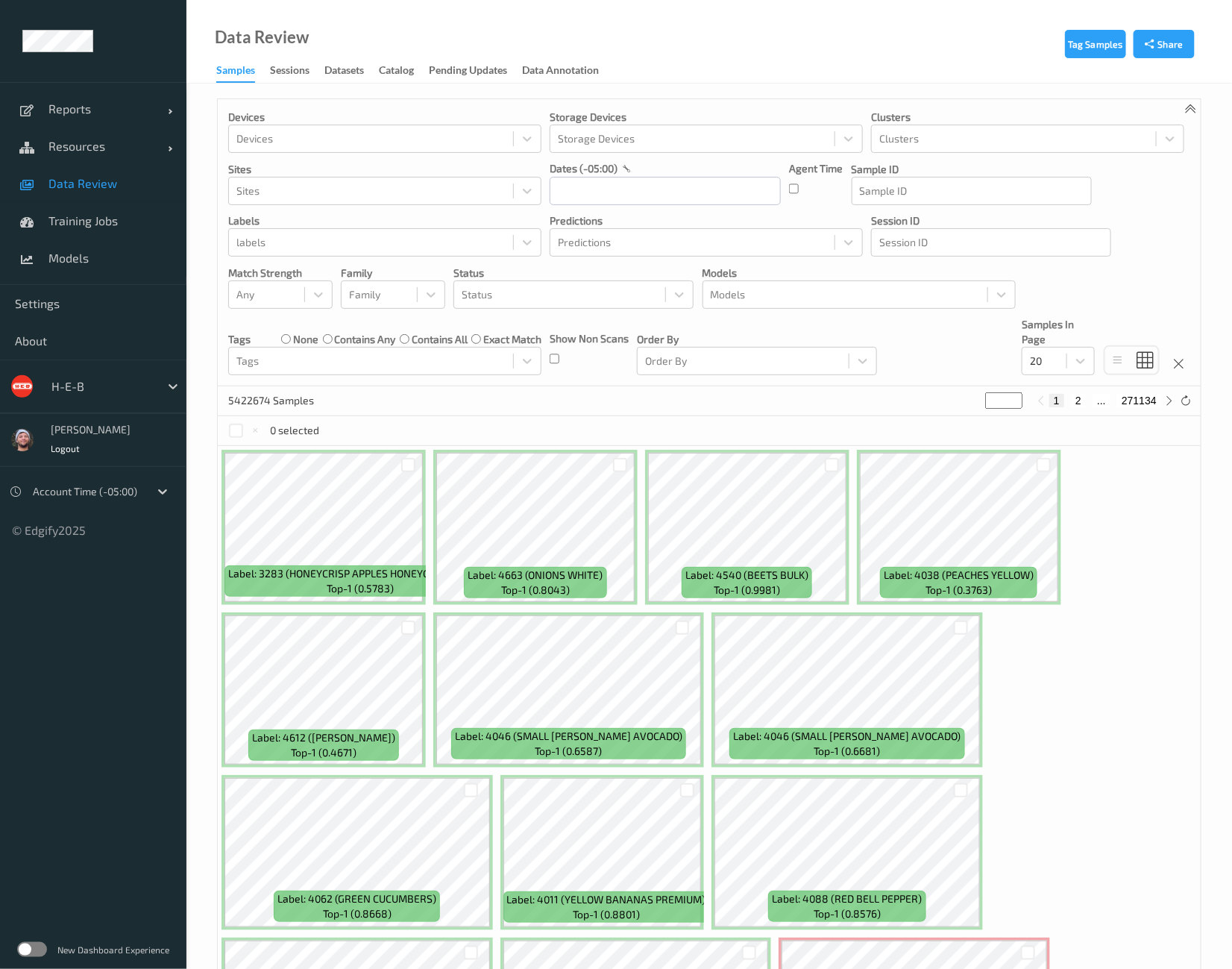
click at [90, 178] on span "Data Review" at bounding box center [109, 183] width 123 height 15
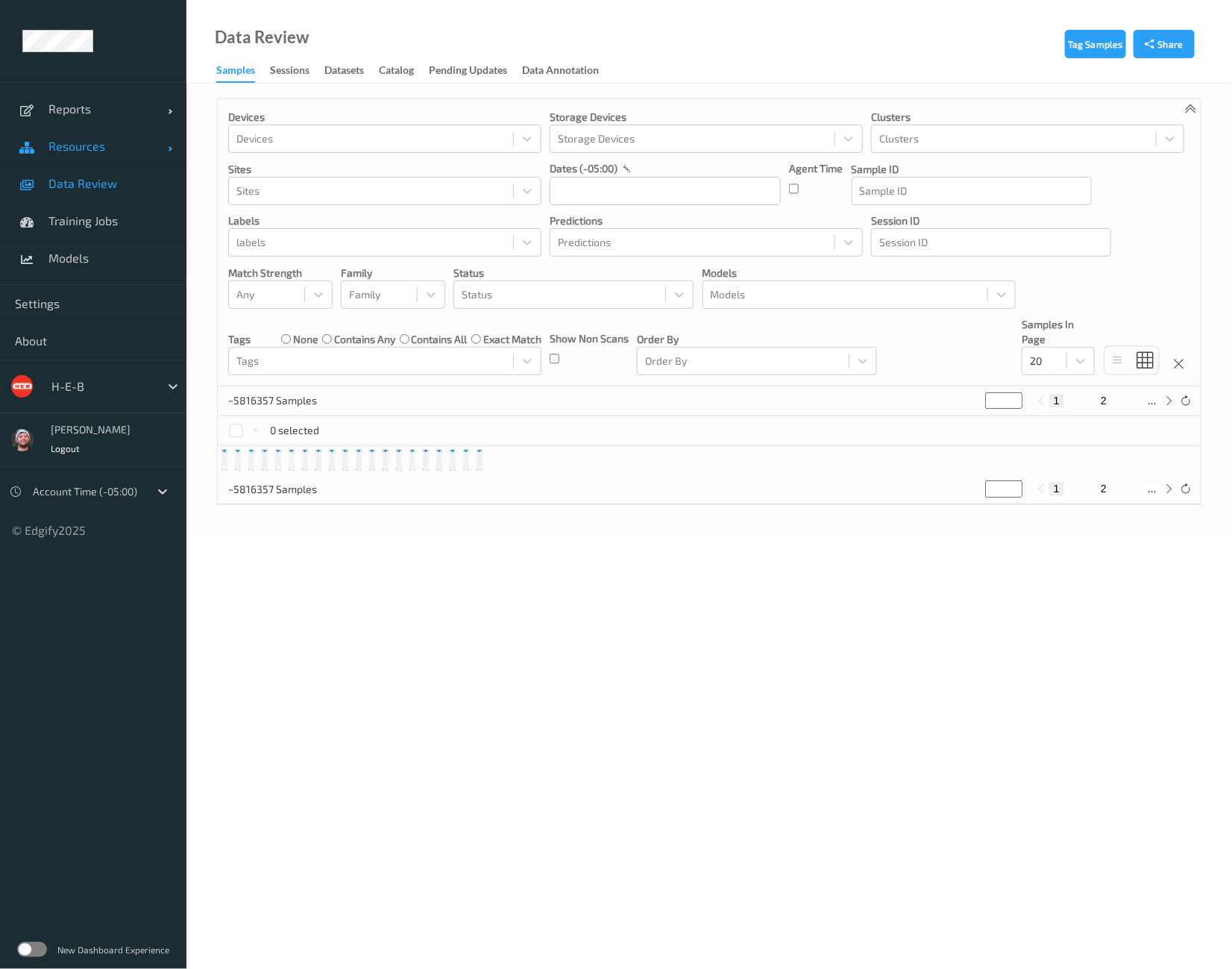
click at [99, 148] on span "Resources" at bounding box center [107, 146] width 119 height 15
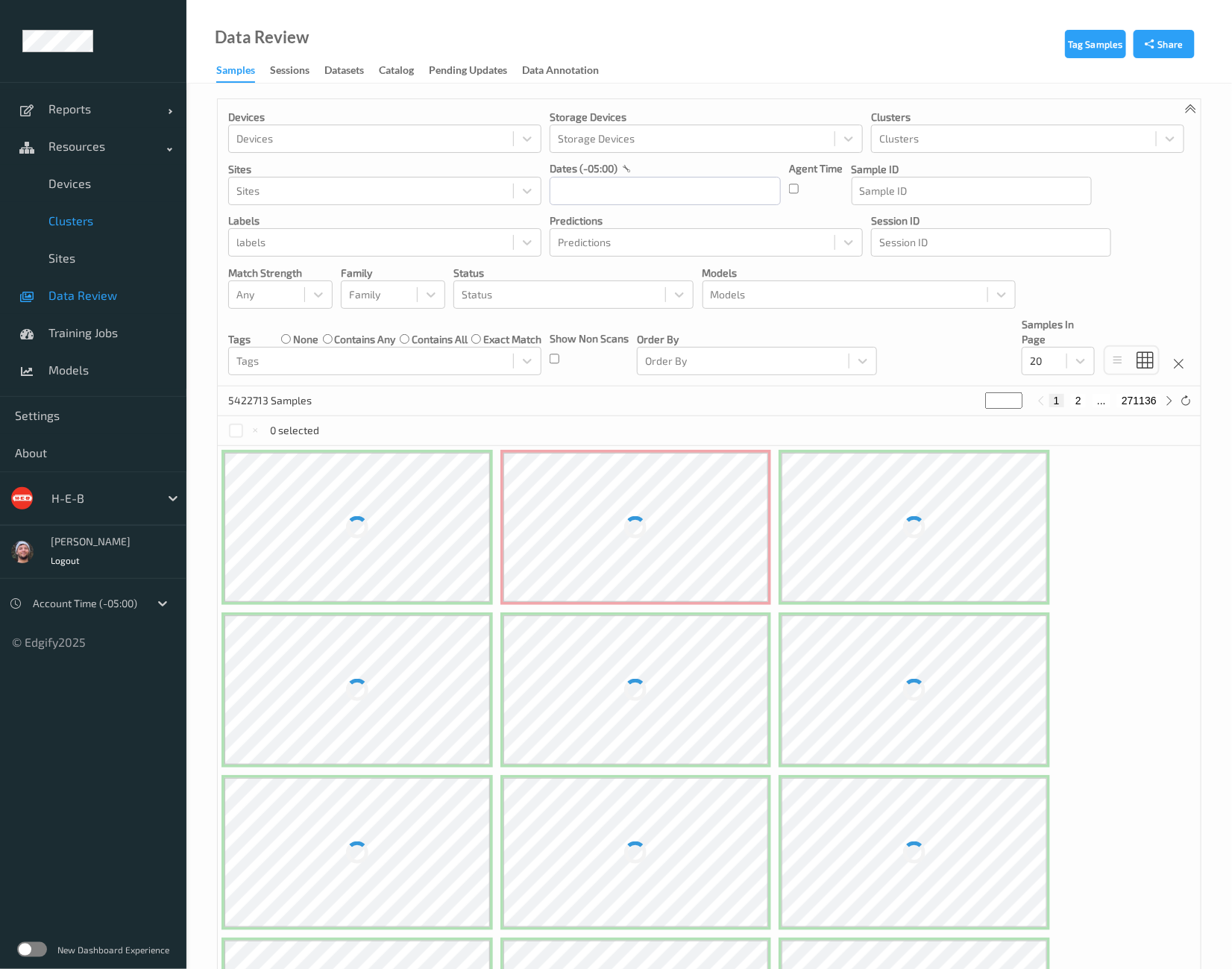
click at [118, 206] on link "Clusters" at bounding box center [93, 220] width 186 height 37
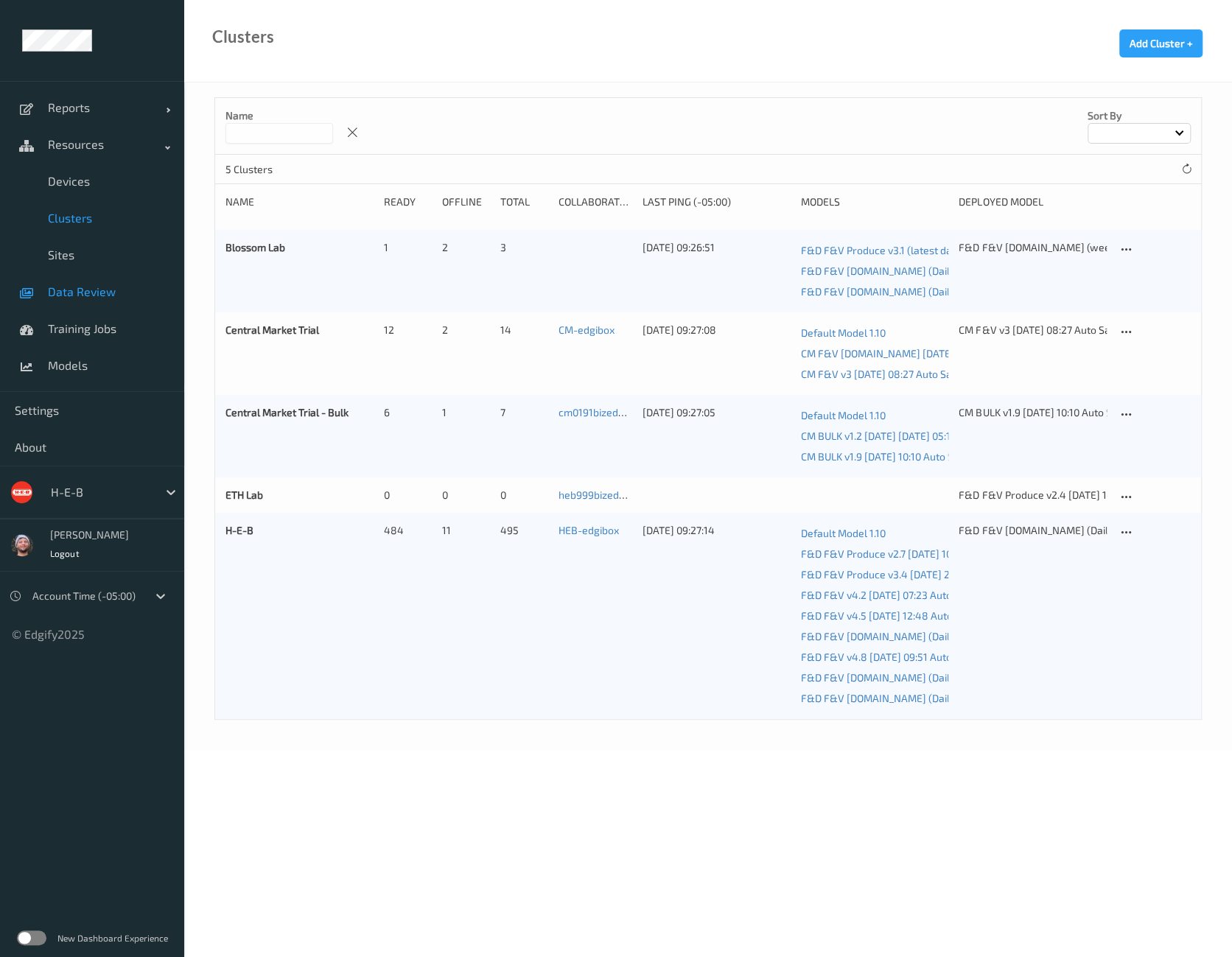
click at [112, 285] on span "Data Review" at bounding box center [108, 292] width 122 height 15
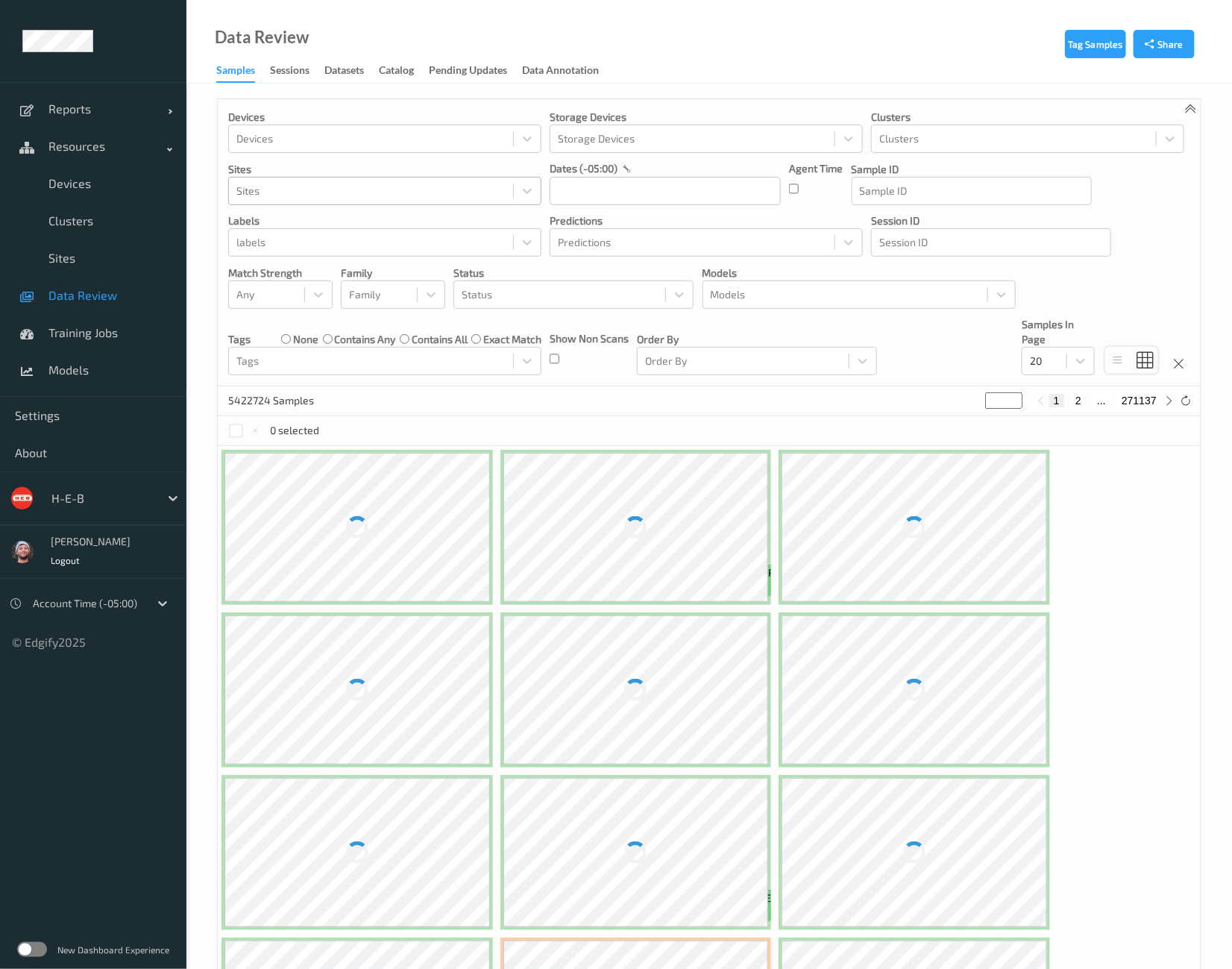
click at [338, 190] on div at bounding box center [371, 190] width 270 height 18
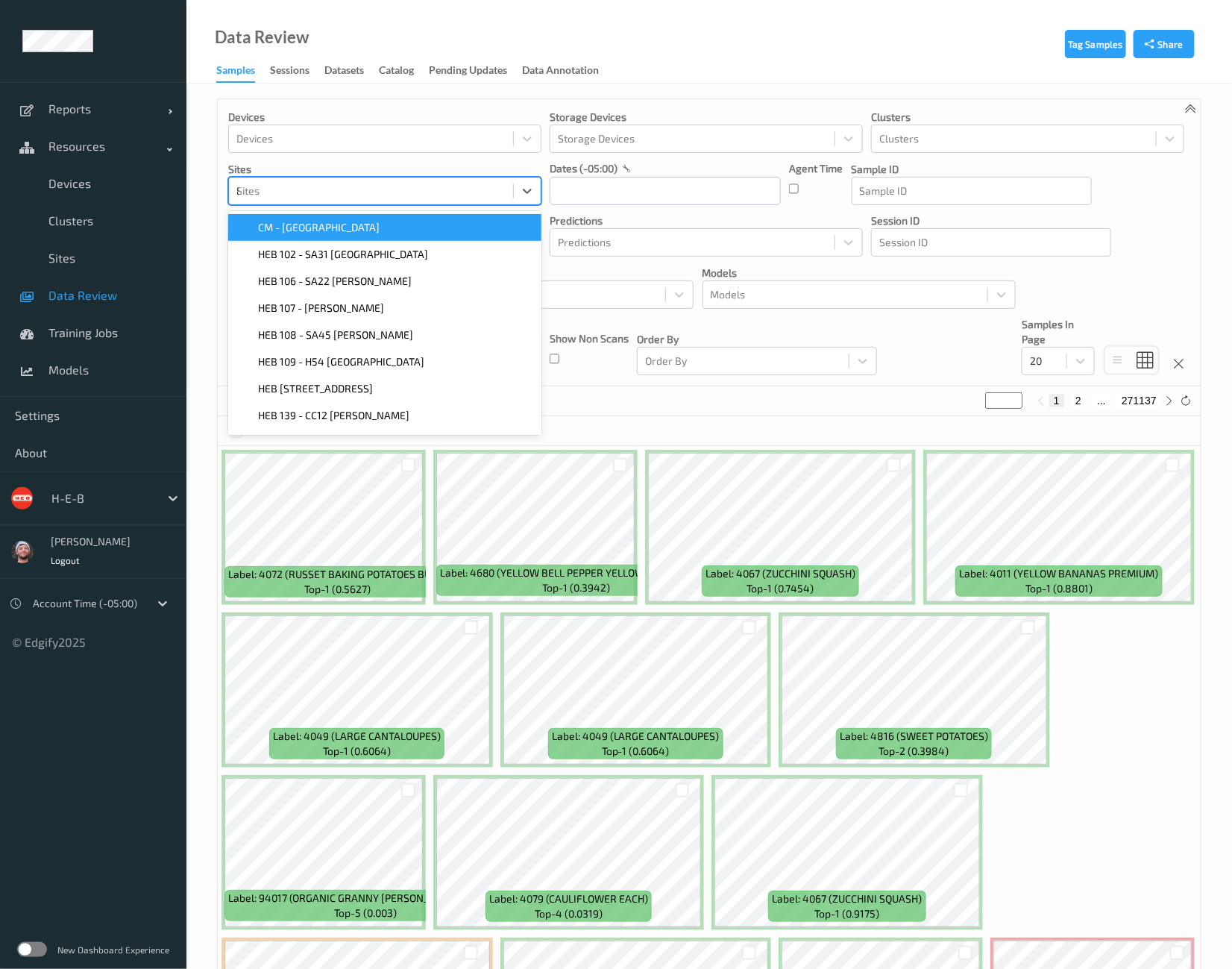
type input "812"
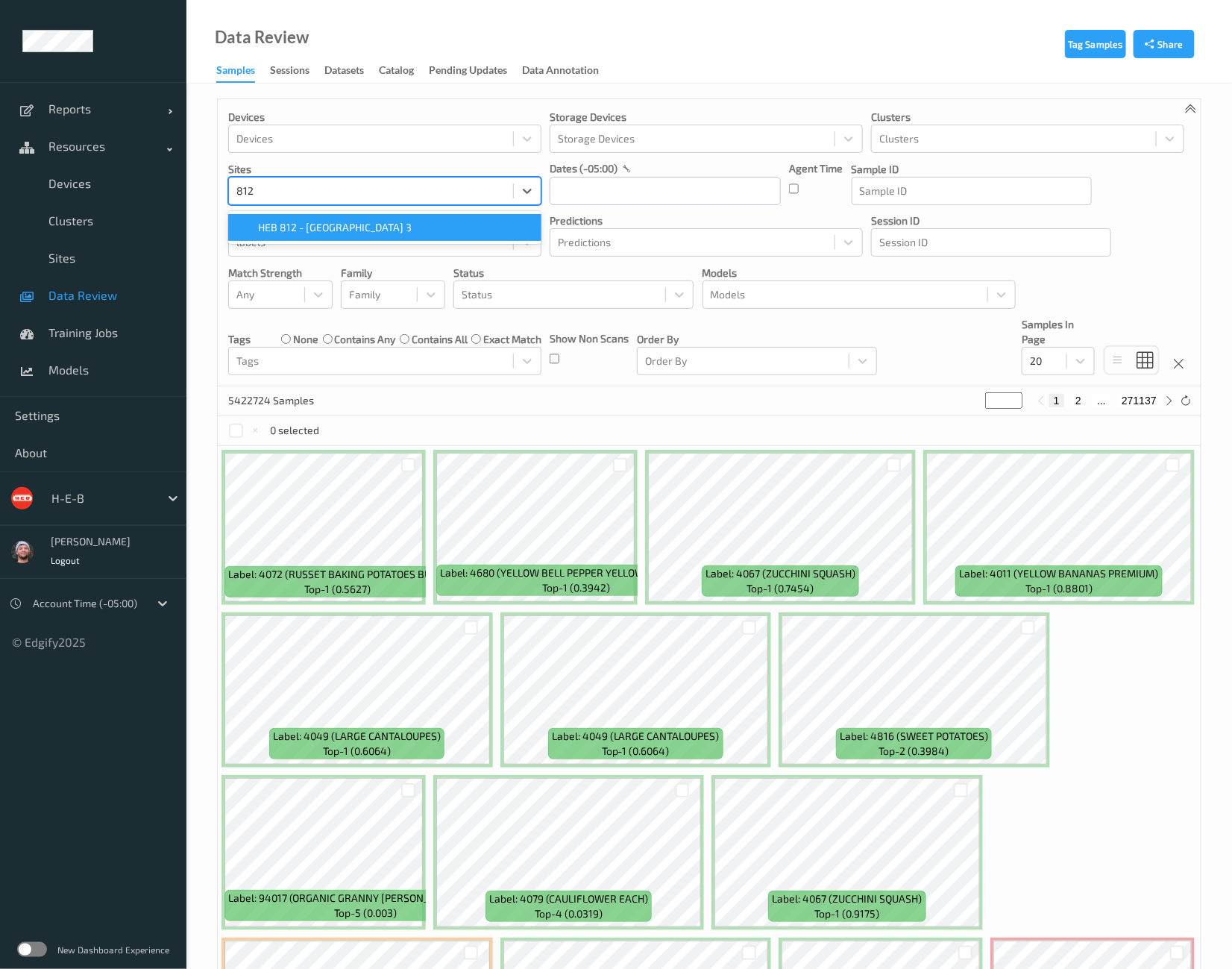
click at [330, 227] on span "HEB 812 - [GEOGRAPHIC_DATA] 3" at bounding box center [335, 227] width 154 height 15
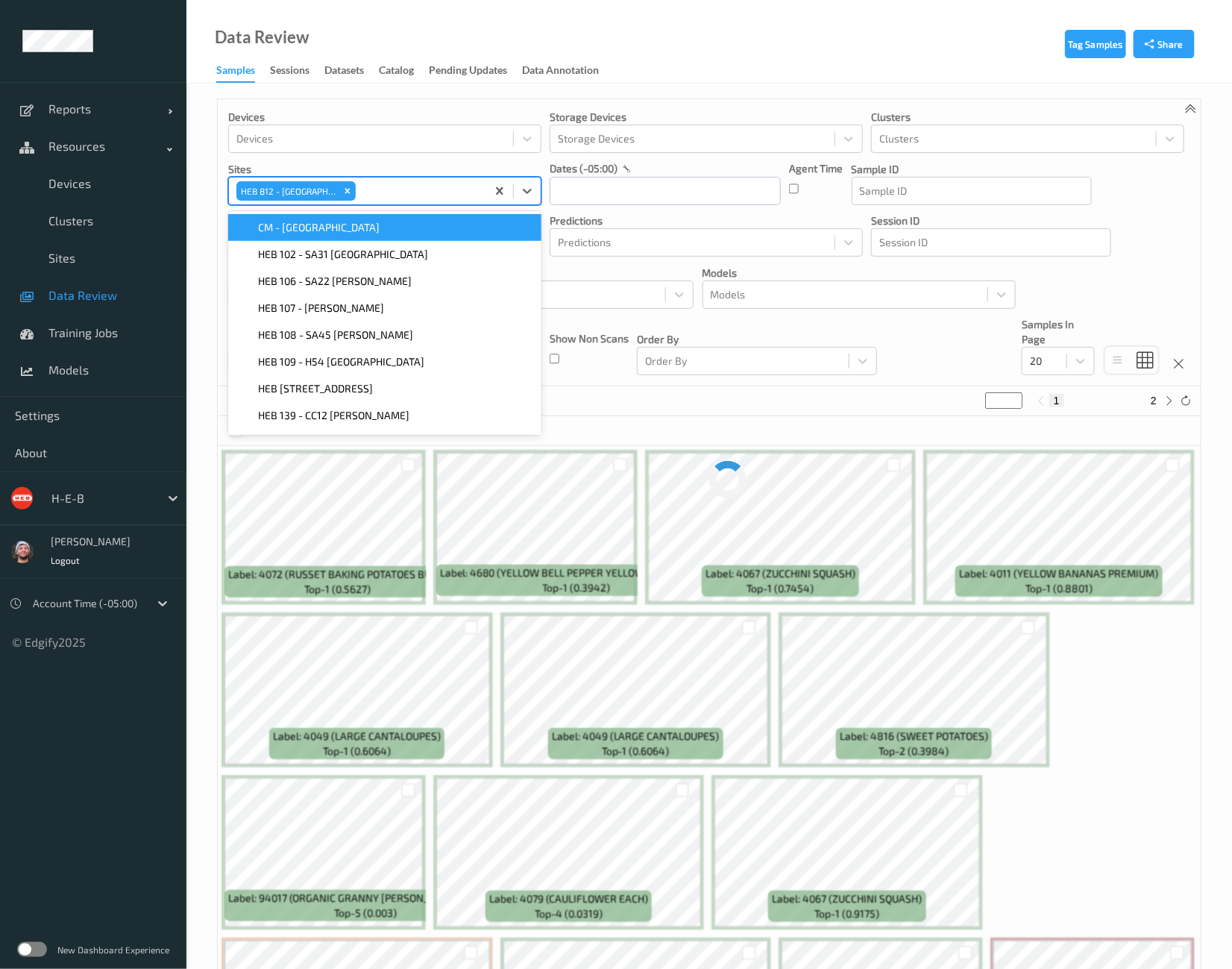
click at [655, 56] on div "Data Review Samples Sessions Datasets Catalog Pending Updates Data Annotation" at bounding box center [709, 42] width 1046 height 83
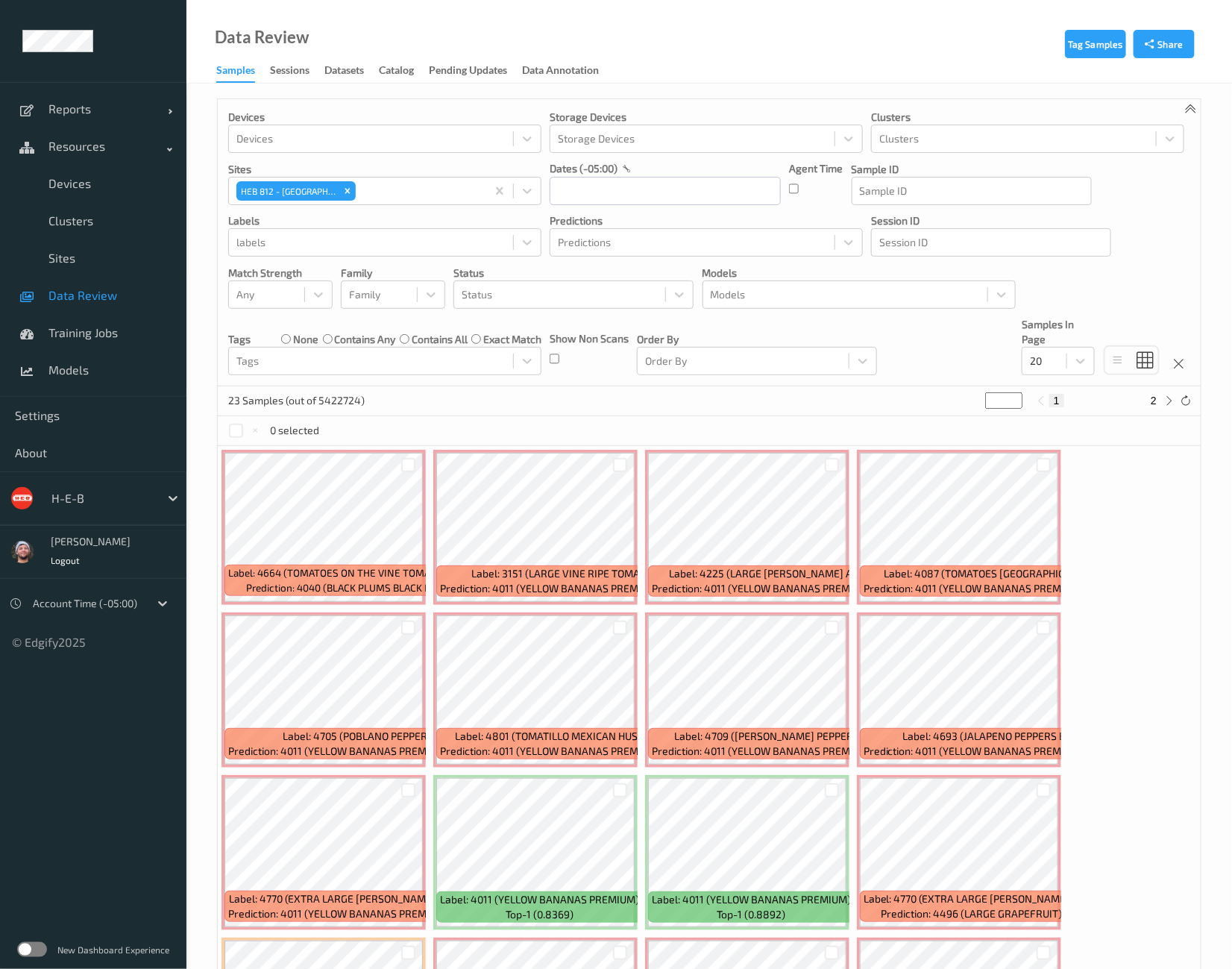
click at [401, 426] on div "0 selected" at bounding box center [709, 431] width 983 height 30
click at [882, 62] on div "Data Review Samples Sessions Datasets Catalog Pending Updates Data Annotation" at bounding box center [709, 42] width 1046 height 83
click at [346, 187] on icon "Remove HEB 812 - Georgetown 3" at bounding box center [346, 190] width 10 height 10
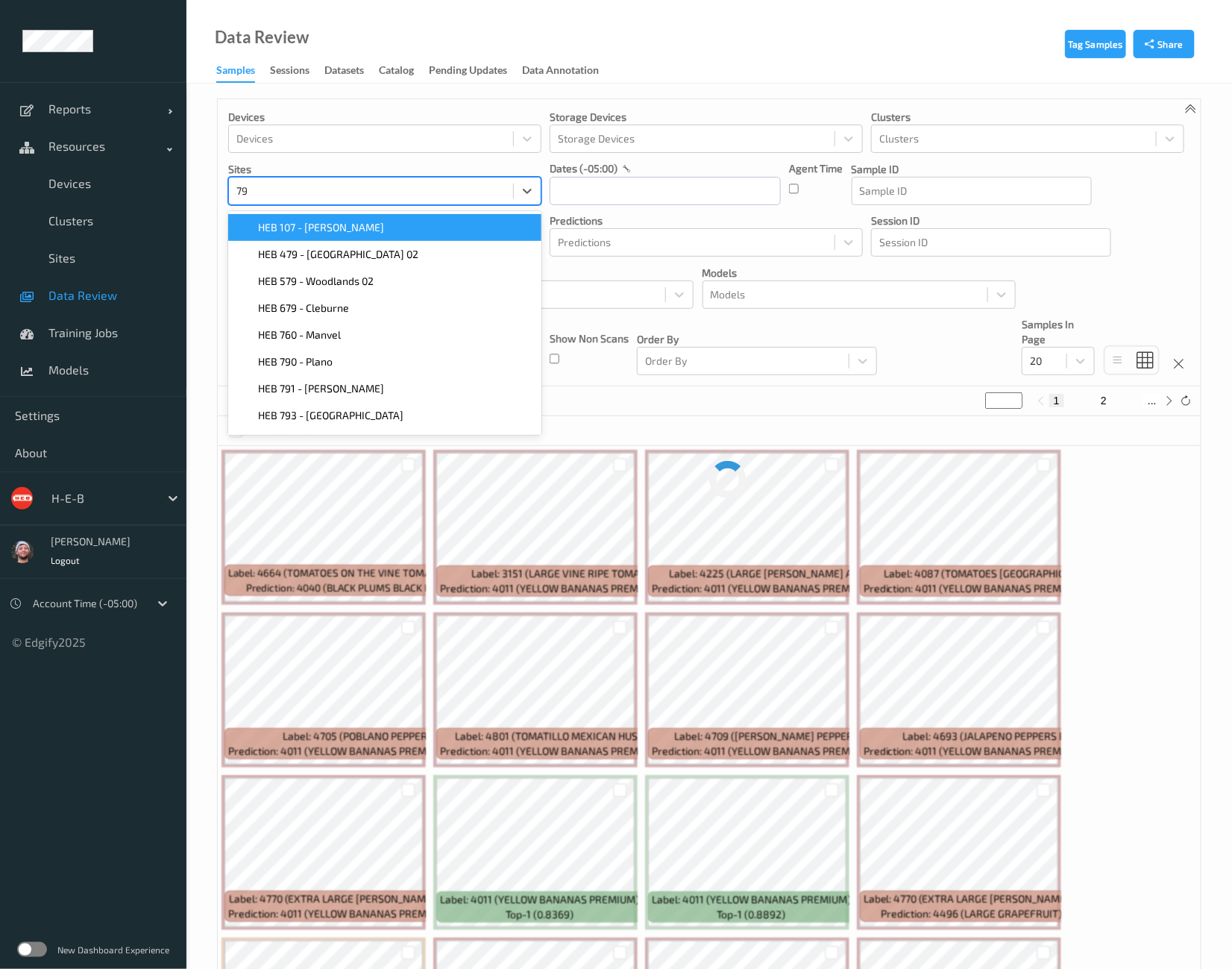
type input "794"
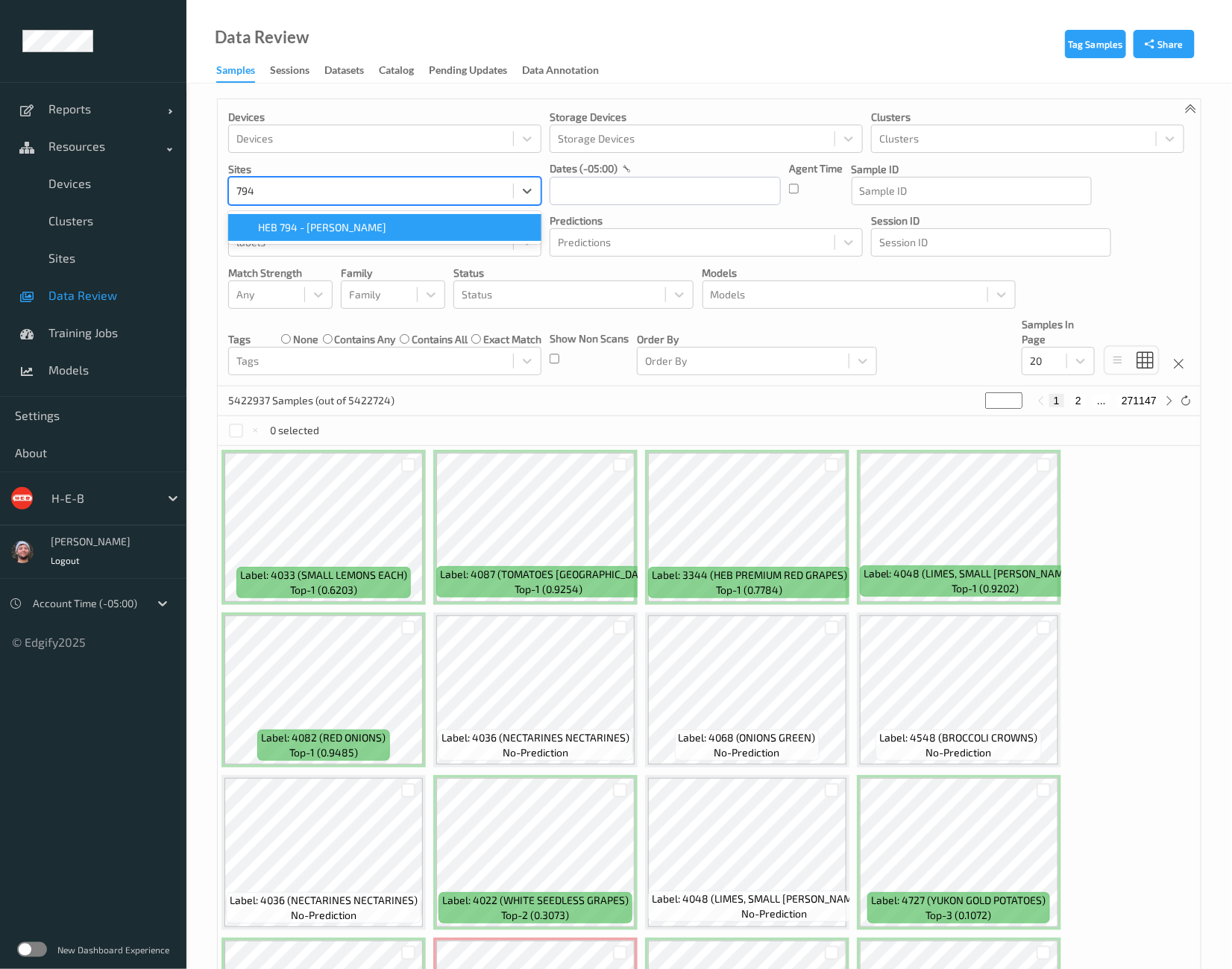
click at [359, 233] on div "HEB 794 - [PERSON_NAME]" at bounding box center [384, 227] width 295 height 15
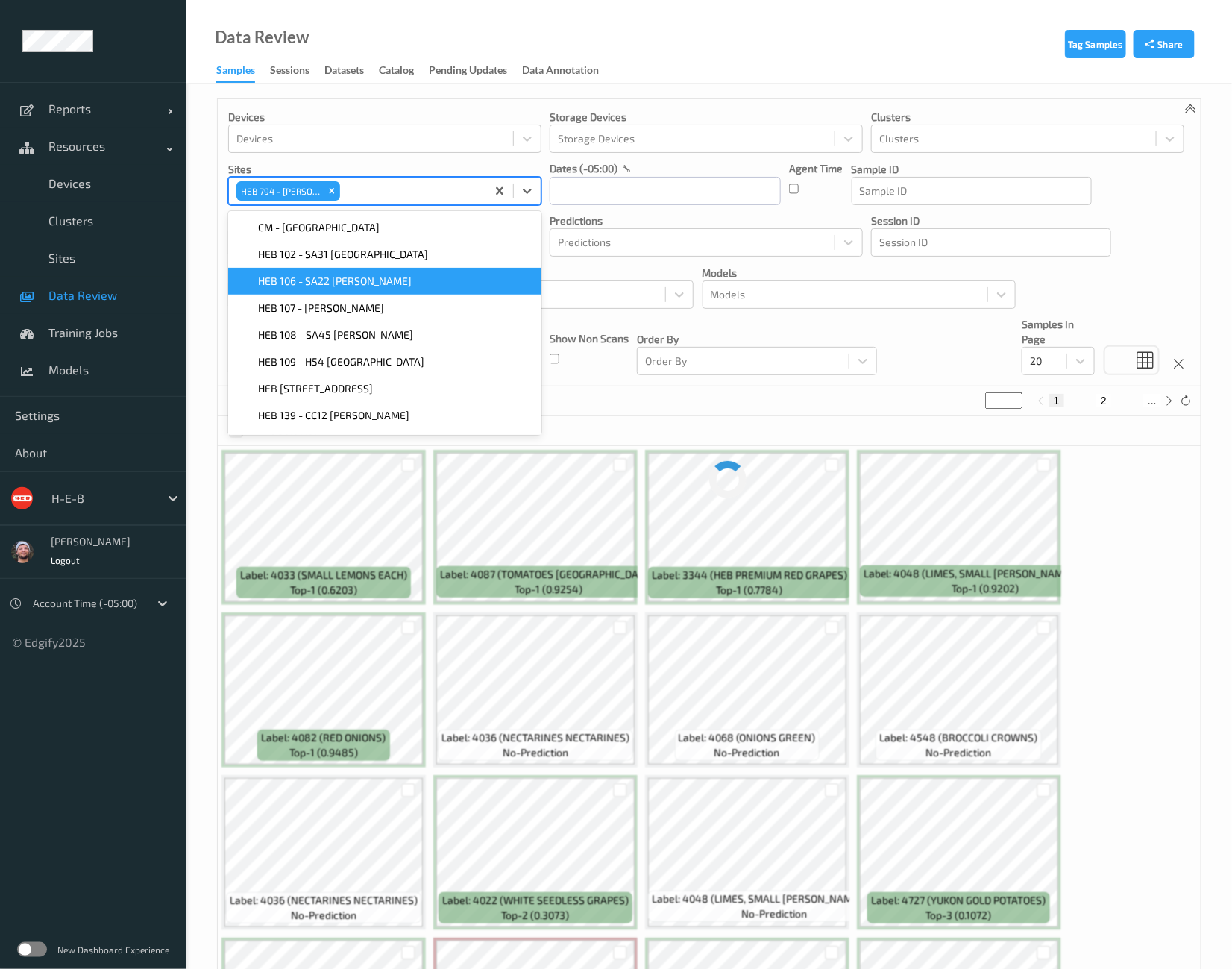
click at [686, 86] on div "Tag Samples Share Devices Devices Storage Devices Storage Devices Clusters Clus…" at bounding box center [709, 701] width 1046 height 1237
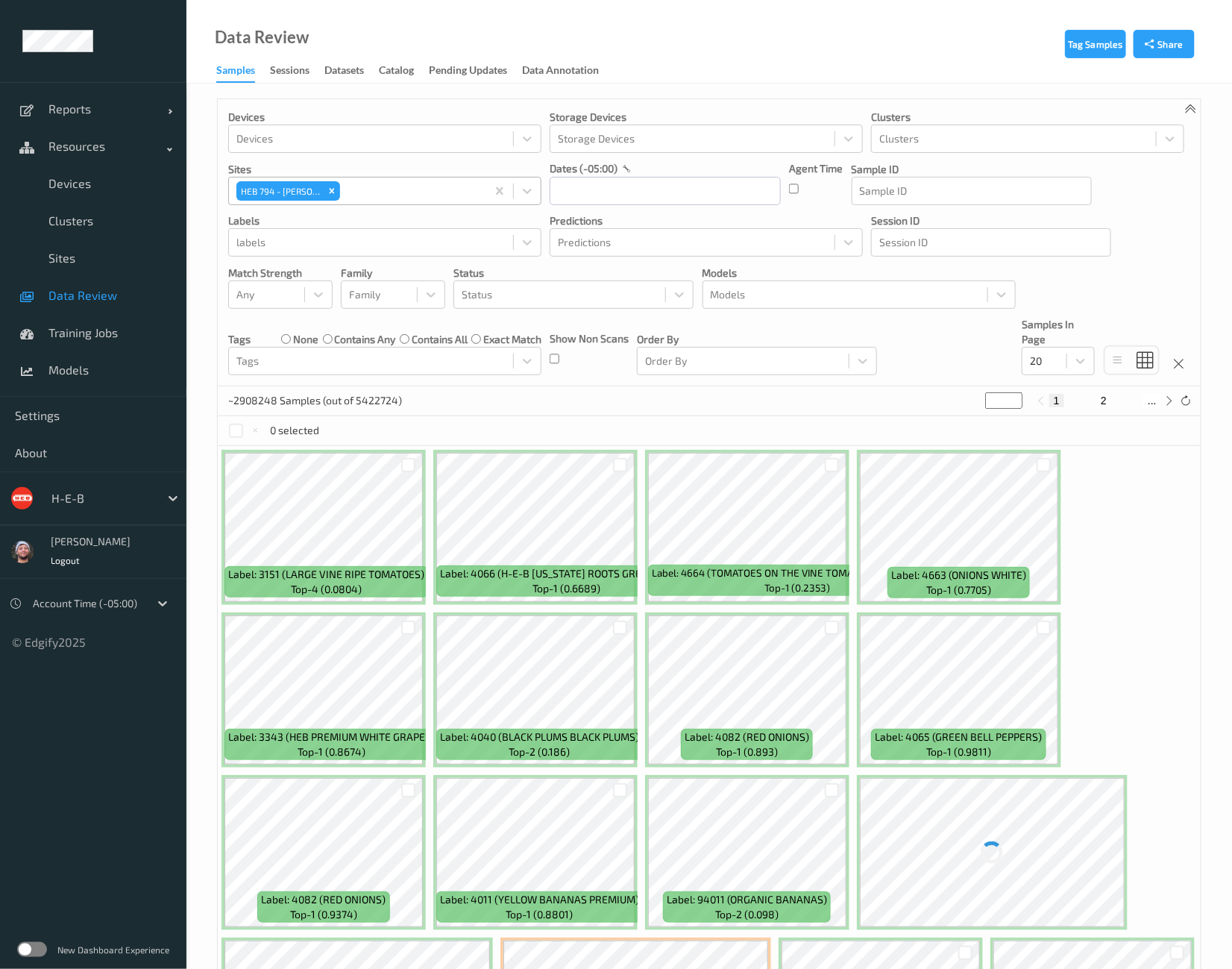
click at [686, 63] on div "Data Review Samples Sessions Datasets Catalog Pending Updates Data Annotation" at bounding box center [709, 42] width 1046 height 83
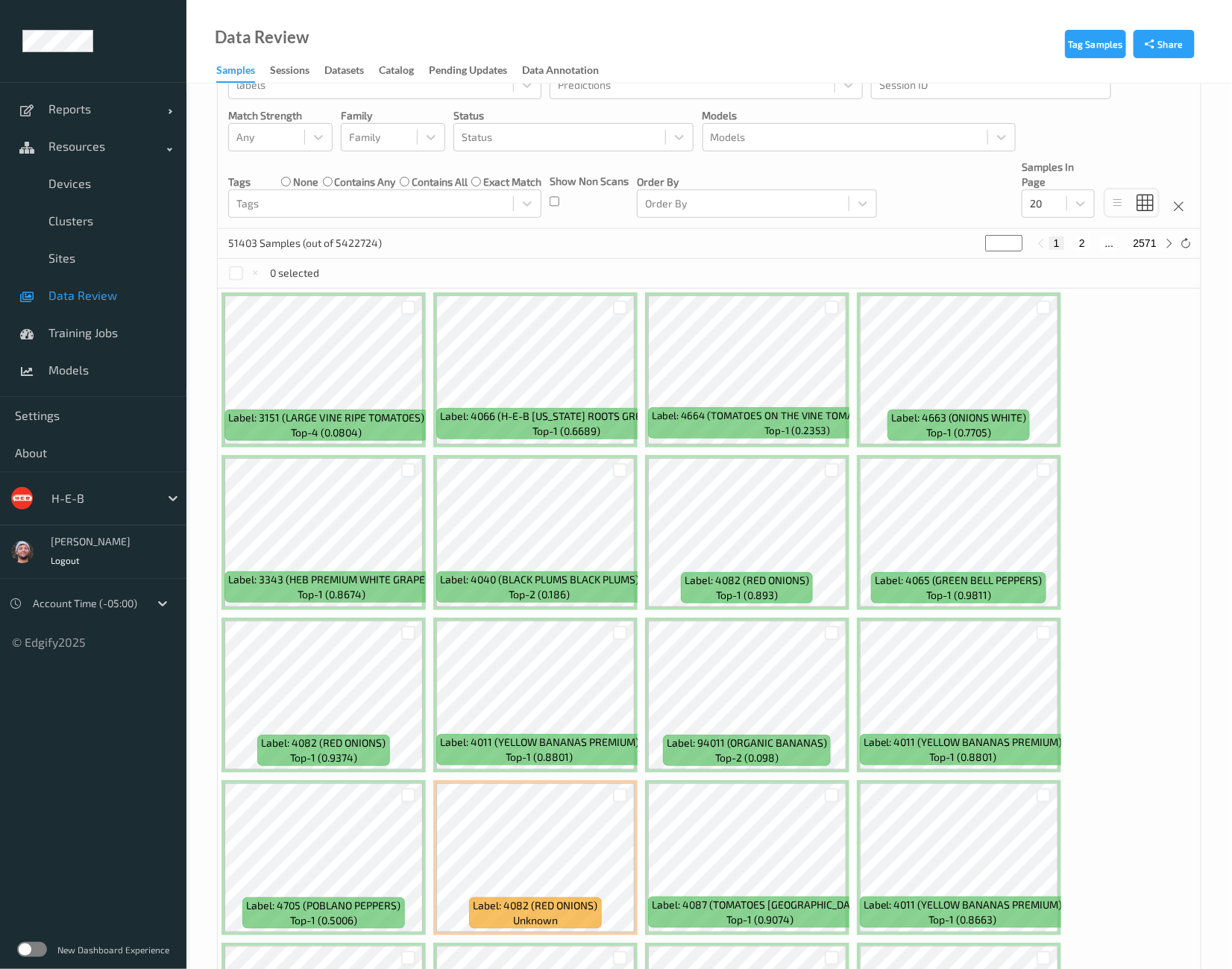
scroll to position [66, 0]
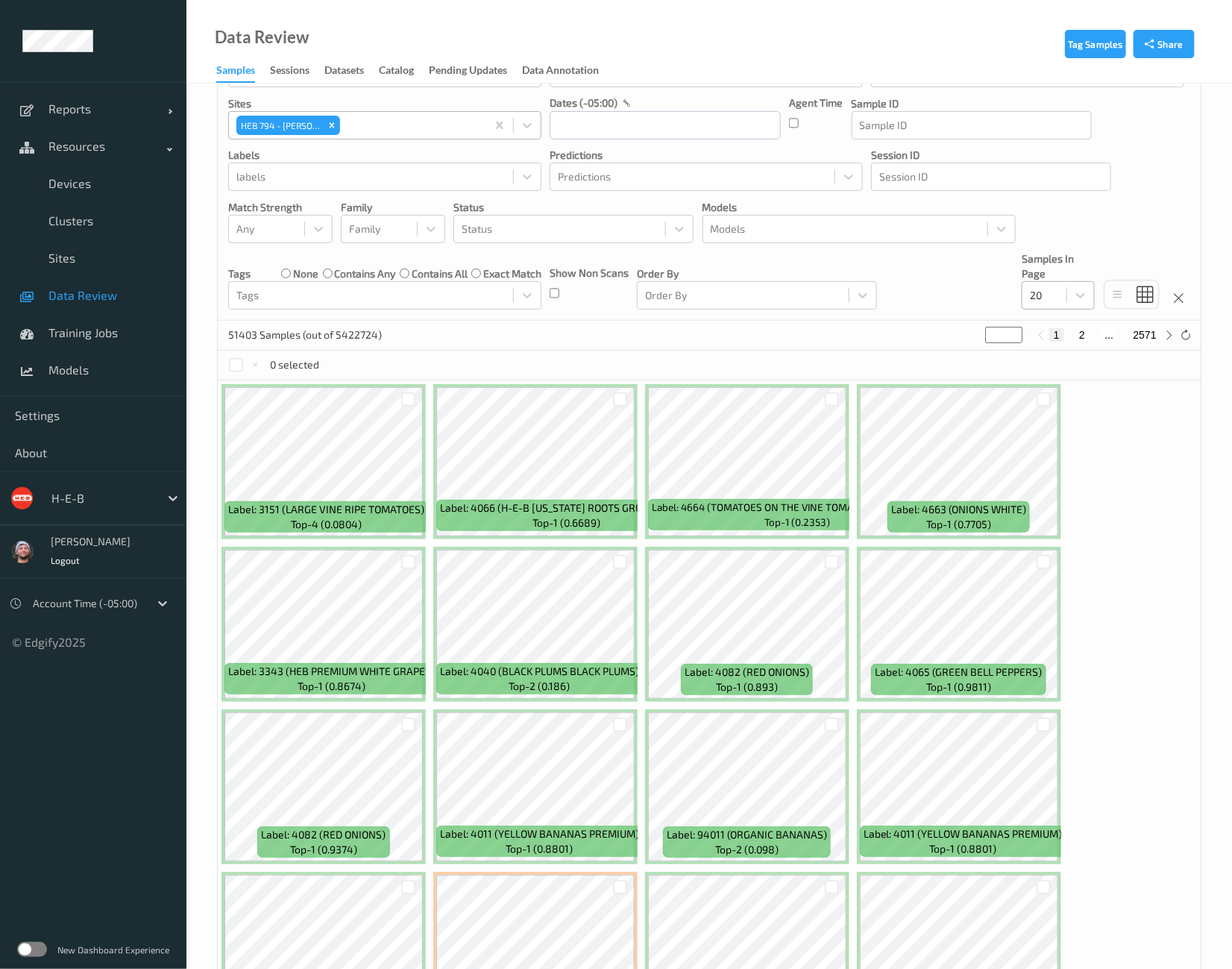
click at [1065, 300] on div "20" at bounding box center [1044, 296] width 44 height 24
click at [1060, 451] on div "200" at bounding box center [1058, 439] width 73 height 27
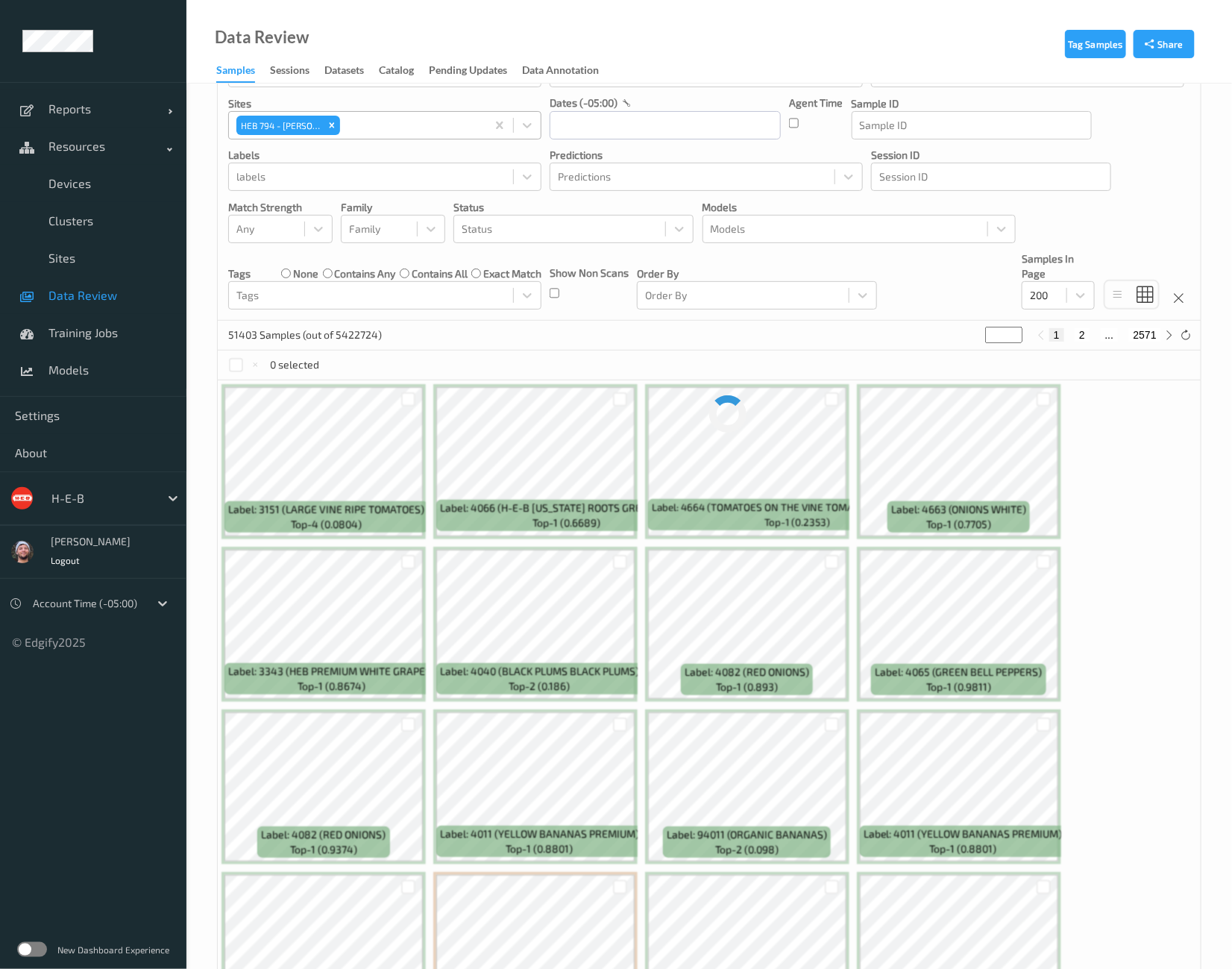
click at [938, 283] on div "Devices Devices Storage Devices Storage Devices Clusters Clusters Sites HEB 794…" at bounding box center [709, 177] width 983 height 287
click at [734, 238] on div "Models" at bounding box center [845, 229] width 284 height 24
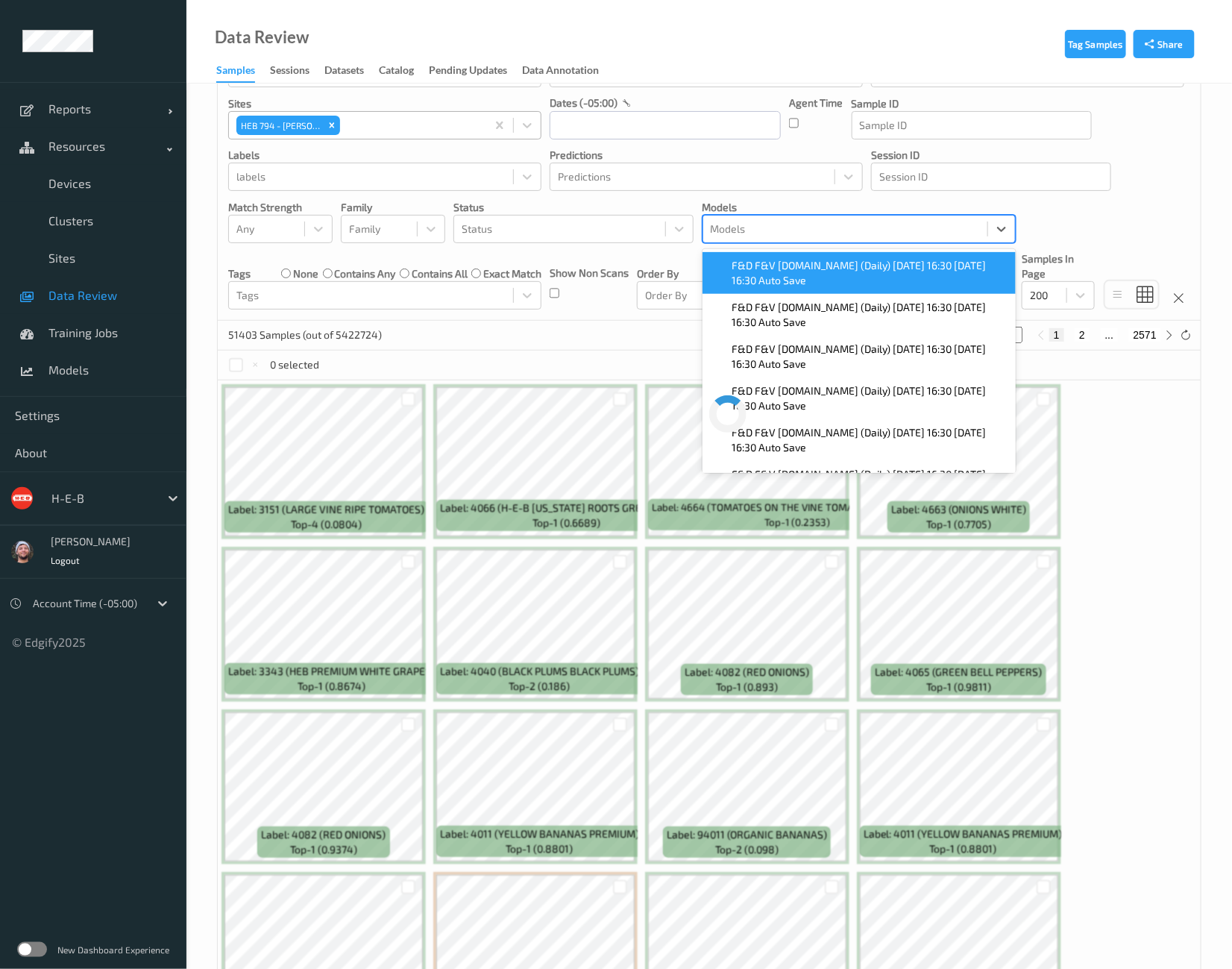
click at [778, 281] on span "F&D F&V [DOMAIN_NAME] (Daily) [DATE] 16:30 [DATE] 16:30 Auto Save" at bounding box center [870, 273] width 274 height 30
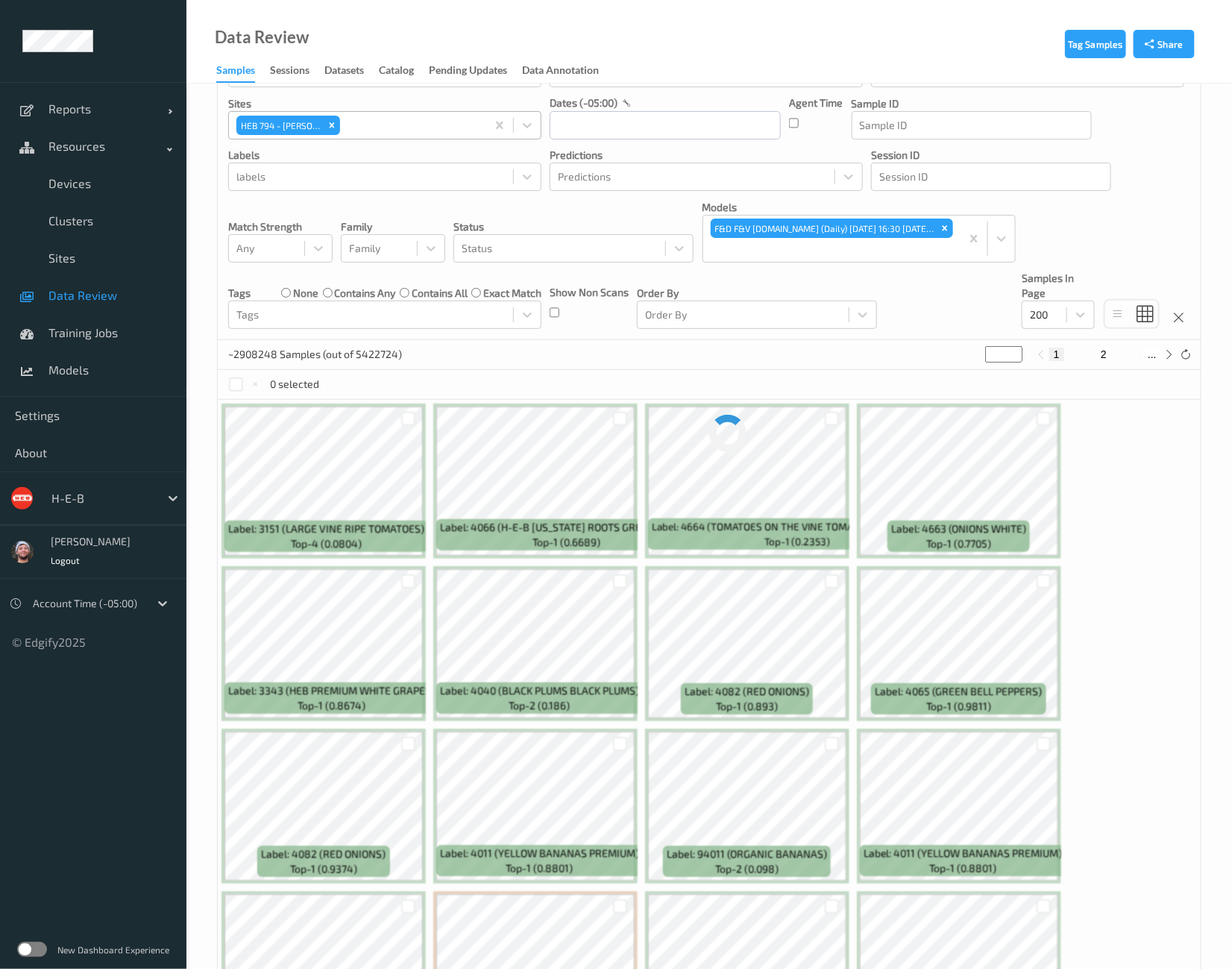
click at [581, 331] on div "Devices Devices Storage Devices Storage Devices Clusters Clusters Sites HEB 794…" at bounding box center [709, 186] width 983 height 307
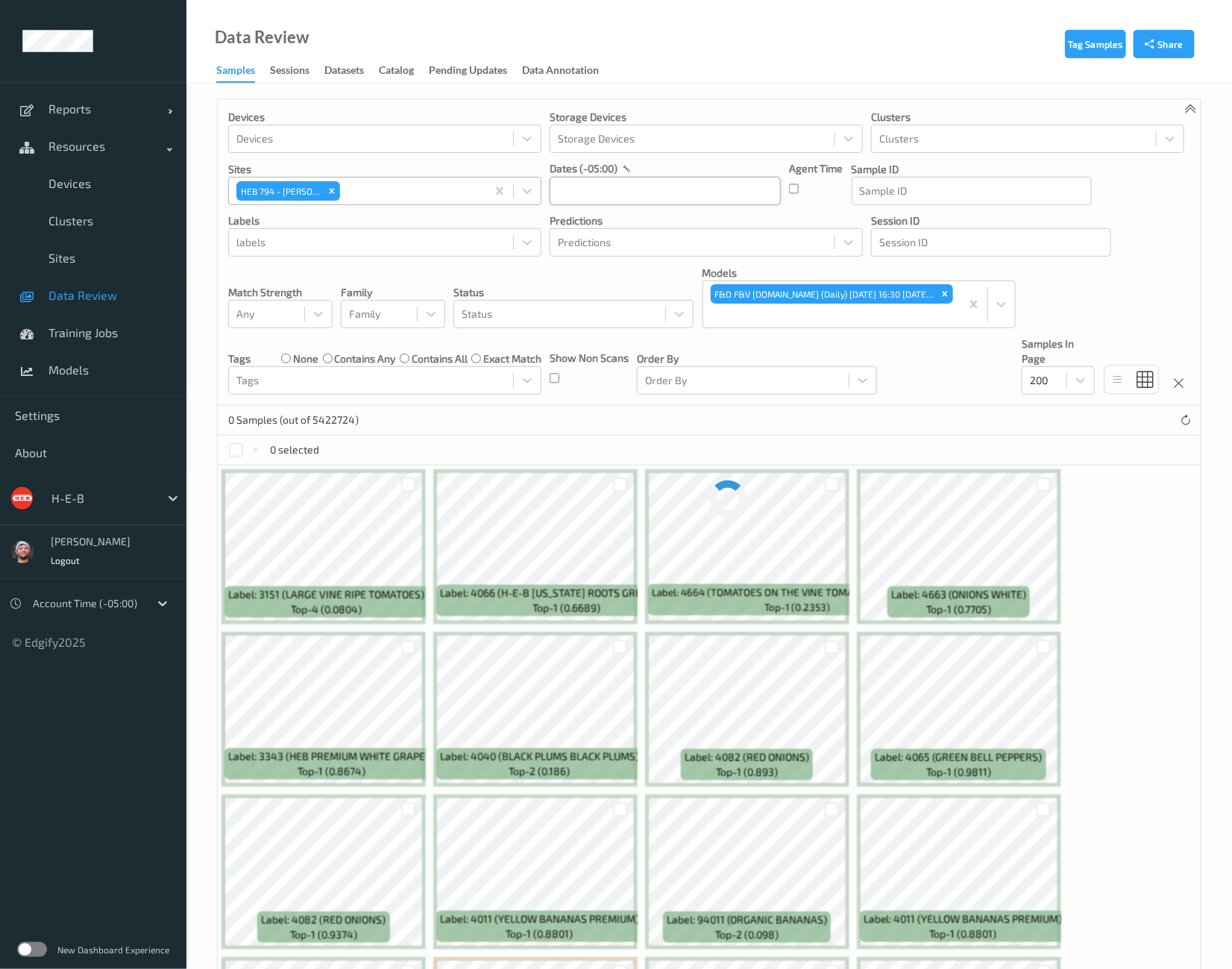
click at [619, 189] on input "text" at bounding box center [665, 191] width 232 height 29
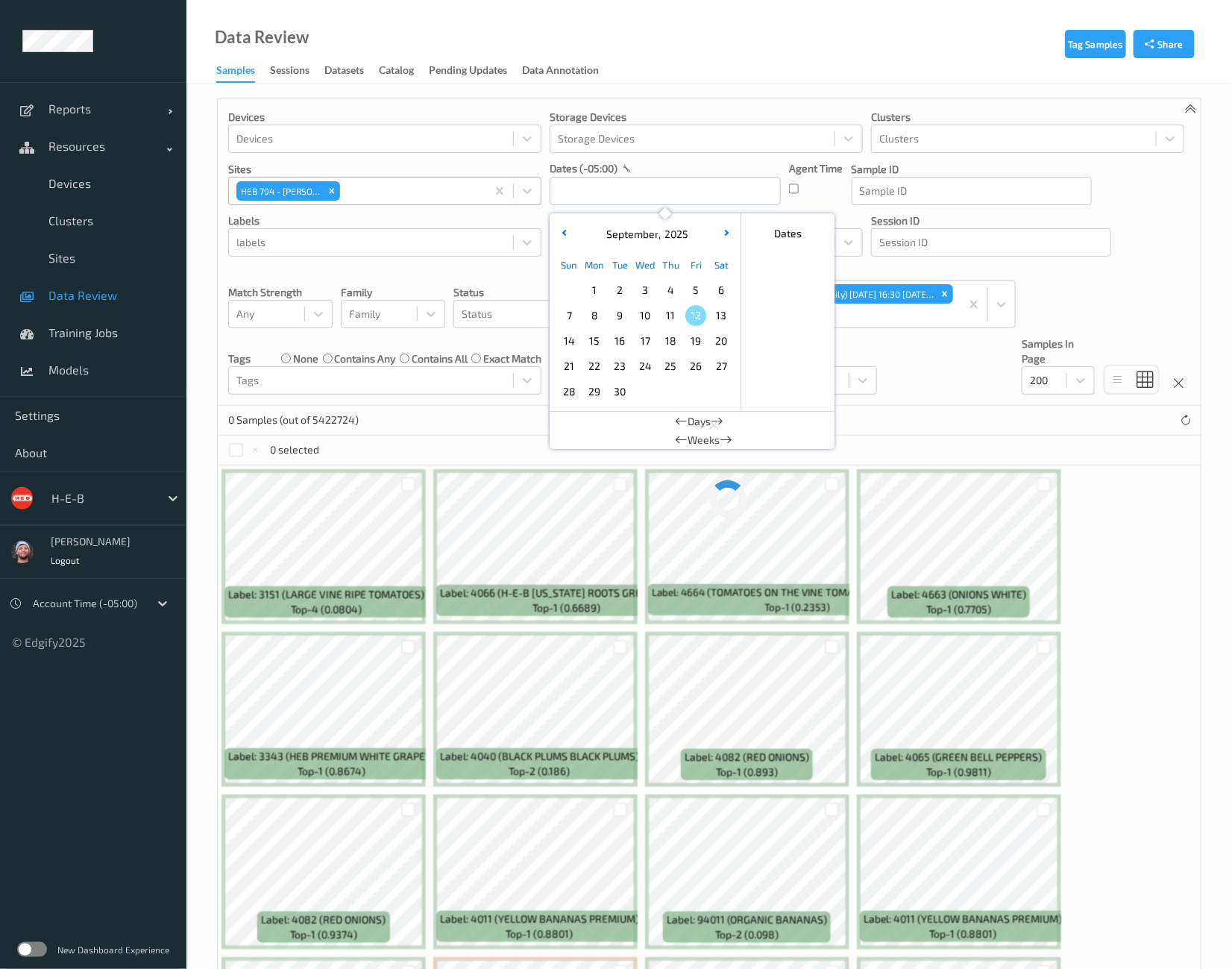
click at [670, 320] on span "11" at bounding box center [670, 315] width 21 height 21
click at [681, 293] on div "4" at bounding box center [670, 289] width 25 height 25
type input "[DATE] 00:00 -> [DATE] 23:59"
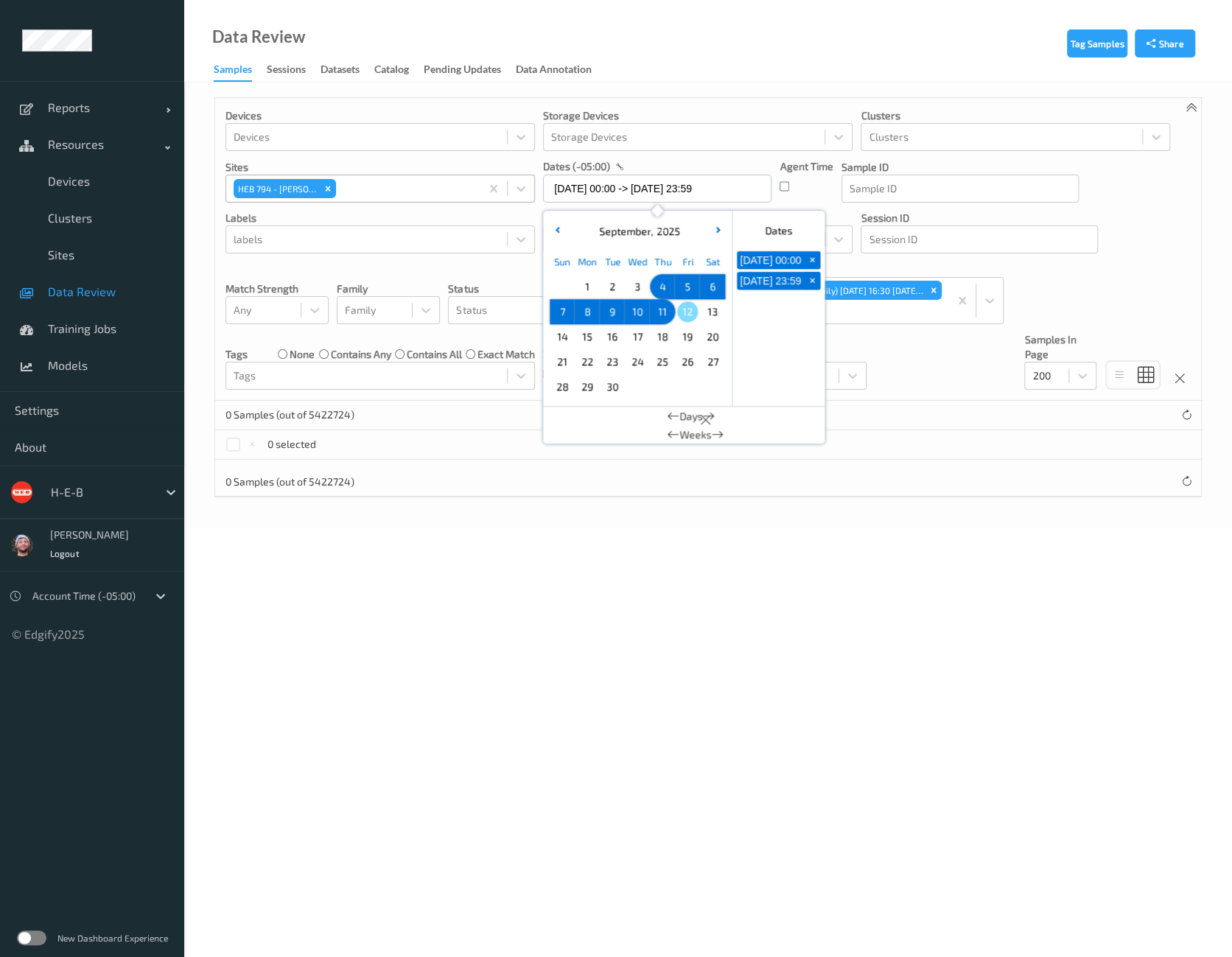
click at [506, 653] on body "Reports Default Report Customized Report Resources Devices Clusters Sites Data …" at bounding box center [616, 478] width 1232 height 957
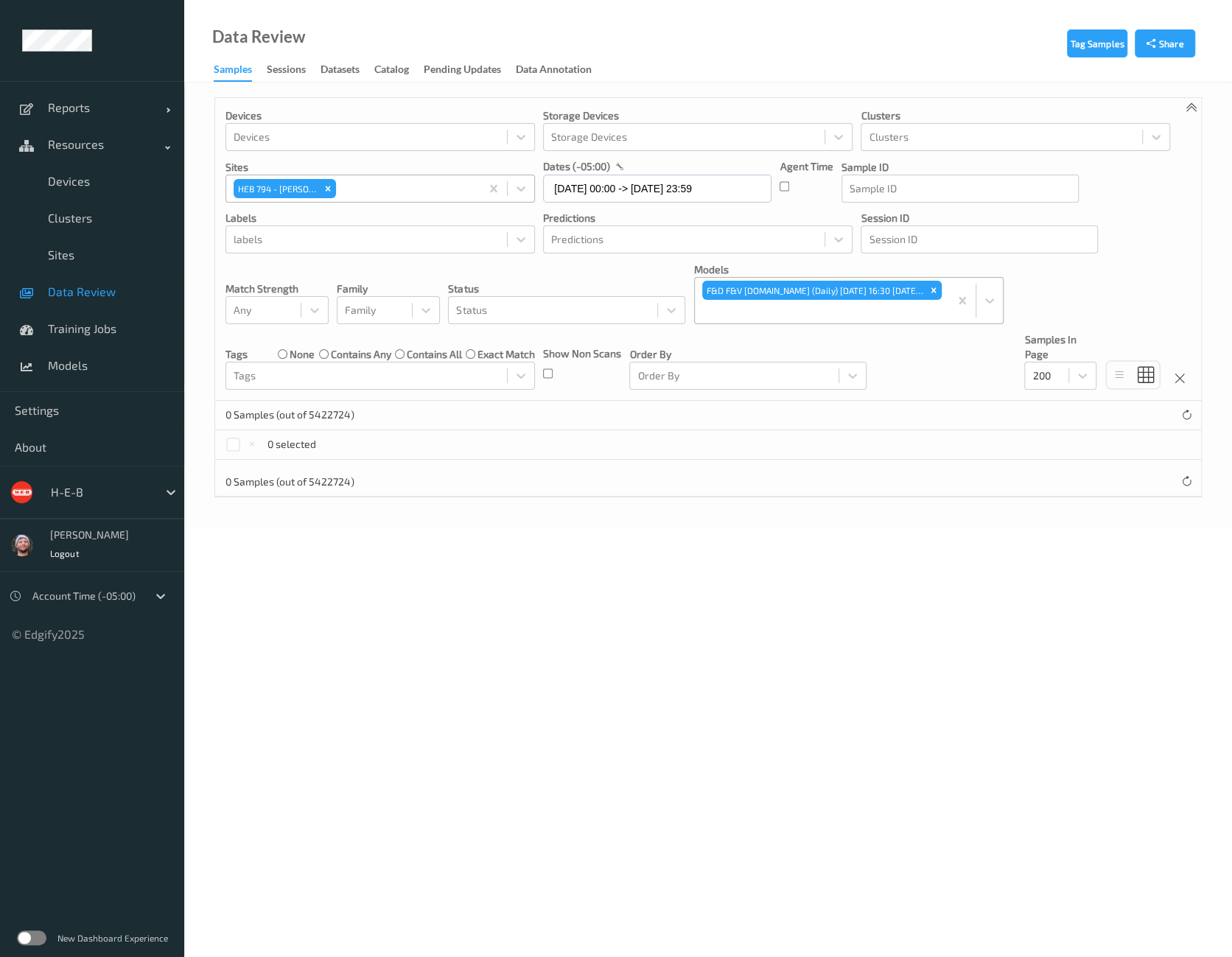
click at [799, 316] on div at bounding box center [822, 311] width 240 height 17
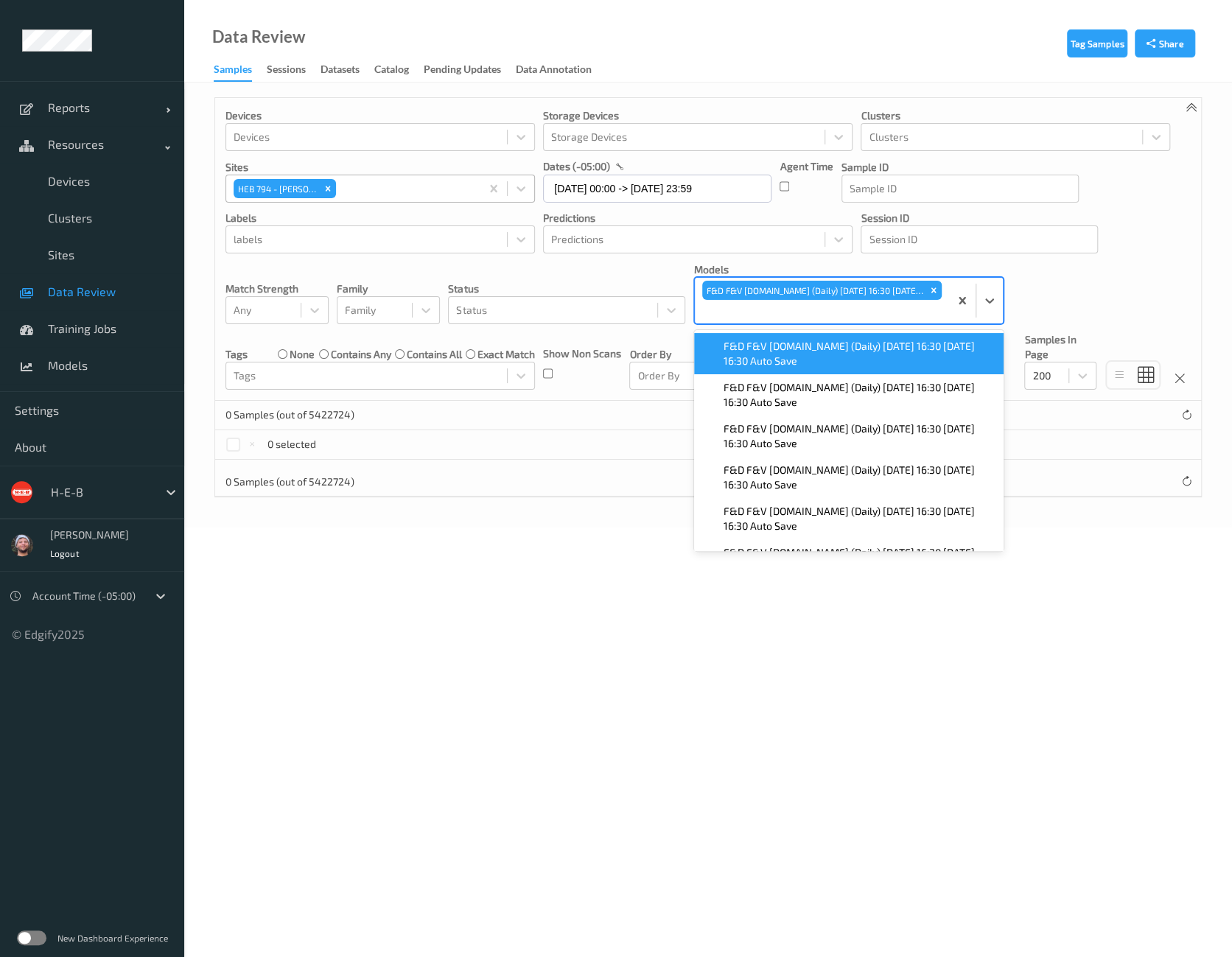
click at [780, 355] on span "F&D F&V [DOMAIN_NAME] (Daily) [DATE] 16:30 [DATE] 16:30 Auto Save" at bounding box center [859, 353] width 271 height 29
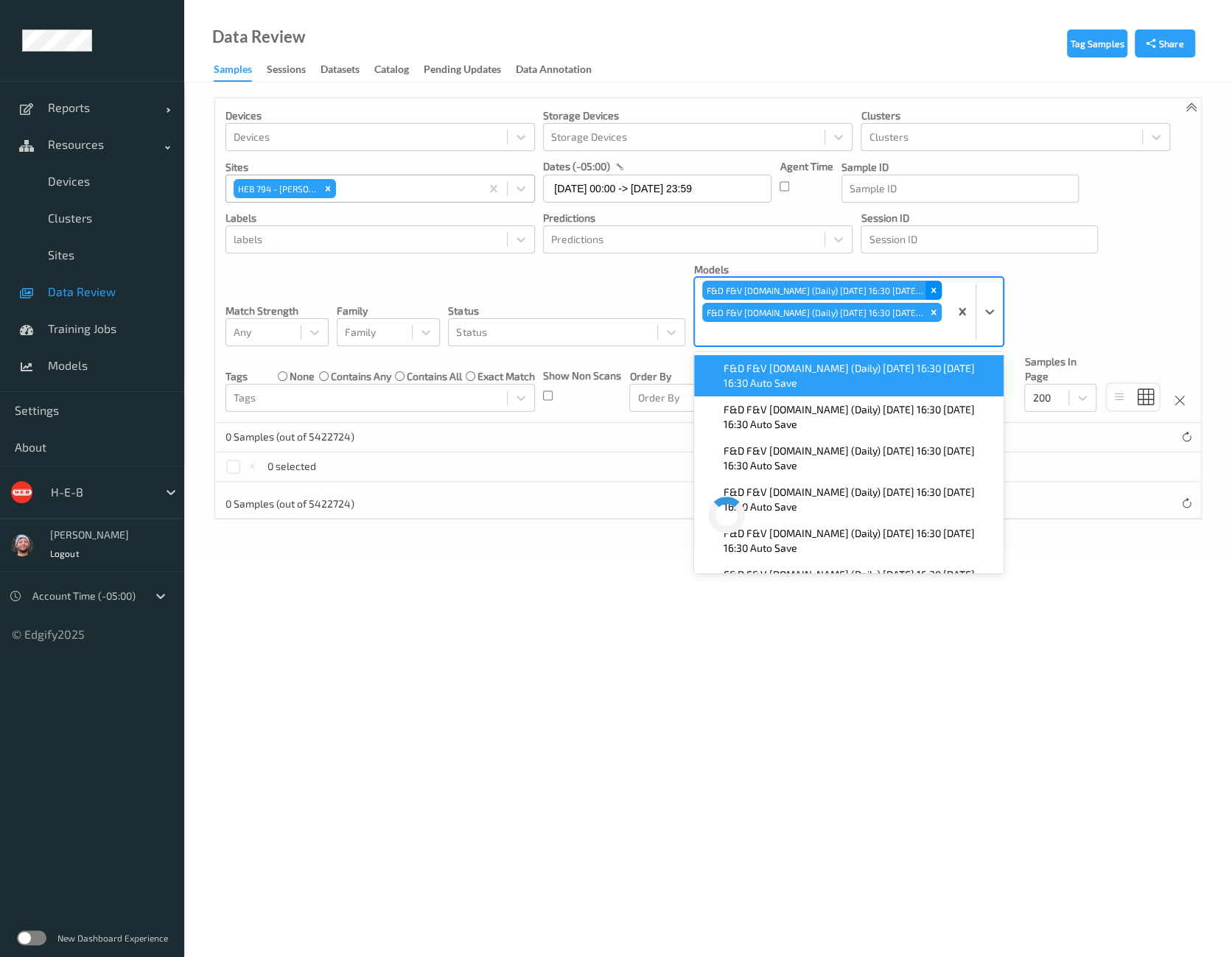
click at [934, 297] on div "Remove F&D F&V v4.9.ST (Daily) 2025-09-11 16:30 2025-09-11 16:30 Auto Save" at bounding box center [934, 290] width 16 height 19
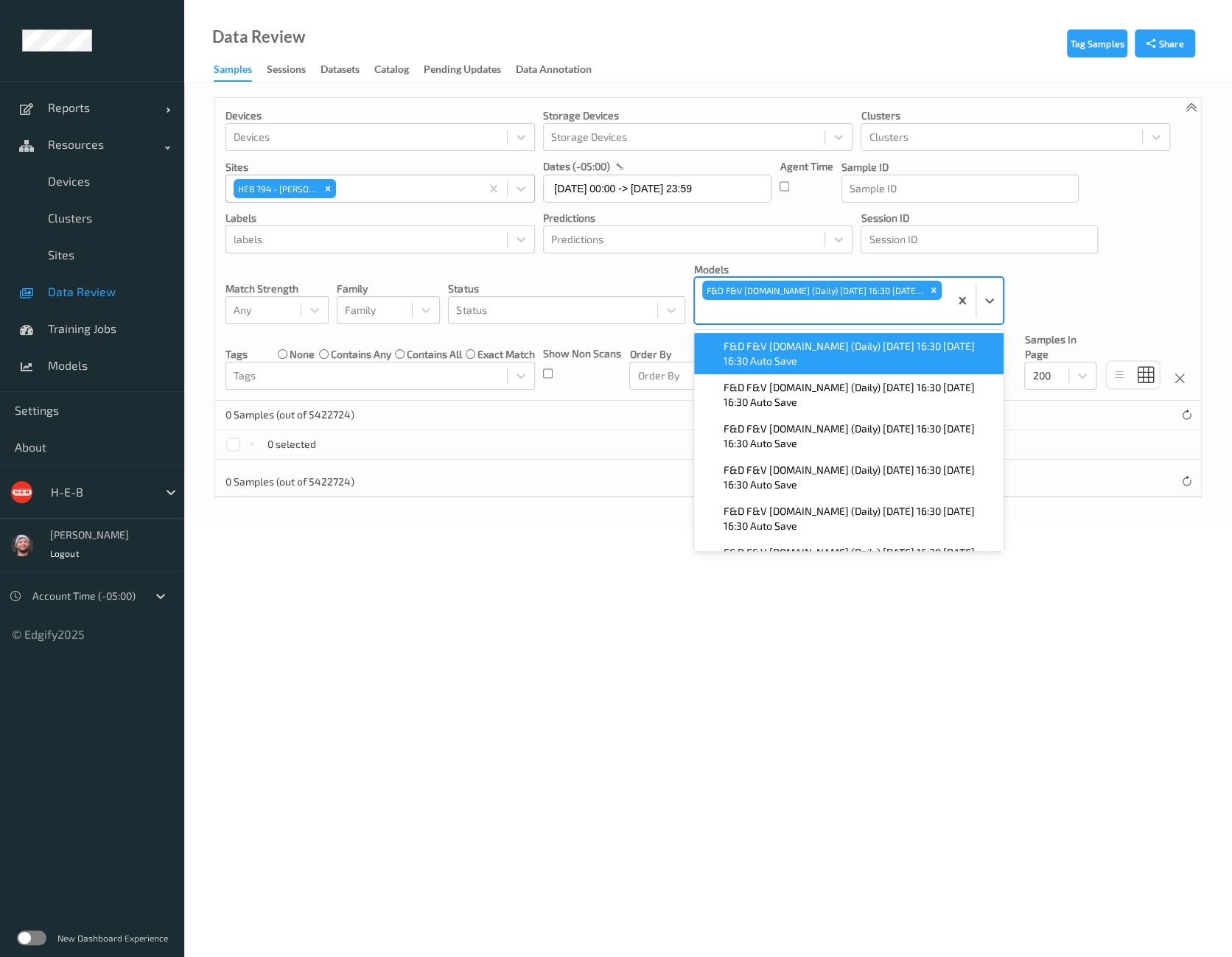
click at [822, 368] on div "F&D F&V [DOMAIN_NAME] (Daily) [DATE] 16:30 [DATE] 16:30 Auto Save" at bounding box center [848, 353] width 309 height 41
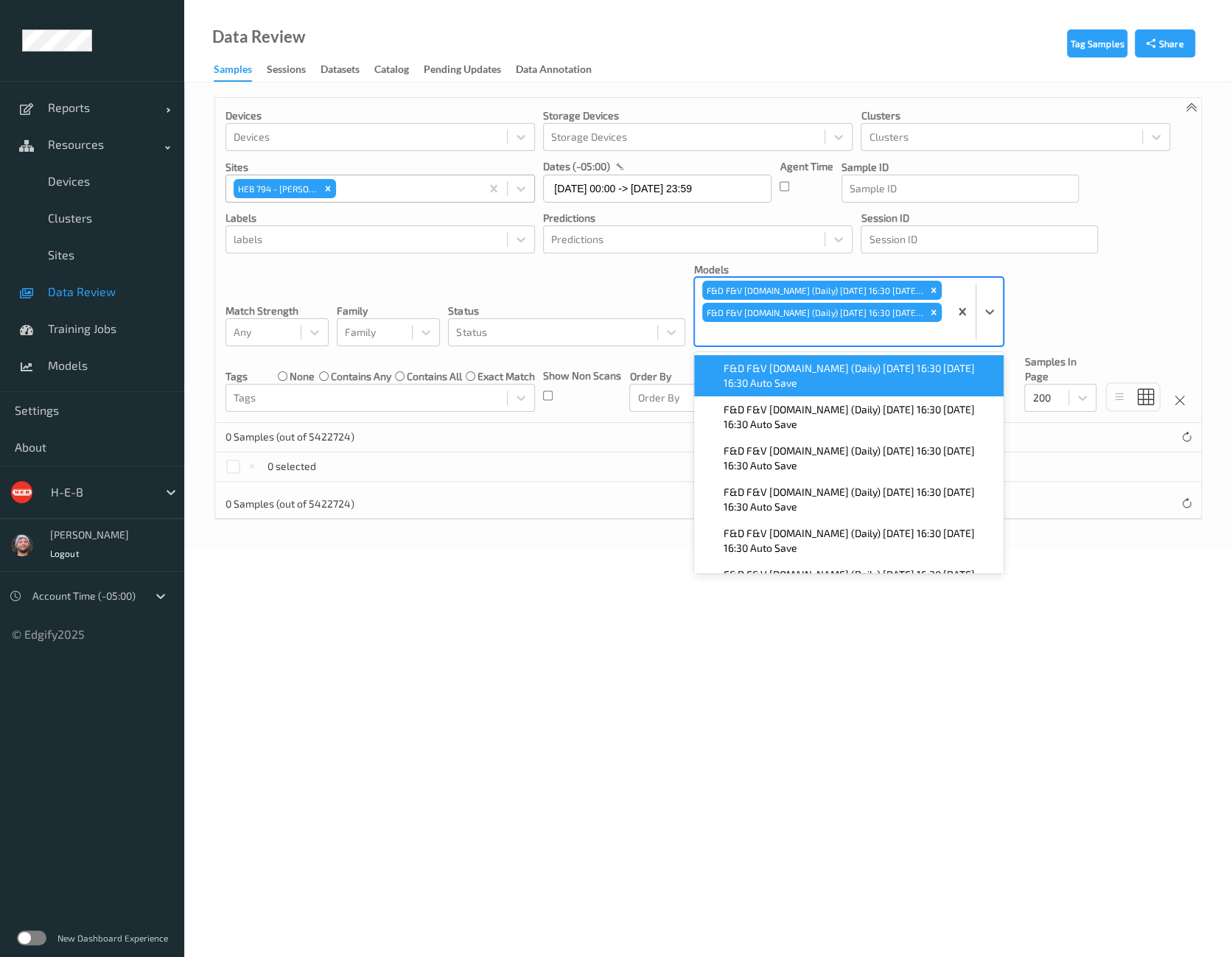
click at [812, 372] on span "F&D F&V [DOMAIN_NAME] (Daily) [DATE] 16:30 [DATE] 16:30 Auto Save" at bounding box center [859, 375] width 271 height 29
click at [788, 396] on div "F&D F&V [DOMAIN_NAME] (Daily) [DATE] 16:30 [DATE] 16:30 Auto Save" at bounding box center [848, 377] width 309 height 41
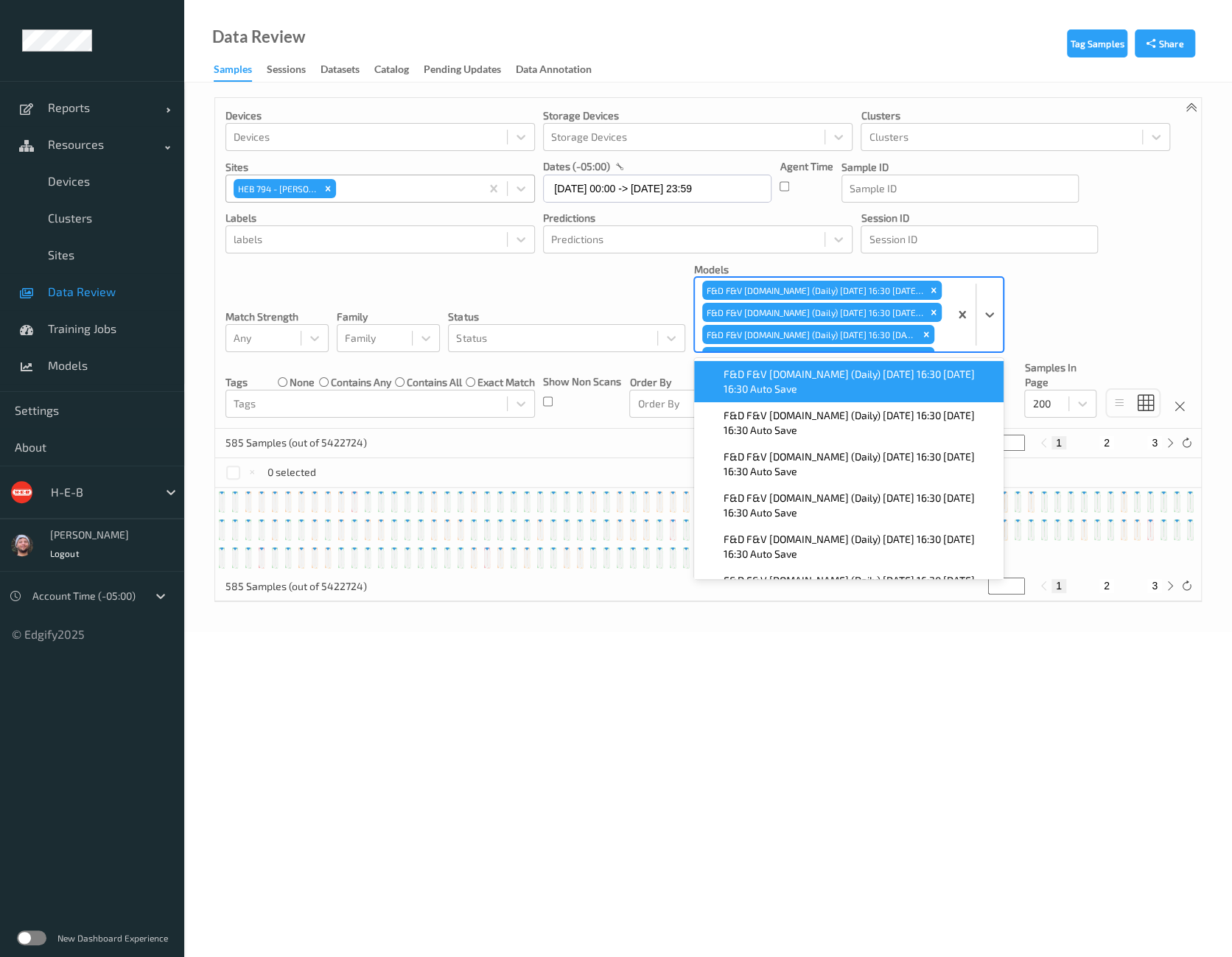
click at [543, 436] on div "585 Samples (out of 5422724) * 1 2 3" at bounding box center [708, 444] width 986 height 29
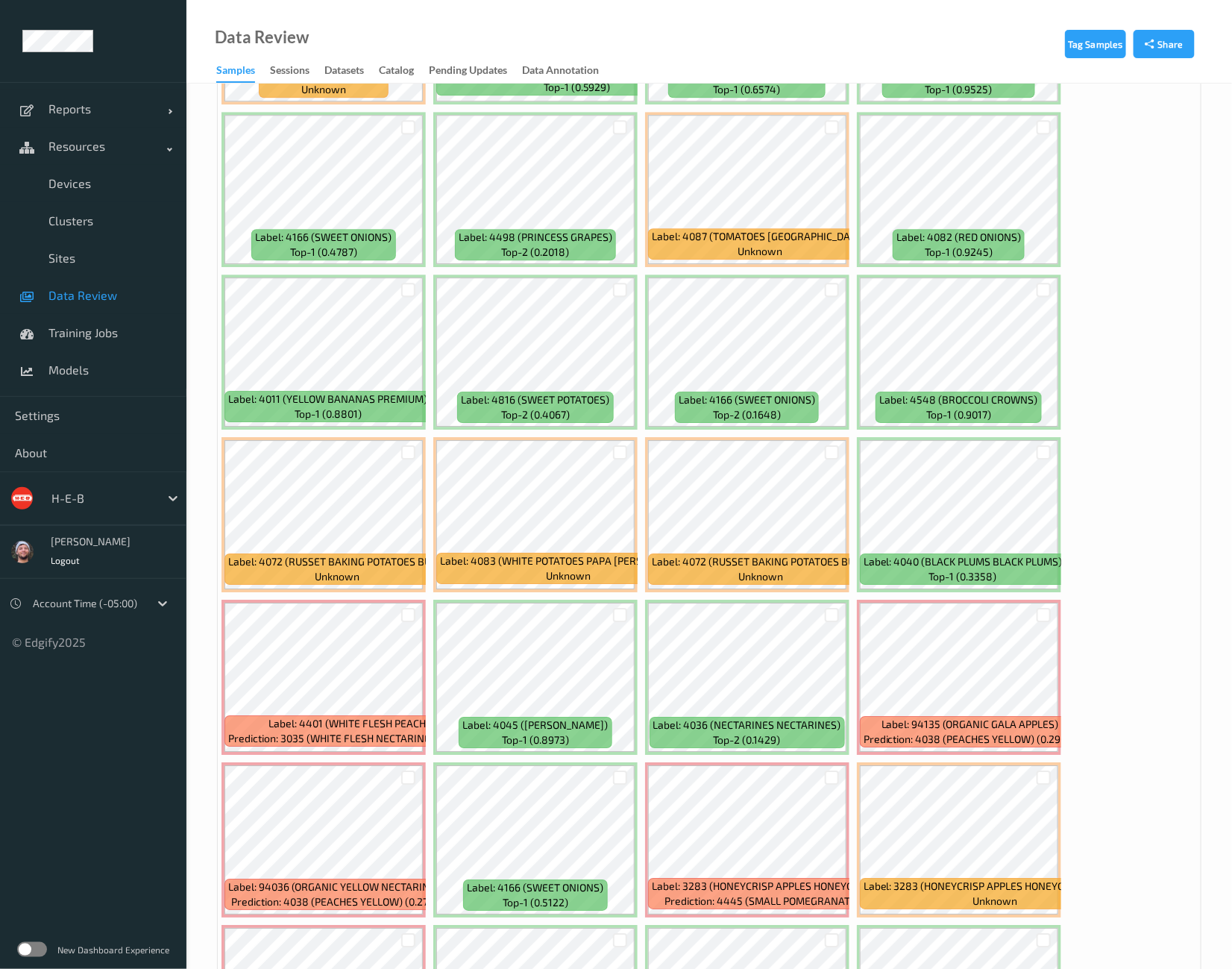
scroll to position [4288, 0]
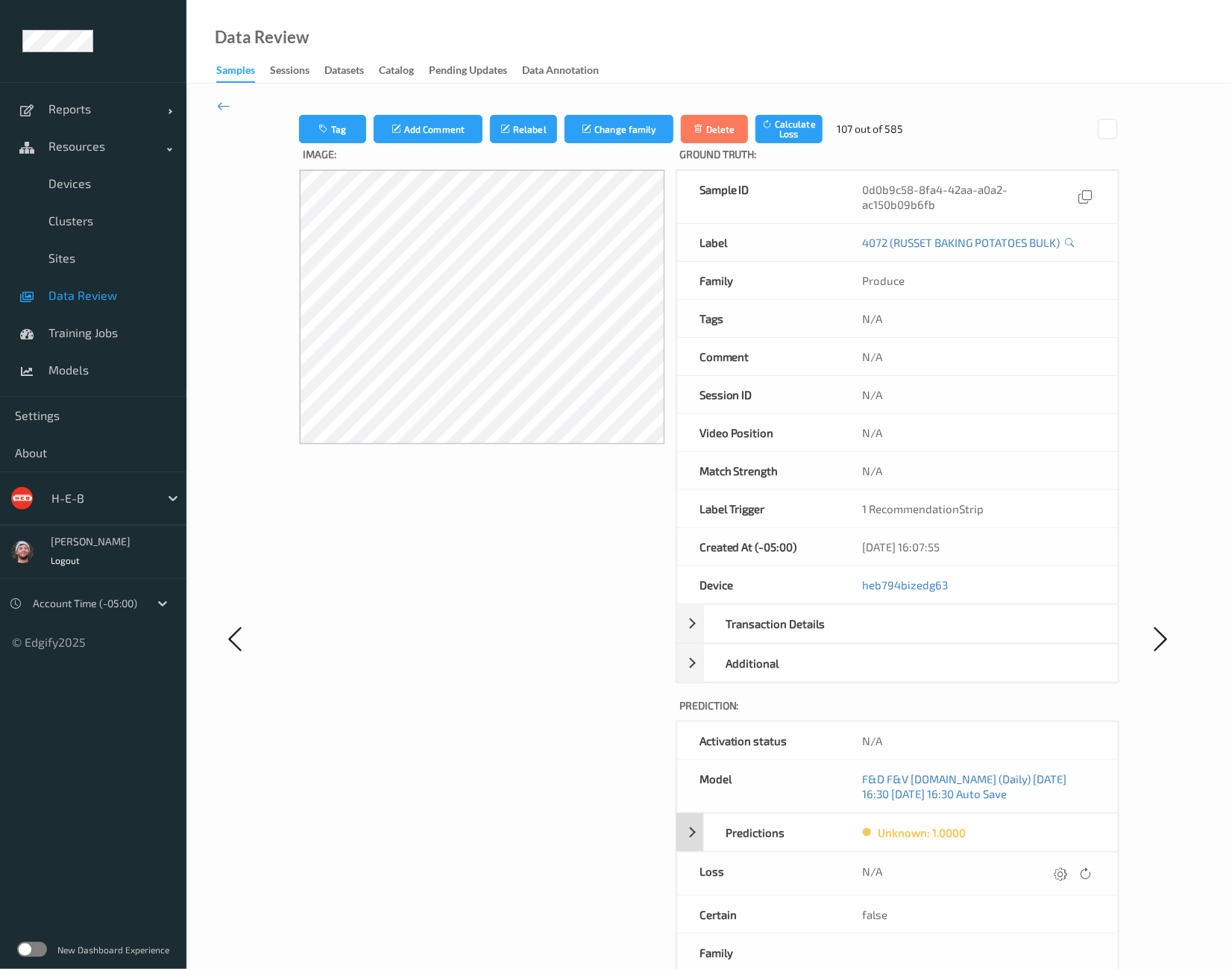
click at [786, 823] on div "Predictions" at bounding box center [781, 832] width 154 height 37
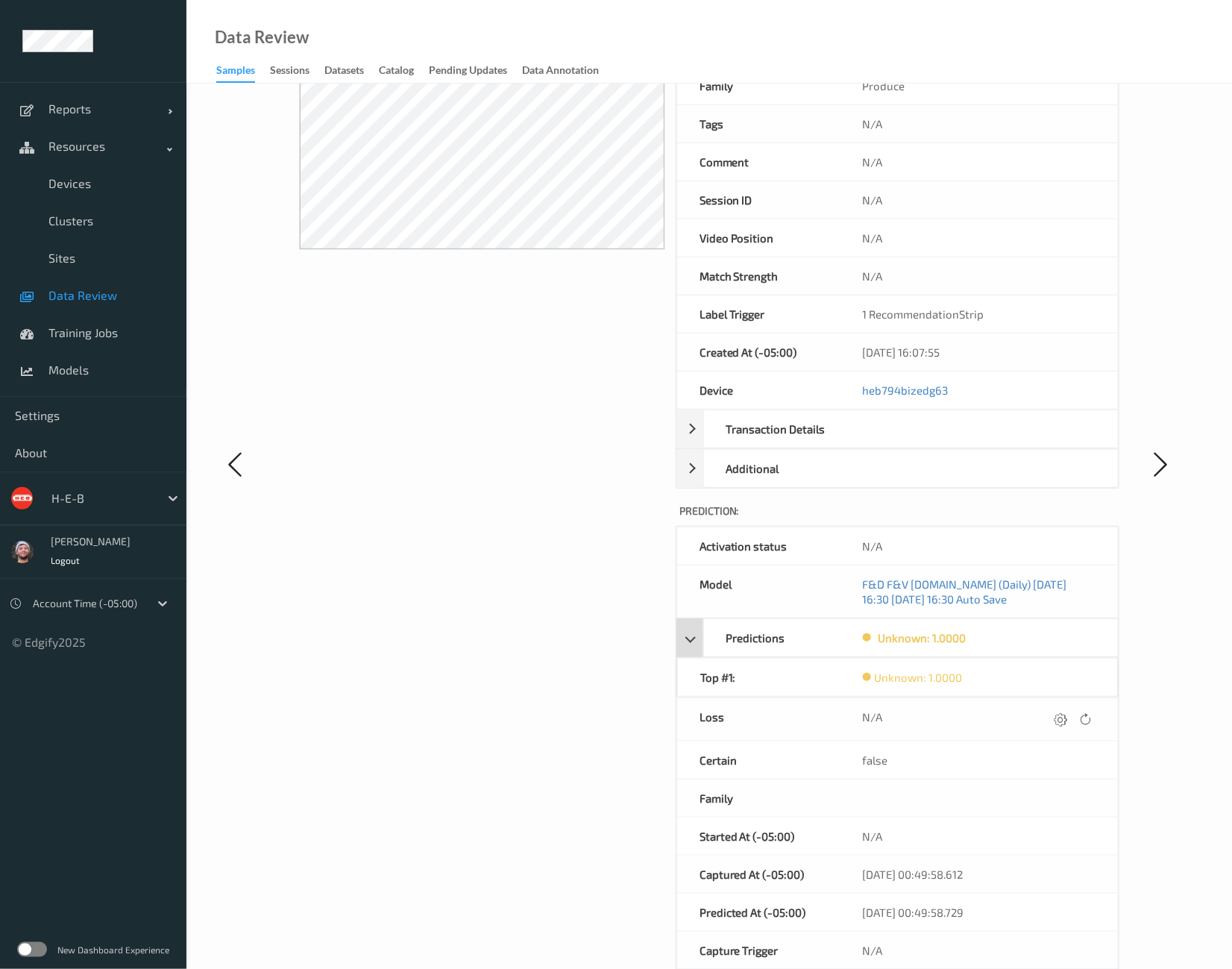
scroll to position [167, 0]
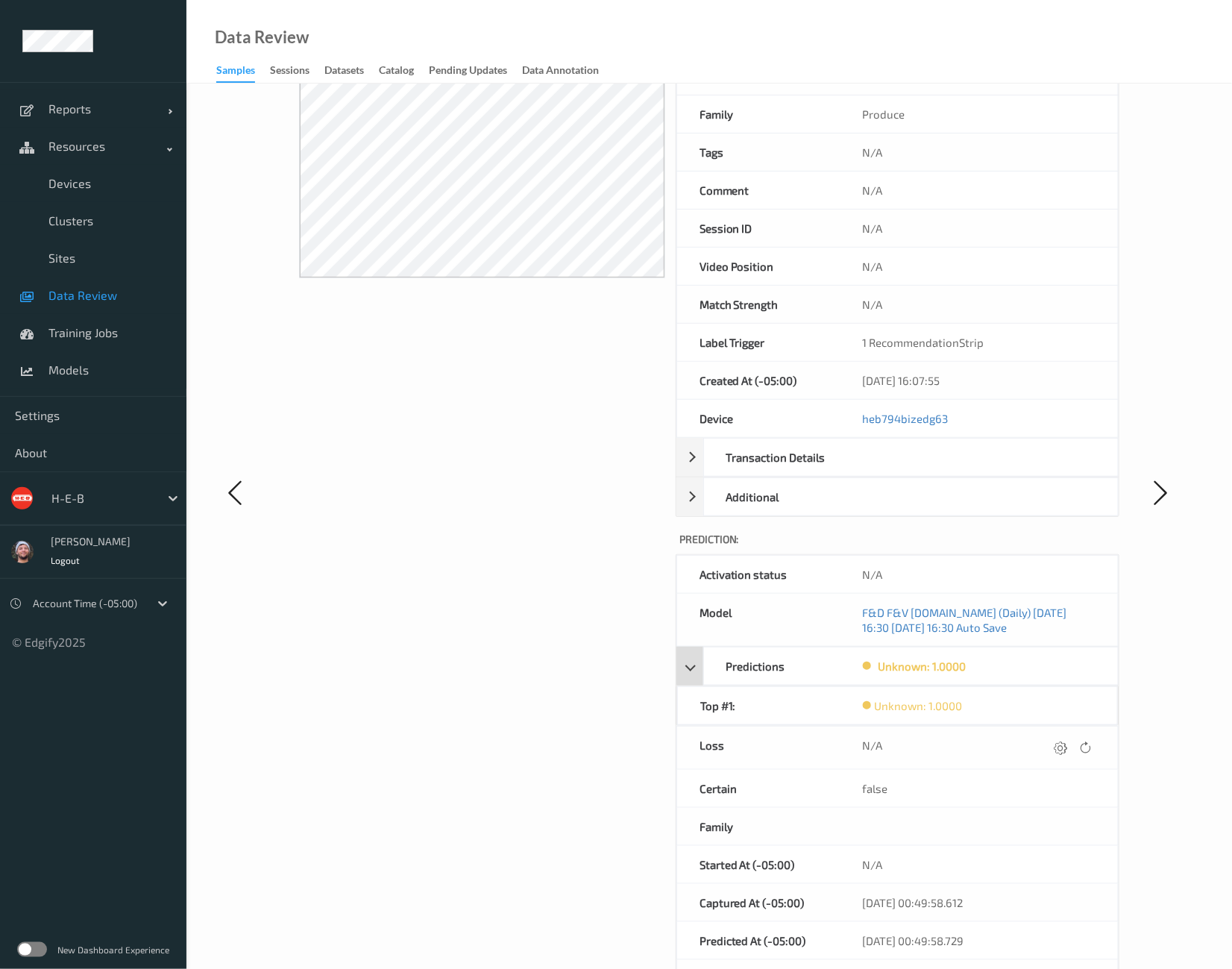
click at [775, 663] on div "Predictions" at bounding box center [781, 666] width 154 height 37
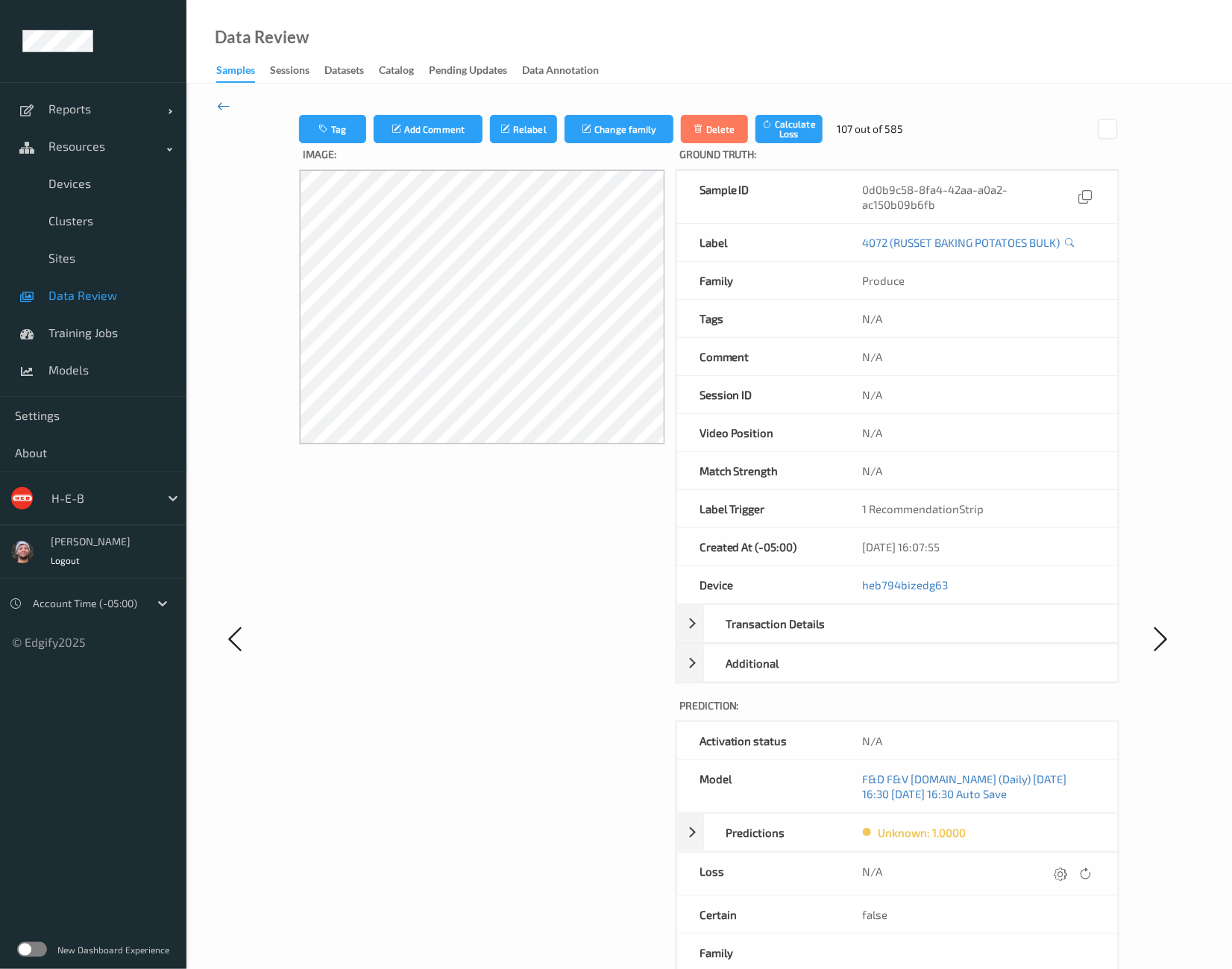
click at [223, 100] on icon at bounding box center [223, 106] width 13 height 17
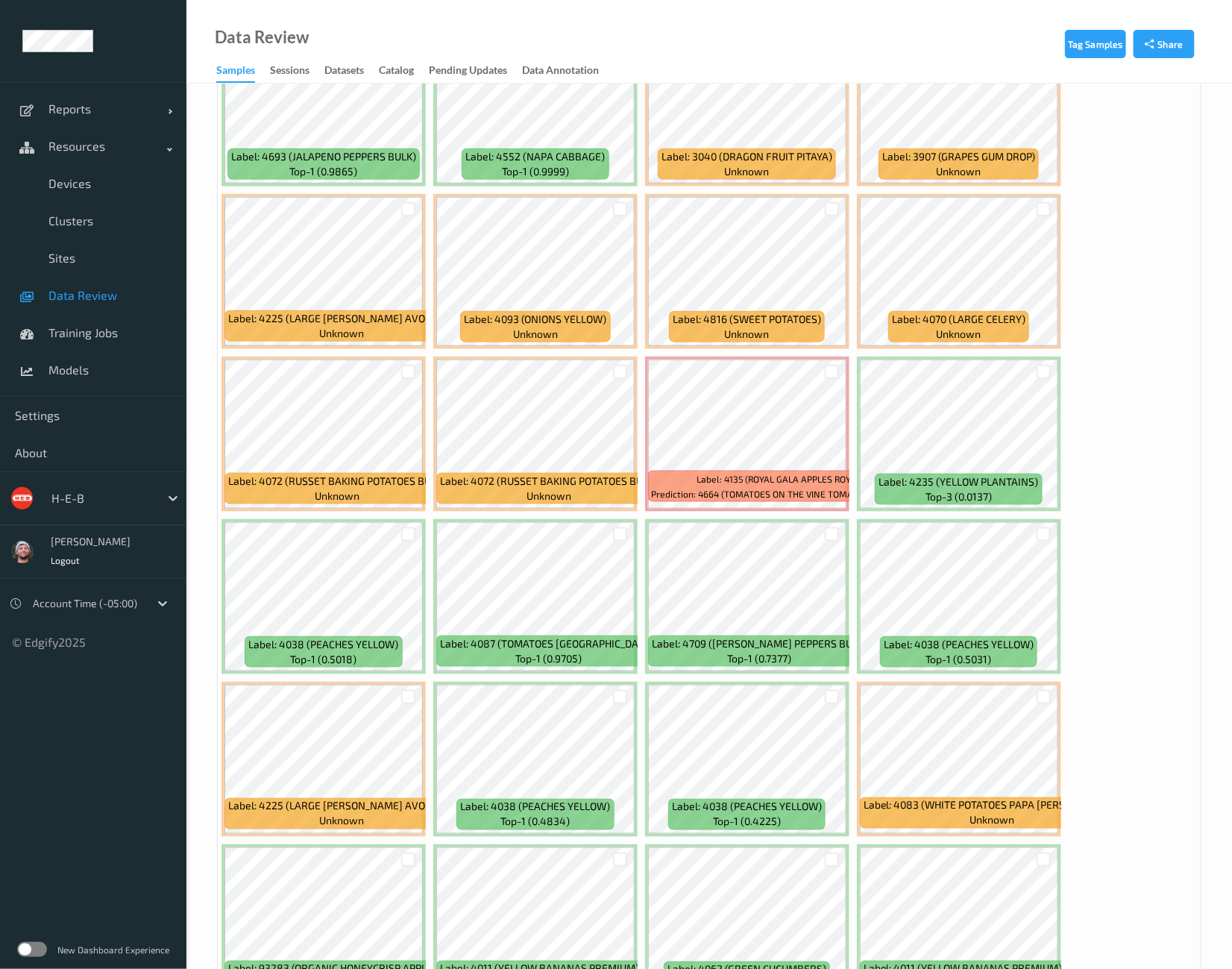
scroll to position [93, 0]
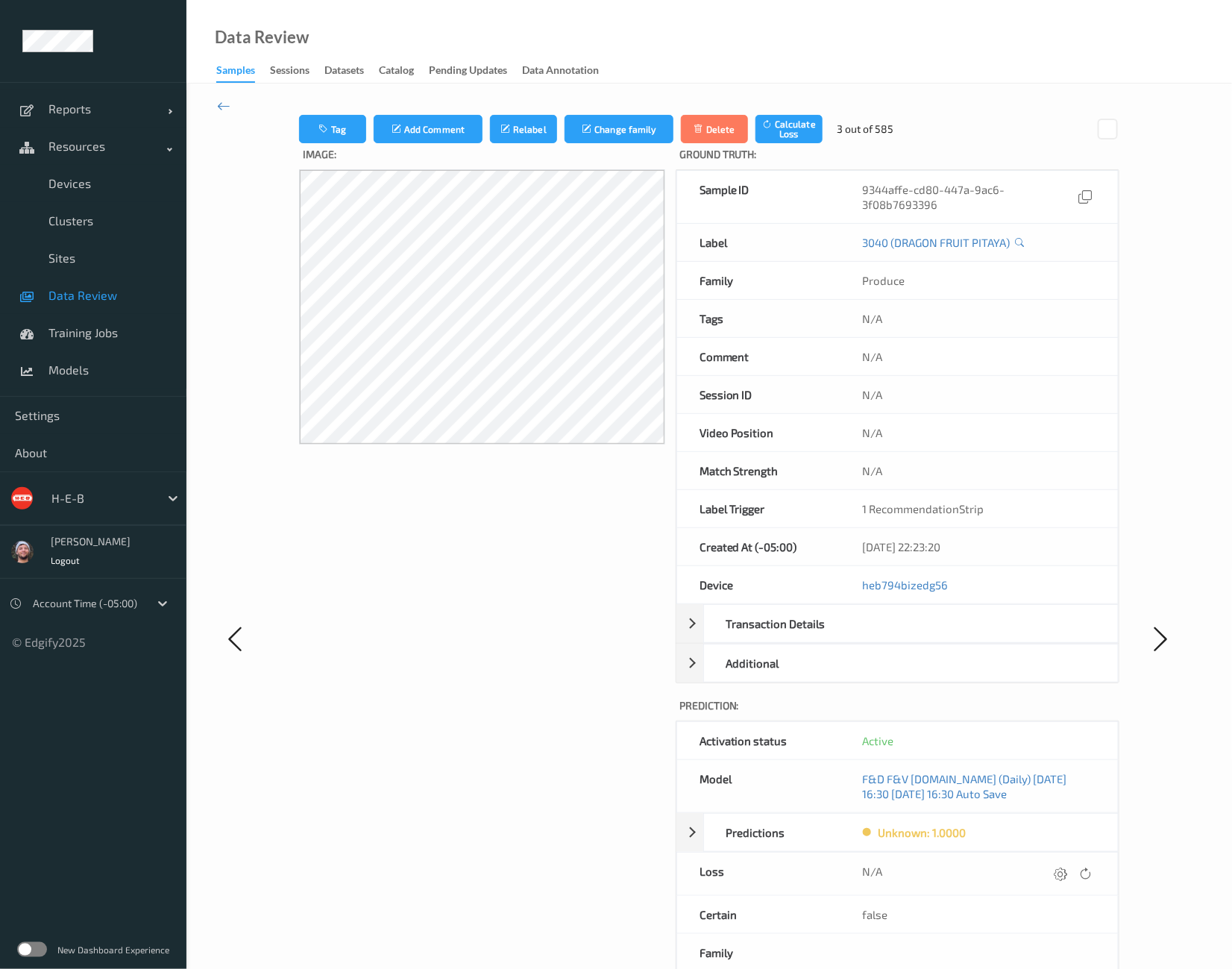
click at [224, 115] on div at bounding box center [258, 638] width 82 height 1048
click at [227, 106] on icon at bounding box center [223, 106] width 13 height 17
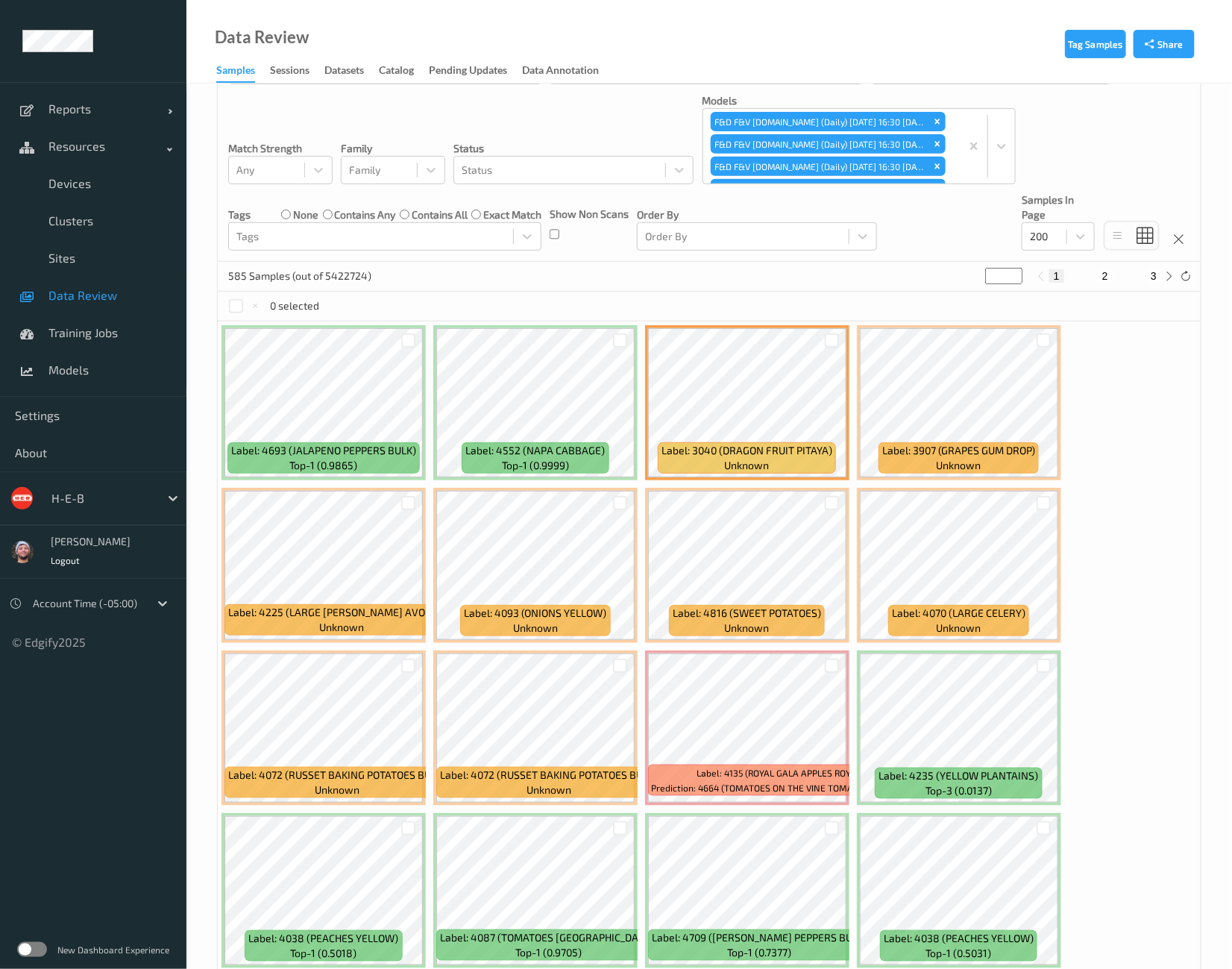
scroll to position [185, 0]
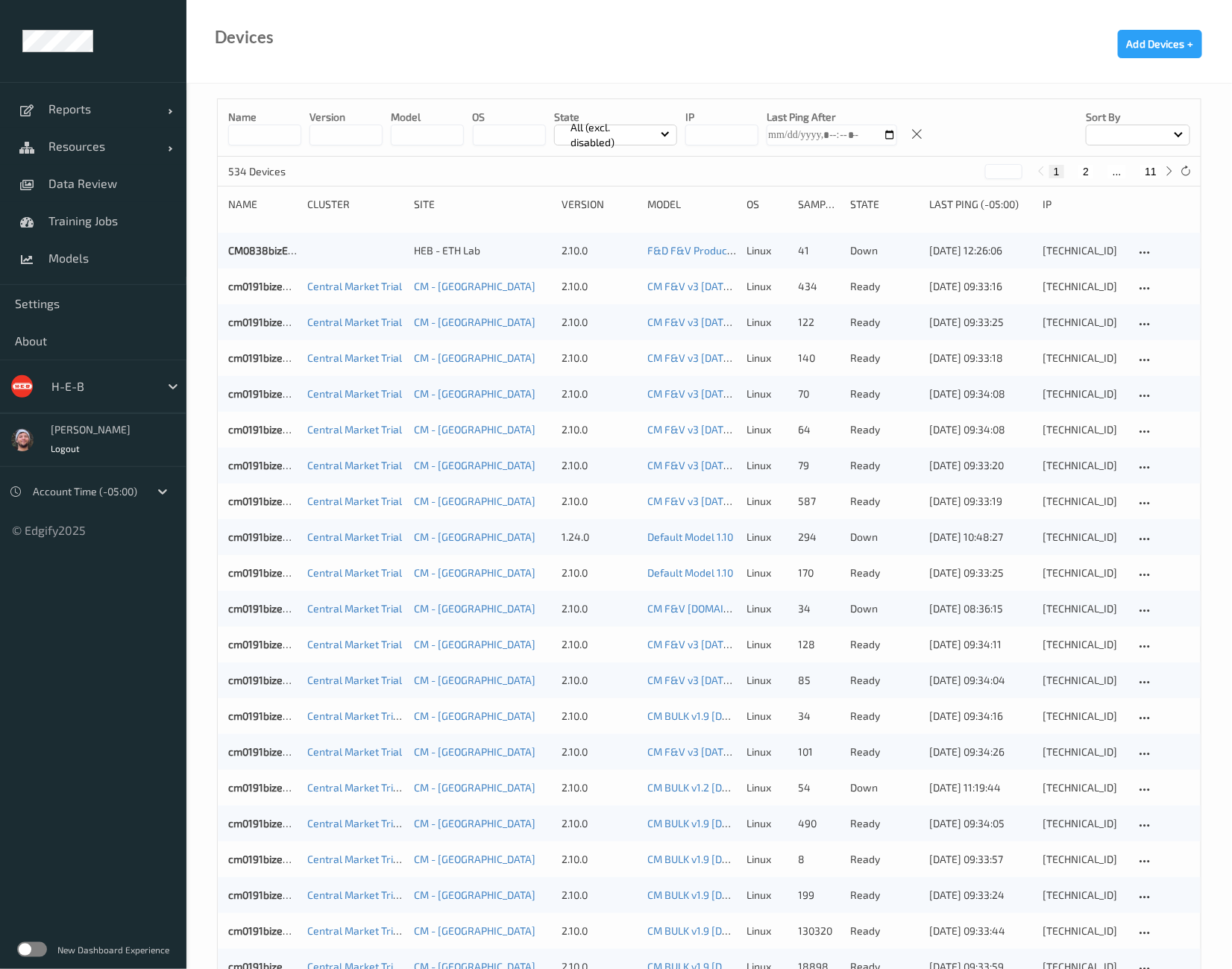
click at [283, 136] on input at bounding box center [264, 134] width 73 height 21
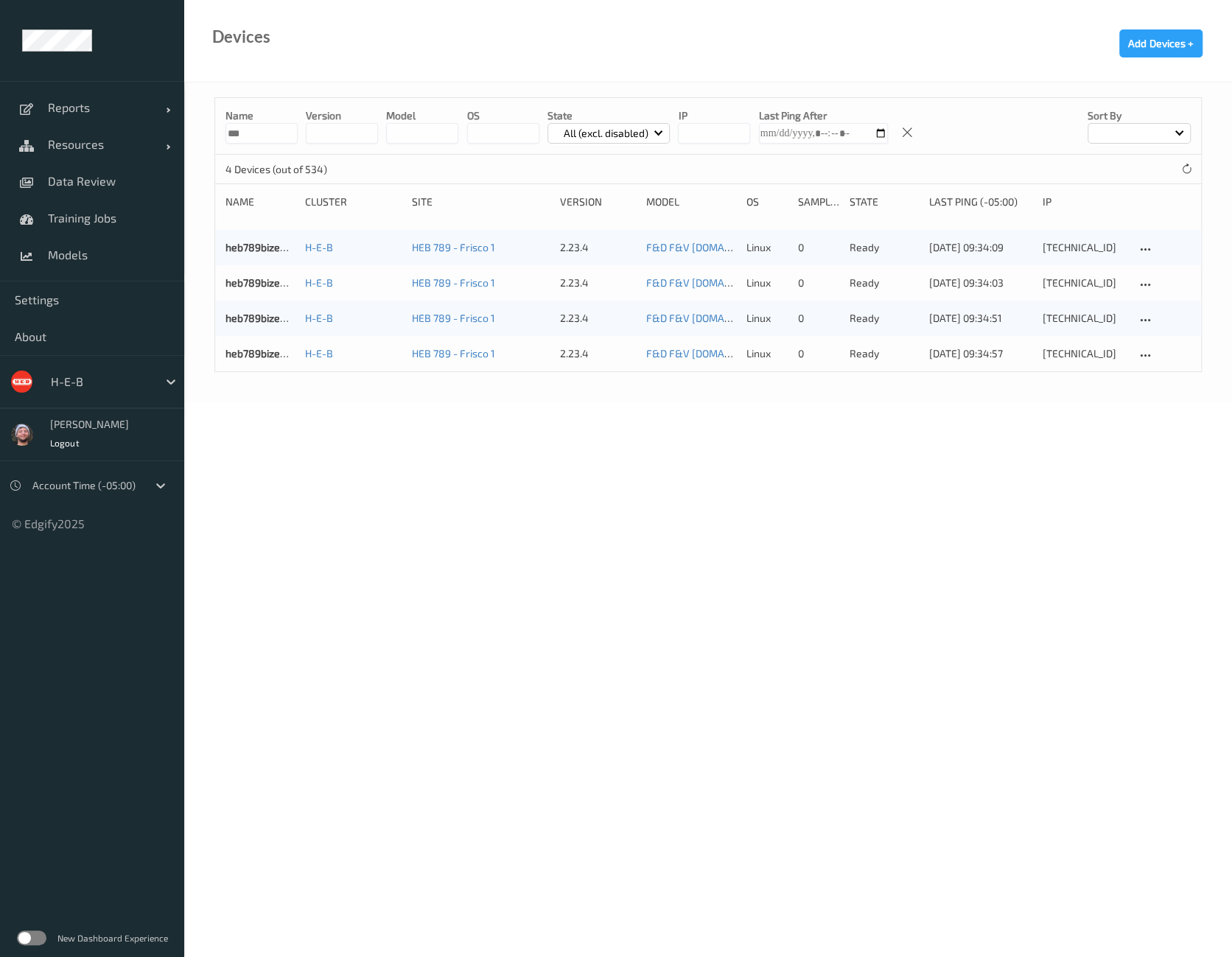
type input "***"
click at [403, 53] on div "Devices Add Devices +" at bounding box center [708, 41] width 1048 height 82
click at [265, 353] on link "heb789bizedg19" at bounding box center [264, 353] width 77 height 13
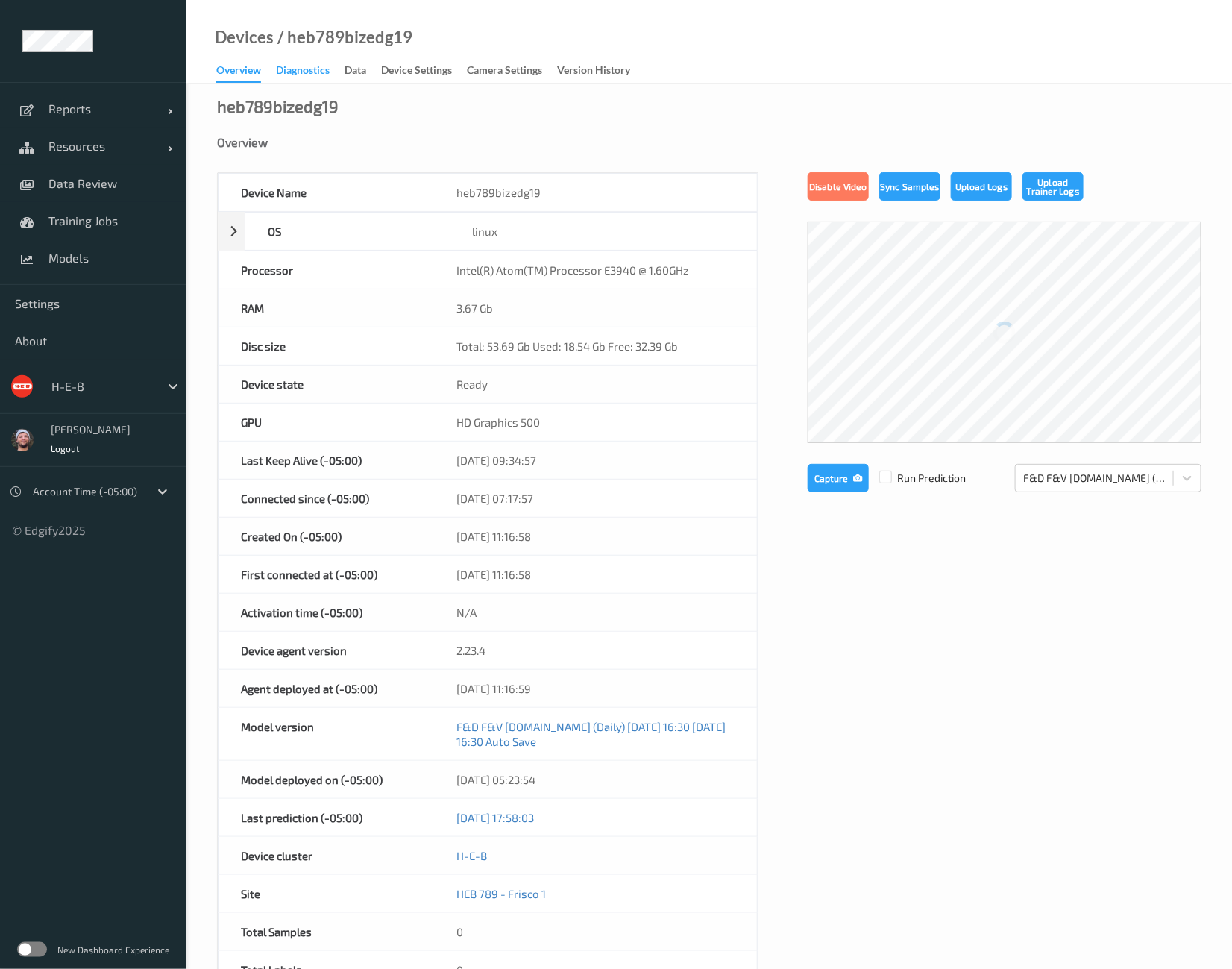
click at [318, 73] on div "Diagnostics" at bounding box center [303, 72] width 54 height 19
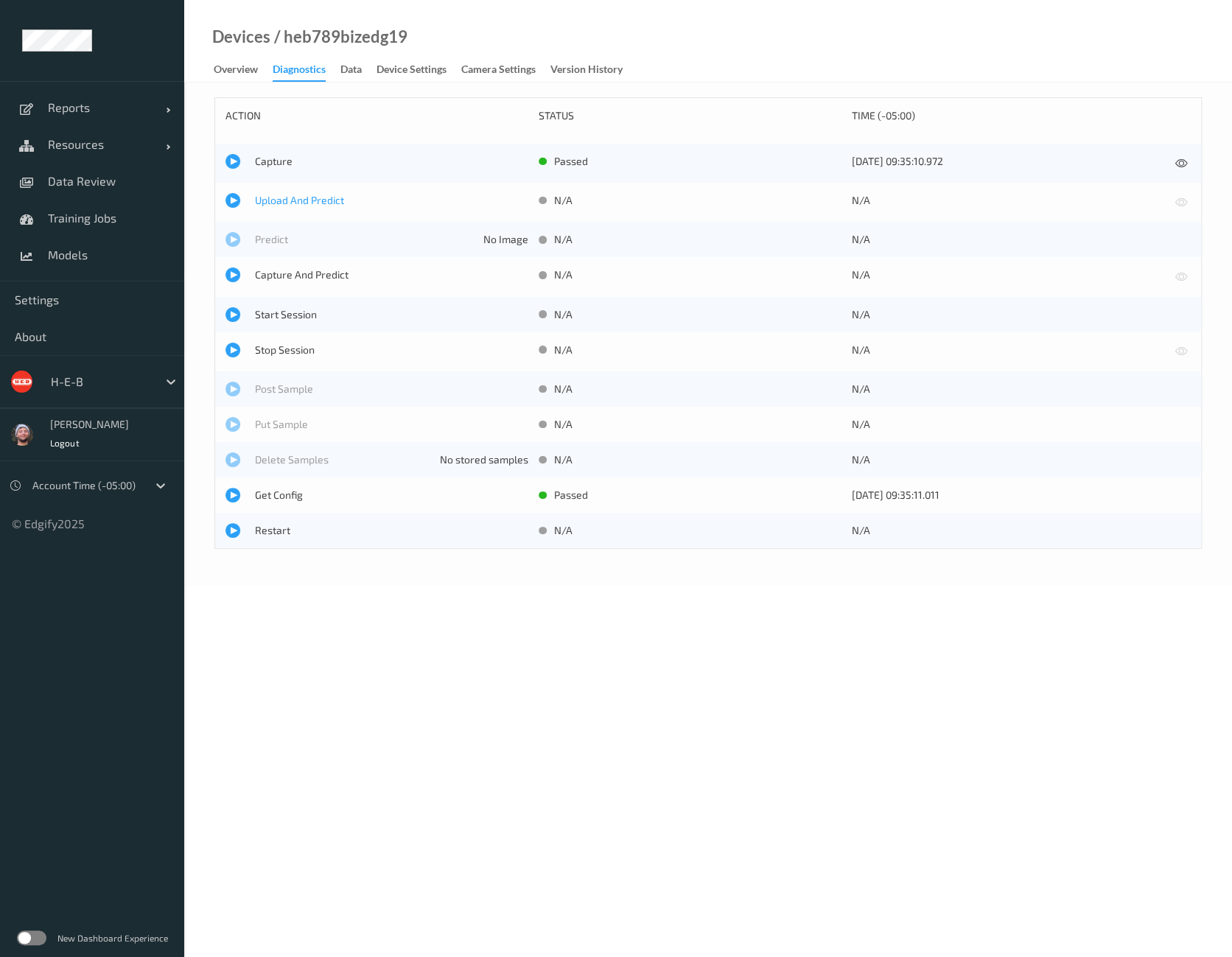
click at [294, 198] on span "Upload And Predict" at bounding box center [392, 200] width 274 height 15
click at [269, 193] on span "Upload And Predict" at bounding box center [392, 200] width 274 height 15
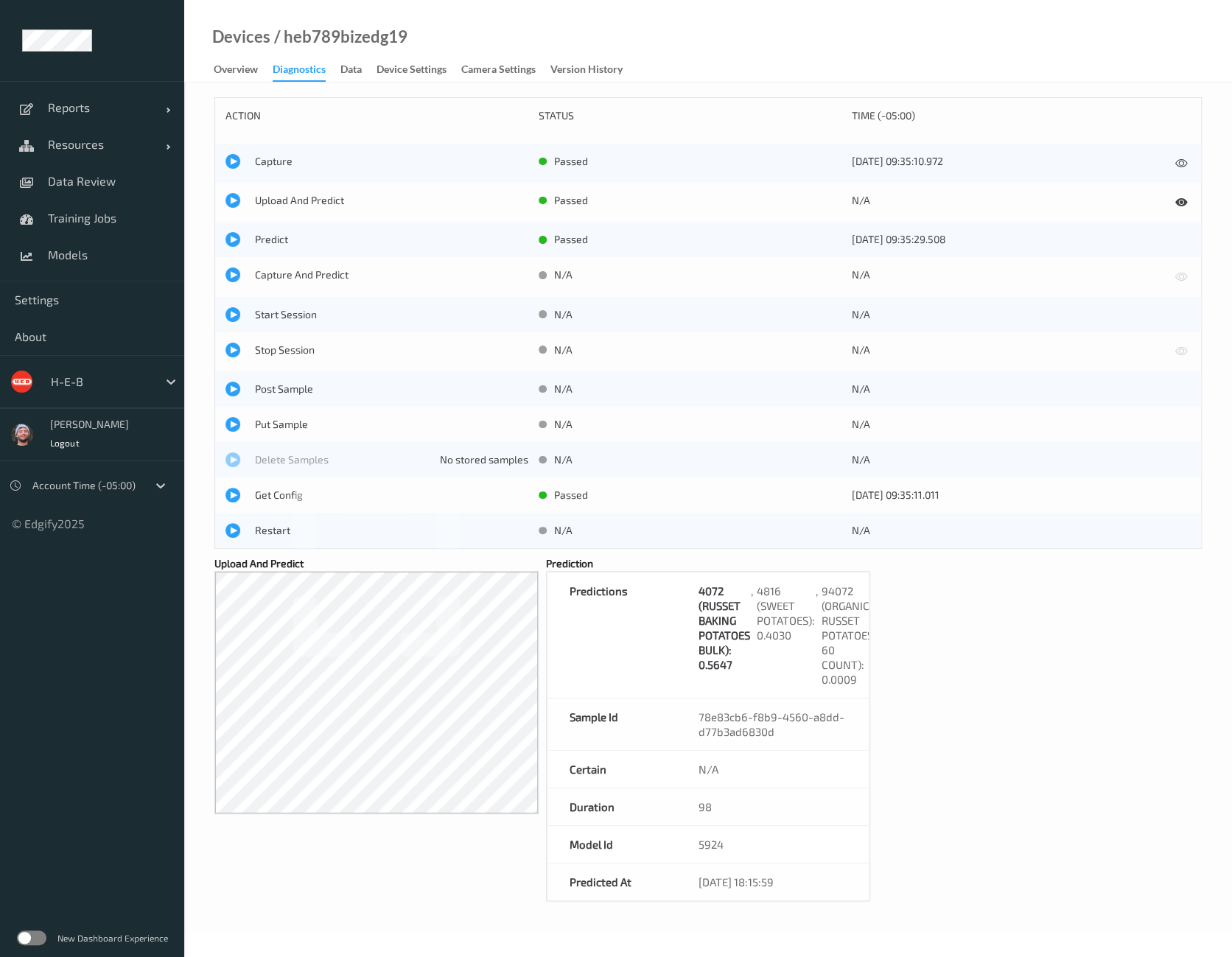
click at [989, 614] on div "action status time (-05:00) Capture passed [DATE] 09:35:10.972 Upload And Predi…" at bounding box center [708, 499] width 988 height 804
click at [282, 203] on span "Upload And Predict" at bounding box center [392, 200] width 274 height 15
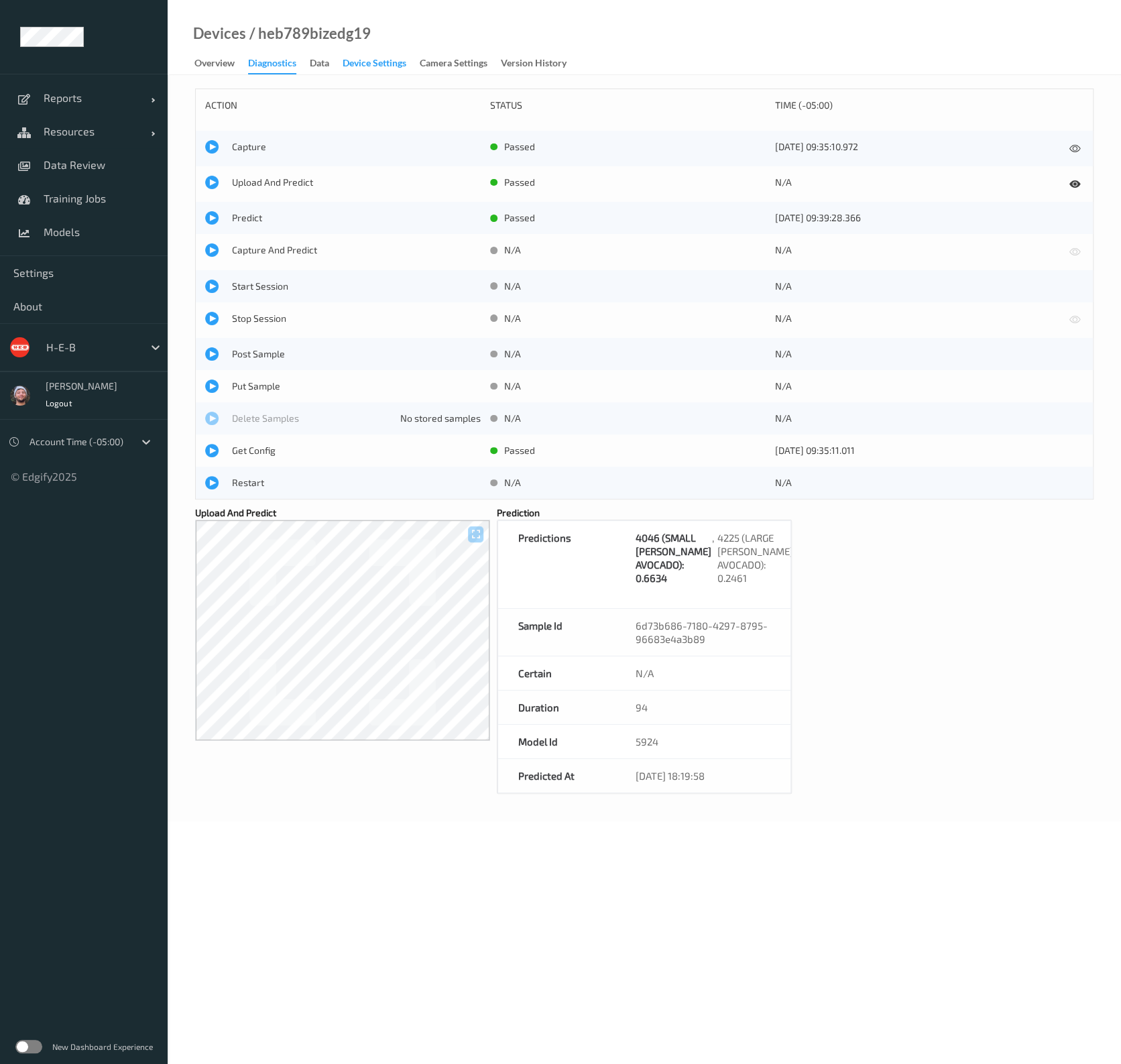
click at [379, 67] on div "Device Settings" at bounding box center [374, 65] width 63 height 17
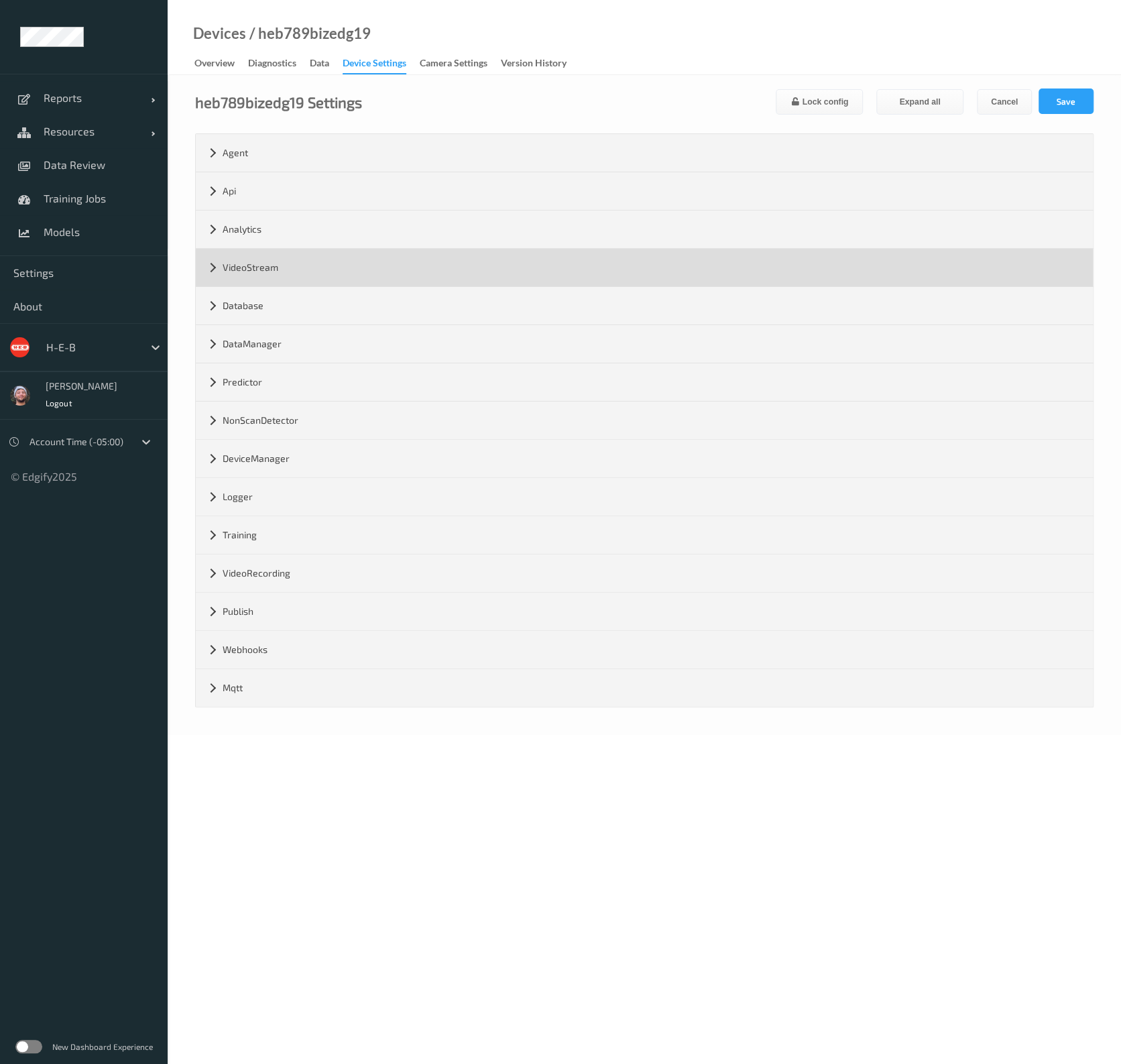
click at [257, 271] on div "VideoStream" at bounding box center [644, 267] width 897 height 37
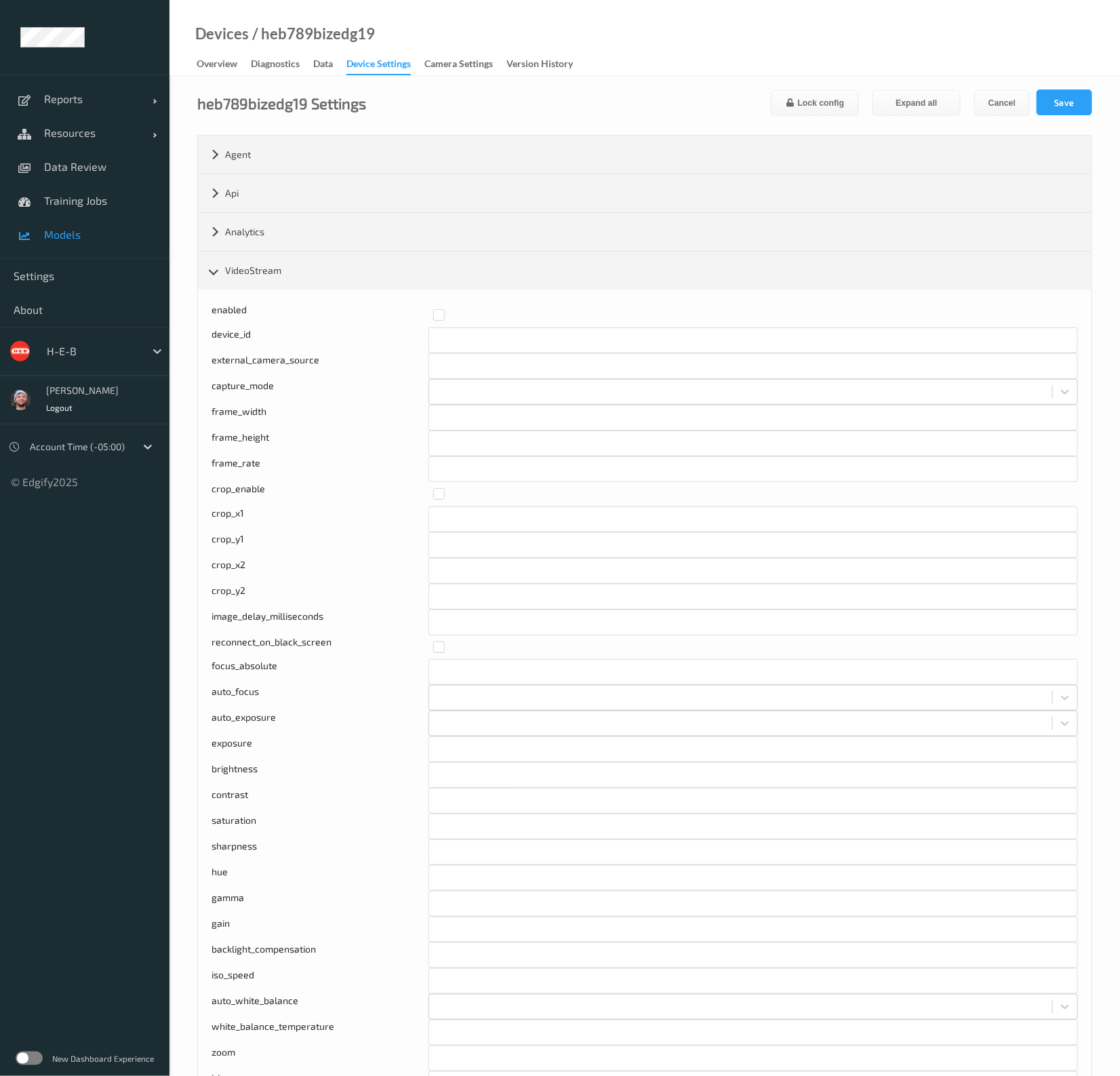
click at [83, 235] on span "Models" at bounding box center [99, 234] width 112 height 13
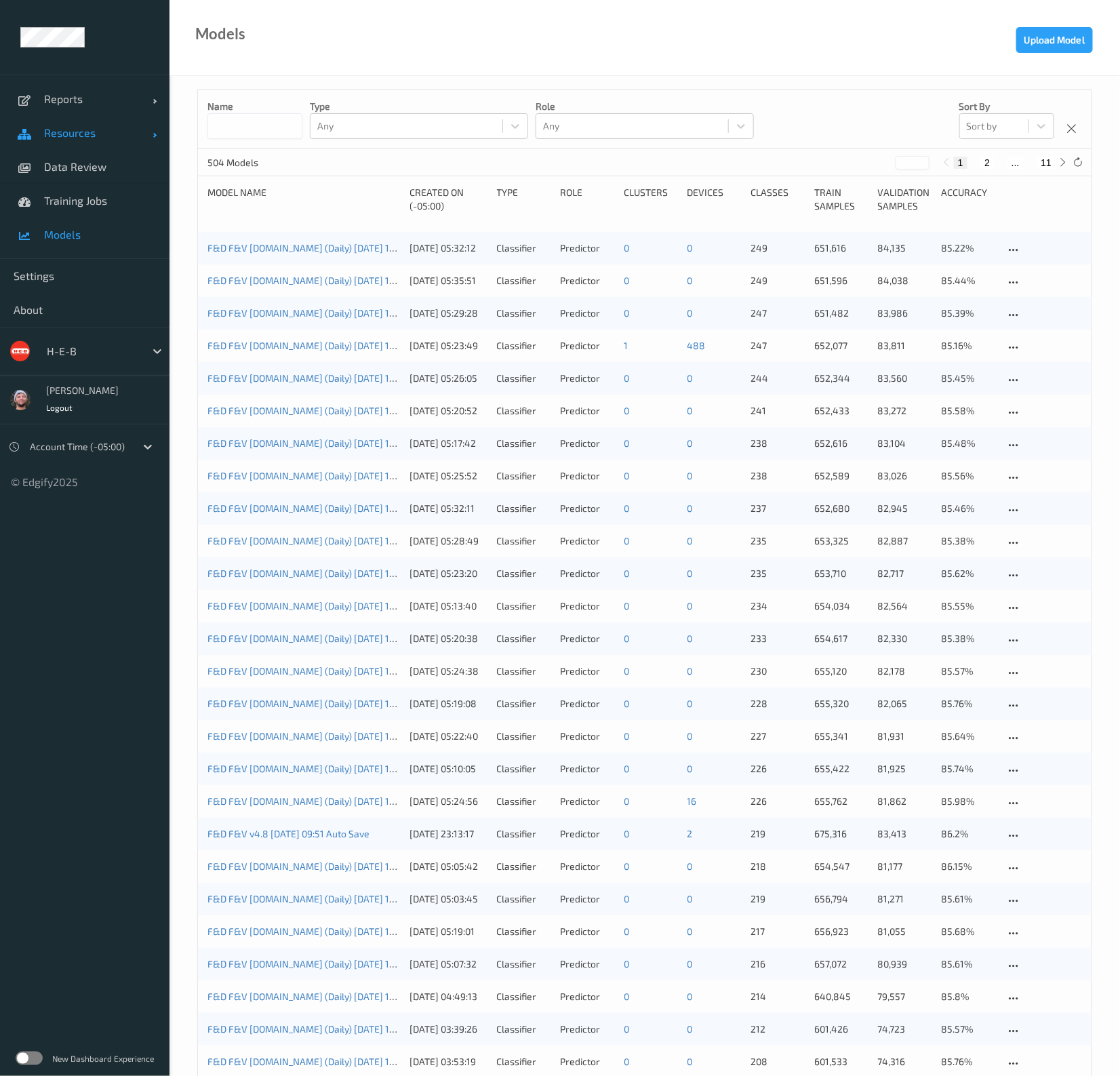
click at [75, 131] on span "Resources" at bounding box center [98, 133] width 109 height 13
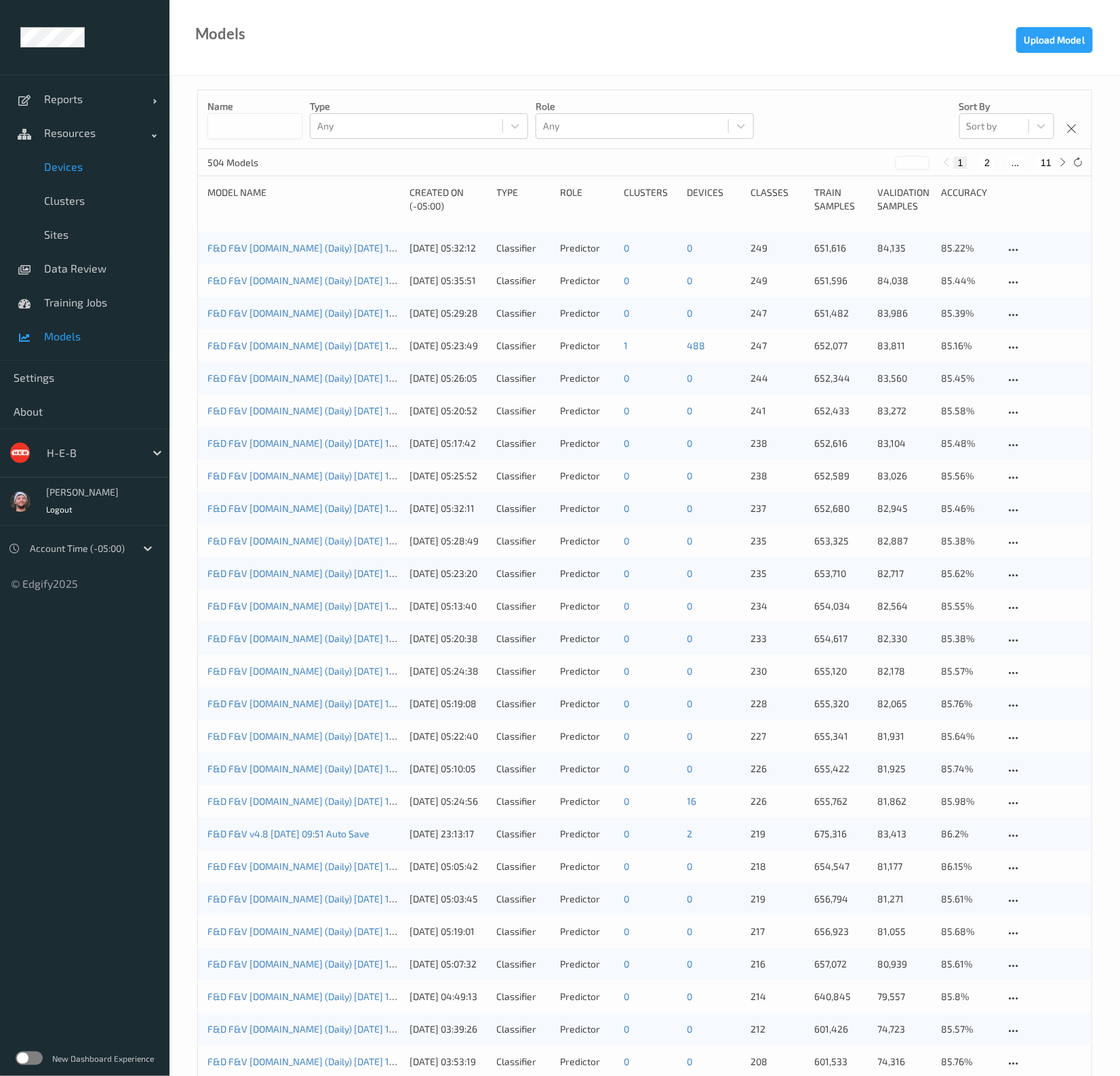
click at [96, 174] on link "Devices" at bounding box center [84, 167] width 169 height 34
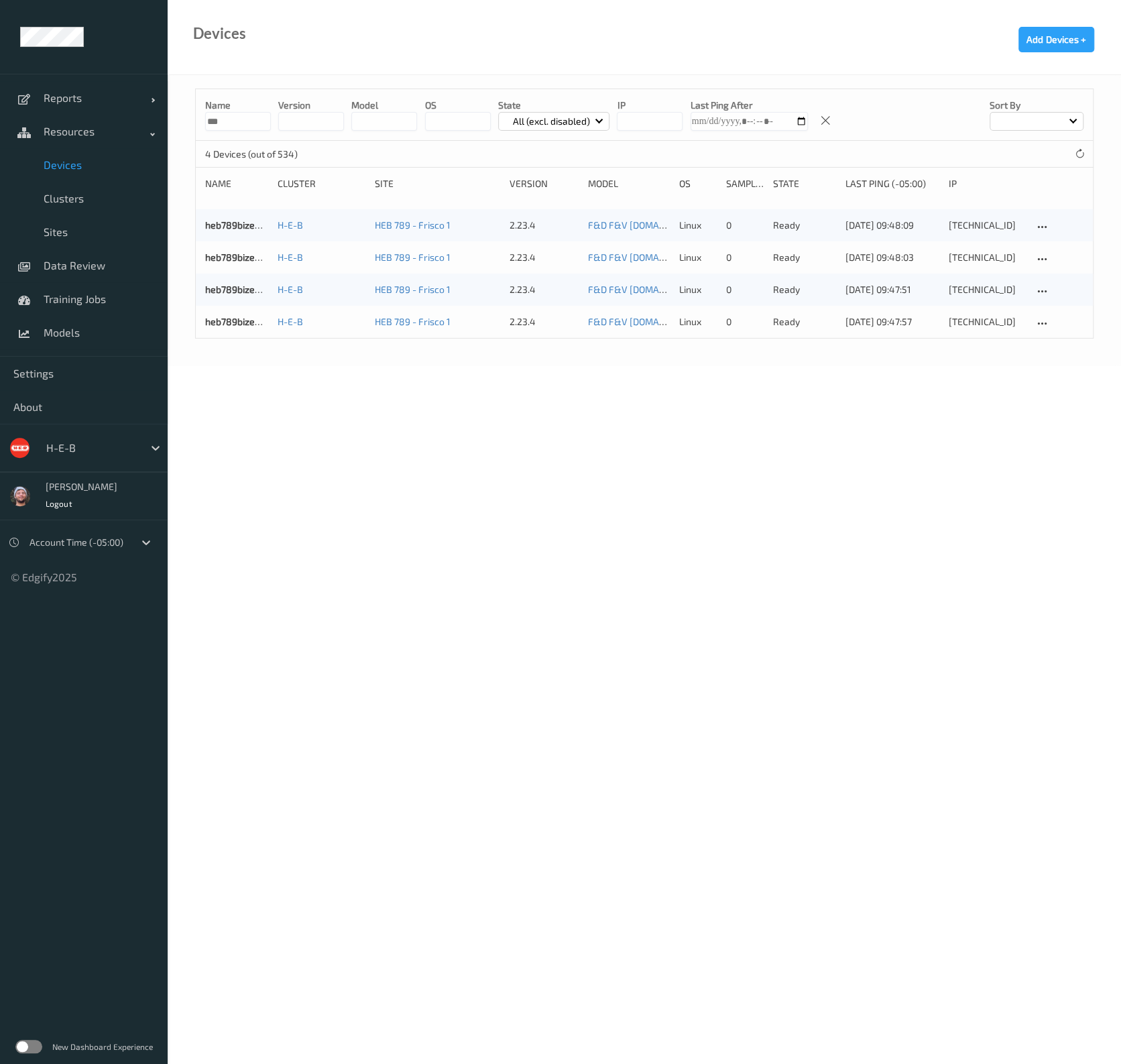
click at [244, 128] on input "***" at bounding box center [237, 121] width 66 height 19
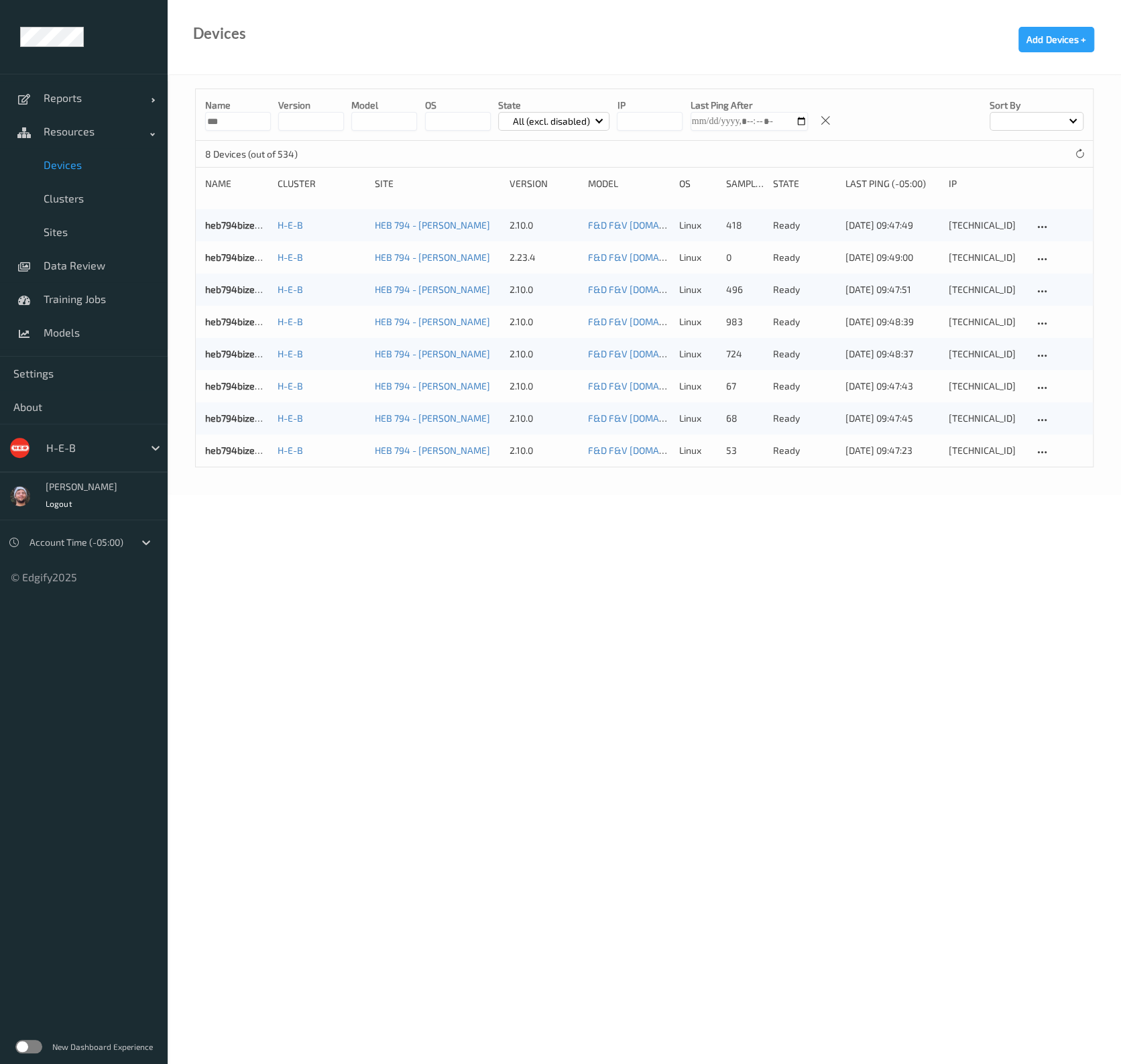
type input "***"
click at [1076, 152] on icon at bounding box center [1079, 154] width 10 height 10
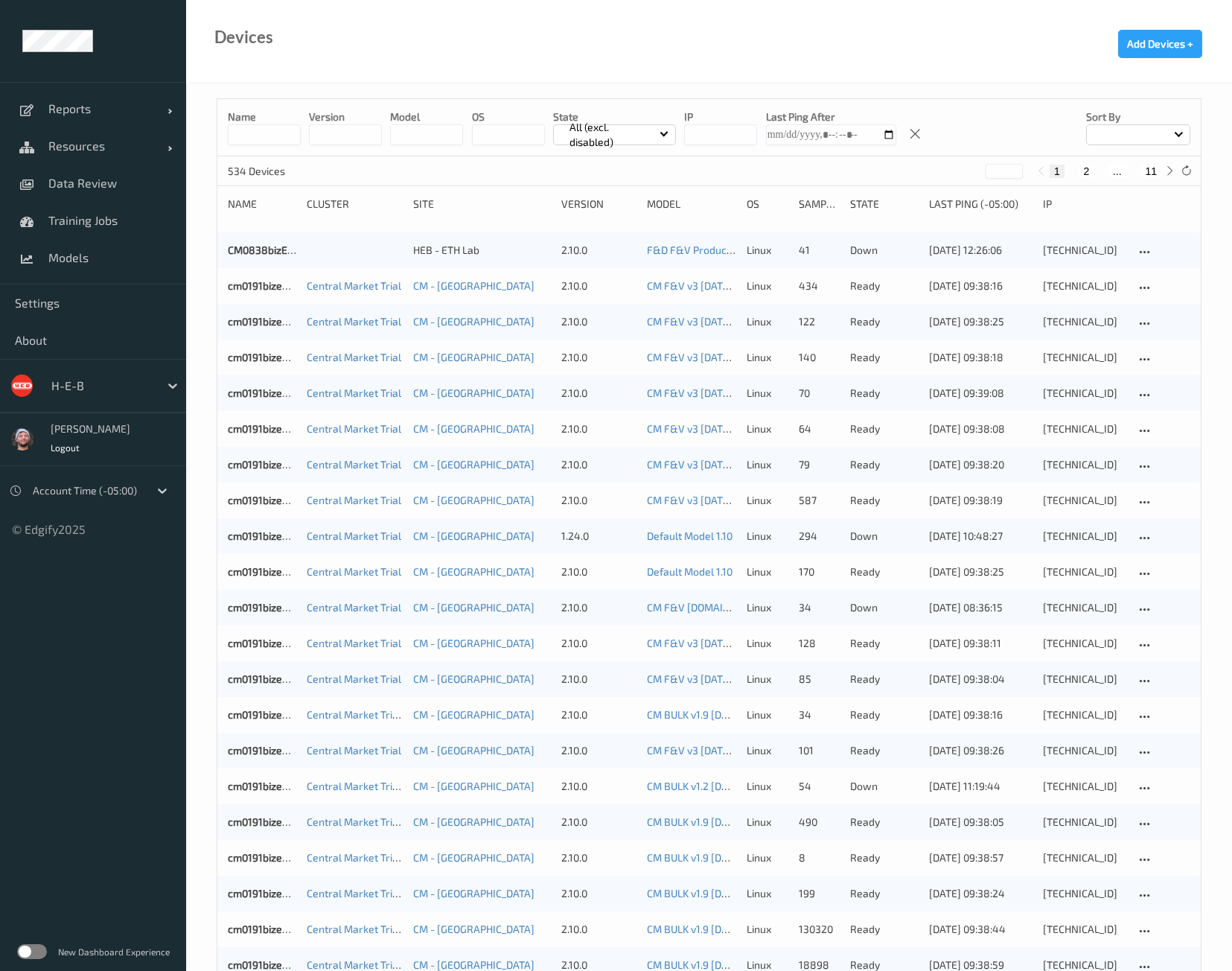
click at [277, 131] on input at bounding box center [264, 134] width 73 height 21
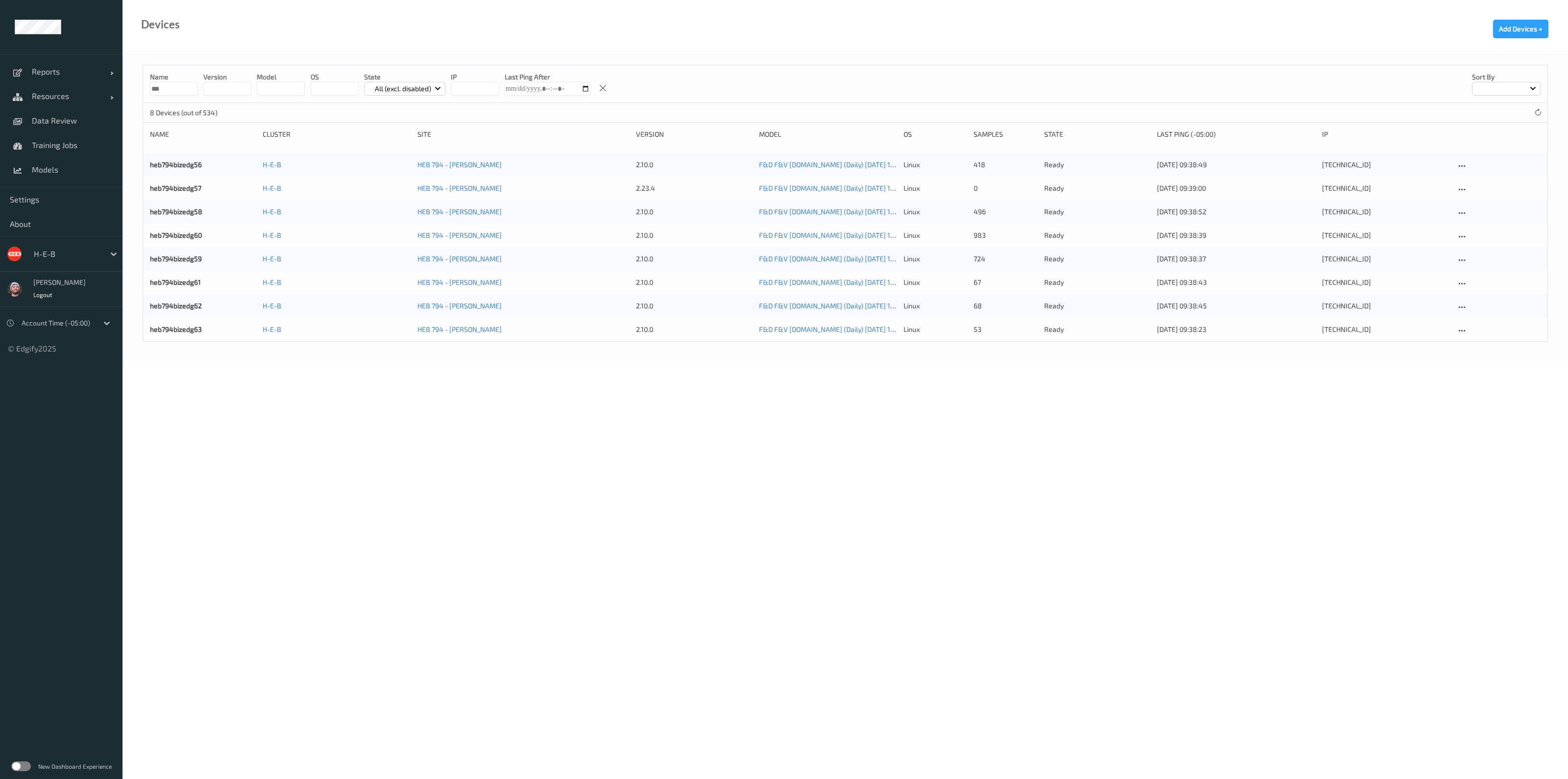
type input "***"
click at [652, 492] on body "Reports Default Report Customized Report Resources Devices Clusters Sites Data …" at bounding box center [784, 389] width 1568 height 779
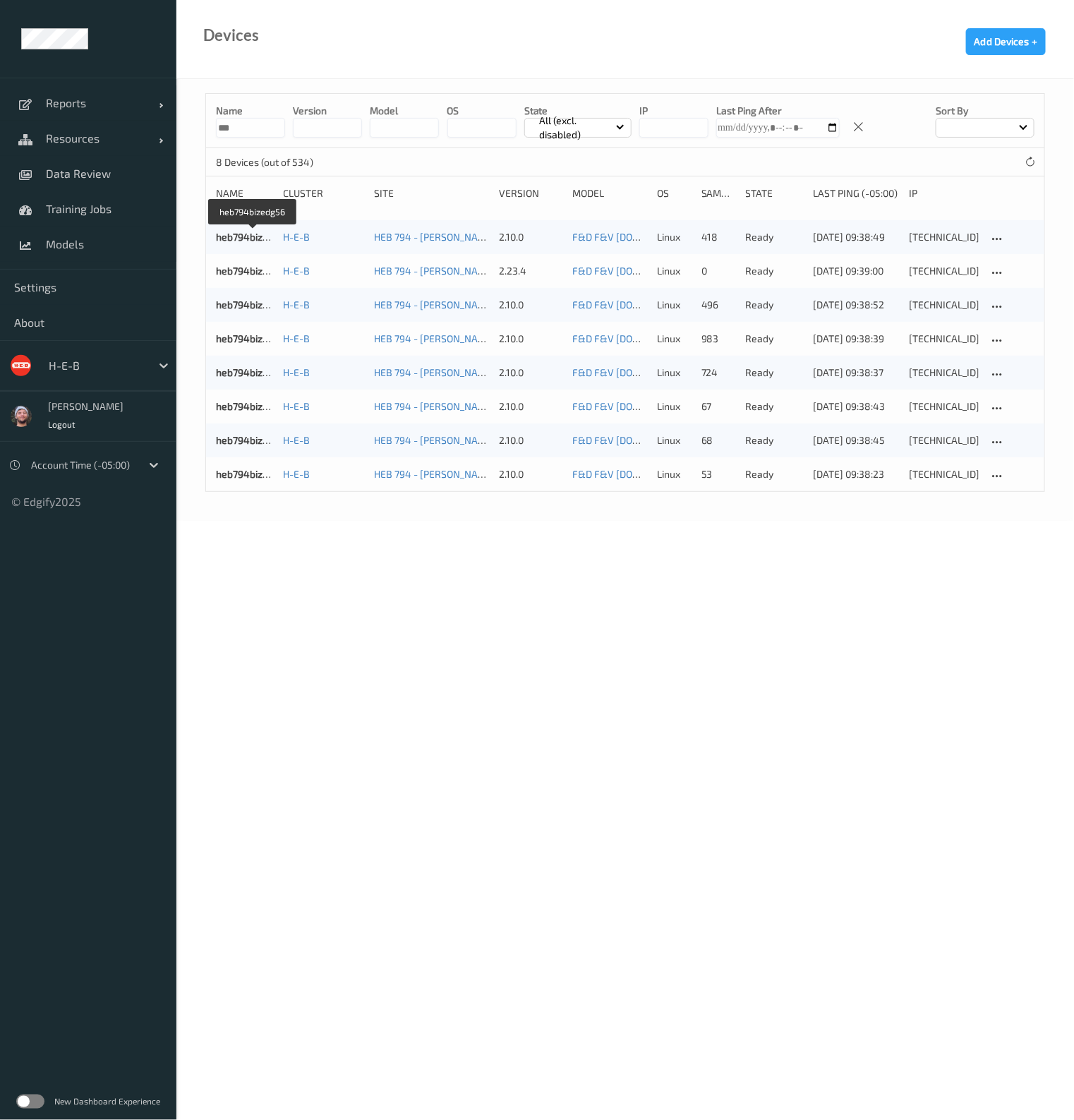
click at [281, 280] on div "heb794bizedg57 H-E-B HEB 794 - [PERSON_NAME] 2.23.4 F&D F&V [DOMAIN_NAME] (Dail…" at bounding box center [625, 271] width 838 height 34
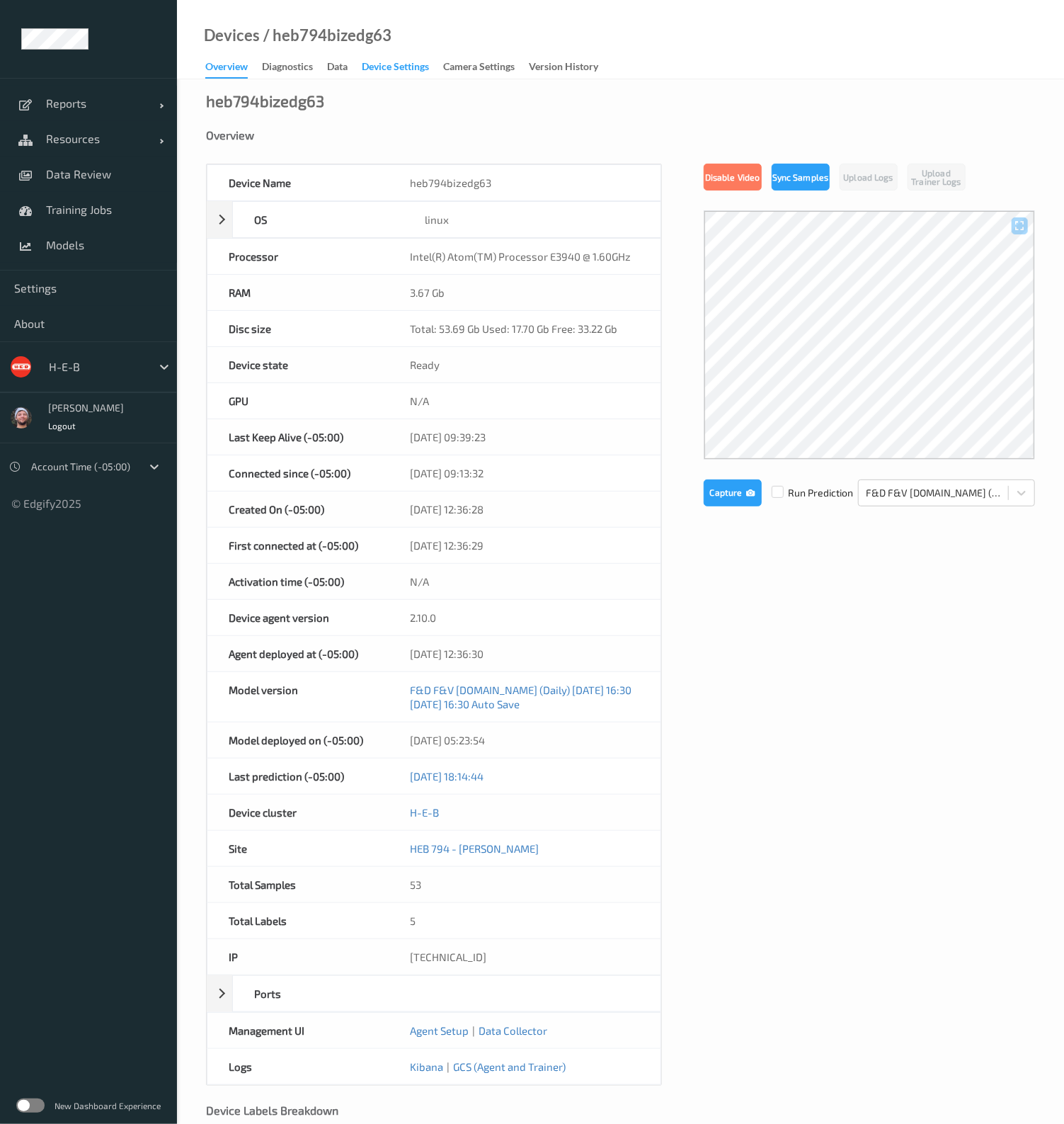
click at [393, 66] on div "Device Settings" at bounding box center [395, 69] width 67 height 18
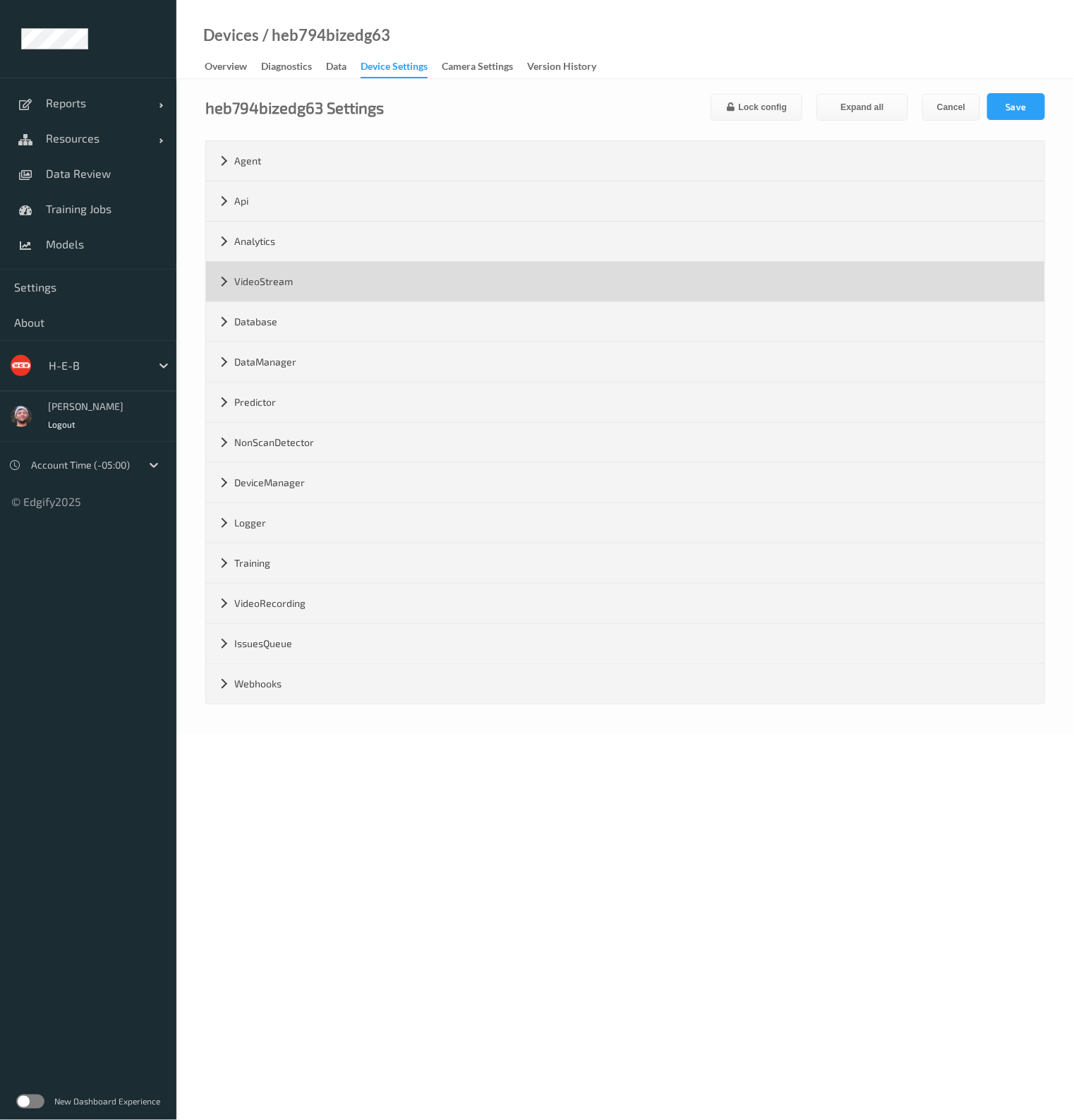
click at [281, 280] on div "VideoStream" at bounding box center [625, 281] width 838 height 39
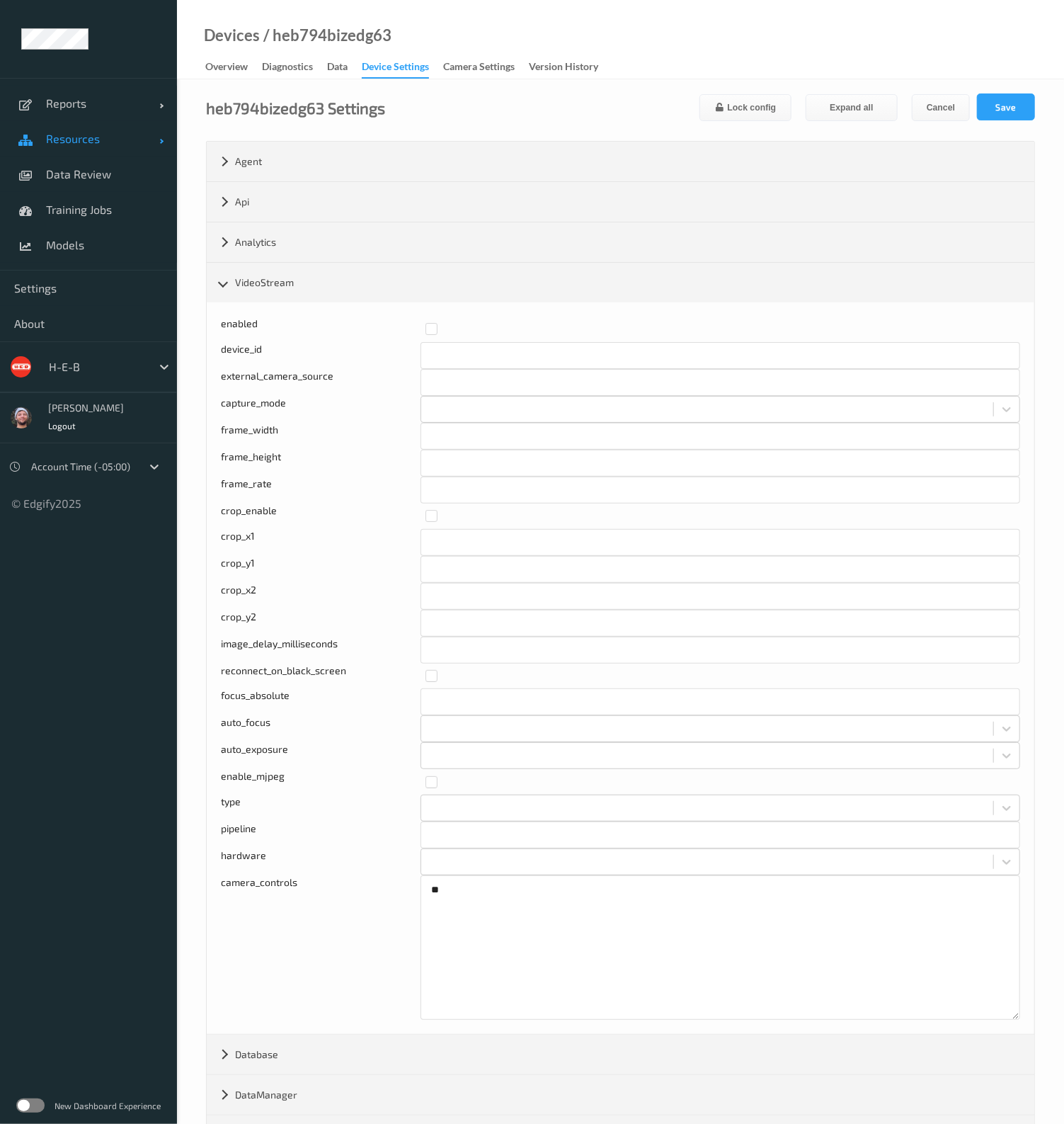
drag, startPoint x: 112, startPoint y: 143, endPoint x: 103, endPoint y: 153, distance: 13.5
click at [113, 140] on span "Resources" at bounding box center [102, 139] width 113 height 14
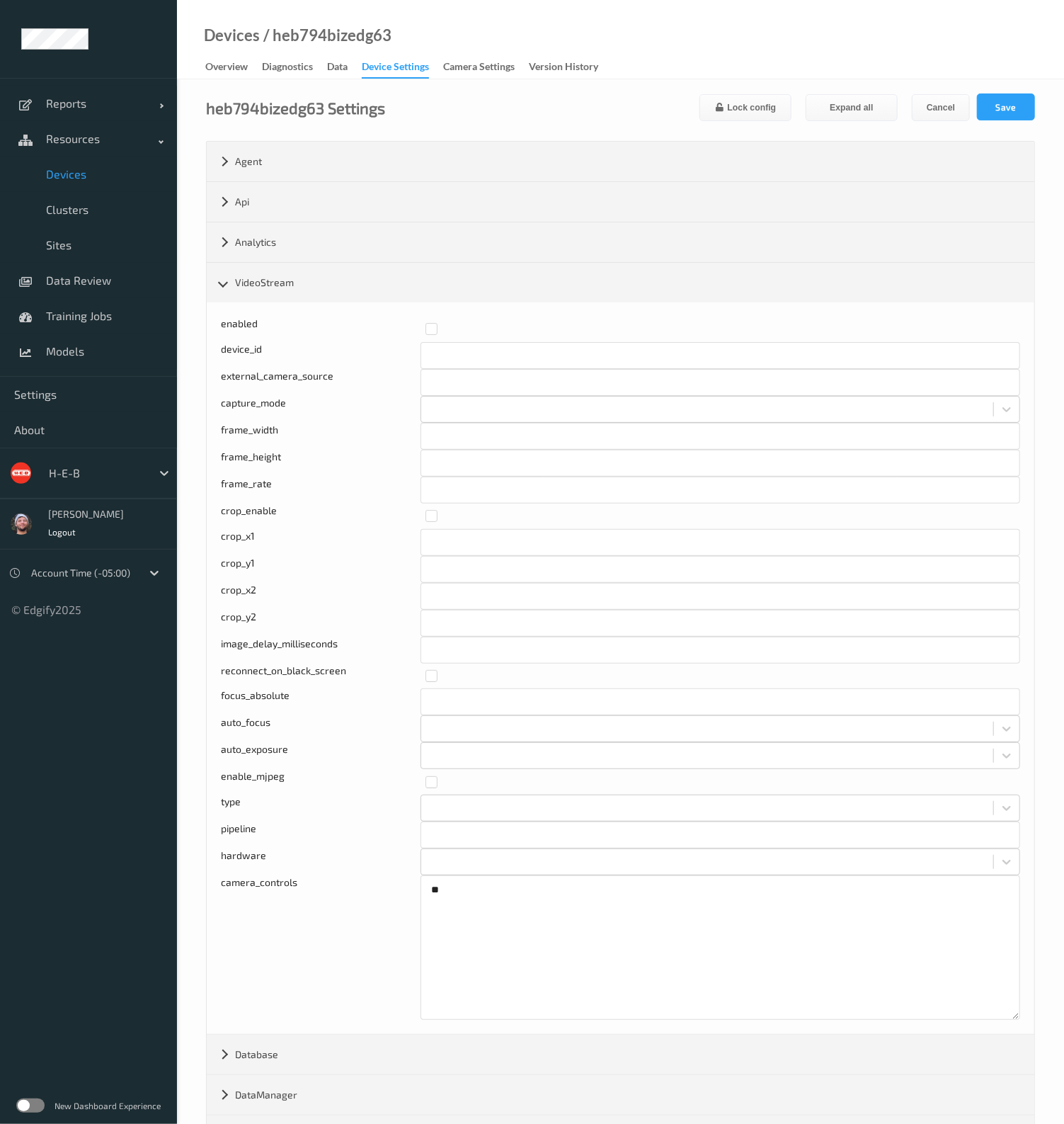
click at [92, 171] on span "Devices" at bounding box center [104, 174] width 117 height 14
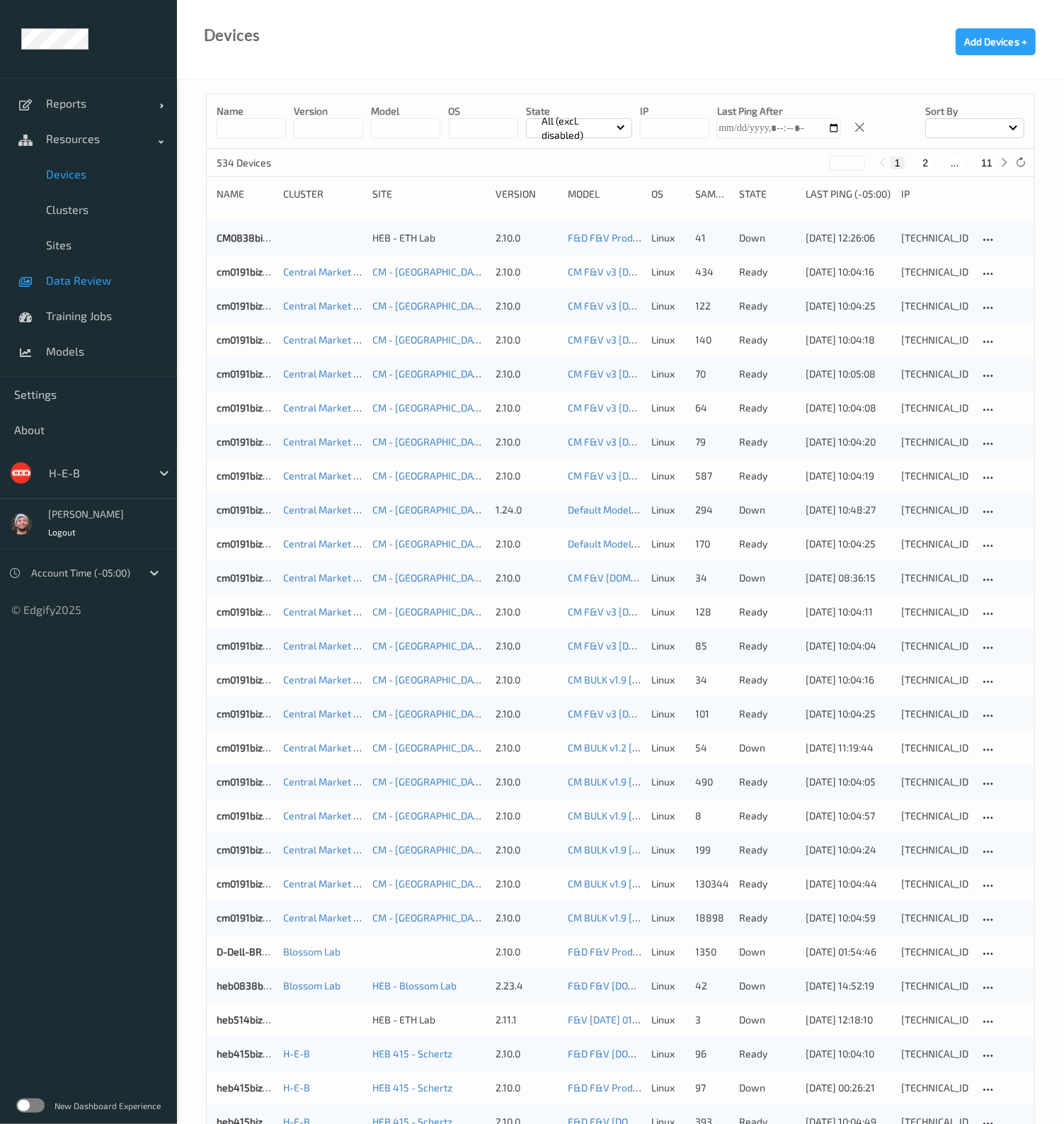
click at [97, 278] on span "Data Review" at bounding box center [104, 281] width 117 height 14
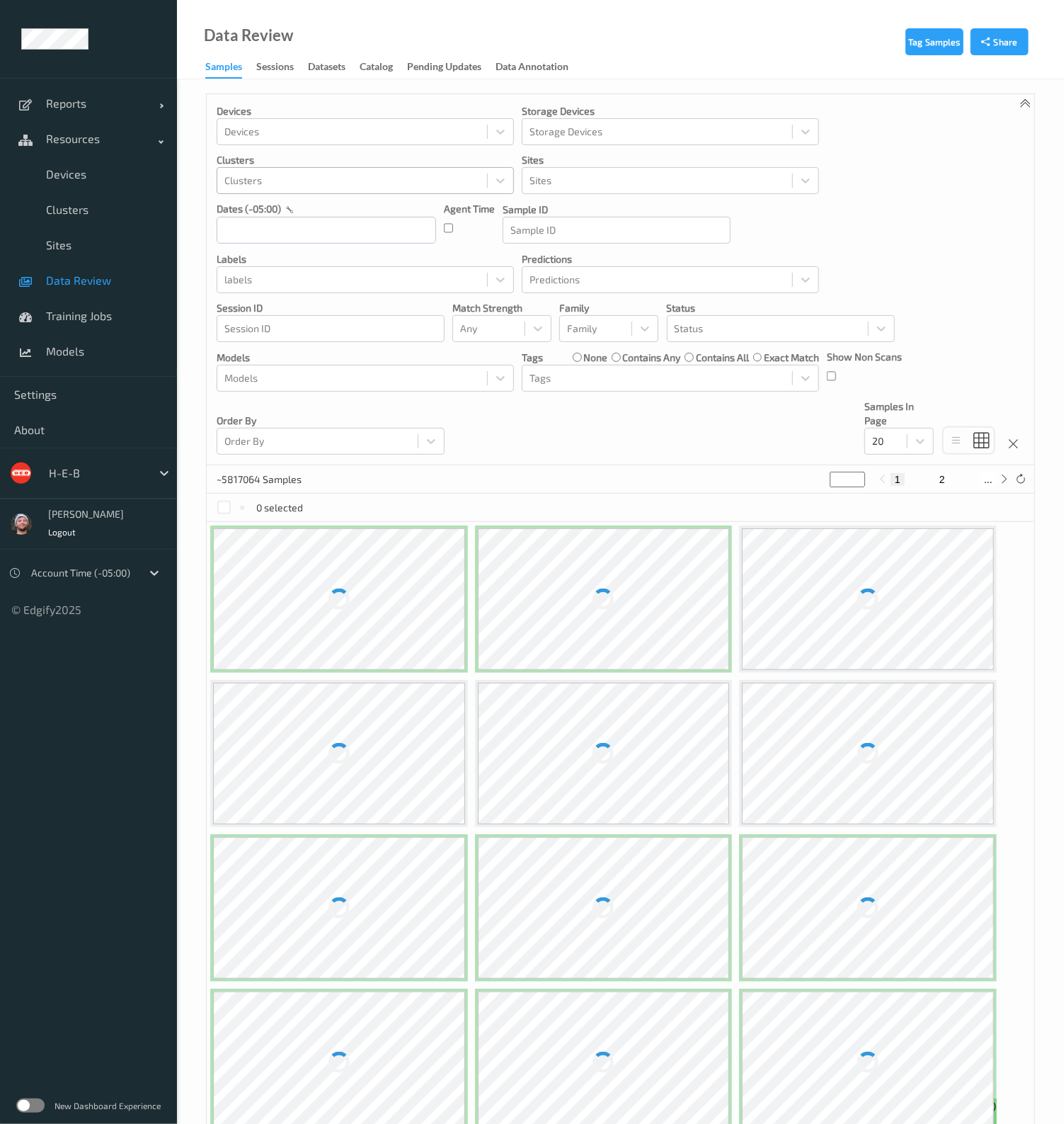
click at [294, 188] on div at bounding box center [352, 180] width 256 height 17
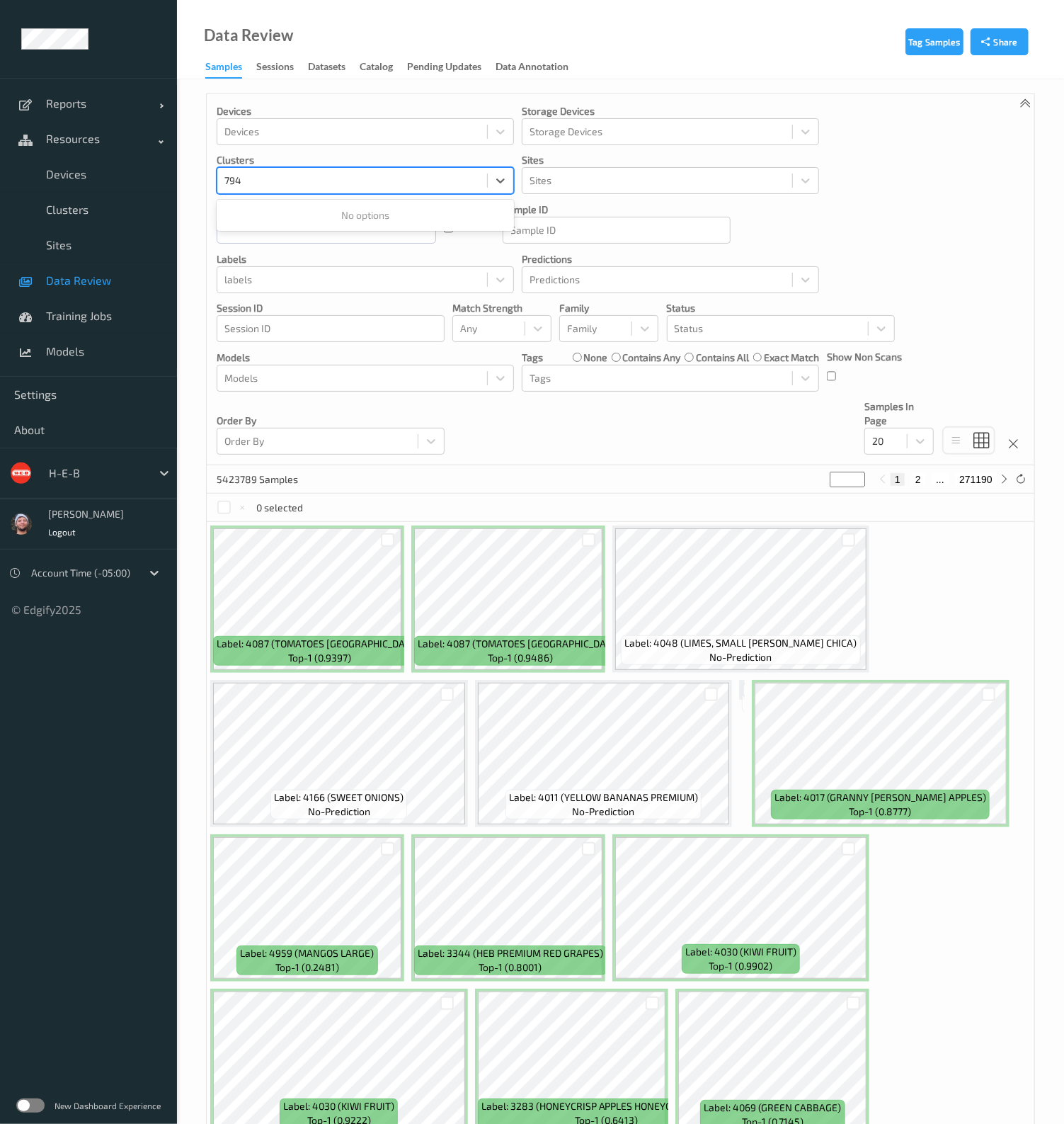
type input "794"
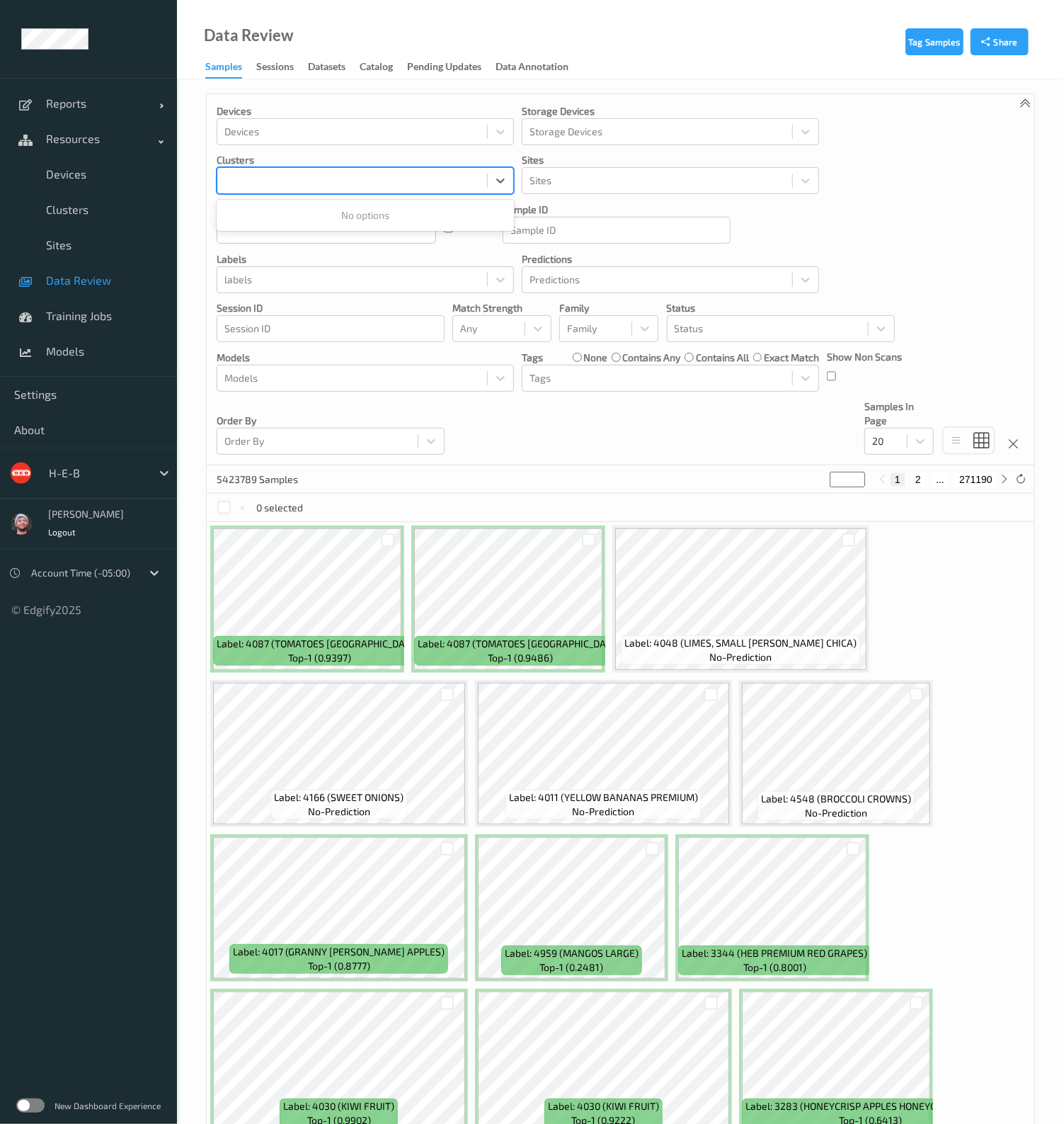
click at [317, 157] on p "Clusters" at bounding box center [365, 160] width 297 height 14
click at [281, 212] on p "dates (-05:00)" at bounding box center [248, 208] width 64 height 14
click at [604, 188] on div at bounding box center [657, 180] width 256 height 17
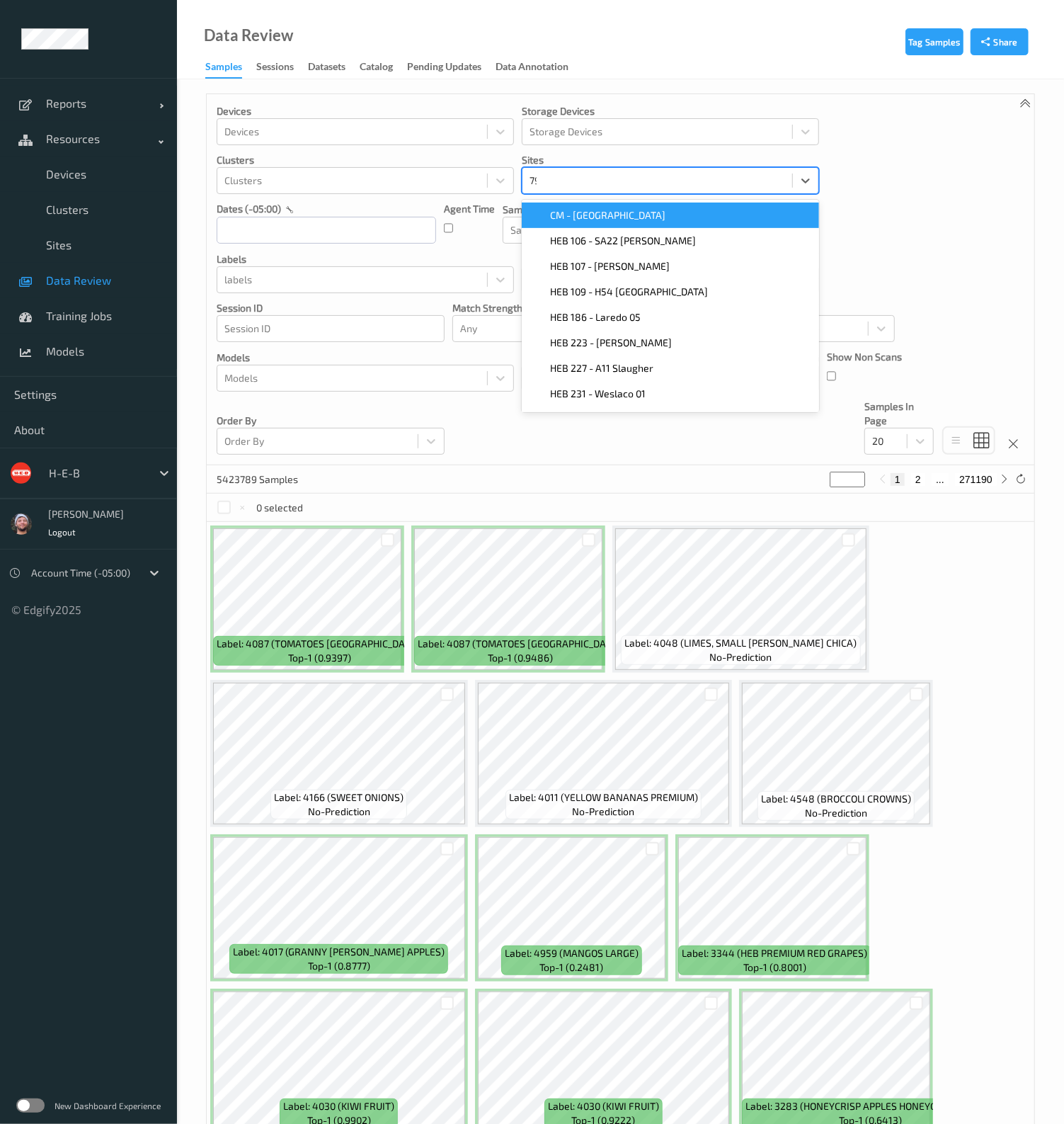
type input "794"
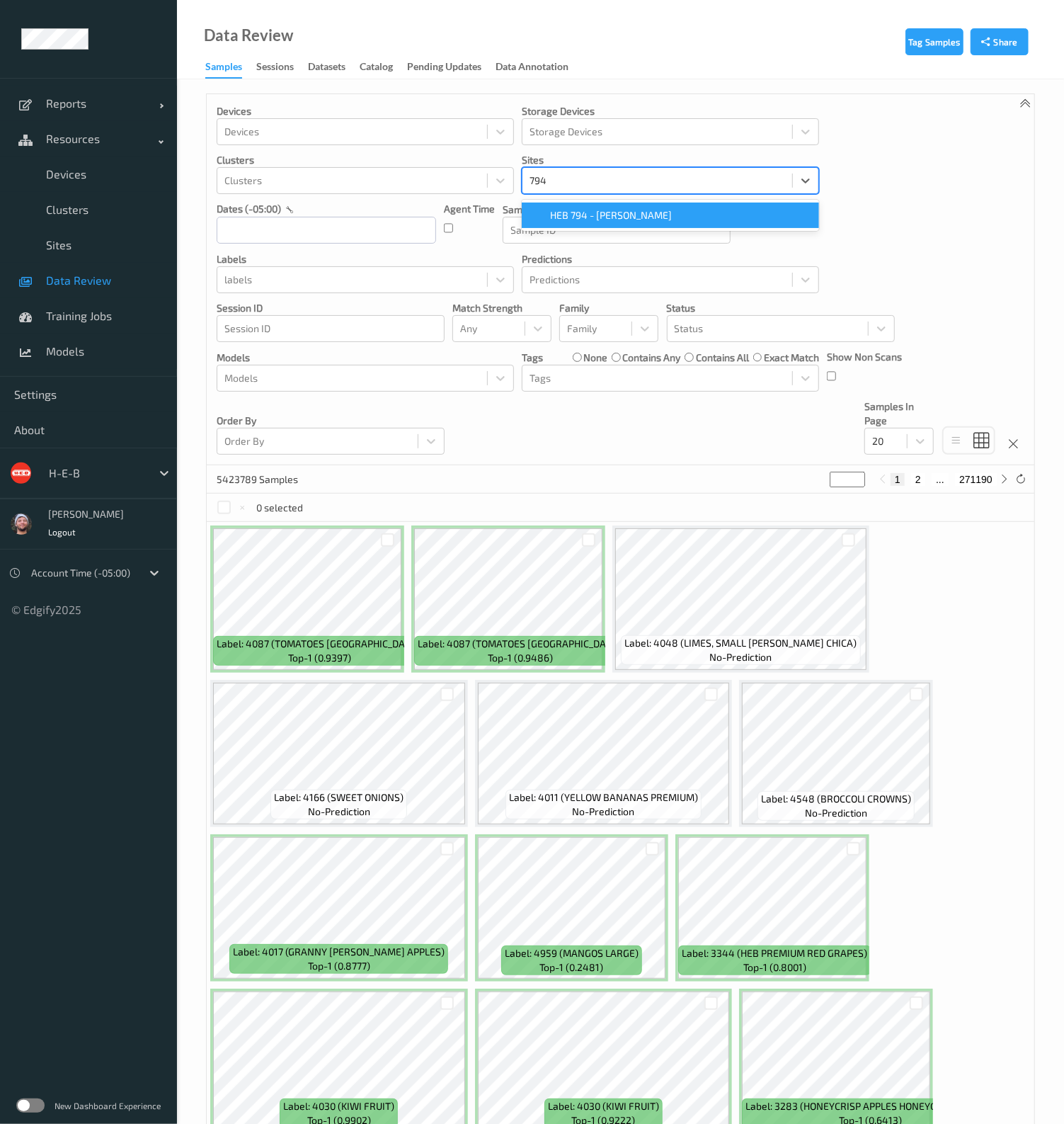
click at [632, 226] on div "HEB 794 - [PERSON_NAME]" at bounding box center [670, 215] width 297 height 26
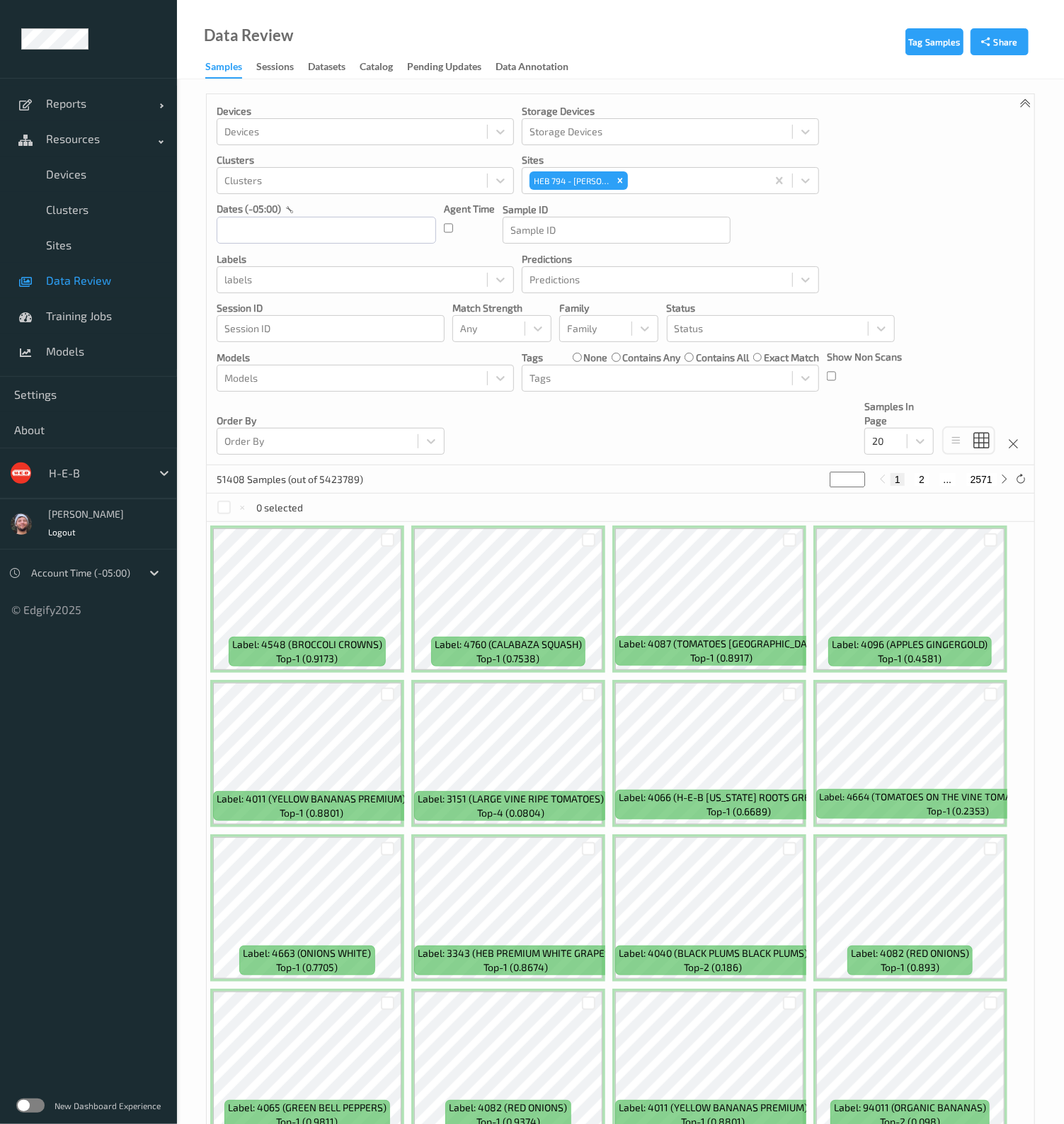
click at [503, 456] on div "Devices Devices Storage Devices Storage Devices Clusters Clusters Sites HEB 794…" at bounding box center [620, 280] width 827 height 371
click at [294, 126] on div at bounding box center [352, 131] width 256 height 17
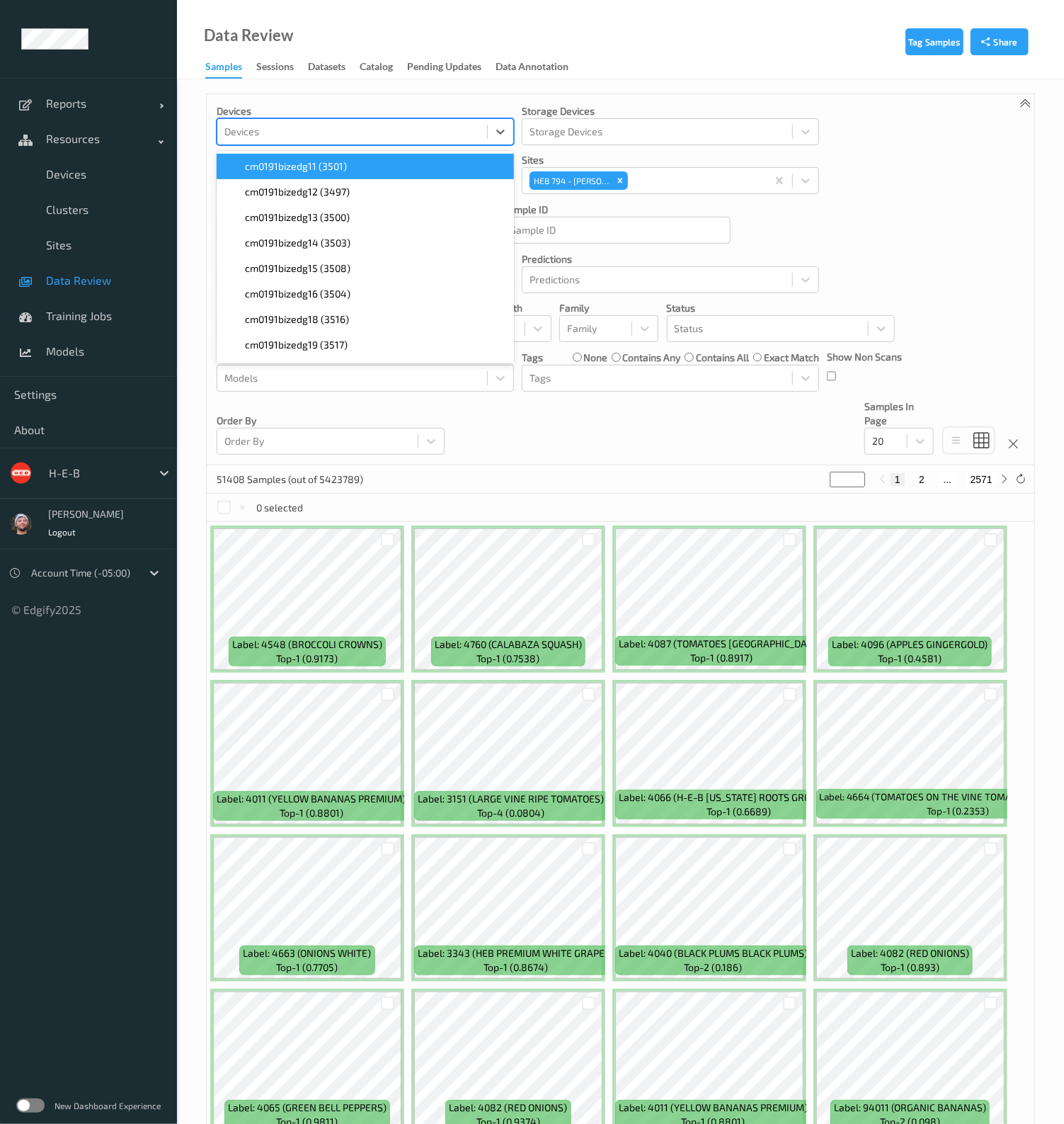
type input "6"
type input "794"
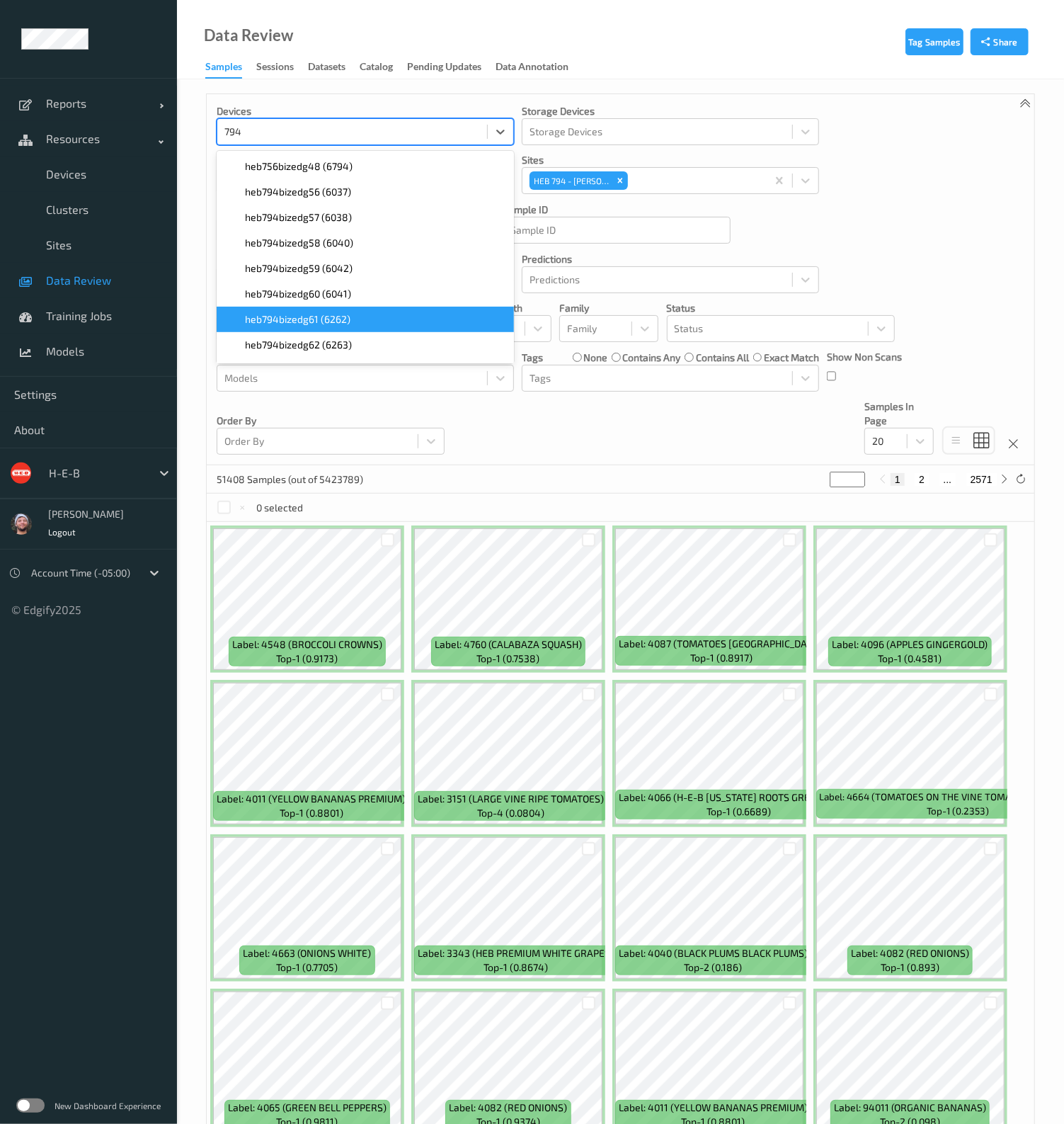
scroll to position [22, 0]
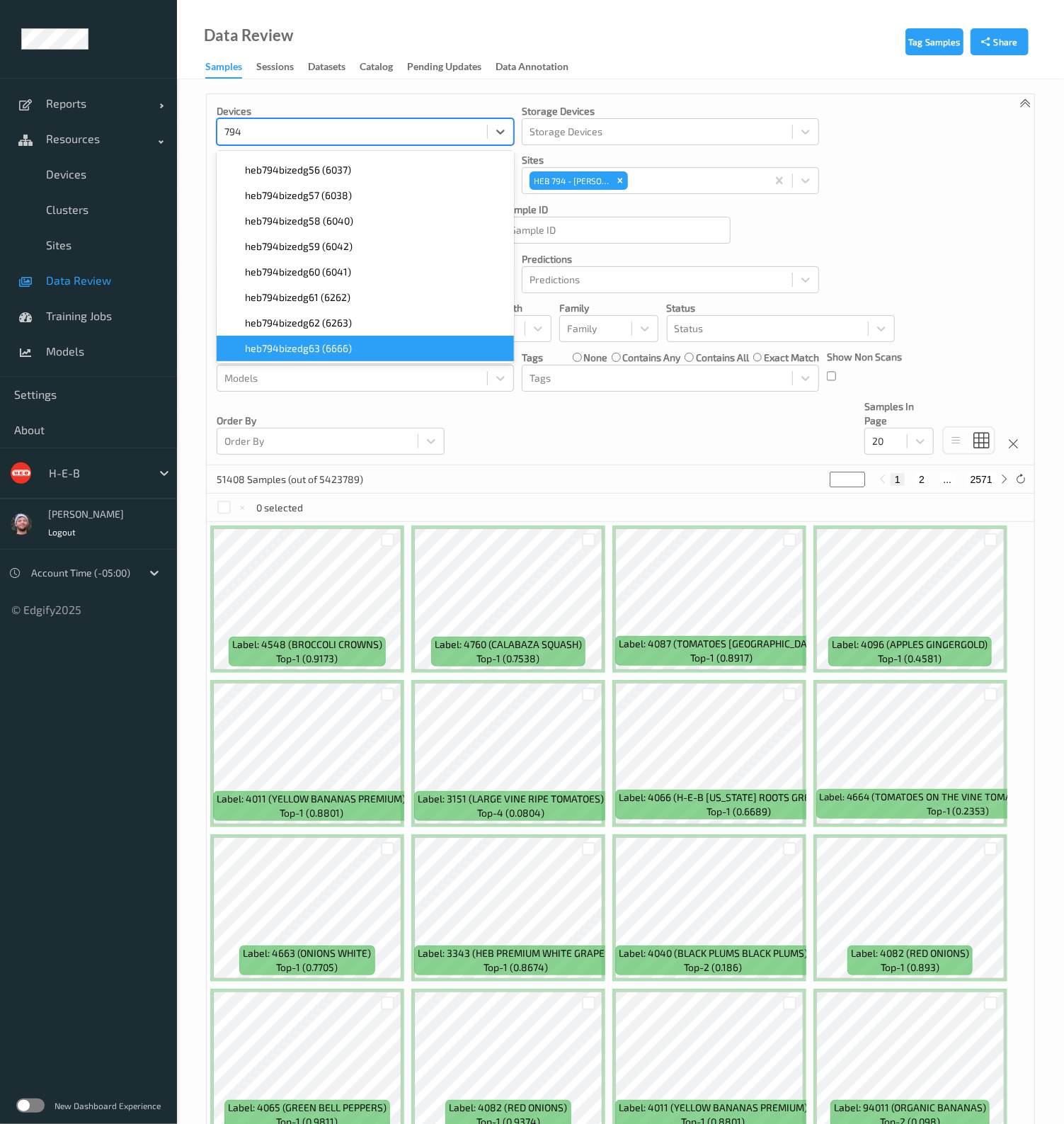
click at [339, 338] on div "heb794bizedg63 (6666)" at bounding box center [365, 348] width 297 height 26
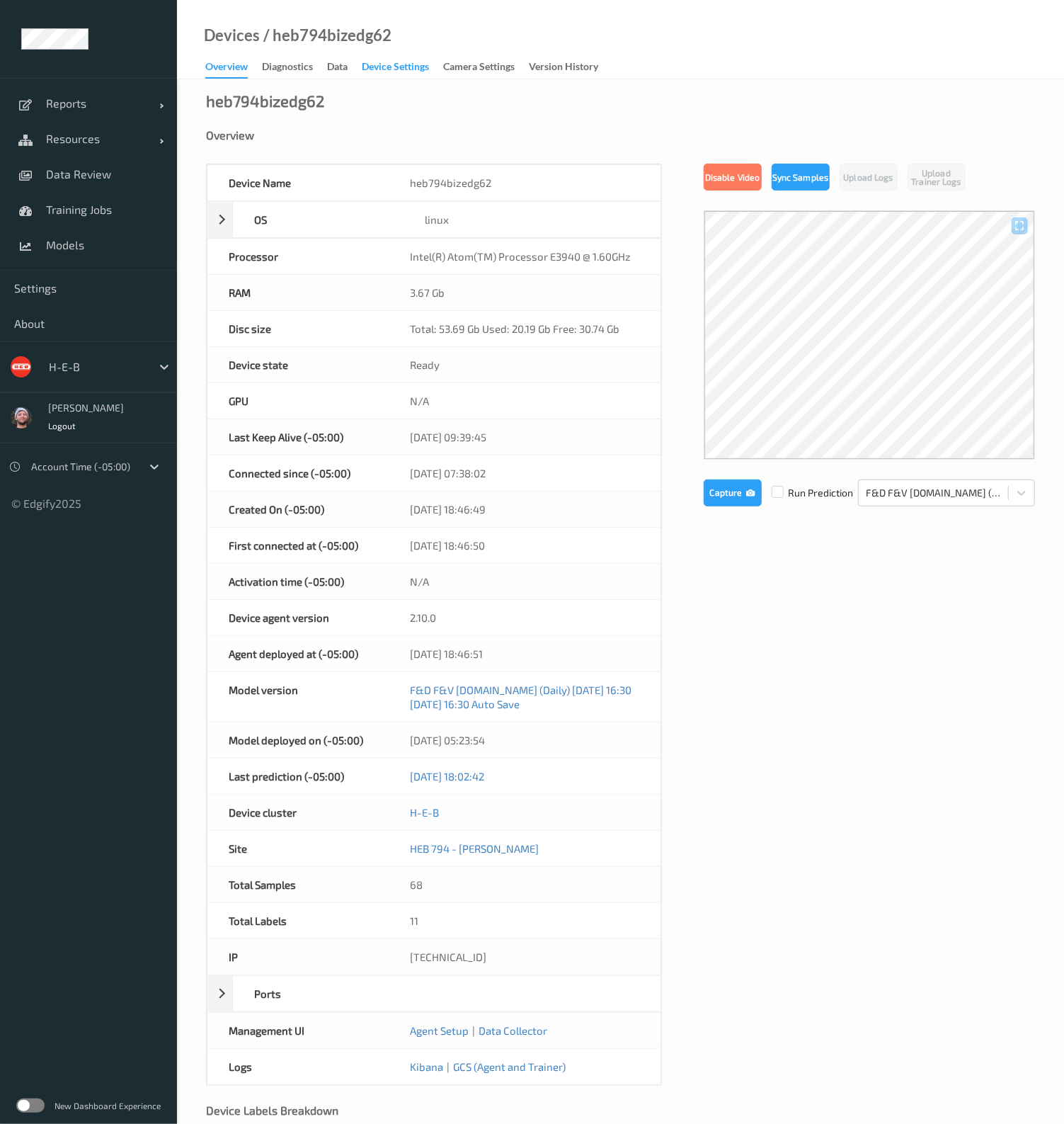
click at [393, 66] on div "Device Settings" at bounding box center [395, 69] width 67 height 18
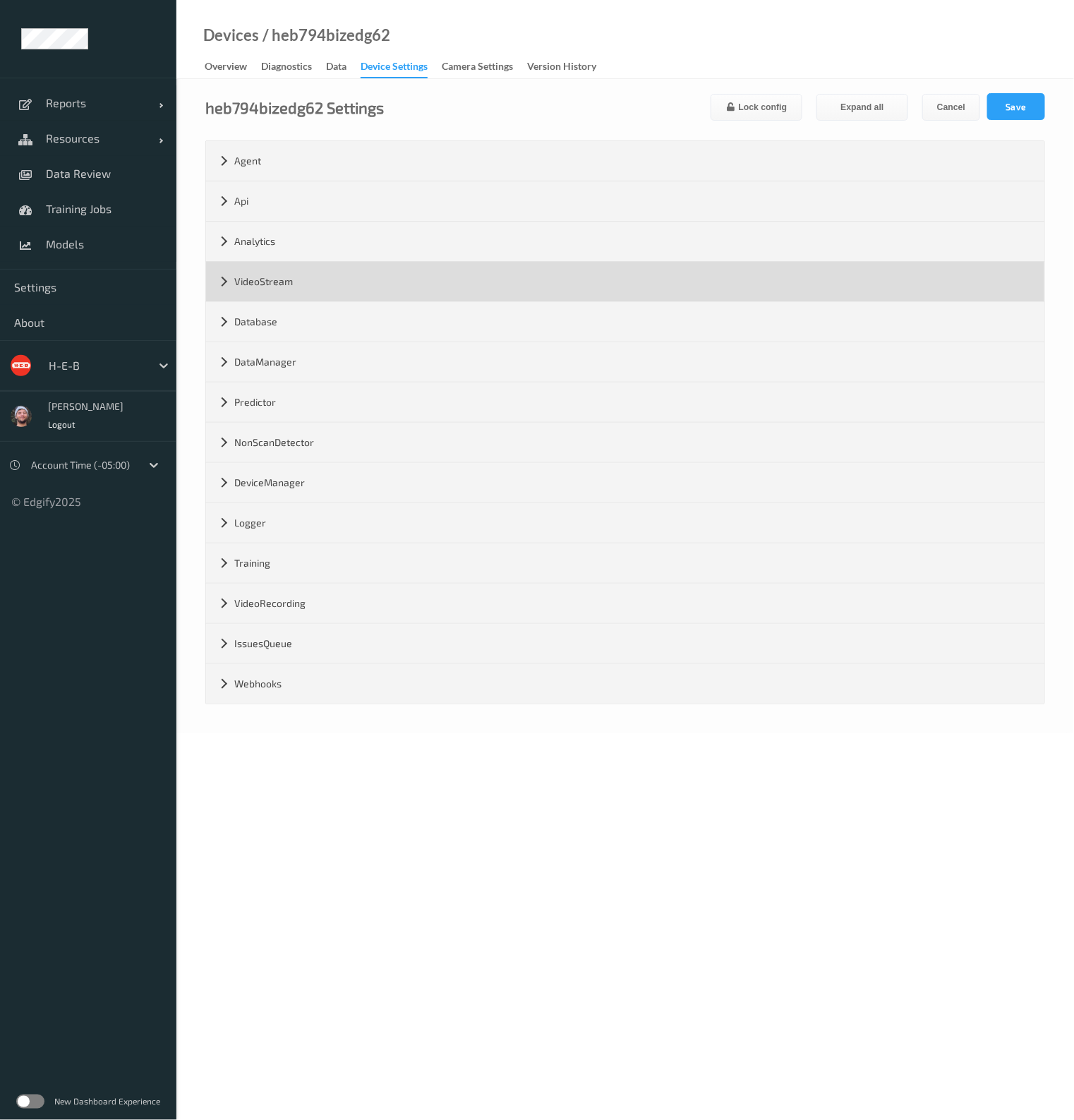
click at [281, 280] on div "VideoStream" at bounding box center [625, 281] width 838 height 39
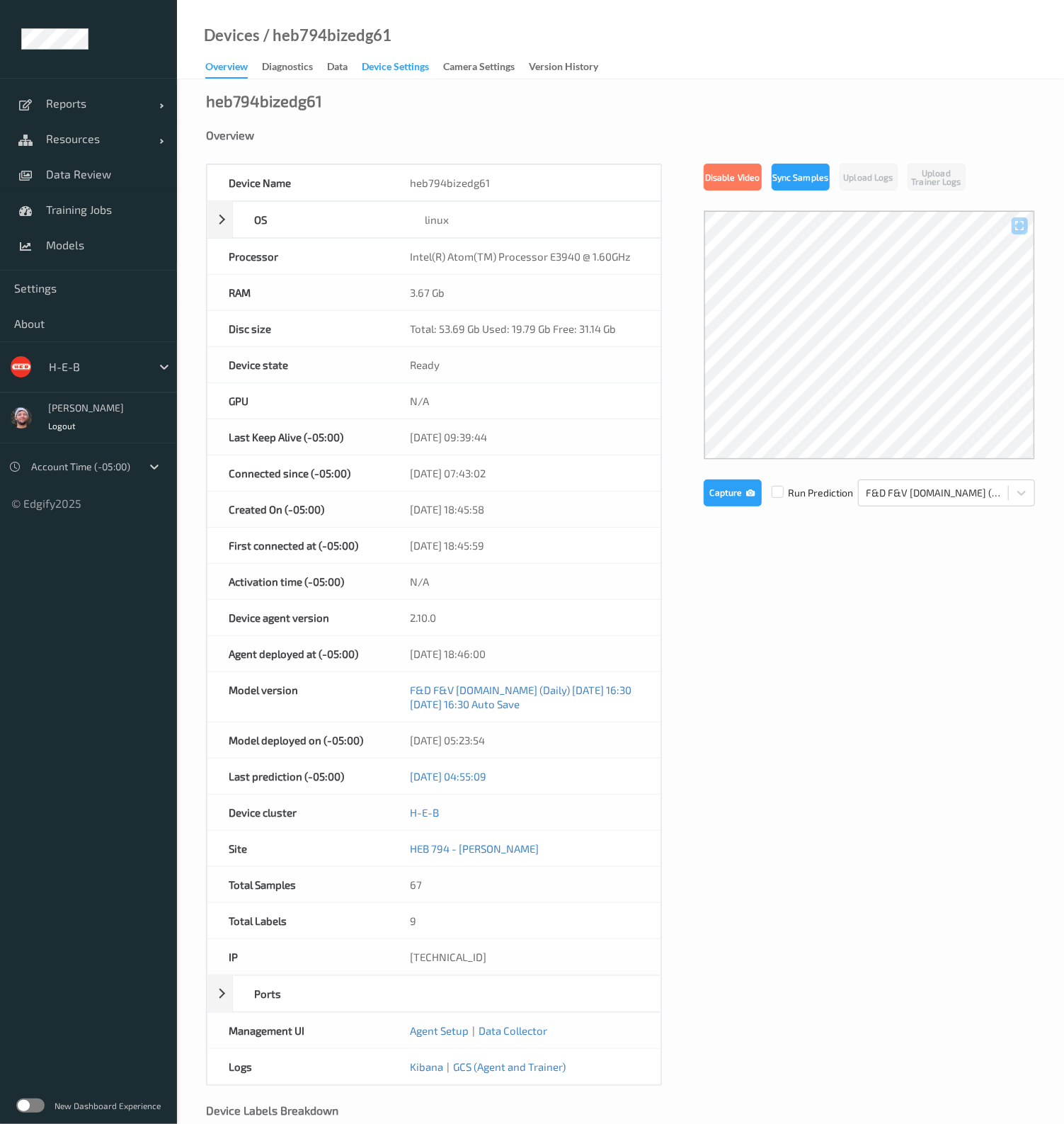
click at [393, 66] on div "Device Settings" at bounding box center [395, 69] width 67 height 18
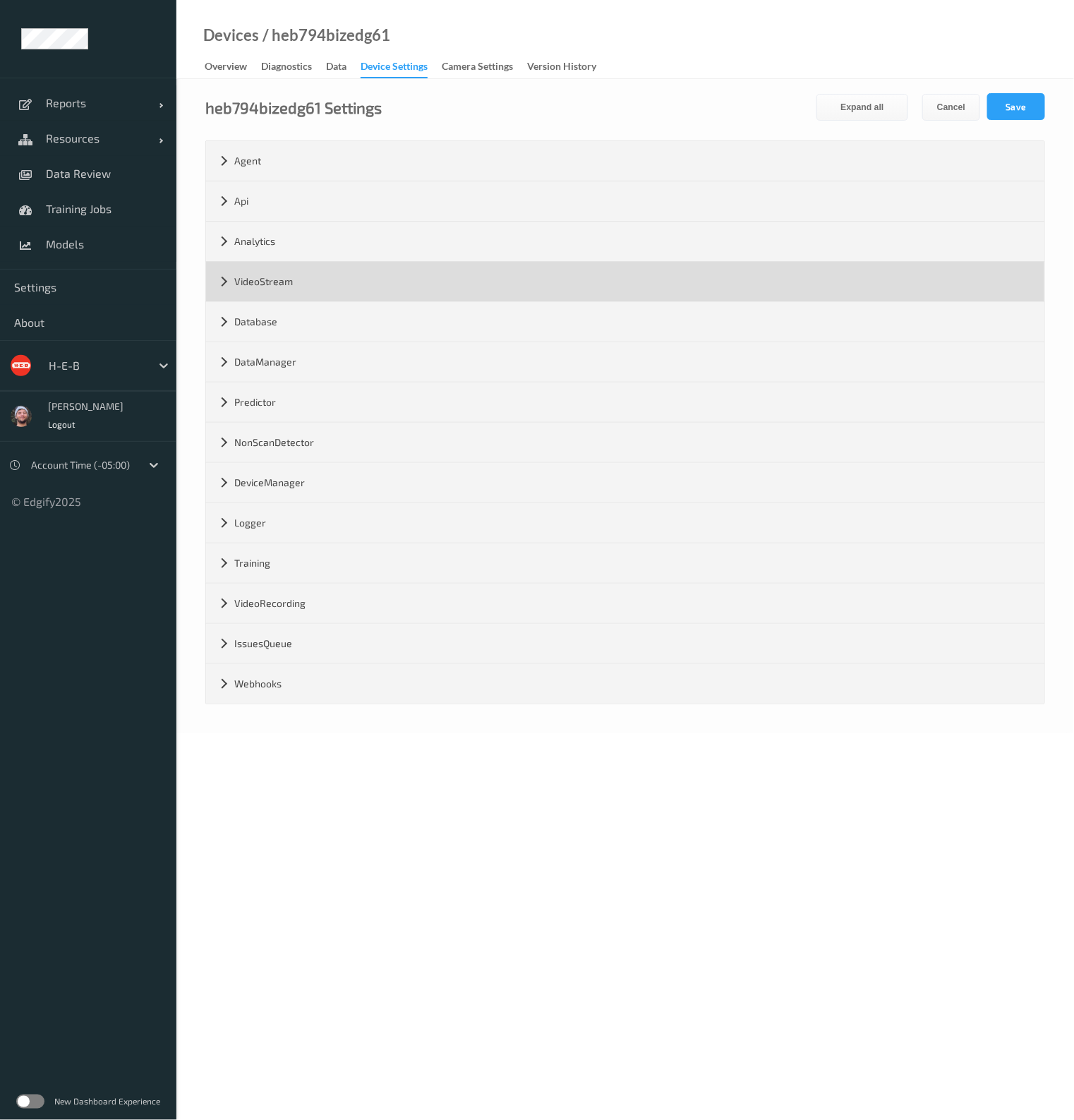
click at [281, 280] on div "VideoStream" at bounding box center [625, 281] width 838 height 39
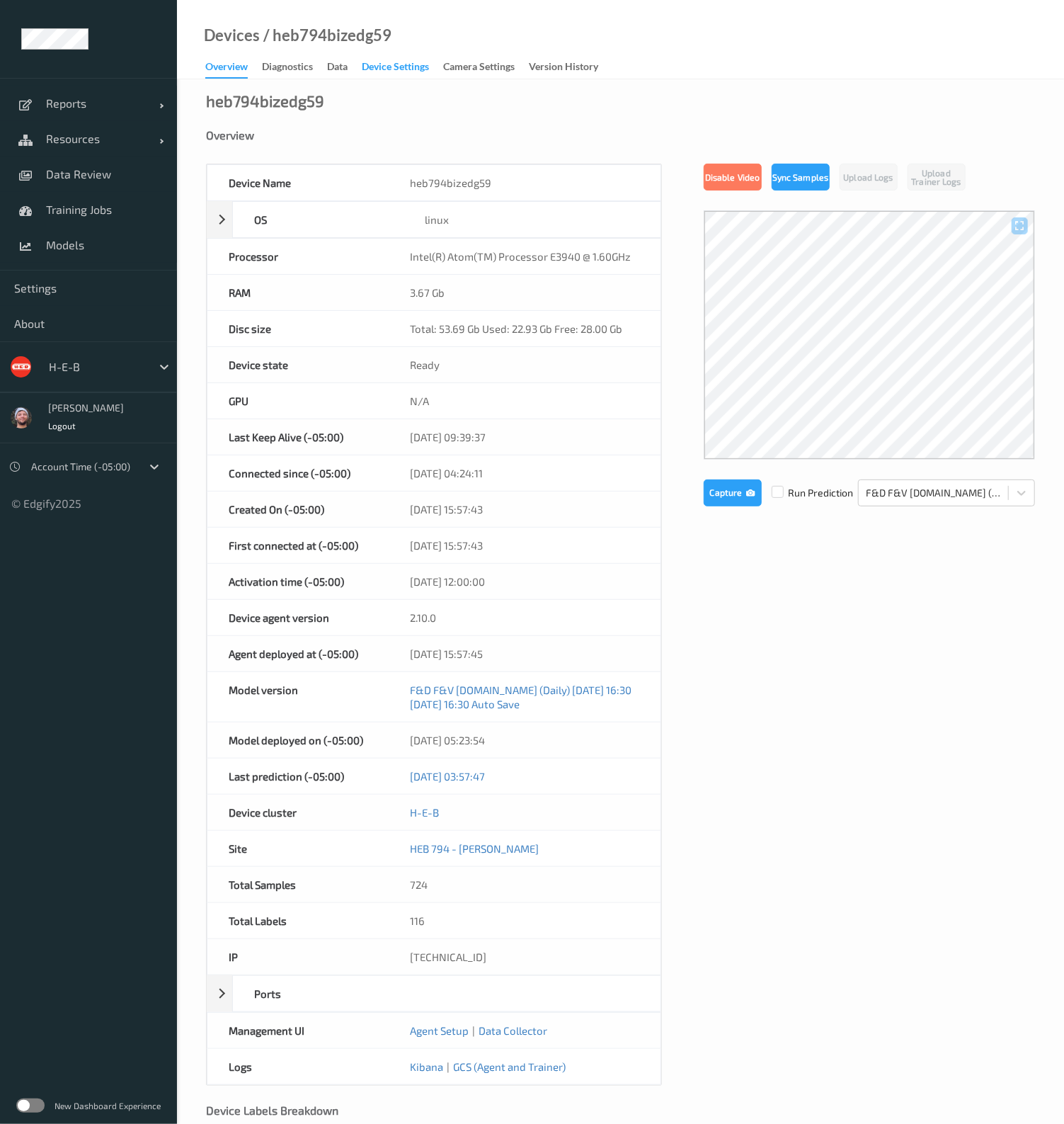
click at [393, 66] on div "Device Settings" at bounding box center [395, 69] width 67 height 18
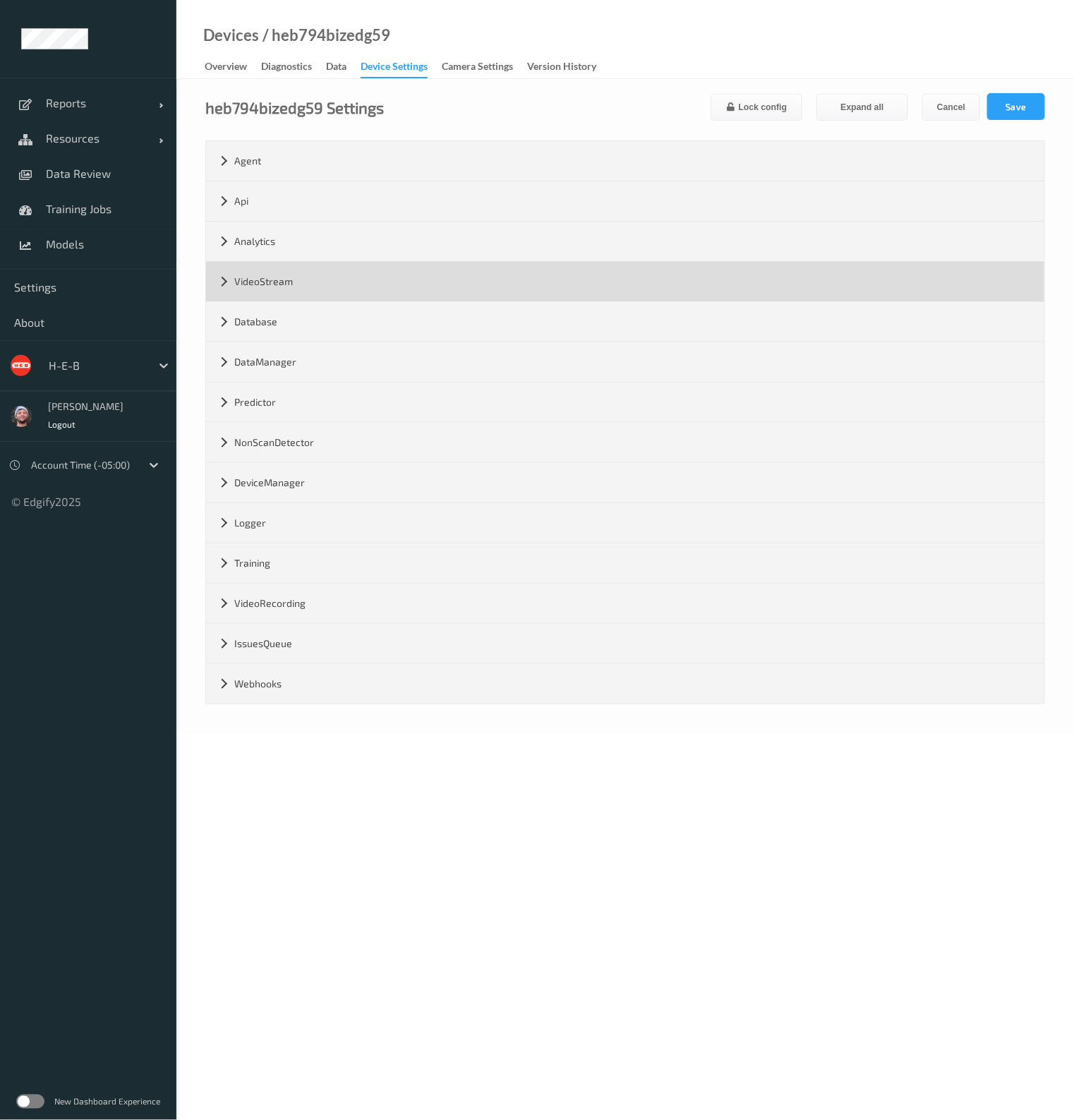
click at [281, 280] on div "VideoStream" at bounding box center [625, 281] width 838 height 39
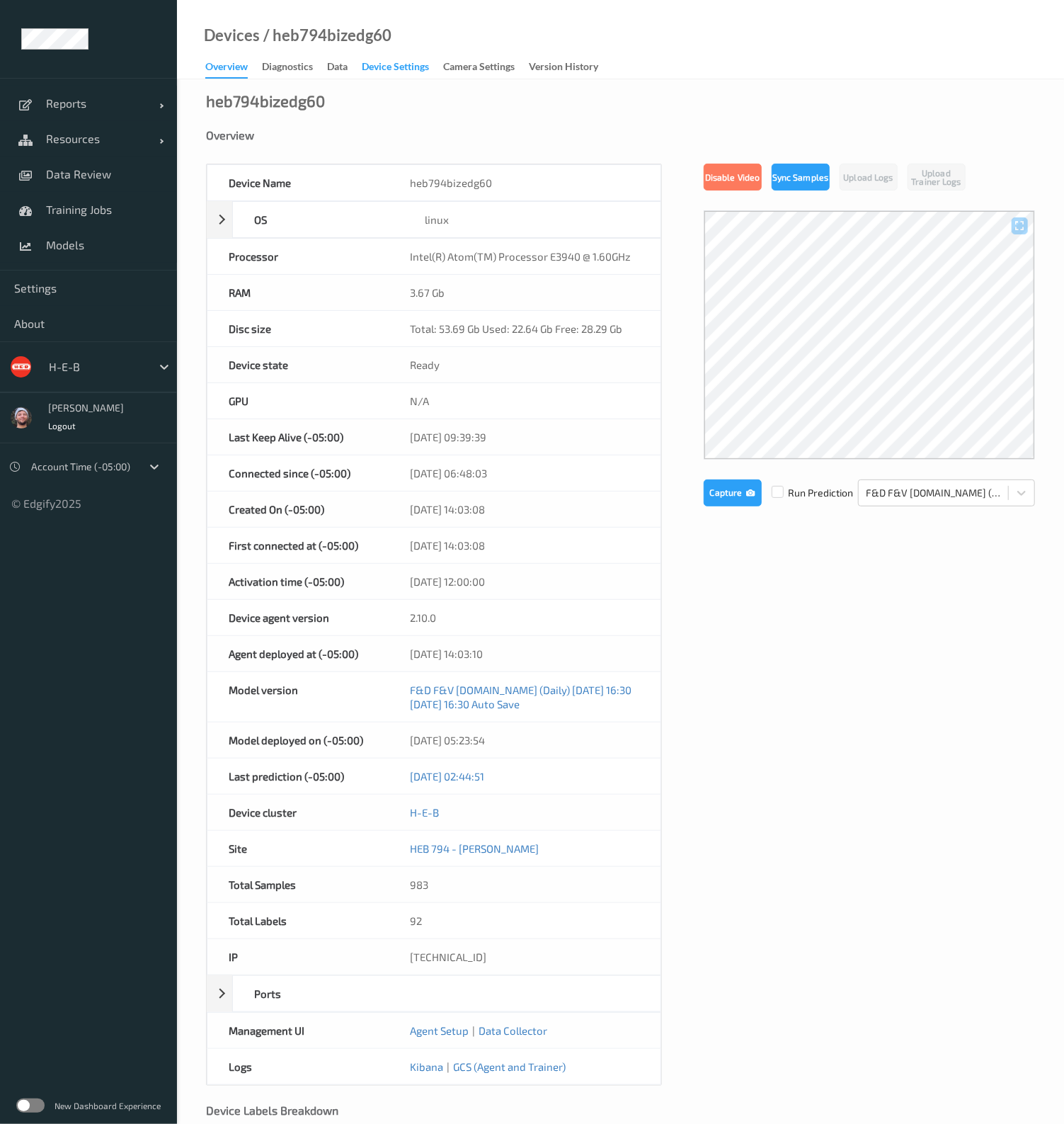
click at [393, 66] on div "Device Settings" at bounding box center [395, 69] width 67 height 18
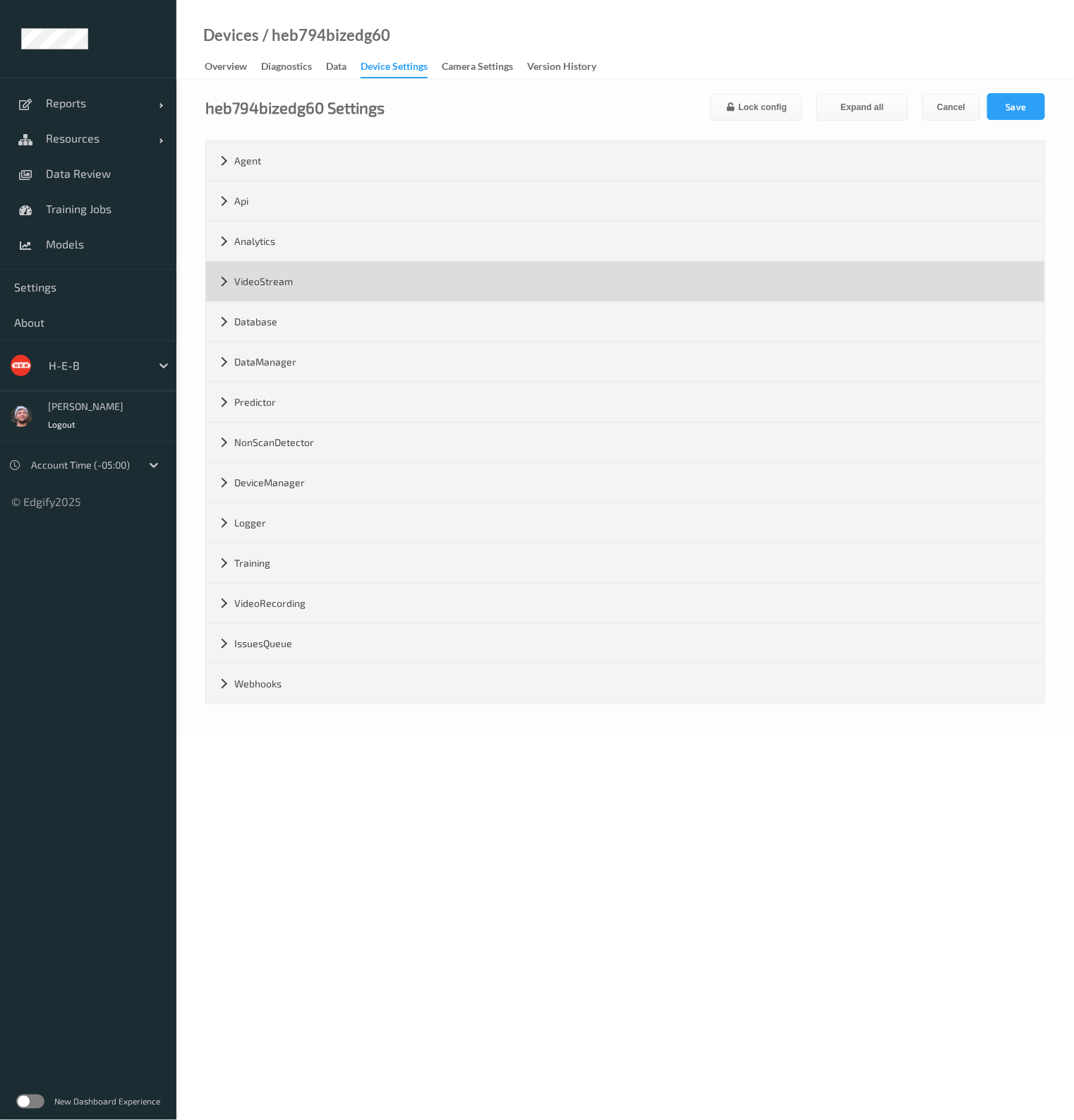
click at [281, 280] on div "VideoStream" at bounding box center [625, 281] width 838 height 39
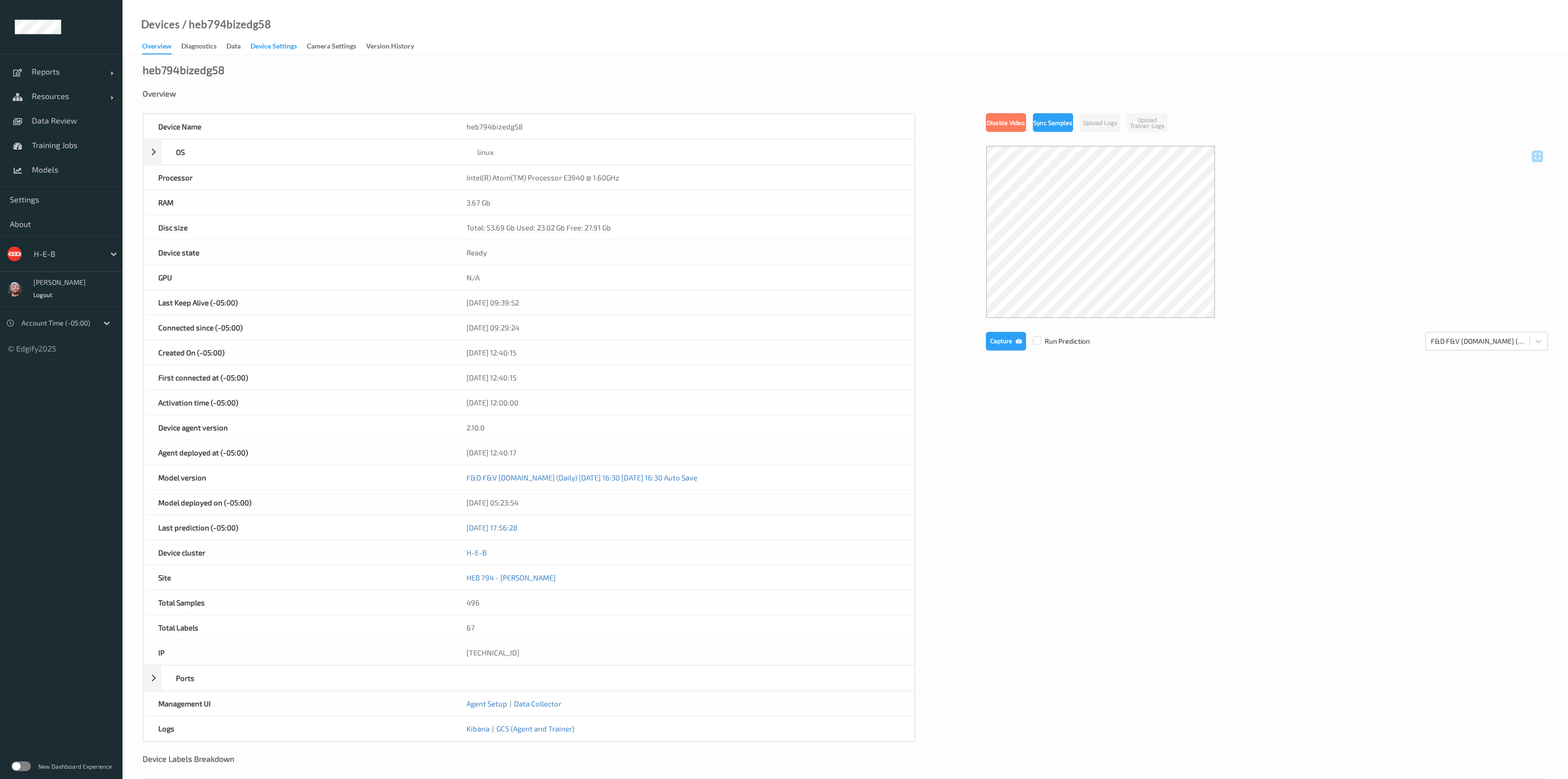
click at [272, 46] on div "Device Settings" at bounding box center [273, 48] width 46 height 12
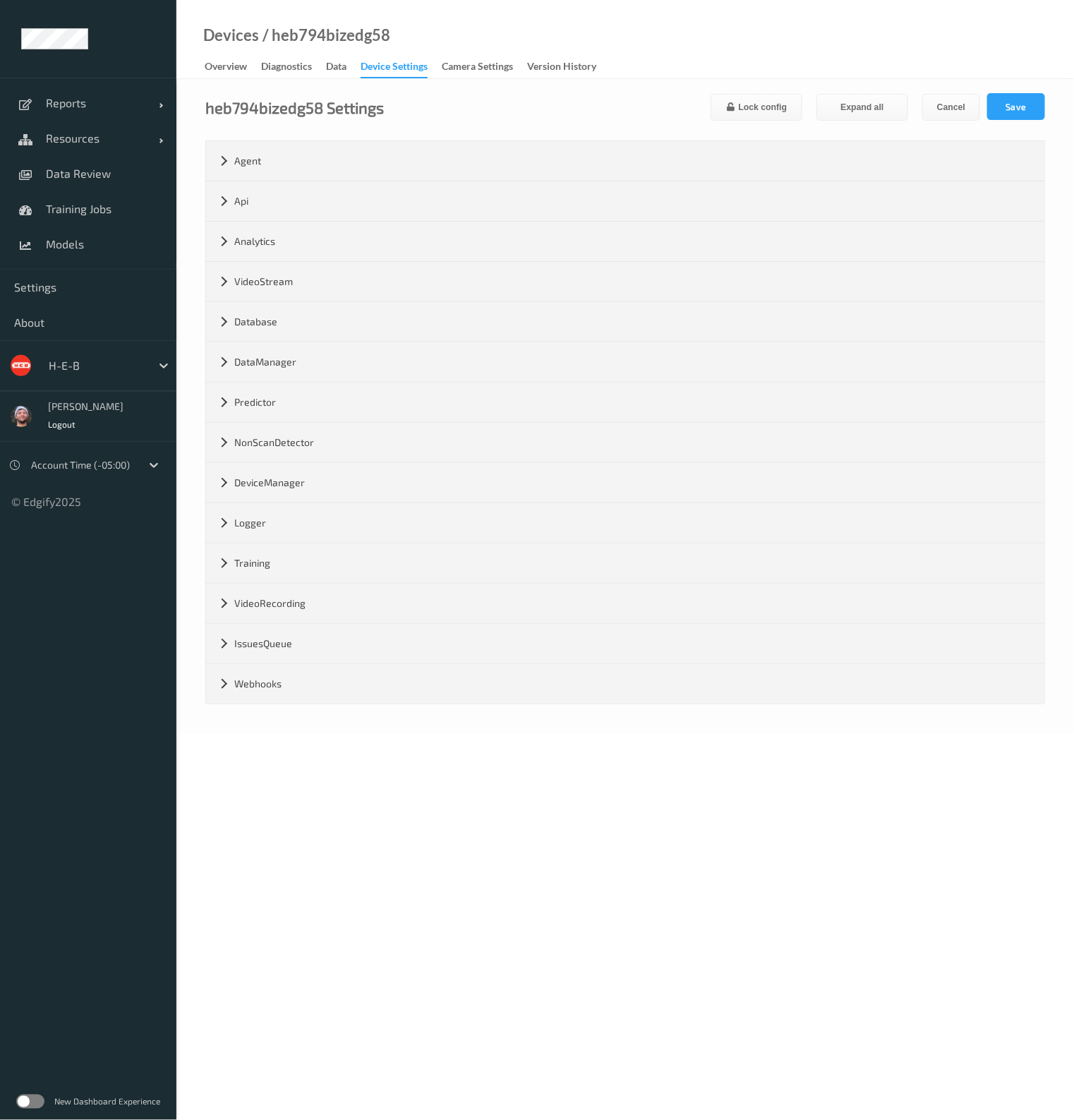
click at [413, 69] on div "Device Settings" at bounding box center [394, 69] width 67 height 19
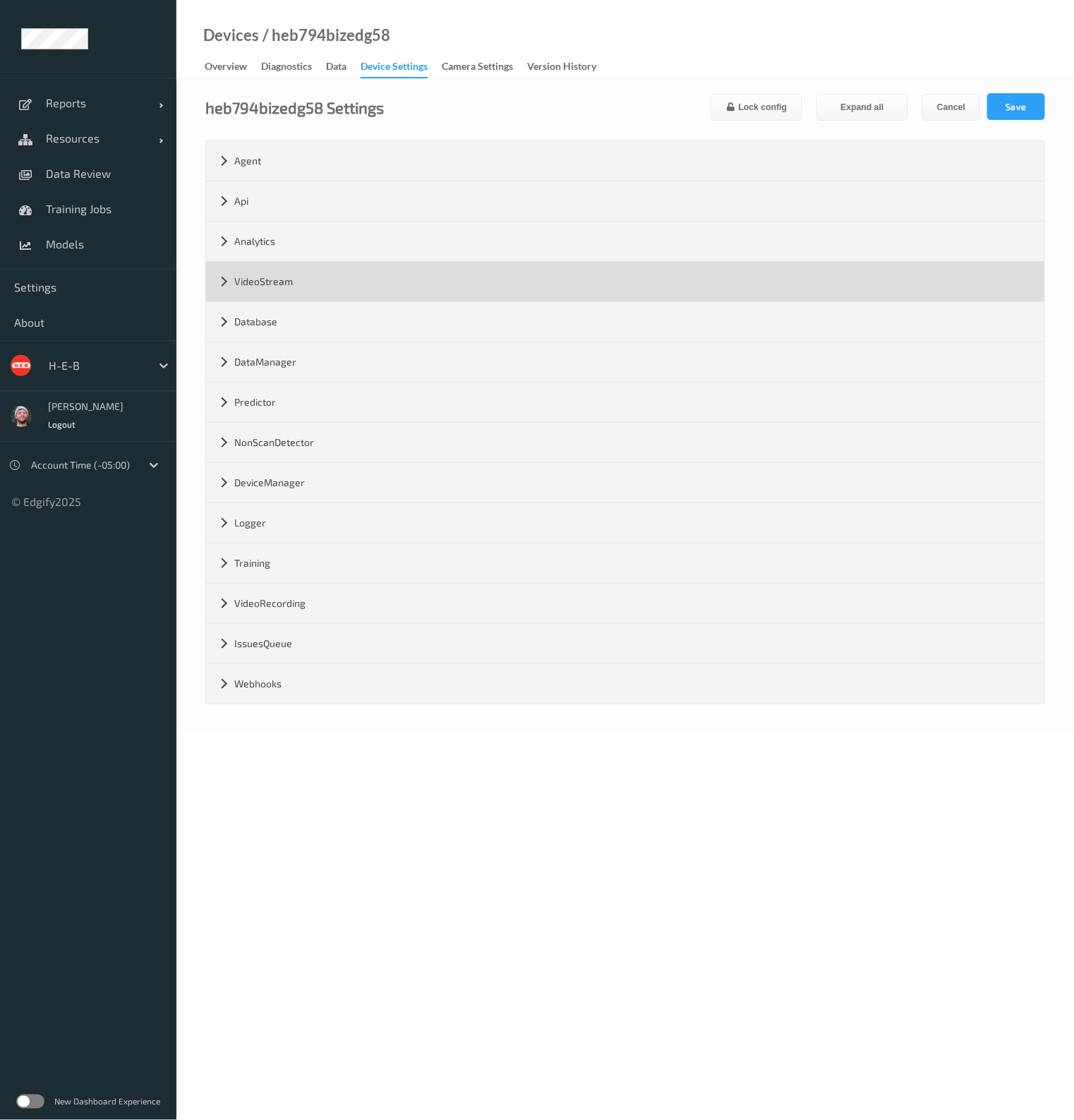
click at [281, 280] on div "VideoStream" at bounding box center [625, 281] width 838 height 39
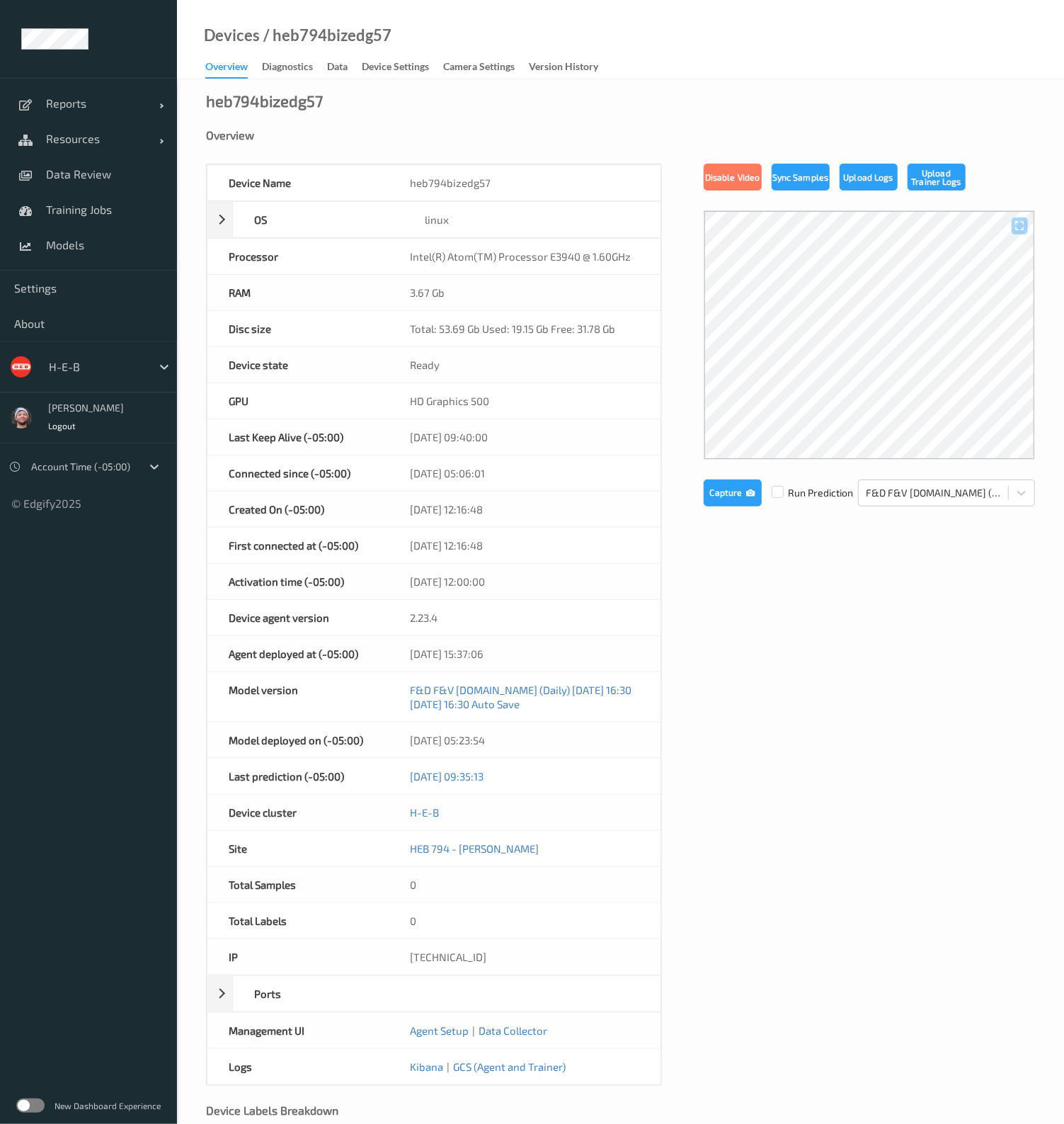
click at [748, 606] on div "Device Name heb794bizedg57 OS linux Platform debian Platform Version 12.10 Plat…" at bounding box center [620, 624] width 829 height 922
click at [437, 74] on link "Device Settings" at bounding box center [402, 67] width 82 height 20
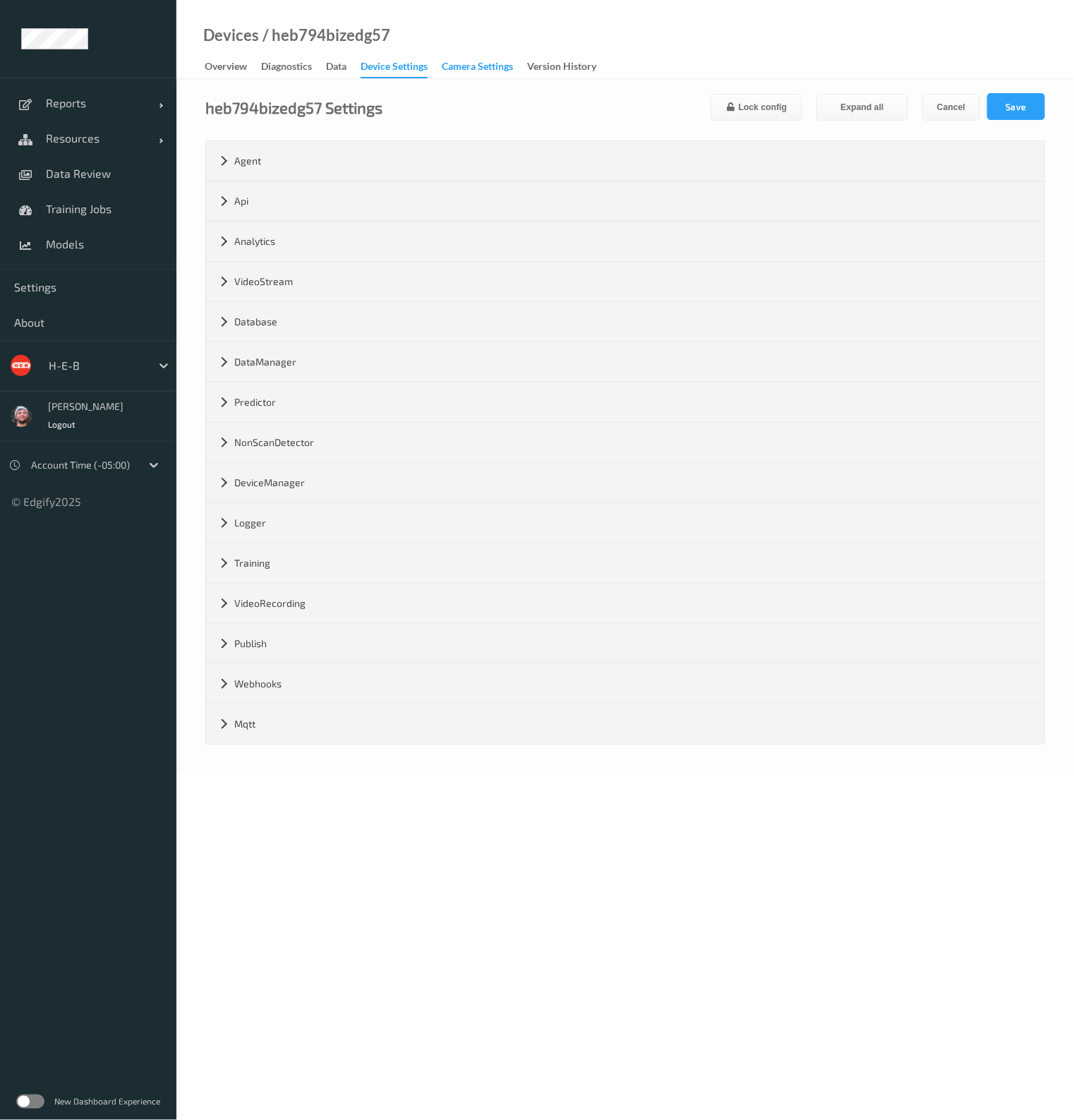
click at [481, 66] on div "Camera Settings" at bounding box center [477, 68] width 71 height 18
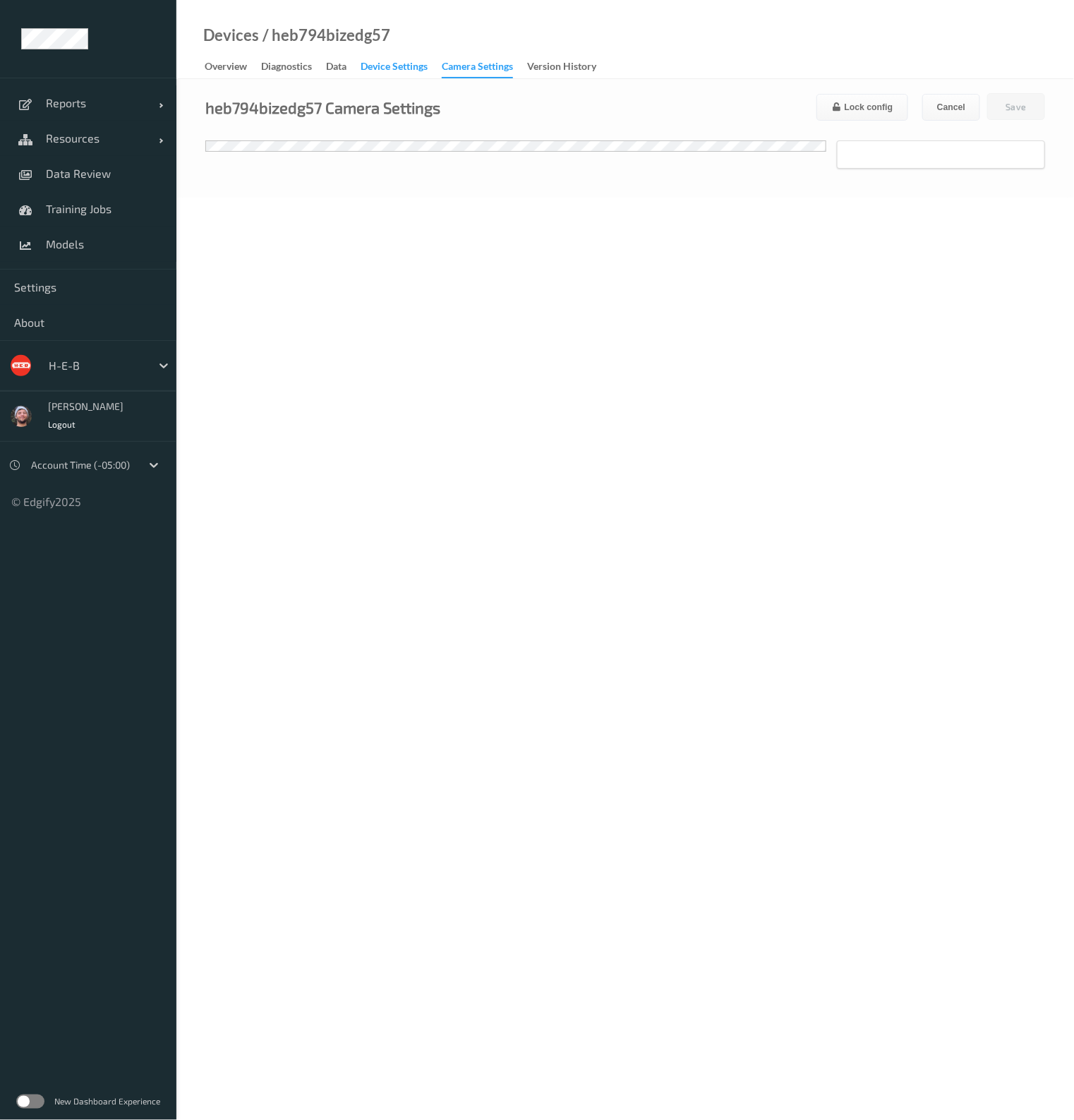
click at [406, 67] on div "Device Settings" at bounding box center [394, 68] width 67 height 18
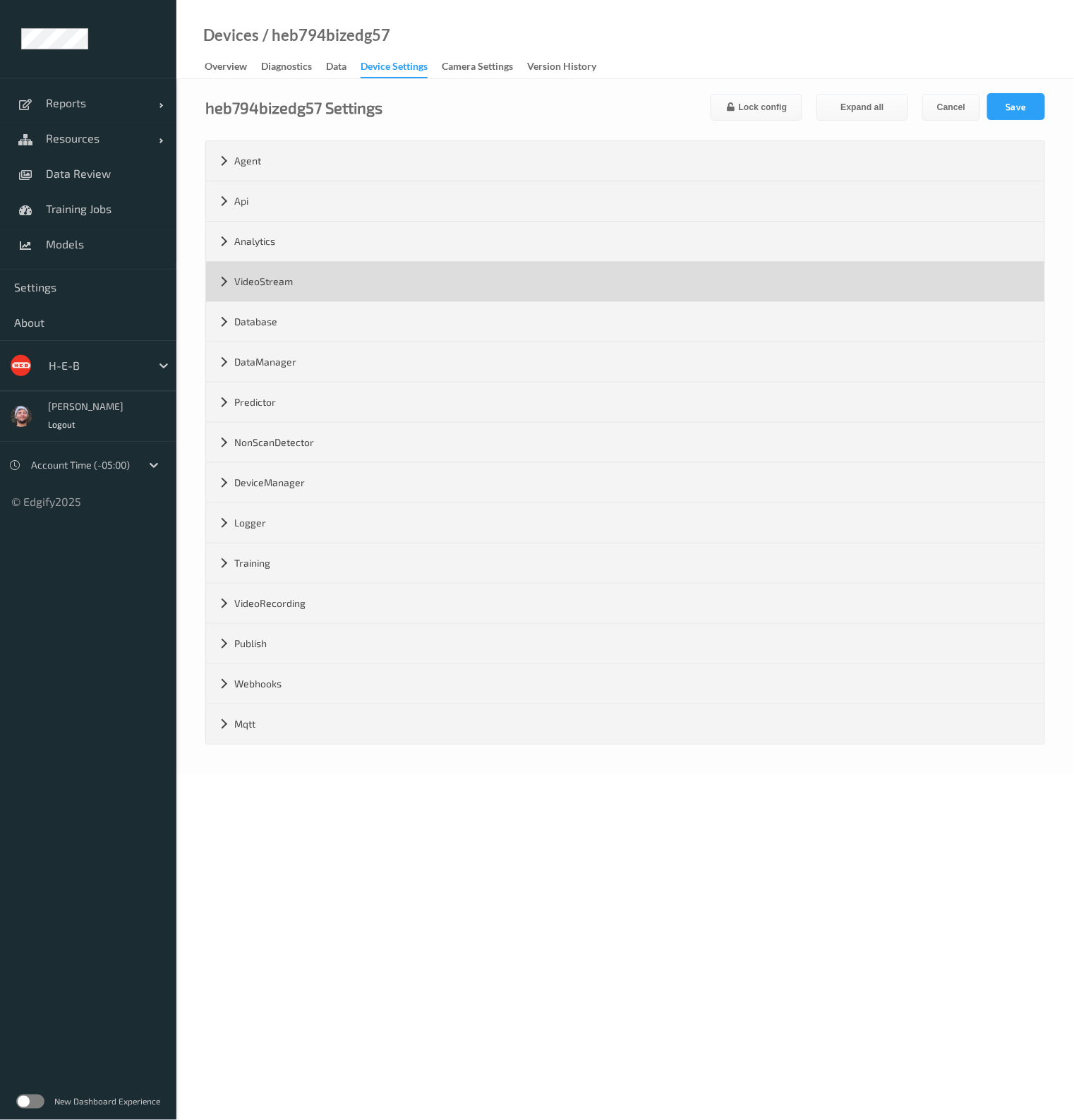
click at [248, 298] on div "VideoStream" at bounding box center [625, 281] width 838 height 39
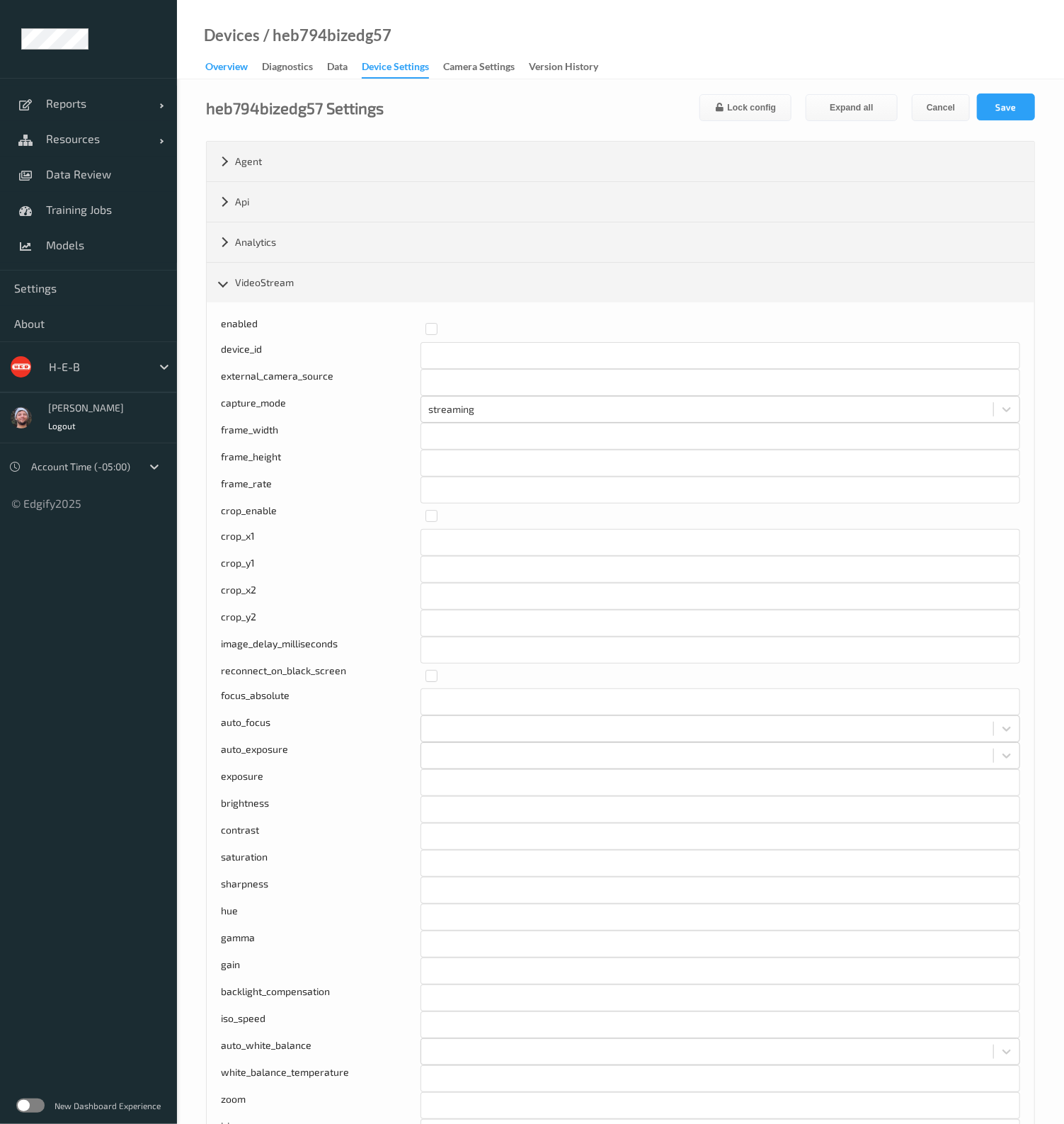
click at [230, 69] on div "Overview" at bounding box center [226, 69] width 42 height 18
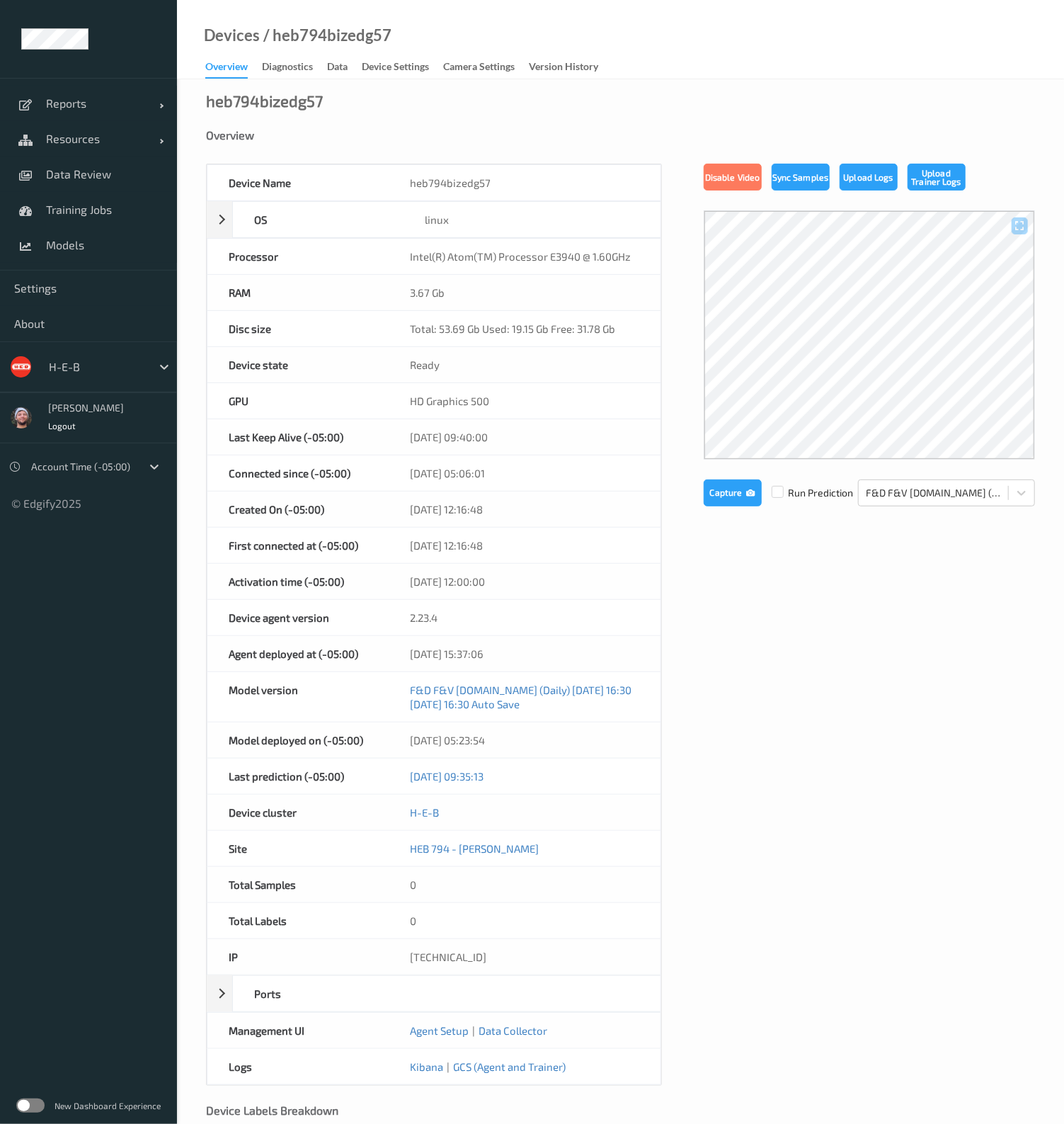
click at [230, 69] on div "Overview" at bounding box center [226, 69] width 42 height 19
click at [404, 62] on div "Device Settings" at bounding box center [395, 69] width 67 height 18
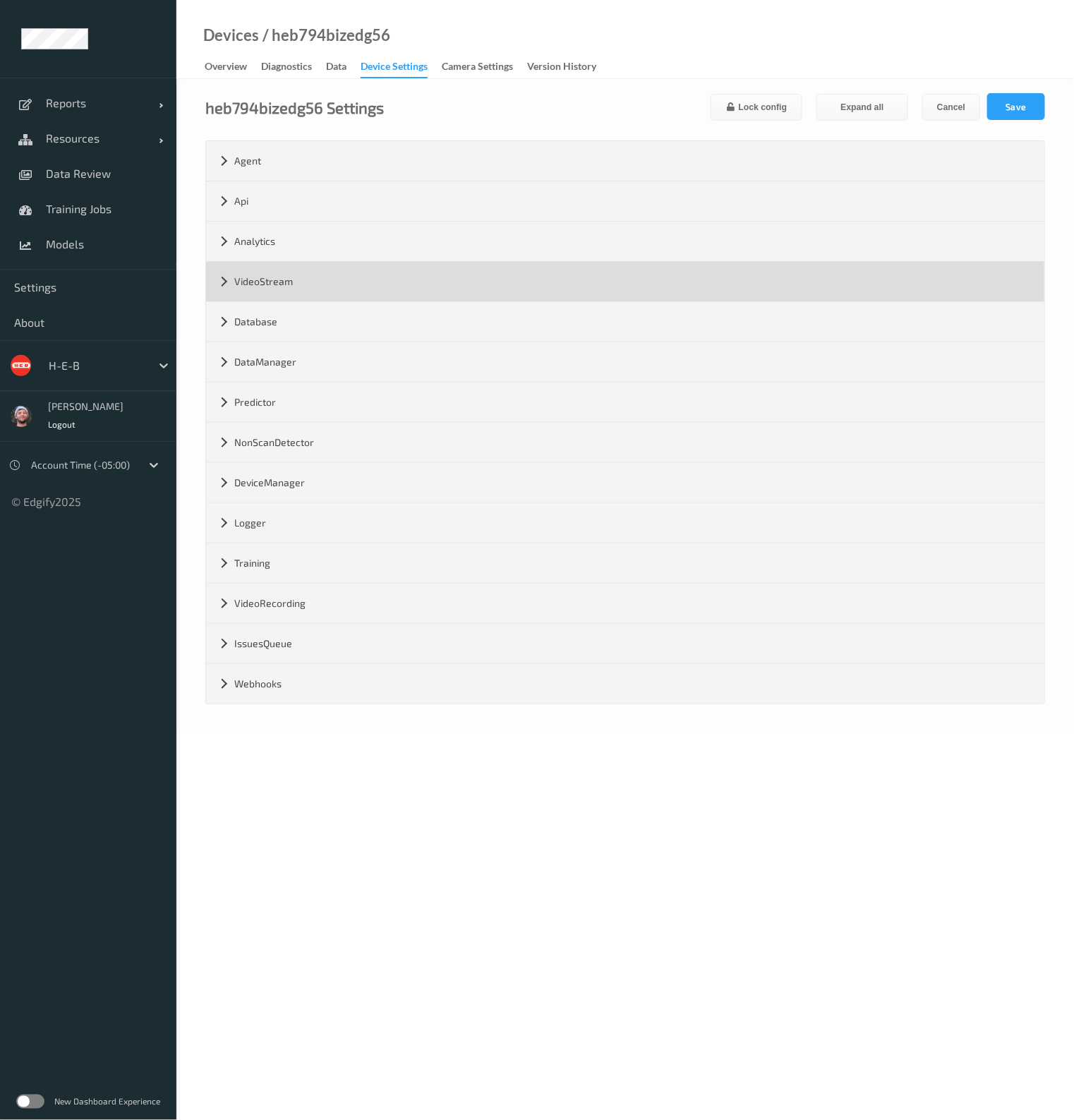
click at [291, 277] on div "VideoStream" at bounding box center [625, 281] width 838 height 39
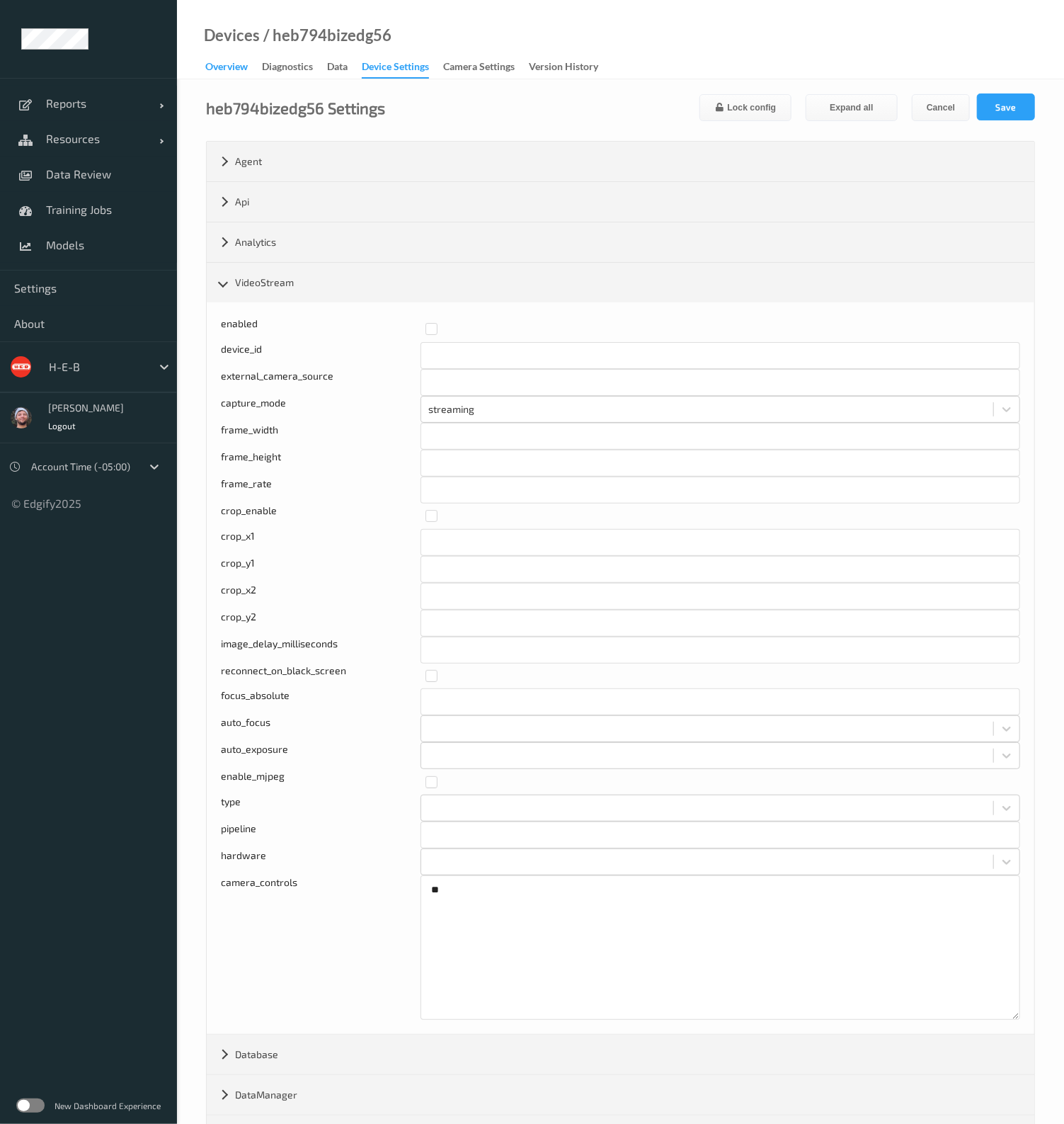
click at [242, 60] on div "Overview" at bounding box center [226, 69] width 42 height 18
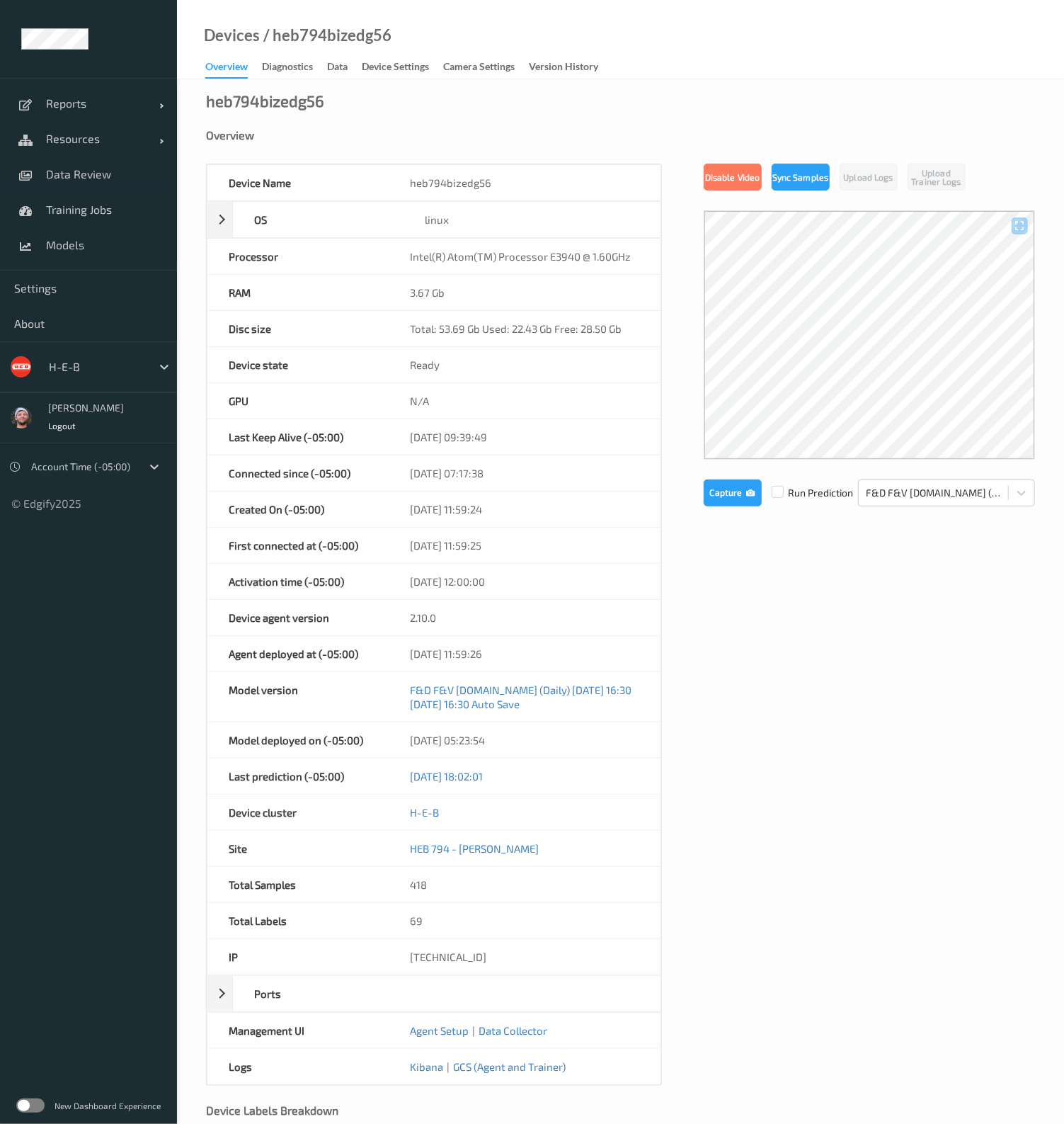
click at [230, 69] on div "Overview" at bounding box center [226, 69] width 42 height 19
click at [752, 114] on div "heb794bizedg56 Overview Device Name heb794bizedg56 OS linux Platform debian Pla…" at bounding box center [620, 644] width 887 height 1129
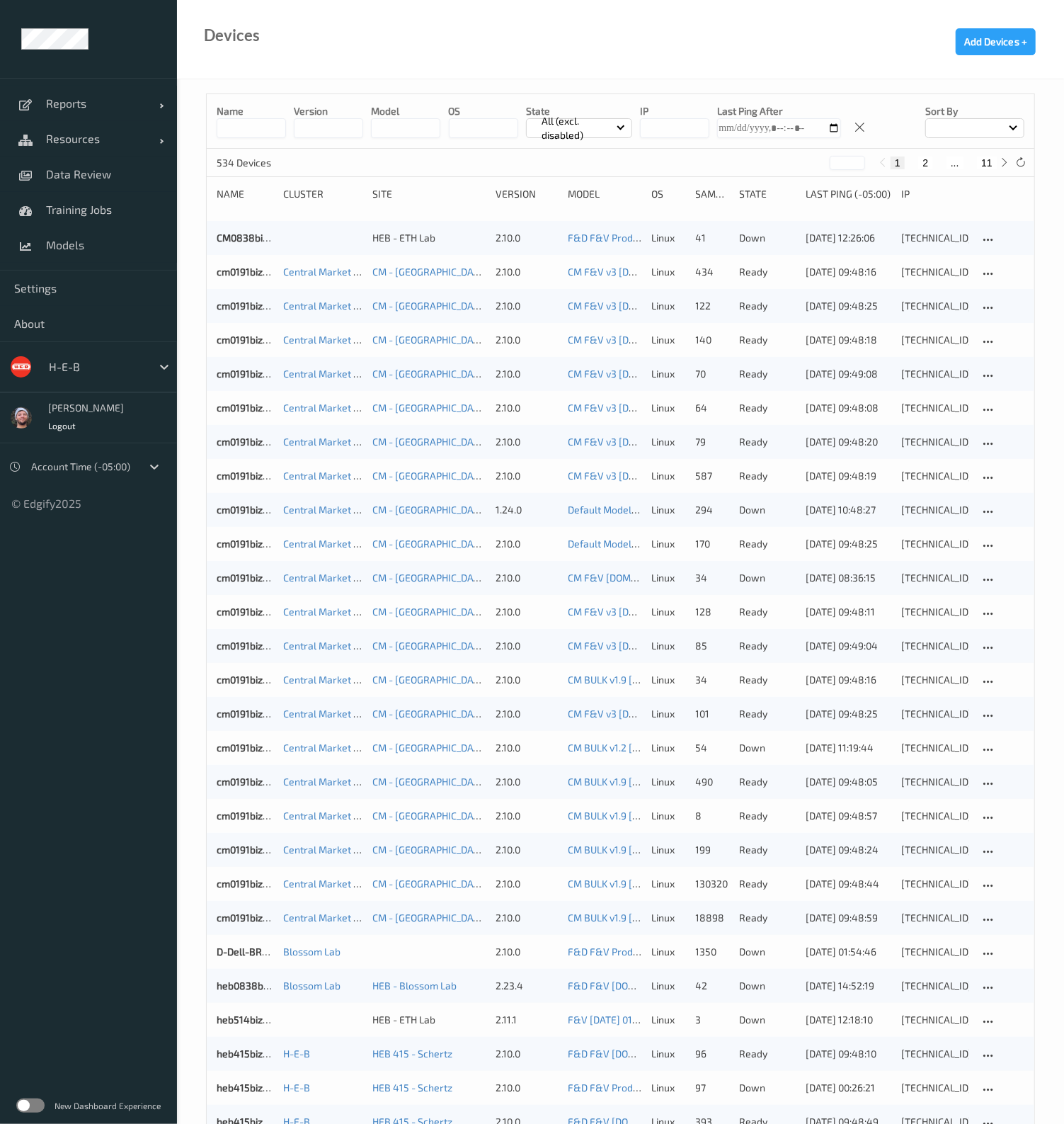
click at [248, 122] on input at bounding box center [251, 128] width 69 height 20
click at [245, 130] on input at bounding box center [251, 128] width 69 height 20
click at [248, 126] on input "***" at bounding box center [251, 128] width 69 height 20
type input "***"
click at [736, 76] on div "Devices Add Devices +" at bounding box center [620, 40] width 887 height 79
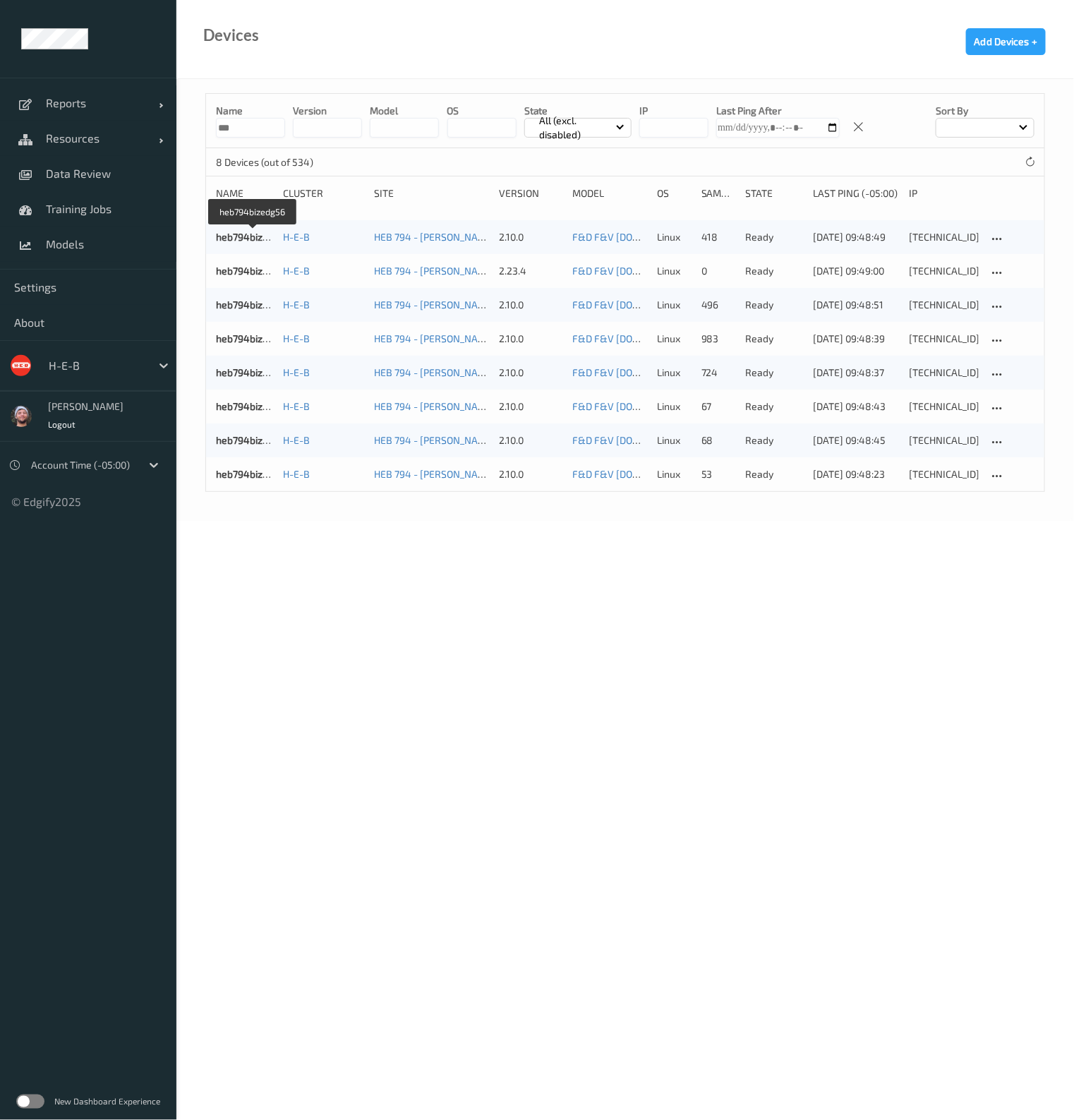
drag, startPoint x: 252, startPoint y: 241, endPoint x: 318, endPoint y: 213, distance: 71.7
click at [252, 241] on link "heb794bizedg56" at bounding box center [252, 237] width 75 height 12
click at [255, 478] on link "heb794bizedg63" at bounding box center [252, 474] width 75 height 12
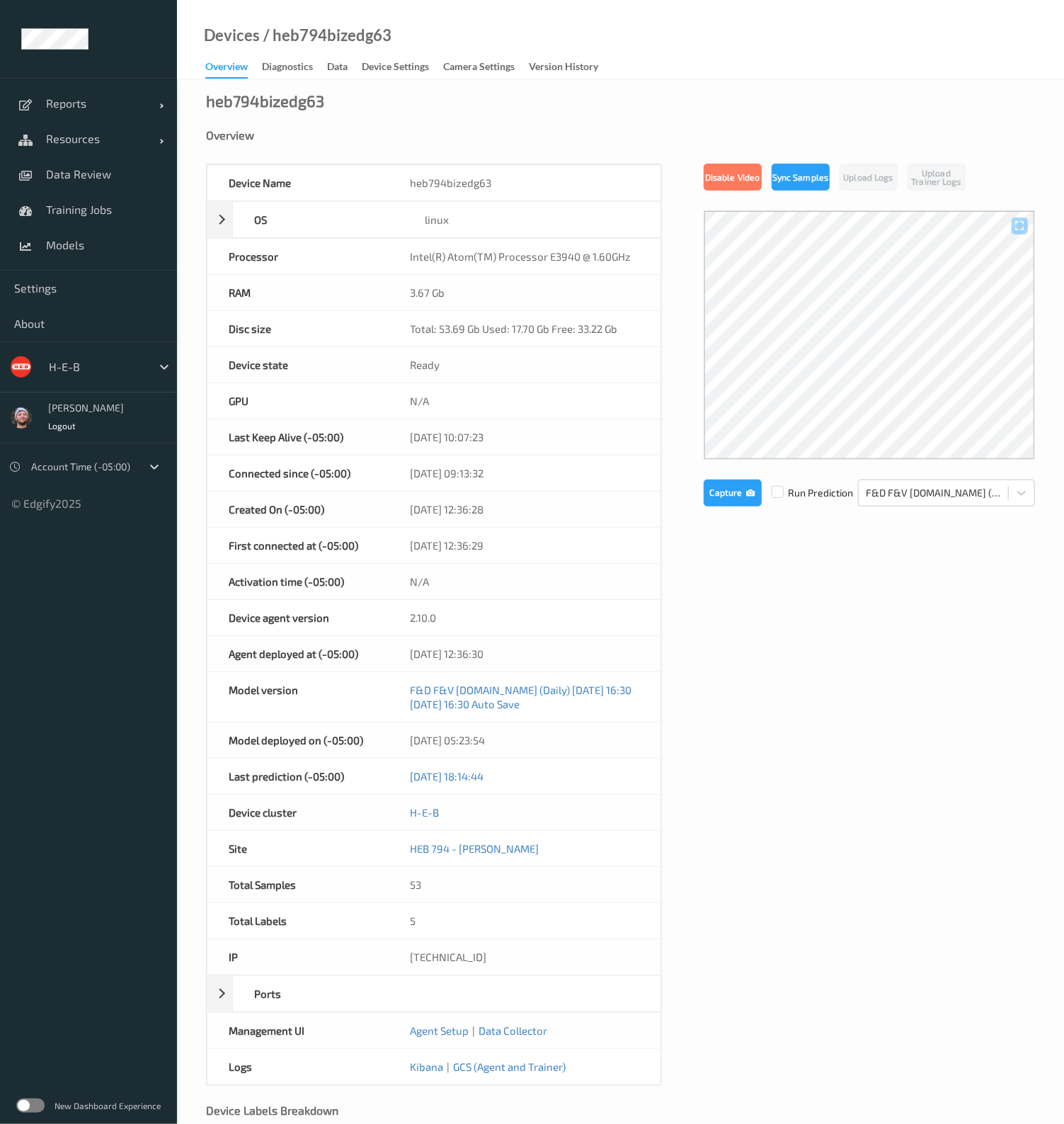
click at [800, 758] on div "Device Name heb794bizedg63 OS linux Platform debian Platform Version 12.5 Platf…" at bounding box center [620, 624] width 829 height 922
click at [810, 696] on div "Device Name heb794bizedg63 OS linux Platform debian Platform Version 12.5 Platf…" at bounding box center [620, 624] width 829 height 922
click at [867, 96] on div "heb794bizedg63 Overview Device Name heb794bizedg63 OS linux Platform debian Pla…" at bounding box center [620, 644] width 887 height 1129
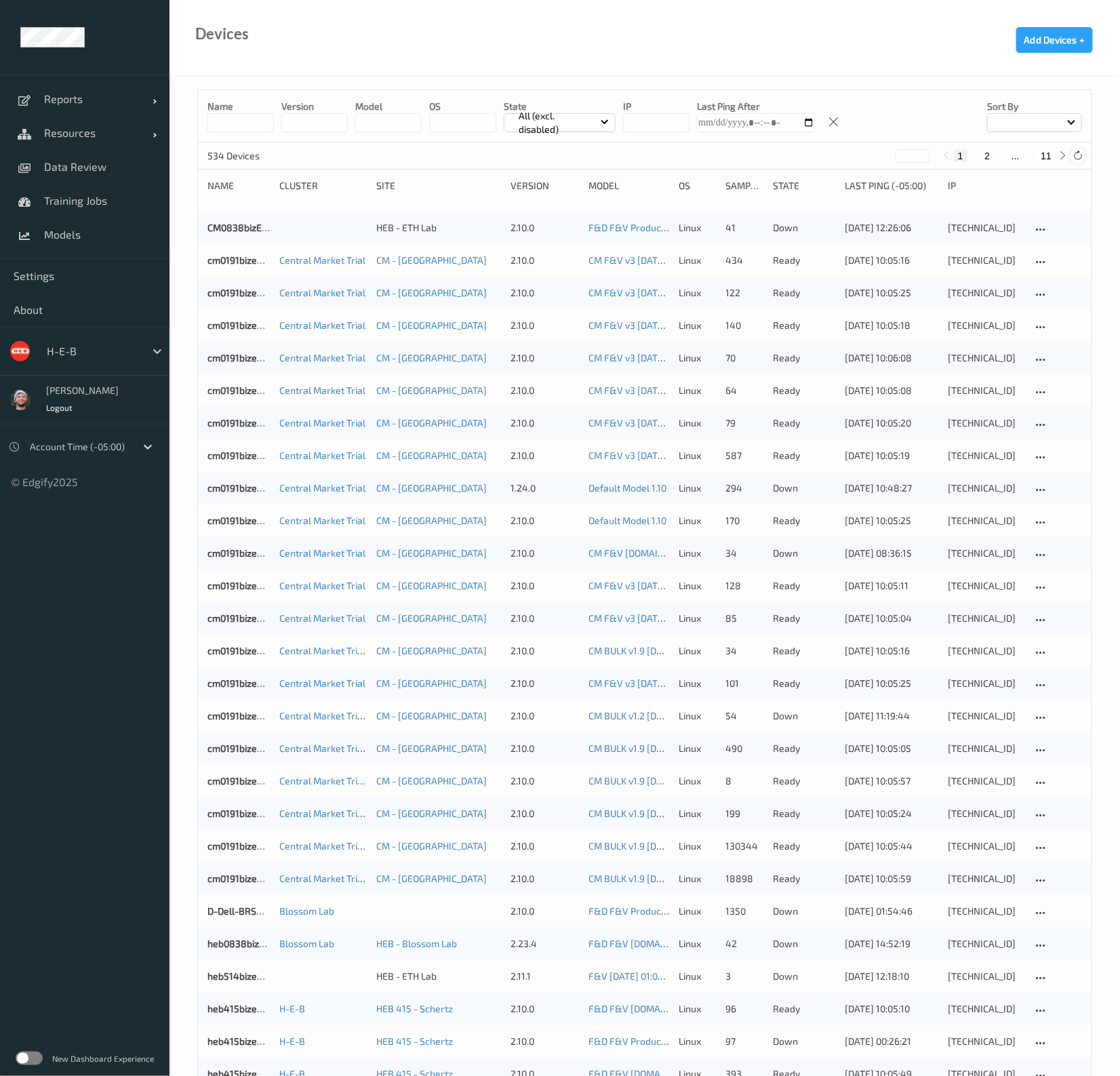
click at [1075, 153] on icon at bounding box center [1078, 156] width 10 height 10
click at [1051, 157] on button "11" at bounding box center [1046, 156] width 19 height 12
type input "**"
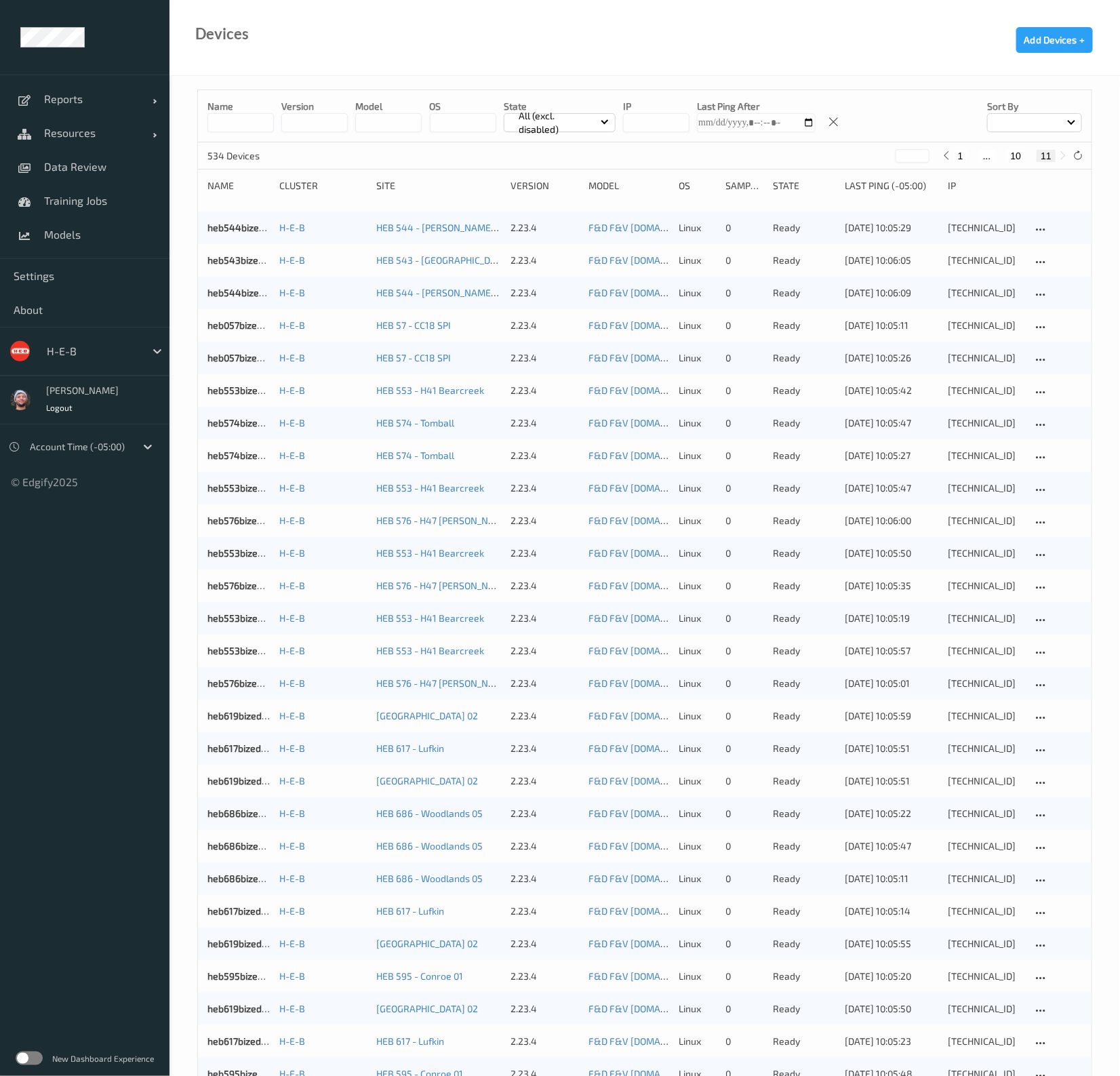
click at [217, 124] on input at bounding box center [240, 122] width 67 height 19
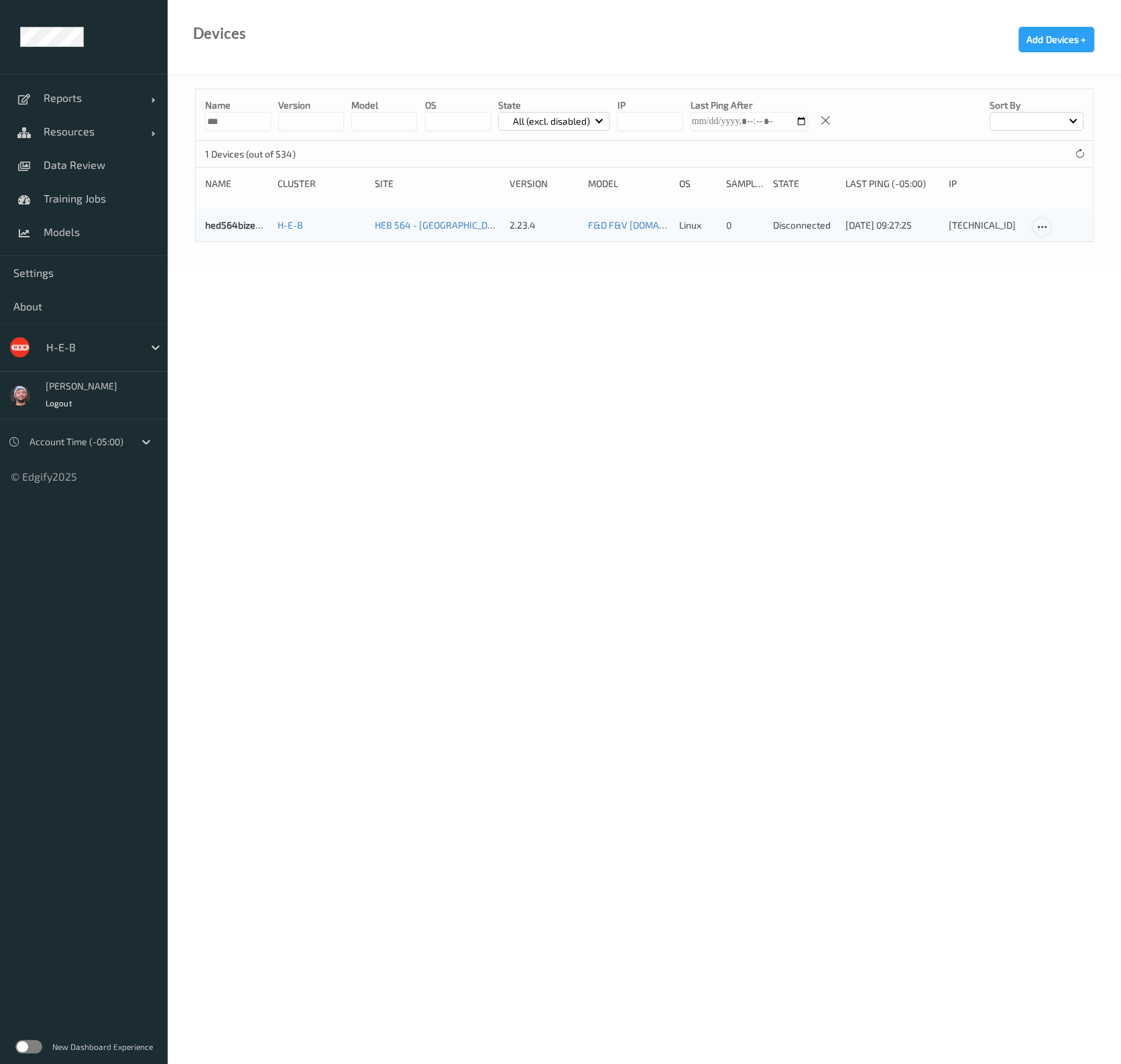
click at [1040, 229] on icon at bounding box center [1042, 227] width 12 height 12
click at [1062, 303] on div "Disable Device" at bounding box center [1075, 300] width 84 height 26
click at [1023, 65] on div "Add Devices +" at bounding box center [1069, 50] width 102 height 47
click at [225, 127] on input "***" at bounding box center [237, 121] width 66 height 19
type input "*"
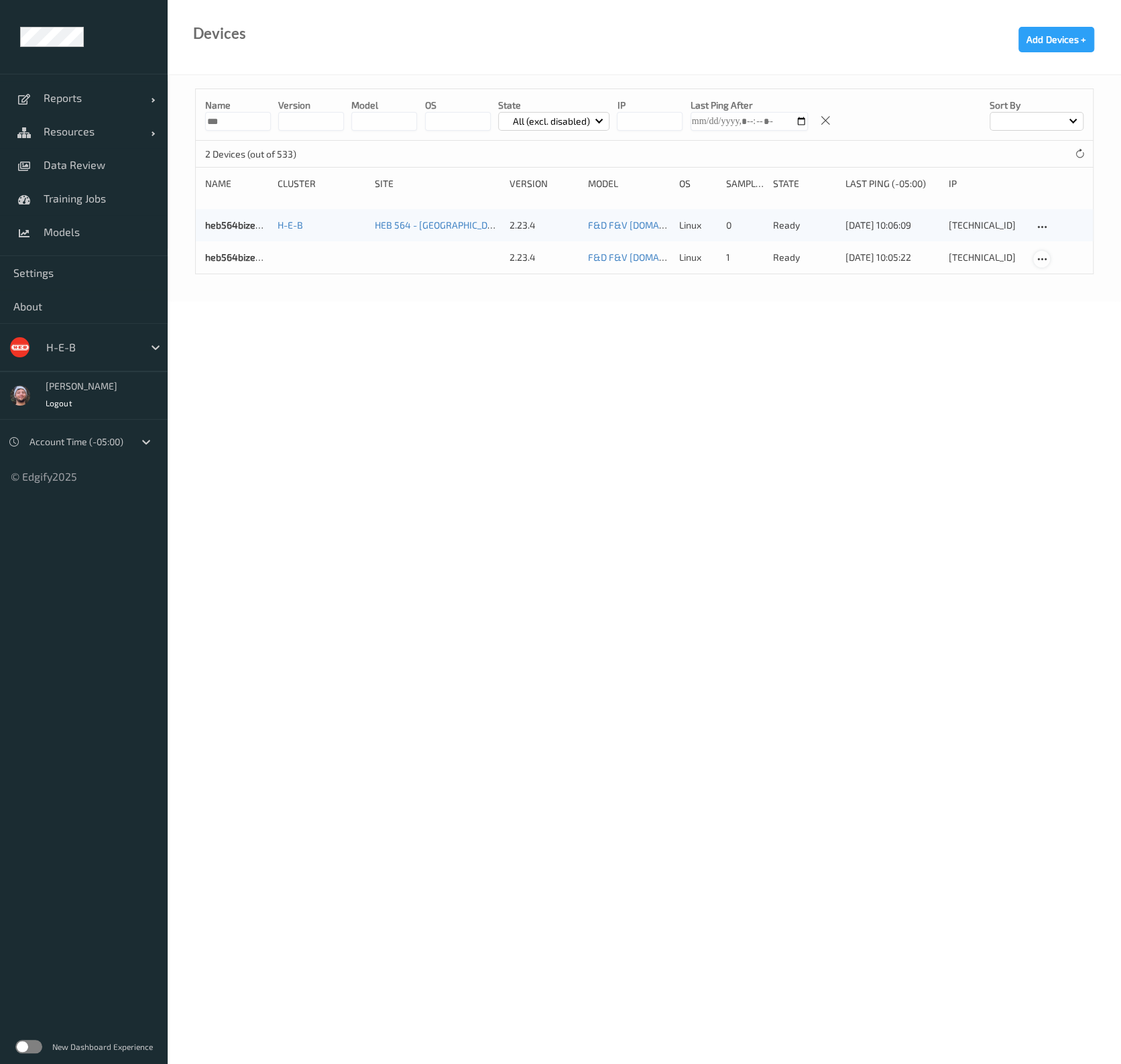
type input "***"
click at [1039, 258] on icon at bounding box center [1042, 259] width 12 height 12
click at [83, 132] on span "Resources" at bounding box center [97, 132] width 107 height 13
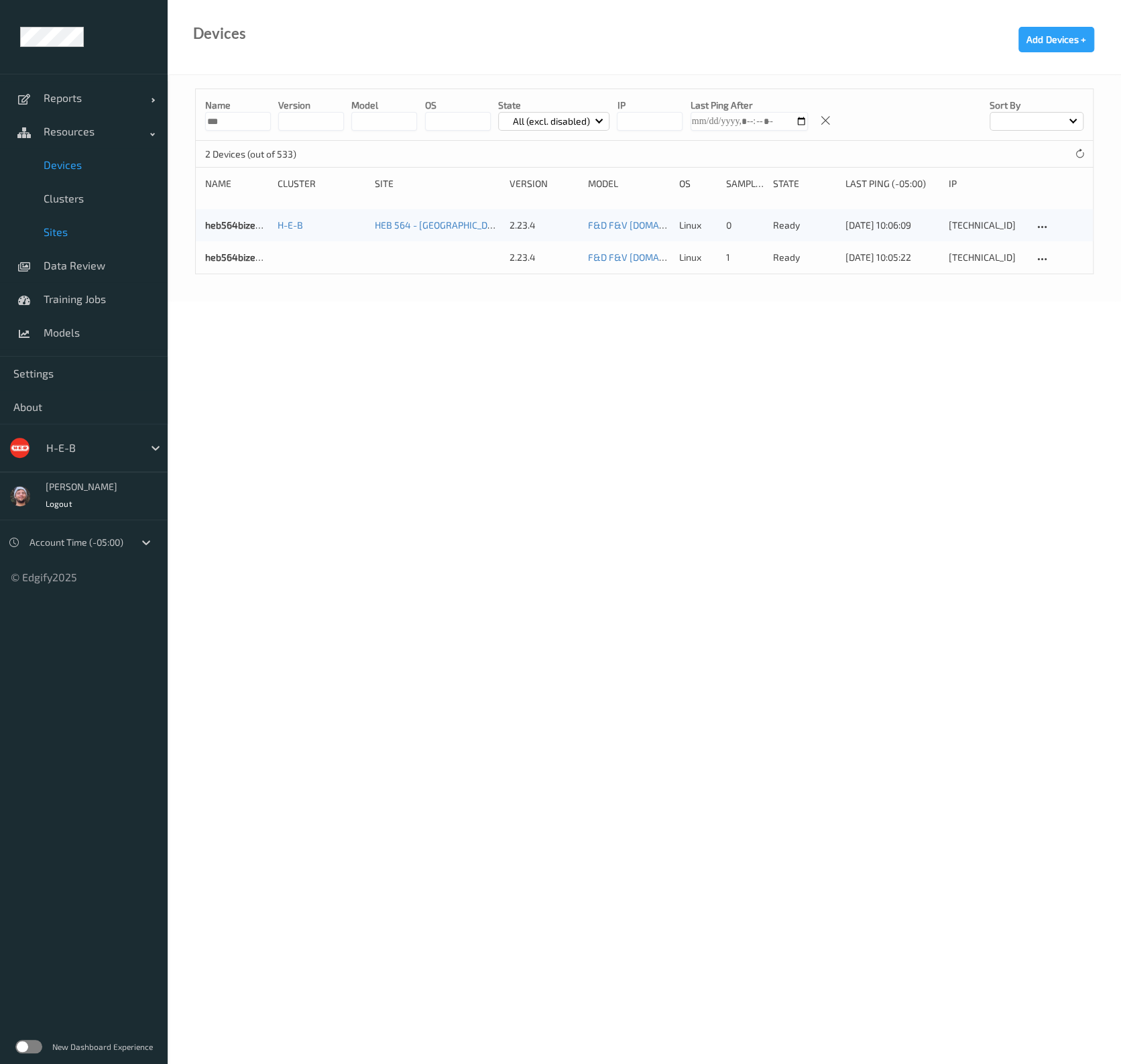
click at [77, 236] on span "Sites" at bounding box center [98, 231] width 111 height 13
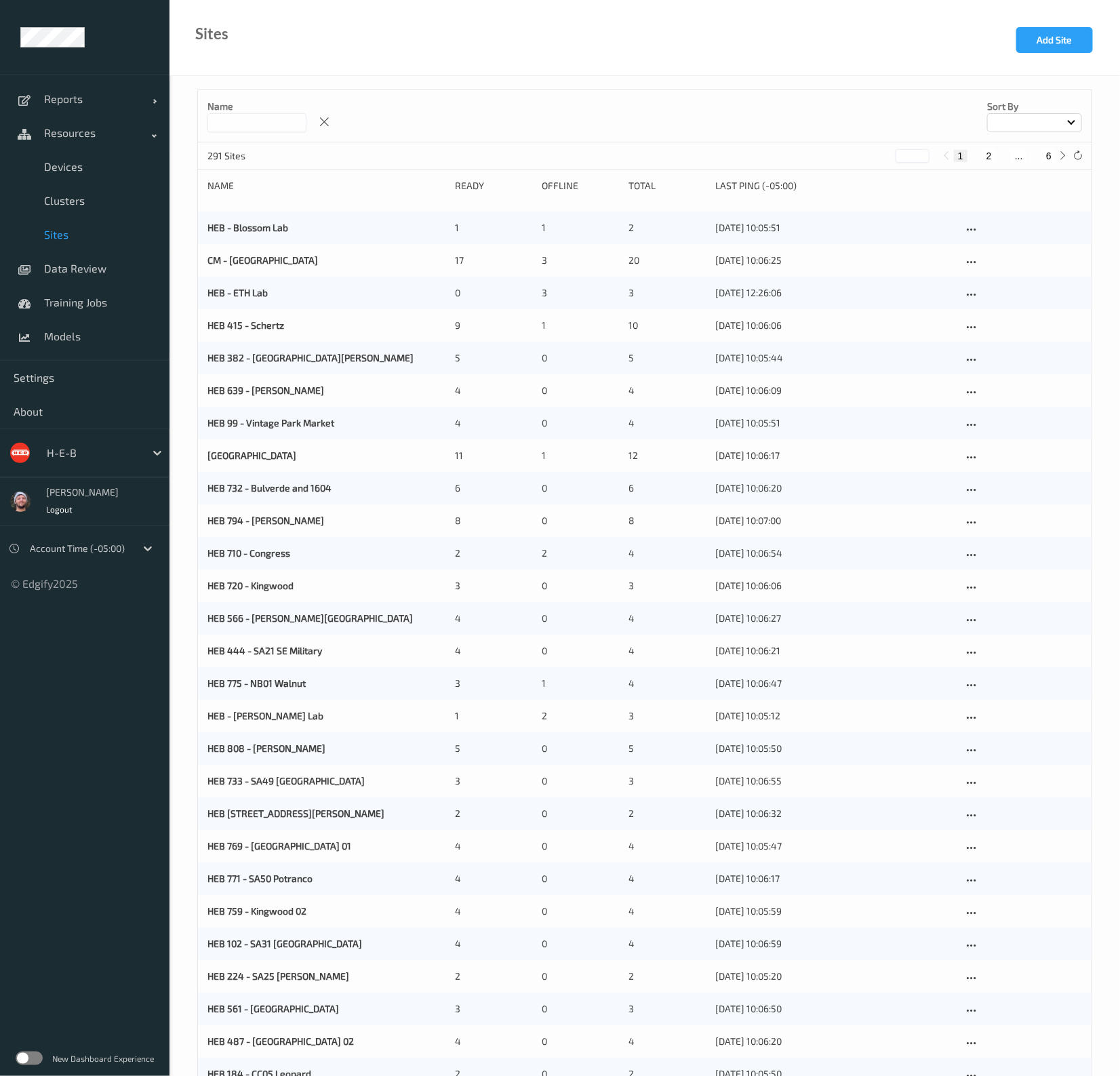
click at [264, 120] on input at bounding box center [257, 122] width 99 height 19
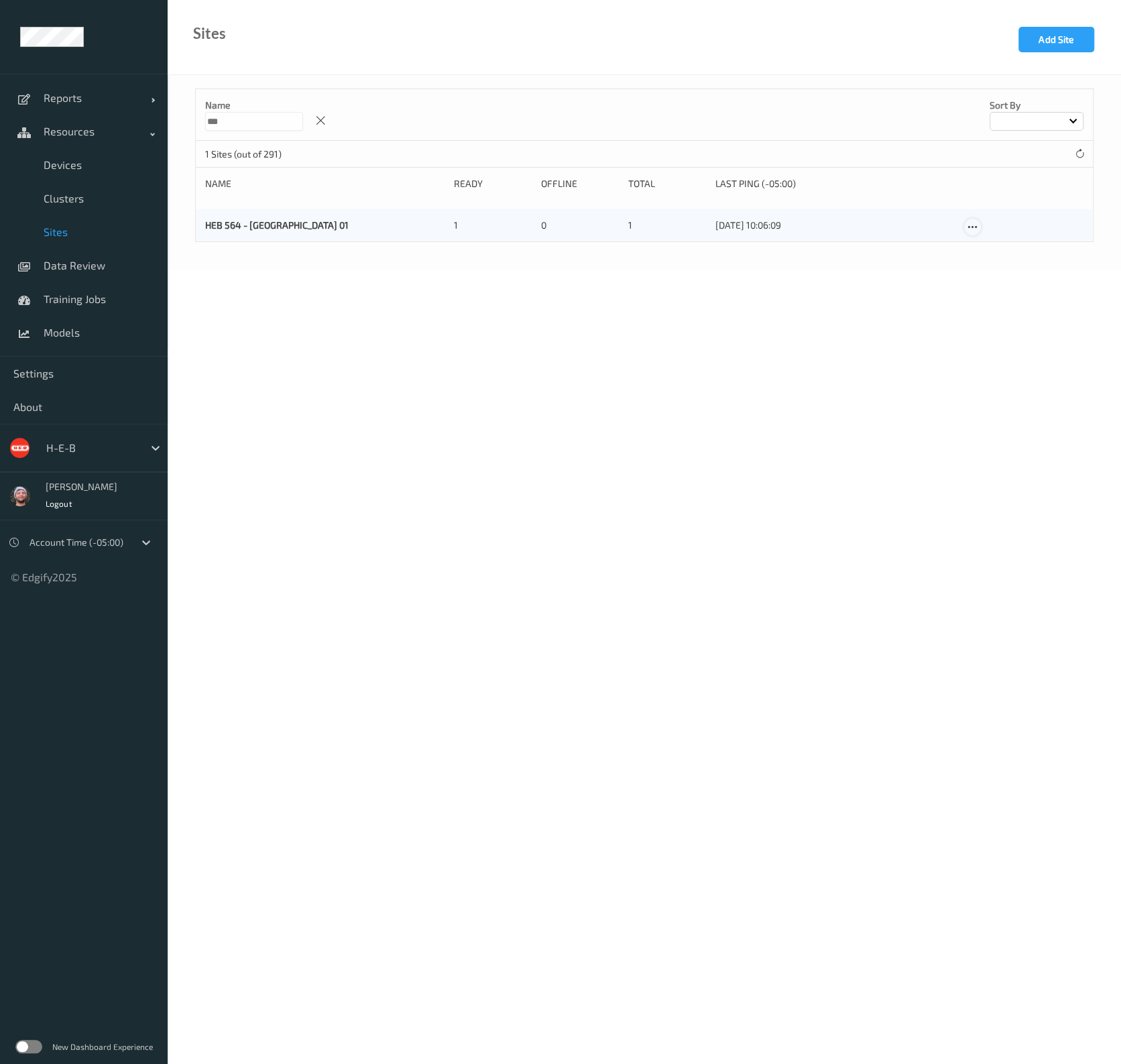
type input "***"
click at [973, 225] on icon at bounding box center [973, 227] width 12 height 12
click at [976, 242] on div at bounding box center [979, 248] width 12 height 12
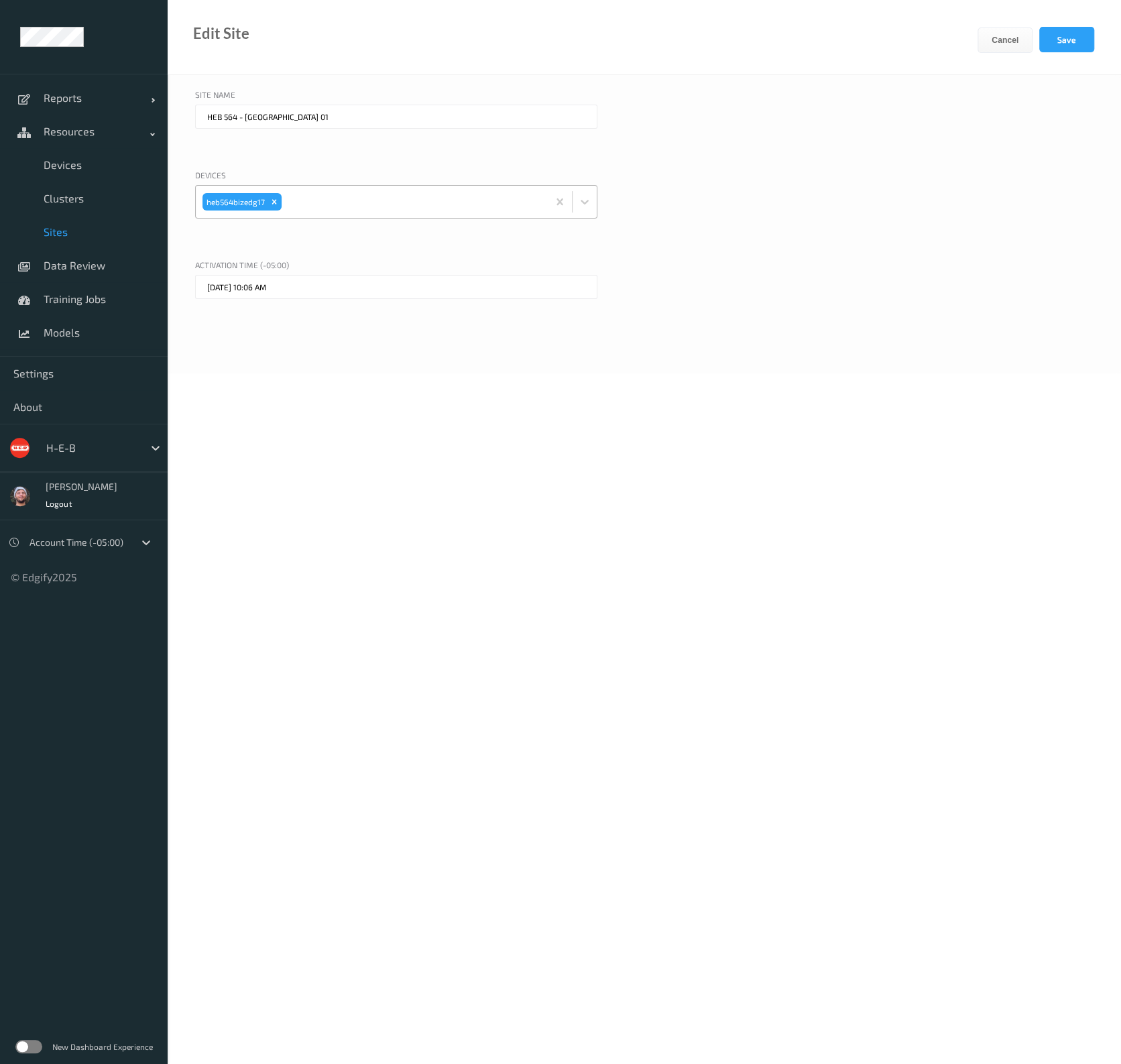
click at [316, 200] on div at bounding box center [412, 201] width 257 height 27
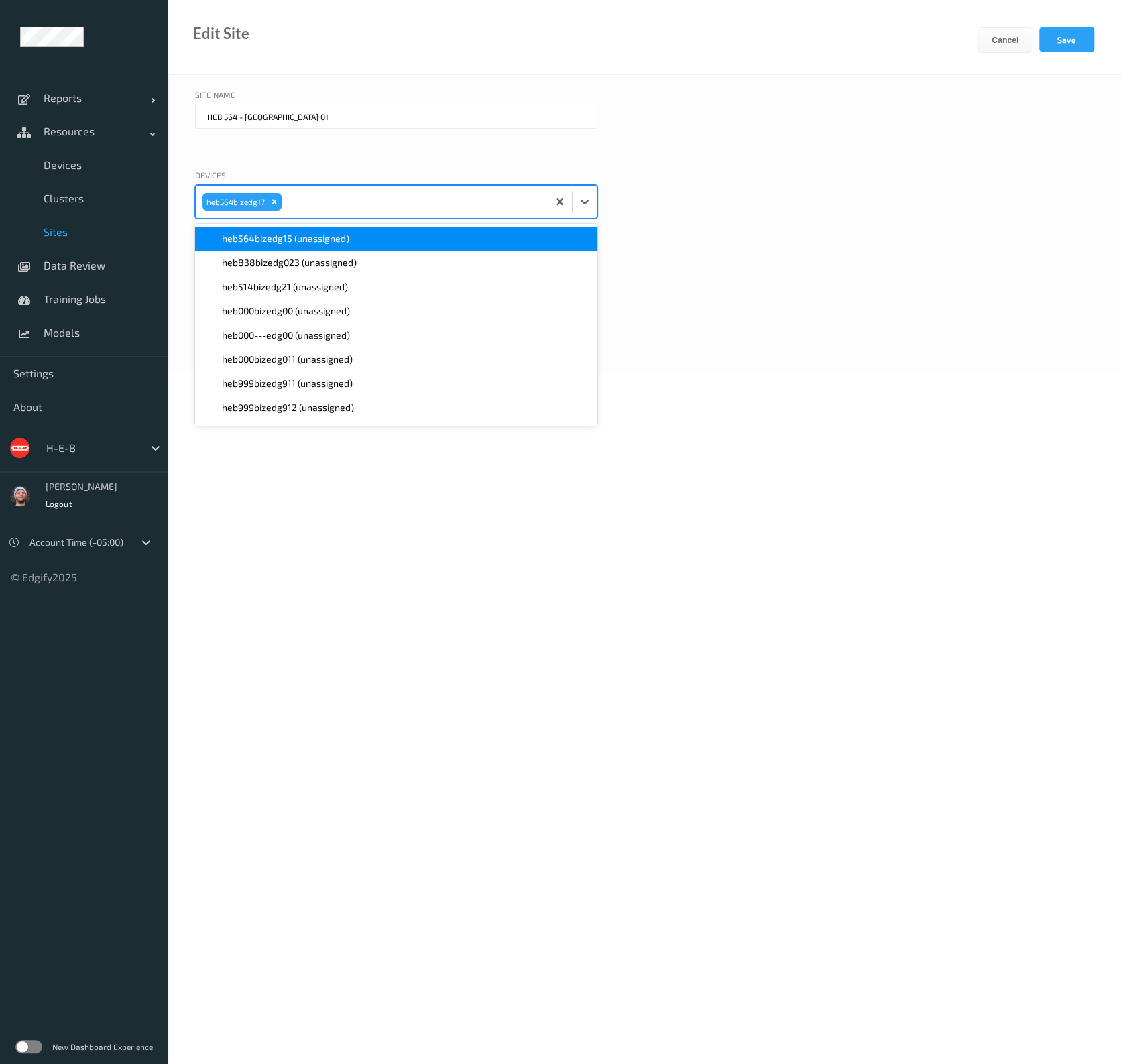
click at [305, 241] on span "heb564bizedg15 (unassigned)" at bounding box center [285, 239] width 127 height 13
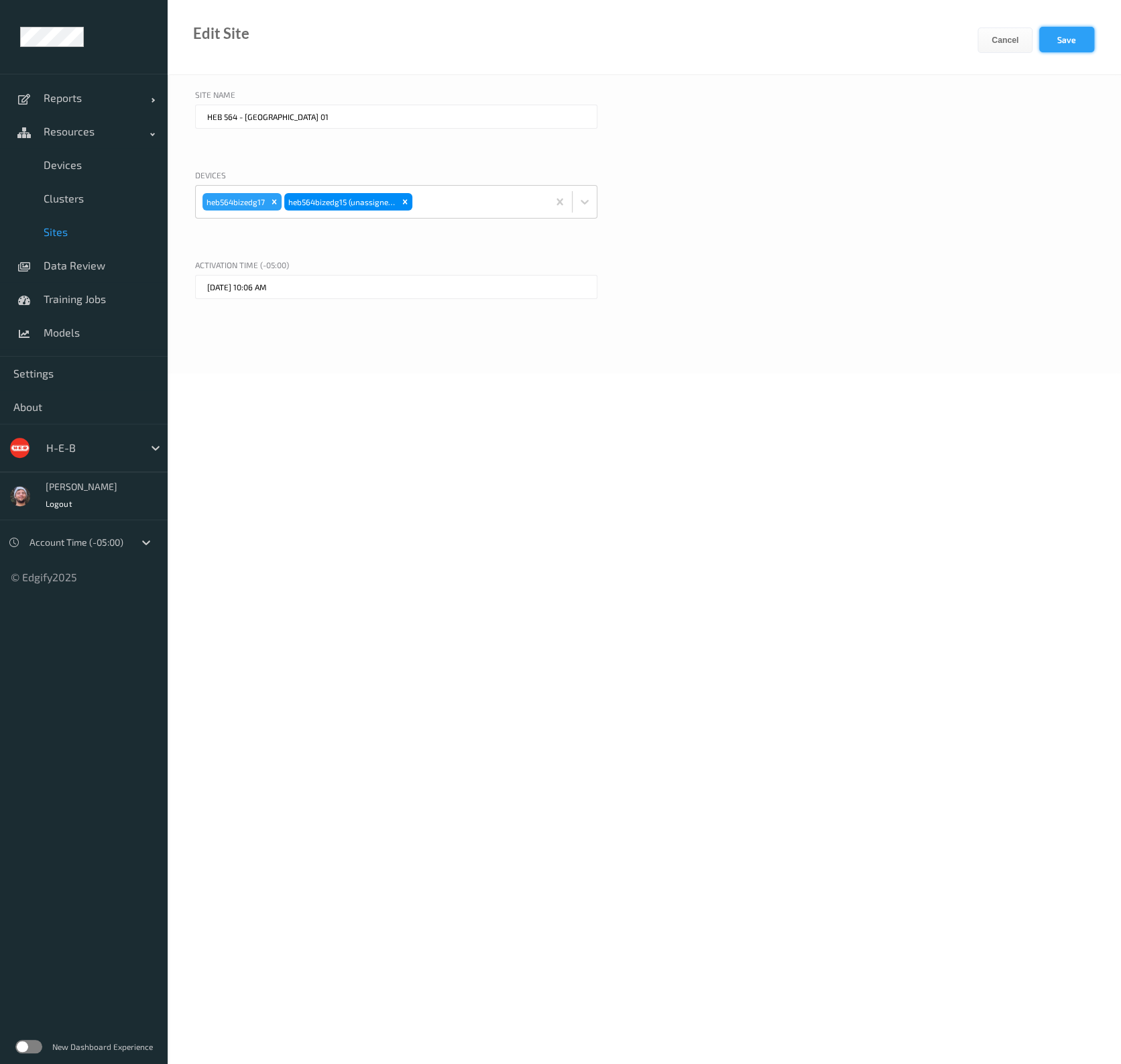
click at [1068, 42] on button "Save" at bounding box center [1067, 39] width 55 height 26
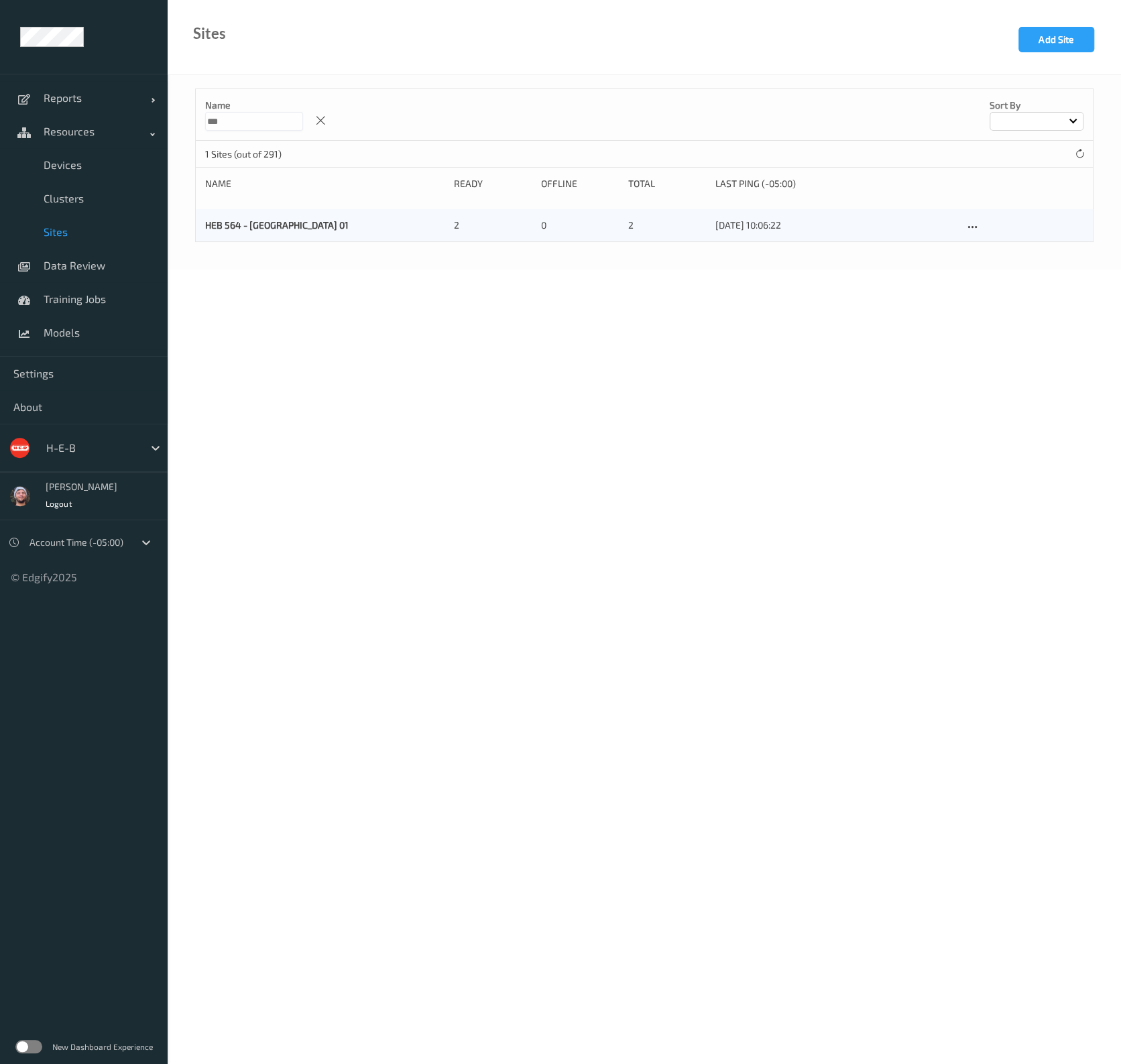
drag, startPoint x: 349, startPoint y: 895, endPoint x: 362, endPoint y: 882, distance: 18.4
click at [349, 895] on body "Reports Default Report Customized Report Resources Devices Clusters Sites Data …" at bounding box center [560, 532] width 1121 height 1064
click at [366, 31] on div "Sites Add Site" at bounding box center [644, 37] width 954 height 75
drag, startPoint x: 1086, startPoint y: 162, endPoint x: 1089, endPoint y: 152, distance: 10.4
click at [1089, 157] on div "1 Sites (out of 291)" at bounding box center [644, 154] width 897 height 27
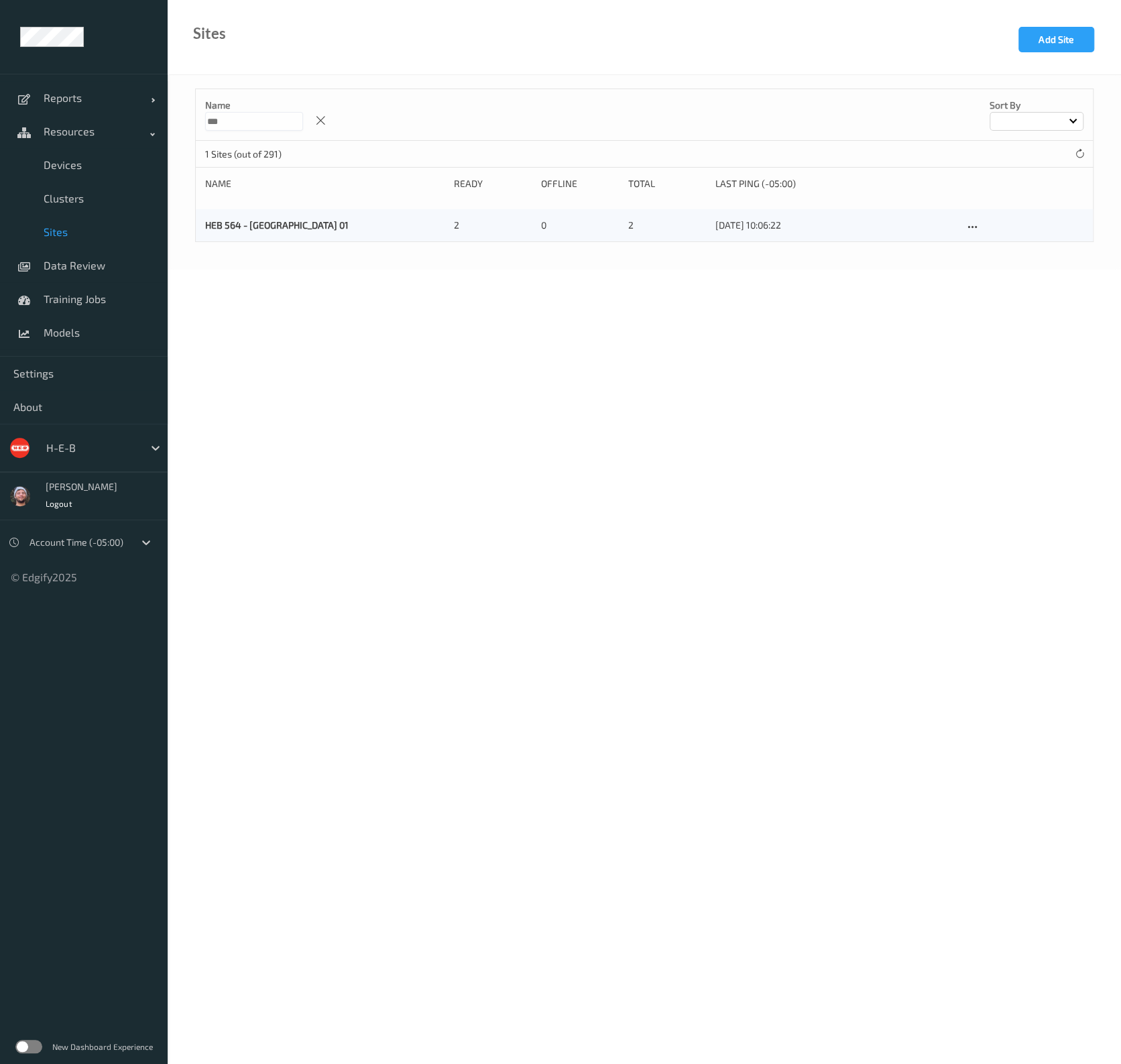
click at [1089, 152] on div "1 Sites (out of 291)" at bounding box center [644, 154] width 897 height 27
click at [1071, 162] on div "Name *** Sort by 1 Sites (out of 291) Name Ready Offline Total Last Ping (-05:0…" at bounding box center [644, 165] width 899 height 153
click at [1085, 159] on div at bounding box center [1079, 153] width 15 height 15
click at [1085, 157] on div at bounding box center [1079, 153] width 15 height 15
click at [700, 68] on div "Sites Add Site" at bounding box center [644, 37] width 954 height 75
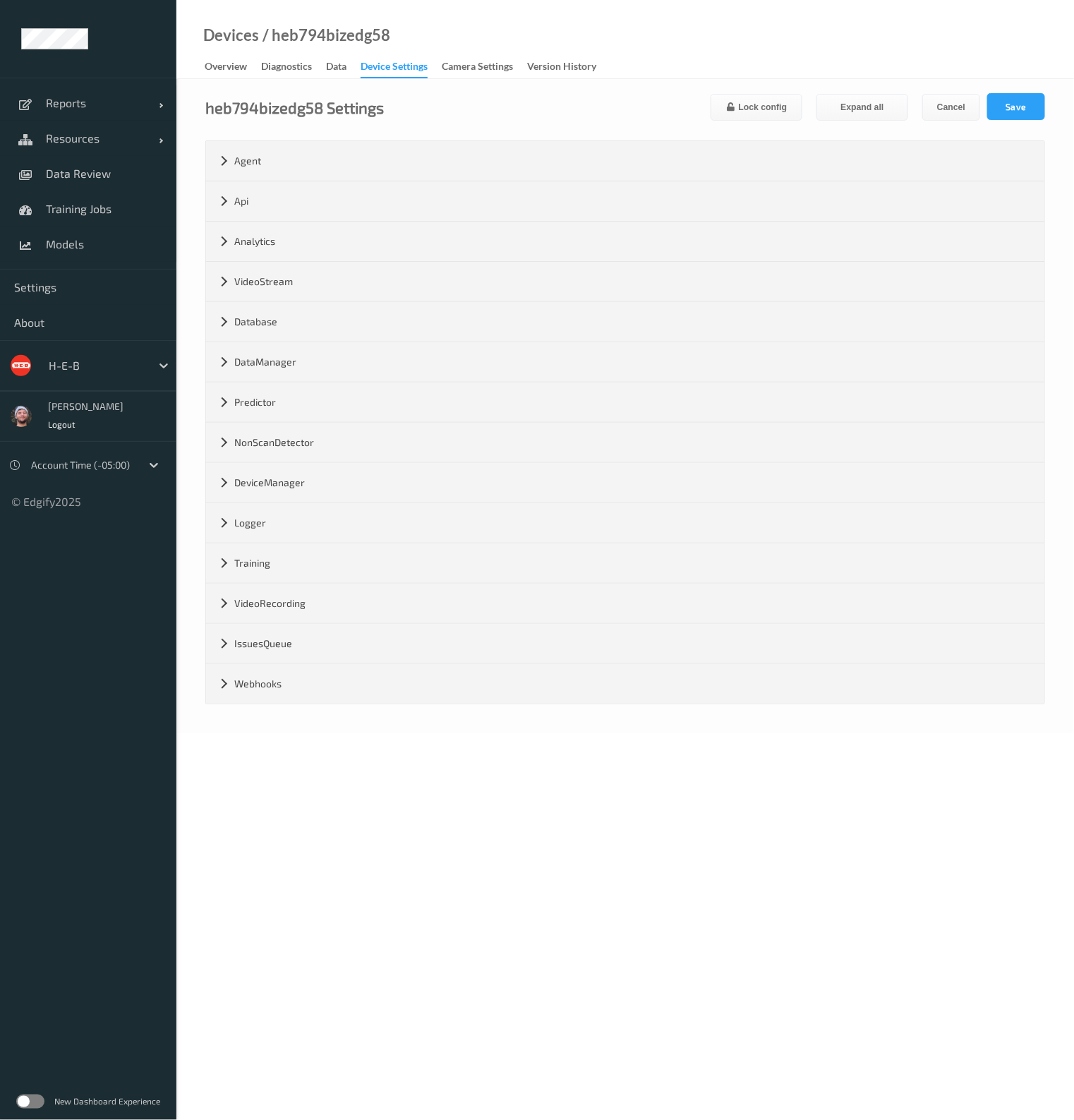
click at [630, 61] on div "Devices / heb794bizedg58 Overview Diagnostics Data Device Settings Camera Setti…" at bounding box center [625, 39] width 898 height 79
click at [229, 67] on div "Overview" at bounding box center [225, 68] width 42 height 18
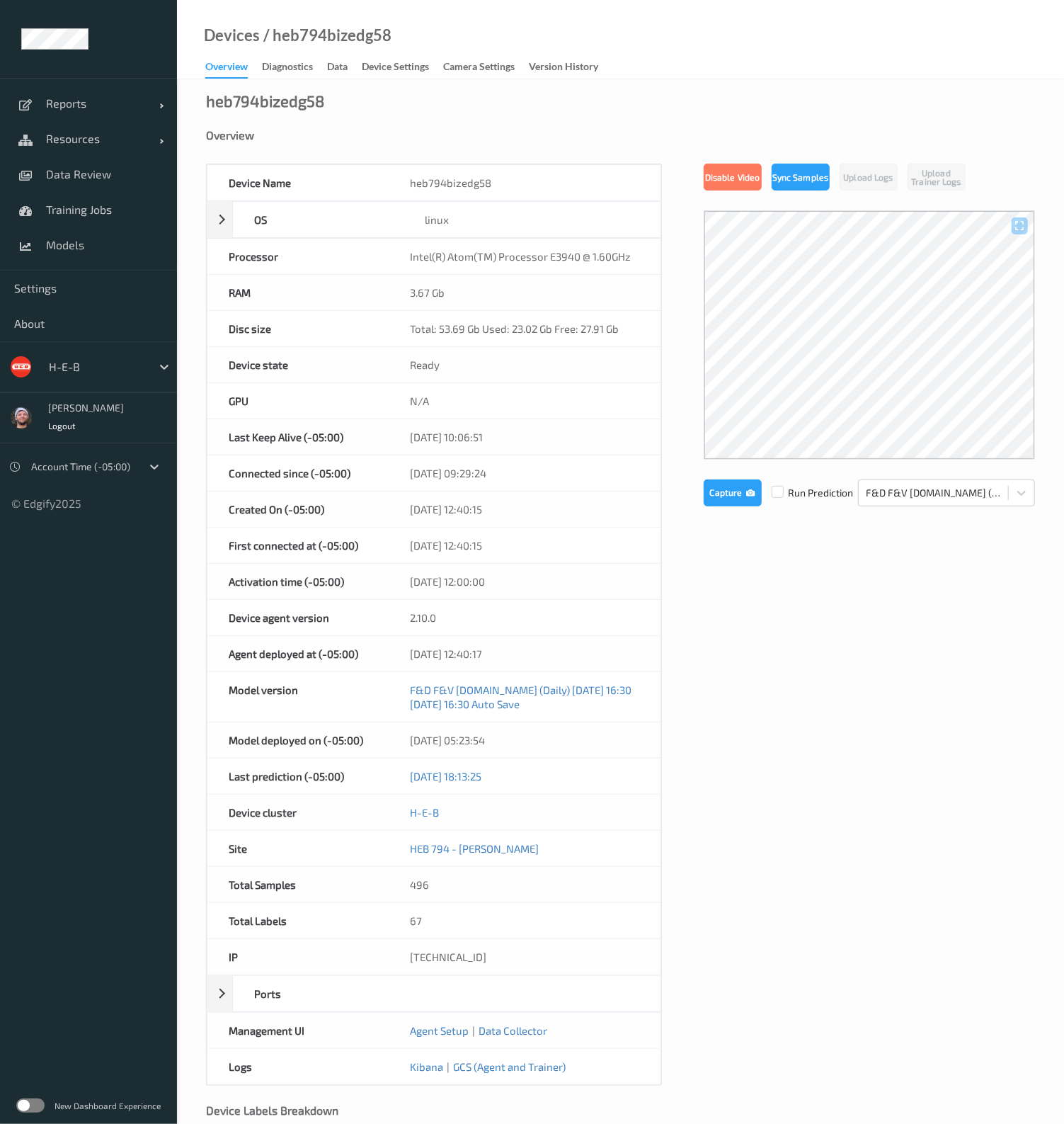
click at [230, 69] on div "Overview" at bounding box center [226, 69] width 42 height 19
click at [733, 485] on button "Capture" at bounding box center [732, 493] width 58 height 27
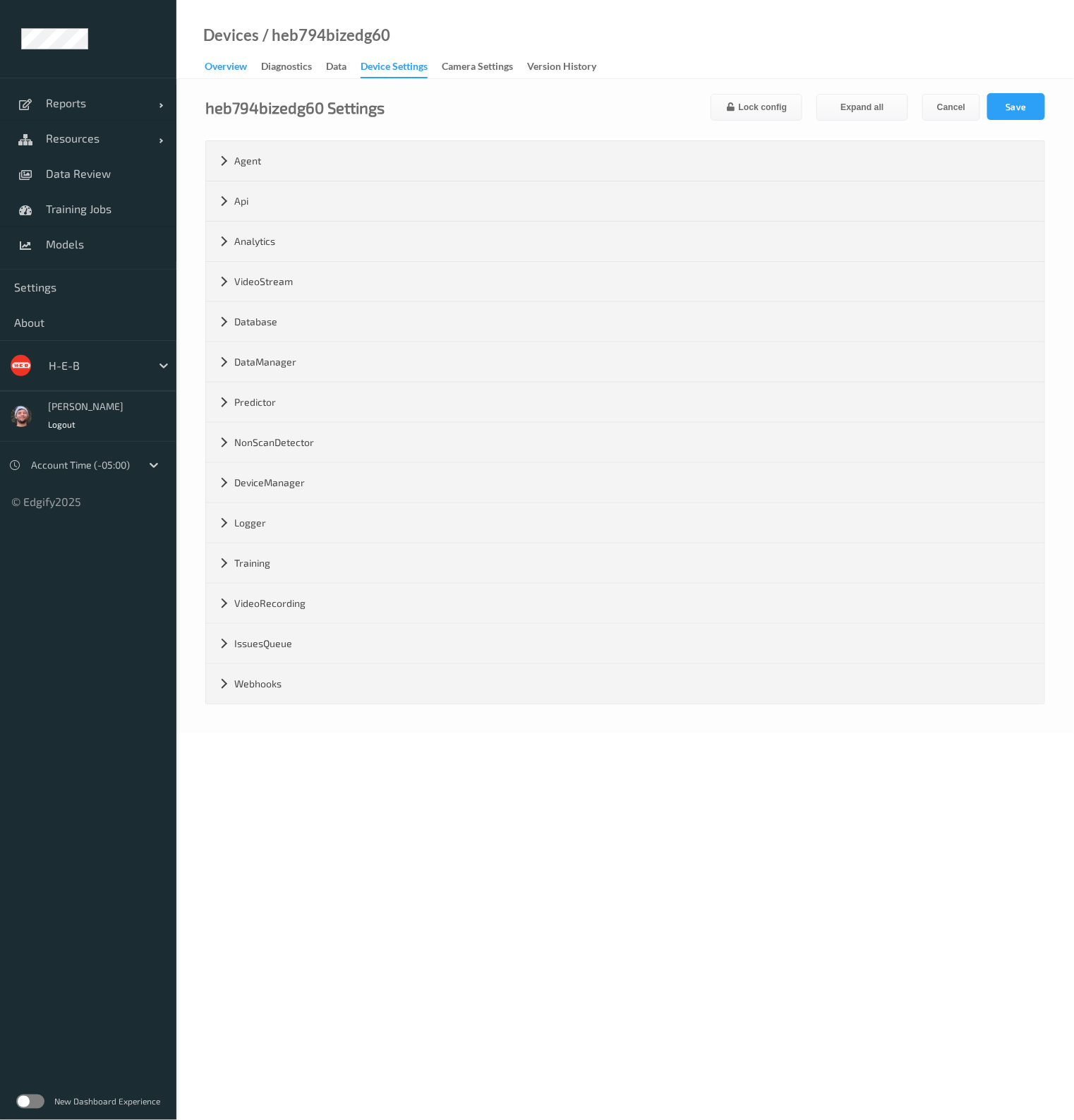
click at [230, 68] on div "Overview" at bounding box center [225, 68] width 42 height 18
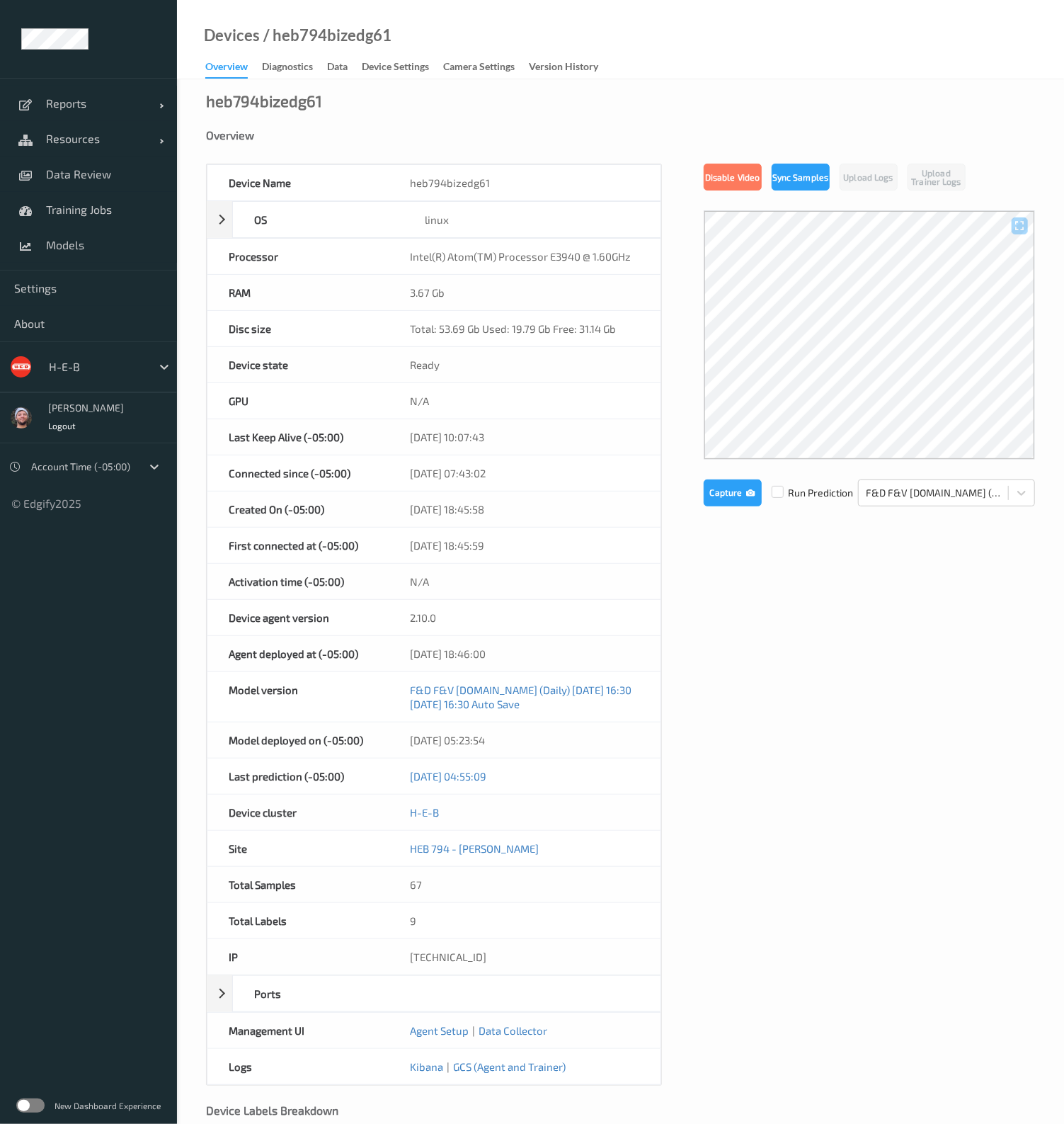
click at [913, 848] on div "Device Name heb794bizedg61 OS linux Platform debian Platform Version 12.5 Platf…" at bounding box center [620, 624] width 829 height 922
click at [666, 67] on div "Devices / heb794bizedg61 Overview Diagnostics Data Device Settings Camera Setti…" at bounding box center [620, 40] width 887 height 79
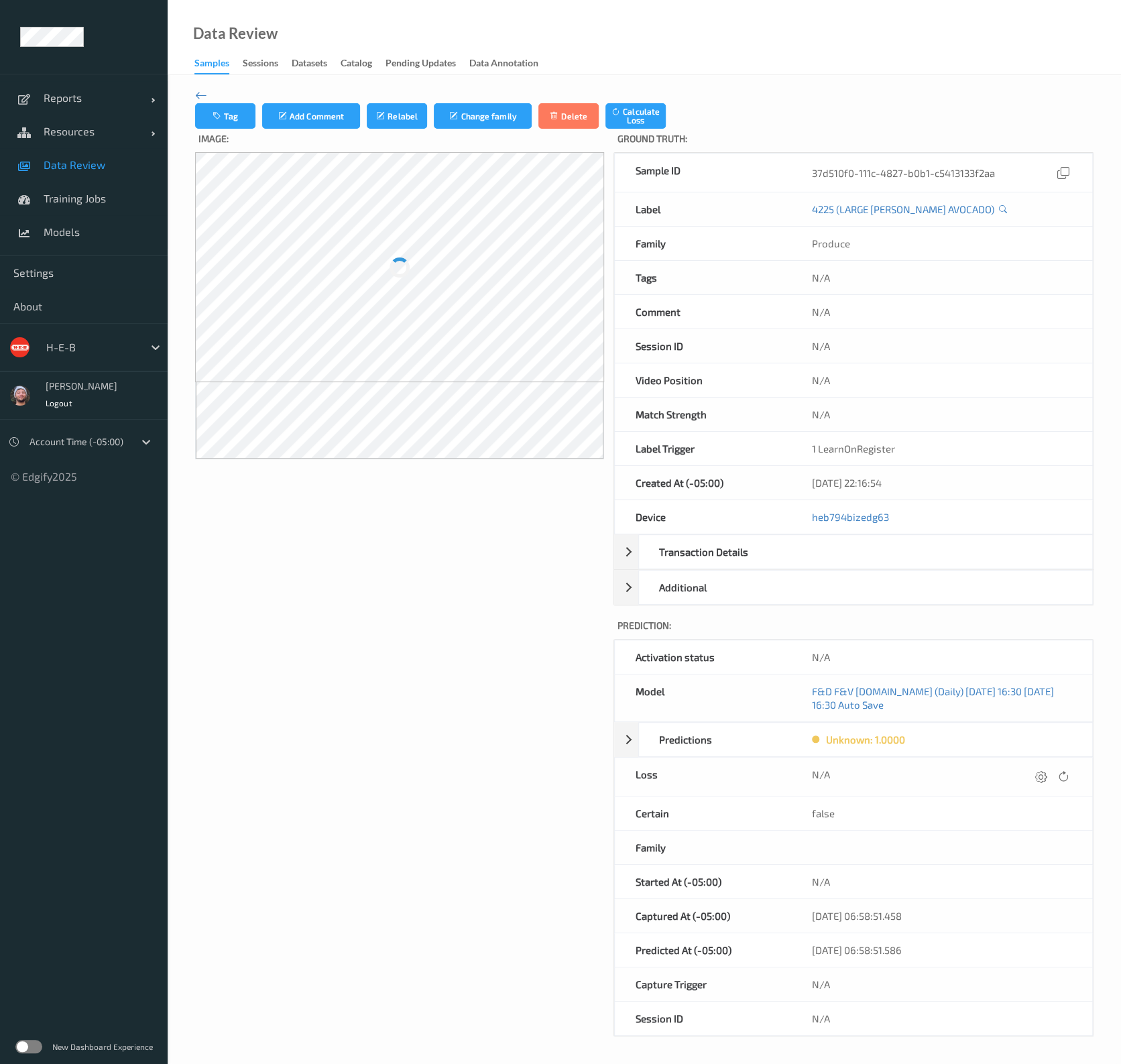
click at [107, 338] on div "H-E-B" at bounding box center [91, 347] width 104 height 22
type input "bonu"
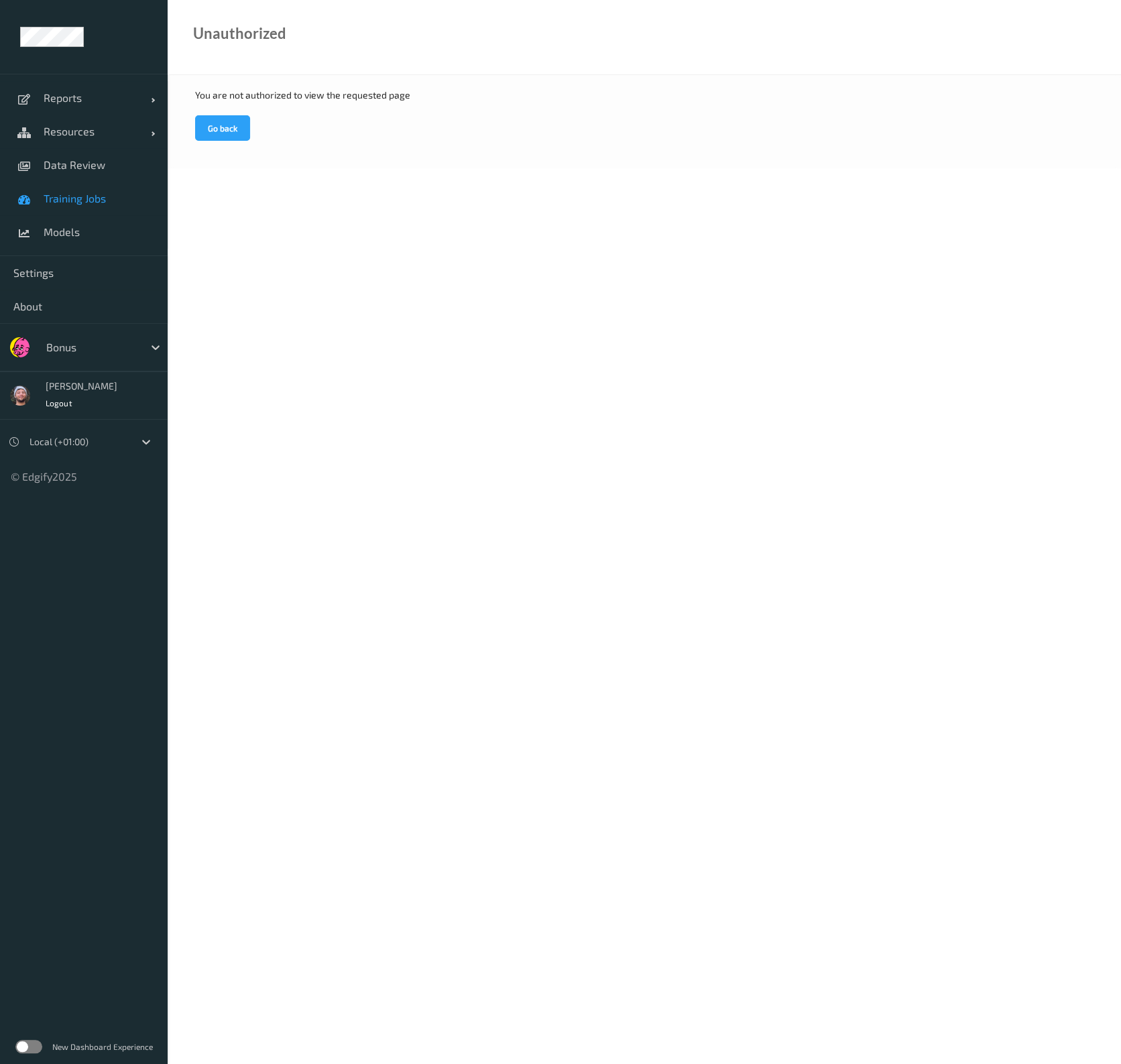
click at [77, 182] on link "Training Jobs" at bounding box center [83, 198] width 167 height 33
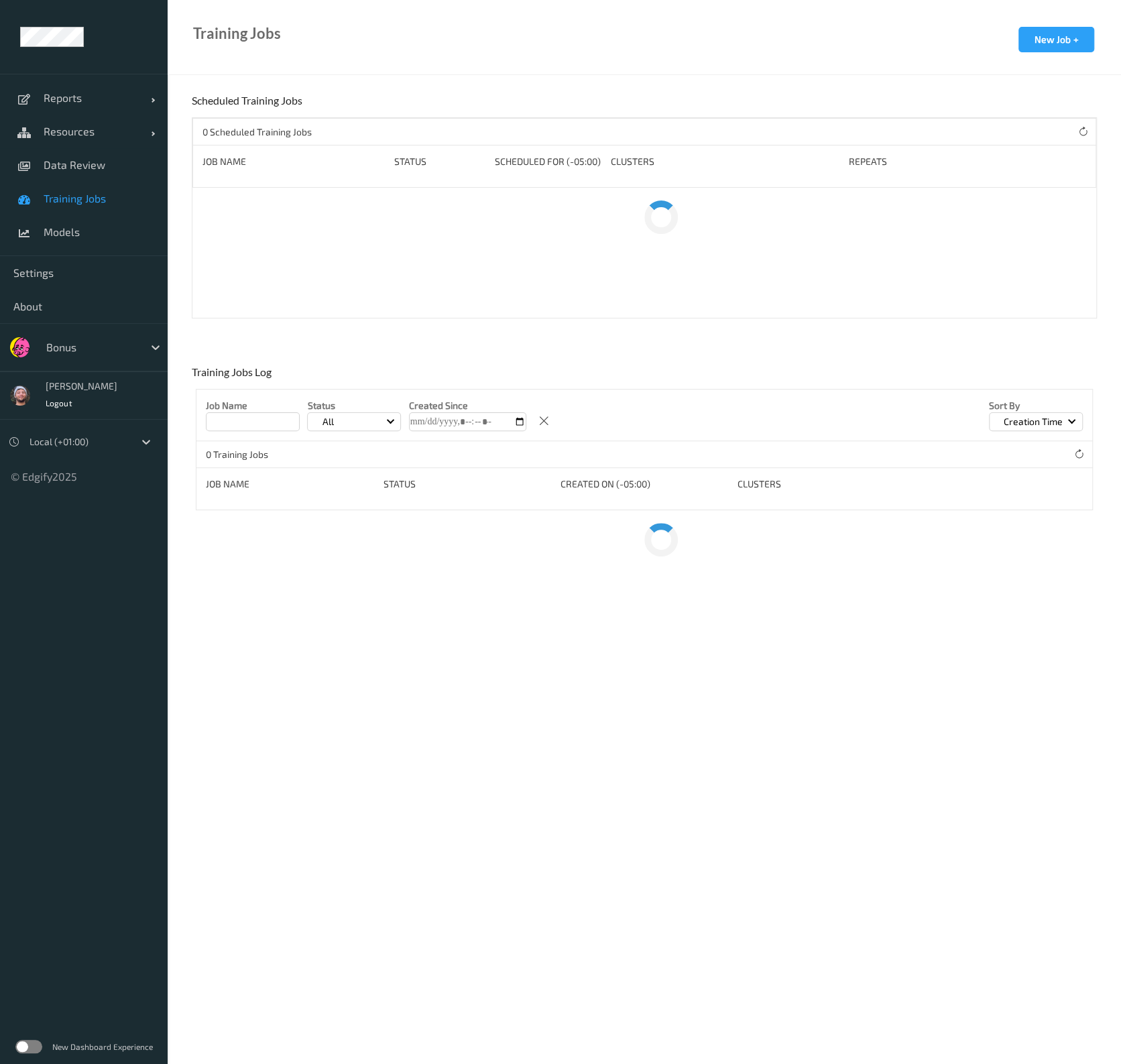
click at [83, 166] on span "Data Review" at bounding box center [98, 165] width 111 height 13
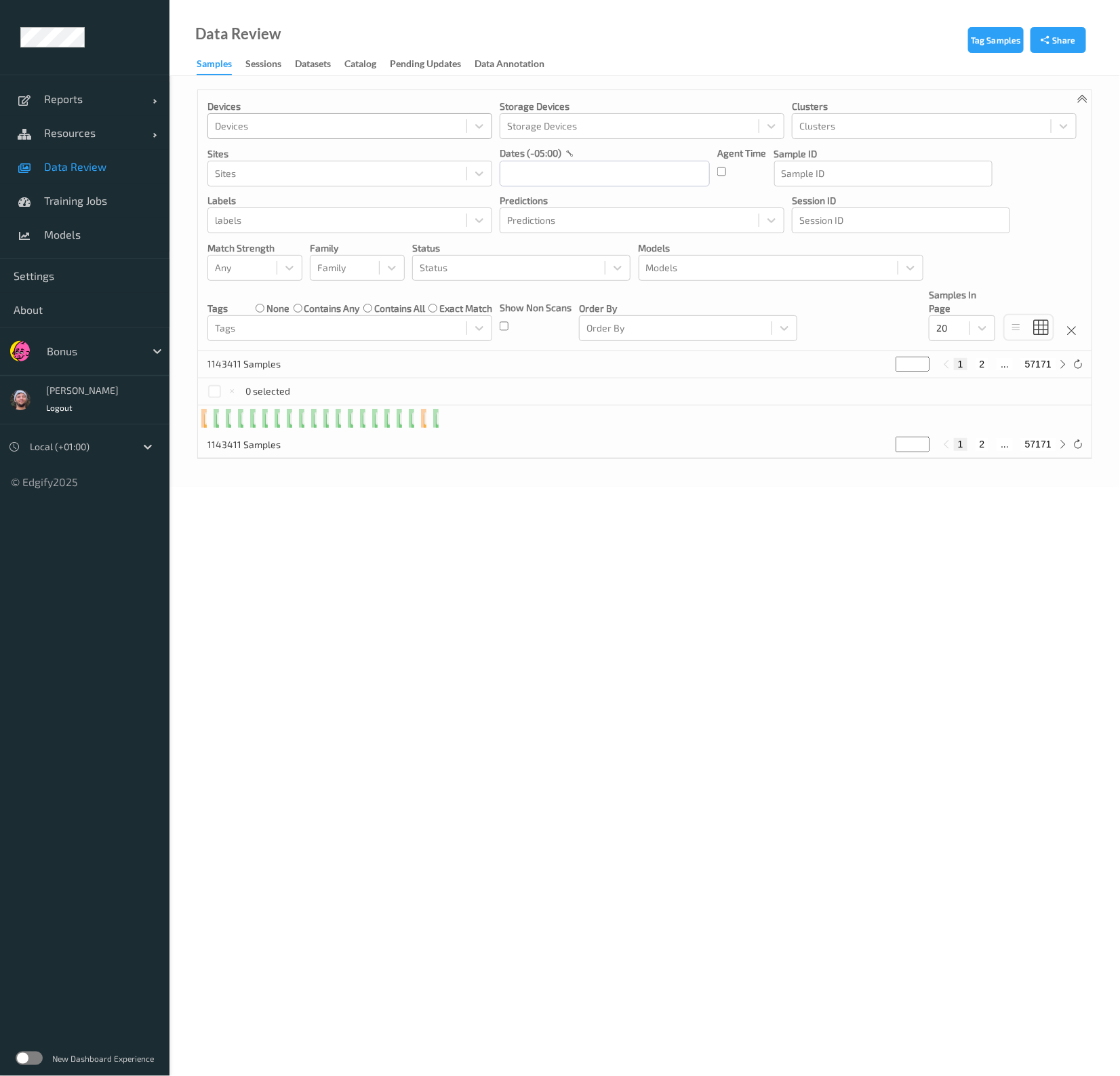
click at [280, 131] on div at bounding box center [337, 125] width 245 height 16
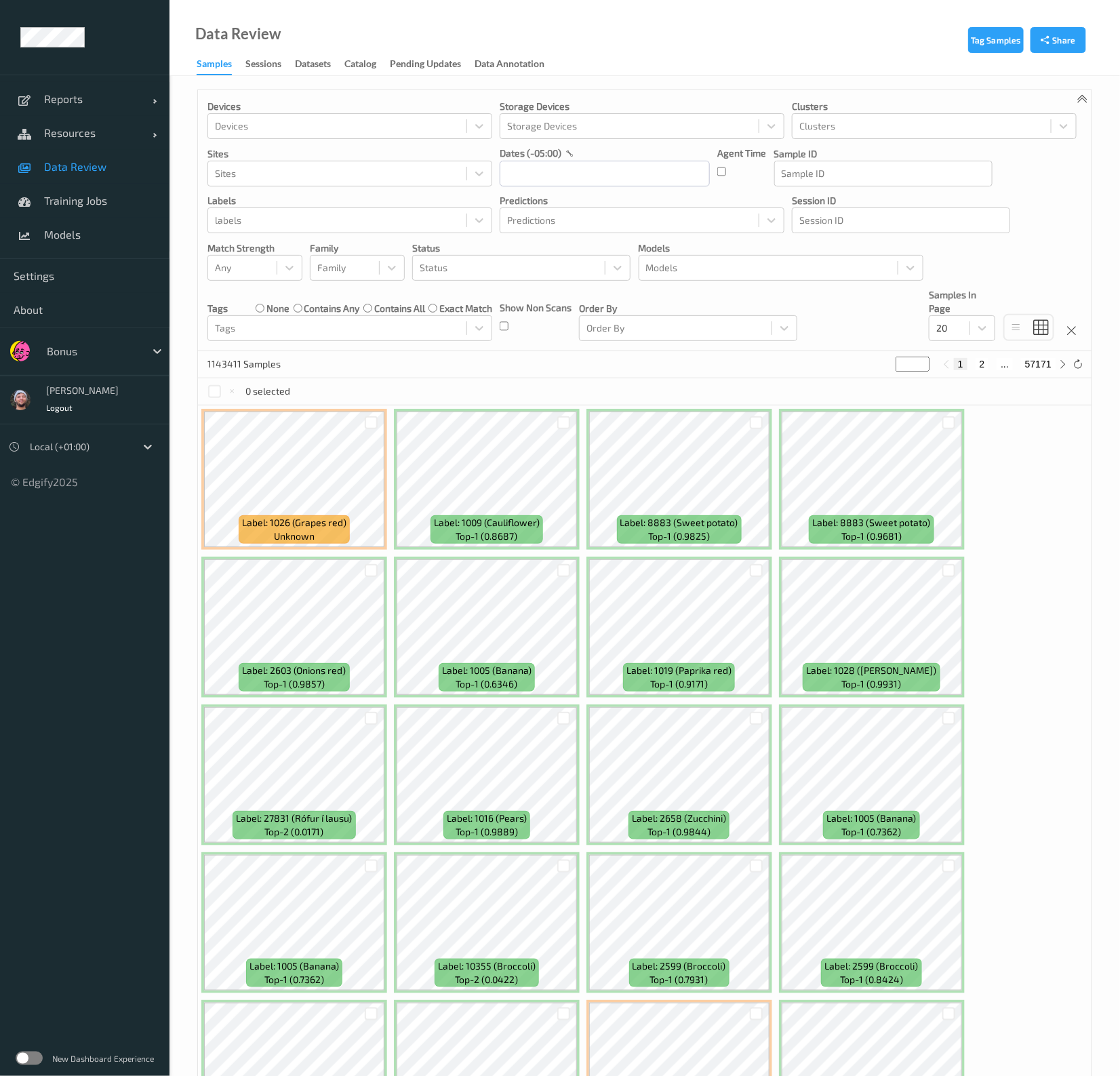
click at [513, 238] on div "Devices Devices Storage Devices Storage Devices Clusters Clusters Sites Sites d…" at bounding box center [644, 221] width 893 height 261
click at [395, 214] on div at bounding box center [337, 220] width 245 height 16
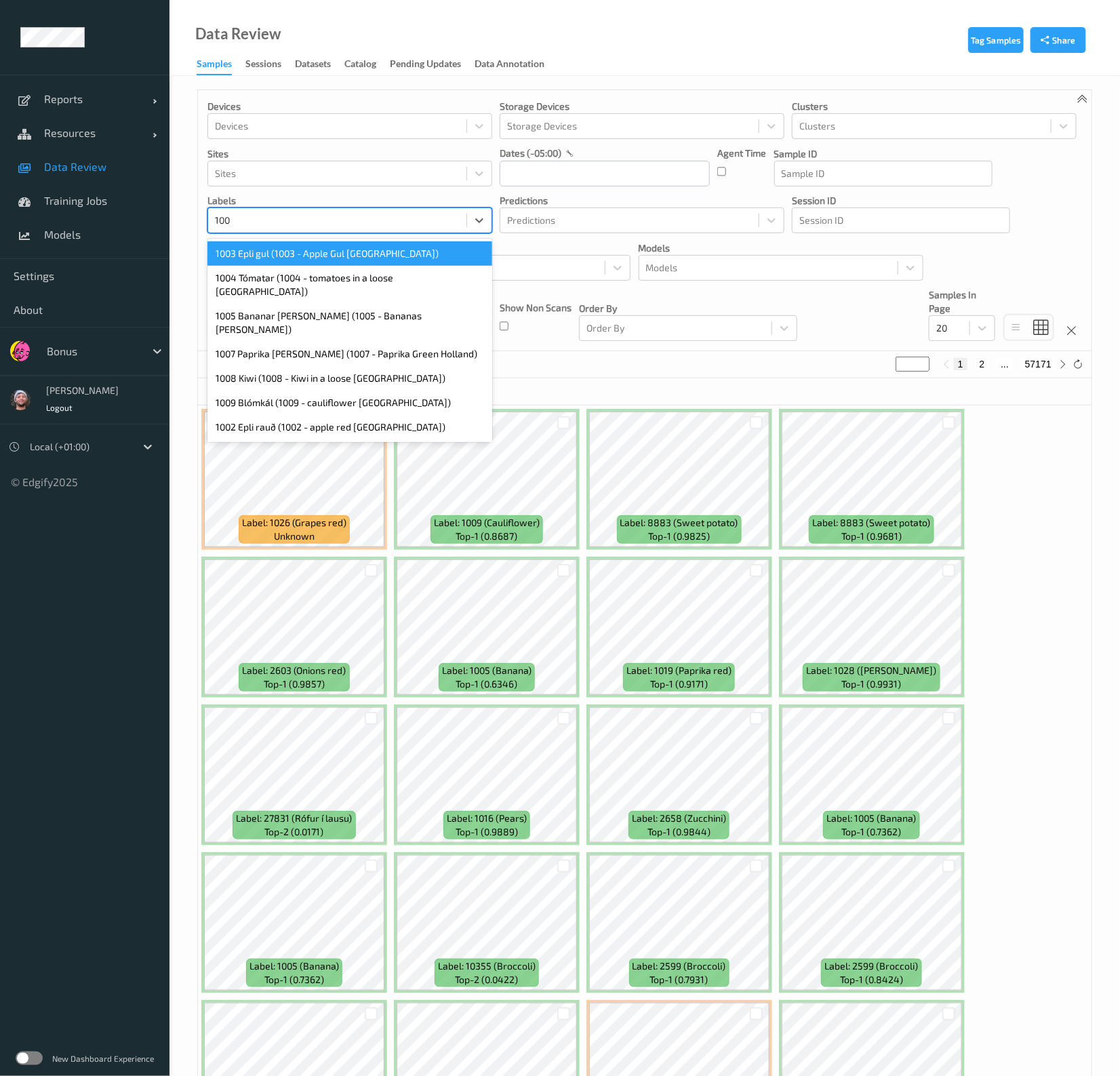
type input "1002"
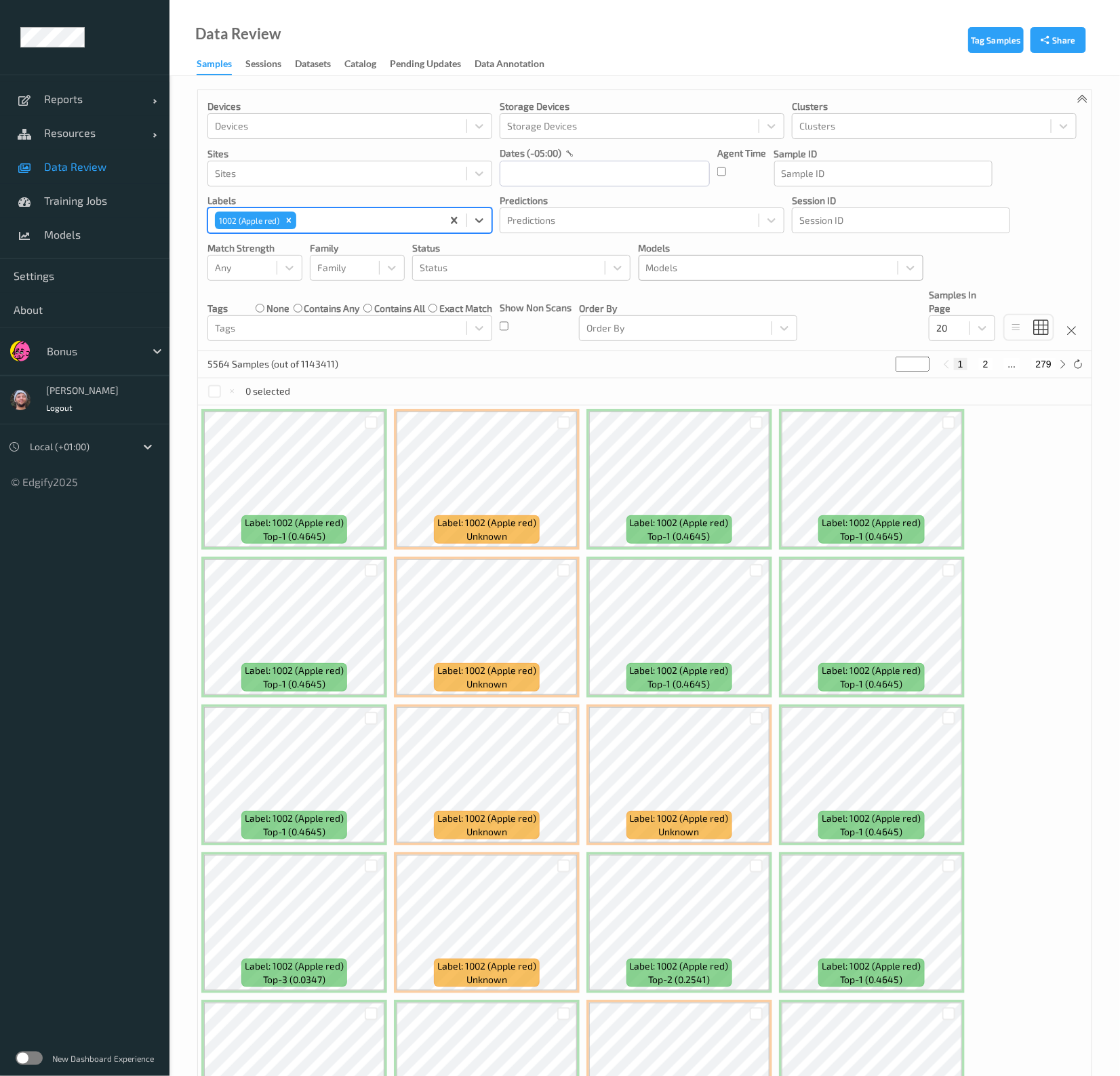
click at [666, 267] on div at bounding box center [768, 267] width 245 height 16
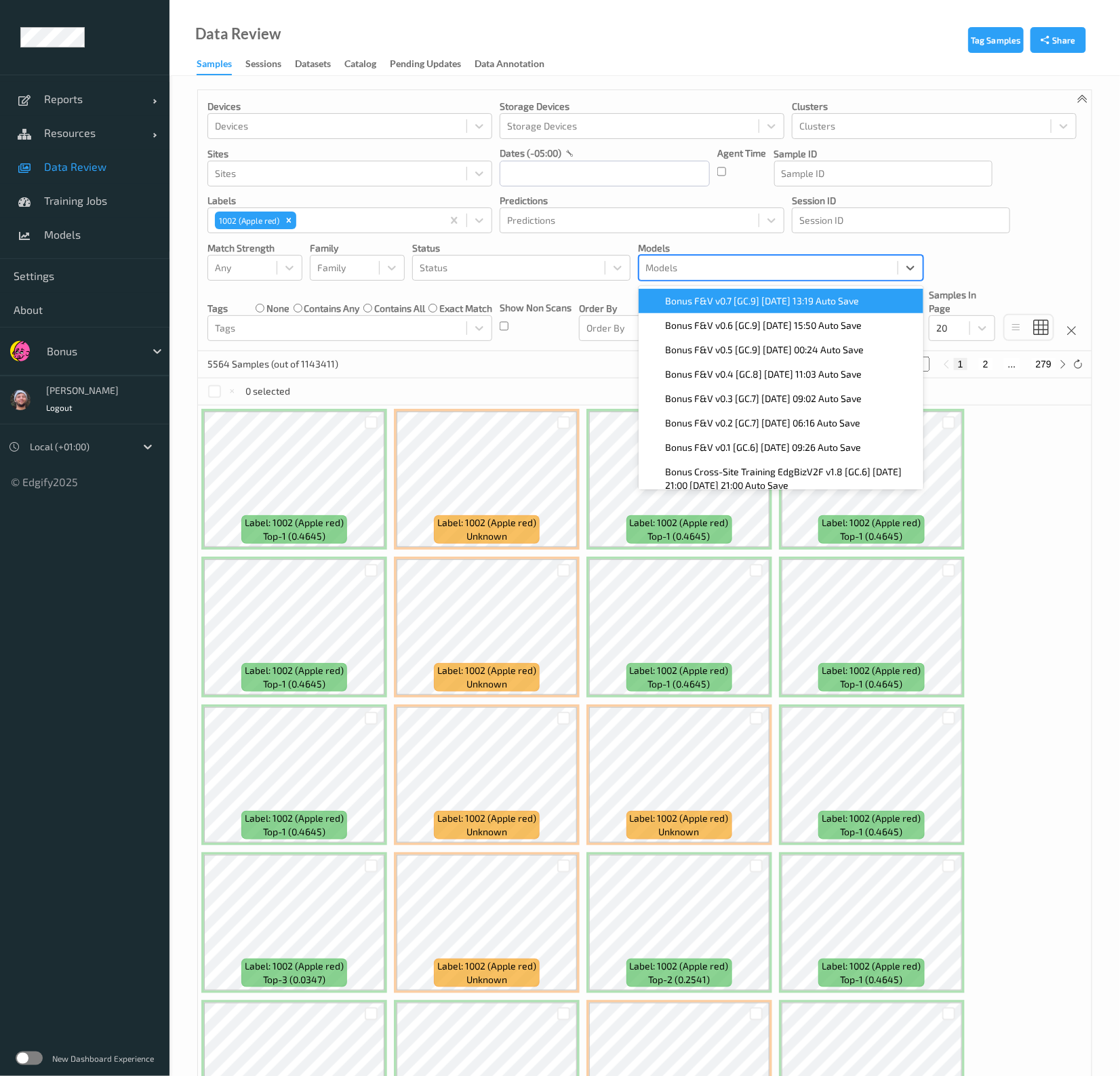
click at [718, 305] on span "Bonus F&V v0.7 [GC.9] [DATE] 13:19 Auto Save" at bounding box center [763, 301] width 194 height 13
click at [343, 221] on div at bounding box center [367, 220] width 136 height 16
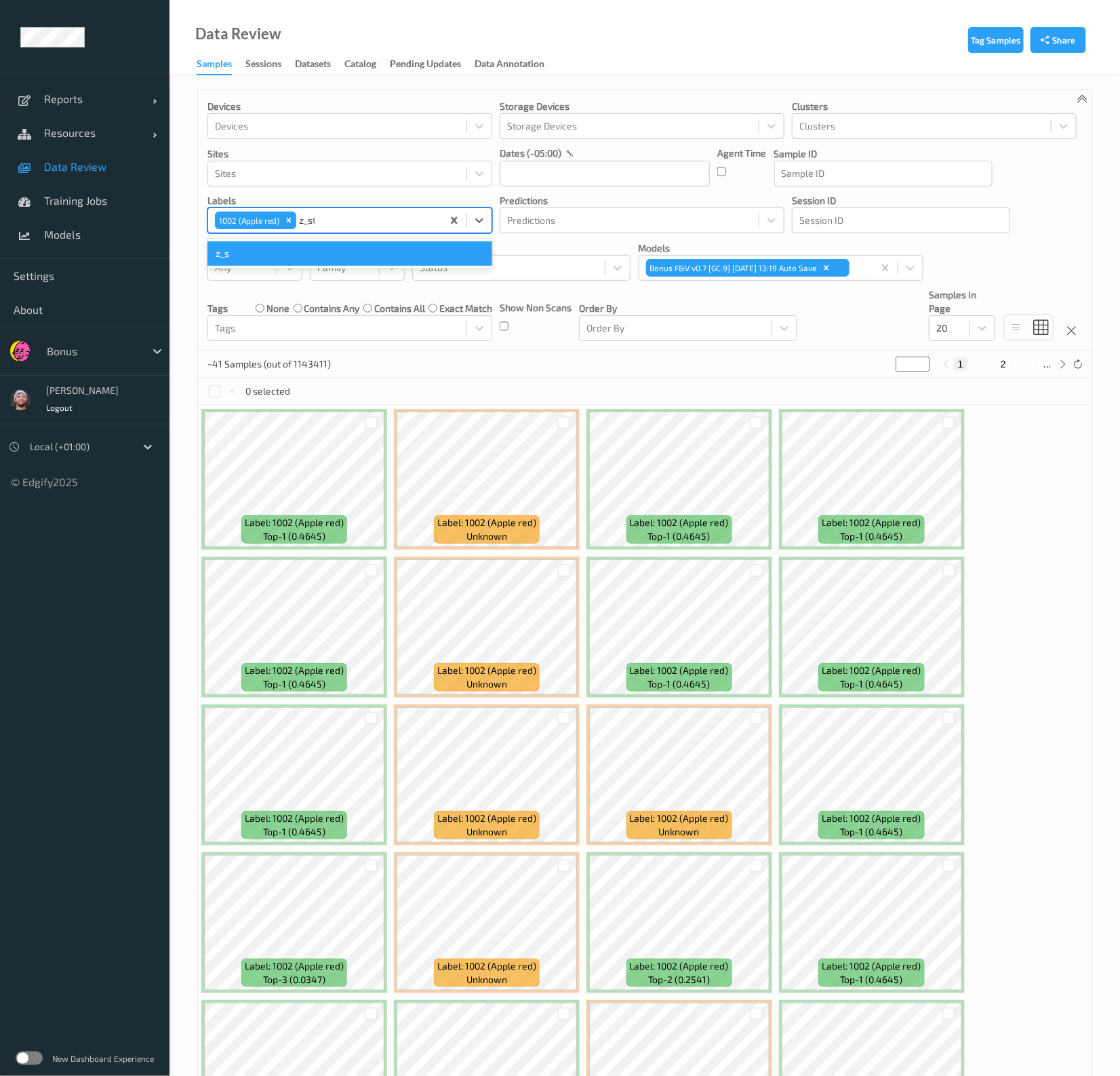
type input "z_str"
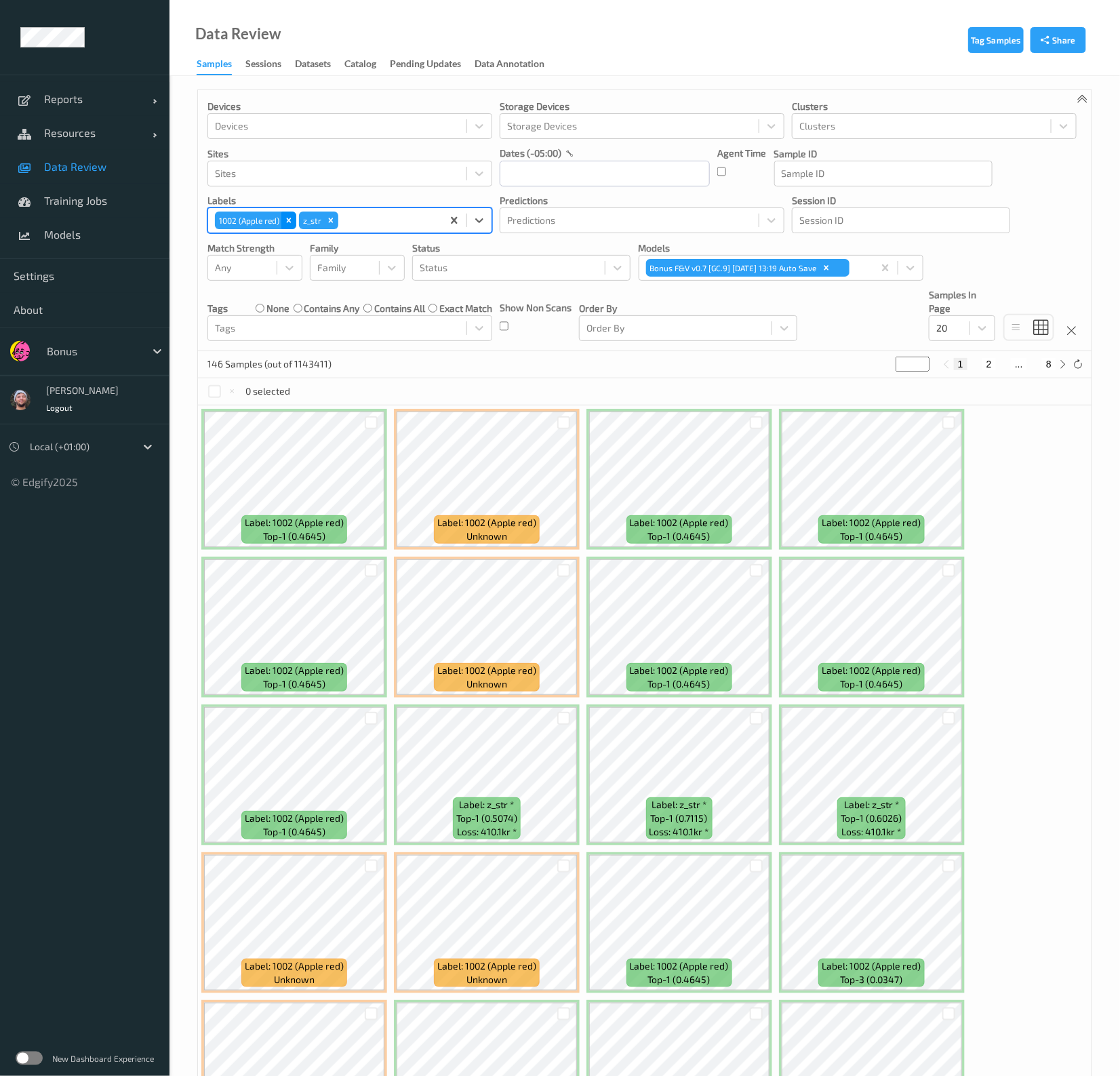
click at [290, 217] on icon "Remove 1002 (Apple red)" at bounding box center [288, 220] width 9 height 9
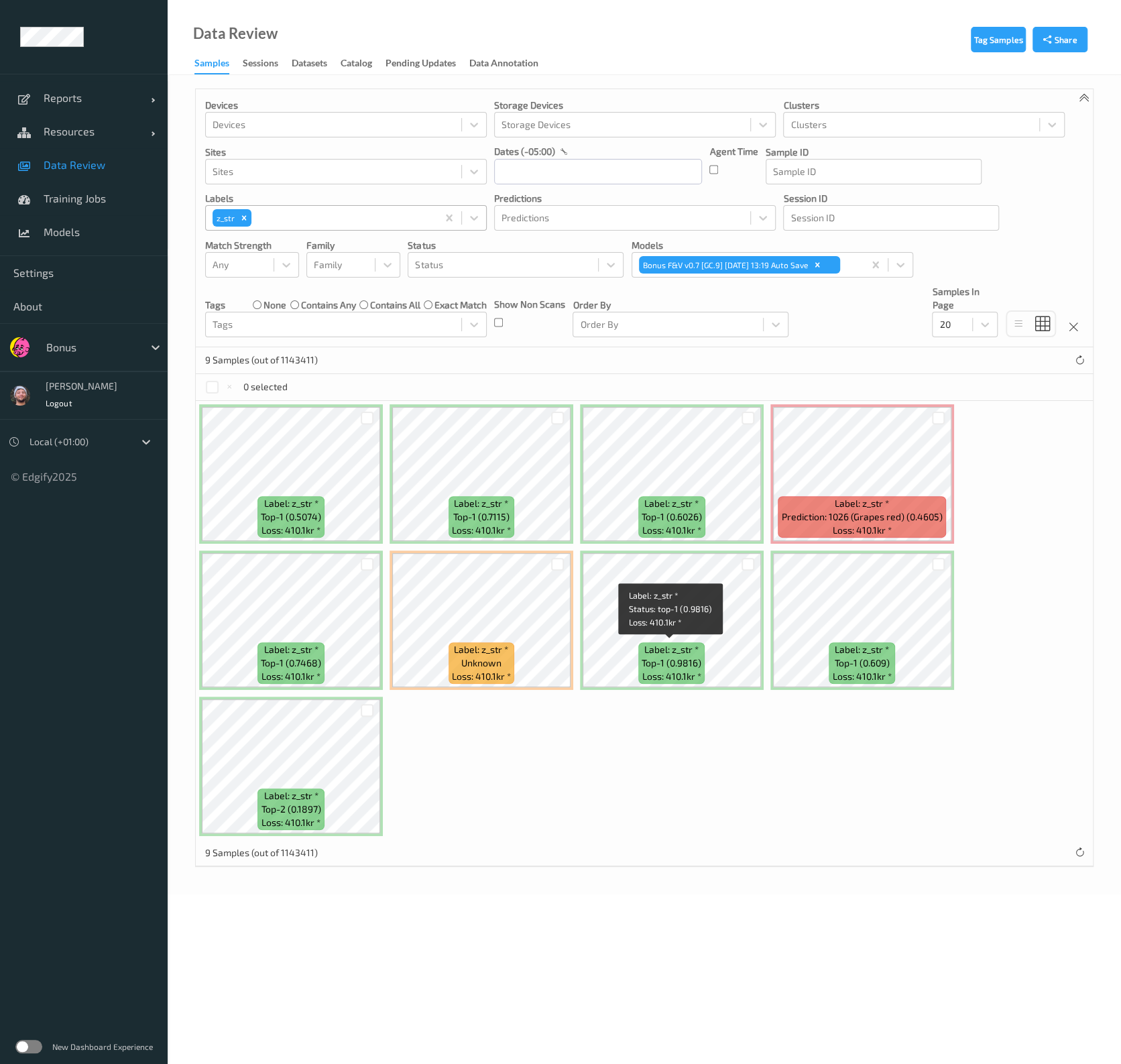
click at [765, 815] on div "Label: z_str * top-1 (0.5074) Loss: 410.1kr * Label: z_str * top-1 (0.7115) Los…" at bounding box center [644, 619] width 897 height 438
drag, startPoint x: 91, startPoint y: 163, endPoint x: 38, endPoint y: 531, distance: 371.8
click at [91, 163] on span "Data Review" at bounding box center [98, 165] width 111 height 13
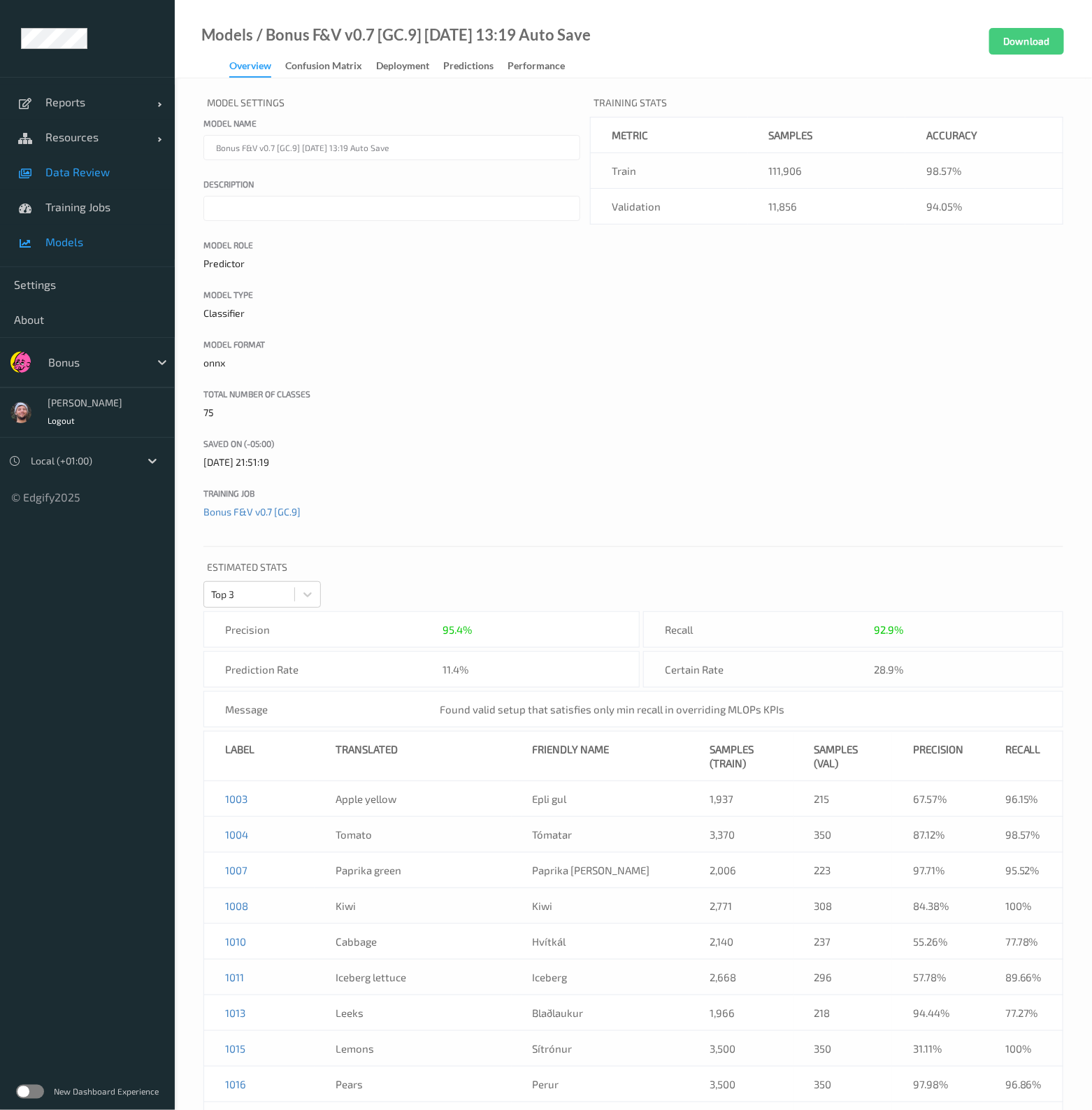
click at [81, 168] on span "Data Review" at bounding box center [103, 172] width 116 height 14
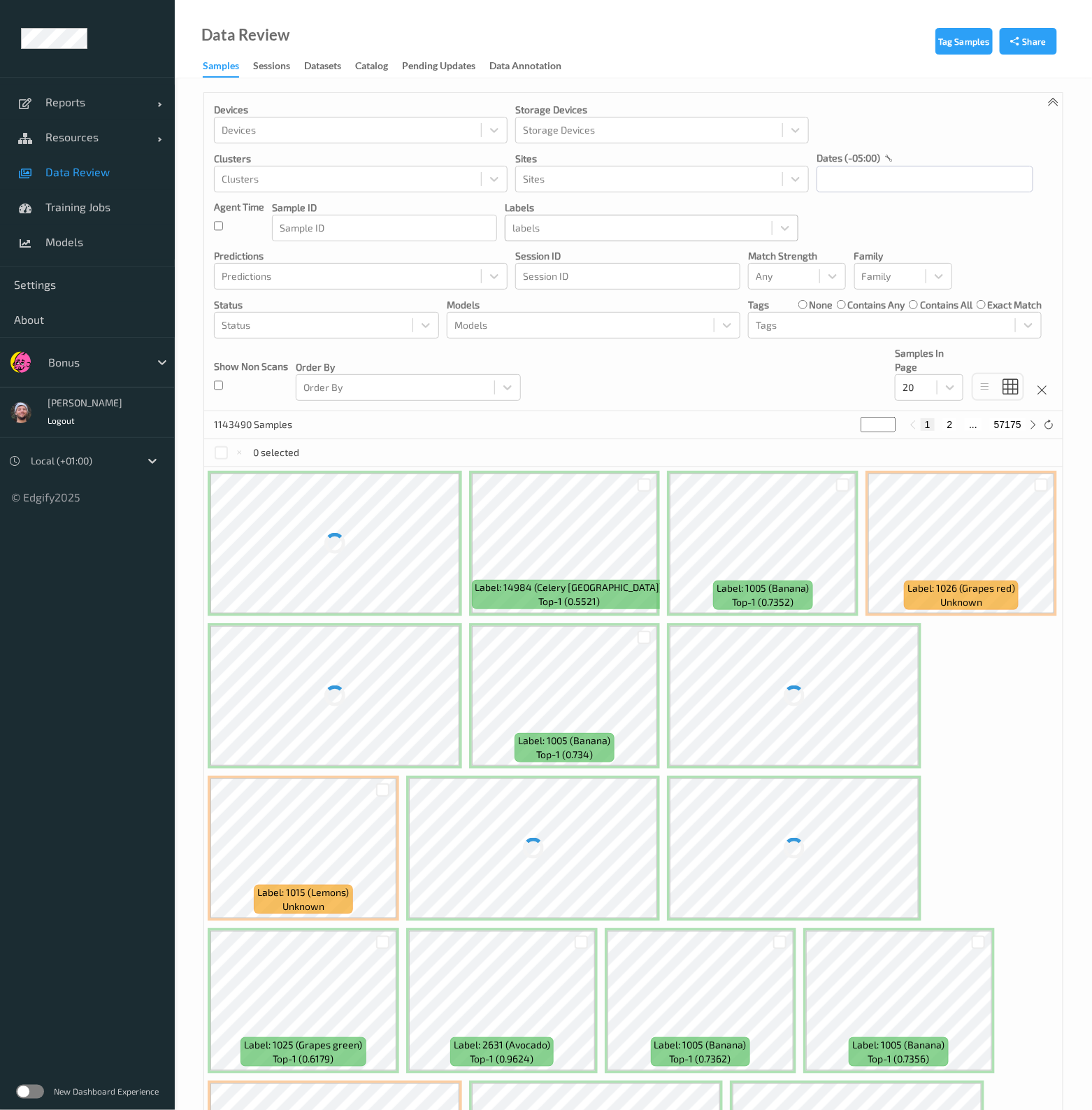
click at [553, 220] on div at bounding box center [639, 228] width 253 height 17
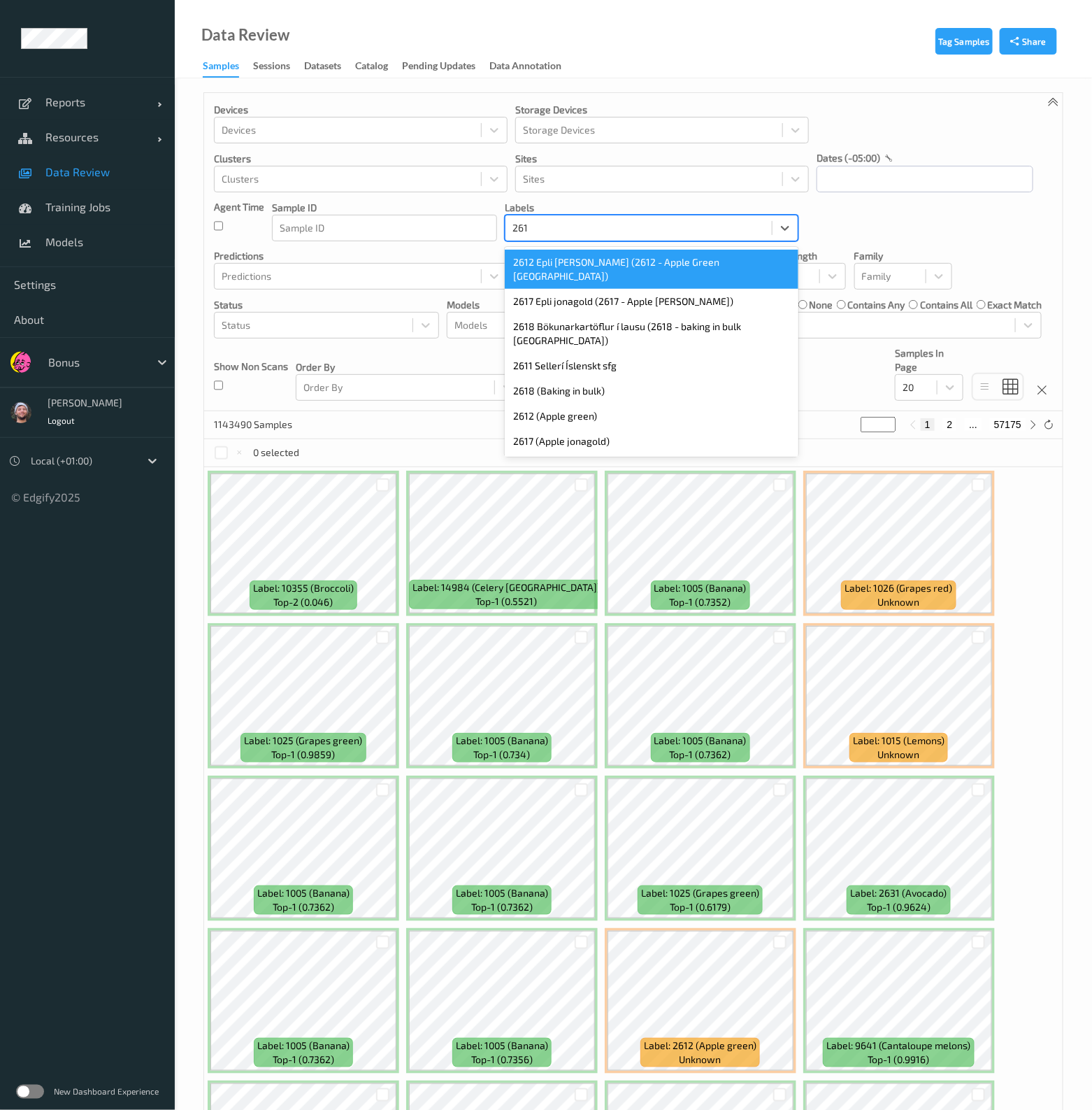
type input "2612"
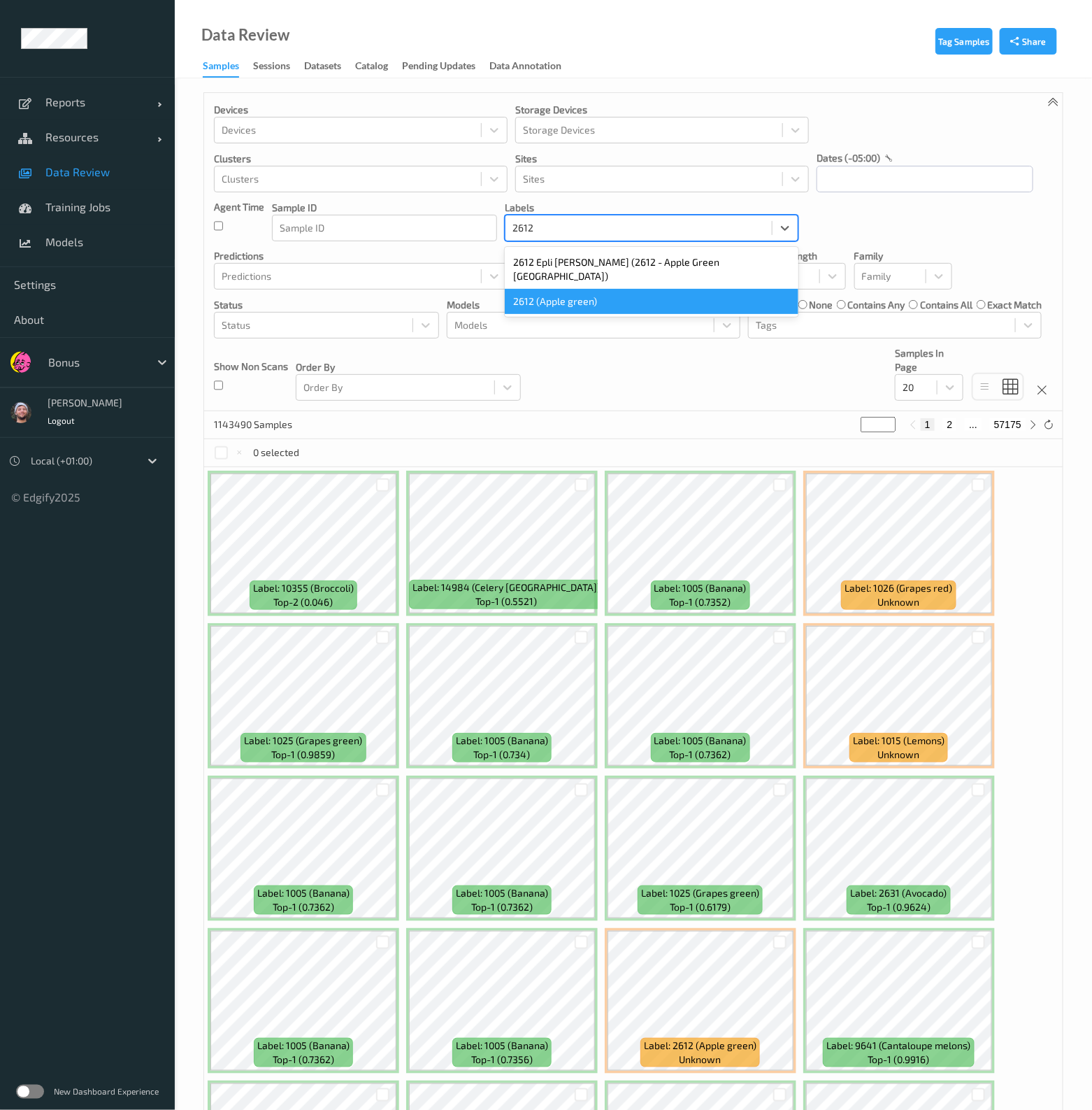
click at [561, 288] on div "2612 (Apple green)" at bounding box center [652, 301] width 294 height 25
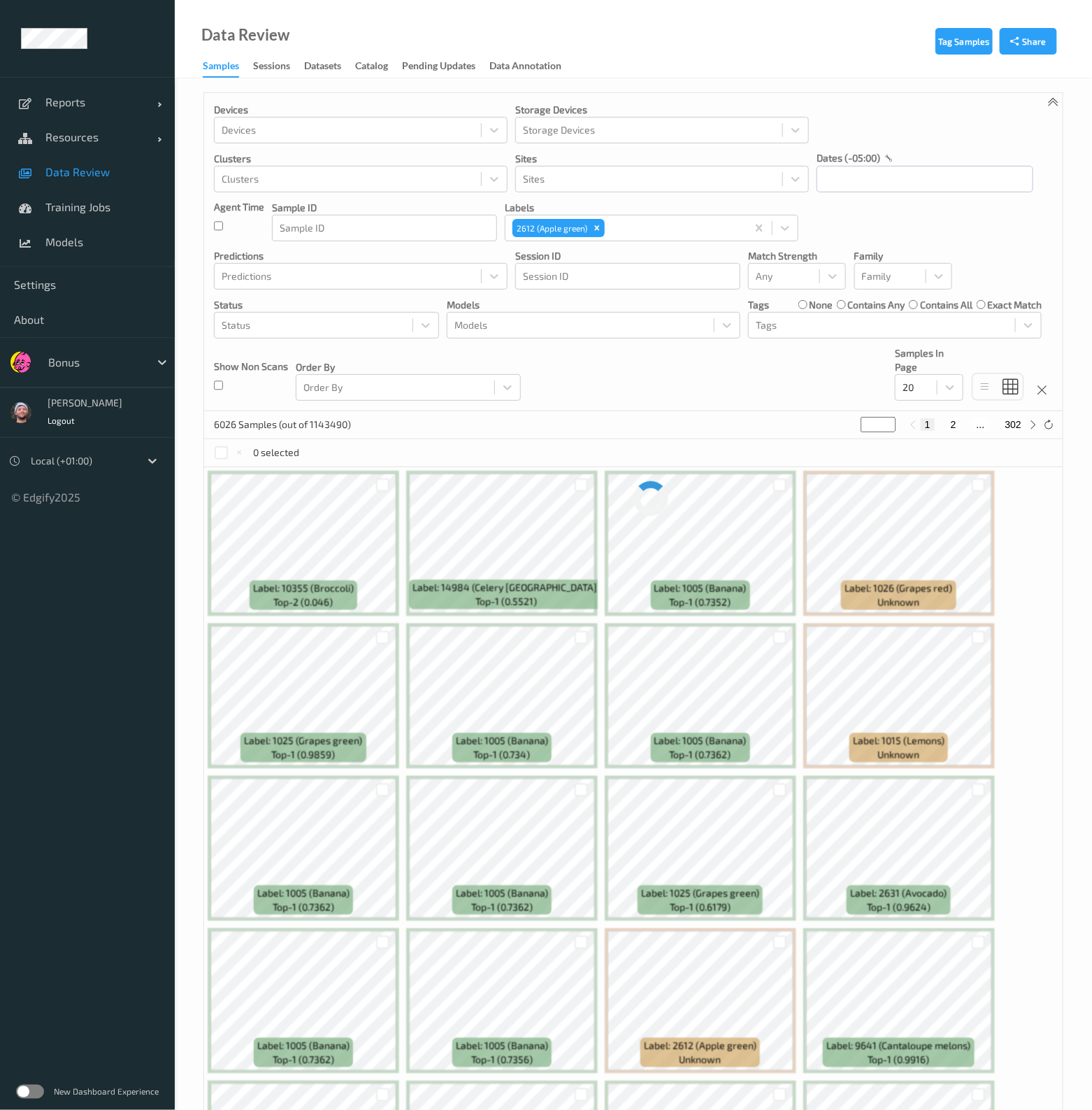
click at [628, 392] on div "Devices Devices Storage Devices Storage Devices Clusters Clusters Sites Sites d…" at bounding box center [633, 252] width 859 height 318
click at [600, 228] on icon "Remove 2612 (Apple green)" at bounding box center [597, 228] width 10 height 10
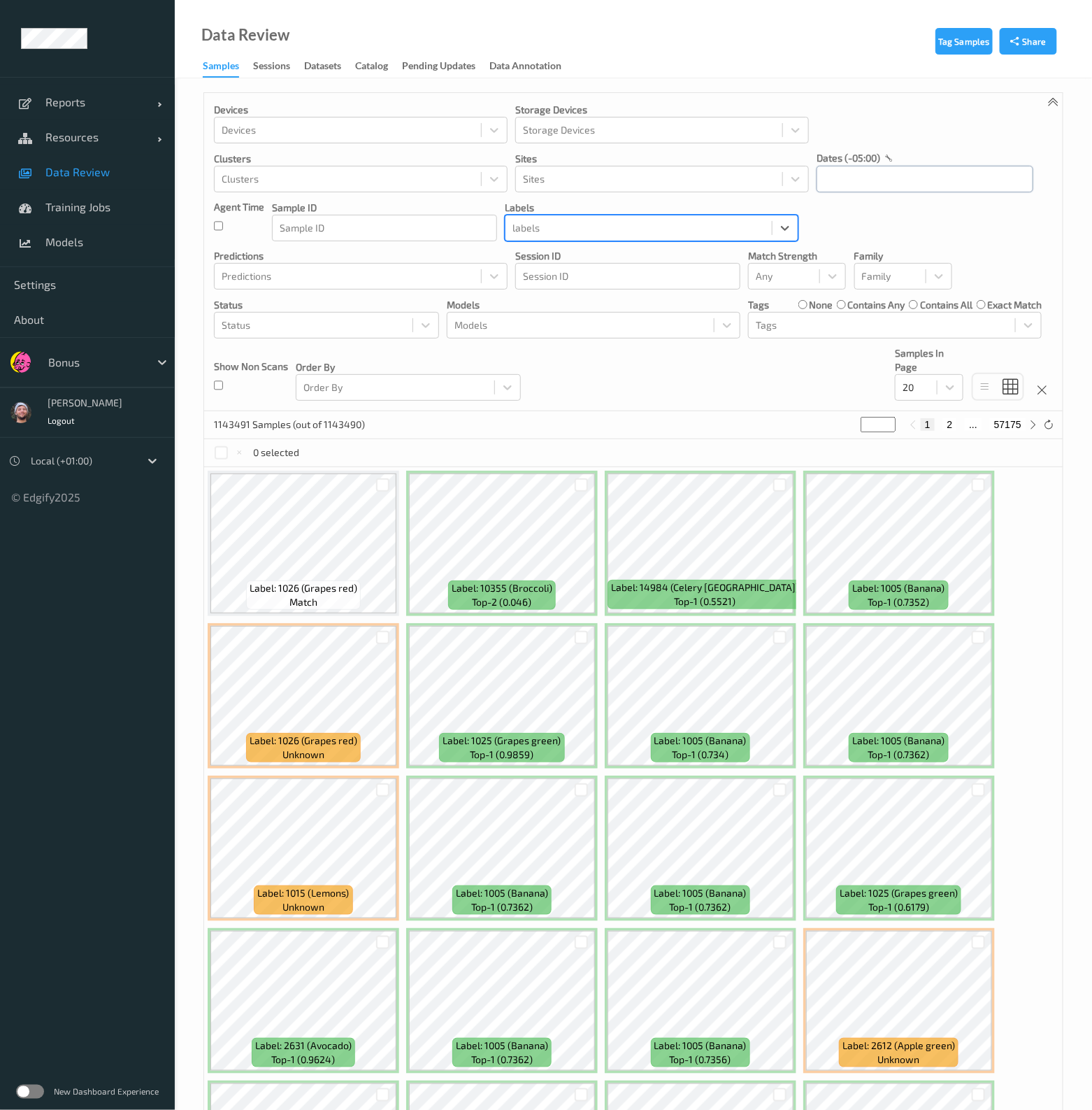
click at [864, 190] on input "text" at bounding box center [925, 179] width 217 height 27
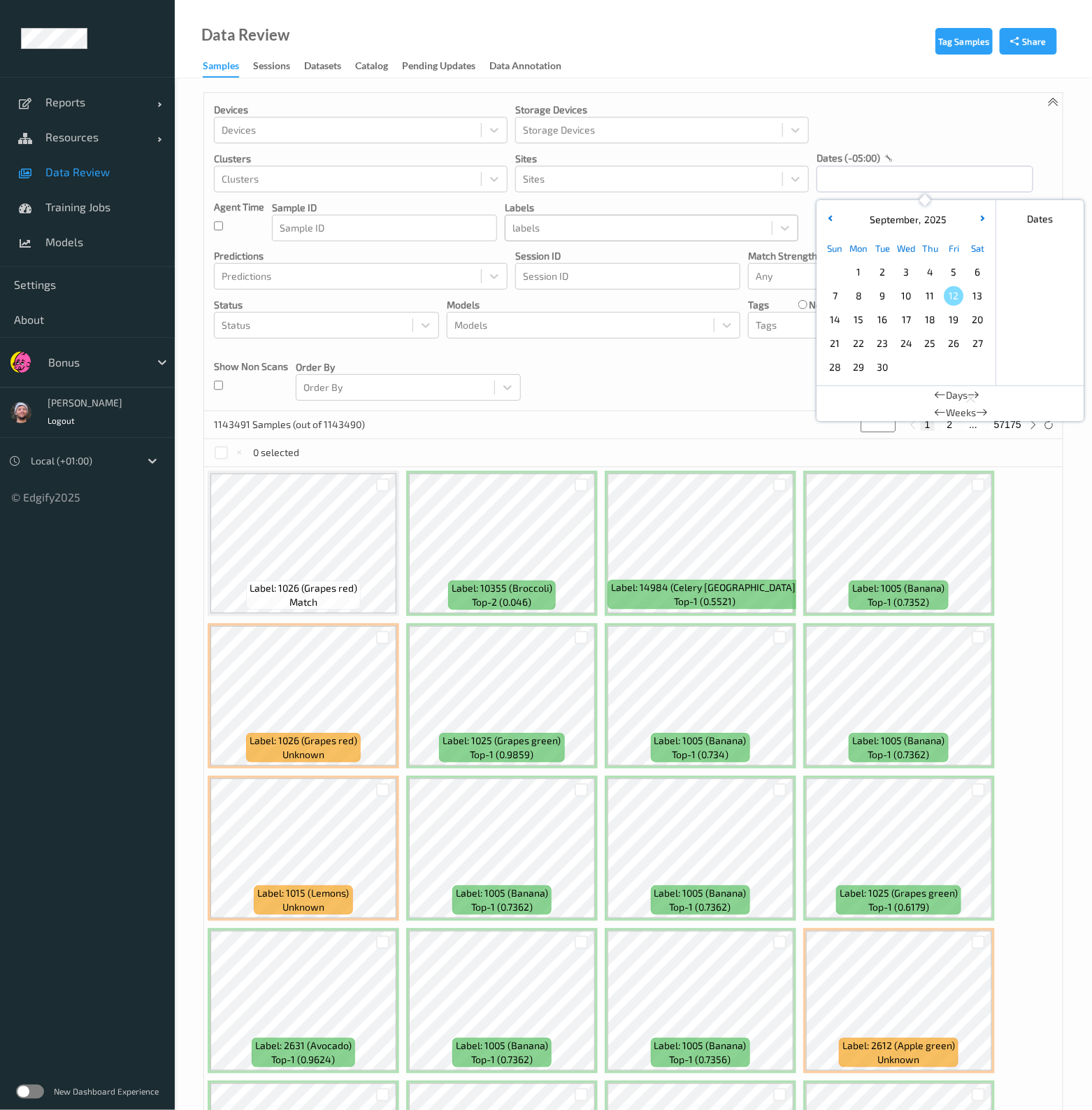
click at [951, 292] on span "12" at bounding box center [954, 295] width 20 height 20
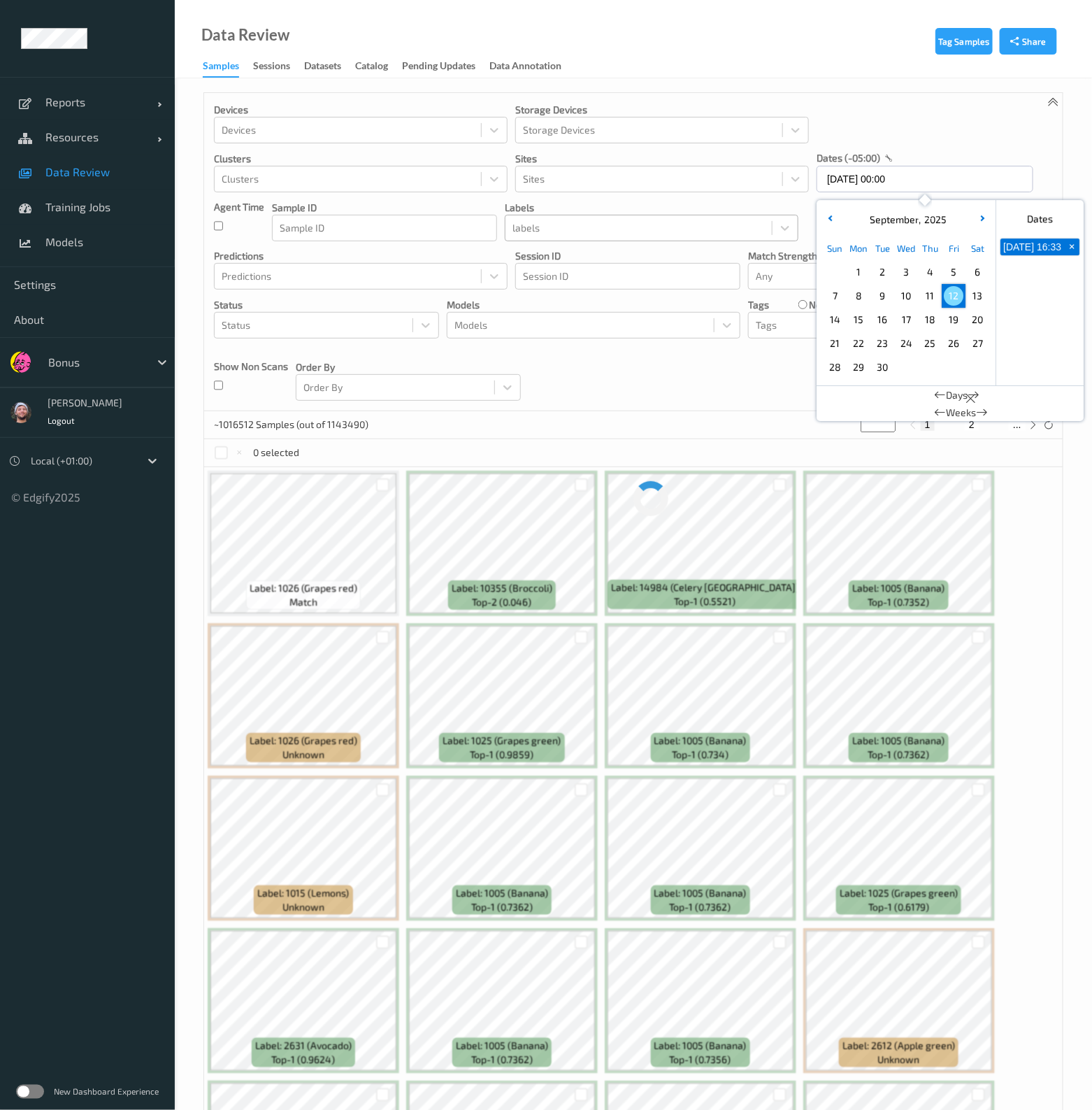
click at [954, 281] on span "5" at bounding box center [954, 272] width 20 height 20
type input "05/09/2025 00:00 -> 12/09/2025 23:59"
click at [676, 382] on div "Devices Devices Storage Devices Storage Devices Clusters Clusters Sites Sites d…" at bounding box center [633, 252] width 859 height 318
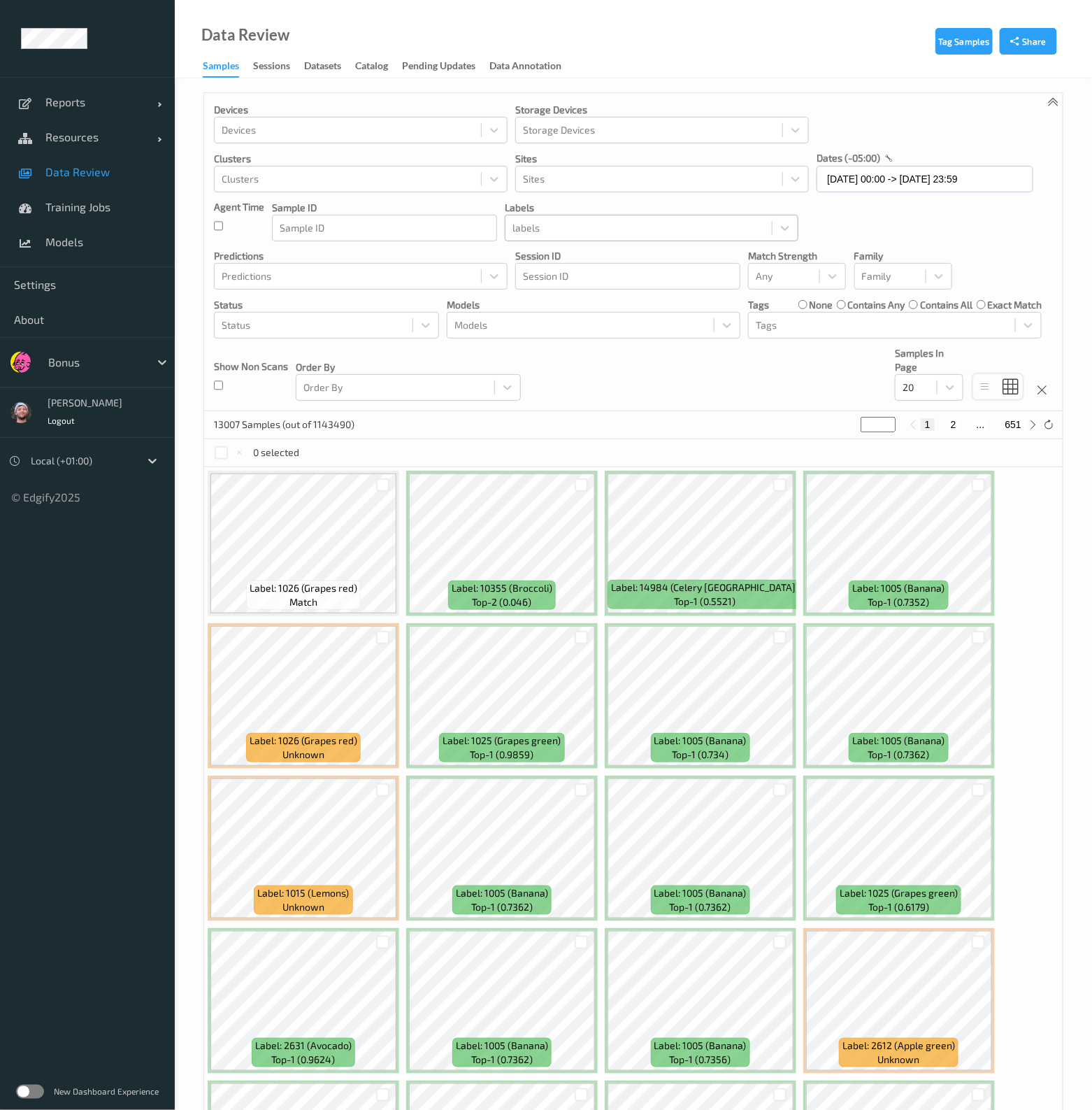
click at [638, 225] on div at bounding box center [639, 228] width 253 height 17
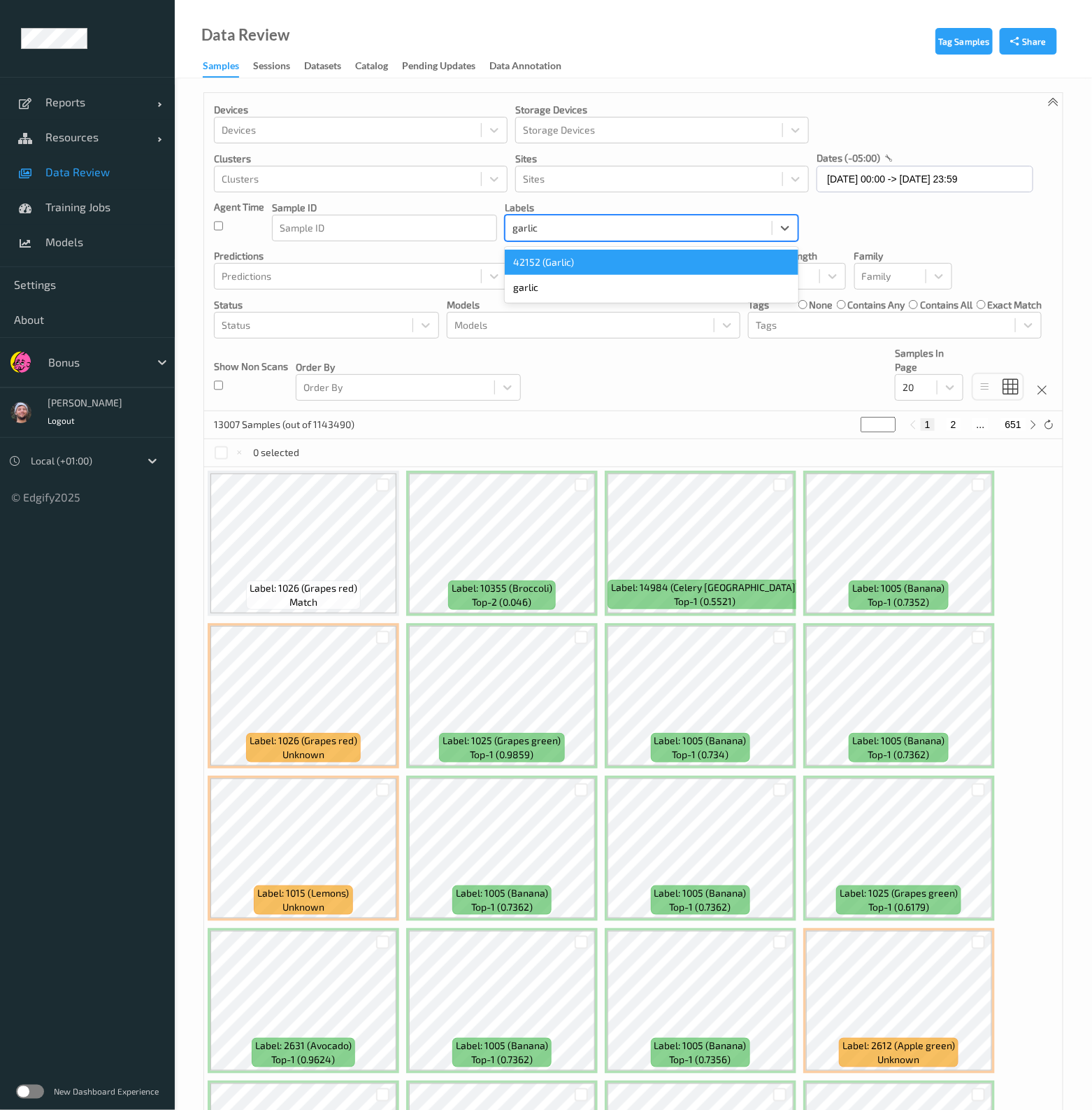
type input "garlic"
click at [288, 325] on div at bounding box center [314, 325] width 184 height 17
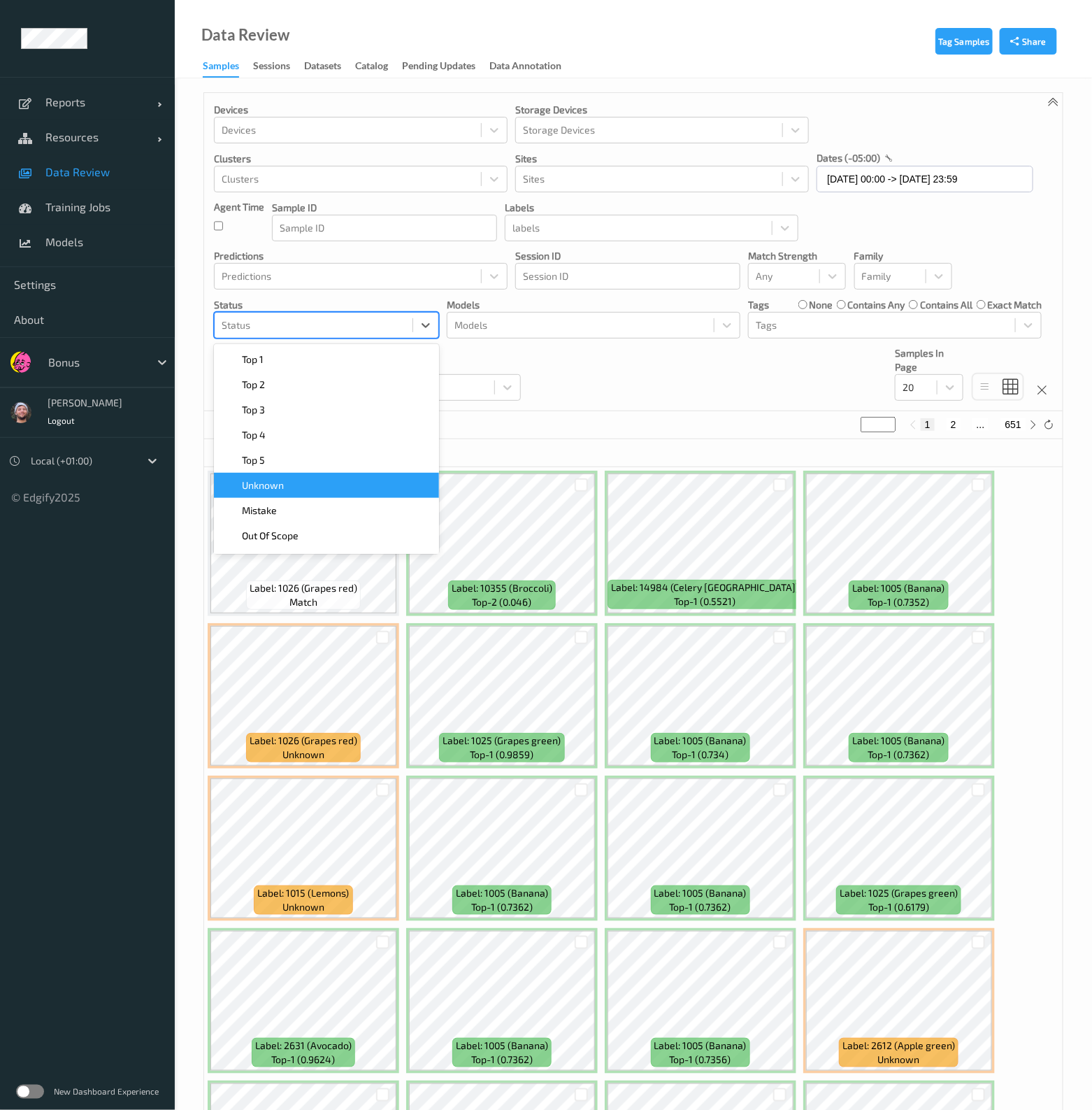
click at [288, 486] on div "Unknown" at bounding box center [327, 486] width 208 height 14
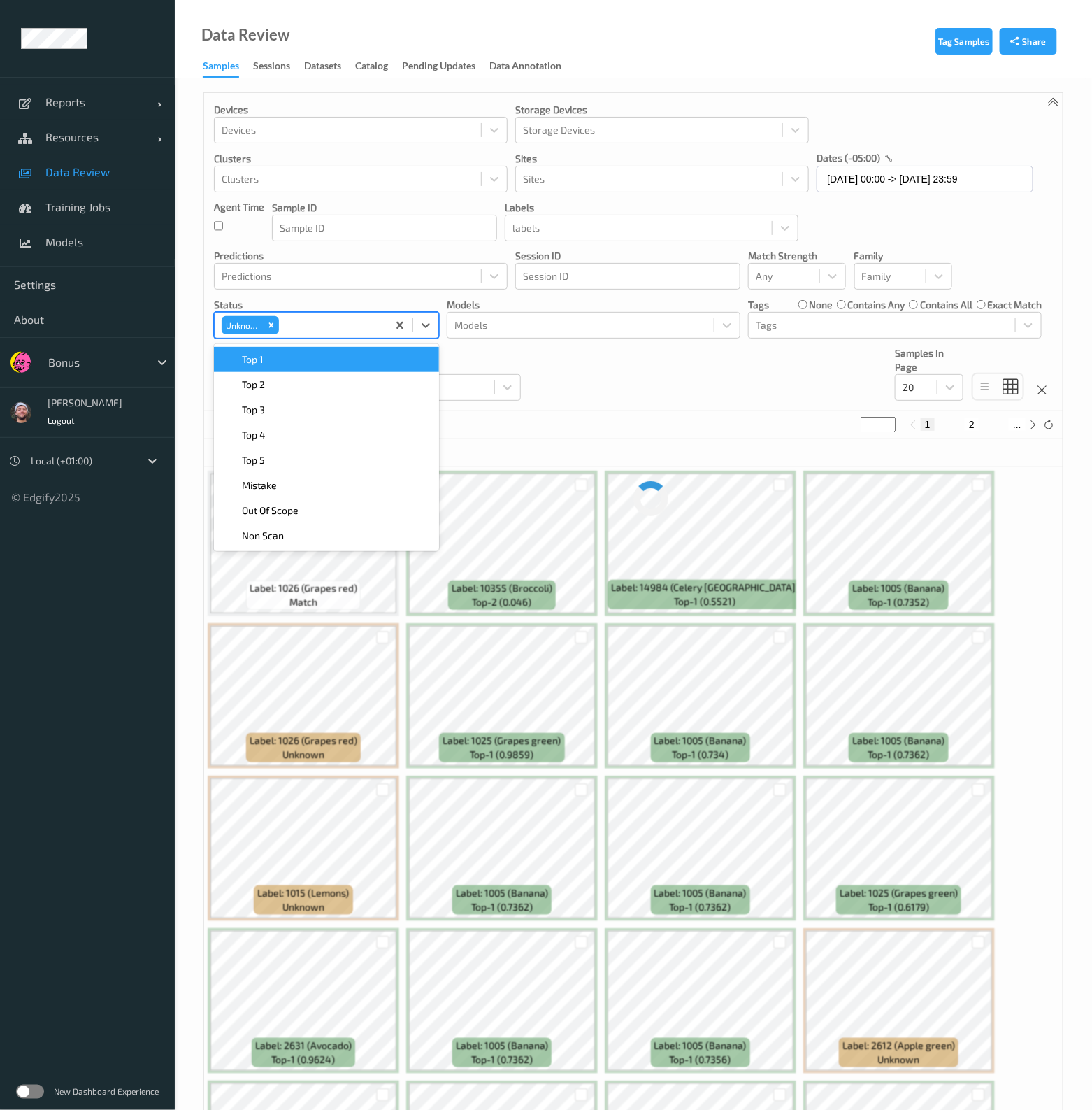
click at [649, 373] on div "Devices Devices Storage Devices Storage Devices Clusters Clusters Sites Sites d…" at bounding box center [633, 252] width 859 height 318
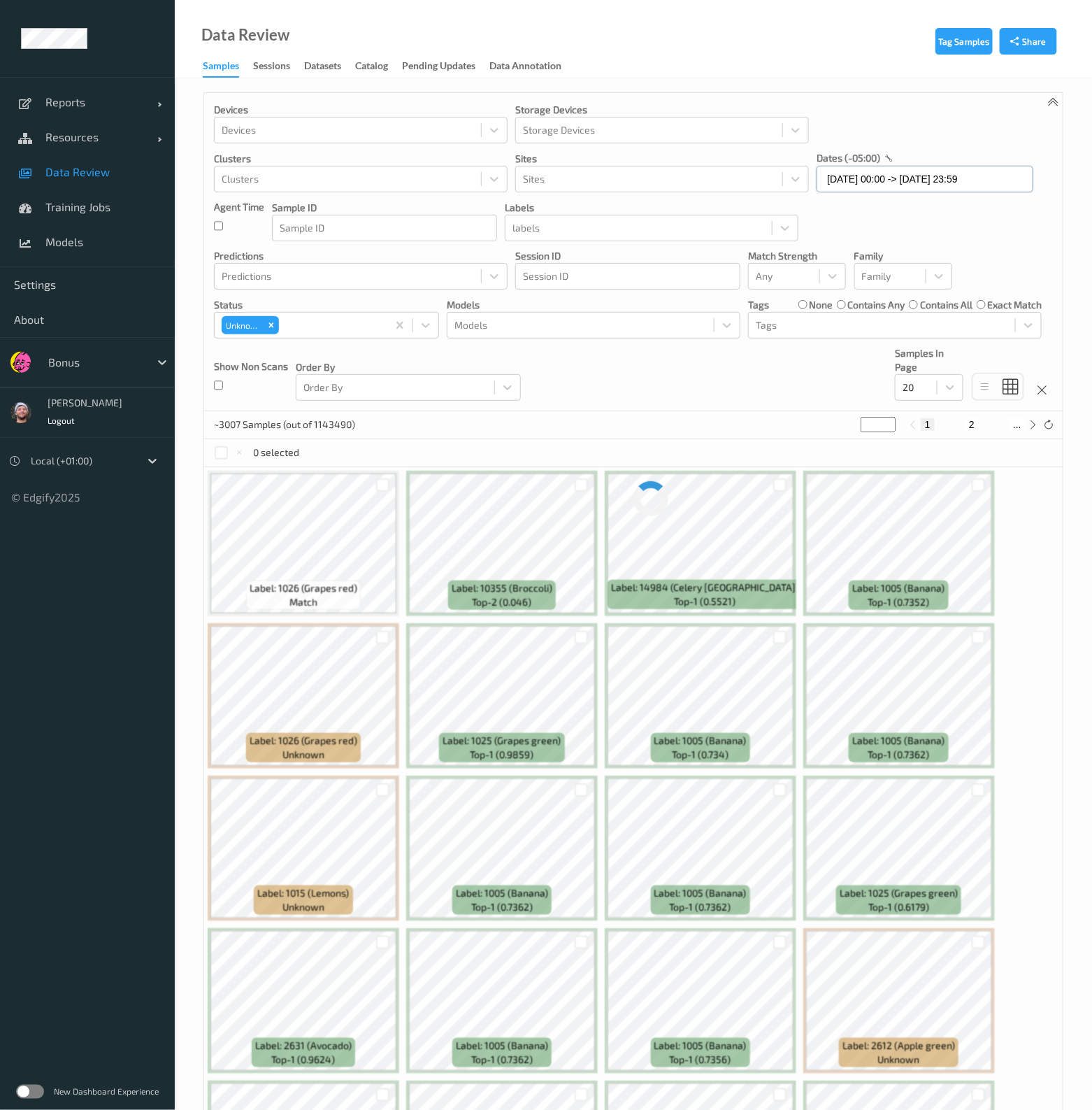
click at [857, 180] on input "05/09/2025 00:00 -> 12/09/2025 23:59" at bounding box center [925, 179] width 217 height 27
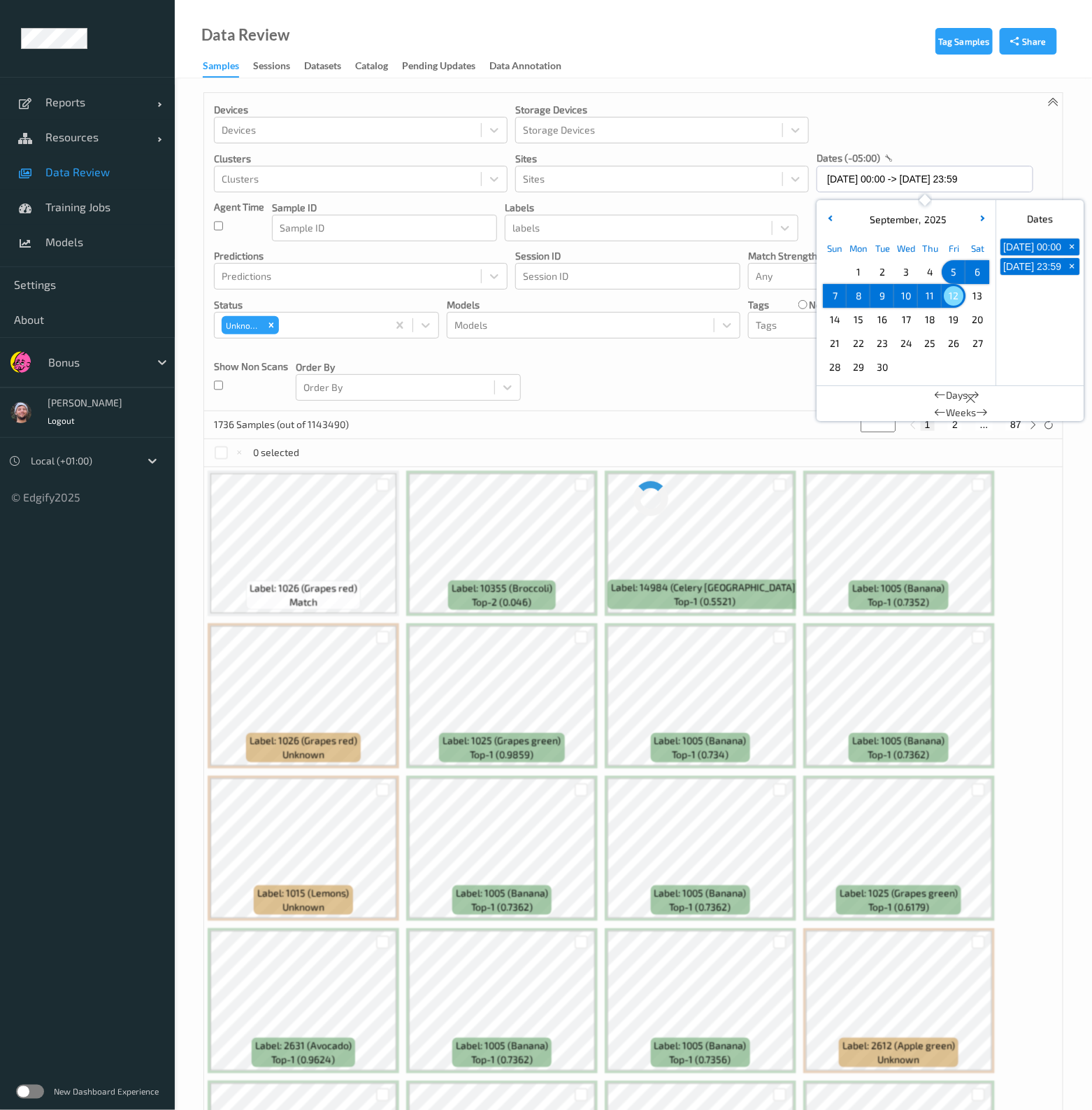
click at [958, 295] on span "12" at bounding box center [954, 295] width 20 height 20
click at [863, 272] on span "1" at bounding box center [858, 272] width 20 height 20
type input "01/09/2025 00:00 -> 12/09/2025 23:59"
click at [698, 380] on div "Devices Devices Storage Devices Storage Devices Clusters Clusters Sites Sites d…" at bounding box center [633, 252] width 859 height 318
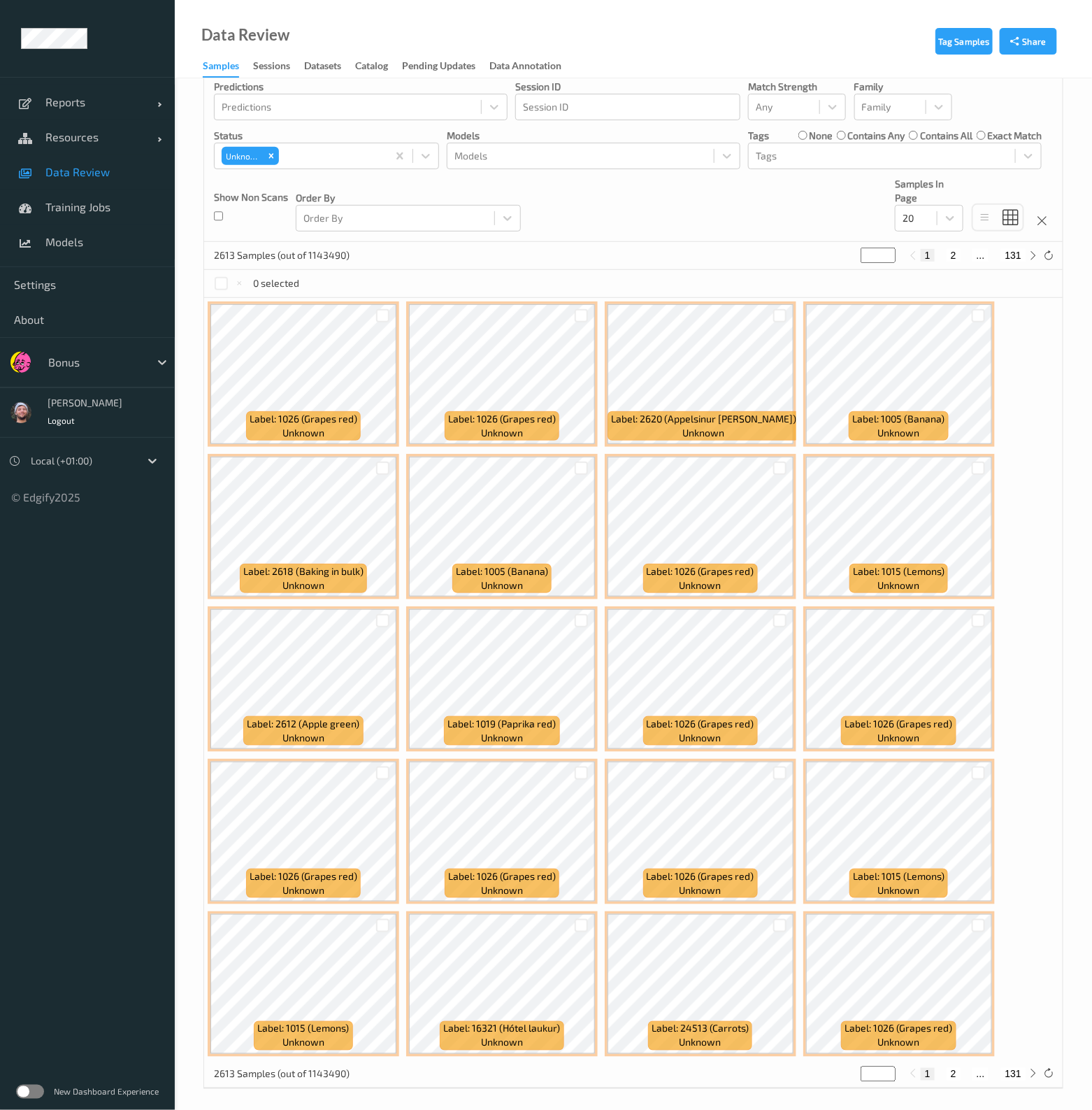
scroll to position [170, 0]
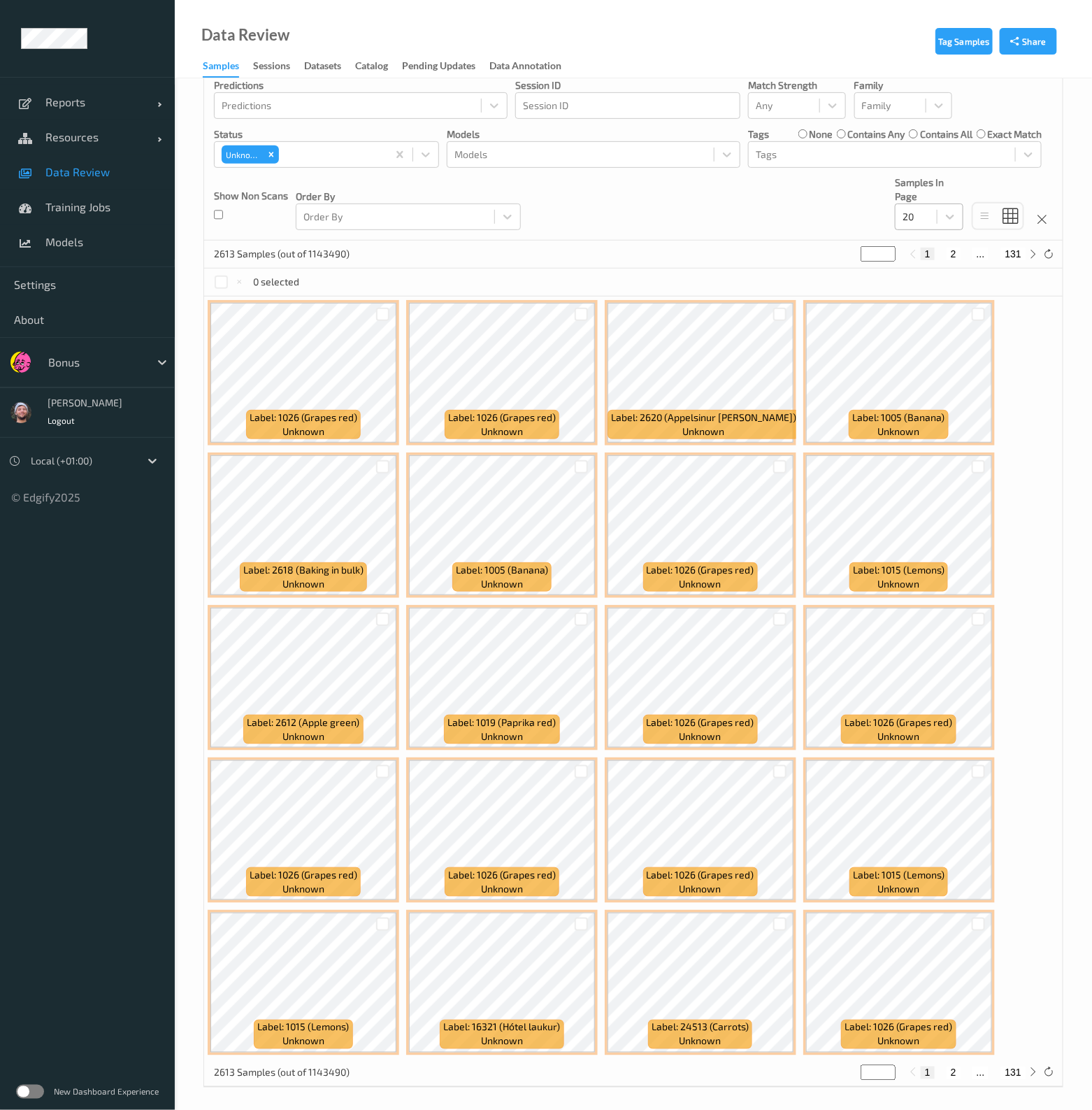
click at [923, 216] on div at bounding box center [916, 216] width 27 height 17
click at [951, 339] on div "200" at bounding box center [929, 351] width 69 height 25
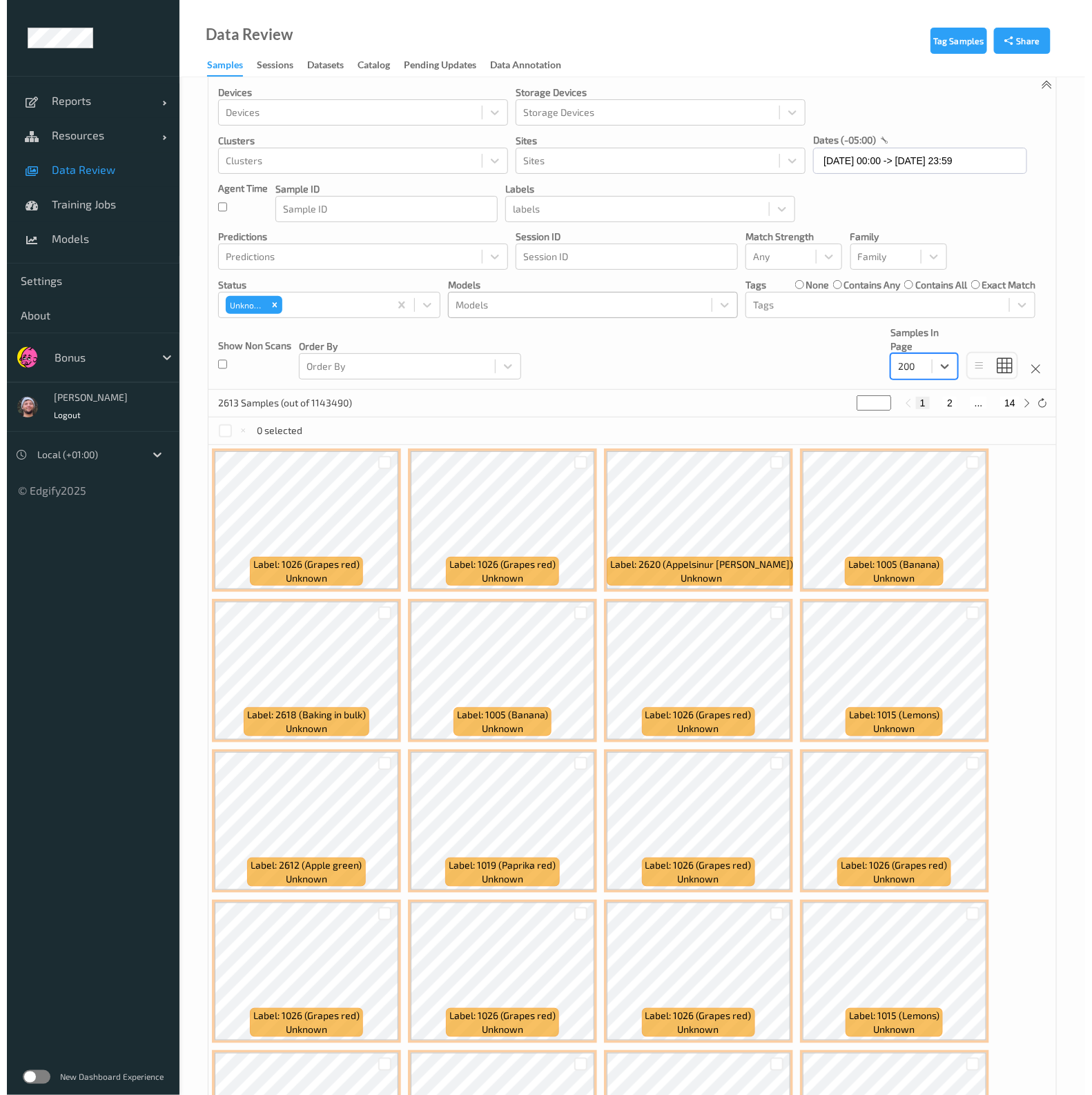
scroll to position [0, 0]
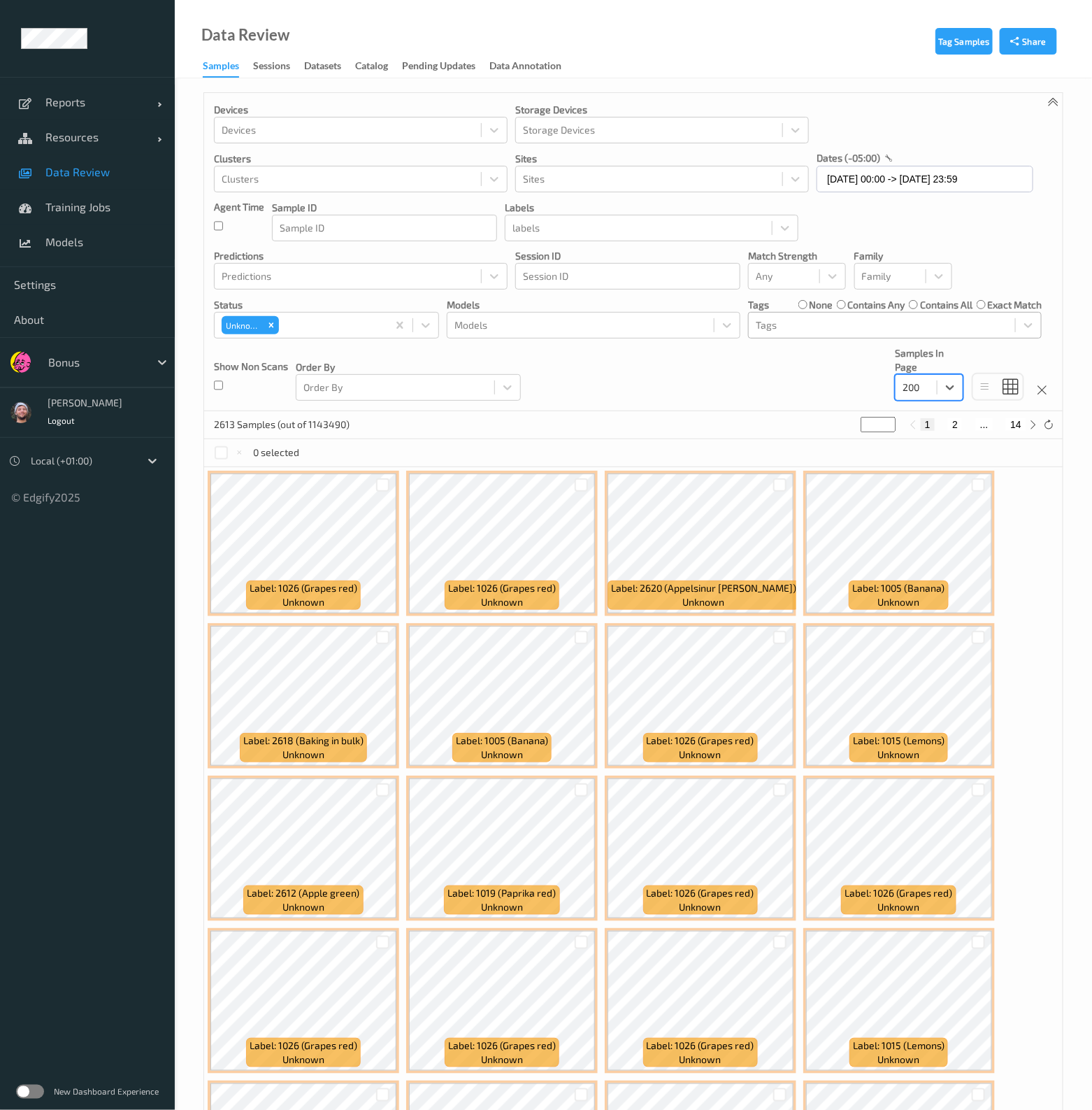
click at [771, 325] on div at bounding box center [882, 325] width 253 height 17
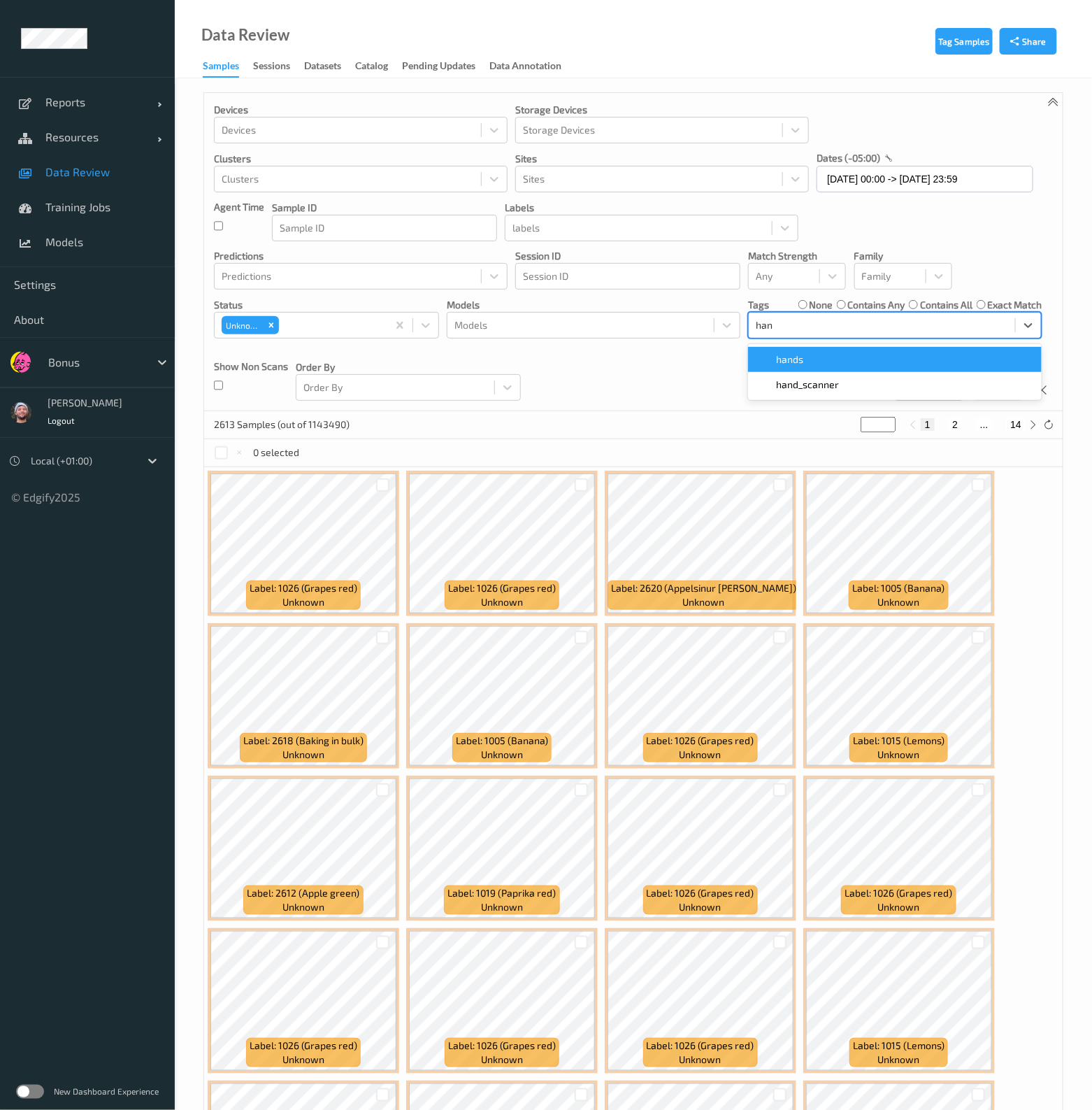
type input "hand"
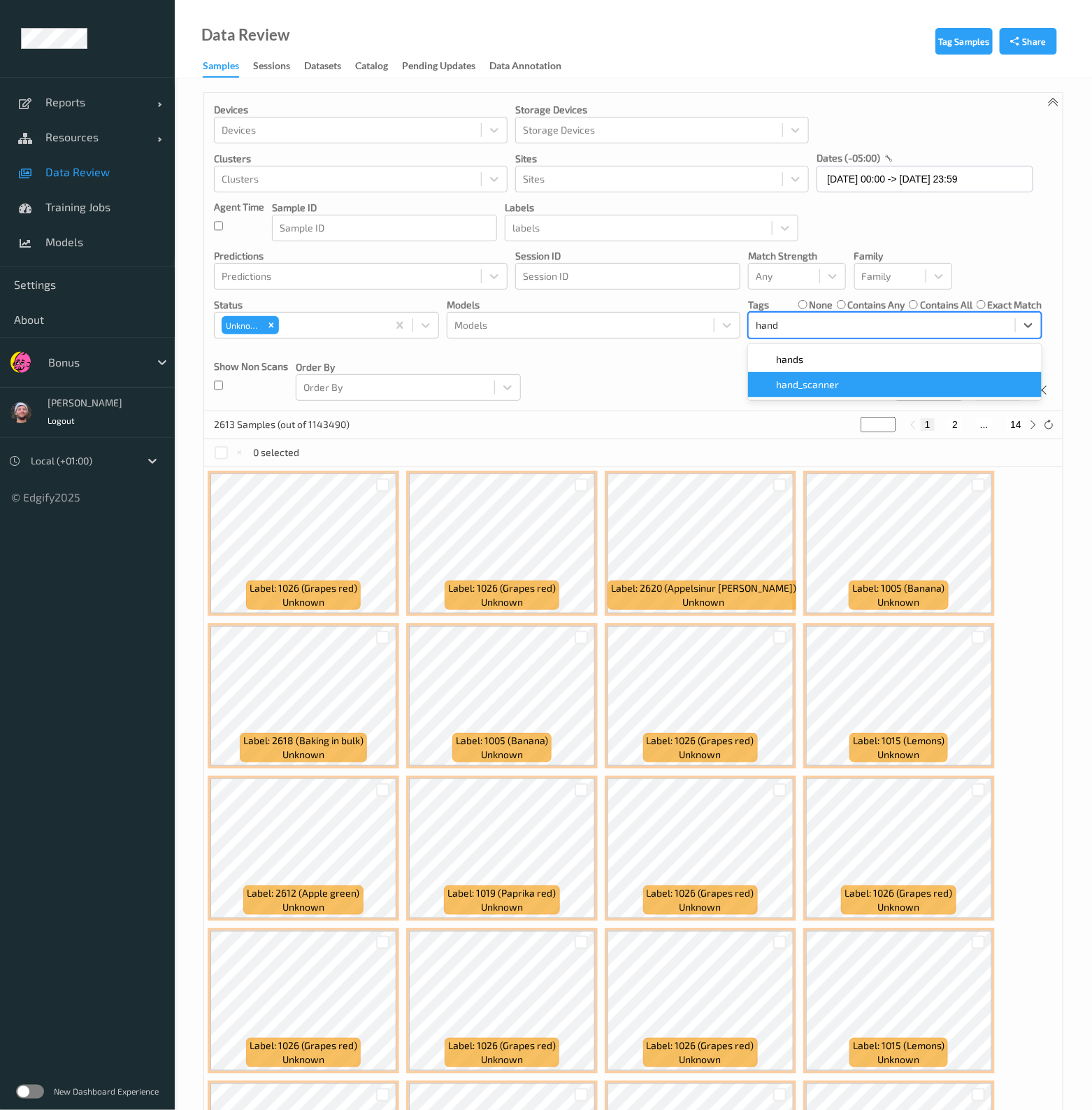
click at [812, 385] on span "hand_scanner" at bounding box center [808, 385] width 63 height 14
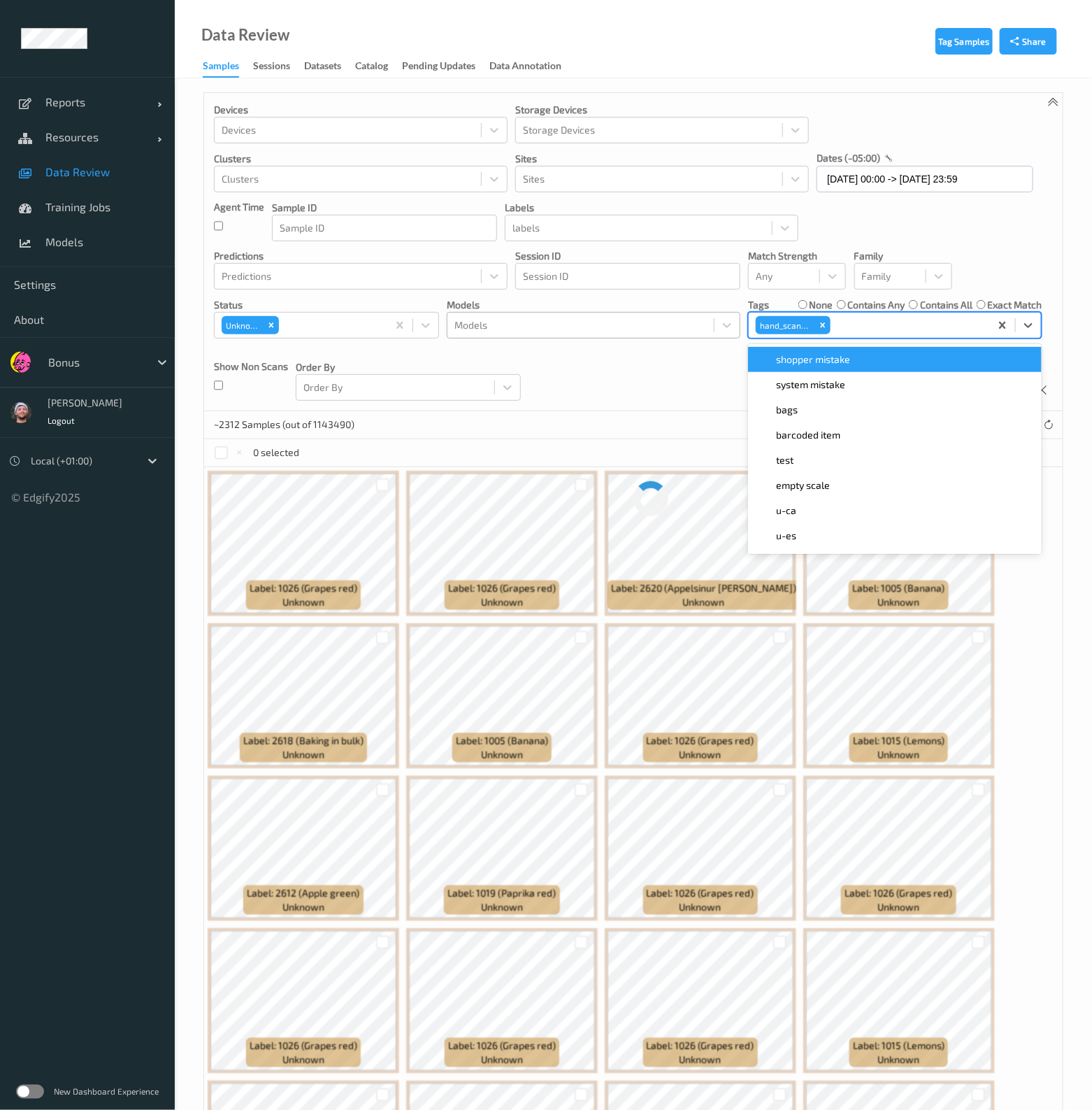
click at [515, 317] on div at bounding box center [580, 325] width 253 height 17
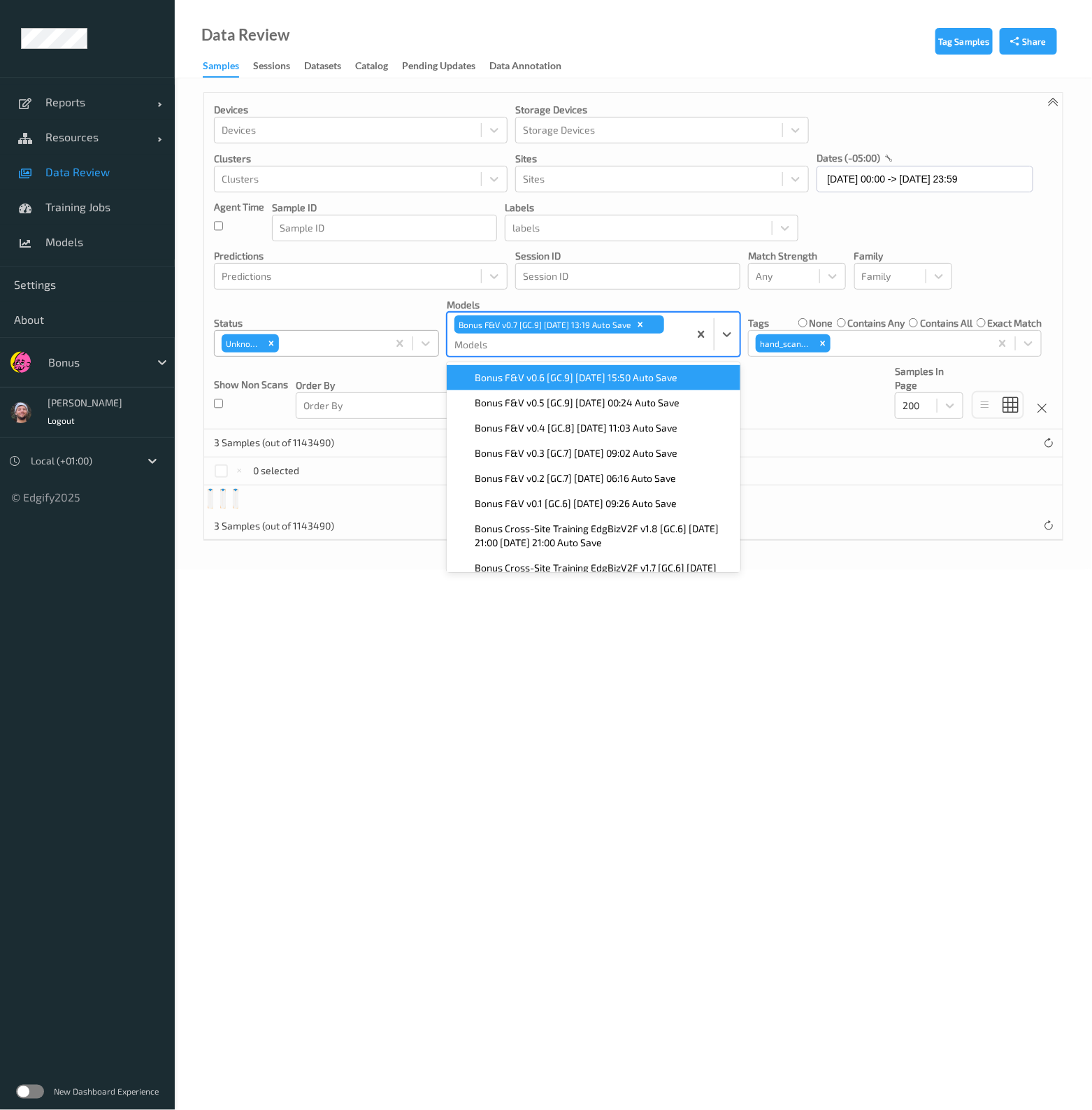
click at [272, 334] on div "Remove Unknown" at bounding box center [271, 343] width 16 height 18
click at [271, 337] on div "Unknown" at bounding box center [326, 343] width 225 height 27
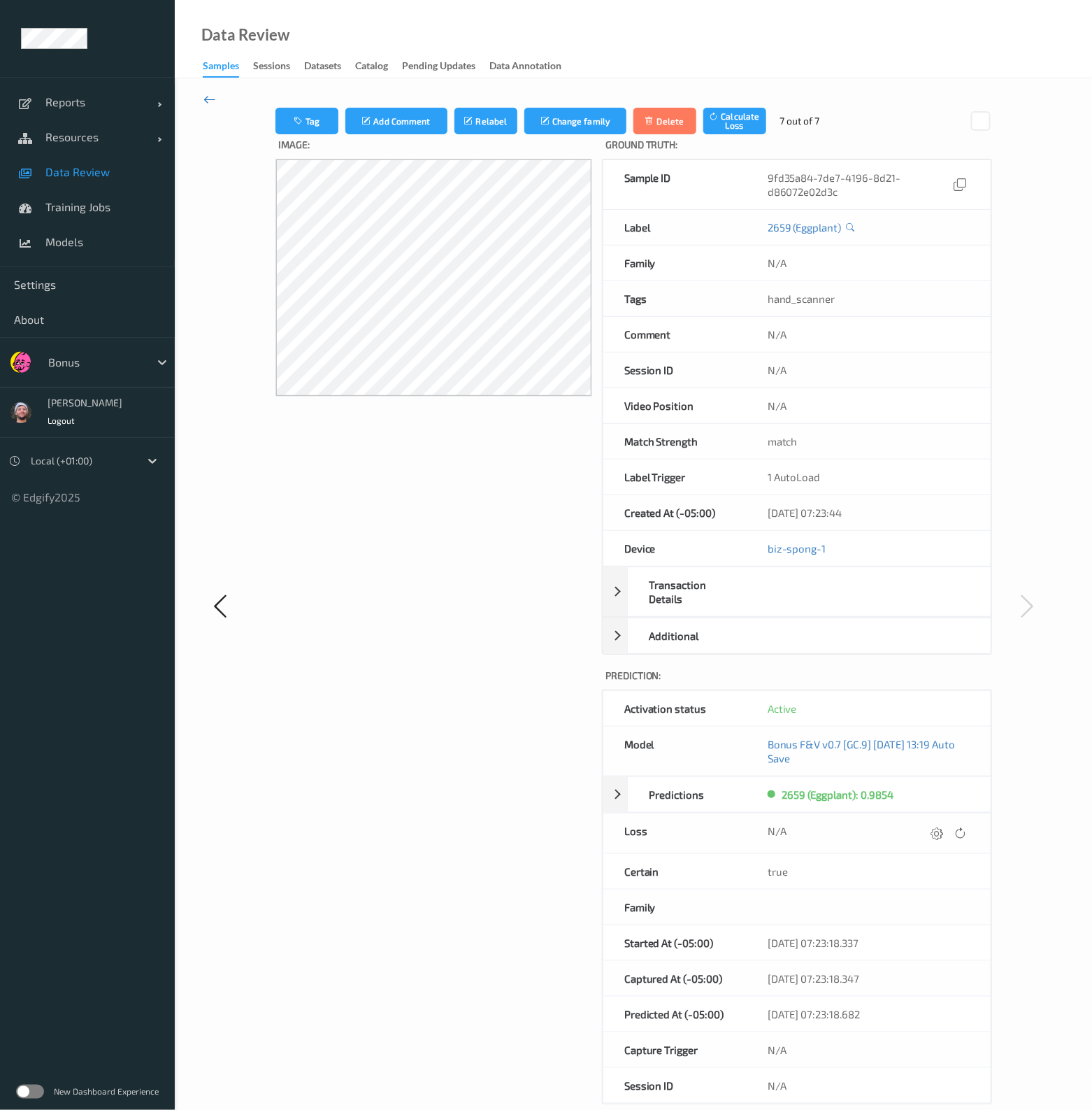
click at [208, 96] on icon at bounding box center [209, 99] width 12 height 16
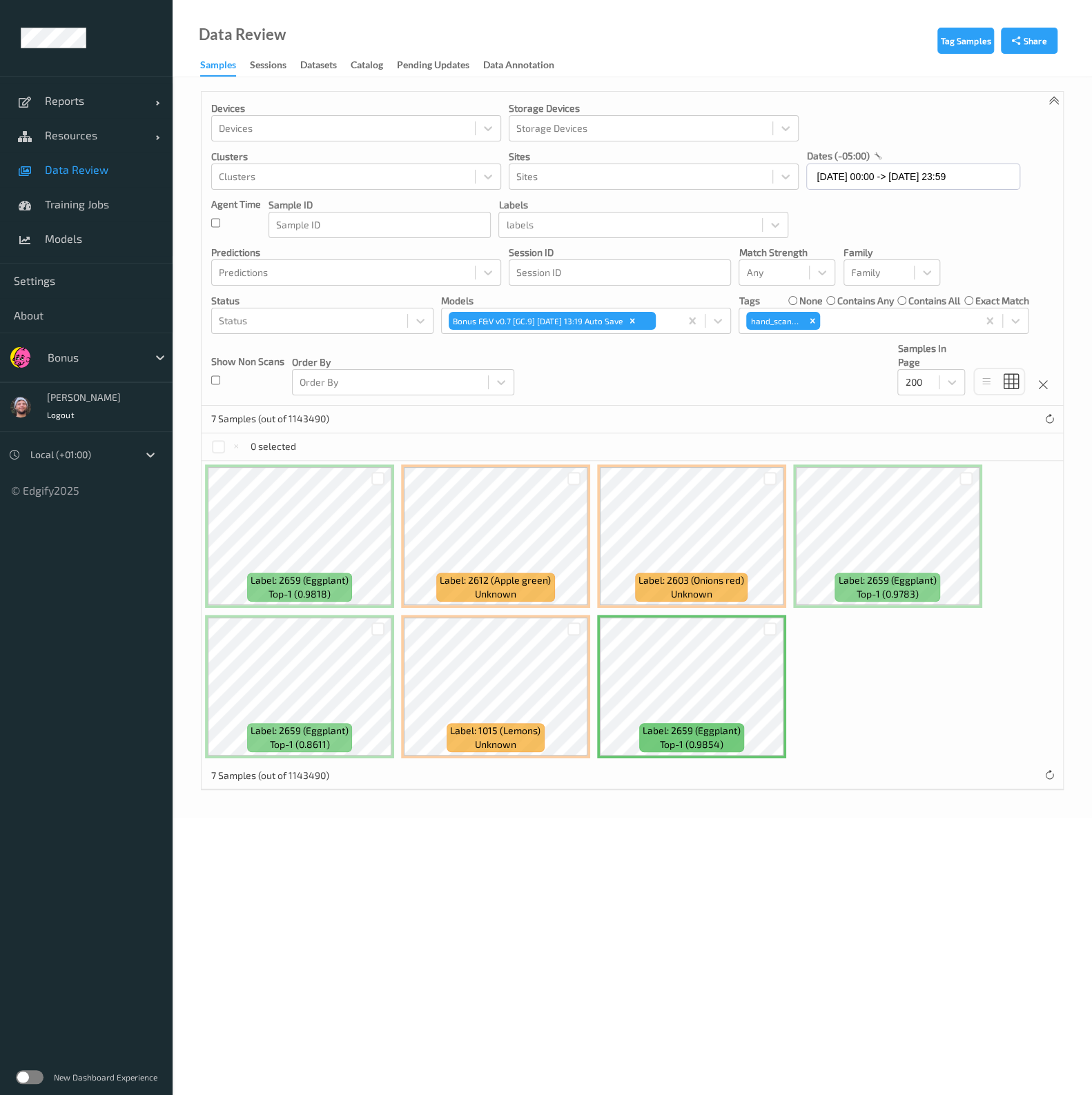
click at [61, 163] on span "Data Review" at bounding box center [101, 170] width 114 height 14
drag, startPoint x: 553, startPoint y: 381, endPoint x: 488, endPoint y: 464, distance: 105.4
click at [553, 381] on div "Devices Devices Storage Devices Storage Devices Clusters Clusters Sites Sites d…" at bounding box center [632, 248] width 861 height 314
click at [812, 322] on icon "Remove hand_scanner" at bounding box center [812, 320] width 9 height 9
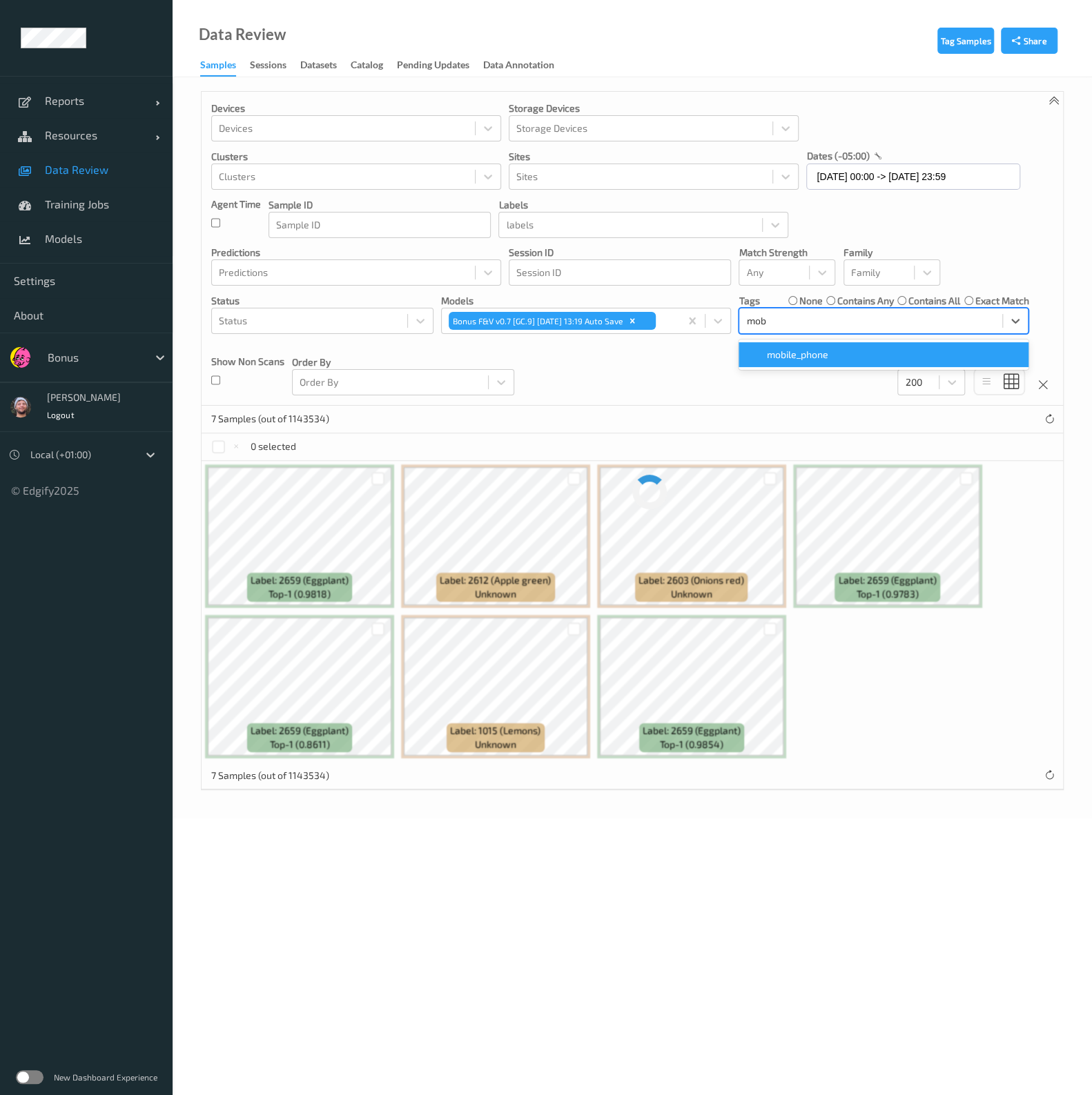
type input "mobi"
click at [793, 353] on span "mobile_phone" at bounding box center [797, 355] width 62 height 14
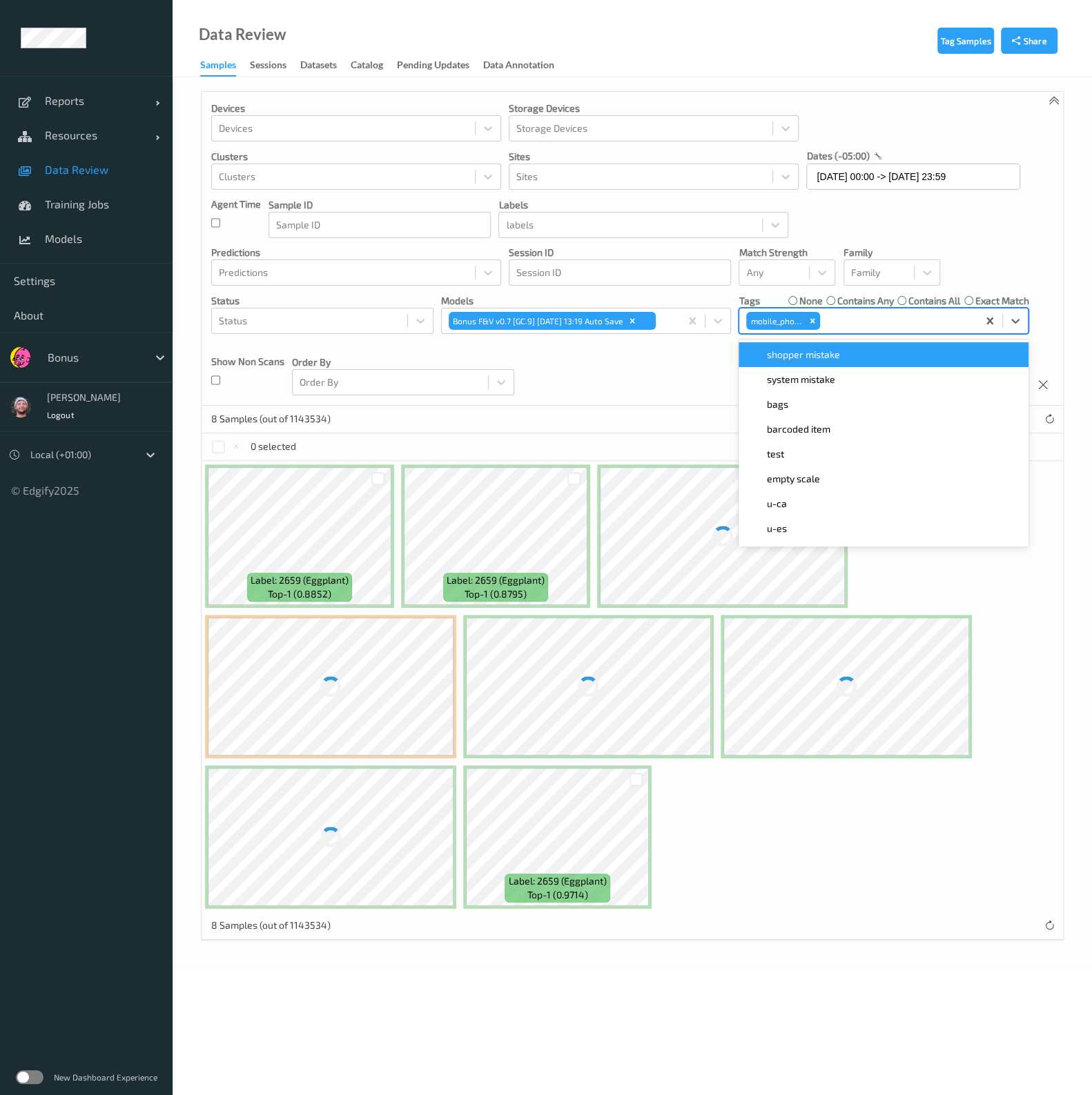
click at [627, 368] on div "Devices Devices Storage Devices Storage Devices Clusters Clusters Sites Sites d…" at bounding box center [632, 248] width 861 height 314
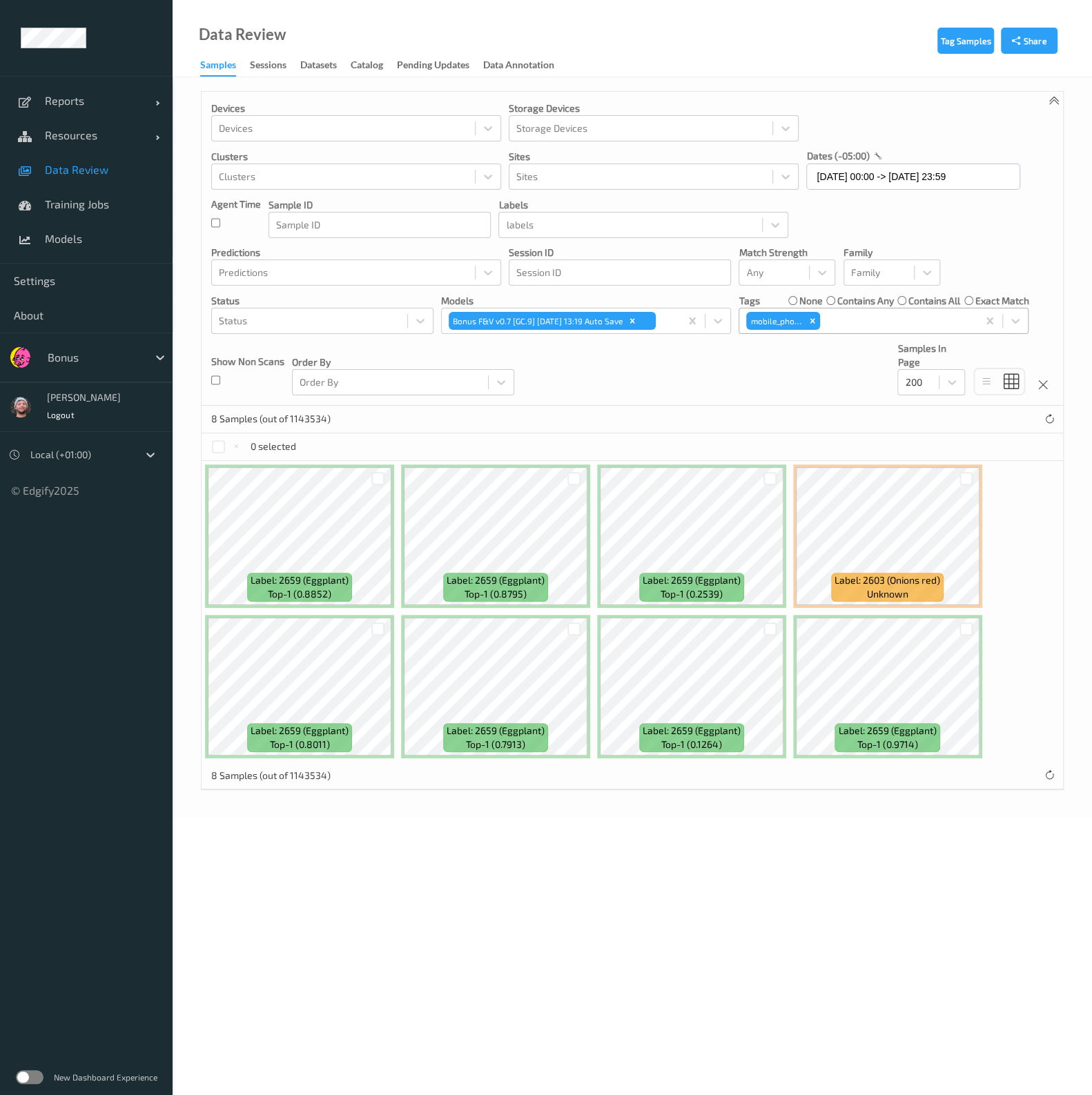
drag, startPoint x: 543, startPoint y: 862, endPoint x: 469, endPoint y: 974, distance: 134.2
click at [469, 974] on body "Reports Default Report Customized Report Resources Devices Clusters Sites Data …" at bounding box center [546, 548] width 1092 height 1095
click at [101, 171] on span "Data Review" at bounding box center [101, 170] width 114 height 14
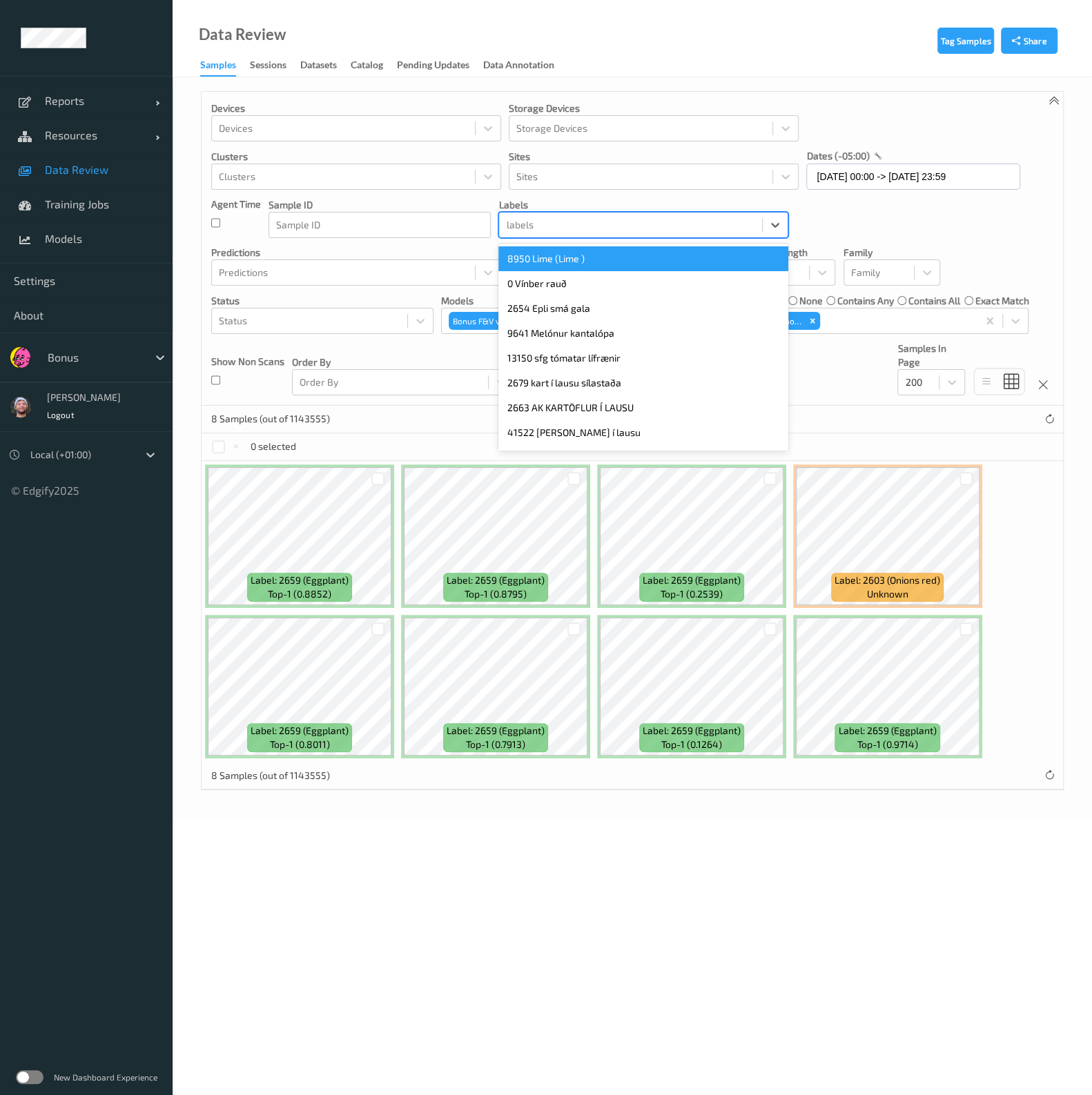
click at [525, 218] on div at bounding box center [630, 224] width 249 height 16
type input "buff"
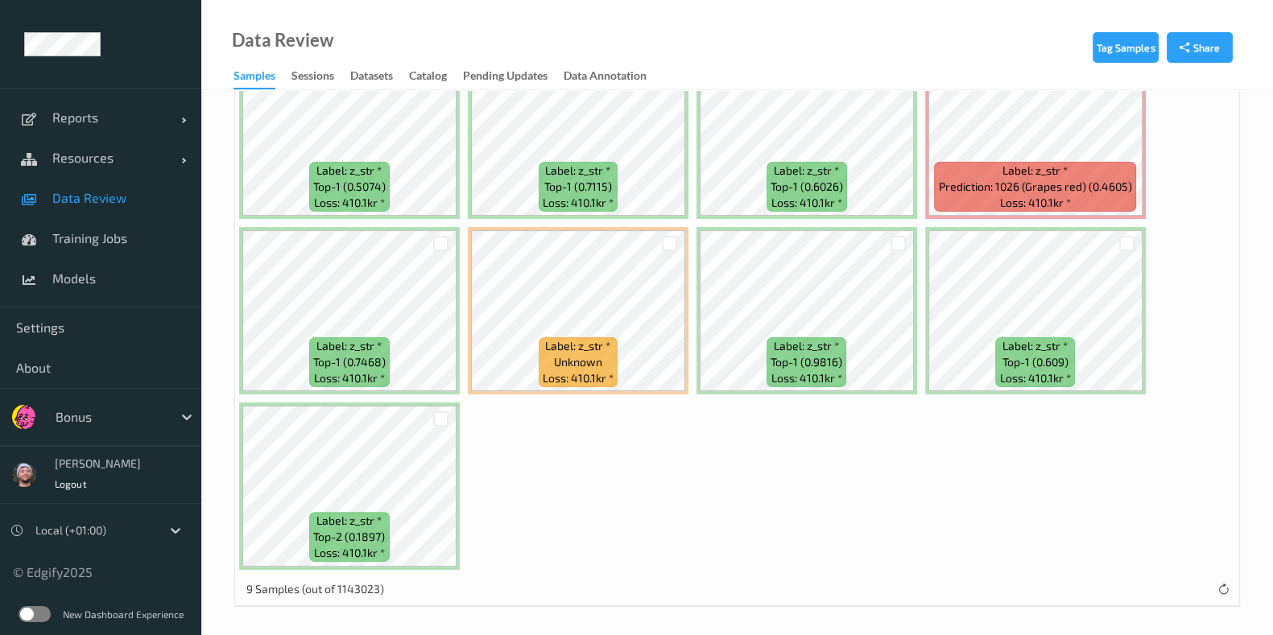
scroll to position [490, 0]
click at [221, 279] on div "Tag Samples Share Devices Devices Storage Devices Storage Devices Clusters Clus…" at bounding box center [736, 120] width 1071 height 1040
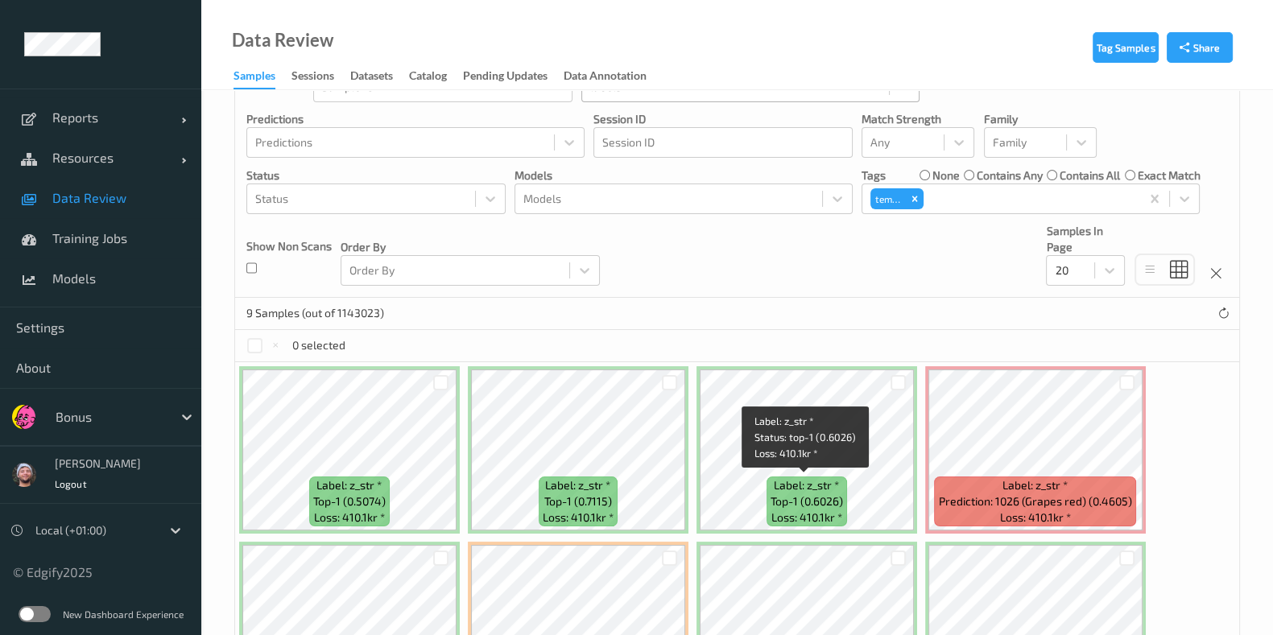
scroll to position [0, 0]
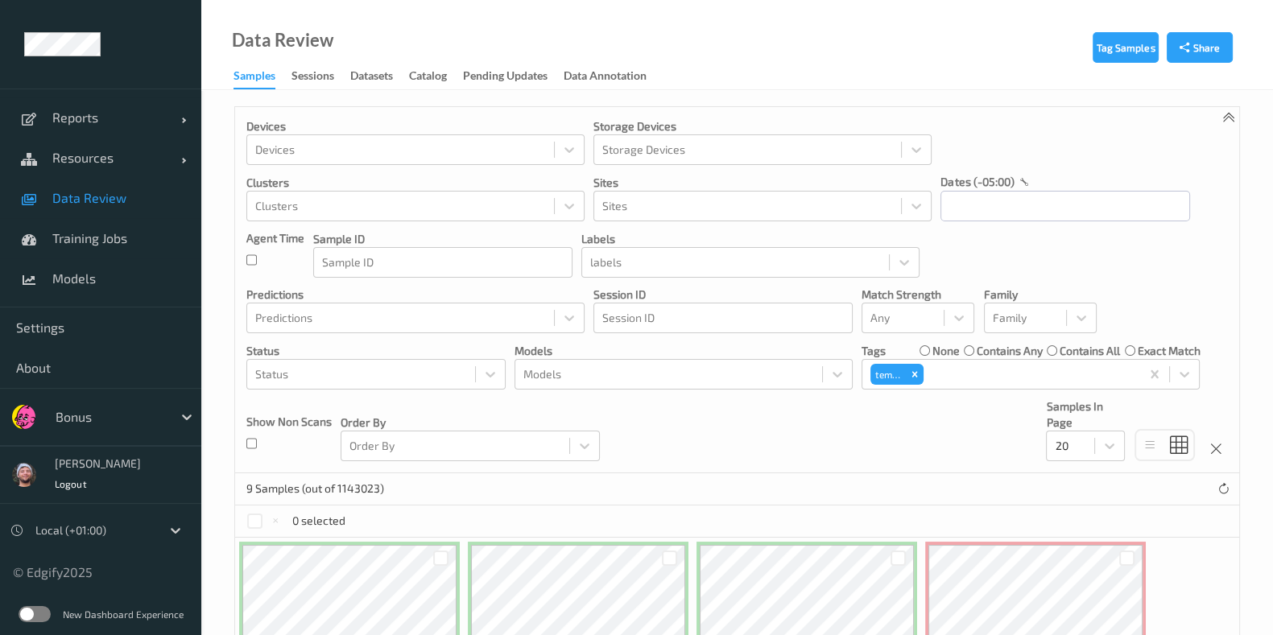
drag, startPoint x: 126, startPoint y: 208, endPoint x: 189, endPoint y: 50, distance: 170.6
click at [127, 208] on link "Data Review" at bounding box center [100, 198] width 201 height 40
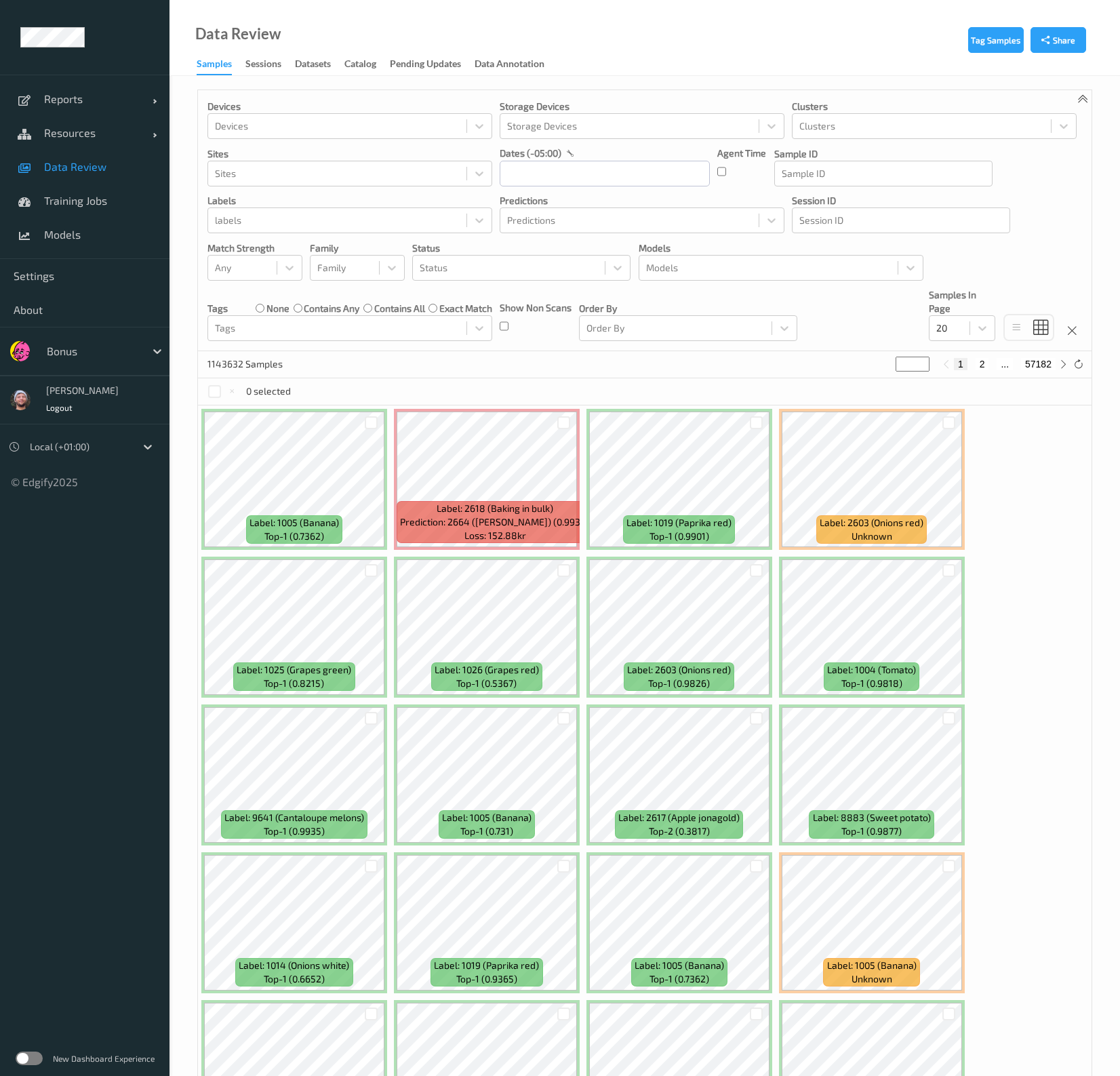
click at [77, 344] on div at bounding box center [93, 350] width 92 height 16
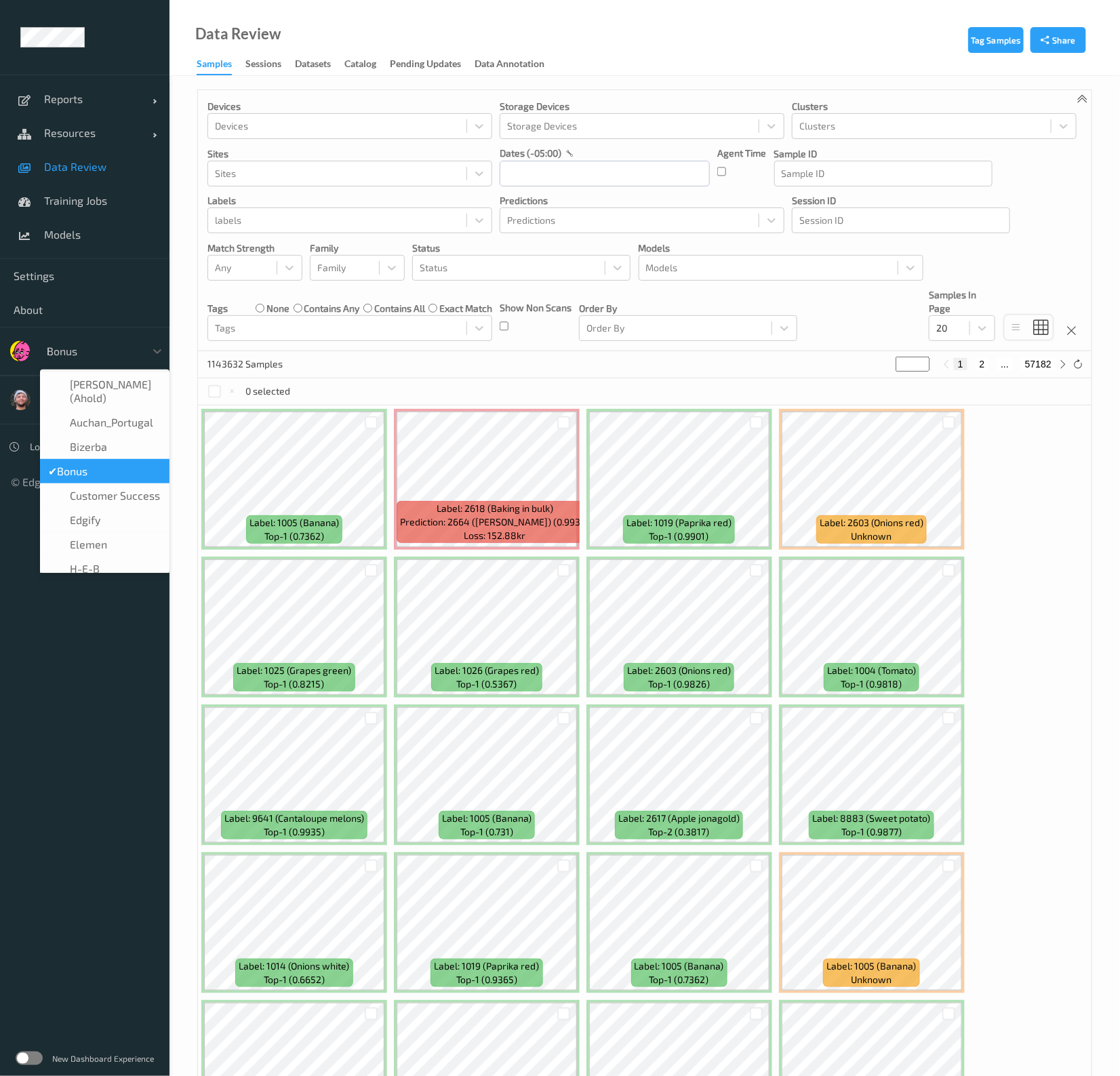
type input "h-"
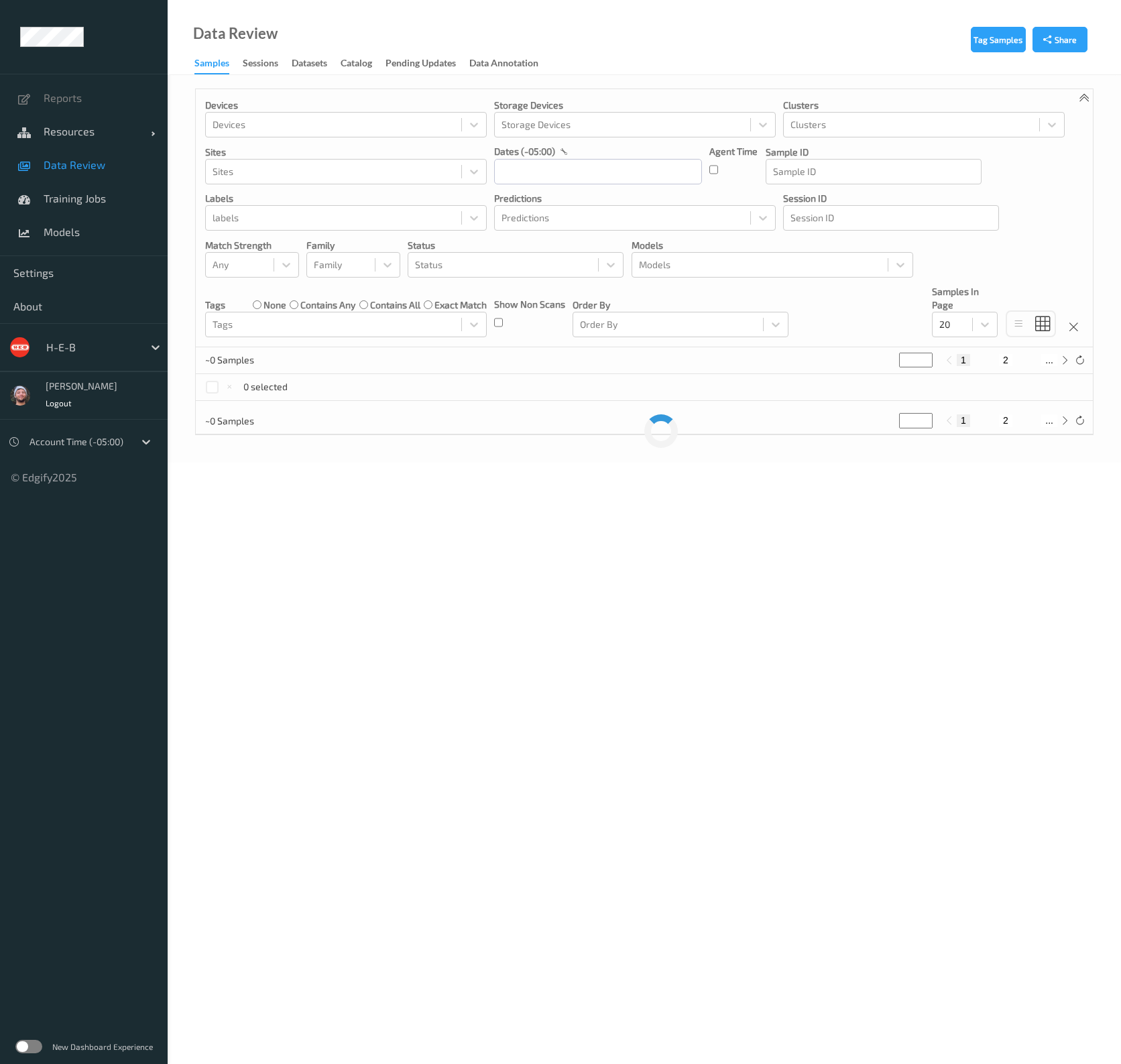
click at [88, 133] on span "Resources" at bounding box center [97, 132] width 107 height 13
click at [87, 173] on link "Devices" at bounding box center [83, 165] width 167 height 33
click at [91, 166] on span "Devices" at bounding box center [98, 165] width 111 height 13
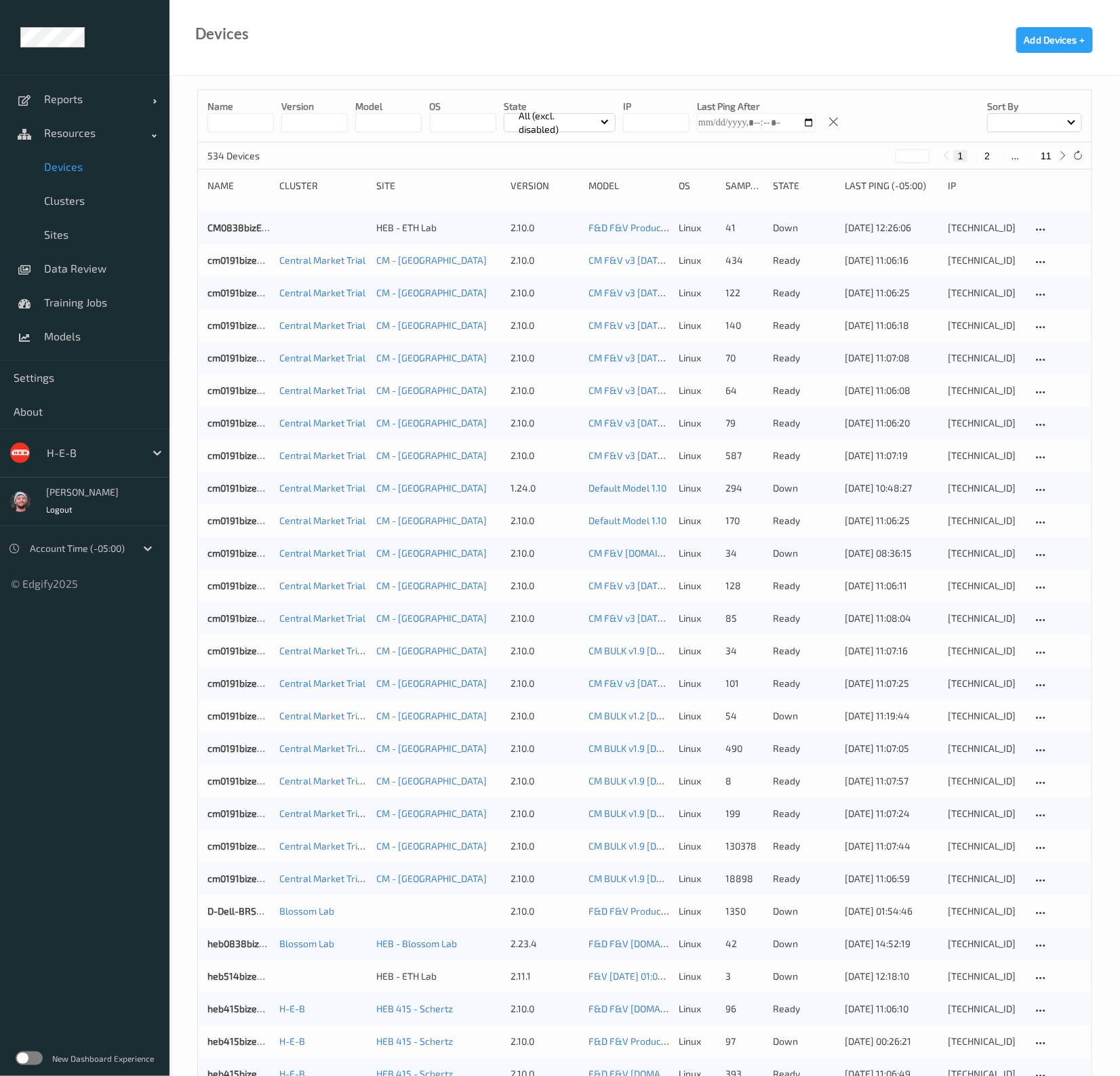
click at [1045, 156] on button "11" at bounding box center [1046, 156] width 19 height 12
type input "**"
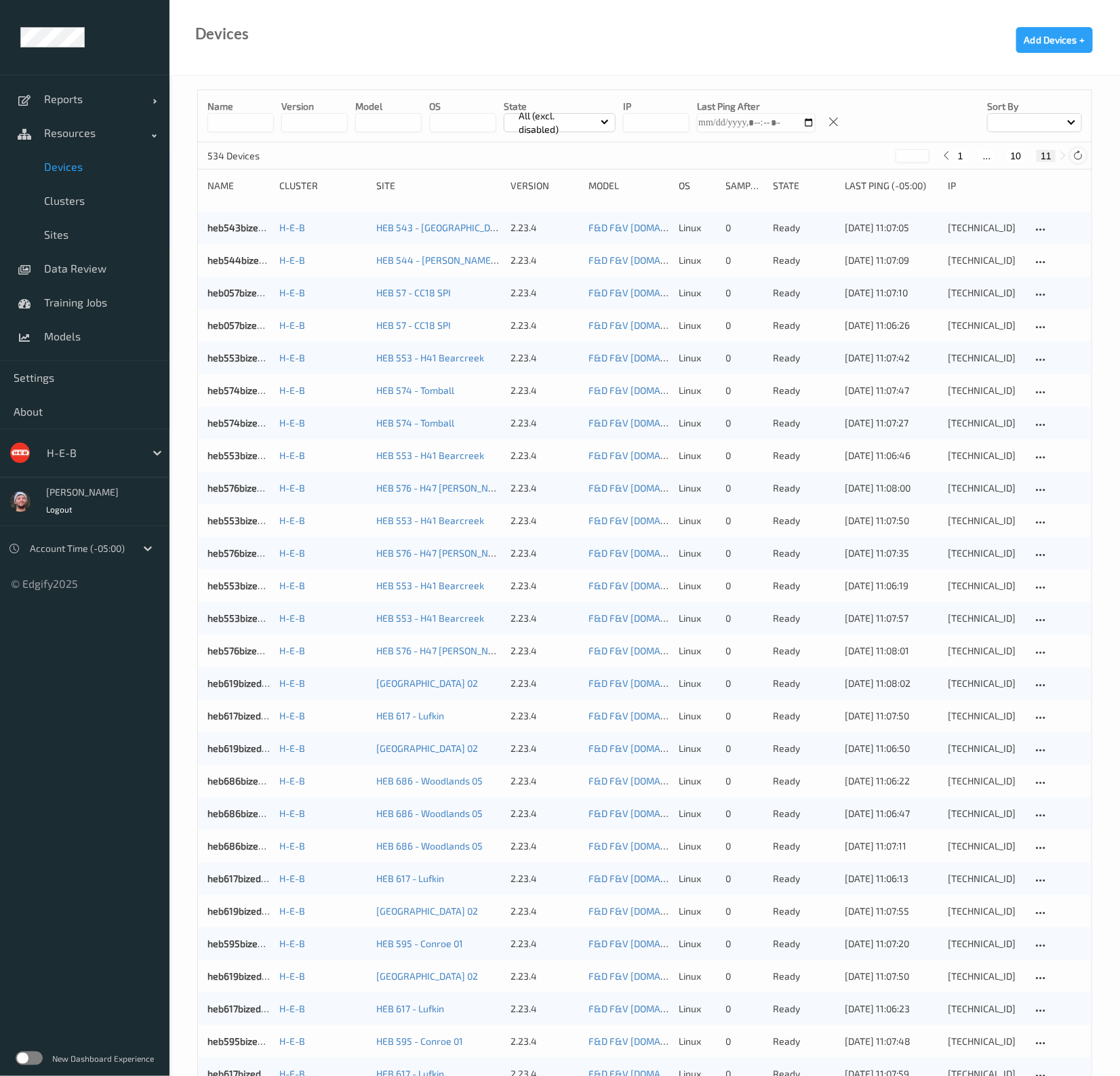
click at [1073, 153] on div at bounding box center [1078, 155] width 15 height 15
click at [1078, 154] on icon at bounding box center [1078, 156] width 10 height 10
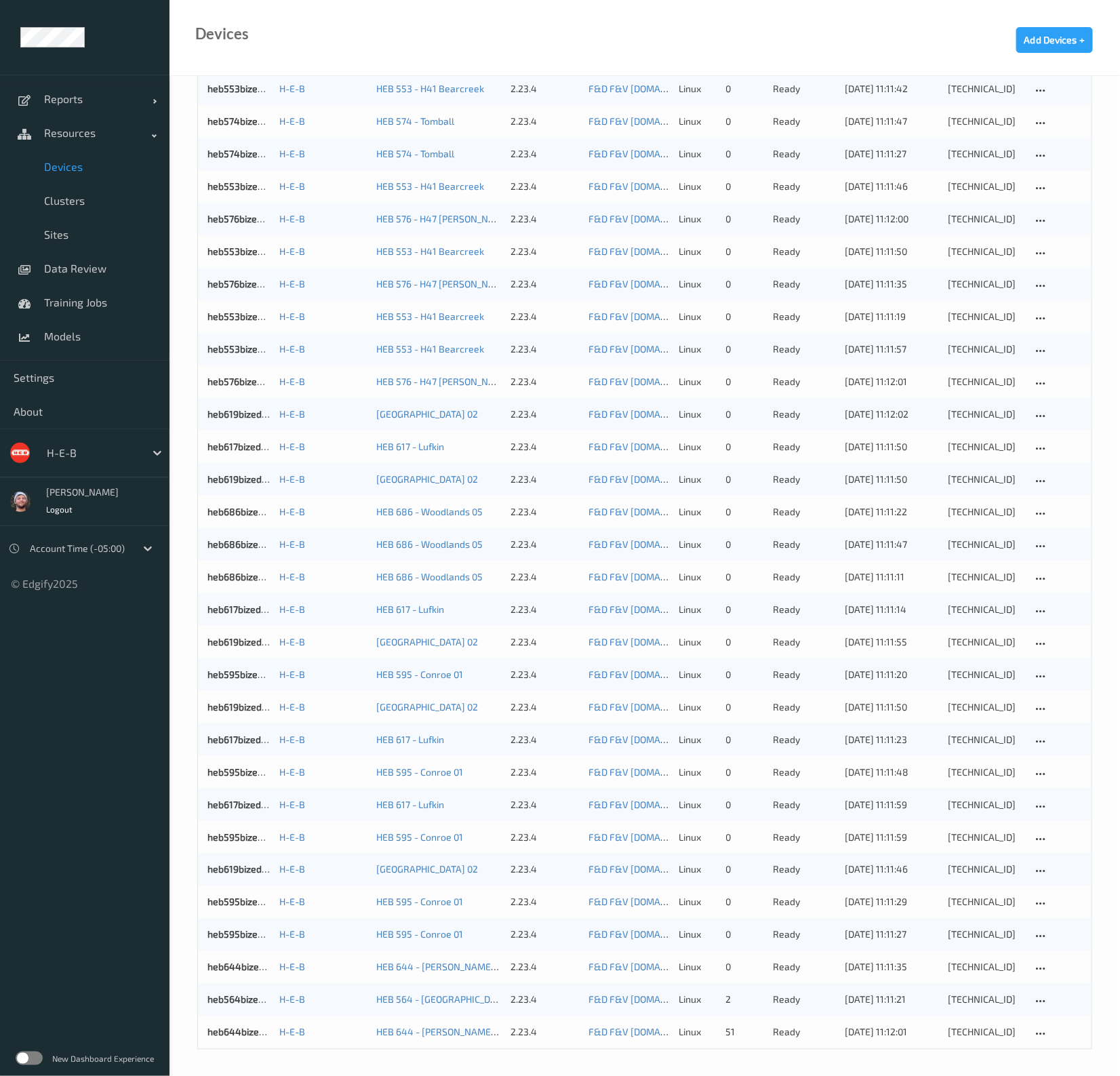
click at [1105, 905] on div "Name version model OS State All (excl. disabled) IP Last Ping After Sort by 534…" at bounding box center [644, 442] width 951 height 1270
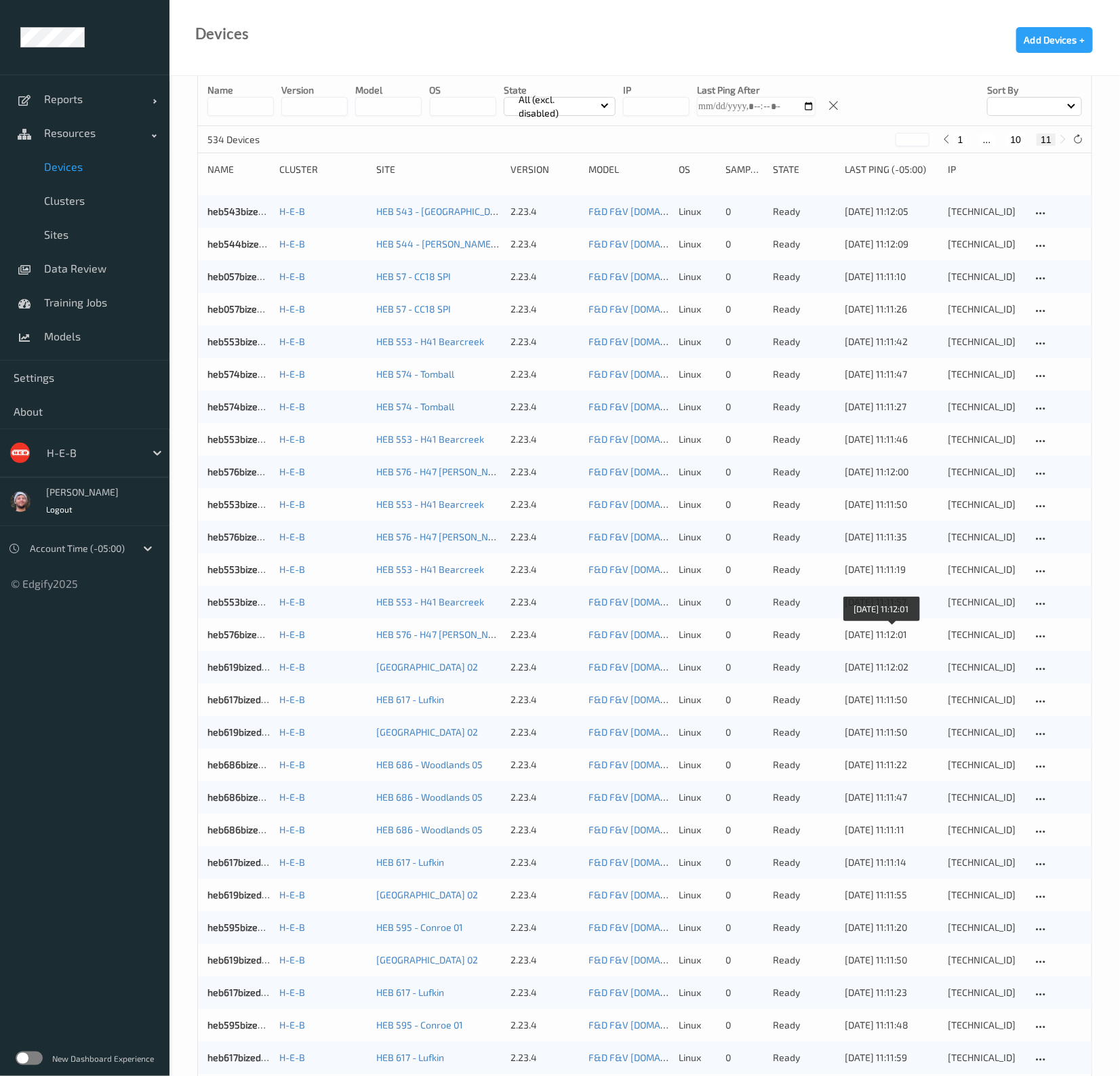
scroll to position [0, 0]
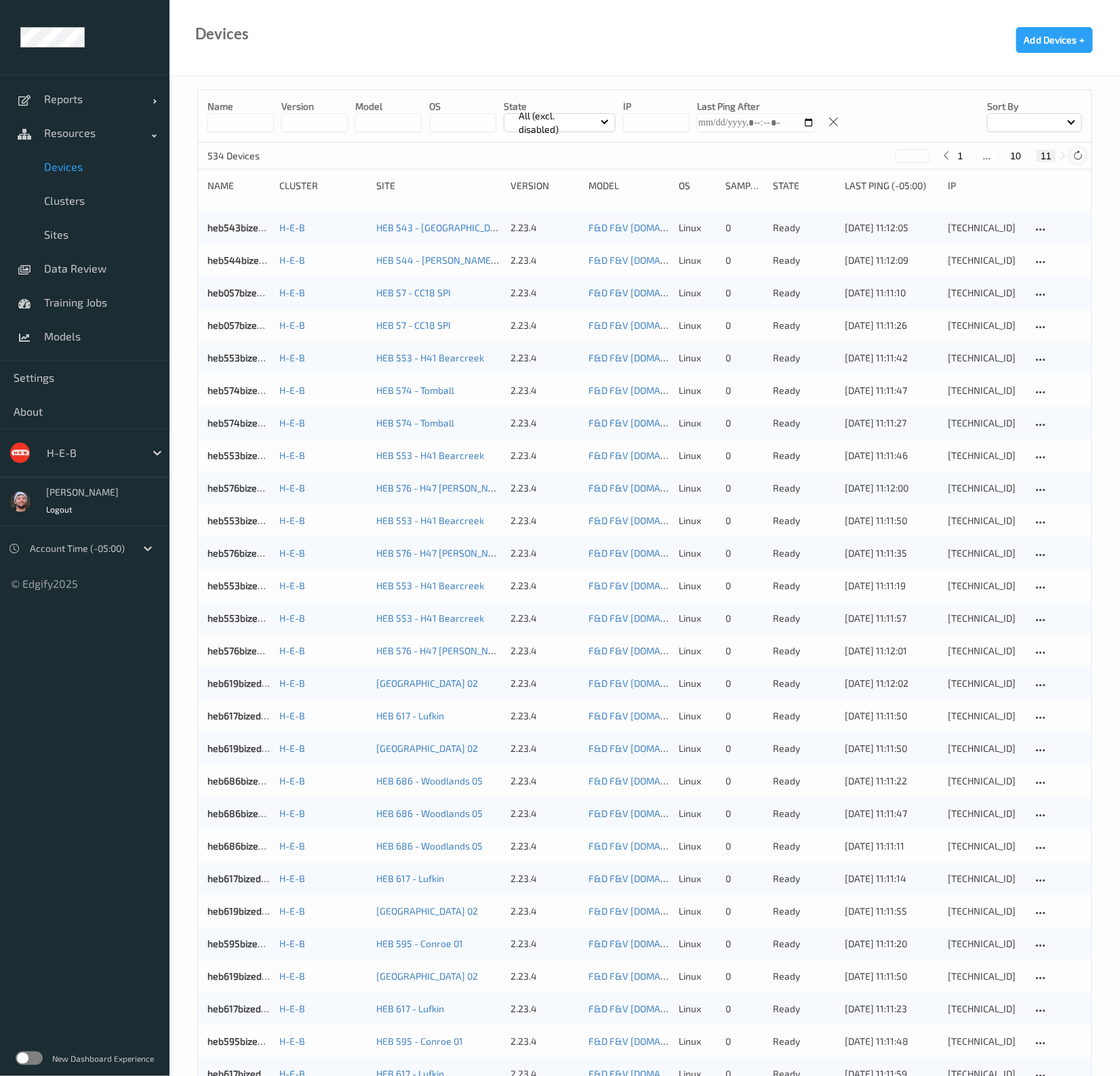
click at [1077, 154] on icon at bounding box center [1078, 156] width 10 height 10
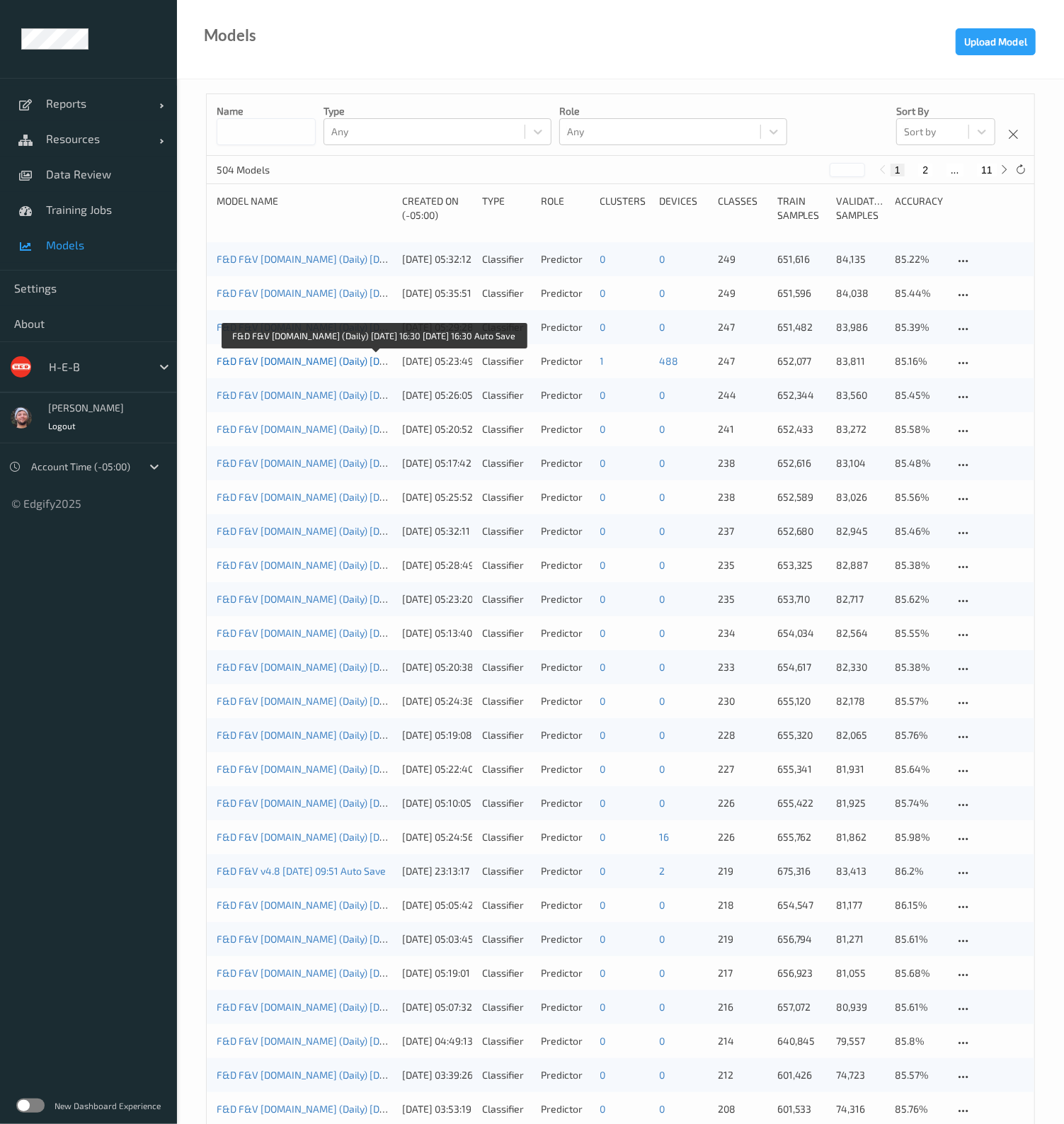
click at [359, 365] on link "F&D F&V [DOMAIN_NAME] (Daily) [DATE] 16:30 [DATE] 16:30 Auto Save" at bounding box center [373, 361] width 314 height 12
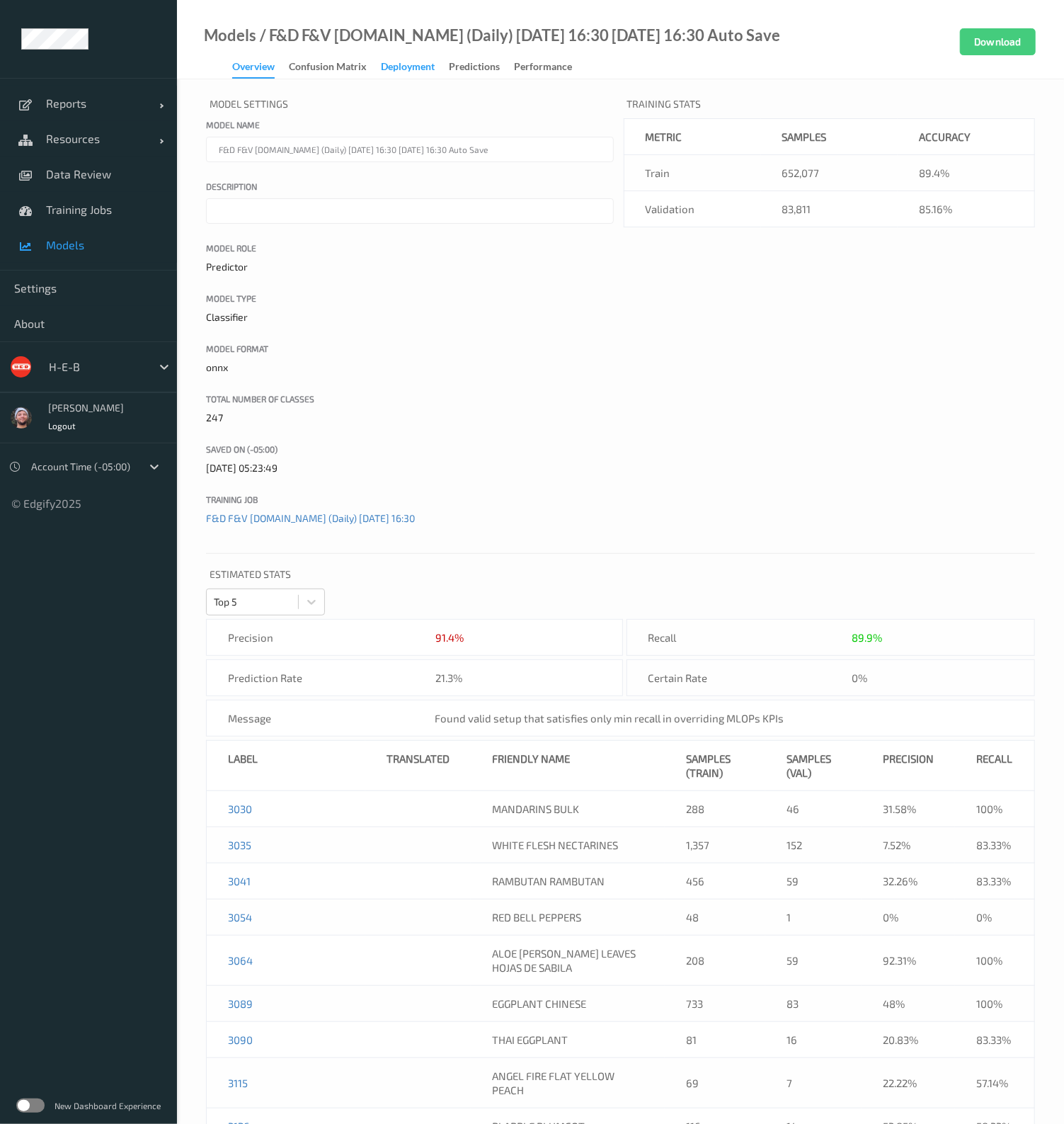
click at [407, 67] on div "Deployment" at bounding box center [407, 69] width 54 height 18
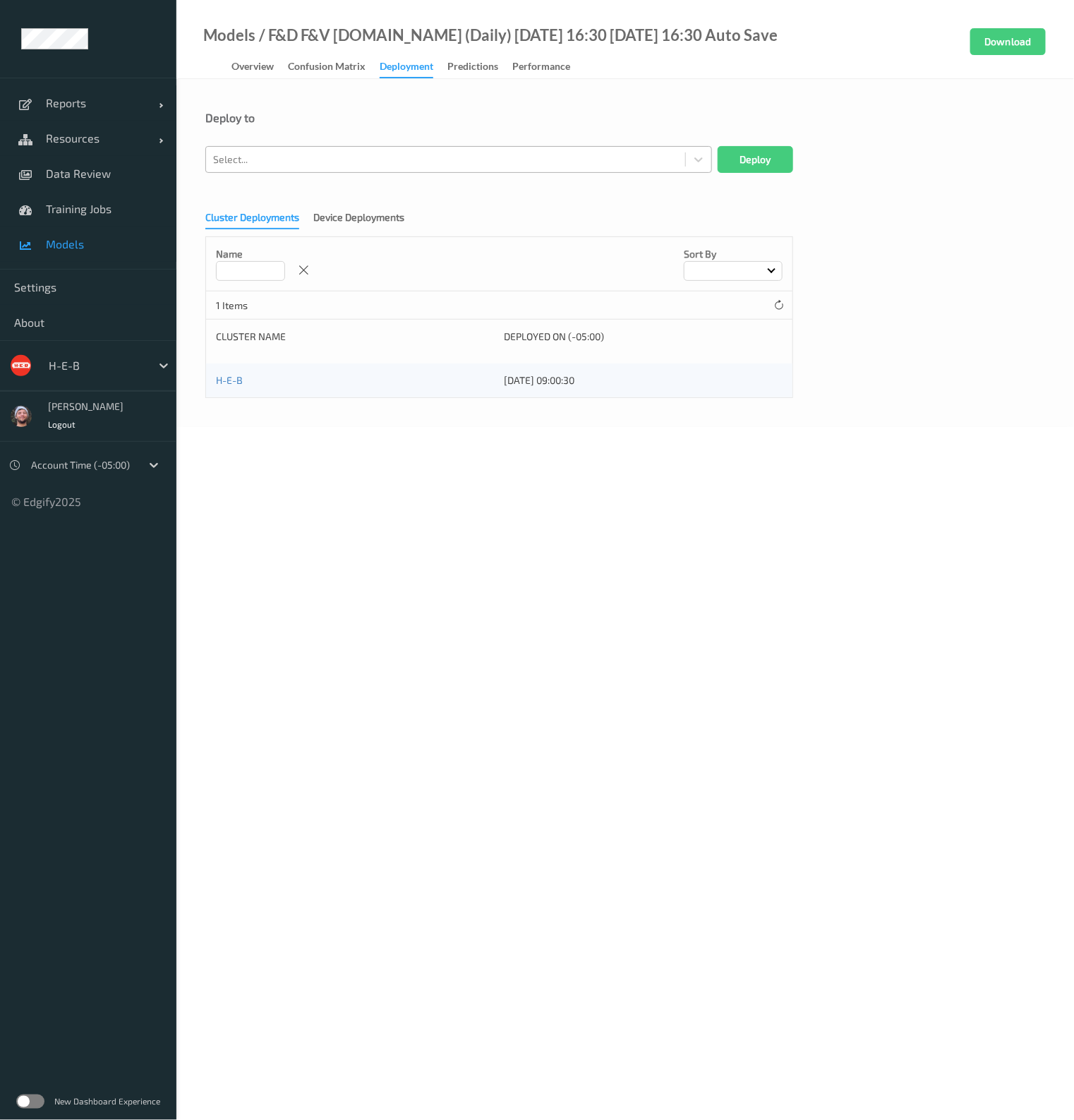
click at [281, 158] on div at bounding box center [445, 159] width 465 height 17
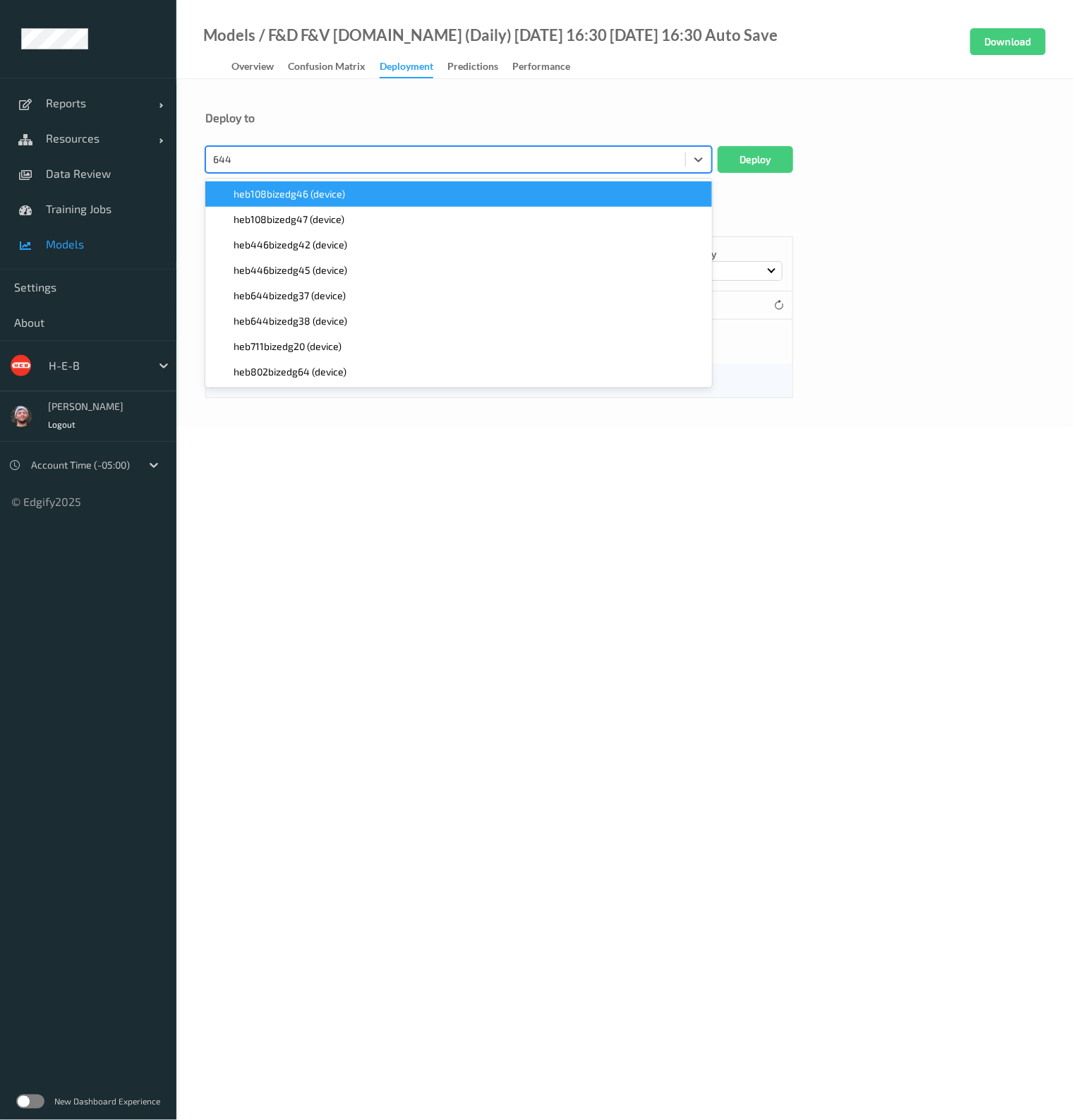
type input "644"
click at [329, 117] on div "Deploy to" at bounding box center [625, 117] width 840 height 14
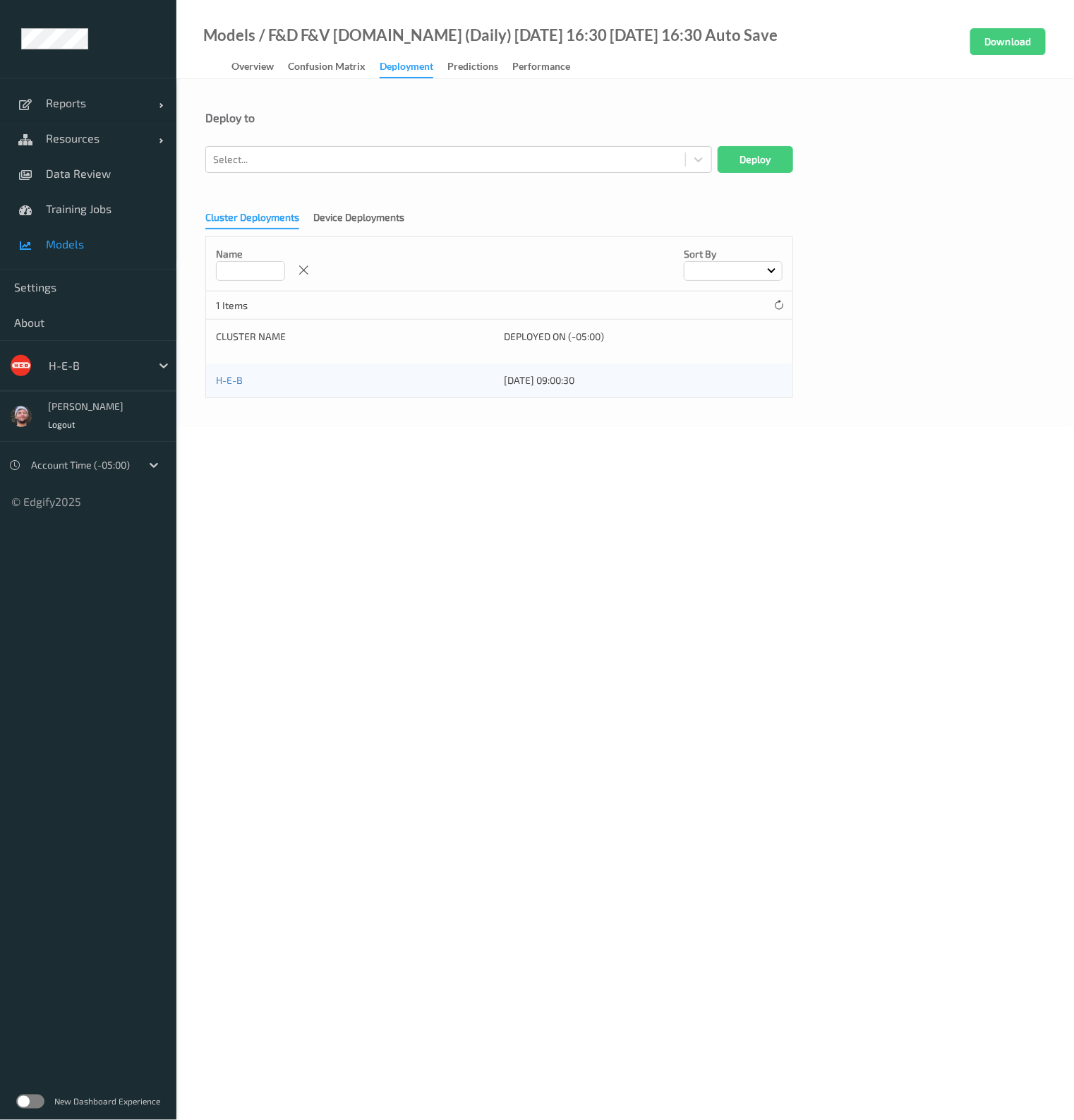
click at [83, 249] on span "Models" at bounding box center [103, 244] width 117 height 14
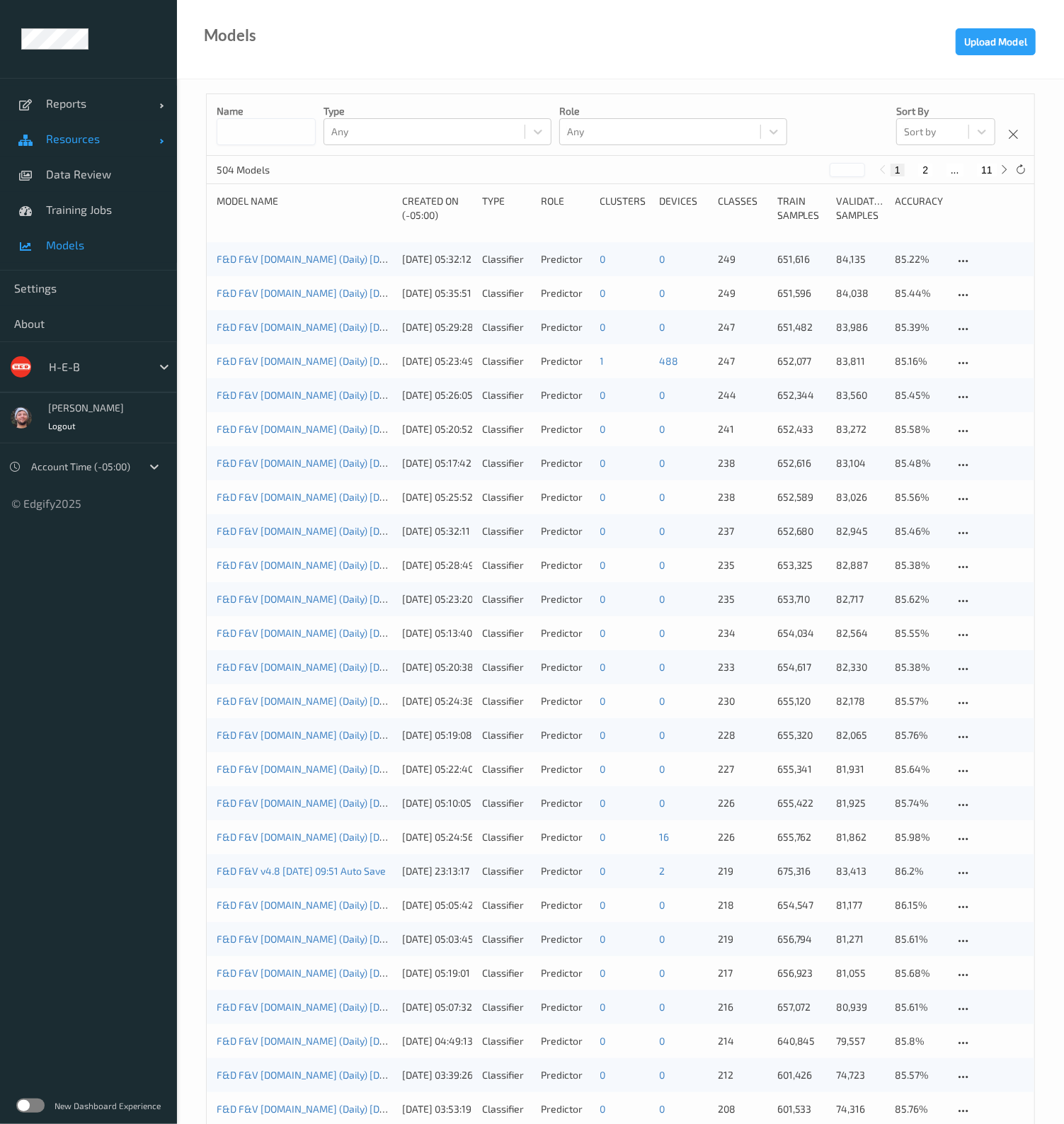
click at [104, 150] on link "Resources" at bounding box center [88, 139] width 177 height 35
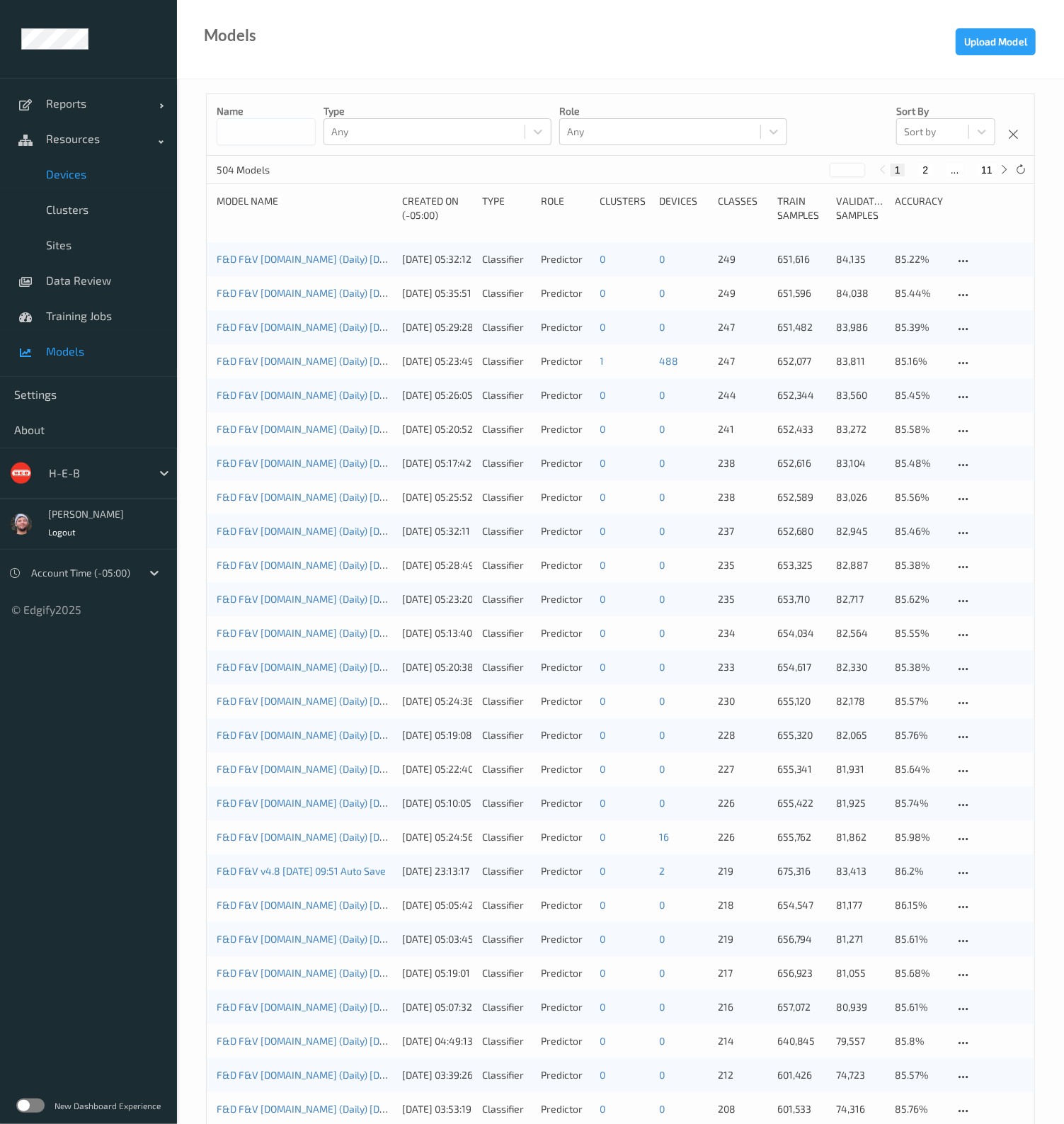
click at [87, 190] on link "Devices" at bounding box center [88, 174] width 177 height 35
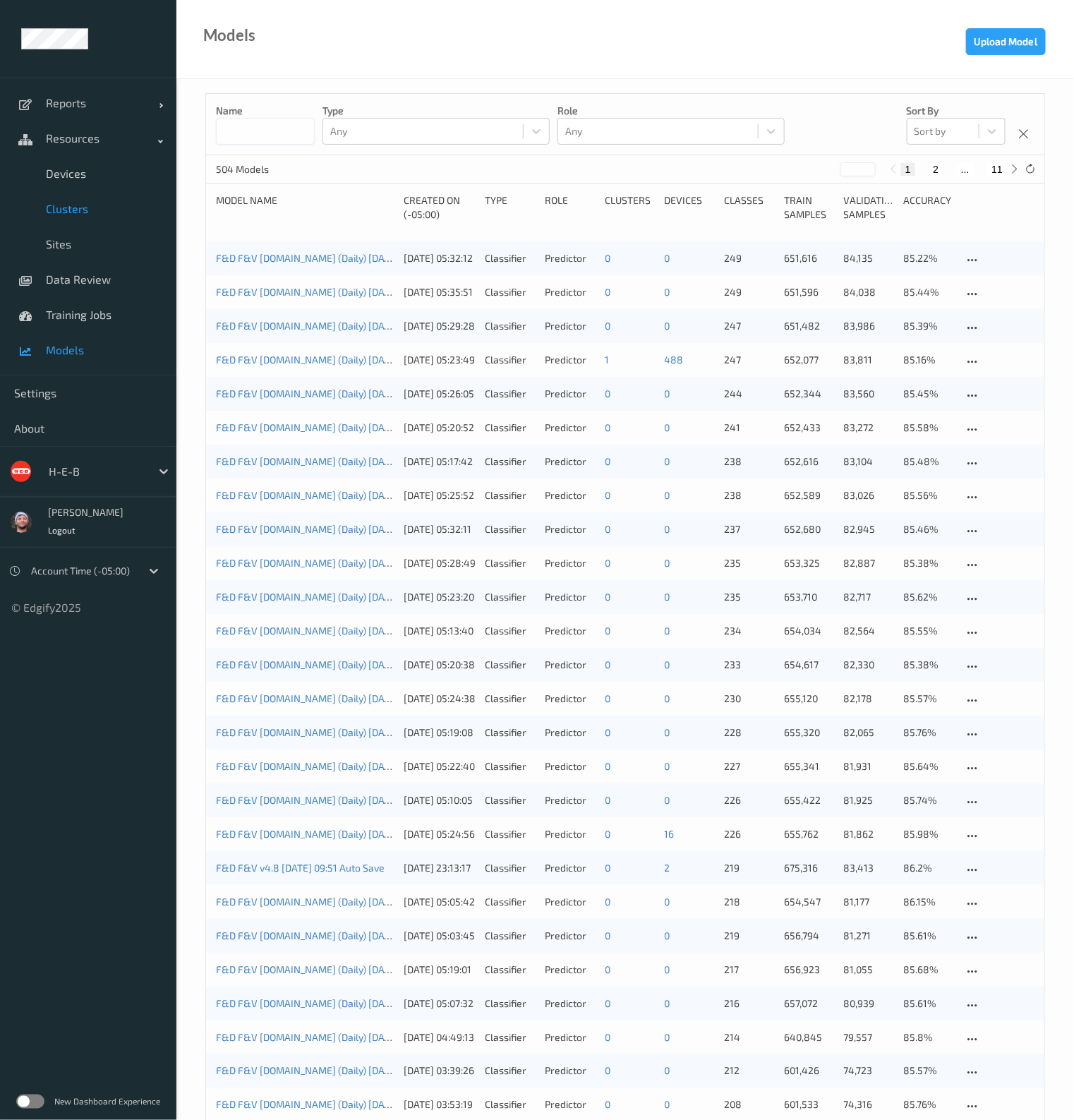
click at [85, 206] on span "Clusters" at bounding box center [103, 209] width 117 height 14
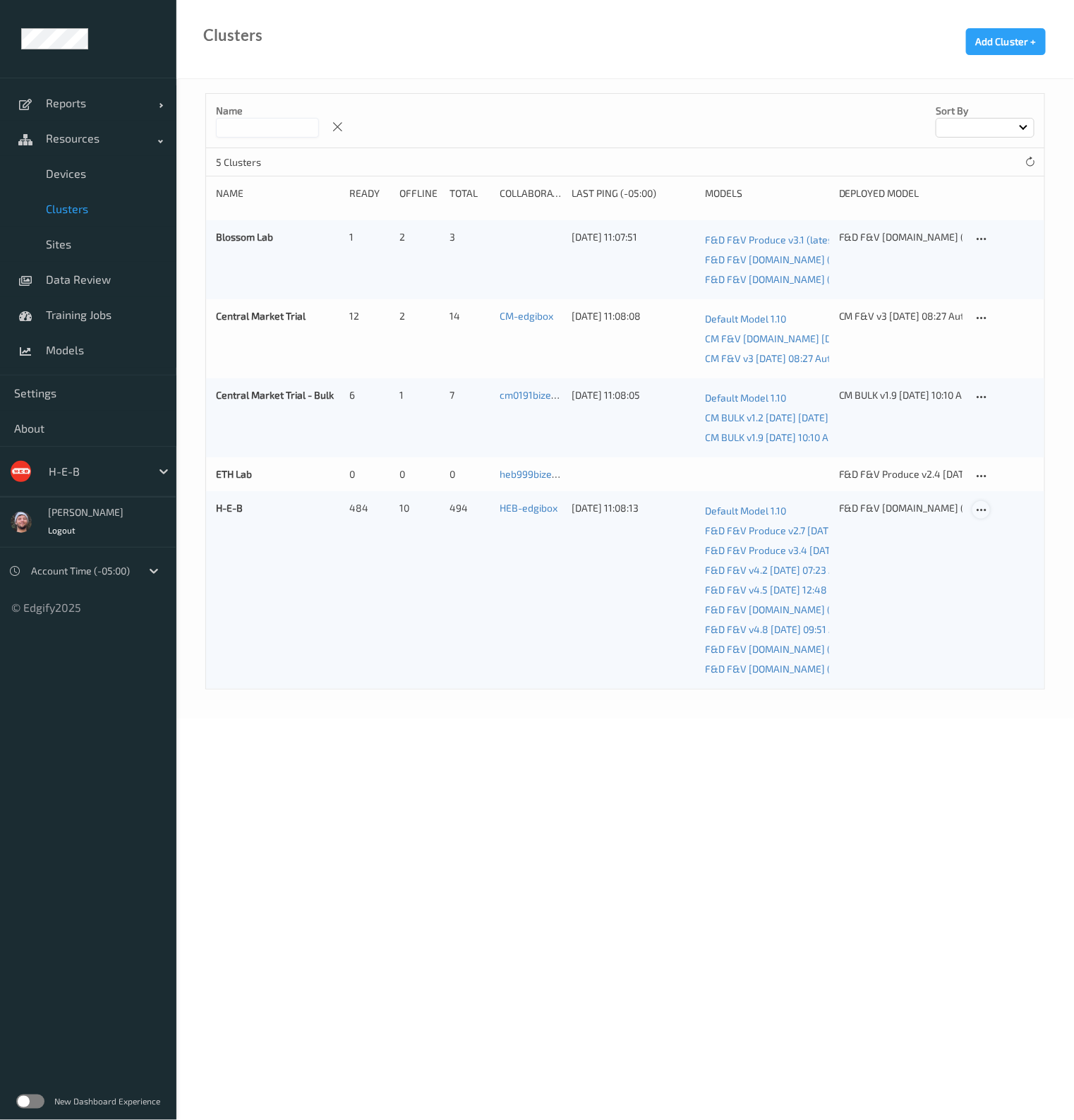
click at [987, 506] on icon at bounding box center [982, 510] width 12 height 12
click at [990, 521] on link "Edit Cluster" at bounding box center [1016, 535] width 87 height 26
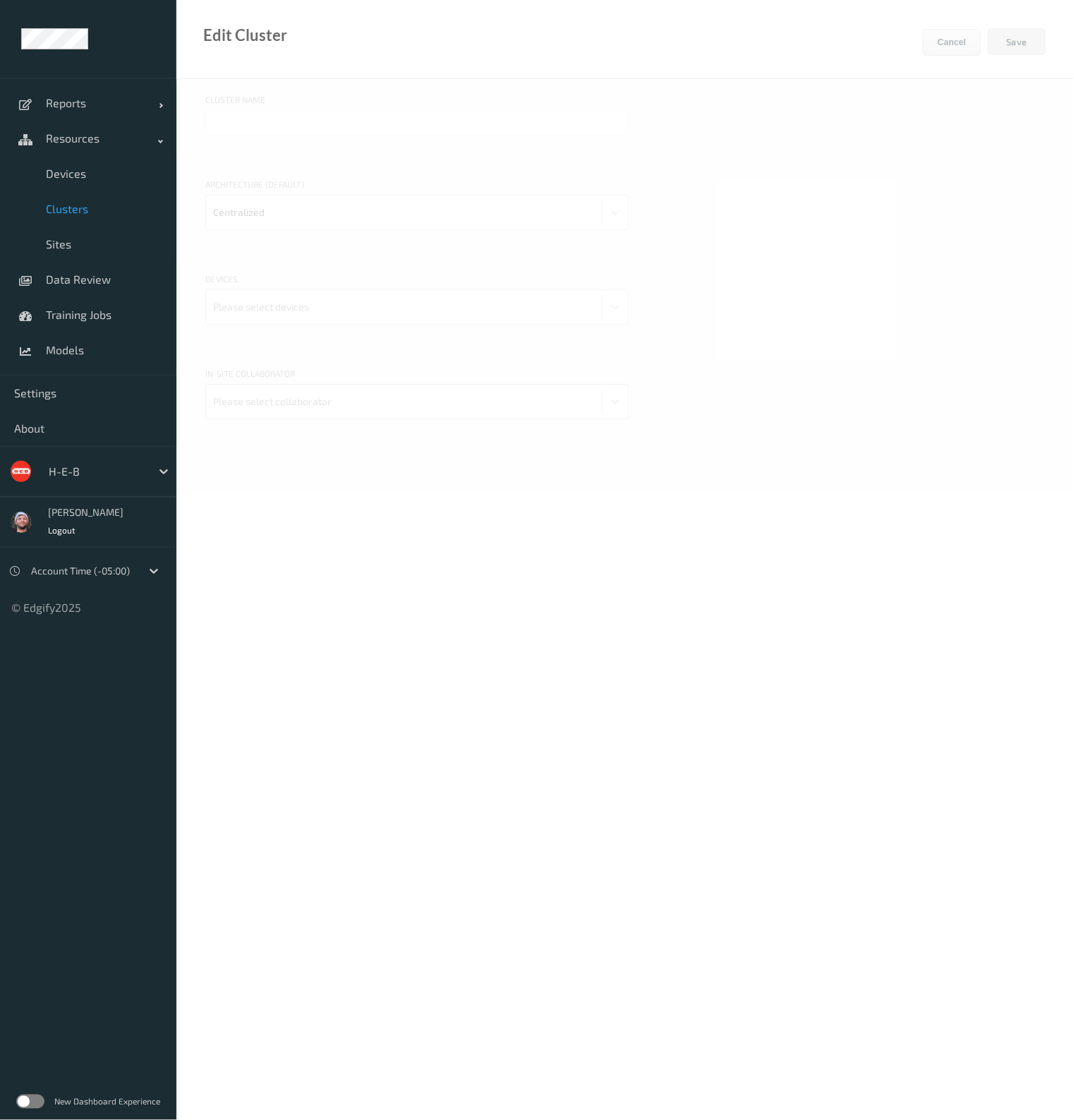
type input "H-E-B"
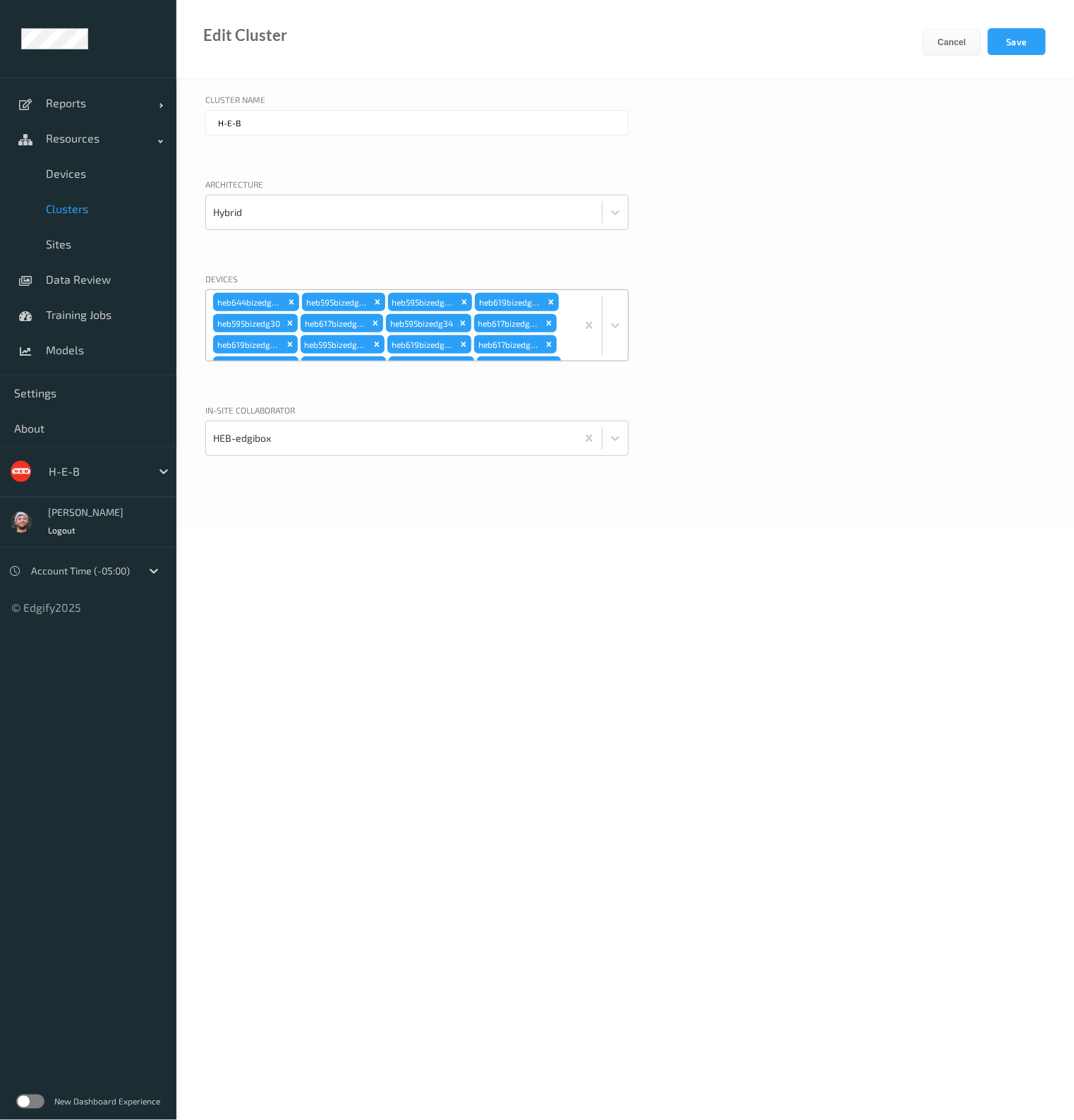
click at [562, 322] on div "heb644bizedg38 heb595bizedg31 heb595bizedg32 heb619bizedg46 heb595bizedg30 heb6…" at bounding box center [391, 325] width 371 height 70
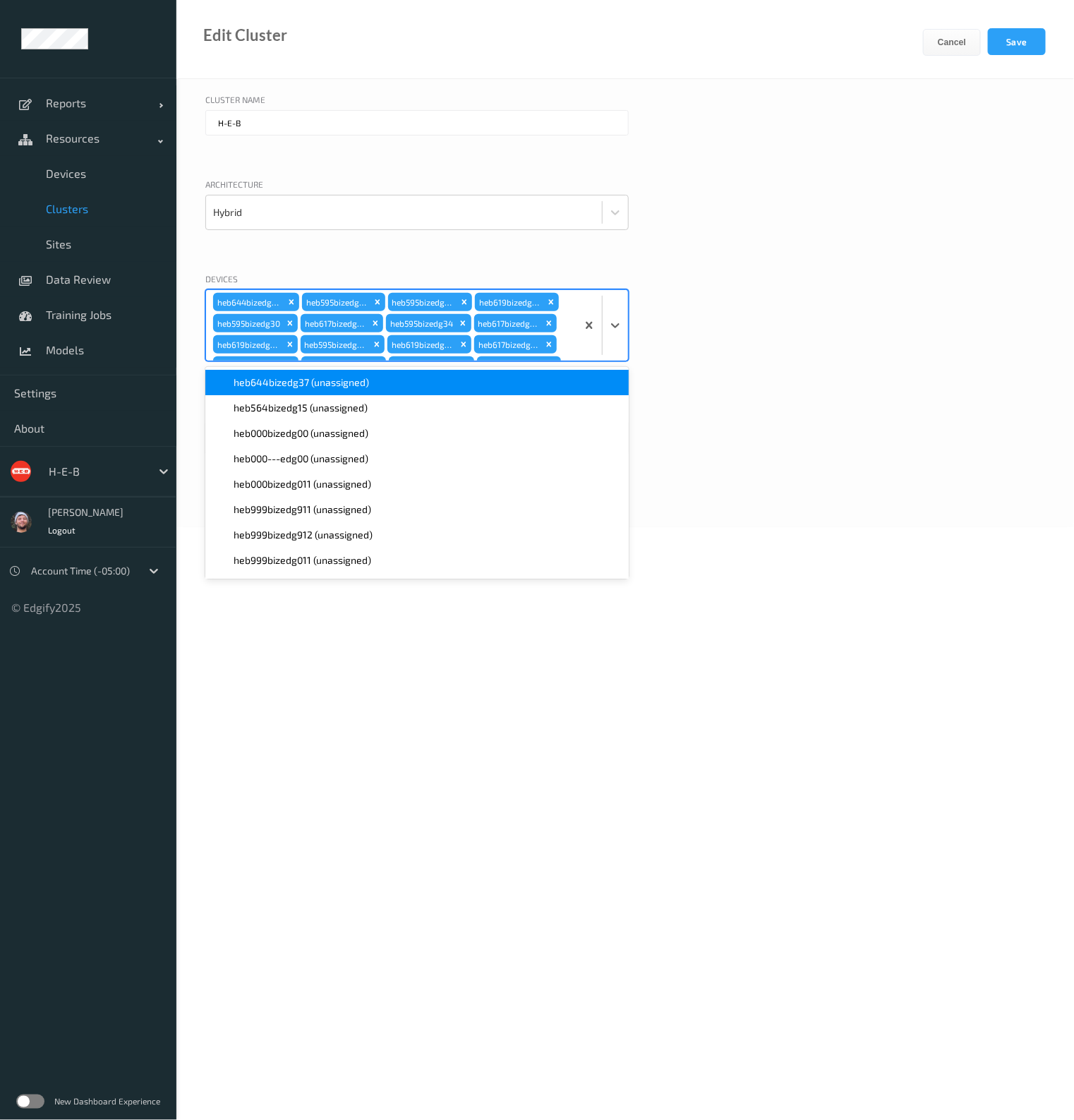
scroll to position [2606, 0]
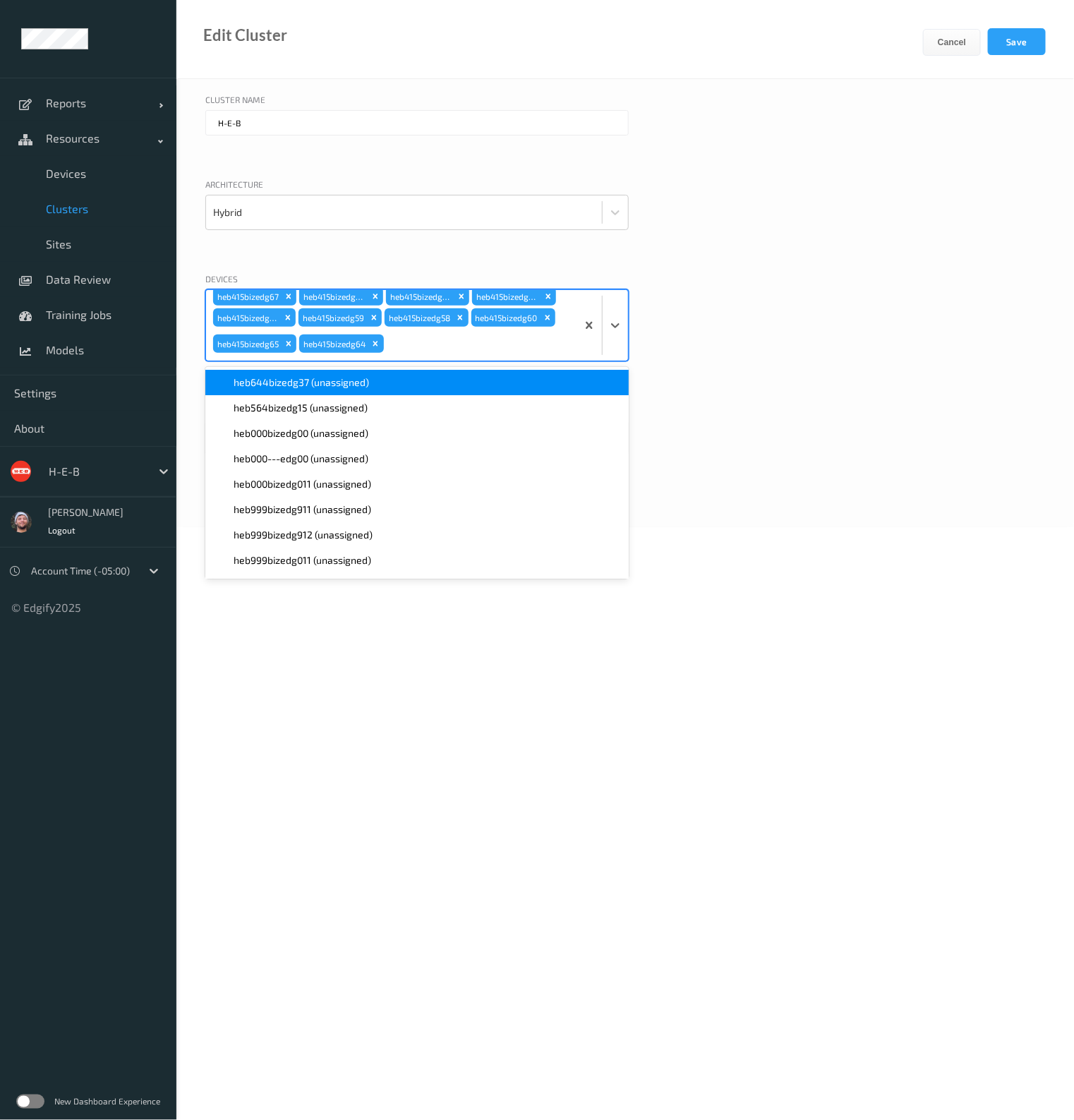
click at [333, 388] on span "heb644bizedg37 (unassigned)" at bounding box center [301, 382] width 136 height 14
click at [333, 388] on span "heb564bizedg15 (unassigned)" at bounding box center [300, 382] width 134 height 14
click at [1048, 44] on div "Cancel Save" at bounding box center [999, 53] width 151 height 50
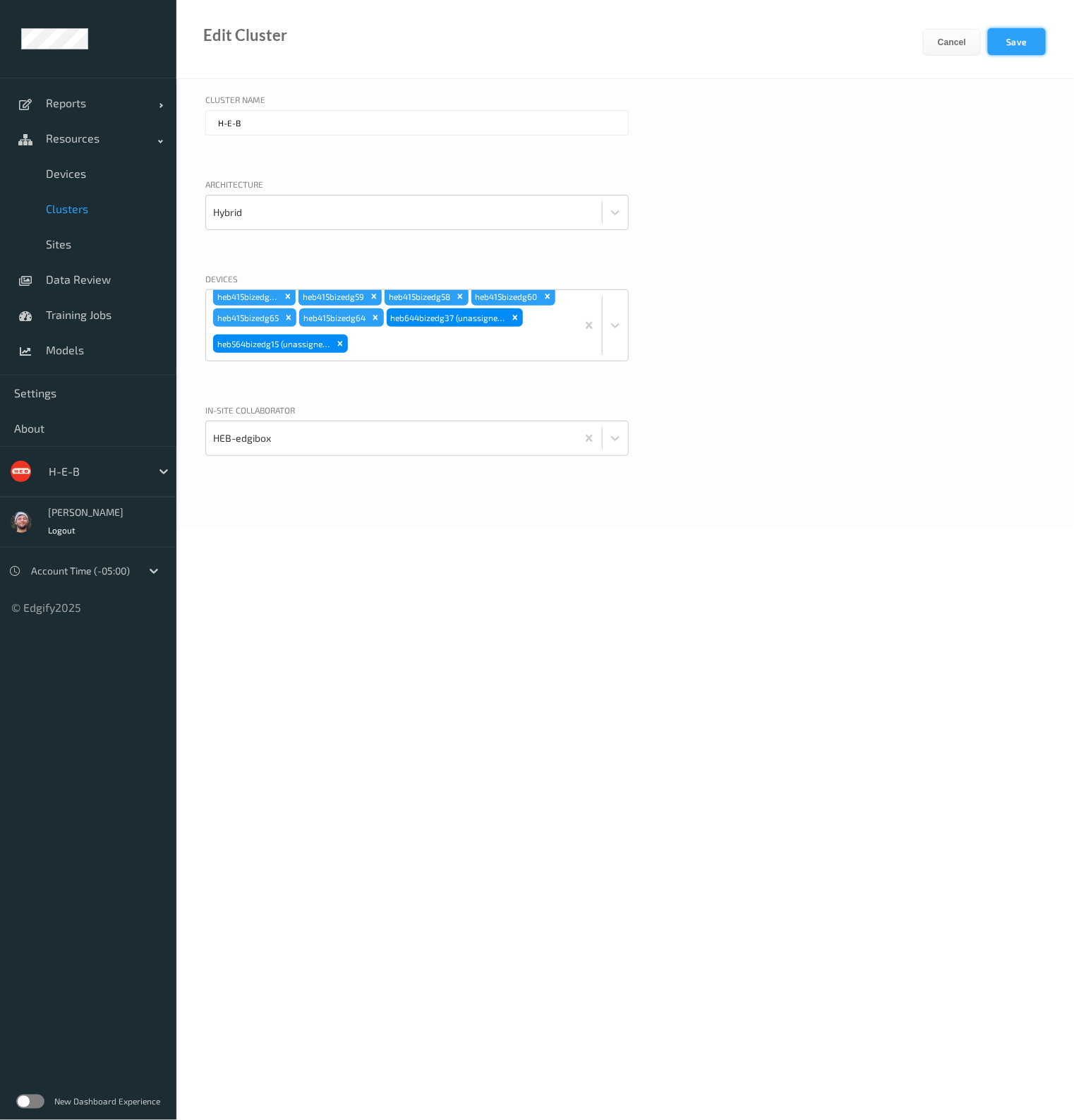
click at [1041, 43] on button "Save" at bounding box center [1017, 41] width 58 height 27
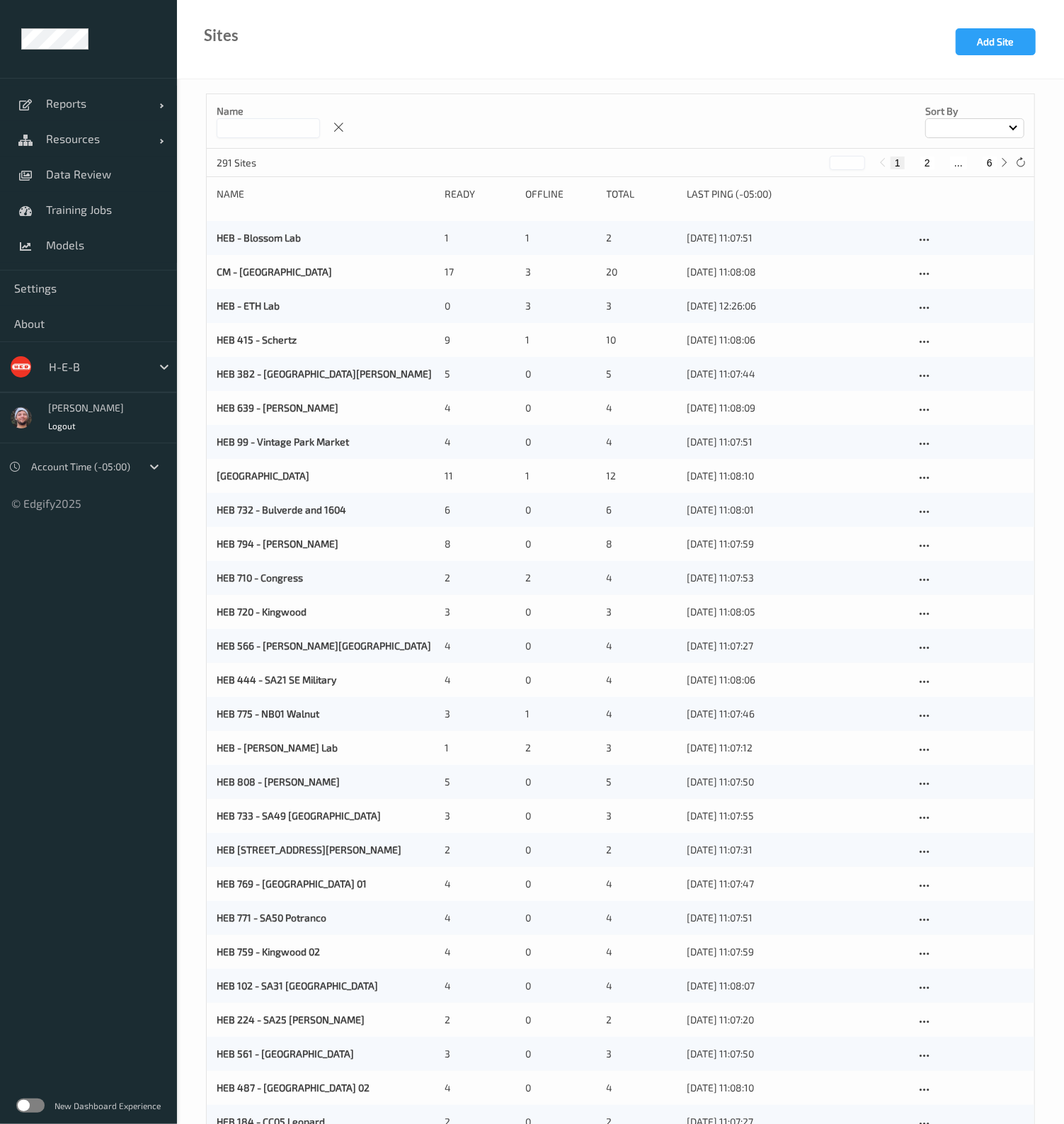
click at [266, 125] on input at bounding box center [268, 128] width 104 height 20
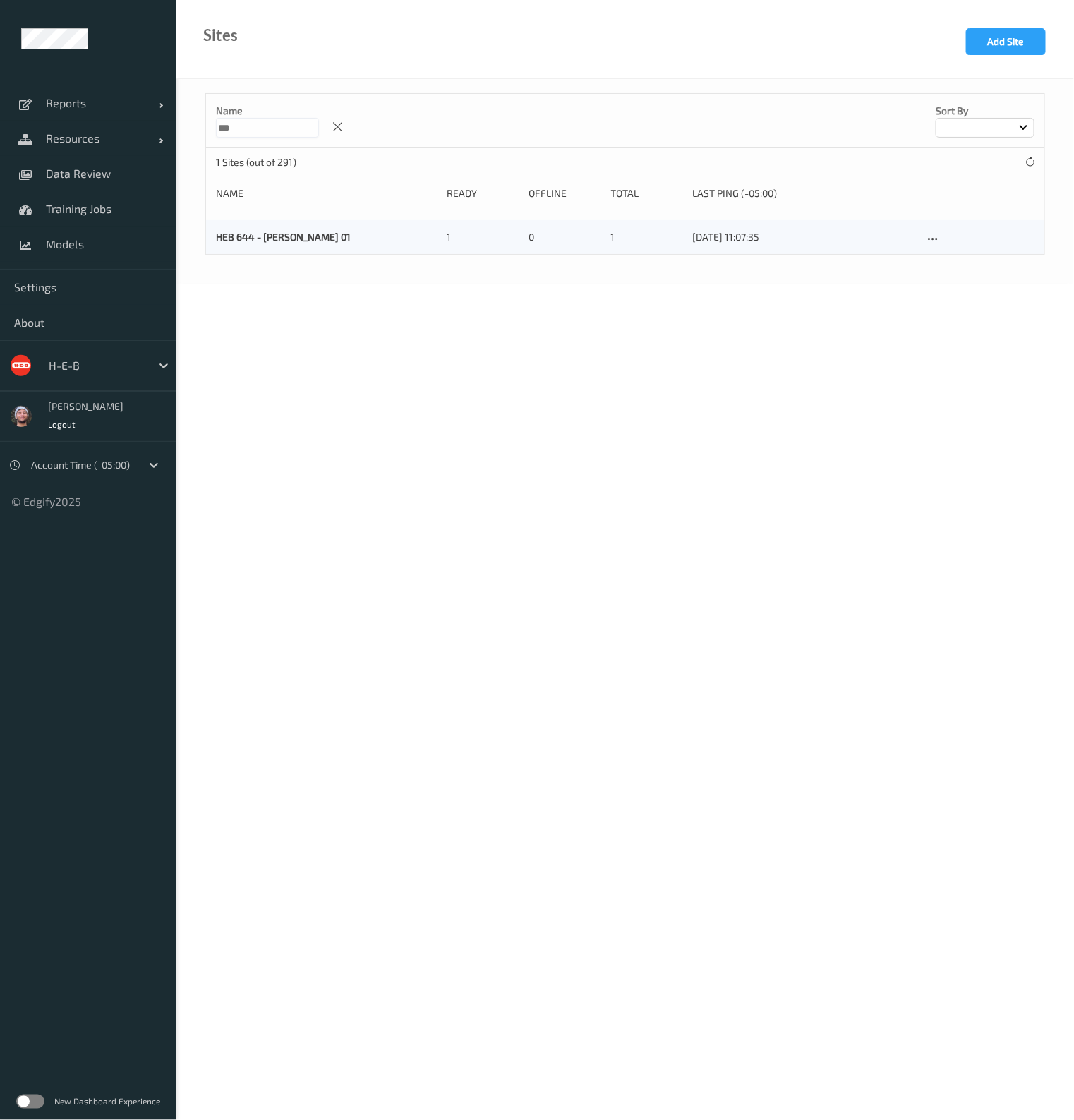
type input "***"
click at [935, 241] on icon at bounding box center [933, 239] width 12 height 12
click at [947, 264] on link "Edit Site" at bounding box center [962, 264] width 75 height 26
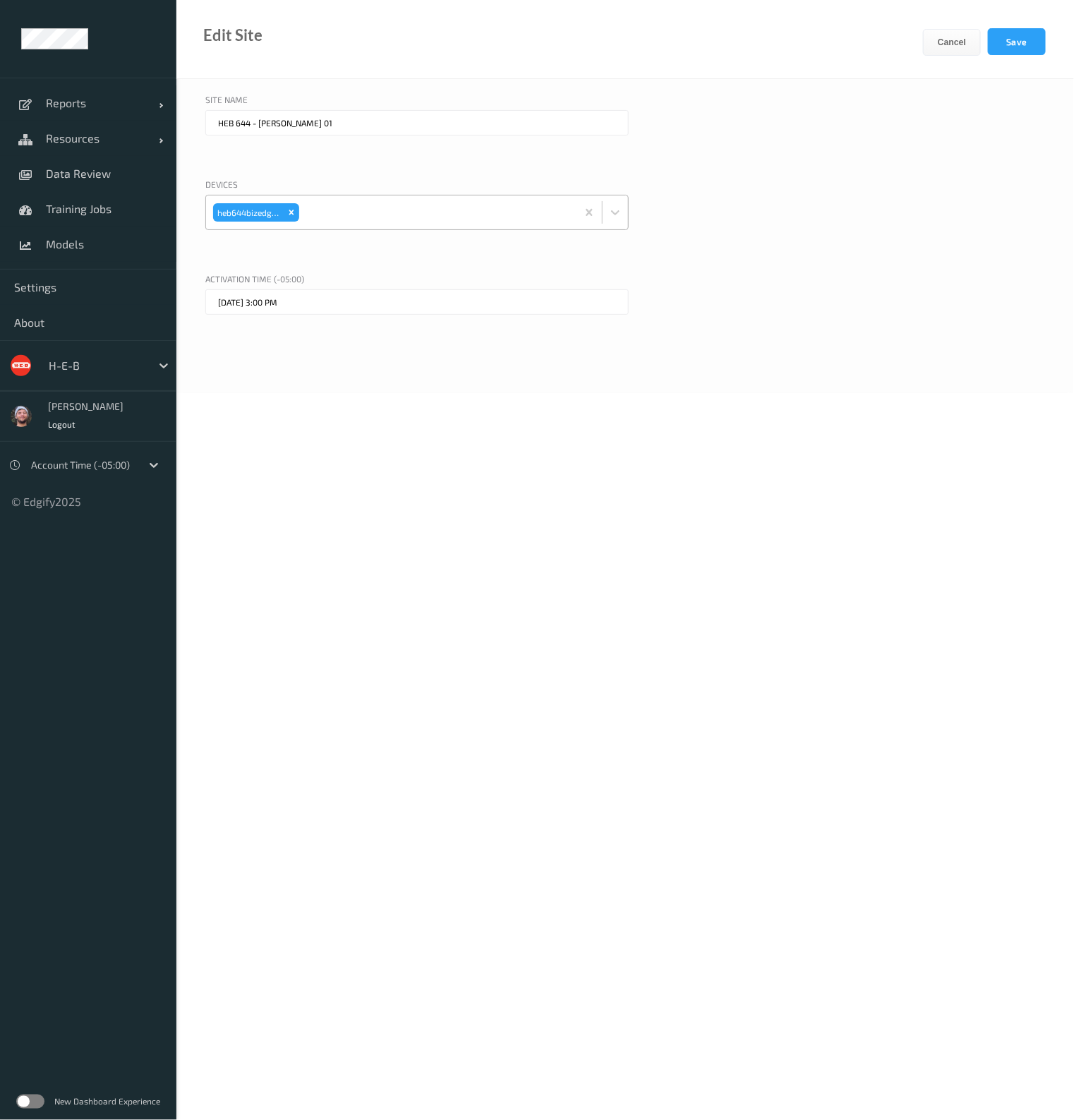
click at [359, 205] on div at bounding box center [436, 212] width 267 height 28
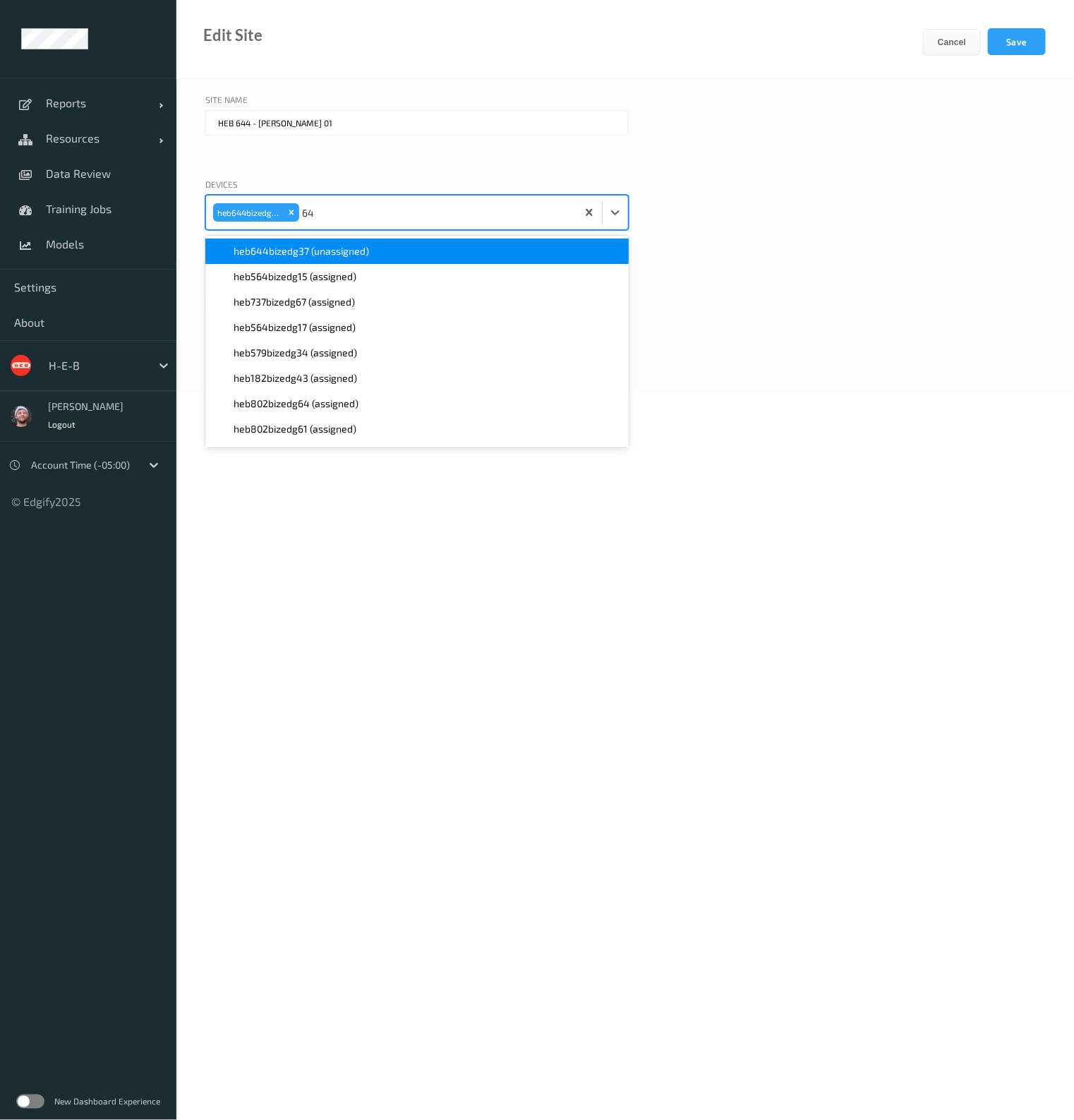
type input "644"
click at [352, 248] on span "heb644bizedg37 (unassigned)" at bounding box center [301, 252] width 136 height 14
click at [1047, 40] on div "Cancel Save" at bounding box center [999, 53] width 151 height 50
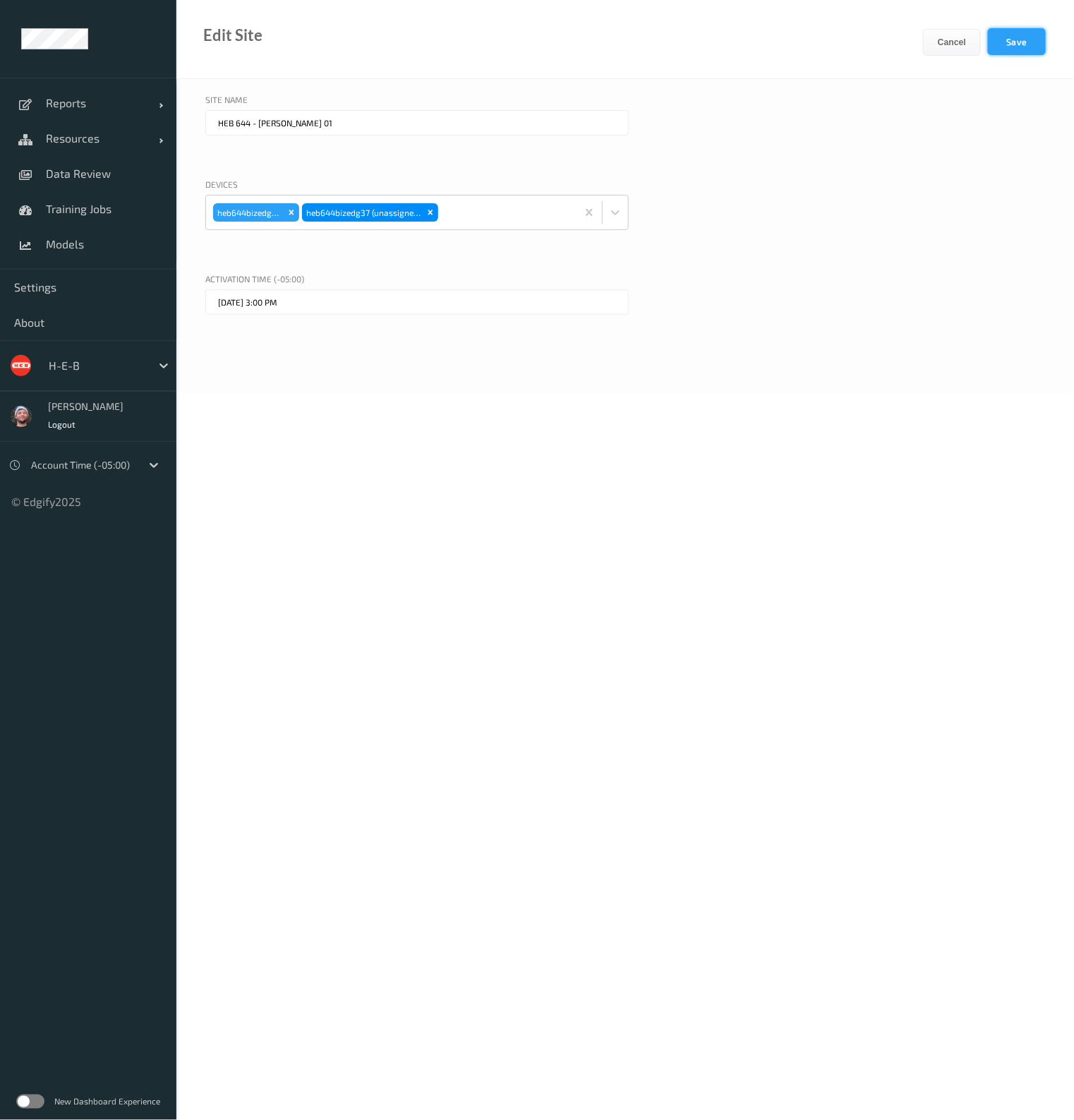
click at [1035, 47] on button "Save" at bounding box center [1017, 41] width 58 height 27
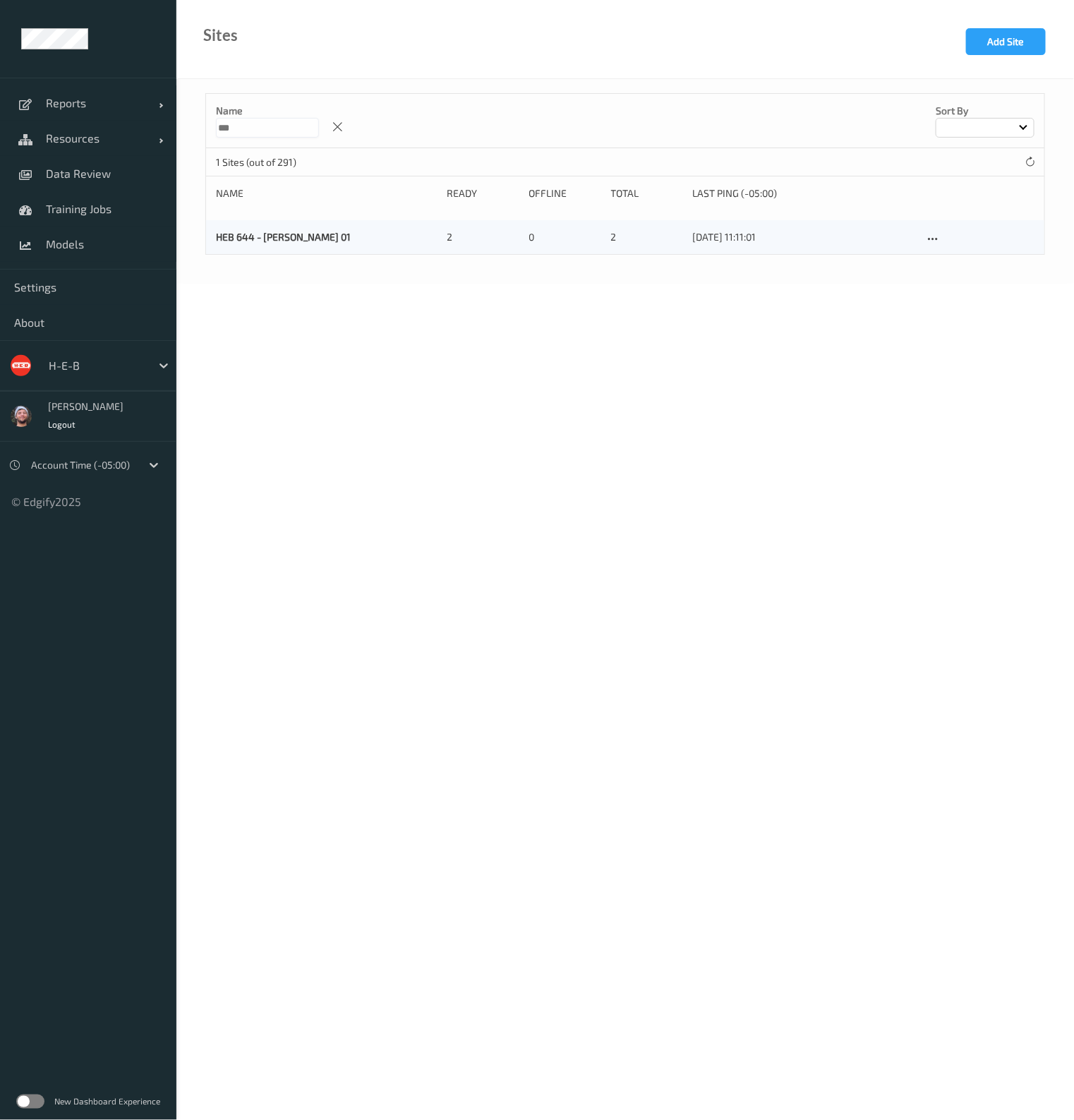
click at [438, 458] on body "Reports Default Report Customized Report Resources Devices Clusters Sites Data …" at bounding box center [537, 560] width 1074 height 1120
click at [819, 478] on body "Reports Default Report Customized Report Resources Devices Clusters Sites Data …" at bounding box center [537, 560] width 1074 height 1120
click at [748, 595] on body "Reports Default Report Customized Report Resources Devices Clusters Sites Data …" at bounding box center [537, 560] width 1074 height 1120
click at [109, 150] on link "Resources" at bounding box center [88, 138] width 176 height 35
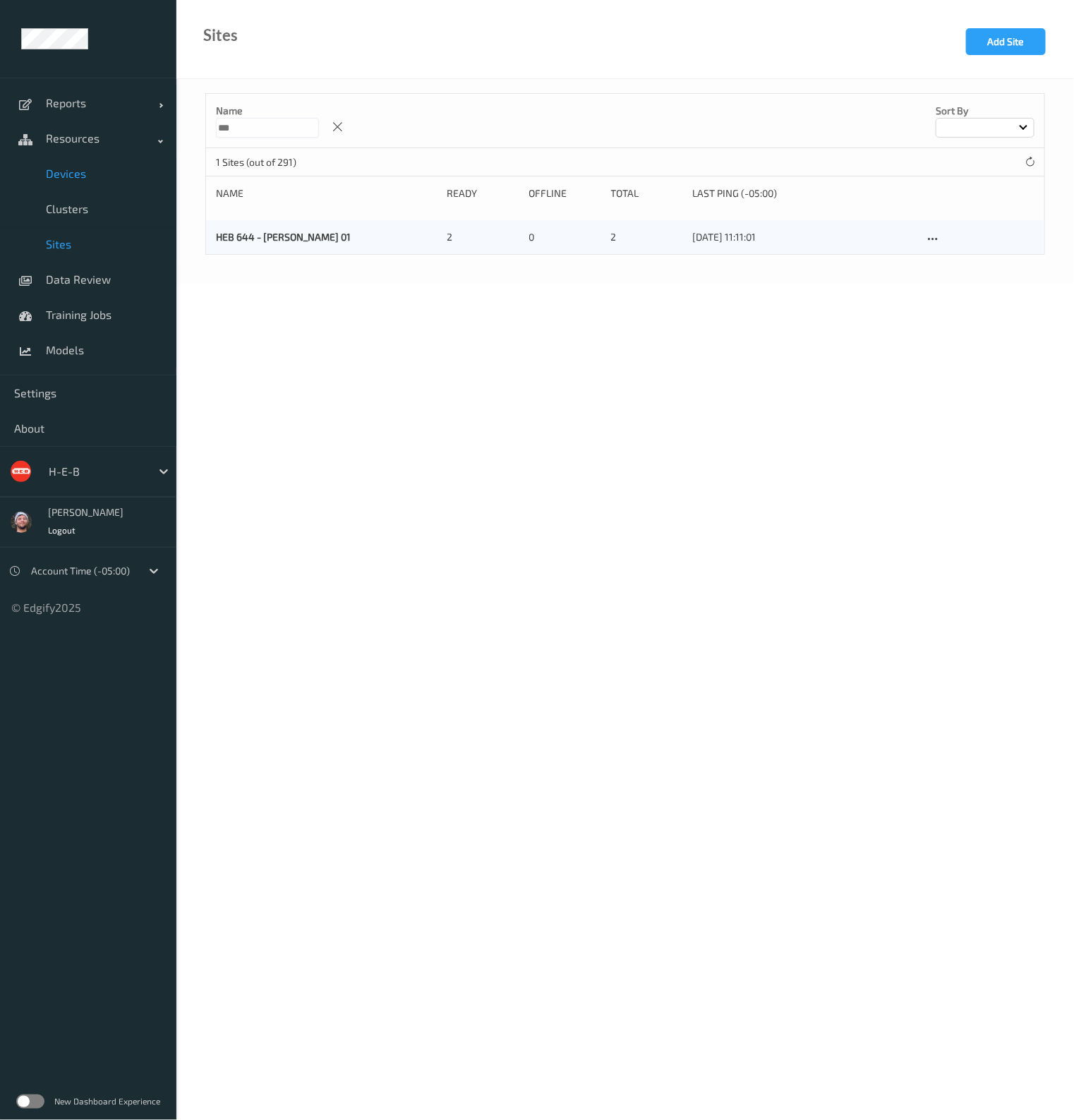
click at [100, 178] on span "Devices" at bounding box center [103, 174] width 117 height 14
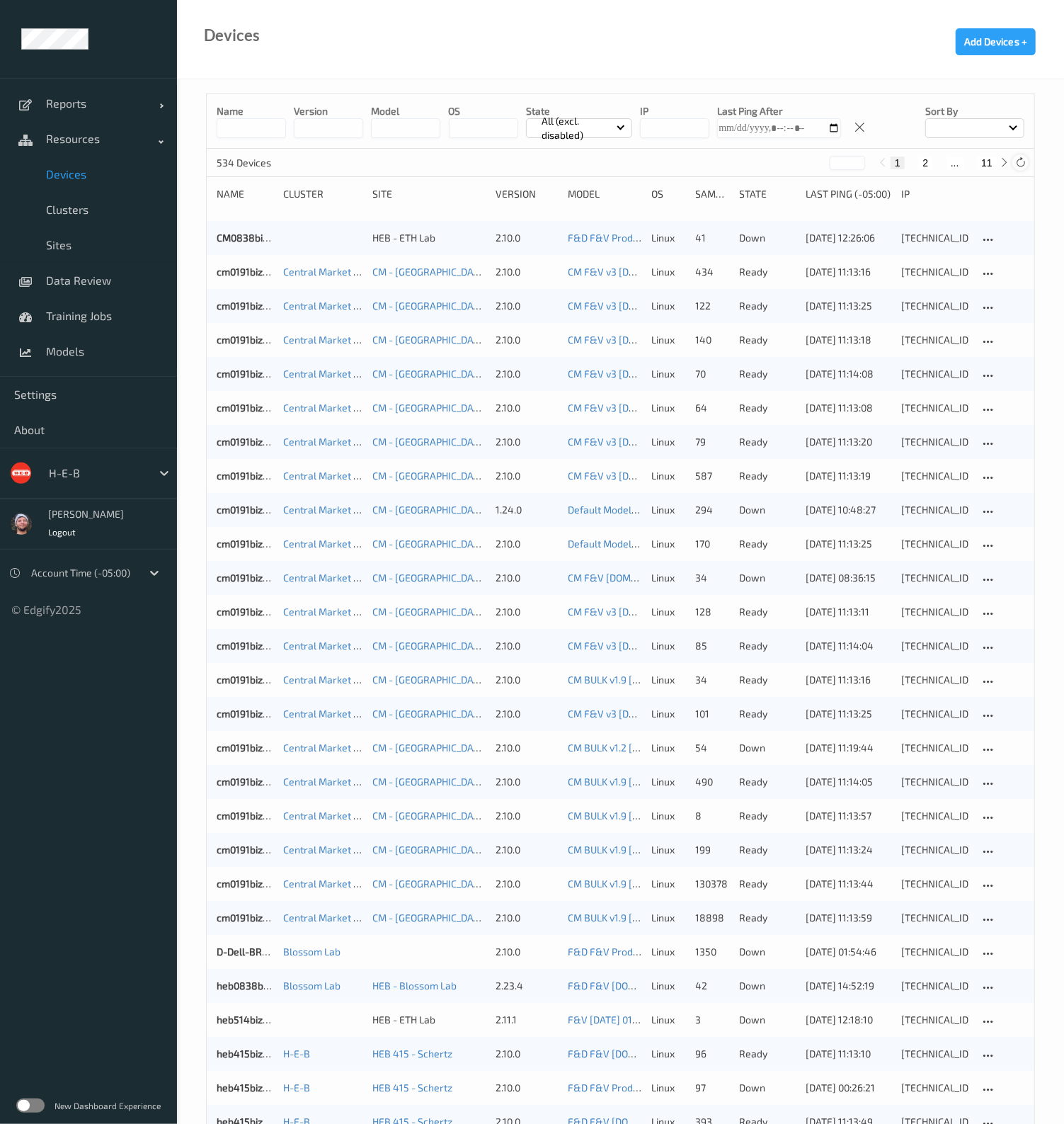
click at [1024, 164] on icon at bounding box center [1020, 163] width 11 height 11
click at [987, 164] on button "11" at bounding box center [987, 163] width 20 height 12
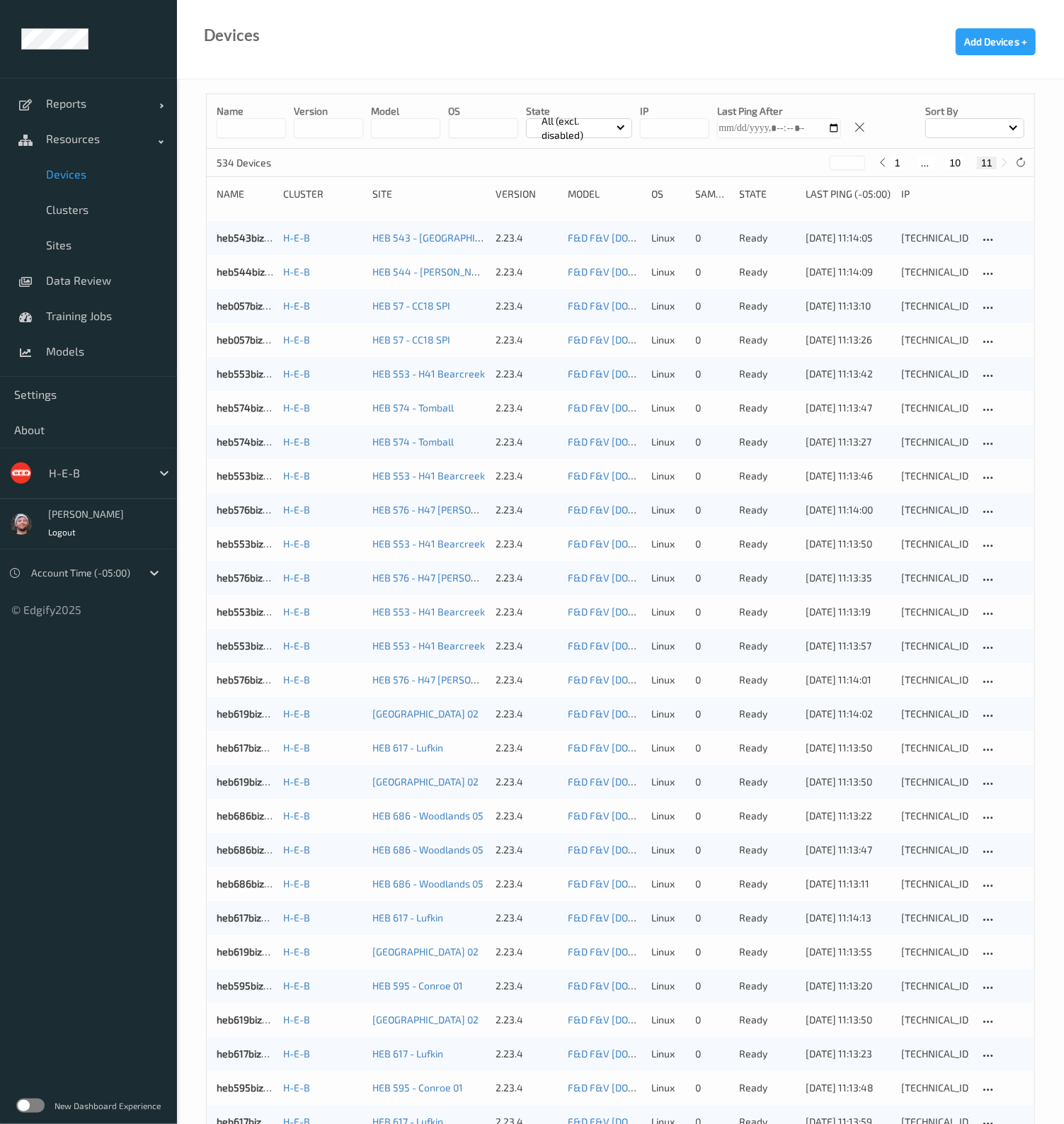
click at [899, 162] on button "1" at bounding box center [898, 163] width 14 height 12
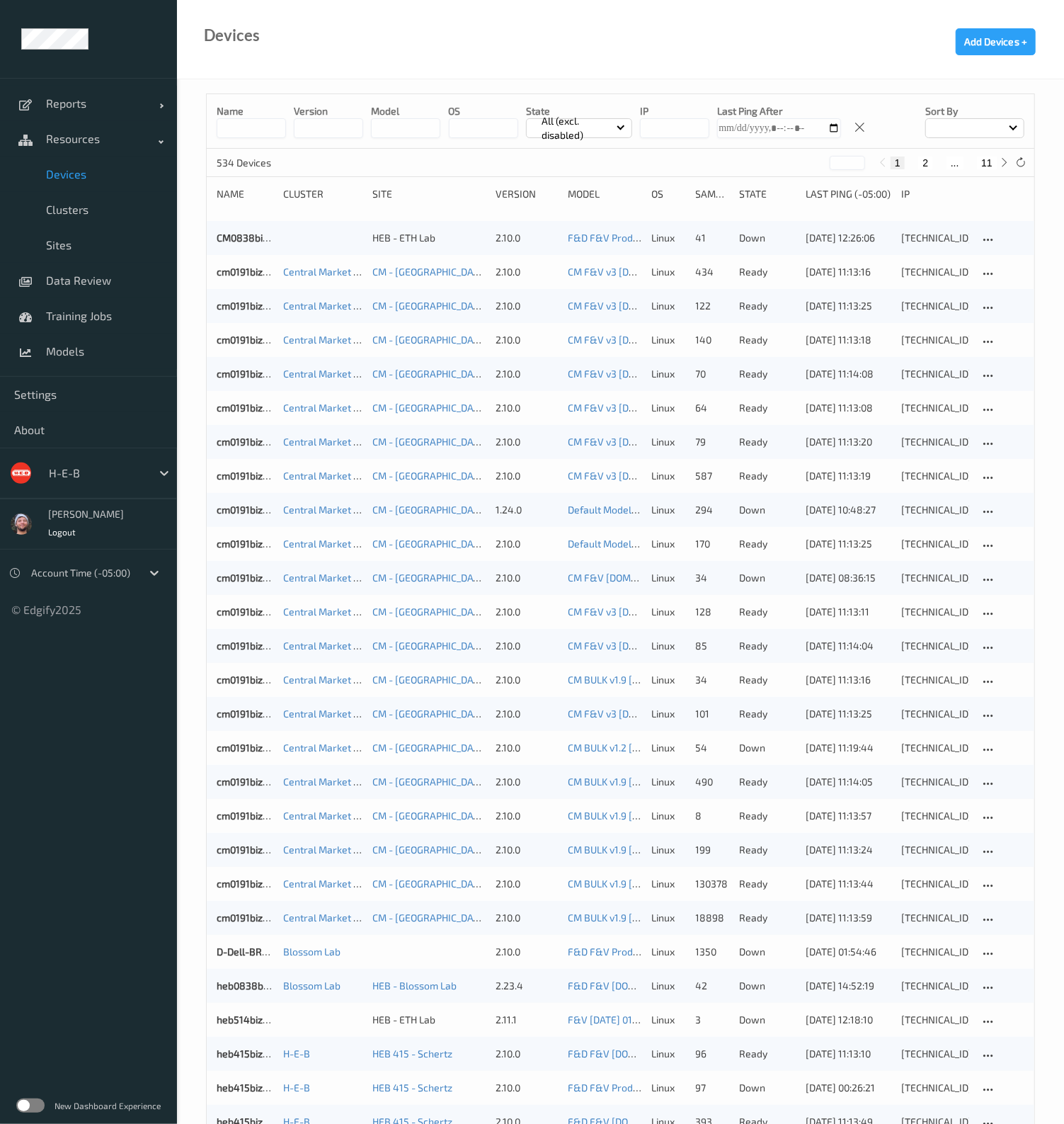
click at [926, 164] on button "2" at bounding box center [925, 163] width 14 height 12
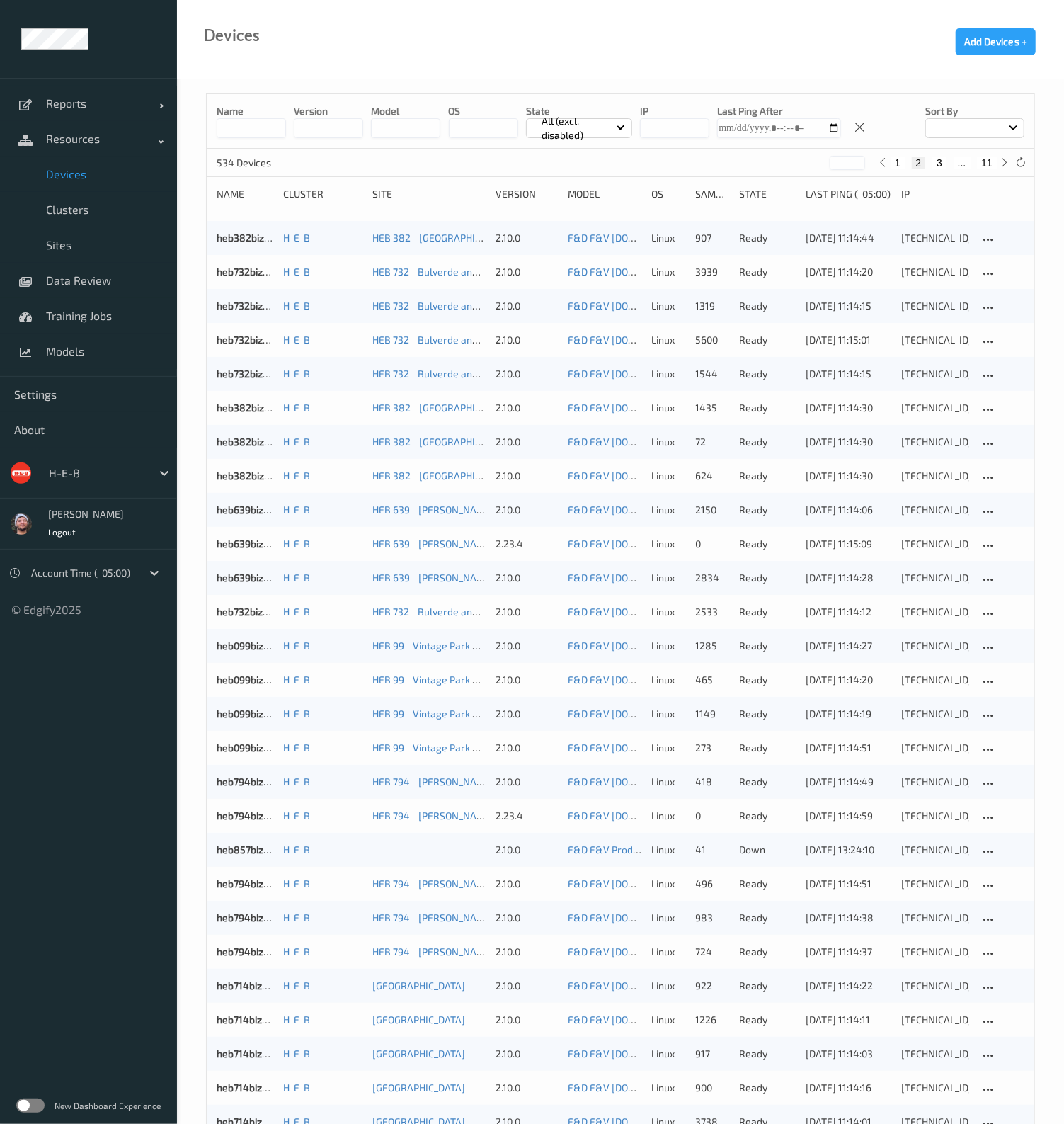
click at [938, 161] on button "3" at bounding box center [939, 163] width 14 height 12
click at [948, 157] on button "4" at bounding box center [948, 163] width 14 height 12
click at [958, 162] on button "5" at bounding box center [953, 163] width 14 height 12
click at [958, 162] on button "6" at bounding box center [953, 163] width 14 height 12
click at [952, 161] on button "7" at bounding box center [953, 163] width 14 height 12
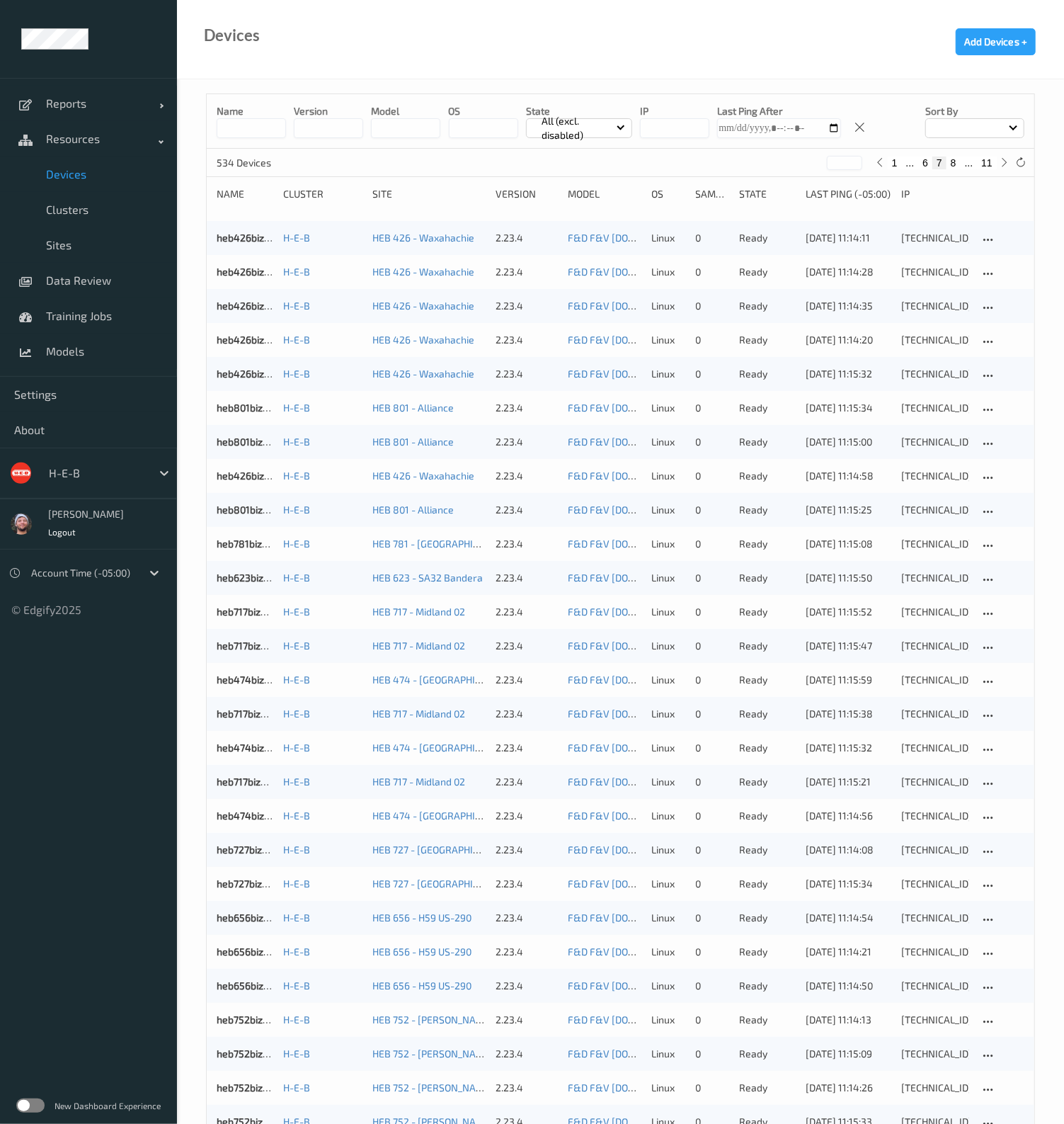
click at [956, 162] on button "8" at bounding box center [953, 163] width 14 height 12
click at [959, 170] on div "534 Devices * 1 ... 7 8 9 ... 11" at bounding box center [620, 163] width 827 height 28
click at [956, 165] on button "9" at bounding box center [953, 163] width 14 height 12
click at [970, 165] on button "10" at bounding box center [966, 163] width 20 height 12
click at [989, 168] on button "11" at bounding box center [987, 163] width 20 height 12
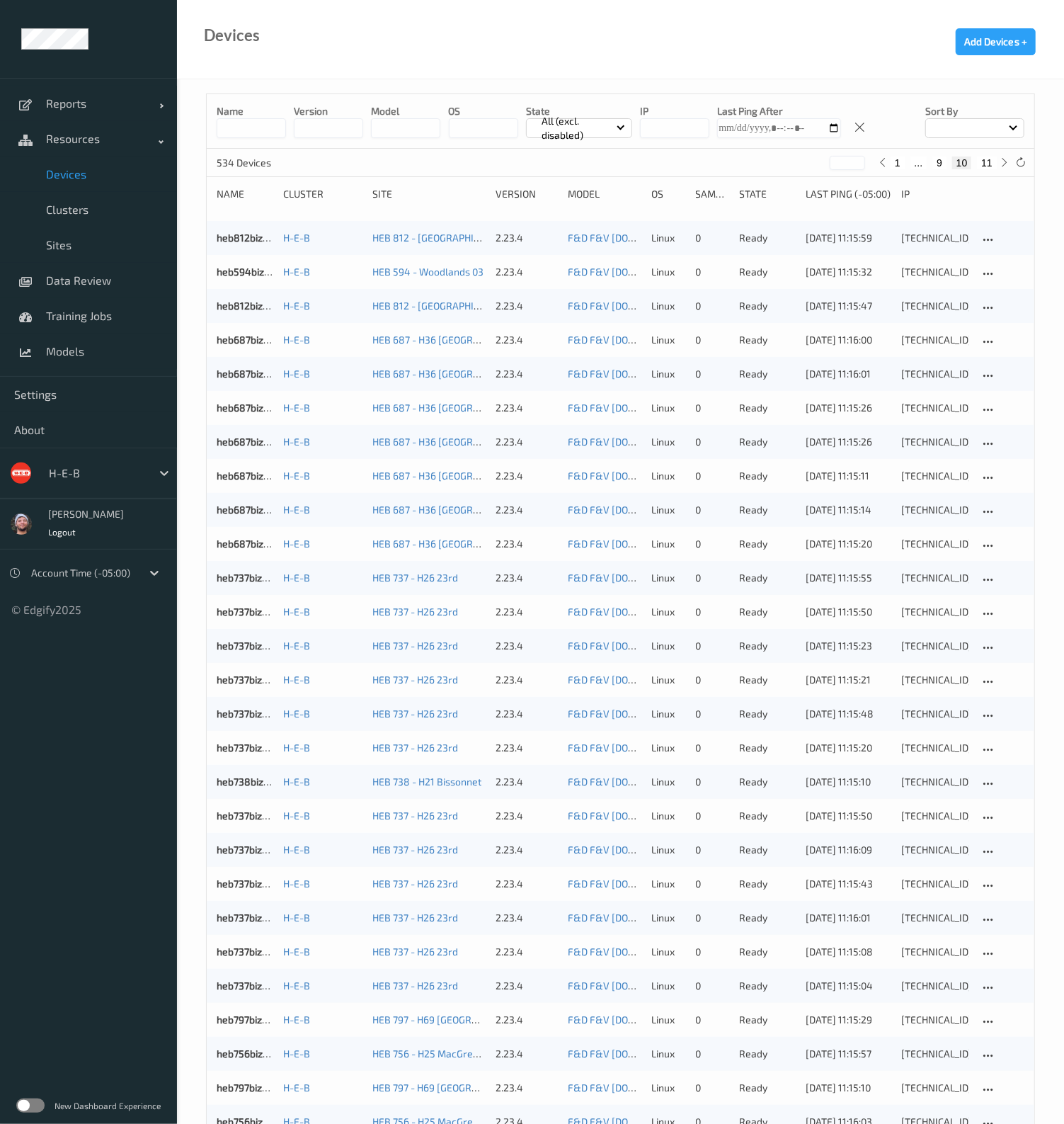
type input "**"
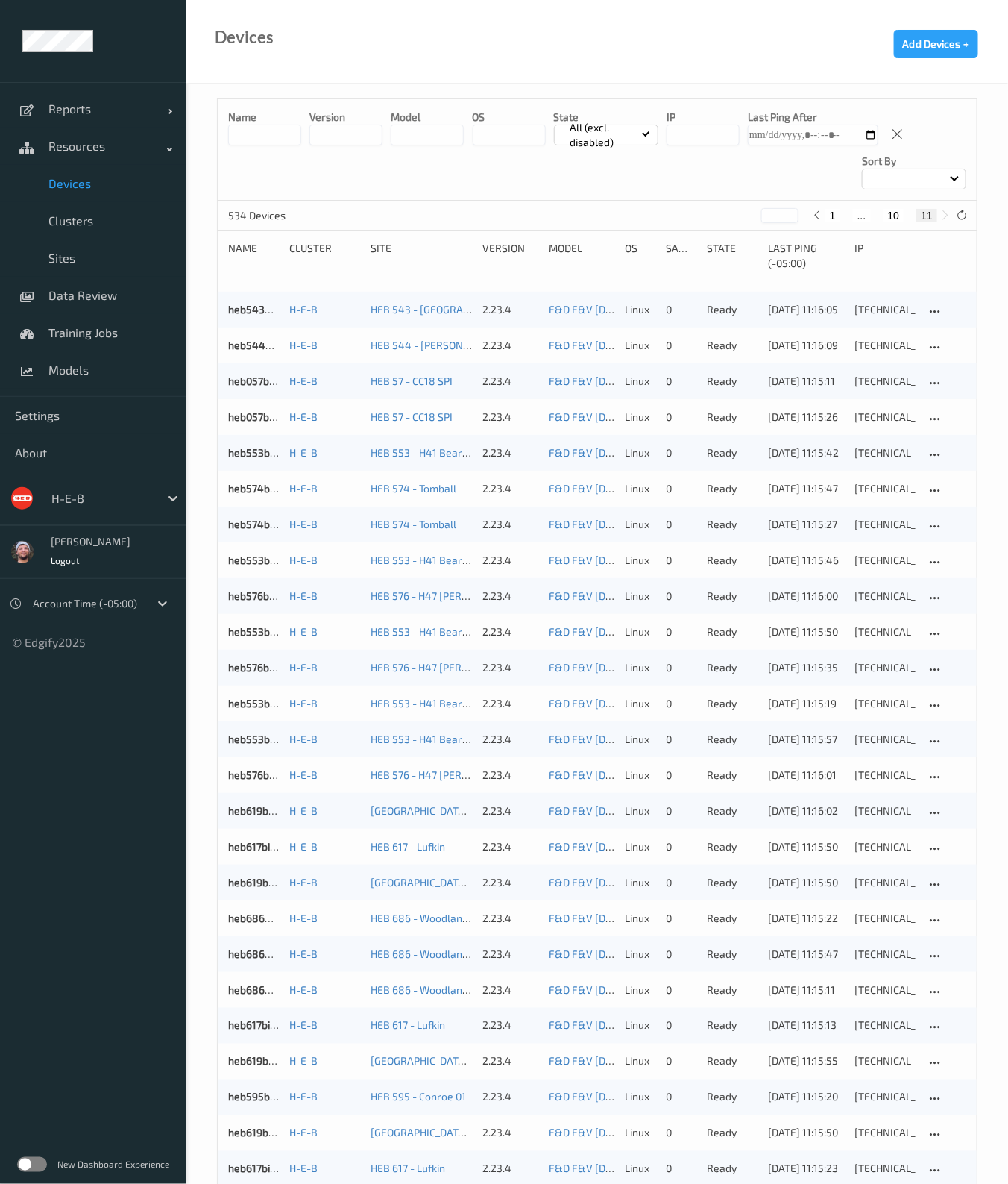
click at [645, 40] on div "Devices Add Devices +" at bounding box center [597, 42] width 822 height 83
click at [112, 487] on div "H-E-B" at bounding box center [101, 498] width 116 height 24
type input "sains"
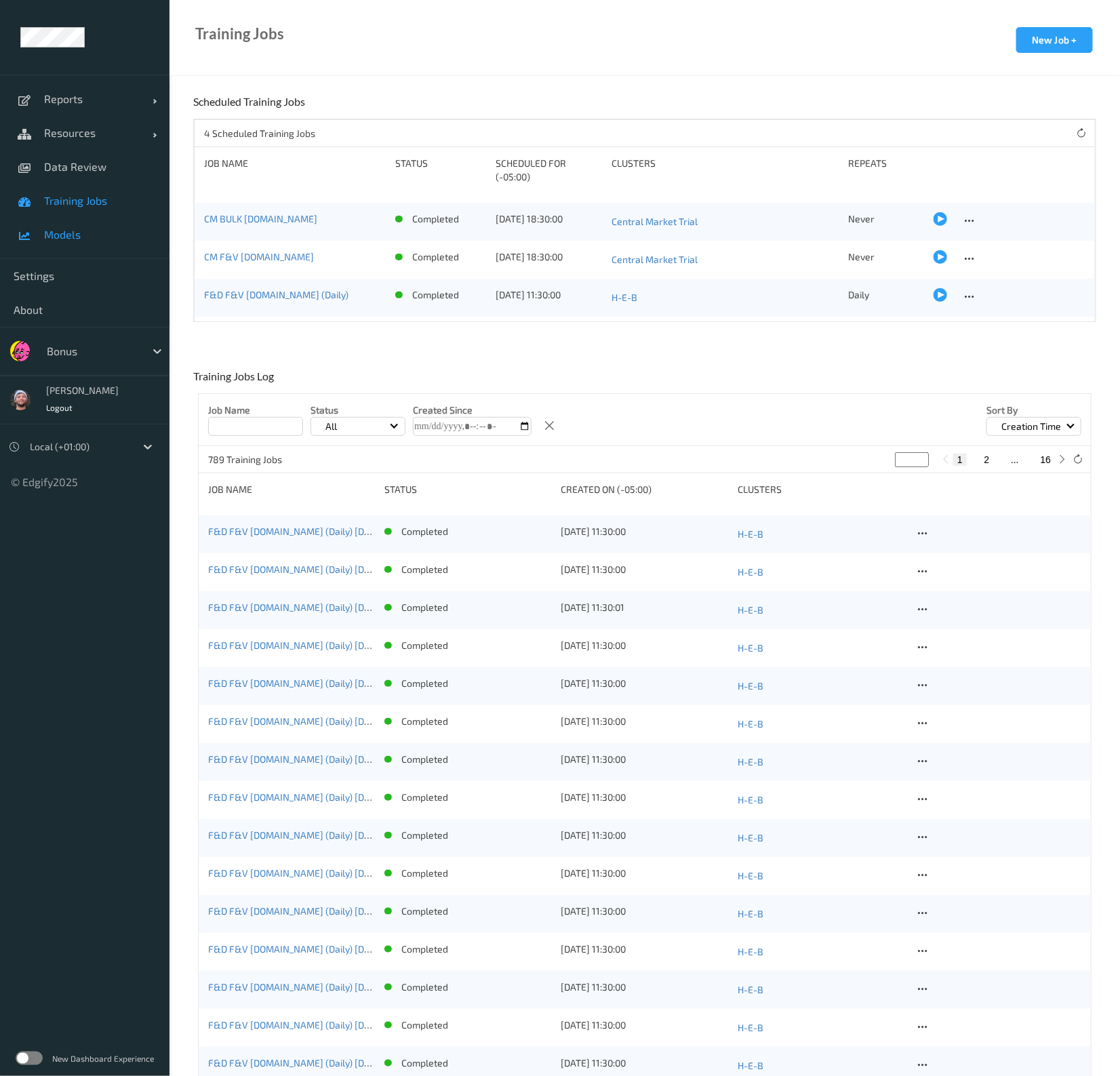
click at [77, 225] on link "Models" at bounding box center [84, 234] width 169 height 34
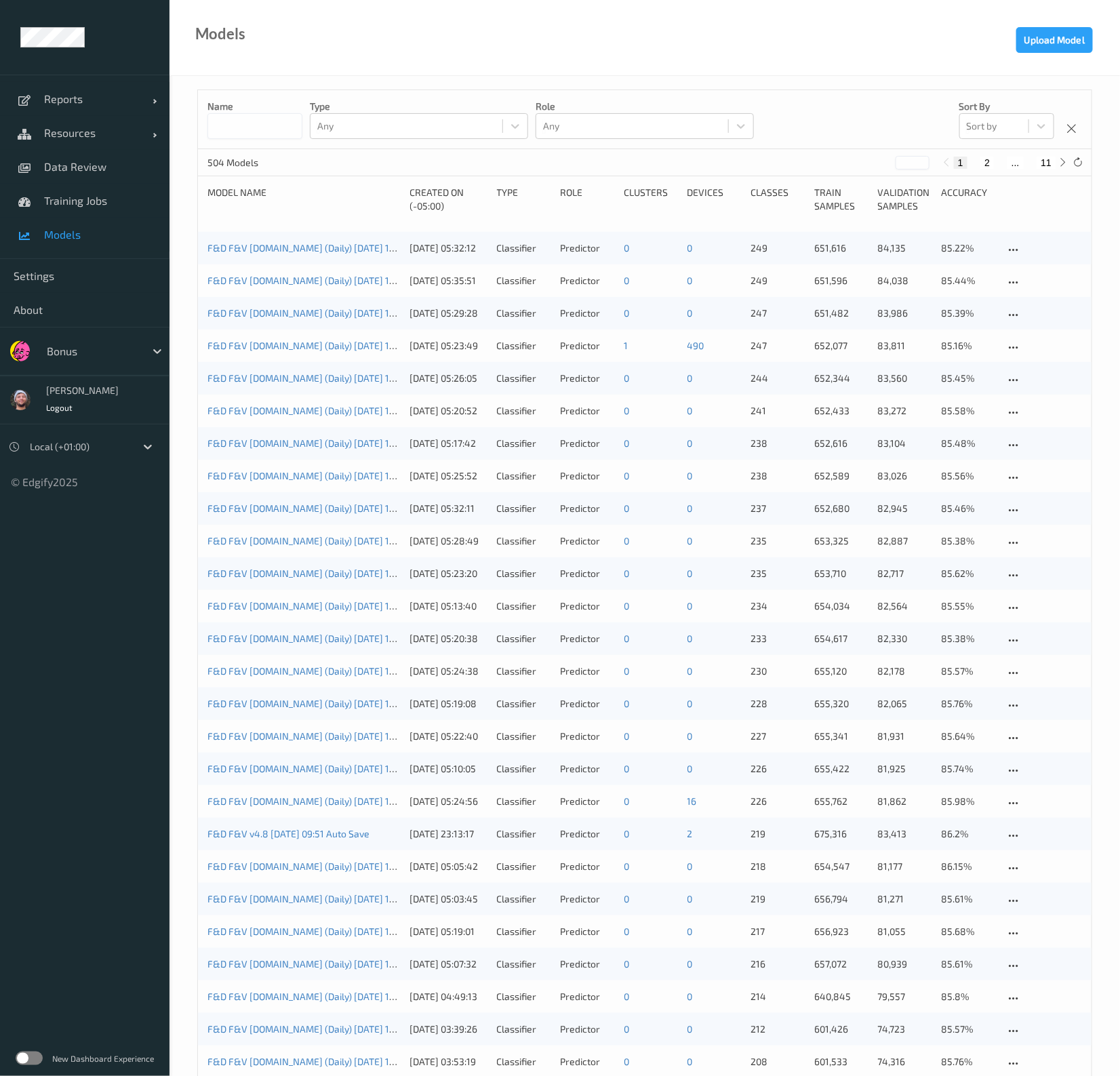
click at [122, 904] on ul "Reports Default Report Customized Report Resources Devices Clusters Sites Data …" at bounding box center [84, 538] width 169 height 1076
click at [346, 346] on link "F&D F&V [DOMAIN_NAME] (Daily) [DATE] 16:30 [DATE] 16:30 Auto Save" at bounding box center [357, 345] width 301 height 12
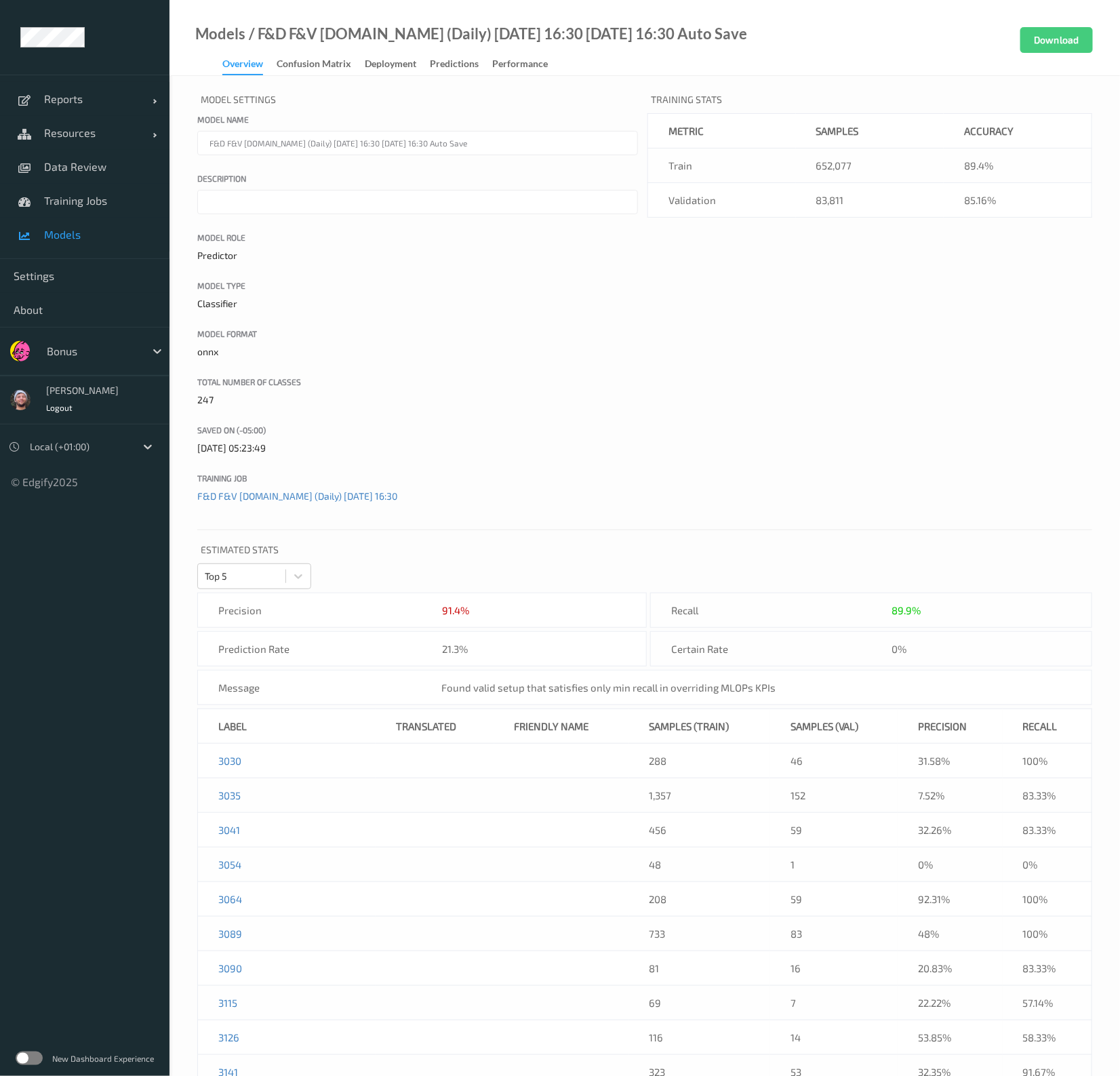
click at [450, 558] on p "Estimated Stats" at bounding box center [644, 551] width 895 height 24
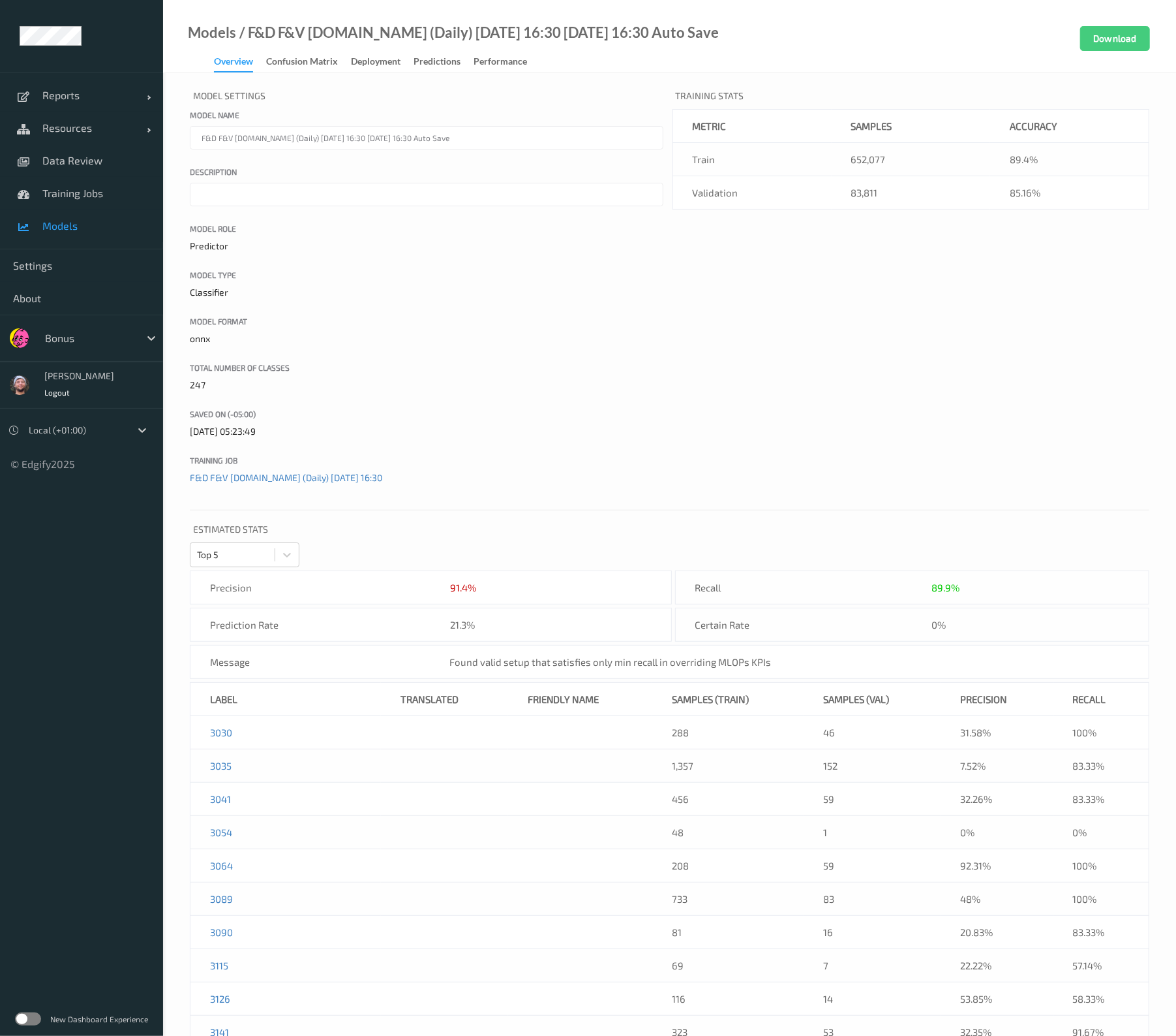
click at [87, 223] on span "Models" at bounding box center [96, 225] width 108 height 13
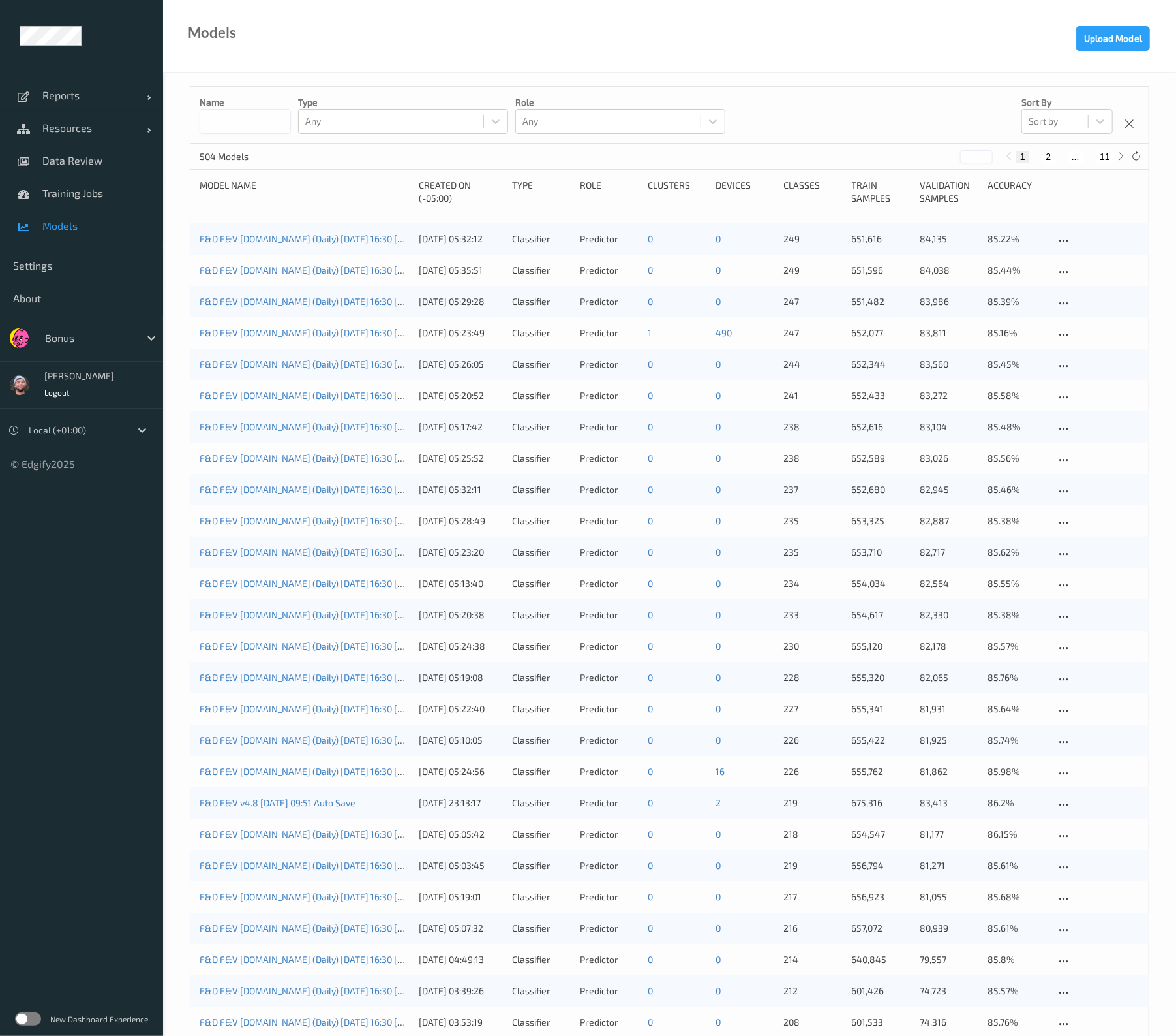
click at [92, 229] on span "Models" at bounding box center [96, 225] width 108 height 13
click at [92, 203] on link "Training Jobs" at bounding box center [81, 193] width 163 height 32
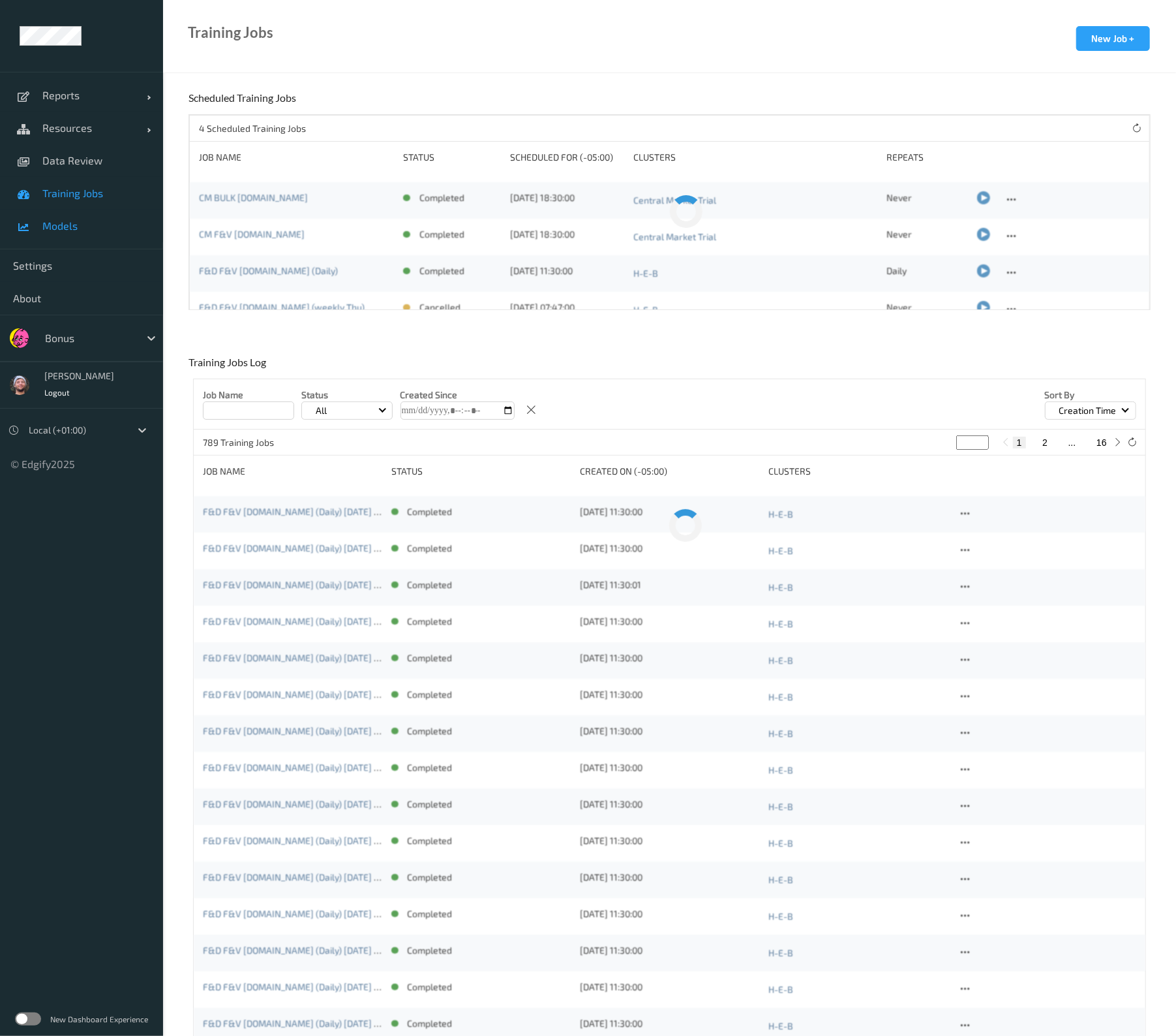
click at [82, 224] on span "Models" at bounding box center [96, 225] width 108 height 13
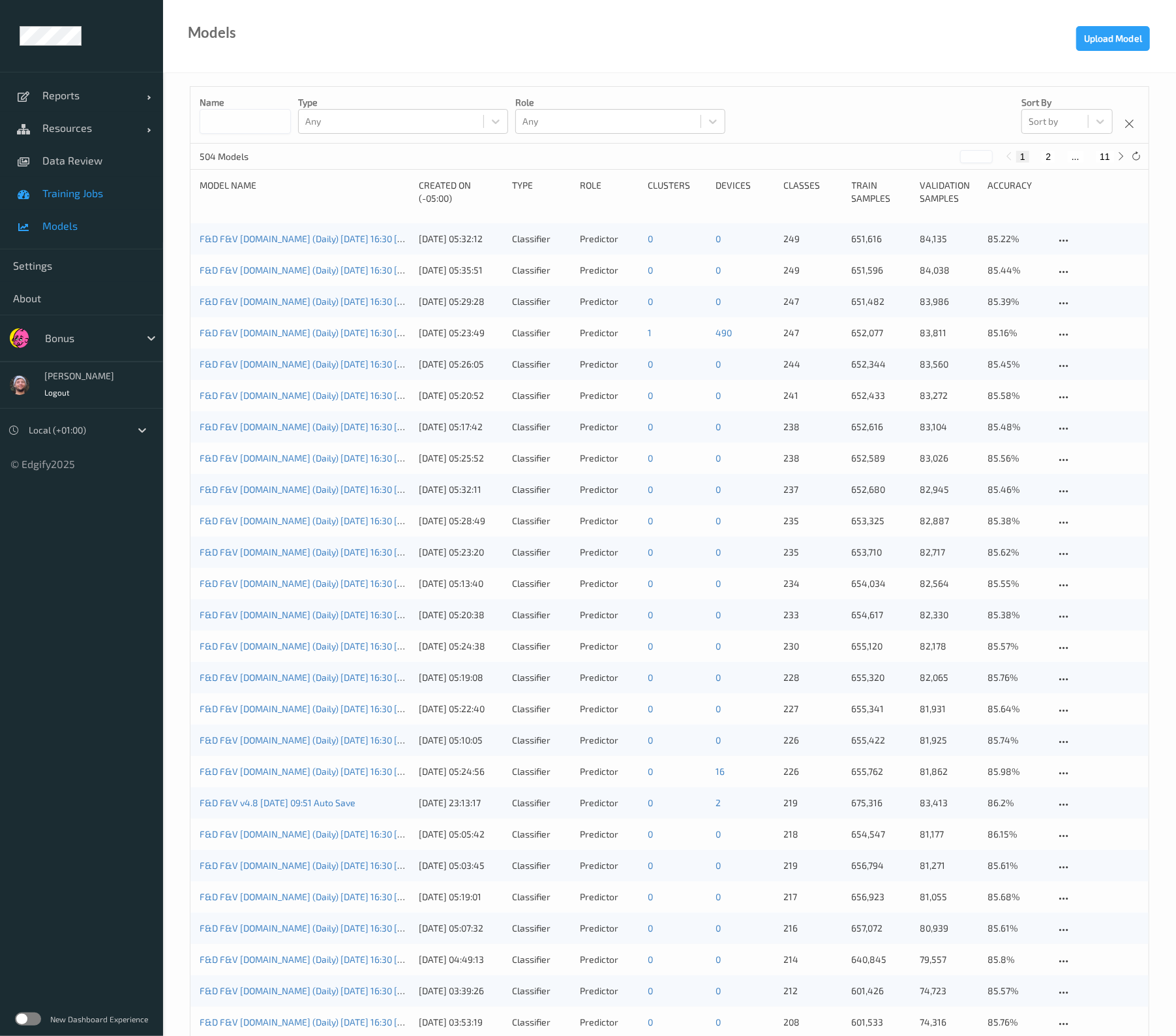
click at [67, 199] on span "Training Jobs" at bounding box center [96, 193] width 108 height 13
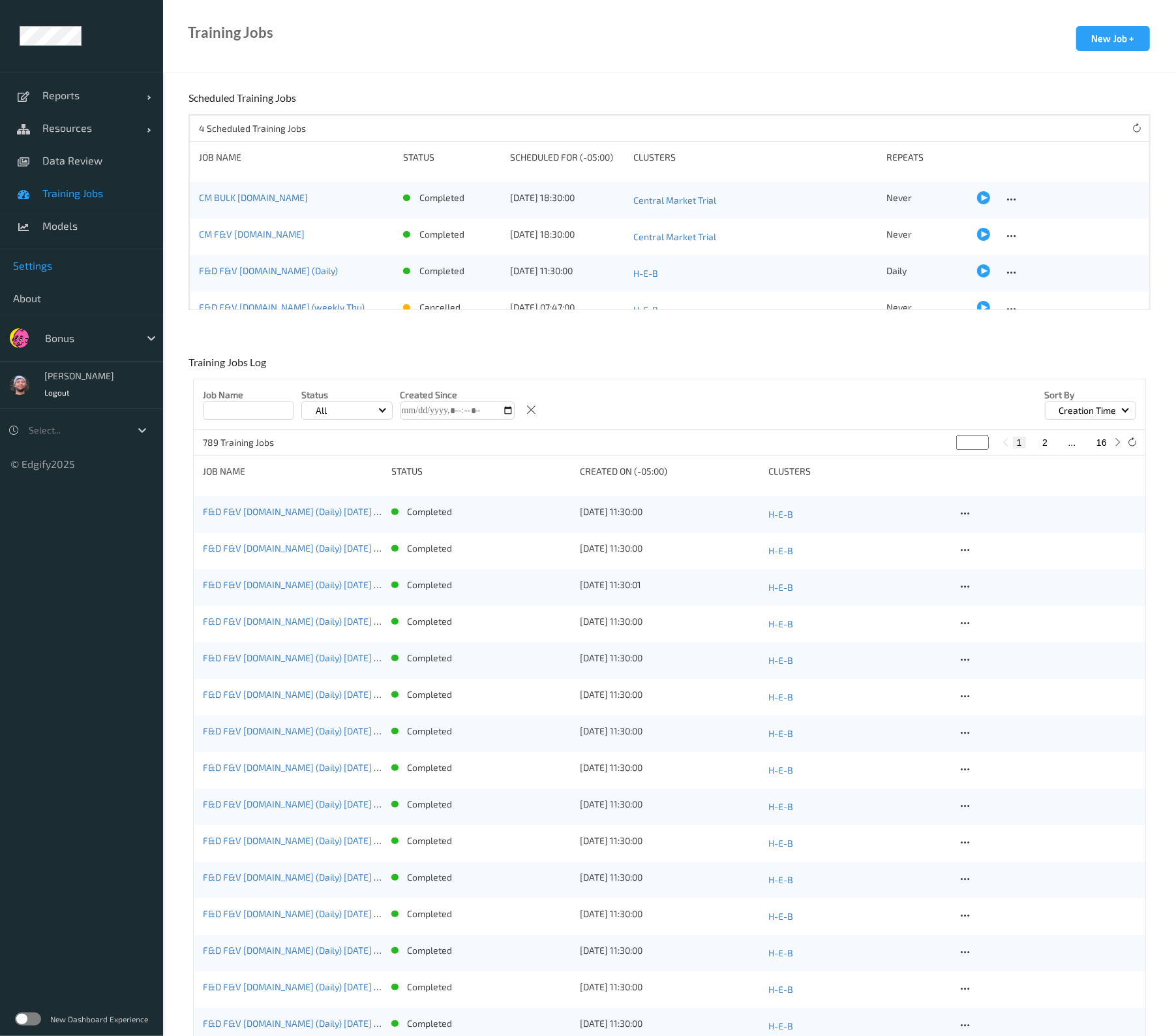
drag, startPoint x: 143, startPoint y: 232, endPoint x: 132, endPoint y: 258, distance: 28.2
click at [143, 232] on span "Models" at bounding box center [96, 225] width 108 height 13
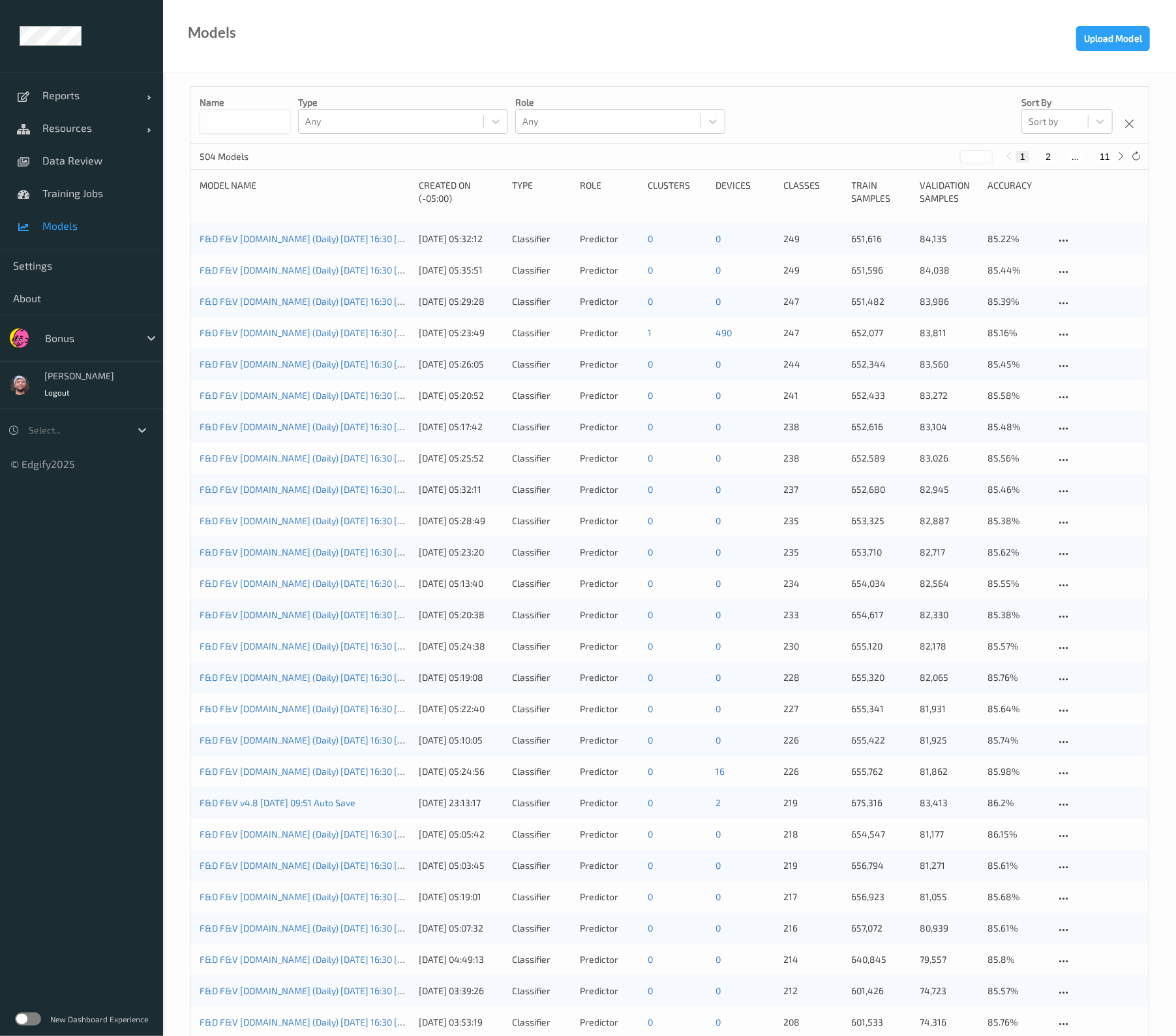
click at [96, 339] on div at bounding box center [89, 337] width 88 height 15
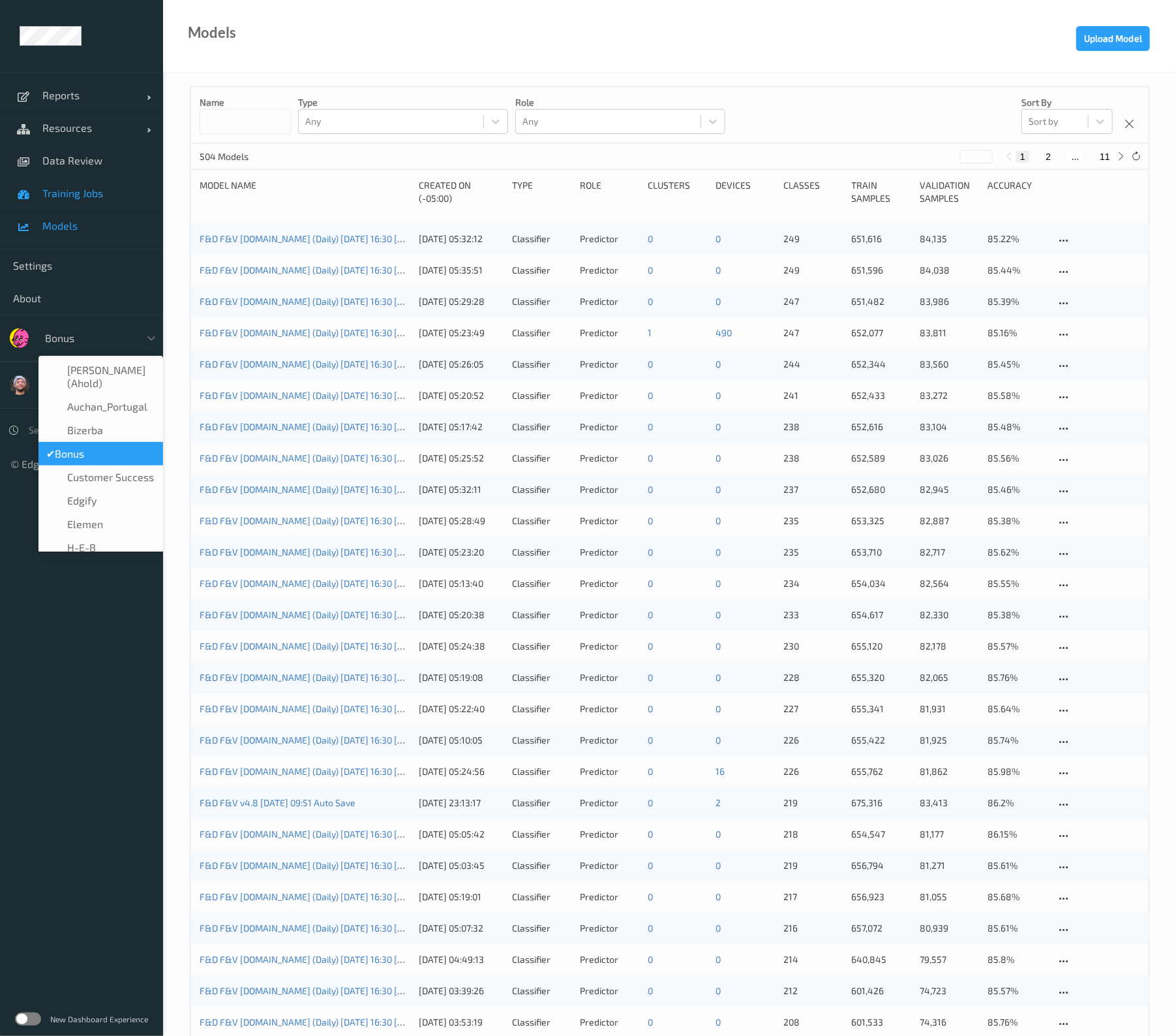
click at [88, 185] on link "Training Jobs" at bounding box center [81, 193] width 163 height 32
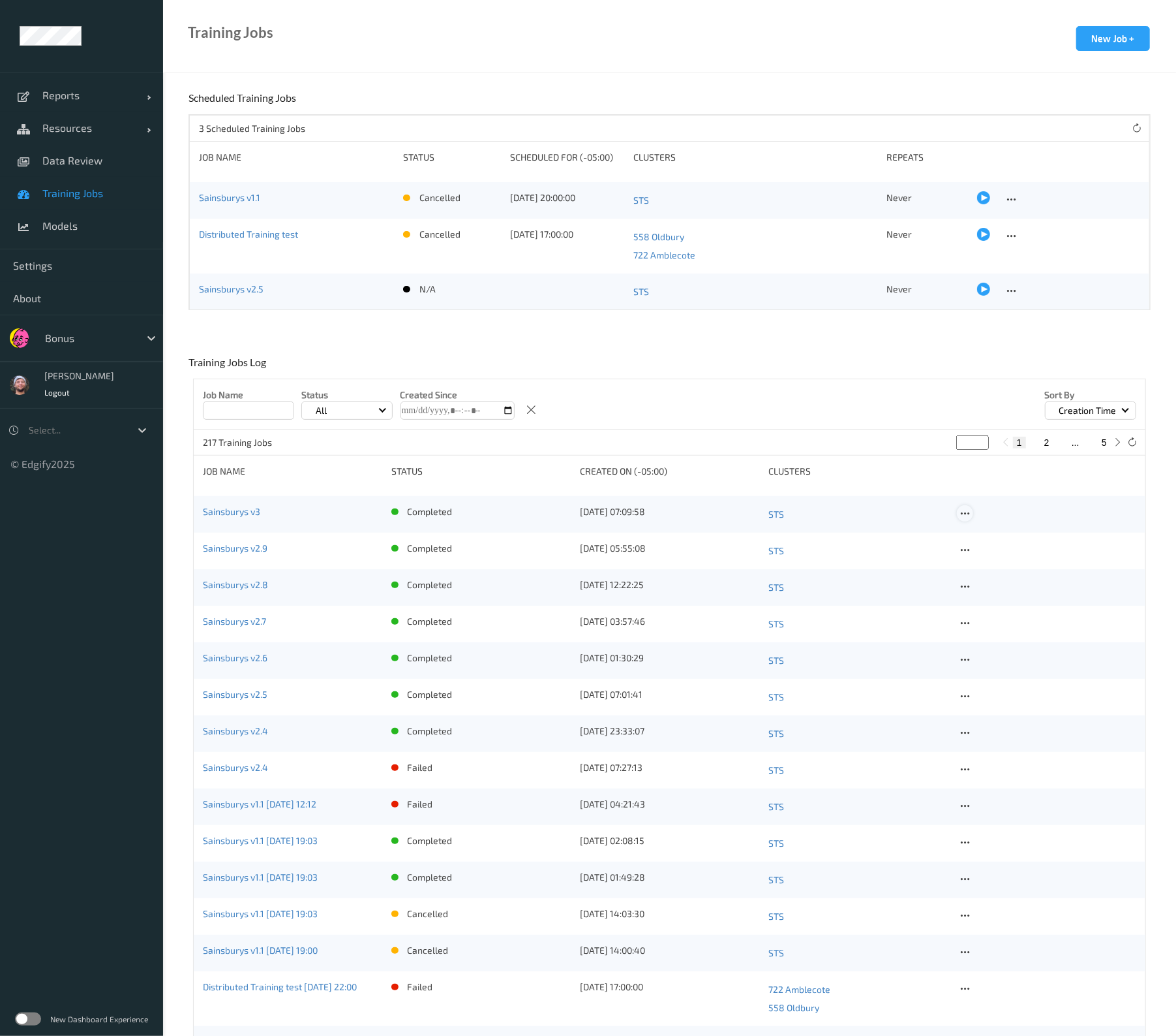
click at [969, 516] on icon at bounding box center [965, 513] width 11 height 11
click at [766, 396] on div "Job Name Status All Created Since Sort by Creation Time" at bounding box center [669, 405] width 951 height 50
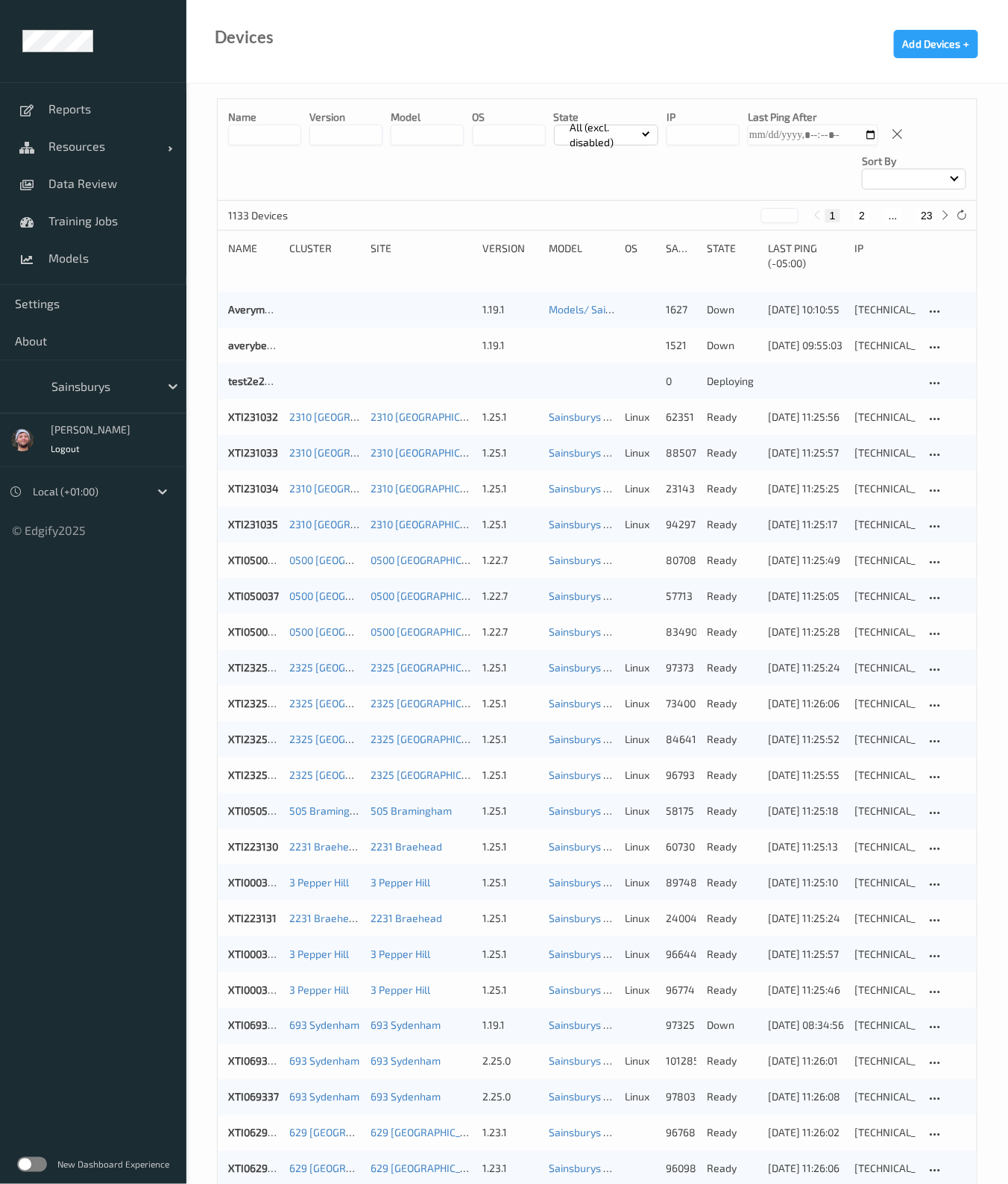
click at [287, 132] on input at bounding box center [264, 134] width 73 height 21
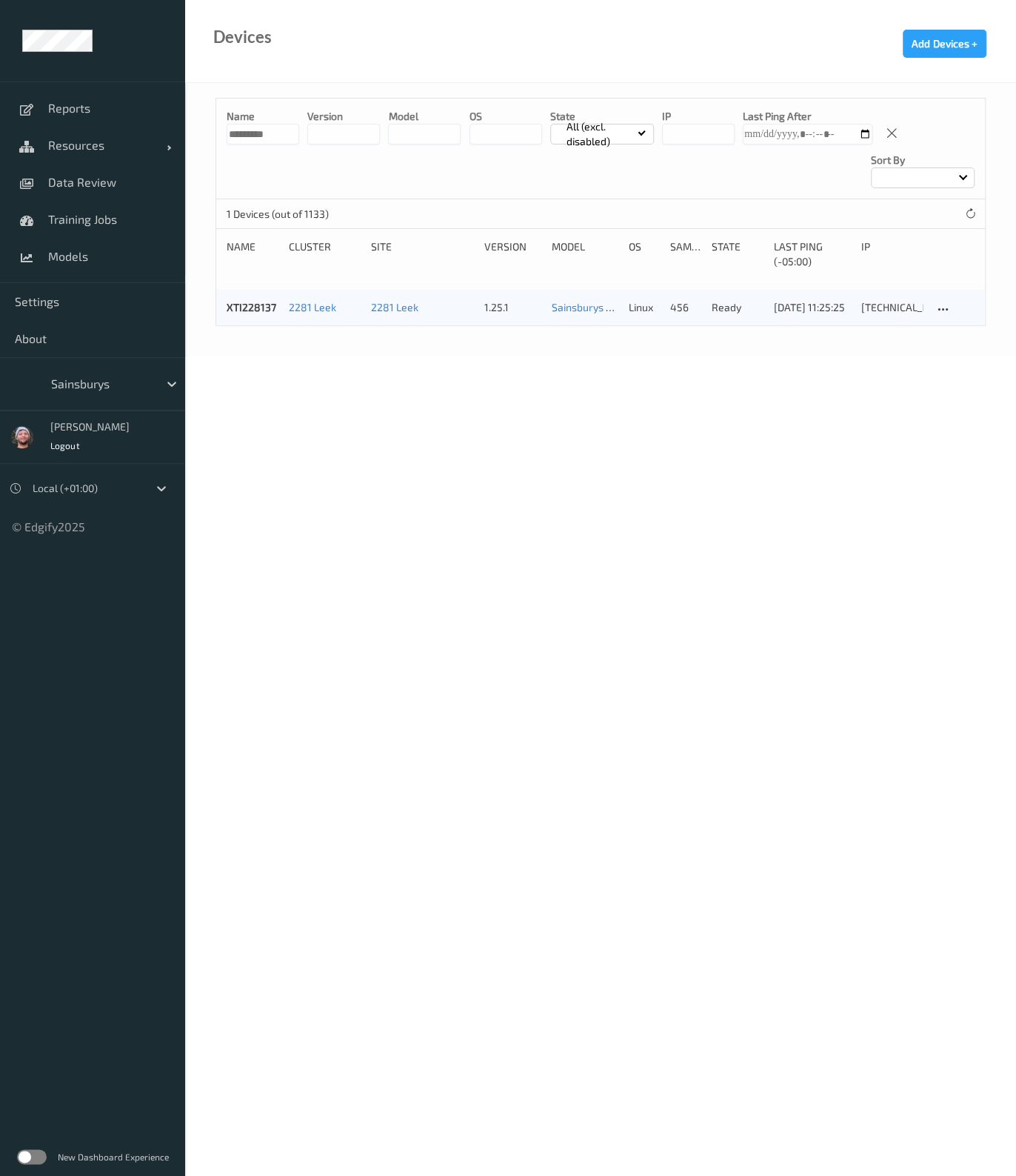
click at [241, 135] on input "*********" at bounding box center [262, 133] width 73 height 21
type input "*********"
click at [94, 252] on span "Models" at bounding box center [109, 256] width 122 height 15
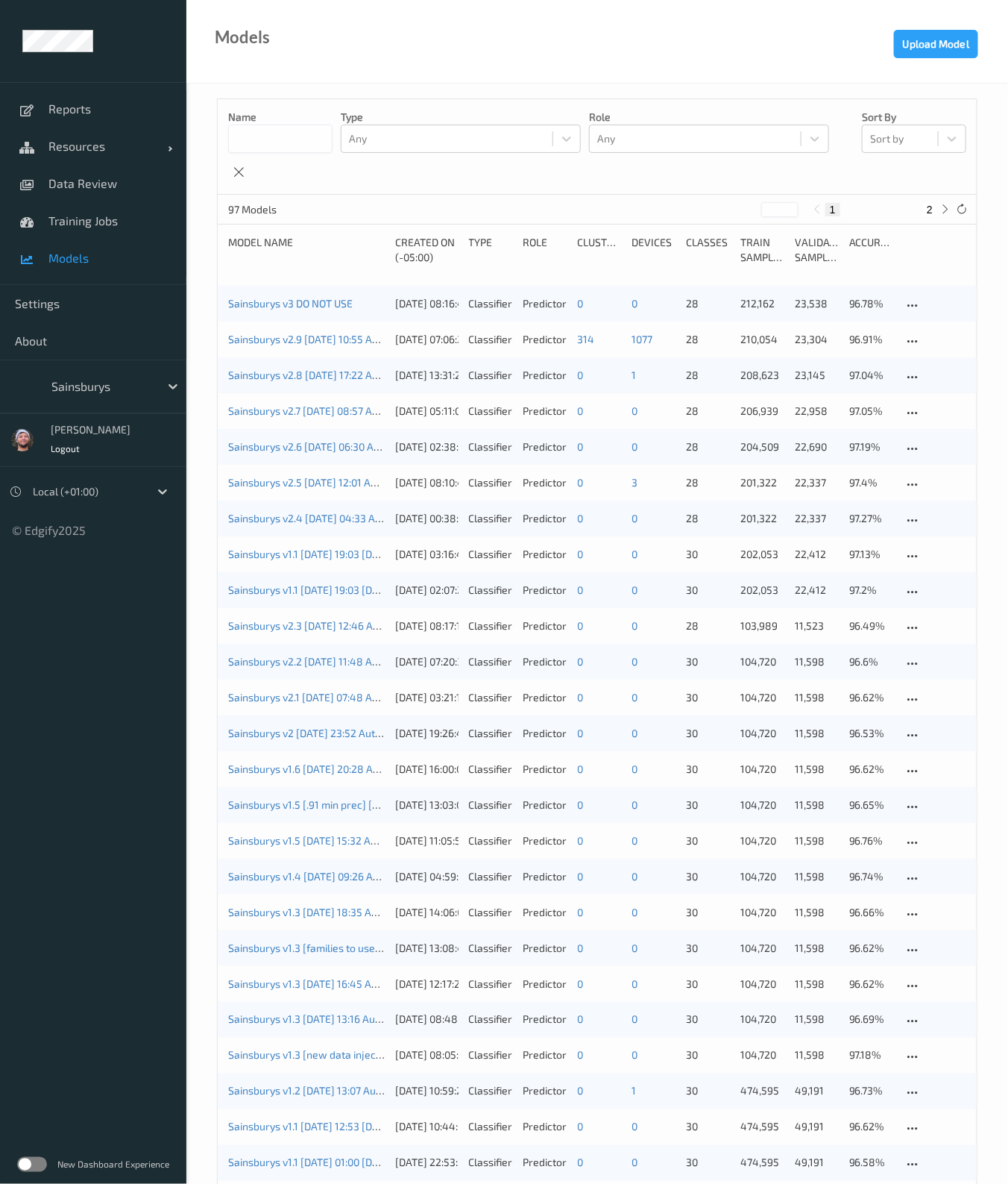
click at [297, 137] on input at bounding box center [280, 138] width 105 height 29
paste input "*********"
type input "*********"
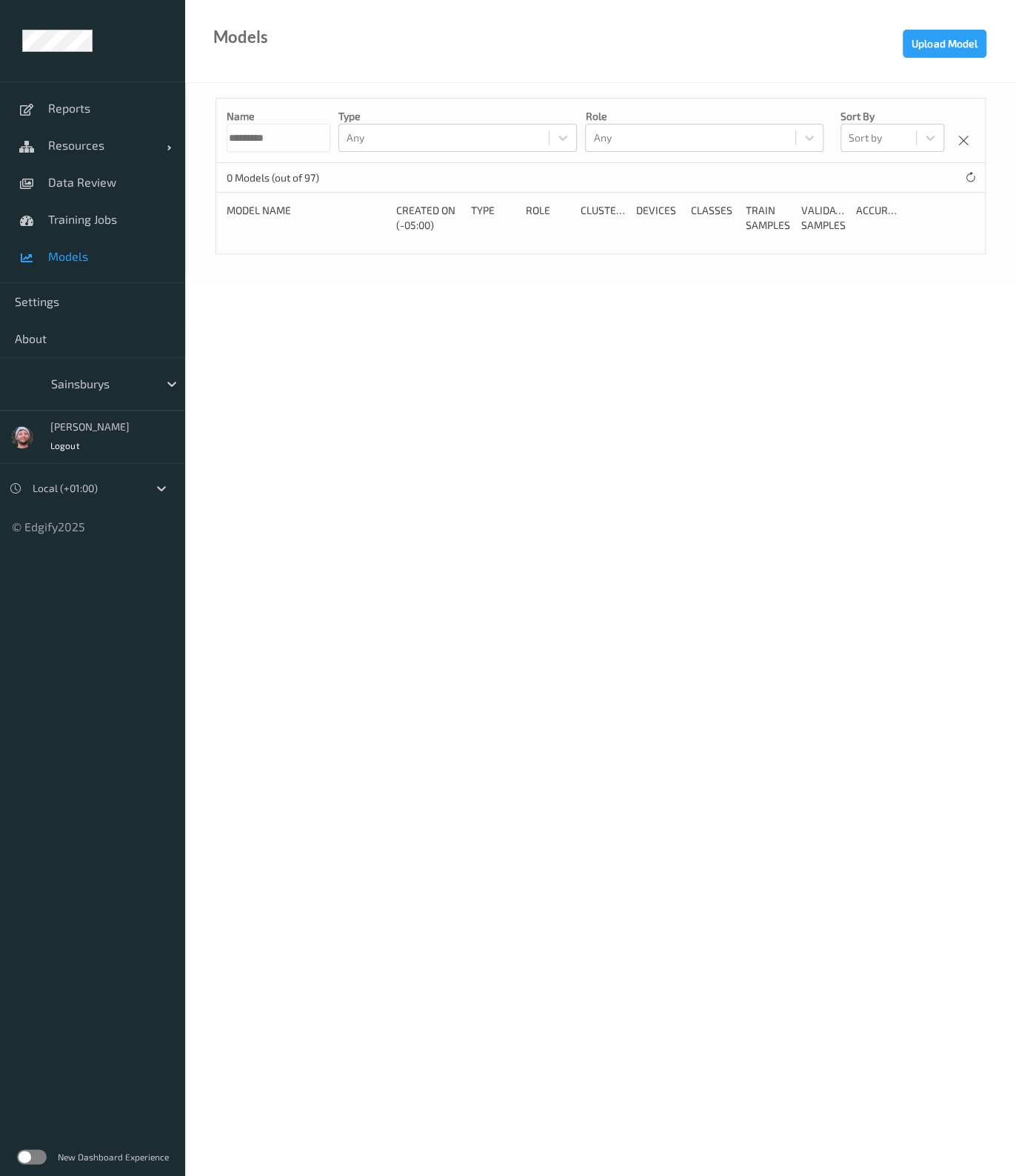
click at [298, 134] on input "*********" at bounding box center [278, 137] width 104 height 29
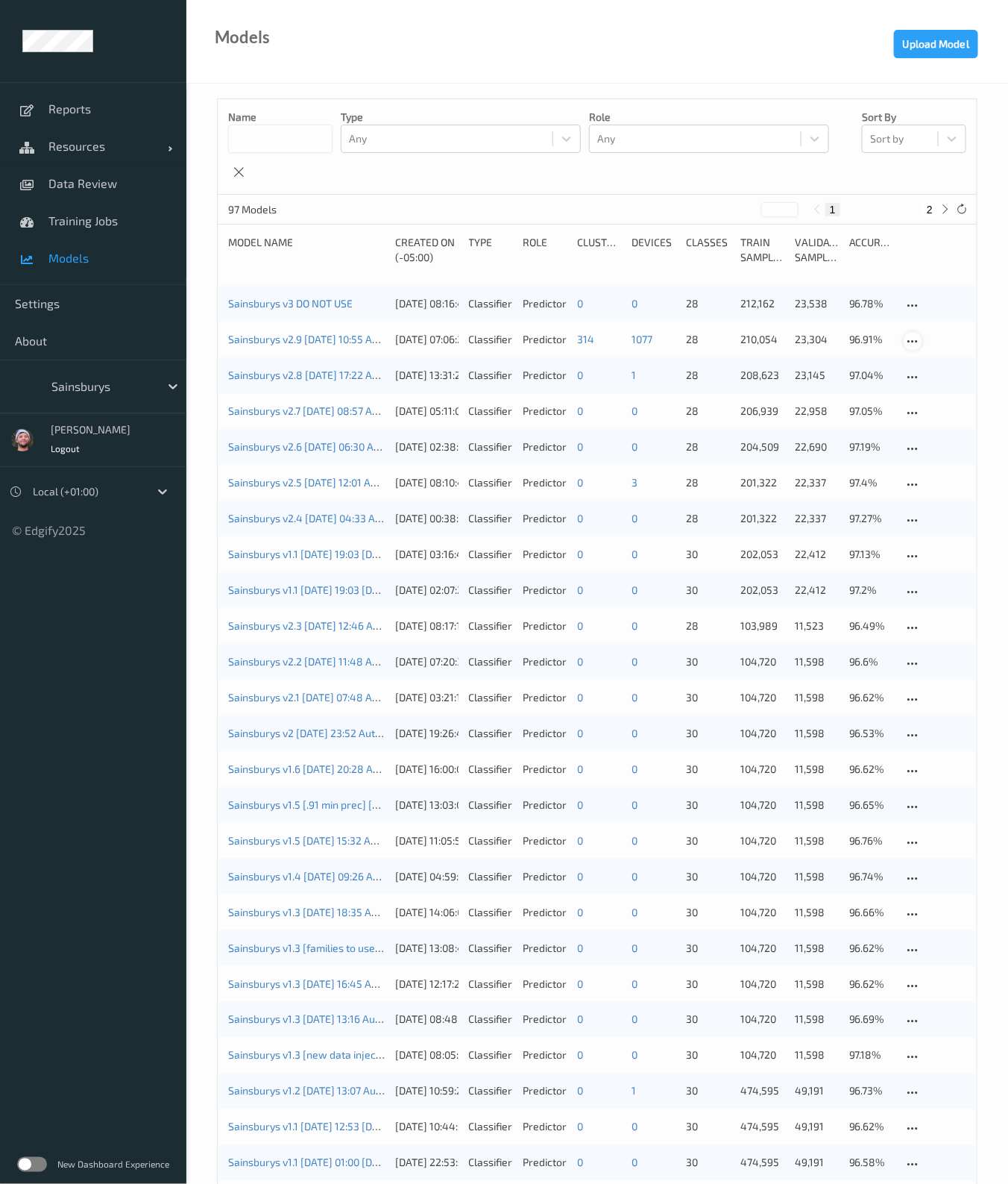
click at [914, 340] on icon at bounding box center [914, 341] width 13 height 13
click at [271, 338] on link "Sainsburys v2.9 2025-08-04 10:55 Auto Save" at bounding box center [321, 339] width 185 height 13
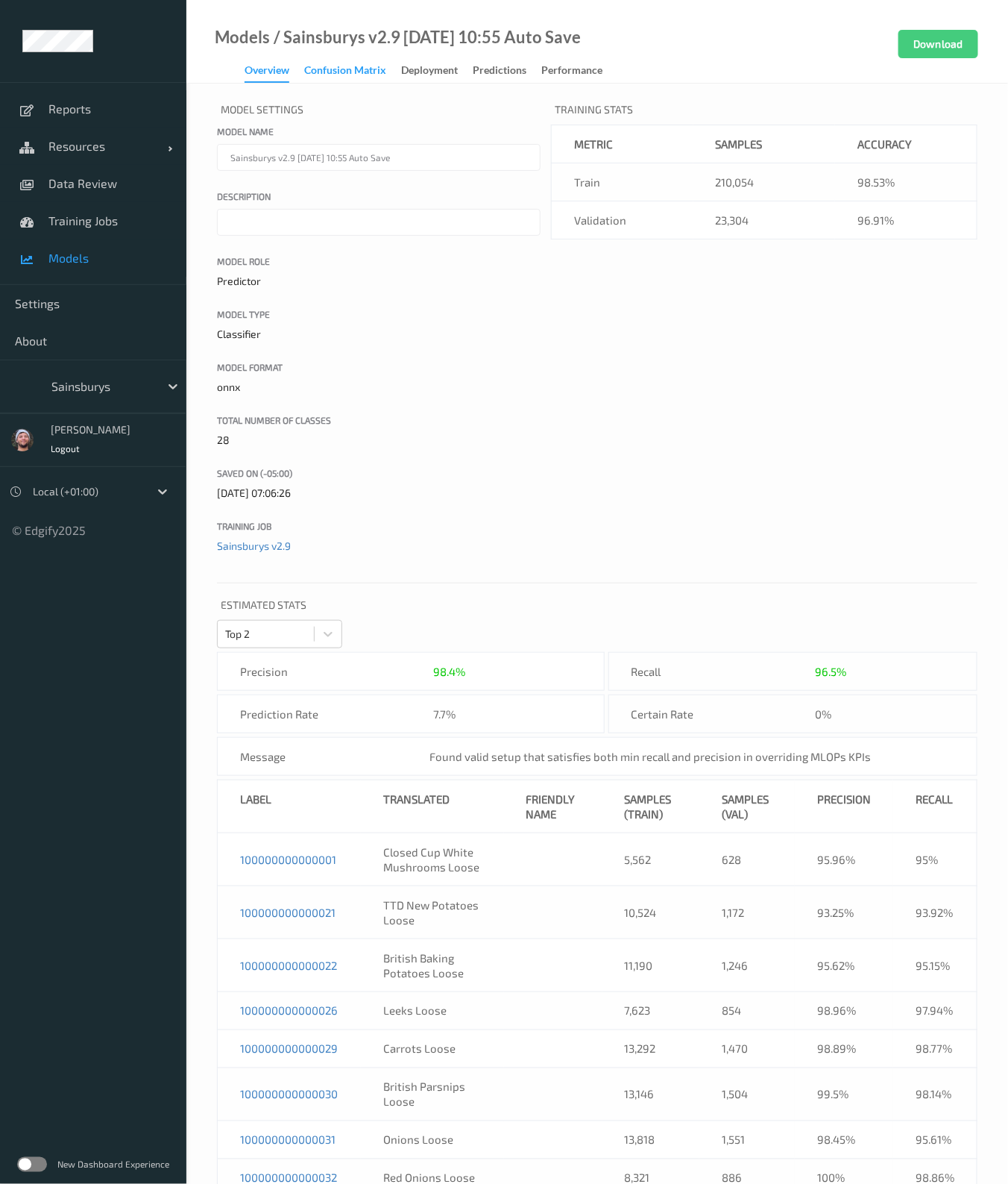
click at [377, 72] on div "Confusion matrix" at bounding box center [345, 72] width 82 height 19
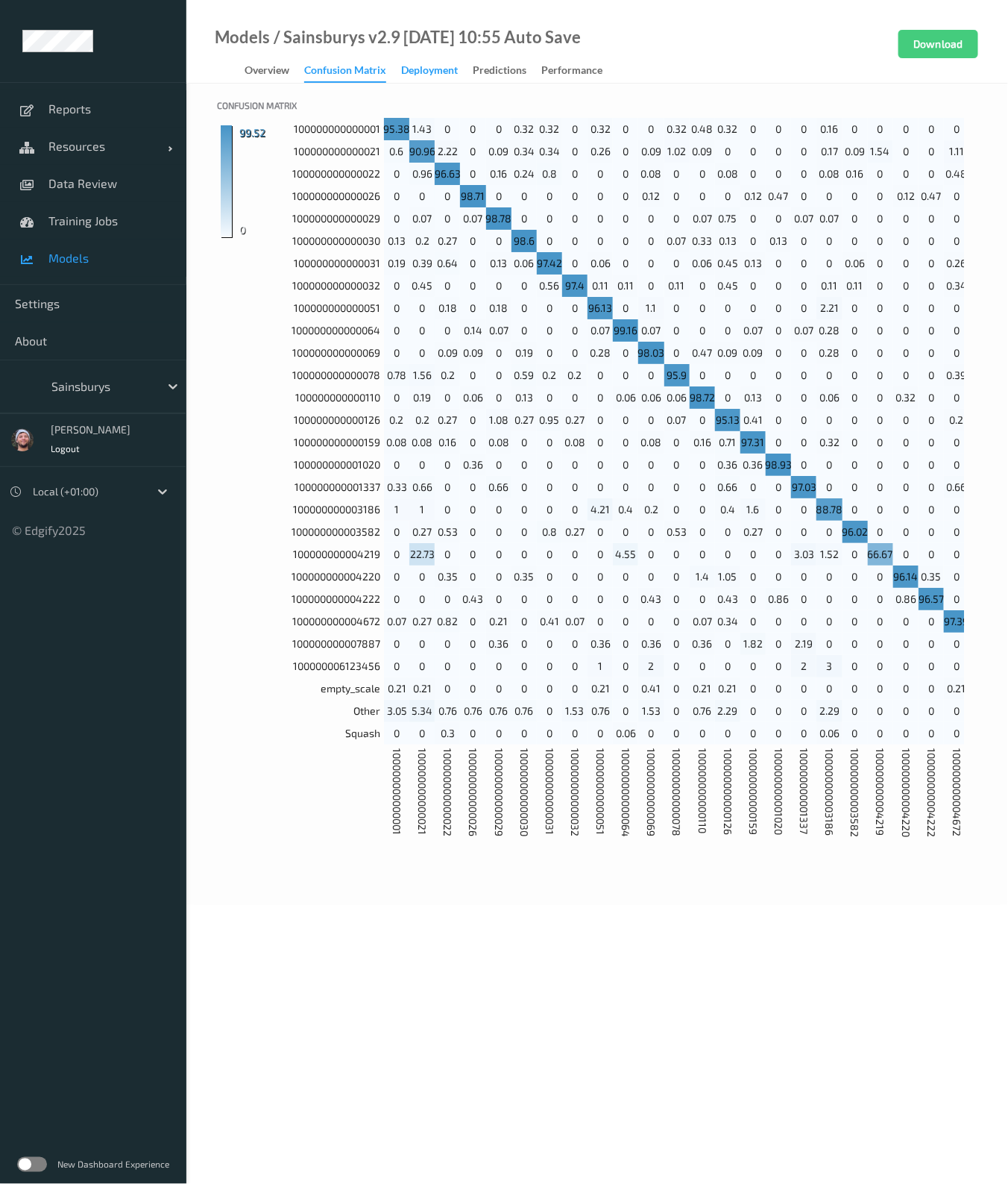
click at [414, 76] on div "Deployment" at bounding box center [429, 72] width 57 height 19
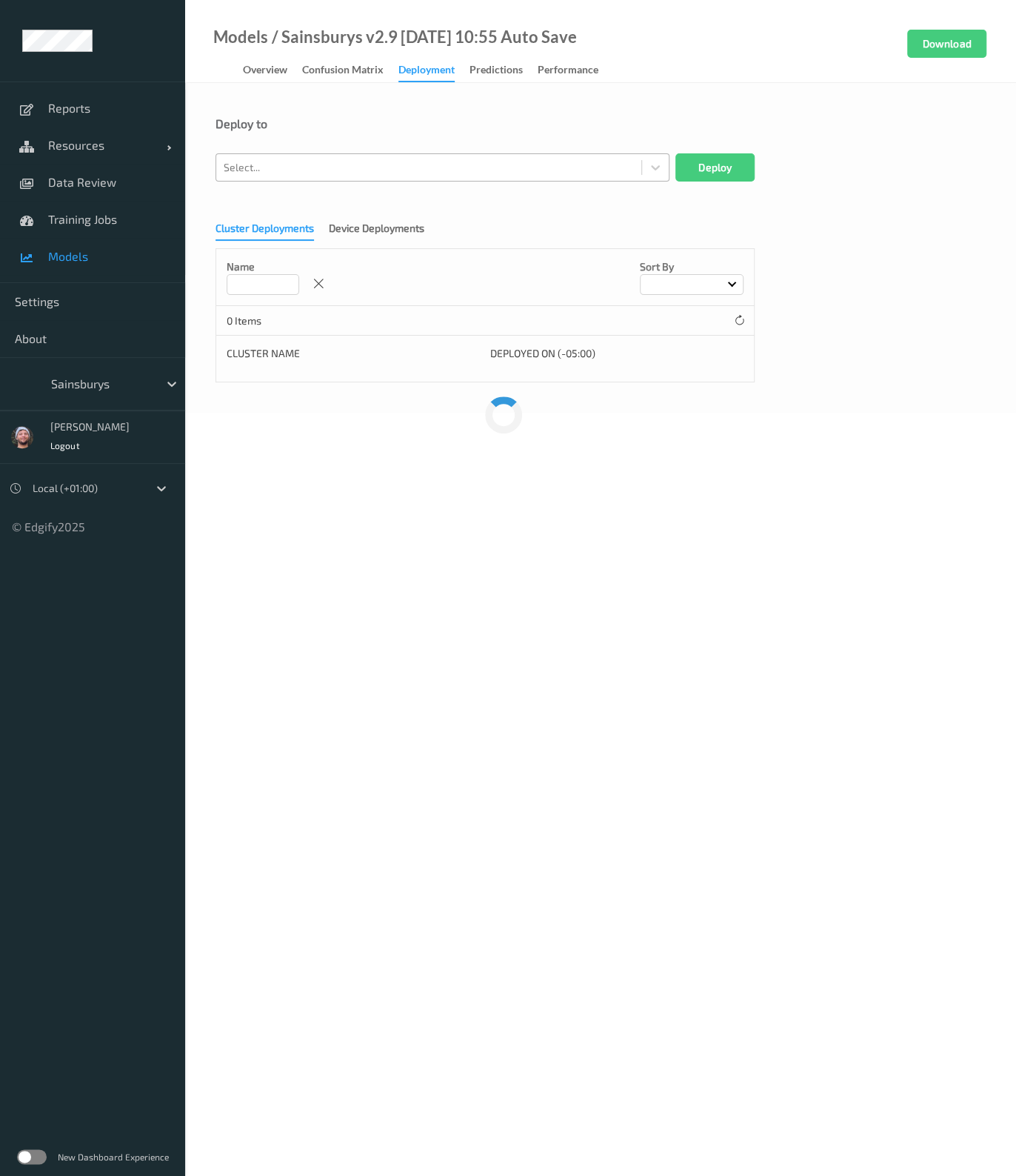
click at [302, 161] on div at bounding box center [429, 167] width 410 height 17
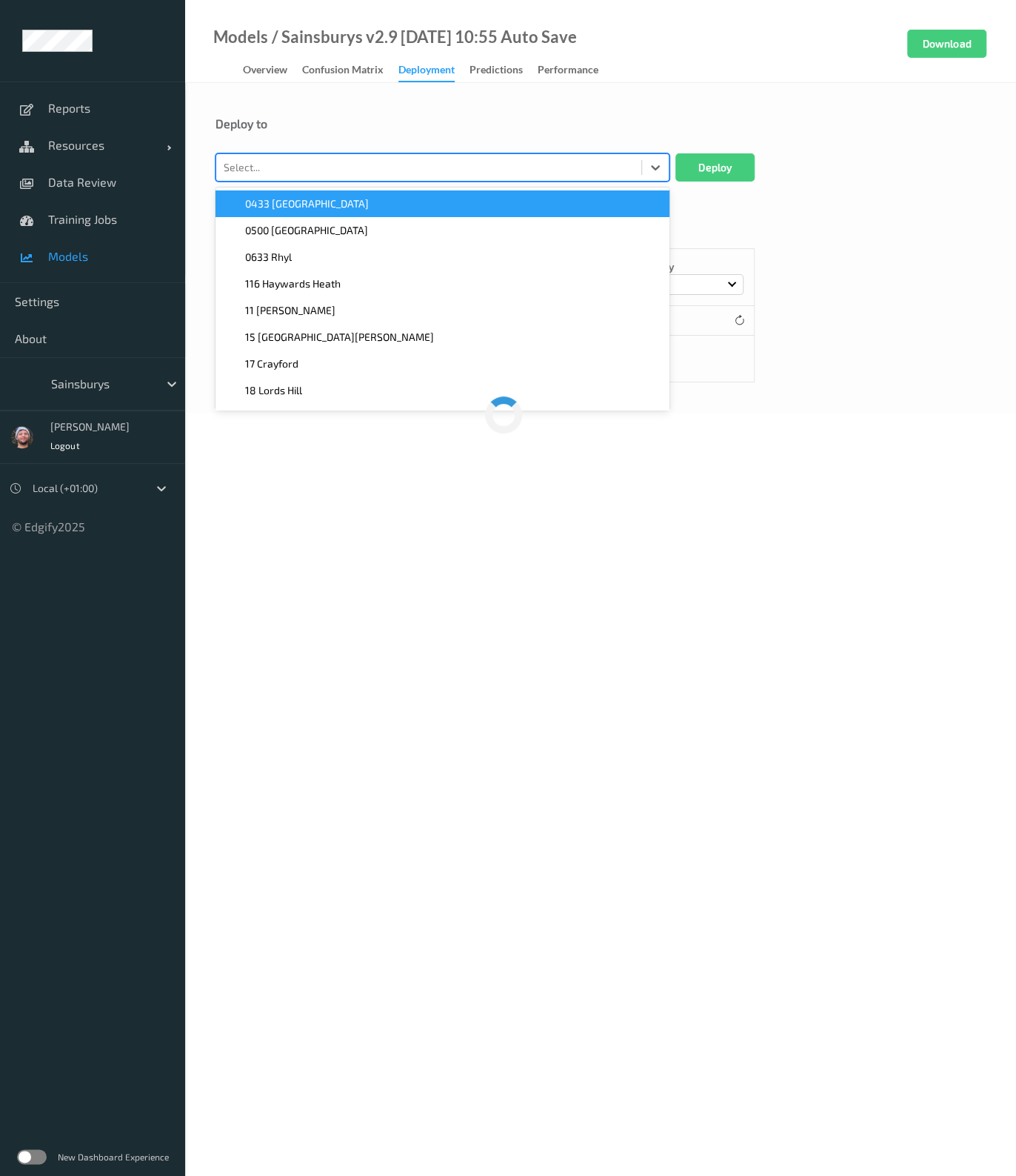
paste input "XTI228137"
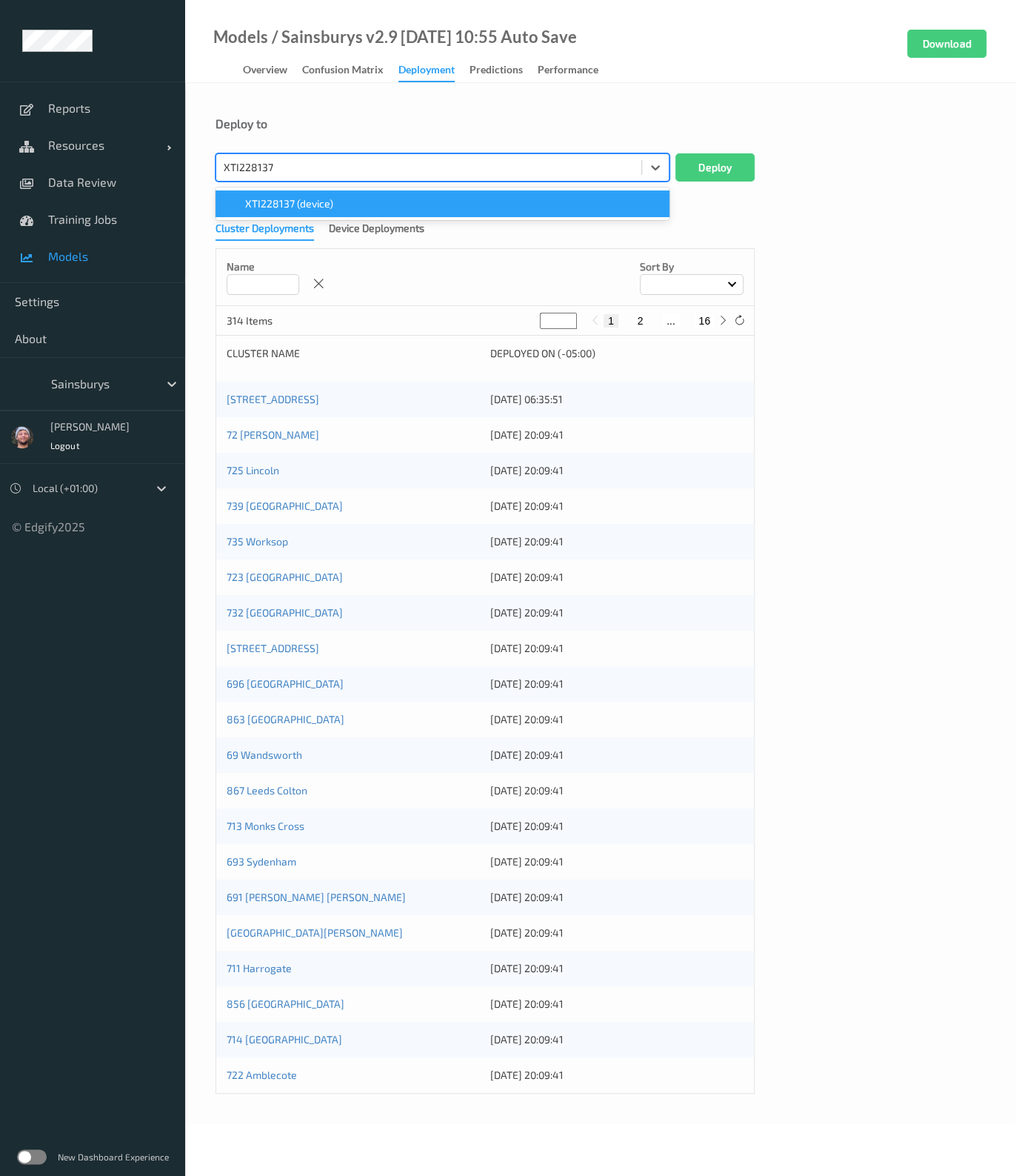
type input "XTI228137"
click at [397, 123] on div "Deploy to" at bounding box center [600, 123] width 770 height 15
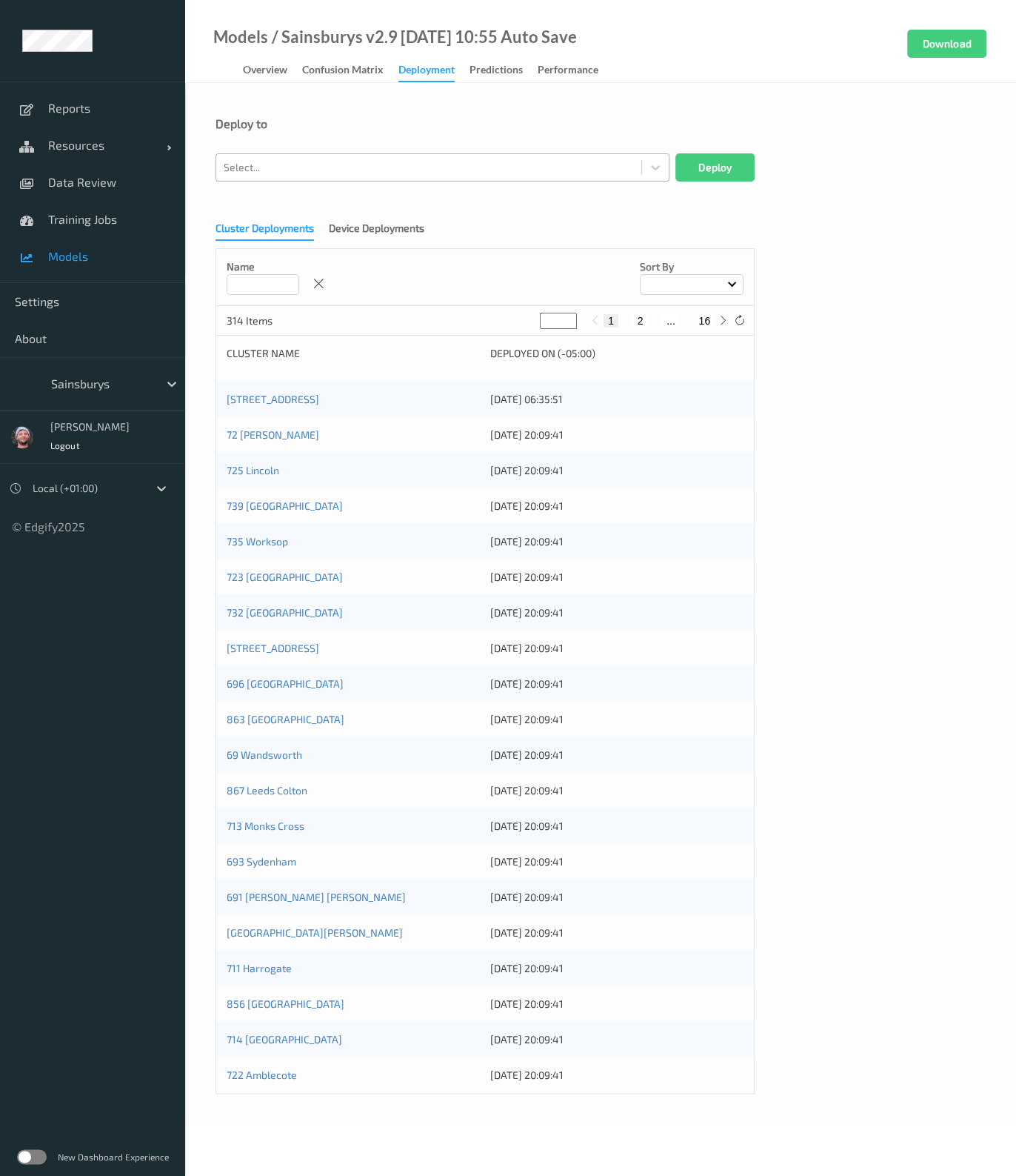
click at [338, 165] on div at bounding box center [429, 167] width 410 height 17
paste input "XTI228137"
type input "XTI228137"
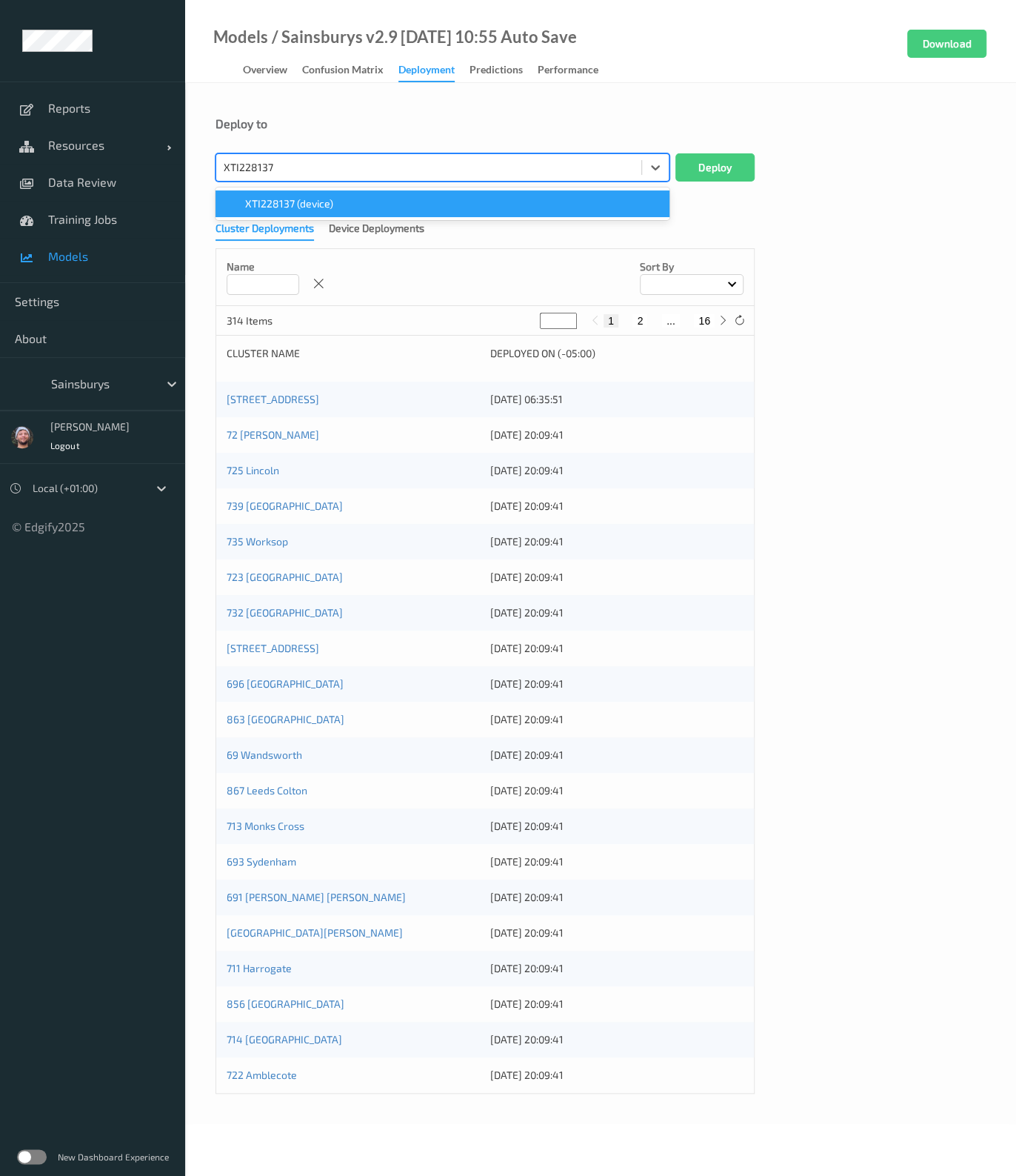
click at [326, 198] on span "XTI228137 (device)" at bounding box center [289, 203] width 88 height 15
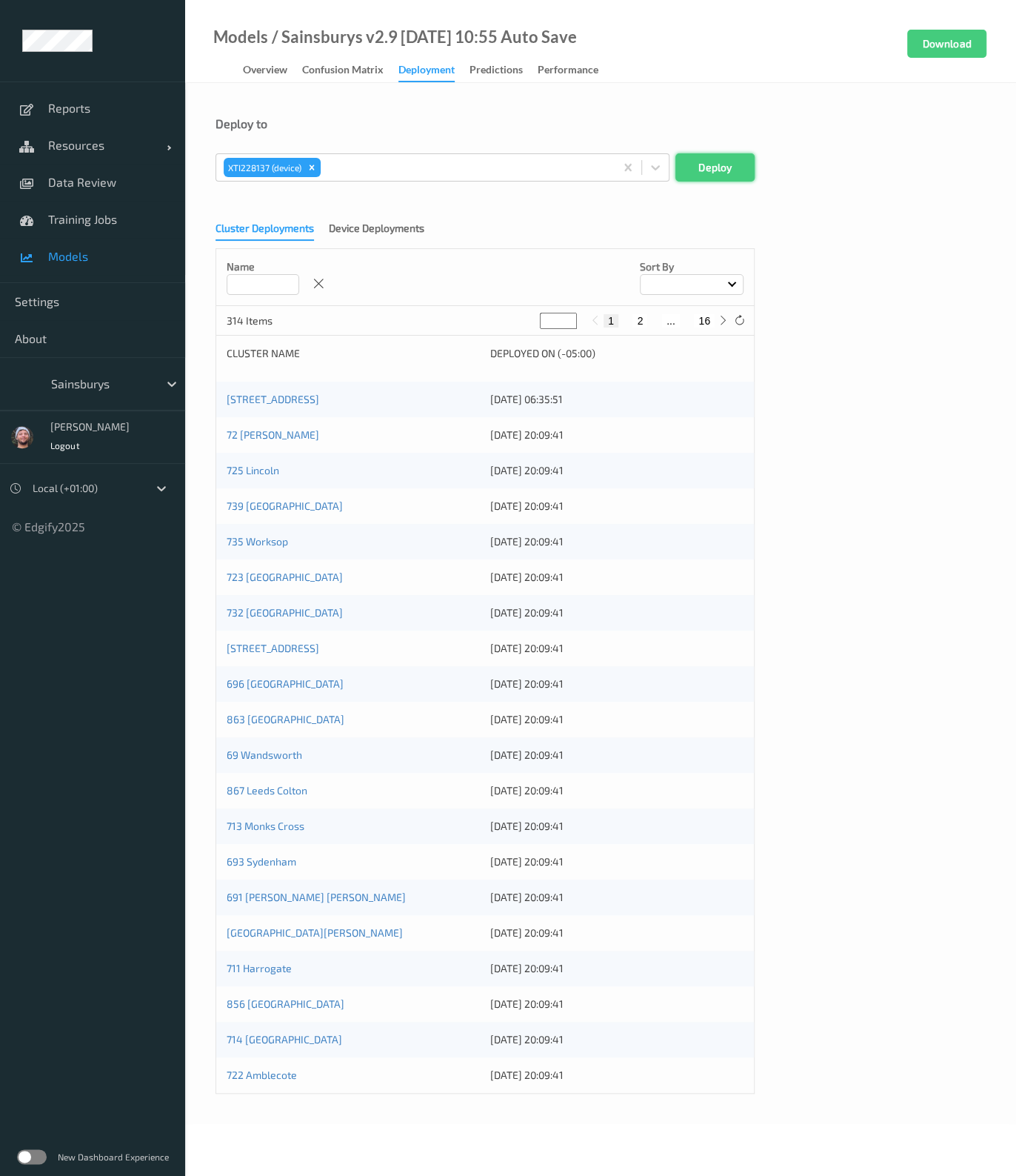
click at [705, 173] on button "Deploy" at bounding box center [715, 167] width 79 height 29
click at [33, 1164] on div "New Dashboard Experience" at bounding box center [92, 1157] width 185 height 39
click at [31, 1164] on div "New Dashboard Experience" at bounding box center [92, 1157] width 185 height 39
click at [27, 1161] on label at bounding box center [32, 1157] width 29 height 15
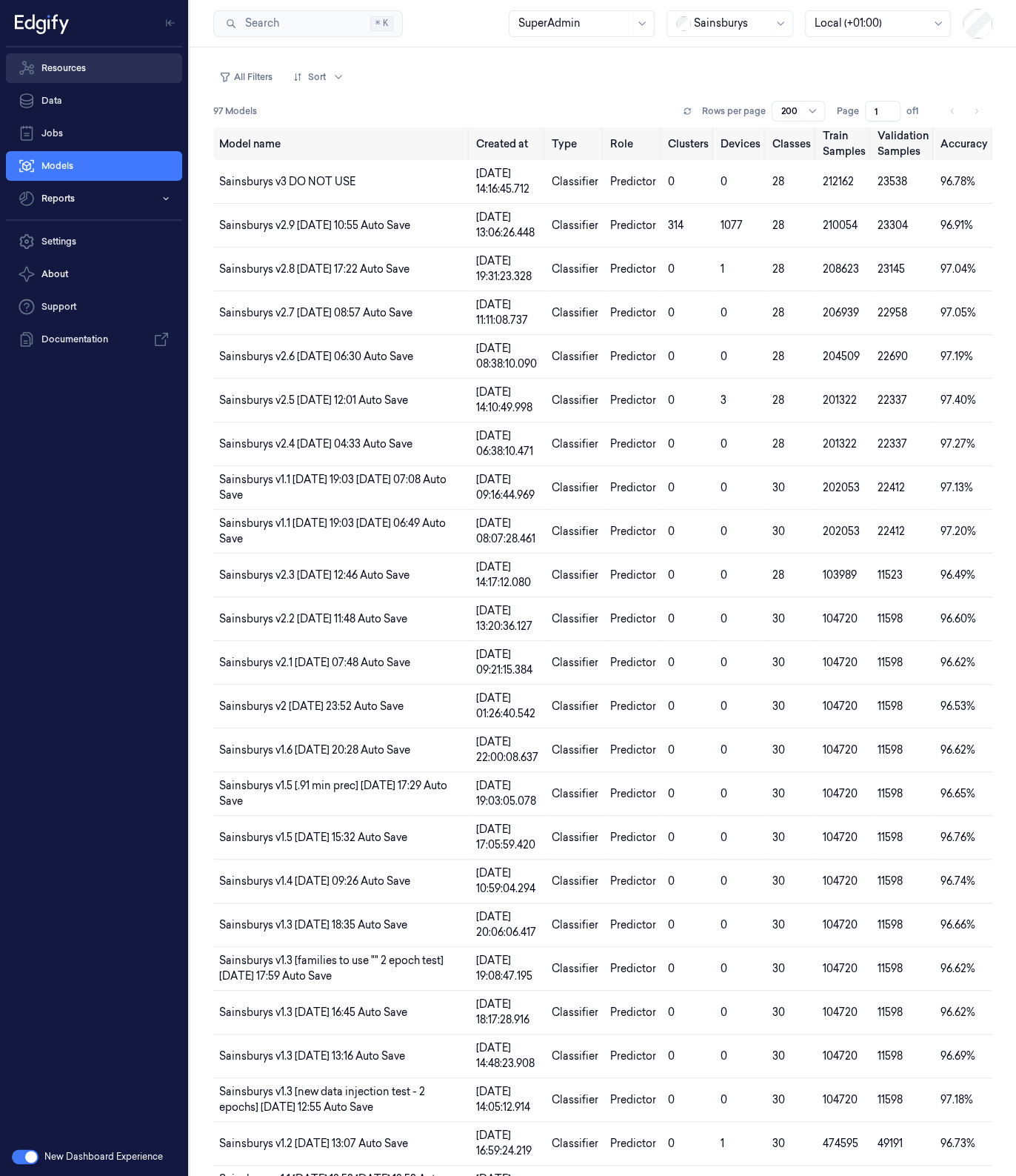
click at [112, 78] on link "Resources" at bounding box center [94, 68] width 177 height 29
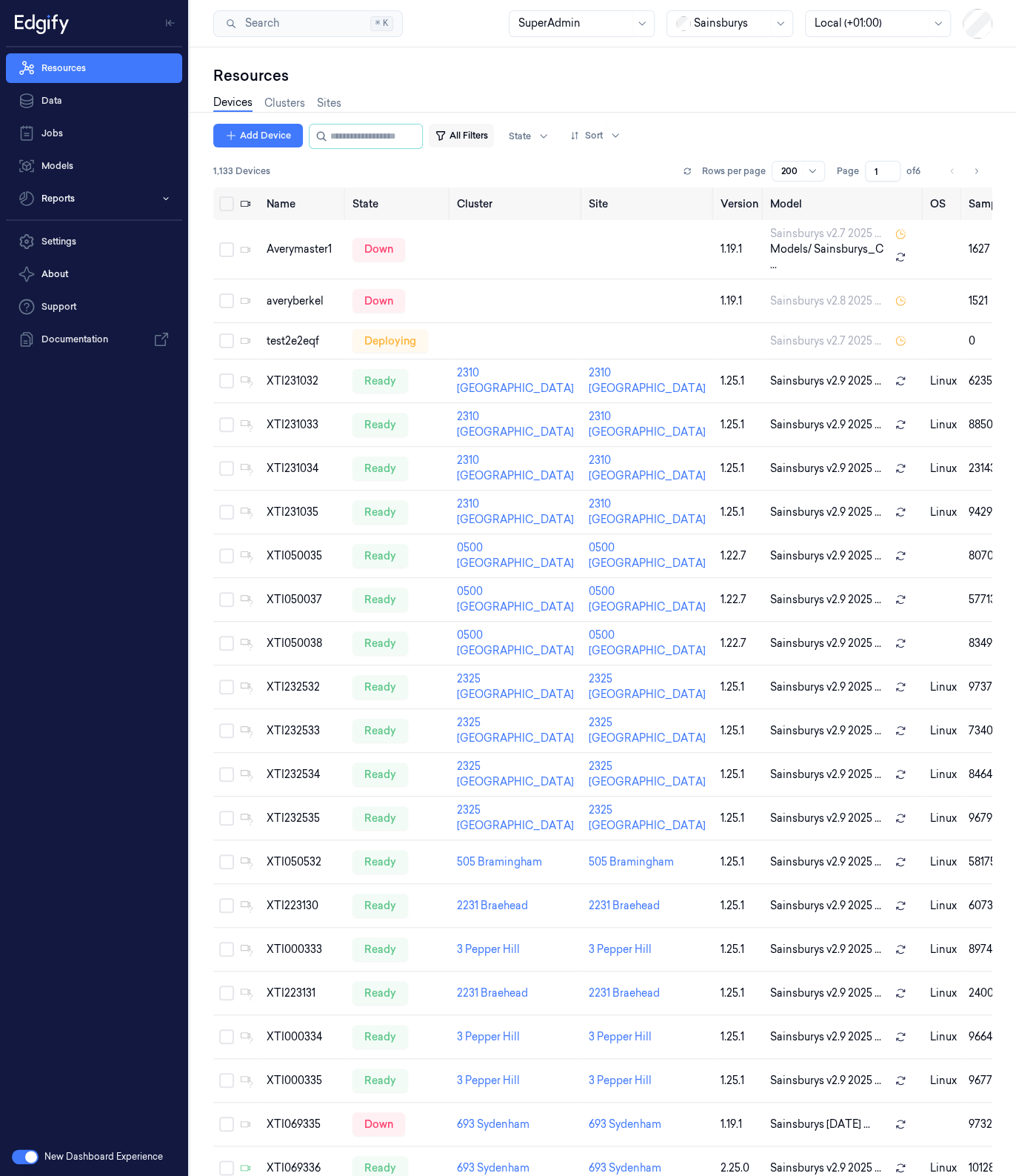
click at [470, 133] on button "All Filters" at bounding box center [461, 135] width 65 height 24
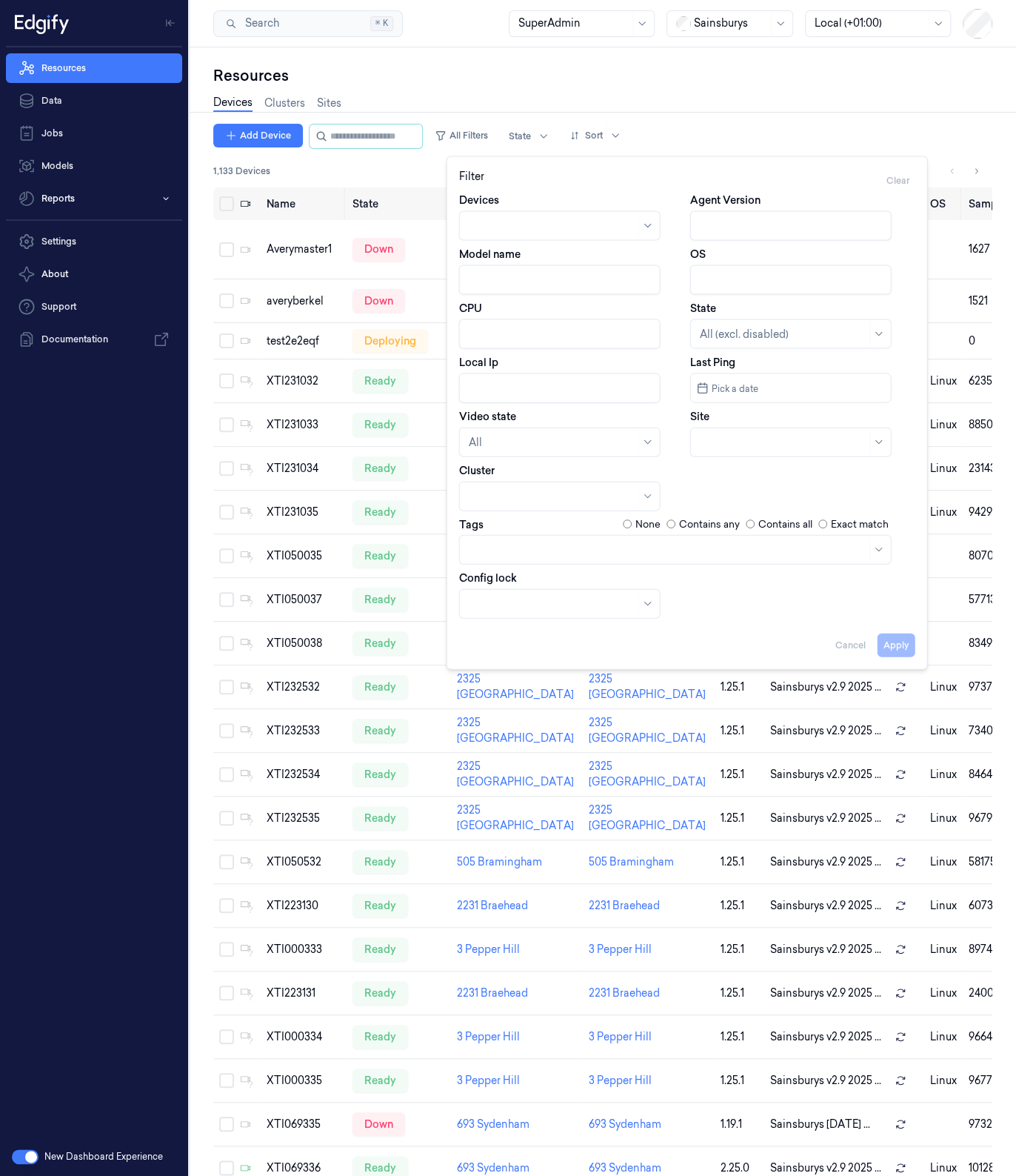
click at [565, 279] on input "Model name" at bounding box center [560, 280] width 202 height 29
click at [893, 640] on button "Apply" at bounding box center [896, 644] width 38 height 24
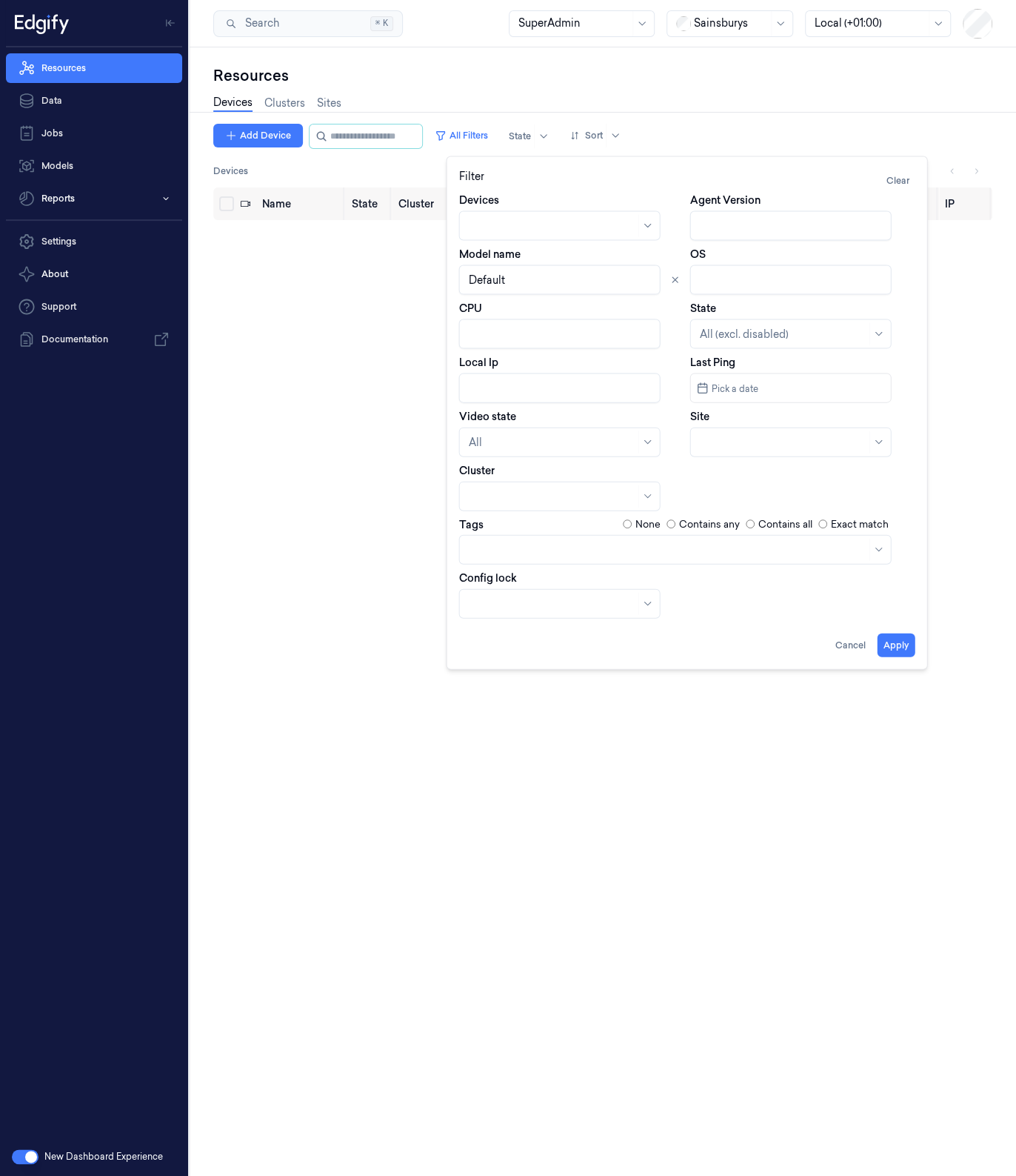
type input "Default"
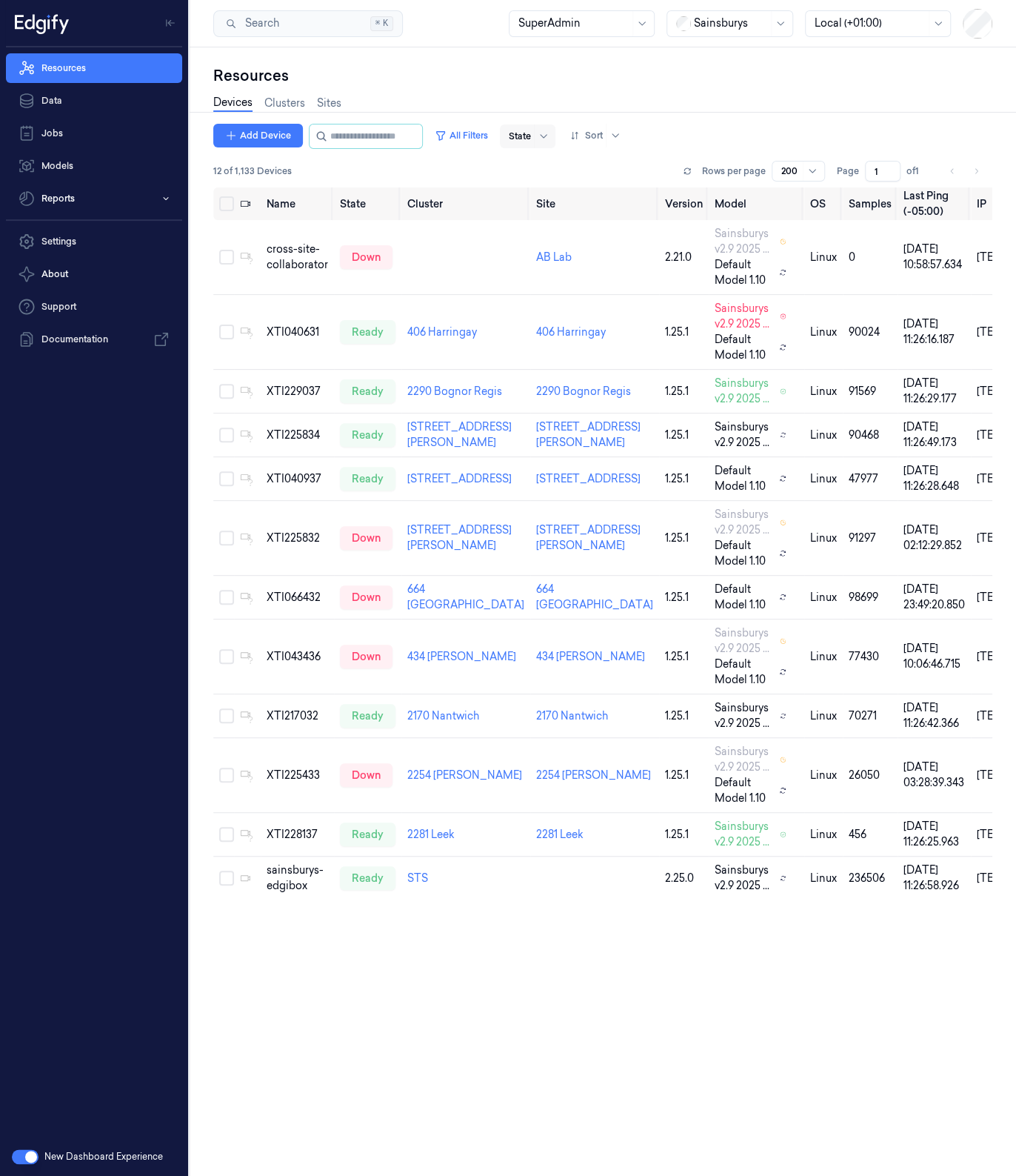
click at [531, 139] on div at bounding box center [520, 136] width 22 height 13
click at [564, 168] on div "Ready" at bounding box center [593, 166] width 129 height 16
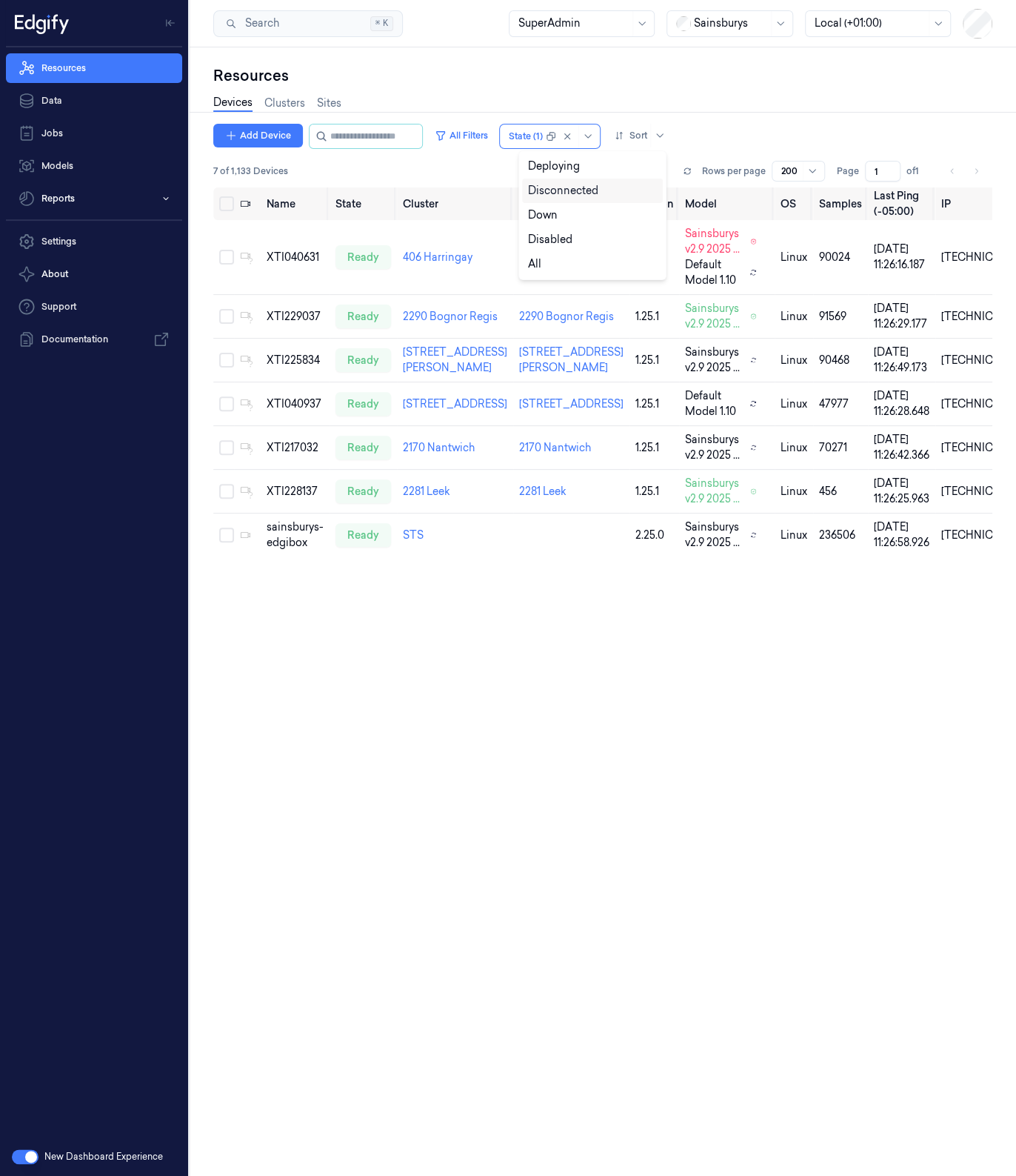
click at [359, 175] on div "7 of 1,133 Devices Rows per page 200 Page 1 of 1" at bounding box center [603, 171] width 779 height 21
click at [226, 201] on button "Select all" at bounding box center [226, 203] width 15 height 15
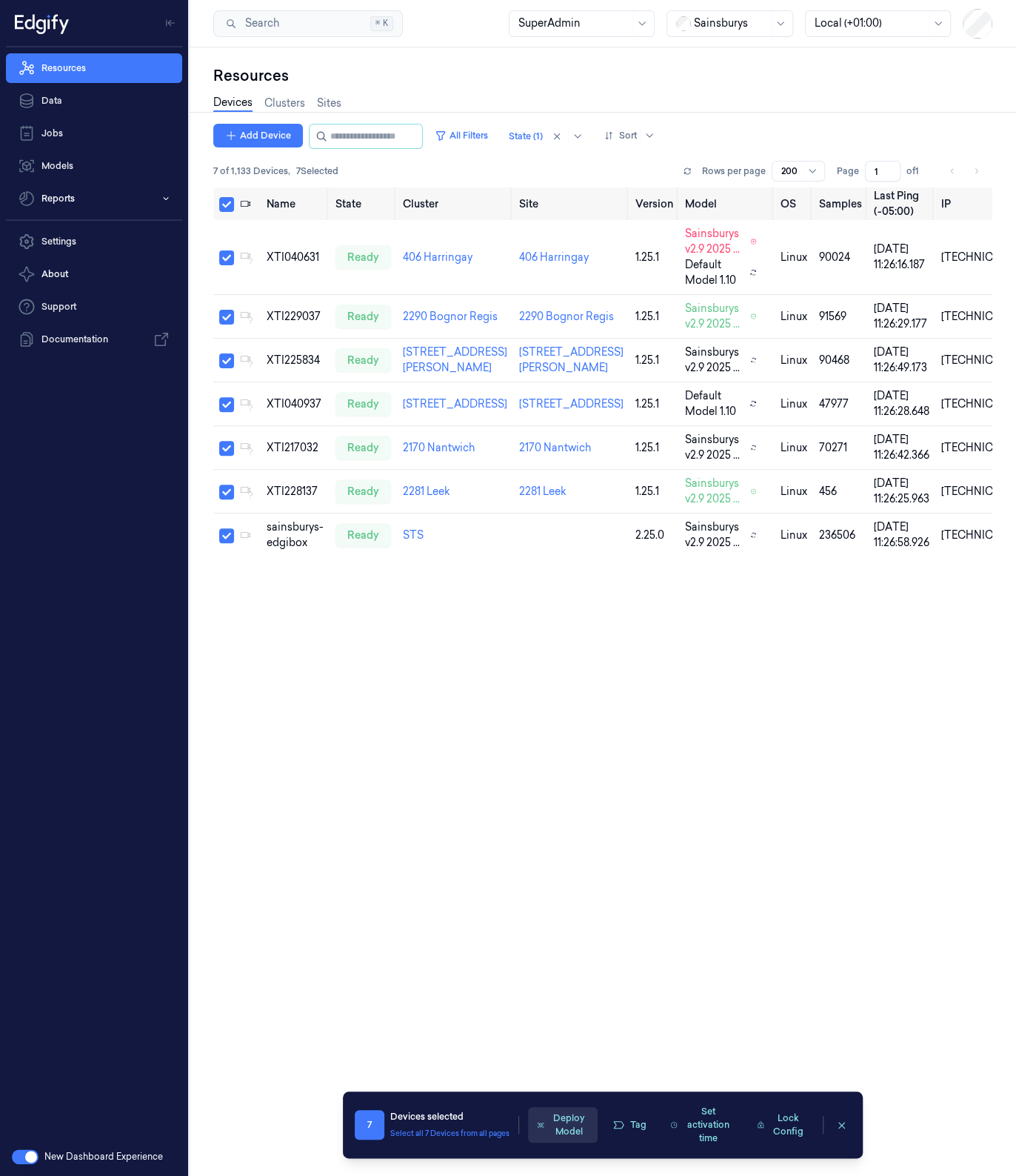
click at [579, 1128] on button "Deploy Model" at bounding box center [563, 1124] width 70 height 36
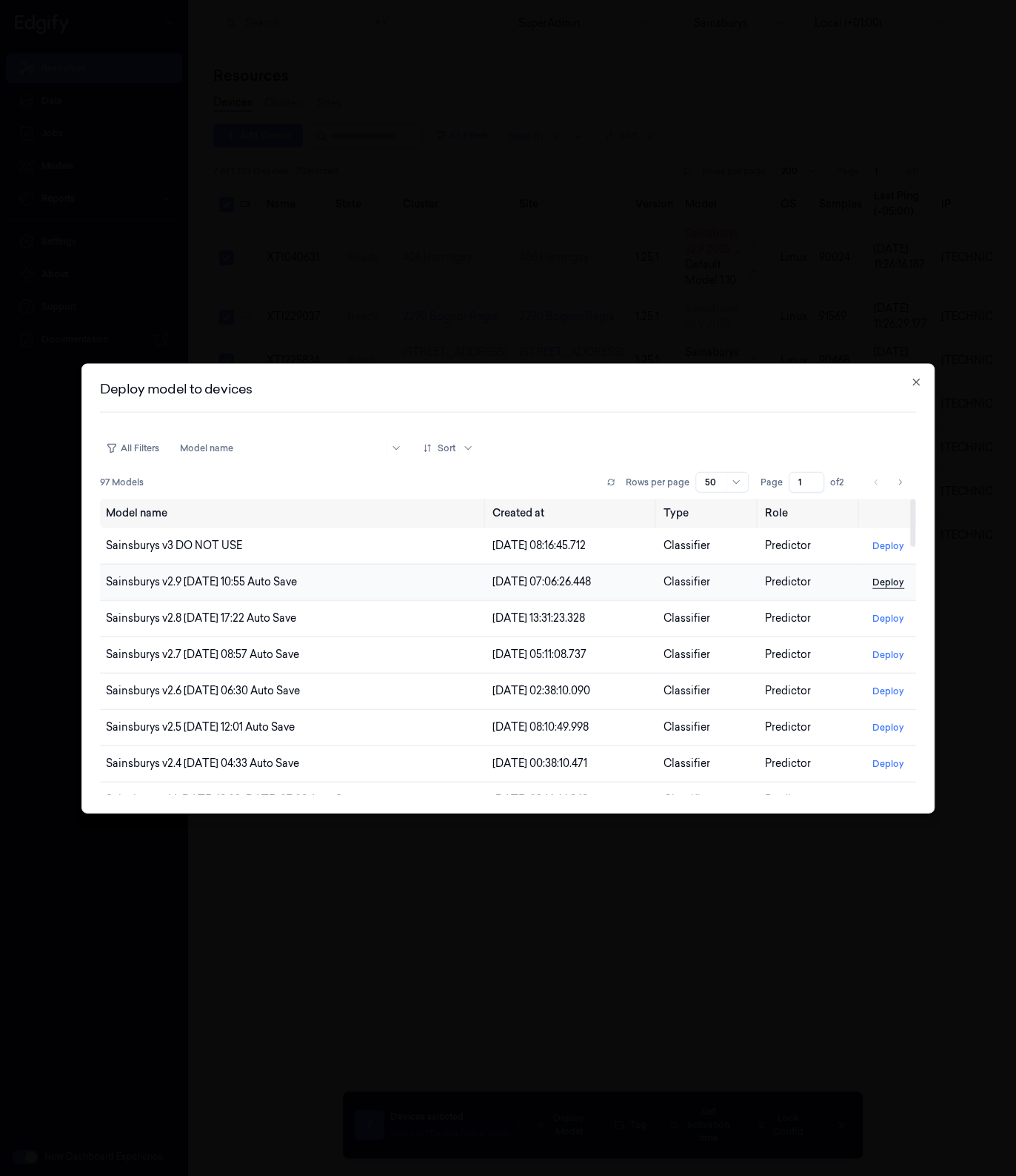
click at [884, 585] on button "Deploy" at bounding box center [888, 582] width 43 height 24
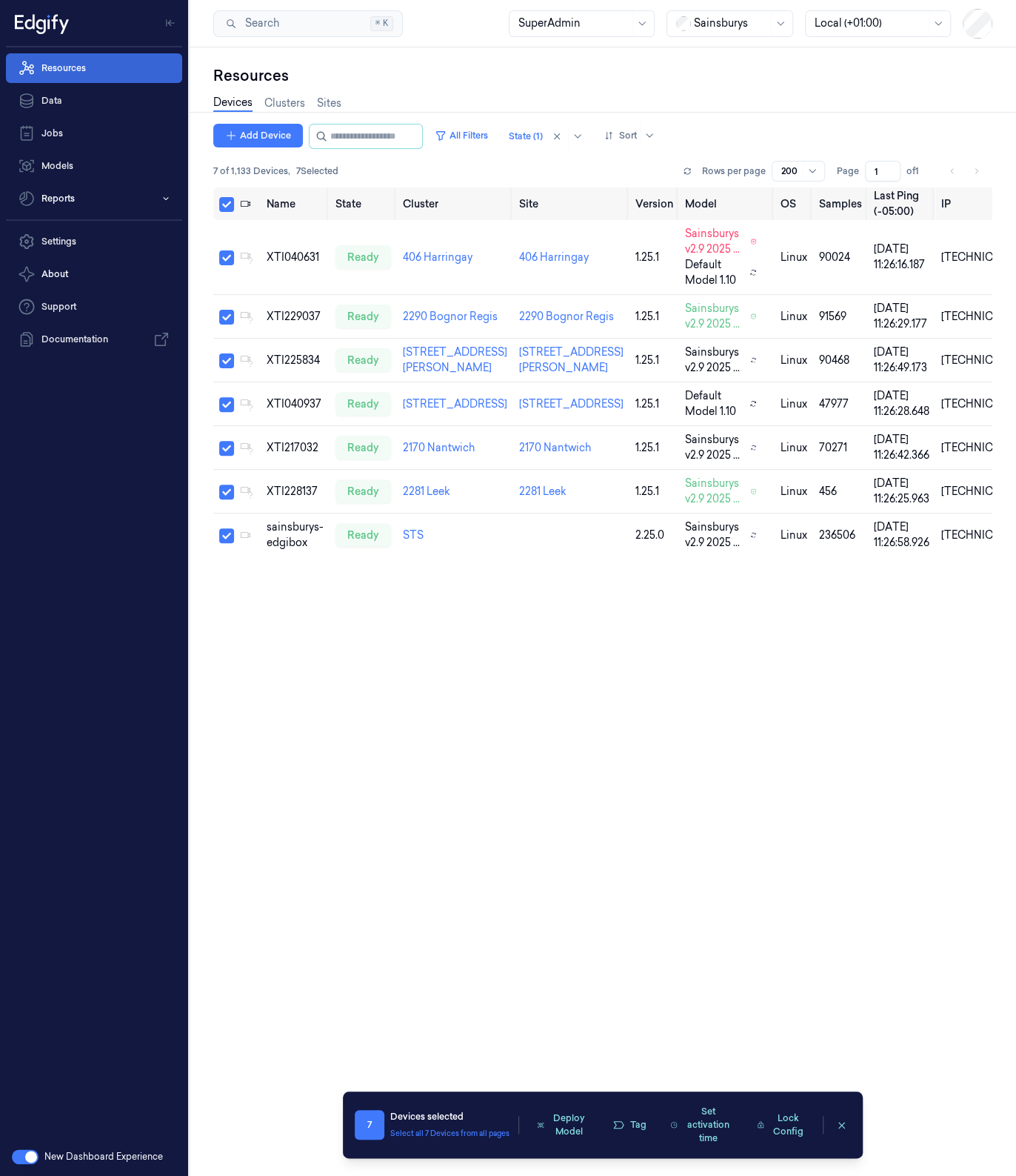
click at [107, 74] on link "Resources" at bounding box center [94, 68] width 177 height 29
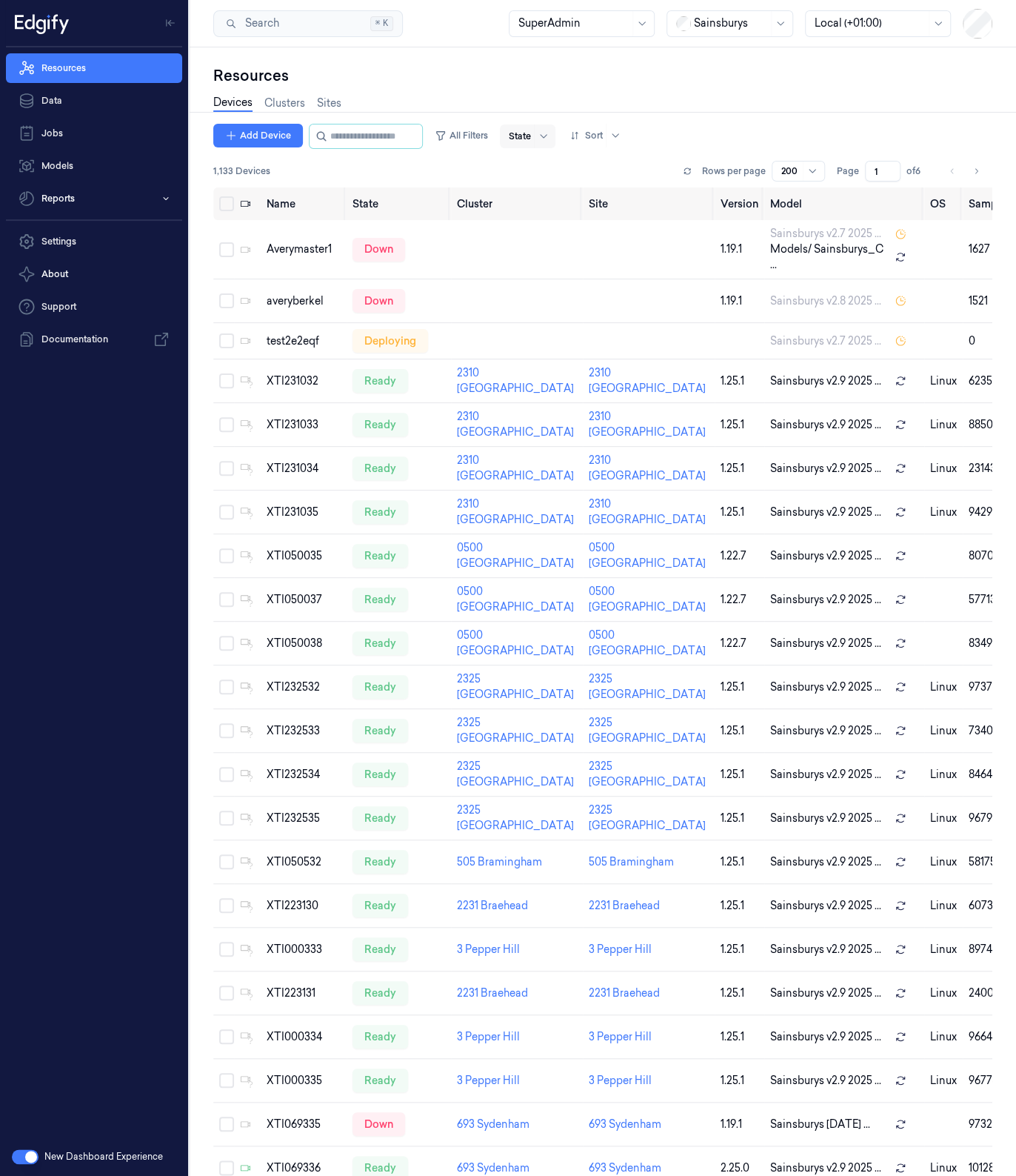
click at [531, 135] on div at bounding box center [520, 136] width 22 height 13
click at [563, 165] on div "Ready" at bounding box center [593, 166] width 129 height 16
click at [468, 134] on button "All Filters" at bounding box center [461, 135] width 65 height 24
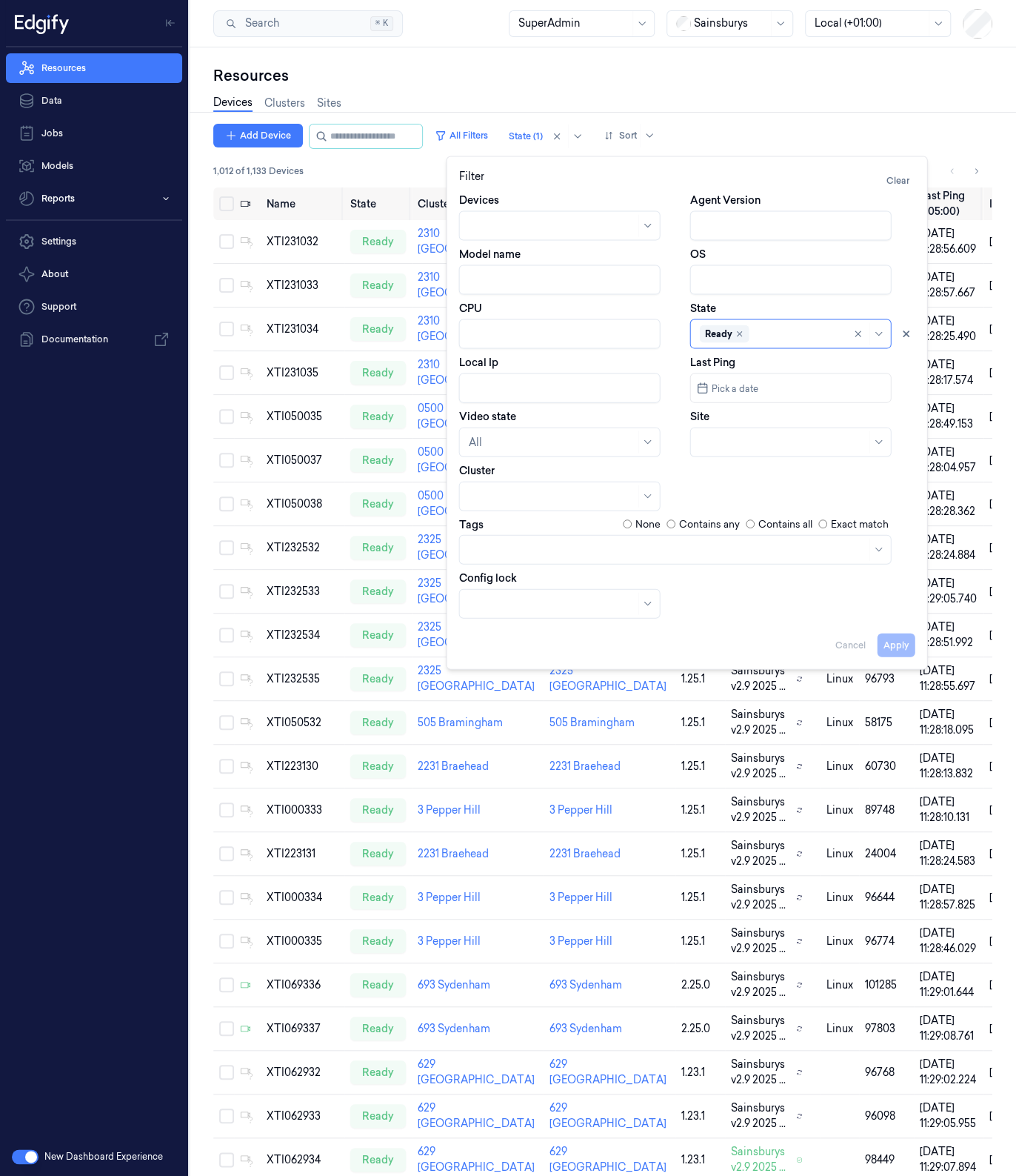
click at [524, 290] on input "Model name" at bounding box center [560, 280] width 202 height 29
click at [526, 280] on input "Model name" at bounding box center [560, 280] width 202 height 29
click at [885, 646] on button "Apply" at bounding box center [896, 644] width 38 height 24
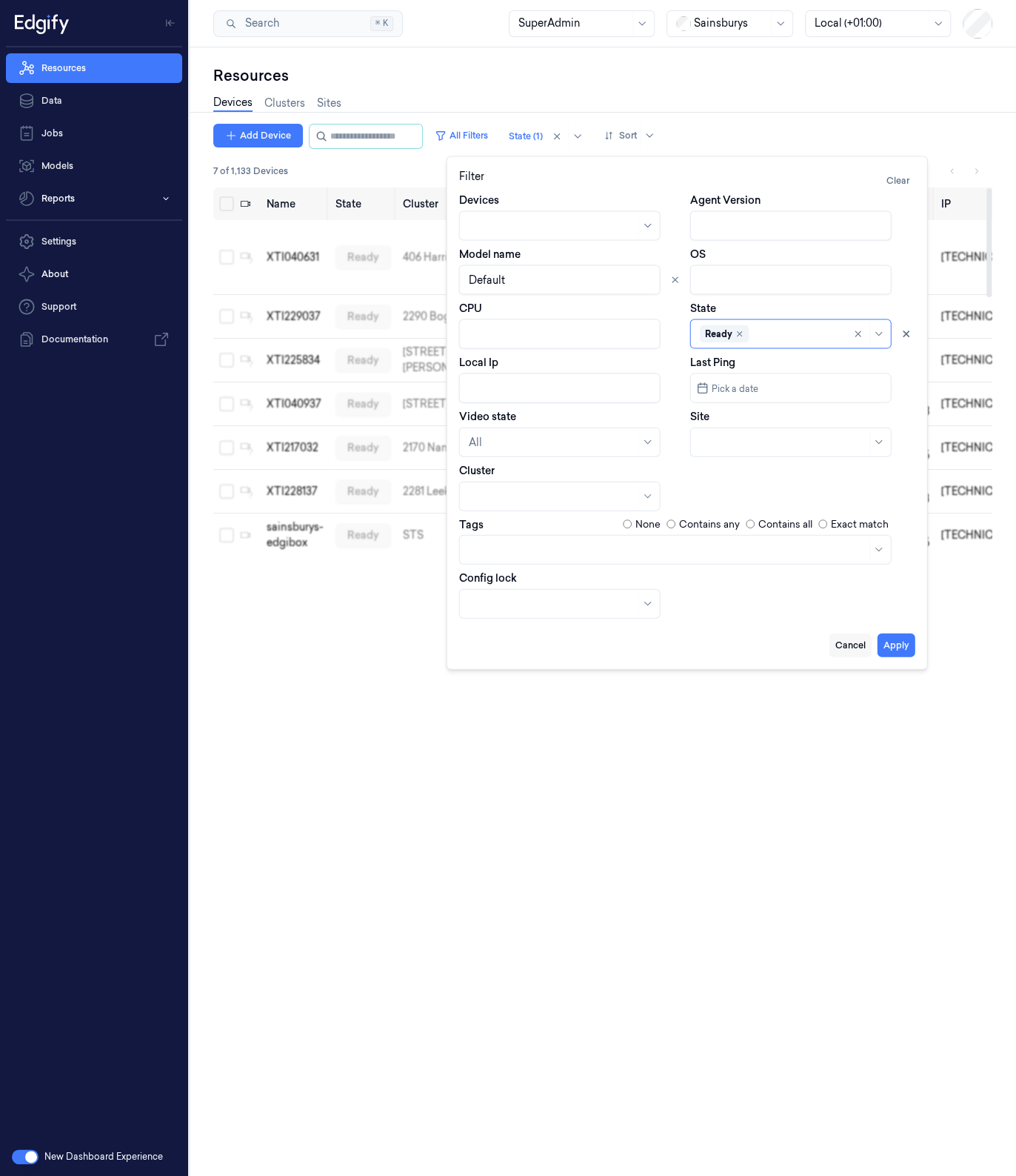
type input "Default"
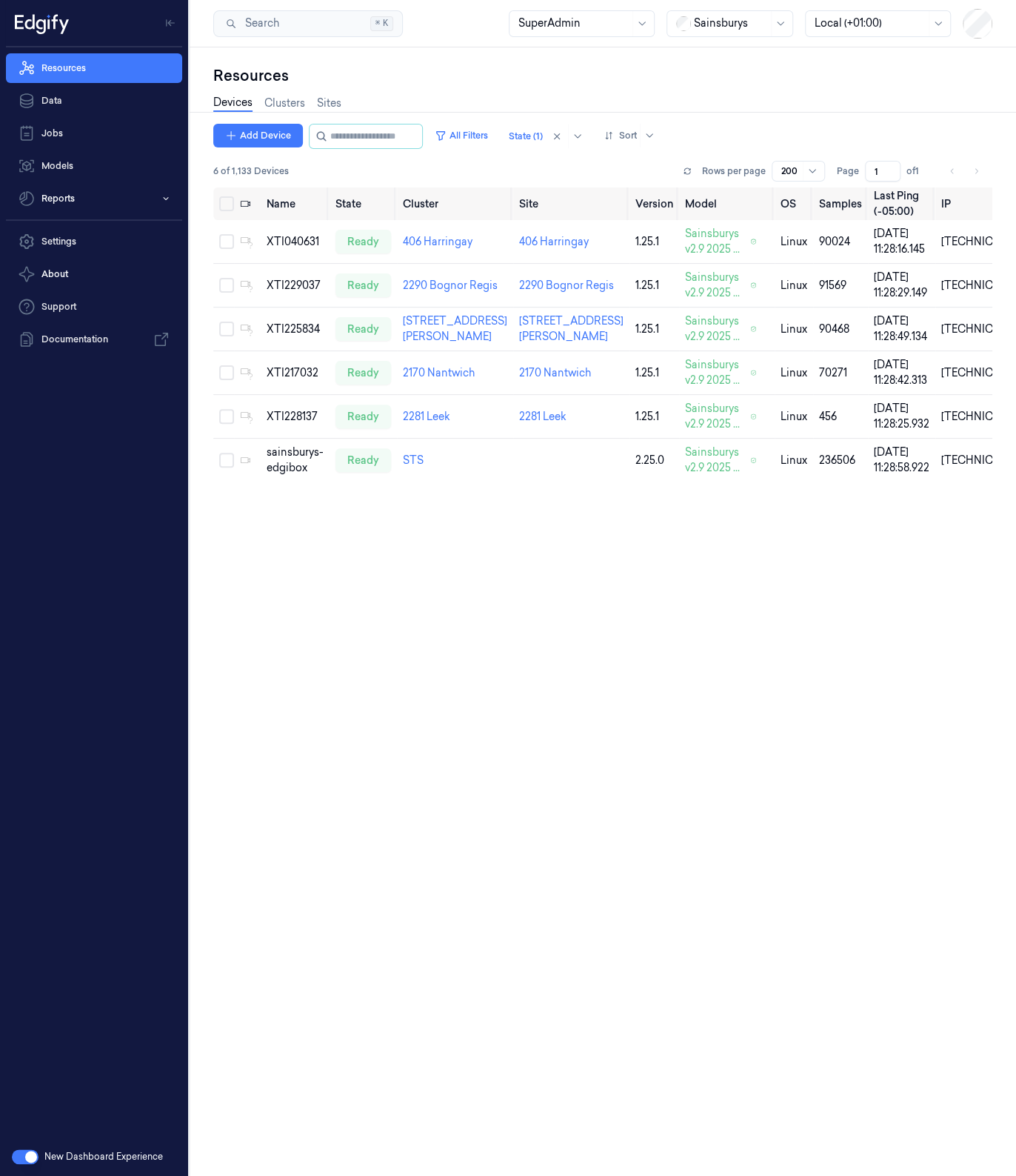
click at [743, 689] on div "Name State Cluster Site Version Model OS Samples Last Ping (-05:00) IP XTI04063…" at bounding box center [603, 676] width 779 height 977
click at [282, 249] on td "XTI040631" at bounding box center [294, 241] width 69 height 43
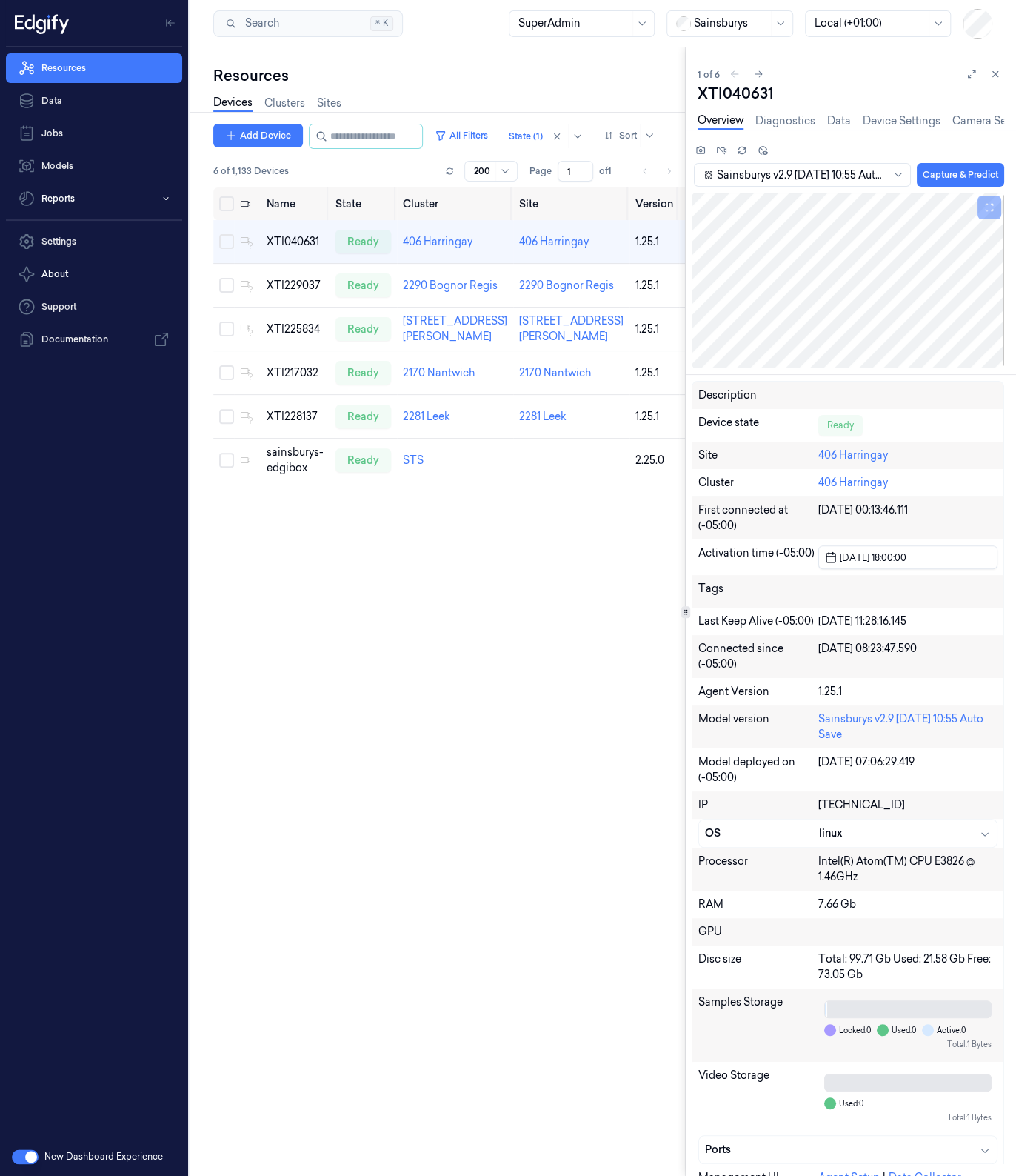
click at [567, 739] on div "Name State Cluster Site Version Model OS Samples Last Ping (-05:00) IP XTI04063…" at bounding box center [449, 676] width 472 height 977
click at [23, 1153] on button "button" at bounding box center [25, 1157] width 27 height 15
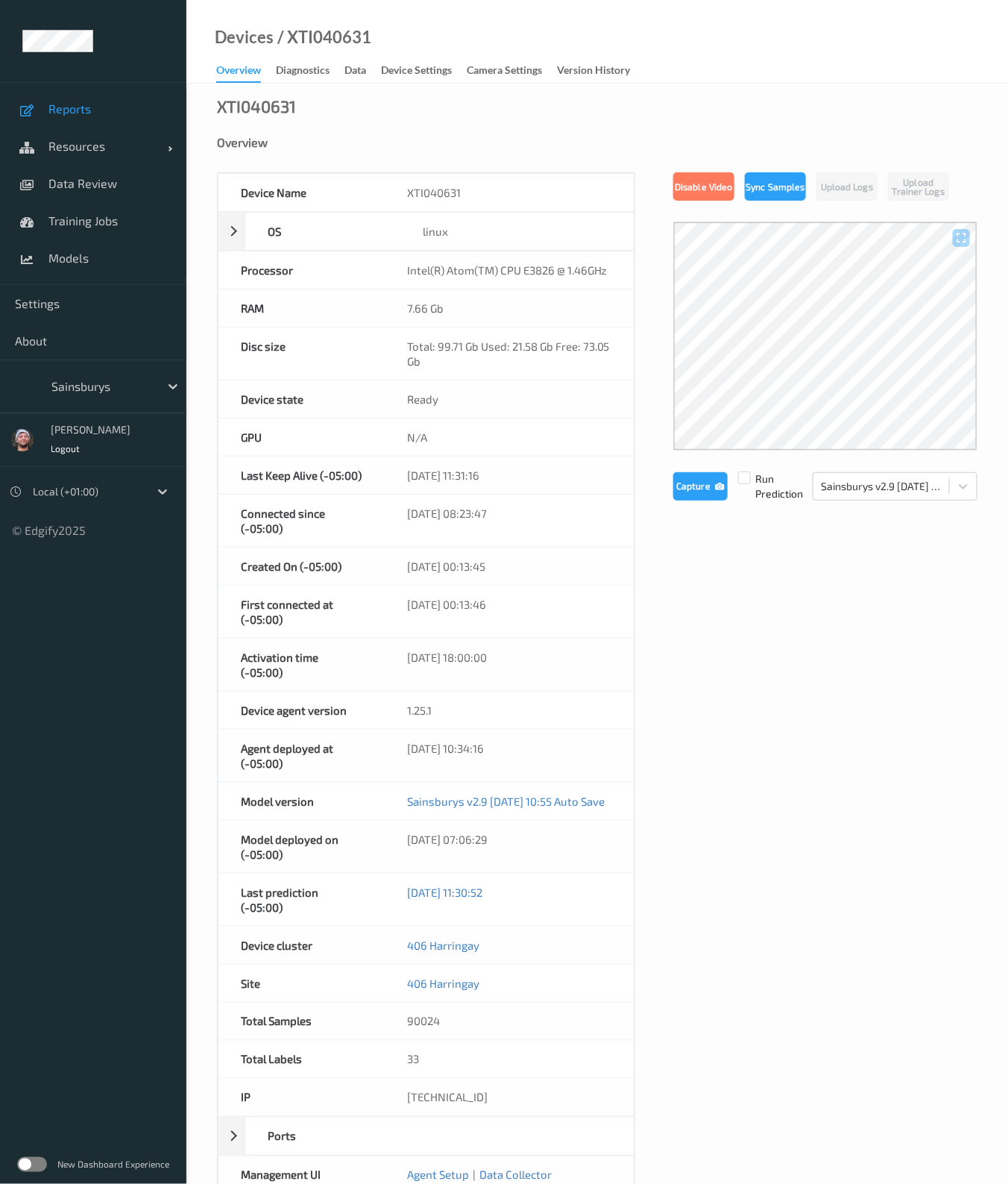
click at [69, 116] on span "Reports" at bounding box center [109, 108] width 123 height 15
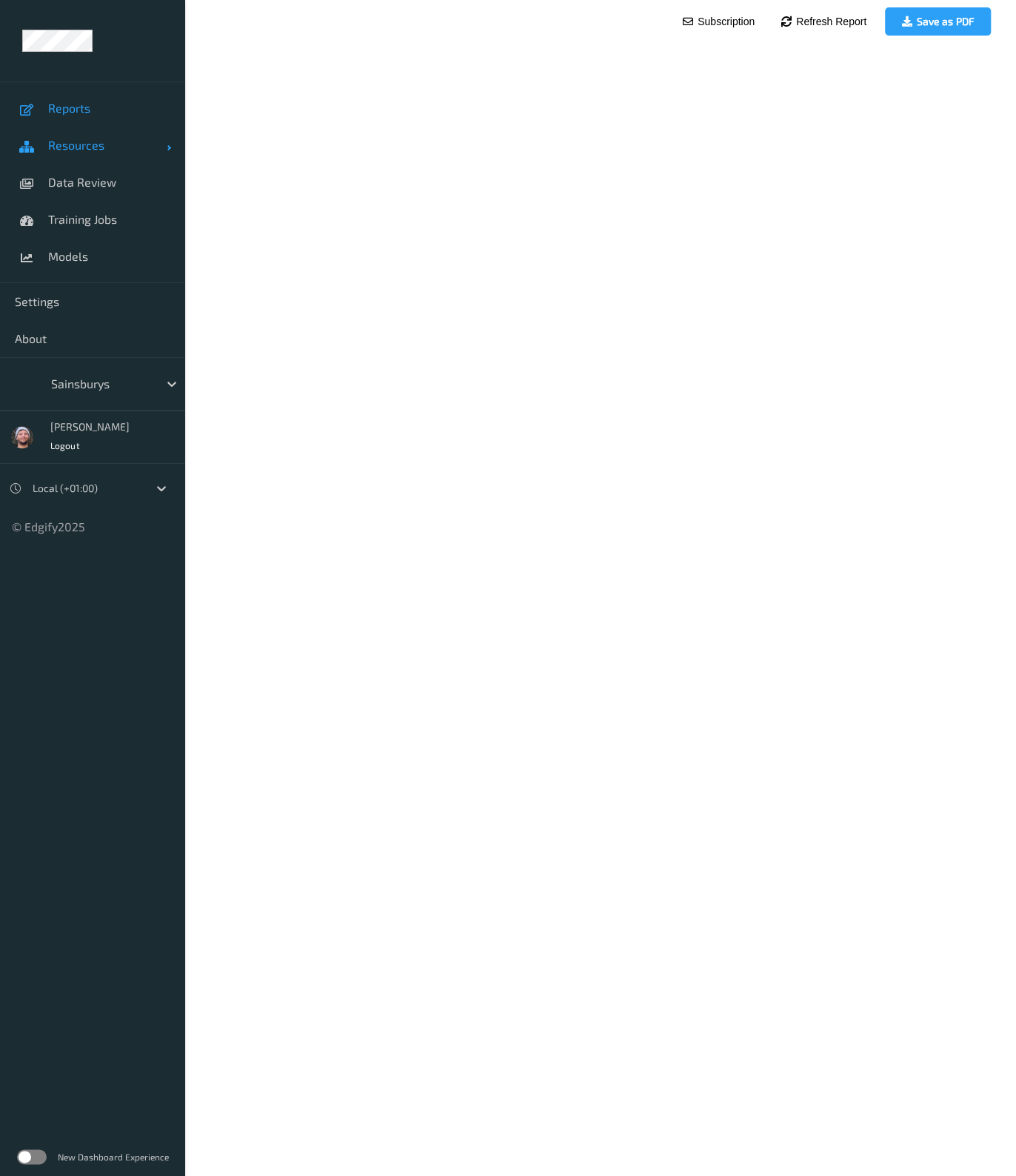
click at [80, 149] on span "Resources" at bounding box center [107, 145] width 119 height 15
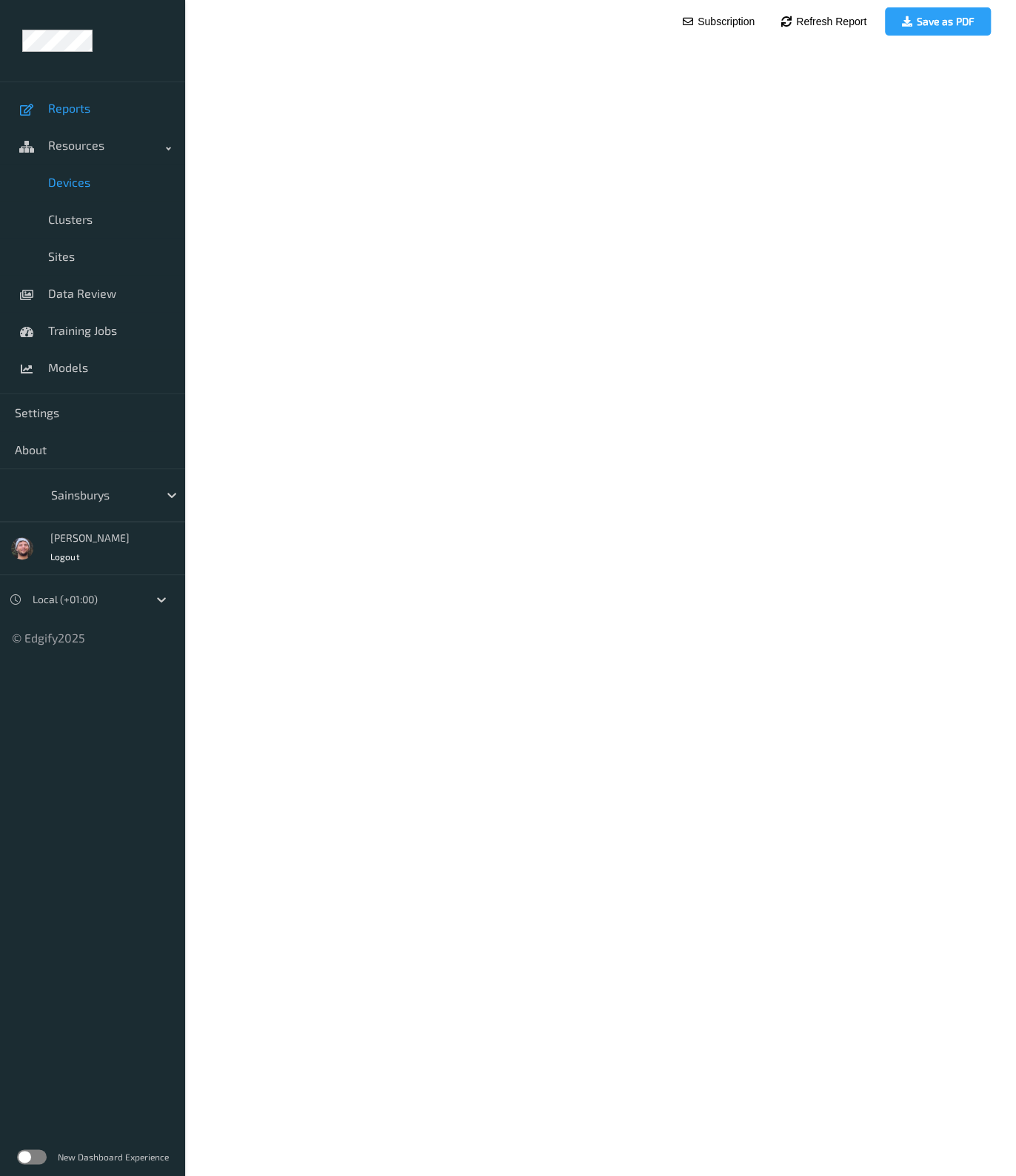
click at [82, 179] on span "Devices" at bounding box center [109, 182] width 122 height 15
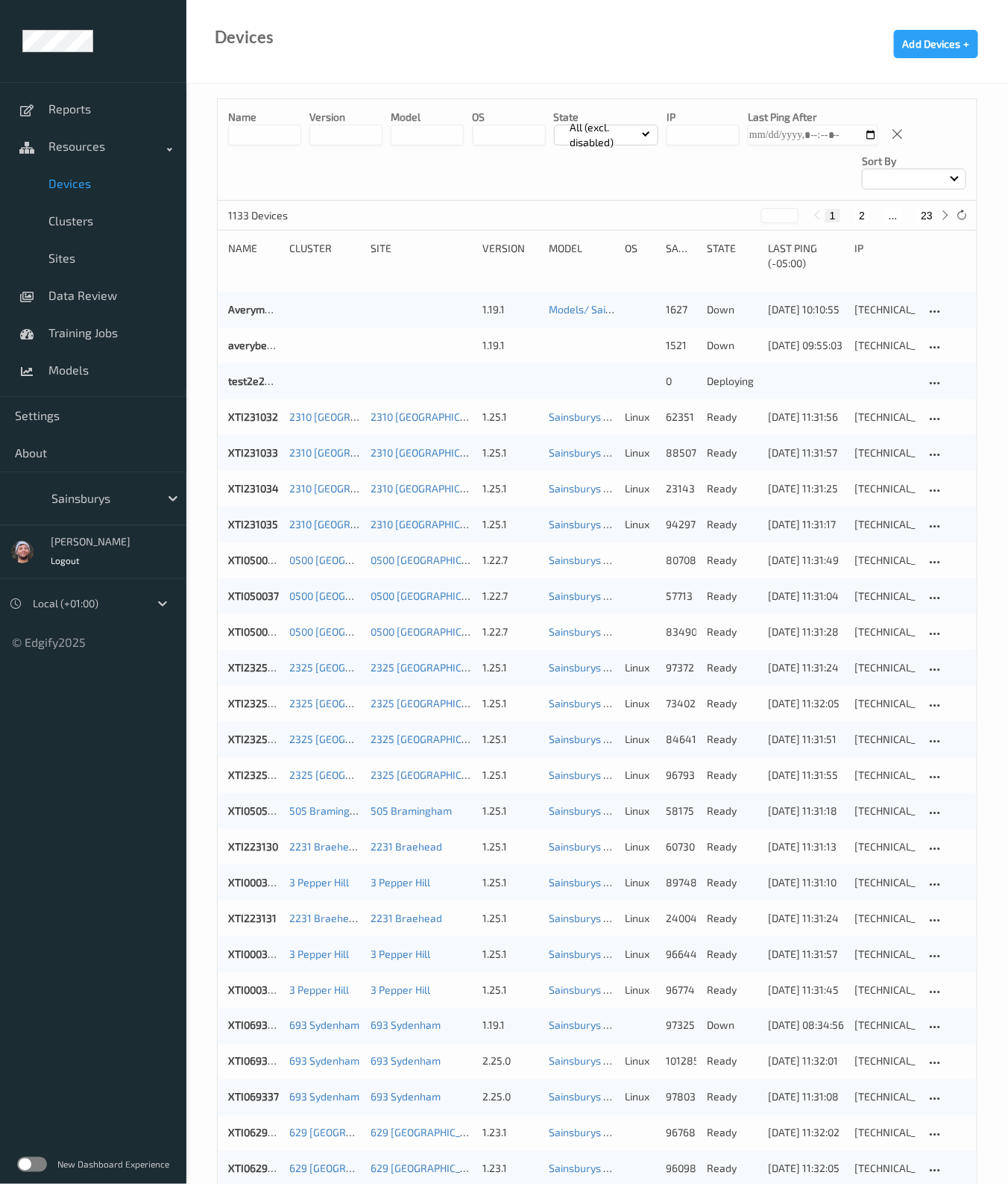
click at [250, 147] on div "Name version model OS State All (excl. disabled) IP Last Ping After Sort by" at bounding box center [597, 149] width 759 height 101
click at [258, 137] on input at bounding box center [264, 134] width 73 height 21
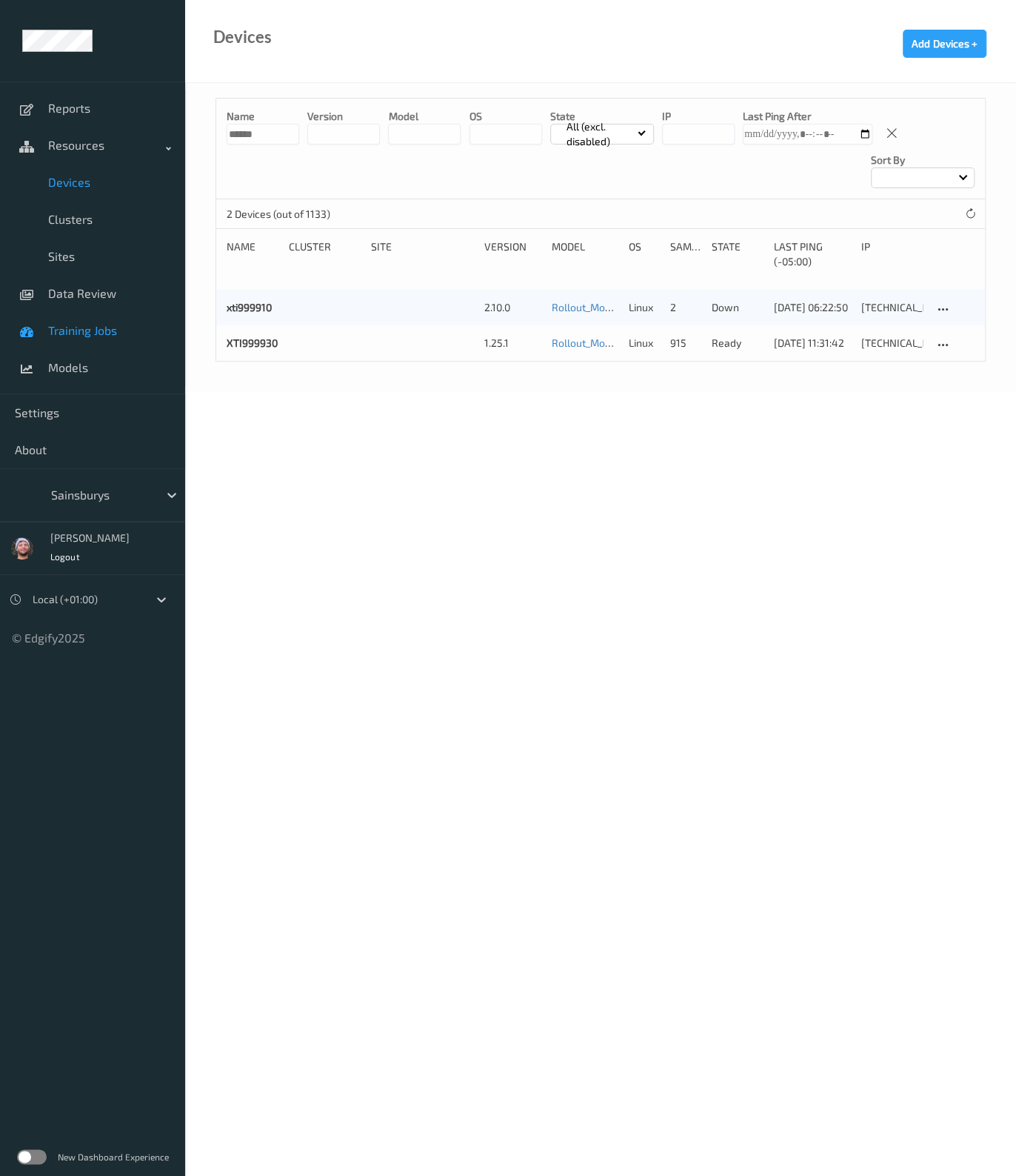
type input "******"
click at [74, 329] on span "Training Jobs" at bounding box center [109, 330] width 122 height 15
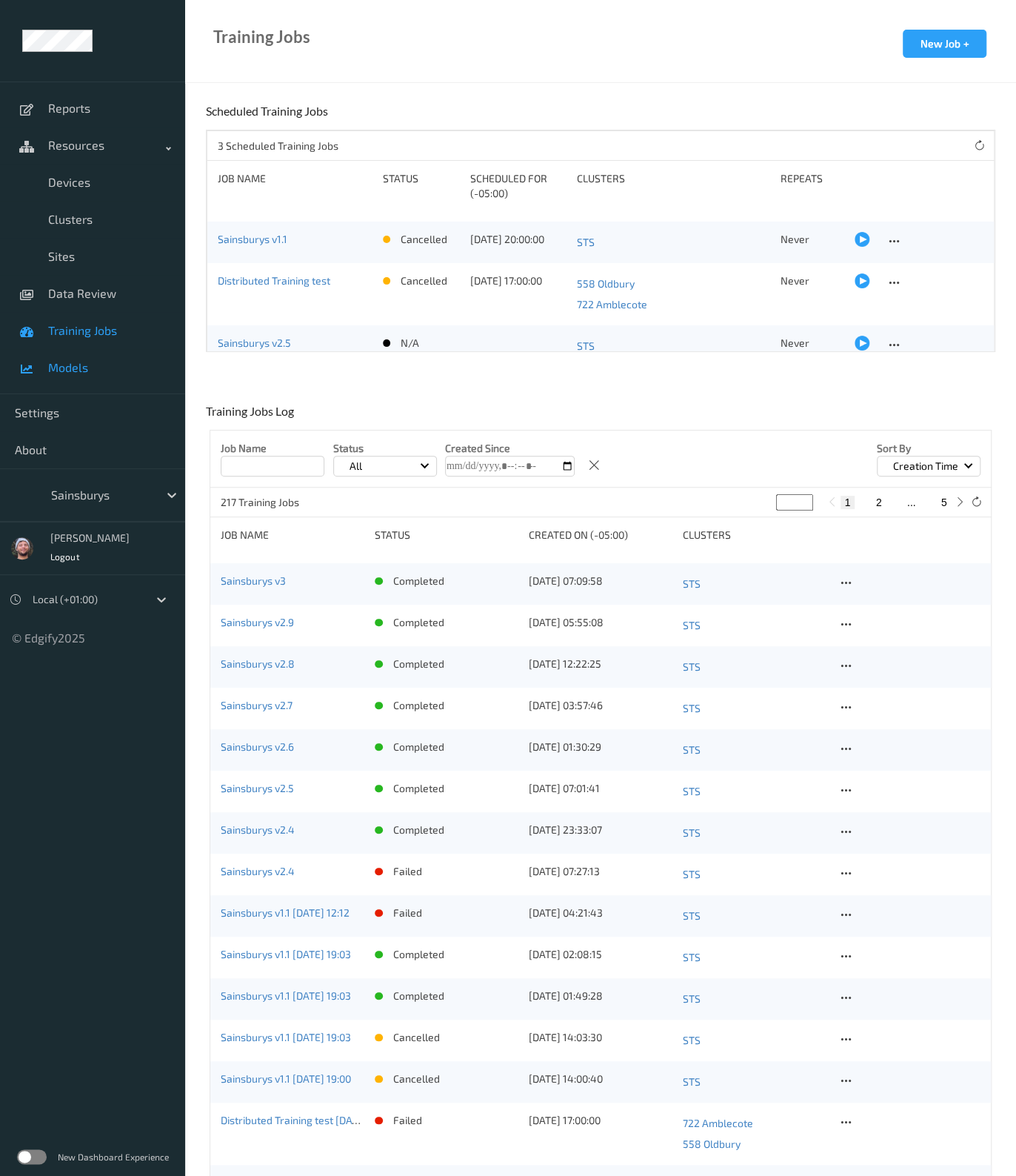
click at [72, 361] on span "Models" at bounding box center [109, 367] width 122 height 15
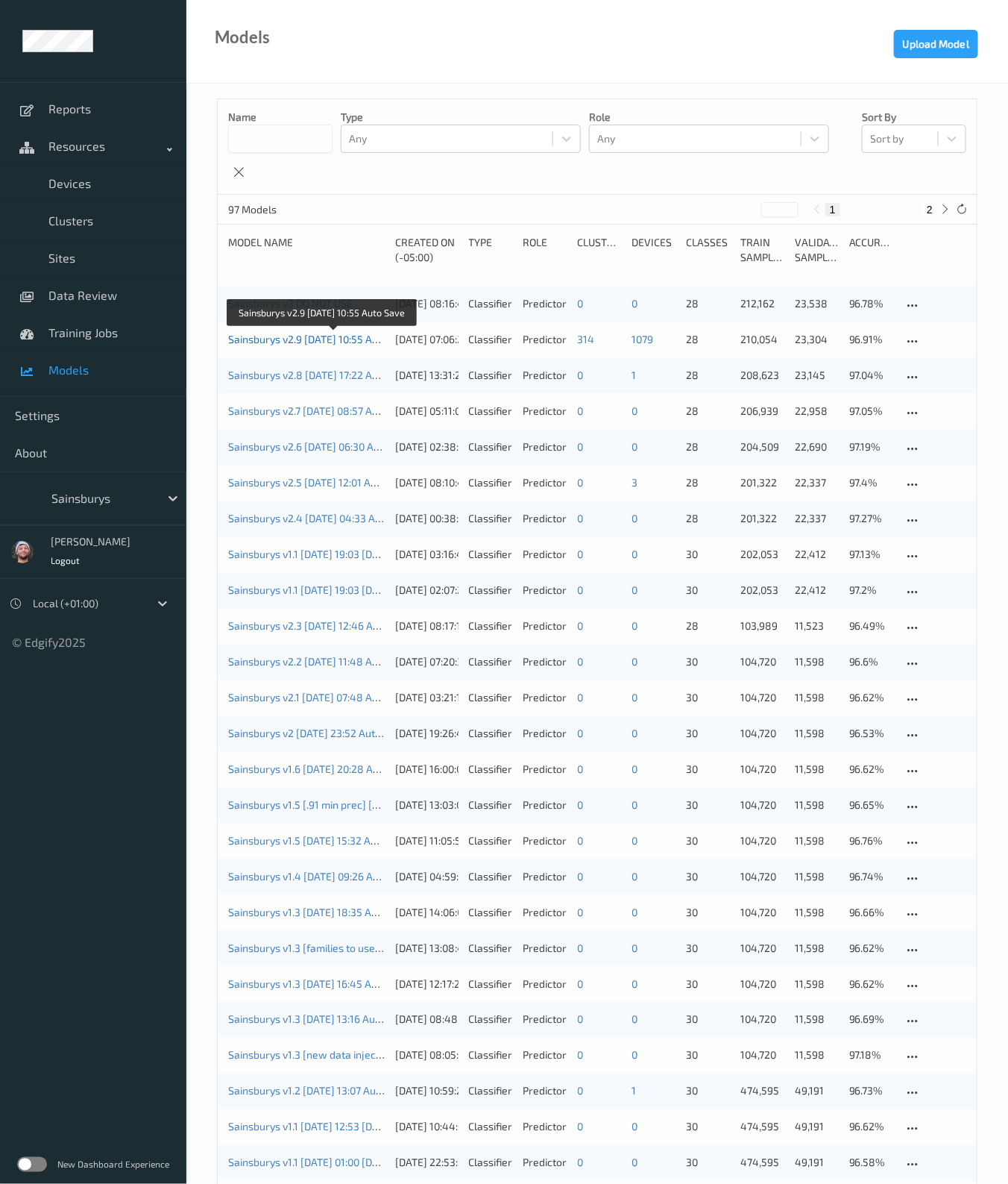
click at [307, 338] on link "Sainsburys v2.9 [DATE] 10:55 Auto Save" at bounding box center [321, 339] width 185 height 13
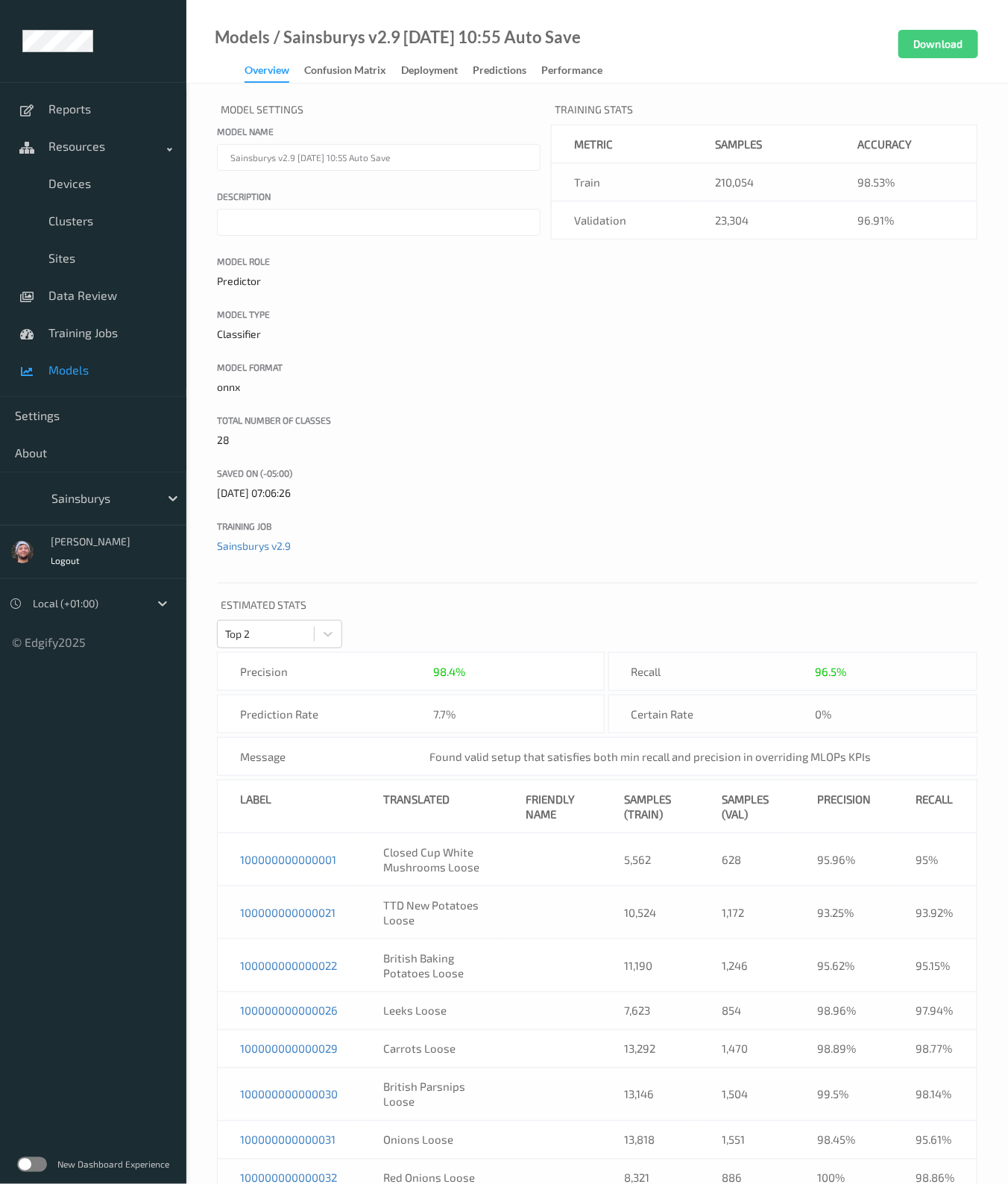
click at [462, 71] on link "Deployment" at bounding box center [436, 70] width 71 height 21
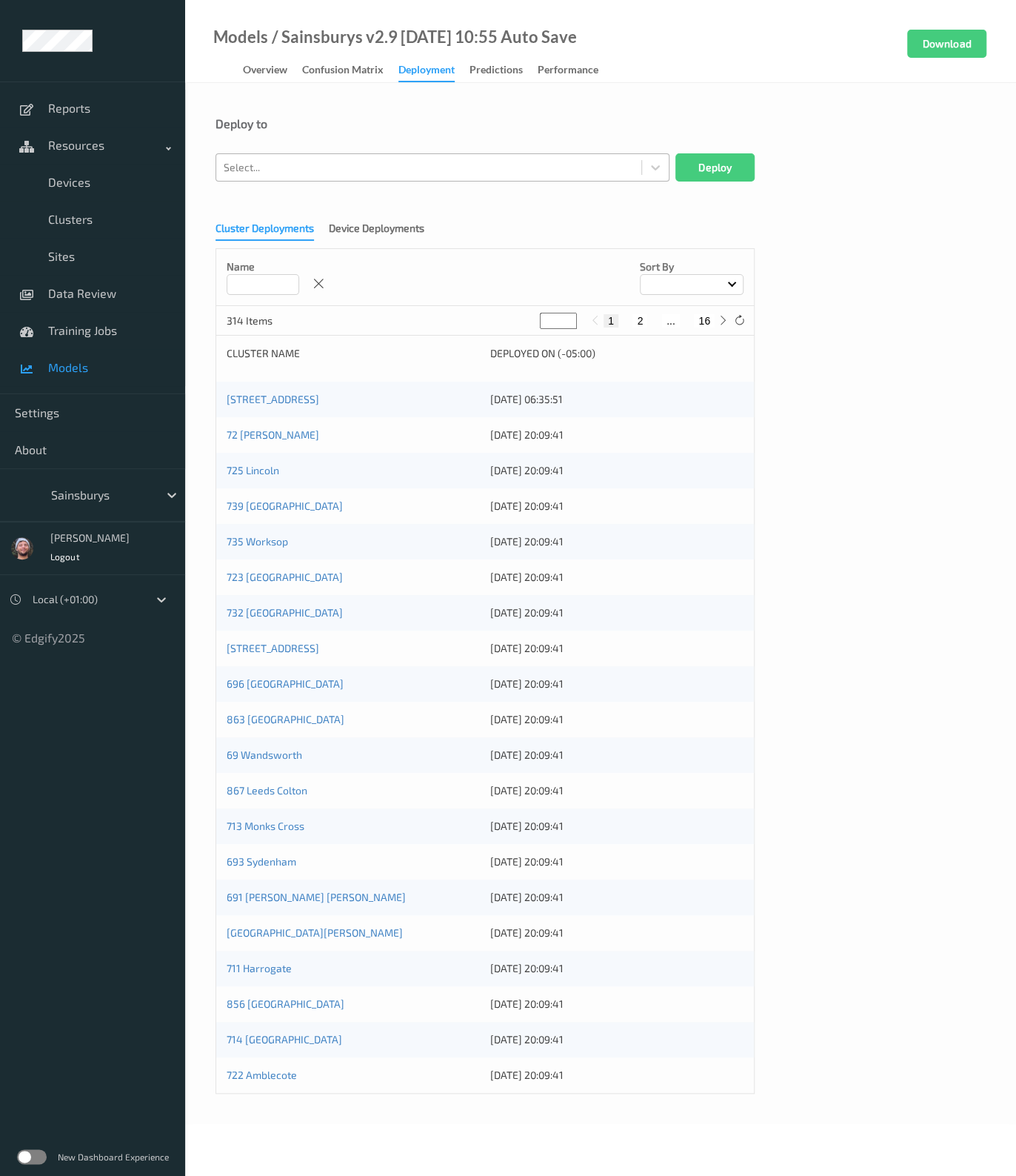
click at [363, 168] on div at bounding box center [429, 167] width 410 height 17
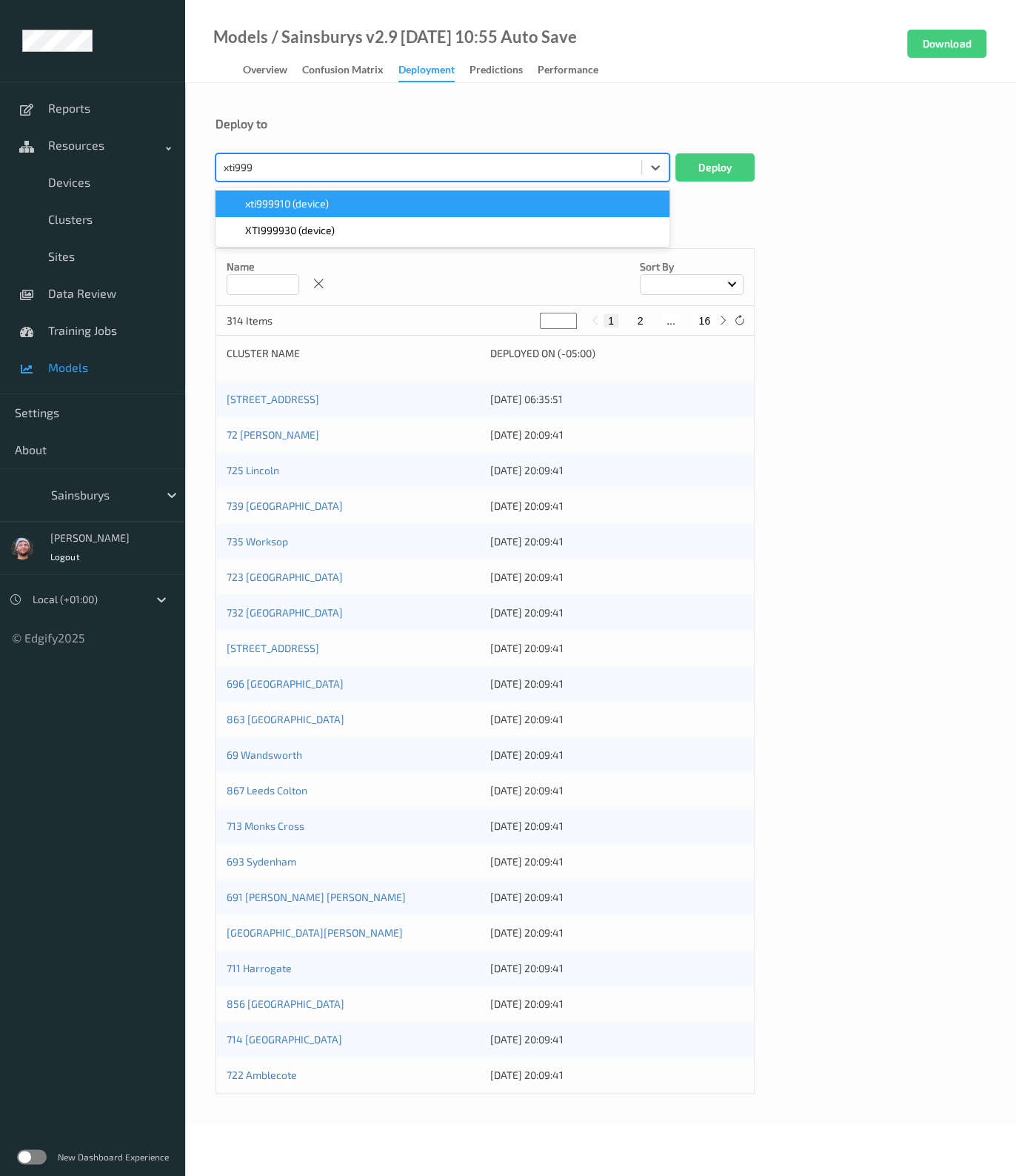
type input "xti9999"
paste input "xti9999"
type input "xti9999"
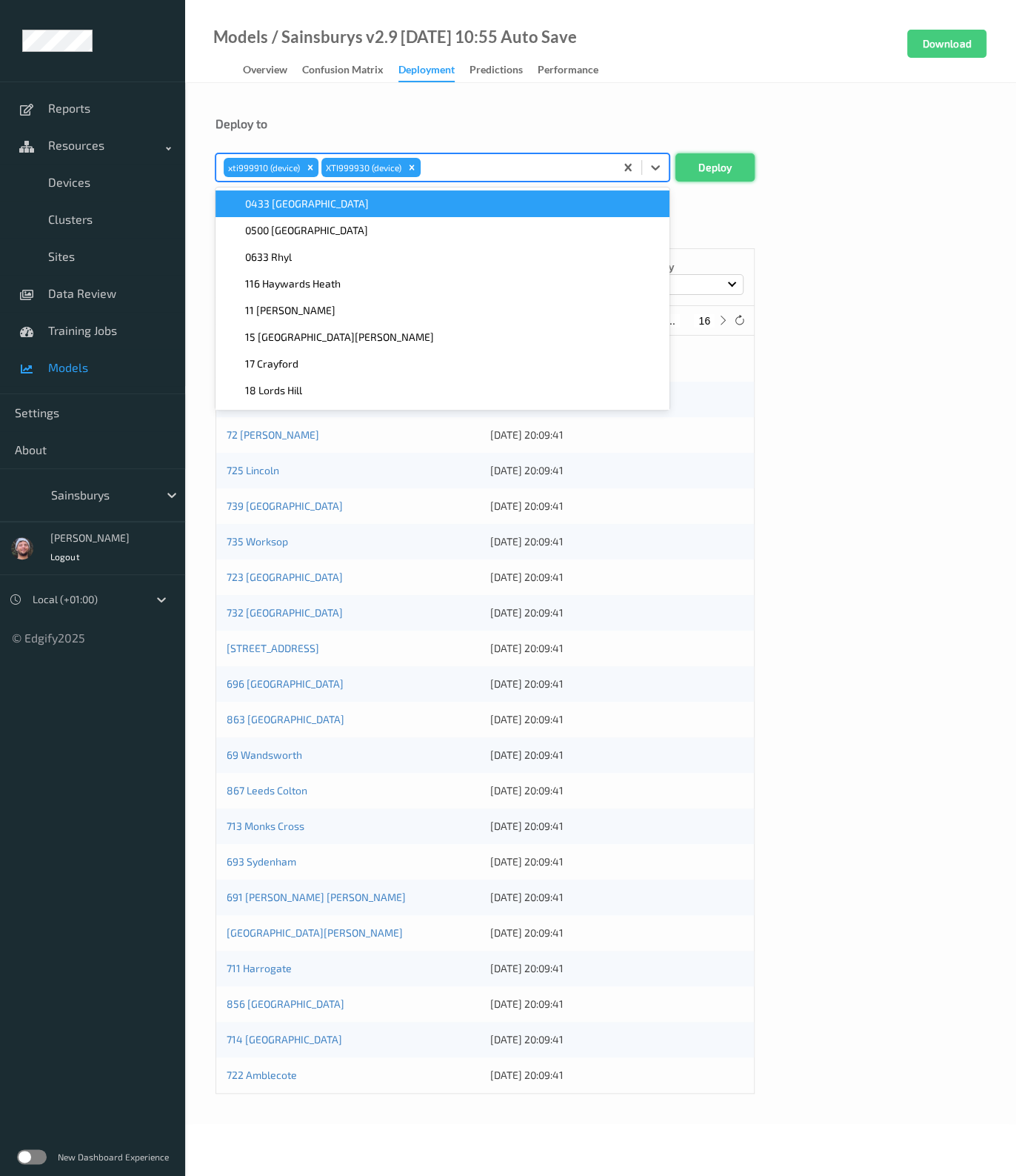
click at [709, 168] on button "Deploy" at bounding box center [715, 167] width 79 height 29
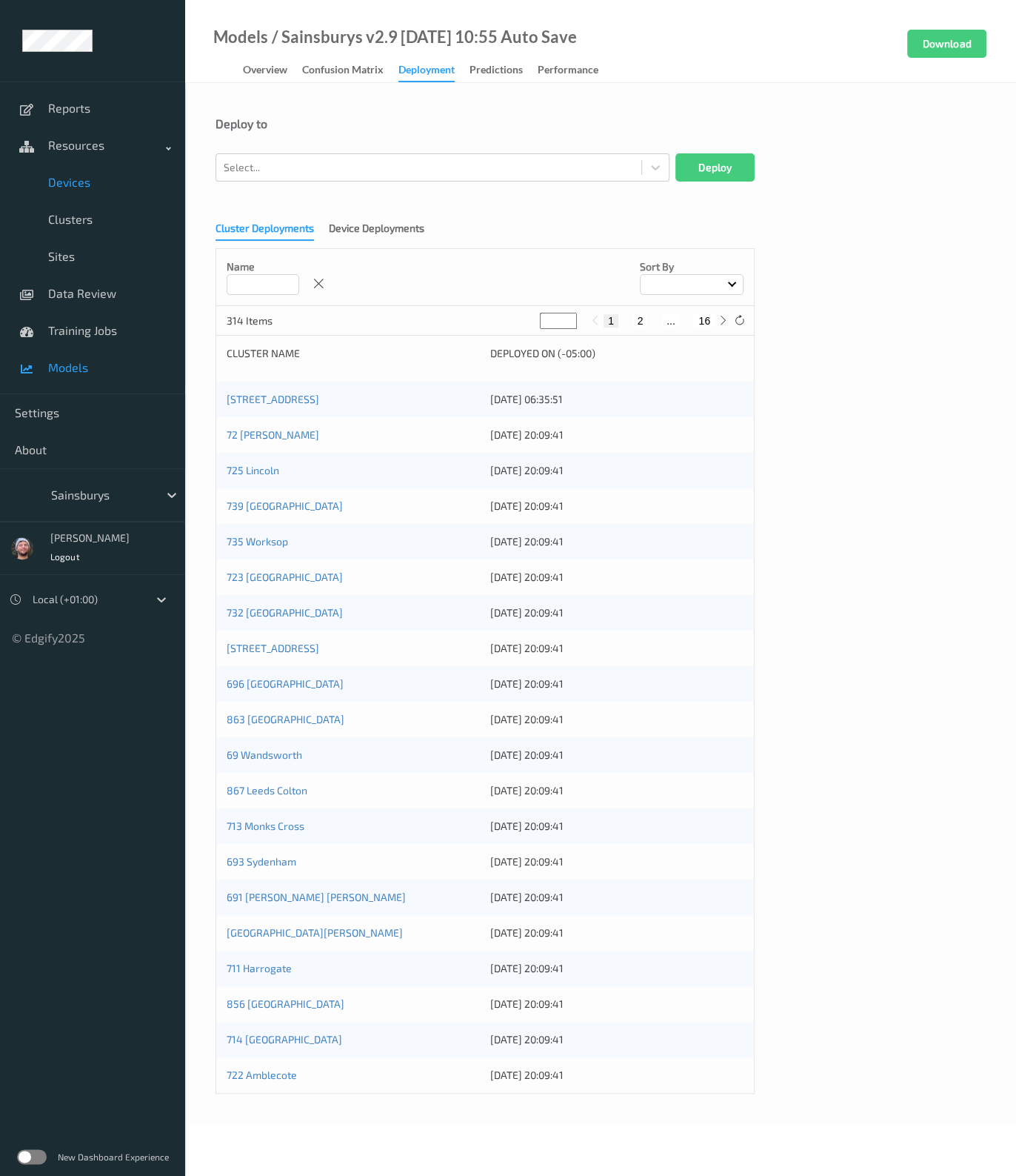
click at [78, 190] on link "Devices" at bounding box center [92, 182] width 185 height 37
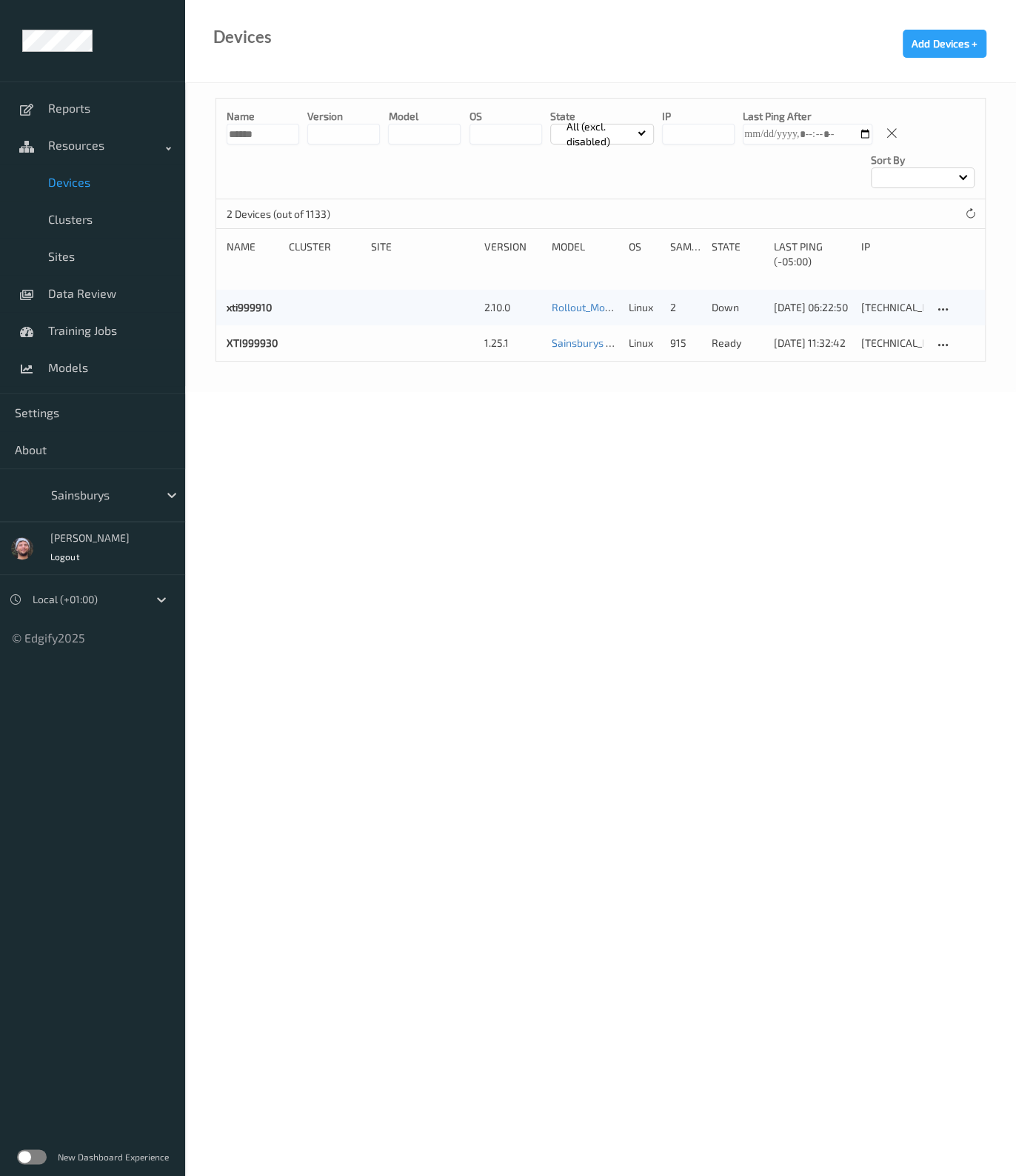
click at [271, 138] on input "******" at bounding box center [262, 133] width 73 height 21
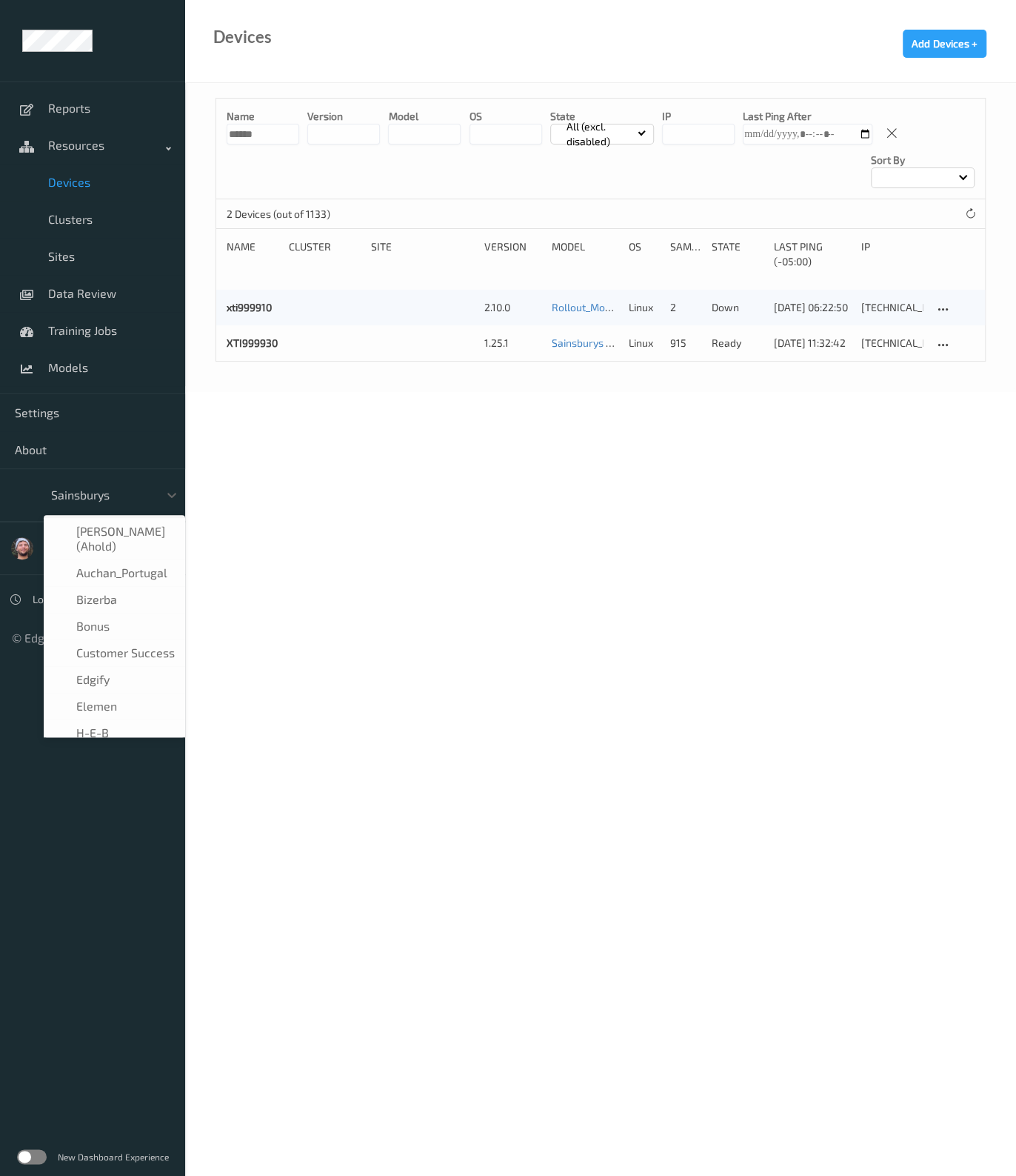
click at [98, 507] on div "Sainsburys" at bounding box center [114, 494] width 142 height 29
click at [105, 560] on span "H-E-B" at bounding box center [92, 556] width 32 height 15
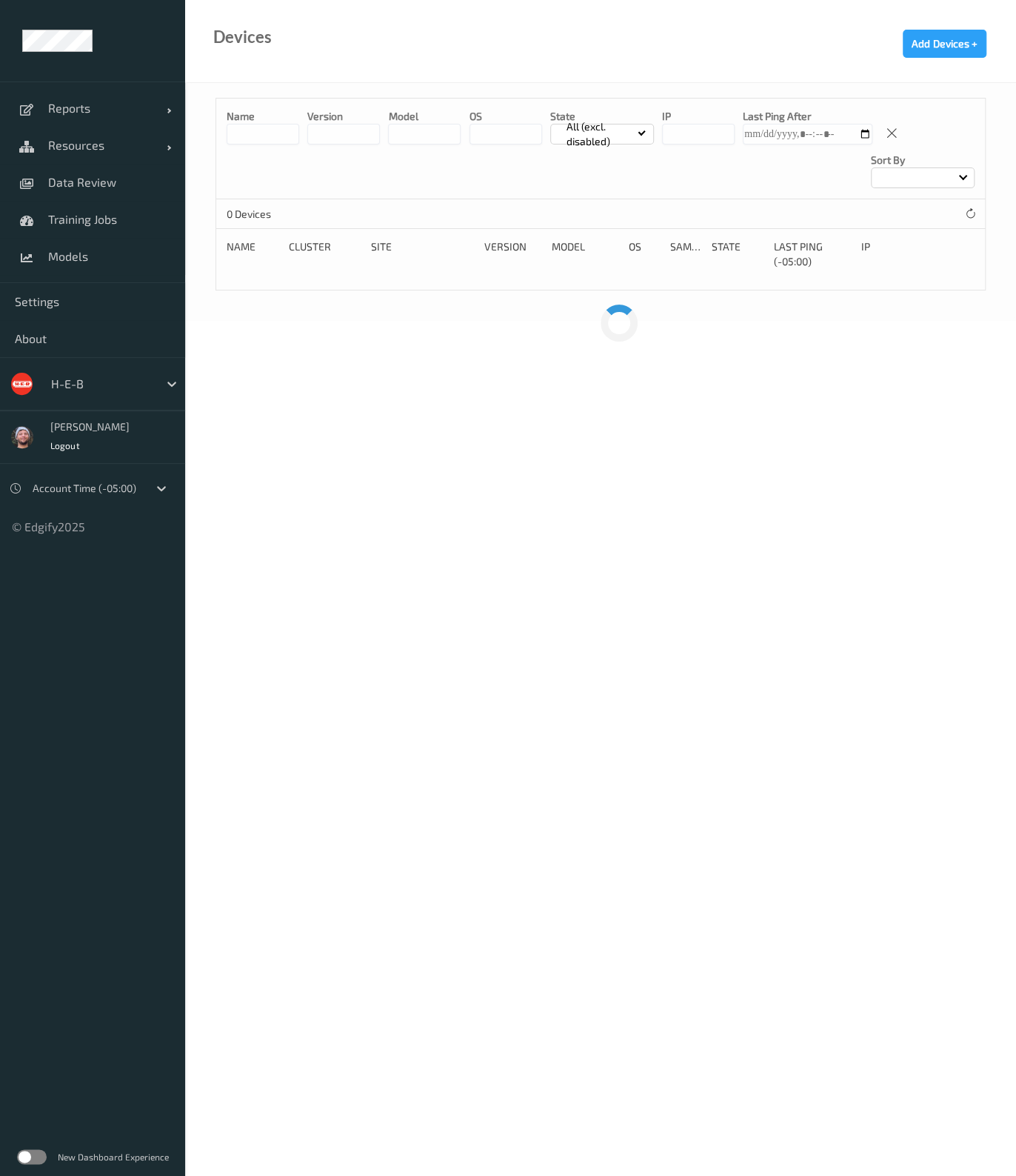
click at [268, 137] on input at bounding box center [262, 133] width 73 height 21
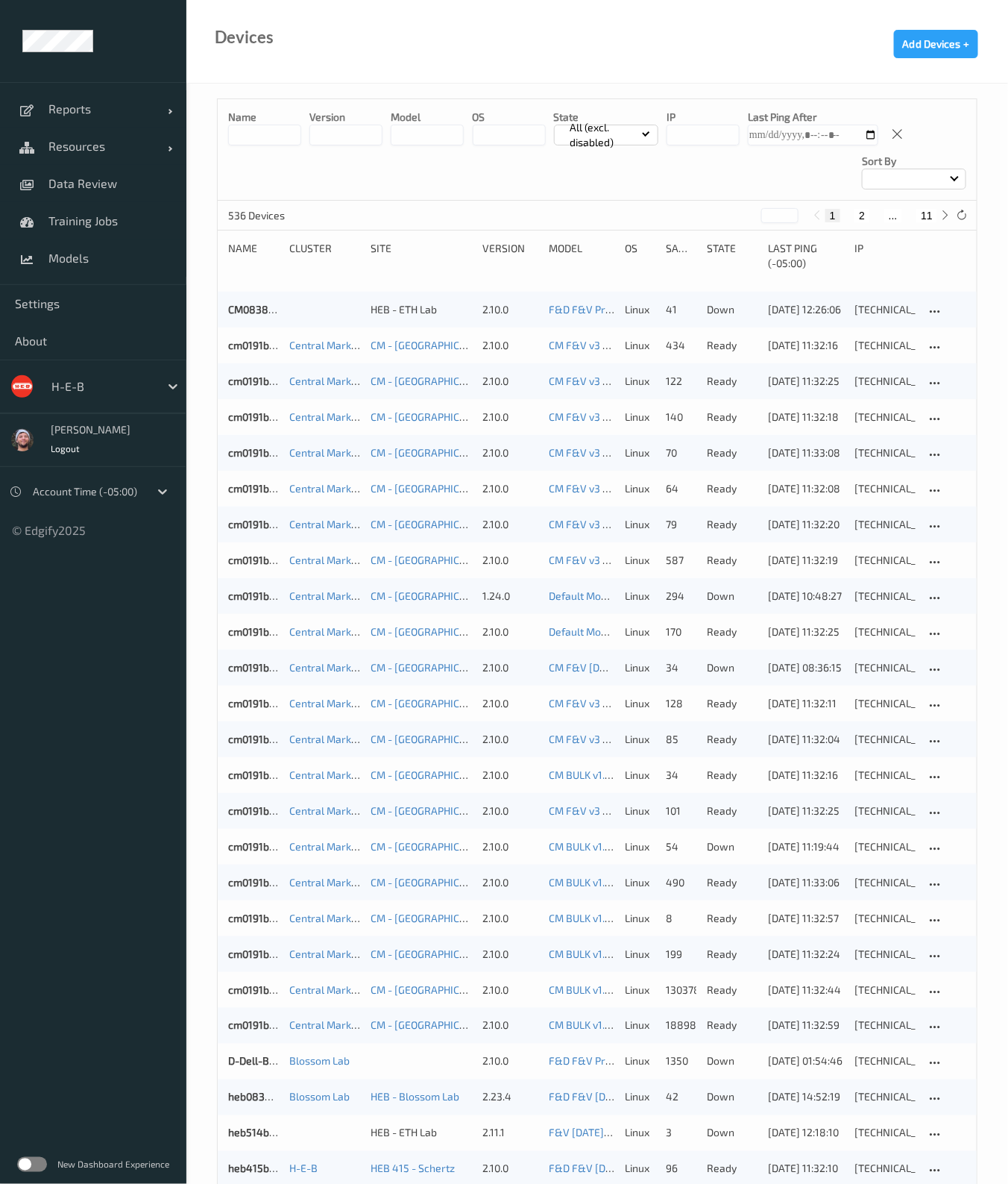
drag, startPoint x: 0, startPoint y: 0, endPoint x: 270, endPoint y: 138, distance: 303.2
click at [270, 138] on input at bounding box center [264, 134] width 73 height 21
type input "******"
click at [483, 201] on div "531 Devices (out of 536) * 1 2 ... 11" at bounding box center [597, 216] width 759 height 30
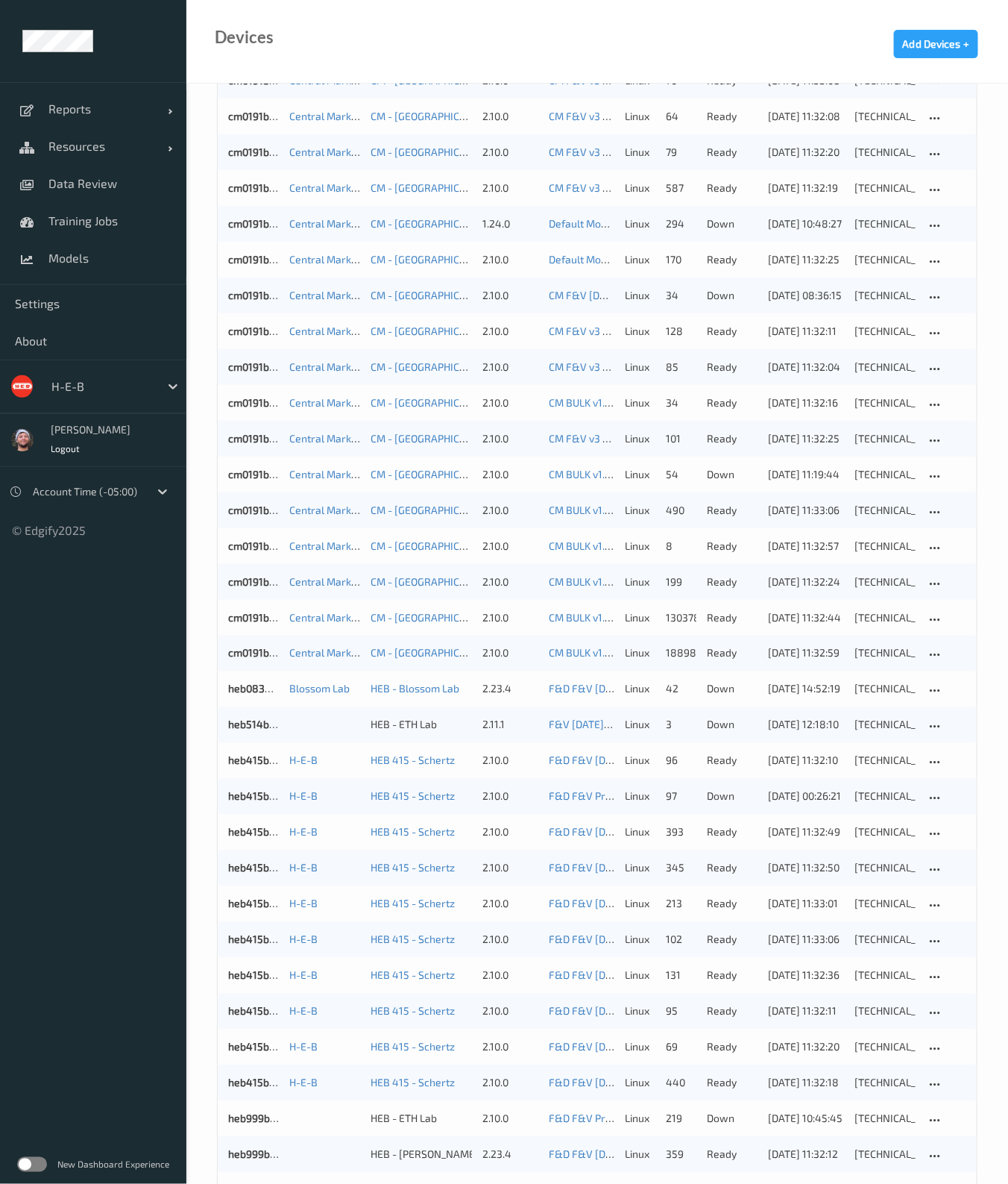
scroll to position [928, 0]
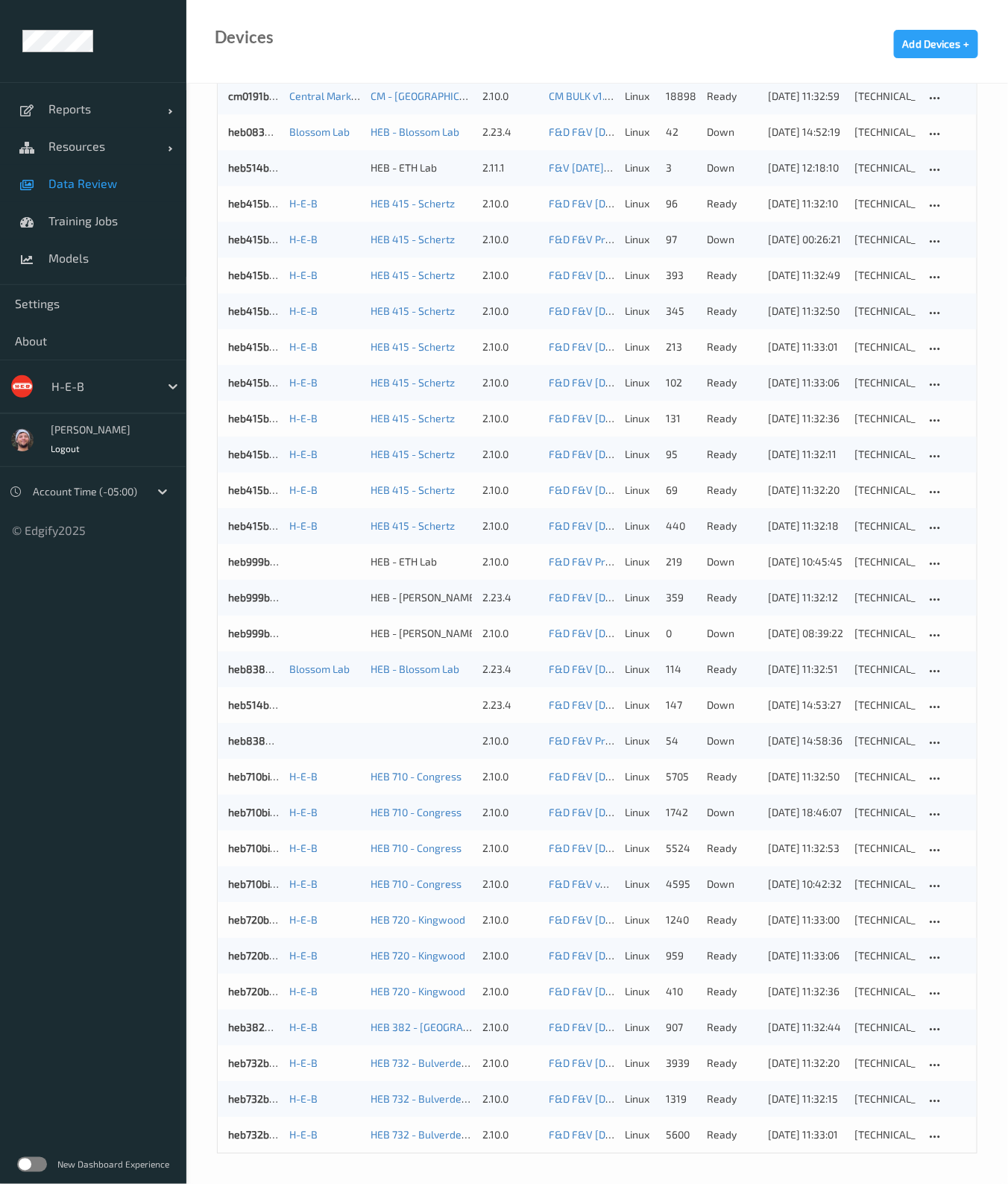
click at [89, 168] on link "Data Review" at bounding box center [93, 183] width 186 height 37
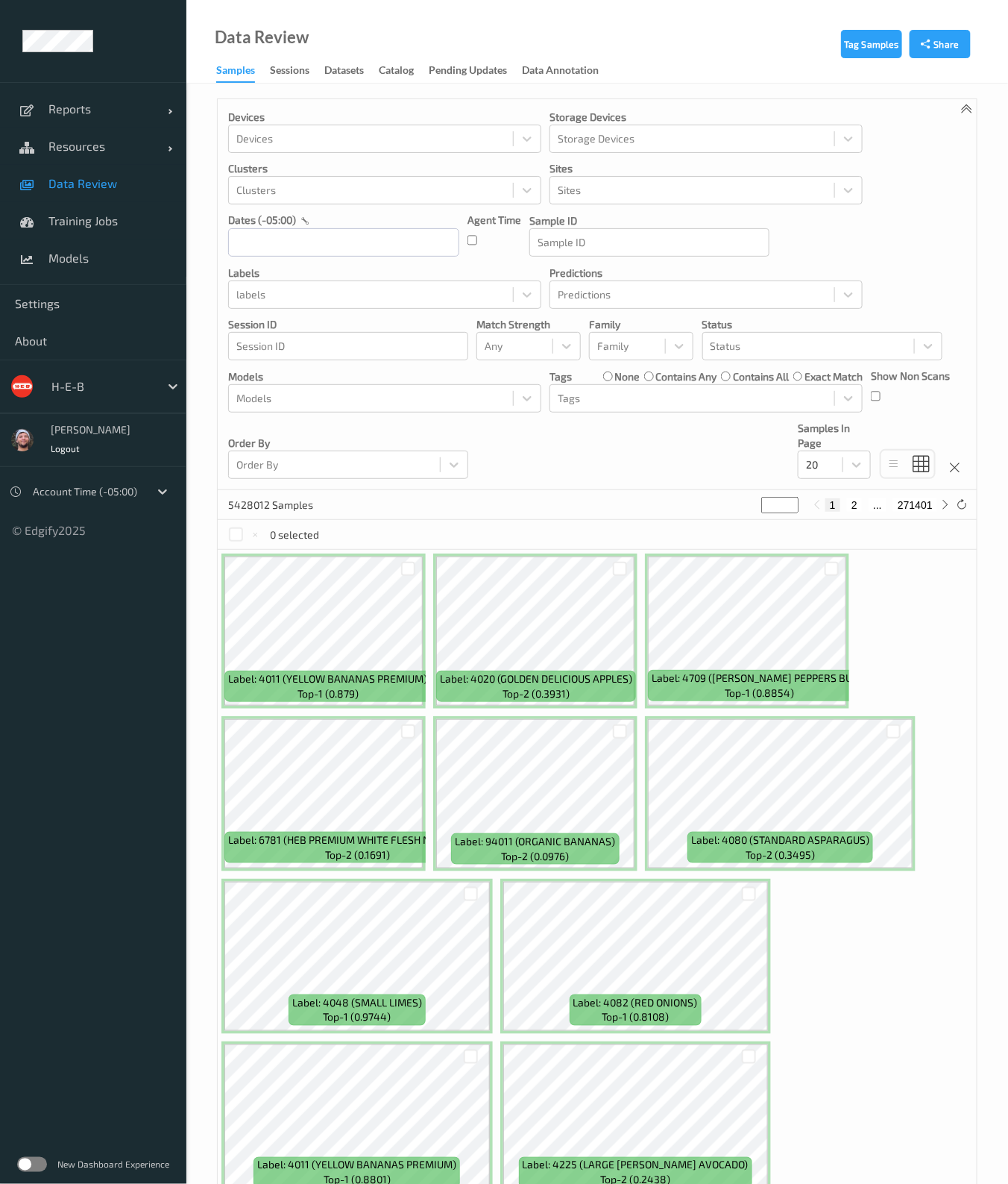
click at [647, 458] on div "Devices Devices Storage Devices Storage Devices Clusters Clusters Sites Sites d…" at bounding box center [597, 295] width 759 height 391
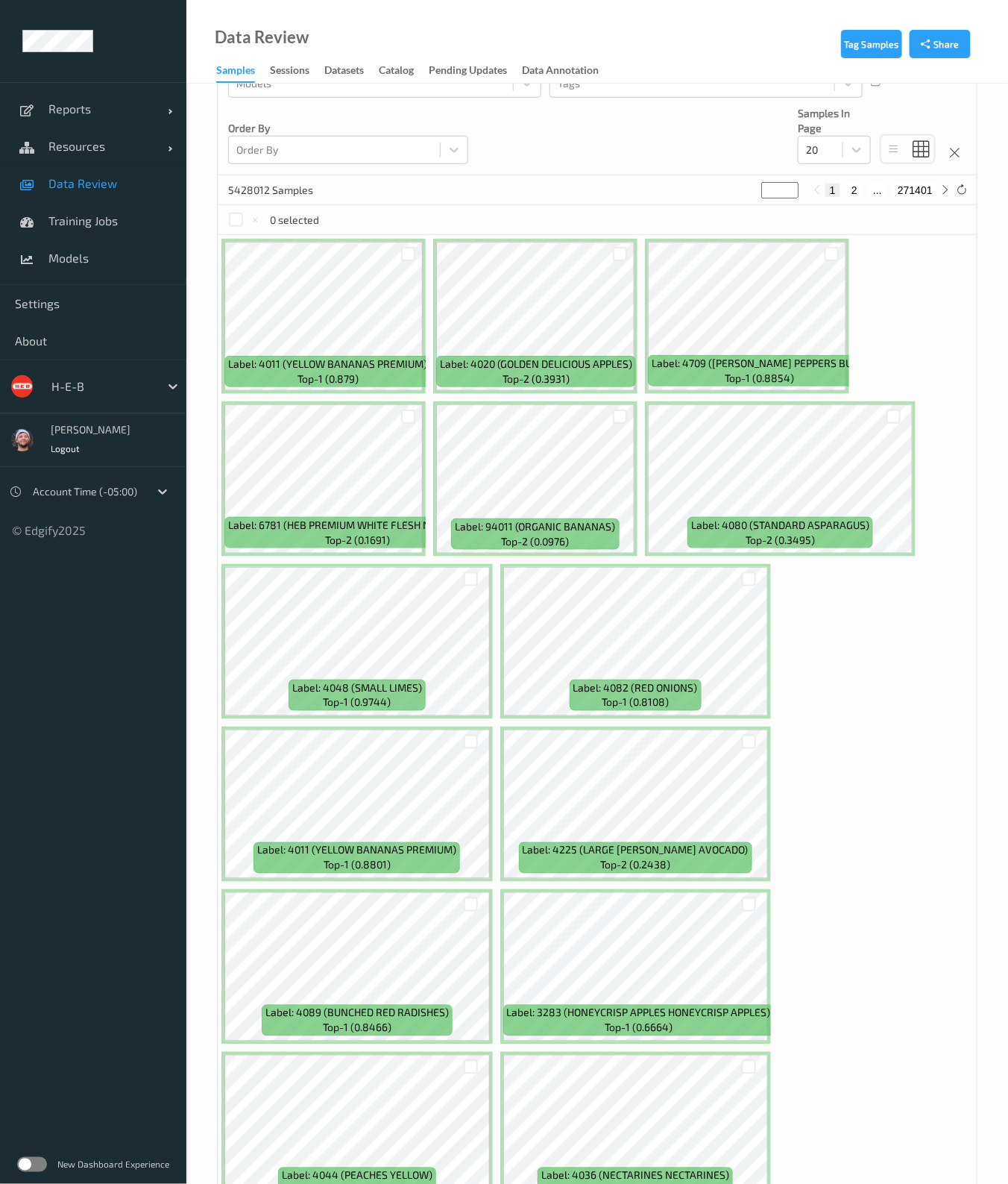
scroll to position [40, 0]
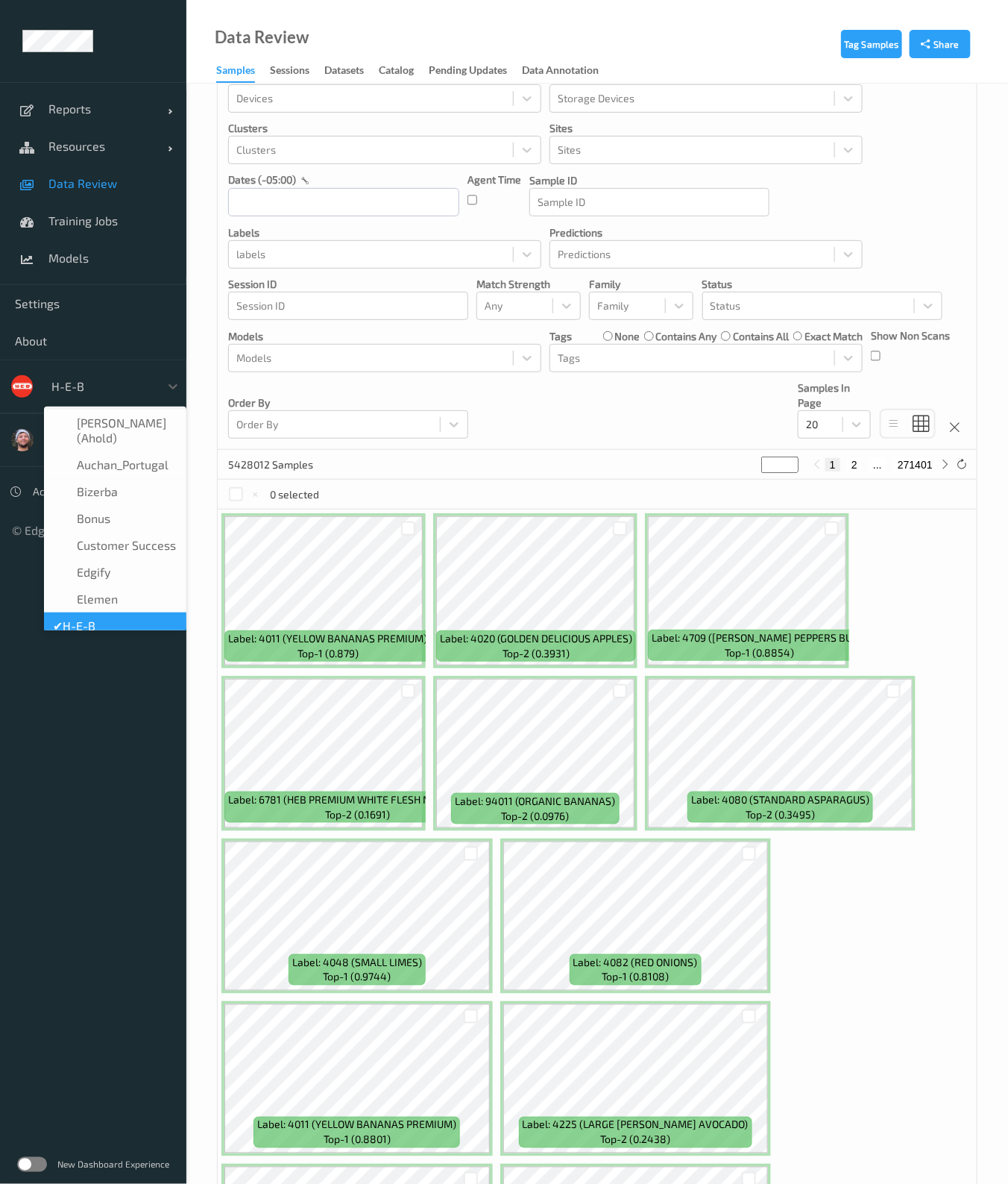
click at [71, 392] on div at bounding box center [102, 385] width 101 height 18
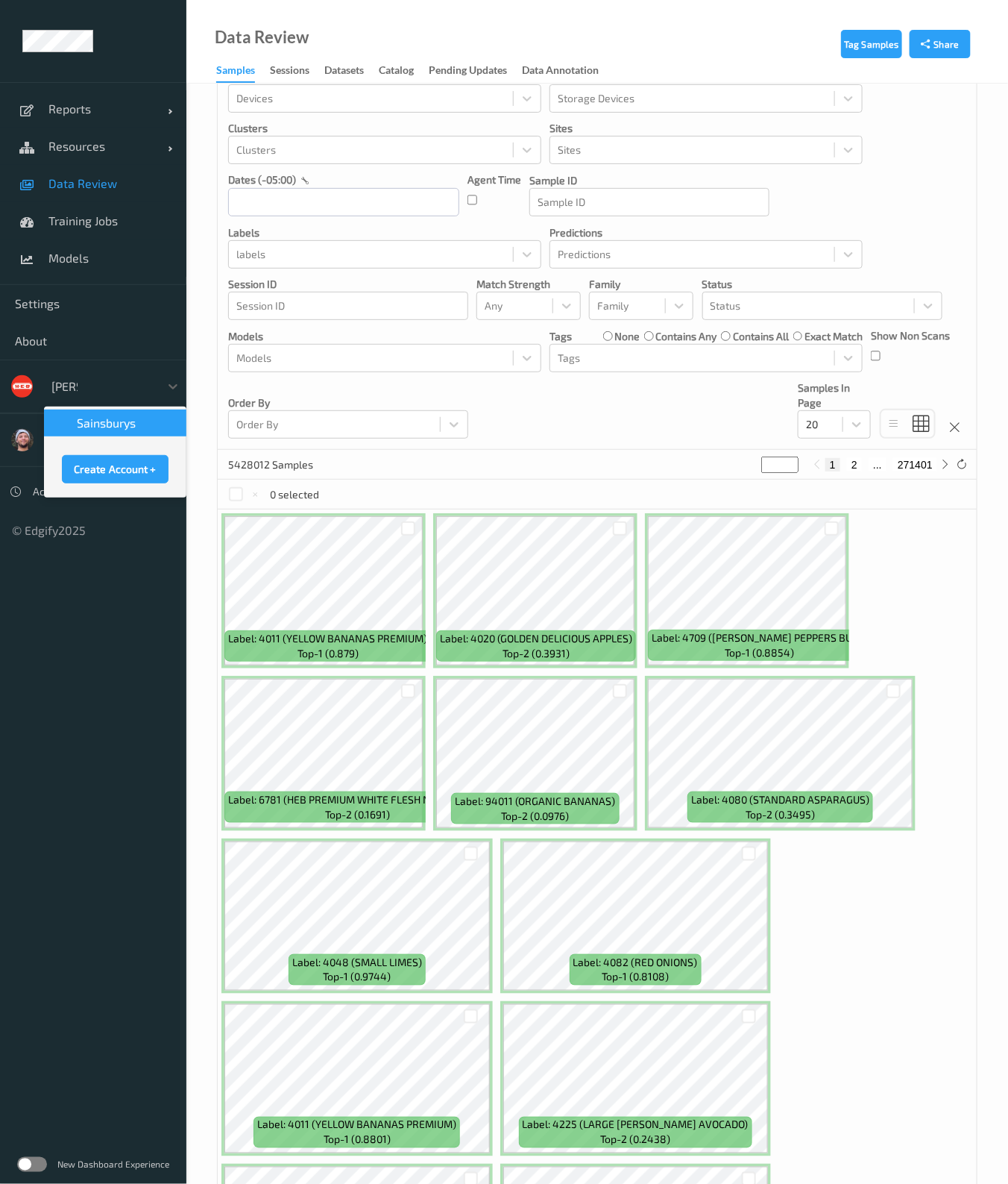
type input "sains"
